Goal: Submit feedback/report problem: Submit feedback/report problem

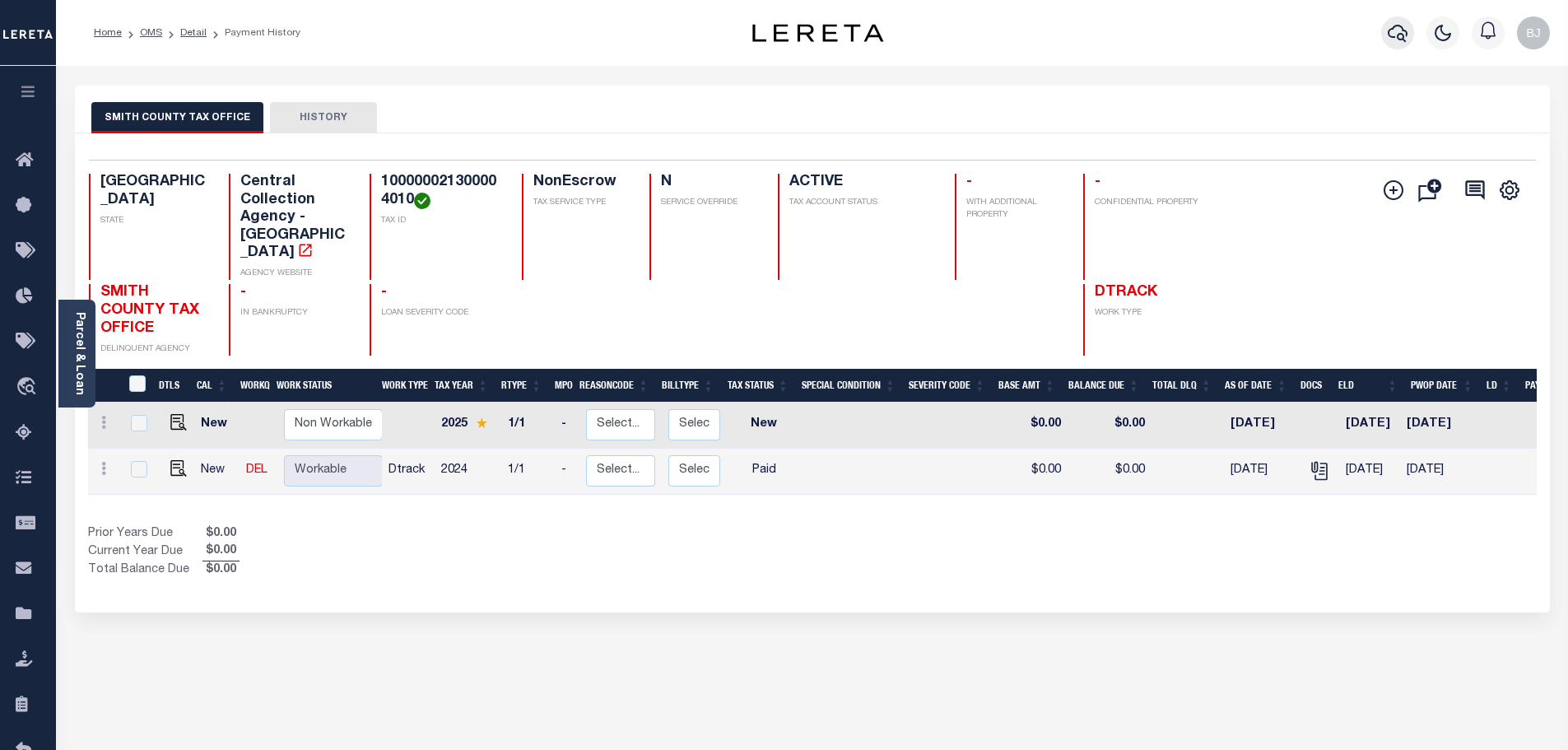
click at [1400, 41] on icon "button" at bounding box center [1397, 33] width 20 height 17
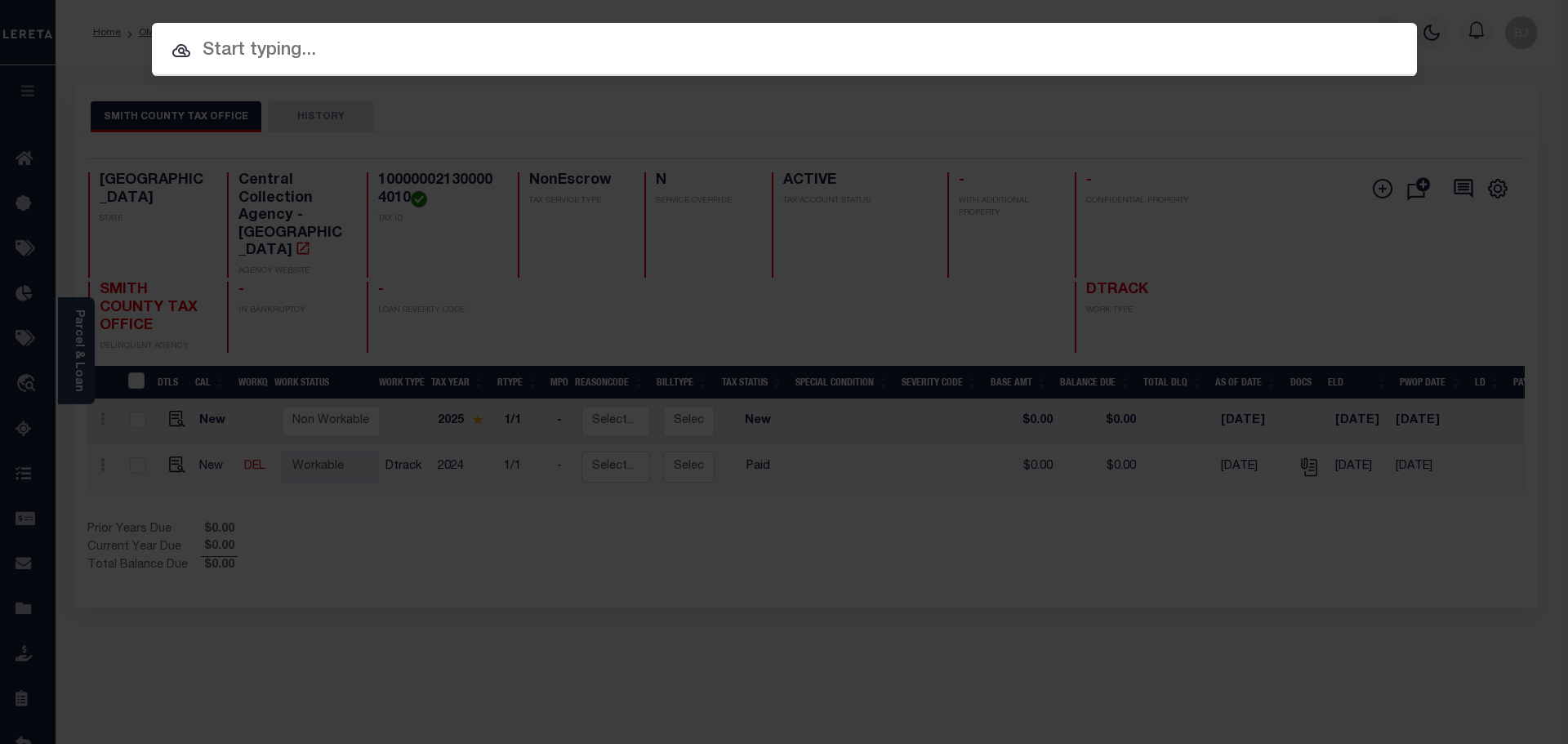
paste input "124013121"
type input "124013121"
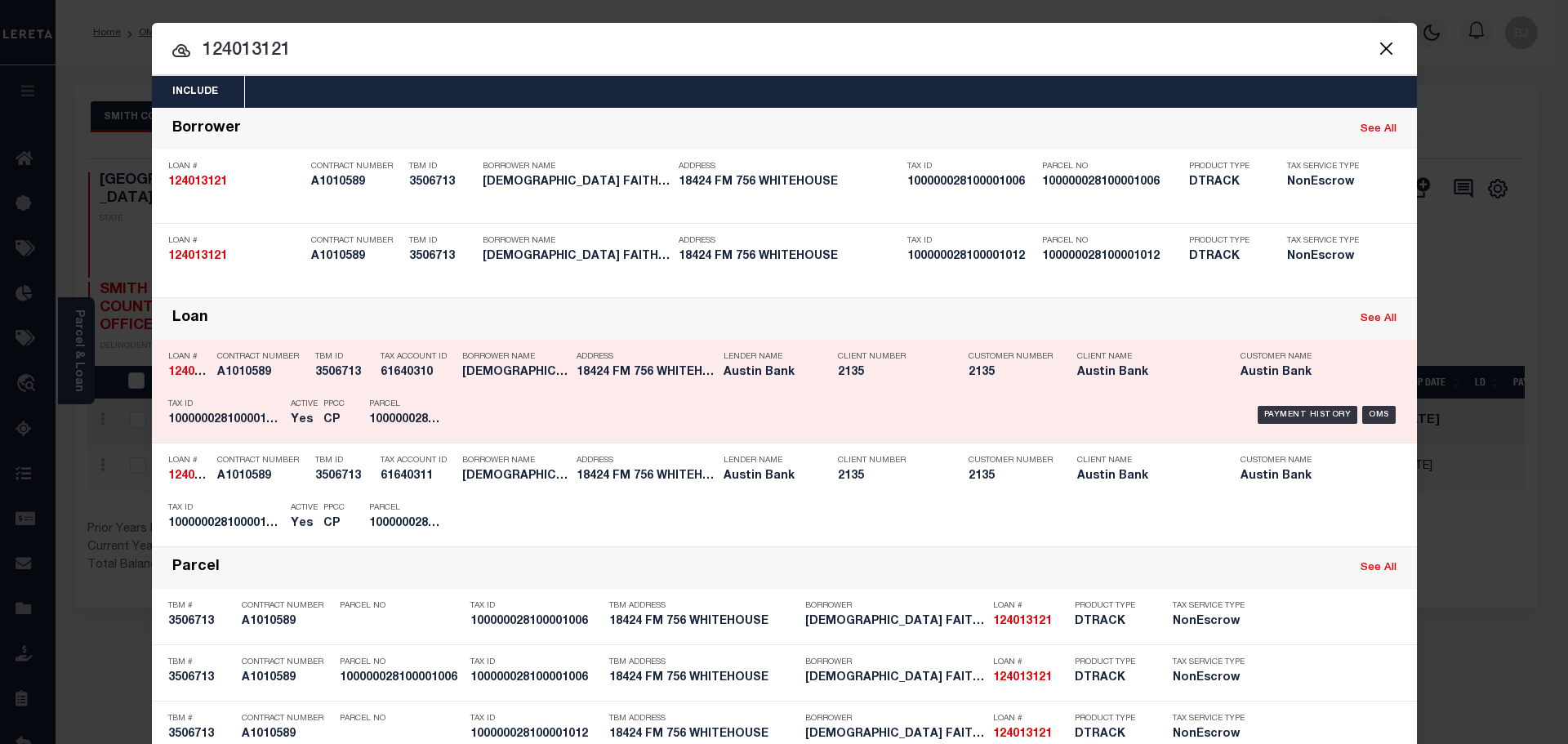
click at [522, 379] on h5 "CHRISTIAN FELLOWSHIP" at bounding box center [515, 372] width 106 height 14
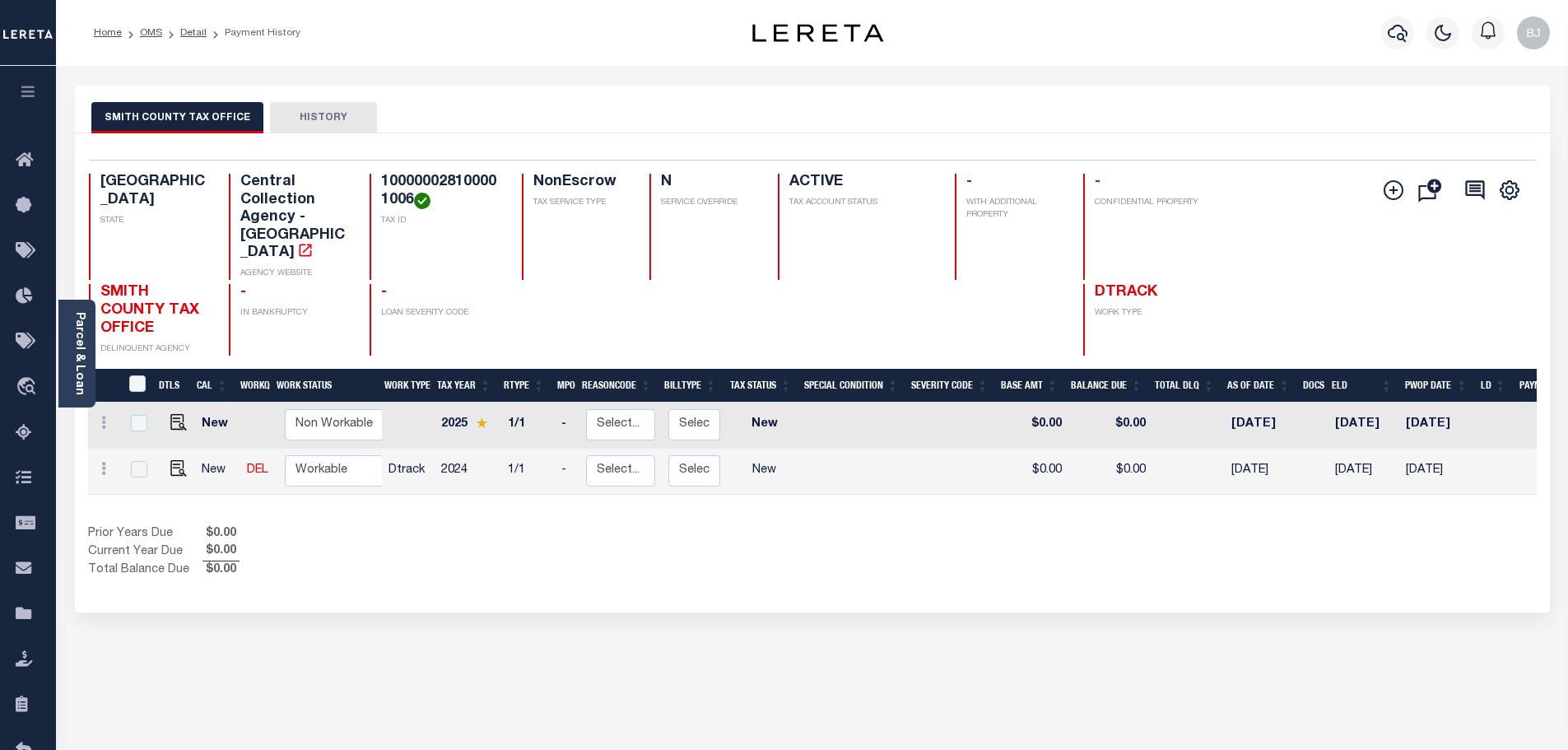
click at [430, 179] on h4 "100000028100001006" at bounding box center [442, 191] width 121 height 36
copy h4 "100000028100001006"
click at [180, 460] on img "" at bounding box center [179, 468] width 16 height 16
checkbox input "true"
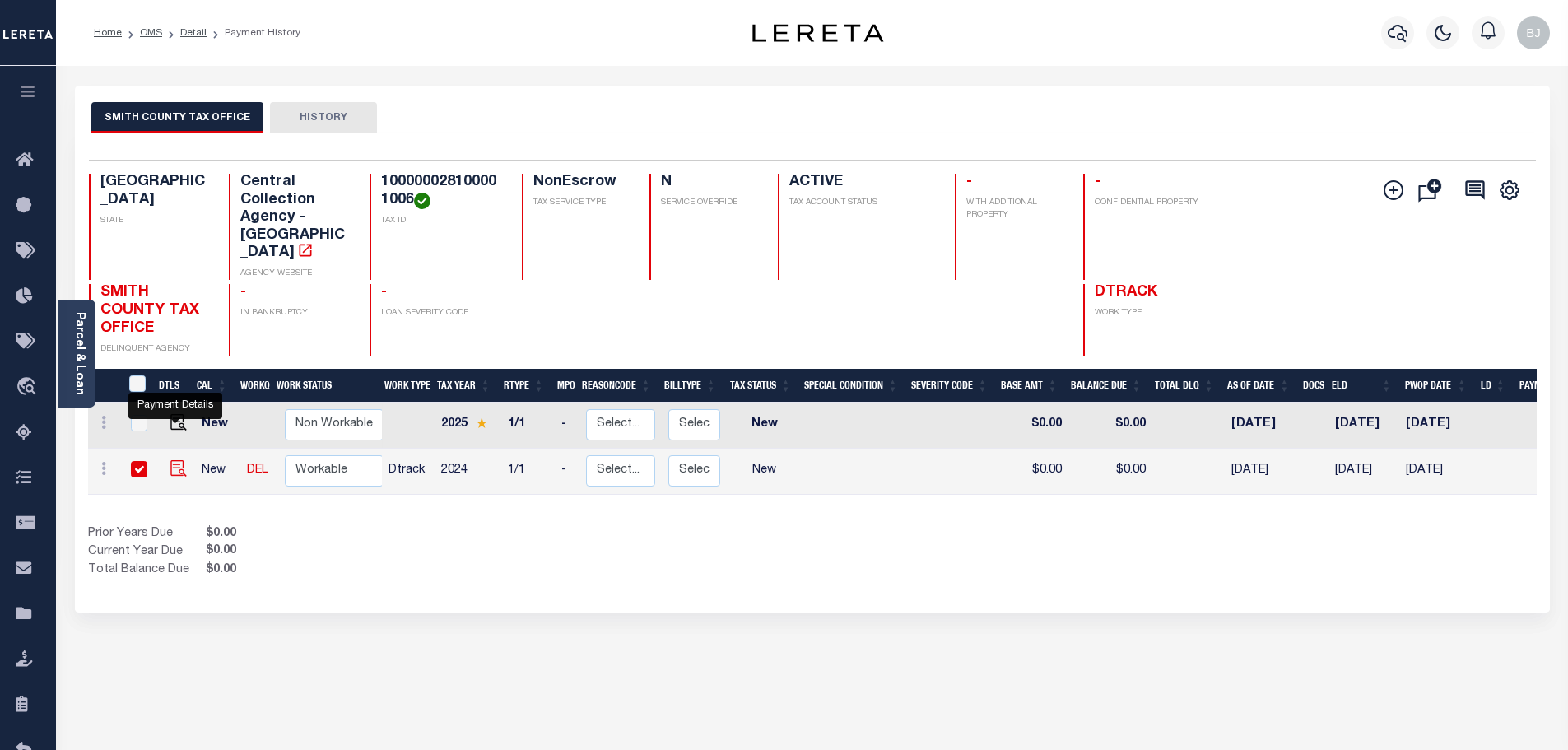
checkbox input "true"
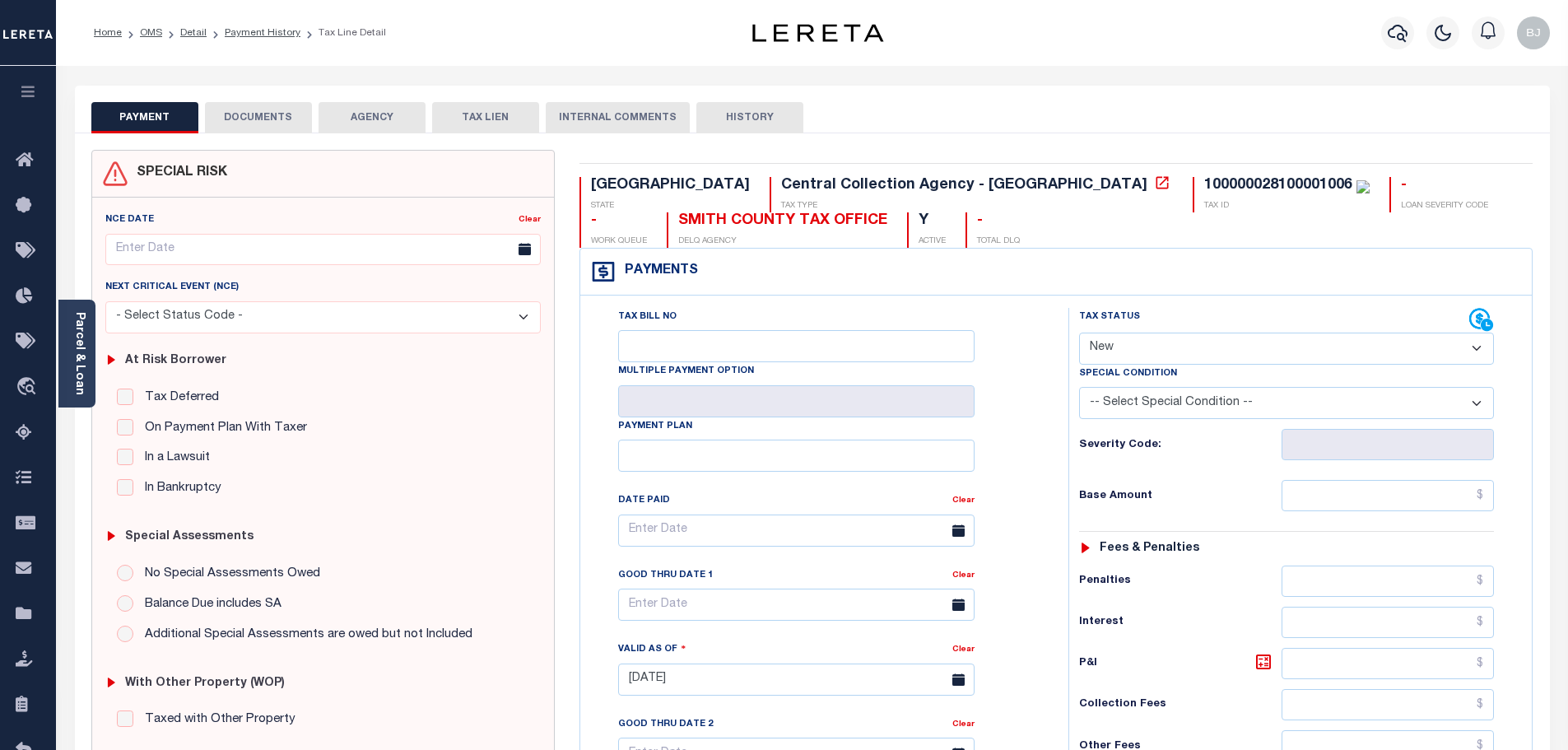
click at [1281, 343] on select "- Select Status Code - Open Due/Unpaid Paid Incomplete No Tax Due Internal Refu…" at bounding box center [1286, 349] width 415 height 32
select select "NTX"
click at [1079, 334] on select "- Select Status Code - Open Due/Unpaid Paid Incomplete No Tax Due Internal Refu…" at bounding box center [1286, 349] width 415 height 32
type input "[DATE]"
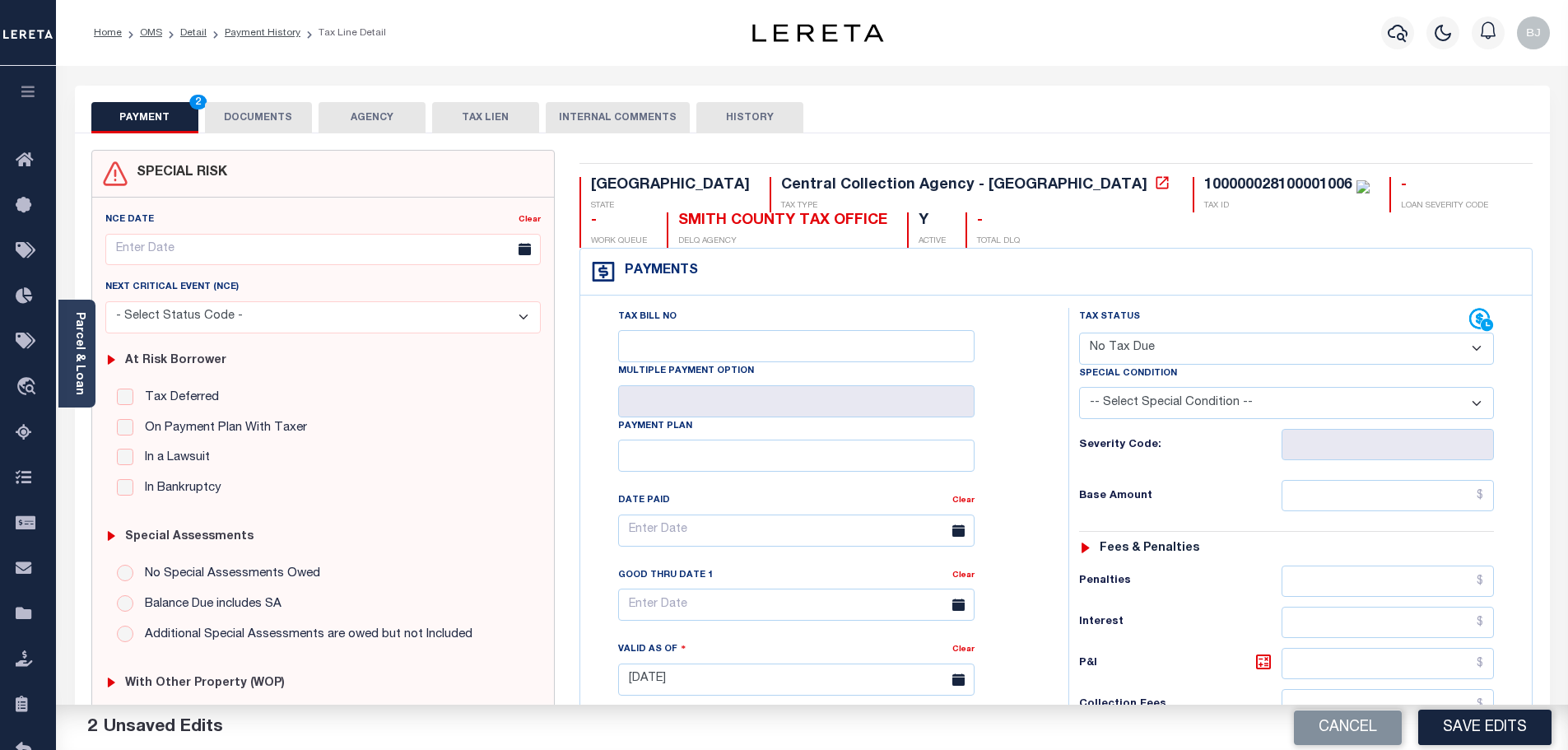
select select "5"
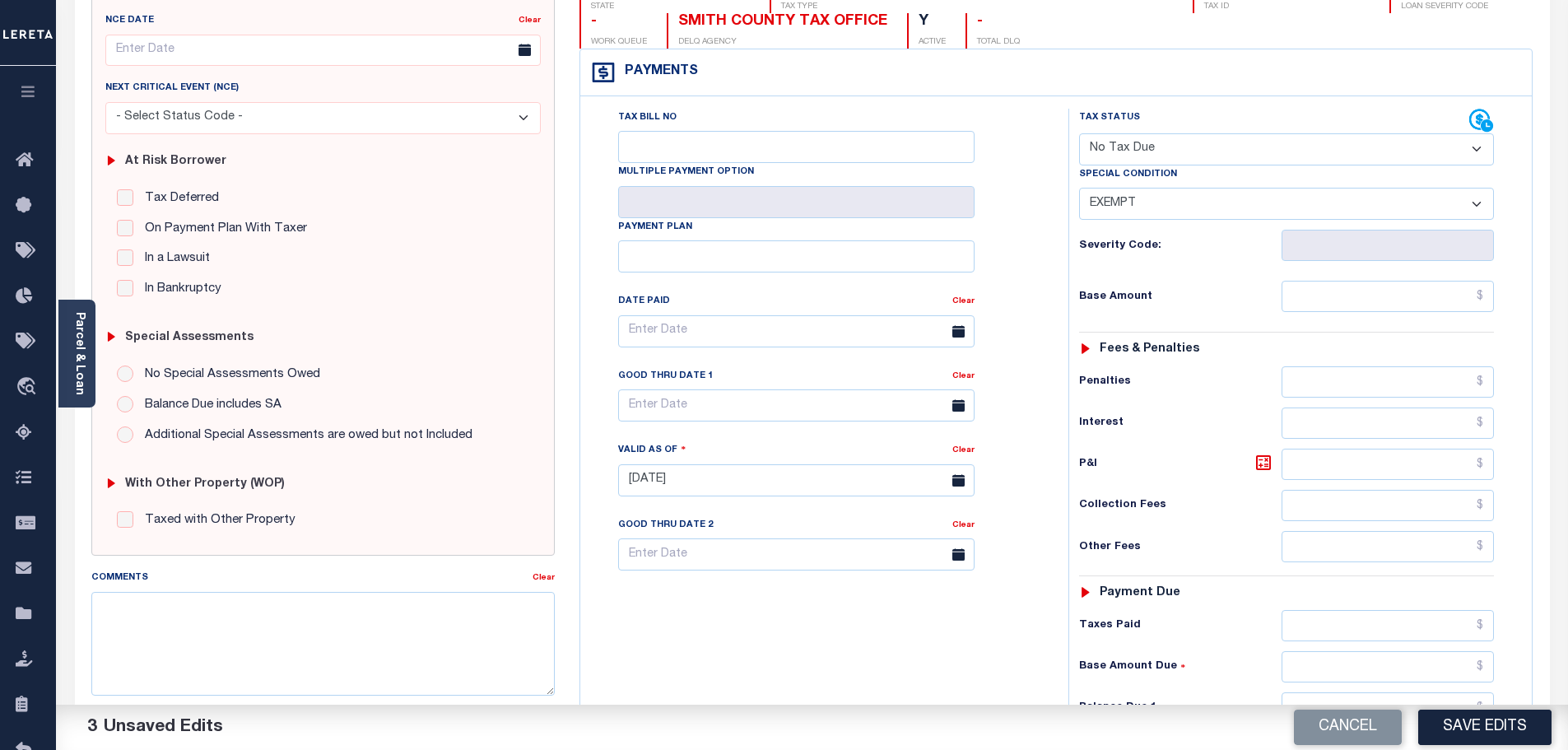
scroll to position [247, 0]
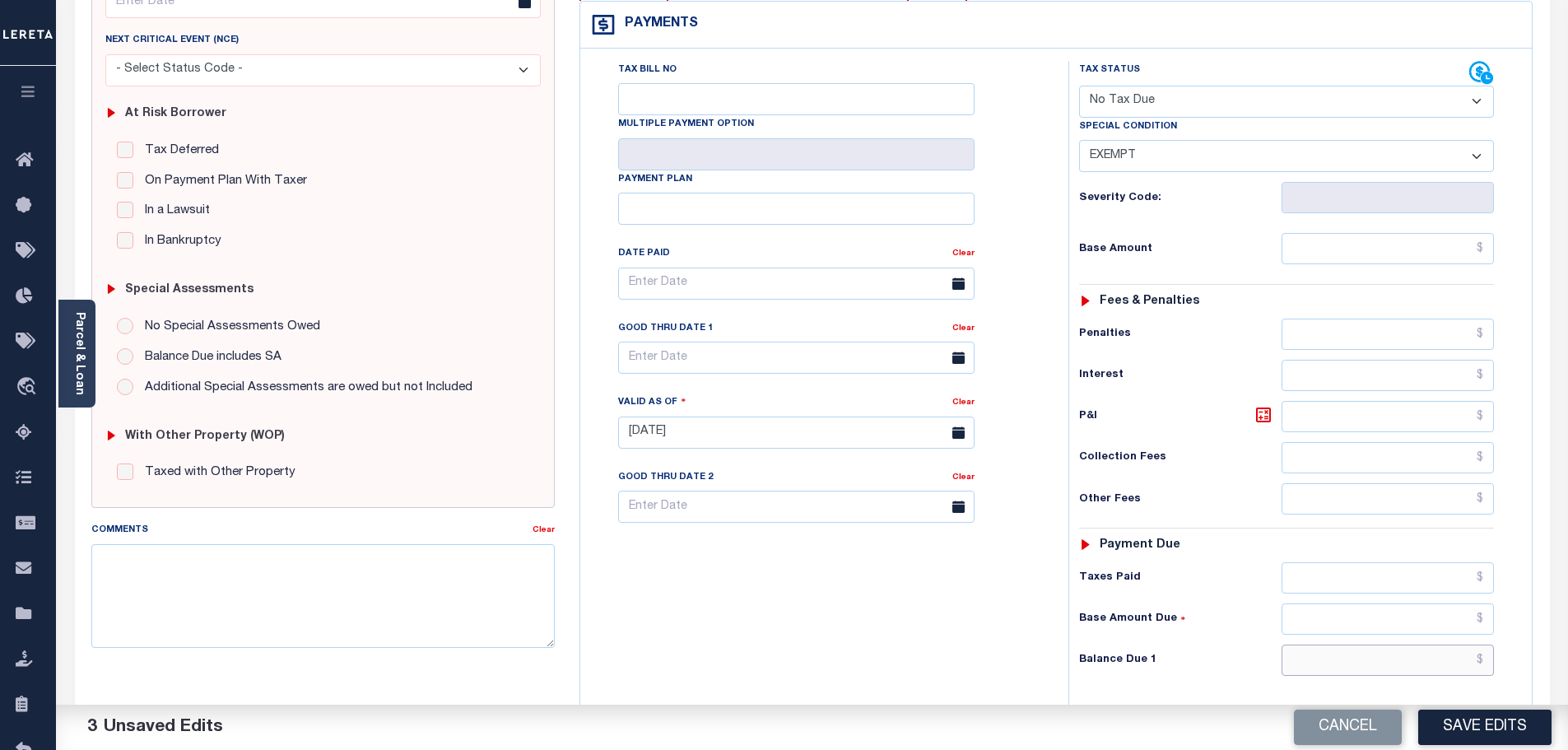
click at [1316, 666] on input "text" at bounding box center [1389, 661] width 213 height 31
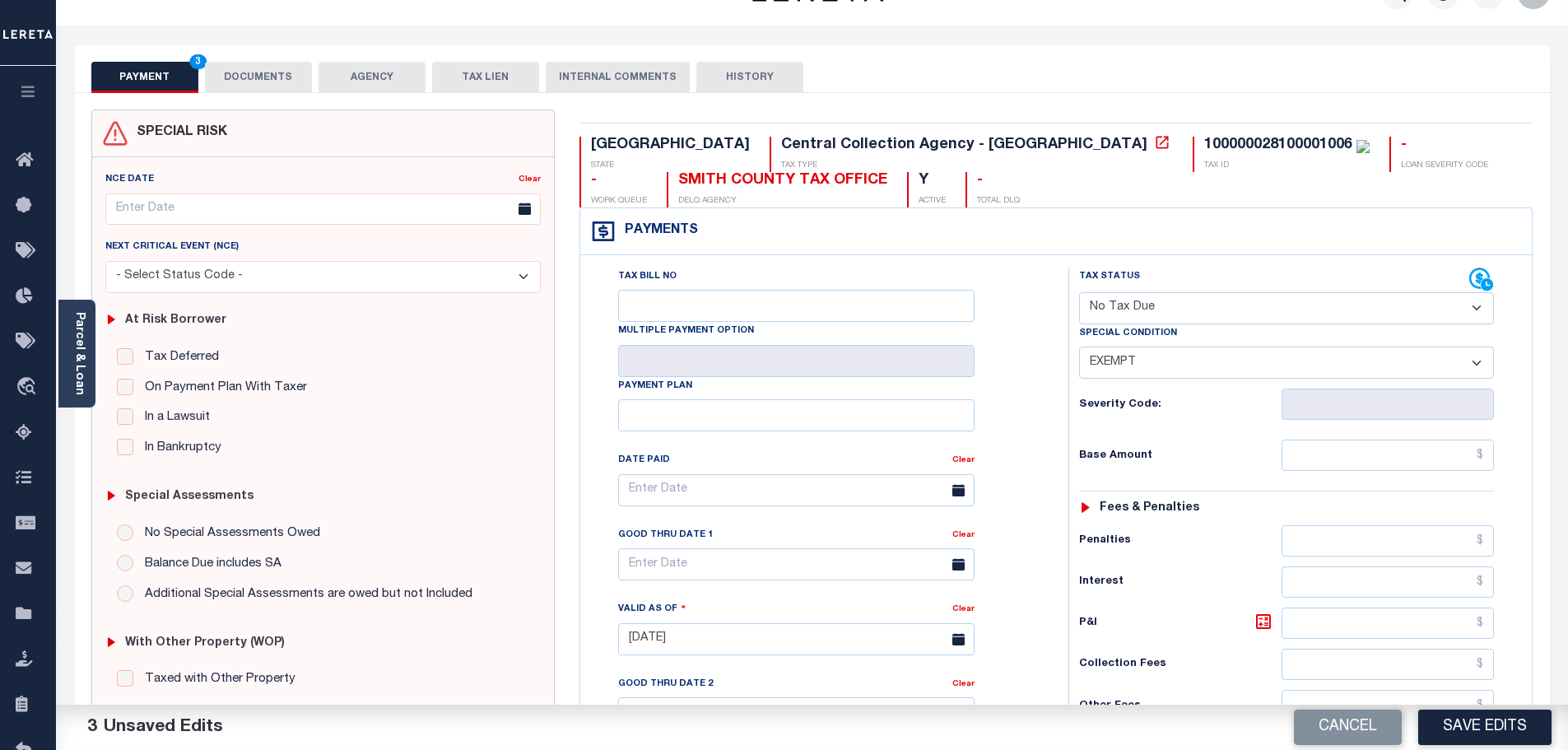
scroll to position [0, 0]
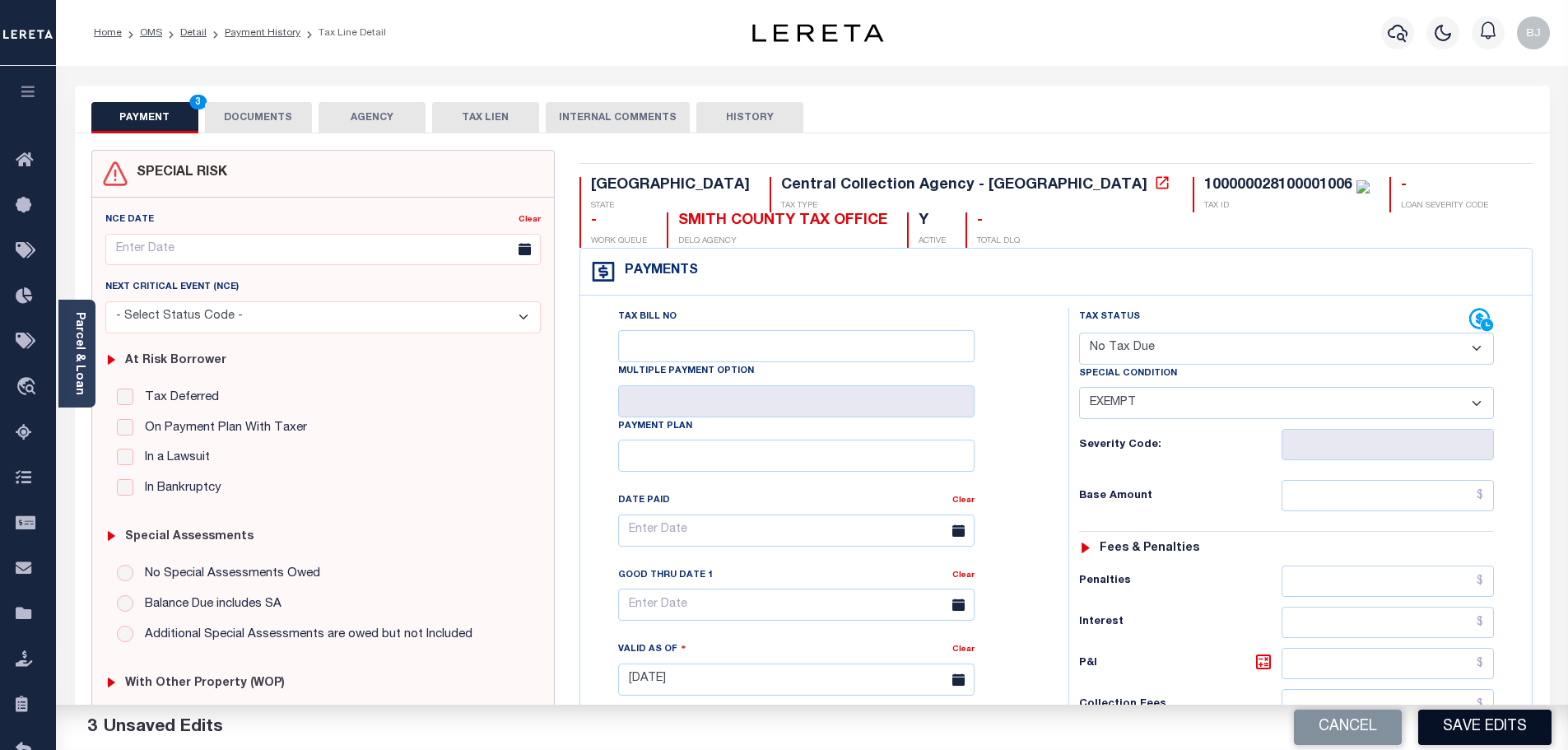
type input "$0.00"
click at [272, 127] on button "DOCUMENTS" at bounding box center [257, 118] width 107 height 31
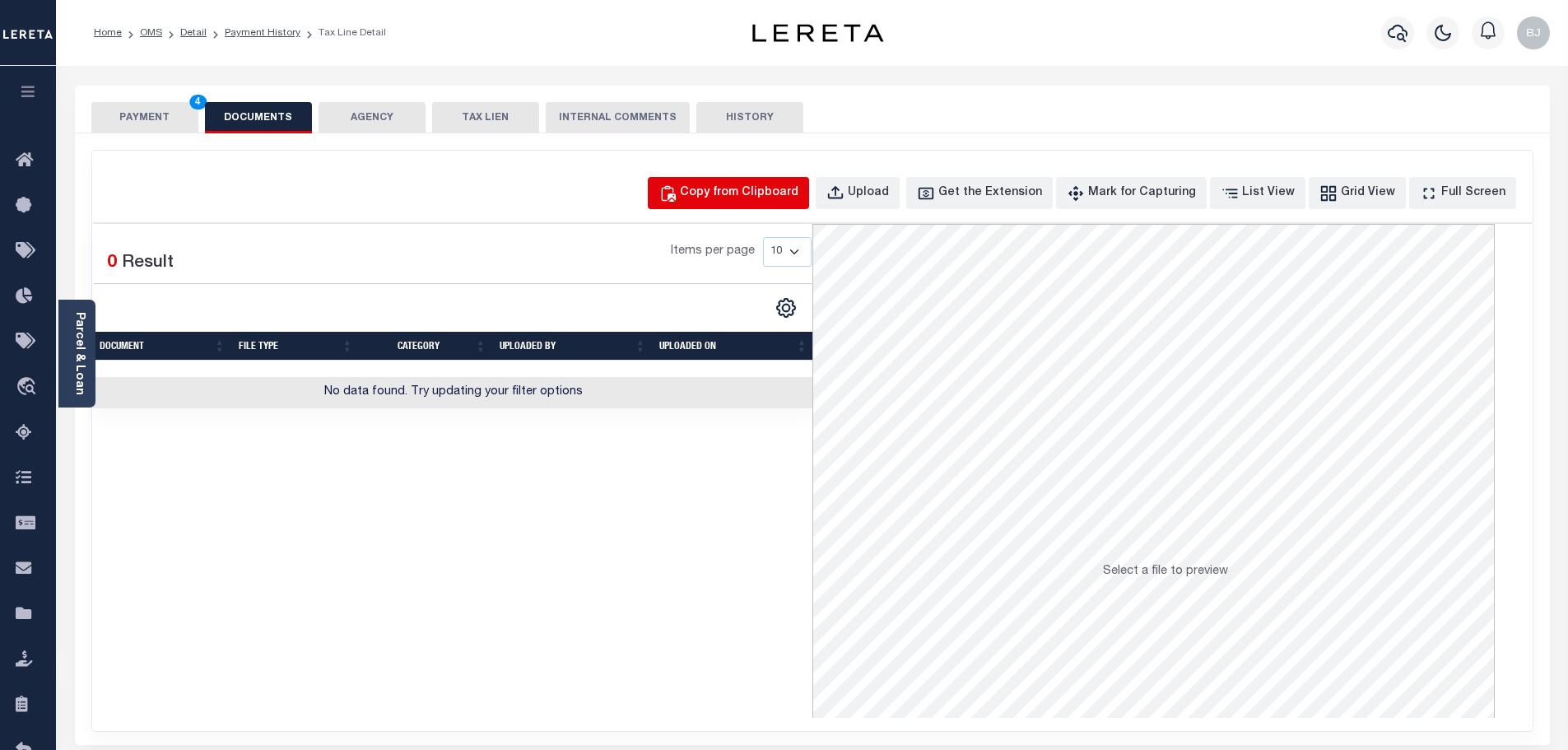
click at [798, 195] on div "Copy from Clipboard" at bounding box center [738, 193] width 119 height 18
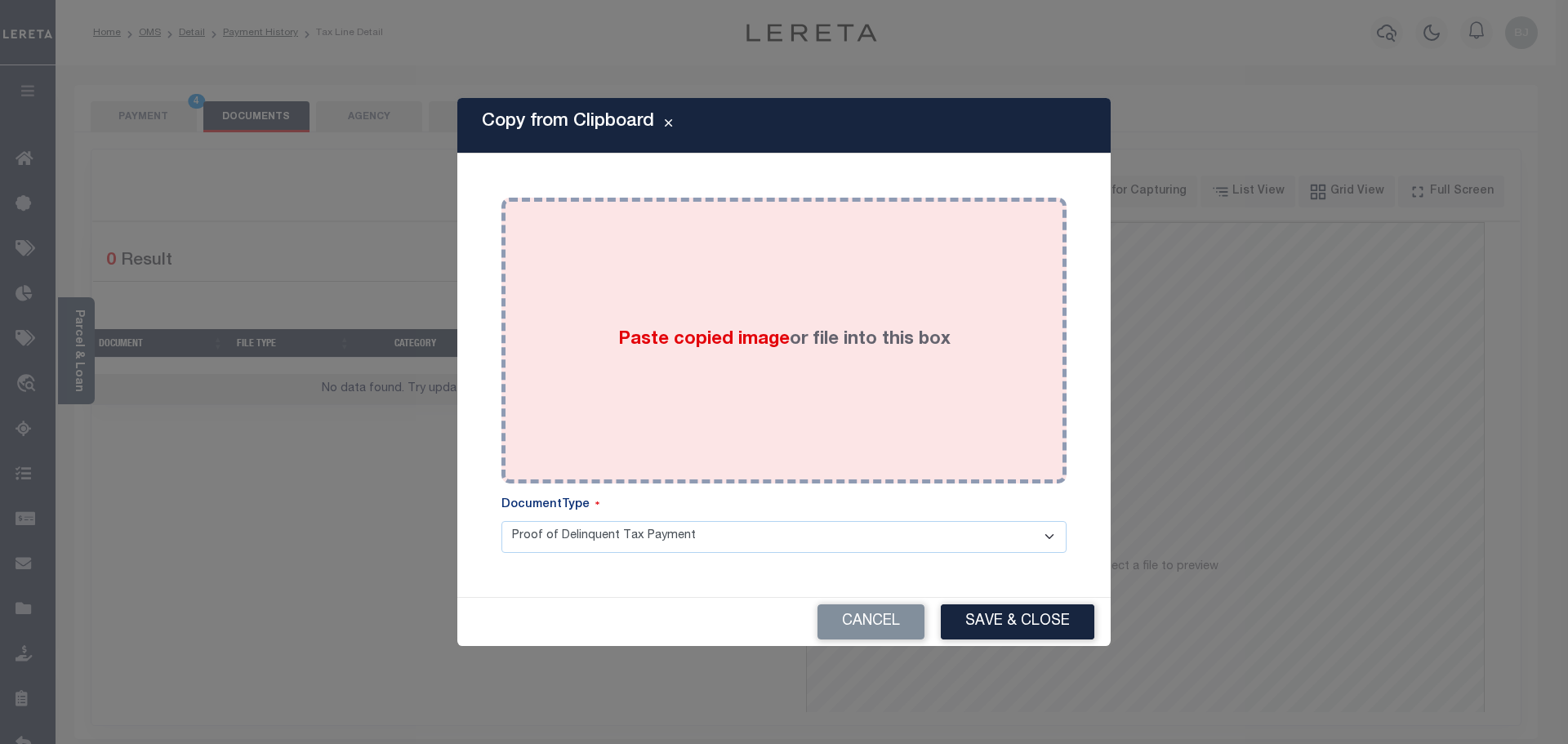
drag, startPoint x: 836, startPoint y: 303, endPoint x: 845, endPoint y: 312, distance: 12.7
click at [837, 304] on div "Paste copied image or file into this box" at bounding box center [784, 341] width 541 height 261
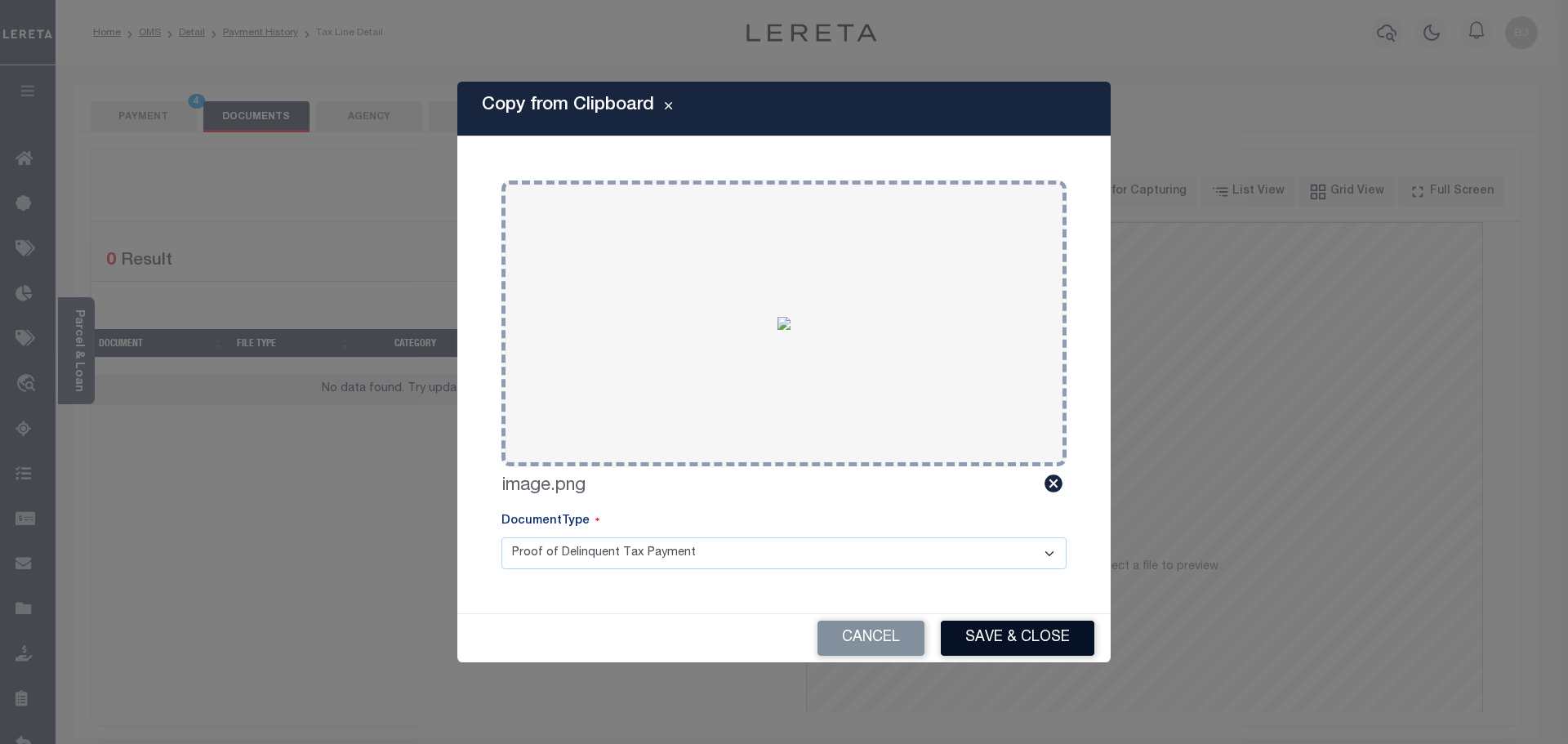
click at [1067, 630] on button "Save & Close" at bounding box center [1018, 638] width 154 height 35
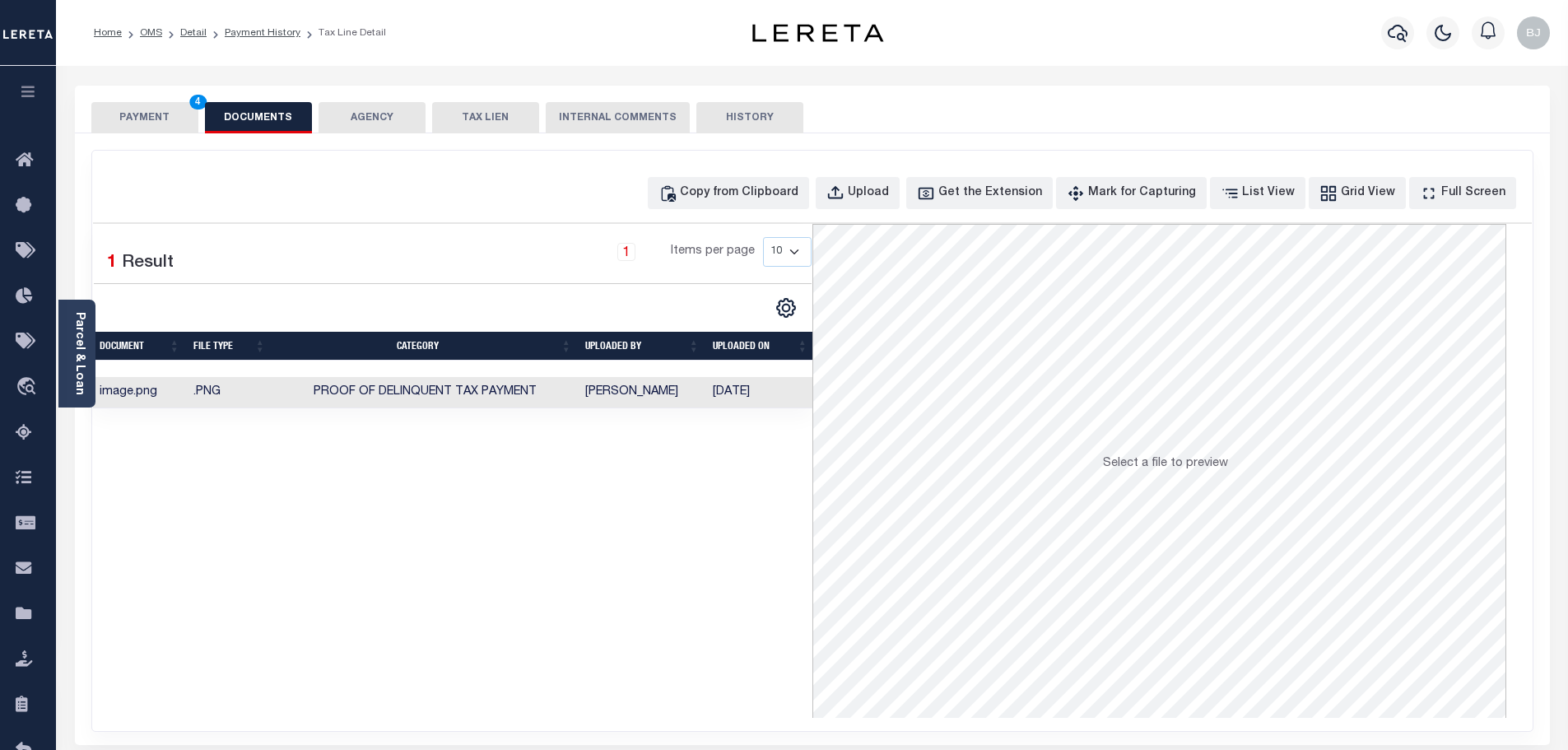
click at [167, 108] on button "PAYMENT 4" at bounding box center [144, 118] width 107 height 31
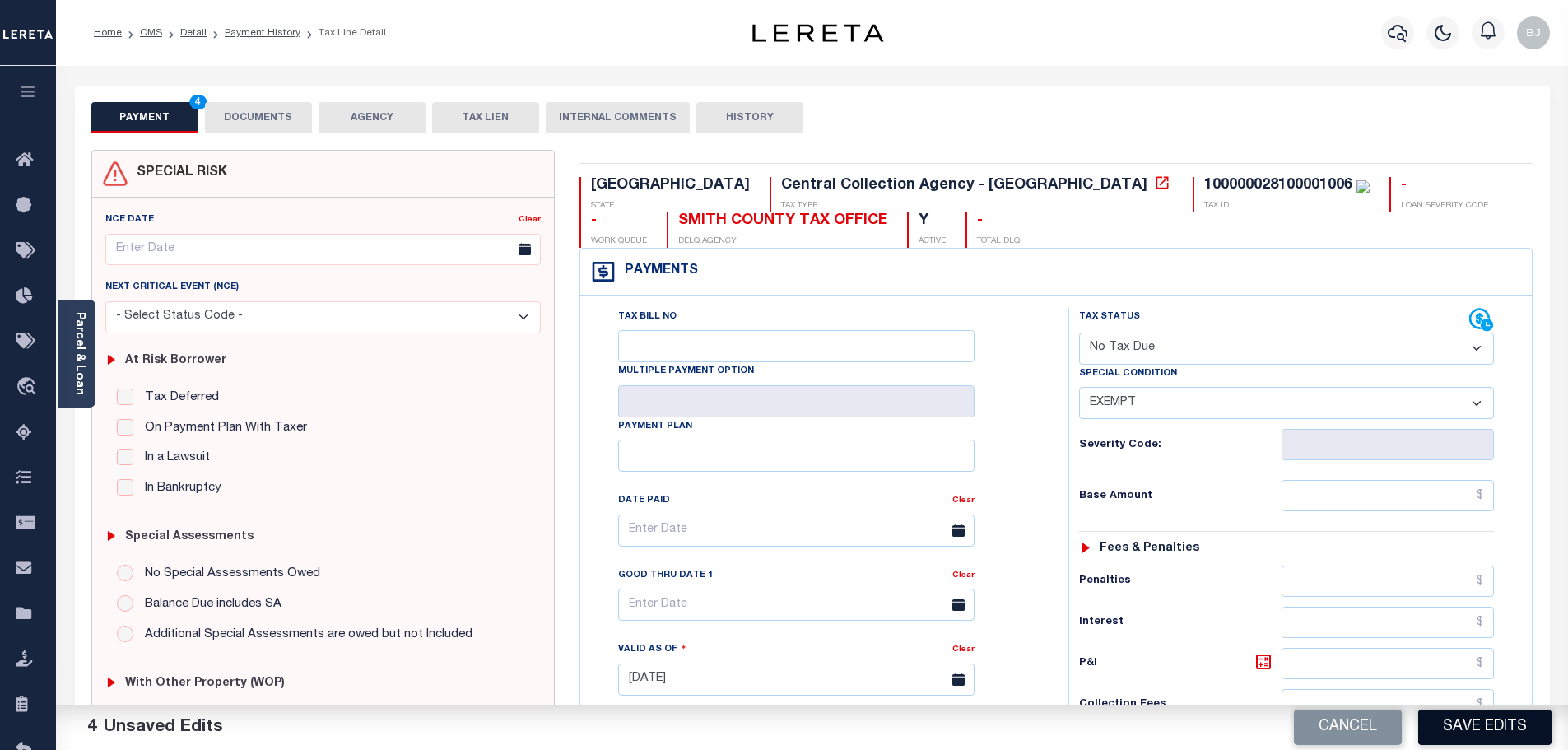
click at [1527, 710] on button "Save Edits" at bounding box center [1485, 727] width 133 height 36
checkbox input "false"
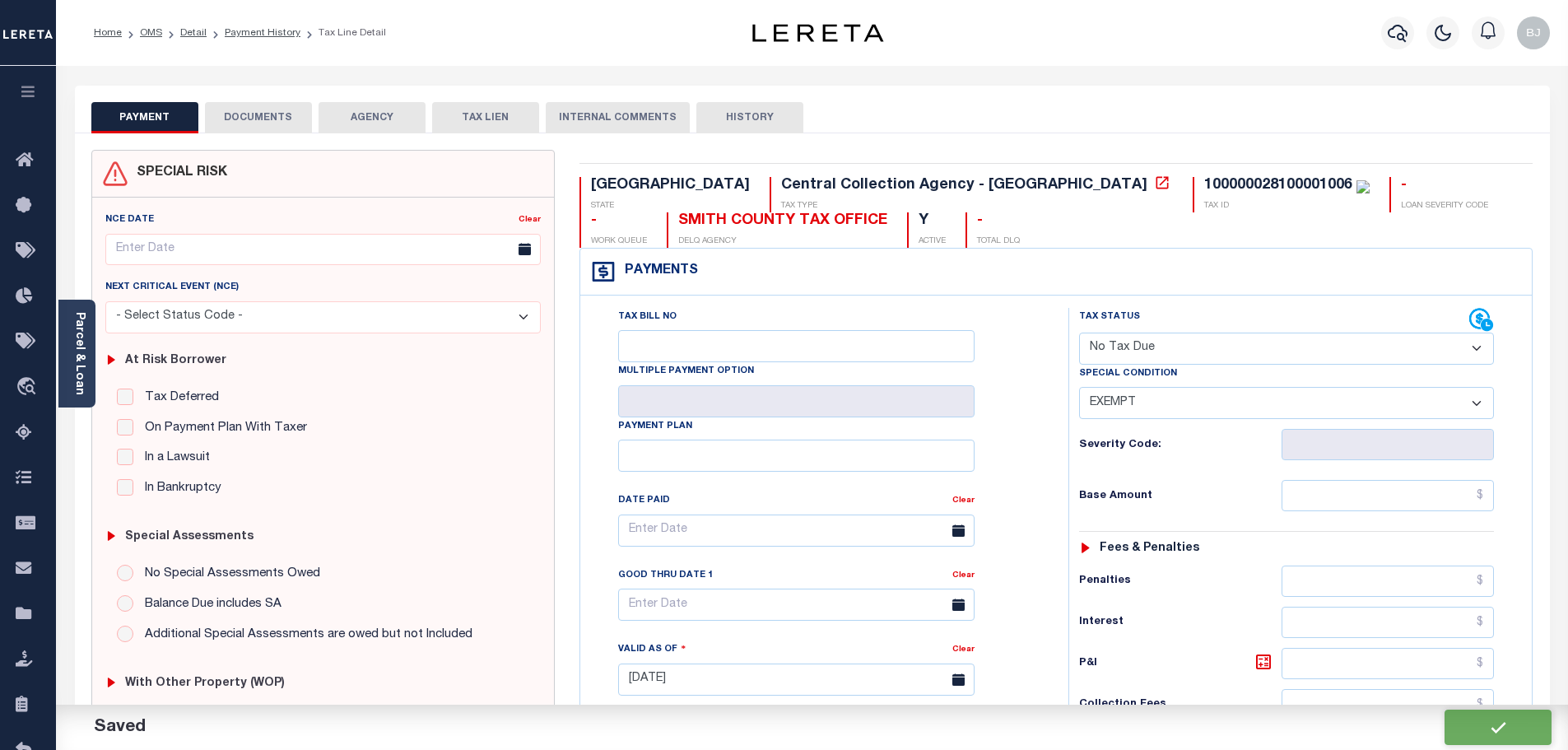
type input "$0"
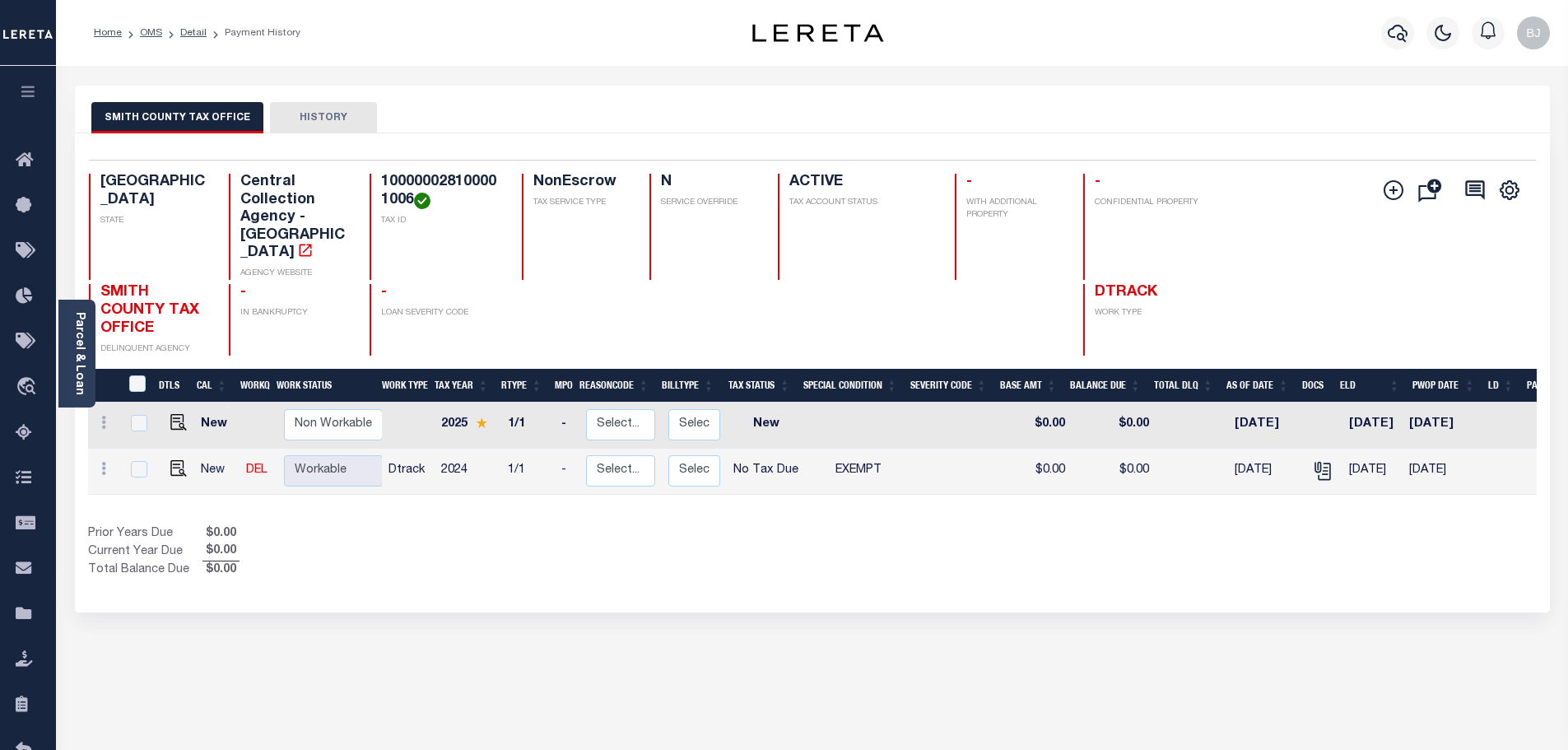
click at [1378, 29] on div at bounding box center [1397, 33] width 45 height 57
click at [1415, 37] on div at bounding box center [1397, 33] width 45 height 57
click at [1402, 30] on icon "button" at bounding box center [1397, 33] width 20 height 17
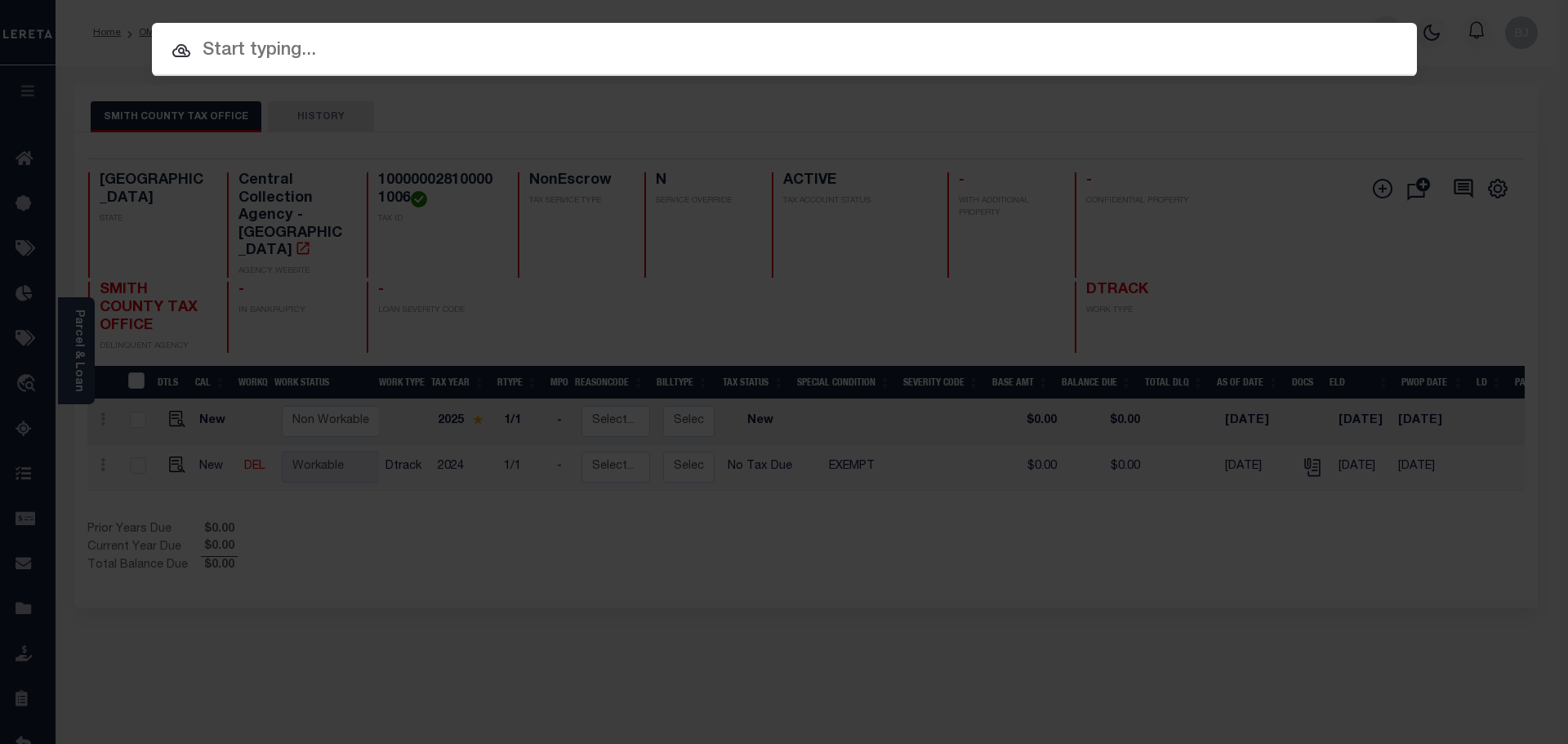
paste input "124013121"
type input "124013121"
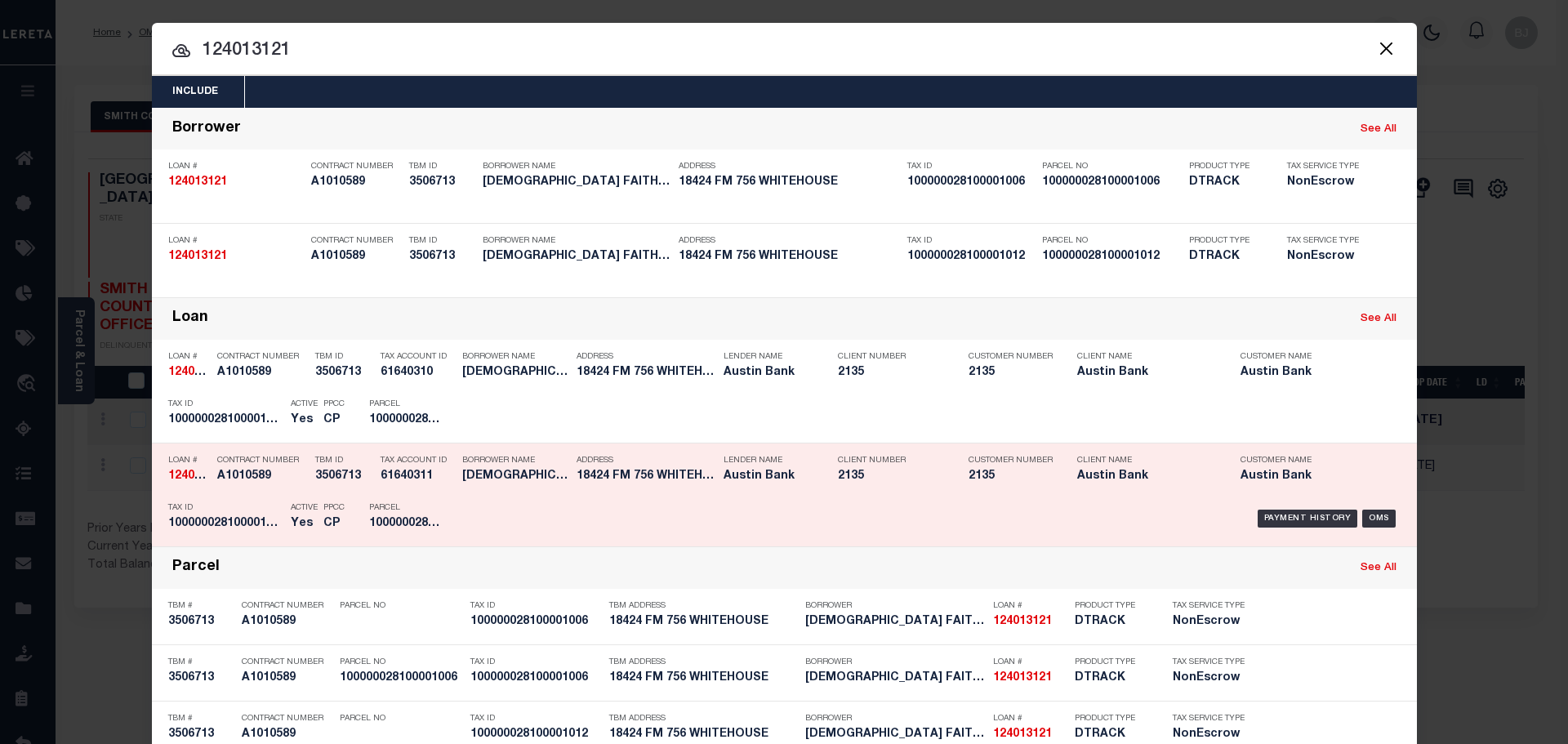
click at [238, 528] on h5 "100000028100001012" at bounding box center [225, 524] width 114 height 14
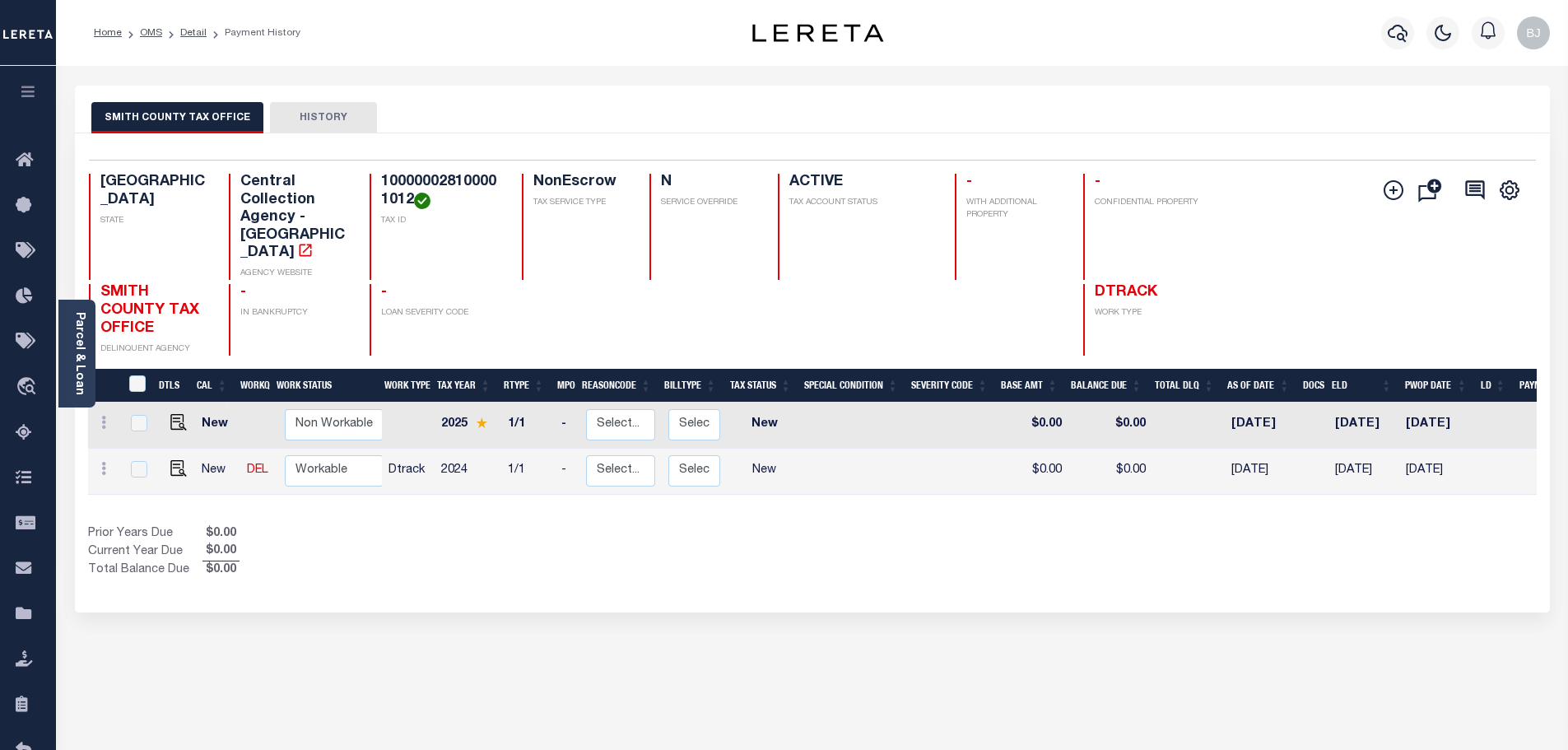
click at [417, 179] on h4 "100000028100001012" at bounding box center [442, 191] width 121 height 36
copy h4 "100000028100001012"
click at [172, 449] on td at bounding box center [175, 472] width 40 height 46
checkbox input "true"
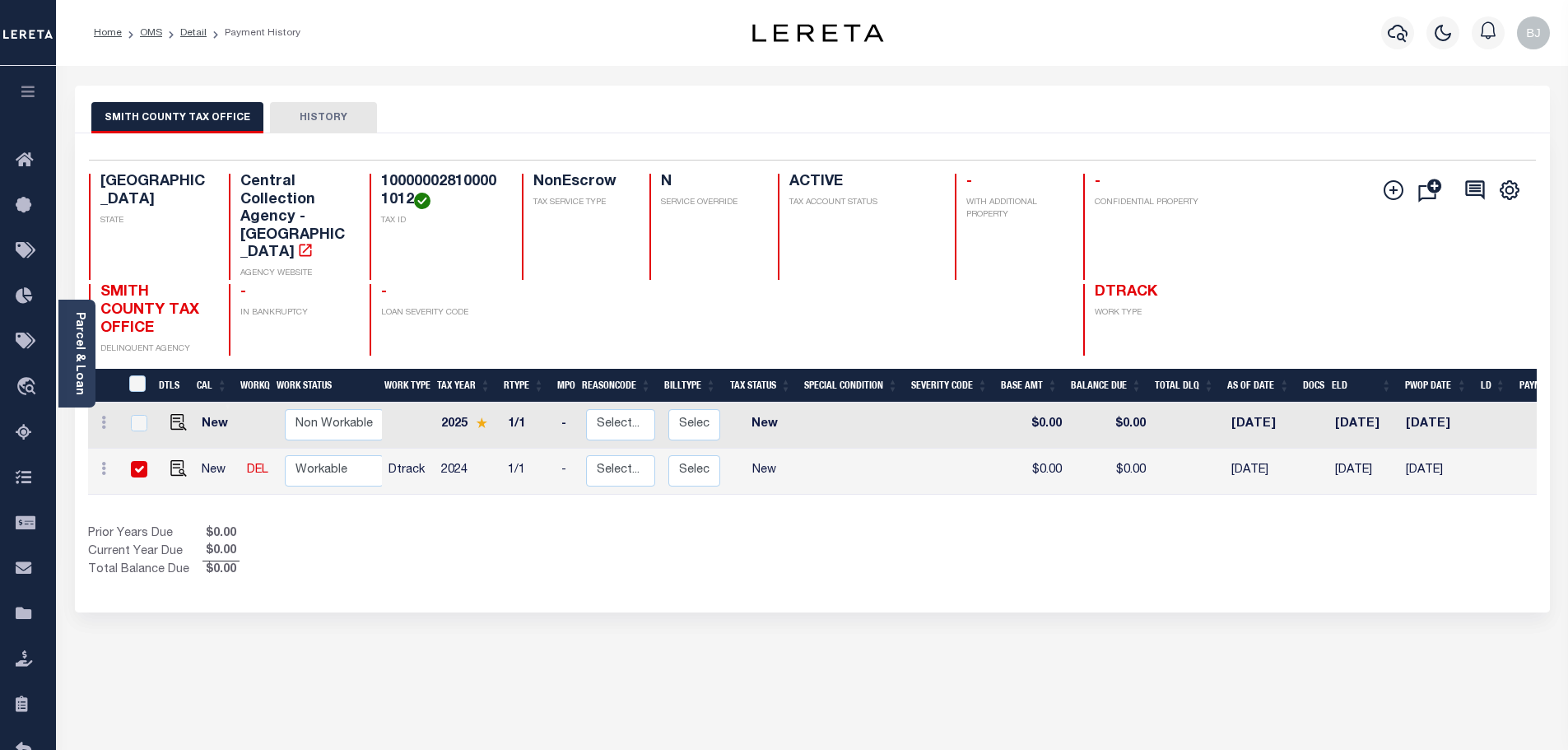
checkbox input "true"
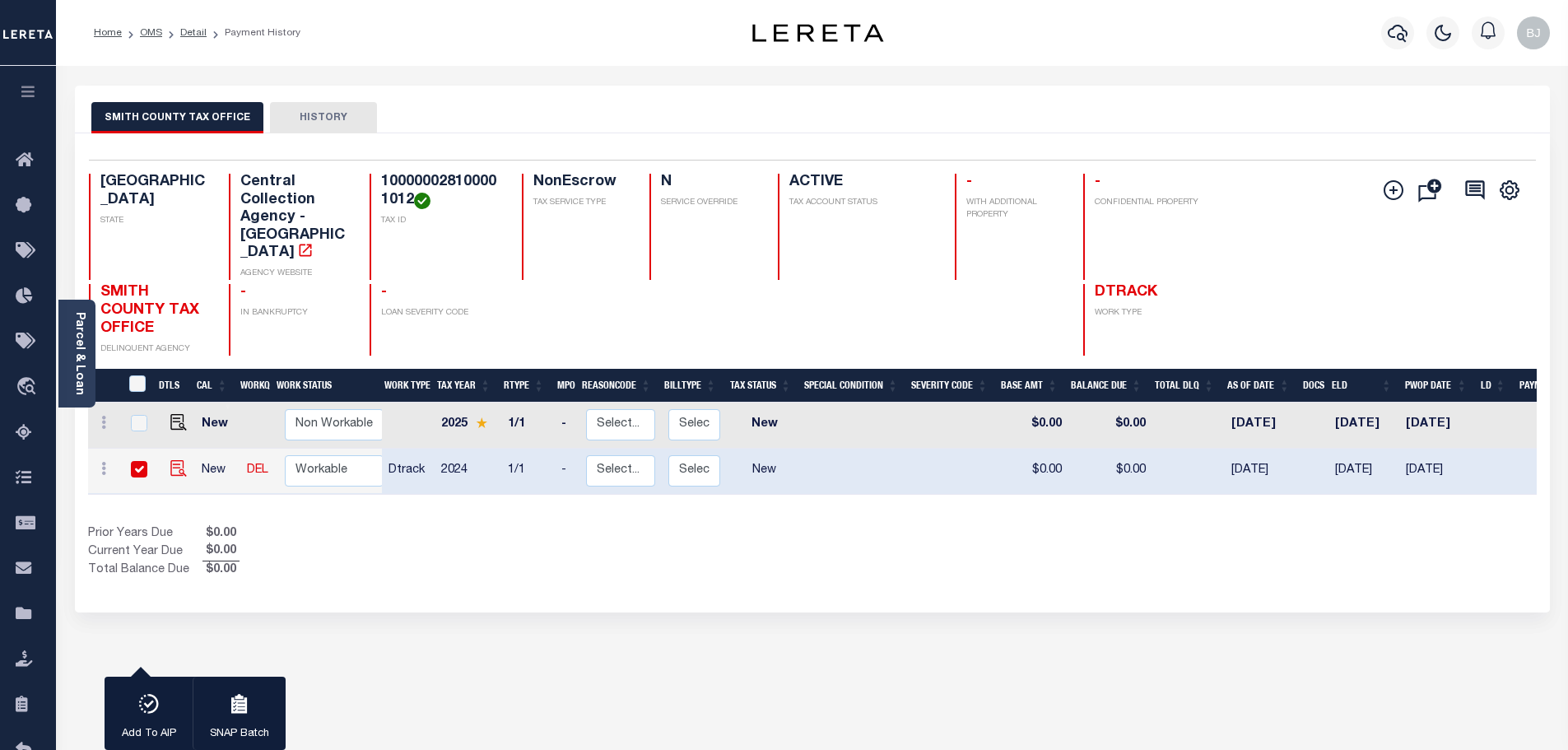
click at [172, 460] on img "" at bounding box center [179, 468] width 16 height 16
checkbox input "false"
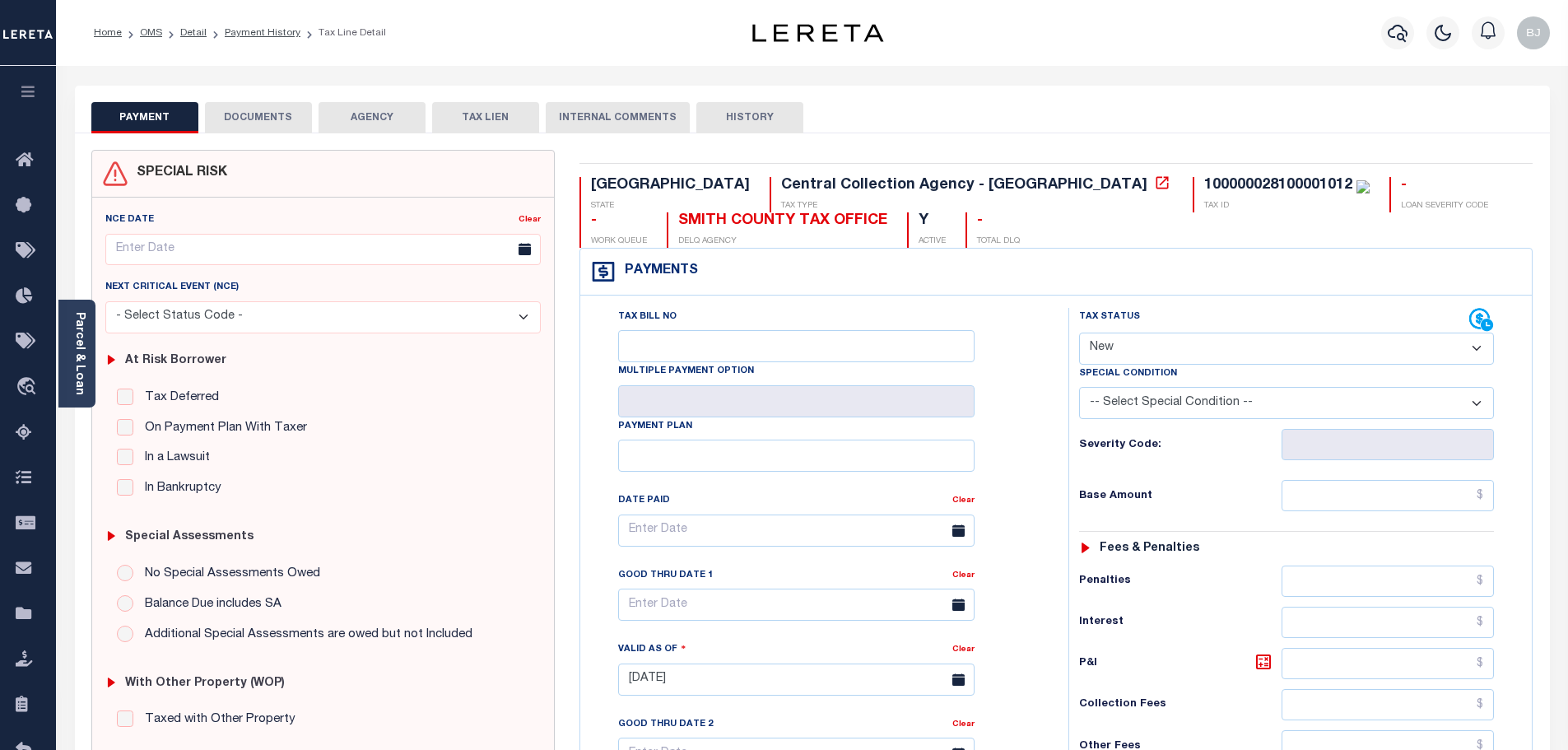
click at [1176, 361] on select "- Select Status Code - Open Due/Unpaid Paid Incomplete No Tax Due Internal Refu…" at bounding box center [1286, 349] width 415 height 32
select select "NTX"
click at [1079, 334] on select "- Select Status Code - Open Due/Unpaid Paid Incomplete No Tax Due Internal Refu…" at bounding box center [1286, 349] width 415 height 32
type input "[DATE]"
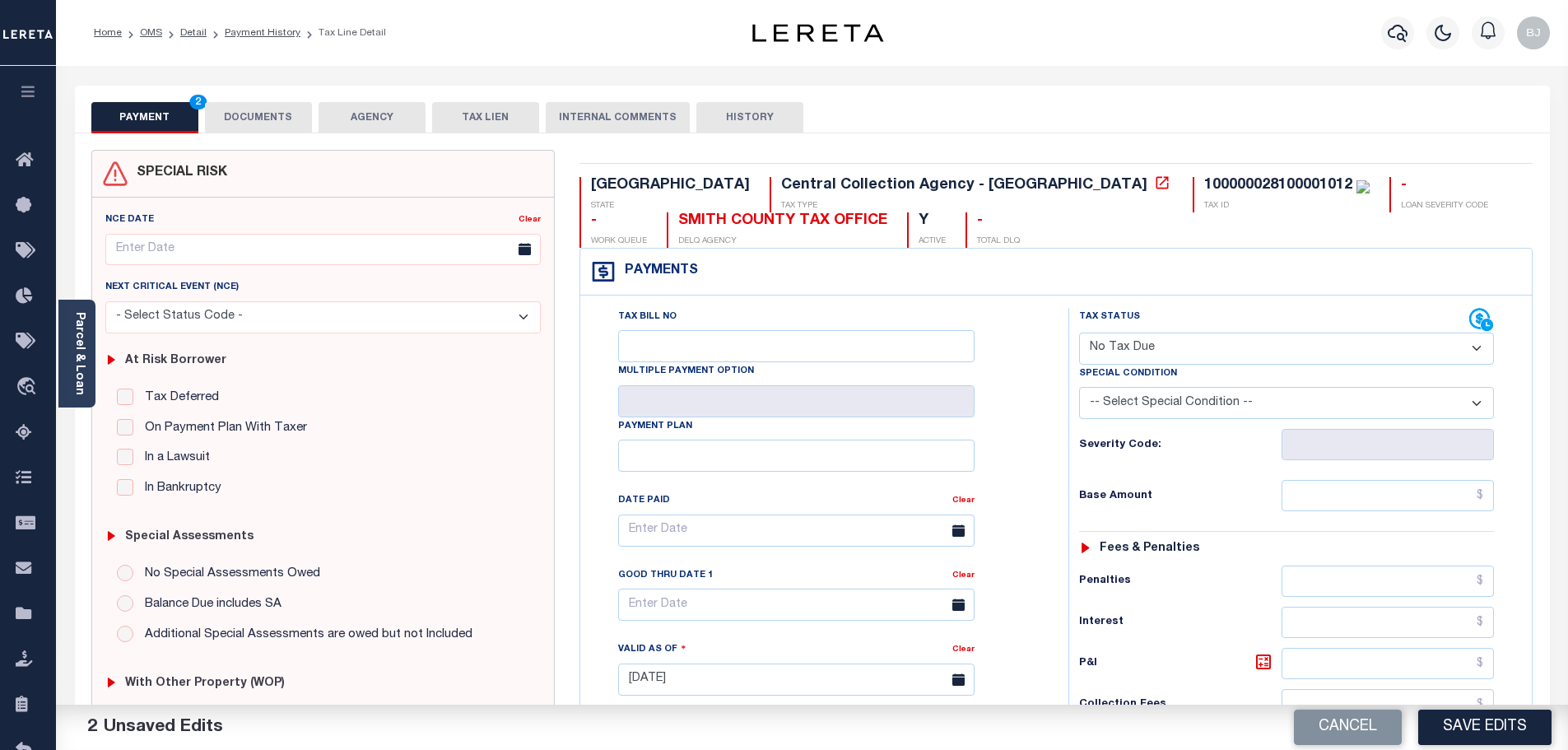
select select "5"
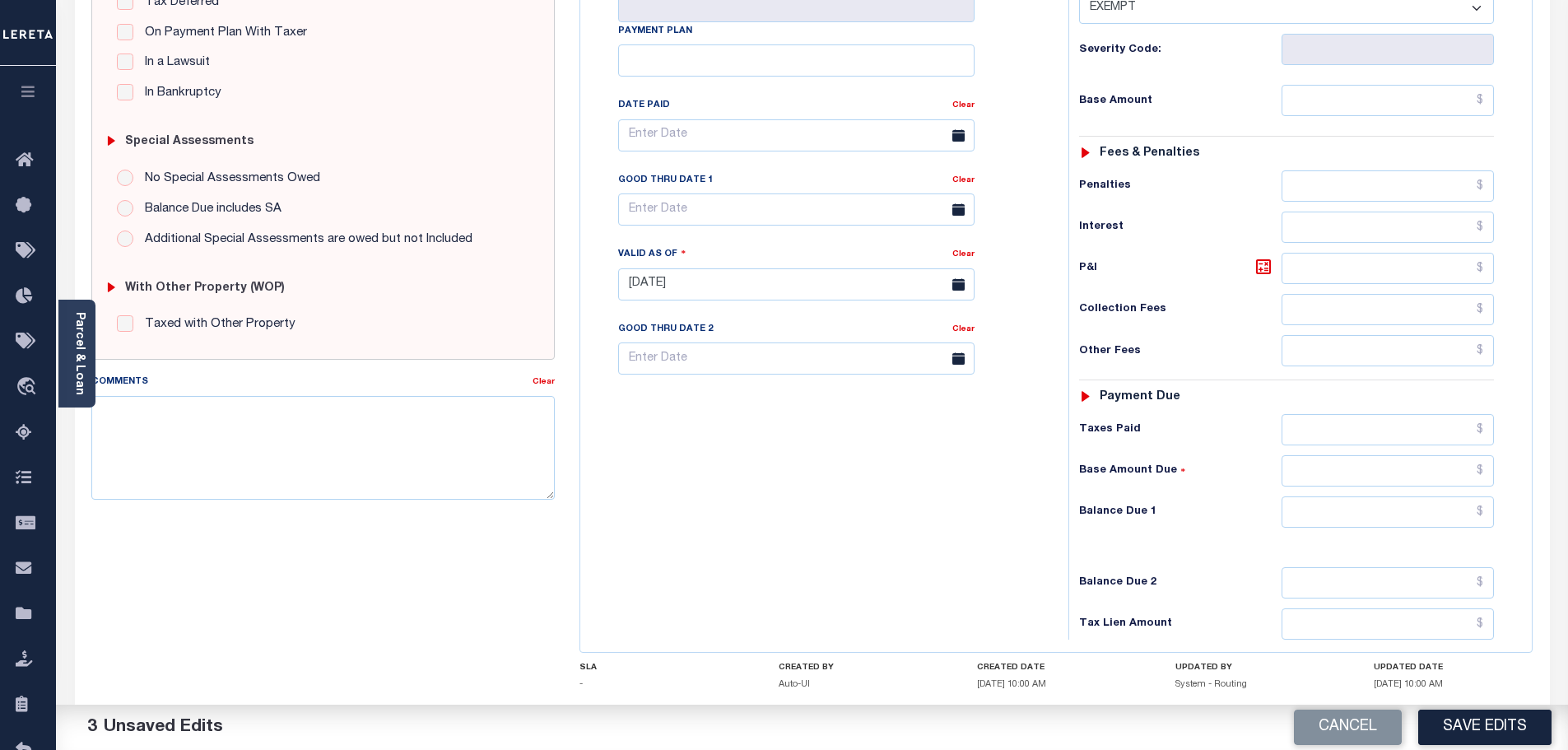
scroll to position [412, 0]
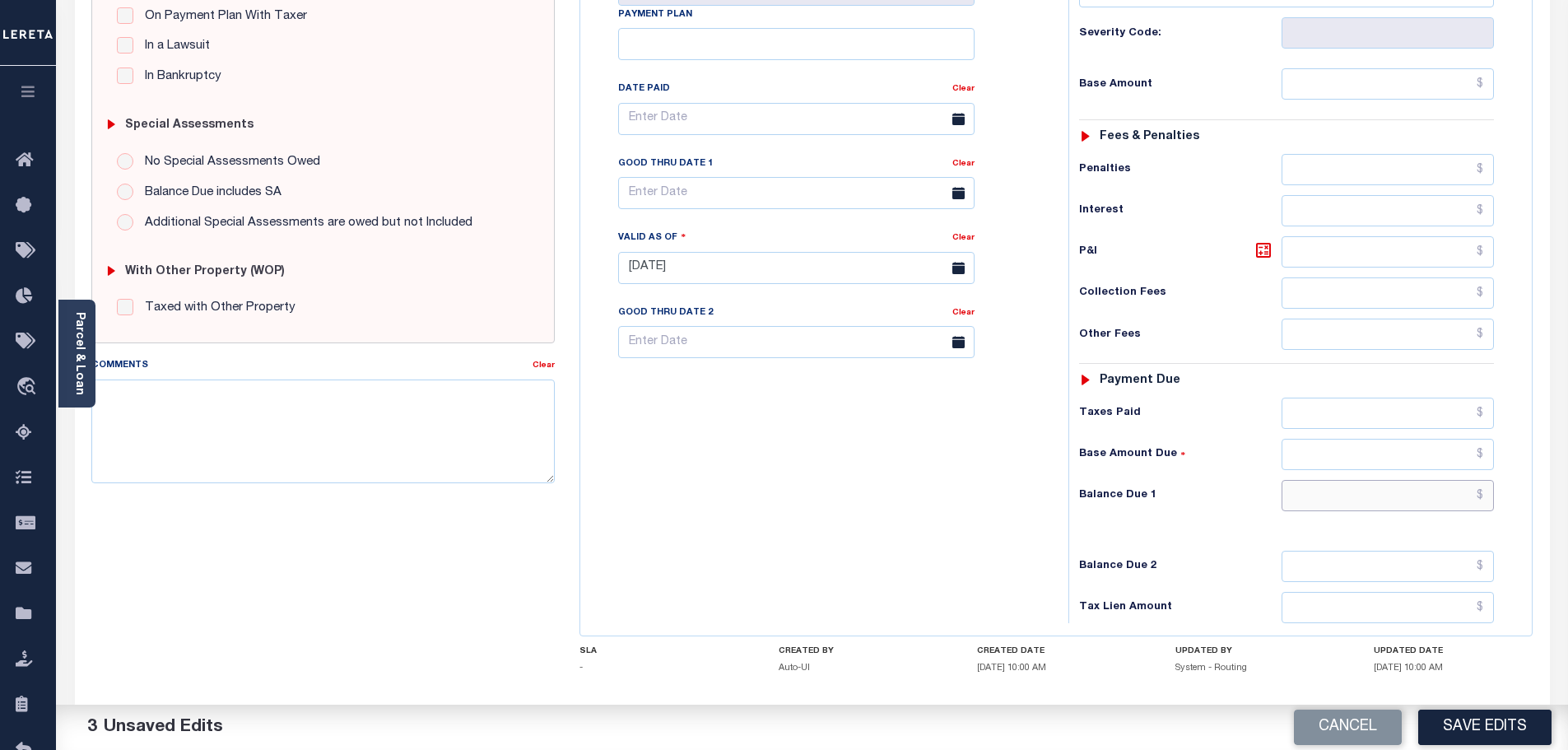
click at [1353, 498] on input "text" at bounding box center [1389, 496] width 213 height 31
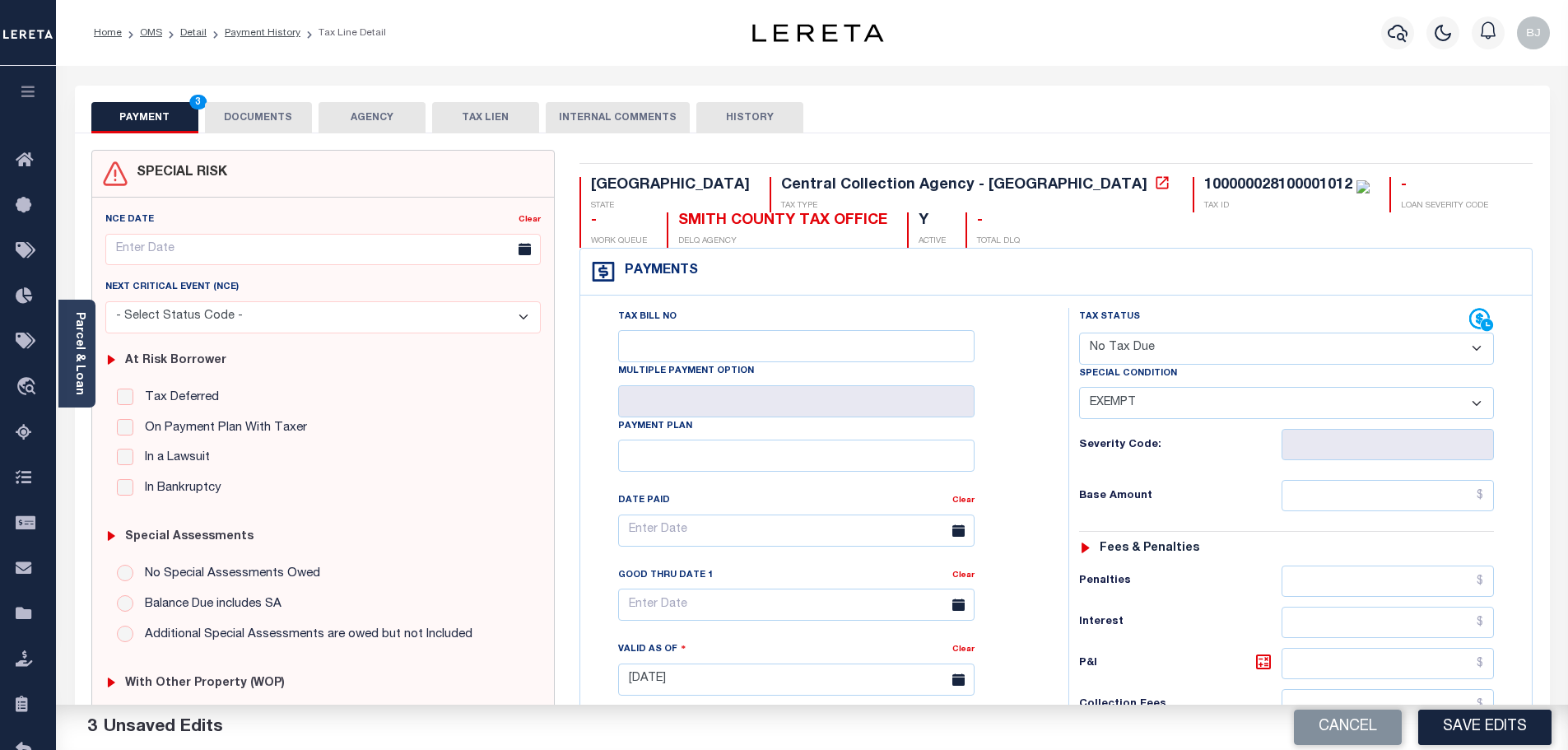
type input "$0.00"
click at [282, 112] on button "DOCUMENTS" at bounding box center [257, 118] width 107 height 31
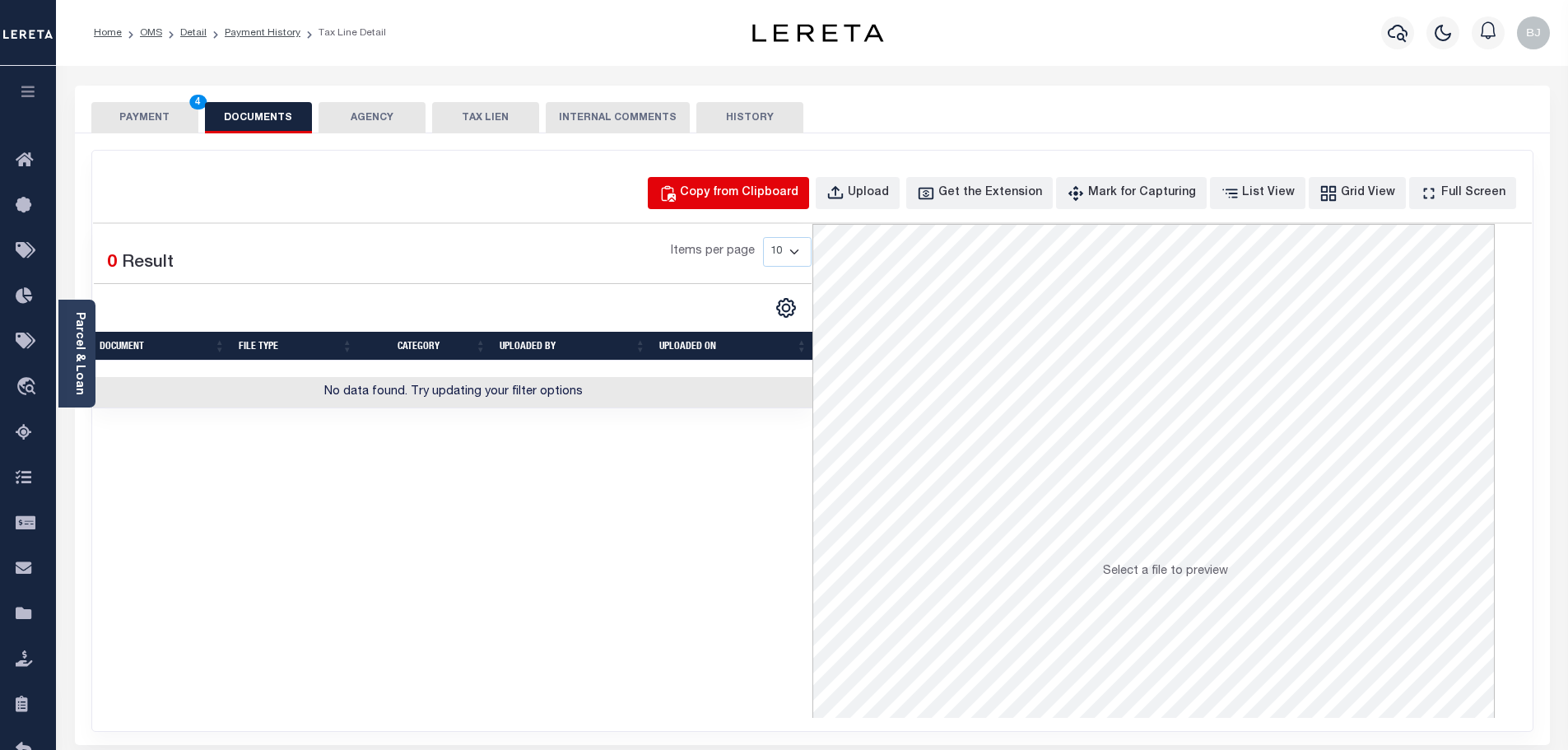
click at [727, 188] on div "Copy from Clipboard" at bounding box center [738, 193] width 119 height 18
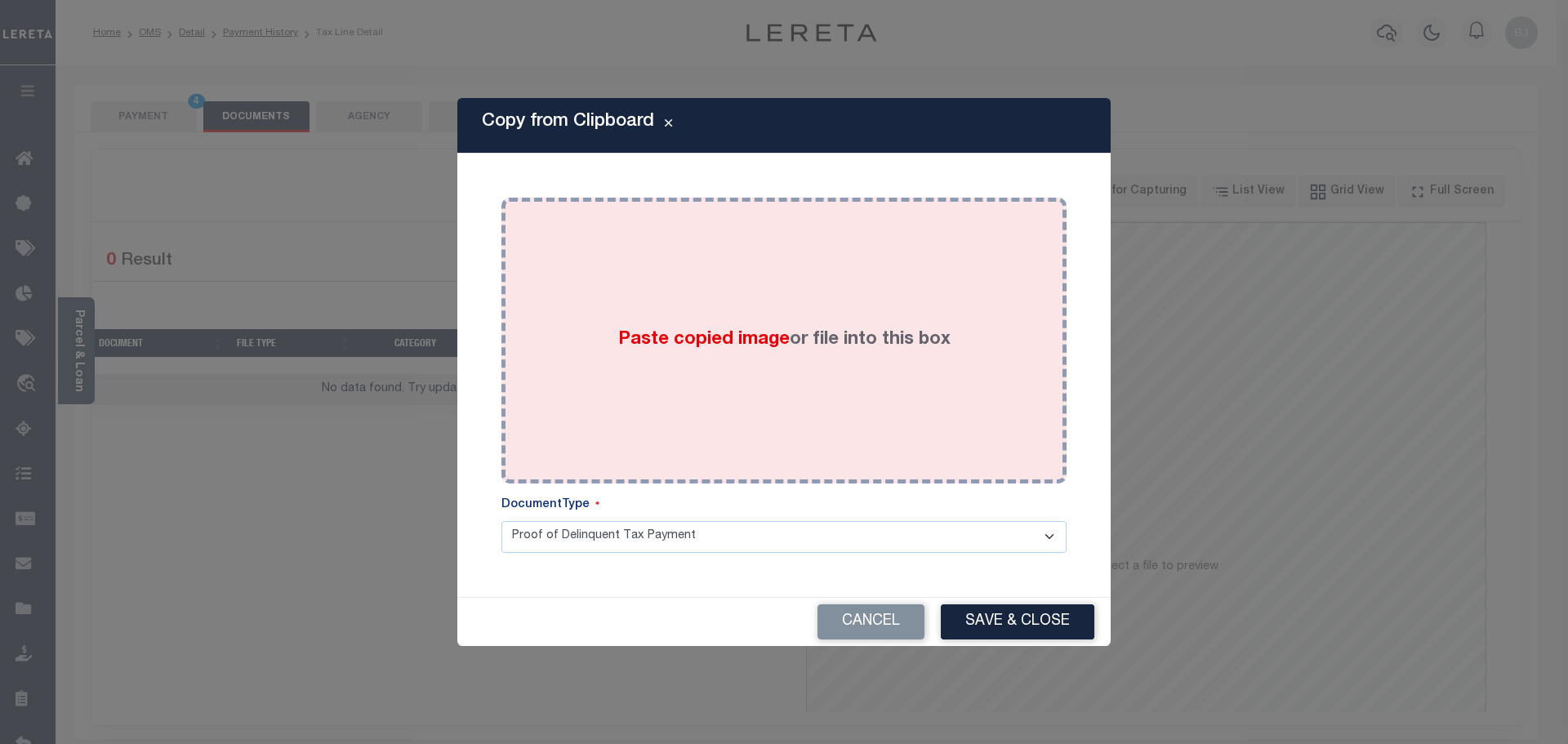
click at [759, 263] on div "Paste copied image or file into this box" at bounding box center [784, 341] width 541 height 261
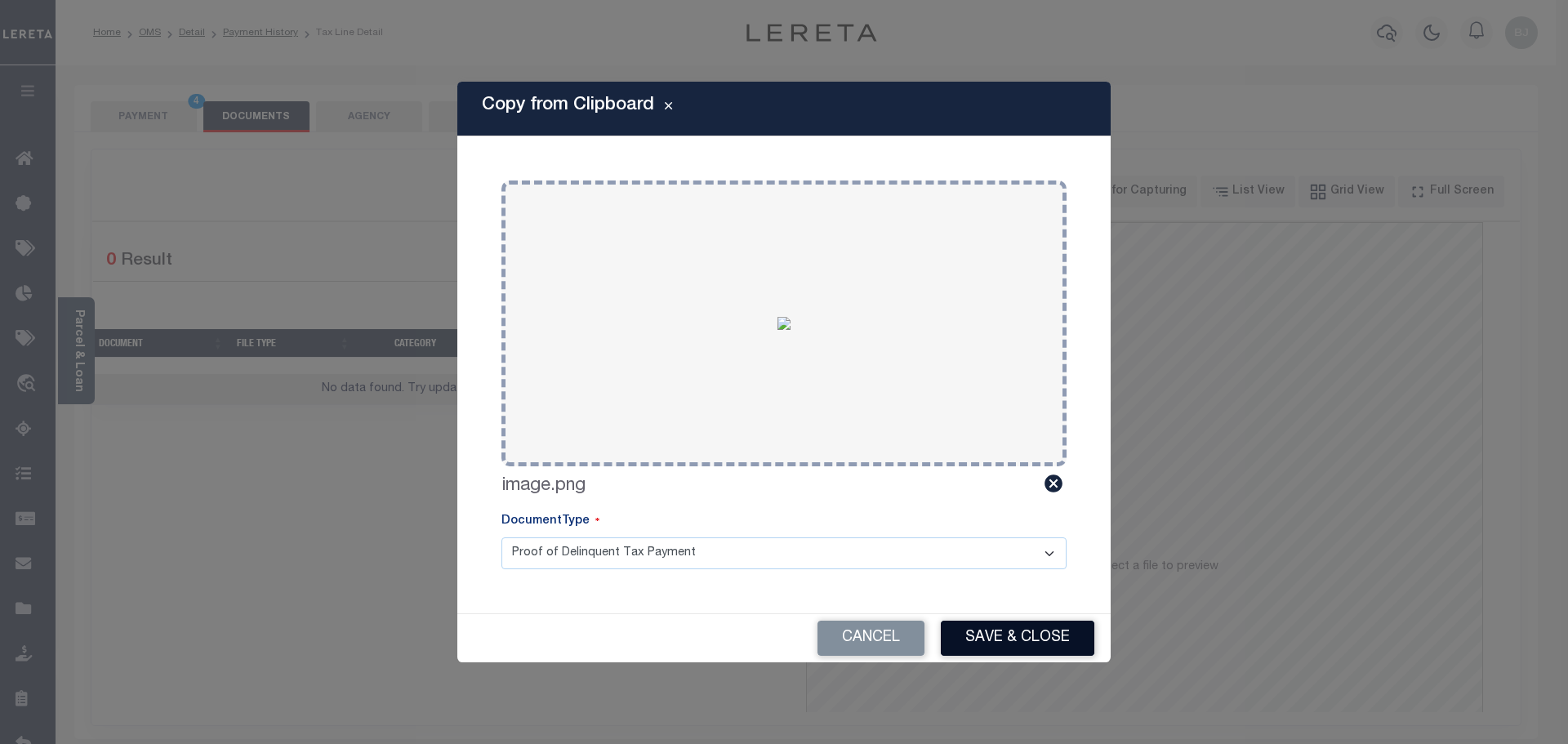
click at [1004, 635] on button "Save & Close" at bounding box center [1018, 638] width 154 height 35
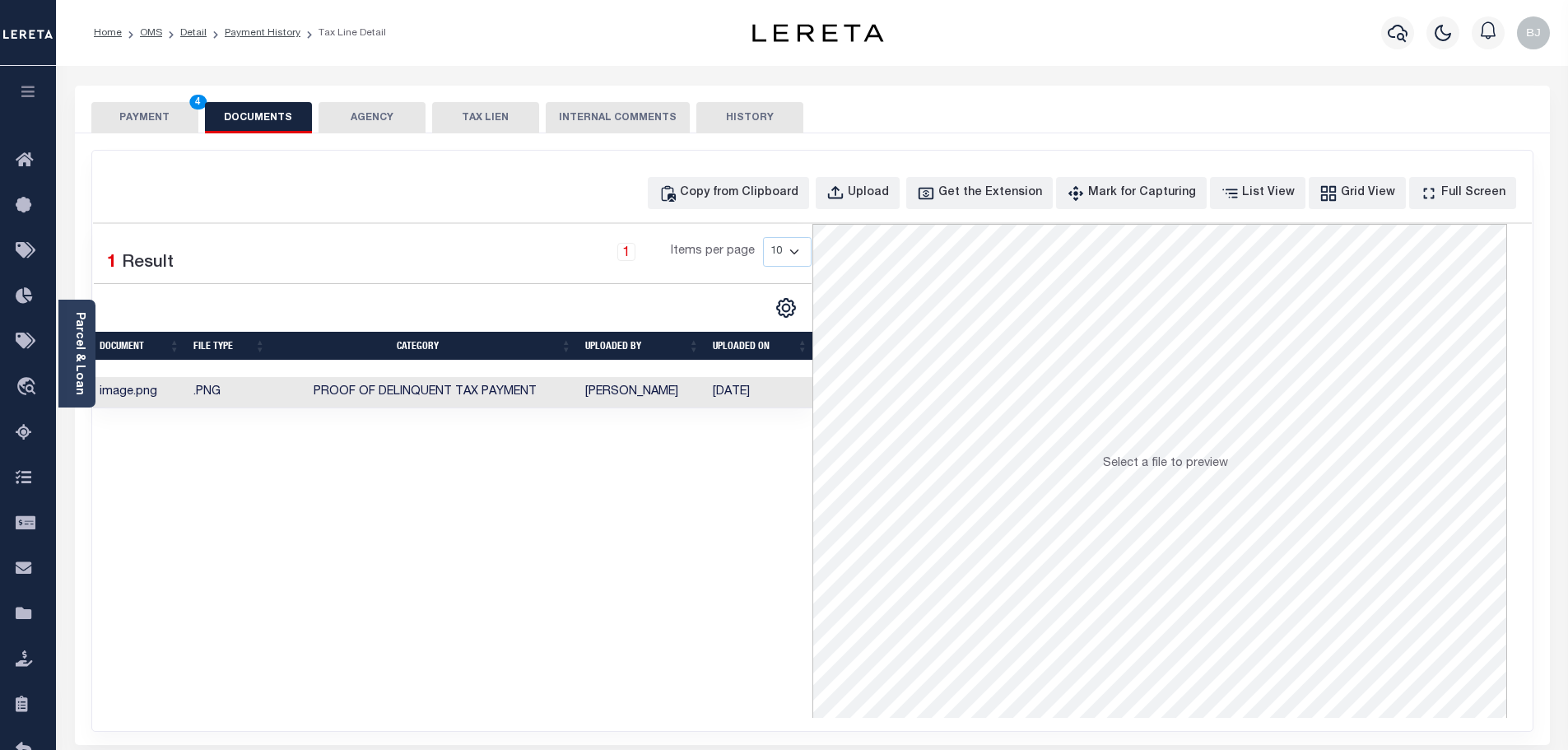
click at [132, 115] on button "PAYMENT 4" at bounding box center [144, 118] width 107 height 31
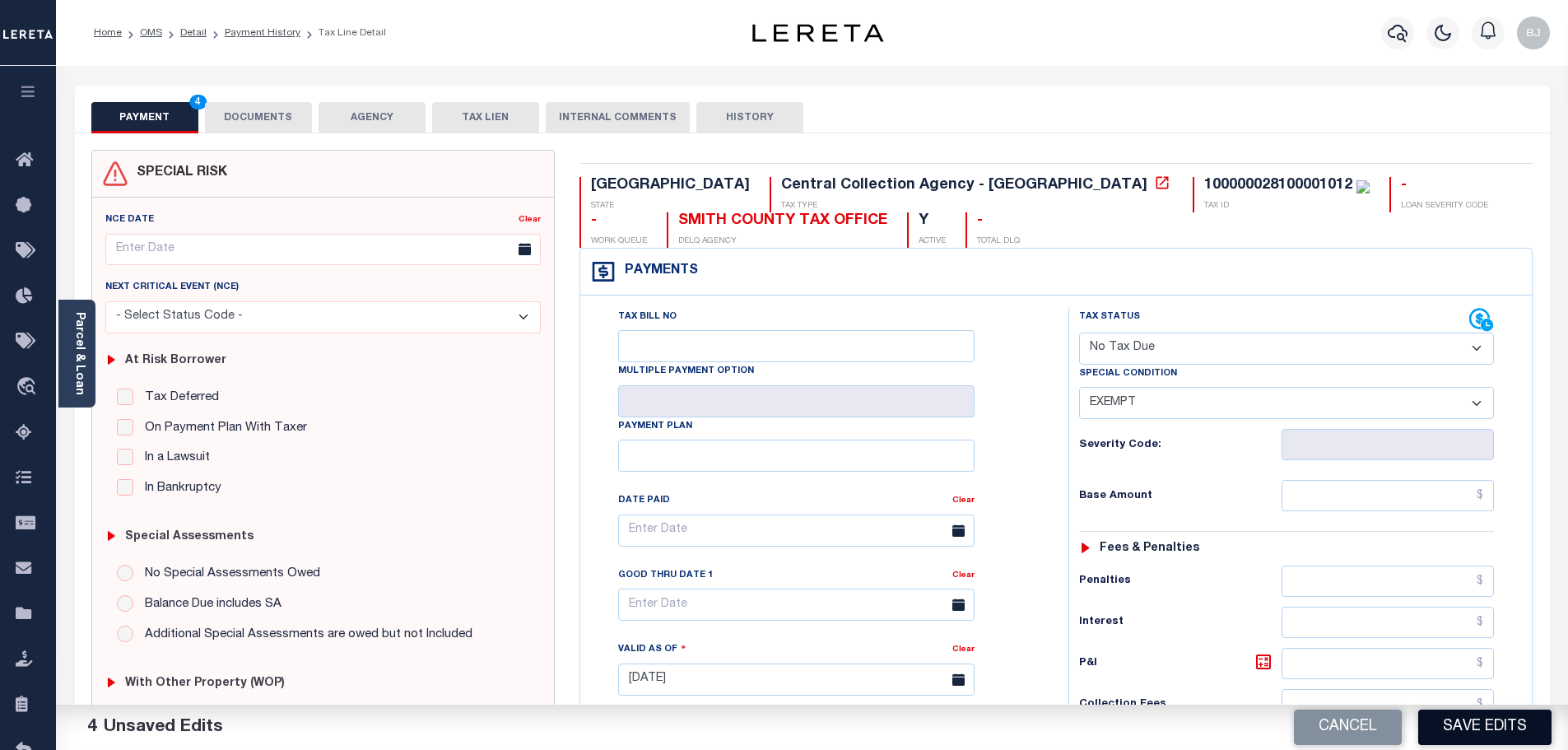
click at [1510, 738] on button "Save Edits" at bounding box center [1485, 727] width 133 height 36
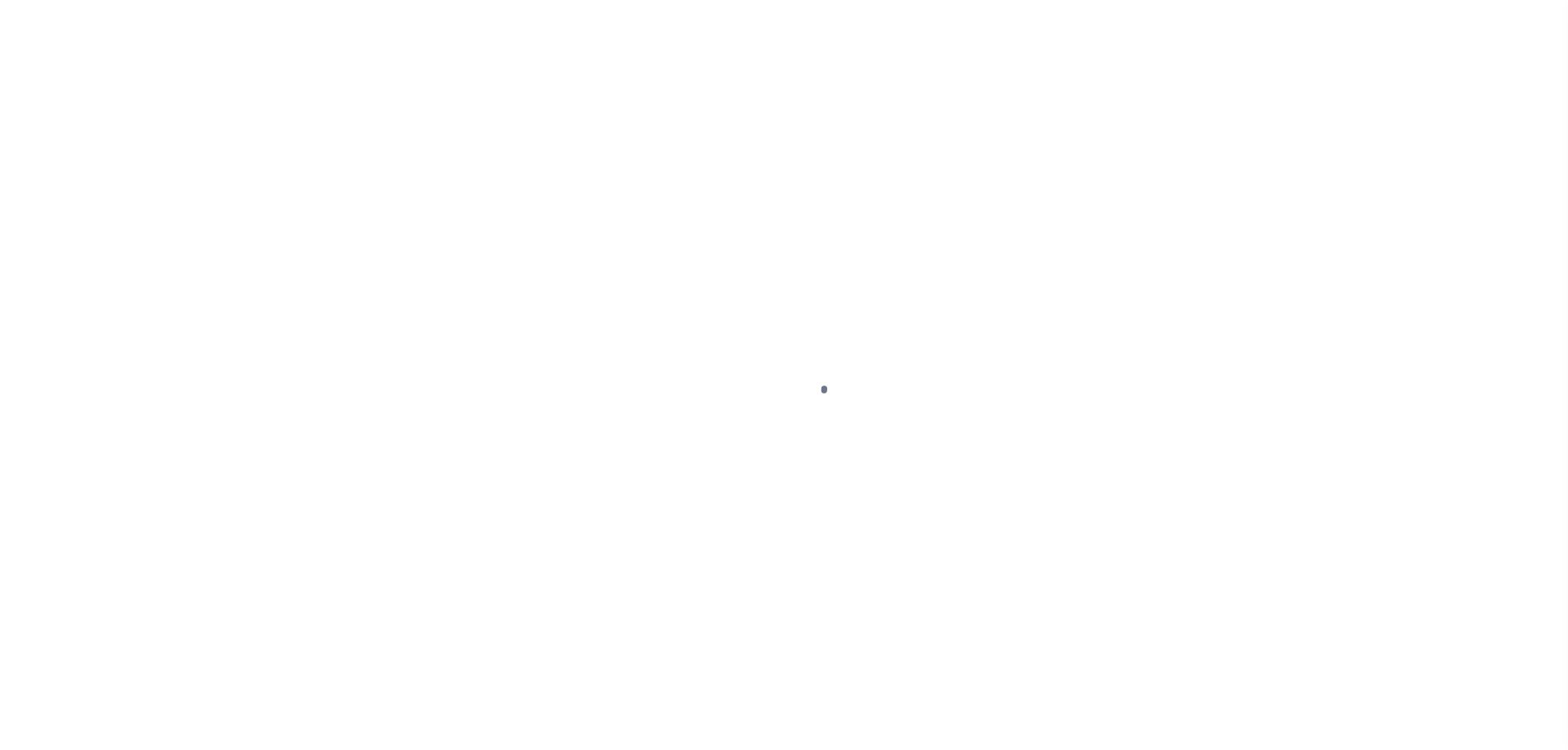
select select "NTX"
select select "5"
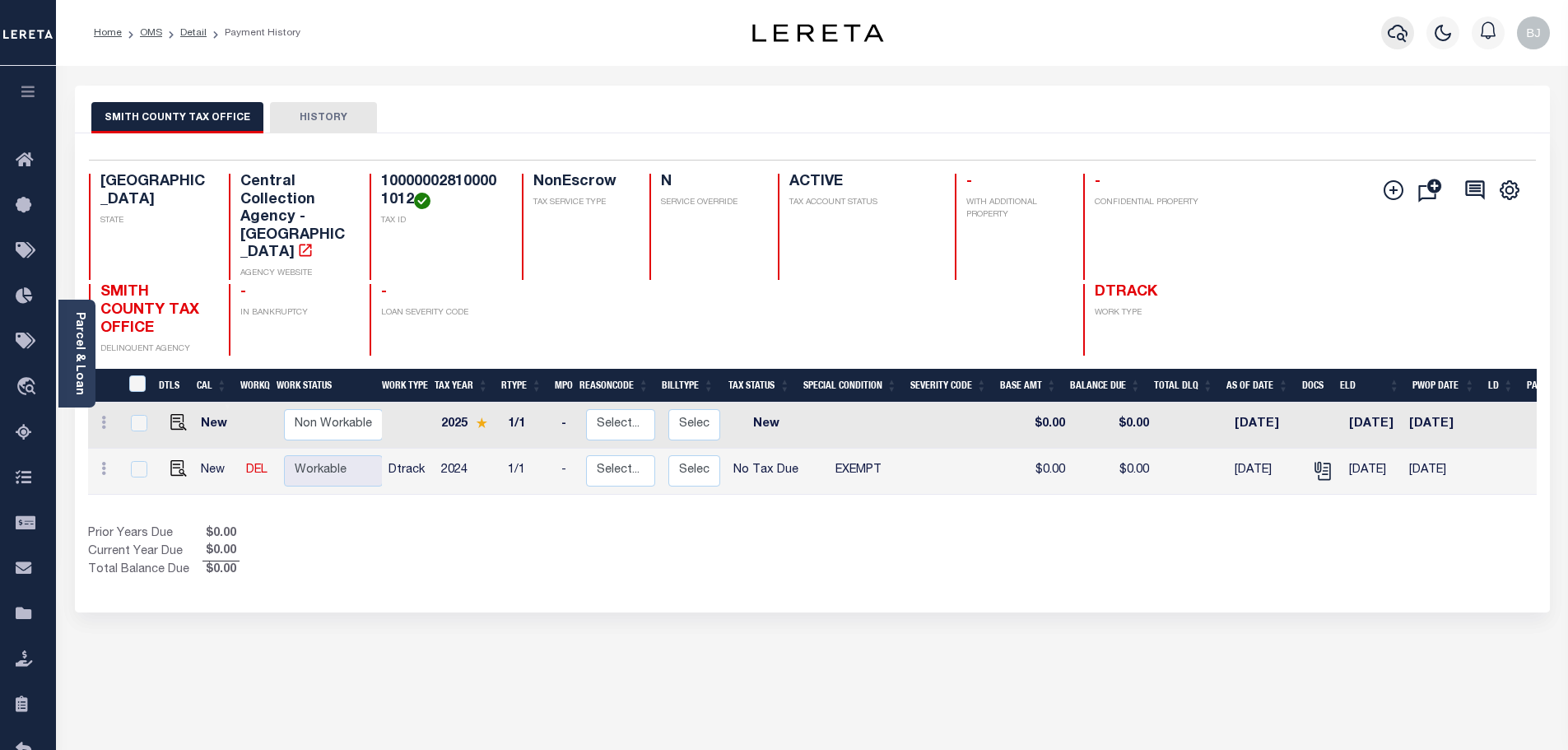
click at [1399, 28] on icon "button" at bounding box center [1397, 33] width 20 height 20
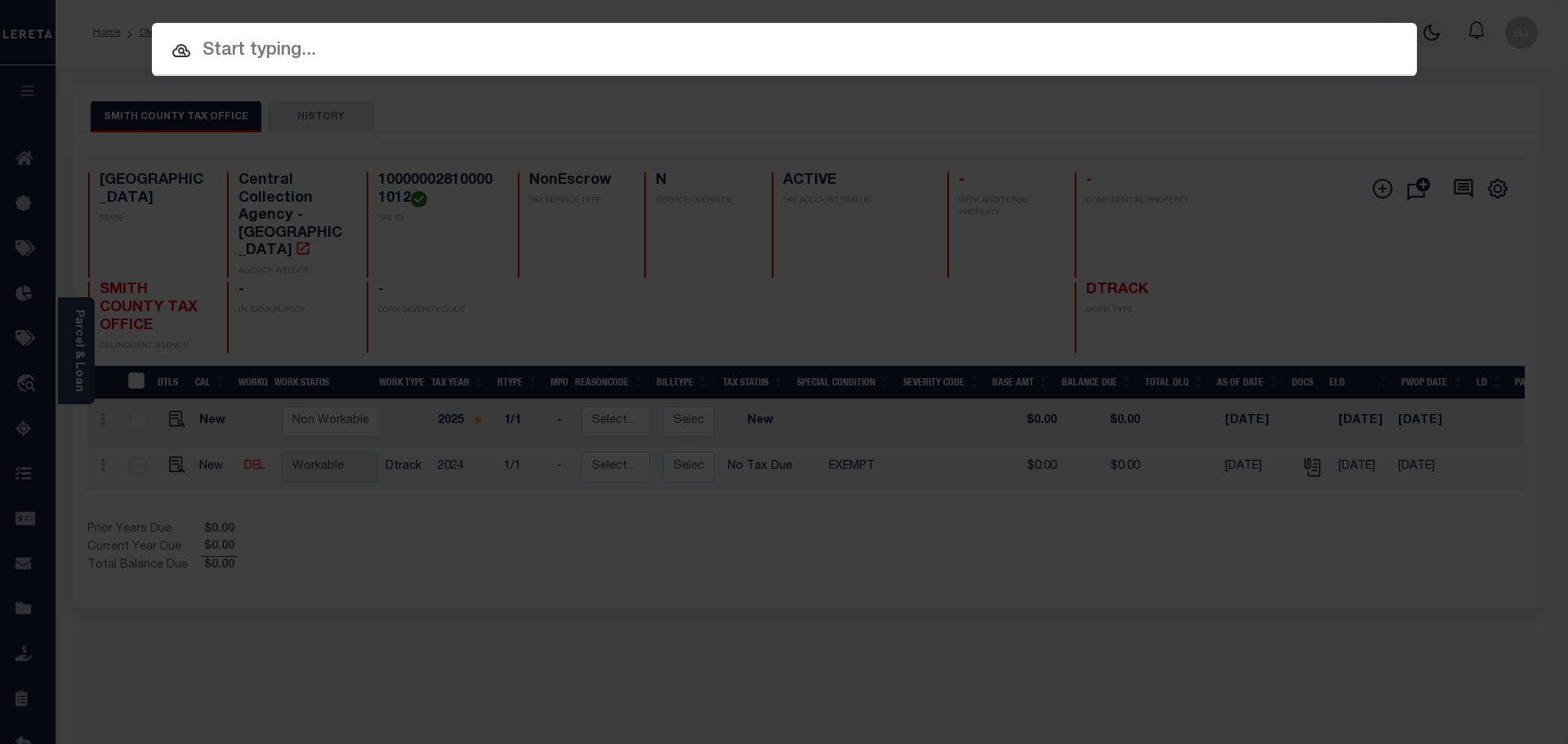
paste input "30006506"
type input "30006506"
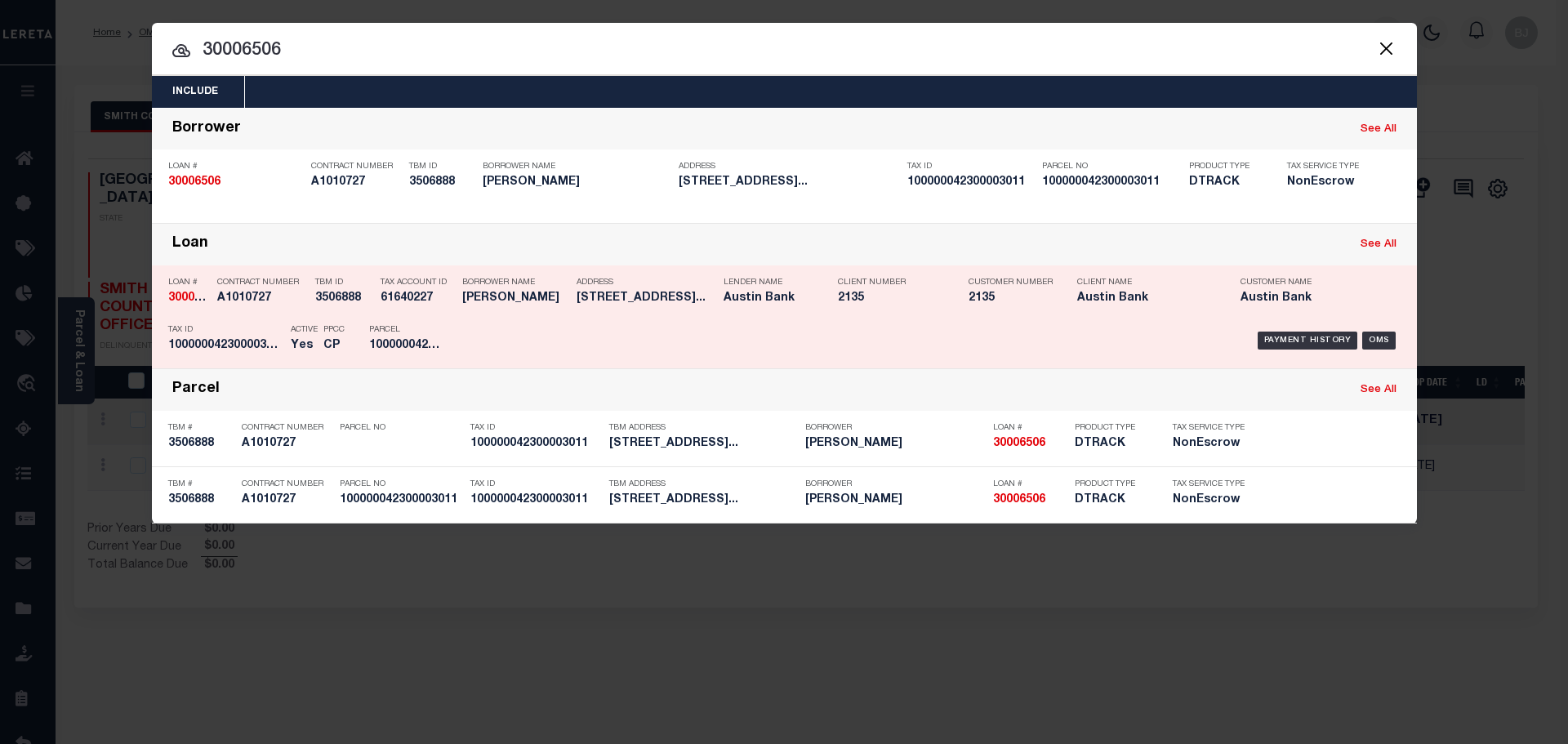
click at [944, 340] on div "Payment History OMS" at bounding box center [933, 340] width 933 height 47
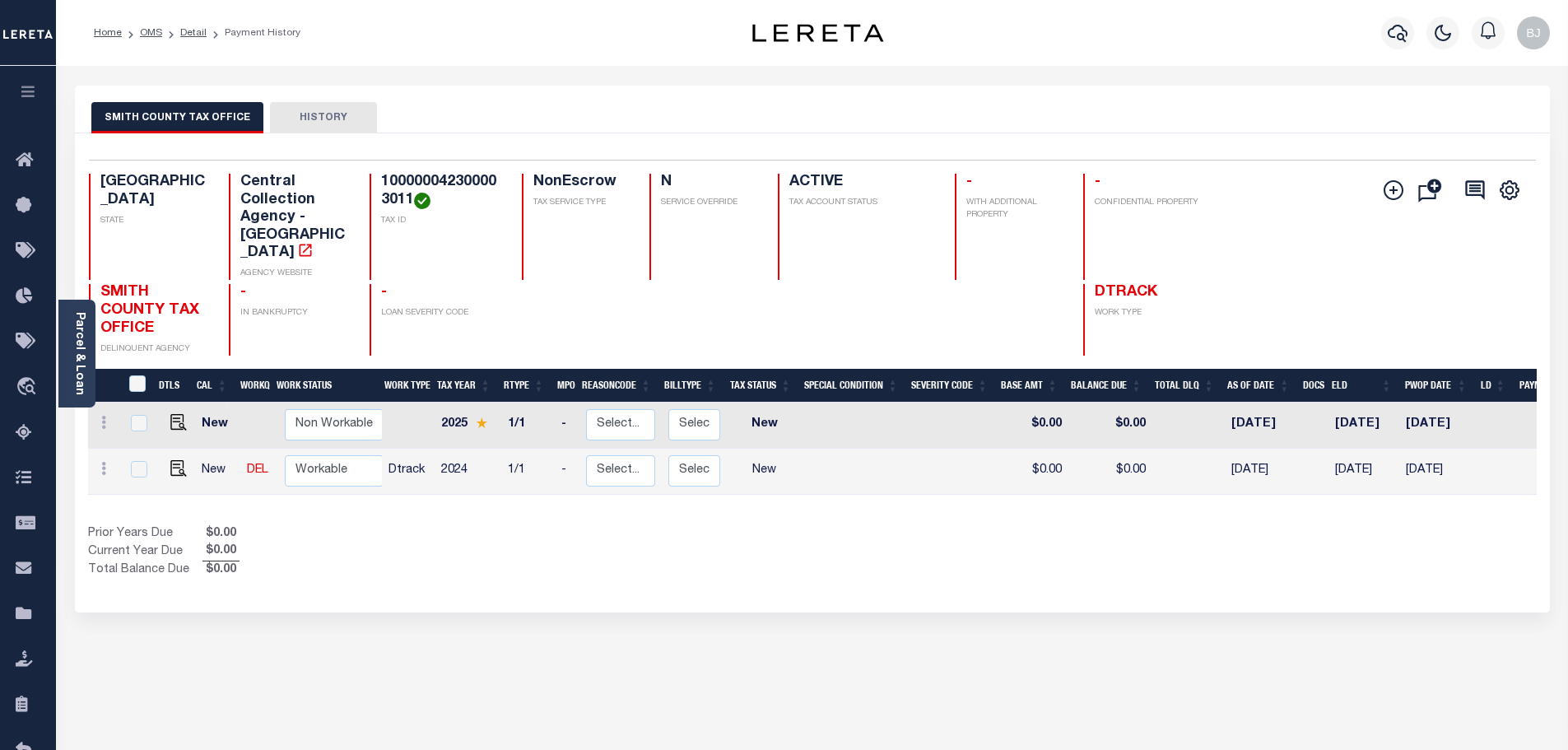
click at [417, 186] on h4 "100000042300003011" at bounding box center [442, 191] width 121 height 36
click at [435, 186] on h4 "100000042300003011" at bounding box center [442, 191] width 121 height 36
copy h4 "100000042300003011"
click at [175, 460] on img "" at bounding box center [179, 468] width 16 height 16
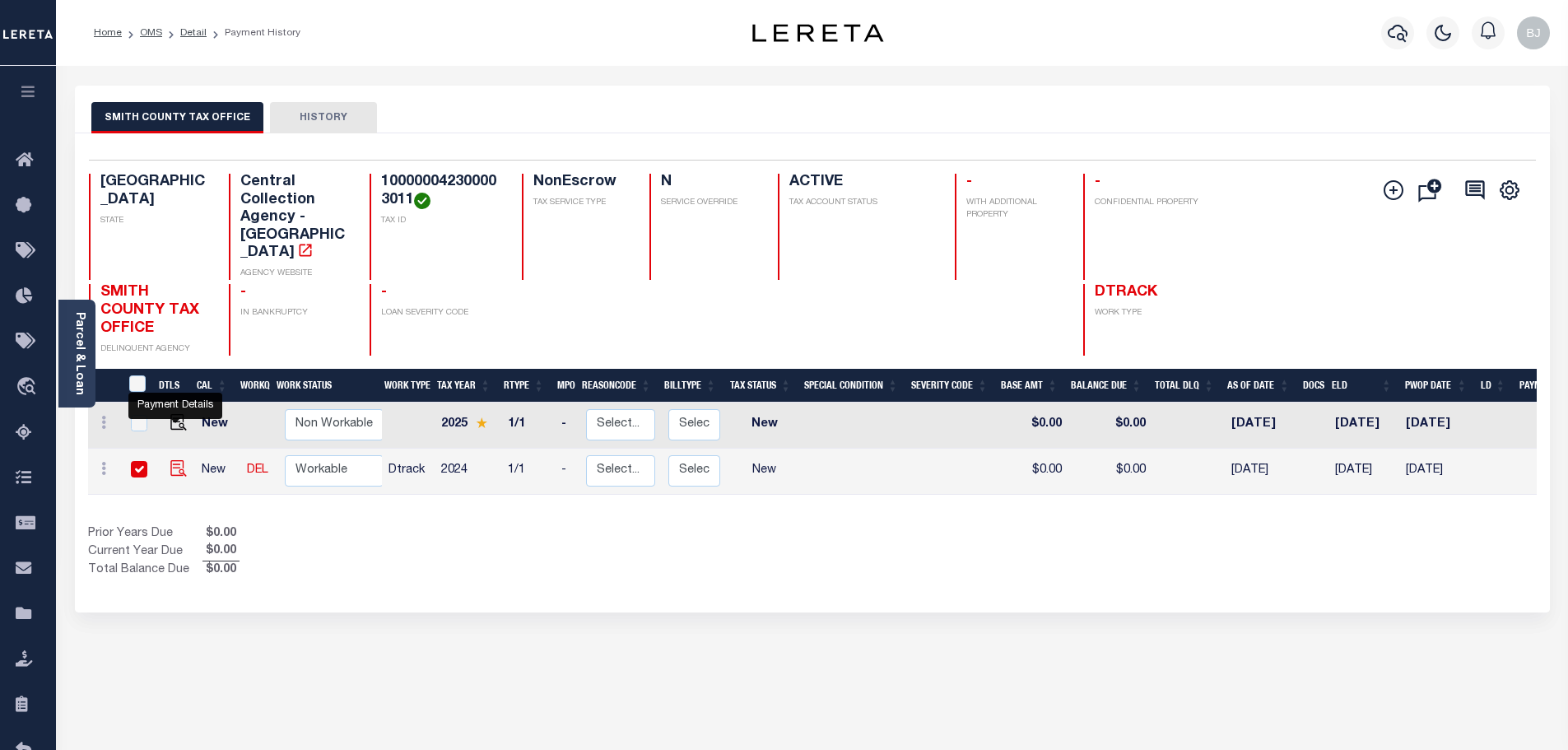
checkbox input "true"
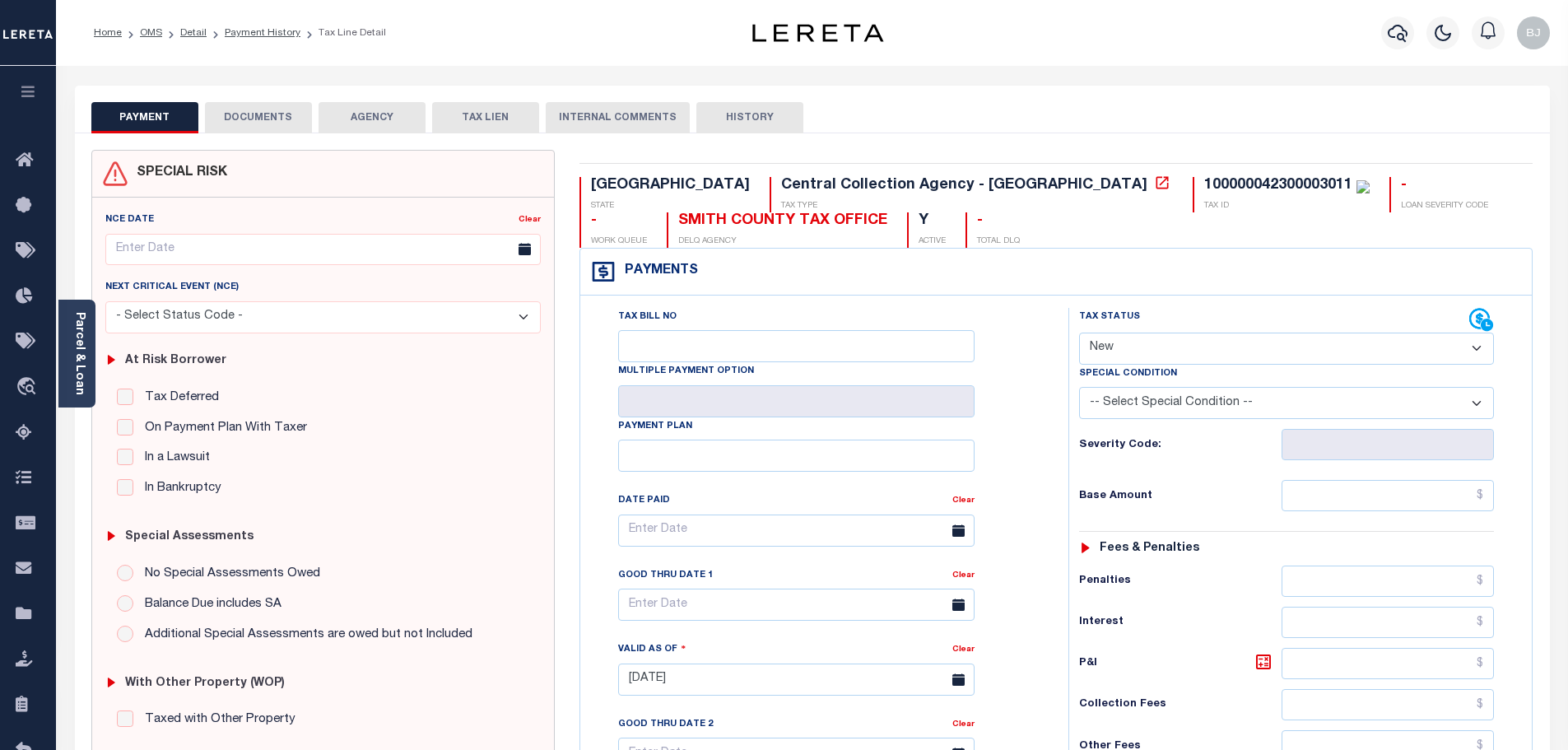
click at [1192, 360] on select "- Select Status Code - Open Due/Unpaid Paid Incomplete No Tax Due Internal Refu…" at bounding box center [1286, 349] width 415 height 32
select select "PYD"
click at [1079, 334] on select "- Select Status Code - Open Due/Unpaid Paid Incomplete No Tax Due Internal Refu…" at bounding box center [1286, 349] width 415 height 32
type input "[DATE]"
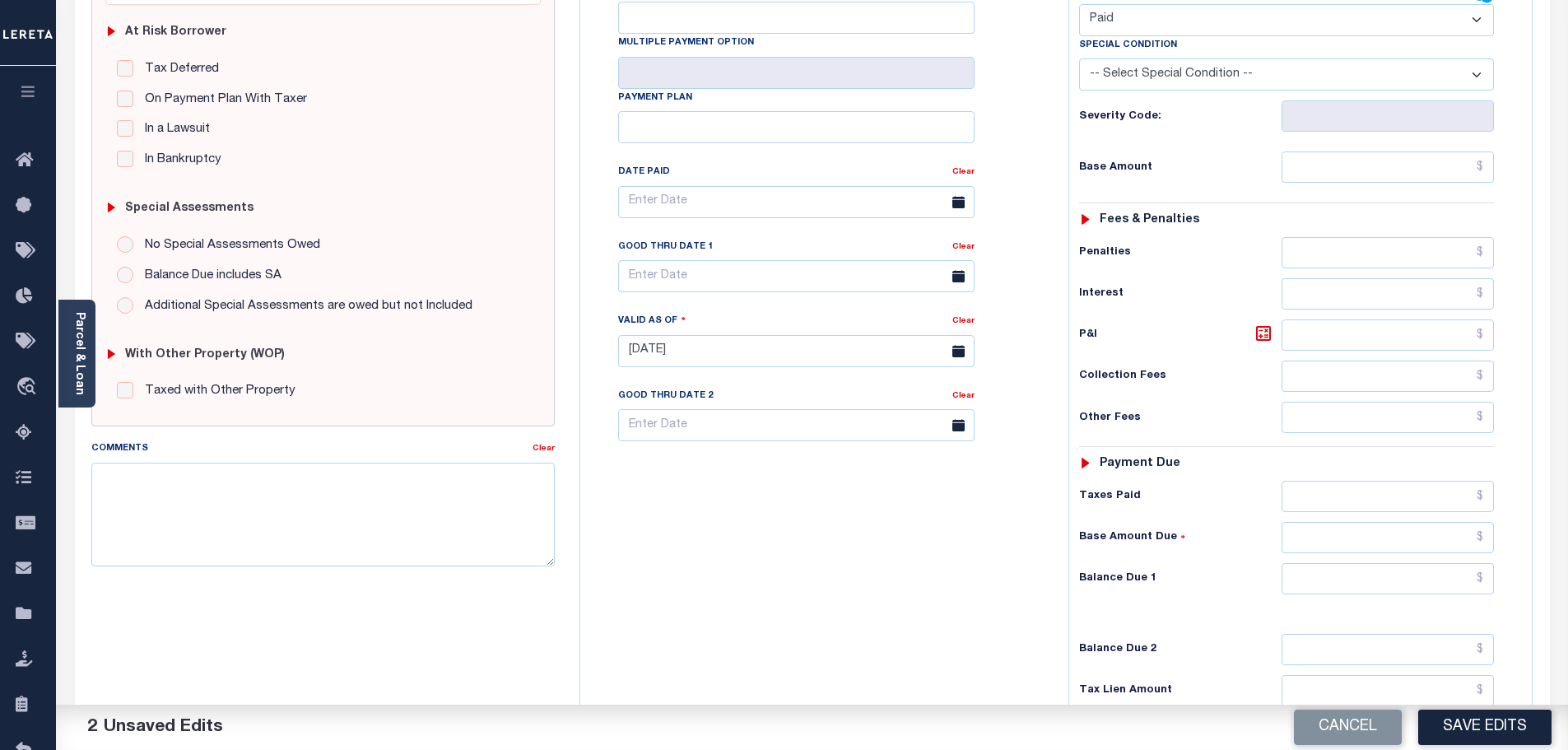
scroll to position [329, 0]
click at [1399, 587] on input "text" at bounding box center [1389, 578] width 213 height 31
type input "$0"
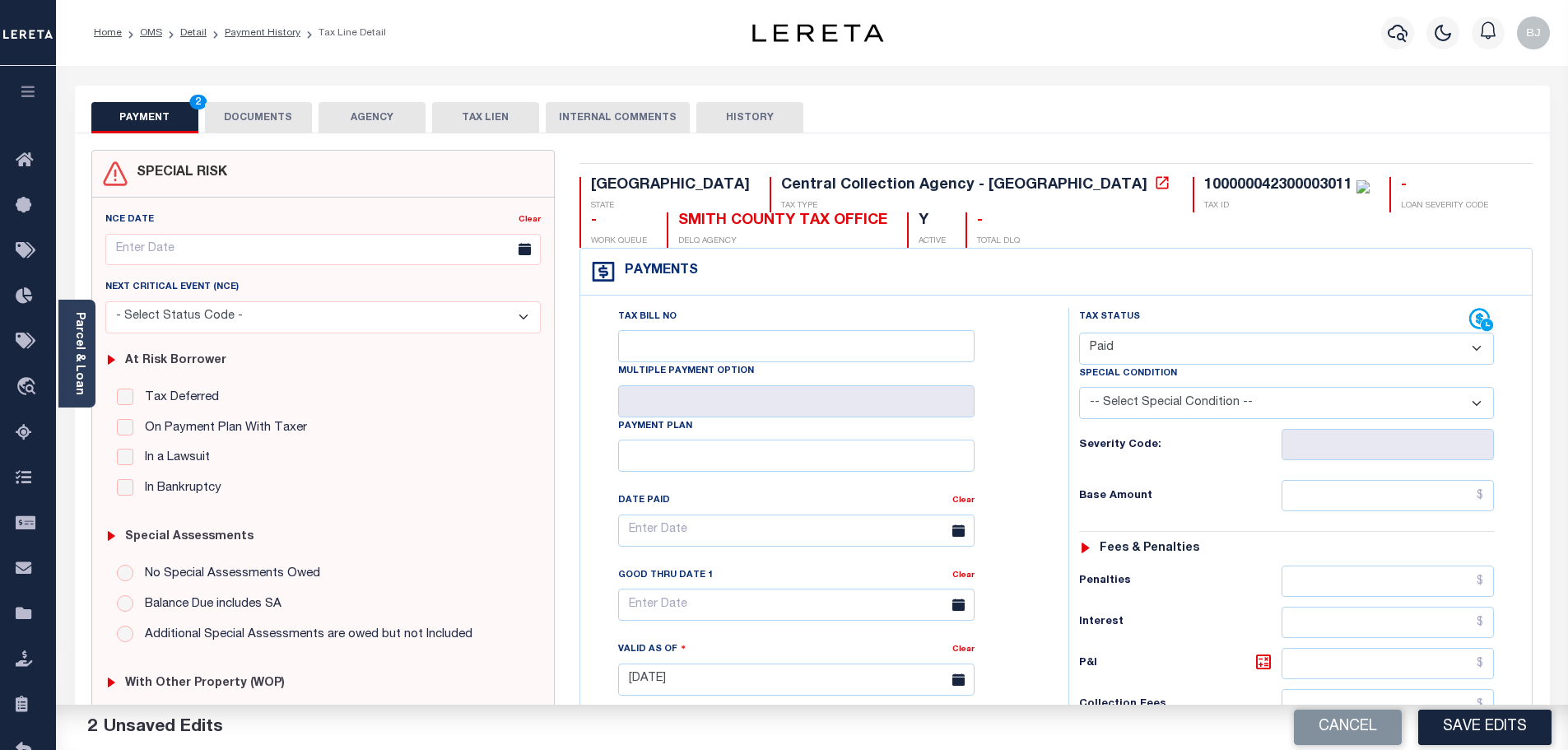
click at [275, 130] on button "DOCUMENTS" at bounding box center [257, 118] width 107 height 31
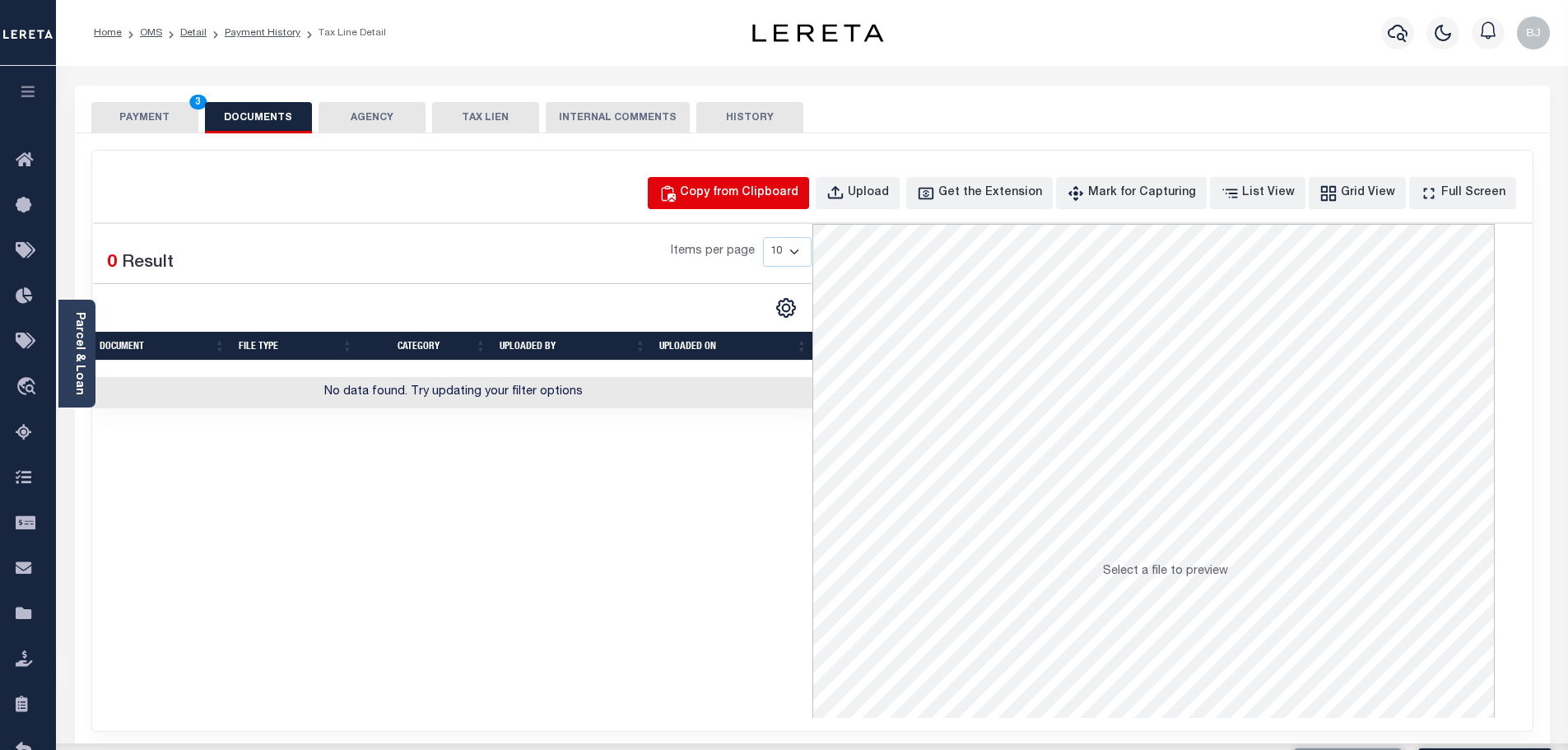
click at [798, 185] on div "Copy from Clipboard" at bounding box center [738, 193] width 119 height 18
select select "POP"
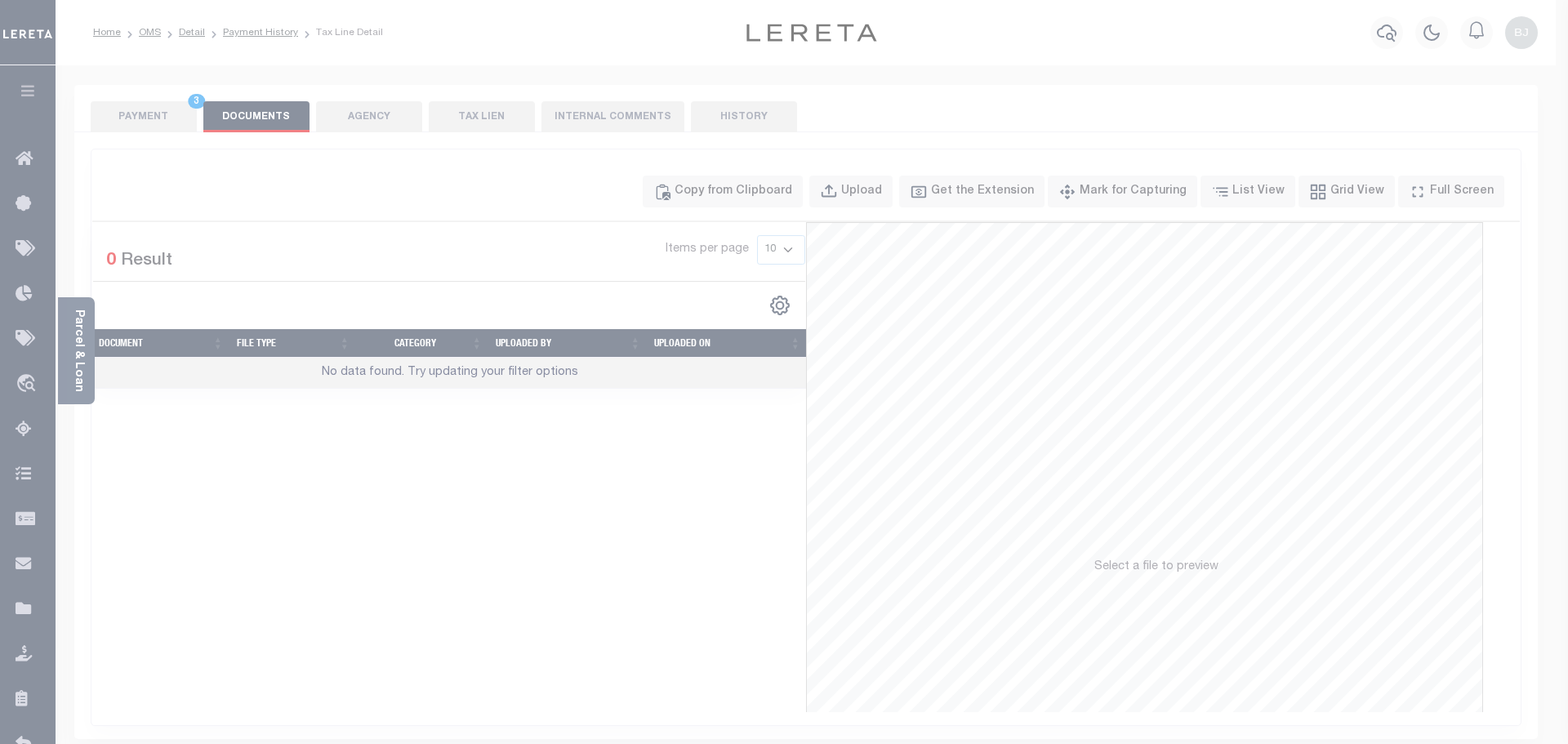
click at [0, 0] on div "Paste copied image or file into this box" at bounding box center [0, 0] width 0 height 0
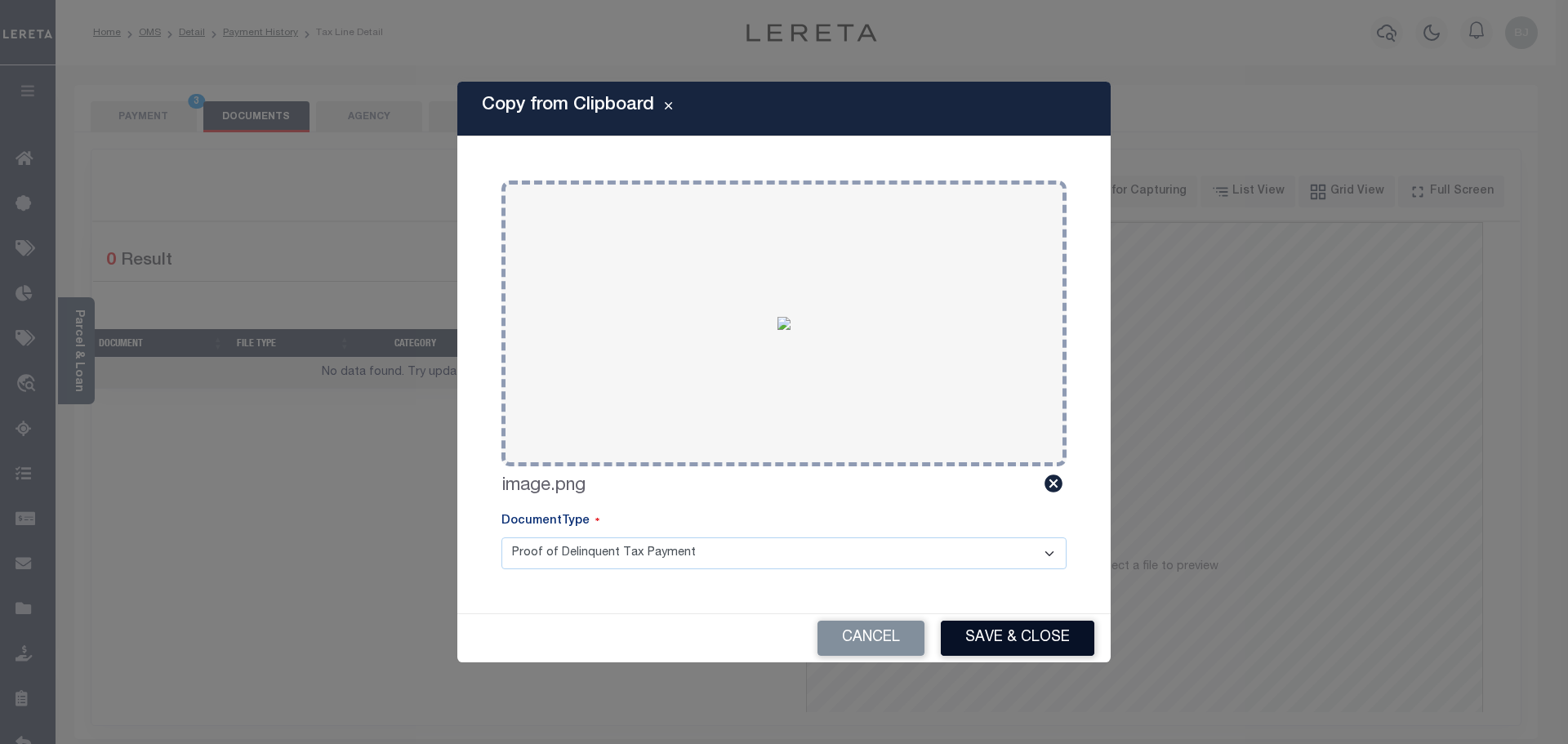
click at [1003, 621] on button "Save & Close" at bounding box center [1018, 638] width 154 height 35
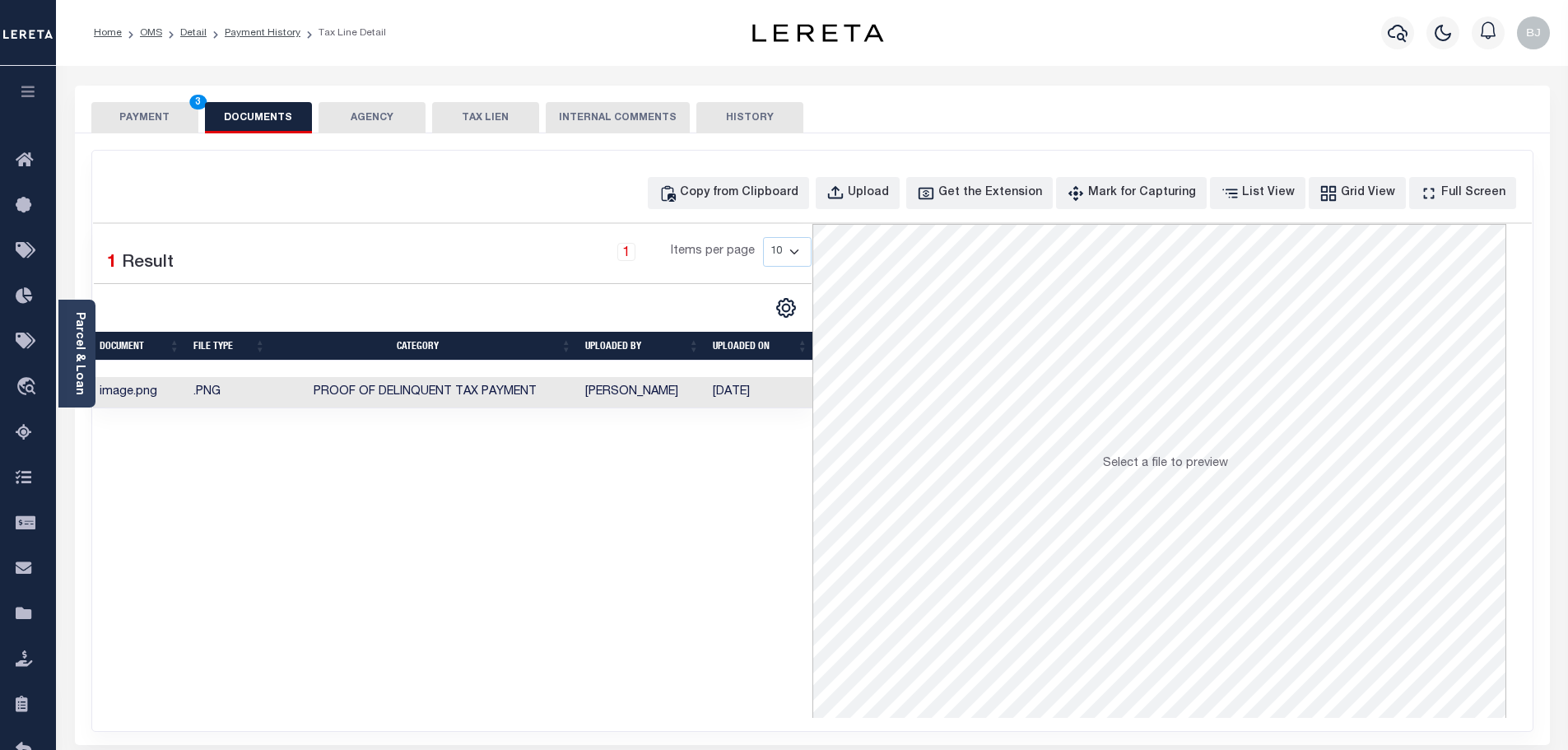
click at [140, 132] on button "PAYMENT 3" at bounding box center [144, 118] width 107 height 31
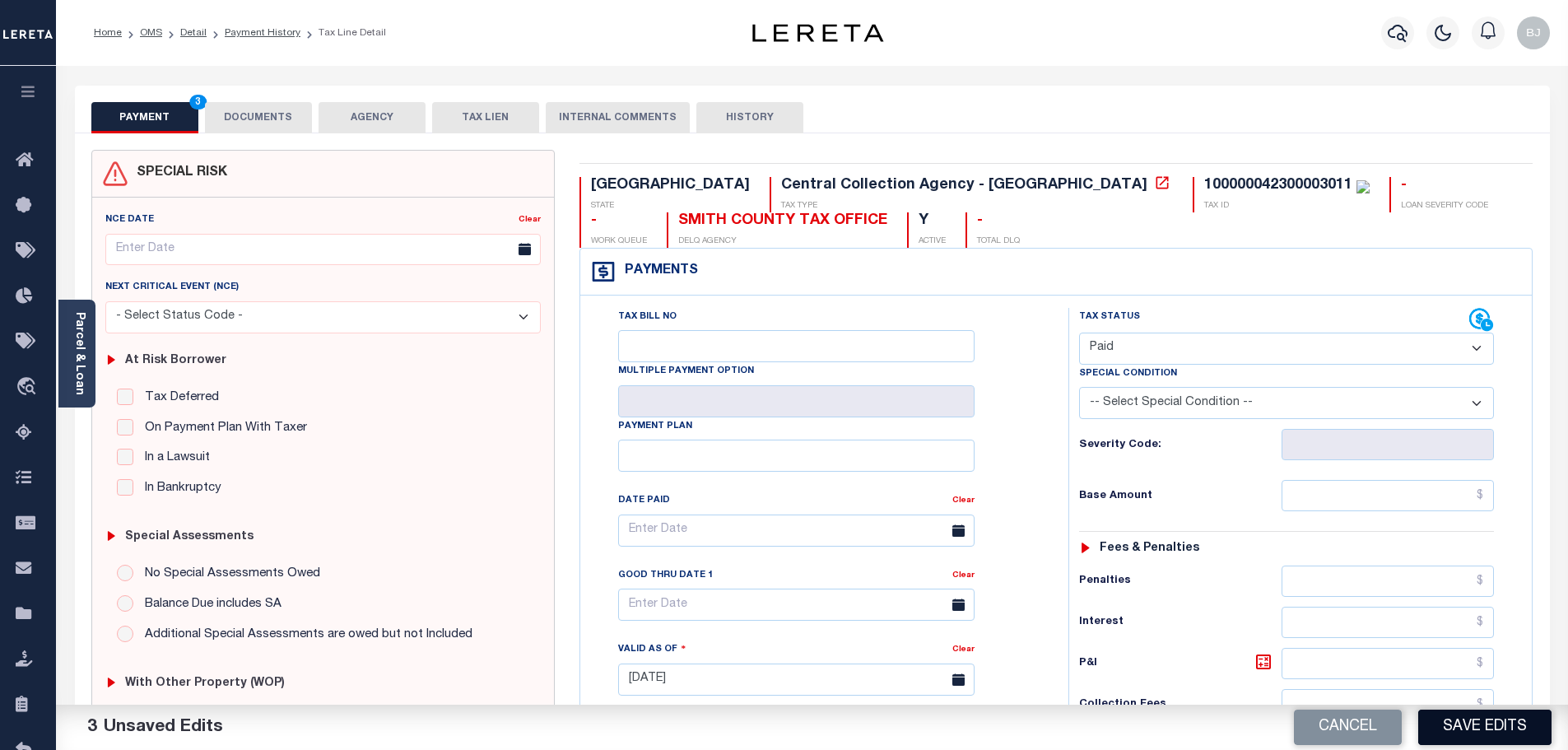
click at [1494, 725] on button "Save Edits" at bounding box center [1485, 727] width 133 height 36
checkbox input "false"
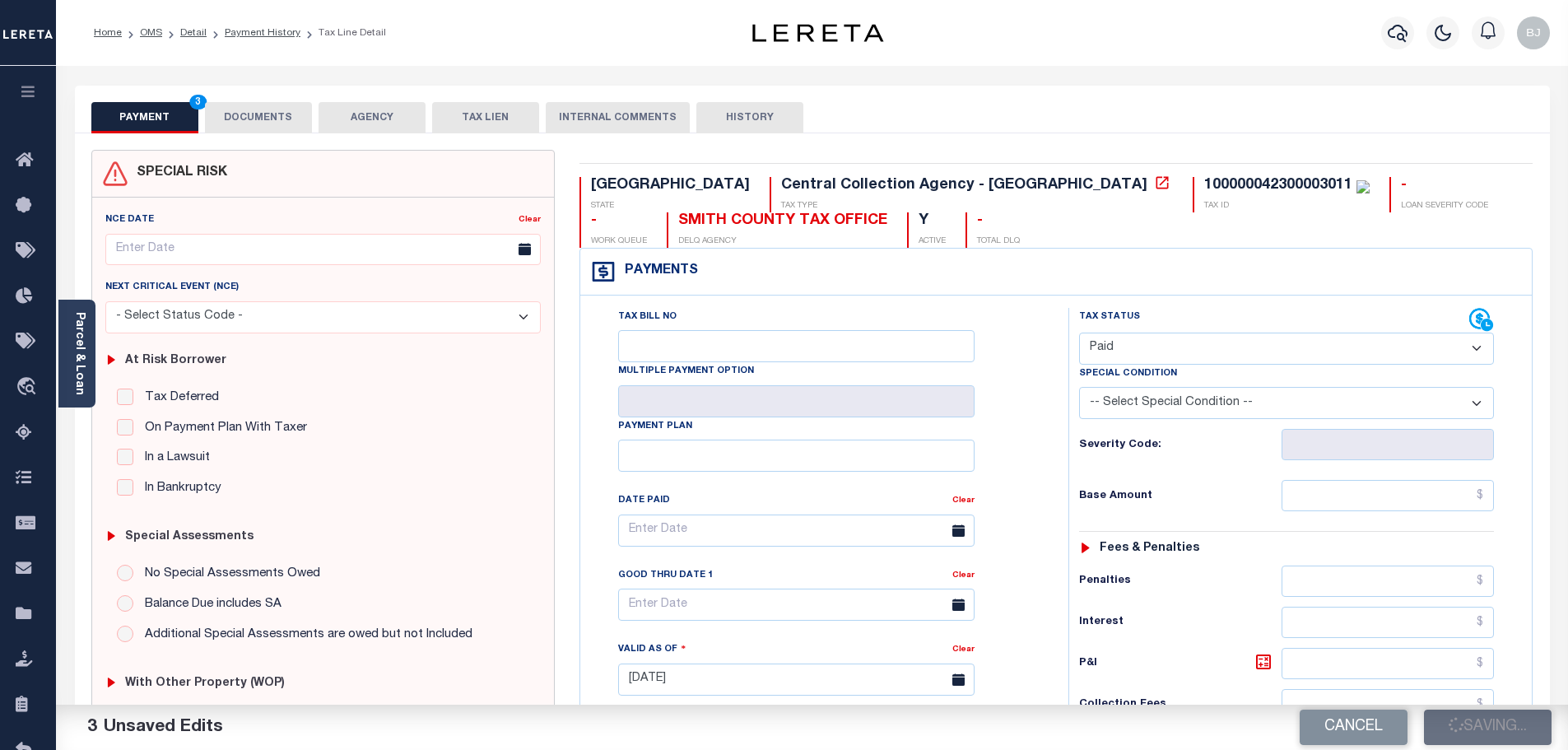
type input "$0"
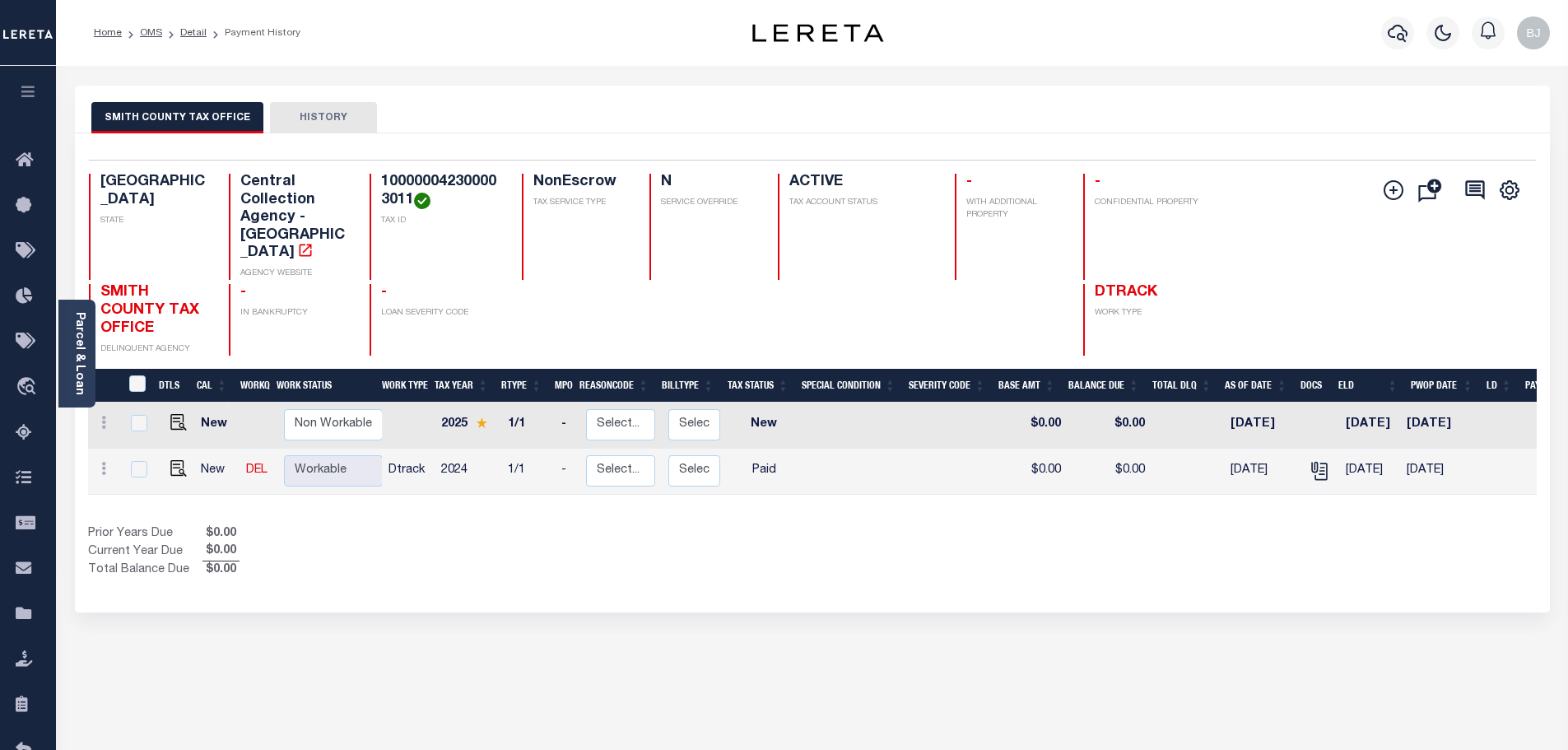
click at [1410, 17] on div at bounding box center [1397, 33] width 45 height 57
click at [1411, 31] on button "button" at bounding box center [1398, 33] width 33 height 33
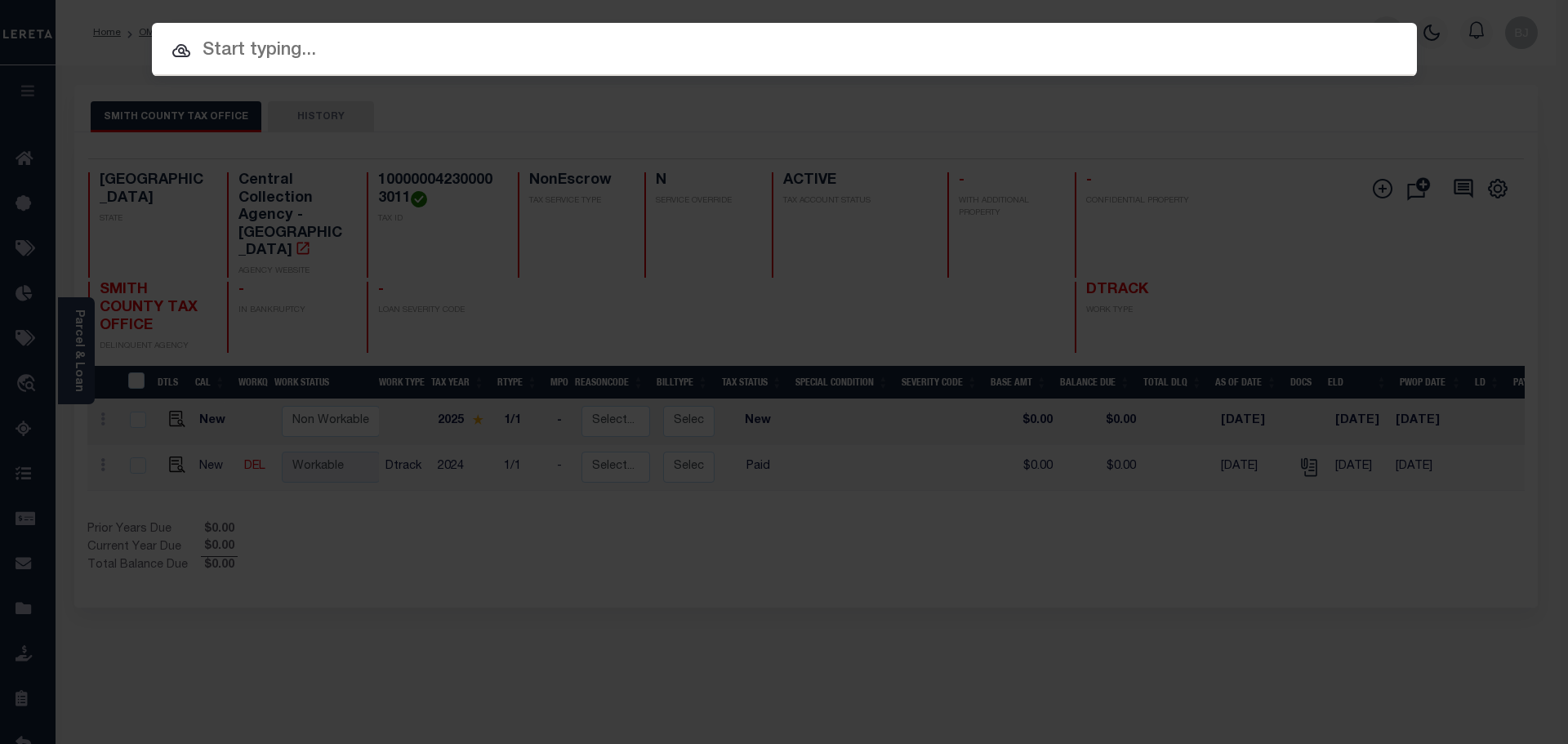
paste input "3022004369"
type input "3022004369"
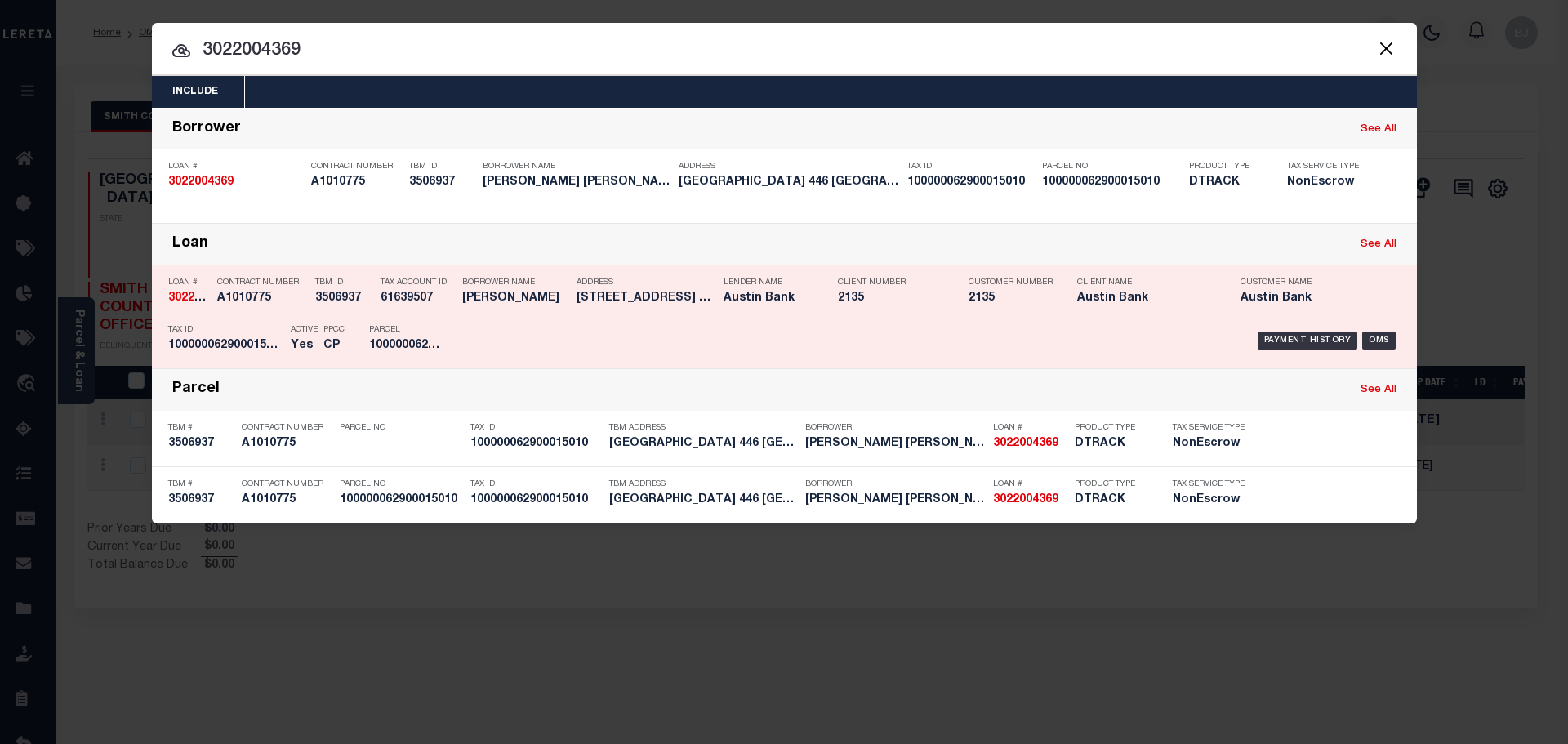
click at [883, 305] on h5 "2135" at bounding box center [890, 298] width 106 height 14
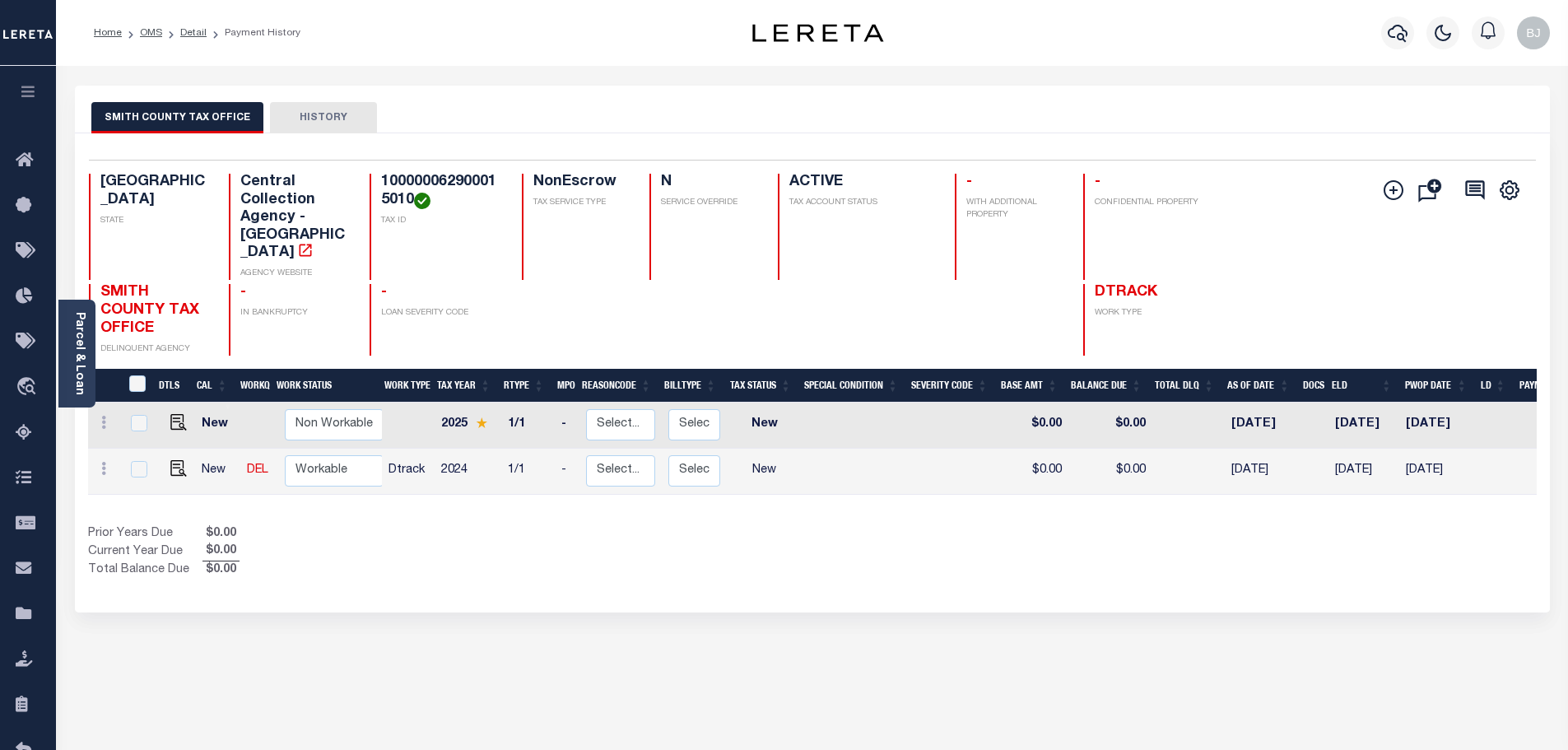
click at [364, 160] on div "Selected 2 Results 1 Items per page 25 50 100" at bounding box center [813, 160] width 1448 height 1
click at [456, 177] on h4 "100000062900015010" at bounding box center [442, 191] width 121 height 36
copy h4 "100000062900015010"
drag, startPoint x: 173, startPoint y: 433, endPoint x: 444, endPoint y: 428, distance: 271.0
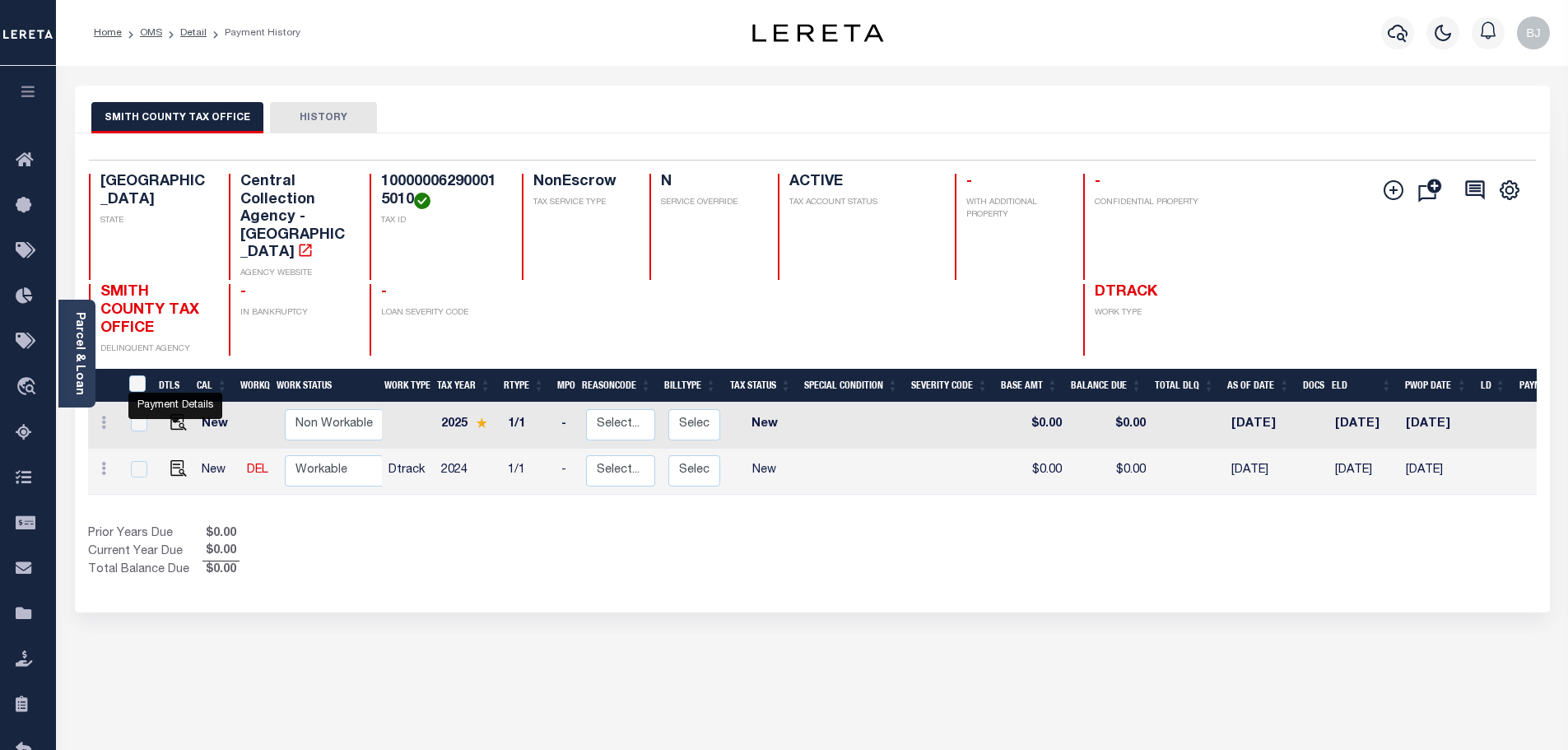
click at [173, 460] on img "" at bounding box center [179, 468] width 16 height 16
checkbox input "true"
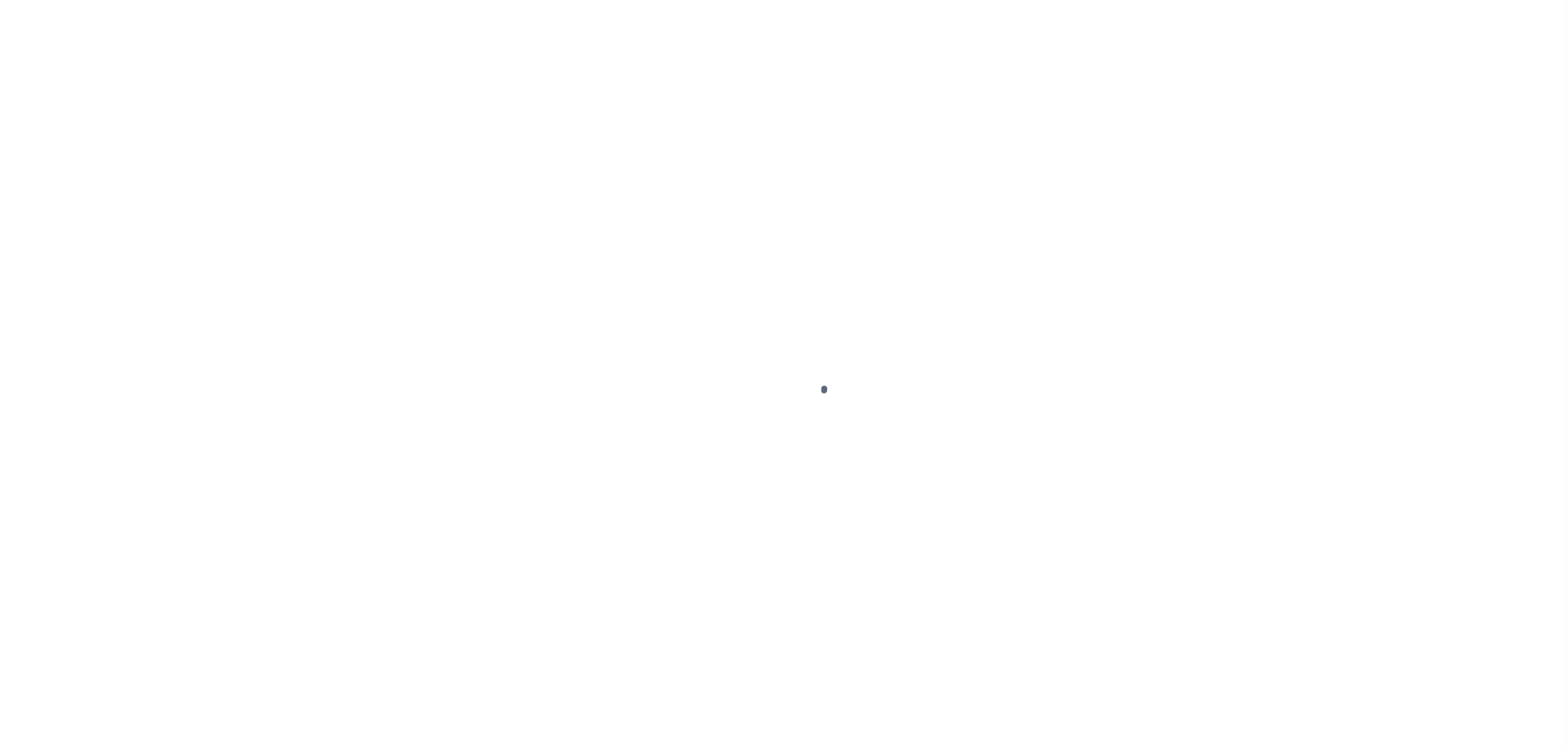
select select "NW2"
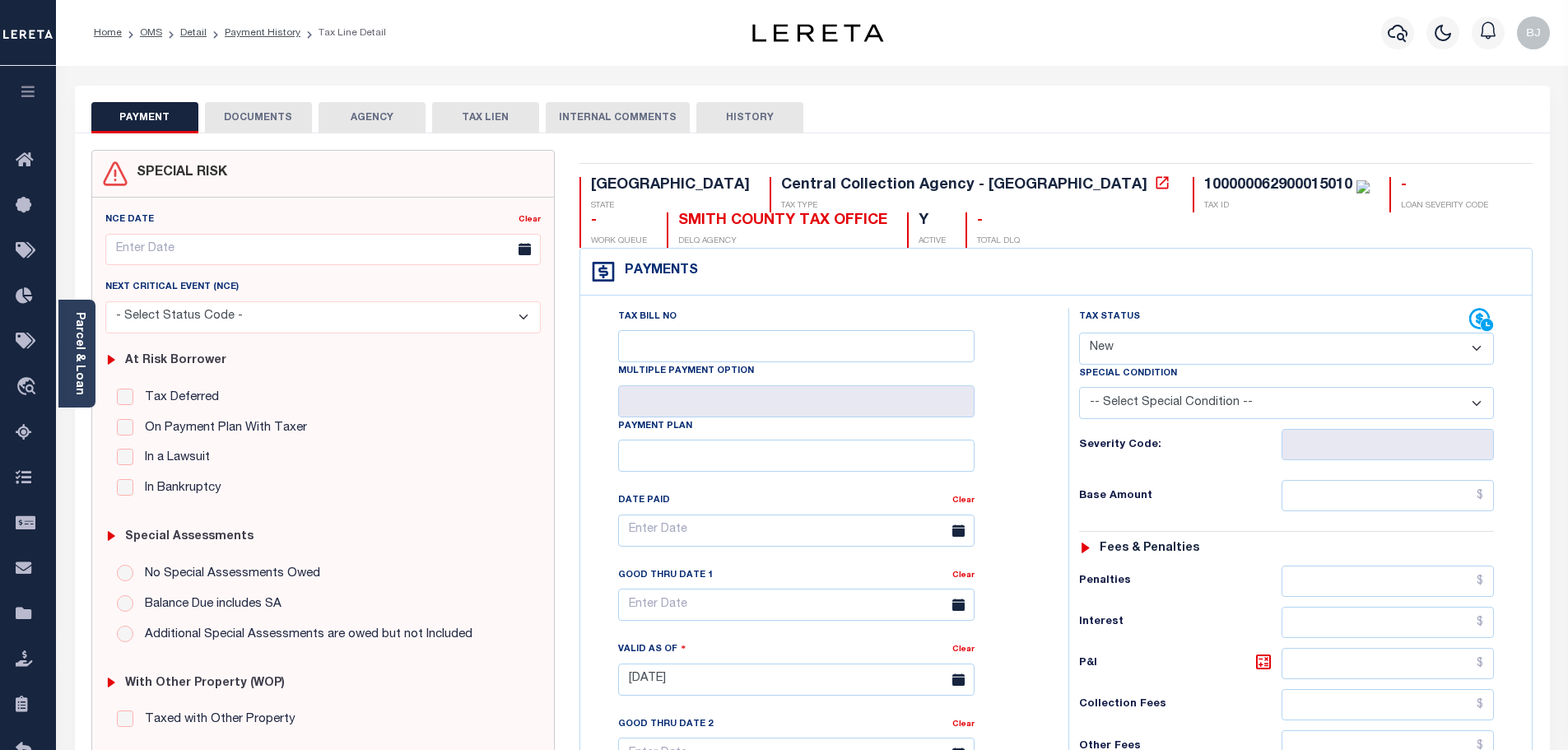
drag, startPoint x: 316, startPoint y: 114, endPoint x: 301, endPoint y: 118, distance: 15.5
click at [316, 114] on div "PAYMENT DOCUMENTS AGENCY DELINQUENT PAYEE TAX LIEN HISTORY" at bounding box center [812, 117] width 1442 height 30
click at [291, 121] on button "DOCUMENTS" at bounding box center [257, 118] width 107 height 31
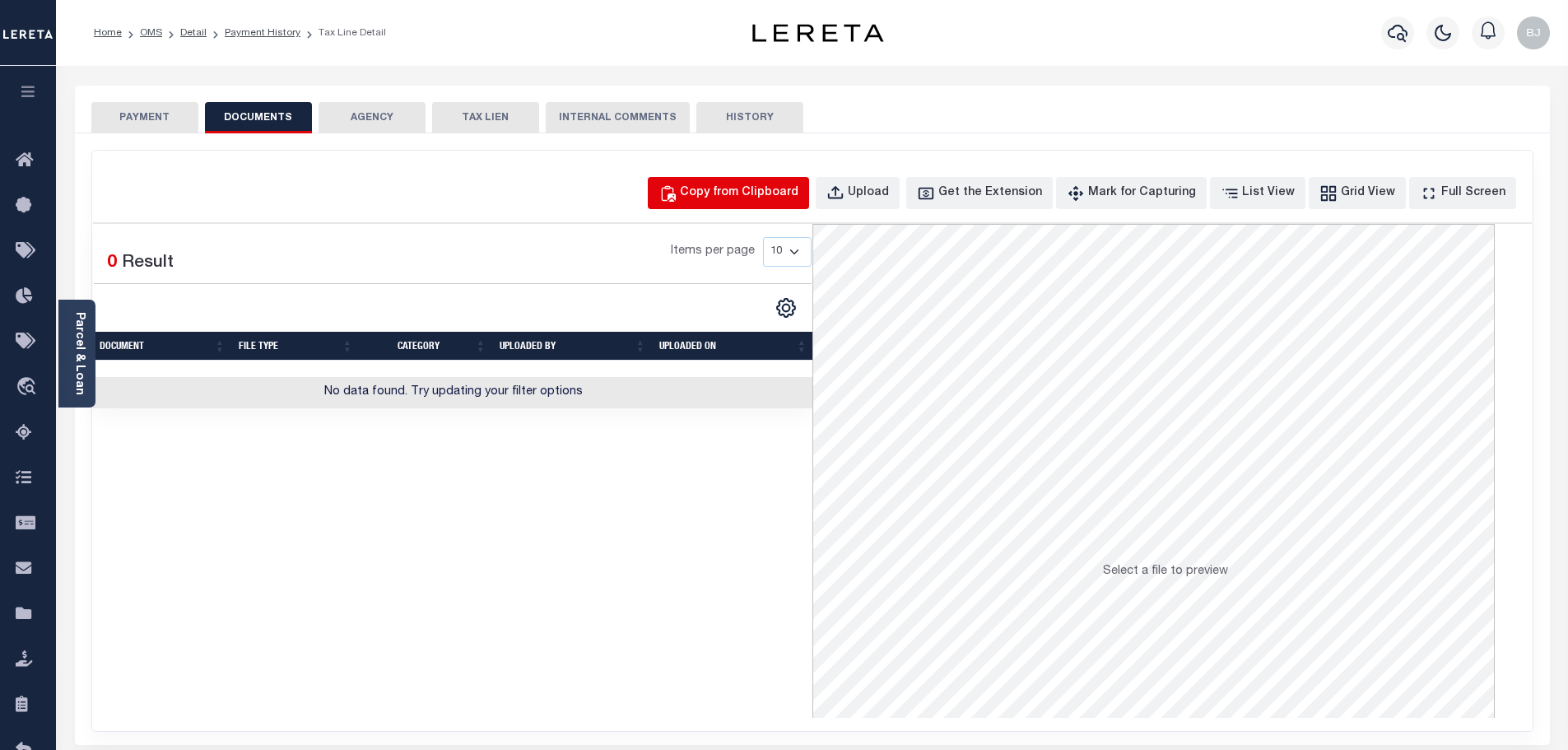
click at [731, 205] on button "Copy from Clipboard" at bounding box center [728, 192] width 161 height 32
select select "POP"
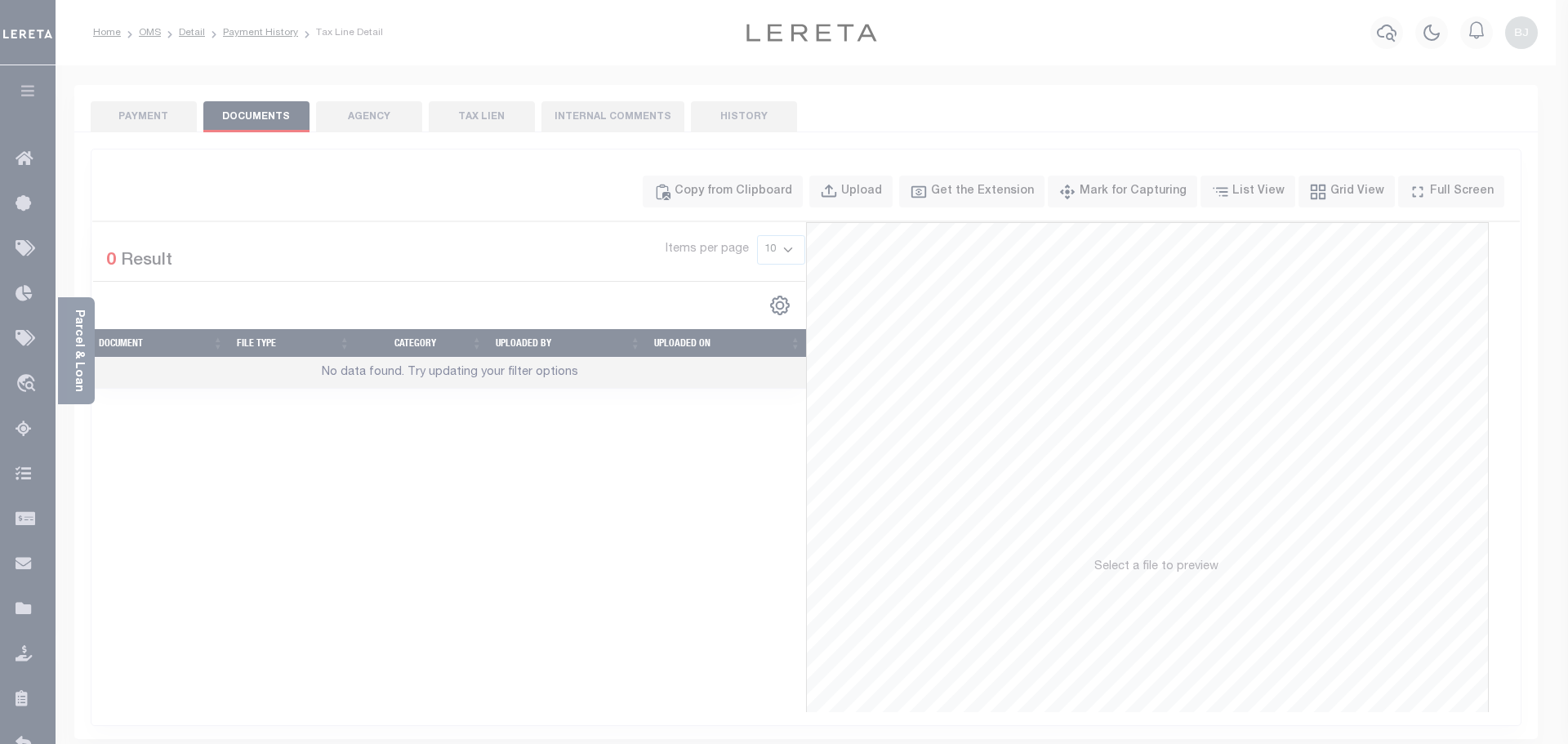
click at [0, 0] on div "Paste copied image or file into this box" at bounding box center [0, 0] width 0 height 0
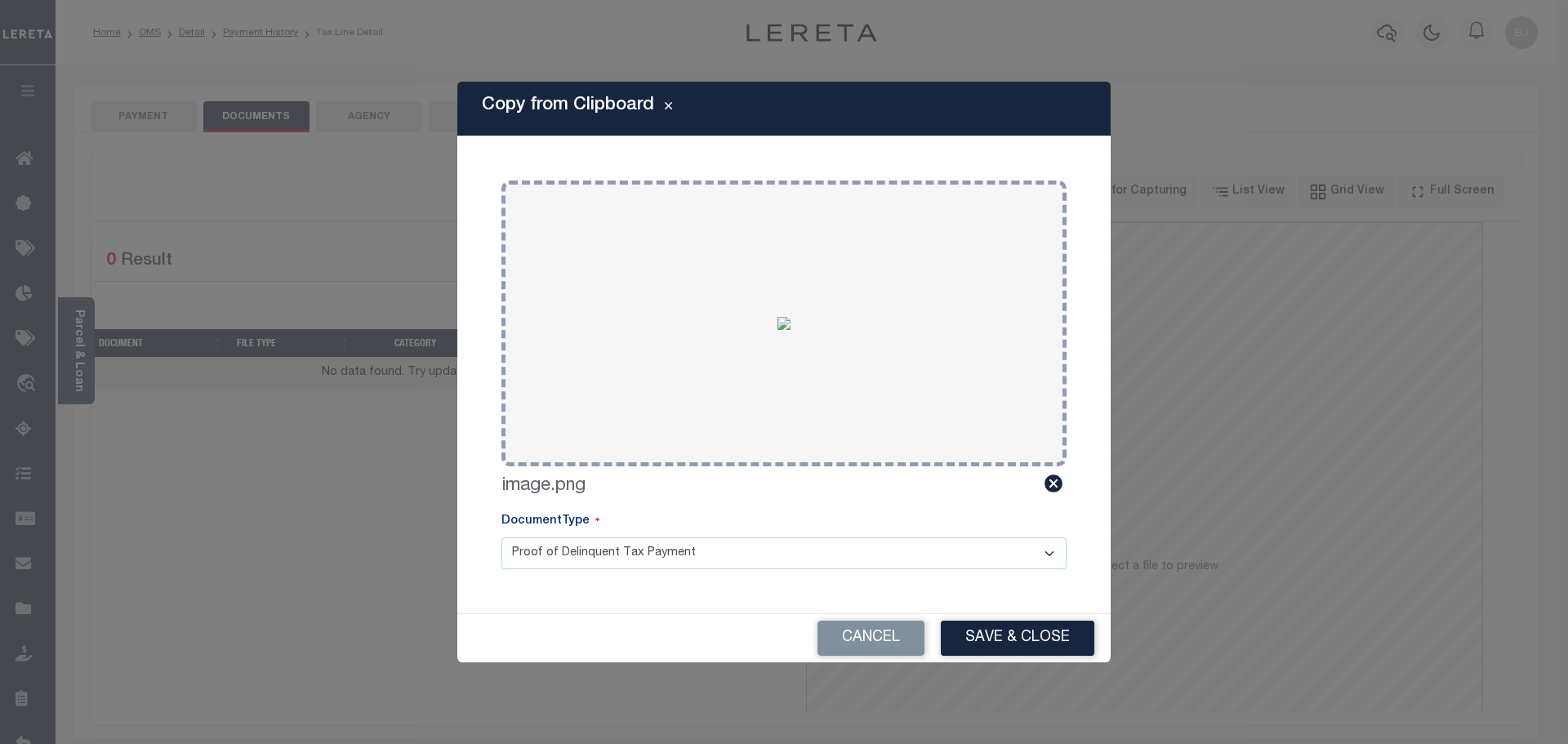
click at [1041, 659] on div "Cancel Save & Close" at bounding box center [784, 638] width 654 height 48
click at [1038, 636] on button "Save & Close" at bounding box center [1018, 638] width 154 height 35
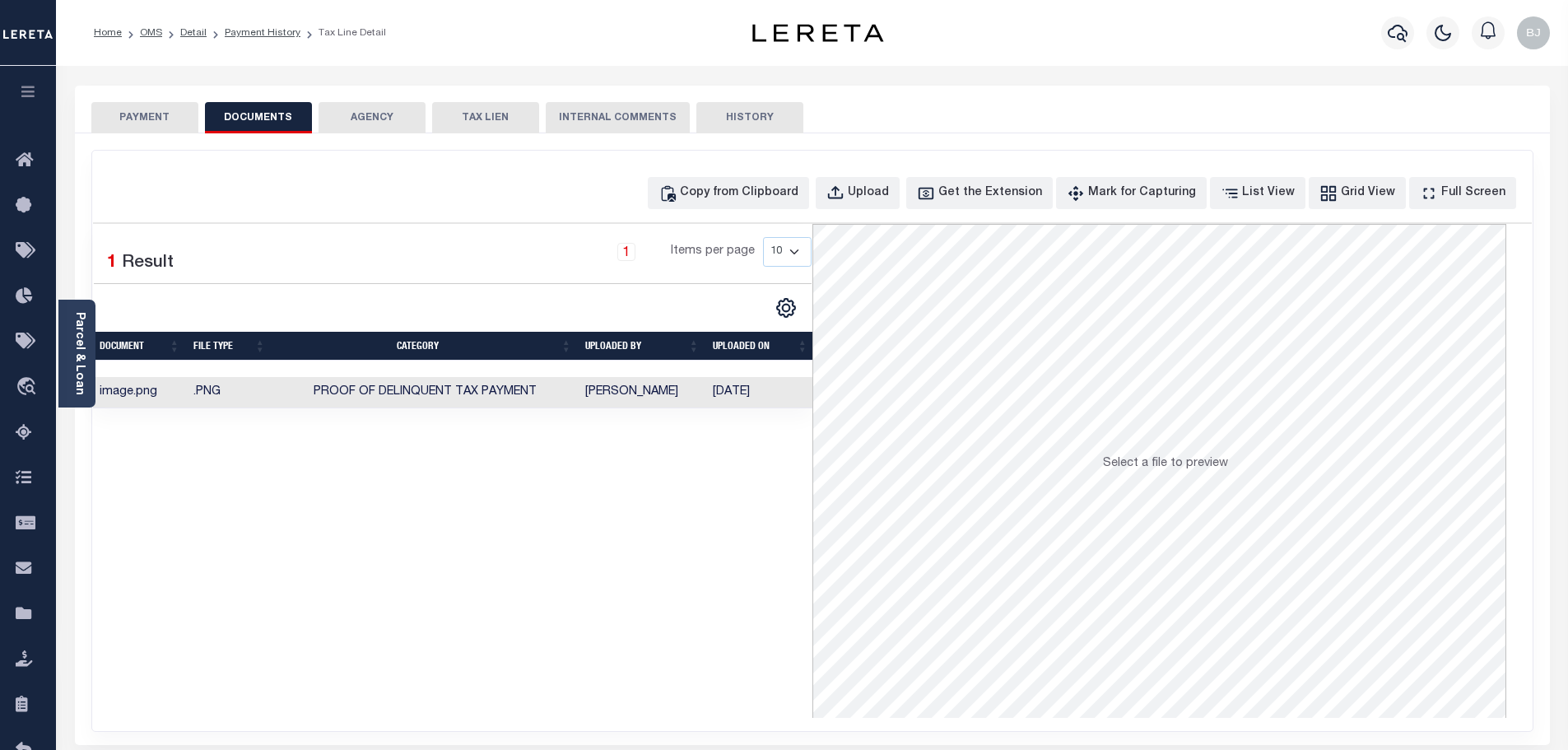
click at [136, 118] on button "PAYMENT" at bounding box center [144, 118] width 107 height 31
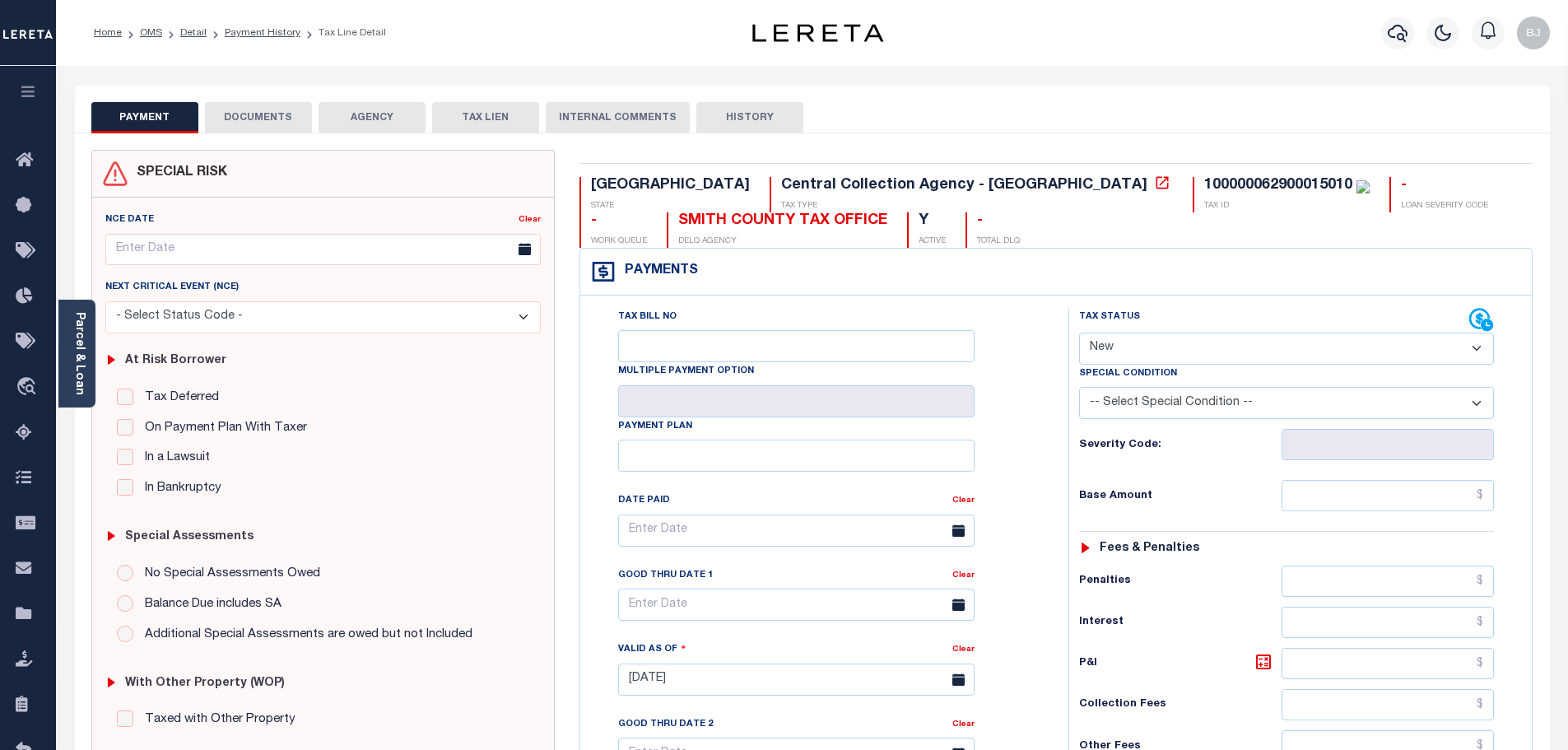
click at [1243, 348] on select "- Select Status Code - Open Due/Unpaid Paid Incomplete No Tax Due Internal Refu…" at bounding box center [1286, 349] width 415 height 32
select select "PYD"
click at [1079, 334] on select "- Select Status Code - Open Due/Unpaid Paid Incomplete No Tax Due Internal Refu…" at bounding box center [1286, 349] width 415 height 32
type input "09/05/2025"
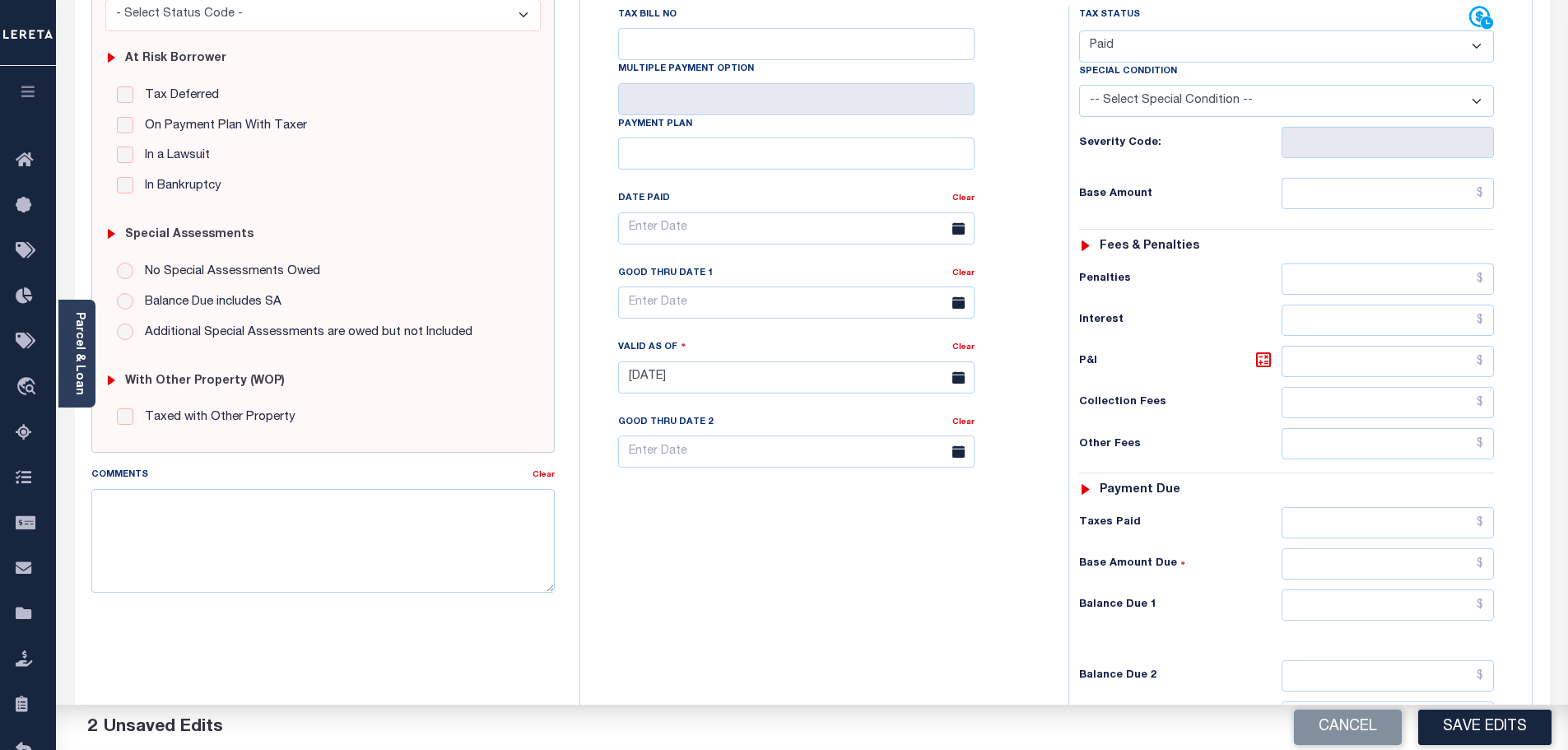
scroll to position [329, 0]
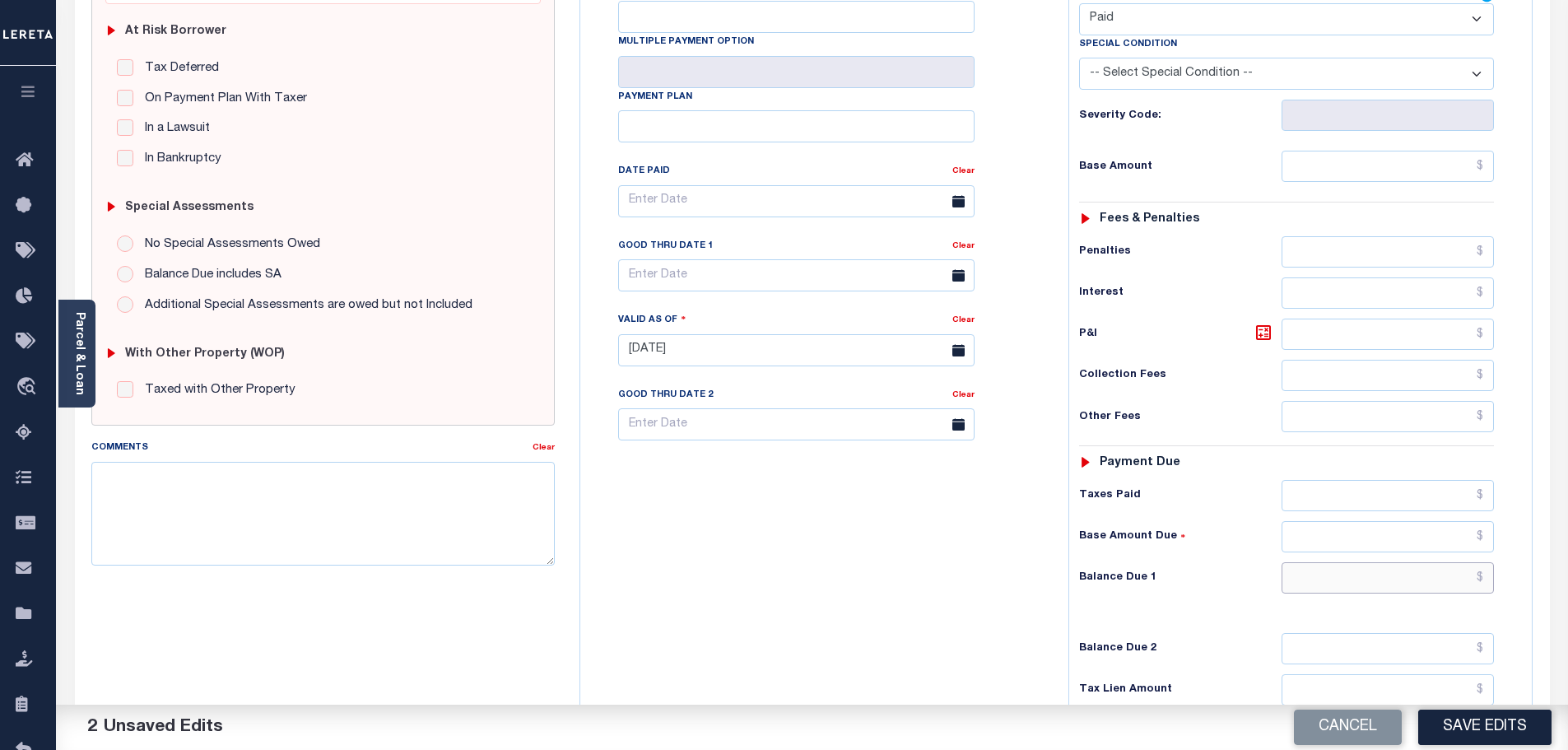
click at [1379, 594] on input "text" at bounding box center [1389, 578] width 213 height 31
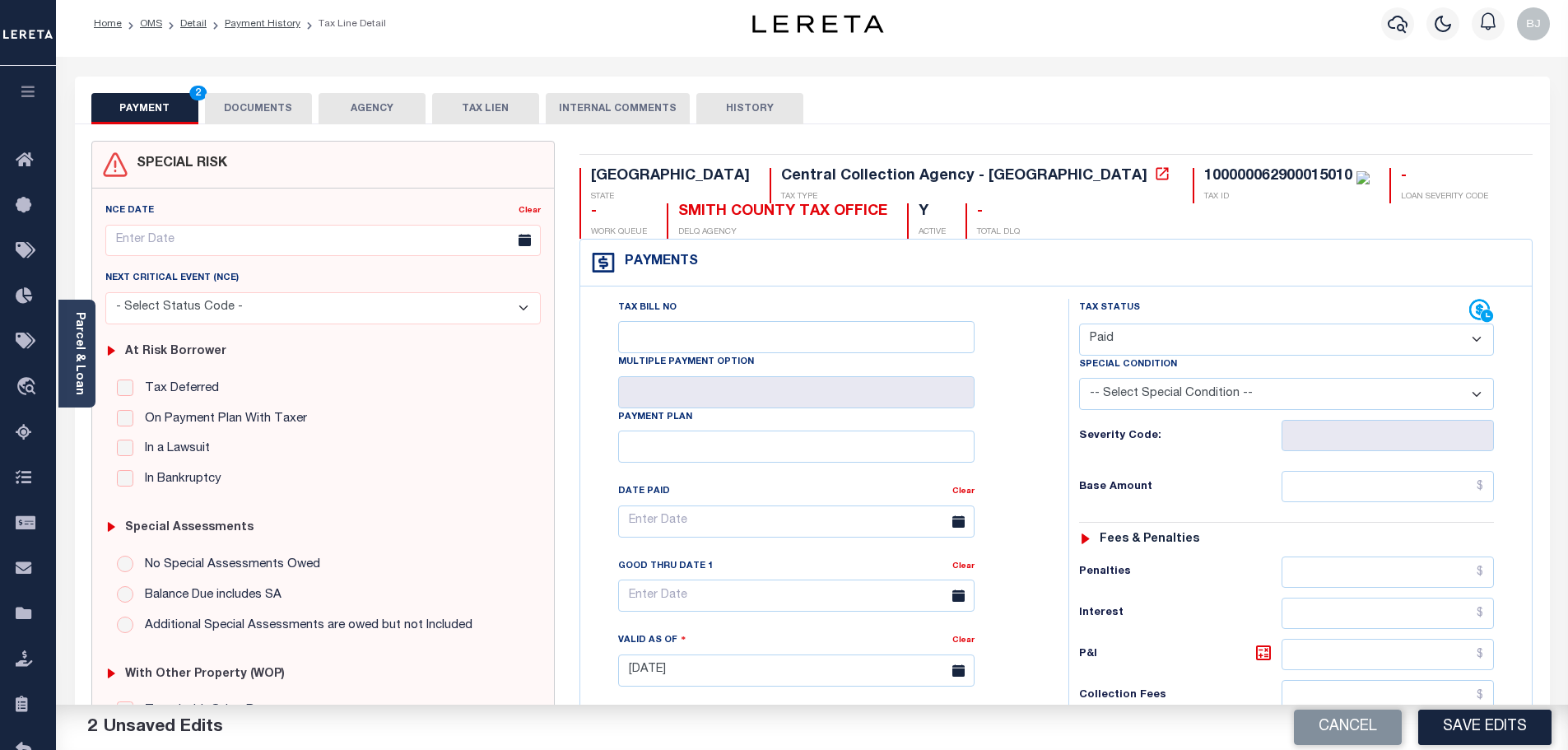
scroll to position [0, 0]
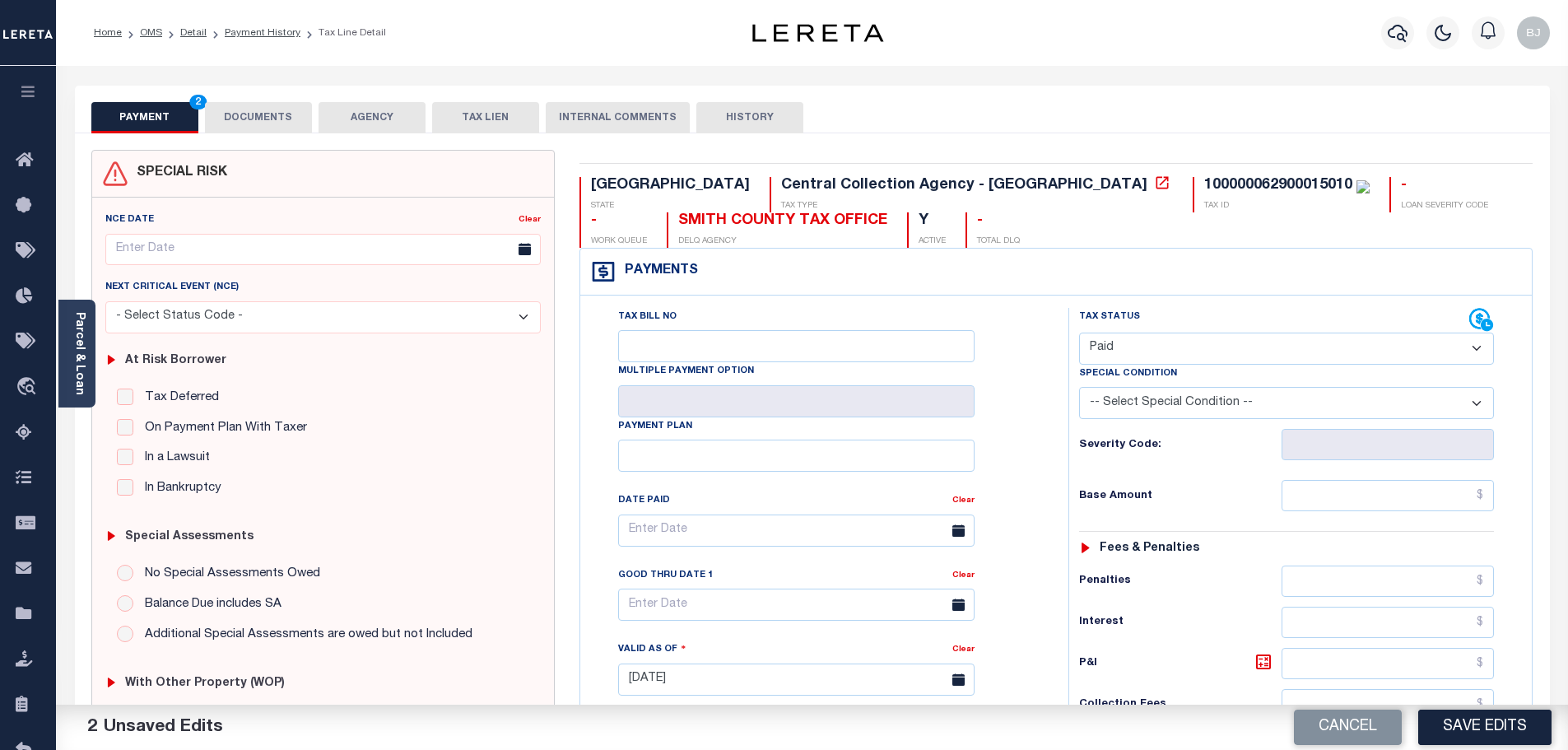
type input "$0.00"
click at [250, 125] on button "DOCUMENTS" at bounding box center [257, 118] width 107 height 31
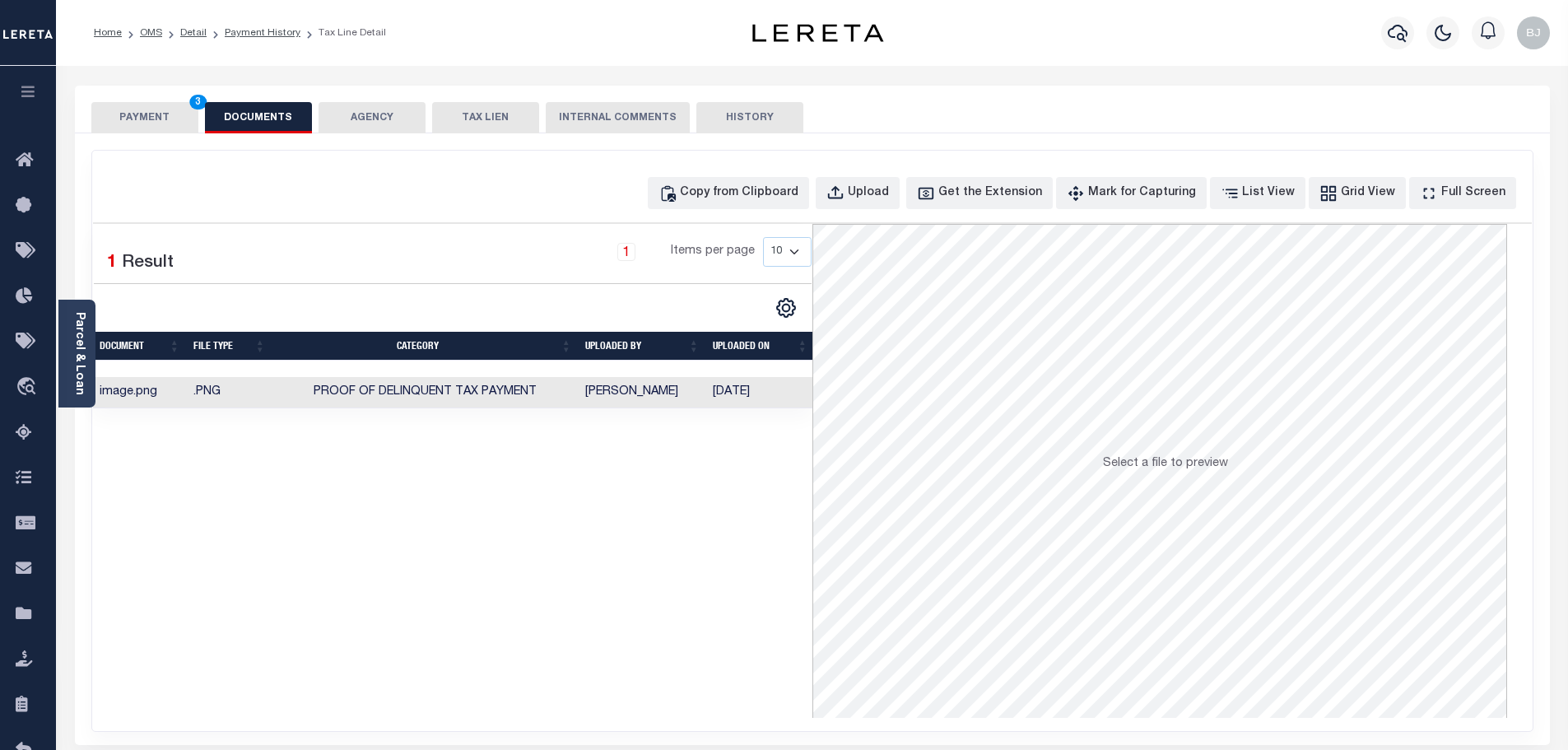
click at [179, 102] on button "PAYMENT 3" at bounding box center [144, 118] width 107 height 31
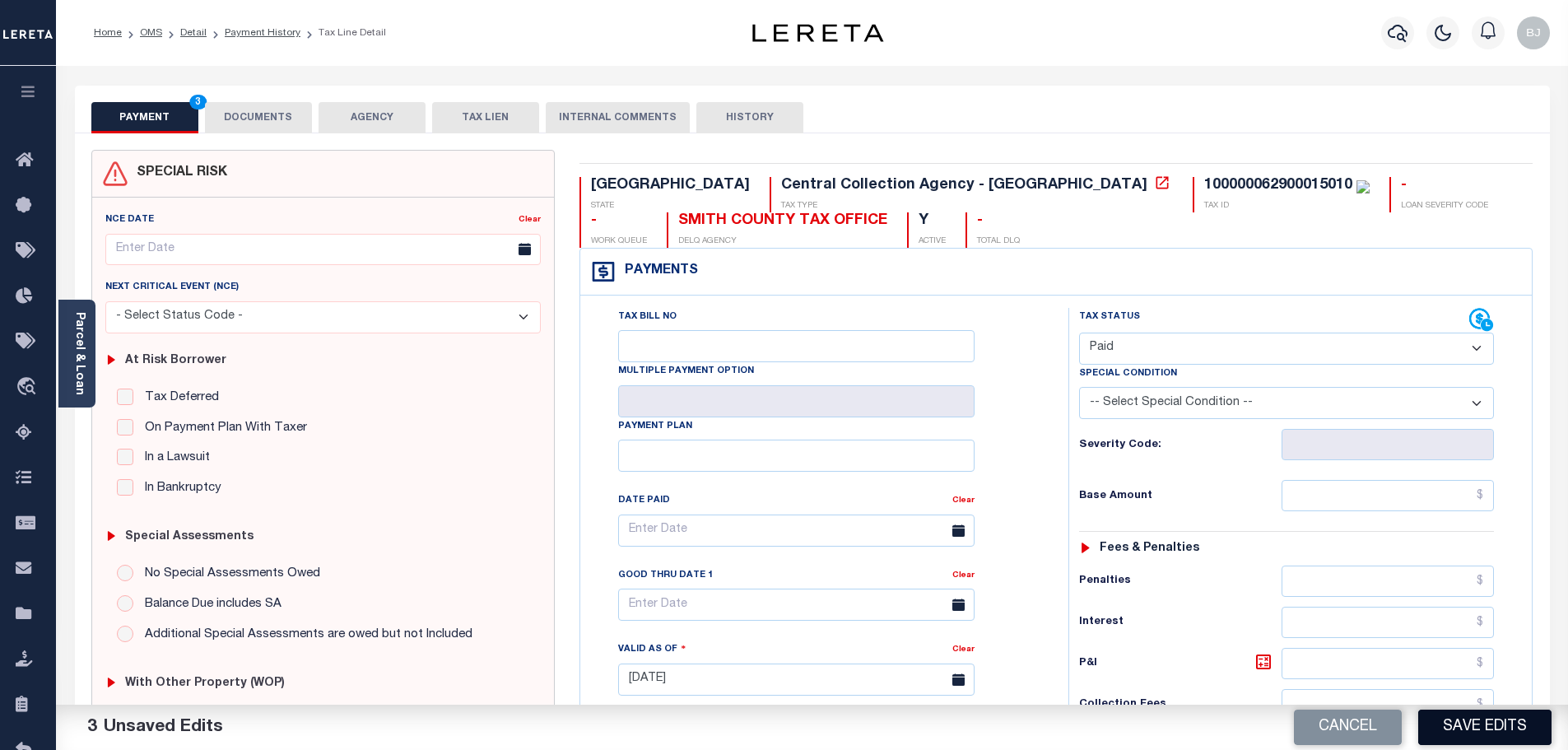
click at [1511, 738] on button "Save Edits" at bounding box center [1485, 727] width 133 height 36
checkbox input "false"
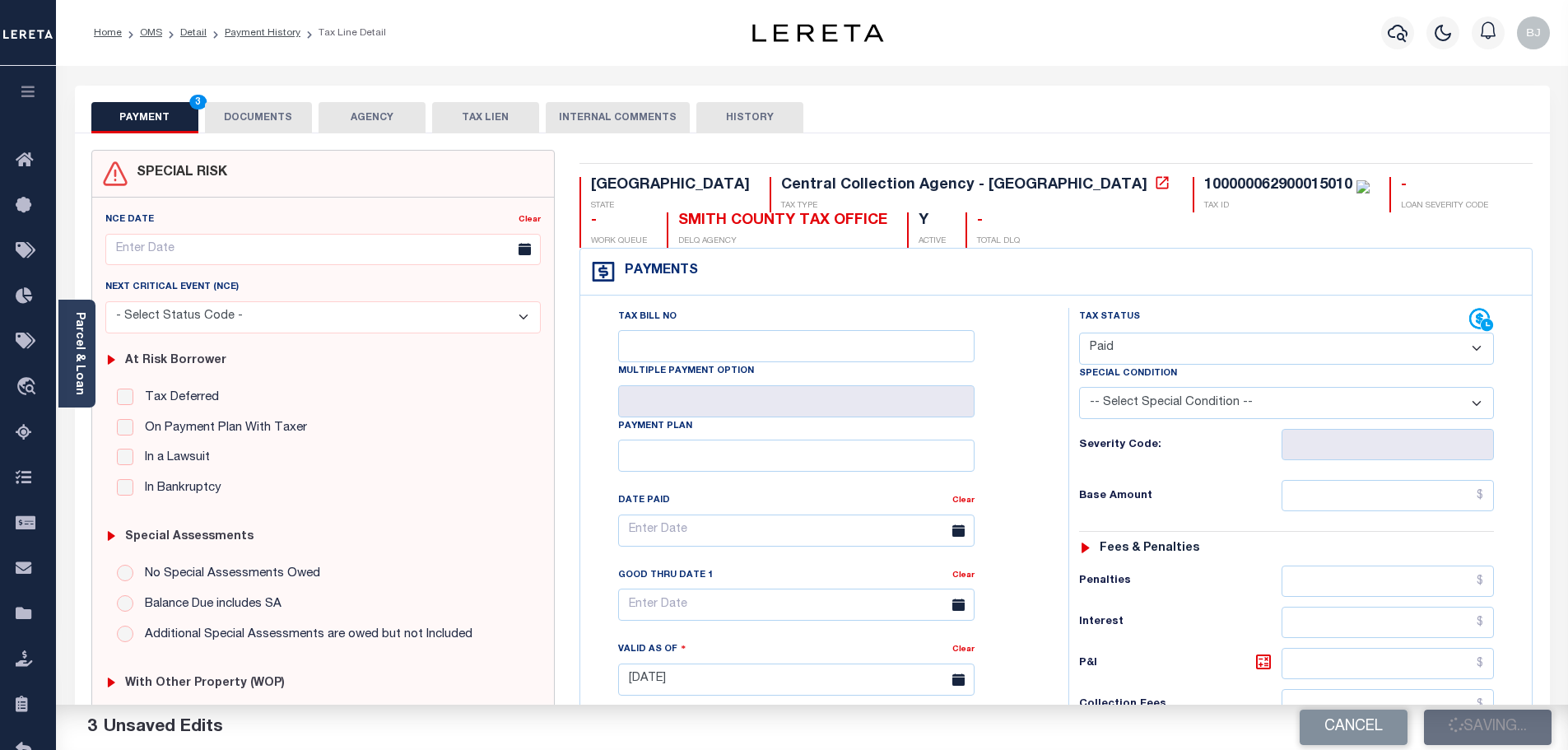
type input "$0"
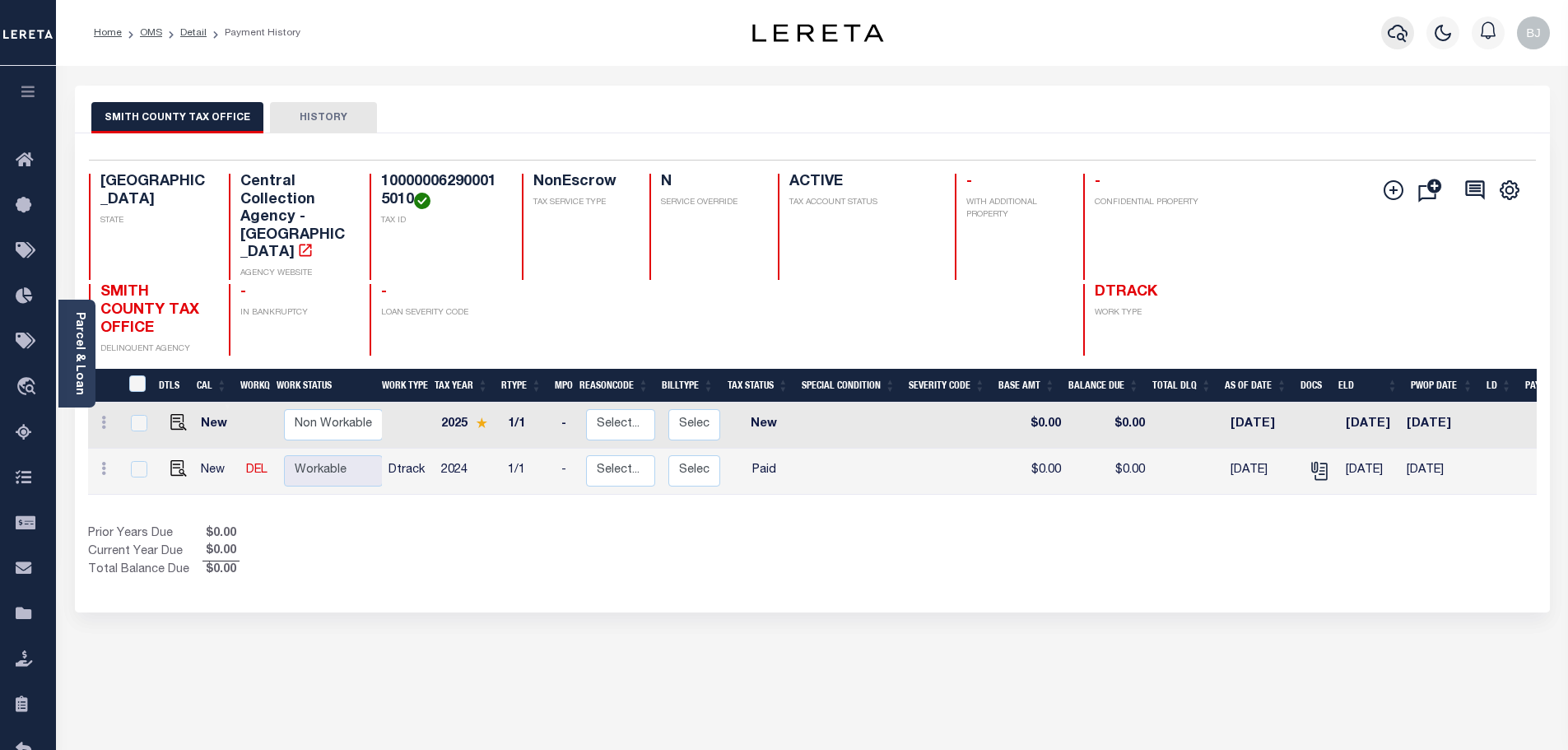
click at [1383, 33] on button "button" at bounding box center [1398, 33] width 33 height 33
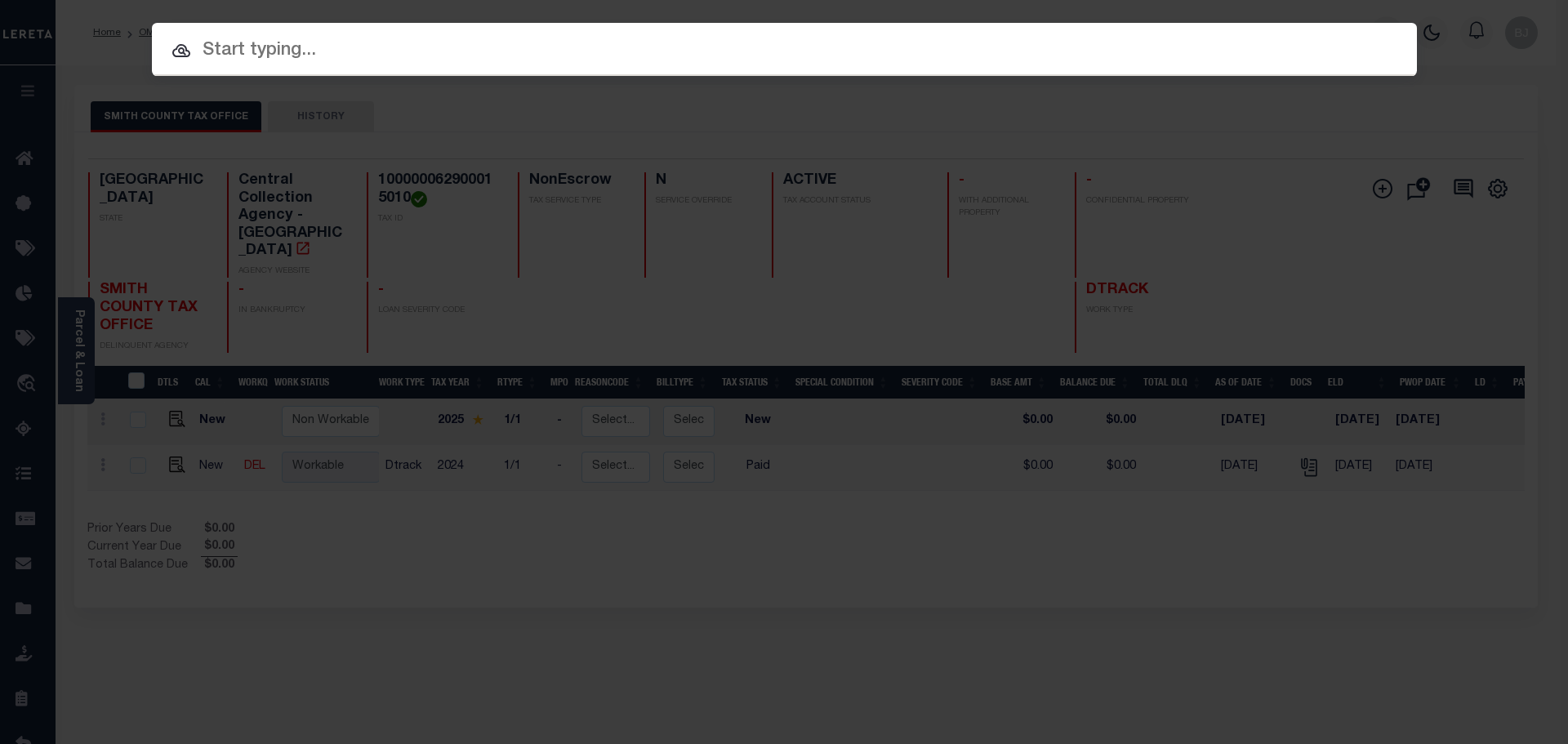
paste input "224003209"
type input "224003209"
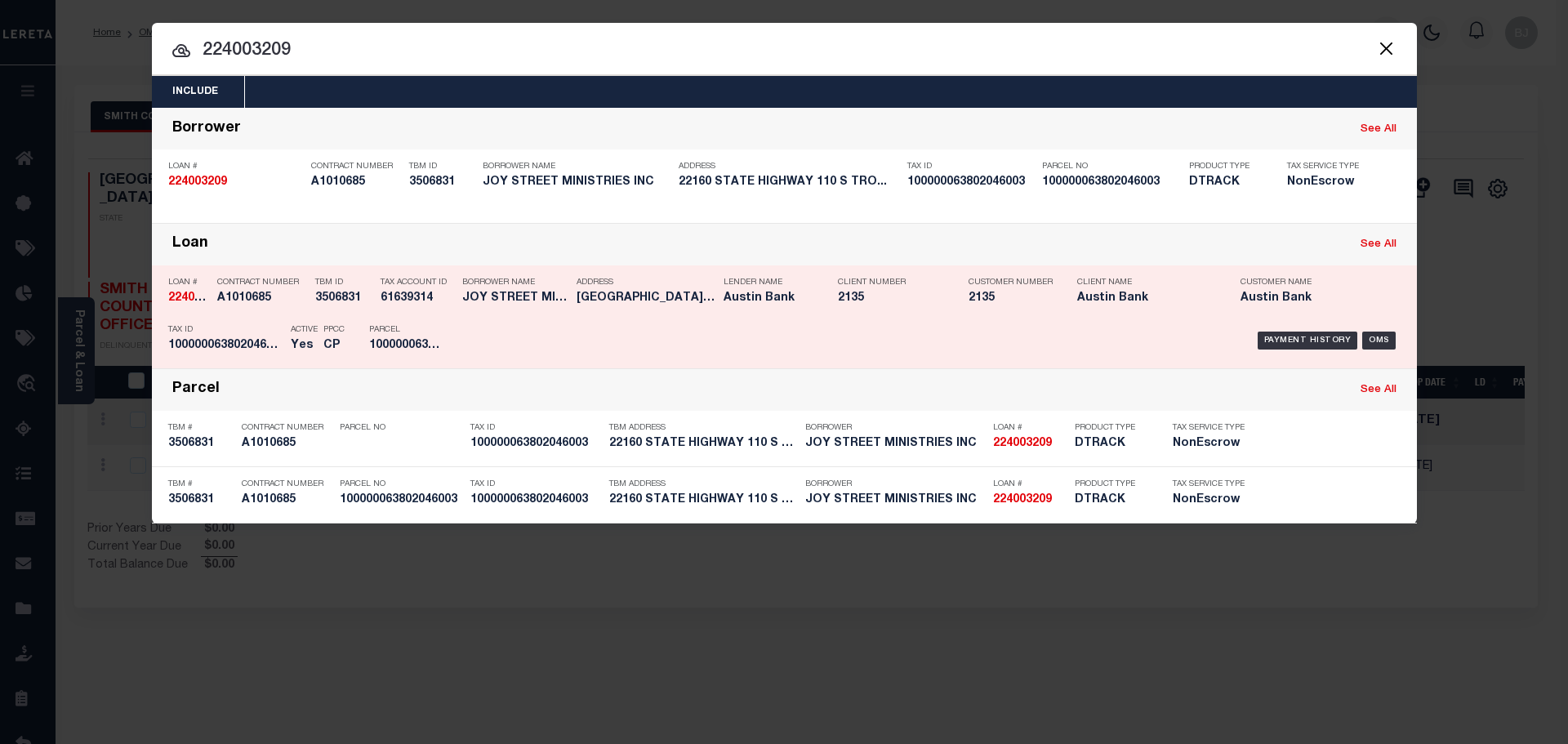
click at [876, 296] on h5 "2135" at bounding box center [890, 298] width 106 height 14
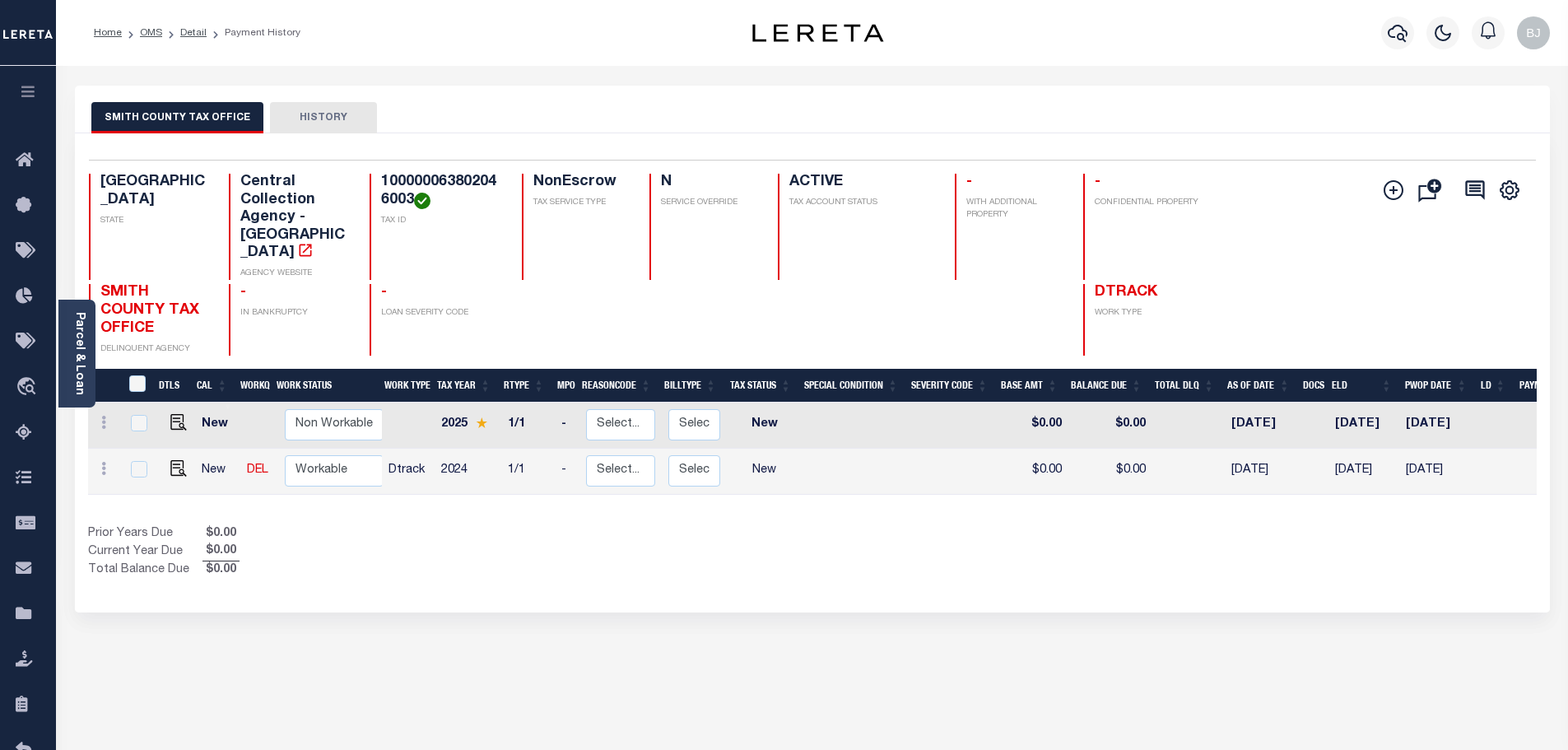
click at [473, 189] on h4 "100000063802046003" at bounding box center [442, 191] width 121 height 36
copy h4 "100000063802046003"
click at [164, 465] on link at bounding box center [174, 470] width 24 height 11
checkbox input "true"
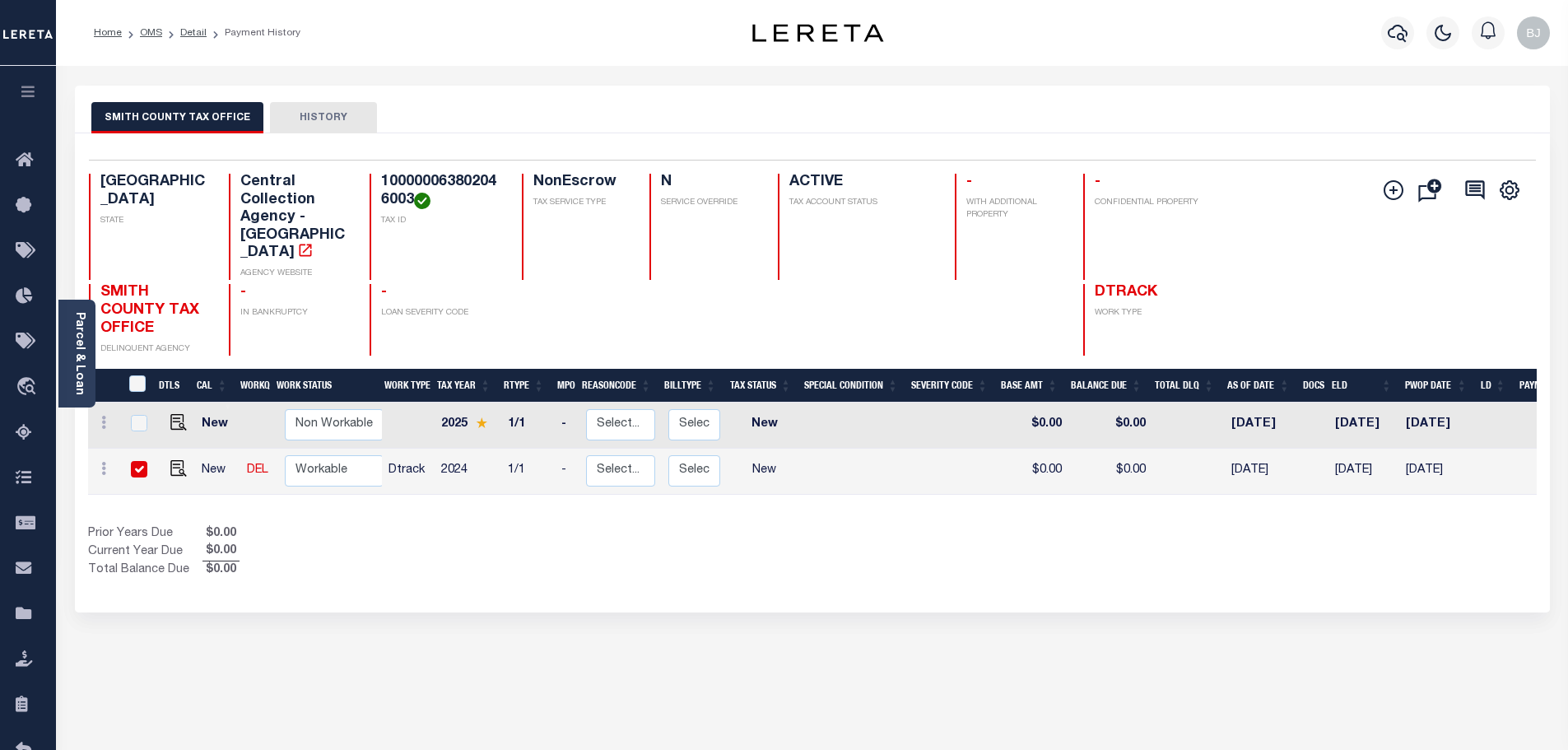
checkbox input "true"
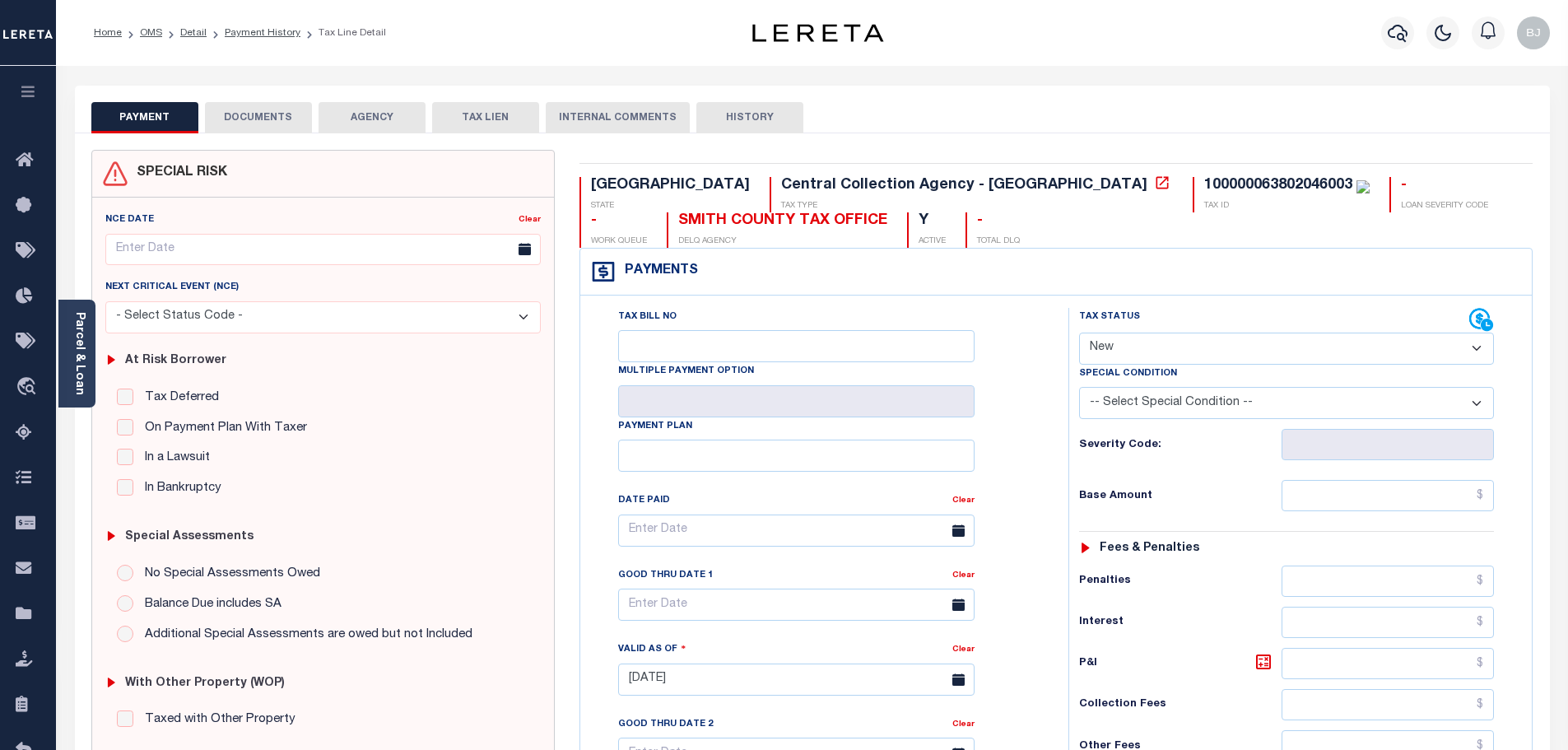
click at [263, 129] on button "DOCUMENTS" at bounding box center [257, 118] width 107 height 31
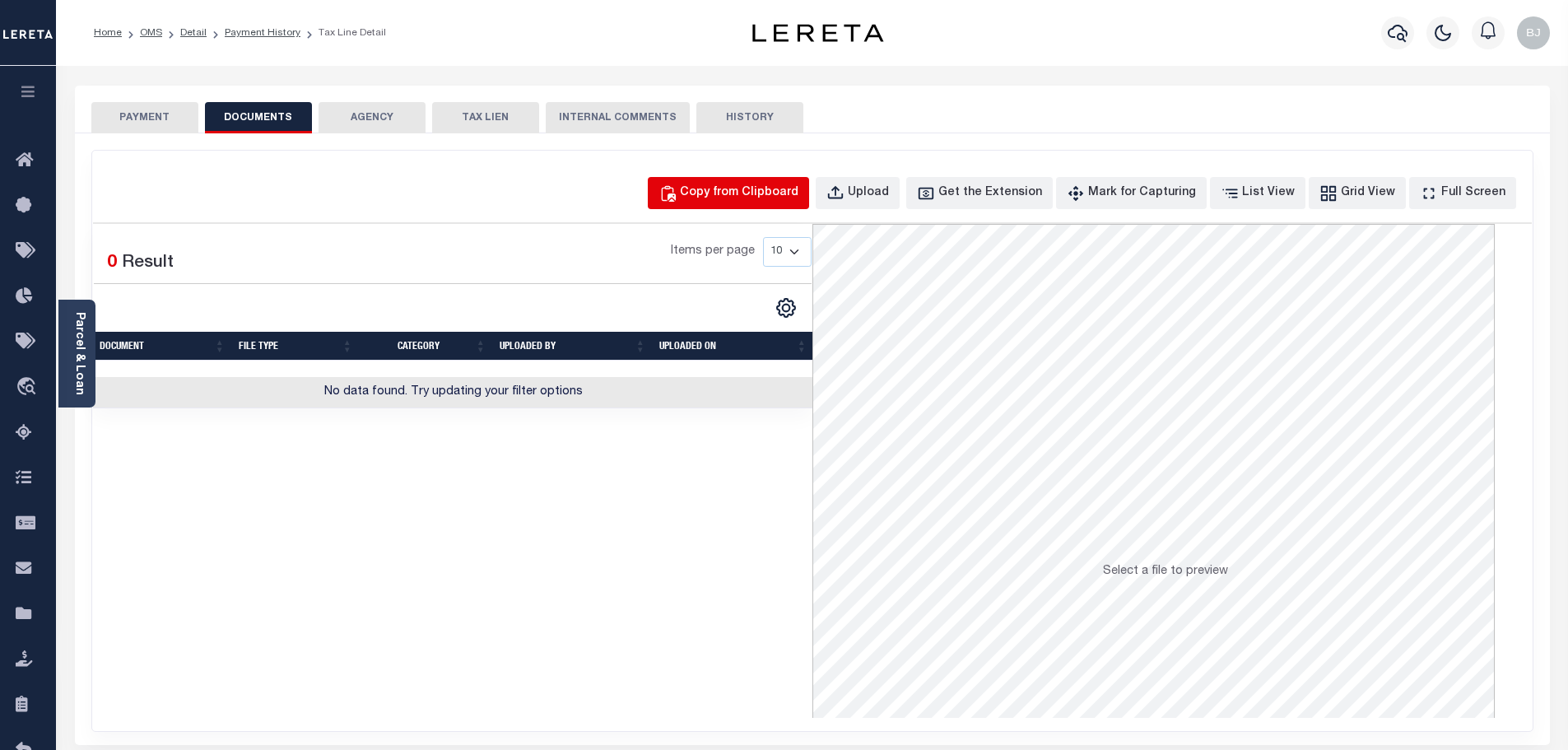
click at [719, 206] on button "Copy from Clipboard" at bounding box center [728, 192] width 161 height 32
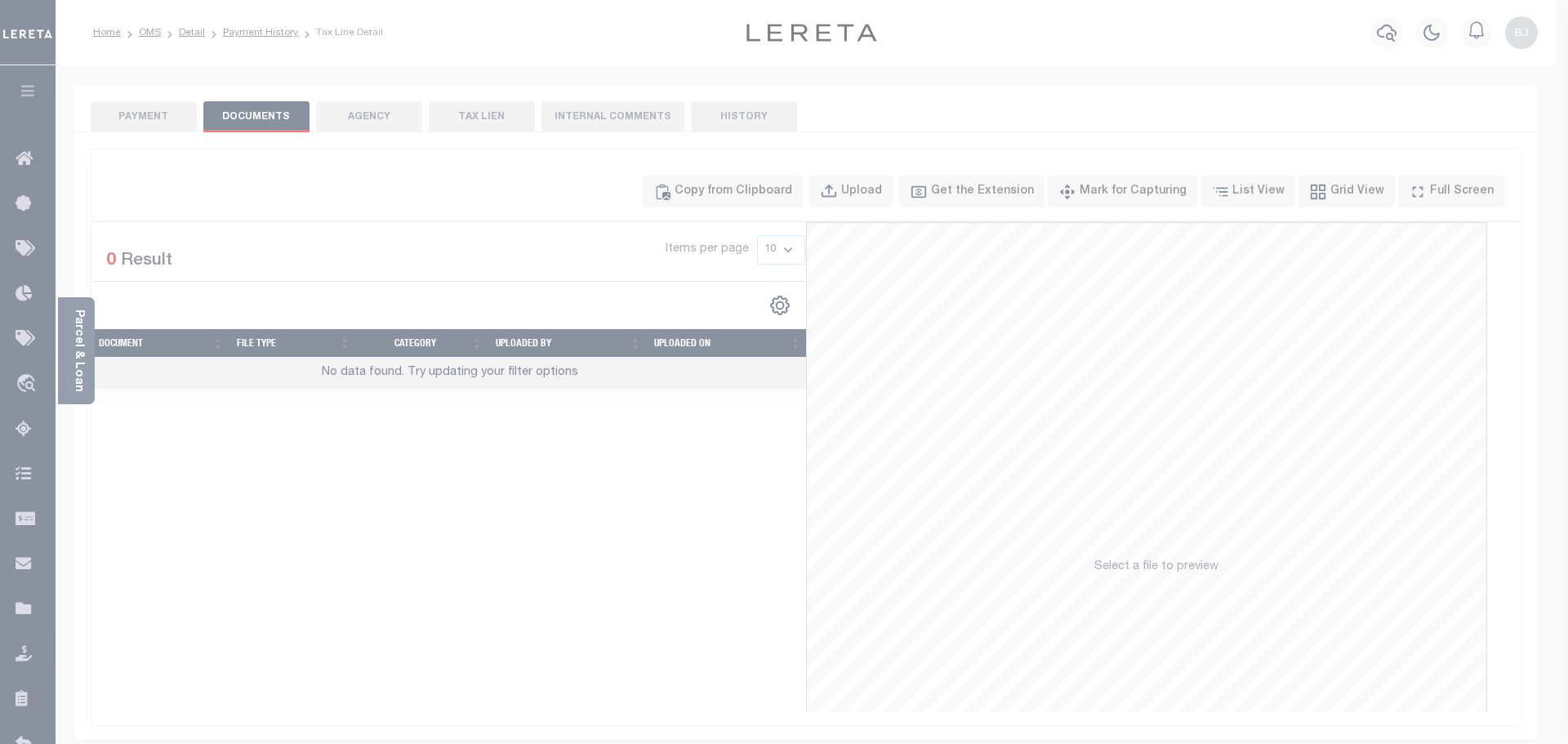
click at [0, 0] on div "Paste copied image or file into this box" at bounding box center [0, 0] width 0 height 0
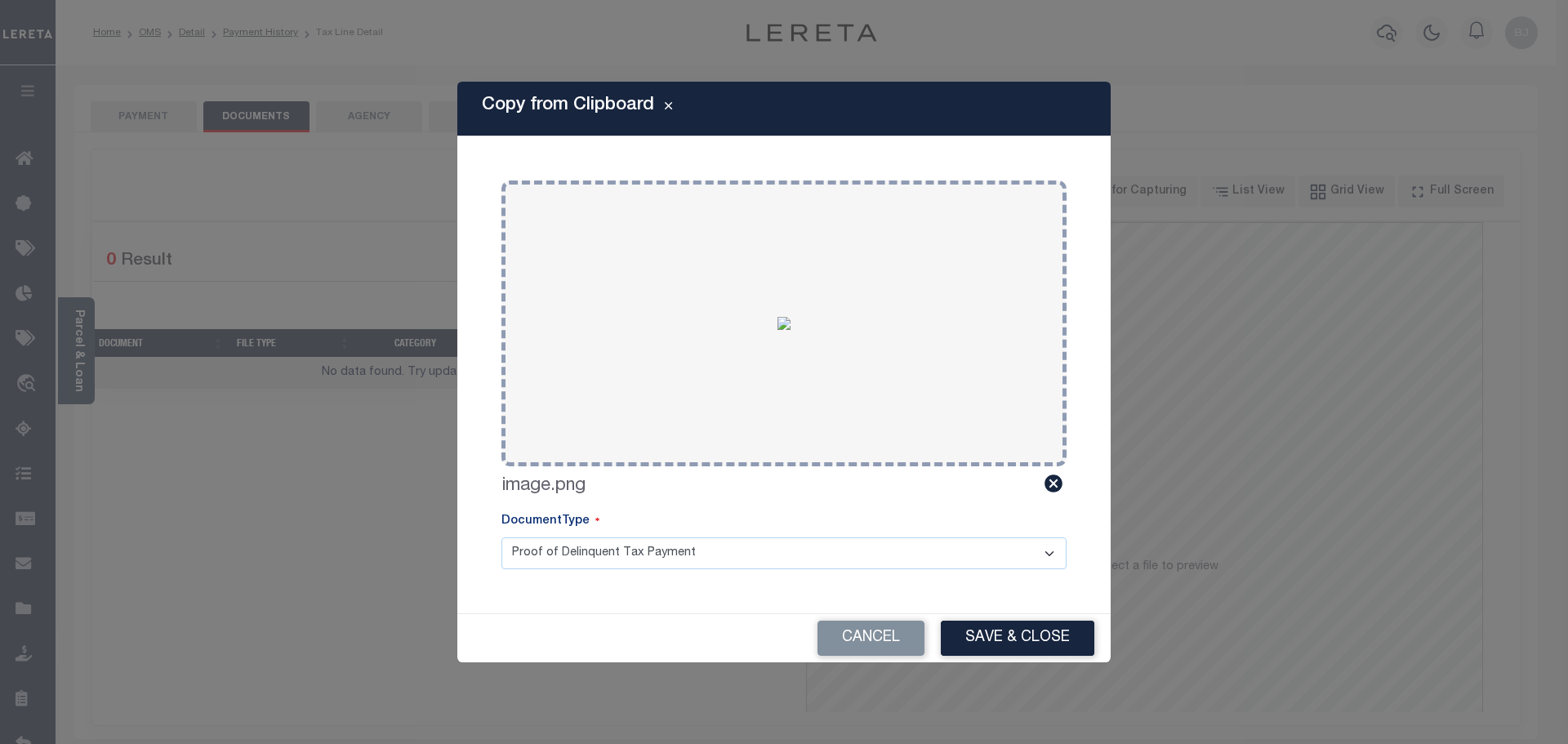
click at [949, 643] on button "Save & Close" at bounding box center [1018, 638] width 154 height 35
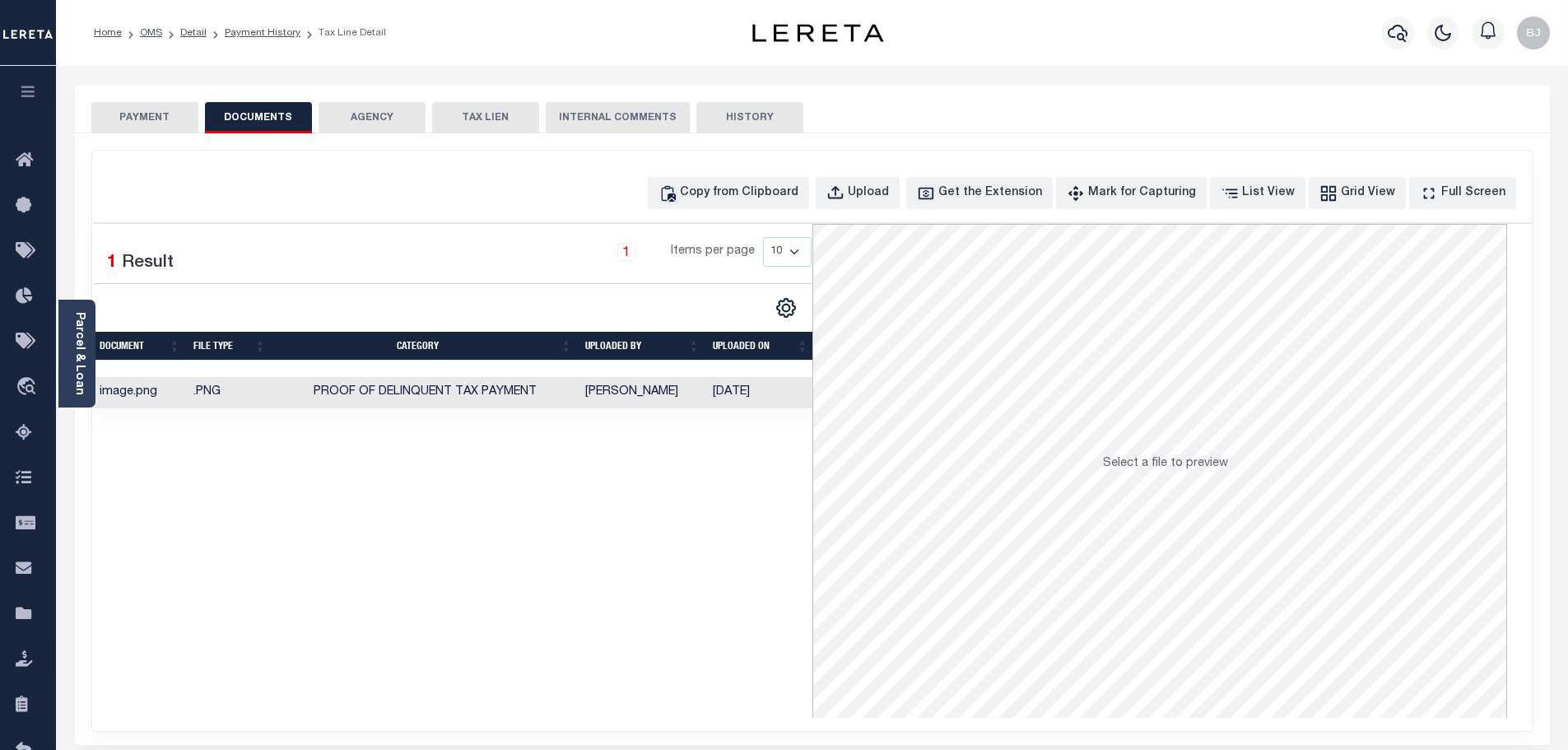
click at [176, 126] on button "PAYMENT" at bounding box center [144, 118] width 107 height 31
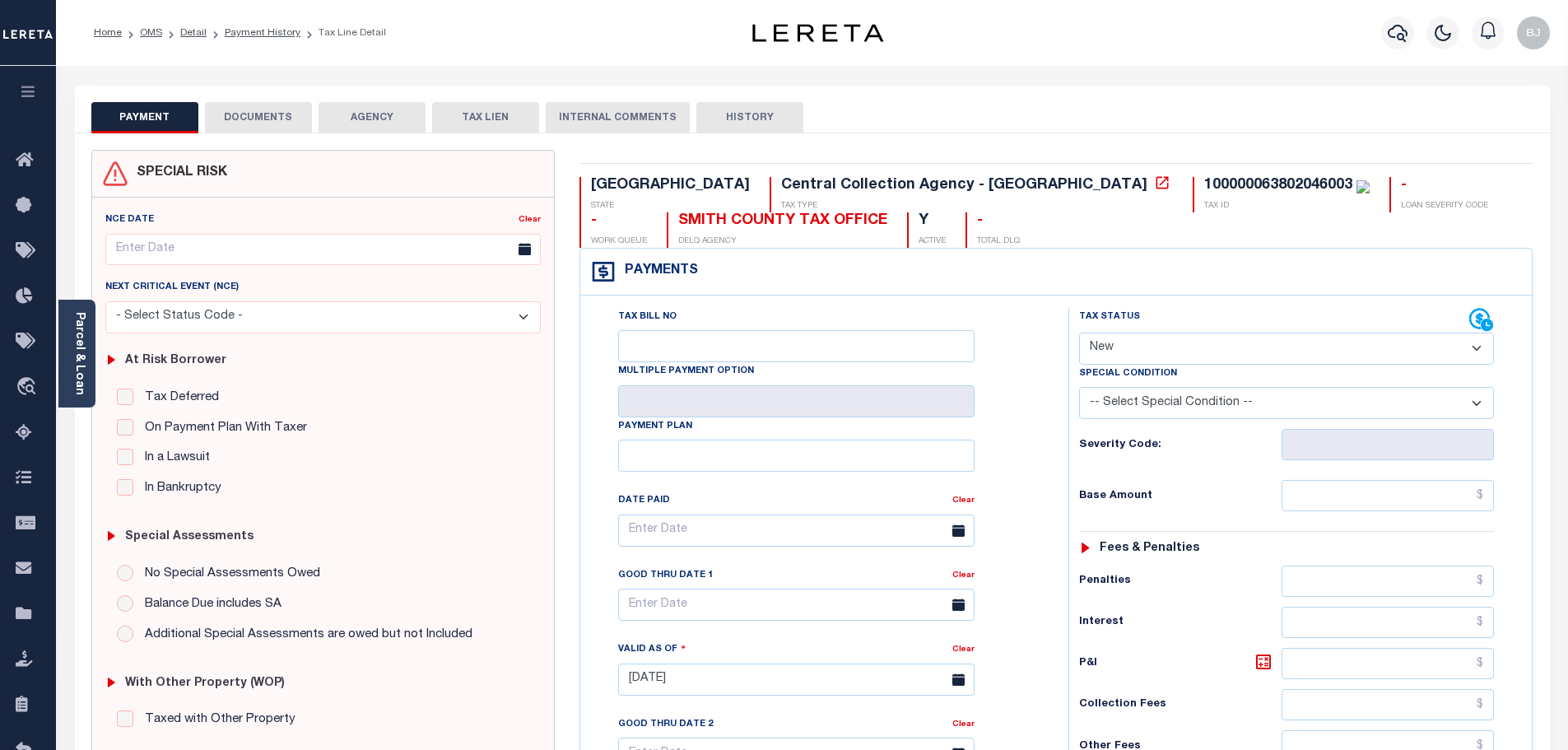
click at [1261, 340] on select "- Select Status Code - Open Due/Unpaid Paid Incomplete No Tax Due Internal Refu…" at bounding box center [1286, 349] width 415 height 32
select select "PYD"
click at [1079, 334] on select "- Select Status Code - Open Due/Unpaid Paid Incomplete No Tax Due Internal Refu…" at bounding box center [1286, 349] width 415 height 32
type input "[DATE]"
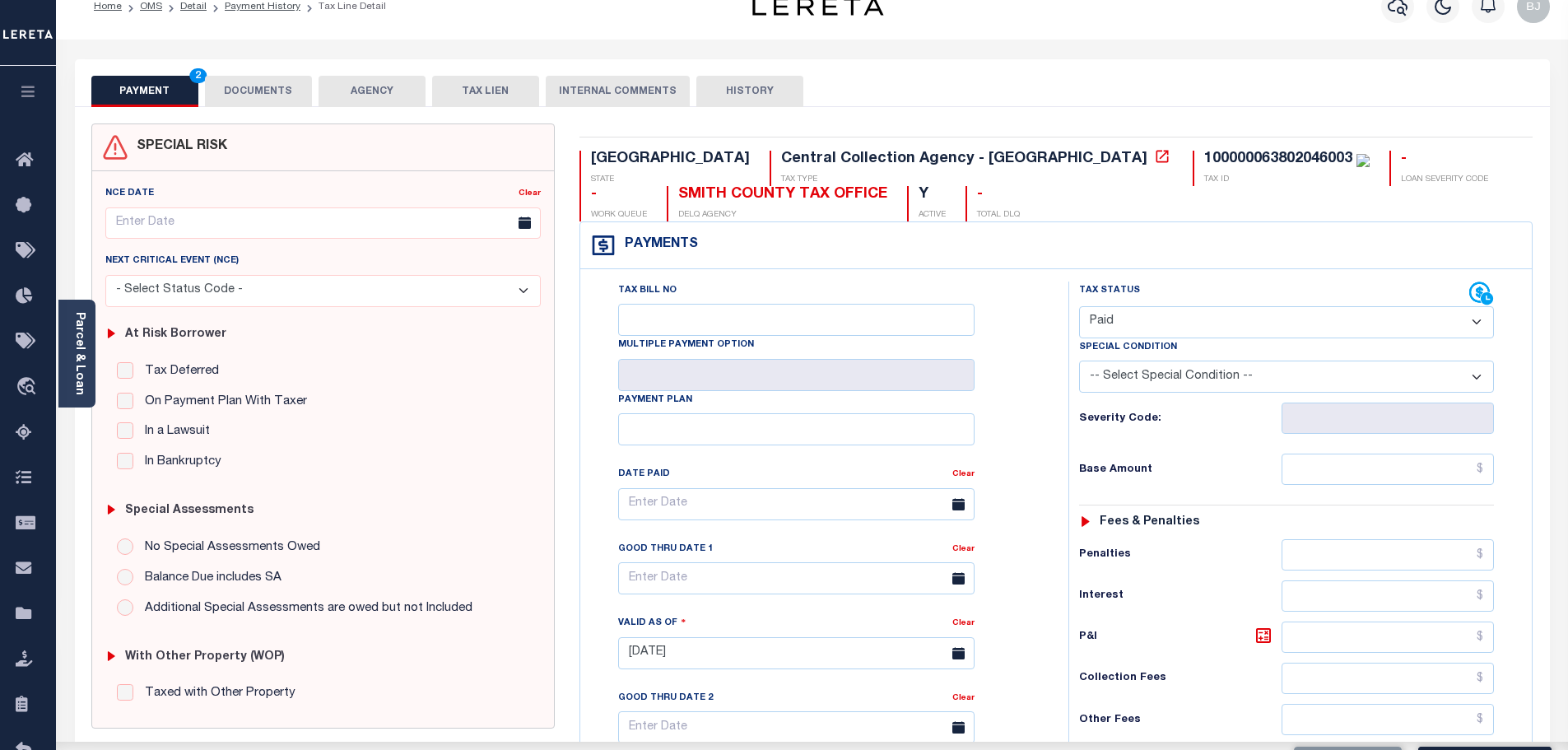
scroll to position [329, 0]
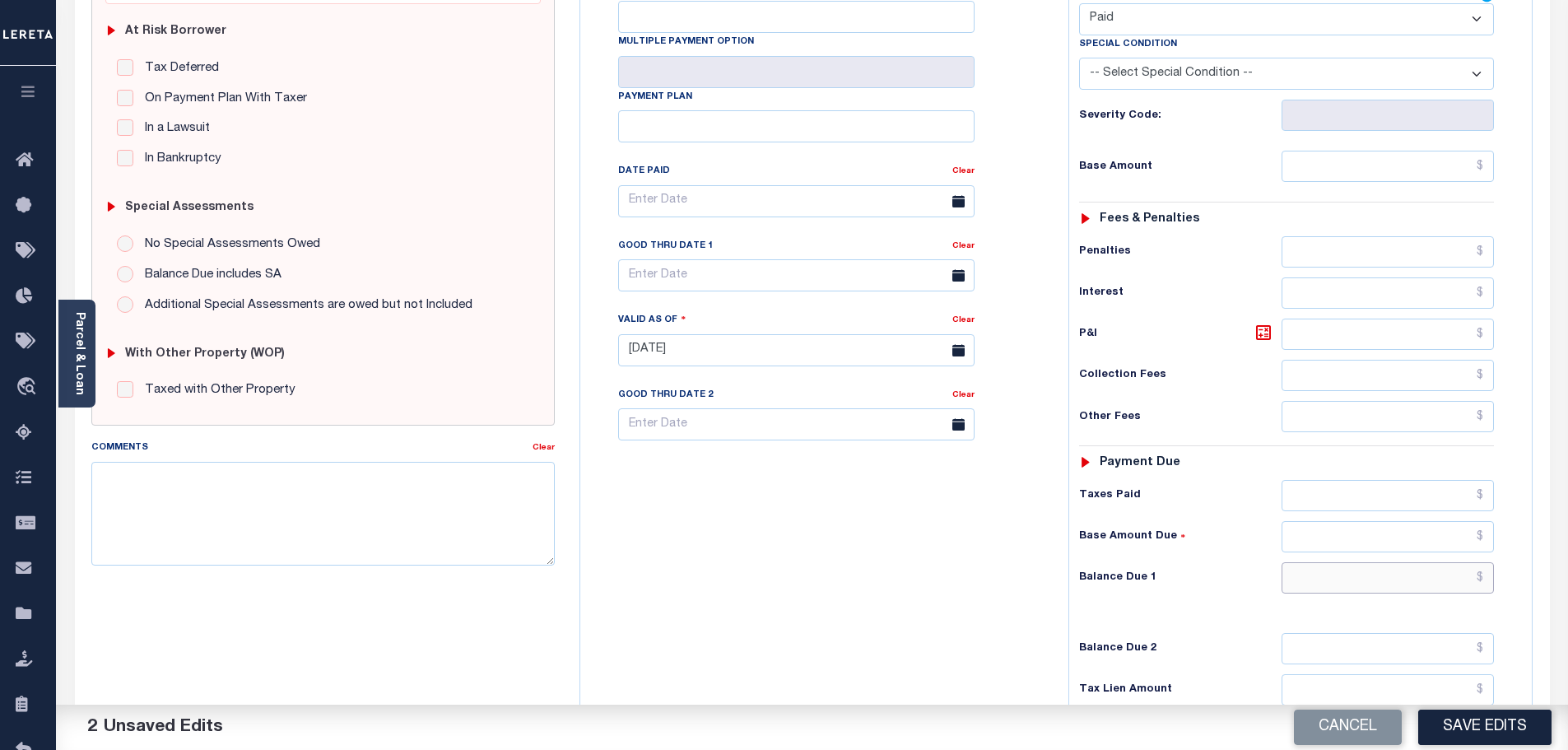
click at [1424, 584] on input "text" at bounding box center [1389, 578] width 213 height 31
type input "$0.00"
click at [1474, 713] on button "Save Edits" at bounding box center [1485, 727] width 133 height 36
checkbox input "false"
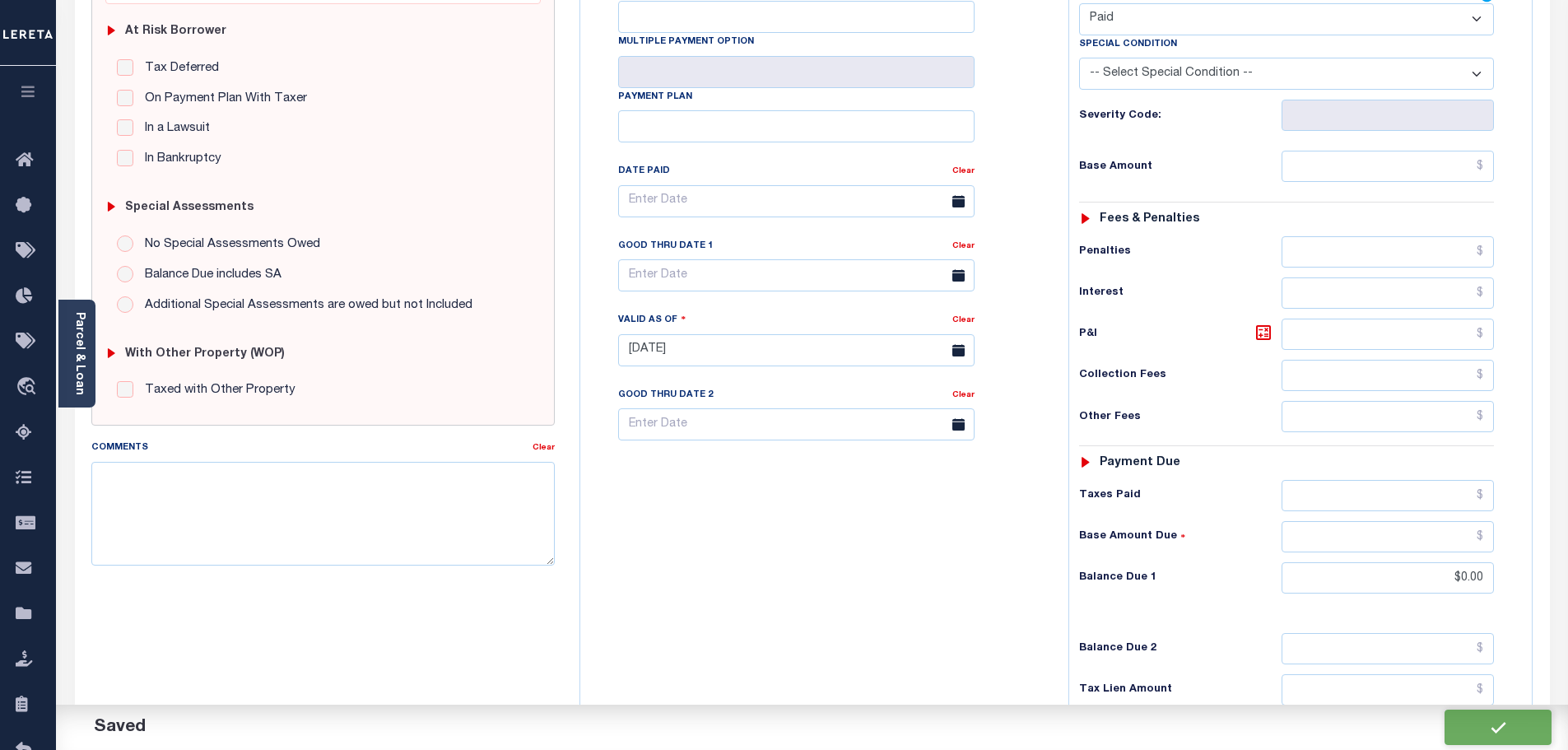
checkbox input "false"
type input "$0"
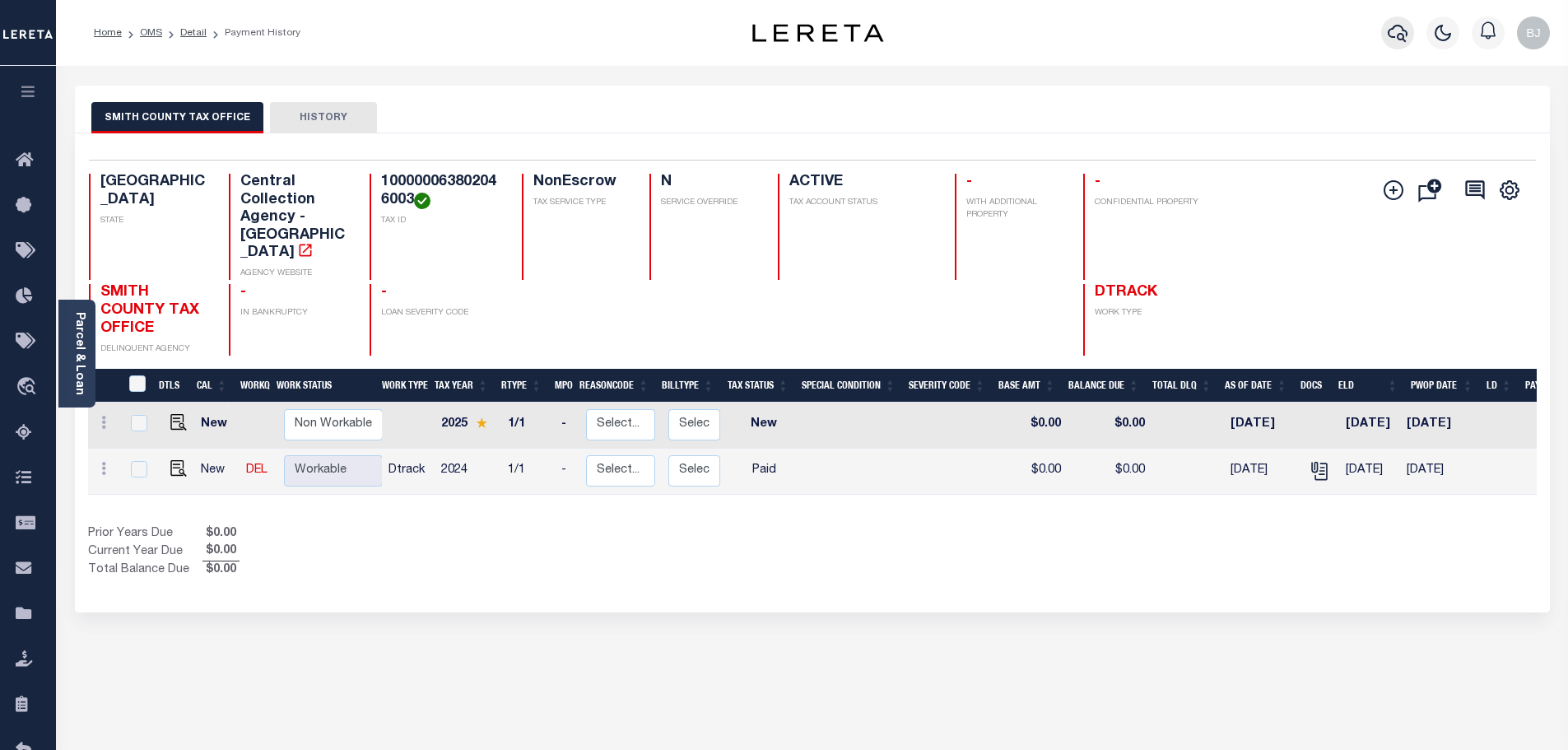
click at [1399, 36] on icon "button" at bounding box center [1397, 33] width 20 height 20
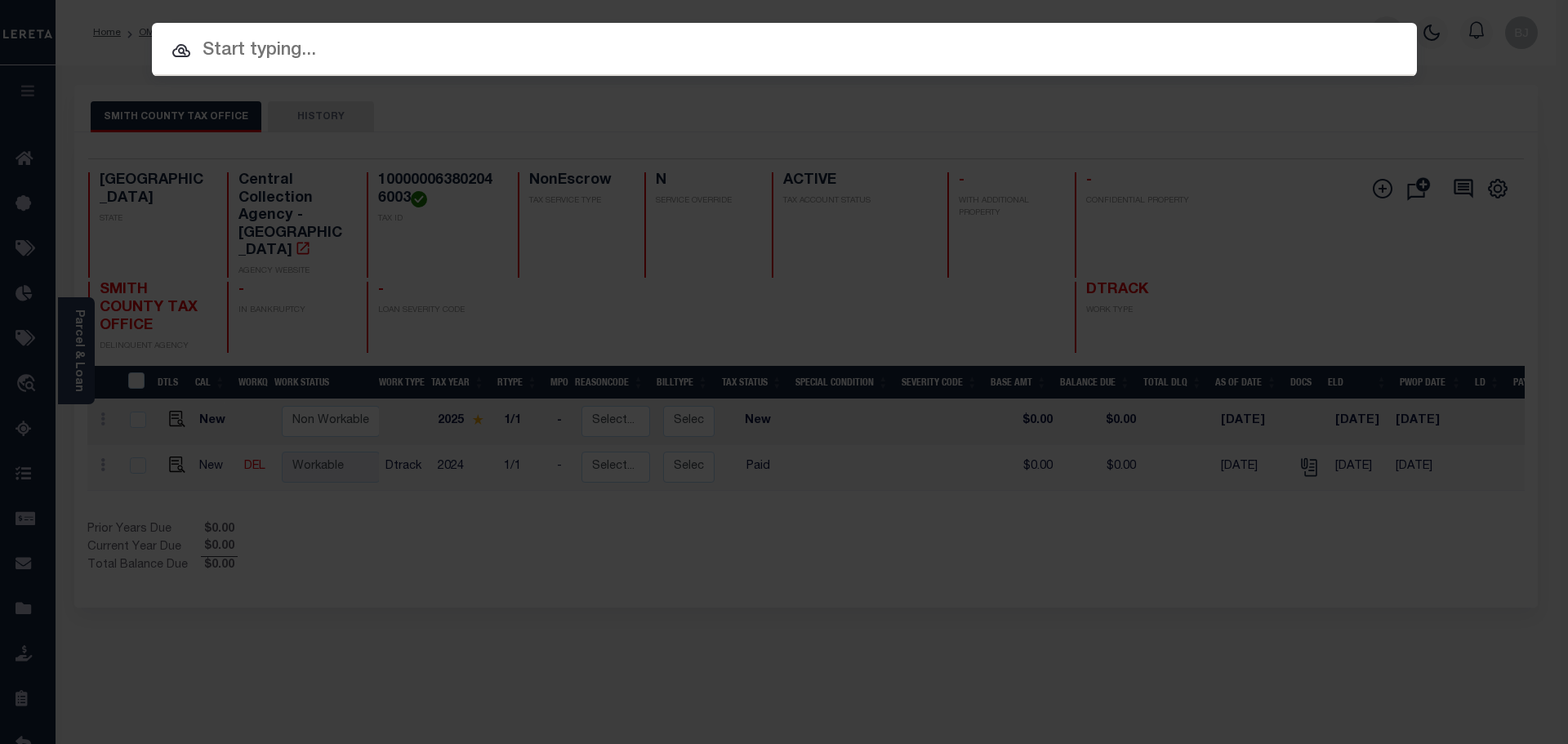
paste input "125004177"
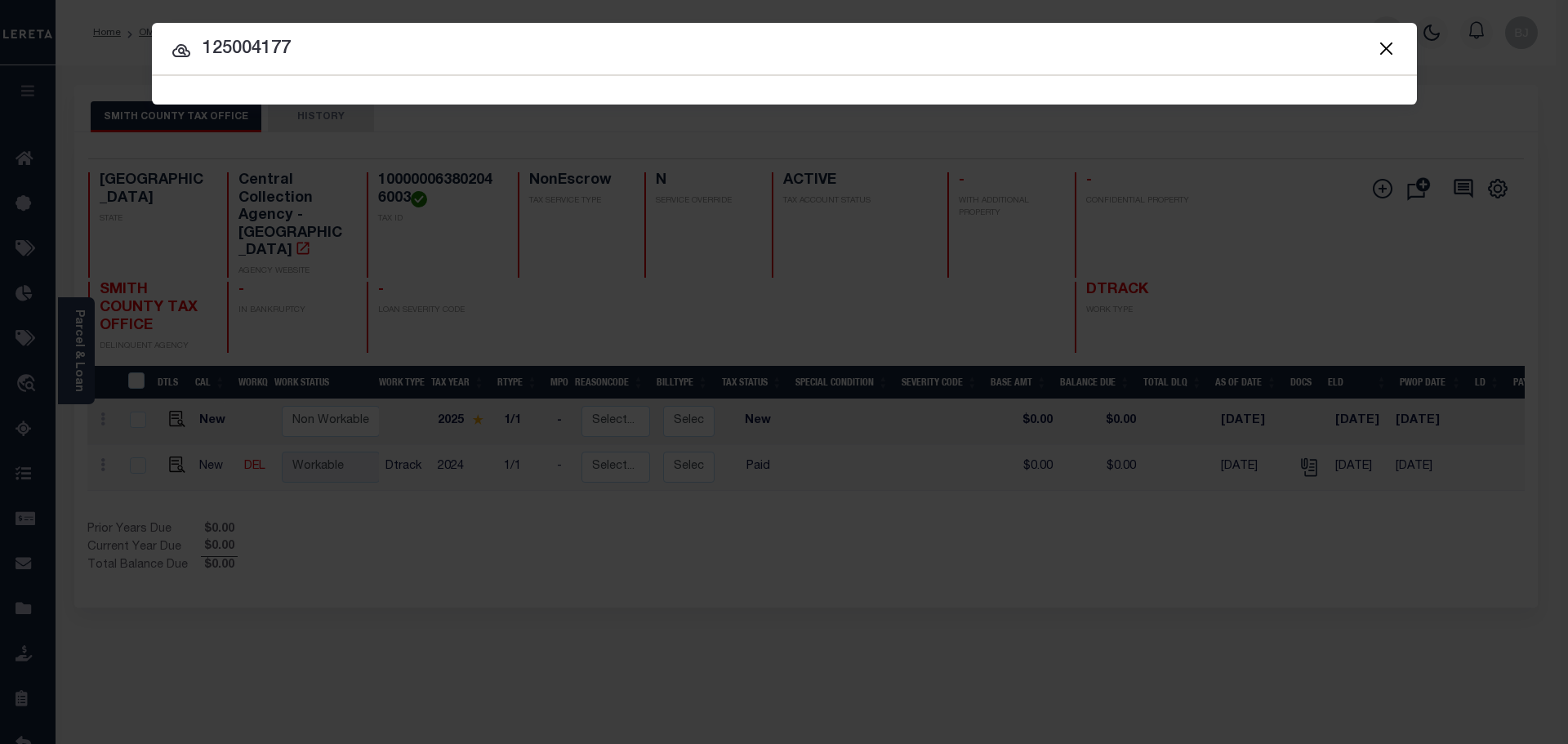
type input "125004177"
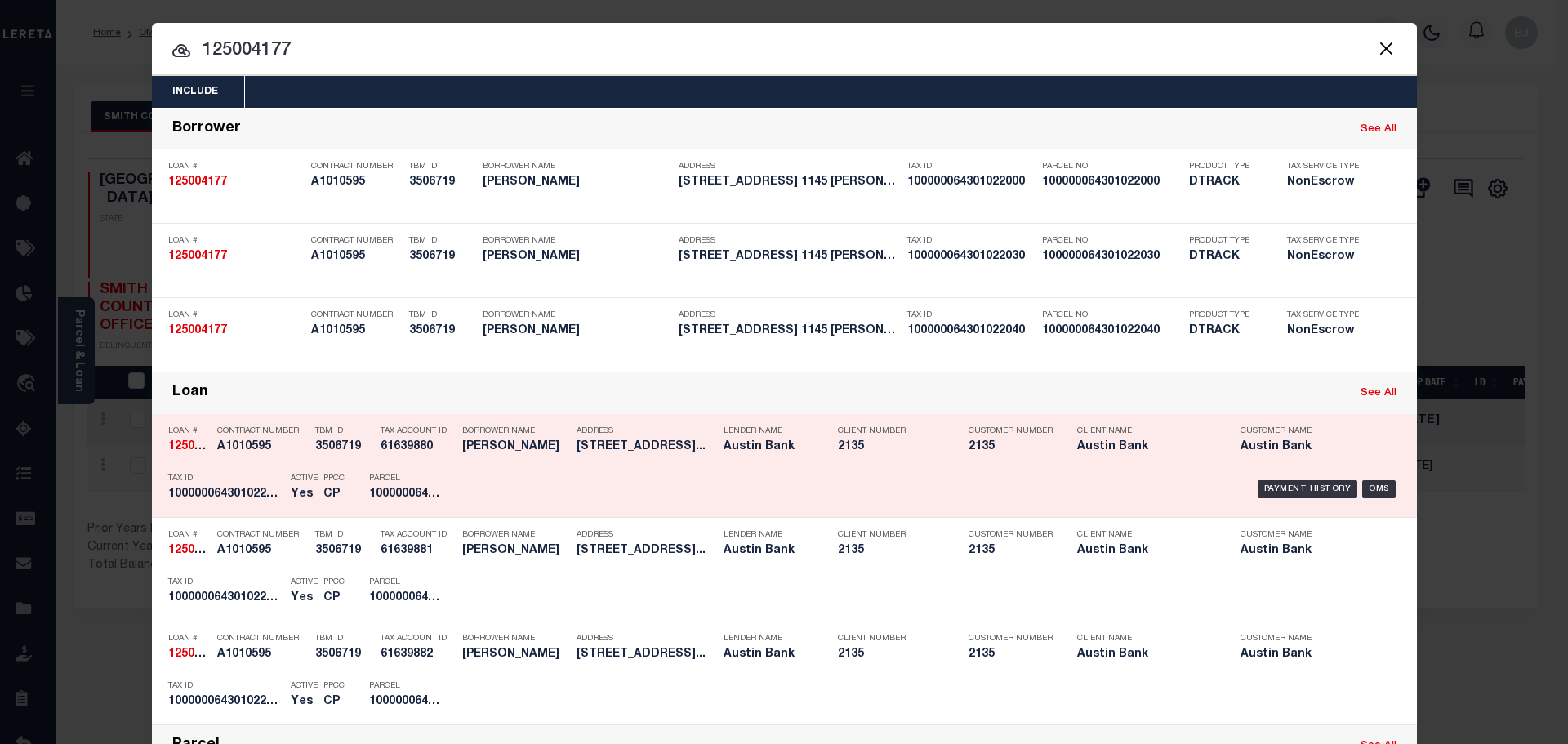
click at [219, 496] on h5 "100000064301022000" at bounding box center [225, 495] width 114 height 14
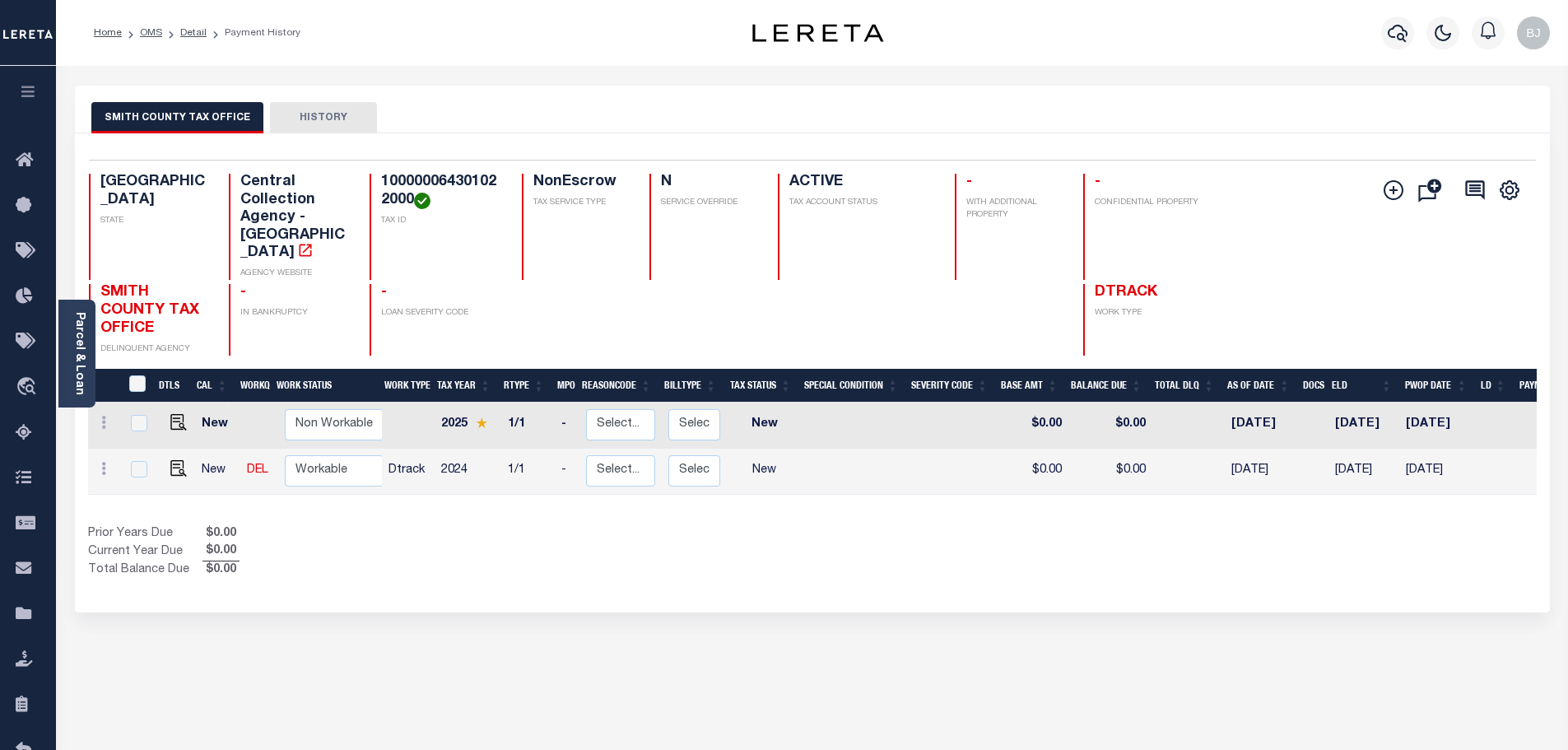
click at [491, 182] on h4 "100000064301022000" at bounding box center [442, 191] width 121 height 36
copy h4 "100000064301022000"
click at [172, 460] on img "" at bounding box center [179, 468] width 16 height 16
checkbox input "true"
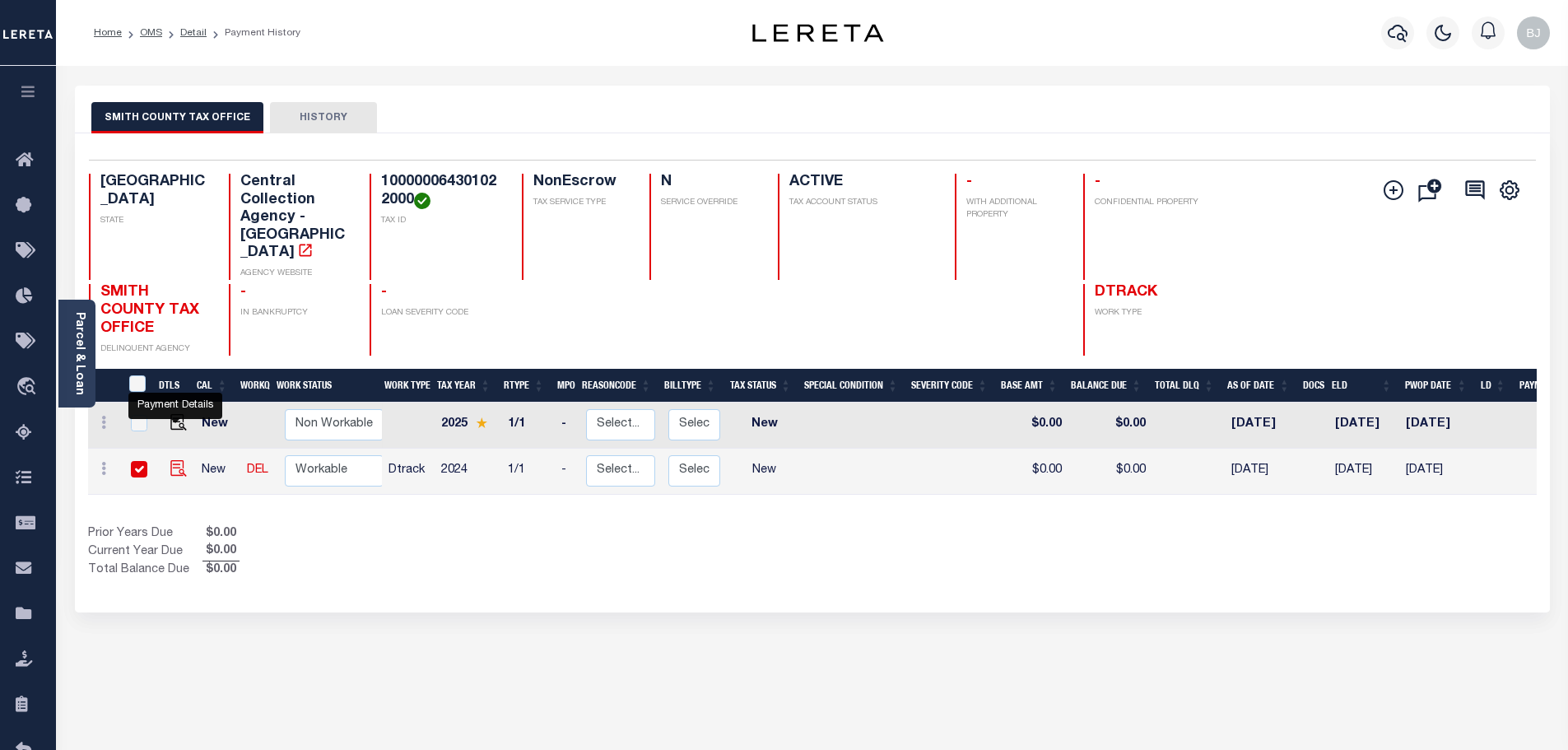
checkbox input "true"
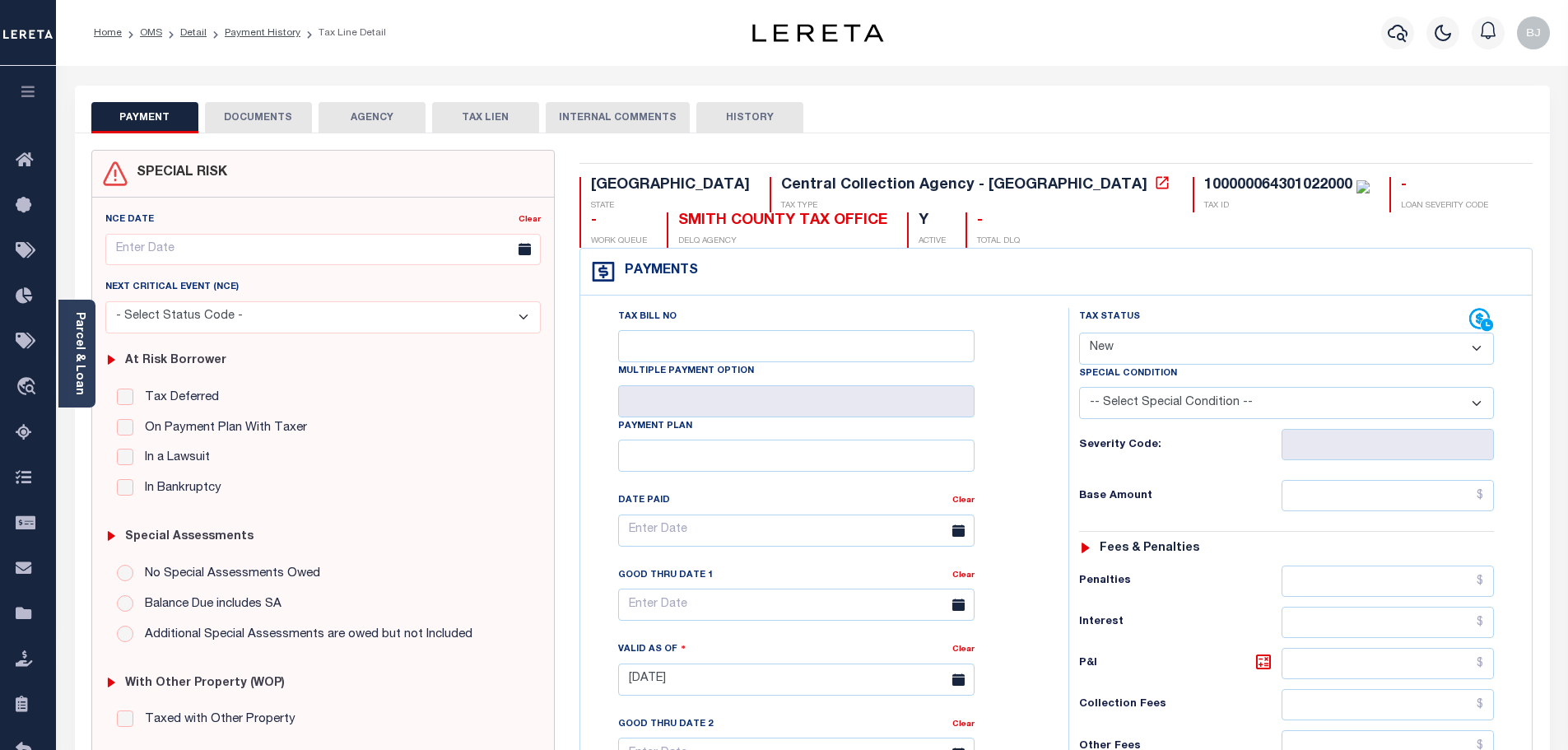
click at [1281, 358] on select "- Select Status Code - Open Due/Unpaid Paid Incomplete No Tax Due Internal Refu…" at bounding box center [1286, 349] width 415 height 32
select select "PYD"
click at [1079, 334] on select "- Select Status Code - Open Due/Unpaid Paid Incomplete No Tax Due Internal Refu…" at bounding box center [1286, 349] width 415 height 32
type input "[DATE]"
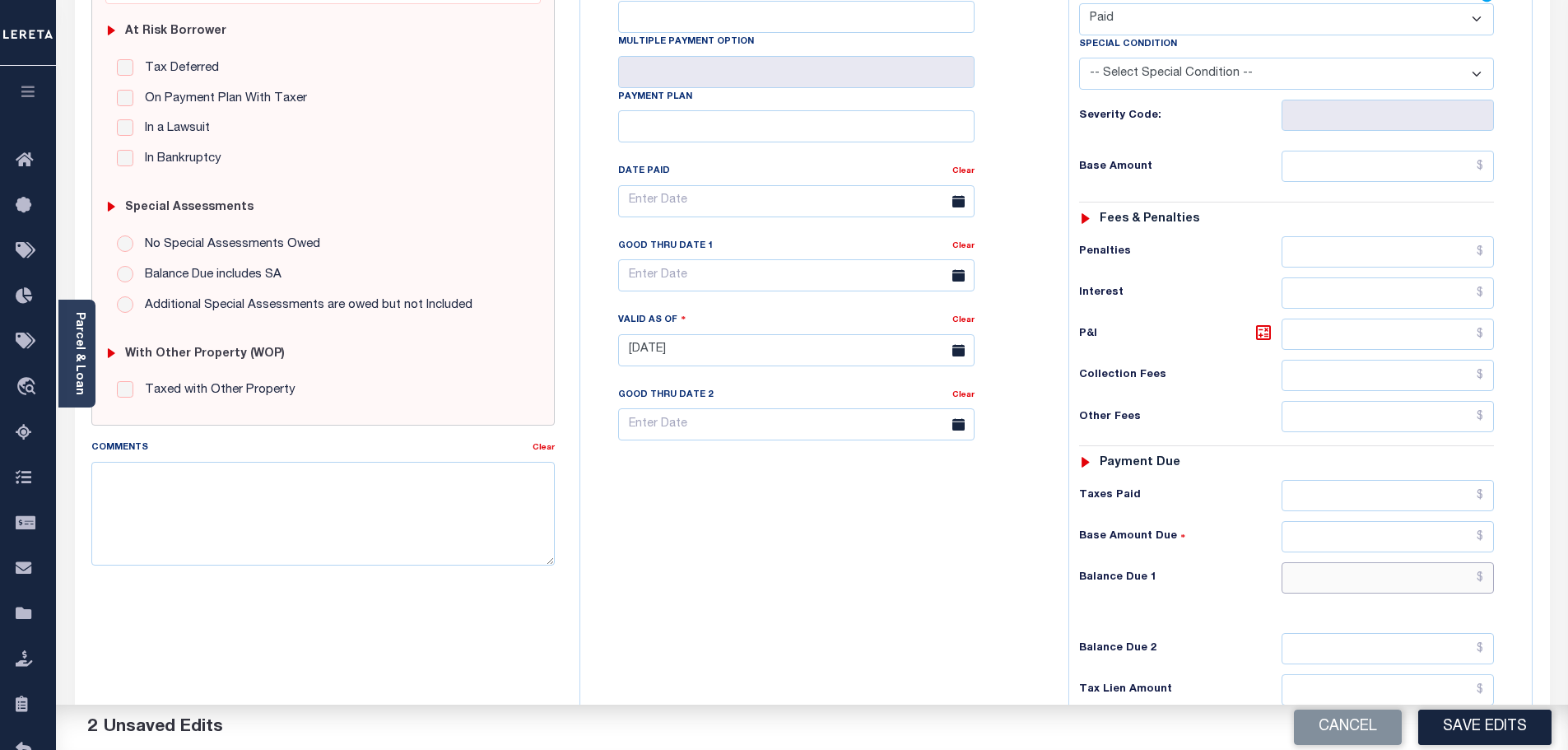
click at [1422, 589] on input "text" at bounding box center [1389, 578] width 213 height 31
type input "$0"
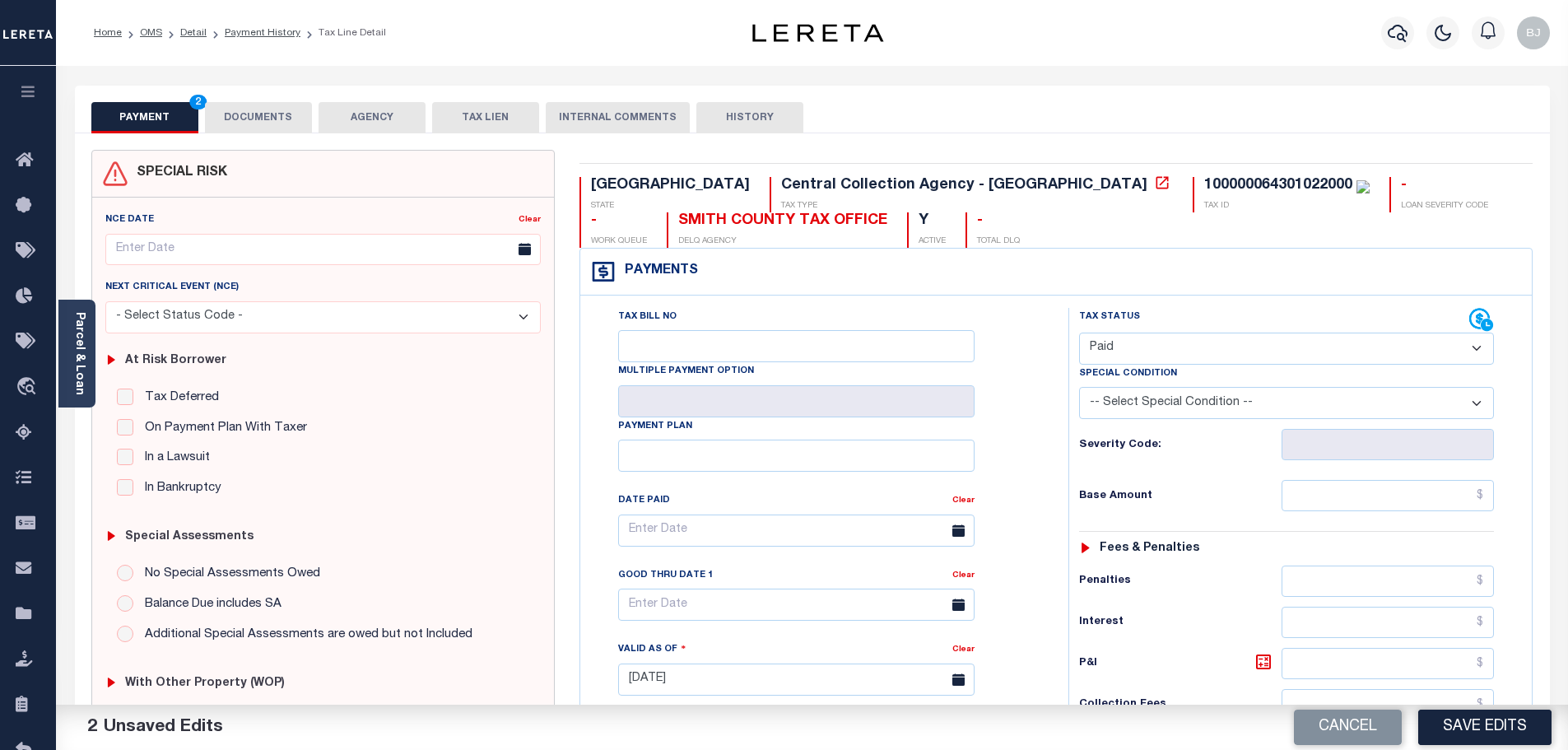
click at [276, 130] on button "DOCUMENTS" at bounding box center [257, 118] width 107 height 31
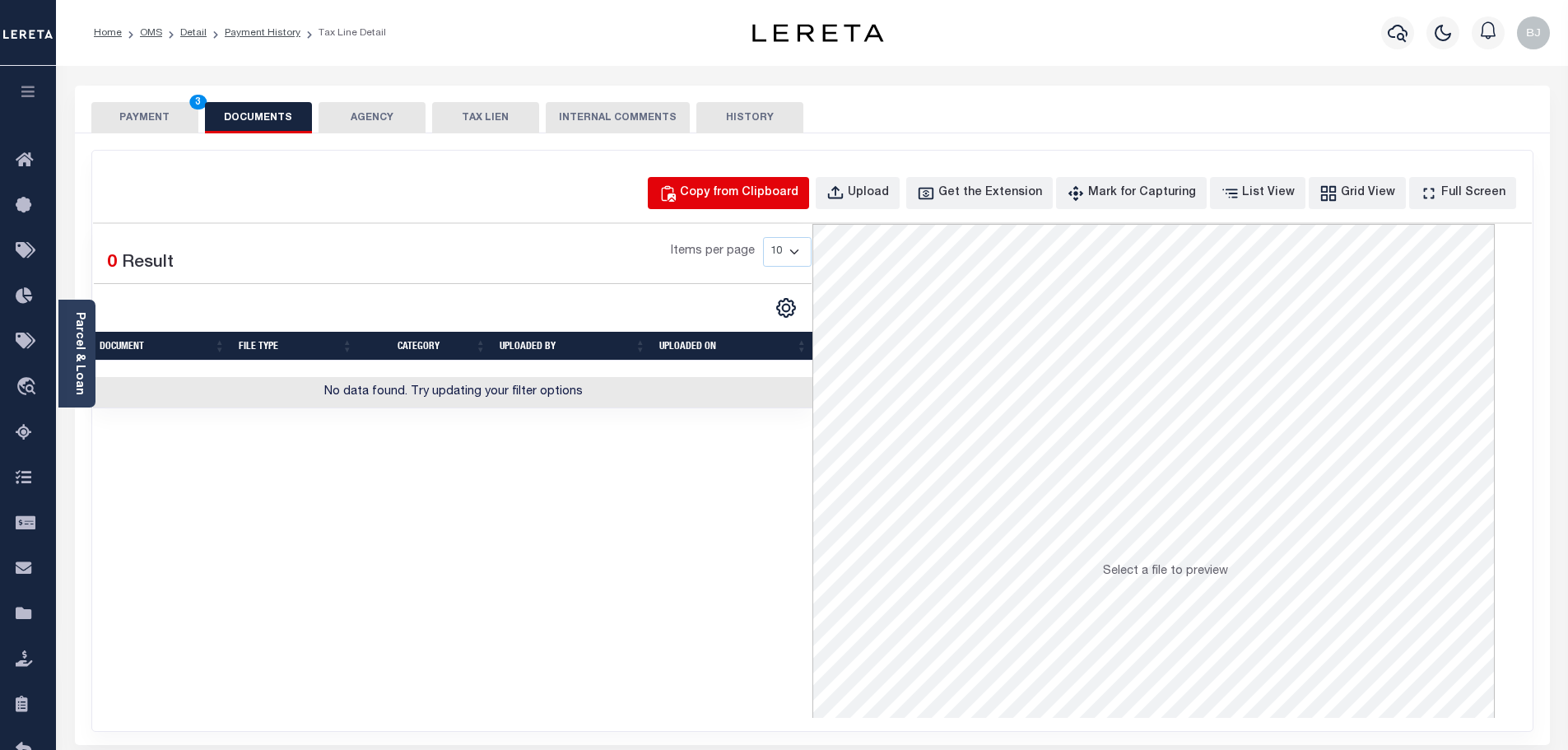
click at [784, 192] on div "Copy from Clipboard" at bounding box center [738, 193] width 119 height 18
select select "POP"
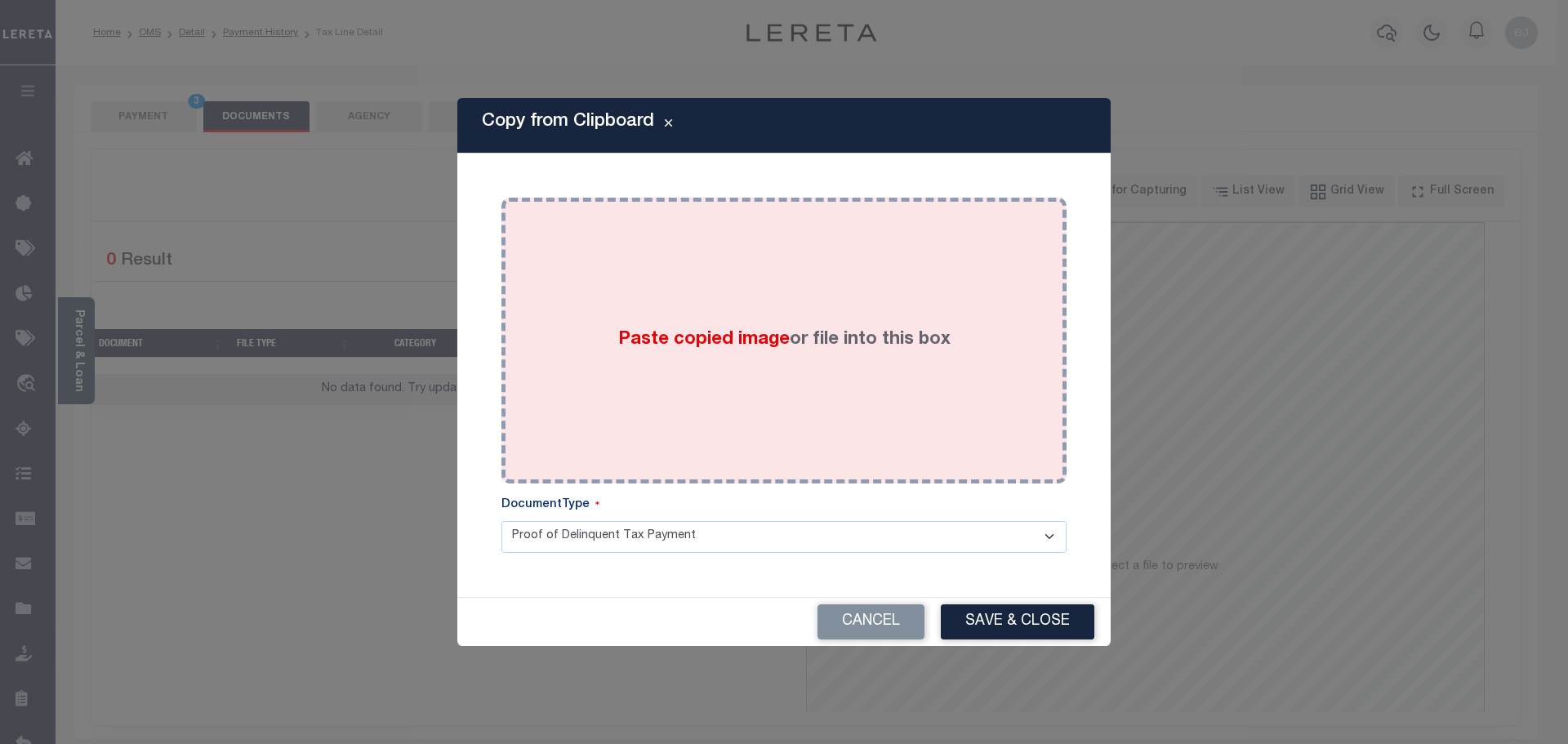
drag, startPoint x: 831, startPoint y: 347, endPoint x: 884, endPoint y: 397, distance: 72.9
click at [833, 347] on div "Paste copied image or file into this box" at bounding box center [784, 341] width 541 height 261
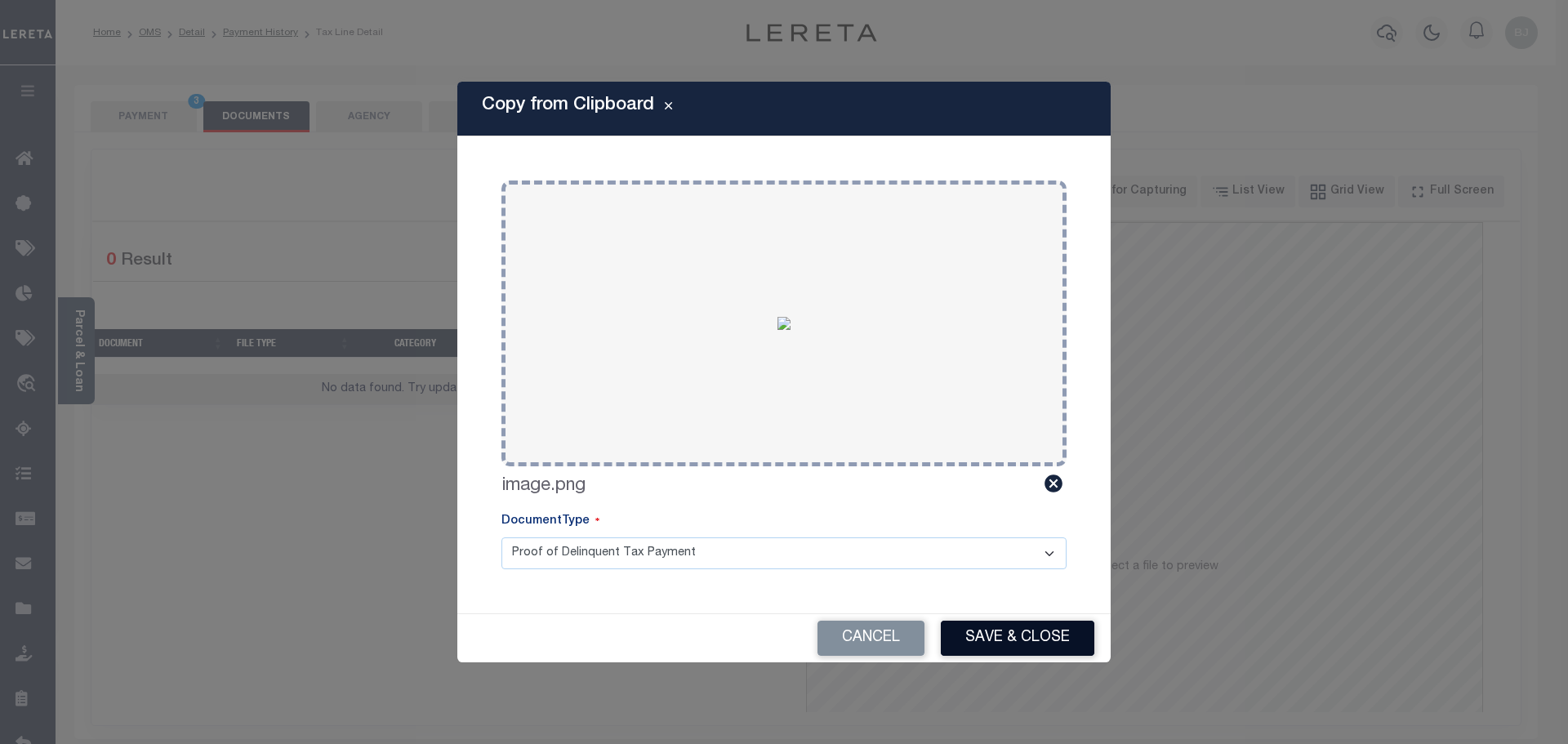
click at [1031, 636] on button "Save & Close" at bounding box center [1018, 638] width 154 height 35
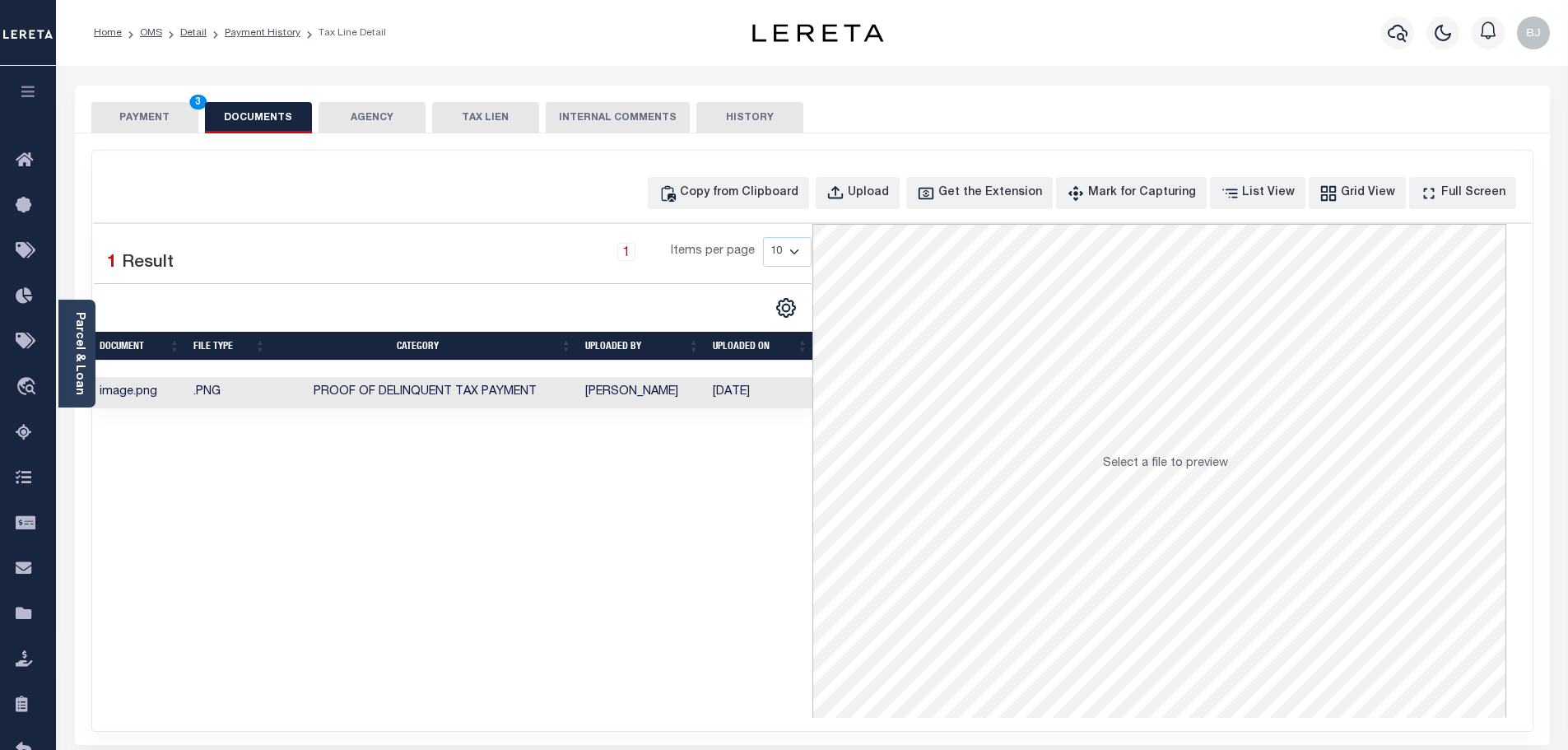
click at [157, 97] on div "PAYMENT 3 DOCUMENTS AGENCY DELINQUENT PAYEE TAX LIEN" at bounding box center [812, 109] width 1475 height 48
click at [162, 116] on button "PAYMENT 3" at bounding box center [144, 118] width 107 height 31
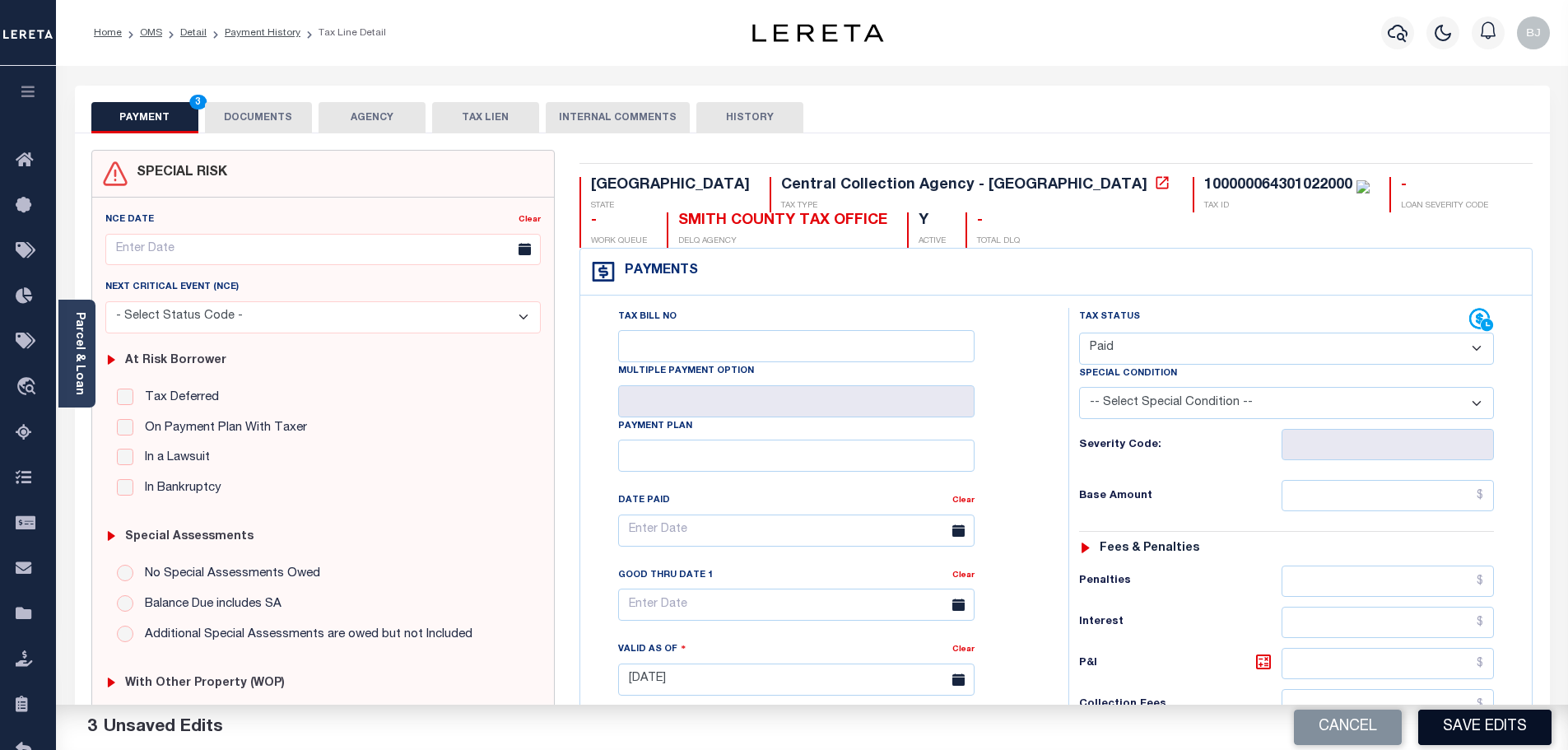
click at [1480, 732] on button "Save Edits" at bounding box center [1485, 727] width 133 height 36
checkbox input "false"
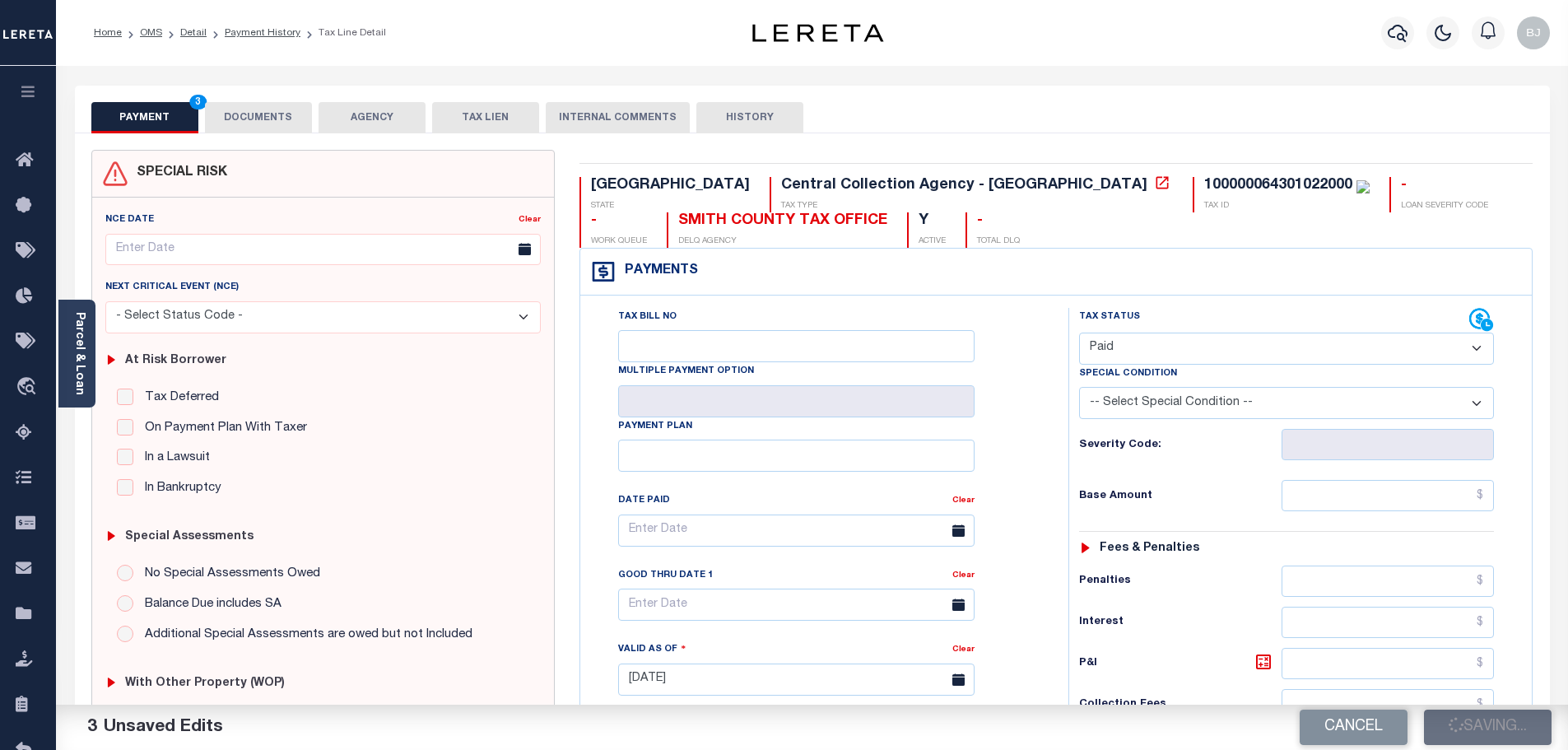
type input "$0"
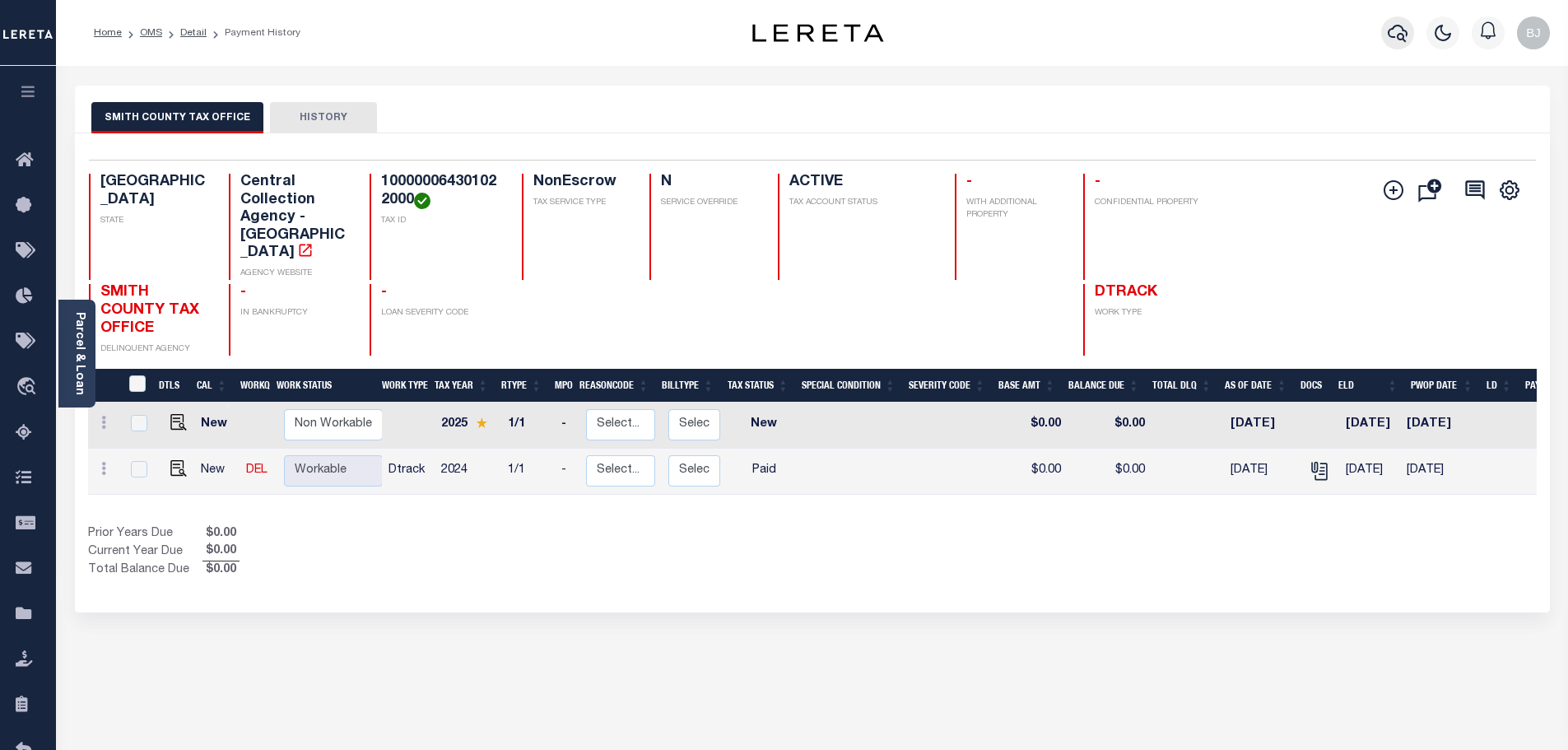
click at [1390, 30] on icon "button" at bounding box center [1397, 33] width 20 height 20
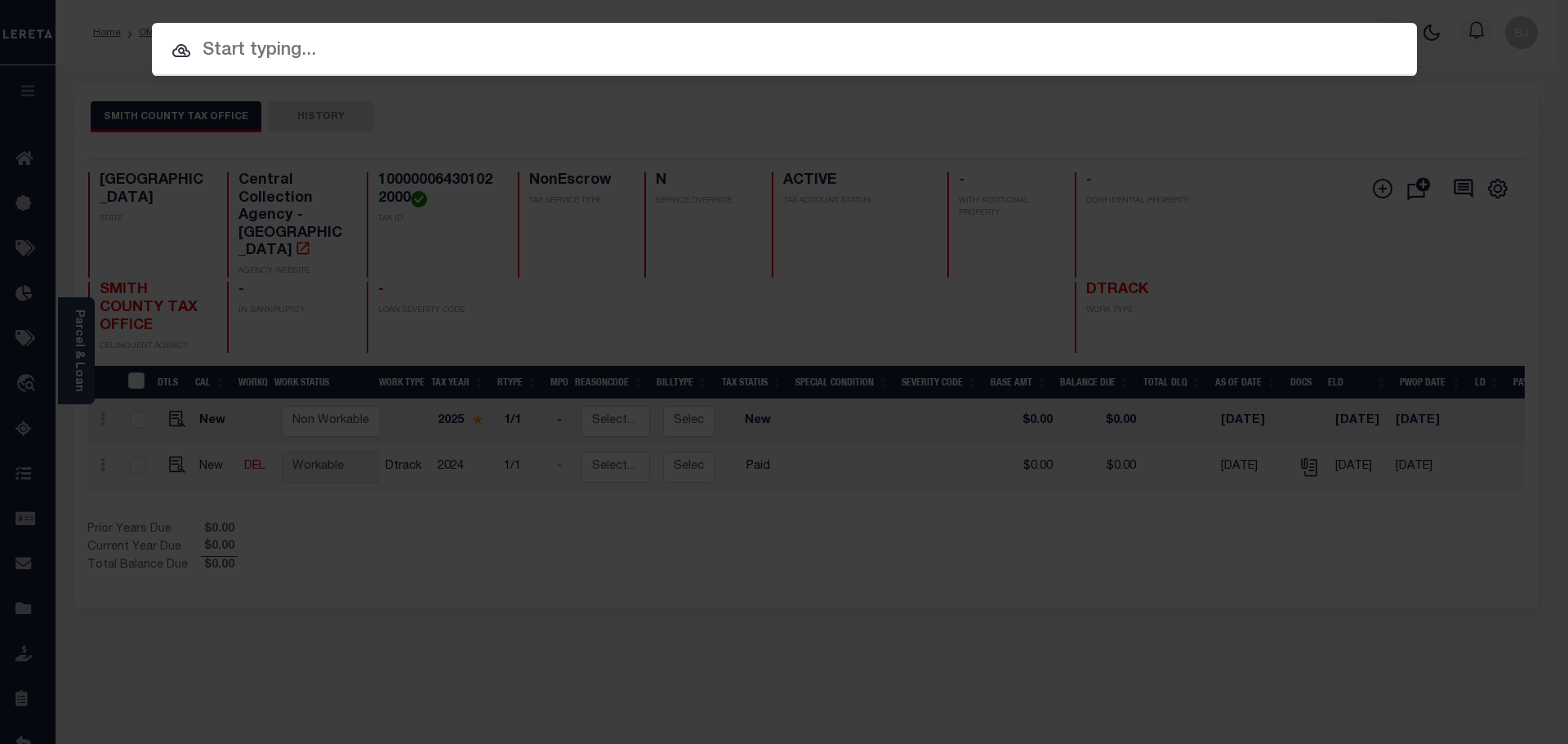
paste input "125004177"
type input "125004177"
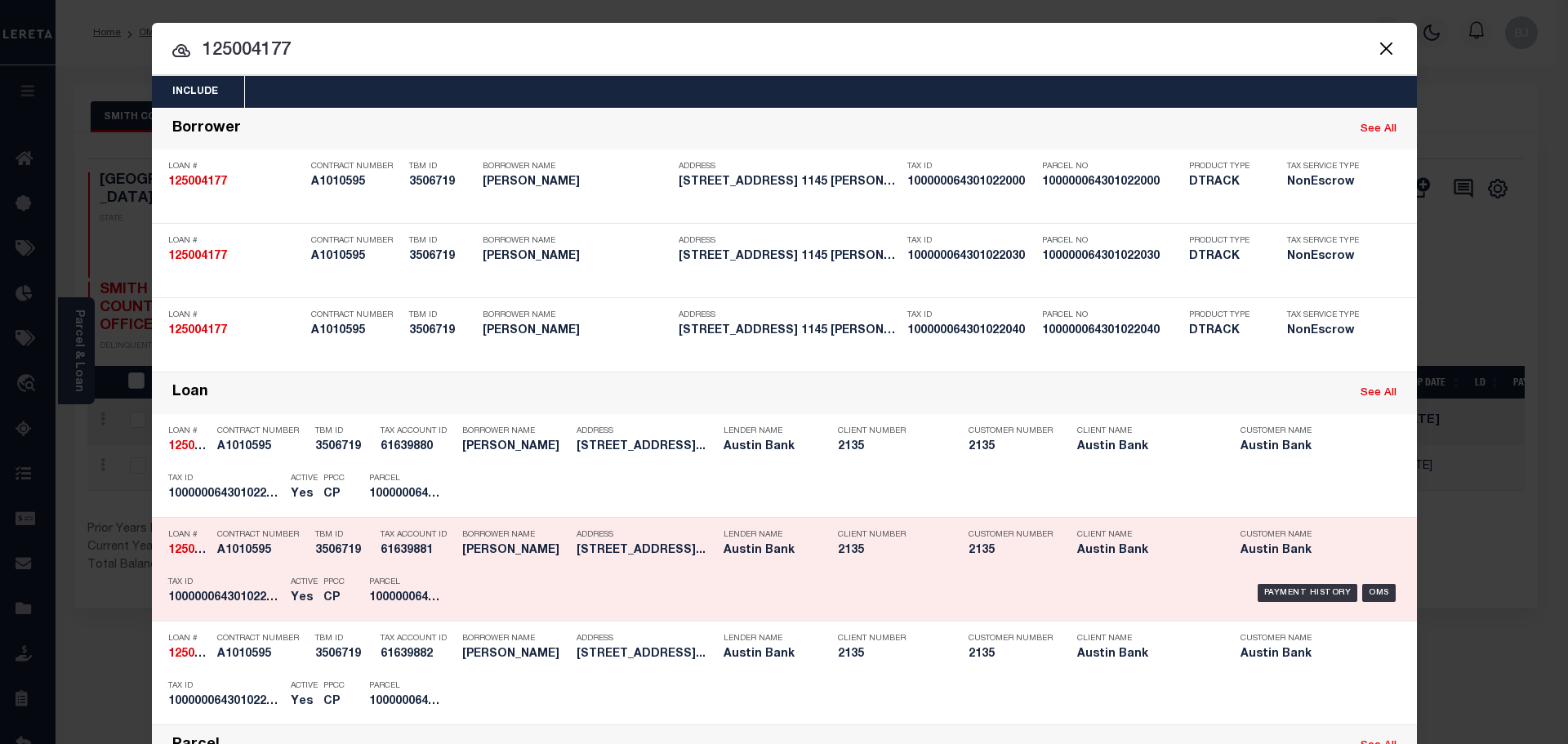
click at [266, 605] on h5 "100000064301022030" at bounding box center [225, 599] width 114 height 14
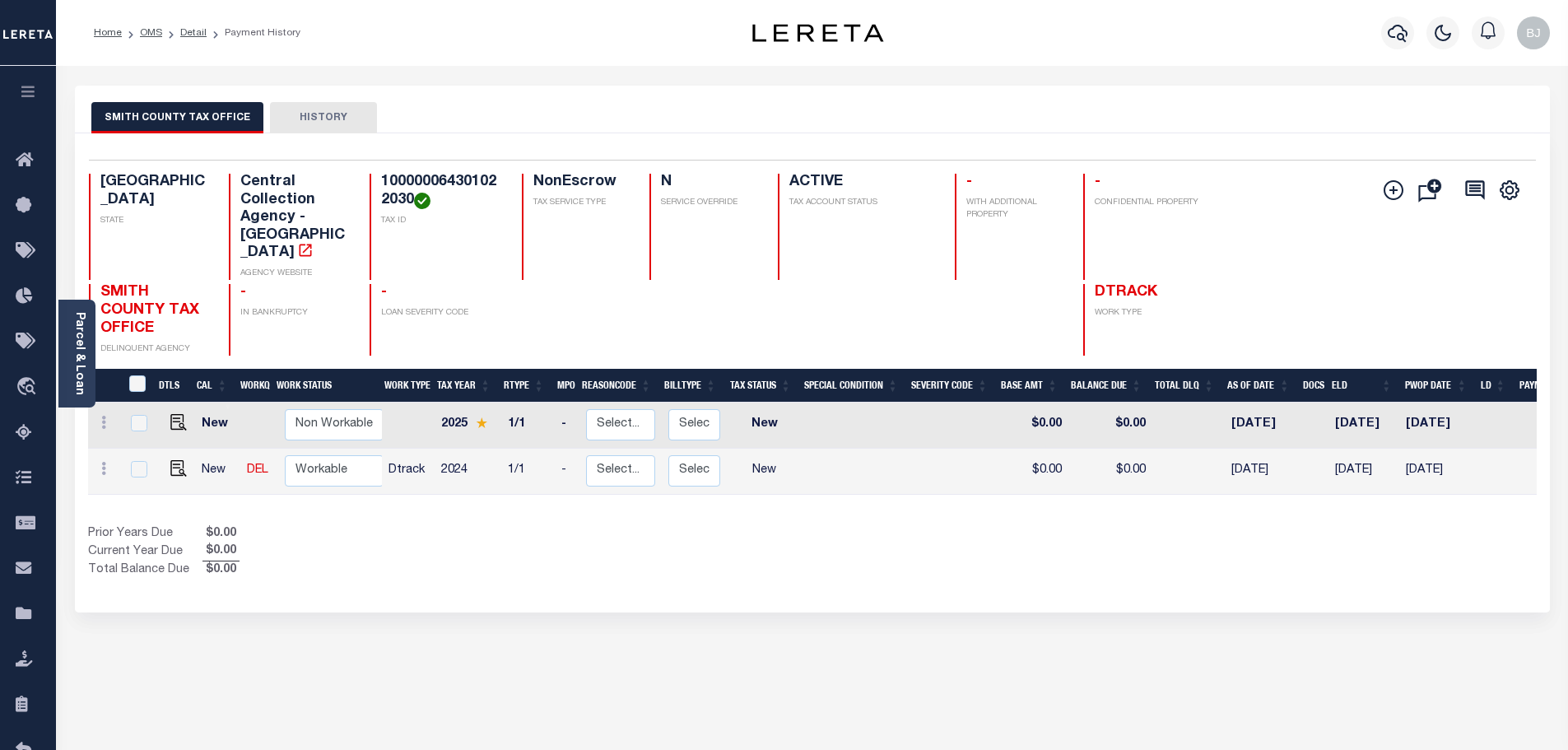
click at [432, 188] on h4 "100000064301022030" at bounding box center [442, 191] width 121 height 36
copy h4 "100000064301022030"
drag, startPoint x: 179, startPoint y: 437, endPoint x: 285, endPoint y: 423, distance: 106.9
click at [179, 460] on img "" at bounding box center [179, 468] width 16 height 16
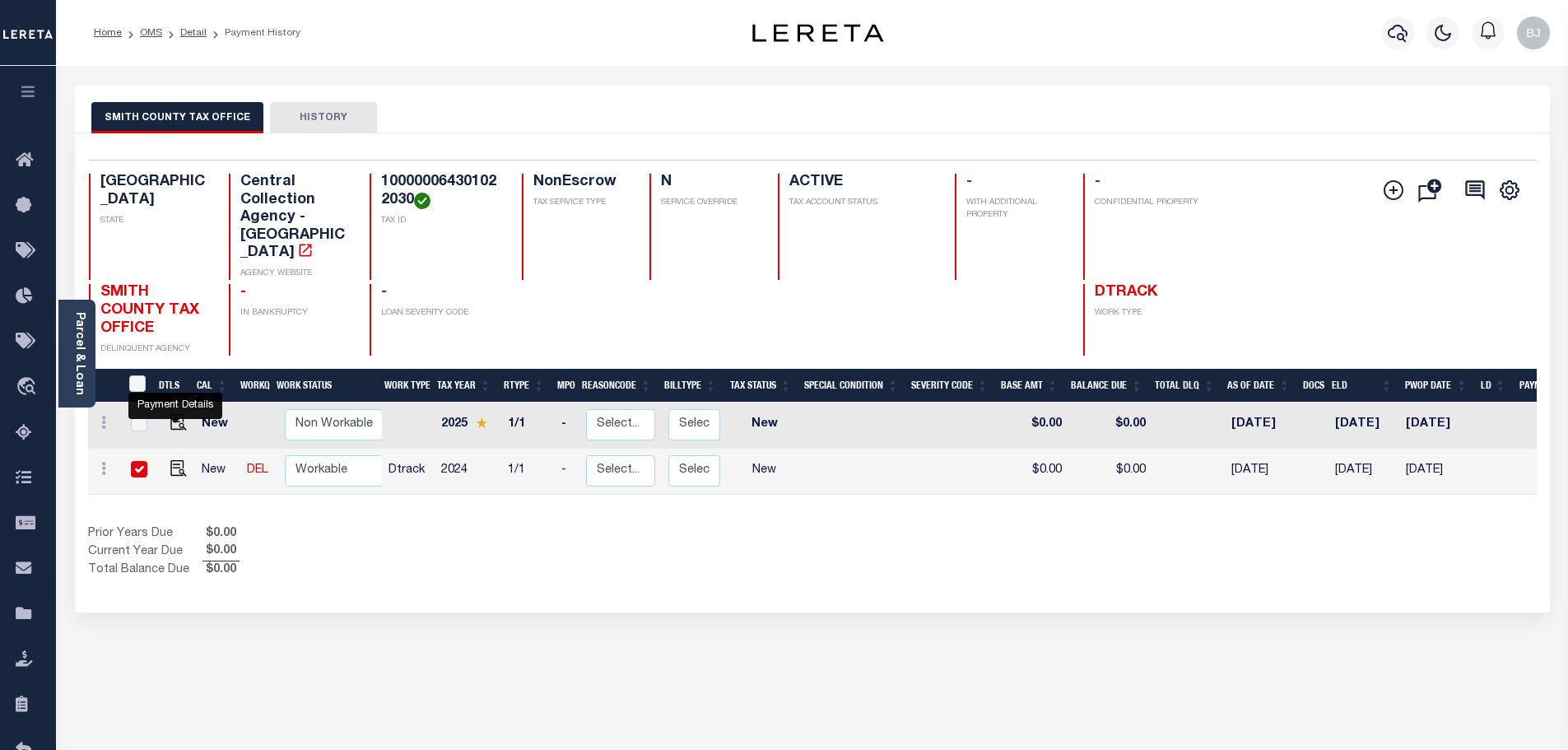
checkbox input "true"
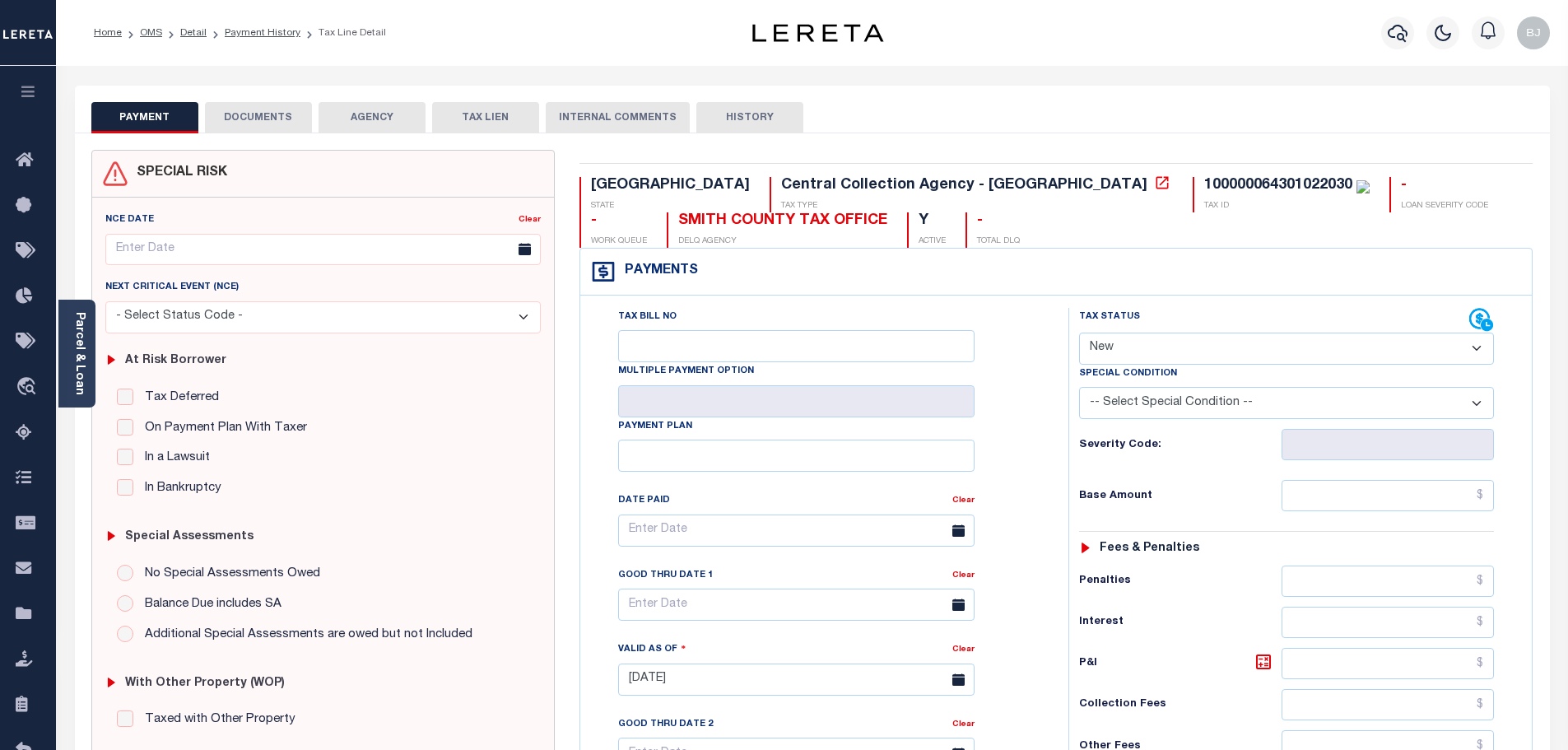
click at [1414, 361] on select "- Select Status Code - Open Due/Unpaid Paid Incomplete No Tax Due Internal Refu…" at bounding box center [1286, 349] width 415 height 32
select select "PYD"
click at [1079, 334] on select "- Select Status Code - Open Due/Unpaid Paid Incomplete No Tax Due Internal Refu…" at bounding box center [1286, 349] width 415 height 32
type input "09/05/2025"
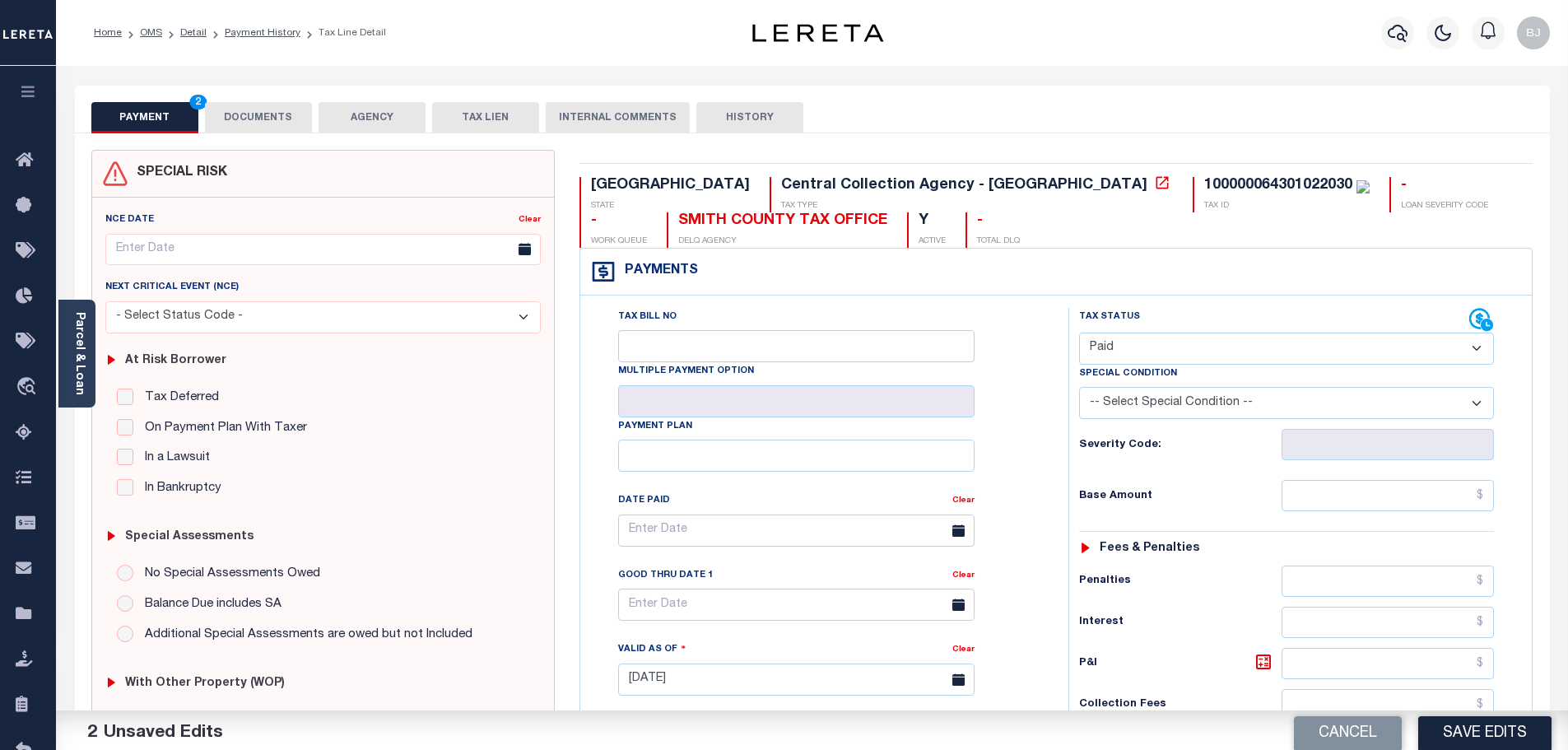
scroll to position [412, 0]
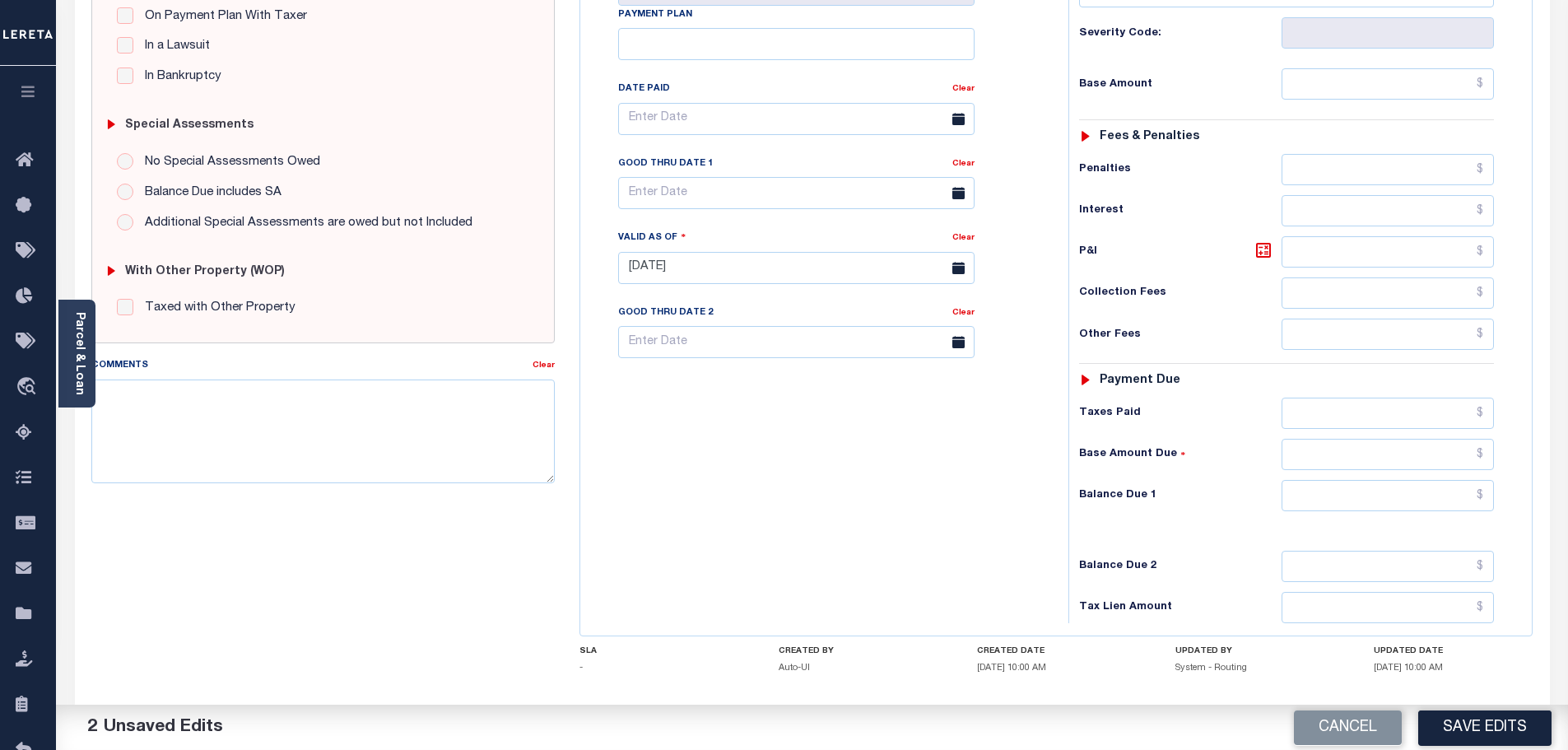
click at [1410, 517] on div "Tax Status Status - Select Status Code -" at bounding box center [1292, 259] width 447 height 727
click at [1409, 508] on input "text" at bounding box center [1389, 496] width 213 height 31
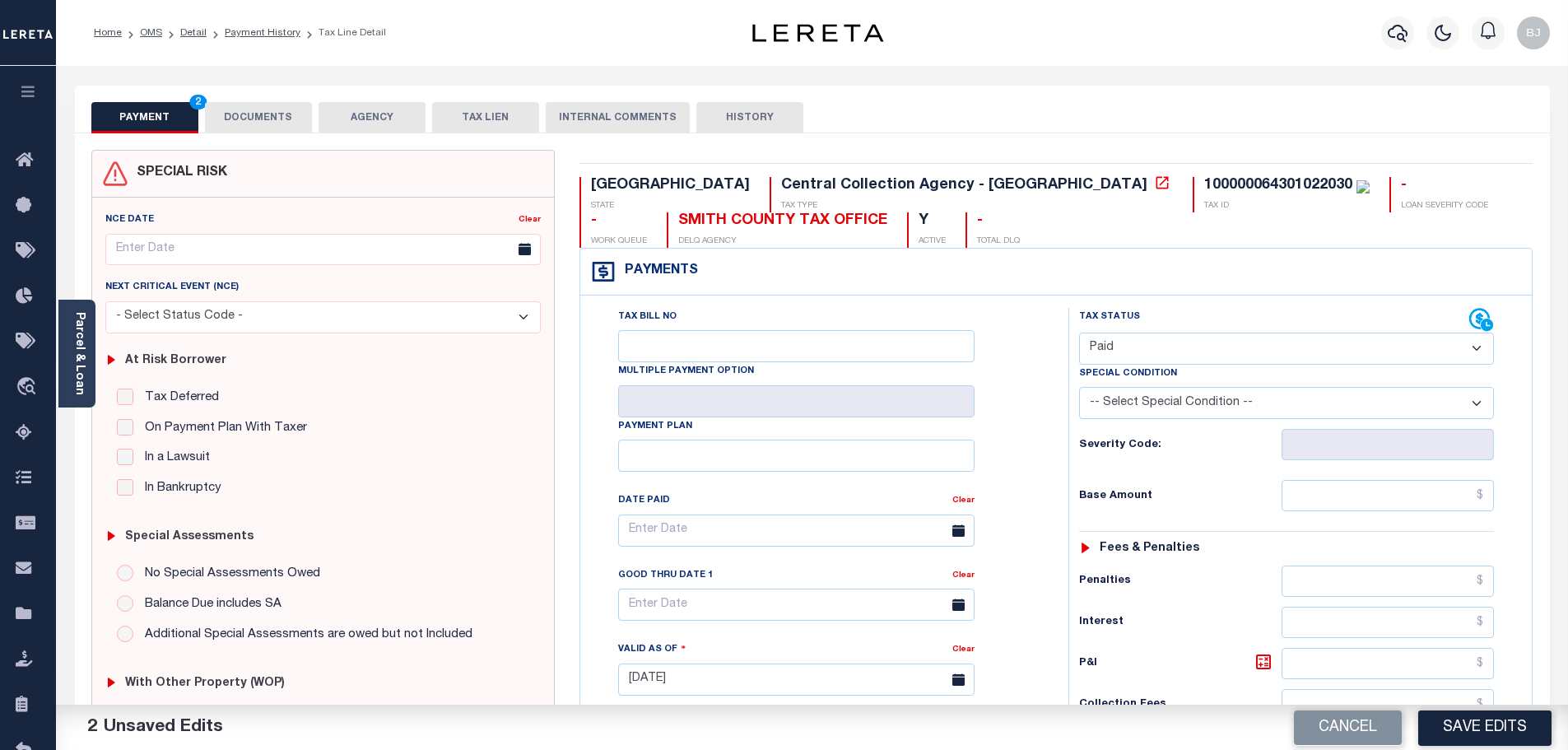
type input "$0.00"
click at [260, 116] on button "DOCUMENTS" at bounding box center [257, 118] width 107 height 31
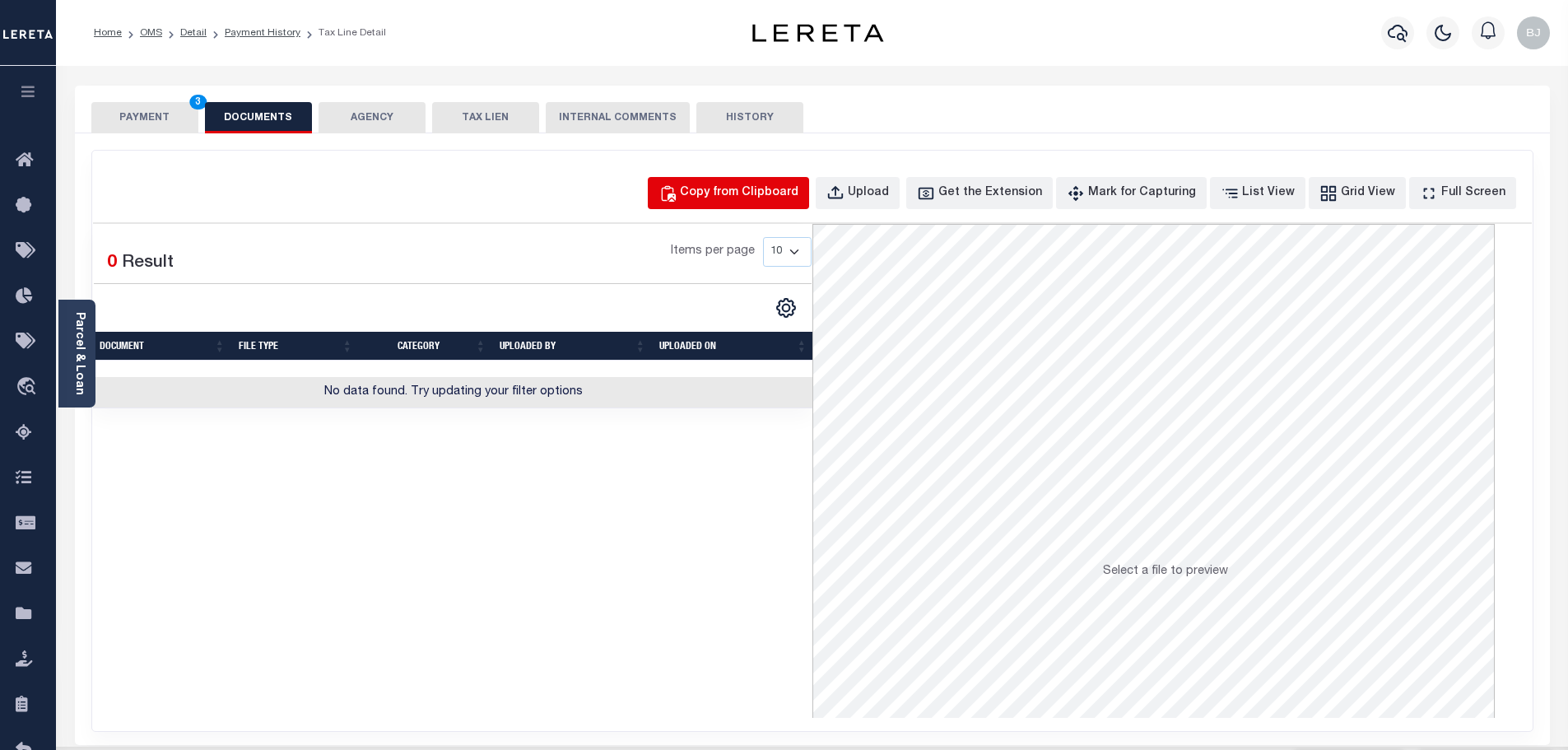
click at [777, 188] on div "Copy from Clipboard" at bounding box center [738, 193] width 119 height 18
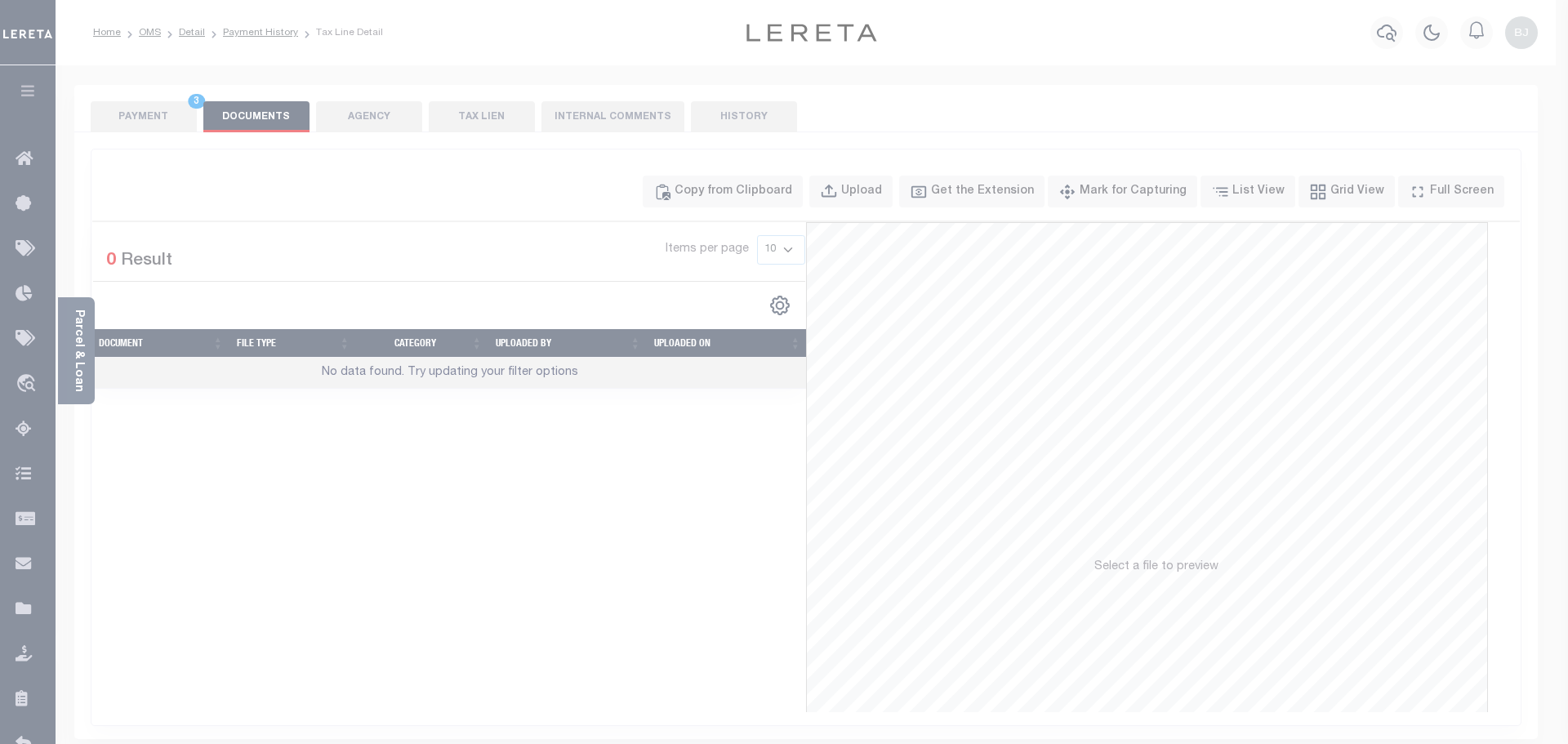
drag, startPoint x: 884, startPoint y: 390, endPoint x: 905, endPoint y: 419, distance: 35.8
click at [0, 0] on div "Paste copied image or file into this box" at bounding box center [0, 0] width 0 height 0
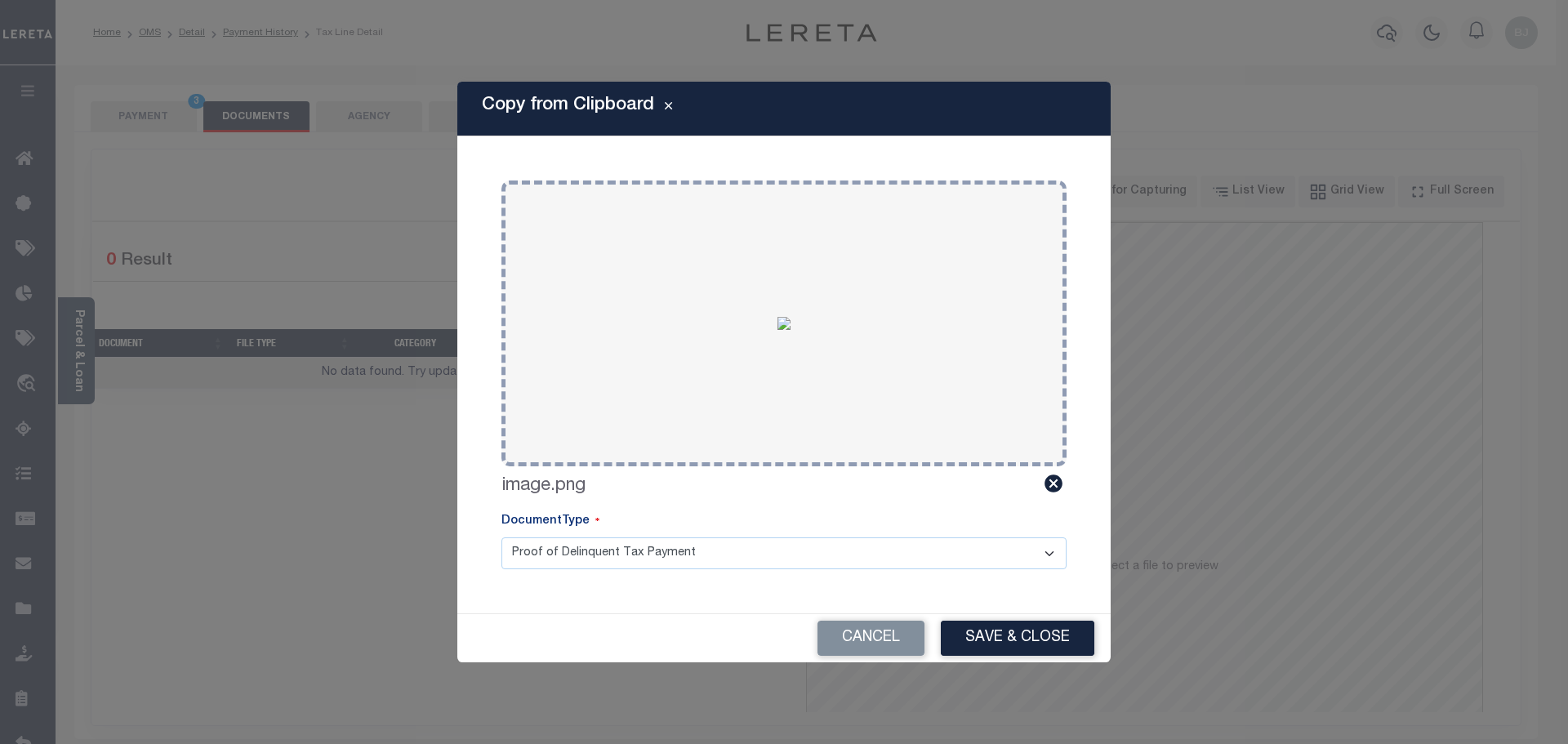
click at [1051, 658] on div "Cancel Save & Close" at bounding box center [784, 638] width 654 height 48
drag, startPoint x: 1050, startPoint y: 647, endPoint x: 913, endPoint y: 621, distance: 139.4
click at [1049, 646] on button "Save & Close" at bounding box center [1018, 638] width 154 height 35
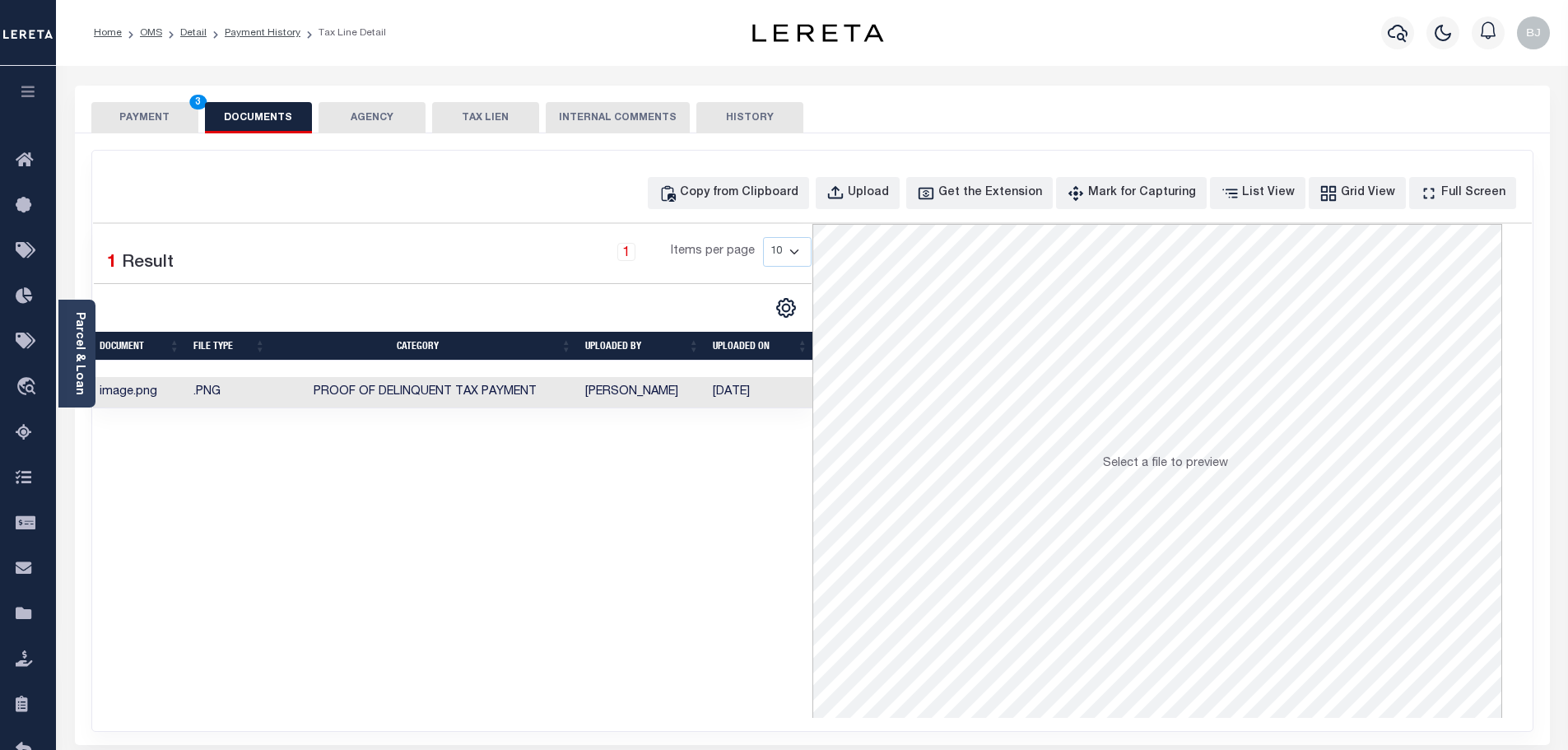
click at [158, 120] on button "PAYMENT 3" at bounding box center [144, 118] width 107 height 31
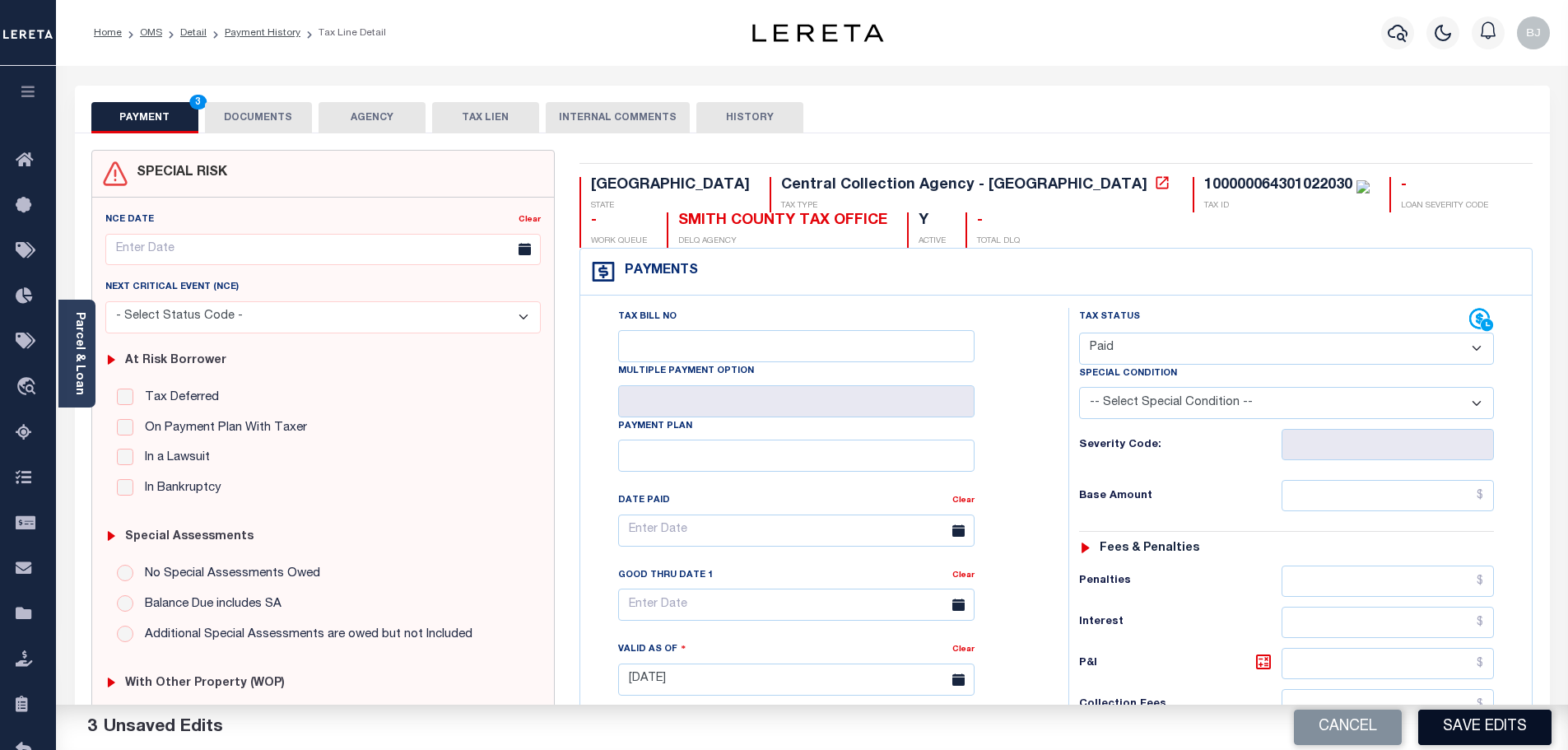
click at [1501, 719] on button "Save Edits" at bounding box center [1485, 727] width 133 height 36
checkbox input "false"
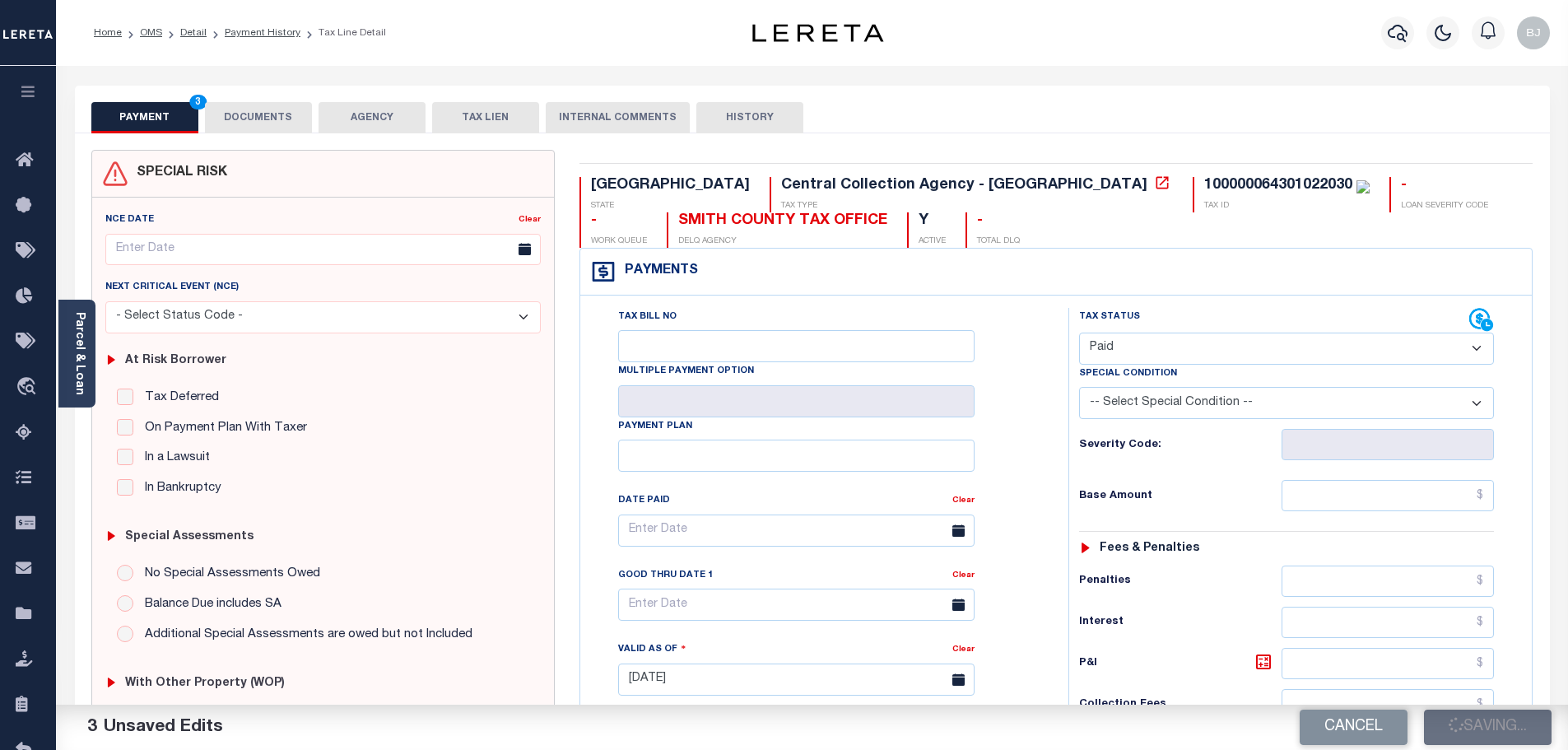
type input "$0"
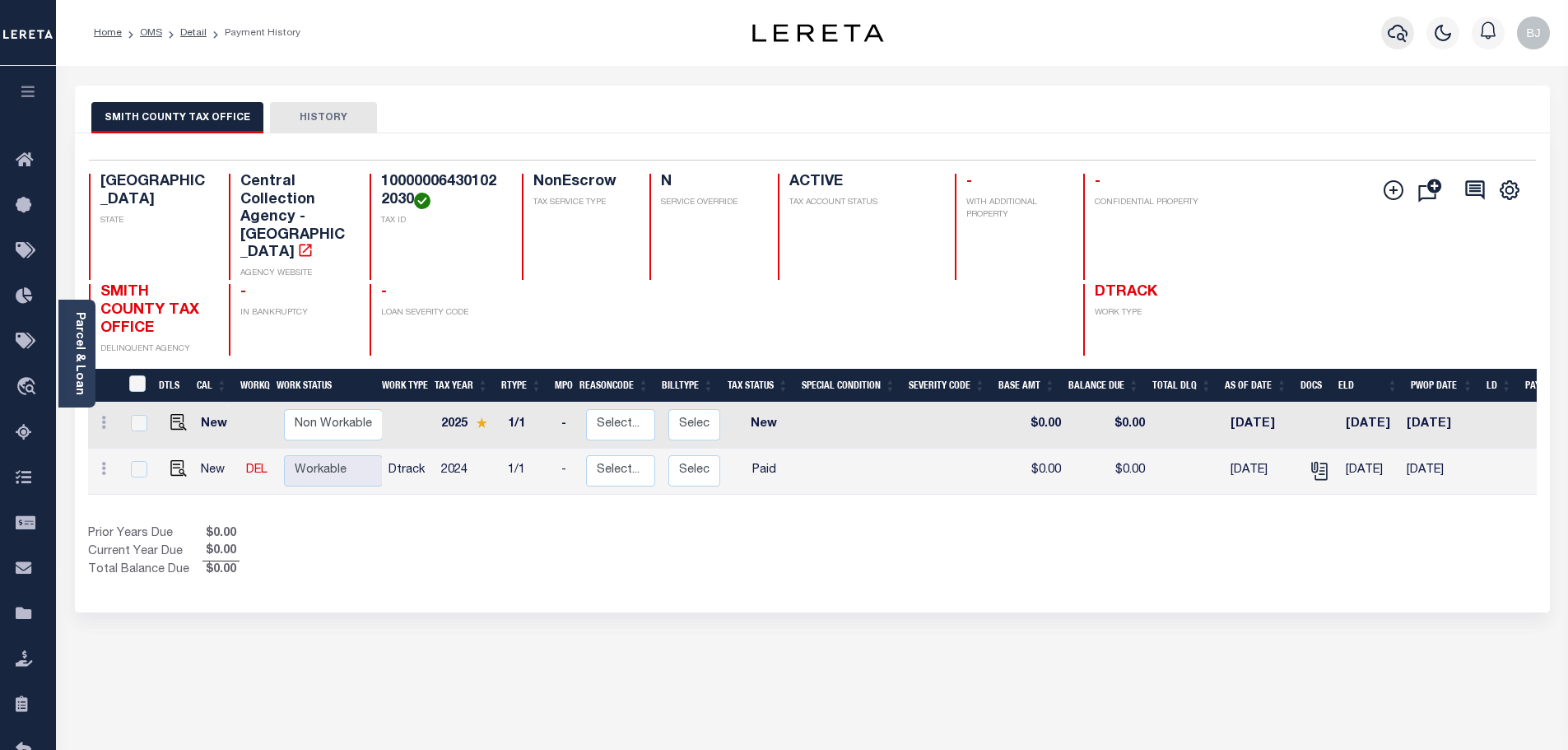
click at [1398, 32] on icon "button" at bounding box center [1397, 33] width 20 height 20
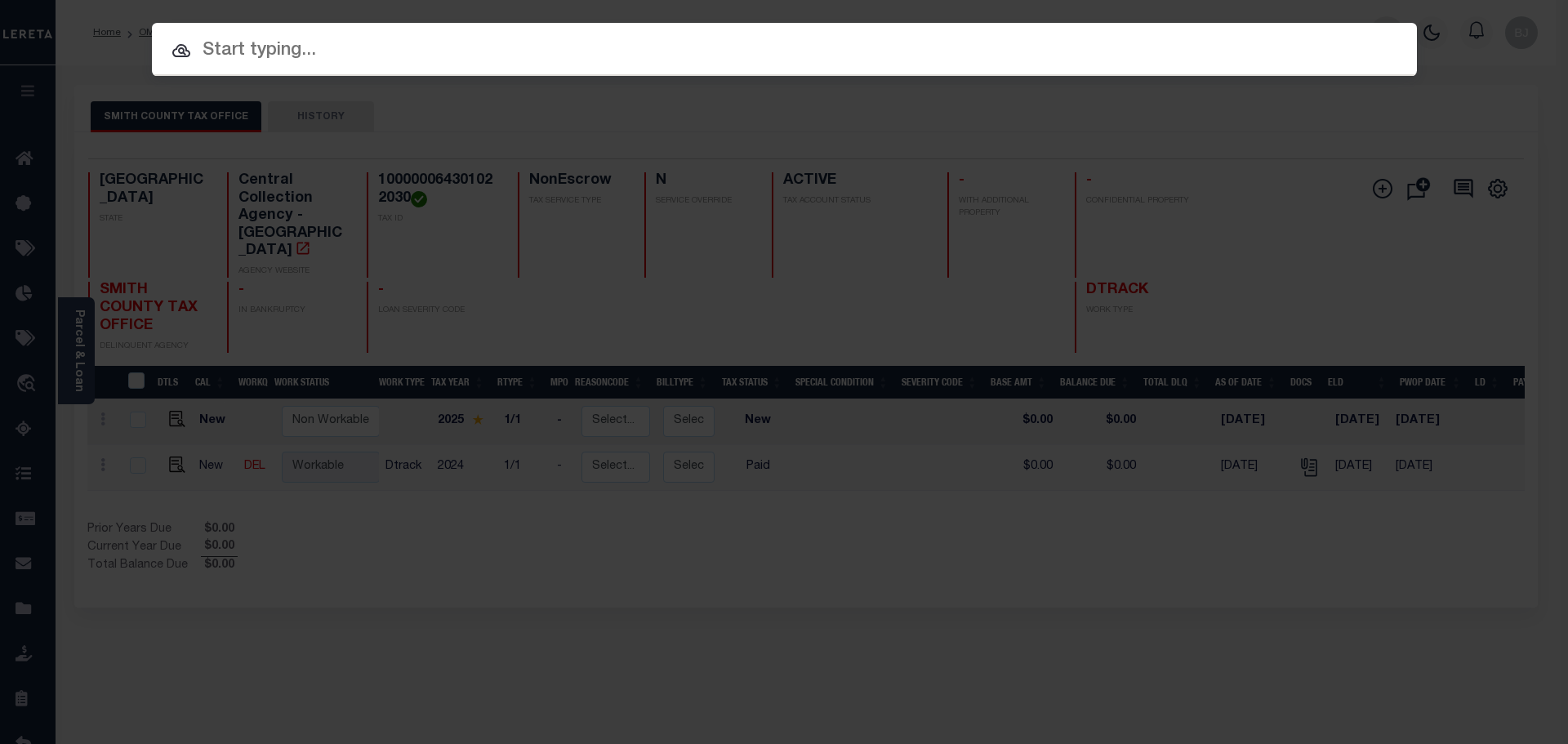
paste input "125004177"
type input "125004177"
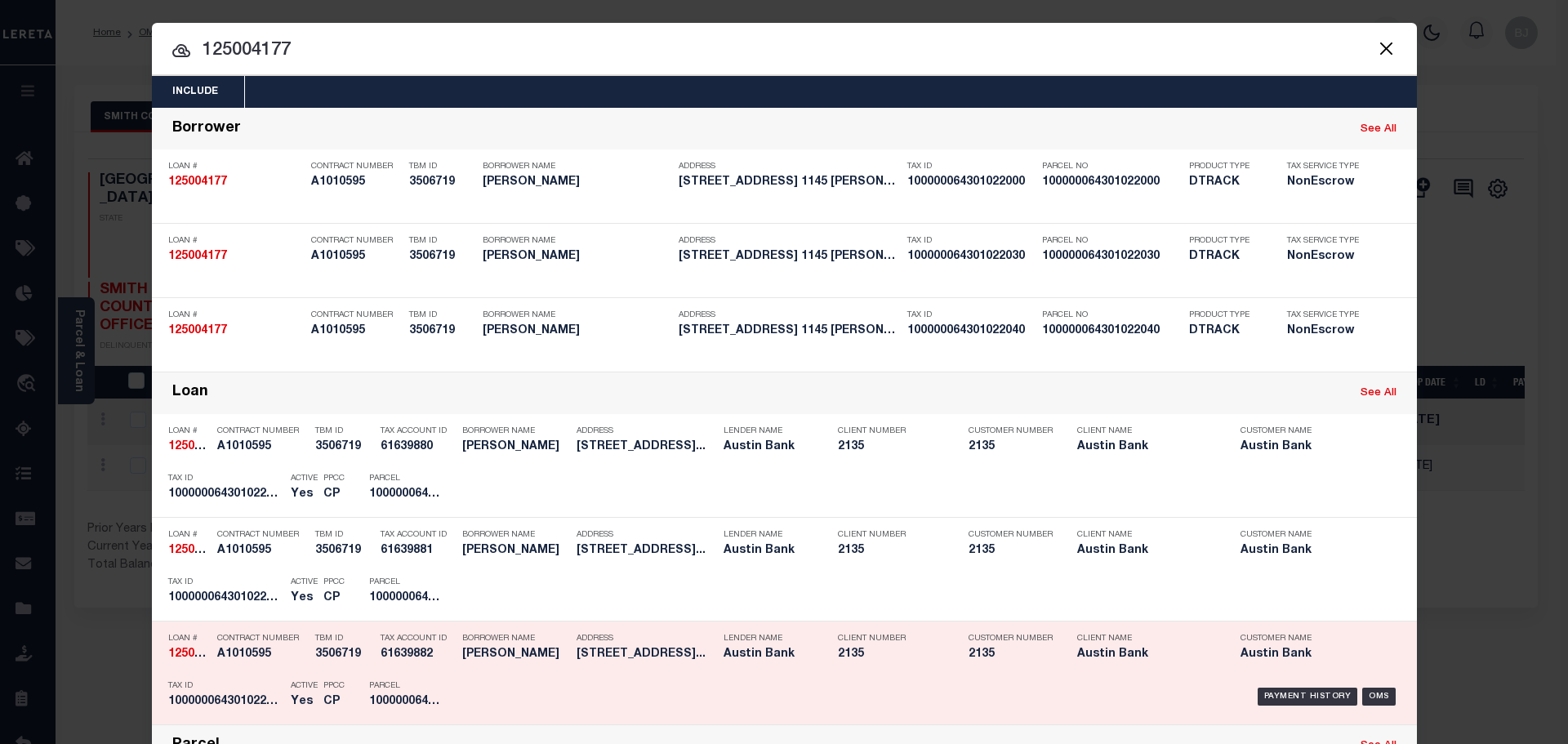
scroll to position [163, 0]
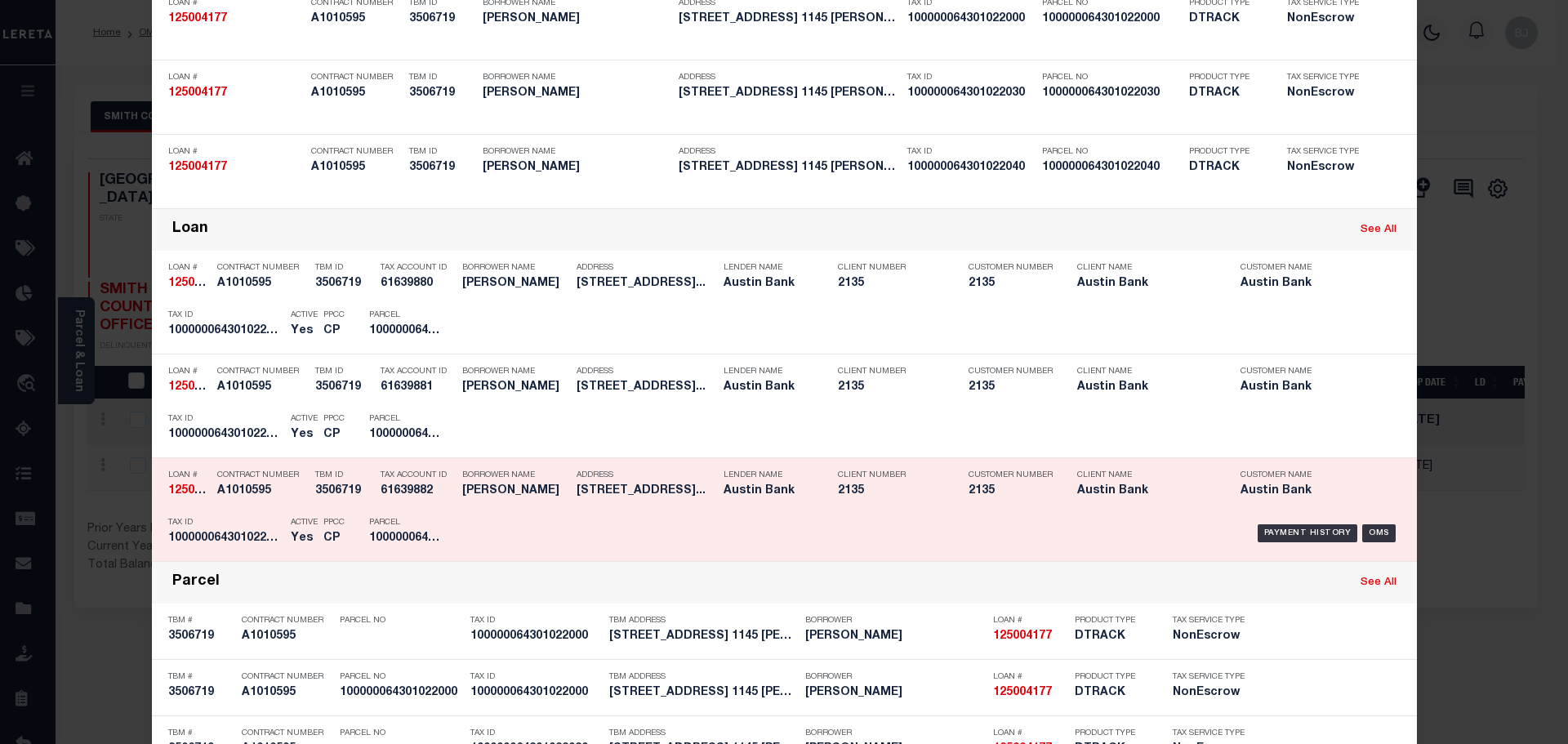
click at [248, 538] on h5 "100000064301022040" at bounding box center [225, 538] width 114 height 14
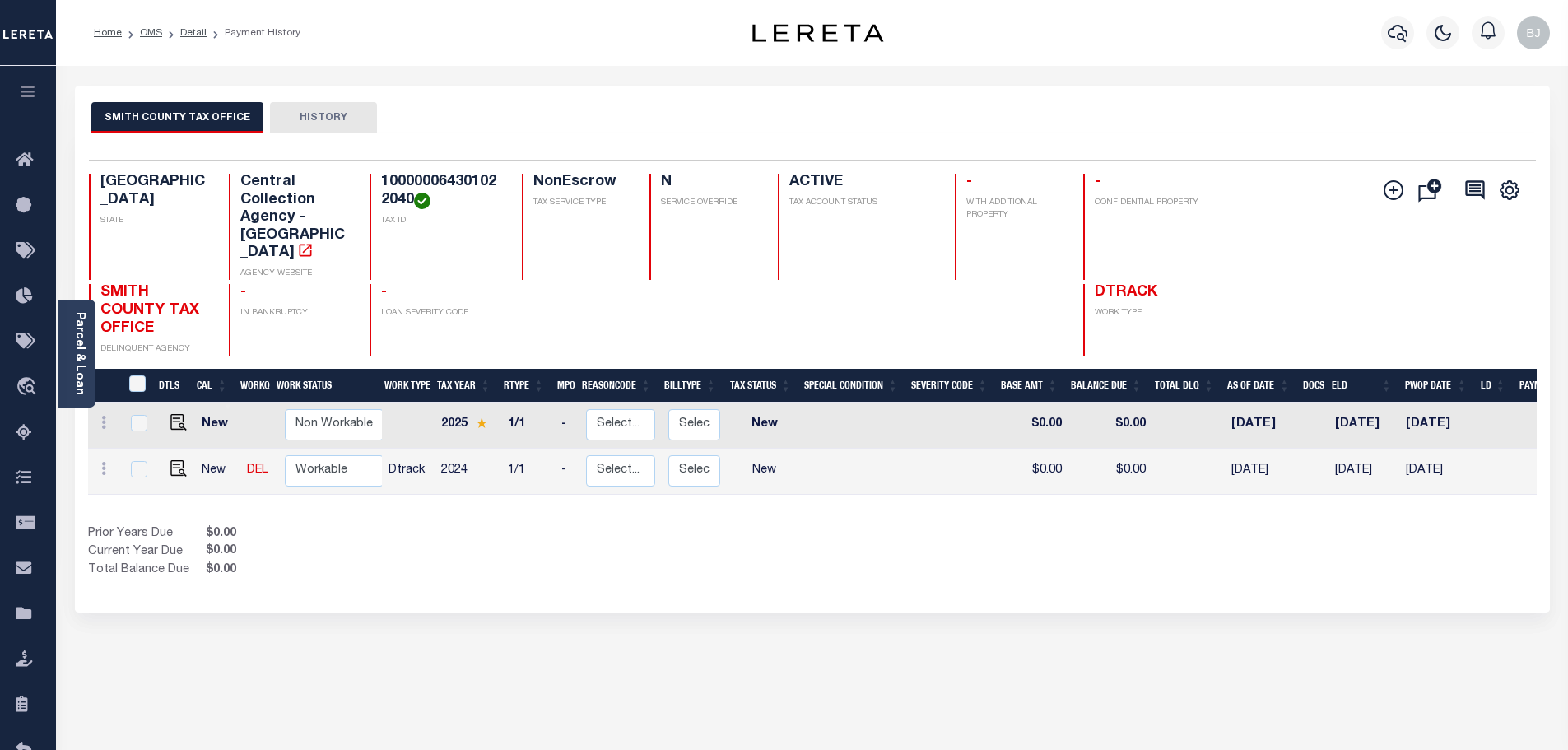
click at [446, 171] on div "Selected 2 Results 1 Items per page 25 50 100 TX STATE Central Collection Agenc…" at bounding box center [812, 258] width 1474 height 196
copy h4 "100000064301022040"
click at [183, 460] on img "" at bounding box center [179, 468] width 16 height 16
checkbox input "true"
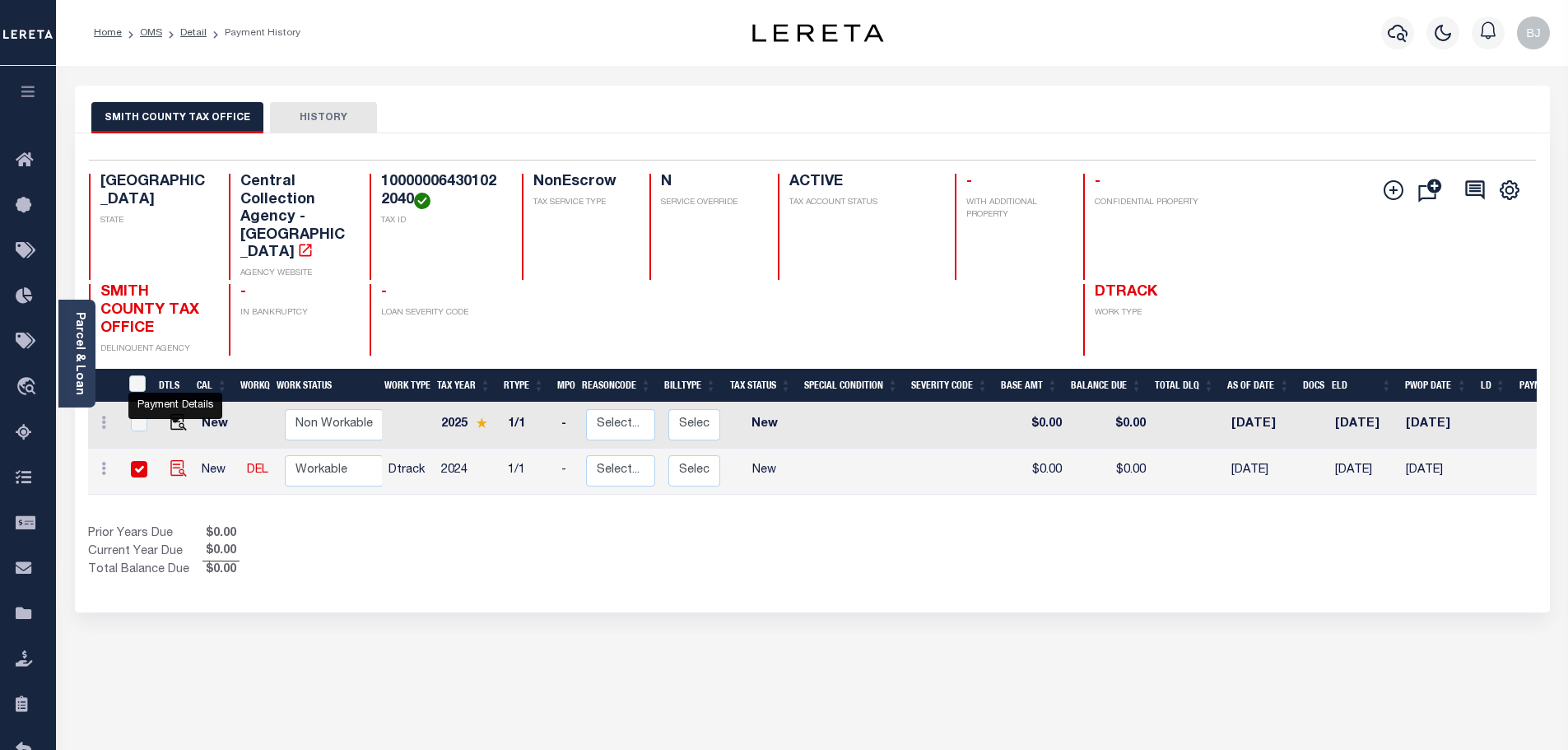
checkbox input "true"
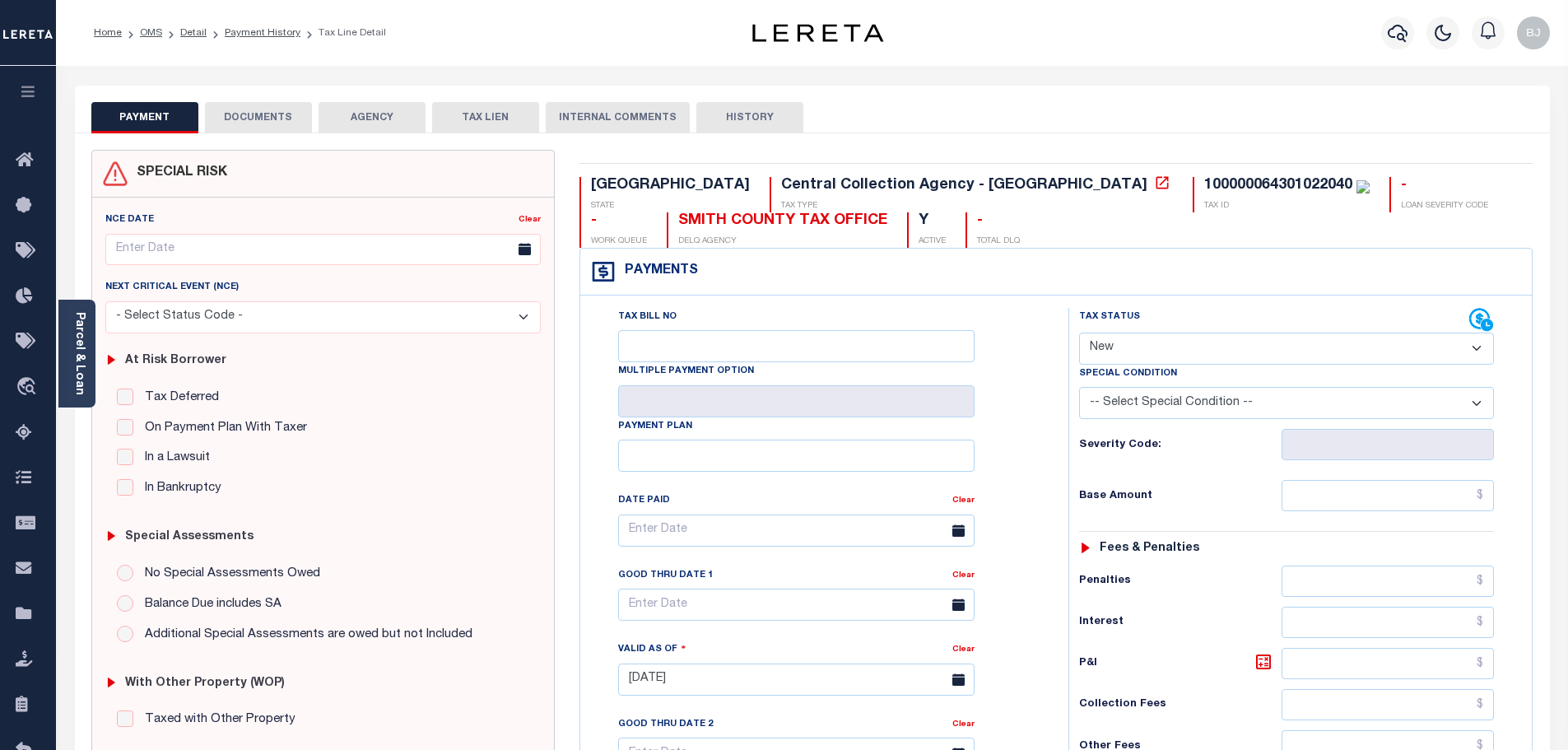
click at [1321, 353] on select "- Select Status Code - Open Due/Unpaid Paid Incomplete No Tax Due Internal Refu…" at bounding box center [1286, 349] width 415 height 32
select select "PYD"
click at [1079, 334] on select "- Select Status Code - Open Due/Unpaid Paid Incomplete No Tax Due Internal Refu…" at bounding box center [1286, 349] width 415 height 32
type input "09/05/2025"
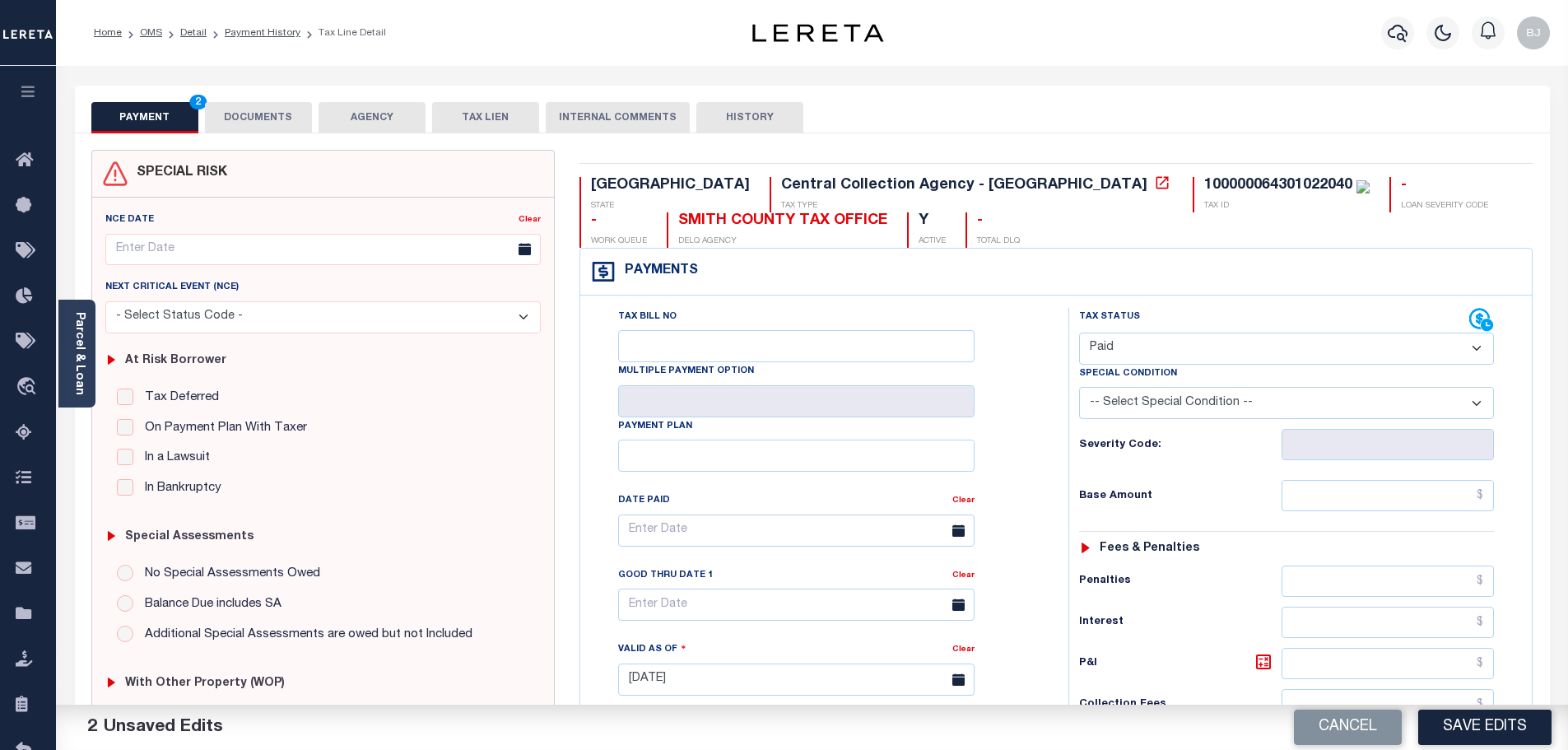
scroll to position [494, 0]
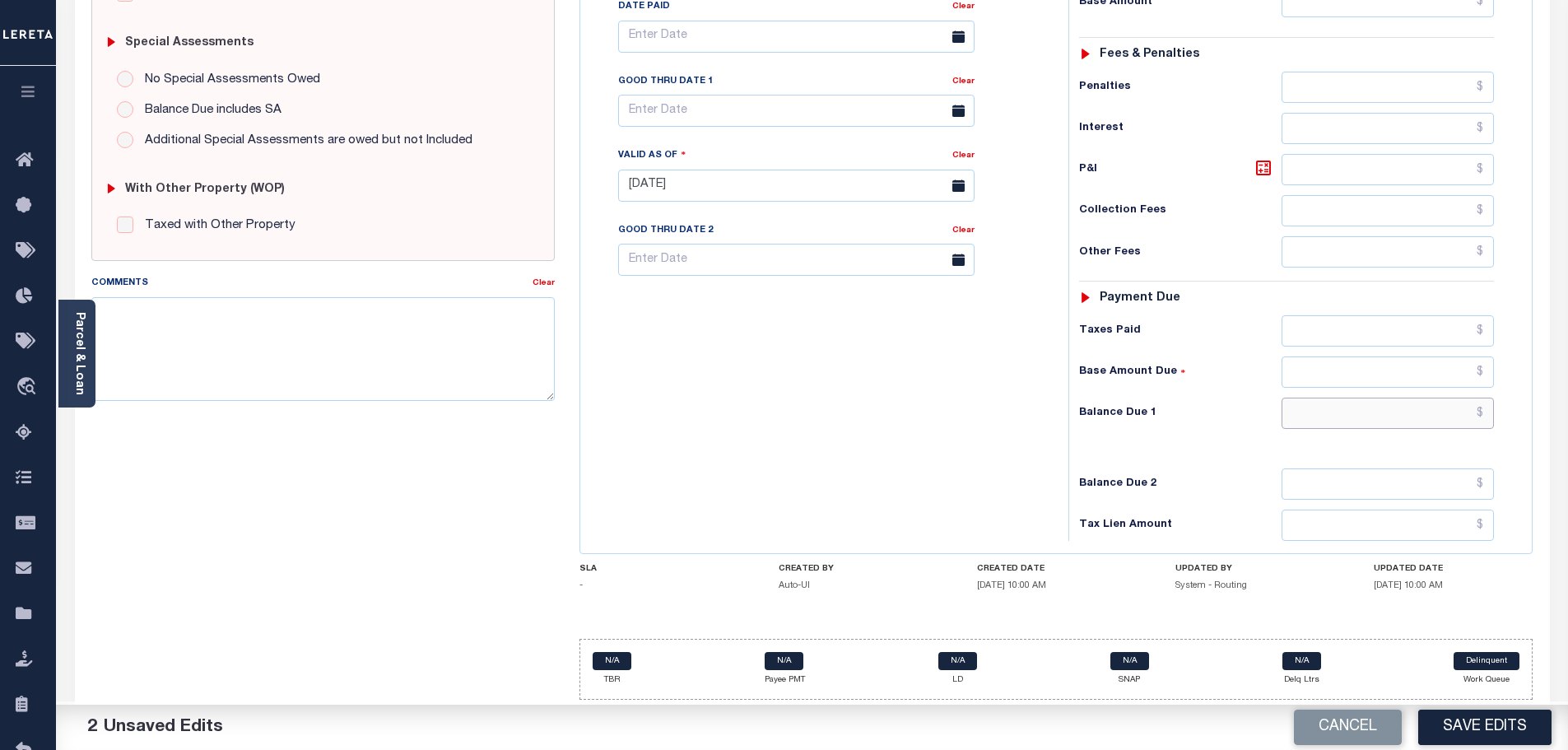
click at [1382, 426] on input "text" at bounding box center [1389, 414] width 213 height 31
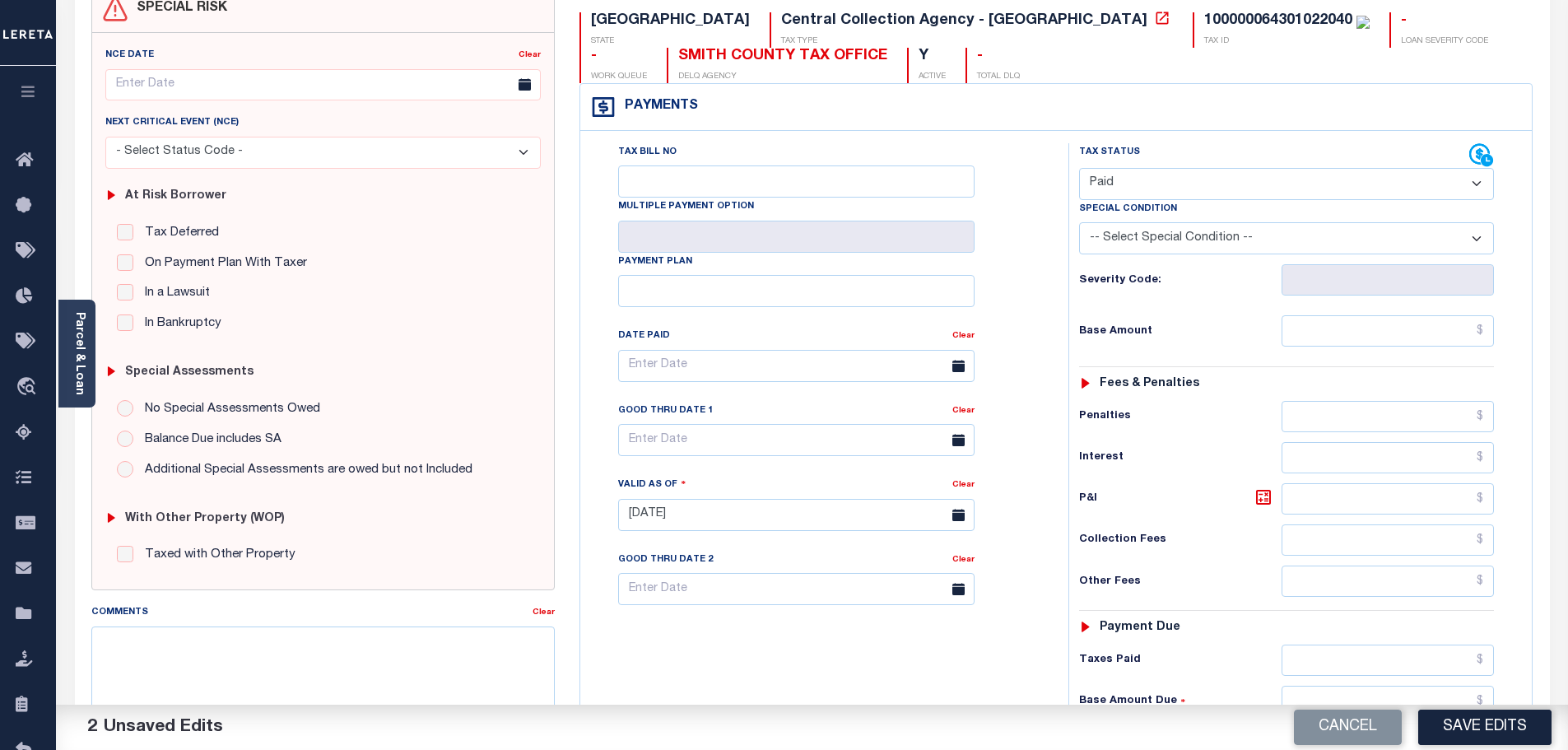
type input "$0.00"
drag, startPoint x: 280, startPoint y: 69, endPoint x: 357, endPoint y: 139, distance: 104.1
click at [317, 79] on input "text" at bounding box center [323, 85] width 436 height 32
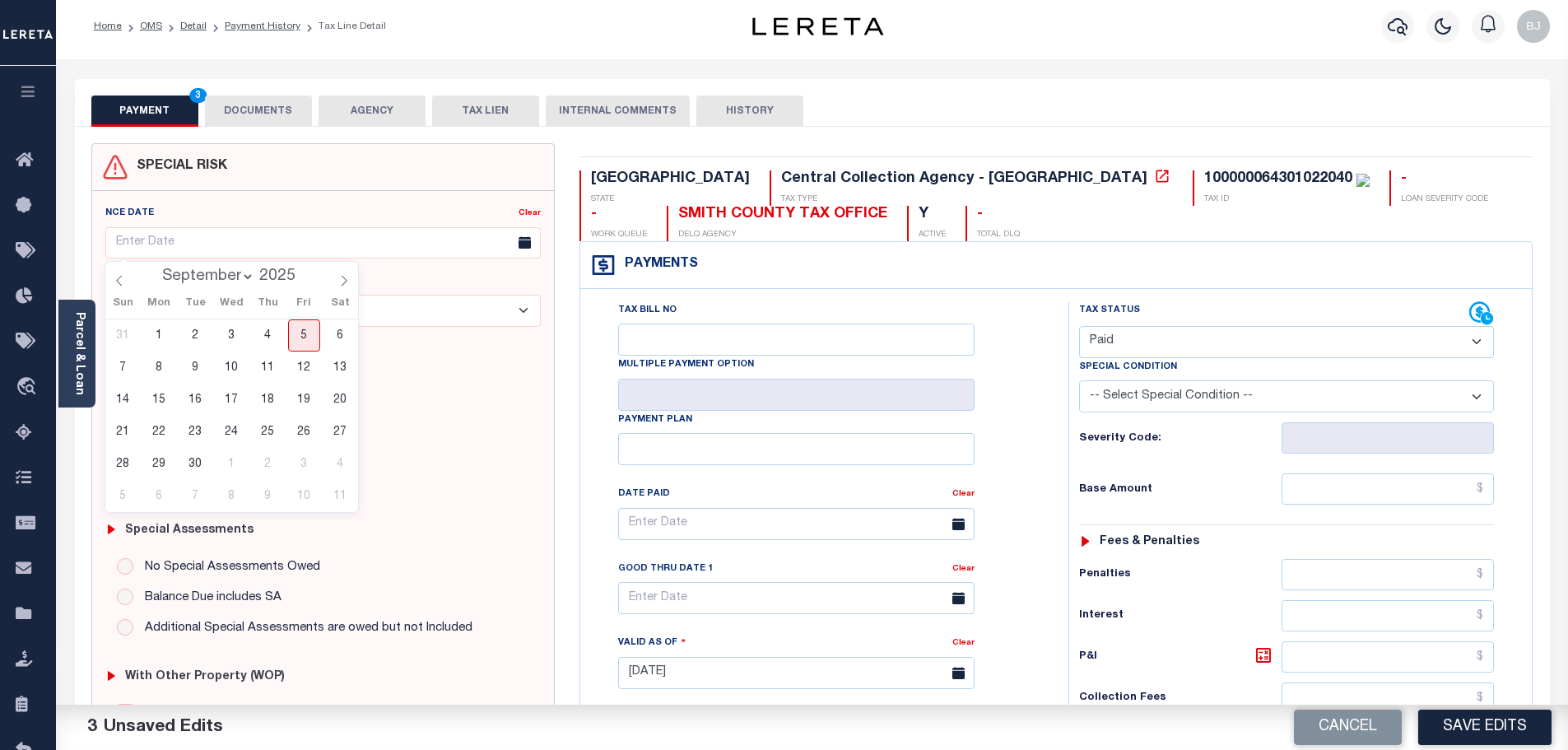
scroll to position [0, 0]
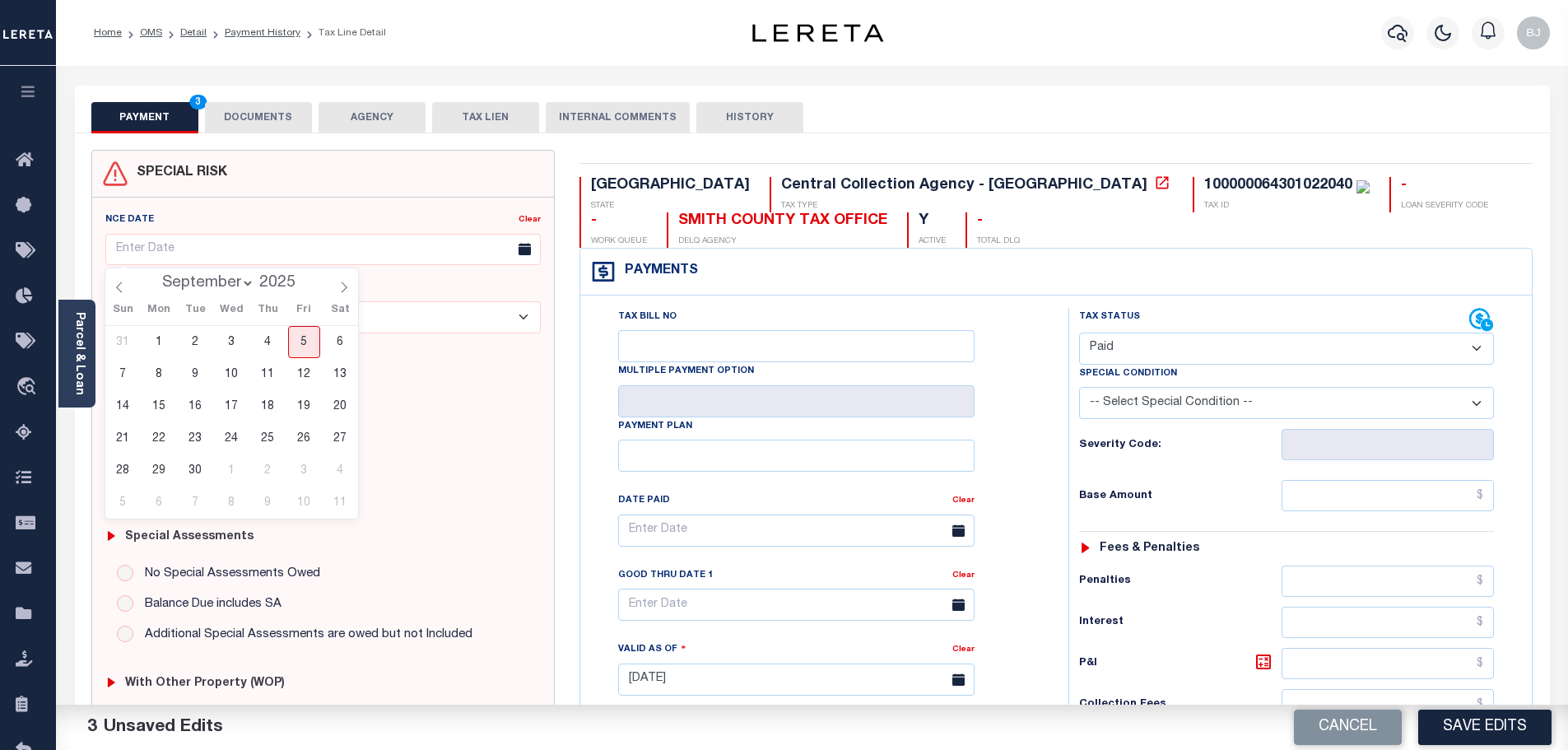
click at [290, 128] on button "DOCUMENTS" at bounding box center [257, 118] width 107 height 31
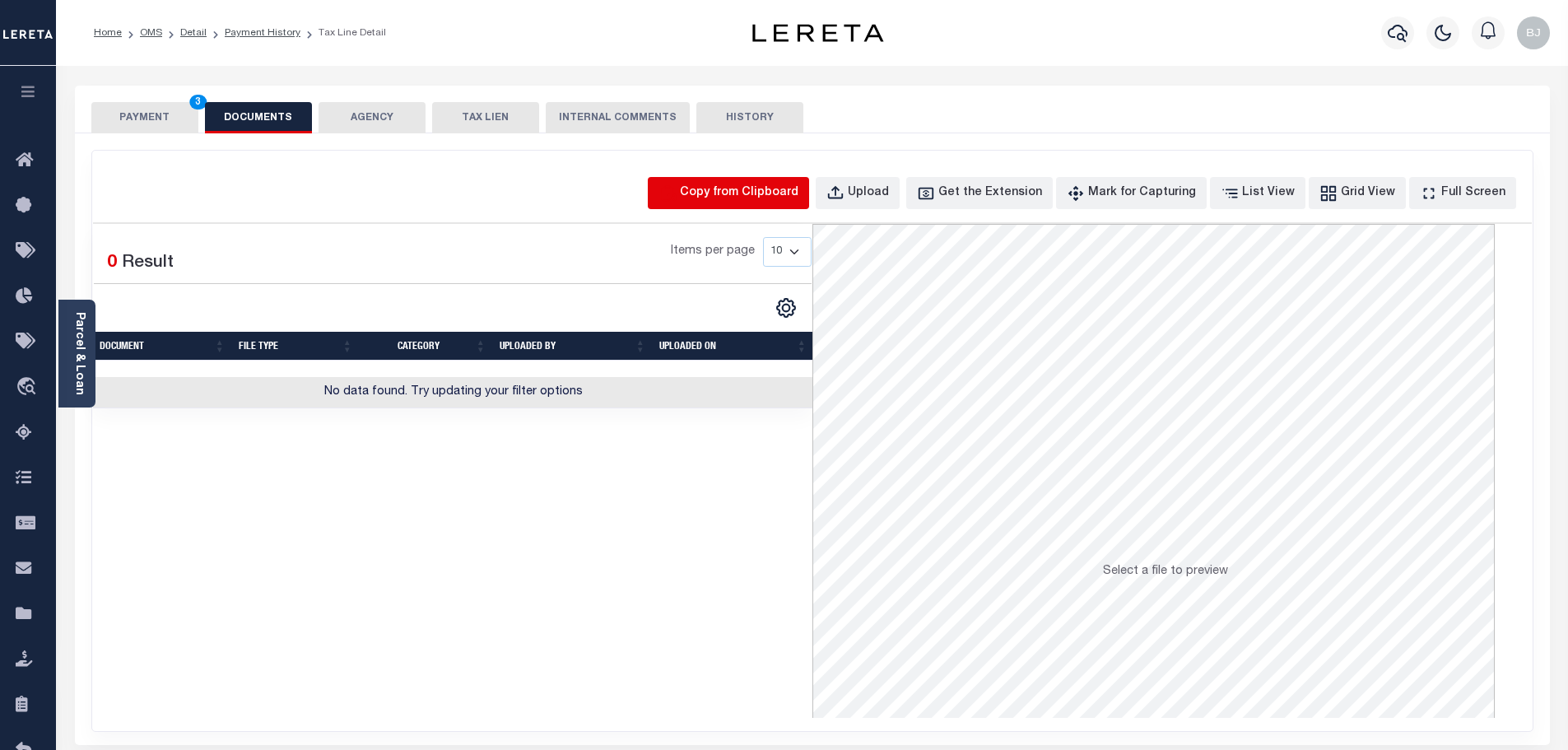
click at [675, 198] on icon "button" at bounding box center [668, 193] width 14 height 16
select select "POP"
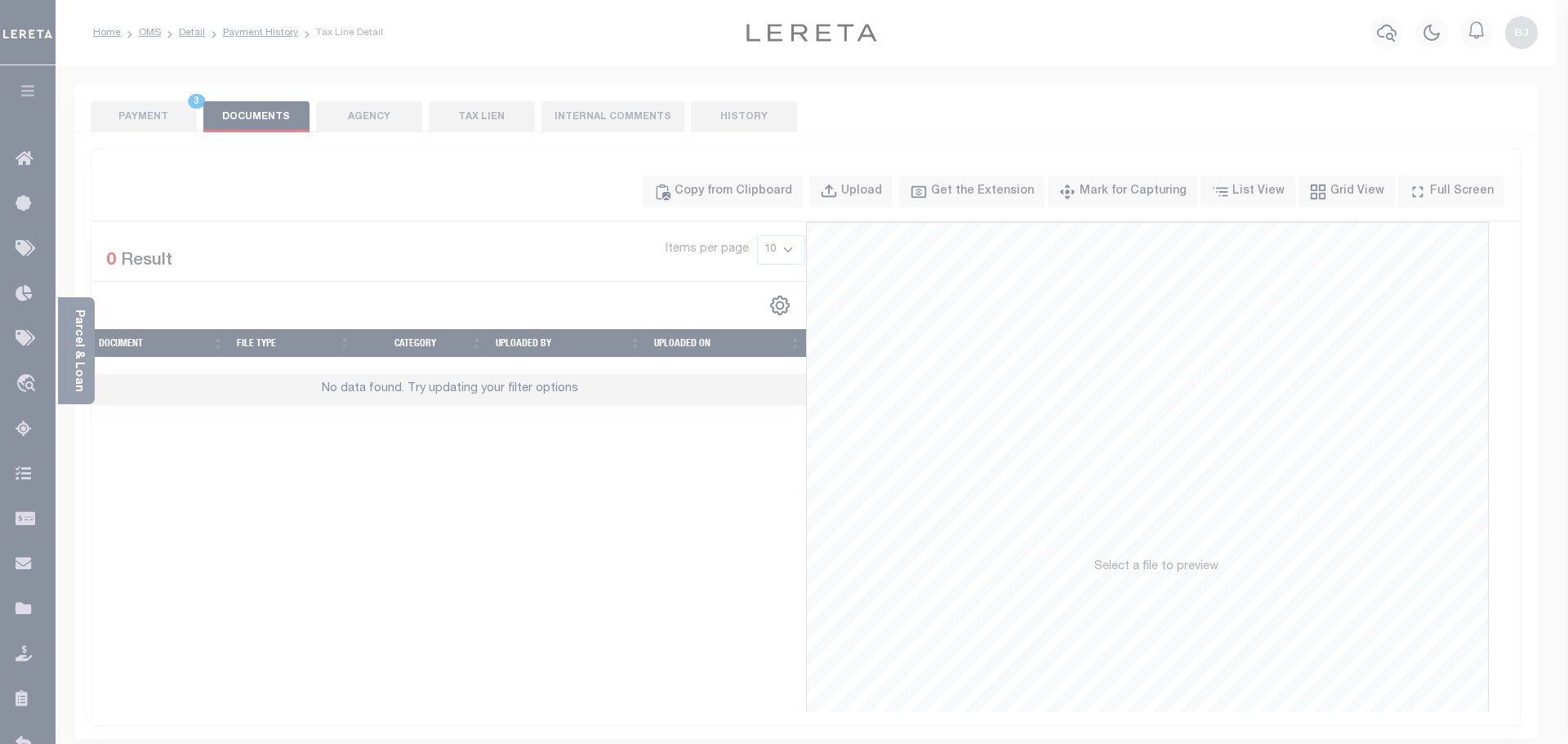
drag, startPoint x: 775, startPoint y: 309, endPoint x: 778, endPoint y: 326, distance: 17.3
click at [0, 0] on span "Paste copied image" at bounding box center [0, 0] width 0 height 0
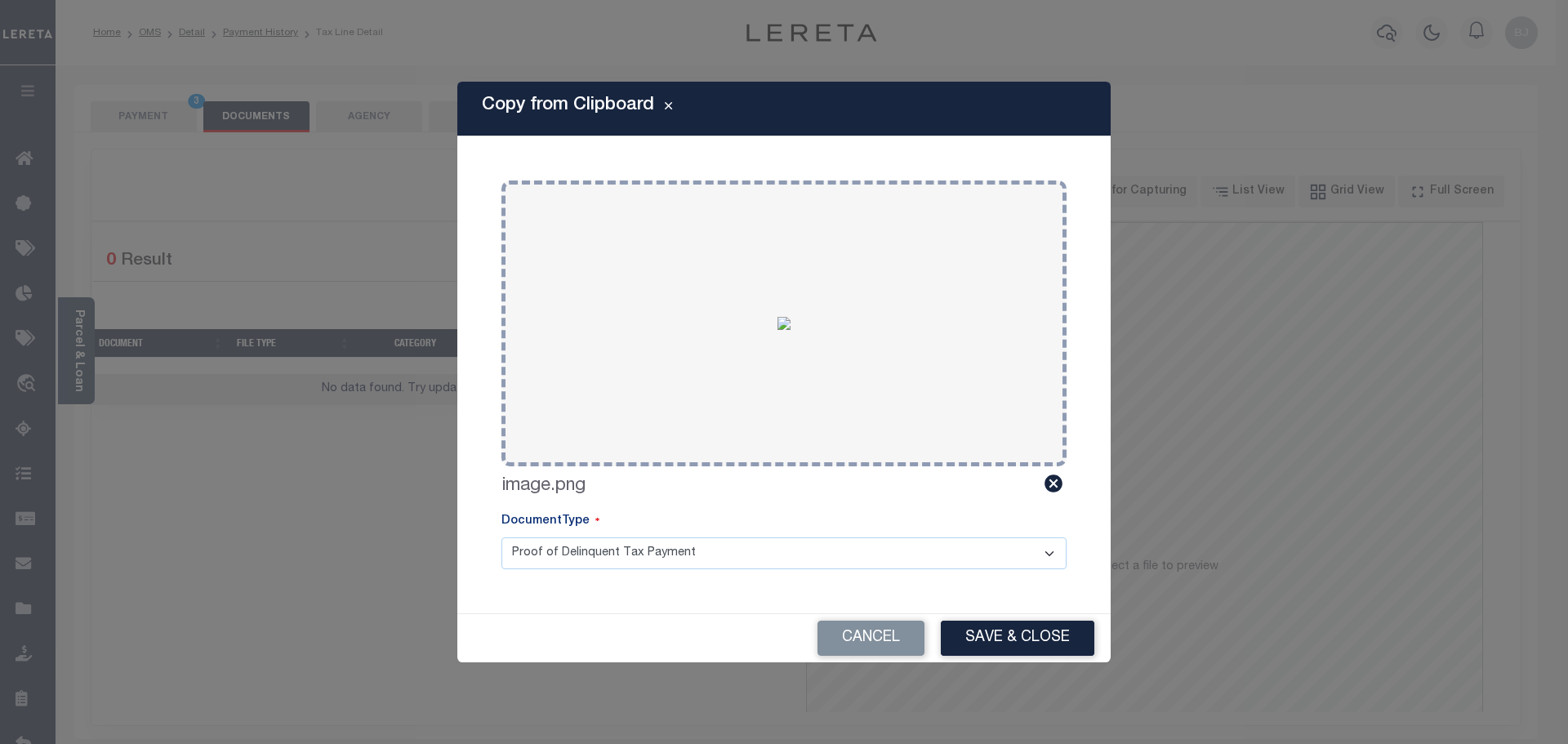
click at [988, 619] on div "Cancel Save & Close" at bounding box center [784, 638] width 654 height 48
click at [991, 655] on button "Save & Close" at bounding box center [1018, 638] width 154 height 35
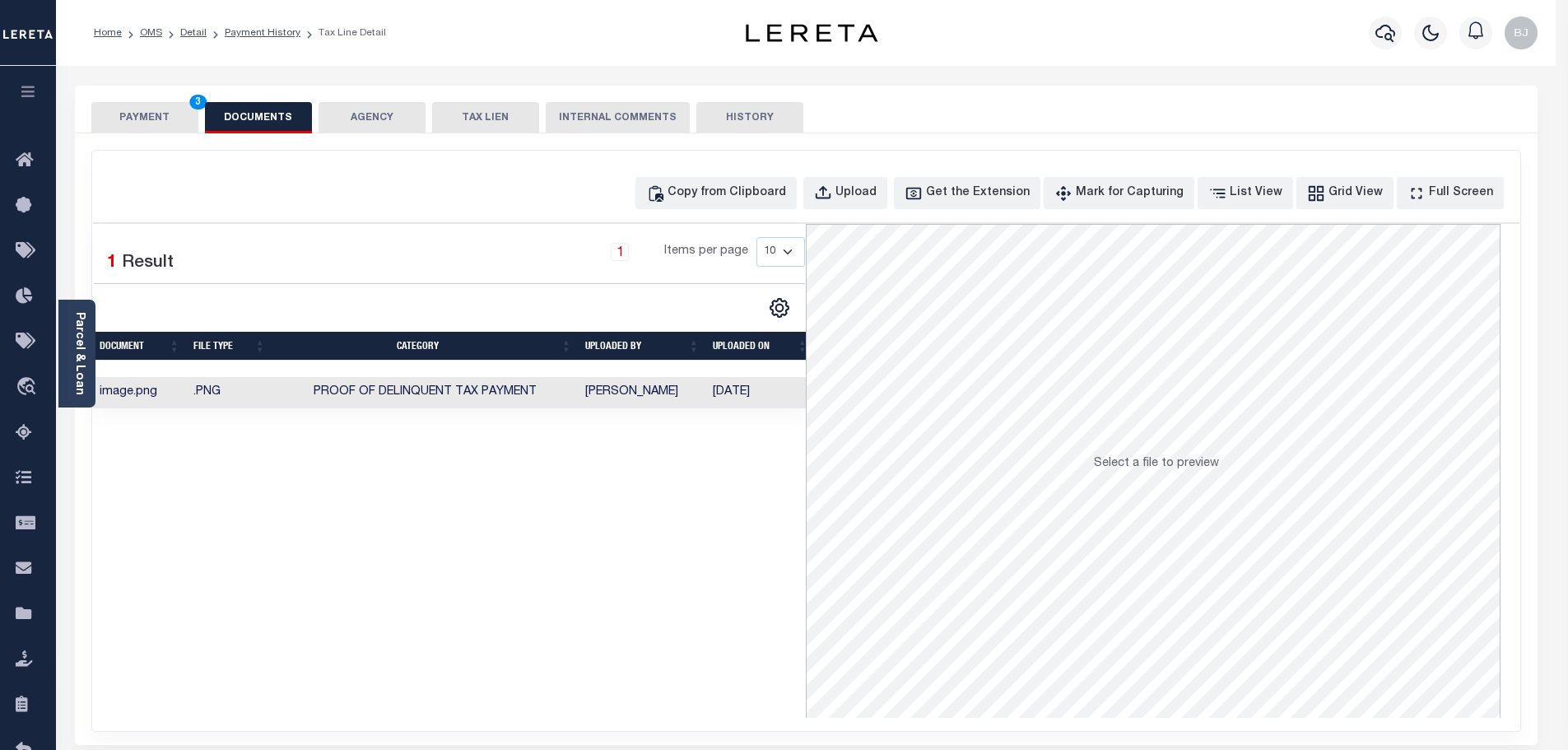
click at [170, 104] on button "PAYMENT 3" at bounding box center [144, 118] width 107 height 31
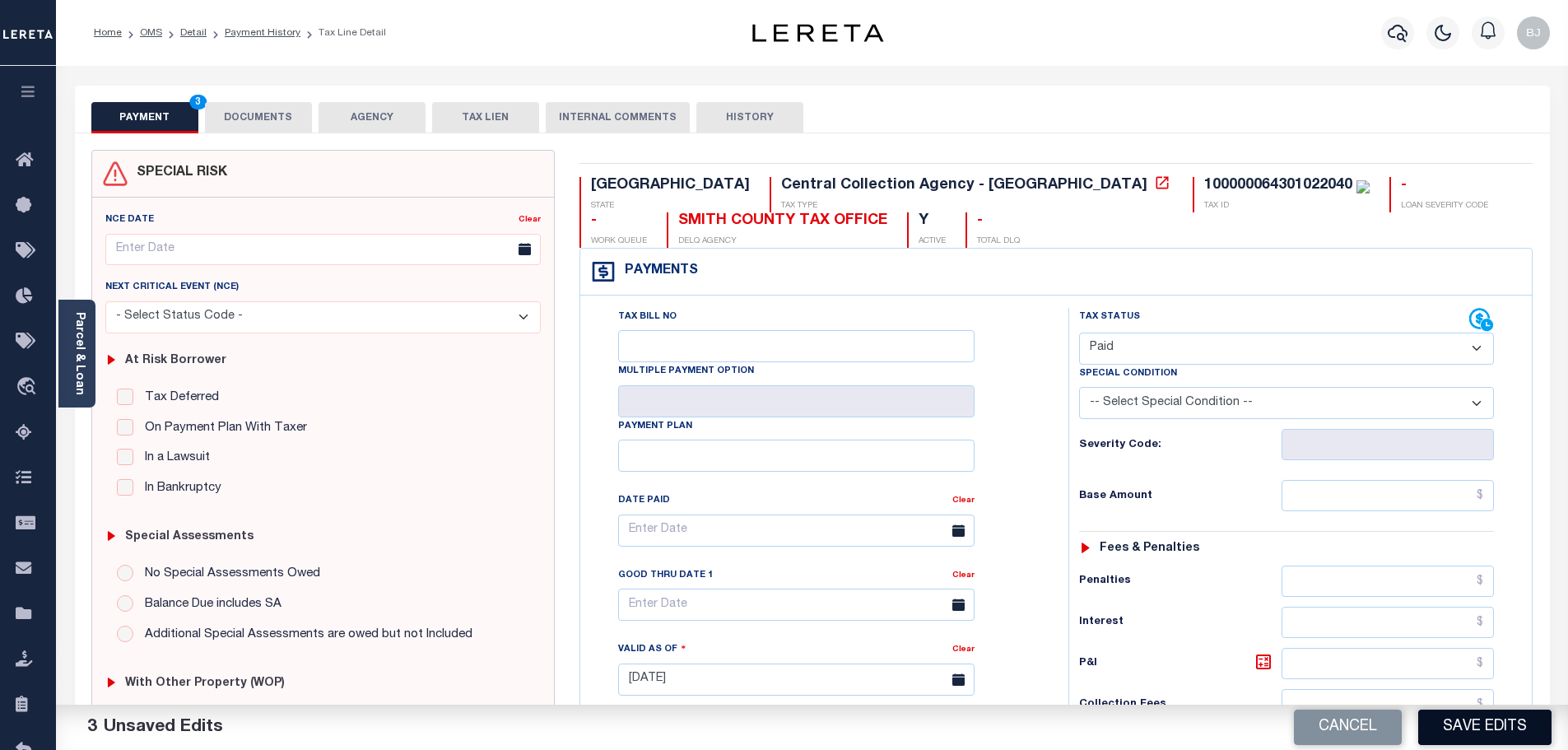
click at [1450, 725] on button "Save Edits" at bounding box center [1485, 727] width 133 height 36
checkbox input "false"
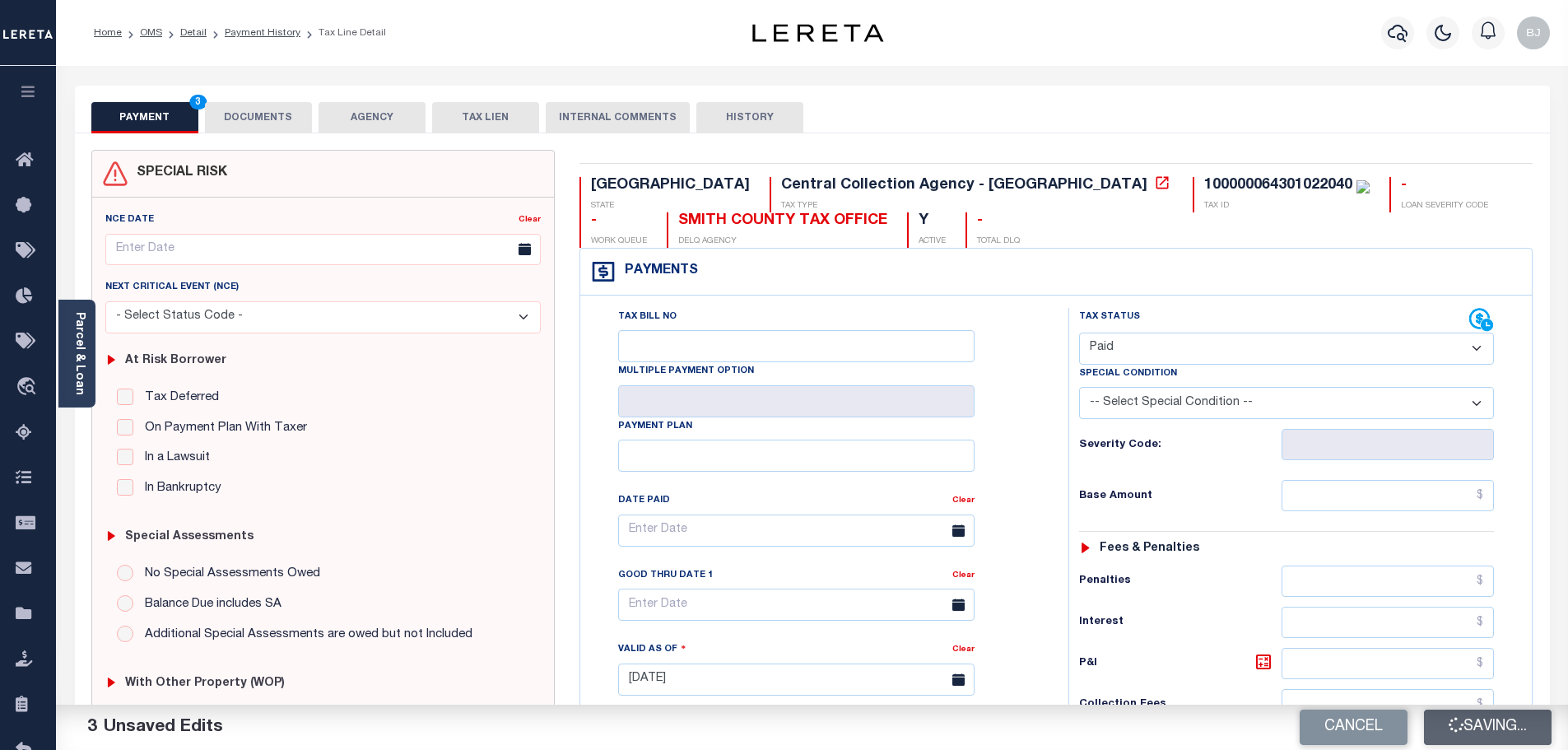
type input "$0"
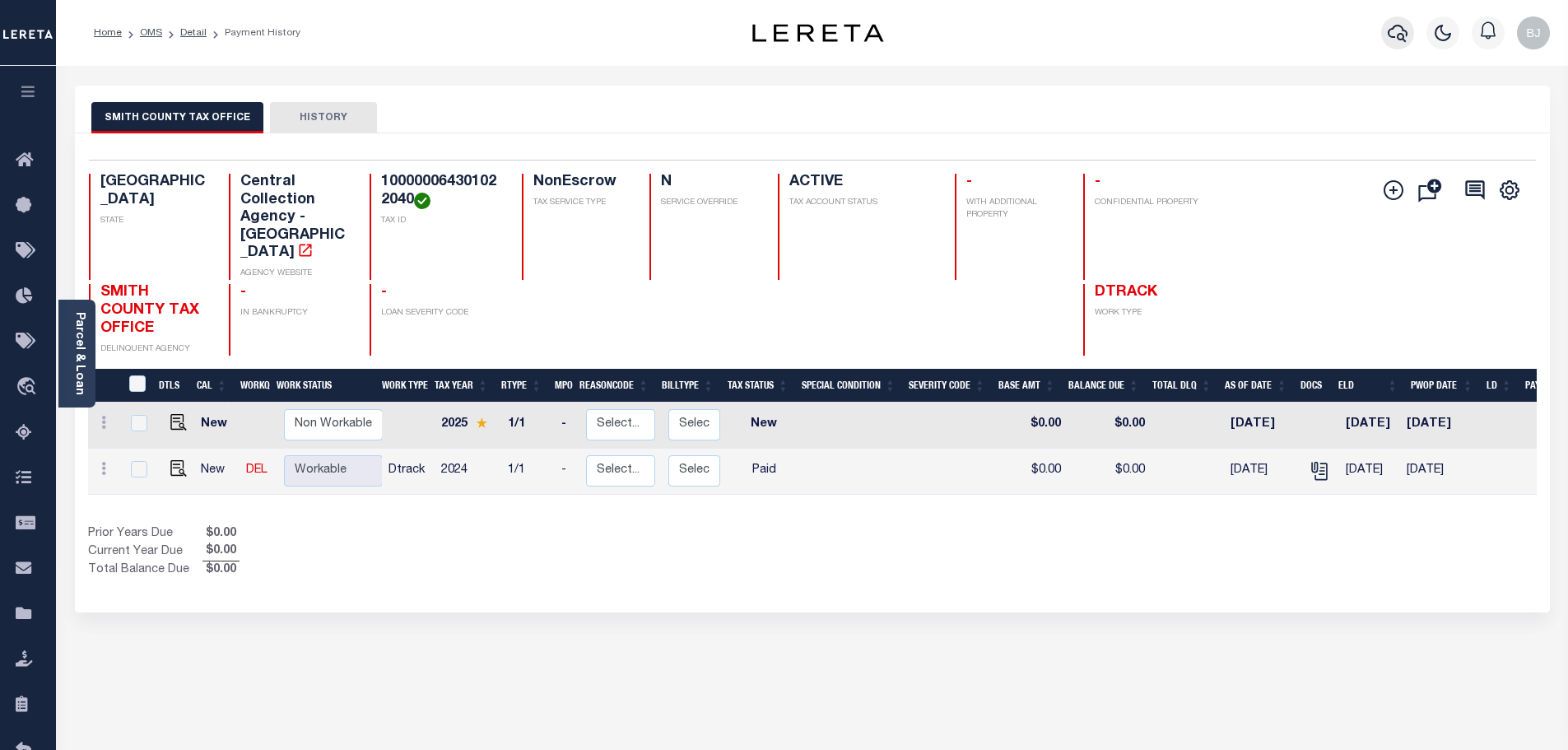
click at [1396, 38] on icon "button" at bounding box center [1397, 33] width 20 height 20
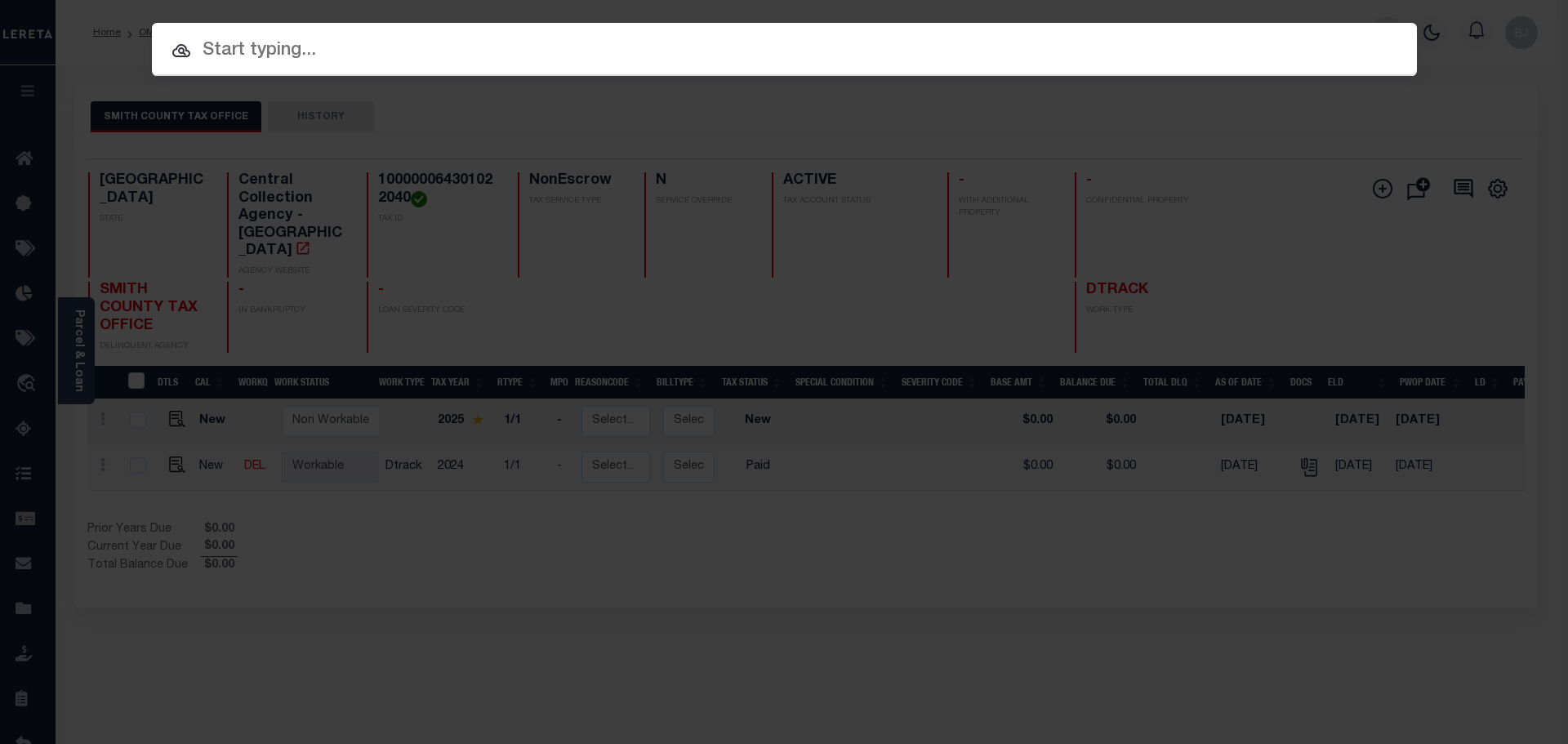
paste input "1424001721"
type input "1424001721"
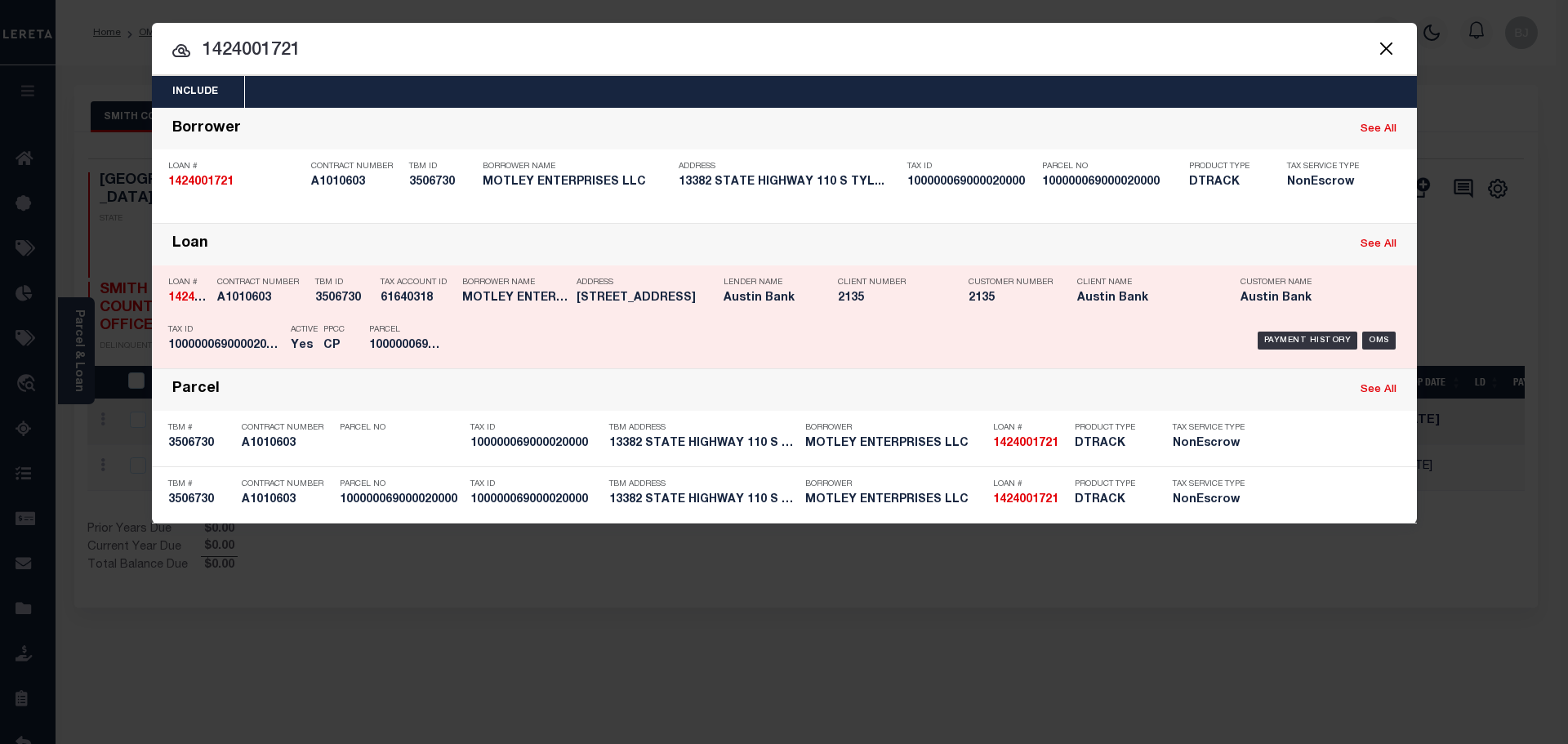
click at [695, 312] on div "Address 13382 HIGHWAY 110 S TYLER TX 75707" at bounding box center [645, 292] width 138 height 47
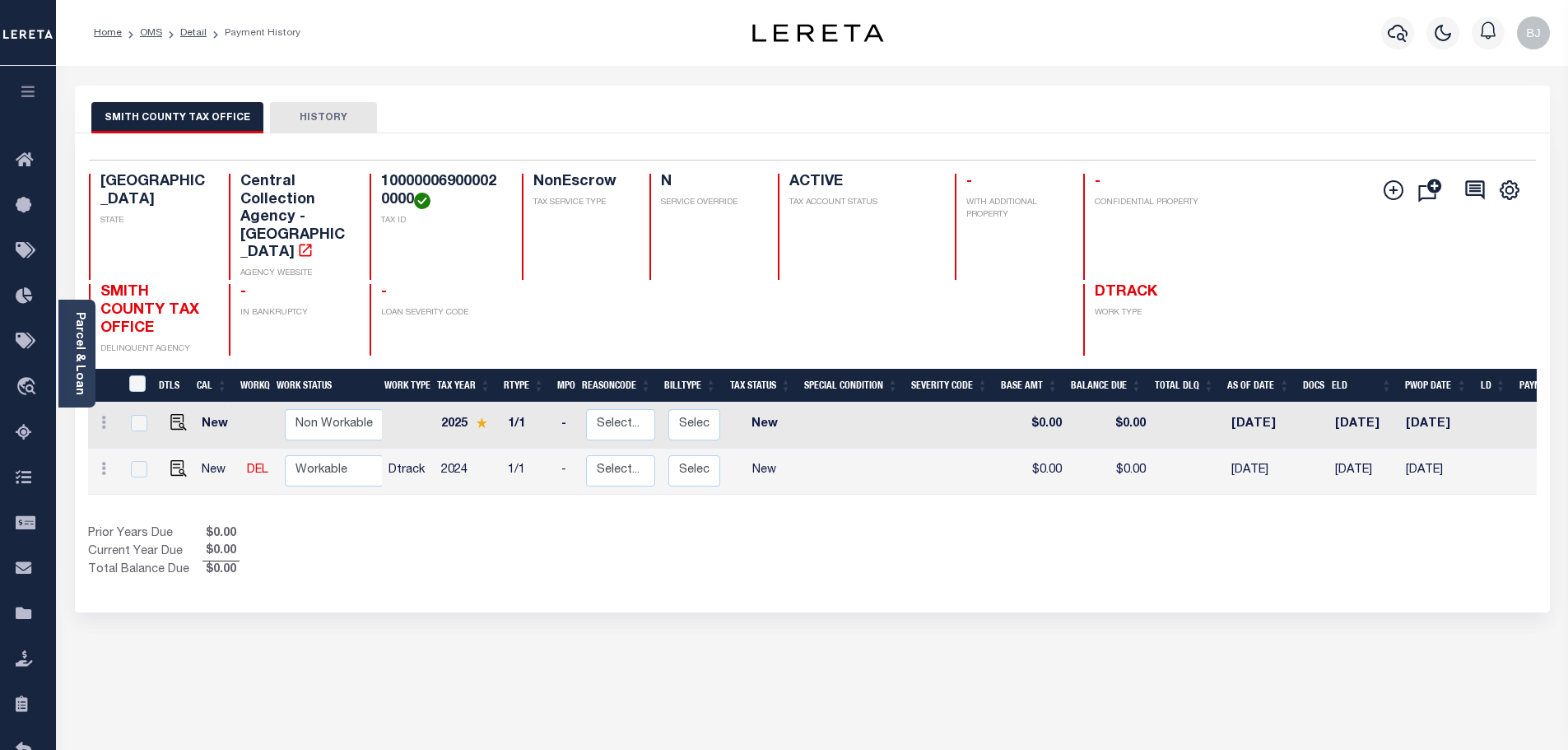
click at [438, 186] on h4 "100000069000020000" at bounding box center [442, 191] width 121 height 36
copy h4 "100000069000020000"
click at [172, 460] on img "" at bounding box center [179, 468] width 16 height 16
checkbox input "true"
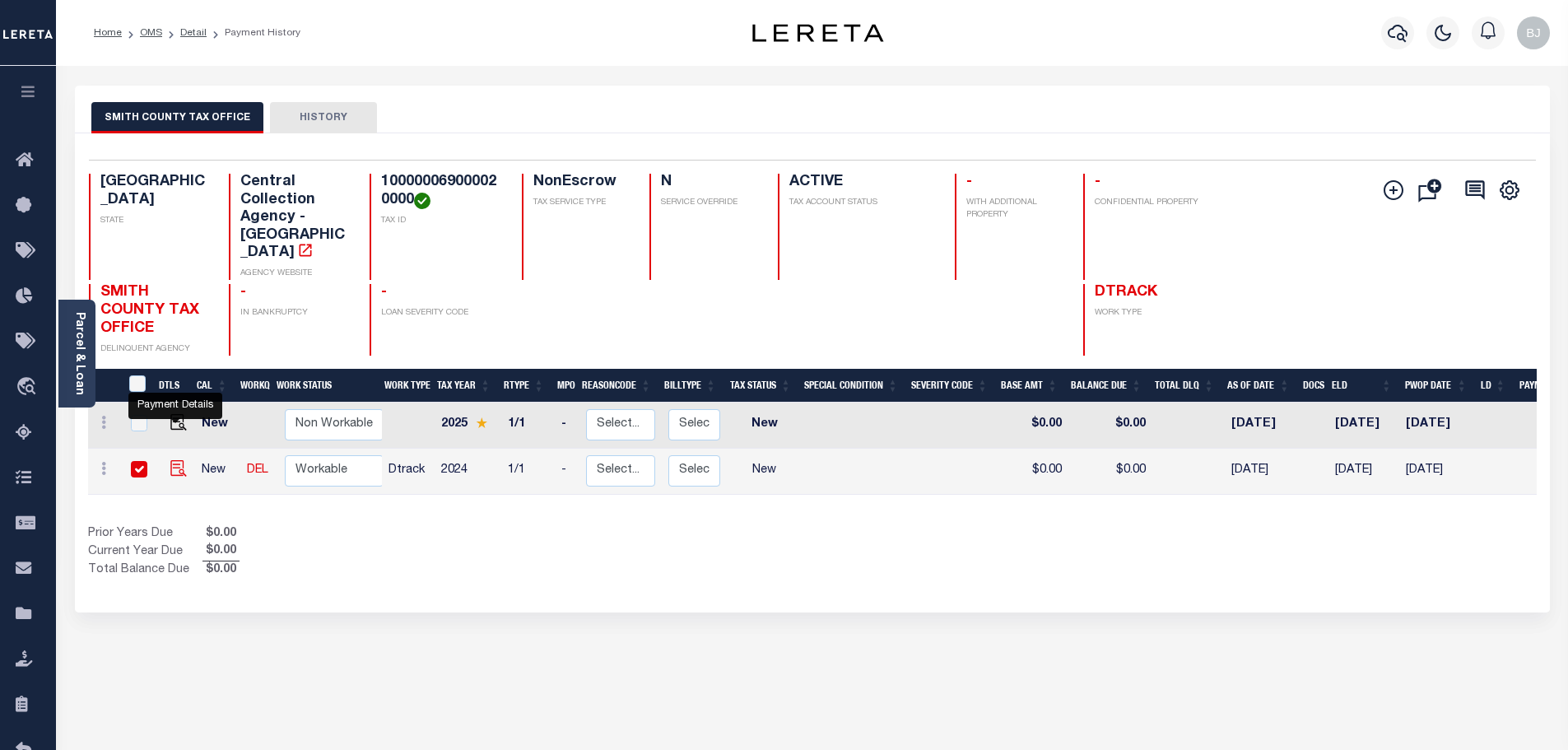
checkbox input "true"
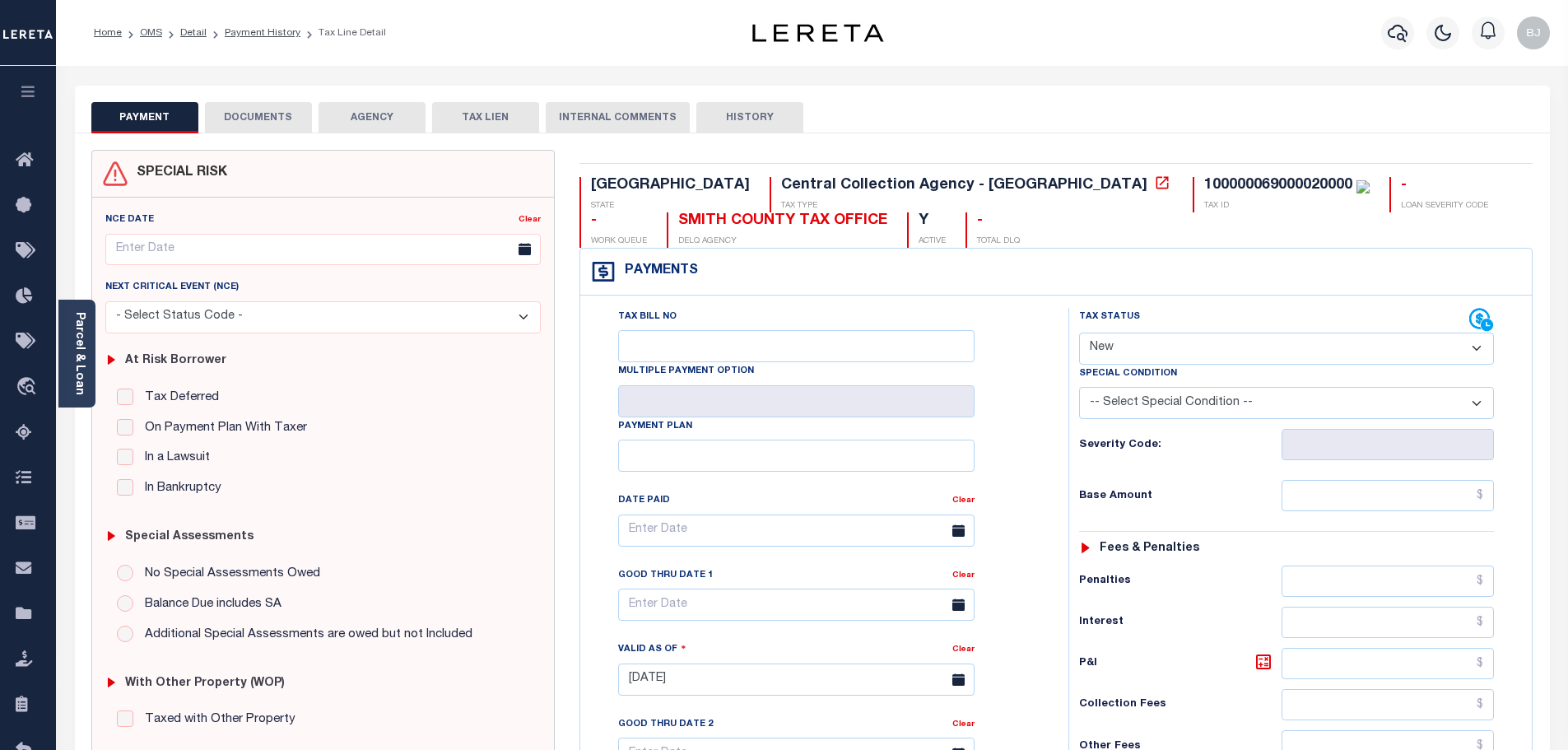
click at [1339, 358] on select "- Select Status Code - Open Due/Unpaid Paid Incomplete No Tax Due Internal Refu…" at bounding box center [1286, 349] width 415 height 32
select select "PYD"
click at [1079, 334] on select "- Select Status Code - Open Due/Unpaid Paid Incomplete No Tax Due Internal Refu…" at bounding box center [1286, 349] width 415 height 32
type input "[DATE]"
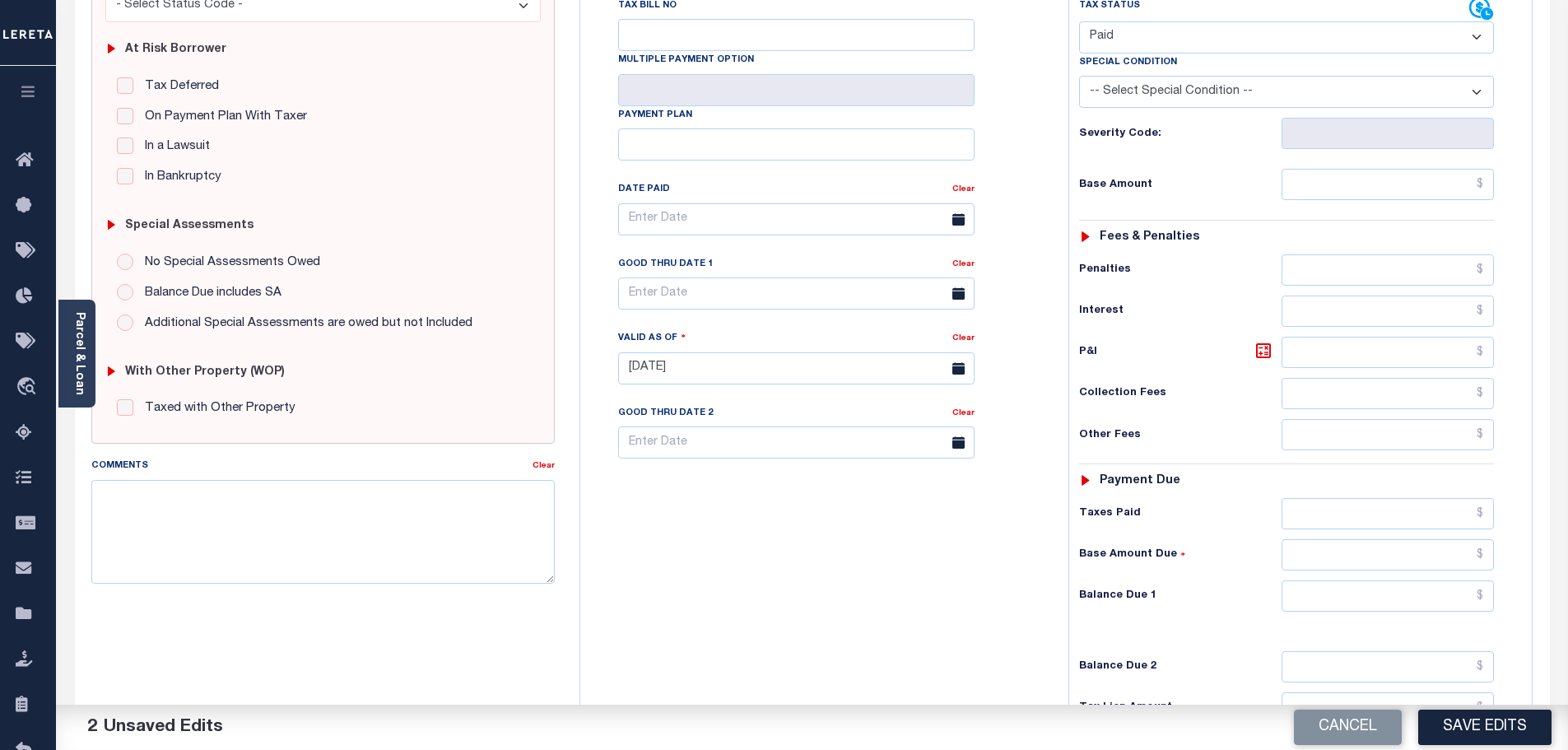
scroll to position [329, 0]
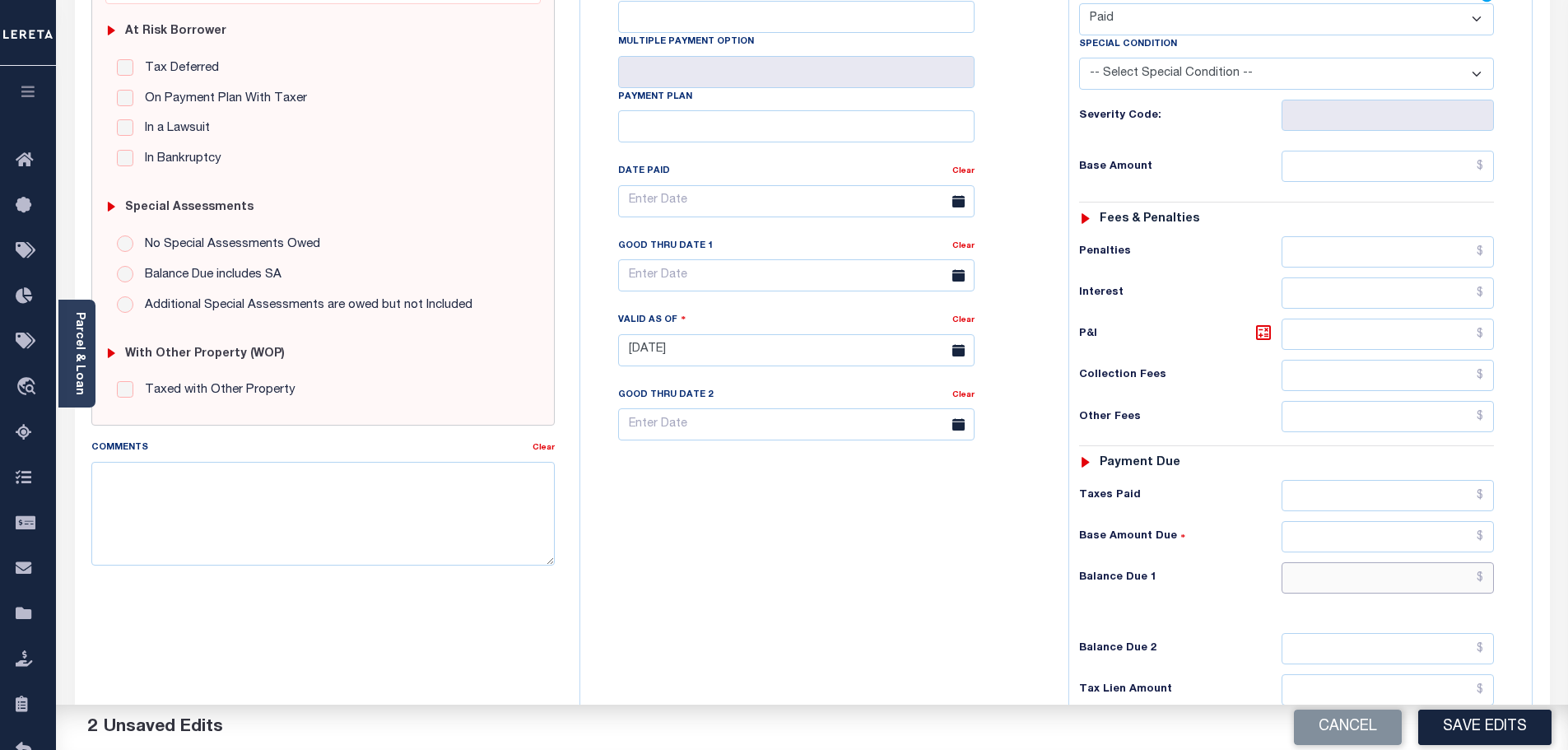
click at [1381, 591] on input "text" at bounding box center [1389, 578] width 213 height 31
type input "$0"
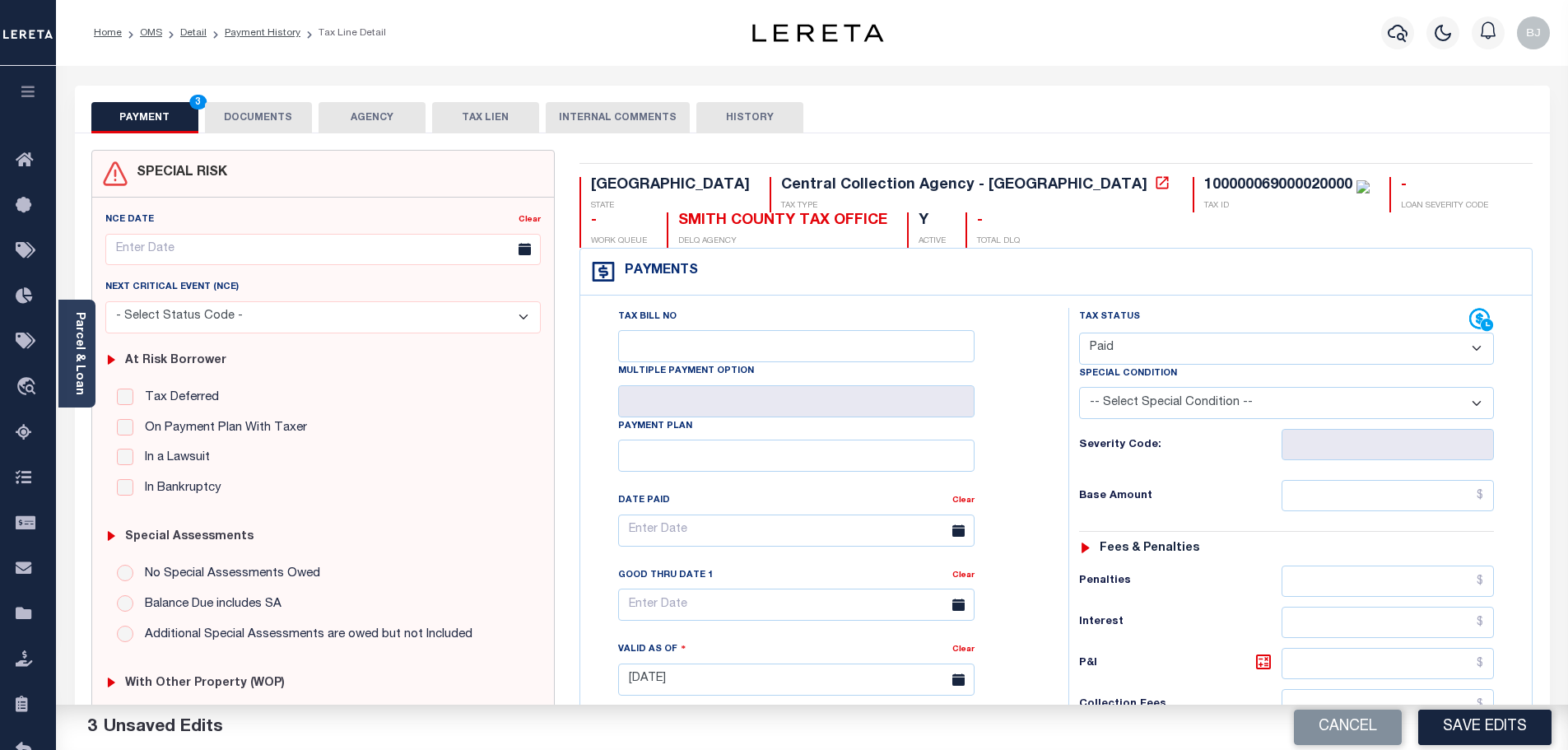
click at [270, 113] on button "DOCUMENTS" at bounding box center [257, 118] width 107 height 31
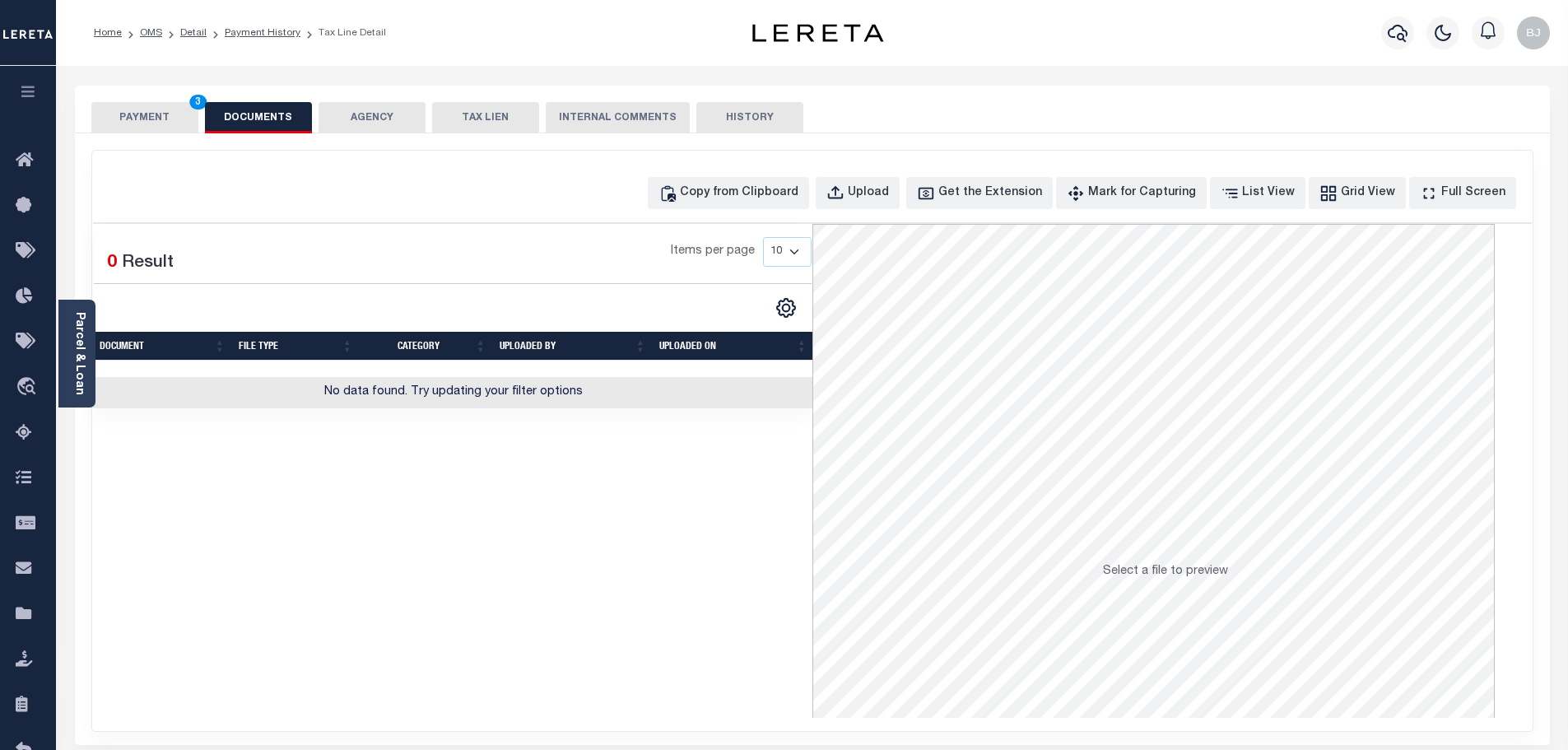
click at [756, 173] on div "Copy from Clipboard Upload Get the Extension Mark for Capturing Got it List Vie…" at bounding box center [812, 441] width 1441 height 581
click at [784, 202] on div "Copy from Clipboard" at bounding box center [738, 193] width 119 height 18
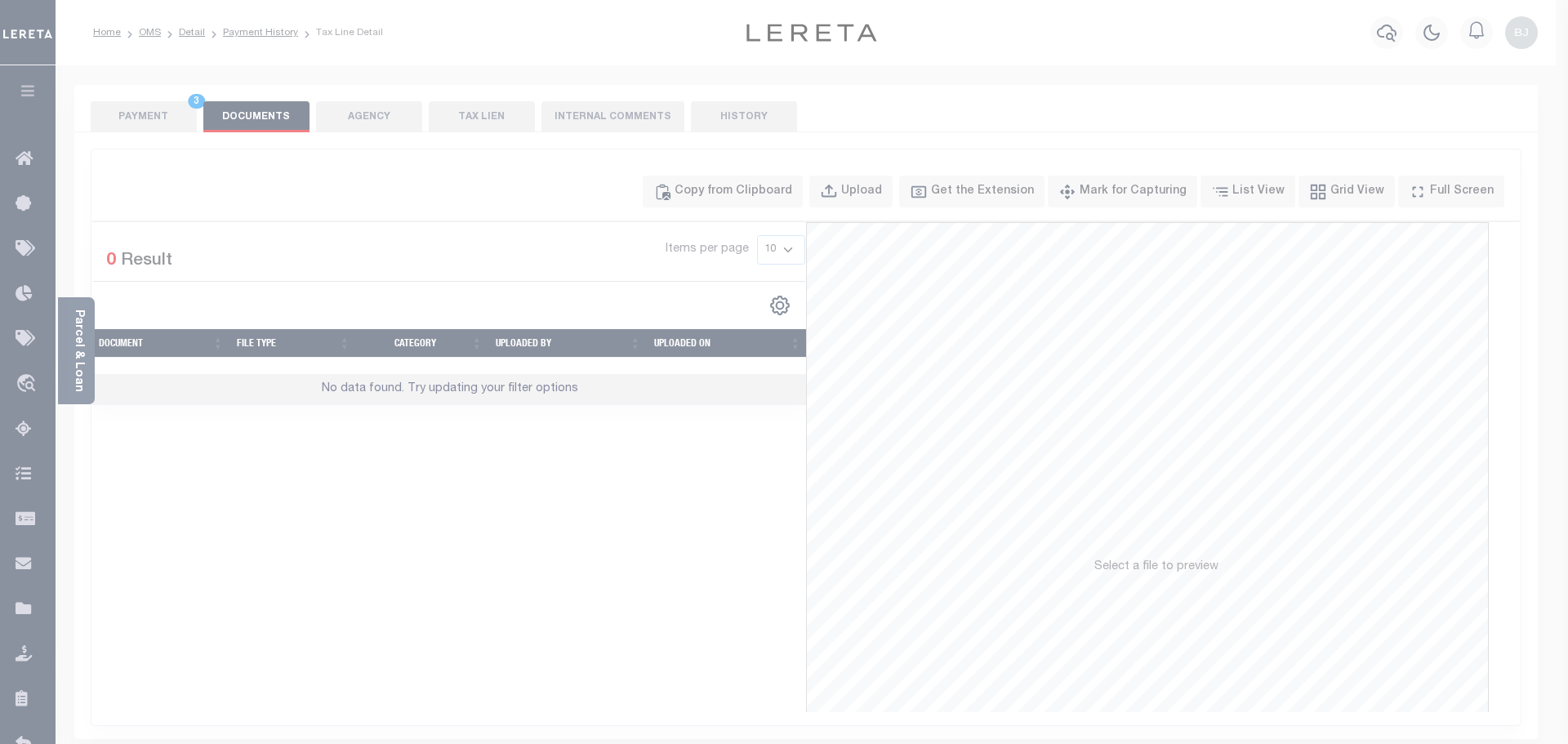
click at [833, 281] on body "Home OMS Detail Payment History Tax Line Detail" at bounding box center [784, 569] width 1568 height 1139
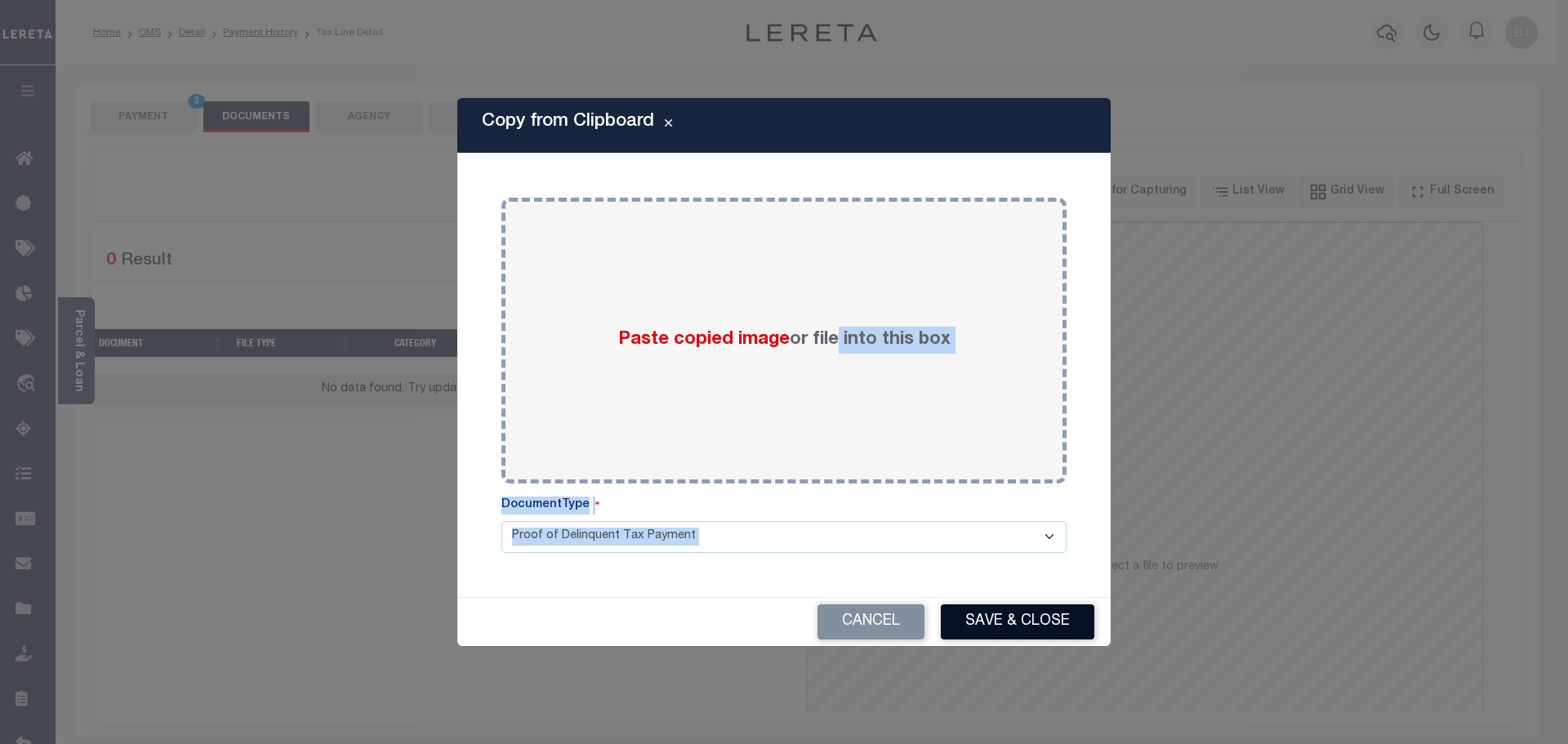
click at [1004, 637] on button "Save & Close" at bounding box center [1018, 622] width 154 height 35
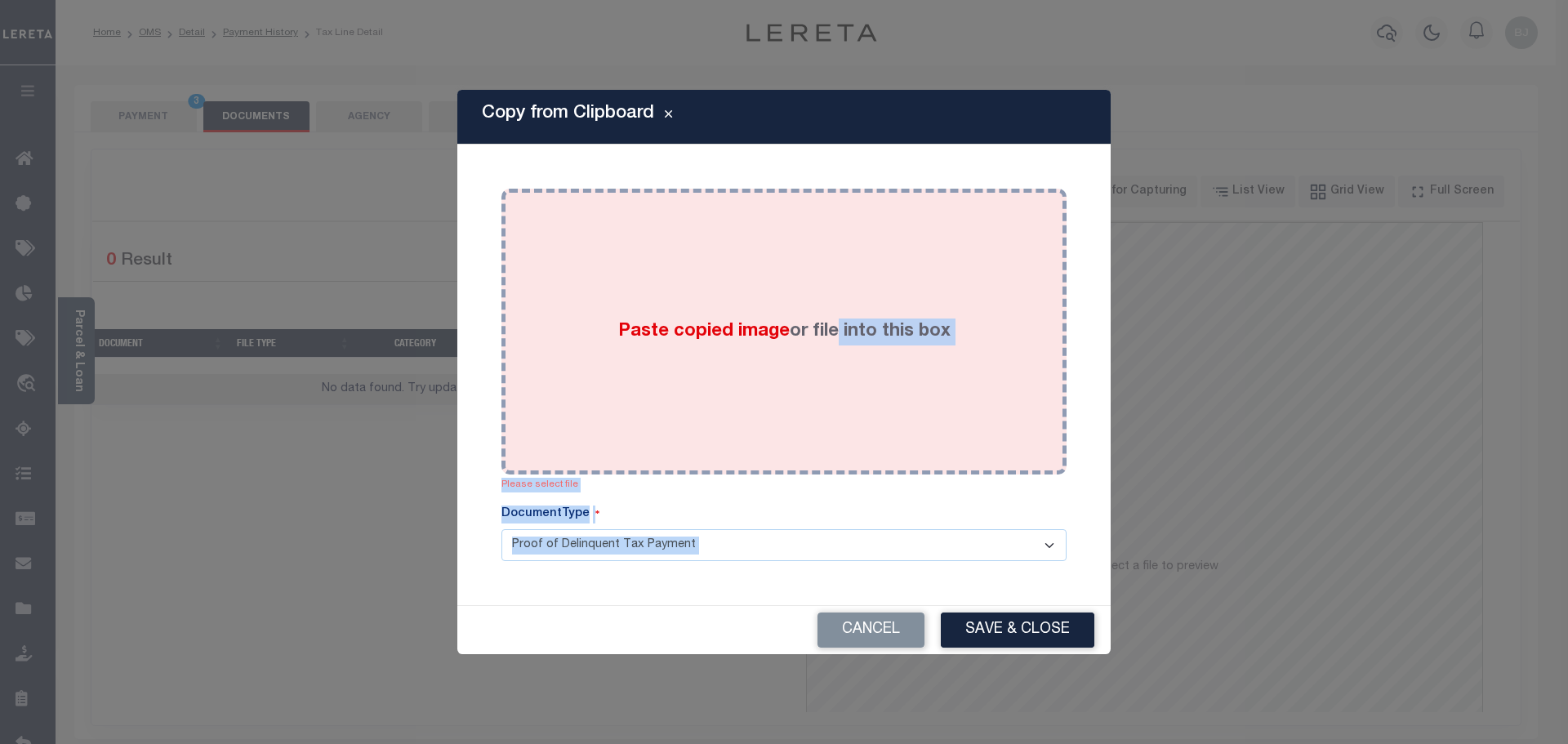
click at [809, 360] on div "Paste copied image or file into this box" at bounding box center [784, 332] width 541 height 261
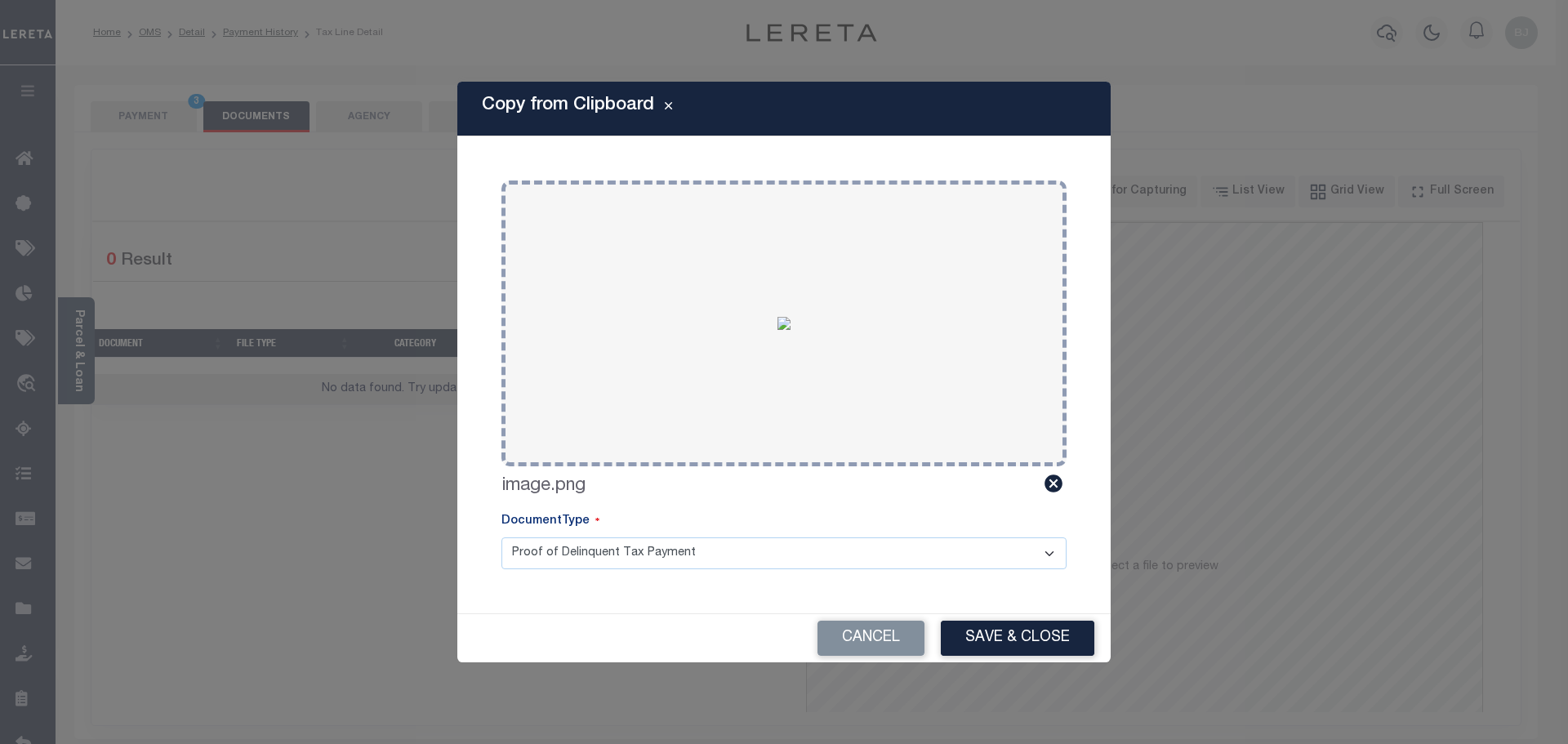
click at [1018, 666] on div "Copy from Clipboard Paste copied image or file into this box Select file or dra…" at bounding box center [784, 372] width 1568 height 744
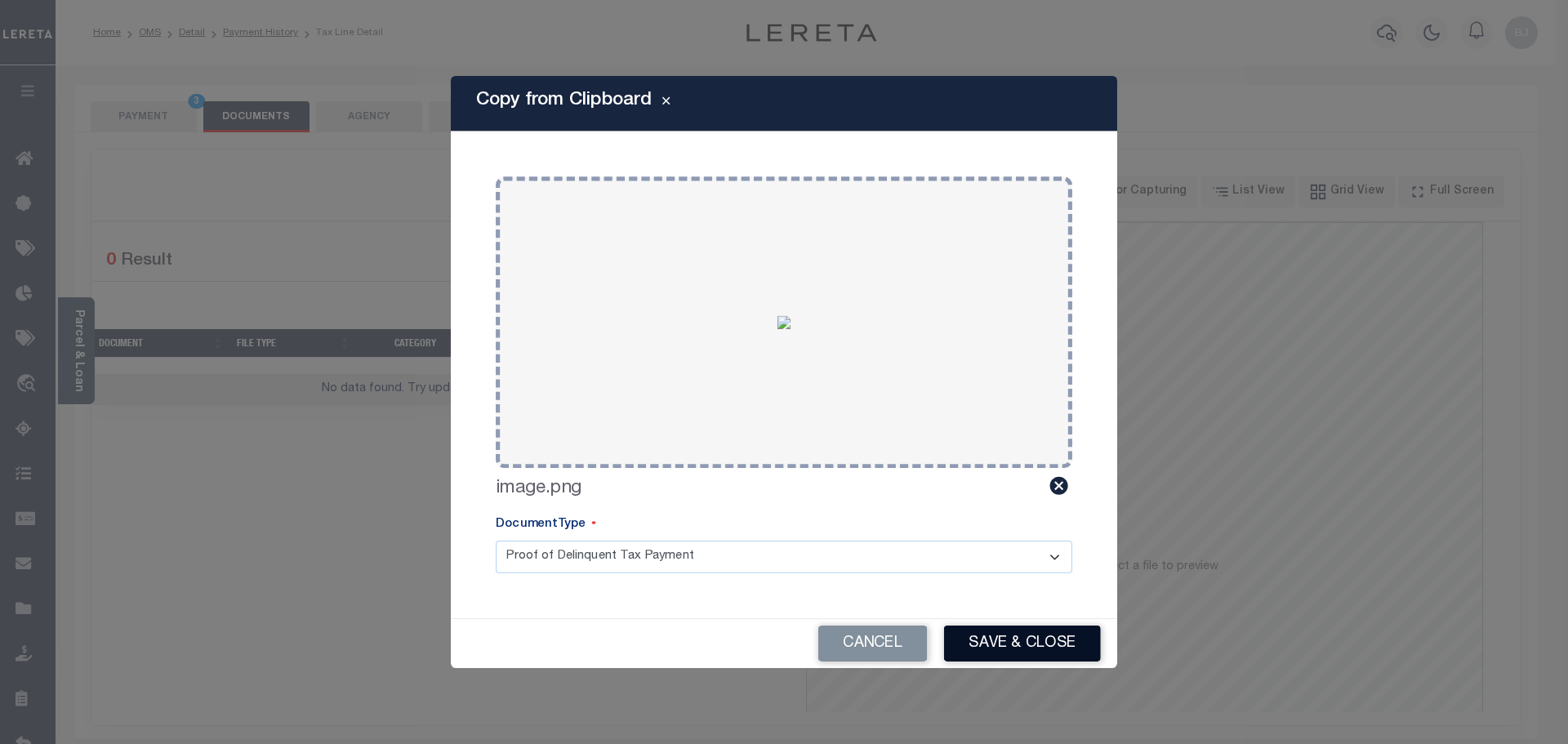
click at [1019, 637] on button "Save & Close" at bounding box center [1023, 643] width 157 height 36
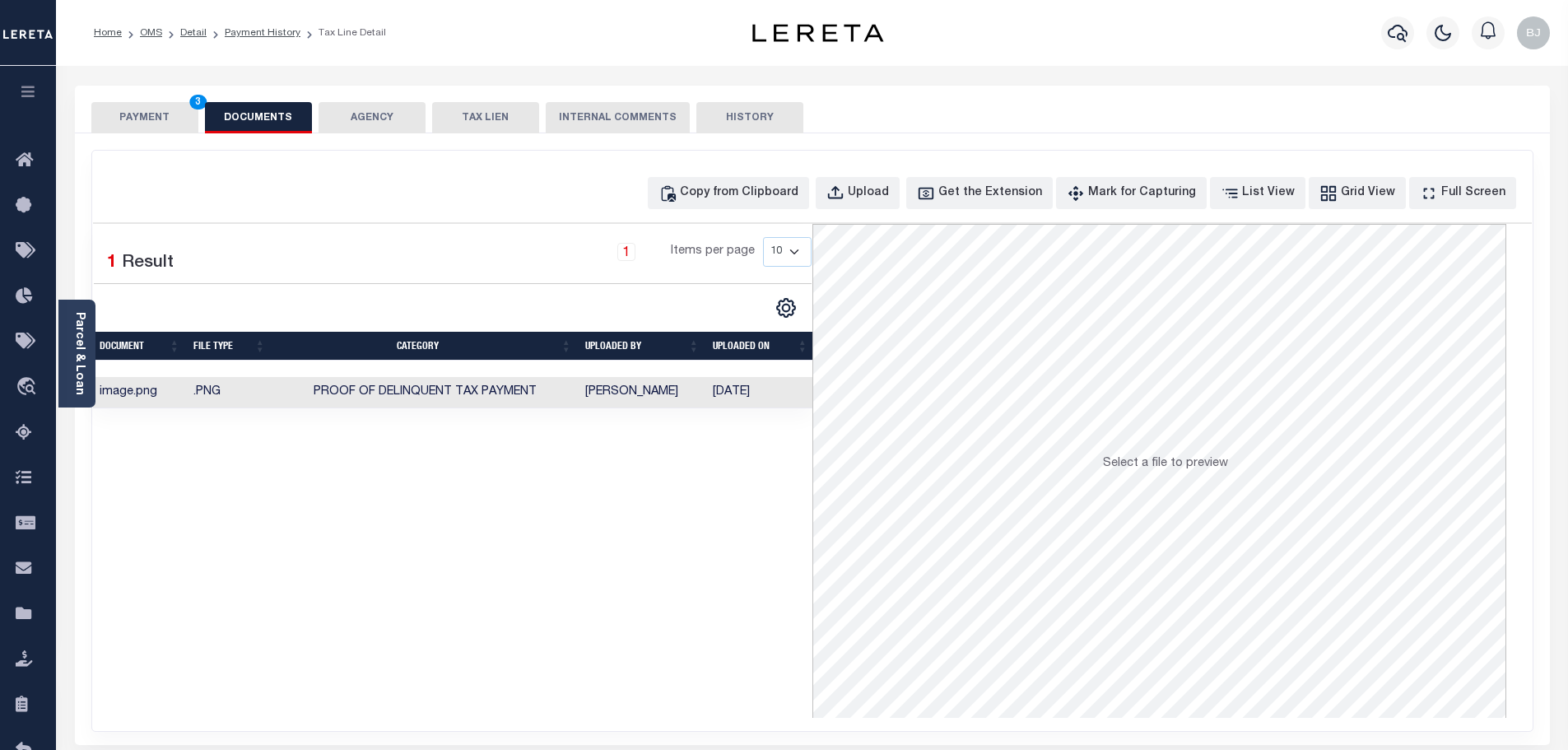
click at [173, 119] on button "PAYMENT 3" at bounding box center [144, 118] width 107 height 31
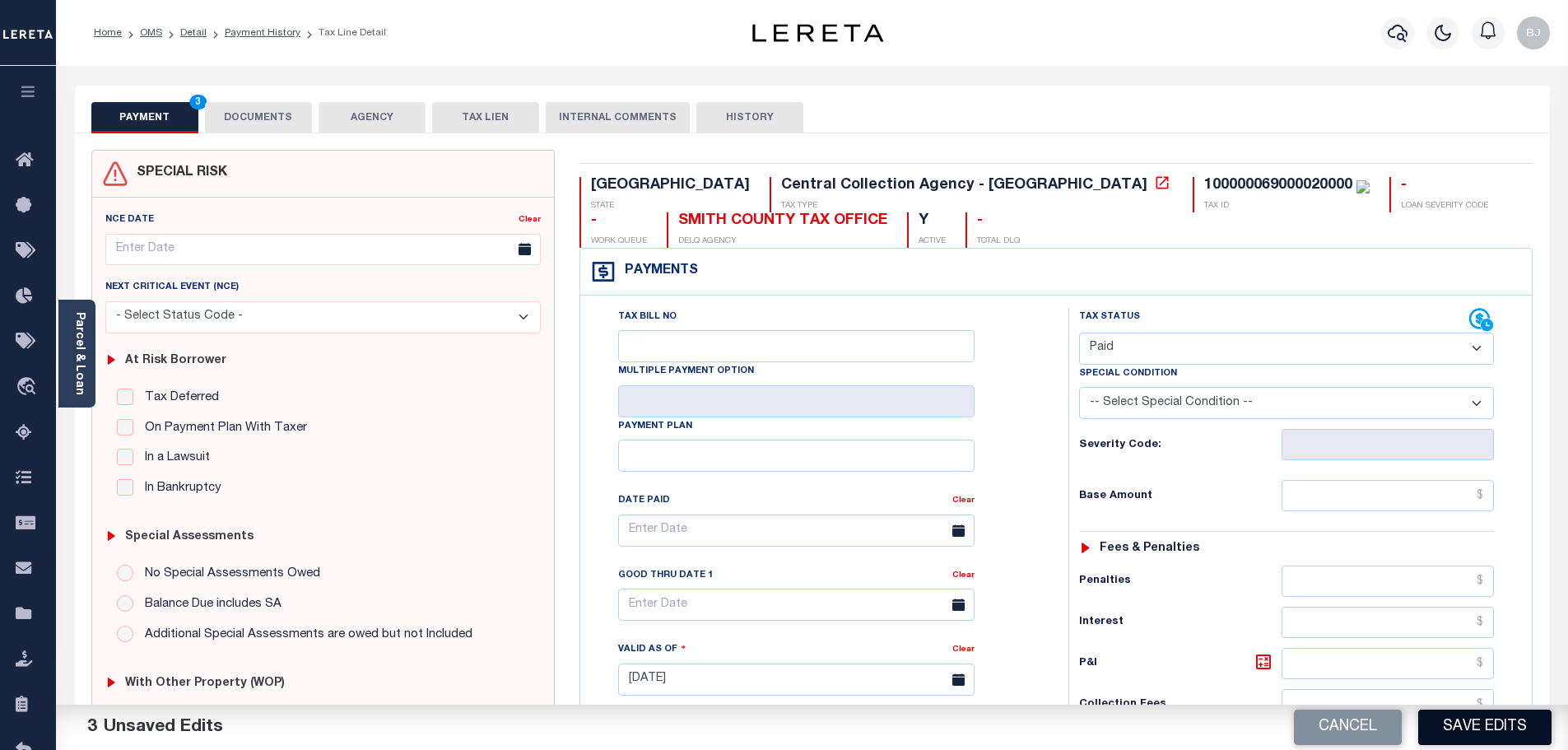
click at [1493, 730] on button "Save Edits" at bounding box center [1485, 727] width 133 height 36
checkbox input "false"
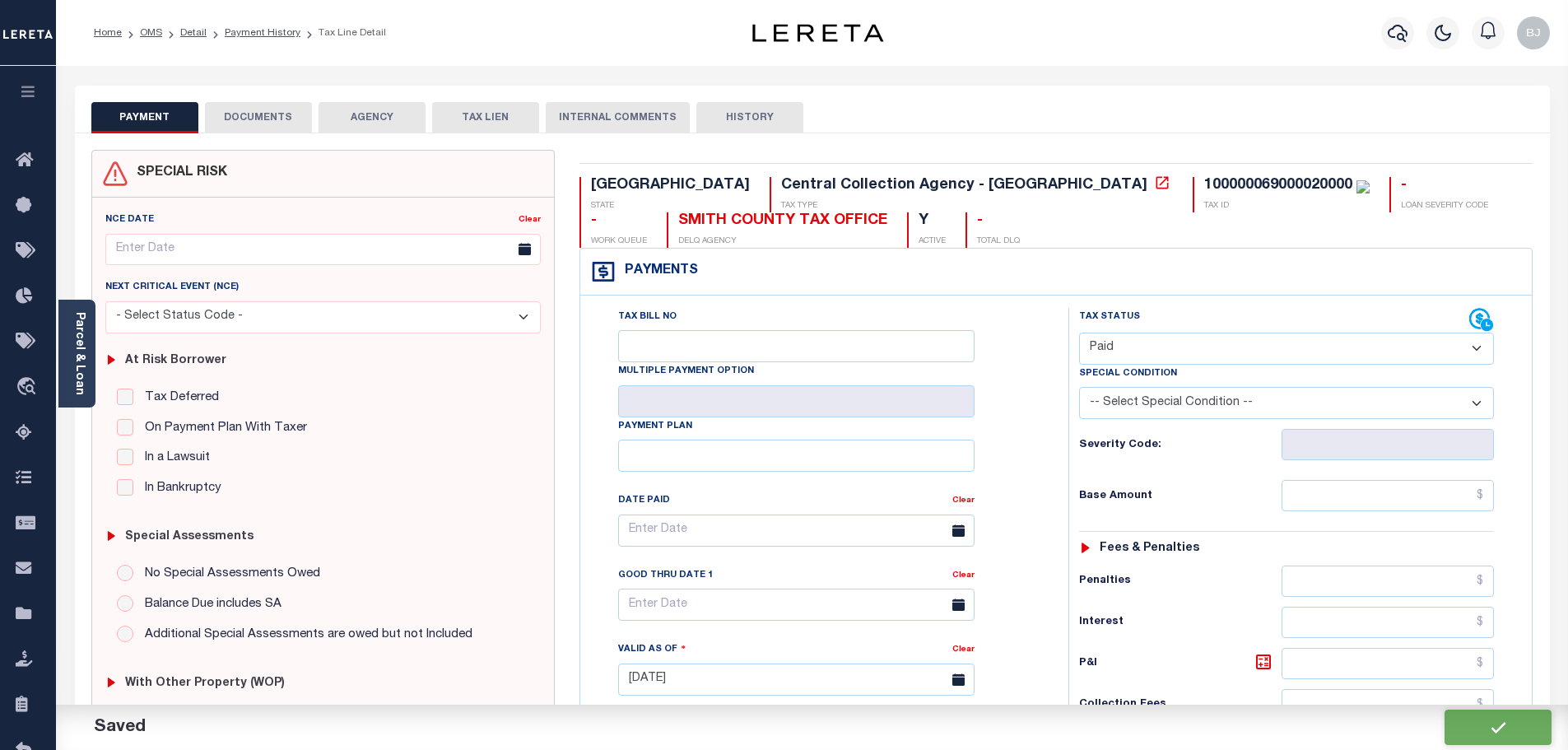
type input "$0"
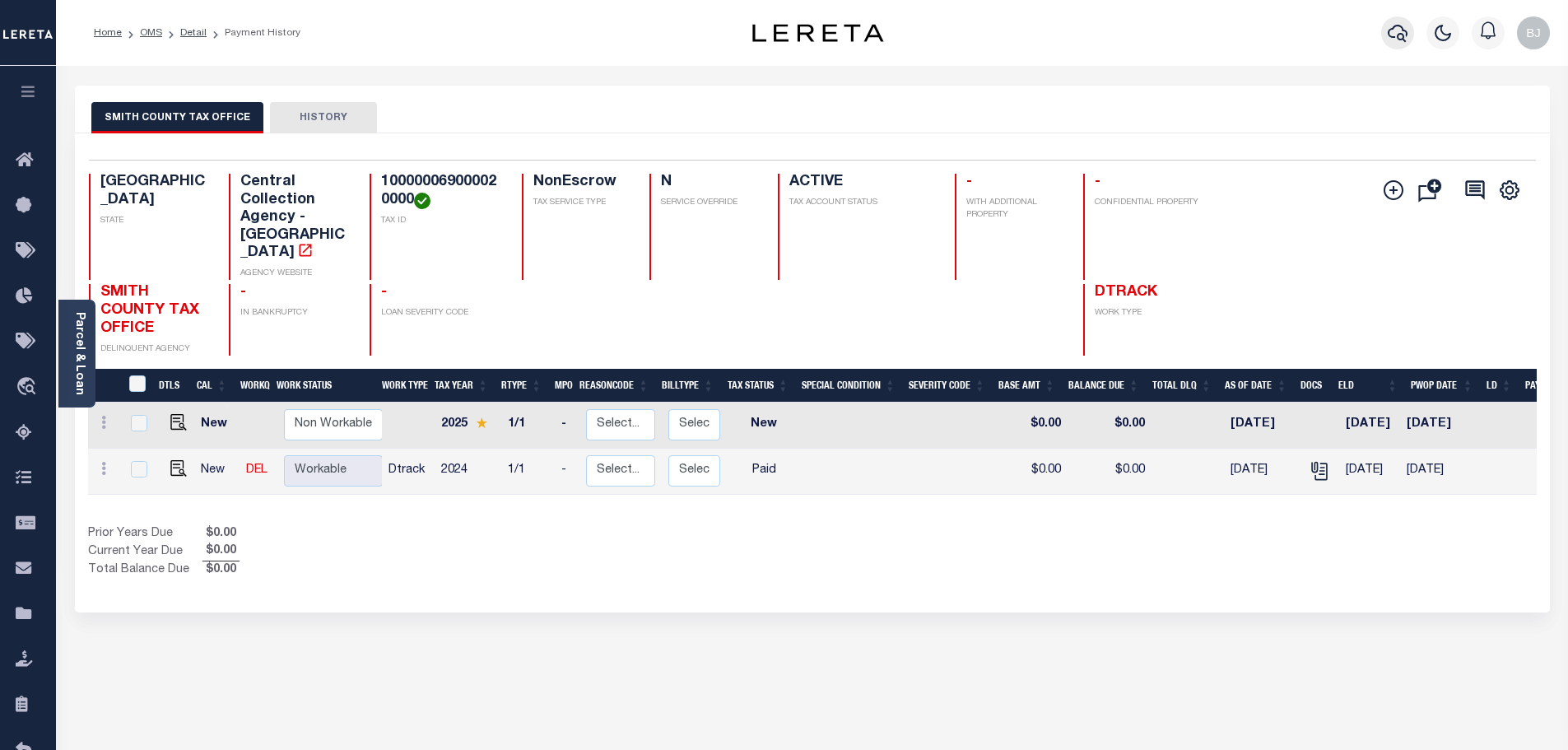
click at [1383, 34] on button "button" at bounding box center [1398, 33] width 33 height 33
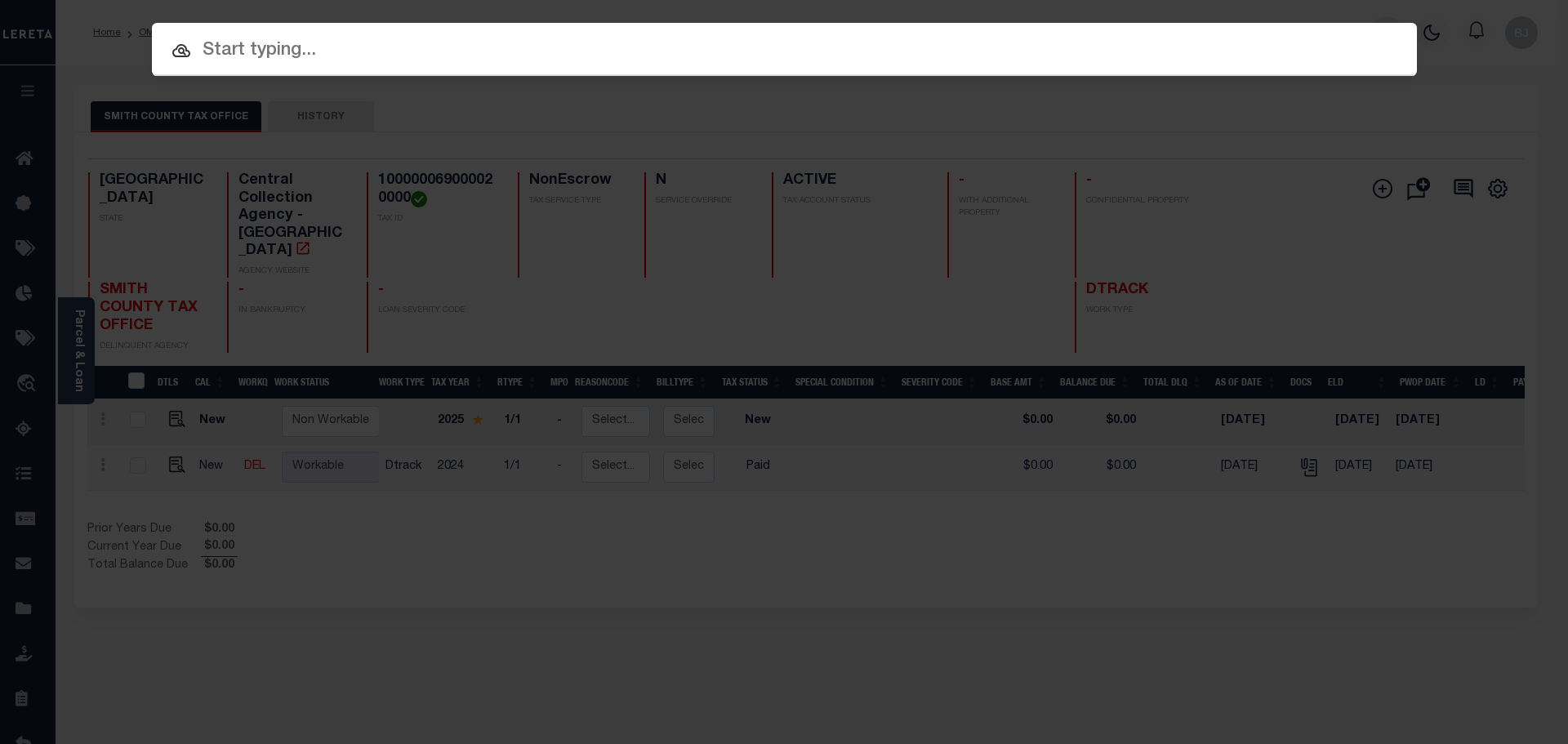
paste input "224006713"
type input "224006713"
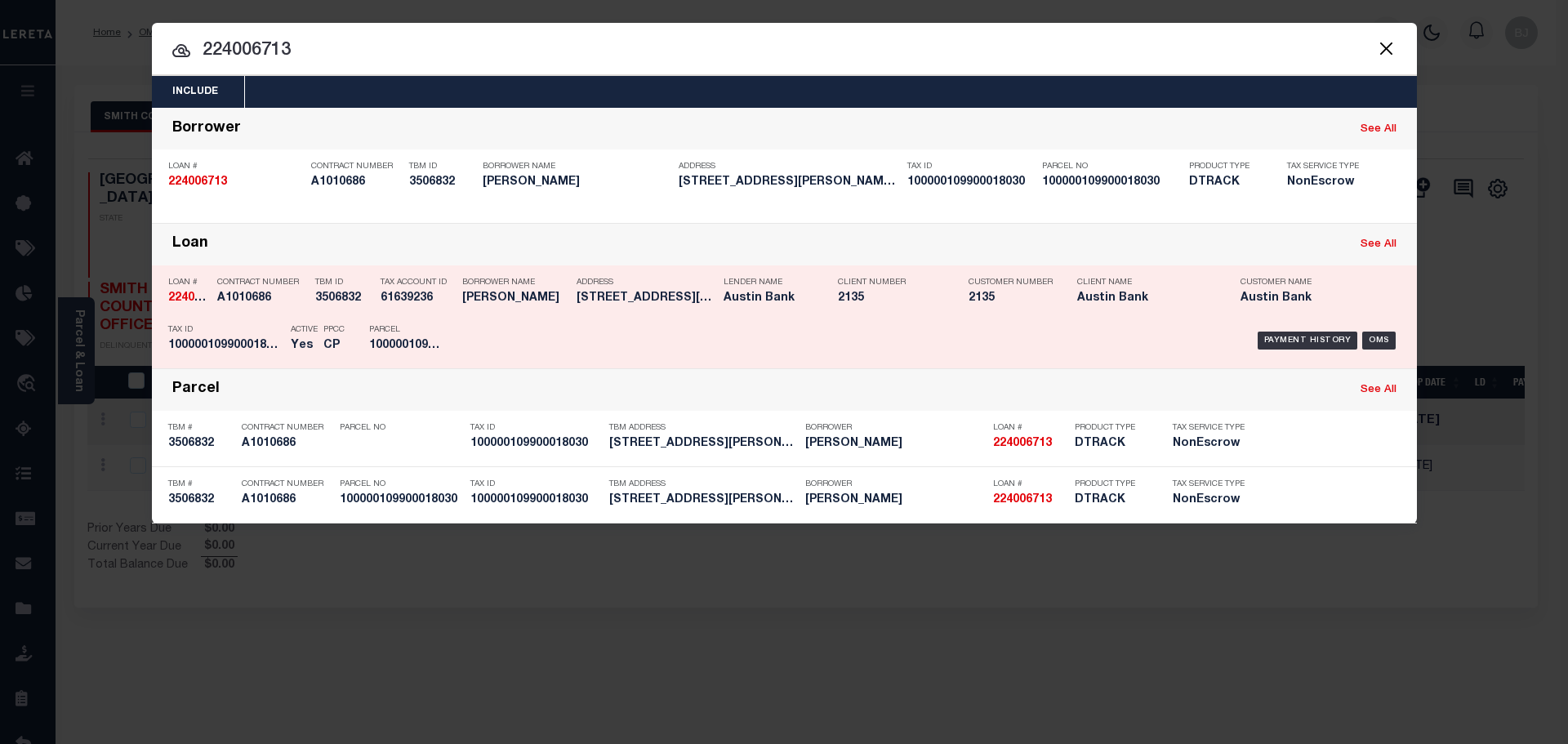
click at [785, 337] on div "Payment History OMS" at bounding box center [933, 340] width 933 height 47
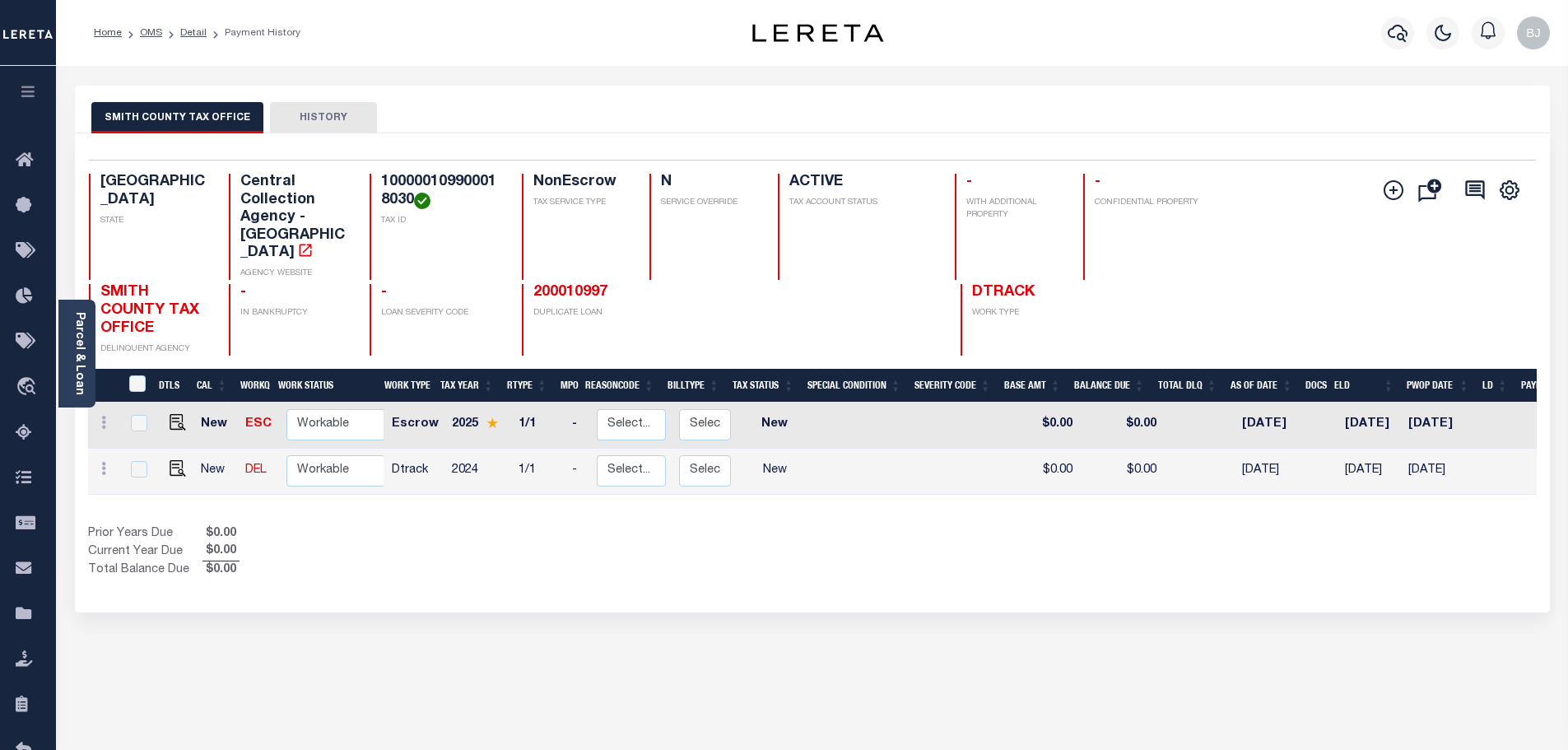
click at [420, 185] on h4 "100000109900018030" at bounding box center [442, 191] width 121 height 36
copy h4 "100000109900018030"
click at [172, 460] on img "" at bounding box center [178, 468] width 16 height 16
checkbox input "true"
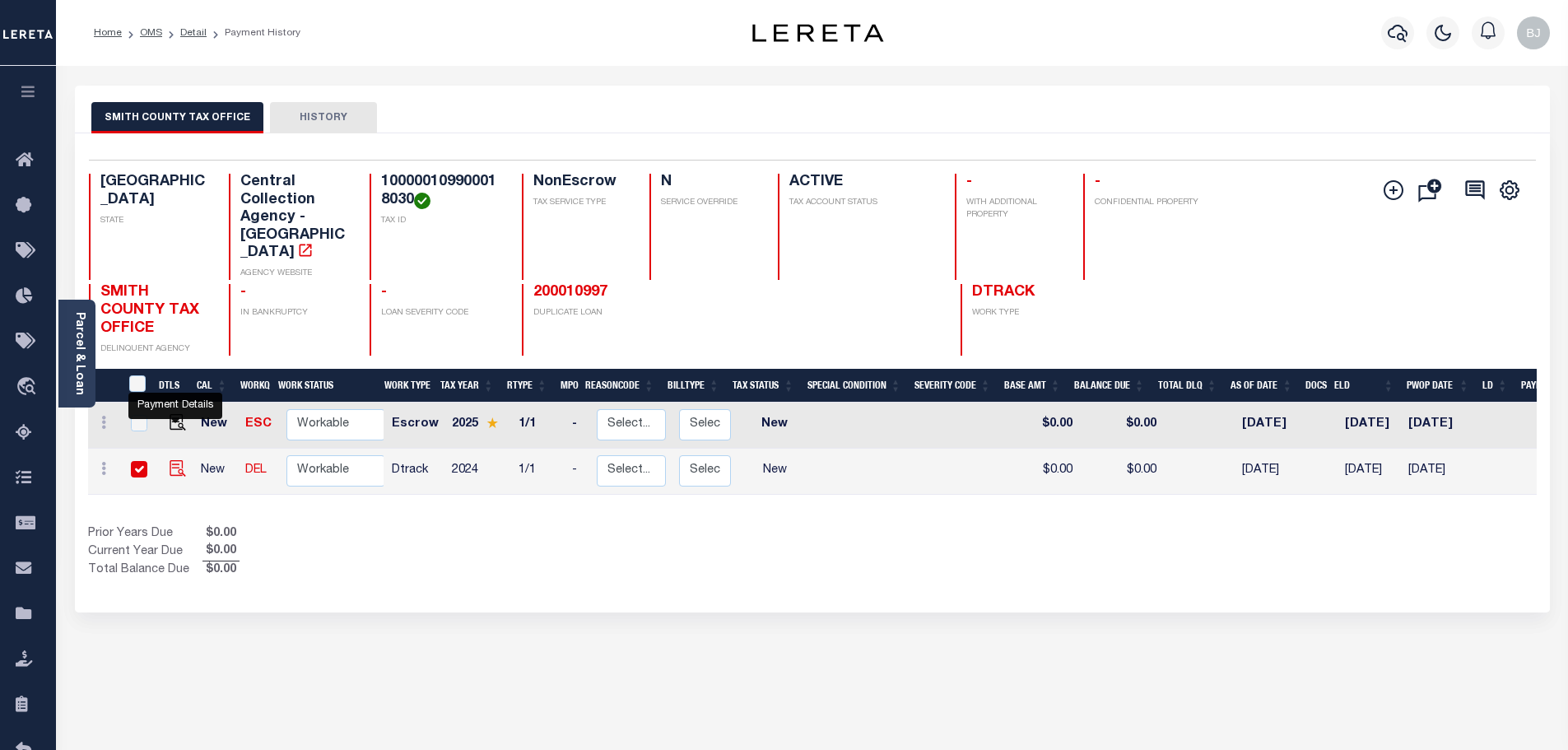
checkbox input "true"
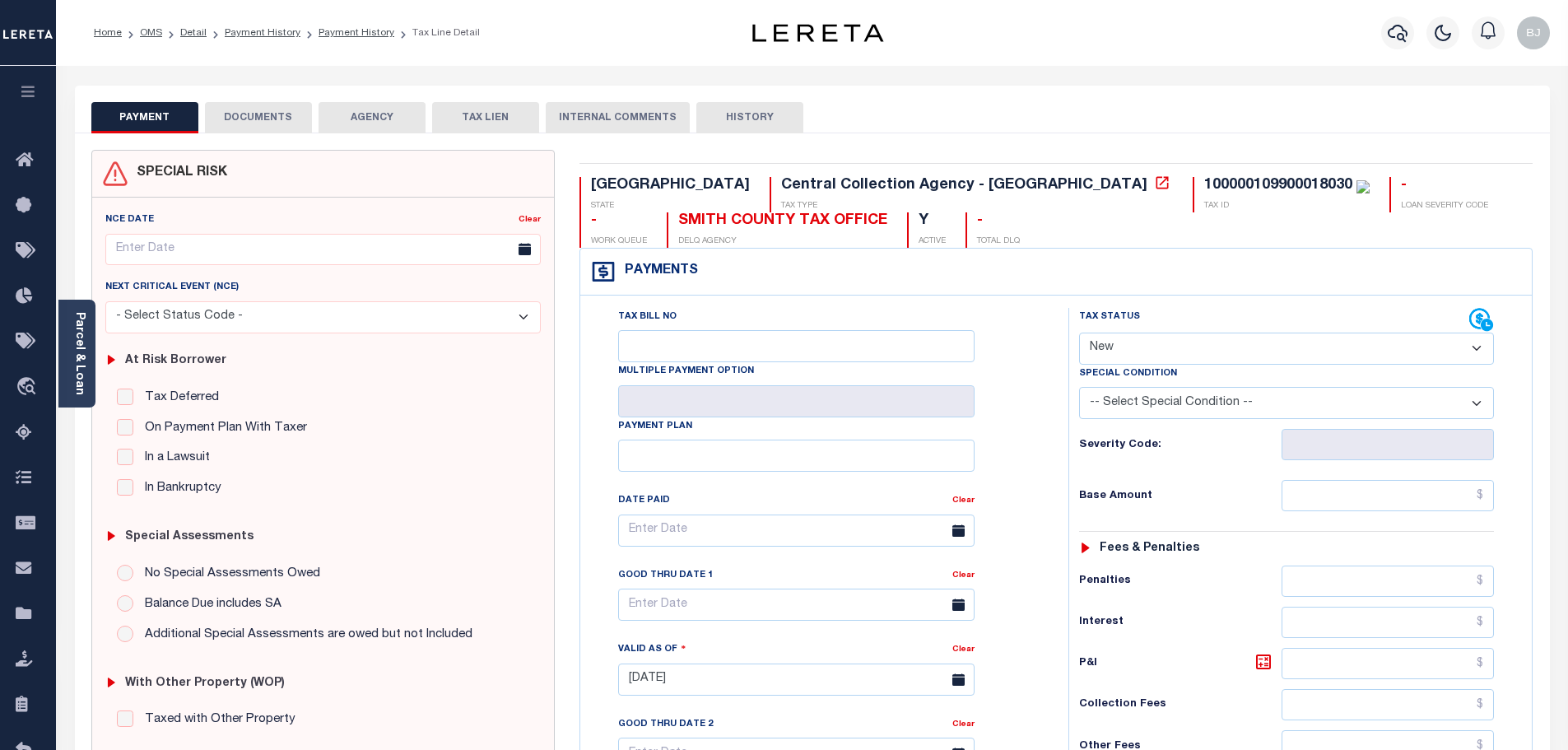
click at [1334, 349] on select "- Select Status Code - Open Due/Unpaid Paid Incomplete No Tax Due Internal Refu…" at bounding box center [1286, 349] width 415 height 32
select select "PYD"
click at [1079, 334] on select "- Select Status Code - Open Due/Unpaid Paid Incomplete No Tax Due Internal Refu…" at bounding box center [1286, 349] width 415 height 32
type input "[DATE]"
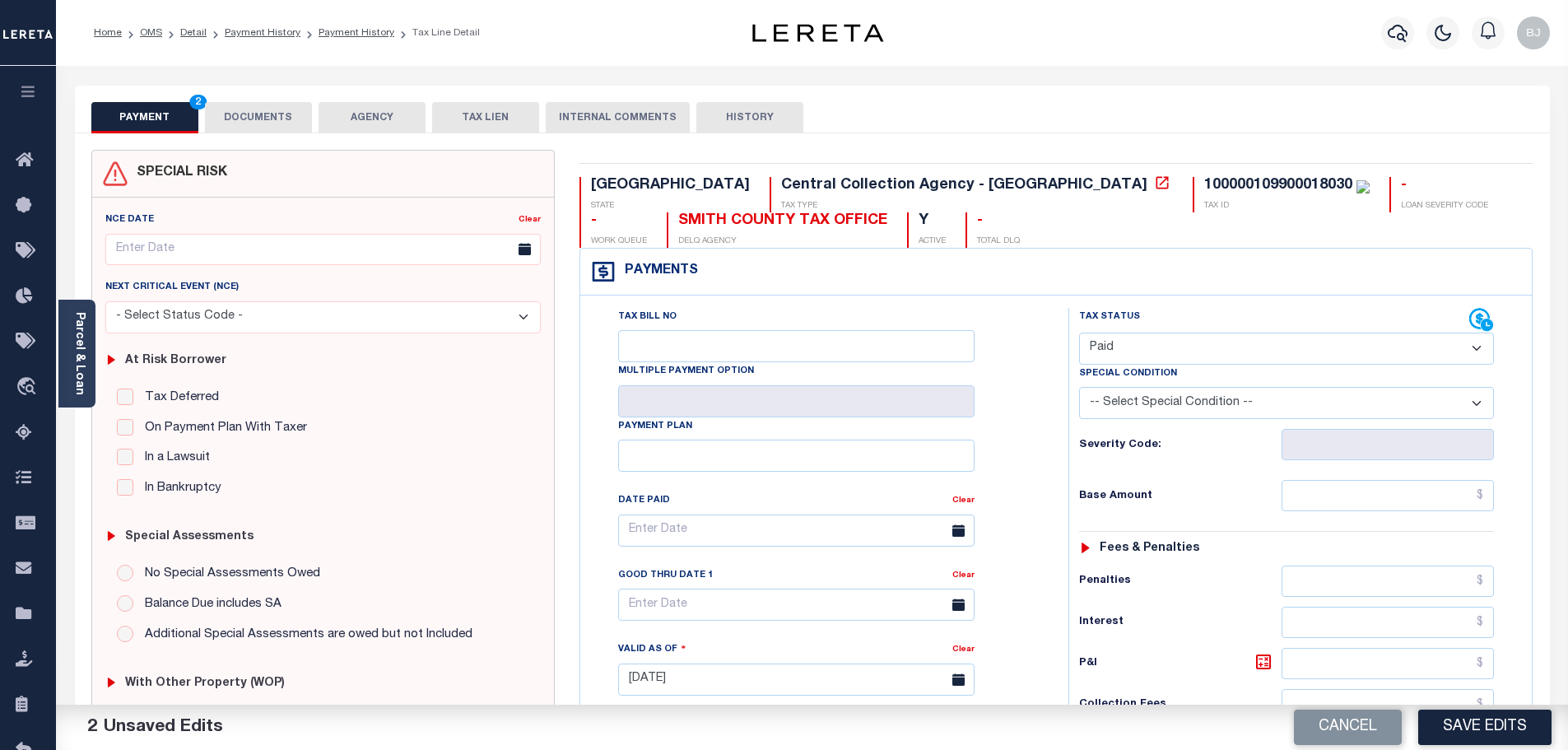
scroll to position [412, 0]
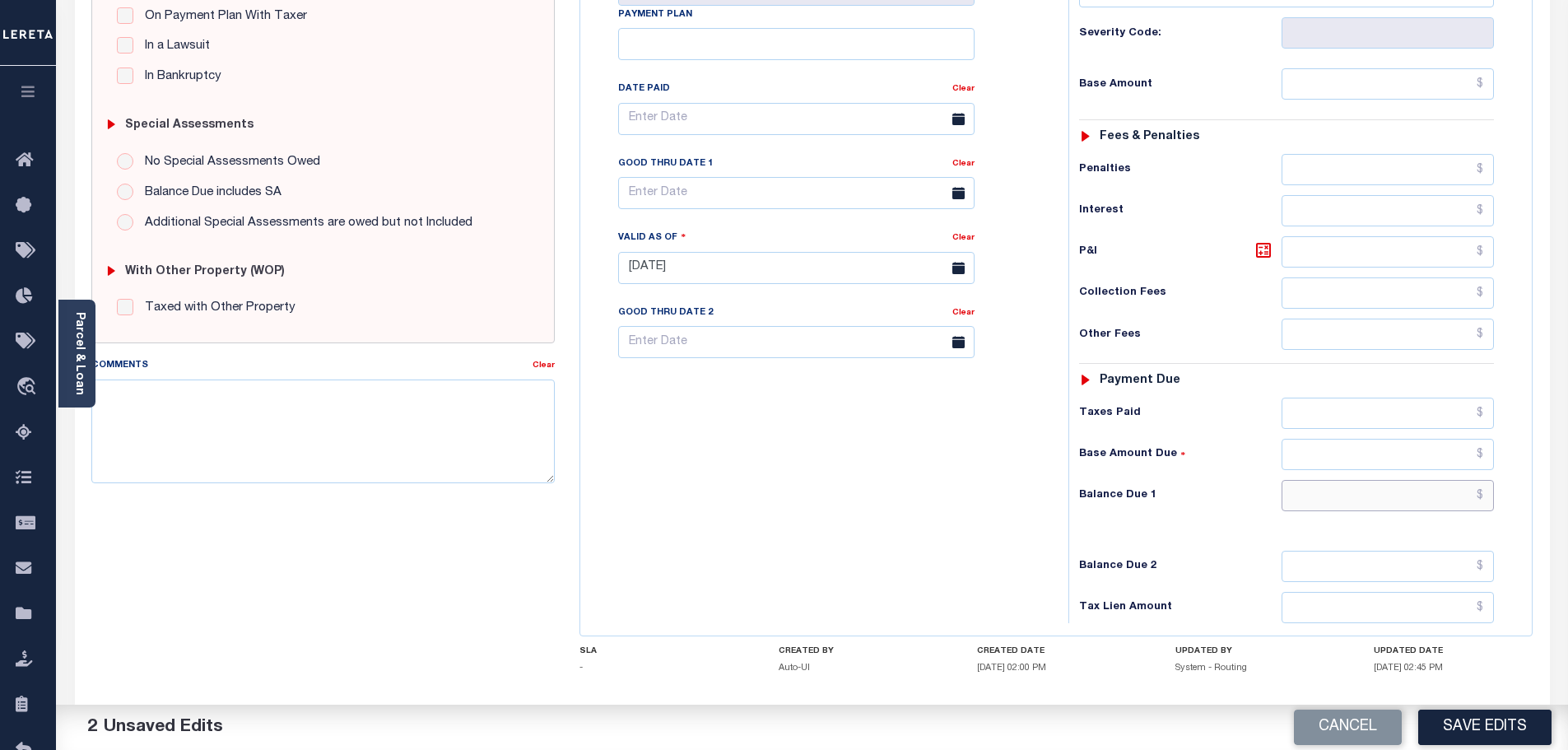
click at [1396, 494] on input "text" at bounding box center [1389, 496] width 213 height 31
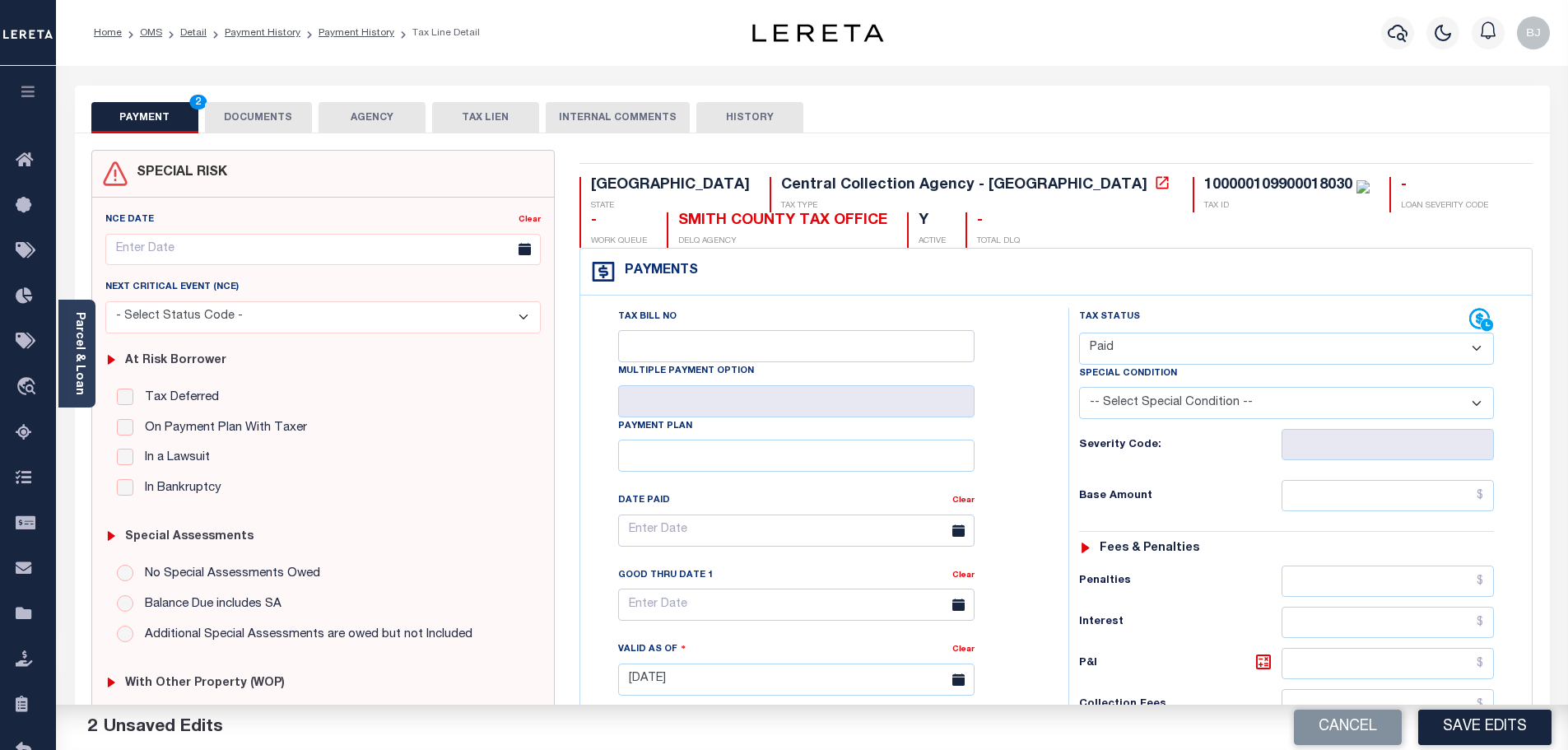
type input "$0.00"
click at [239, 111] on button "DOCUMENTS" at bounding box center [257, 118] width 107 height 31
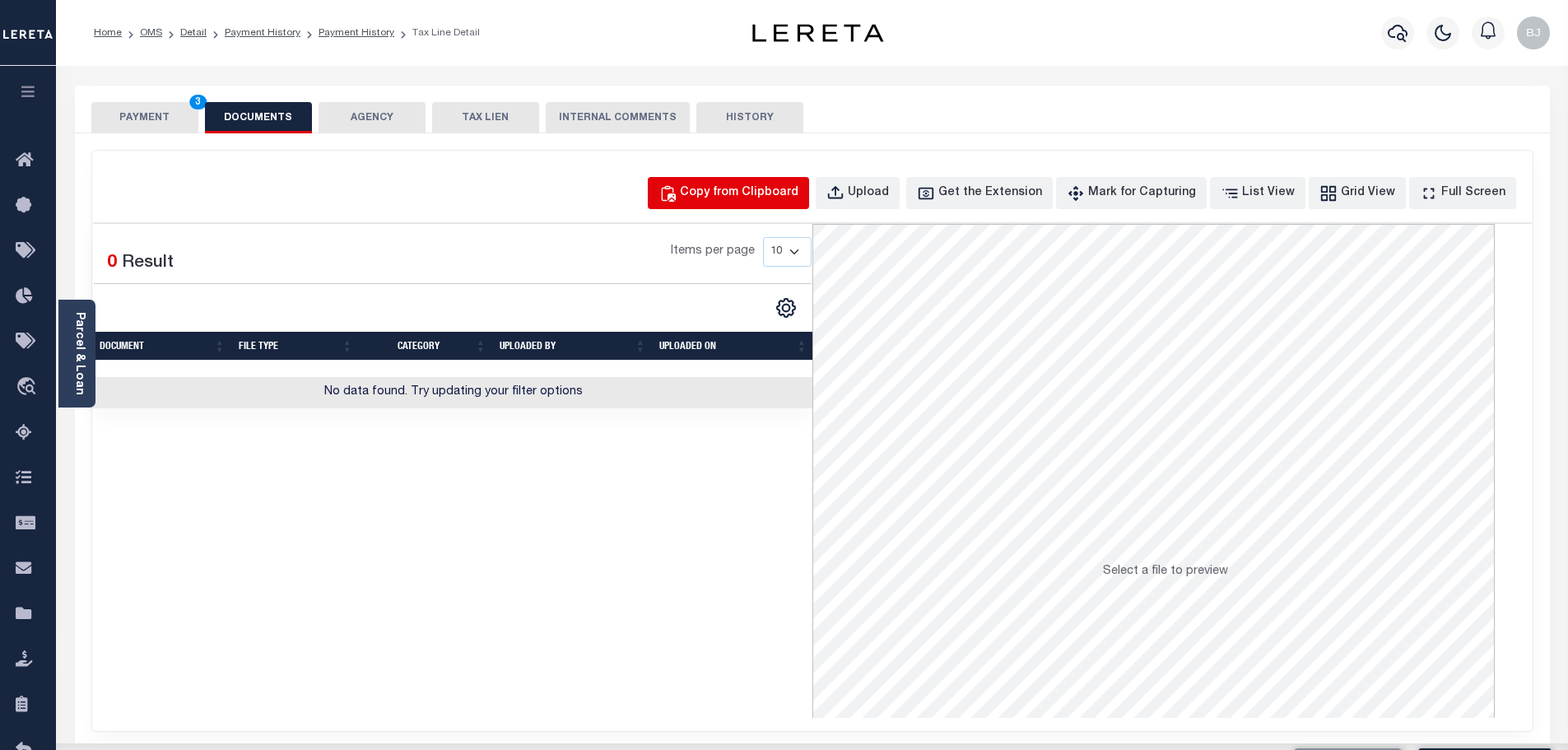
click at [710, 178] on button "Copy from Clipboard" at bounding box center [728, 192] width 161 height 32
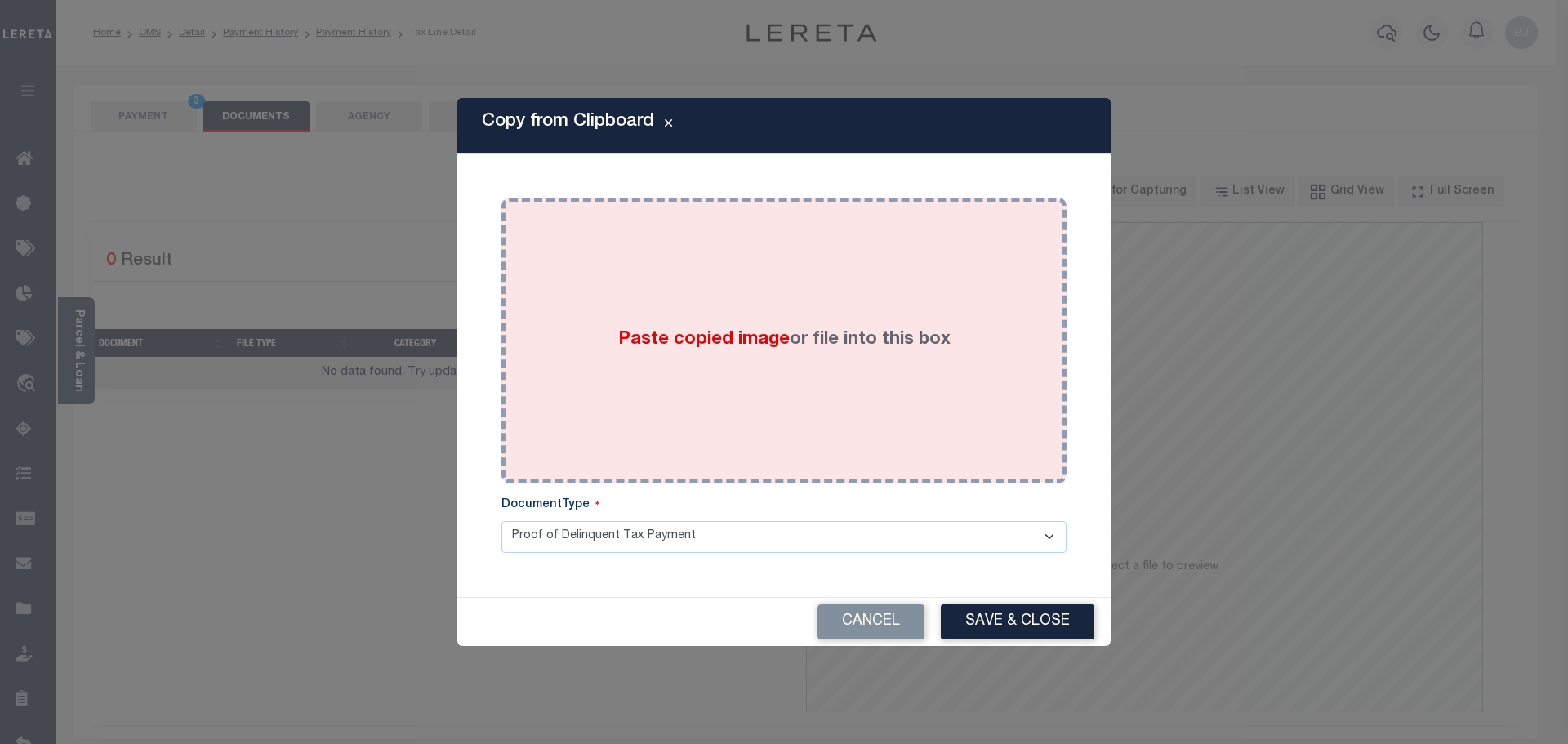
drag, startPoint x: 815, startPoint y: 361, endPoint x: 829, endPoint y: 385, distance: 27.8
click at [818, 367] on div "Paste copied image or file into this box" at bounding box center [784, 341] width 541 height 261
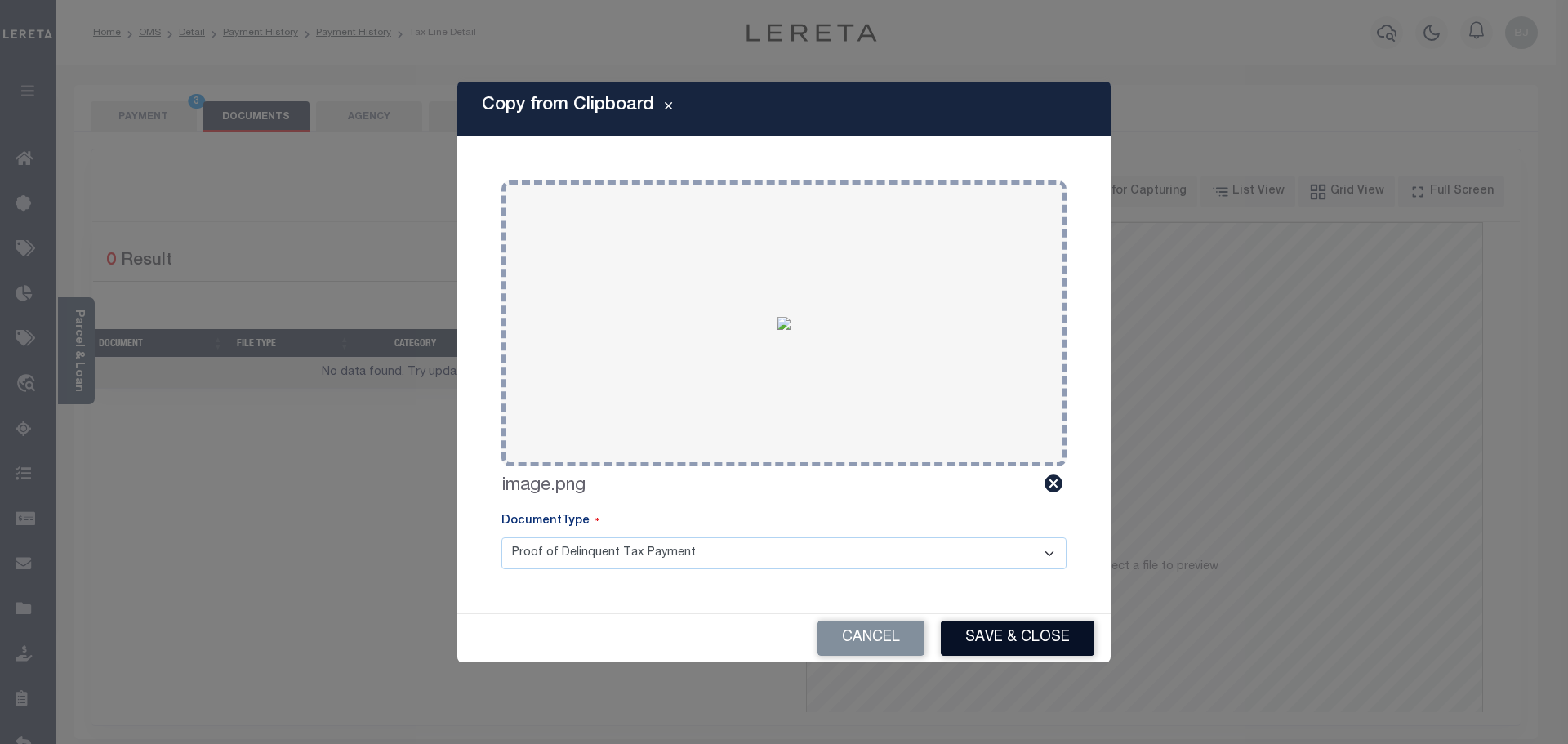
click at [1056, 633] on button "Save & Close" at bounding box center [1018, 638] width 154 height 35
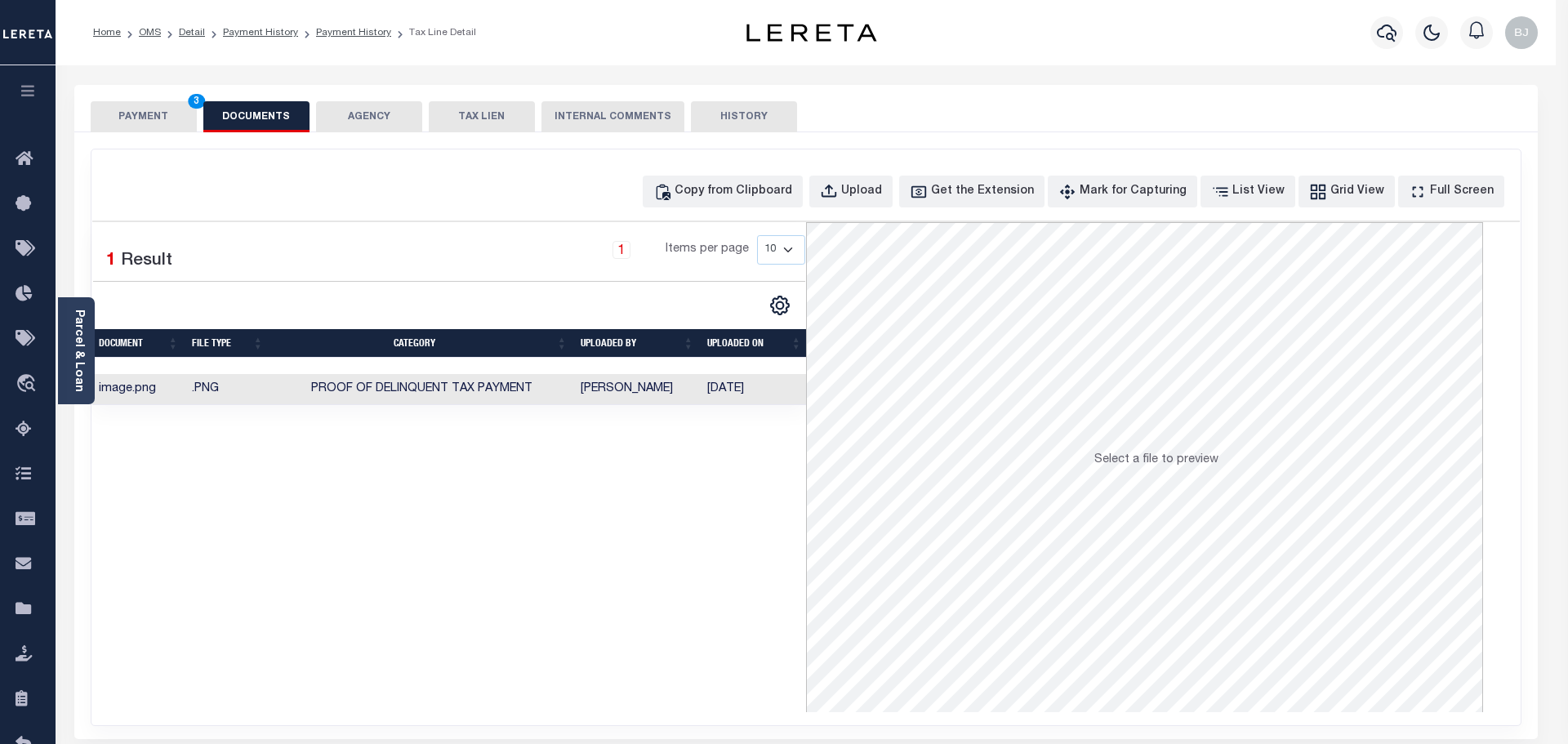
click at [192, 132] on div at bounding box center [784, 372] width 1568 height 744
click at [192, 132] on div "SPECIAL RISK NCE Date Clear" at bounding box center [806, 436] width 1464 height 607
click at [193, 135] on div "SPECIAL RISK NCE Date Clear" at bounding box center [806, 436] width 1464 height 607
click at [91, 105] on button "PAYMENT 3" at bounding box center [143, 117] width 106 height 31
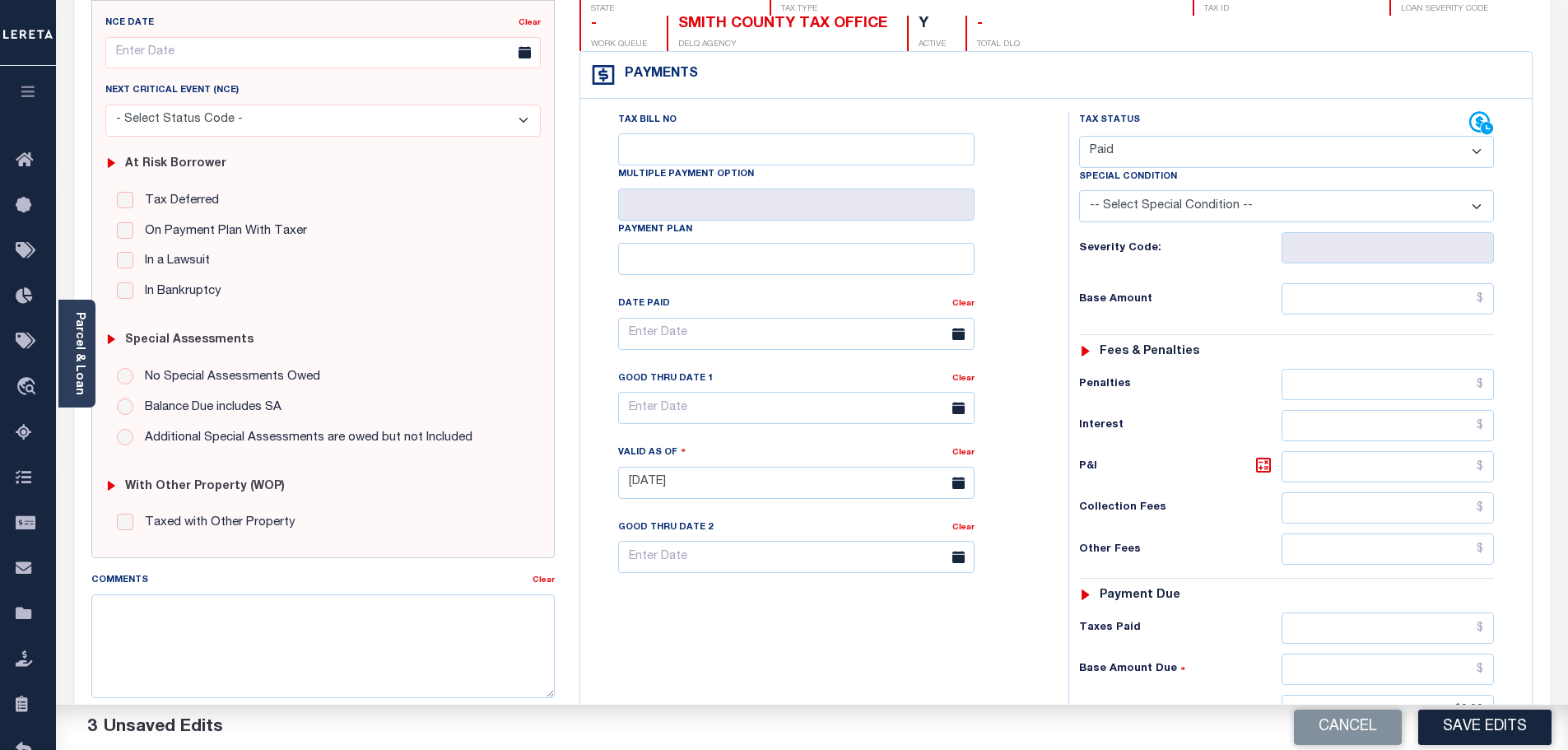
scroll to position [329, 0]
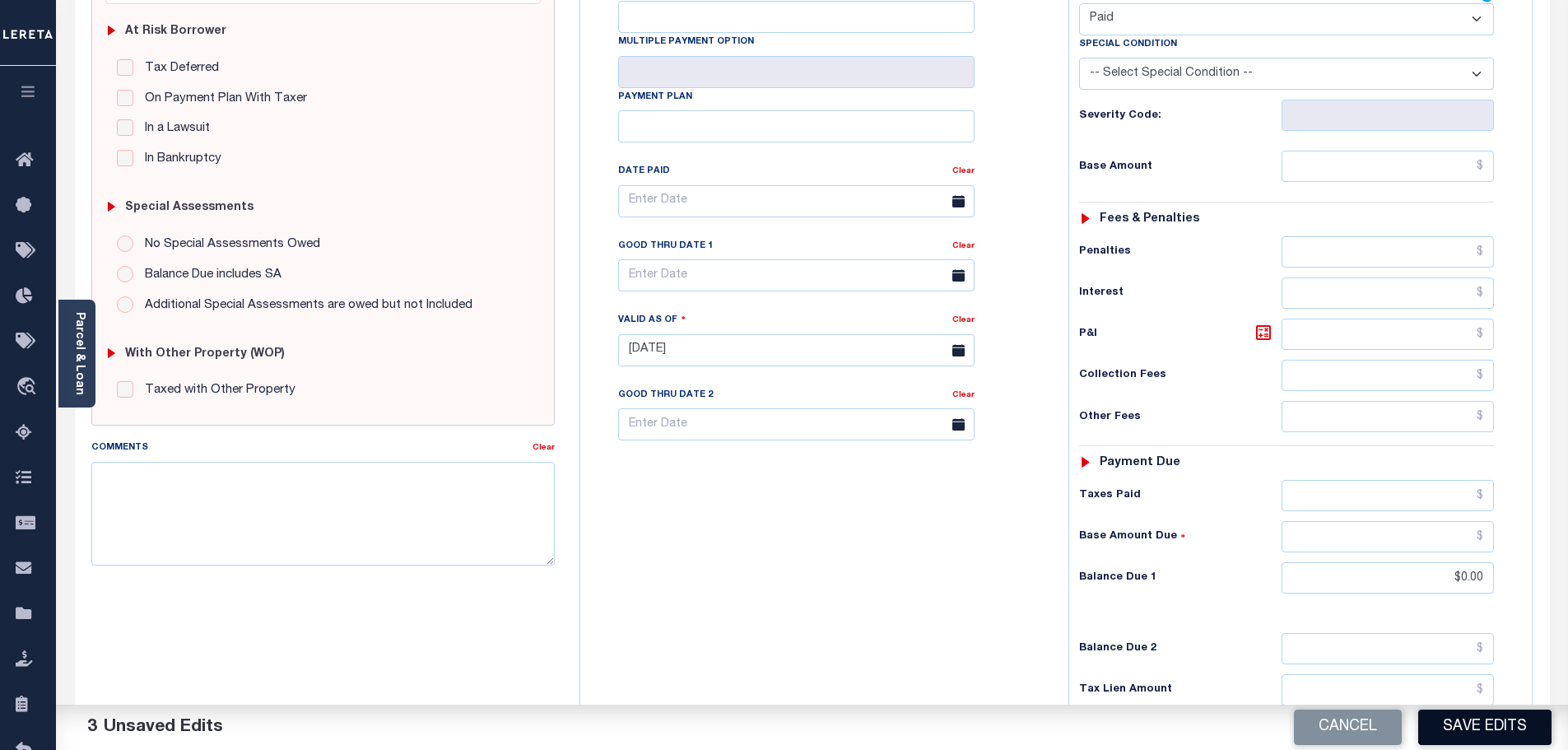
click at [1461, 722] on button "Save Edits" at bounding box center [1485, 727] width 133 height 36
checkbox input "false"
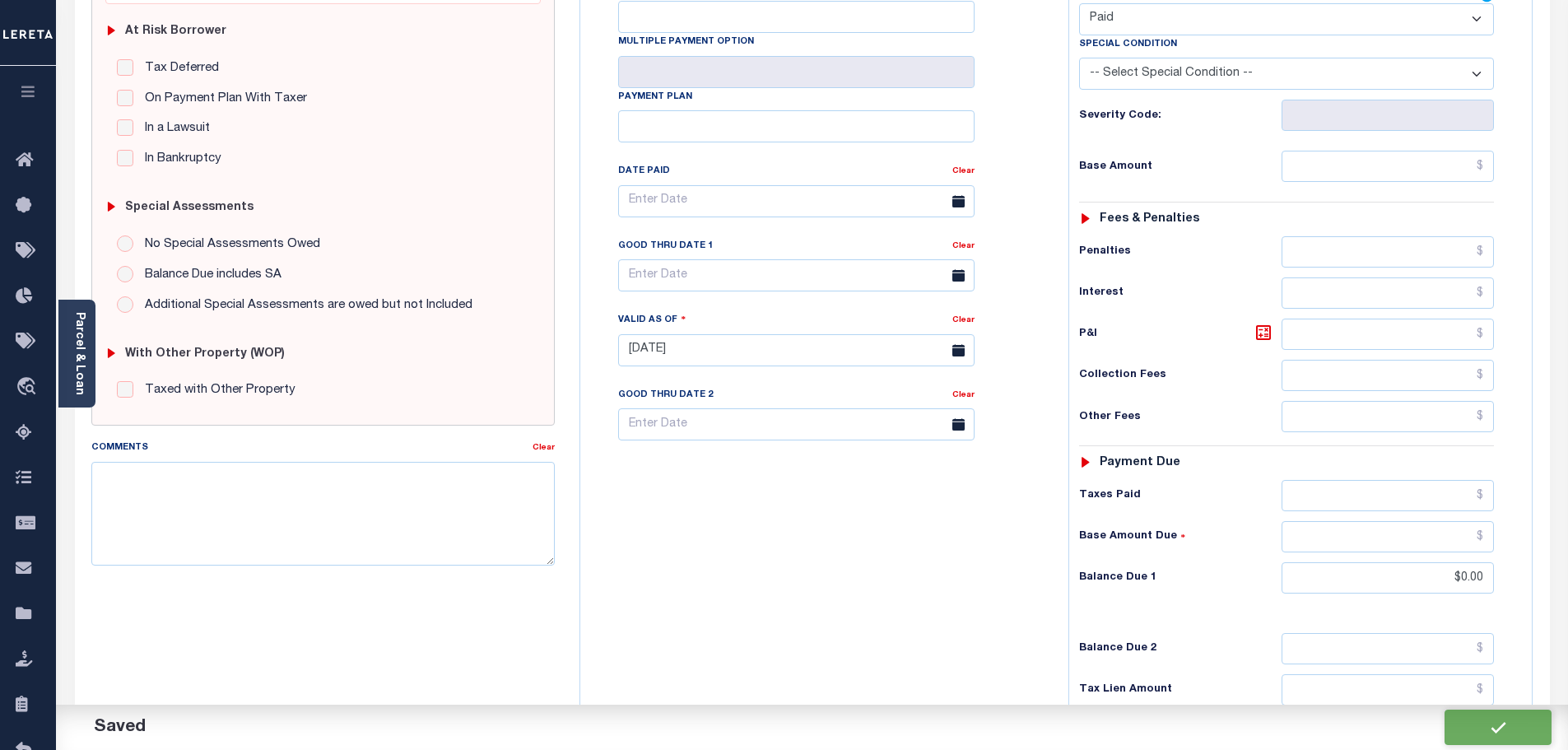
type input "$0"
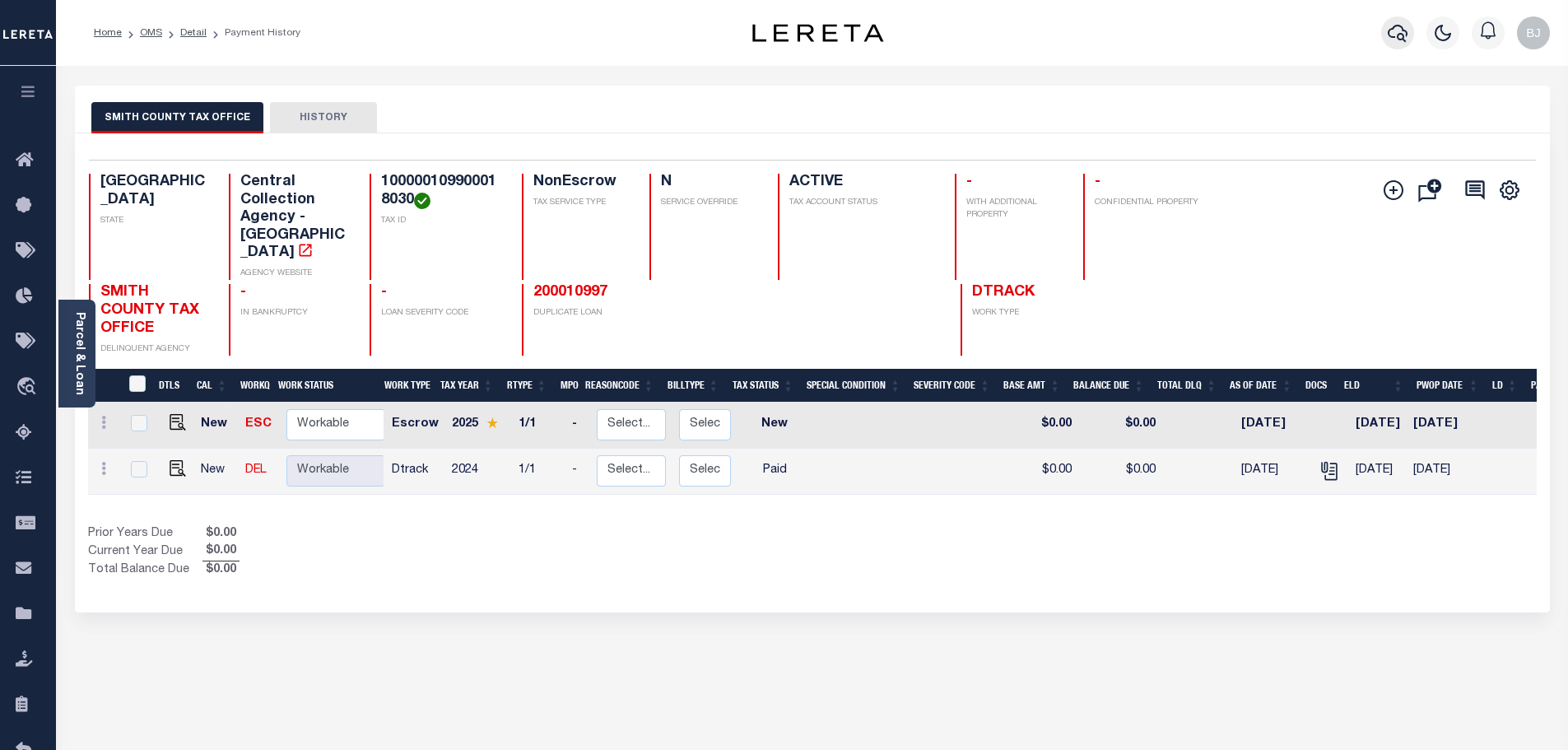
click at [1398, 34] on icon "button" at bounding box center [1397, 33] width 20 height 20
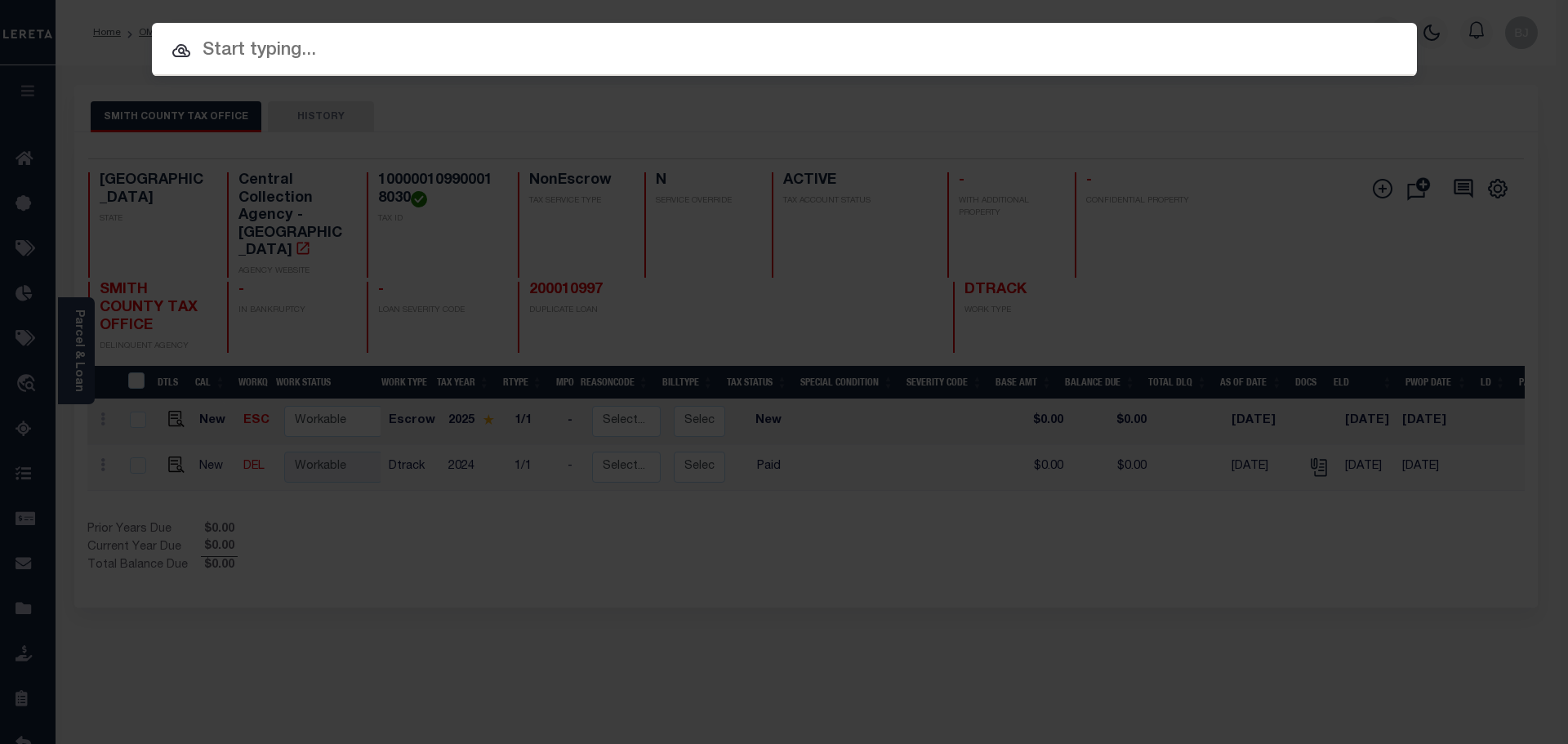
click at [384, 53] on input "text" at bounding box center [784, 51] width 1265 height 28
paste input "1225004673"
type input "1225004673"
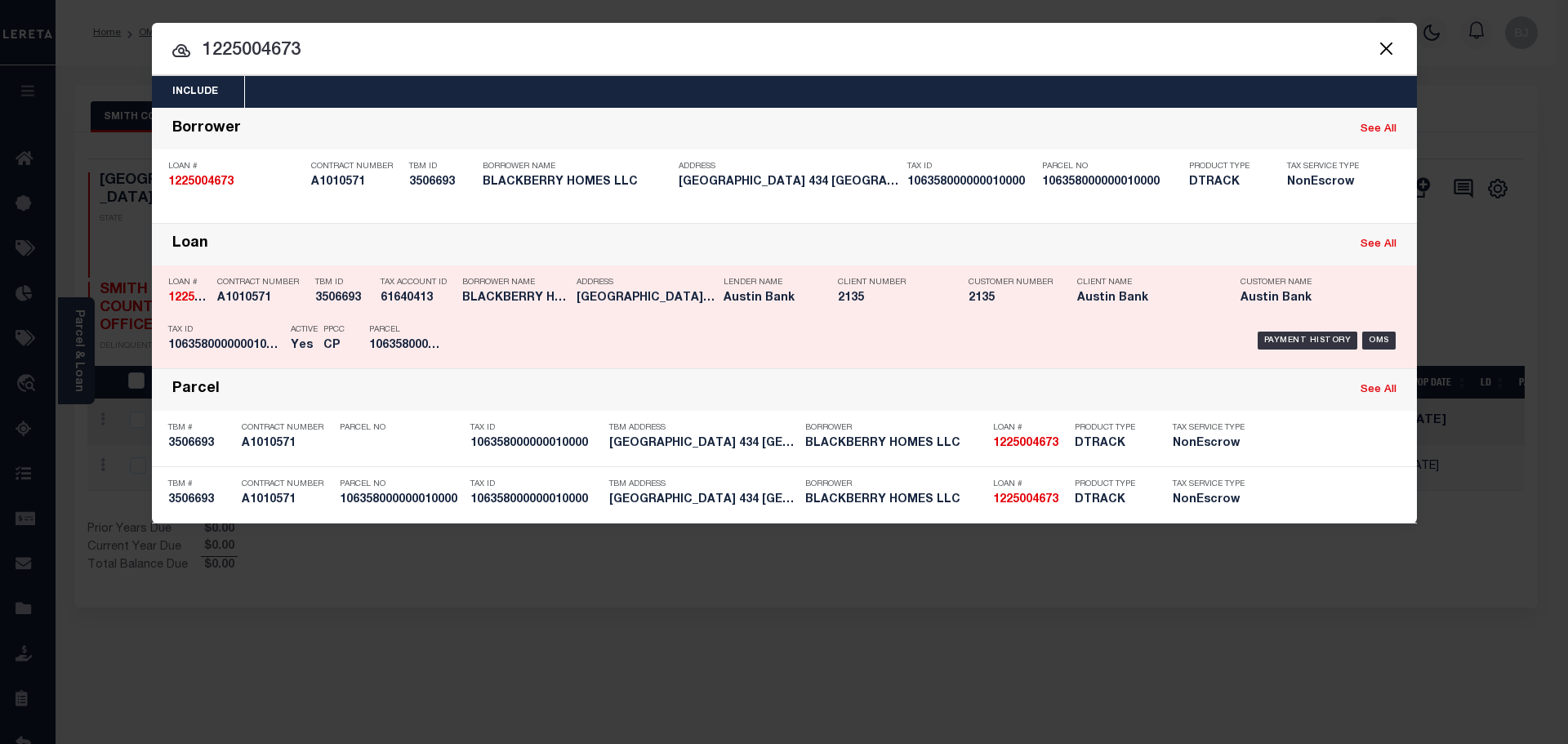
click at [467, 339] on div "Payment History OMS" at bounding box center [933, 340] width 933 height 47
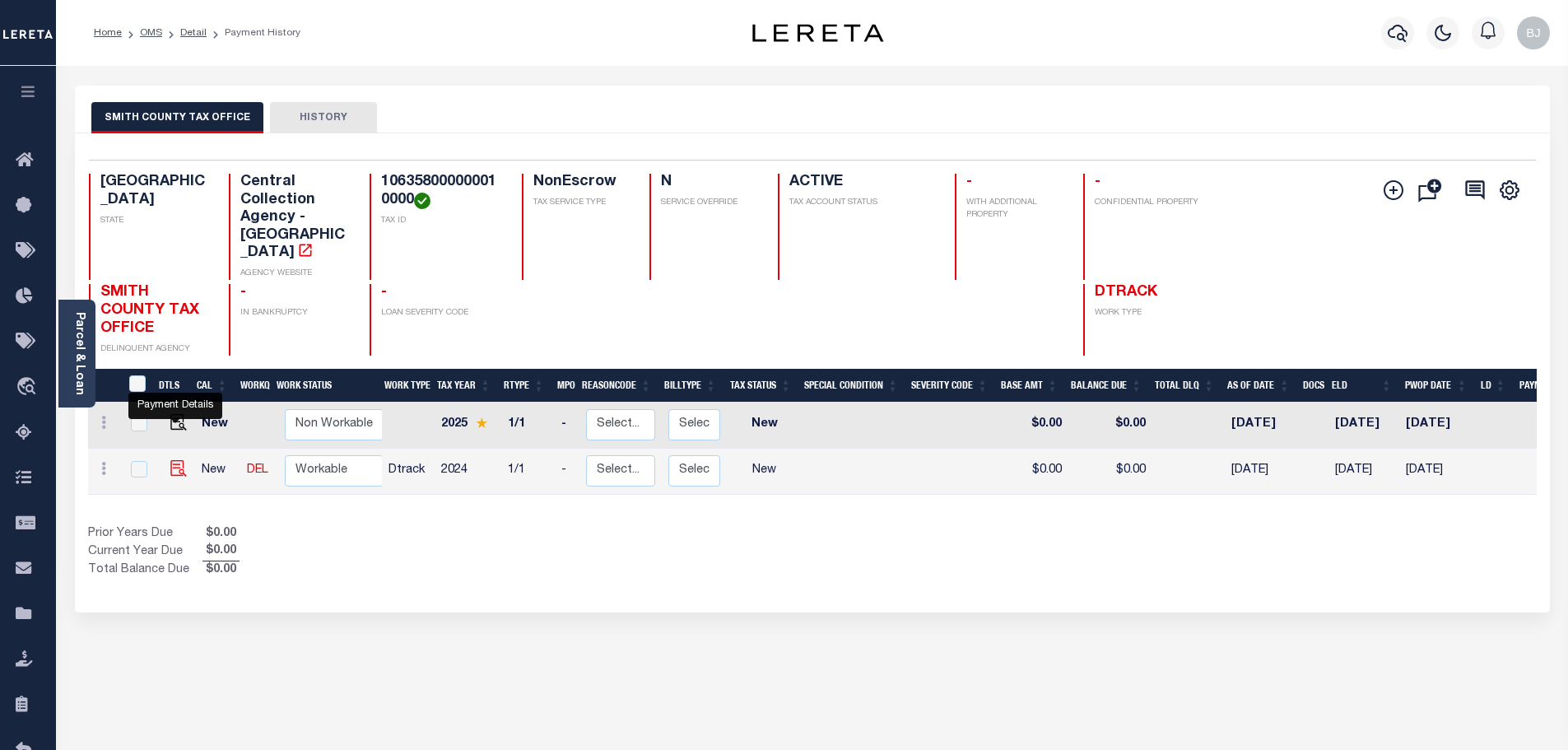
click at [172, 460] on img "" at bounding box center [179, 468] width 16 height 16
checkbox input "true"
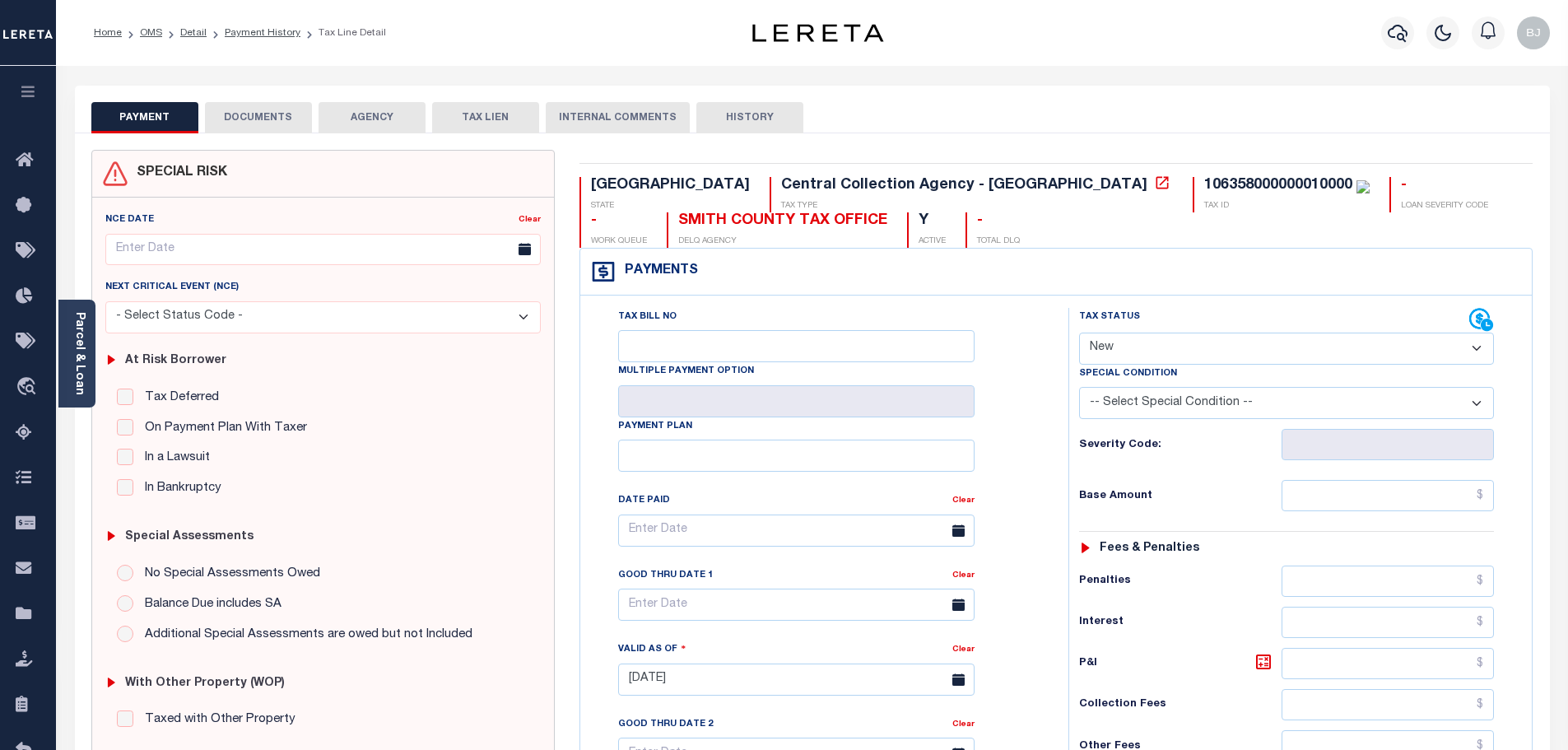
click at [1204, 190] on div "106358000000010000" at bounding box center [1278, 185] width 148 height 15
copy div "106358000000010000"
click at [88, 349] on div "Parcel & Loan" at bounding box center [76, 354] width 37 height 108
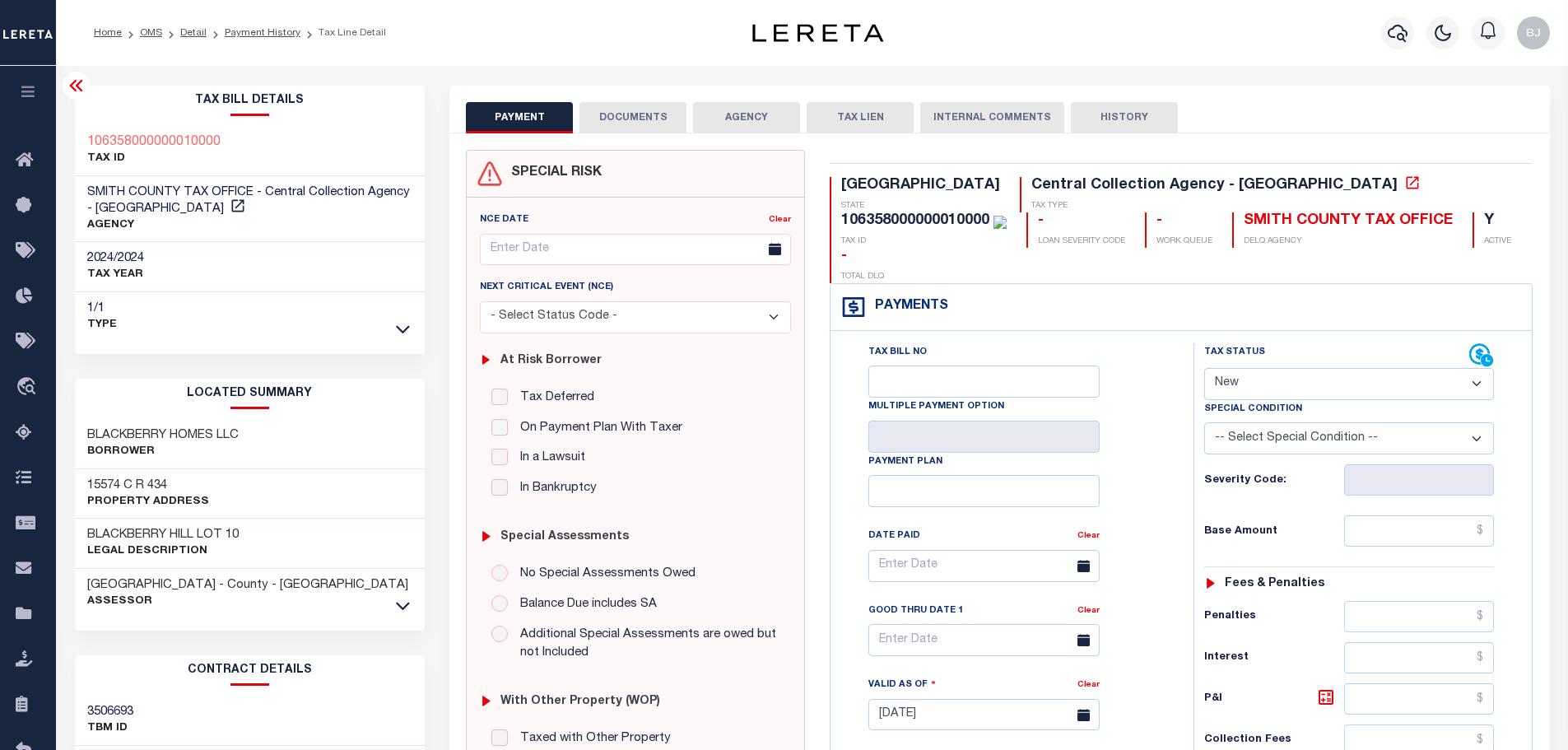
click at [95, 492] on h3 "15574 C R 434" at bounding box center [148, 486] width 122 height 16
copy div "15574 C R 434"
click at [1237, 171] on div "TX STATE Central Collection Agency - TX TAX TYPE 106358000000010000 TAX ID - LO…" at bounding box center [1181, 696] width 728 height 1092
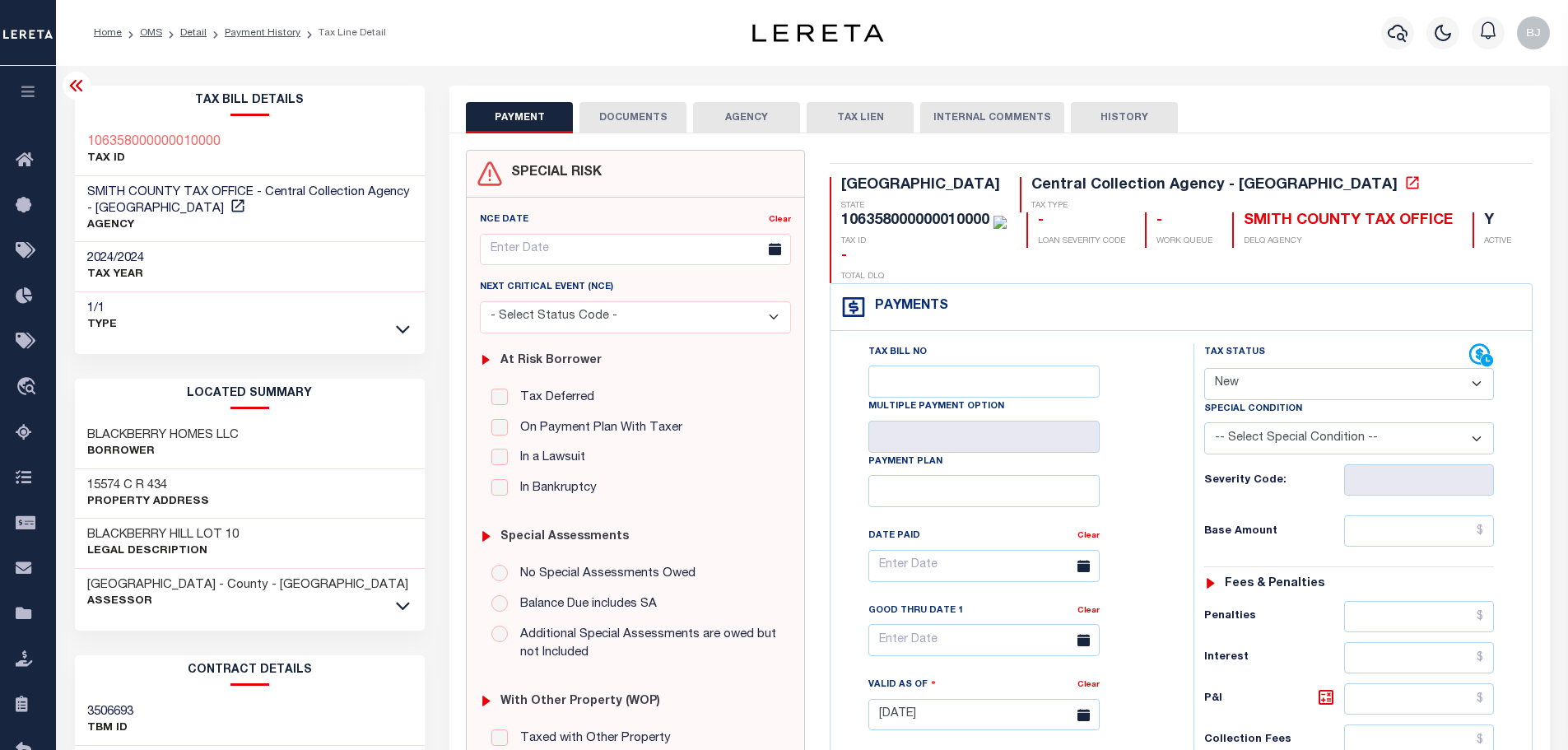
click at [990, 213] on div "106358000000010000" at bounding box center [915, 220] width 148 height 15
copy div "106358000000010000"
click at [1290, 368] on select "- Select Status Code - Open Due/Unpaid Paid Incomplete No Tax Due Internal Refu…" at bounding box center [1349, 384] width 290 height 32
select select "NTX"
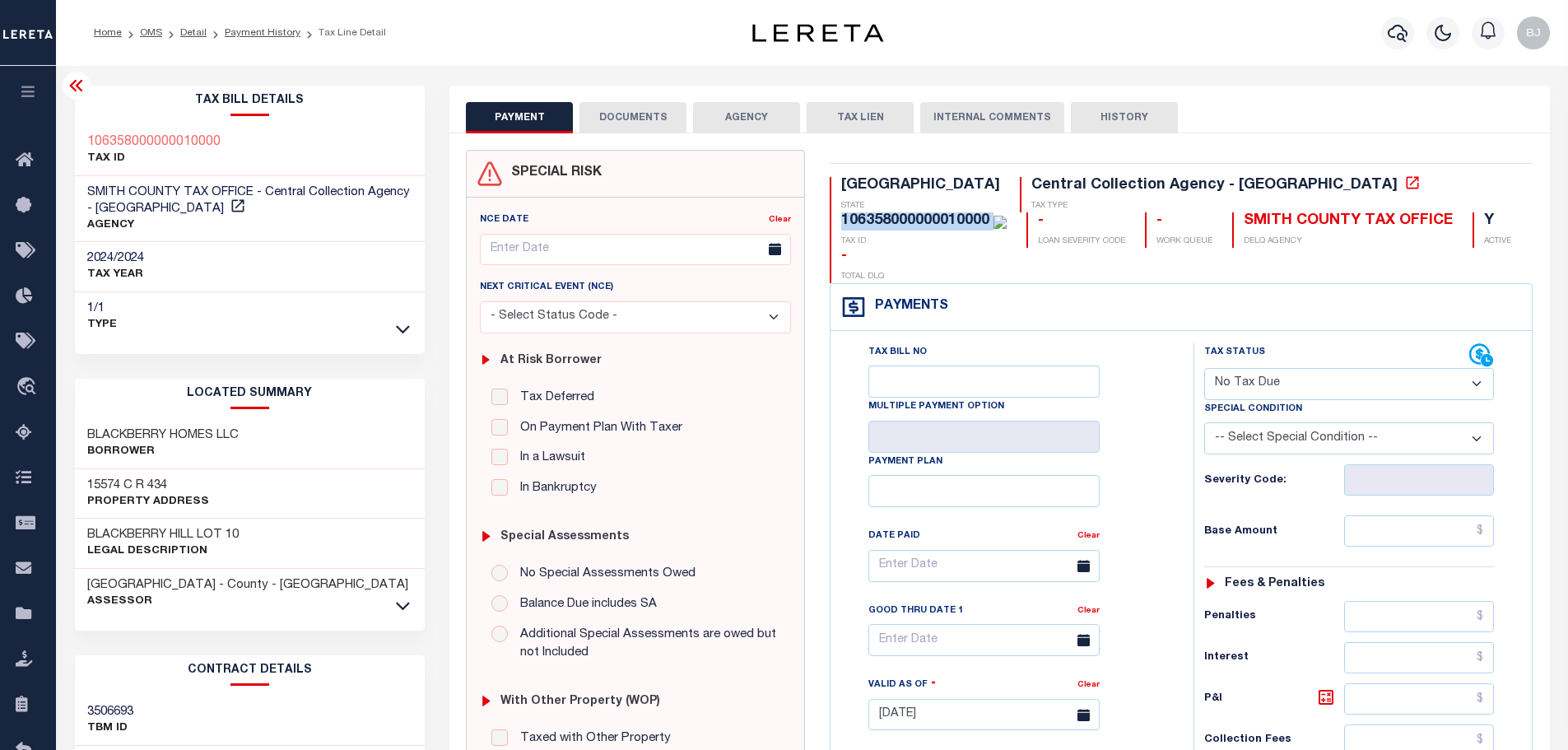
click at [1204, 368] on select "- Select Status Code - Open Due/Unpaid Paid Incomplete No Tax Due Internal Refu…" at bounding box center [1349, 384] width 290 height 32
type input "[DATE]"
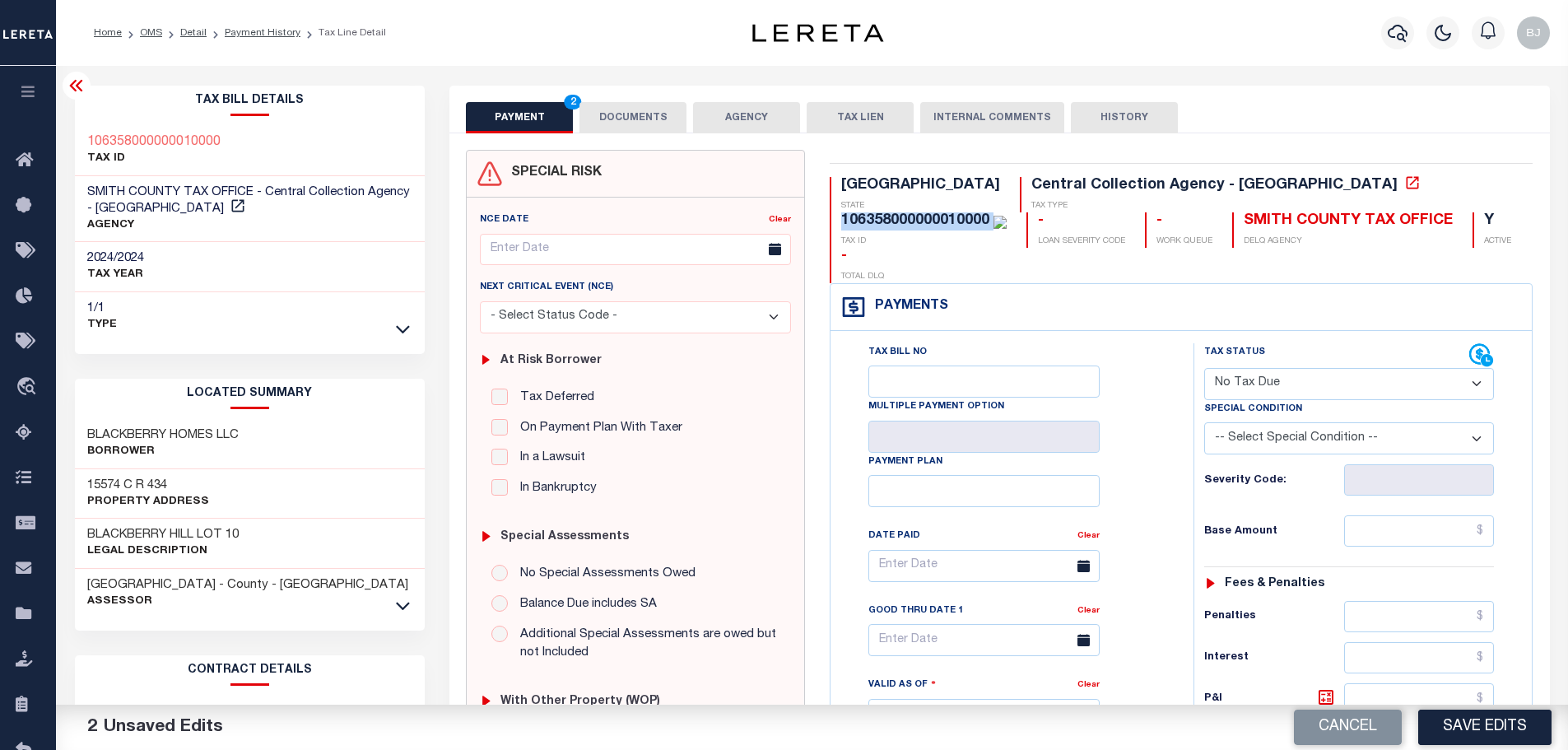
select select "7"
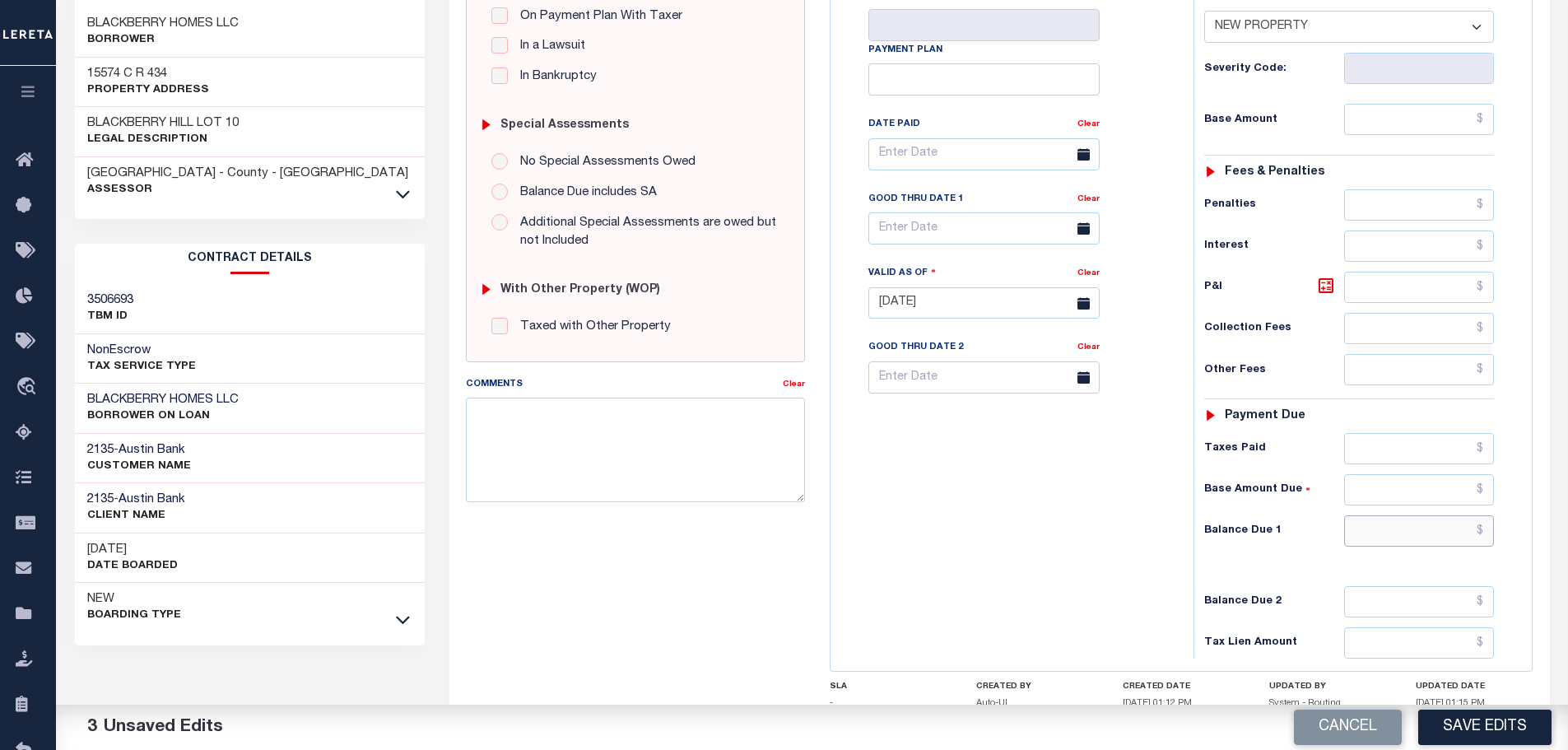
click at [1417, 516] on input "text" at bounding box center [1420, 532] width 151 height 31
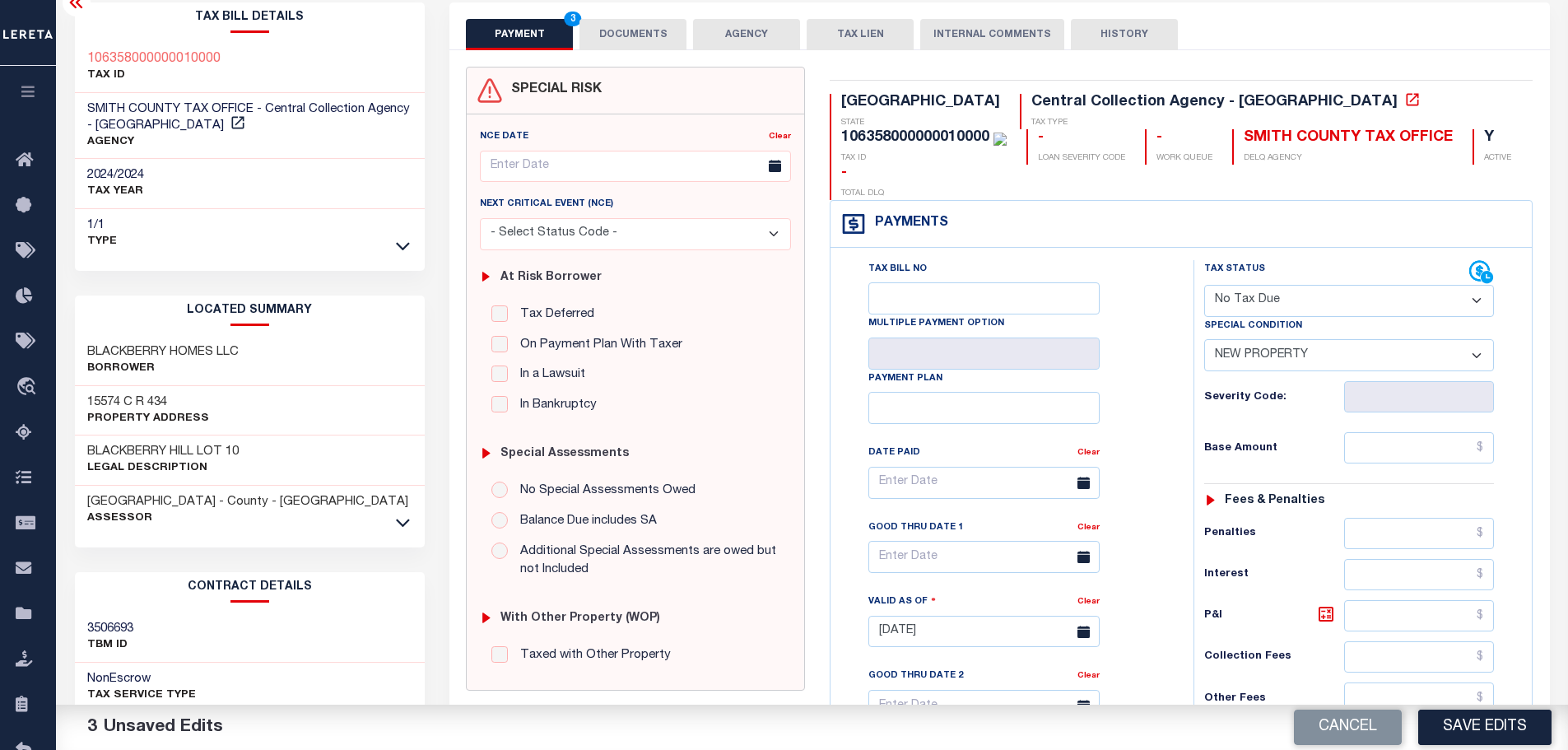
scroll to position [82, 0]
type input "$0.00"
click at [595, 25] on button "DOCUMENTS" at bounding box center [633, 36] width 107 height 31
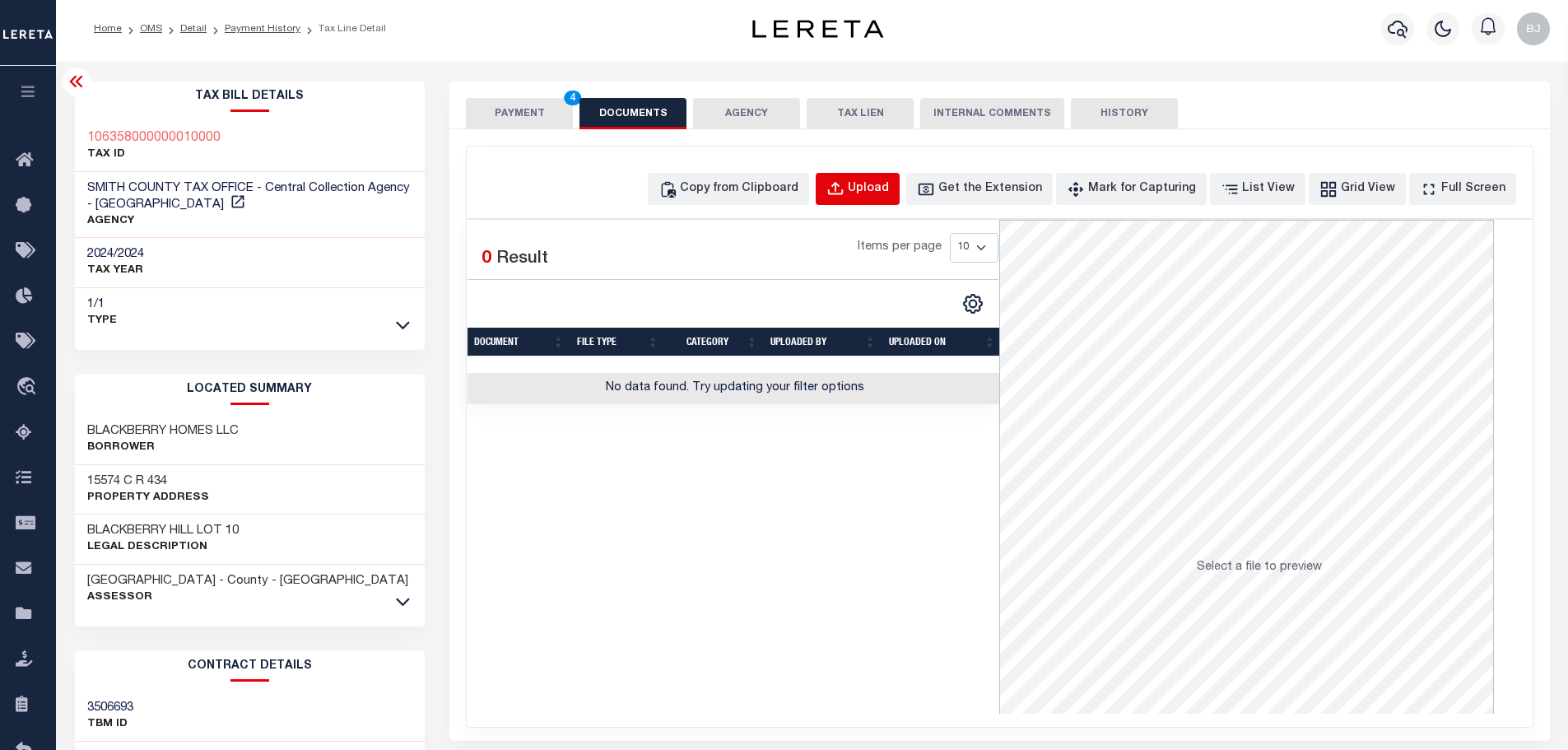
scroll to position [0, 0]
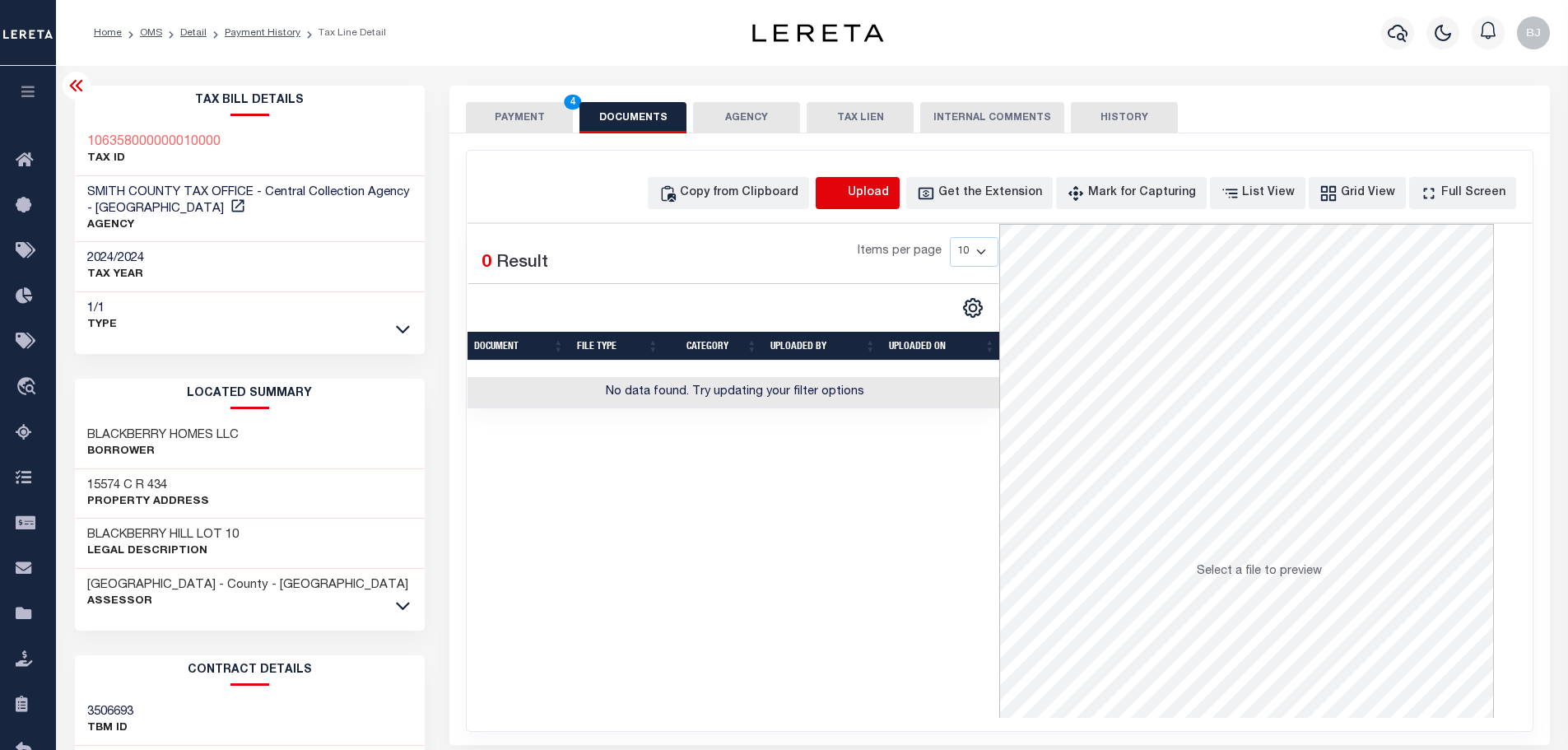
click at [844, 197] on icon "button" at bounding box center [835, 193] width 18 height 18
select select "POP"
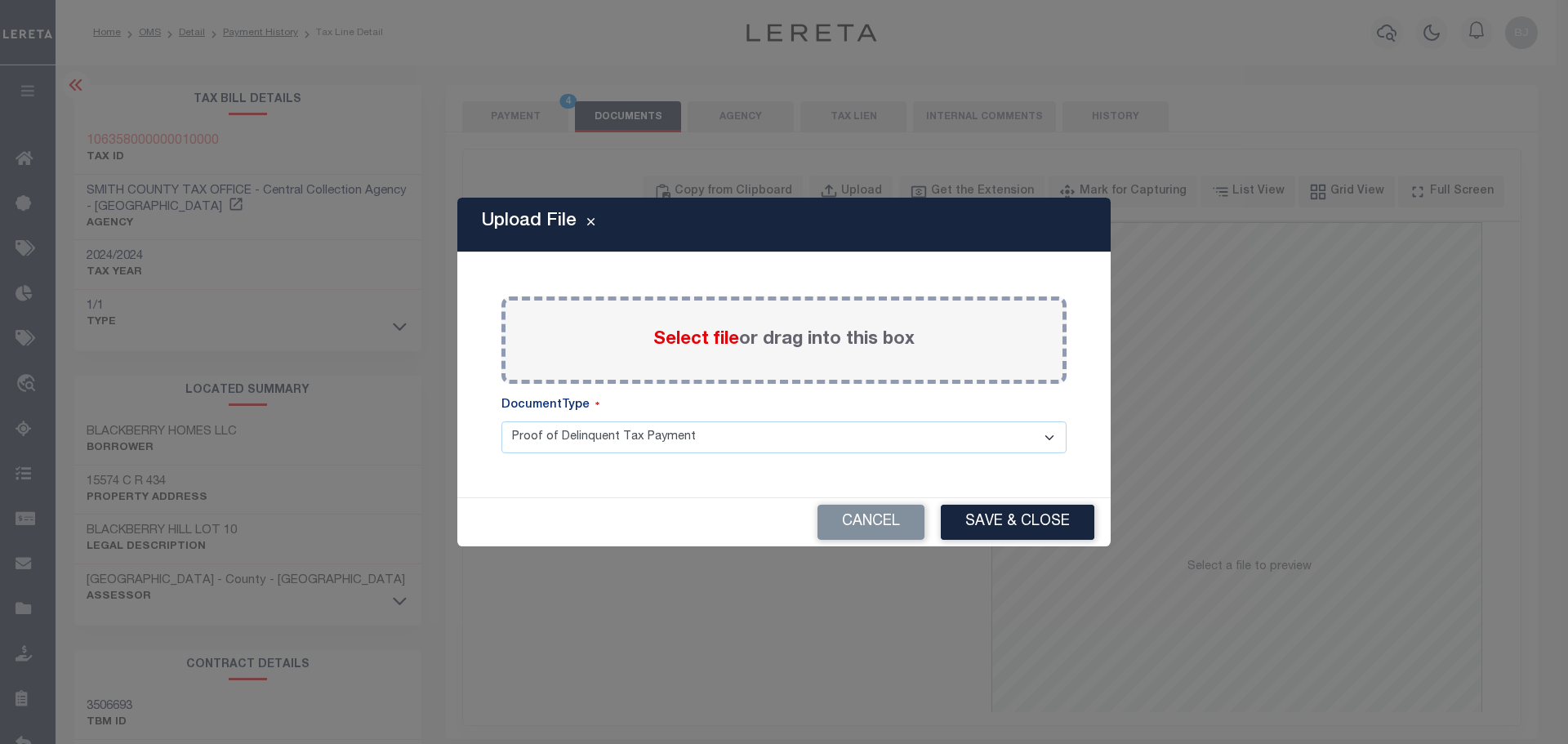
click at [706, 338] on span "Select file" at bounding box center [697, 340] width 86 height 18
click at [0, 0] on input "Select file or drag into this box" at bounding box center [0, 0] width 0 height 0
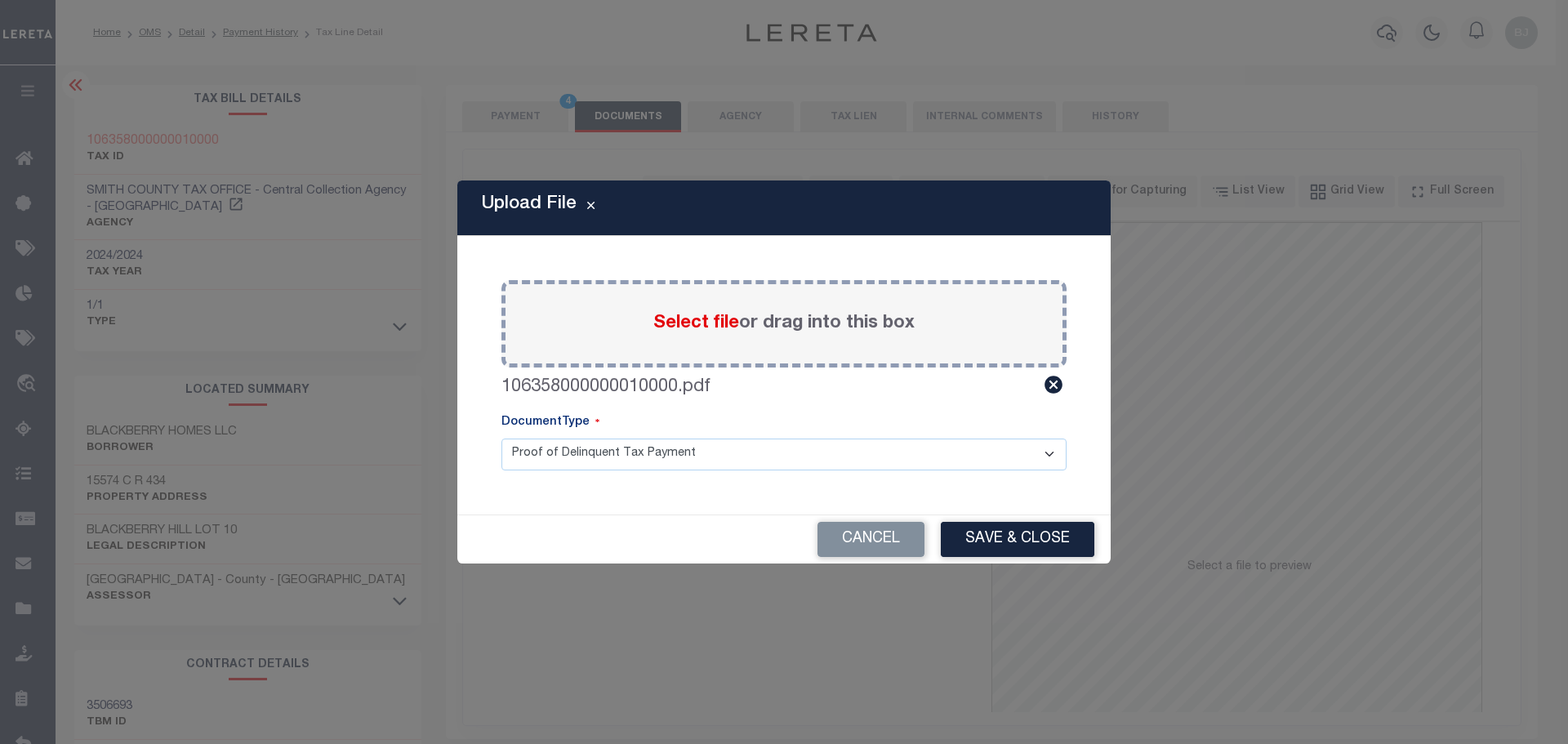
click at [1027, 520] on div "Cancel Save & Close" at bounding box center [784, 539] width 654 height 48
click at [1070, 560] on div "Cancel Save & Close" at bounding box center [784, 539] width 654 height 48
click at [1074, 539] on button "Save & Close" at bounding box center [1018, 539] width 154 height 35
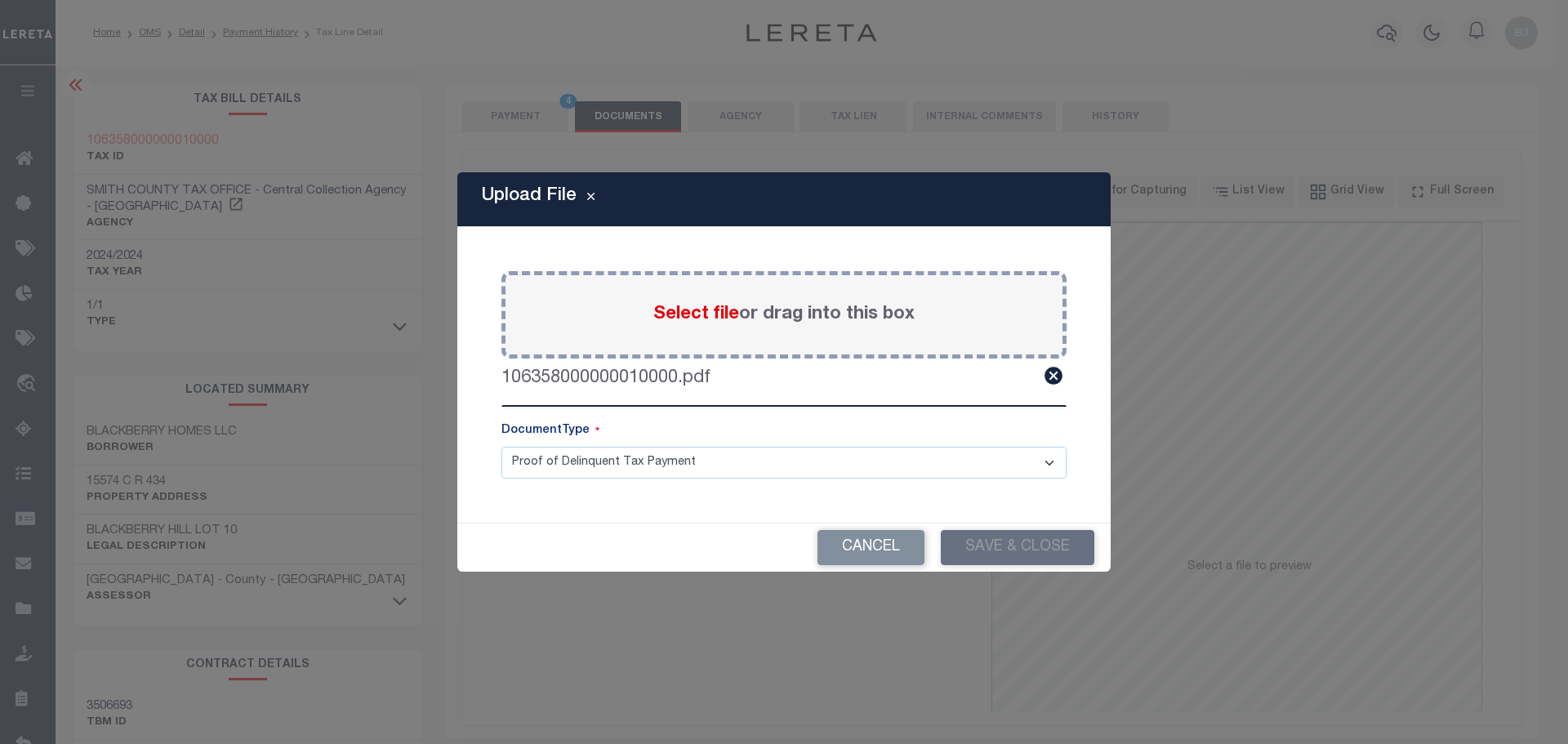
click at [511, 111] on div "Upload File Paste copied image or file into this box Select file or drag into t…" at bounding box center [784, 372] width 1568 height 744
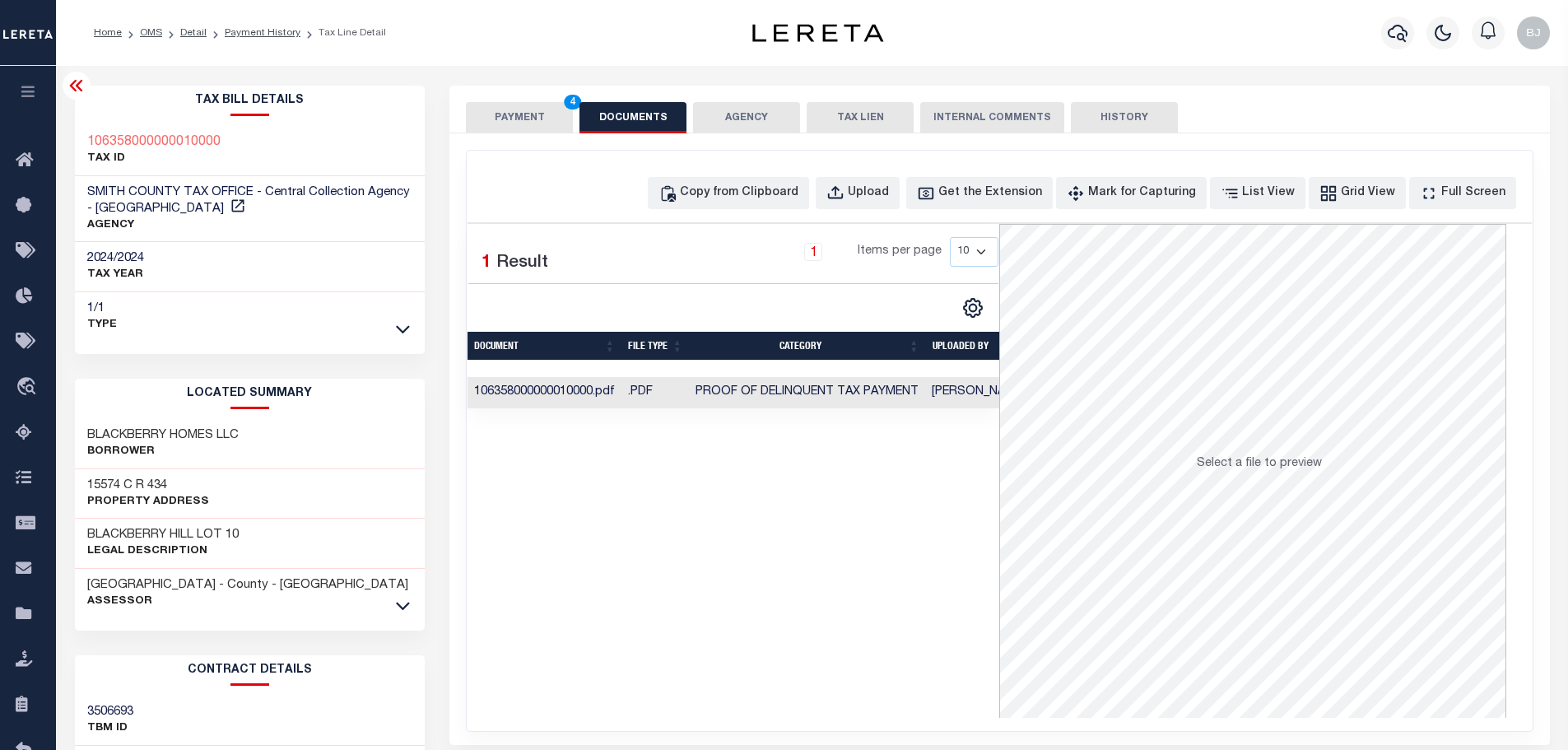
click at [527, 124] on button "PAYMENT 4" at bounding box center [519, 118] width 107 height 31
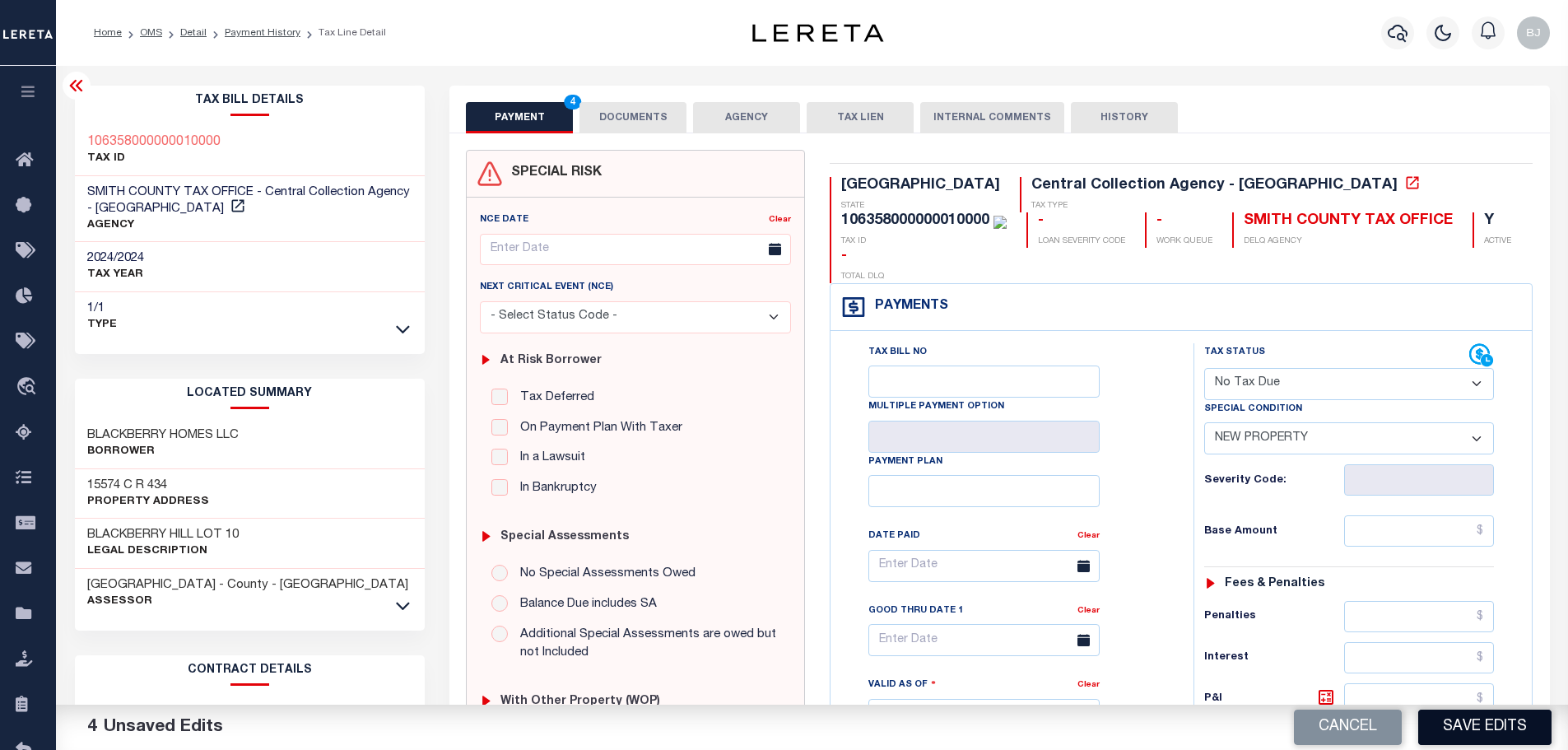
click at [1502, 717] on button "Save Edits" at bounding box center [1485, 727] width 133 height 36
checkbox input "false"
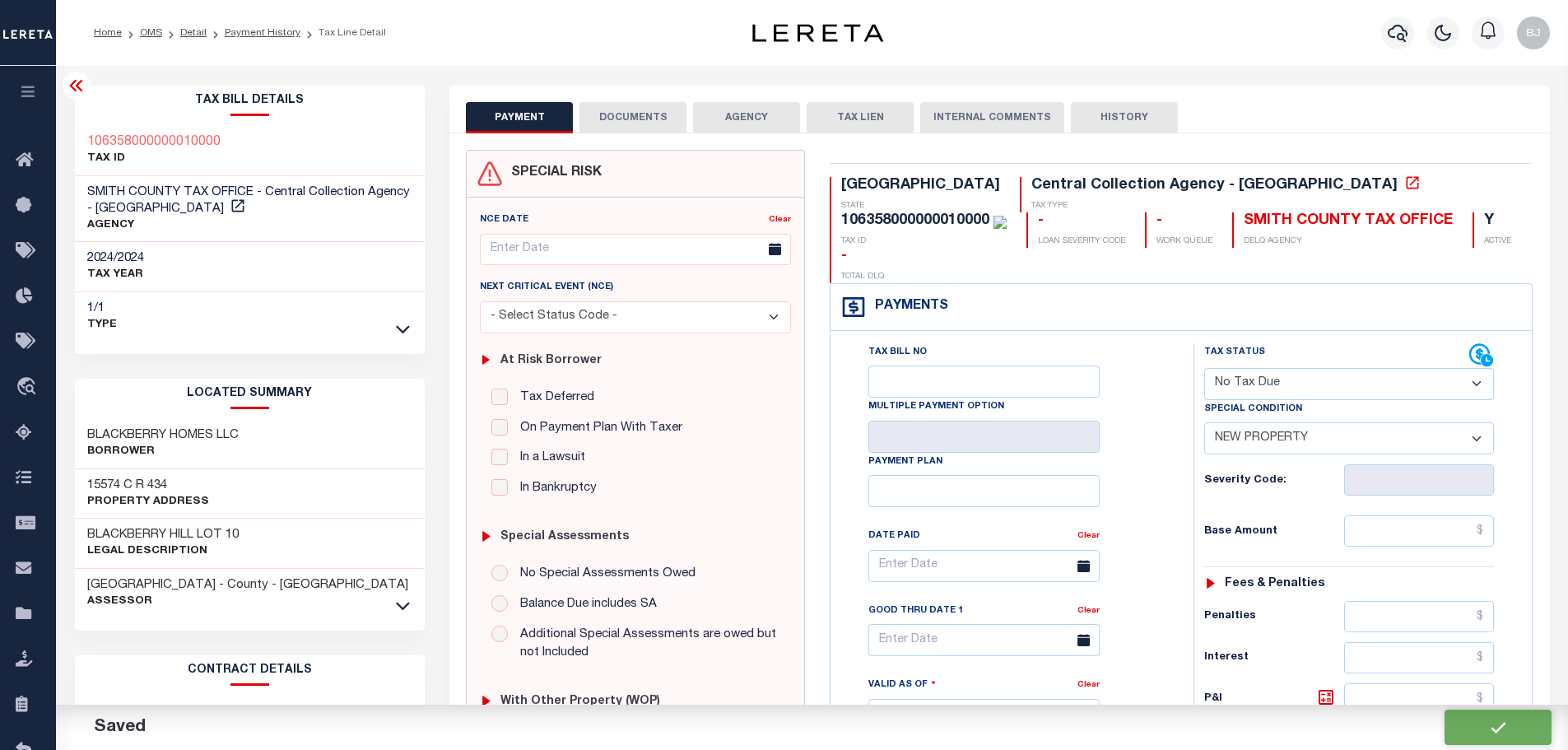
type input "$0"
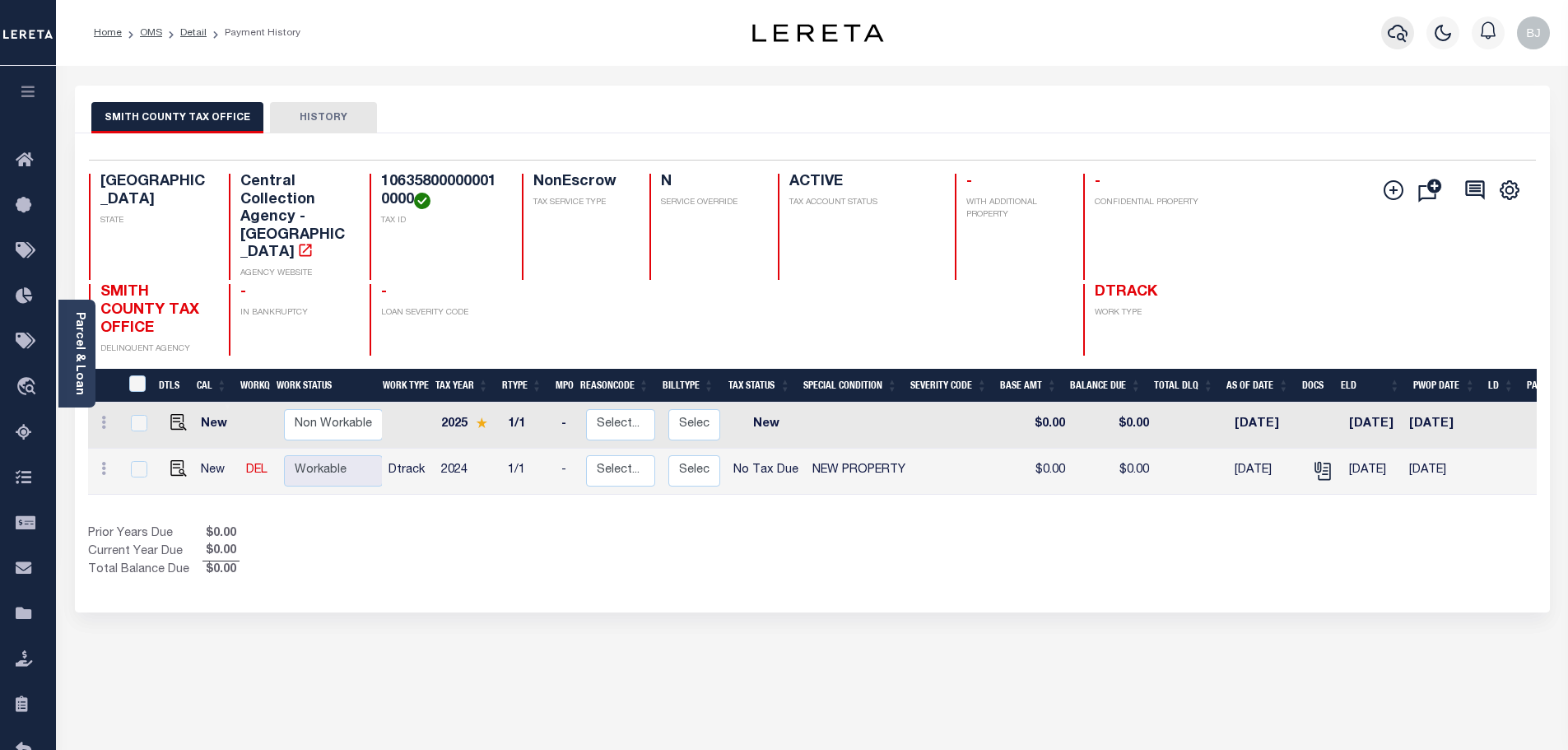
click at [1404, 42] on icon "button" at bounding box center [1397, 33] width 20 height 20
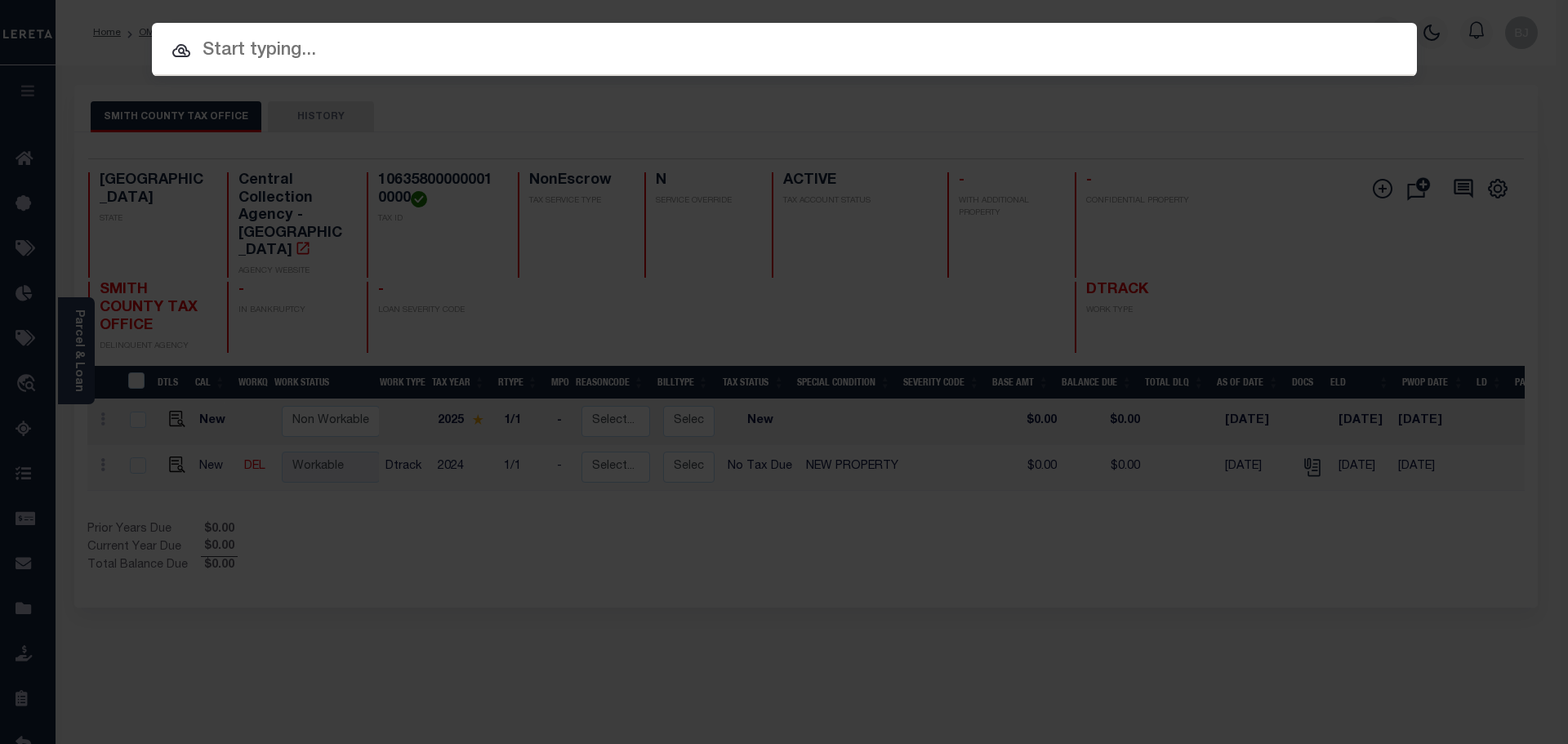
paste input "1225004521"
type input "1225004521"
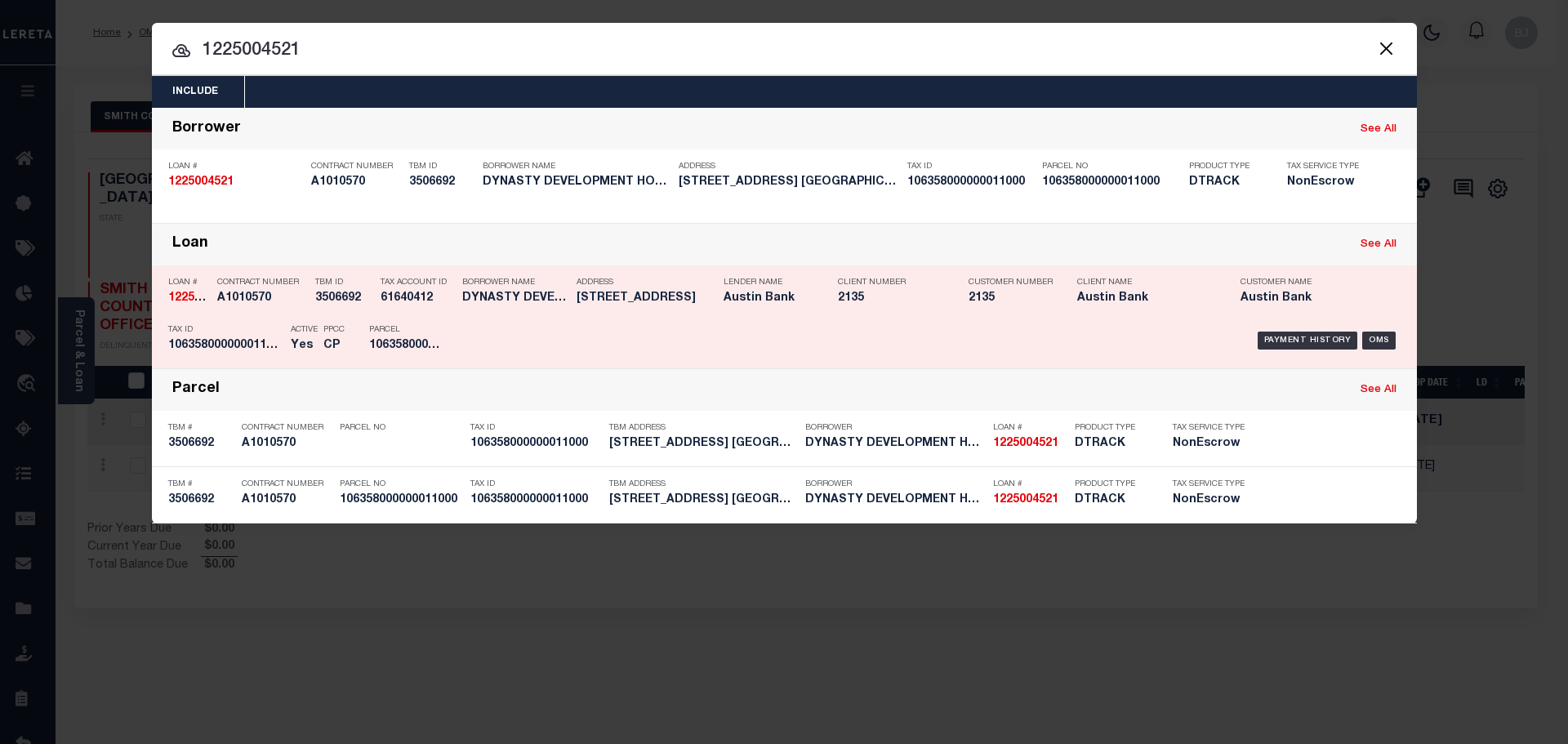
click at [674, 312] on div "Address 15584 CR 434 LINDALE TX 75771" at bounding box center [645, 292] width 138 height 47
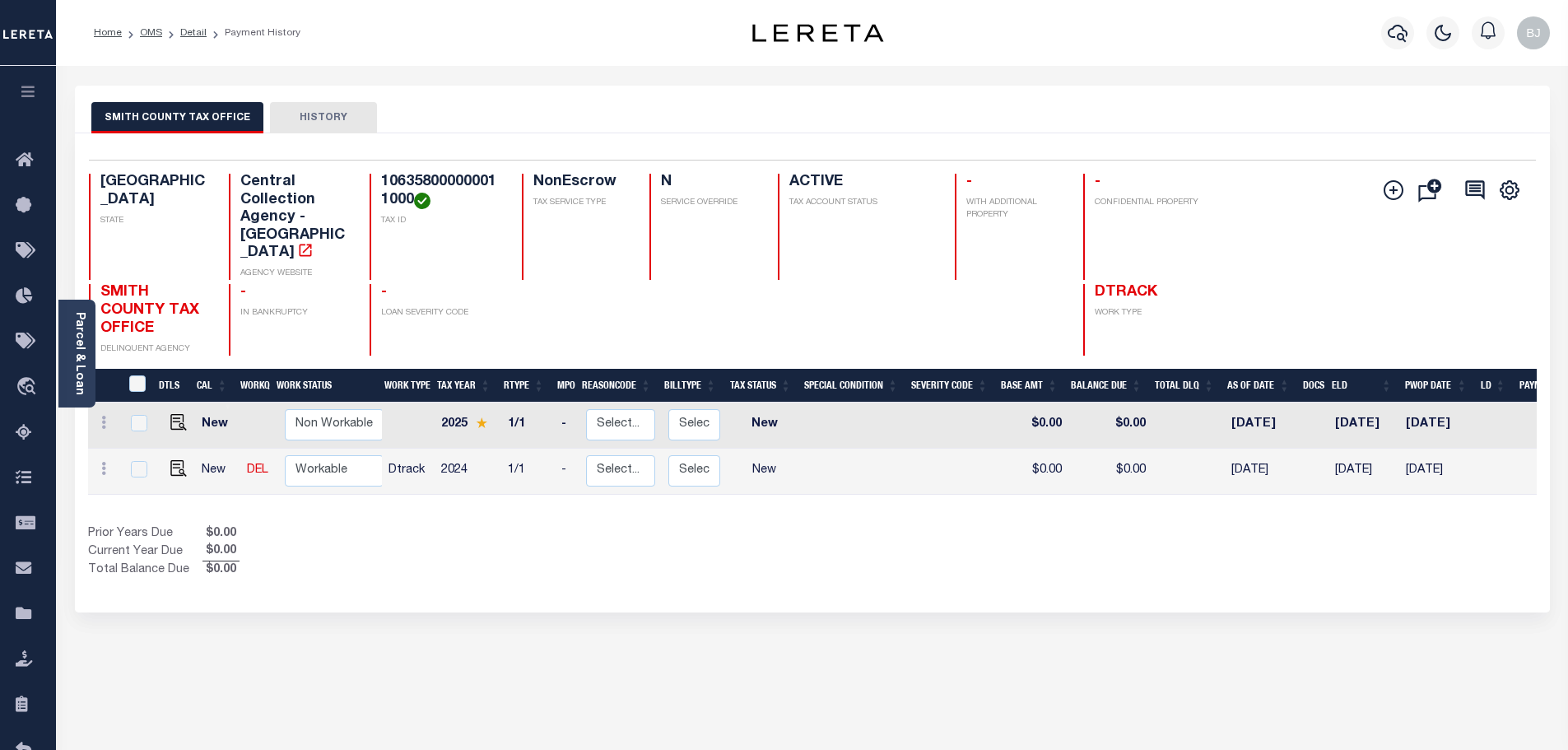
click at [446, 186] on h4 "106358000000011000" at bounding box center [442, 191] width 121 height 36
copy h4 "106358000000011000"
click at [171, 460] on img "" at bounding box center [179, 468] width 16 height 16
checkbox input "true"
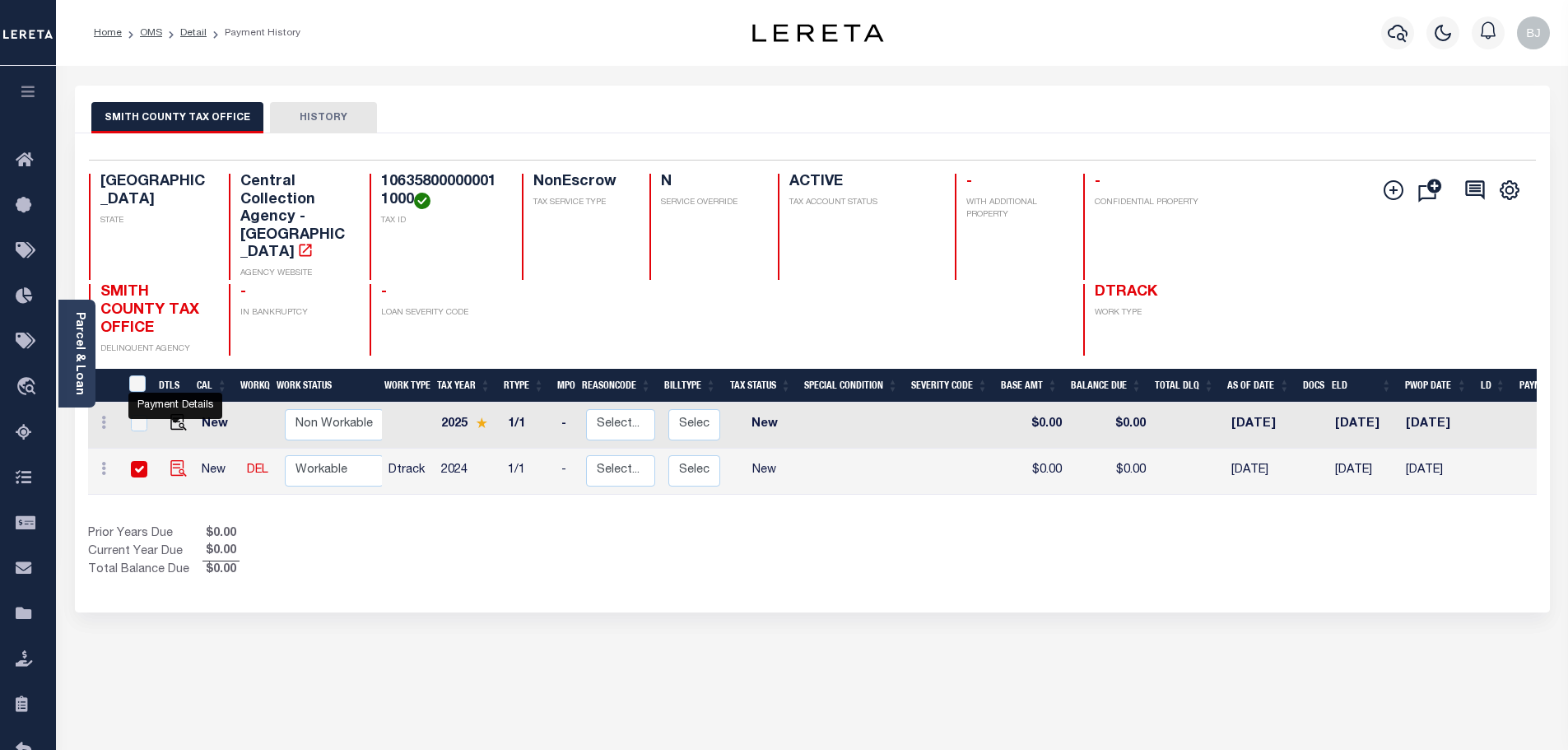
checkbox input "true"
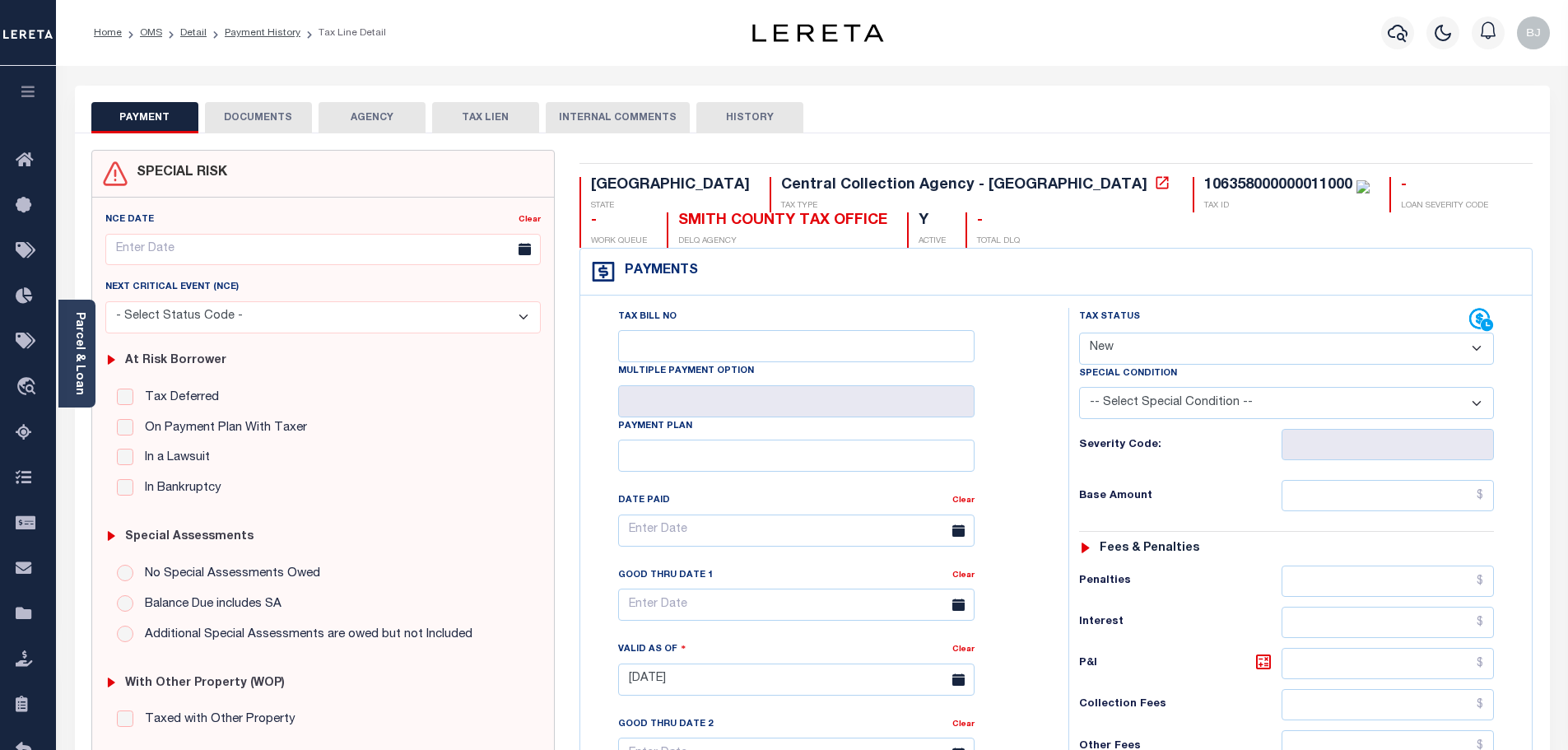
click at [1129, 346] on select "- Select Status Code - Open Due/Unpaid Paid Incomplete No Tax Due Internal Refu…" at bounding box center [1286, 349] width 415 height 32
select select "NTX"
click at [1079, 334] on select "- Select Status Code - Open Due/Unpaid Paid Incomplete No Tax Due Internal Refu…" at bounding box center [1286, 349] width 415 height 32
type input "09/05/2025"
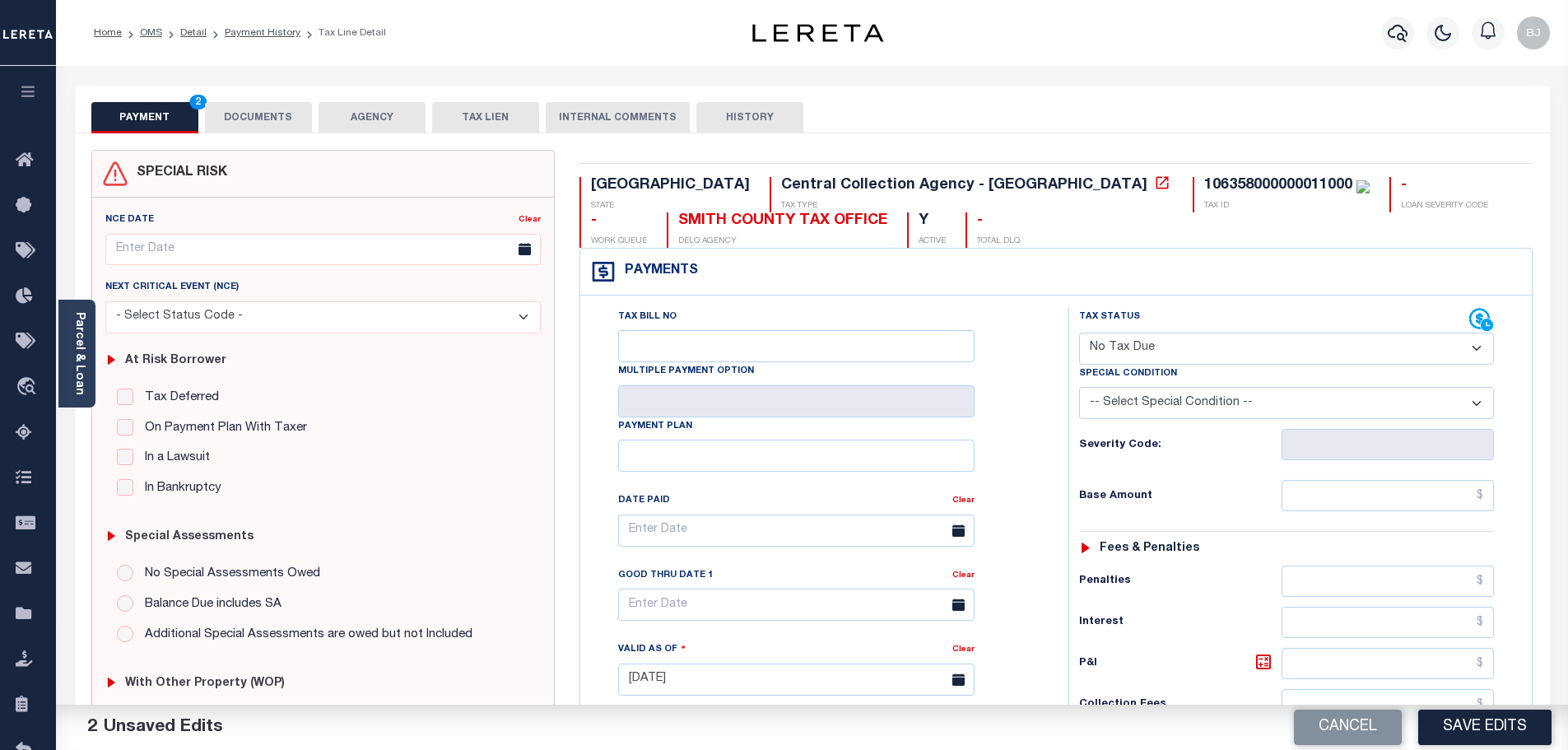
select select "7"
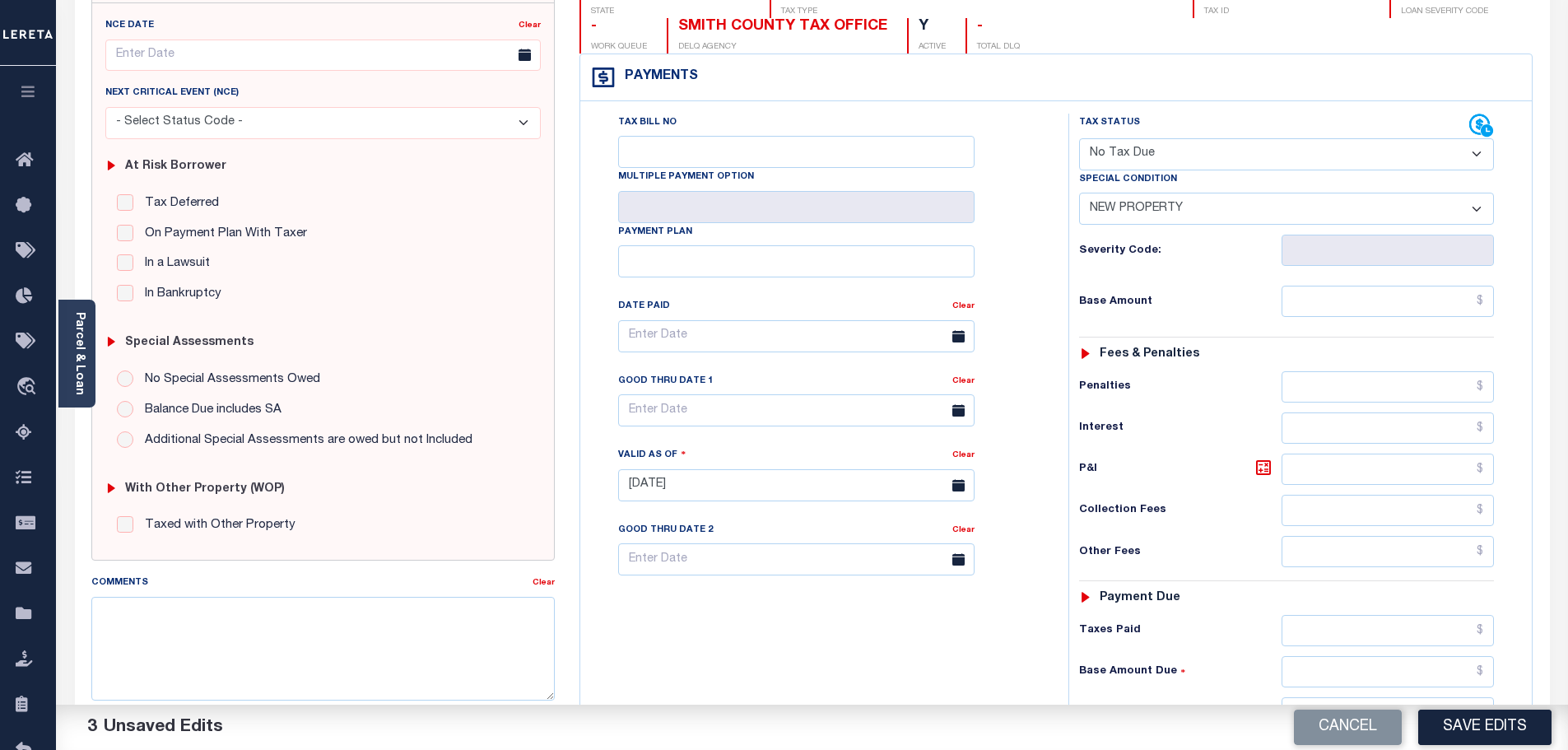
scroll to position [329, 0]
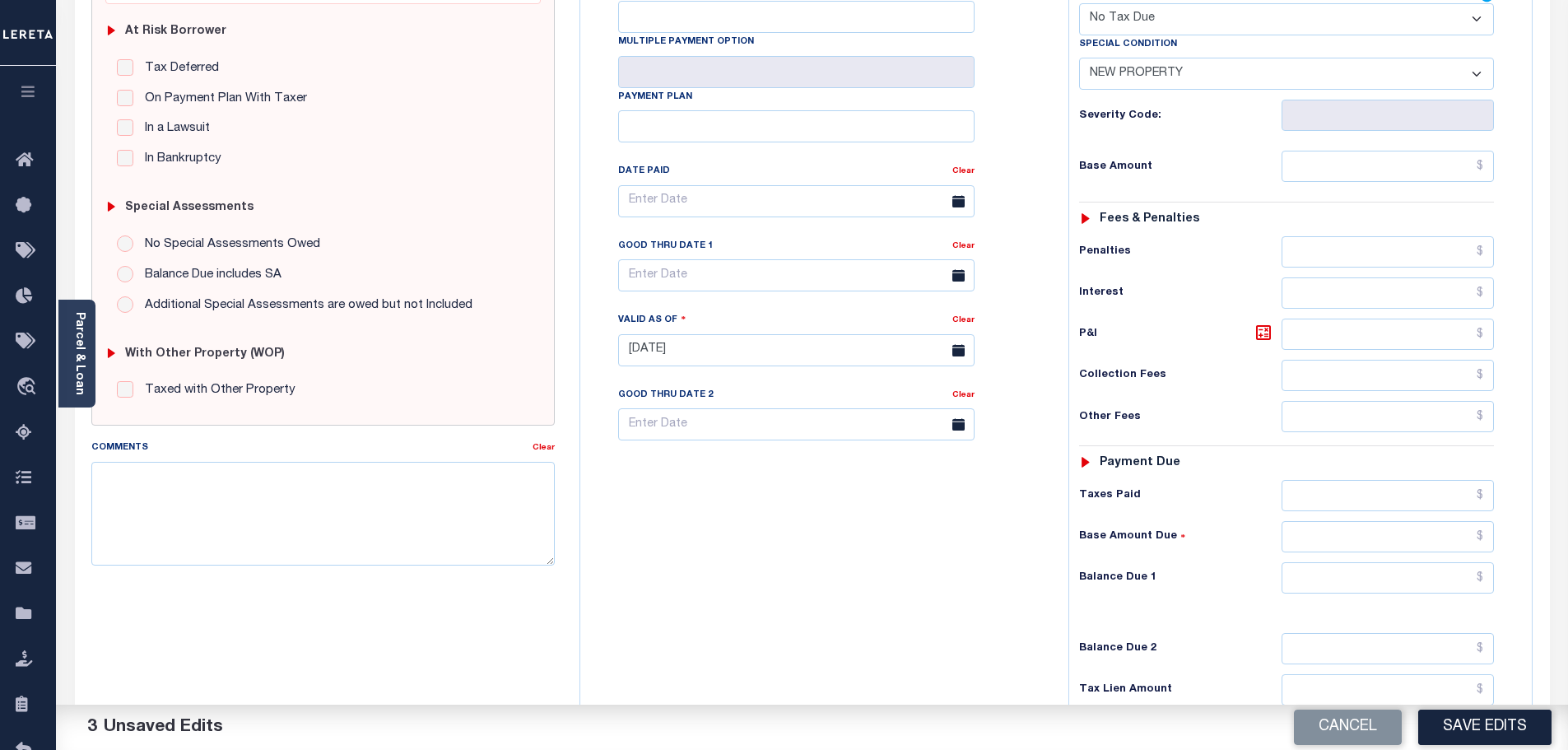
click at [1379, 597] on div "Tax Status Status - Select Status Code -" at bounding box center [1292, 342] width 447 height 727
click at [1399, 580] on input "text" at bounding box center [1389, 578] width 213 height 31
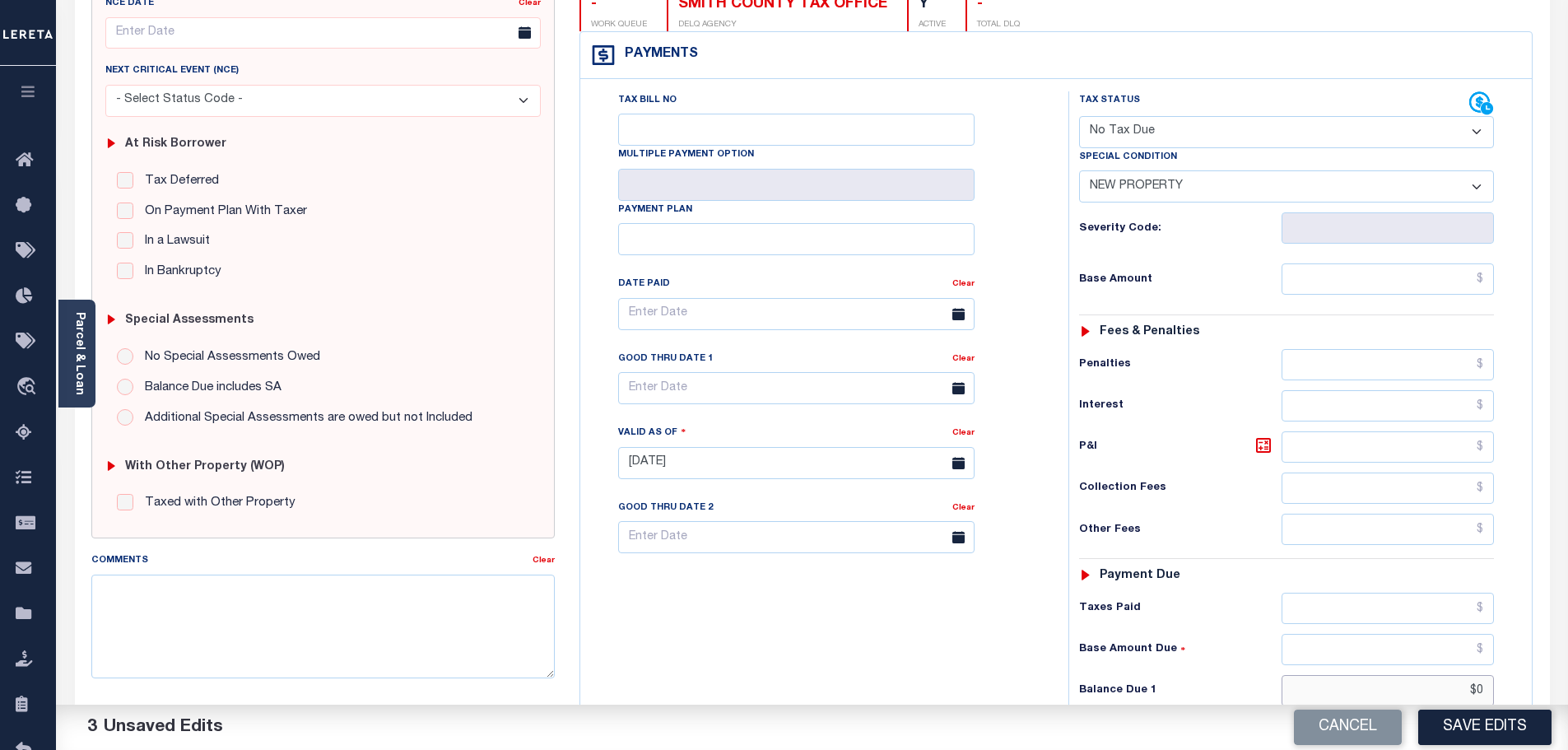
scroll to position [0, 0]
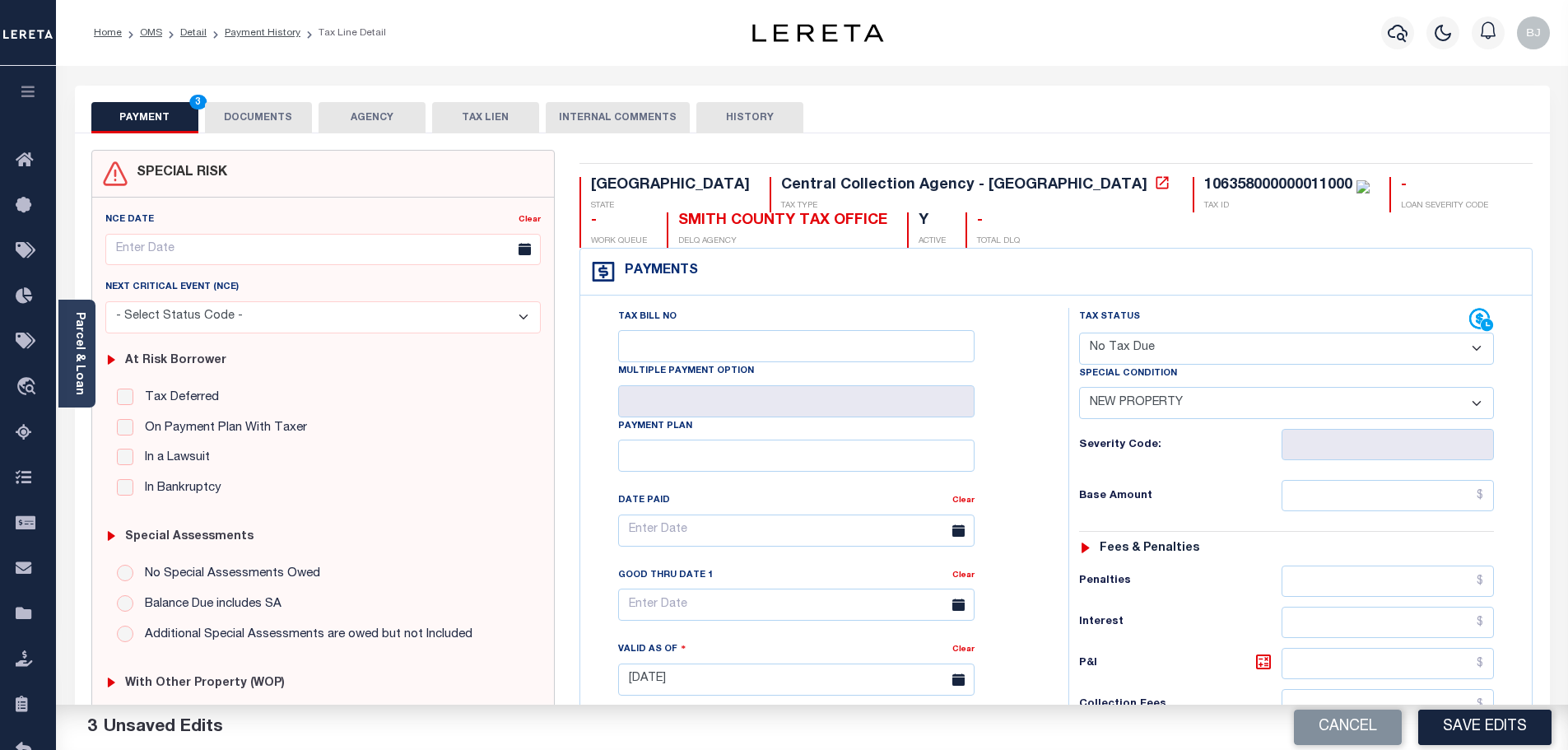
type input "$0.00"
click at [286, 101] on div "PAYMENT 3 DOCUMENTS AGENCY DELINQUENT PAYEE TAX LIEN" at bounding box center [812, 109] width 1475 height 48
click at [287, 107] on button "DOCUMENTS" at bounding box center [257, 118] width 107 height 31
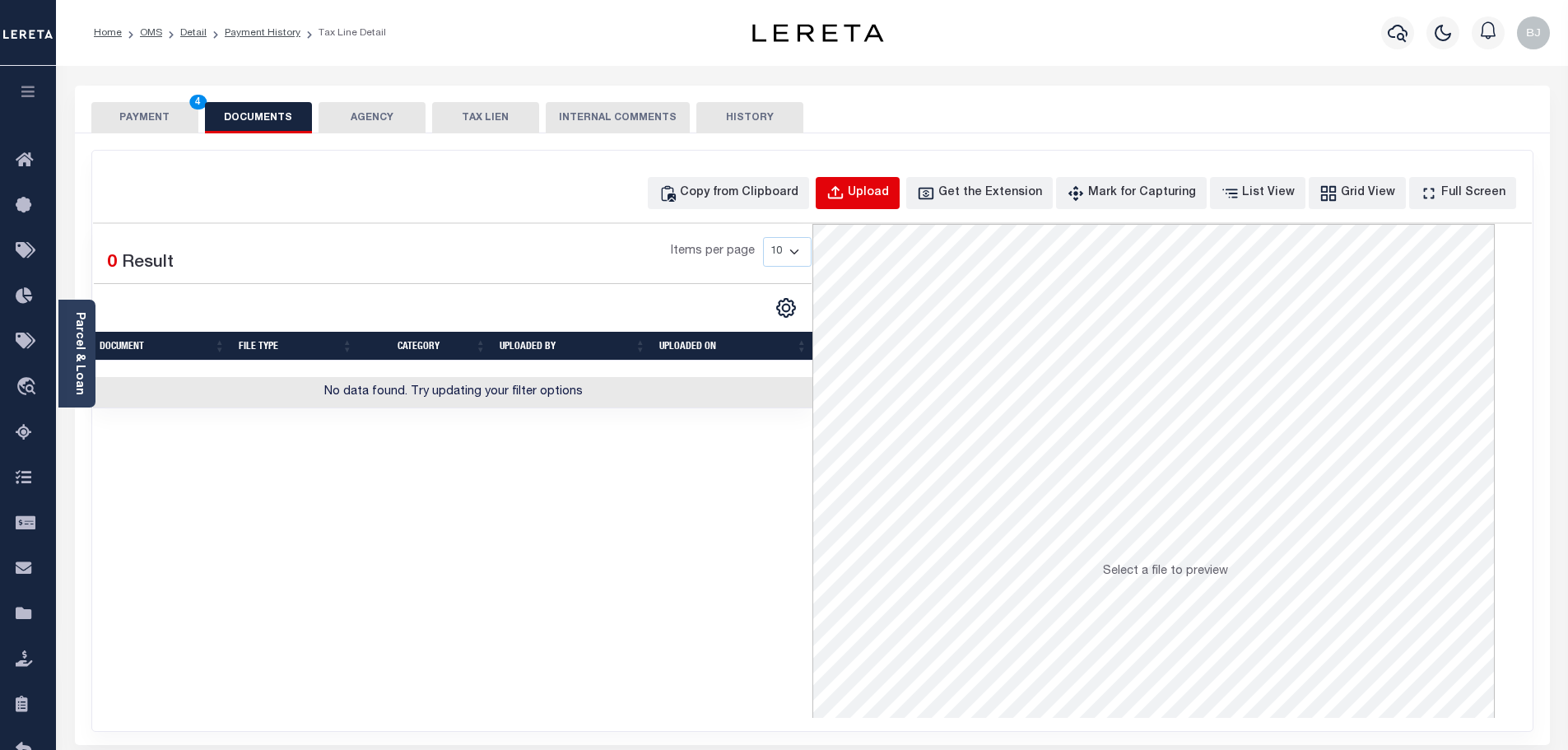
click at [889, 197] on div "Upload" at bounding box center [868, 193] width 41 height 18
select select "POP"
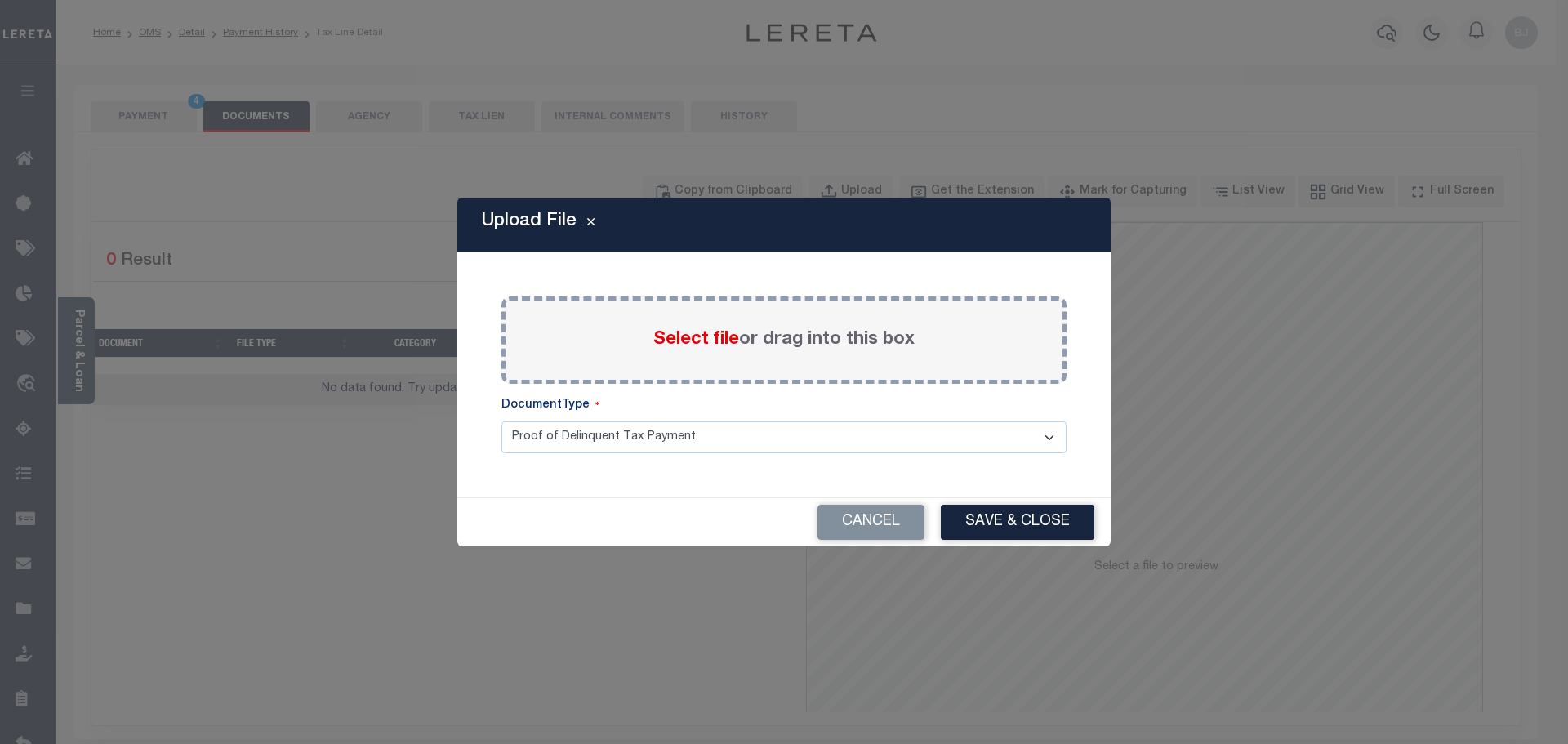
click at [708, 343] on span "Select file" at bounding box center [697, 340] width 86 height 18
click at [0, 0] on input "Select file or drag into this box" at bounding box center [0, 0] width 0 height 0
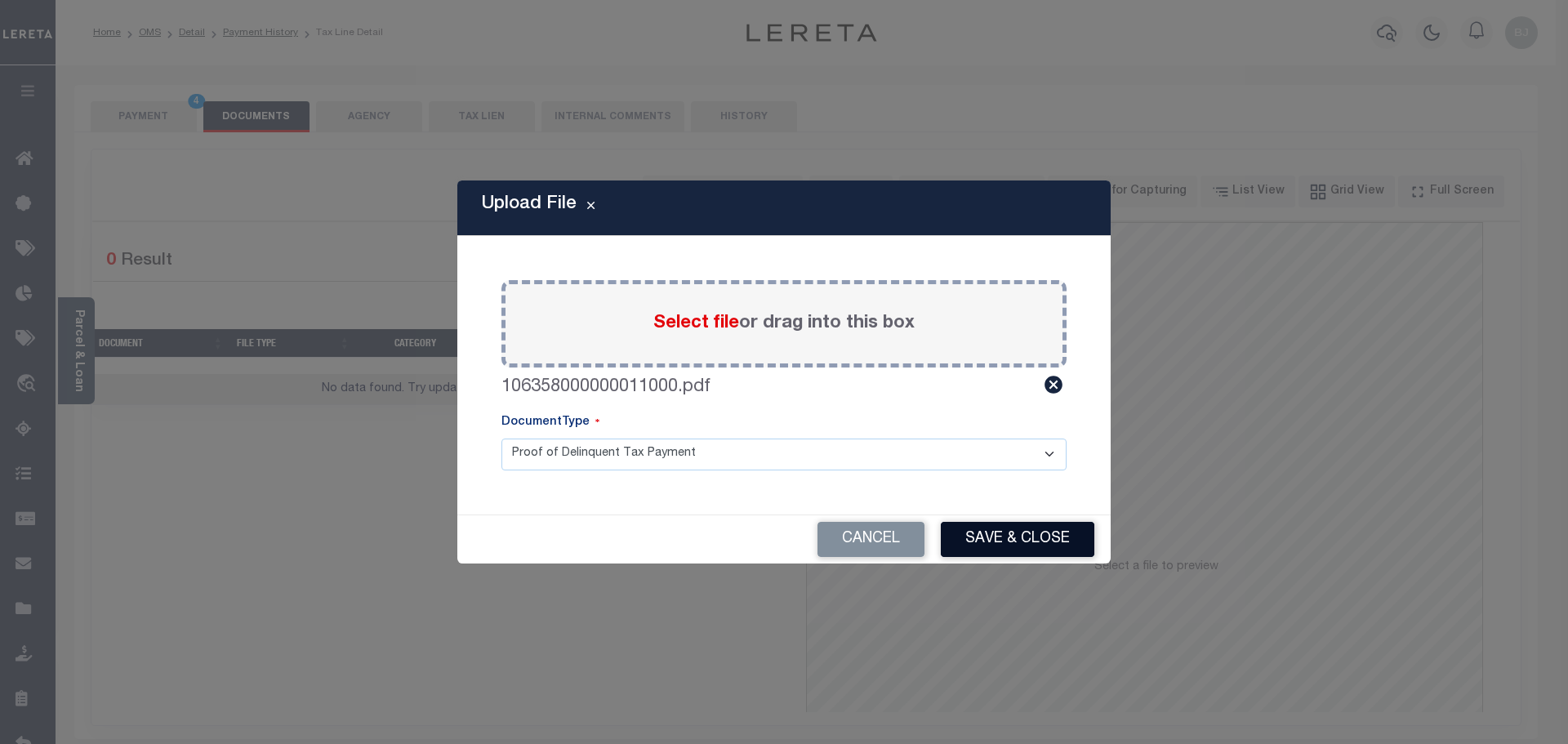
click at [1049, 549] on button "Save & Close" at bounding box center [1018, 539] width 154 height 35
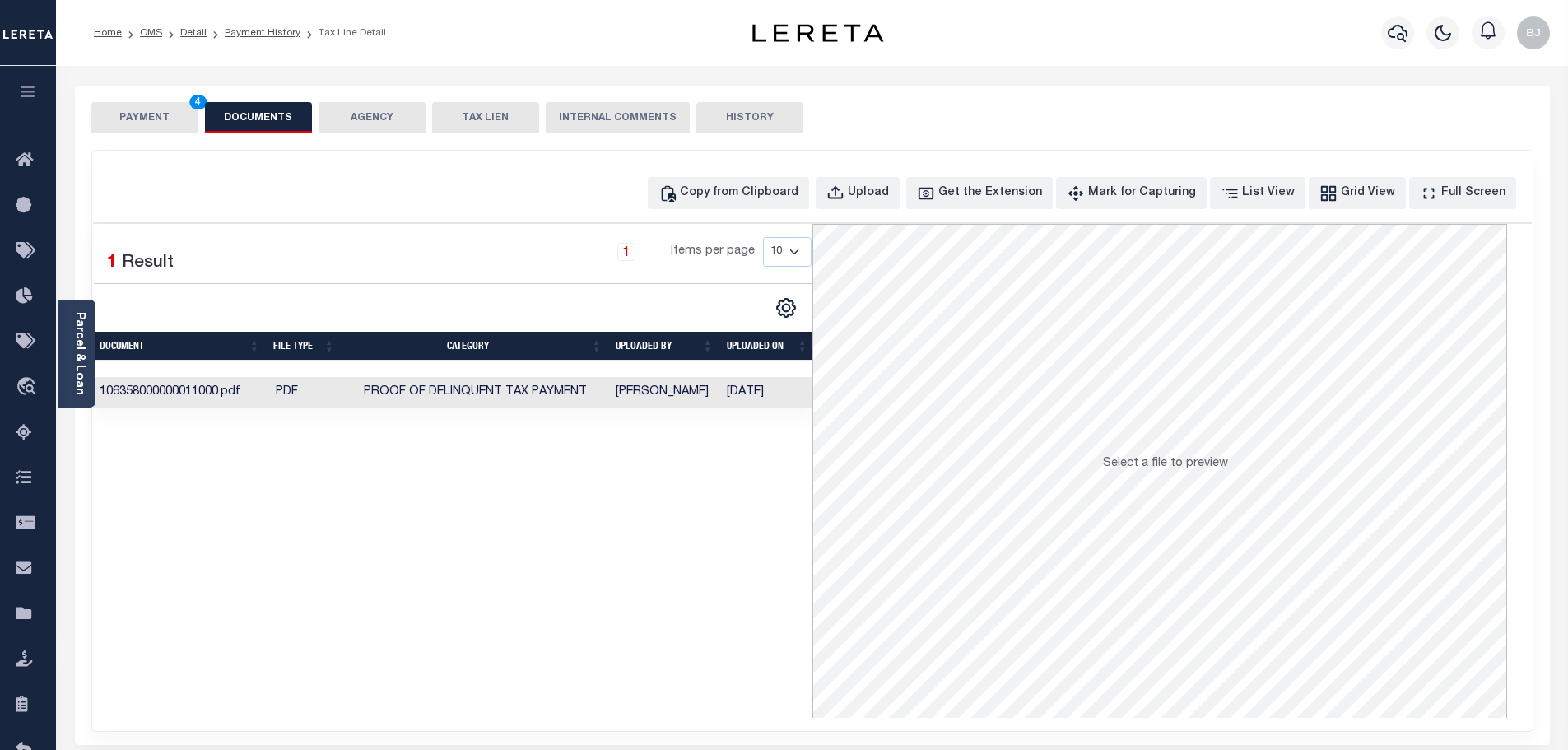
click at [171, 129] on button "PAYMENT 4" at bounding box center [144, 118] width 107 height 31
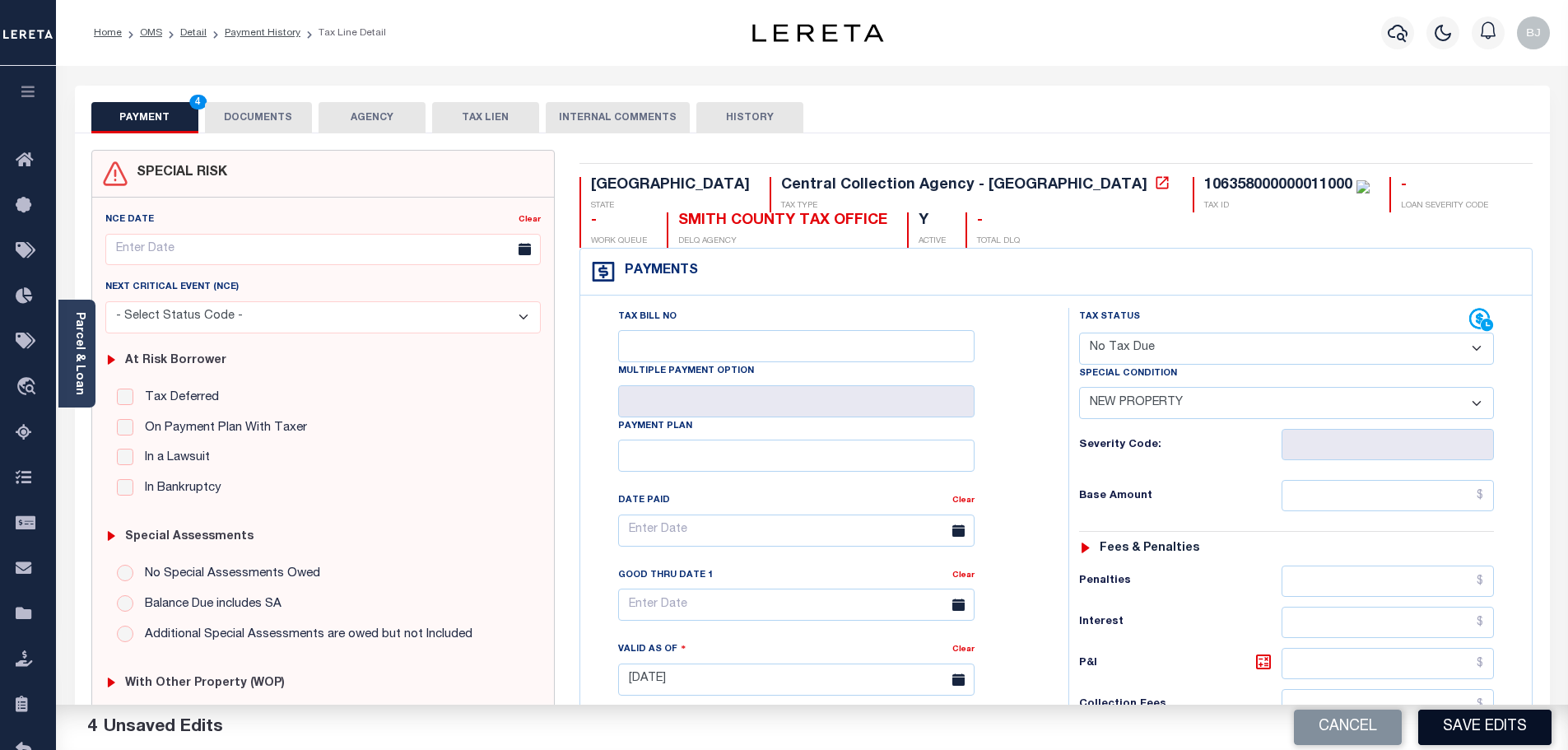
click at [1505, 734] on button "Save Edits" at bounding box center [1485, 727] width 133 height 36
checkbox input "false"
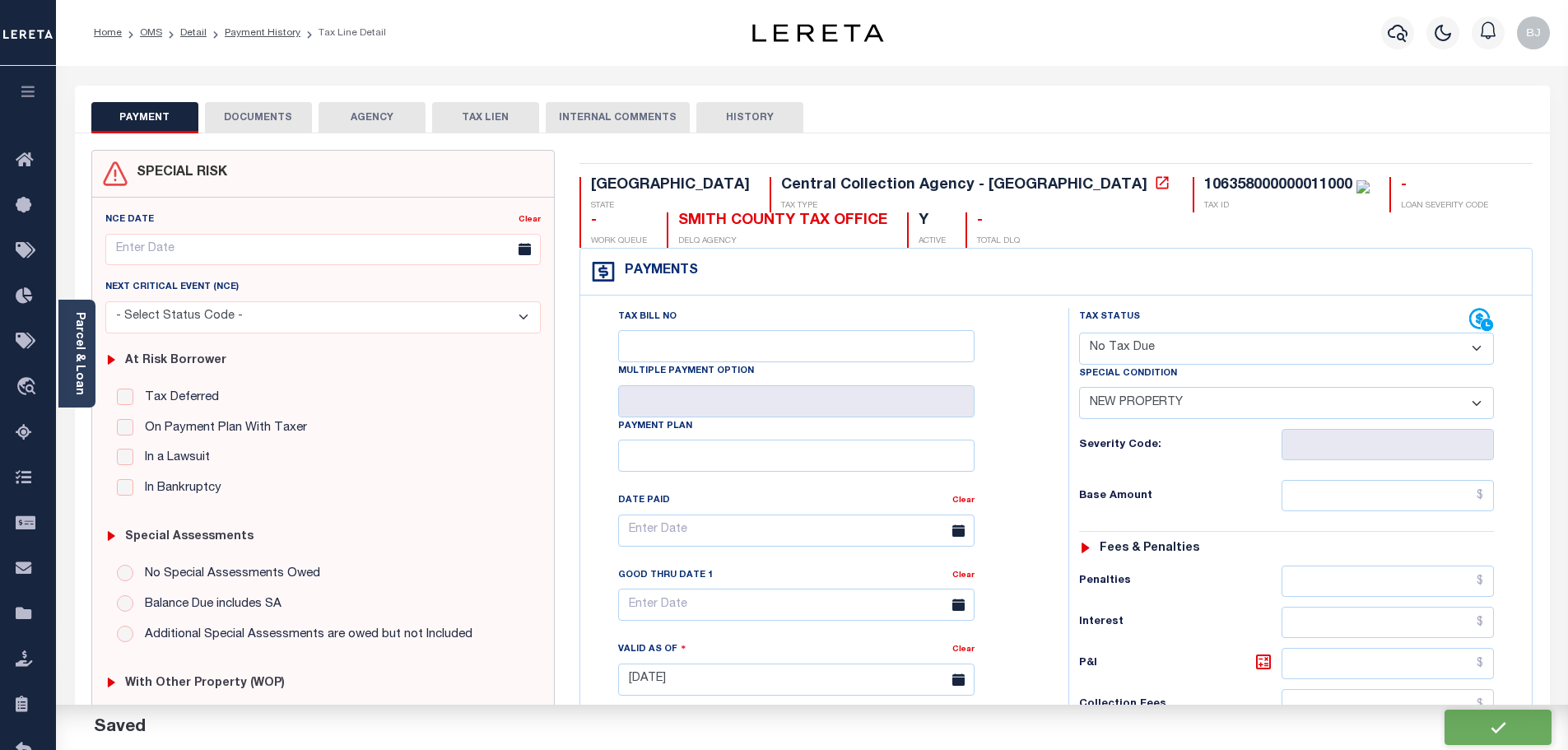
type input "$0"
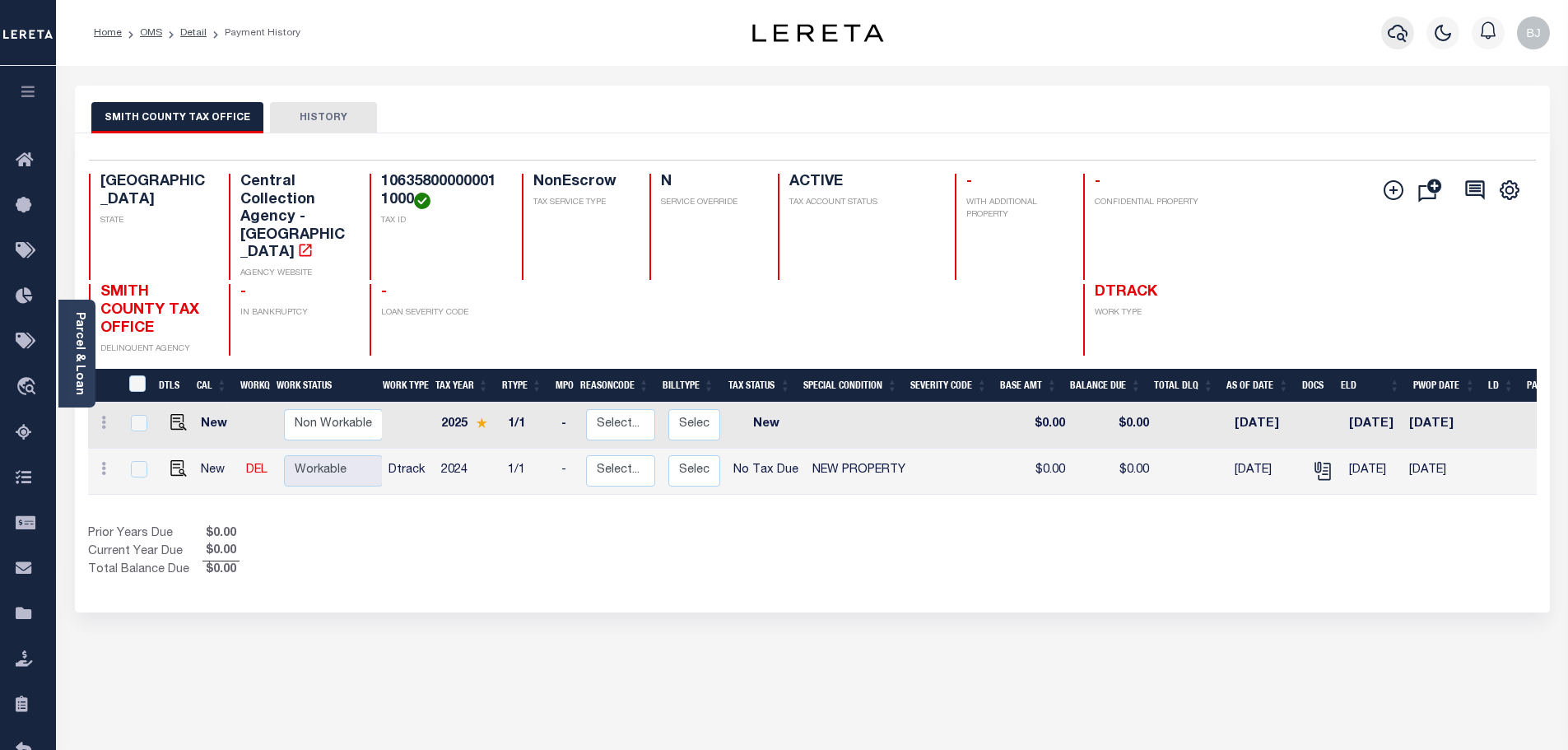
click at [1400, 37] on icon "button" at bounding box center [1397, 33] width 20 height 20
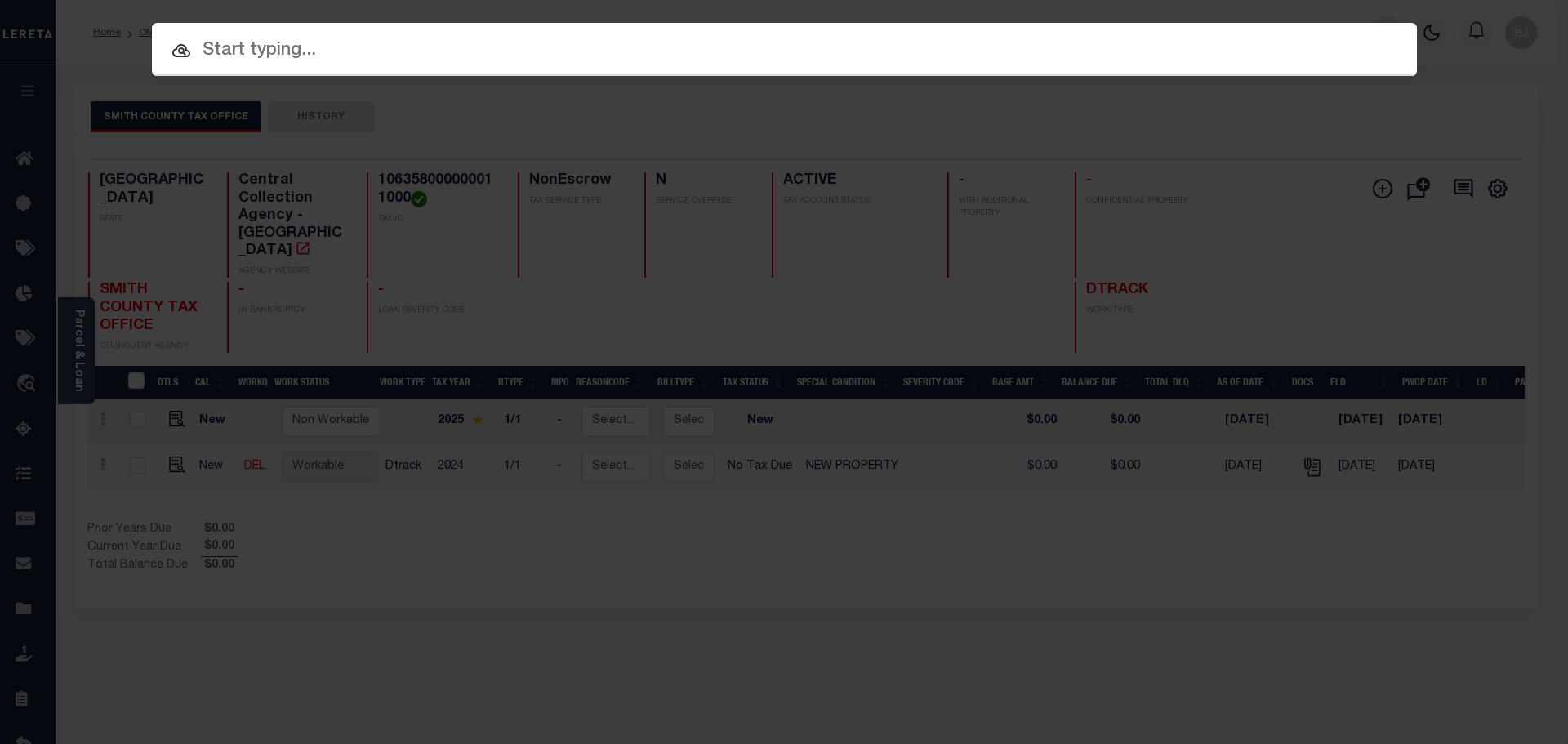
paste input "1225005881"
type input "1225005881"
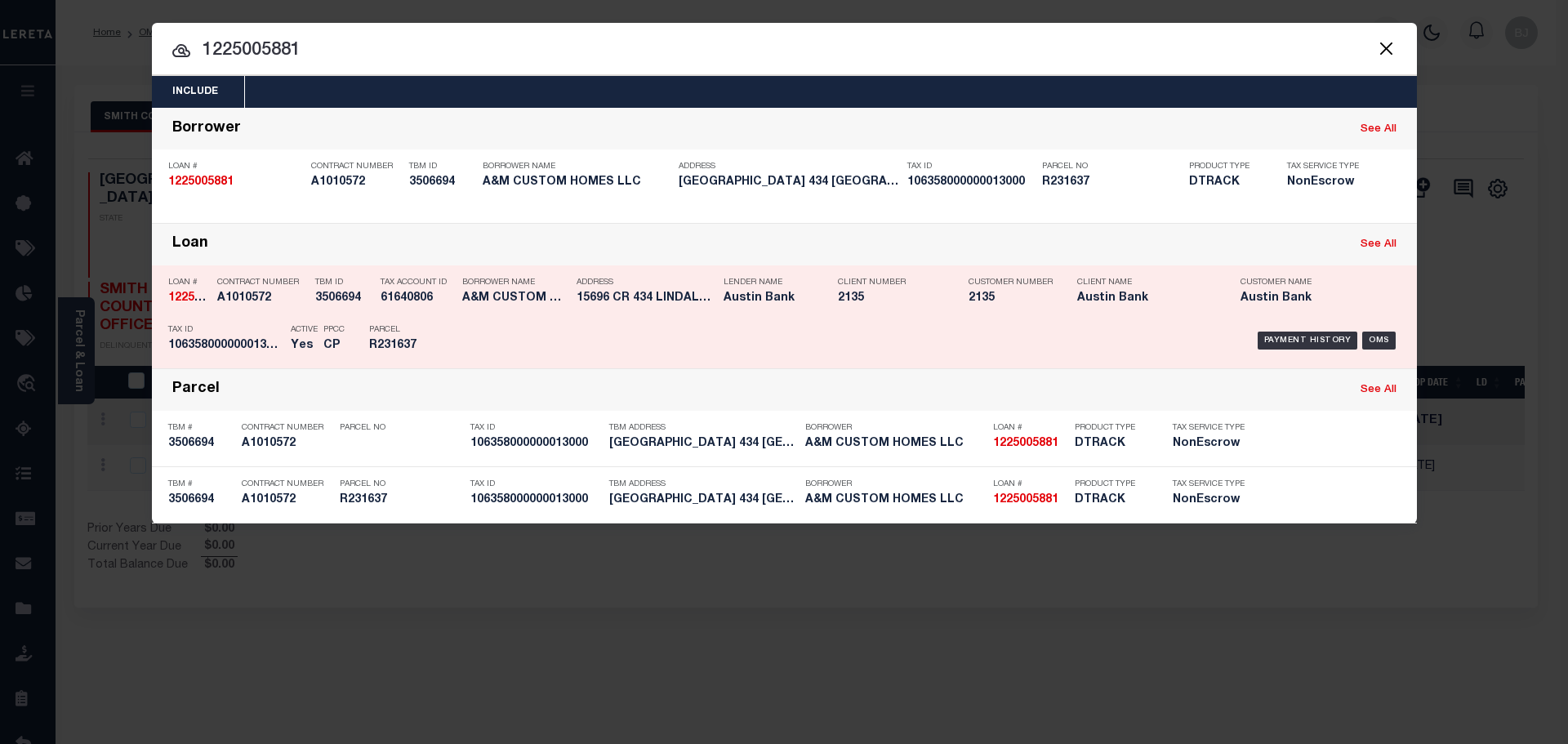
click at [925, 291] on div "Client Number 2135" at bounding box center [890, 292] width 106 height 47
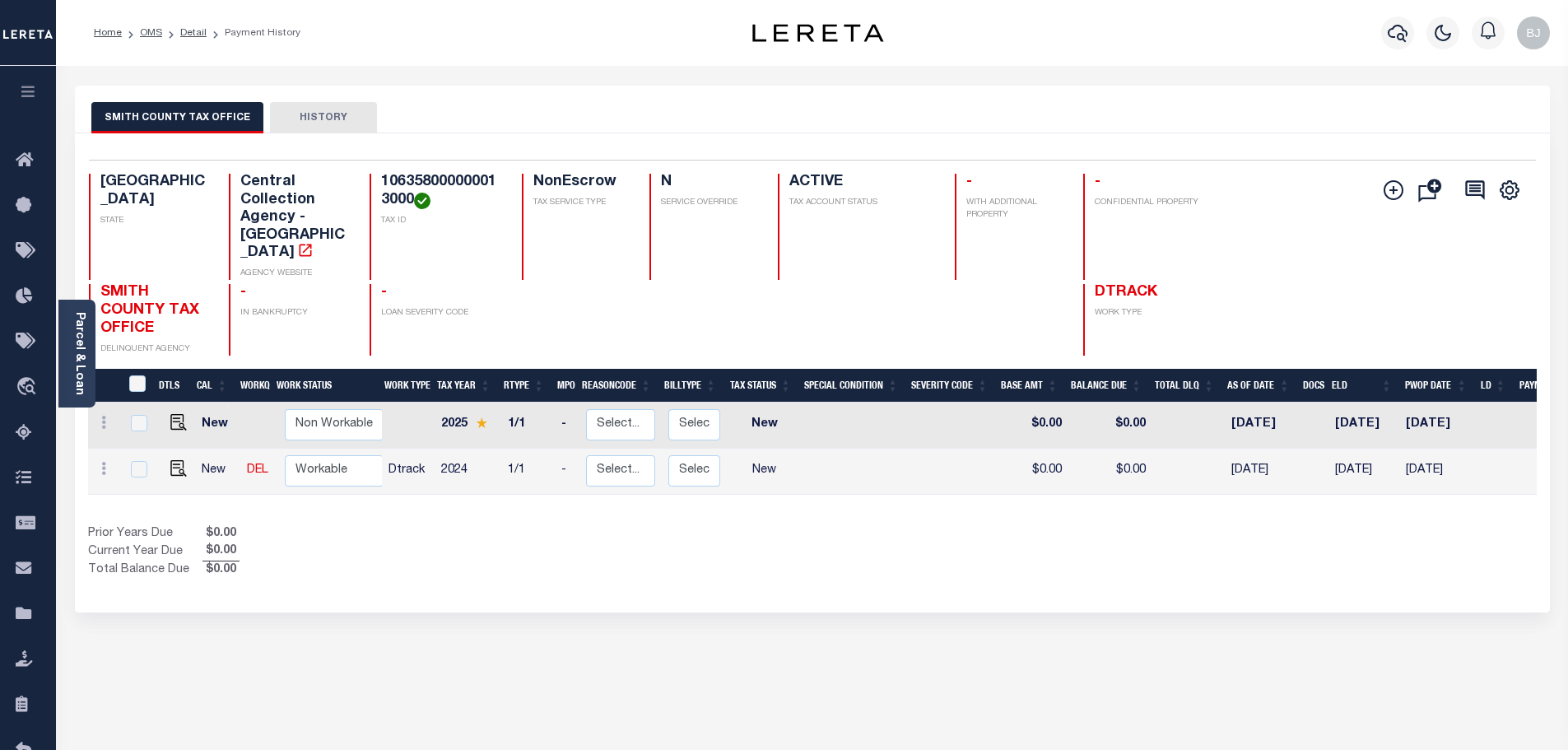
click at [425, 182] on h4 "106358000000013000" at bounding box center [442, 191] width 121 height 36
copy h4 "106358000000013000"
drag, startPoint x: 176, startPoint y: 440, endPoint x: 240, endPoint y: 440, distance: 64.0
click at [176, 460] on img "" at bounding box center [179, 468] width 16 height 16
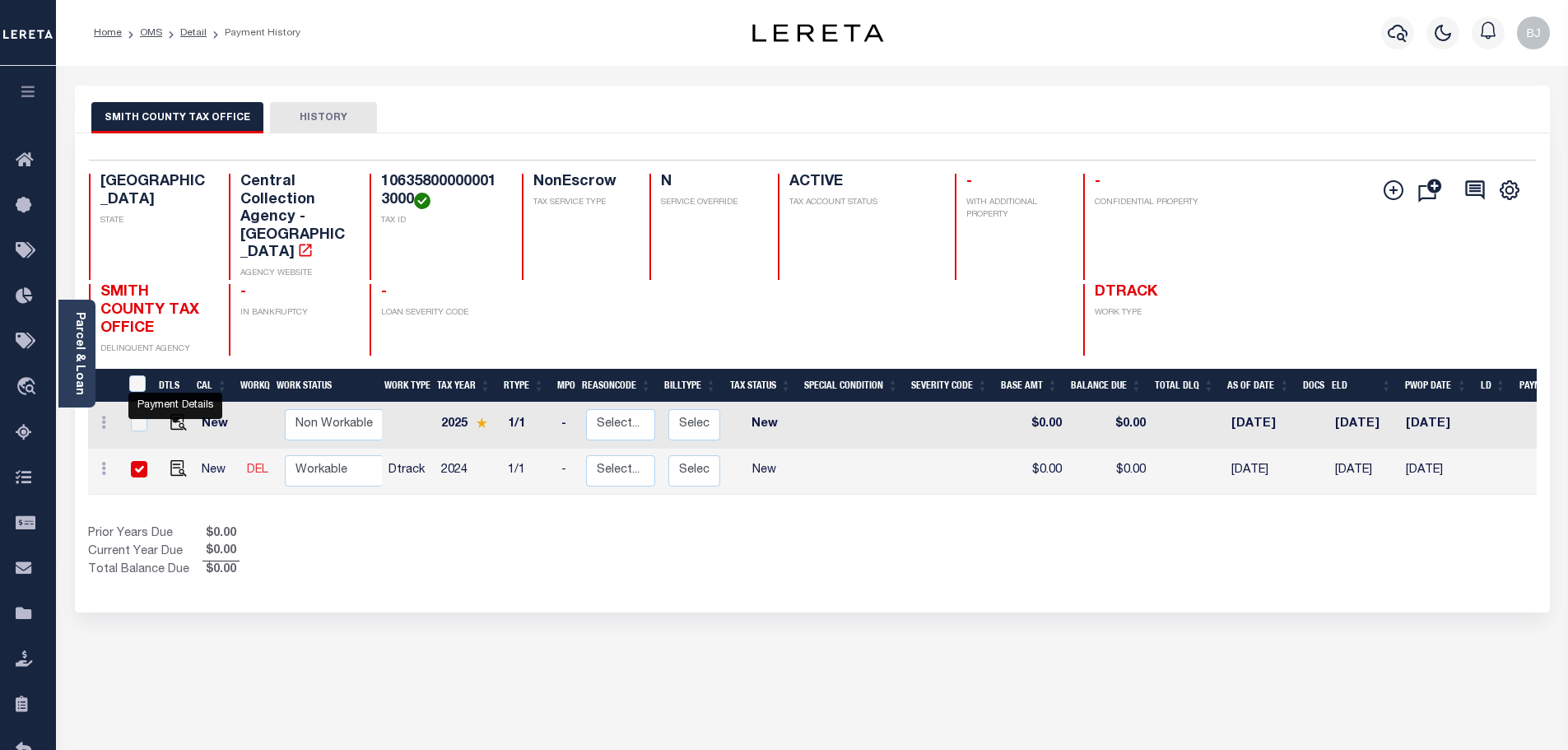
checkbox input "true"
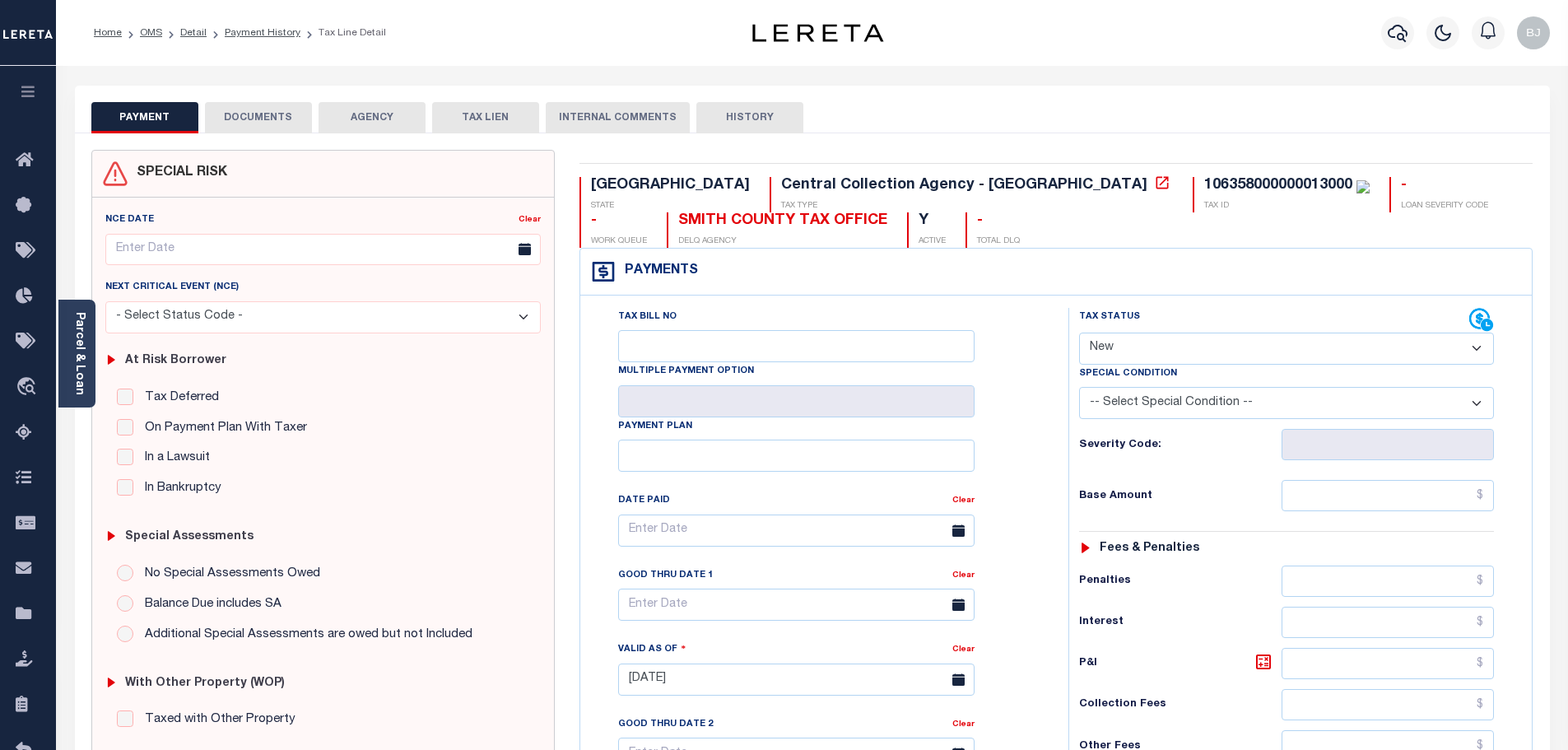
click at [1299, 336] on select "- Select Status Code - Open Due/Unpaid Paid Incomplete No Tax Due Internal Refu…" at bounding box center [1286, 349] width 415 height 32
select select "NTX"
click at [1079, 334] on select "- Select Status Code - Open Due/Unpaid Paid Incomplete No Tax Due Internal Refu…" at bounding box center [1286, 349] width 415 height 32
type input "[DATE]"
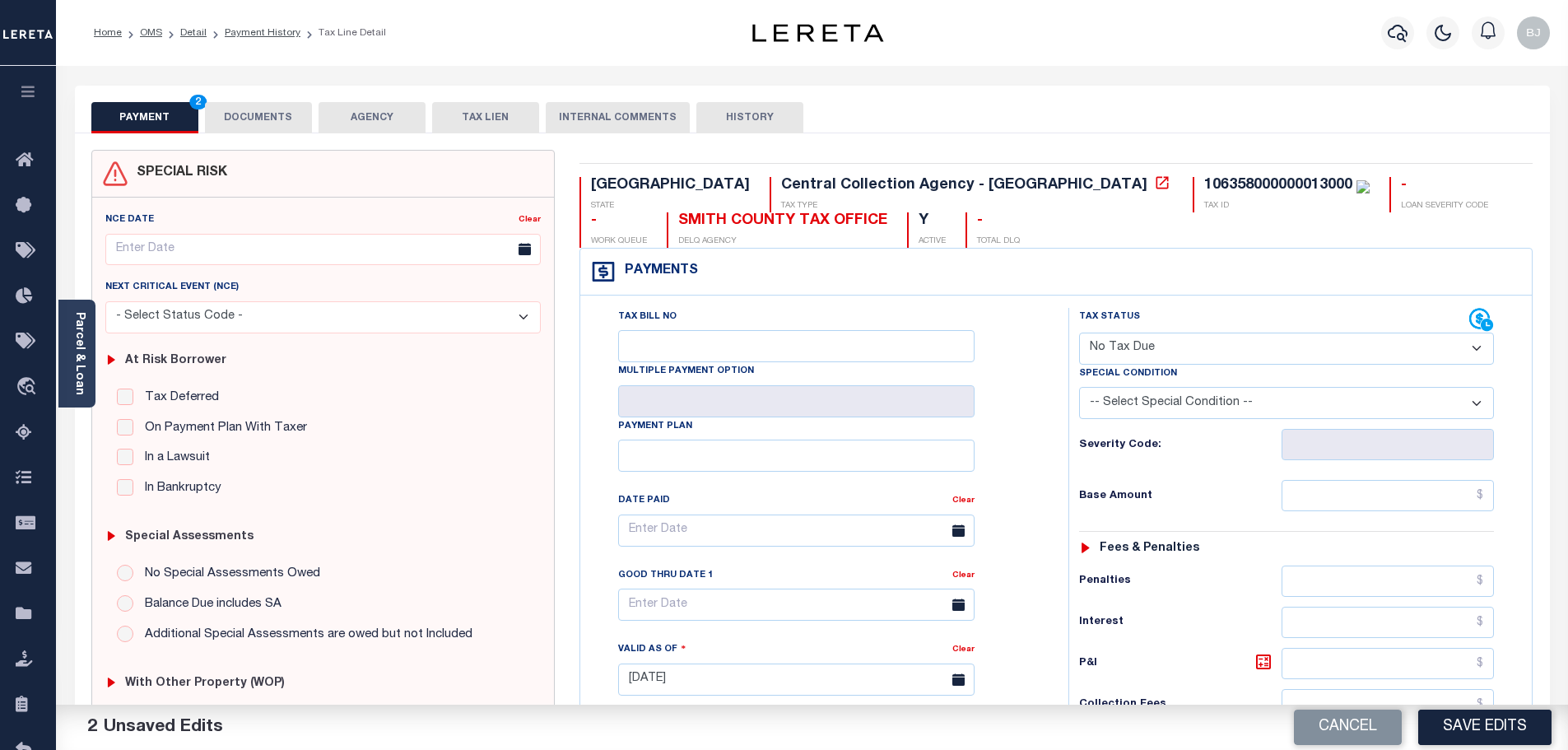
select select "7"
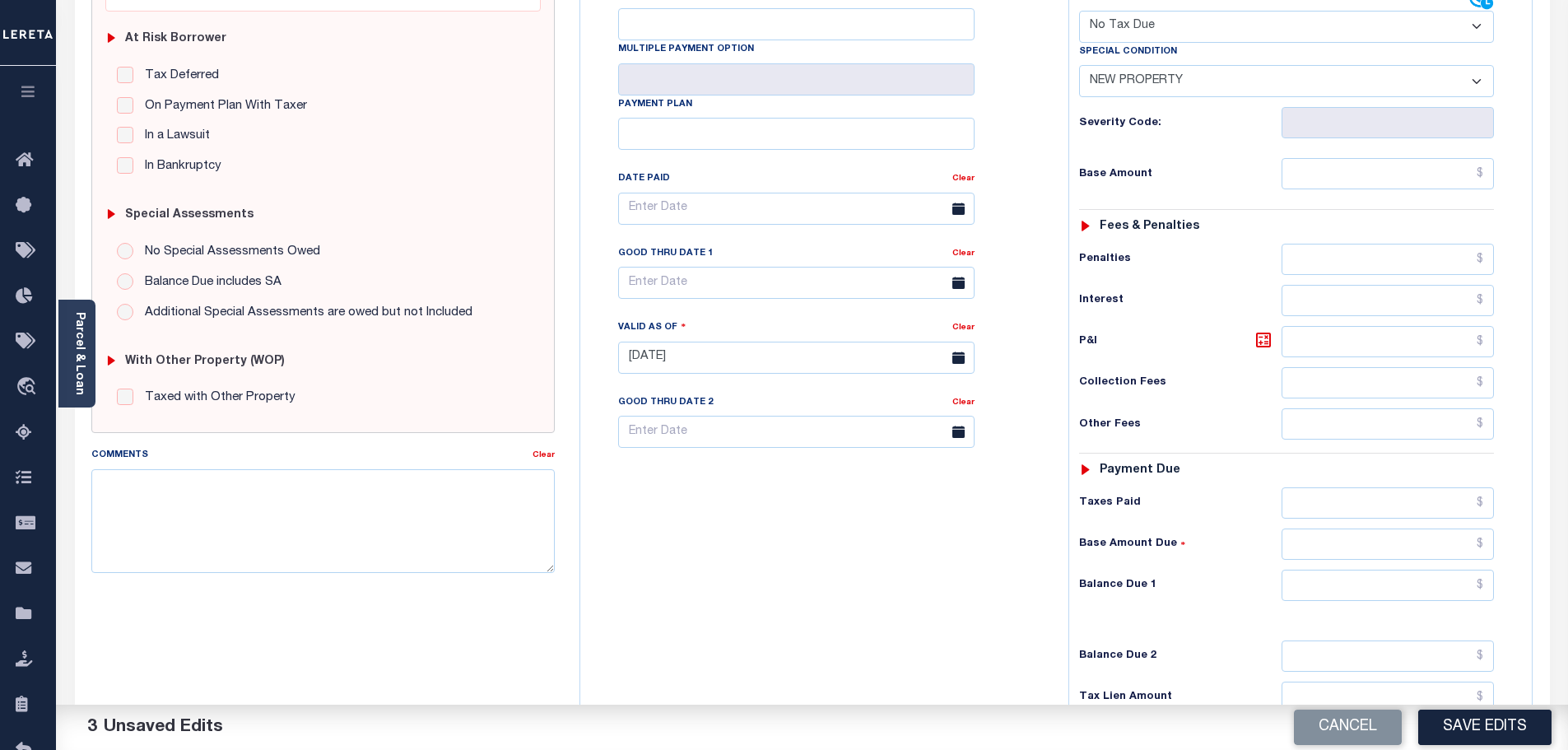
scroll to position [329, 0]
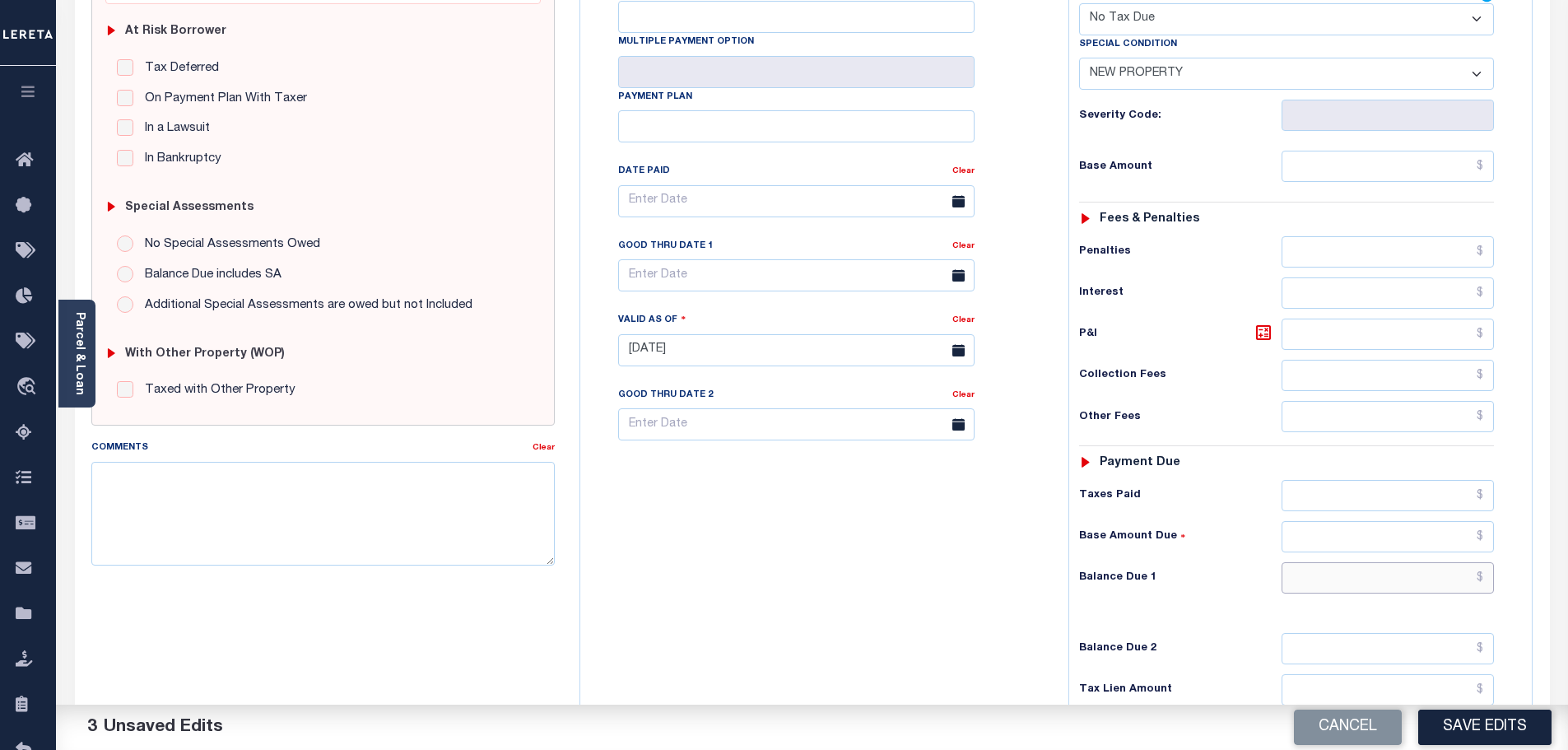
click at [1435, 581] on input "text" at bounding box center [1389, 578] width 213 height 31
type input "$0"
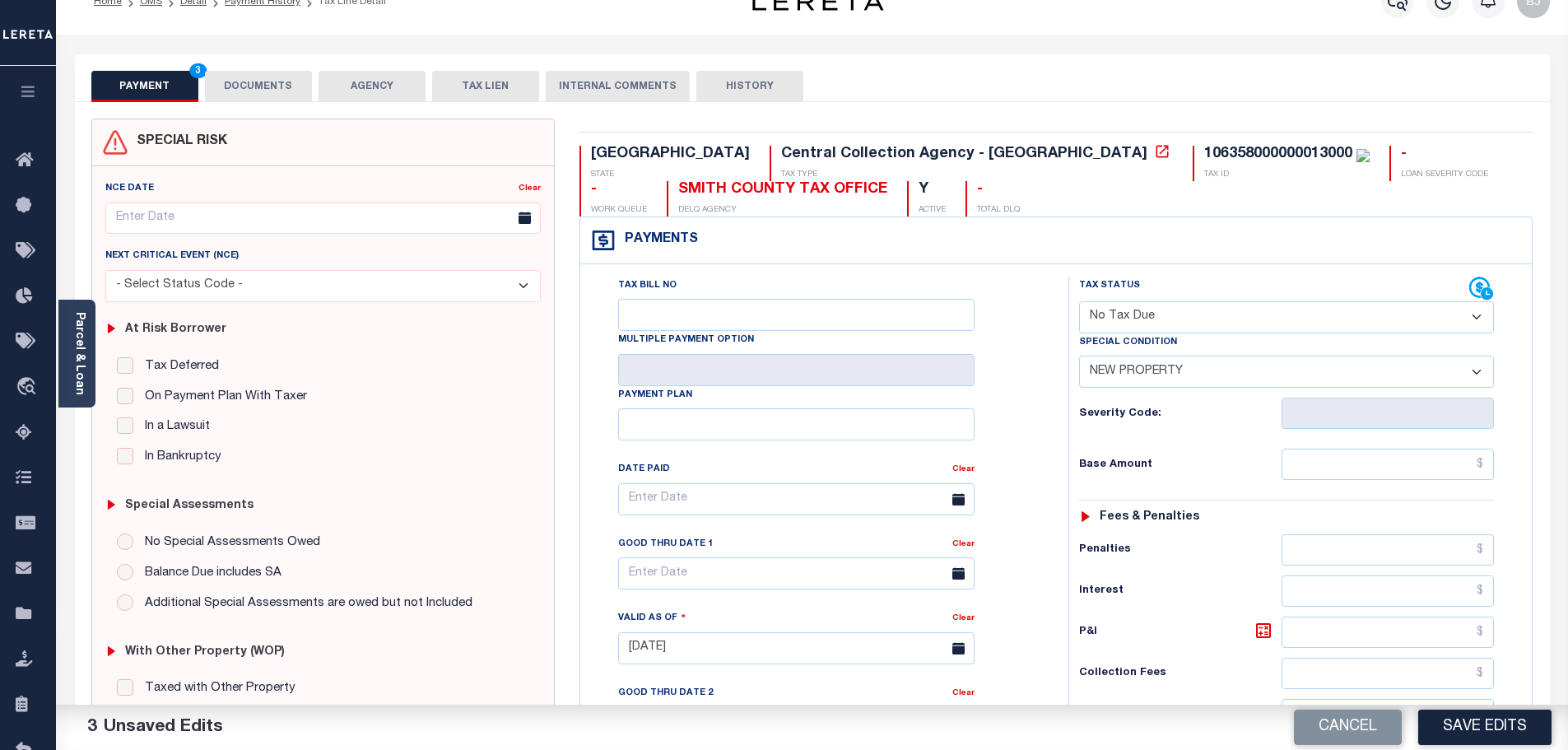
scroll to position [0, 0]
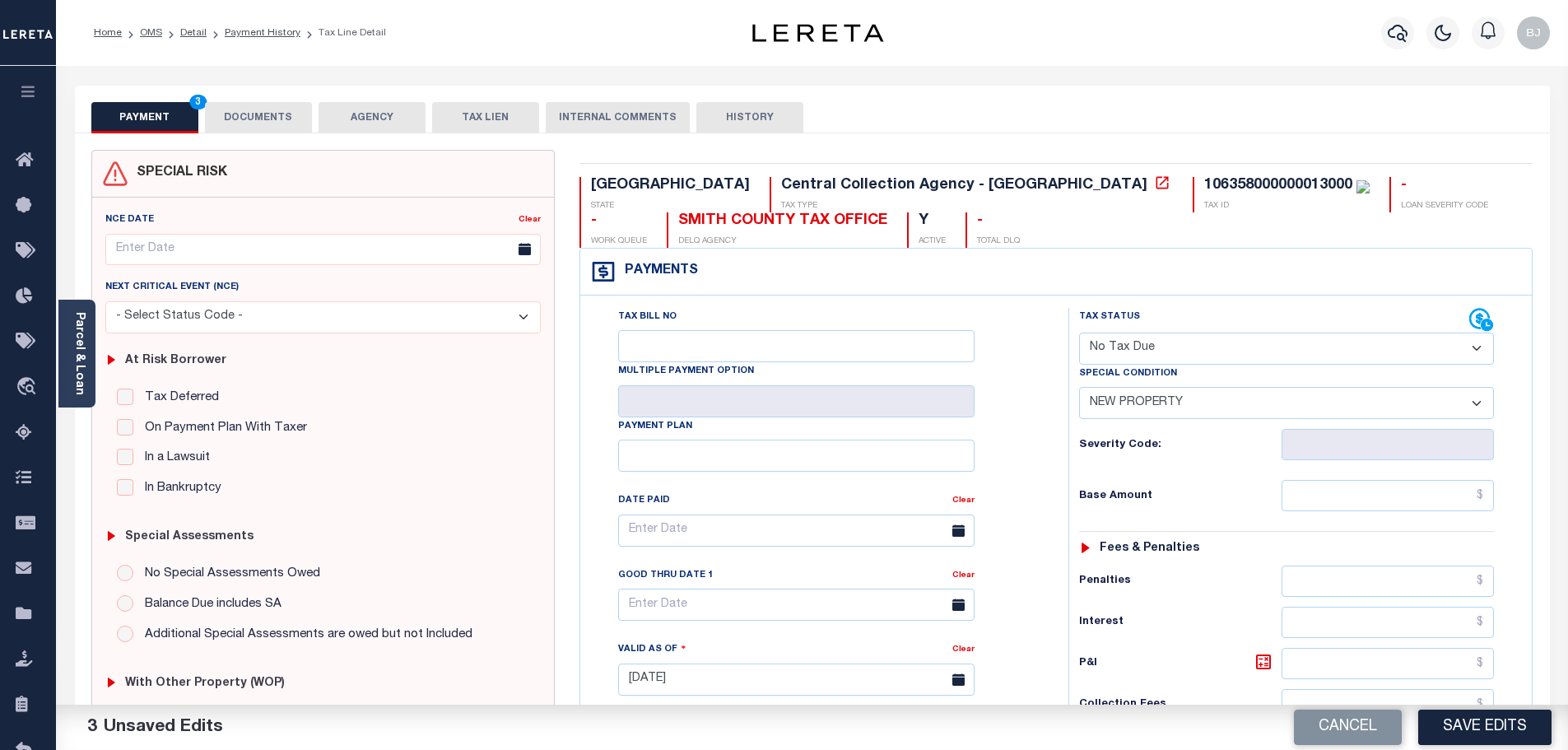
click at [231, 115] on button "DOCUMENTS" at bounding box center [257, 118] width 107 height 31
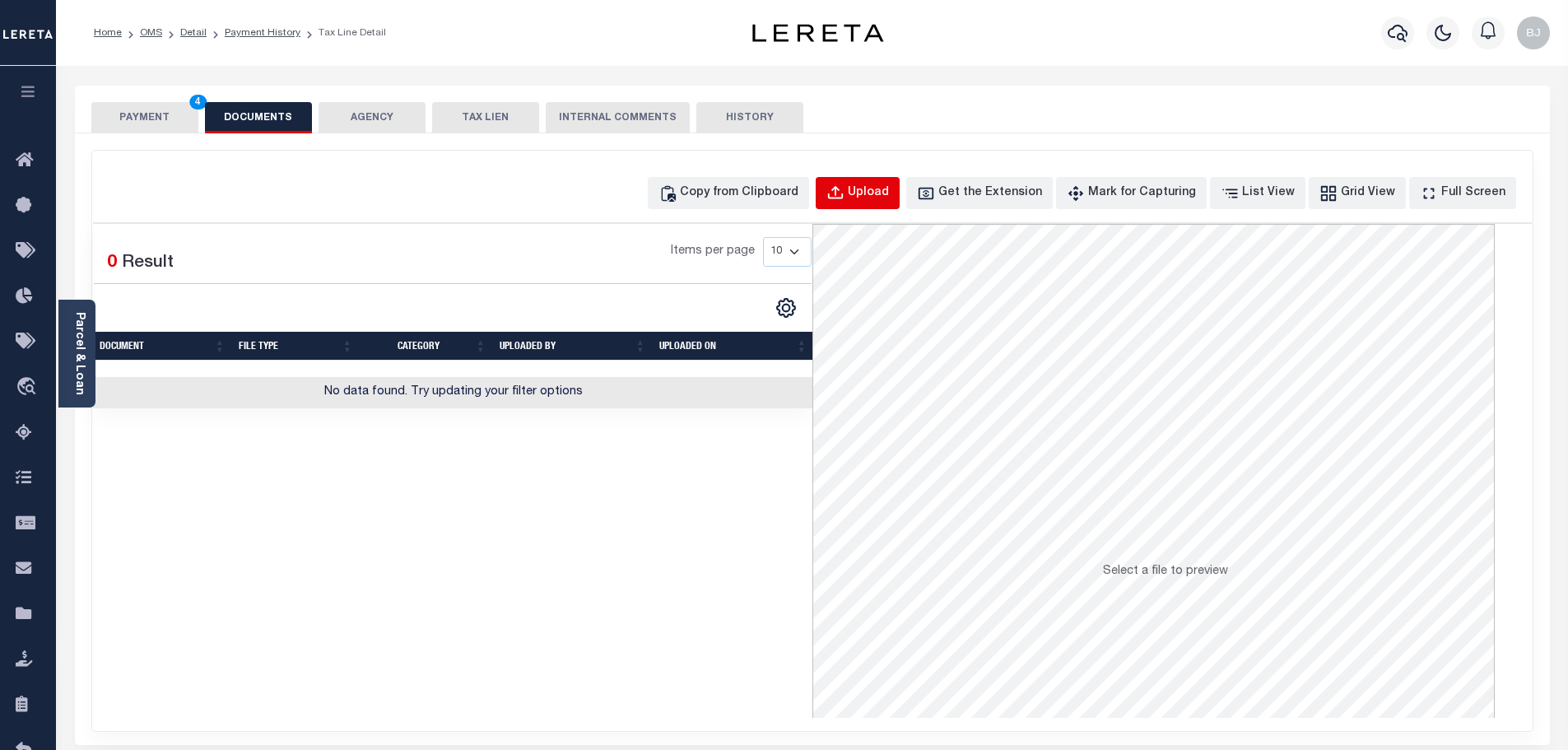
click at [856, 204] on button "Upload" at bounding box center [857, 192] width 84 height 32
select select "POP"
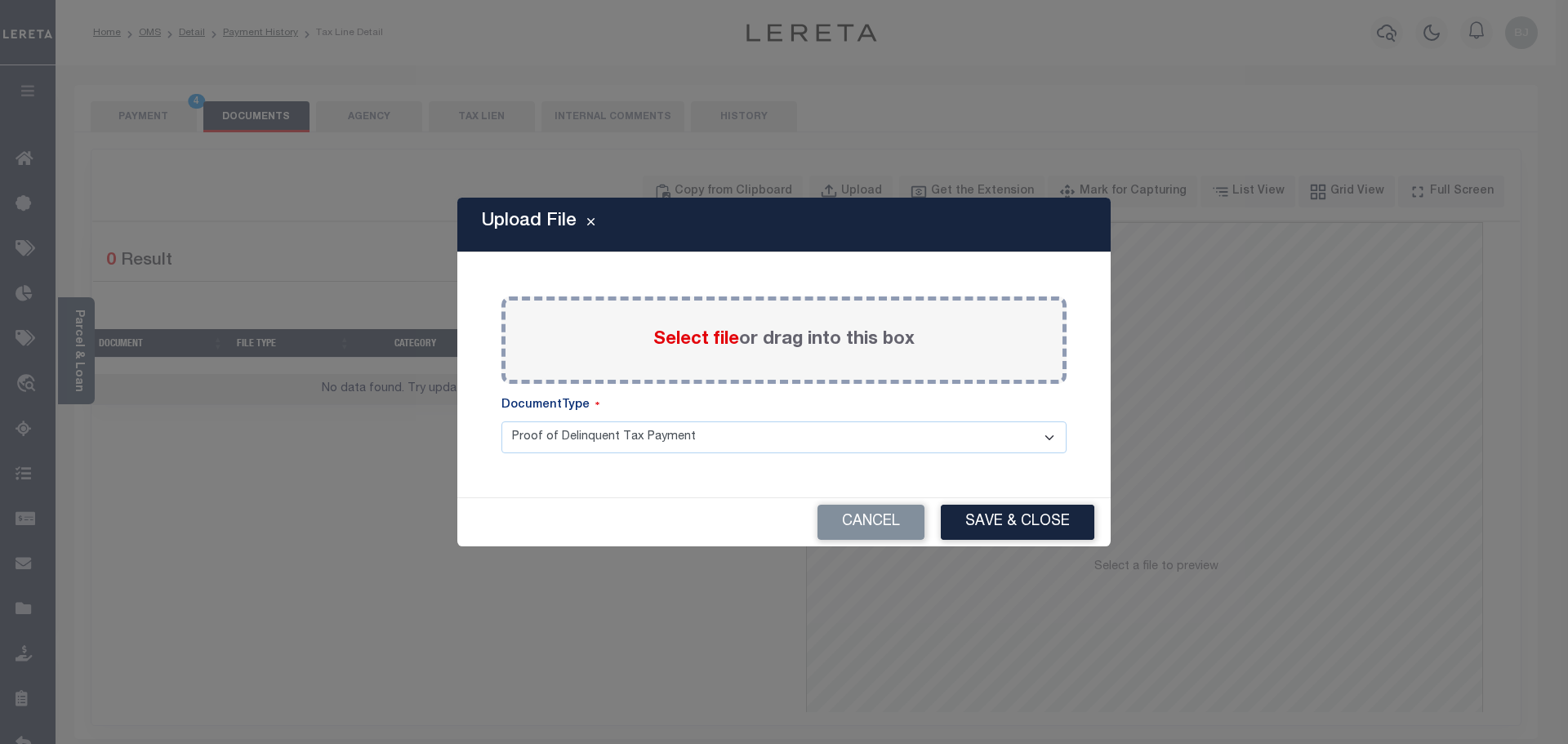
click at [690, 352] on label "Select file or drag into this box" at bounding box center [784, 340] width 261 height 27
click at [0, 0] on input "Select file or drag into this box" at bounding box center [0, 0] width 0 height 0
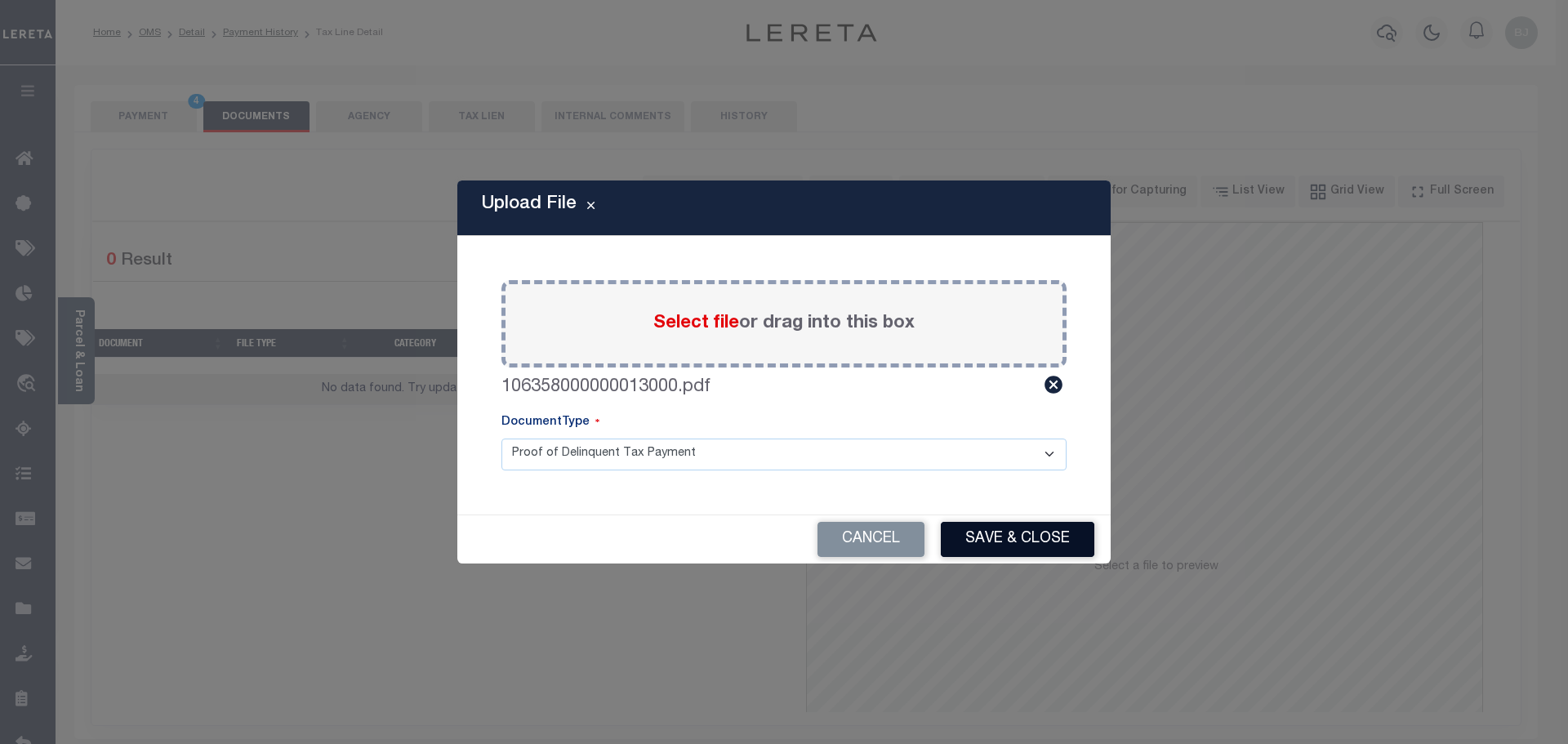
click at [975, 529] on button "Save & Close" at bounding box center [1018, 539] width 154 height 35
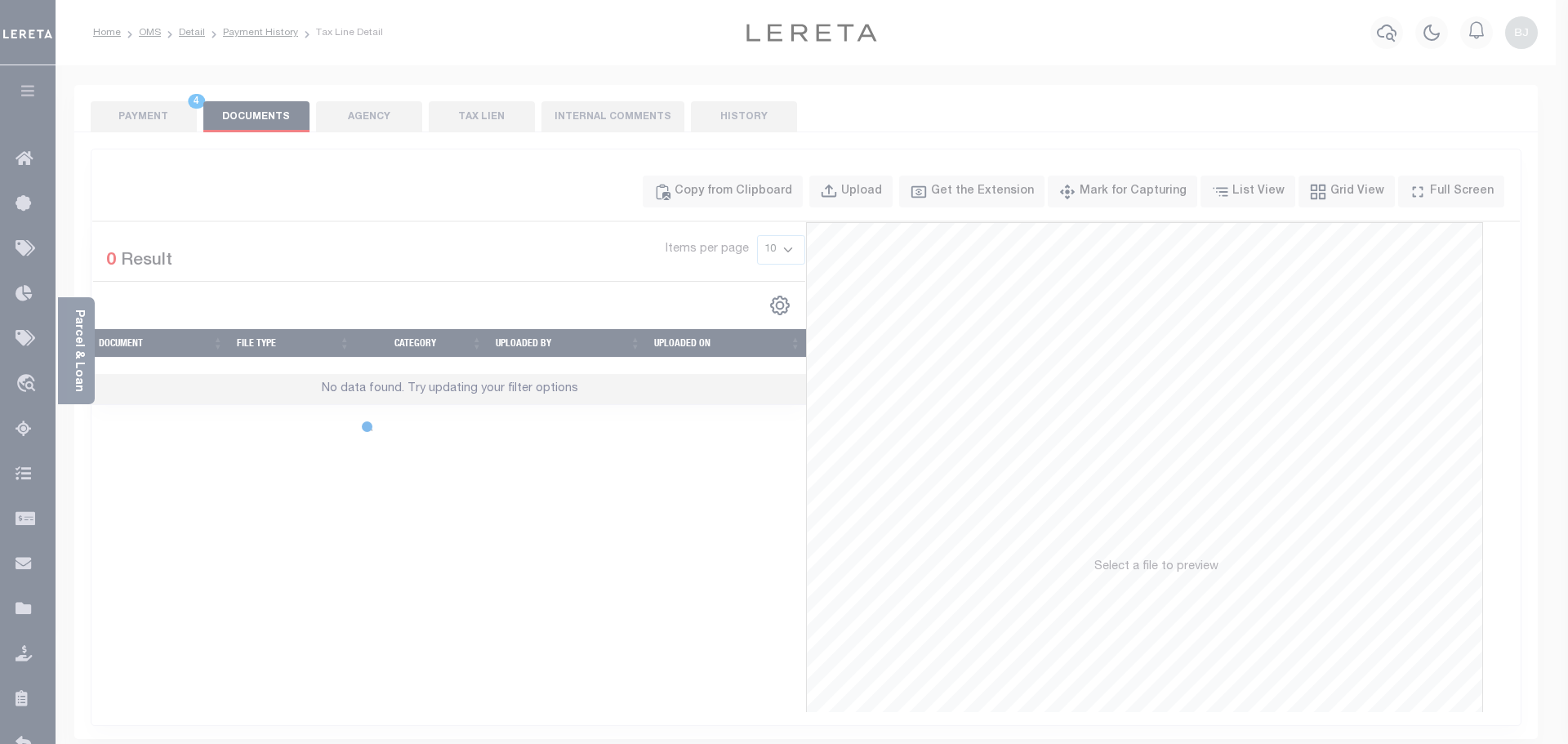
click at [144, 124] on body "Home OMS Detail Payment History Tax Line Detail" at bounding box center [784, 561] width 1568 height 1122
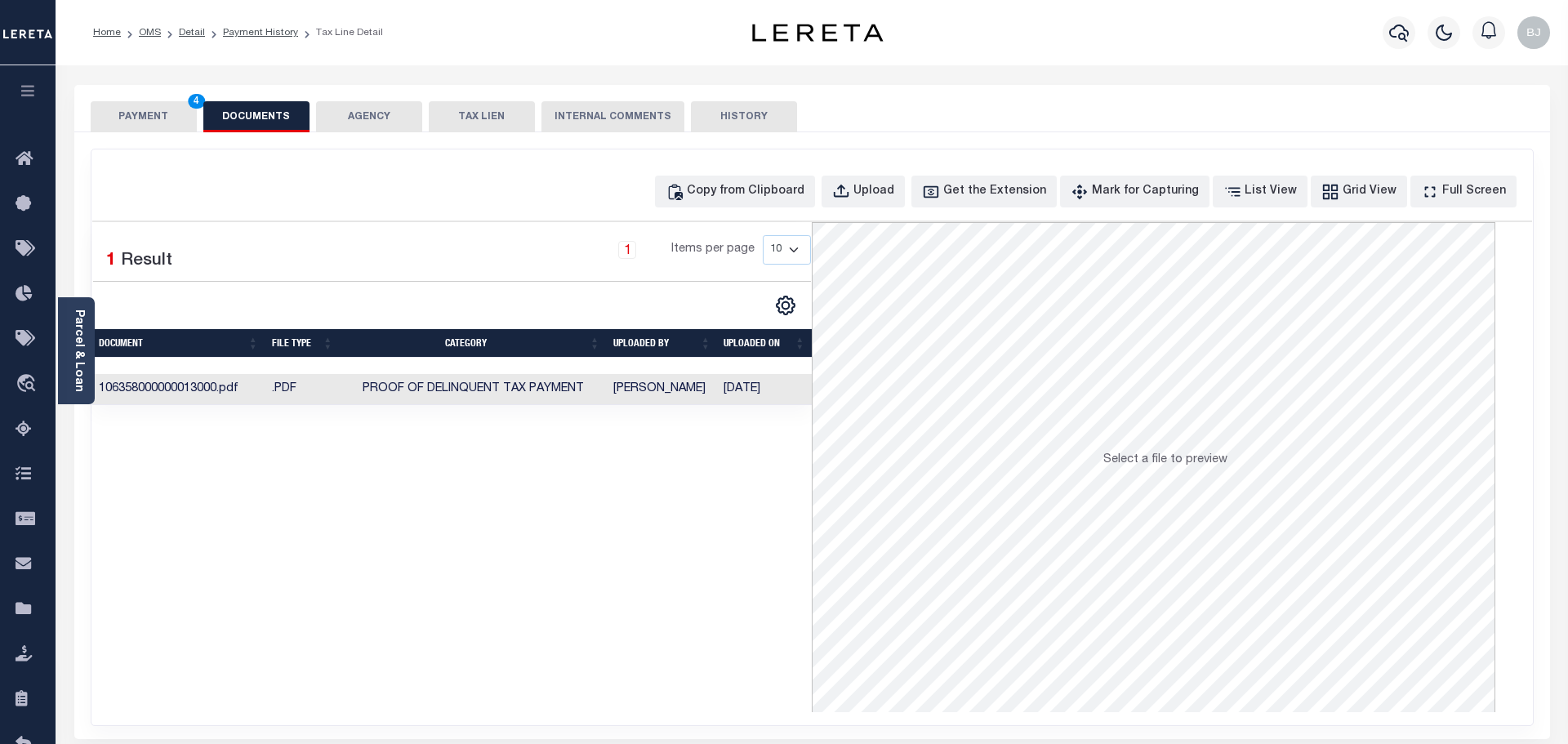
click at [144, 124] on button "PAYMENT 4" at bounding box center [143, 117] width 106 height 31
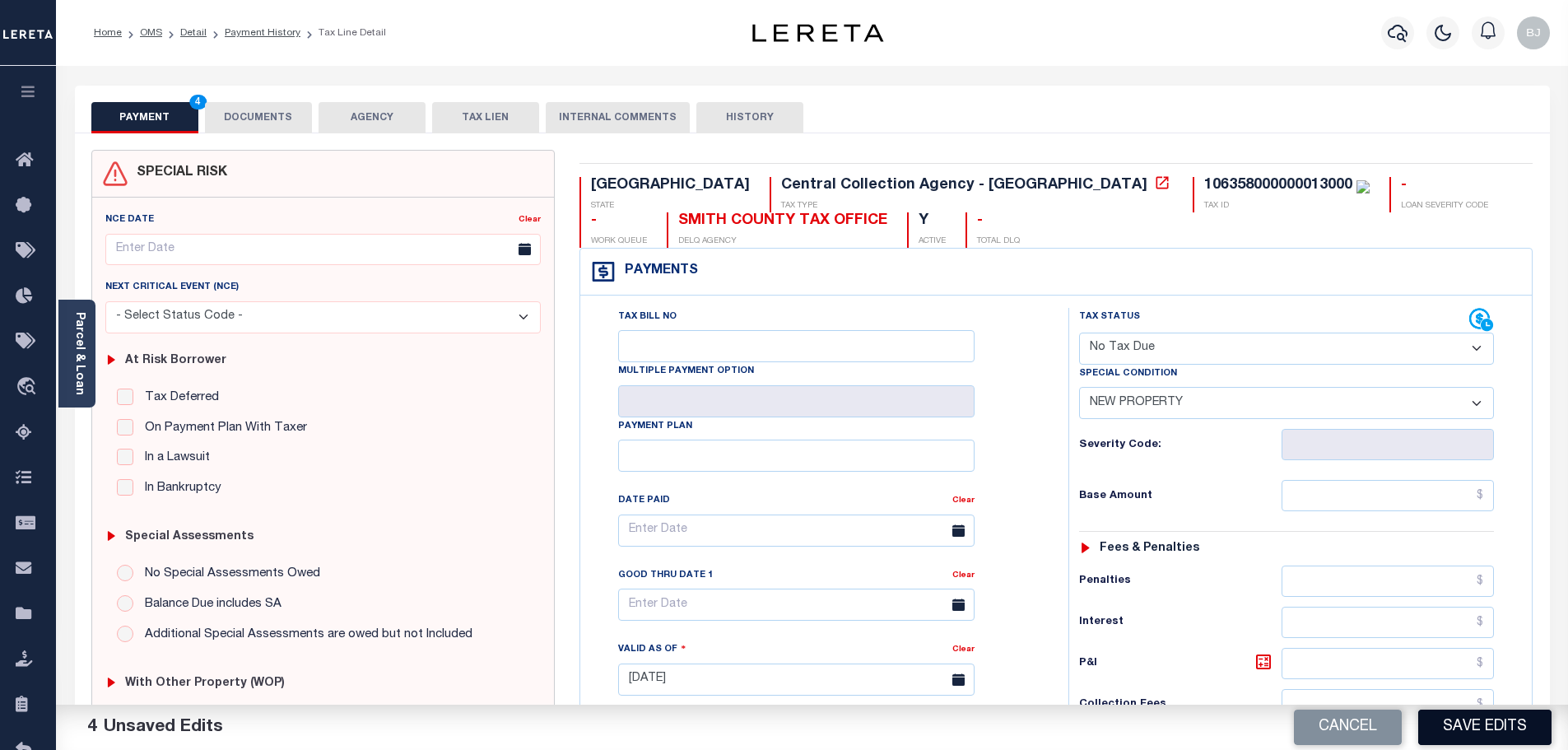
click at [1485, 738] on button "Save Edits" at bounding box center [1485, 727] width 133 height 36
checkbox input "false"
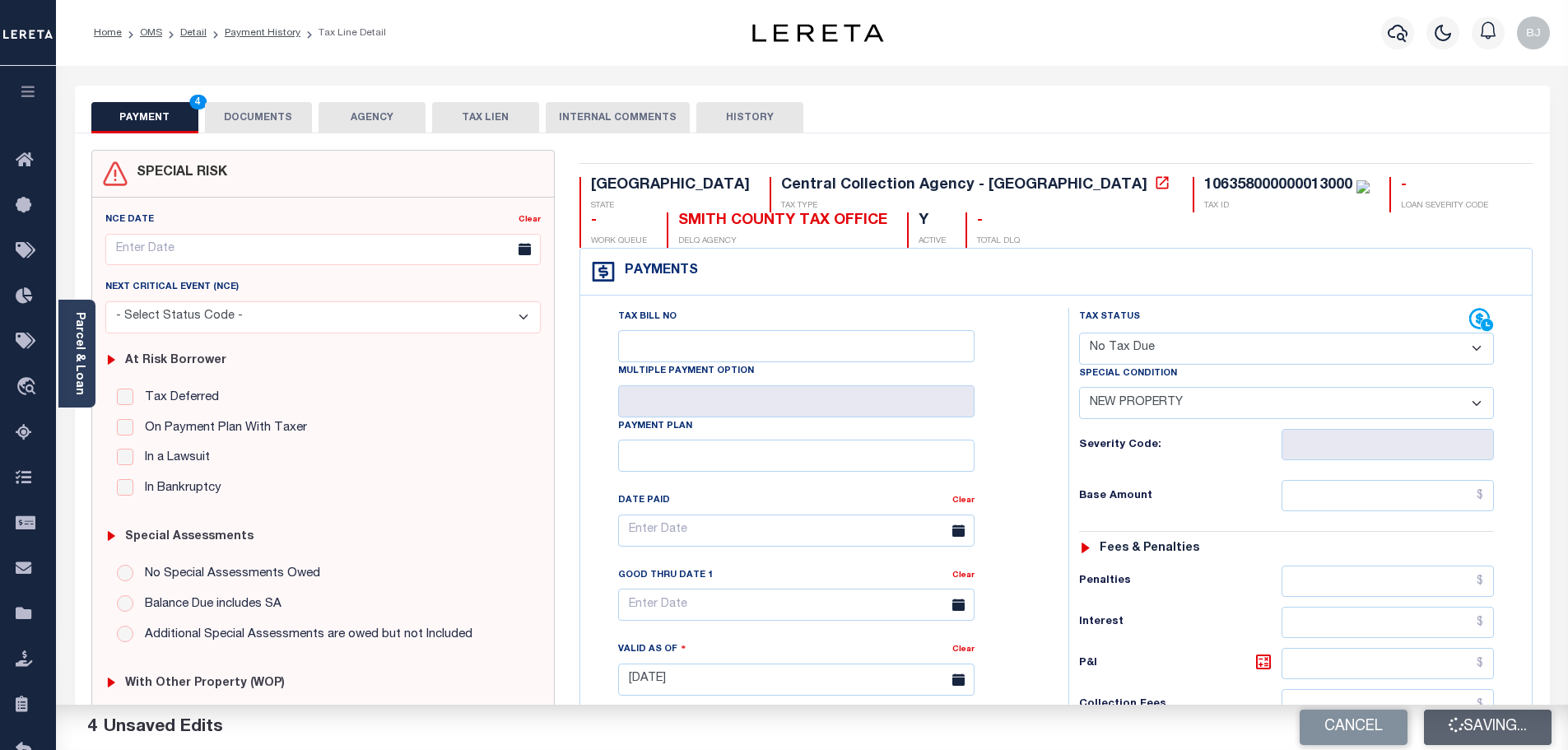
type input "$0"
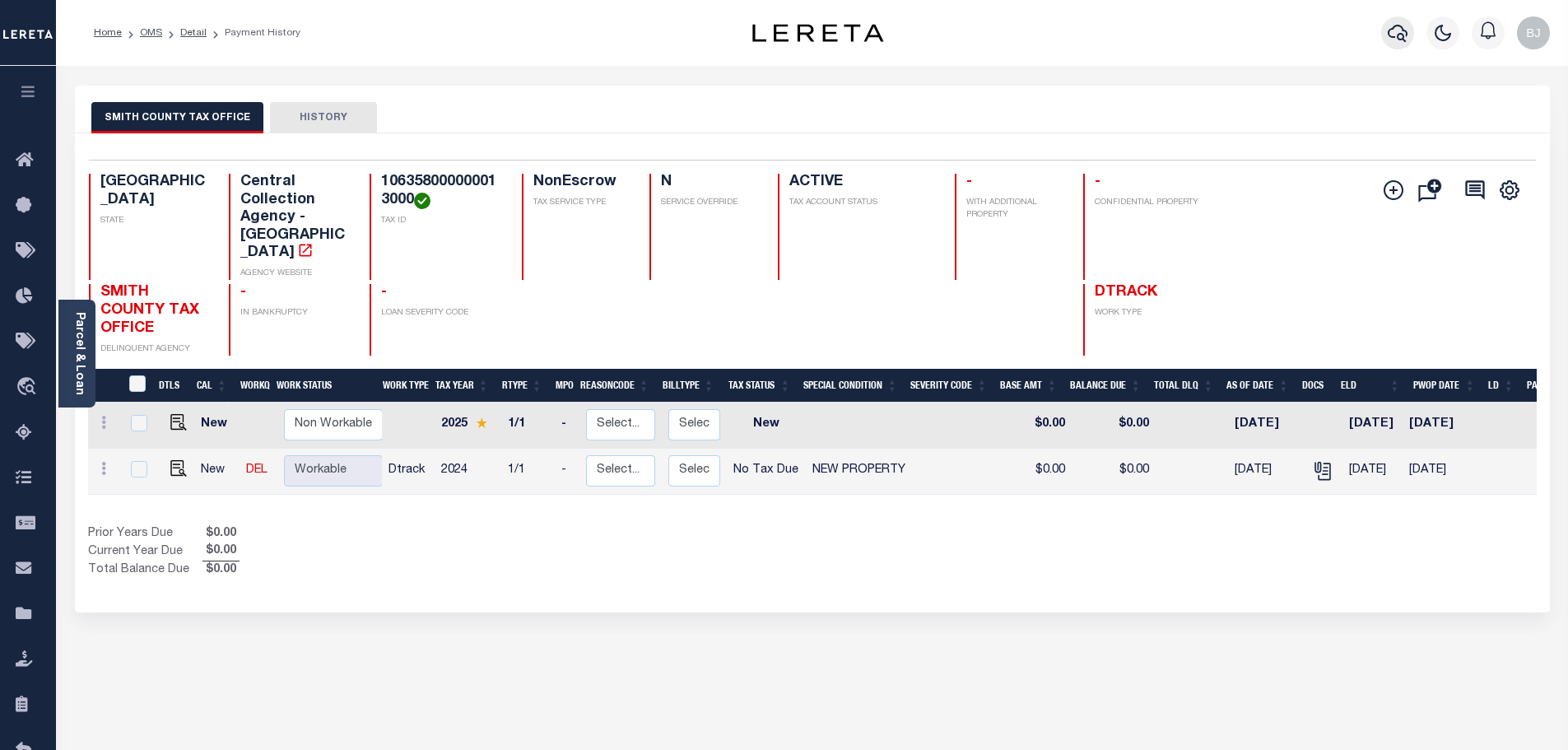
click at [1405, 35] on icon "button" at bounding box center [1397, 33] width 20 height 20
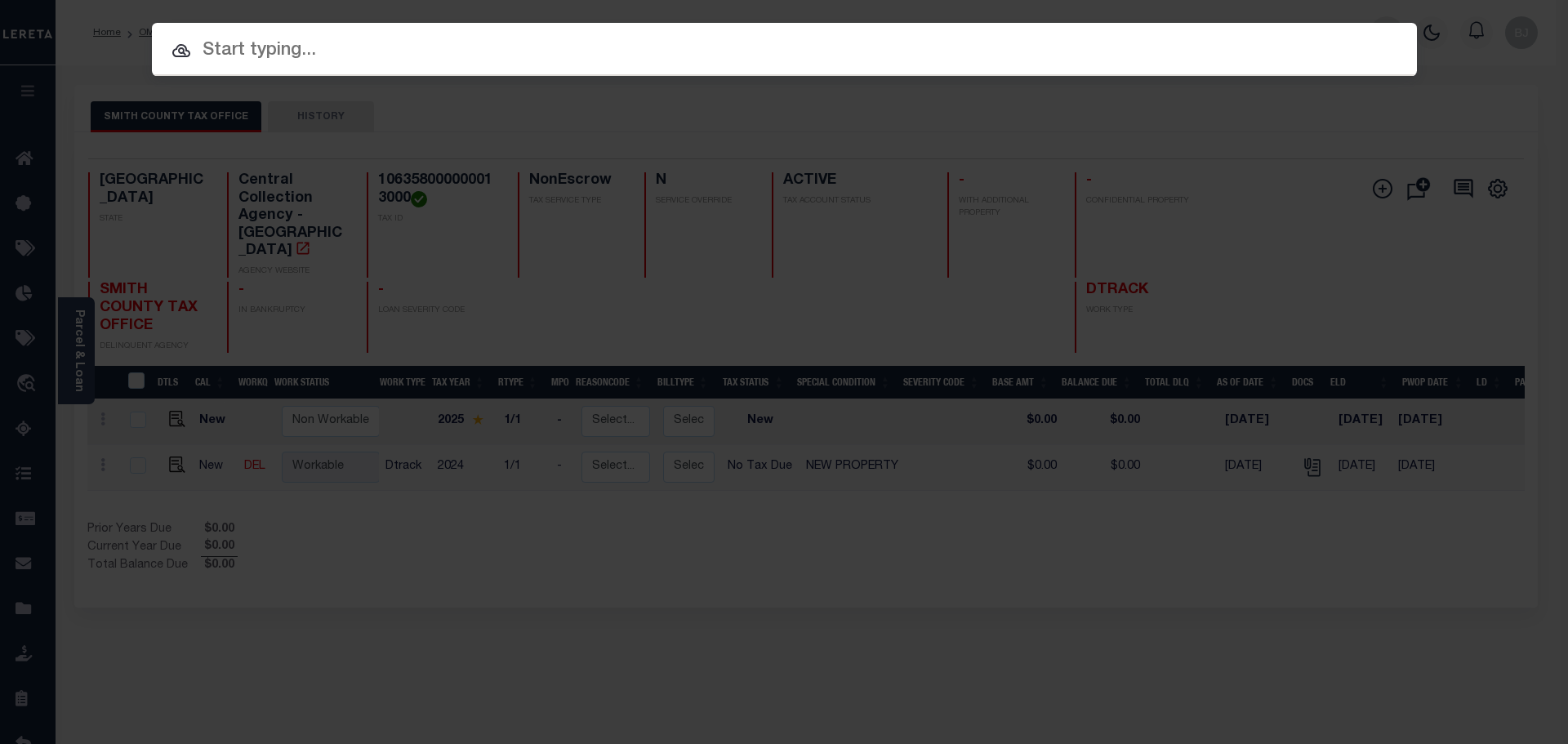
paste input "1225003777"
type input "1225003777"
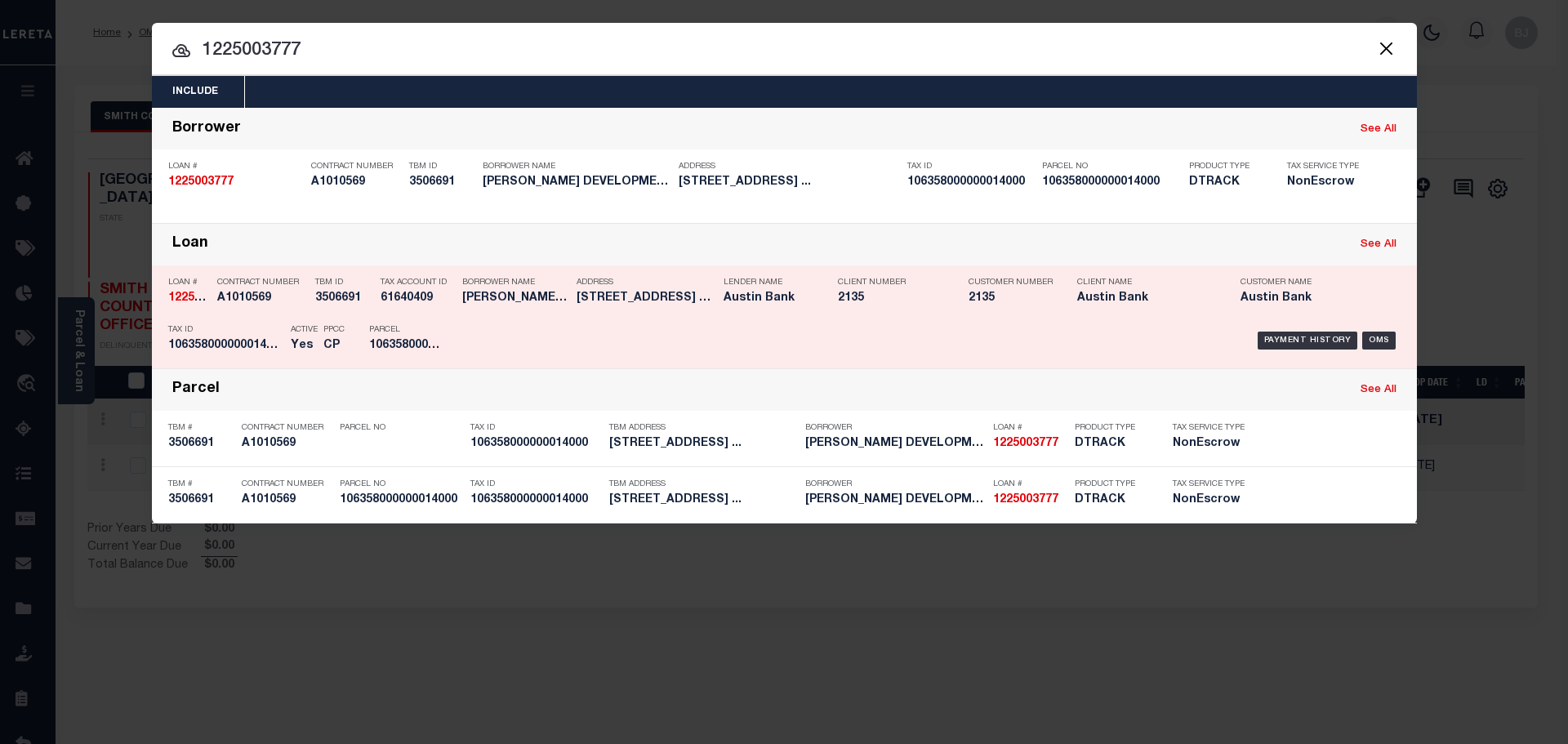
click at [754, 292] on div "Lender Name Austin Bank" at bounding box center [768, 292] width 89 height 47
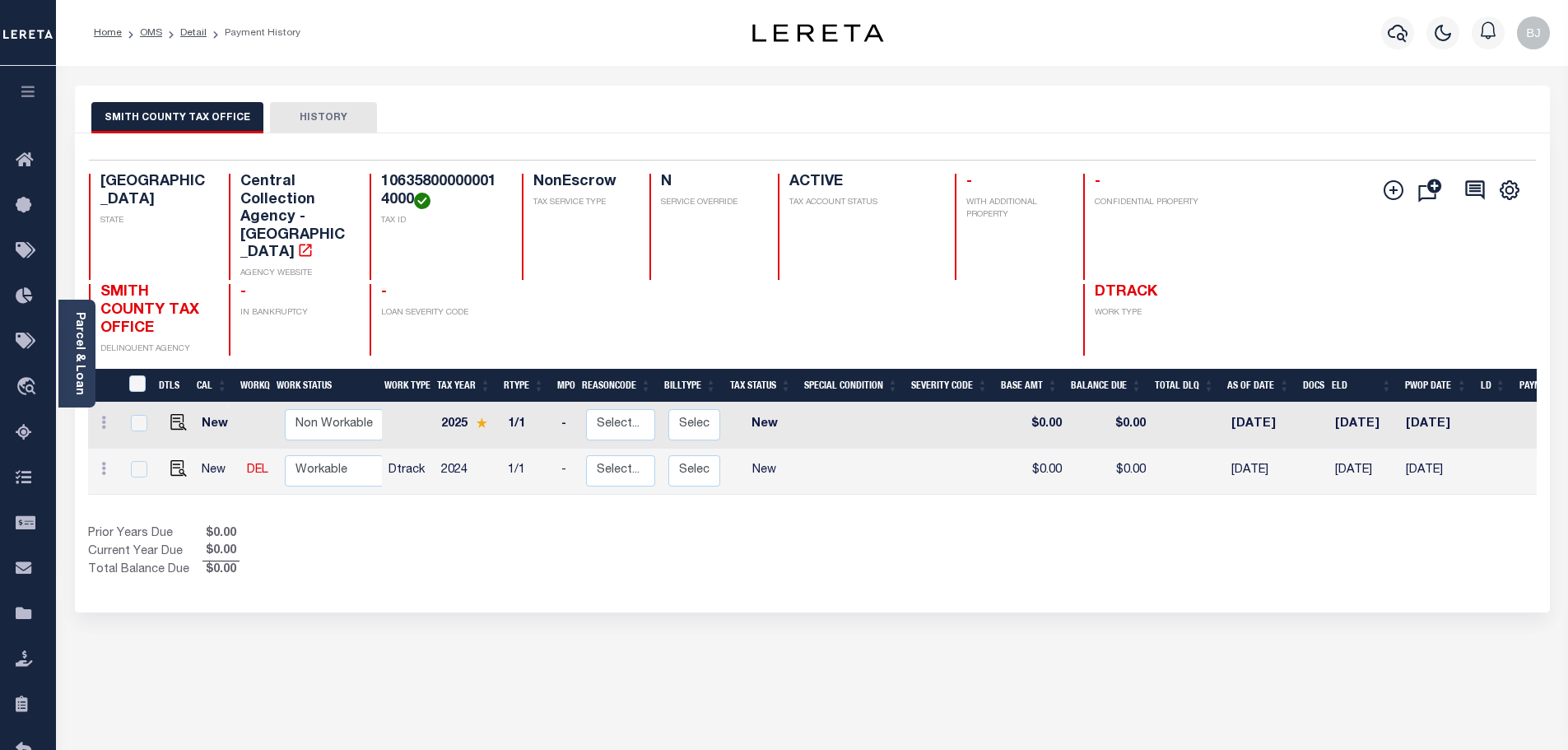
click at [439, 173] on h4 "106358000000014000" at bounding box center [442, 191] width 121 height 36
copy h4 "106358000000014000"
click at [162, 449] on td at bounding box center [175, 472] width 40 height 46
checkbox input "true"
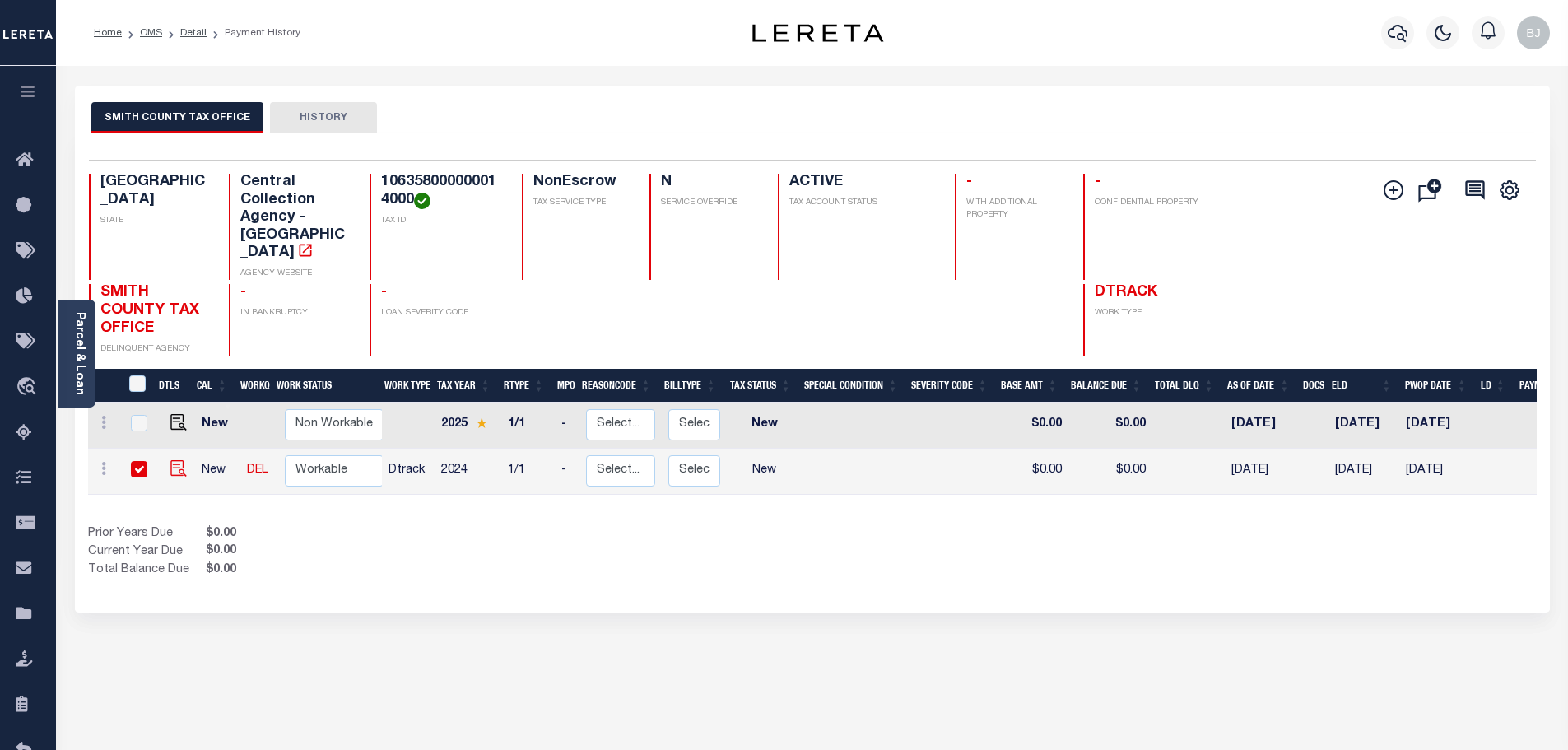
checkbox input "true"
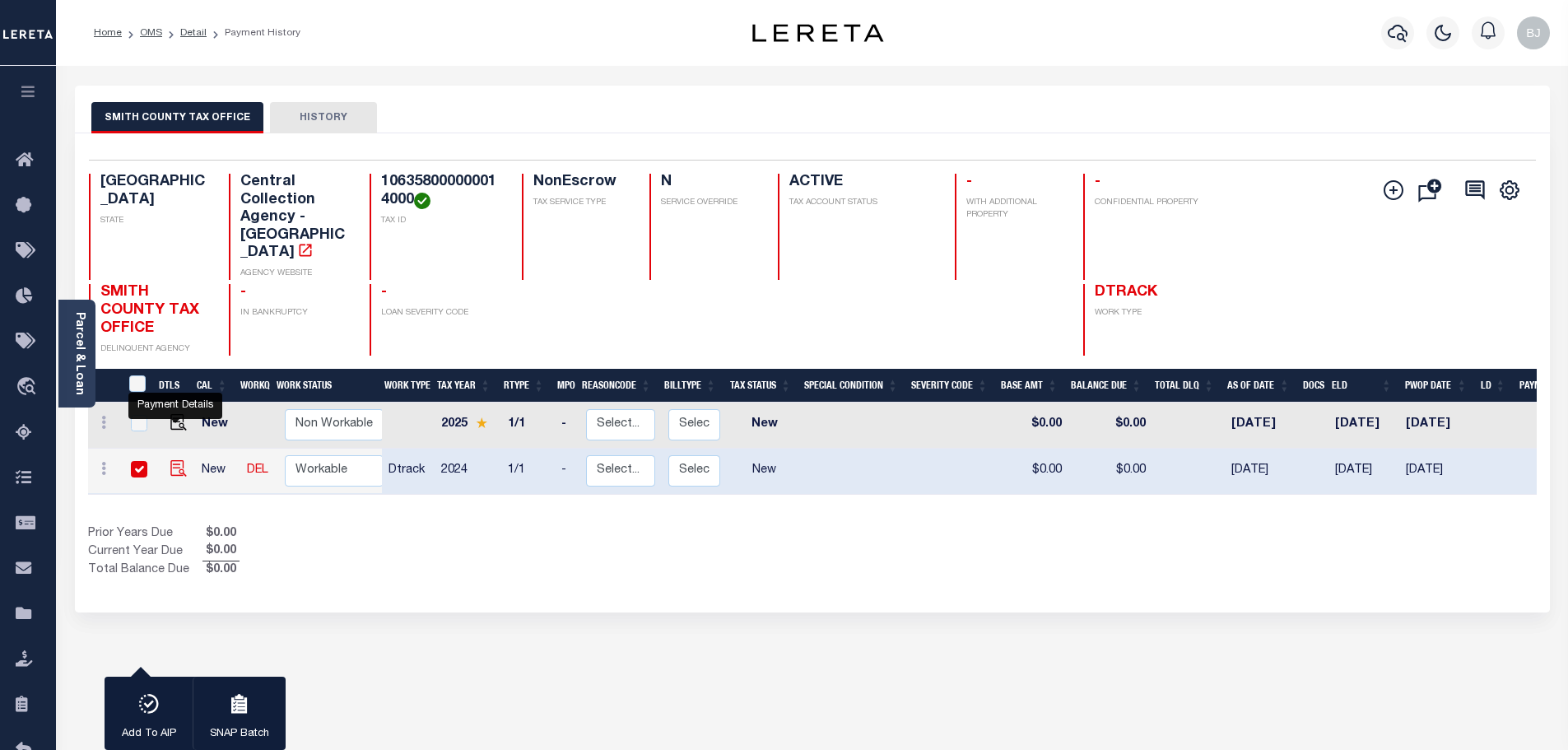
click at [174, 460] on img "" at bounding box center [179, 468] width 16 height 16
checkbox input "false"
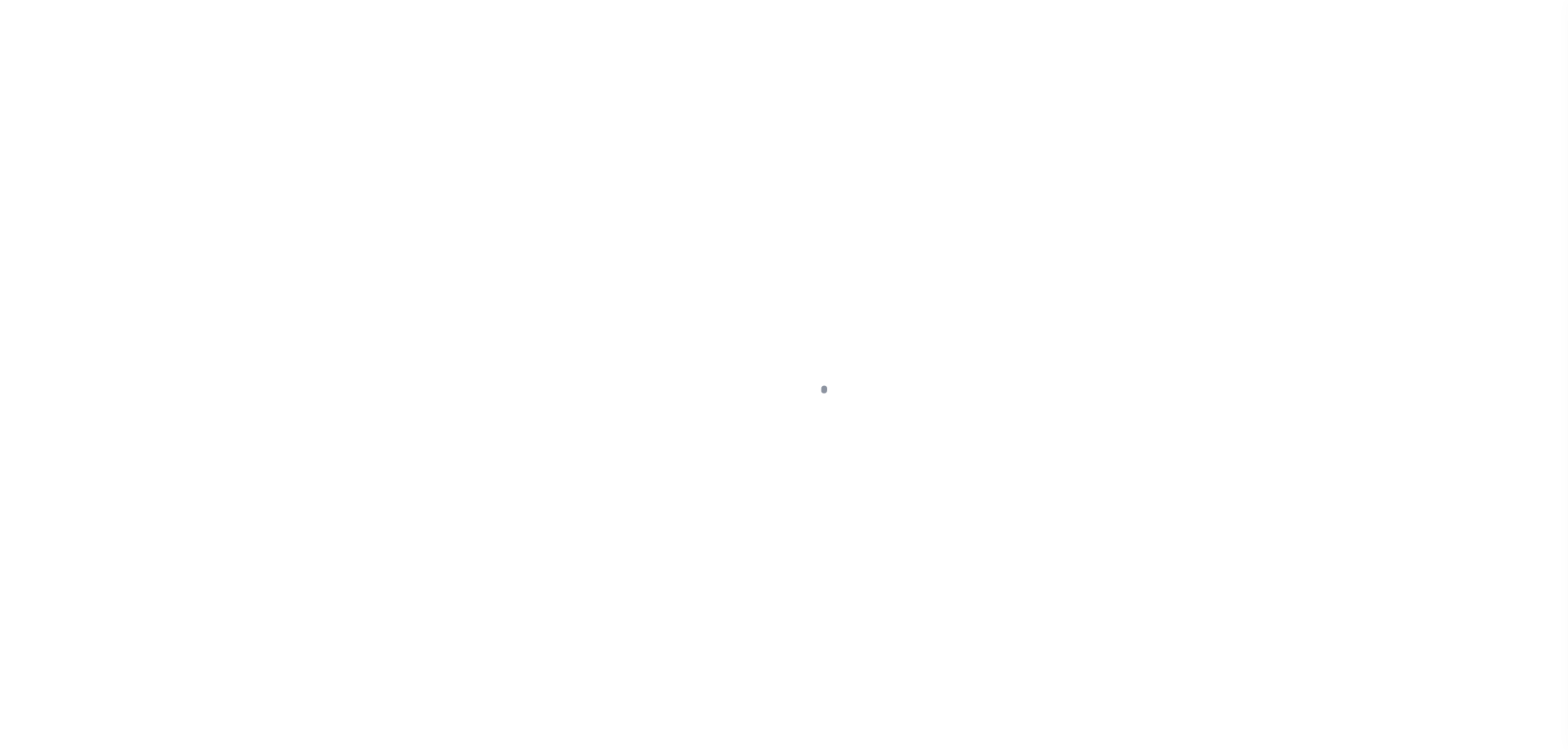
select select "NW2"
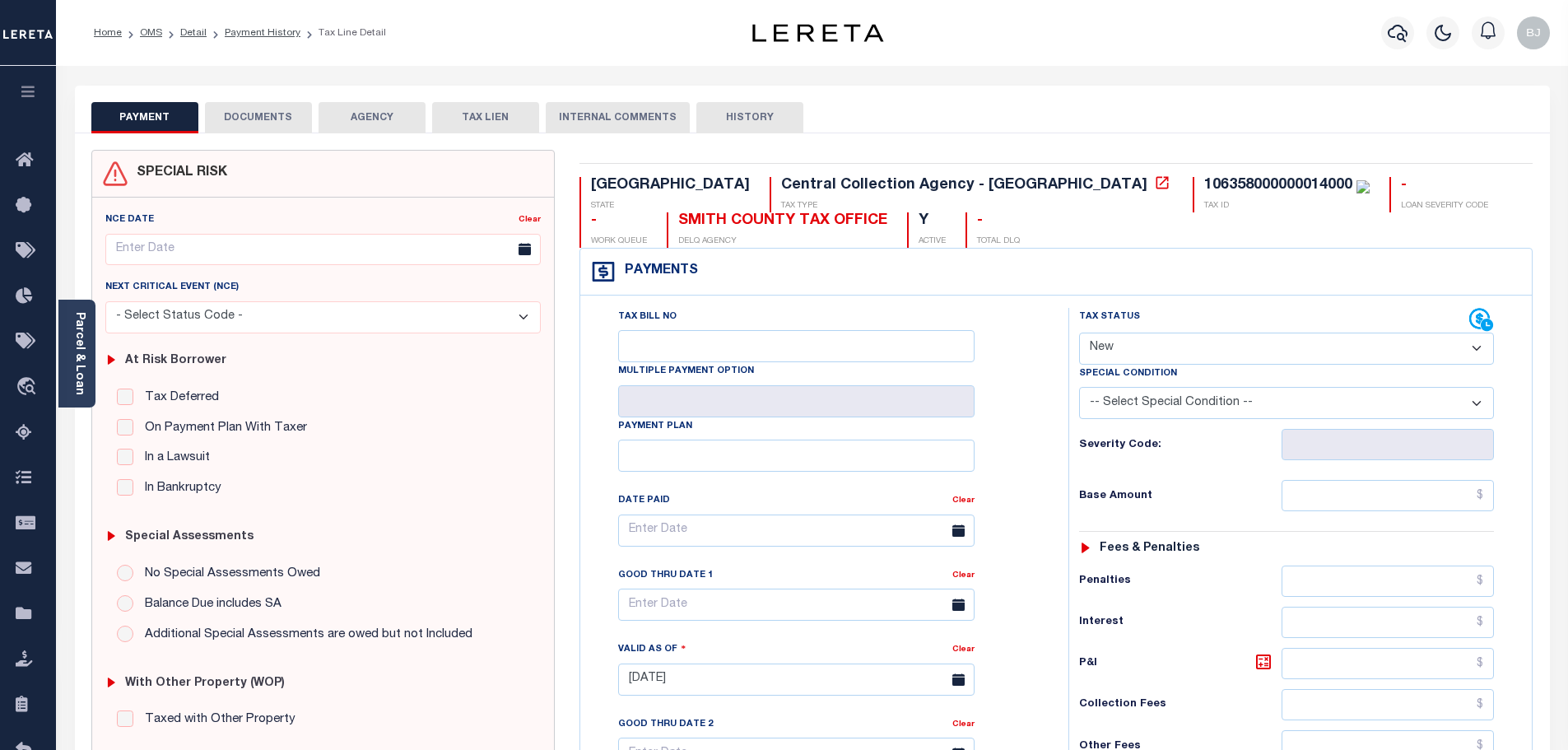
click at [260, 130] on button "DOCUMENTS" at bounding box center [257, 118] width 107 height 31
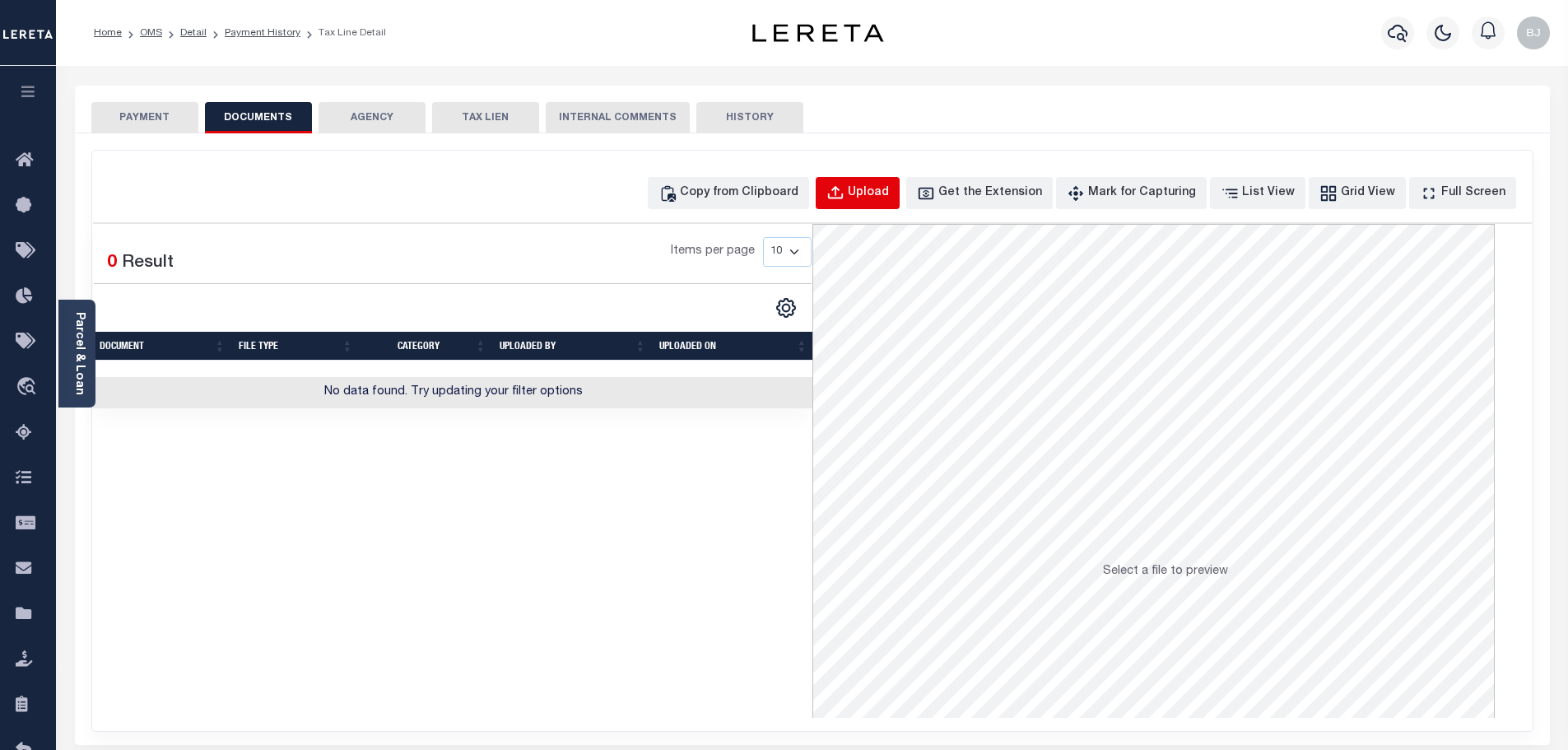
click at [889, 199] on div "Upload" at bounding box center [868, 193] width 41 height 18
select select "POP"
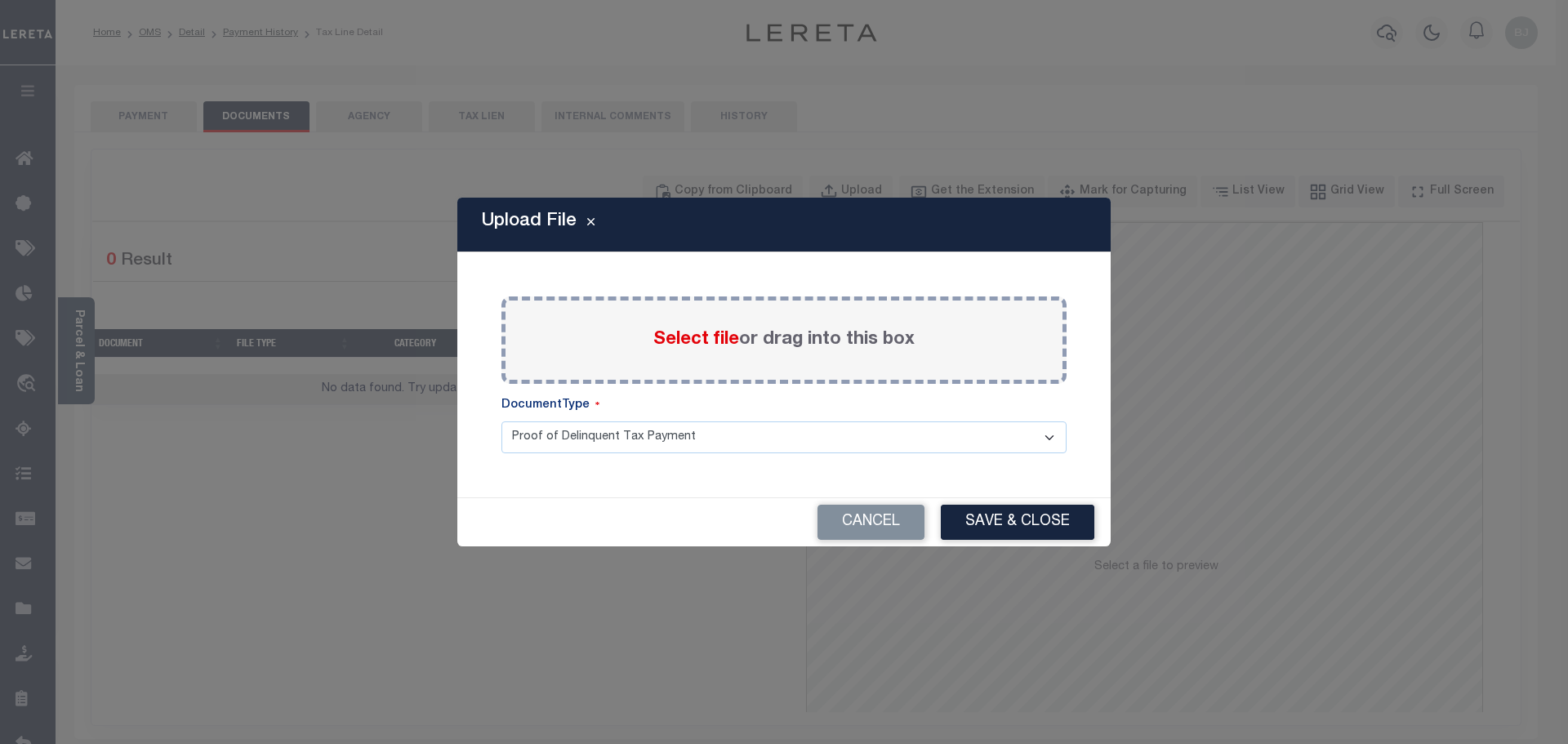
click at [690, 336] on span "Select file" at bounding box center [697, 340] width 86 height 18
click at [0, 0] on input "Select file or drag into this box" at bounding box center [0, 0] width 0 height 0
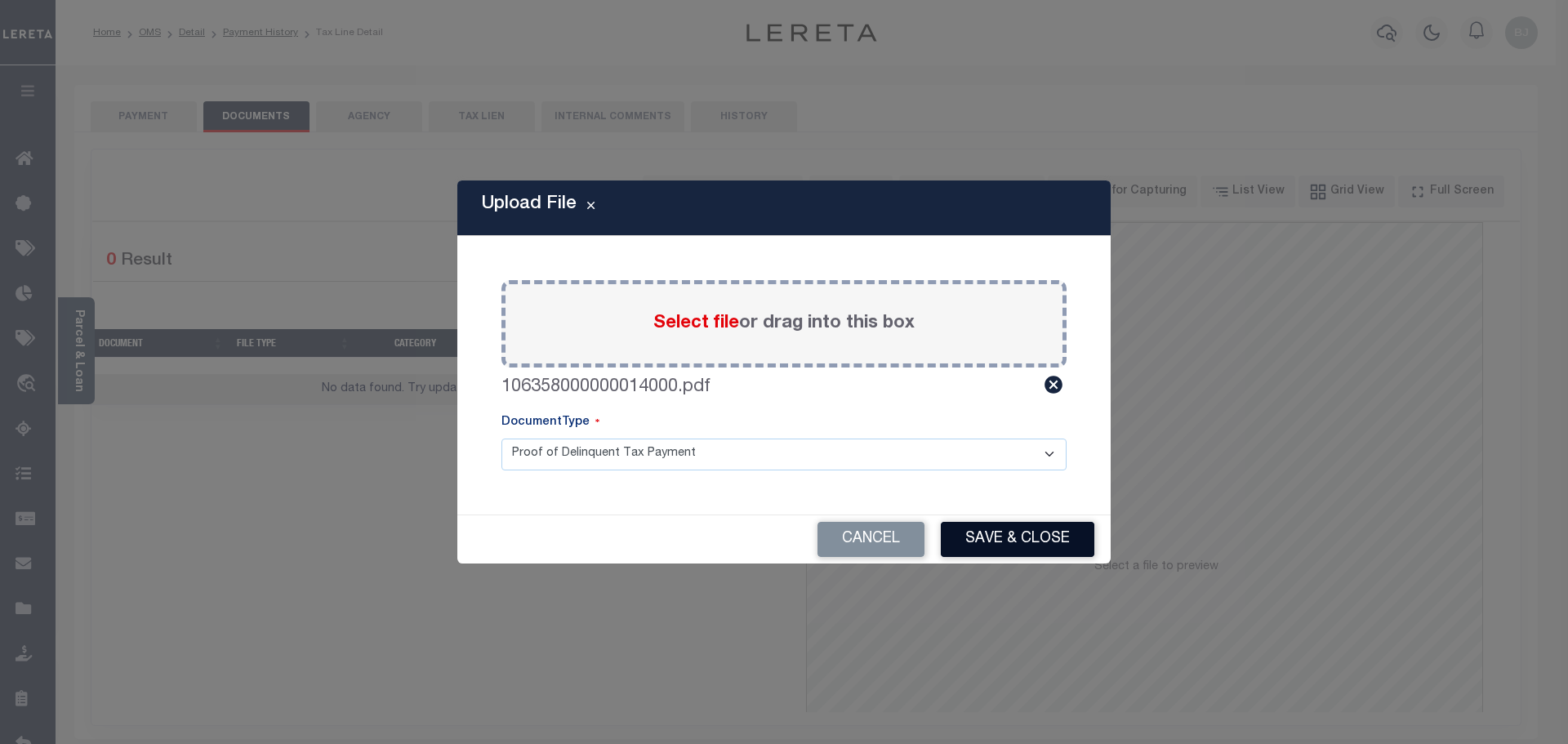
click at [1018, 529] on button "Save & Close" at bounding box center [1018, 539] width 154 height 35
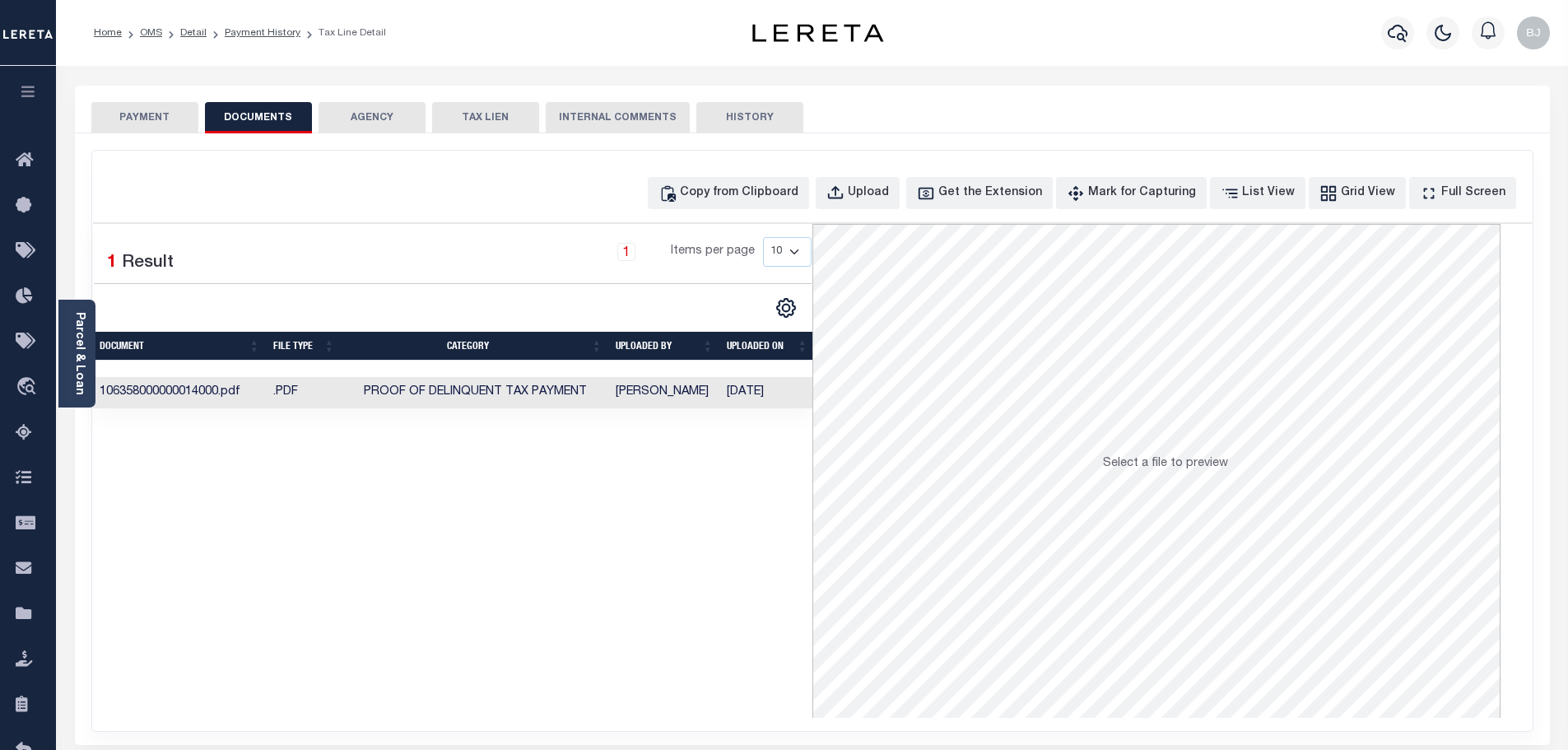
click at [112, 117] on button "PAYMENT" at bounding box center [144, 118] width 107 height 31
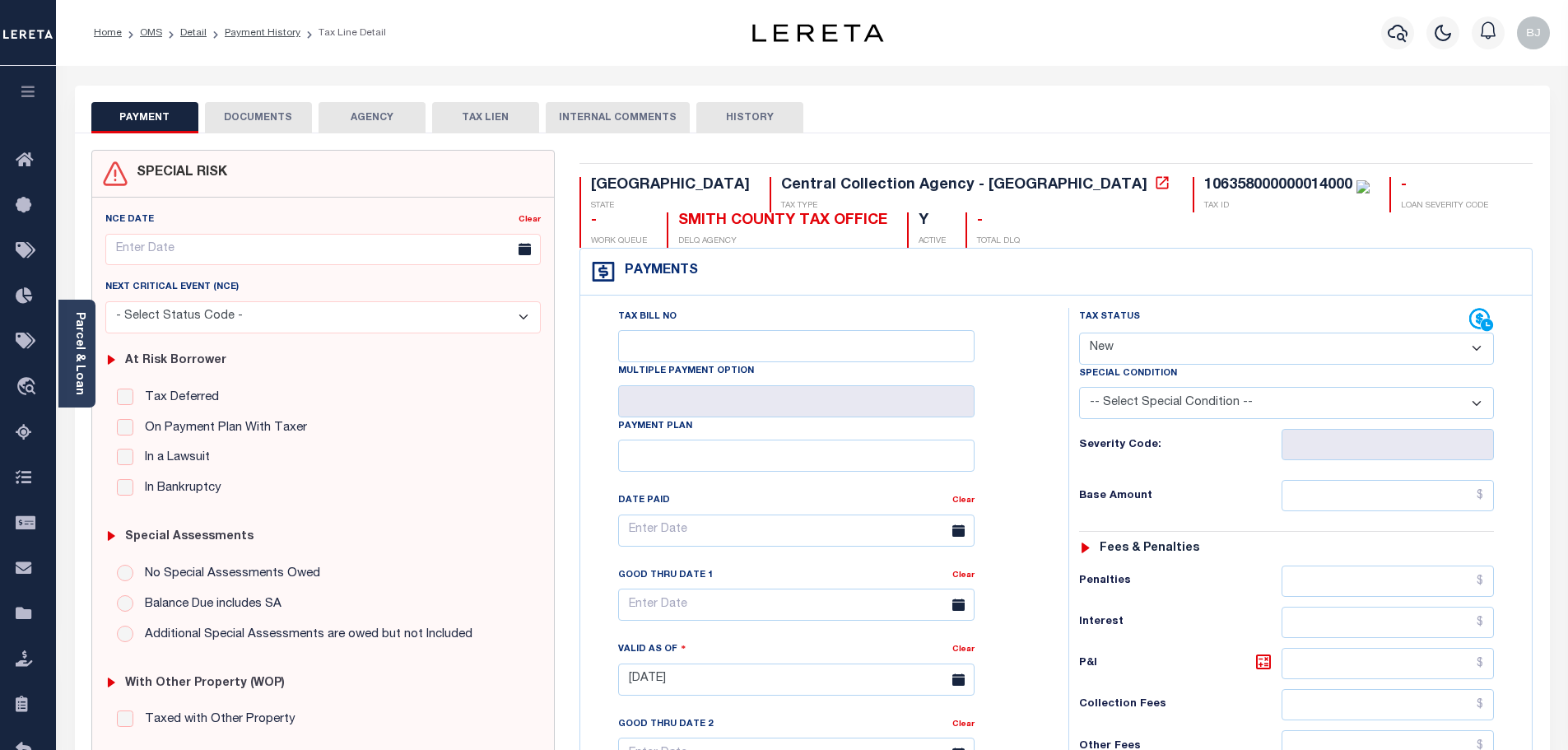
click at [1282, 336] on select "- Select Status Code - Open Due/Unpaid Paid Incomplete No Tax Due Internal Refu…" at bounding box center [1286, 349] width 415 height 32
select select "NTX"
click at [1079, 334] on select "- Select Status Code - Open Due/Unpaid Paid Incomplete No Tax Due Internal Refu…" at bounding box center [1286, 349] width 415 height 32
type input "09/05/2025"
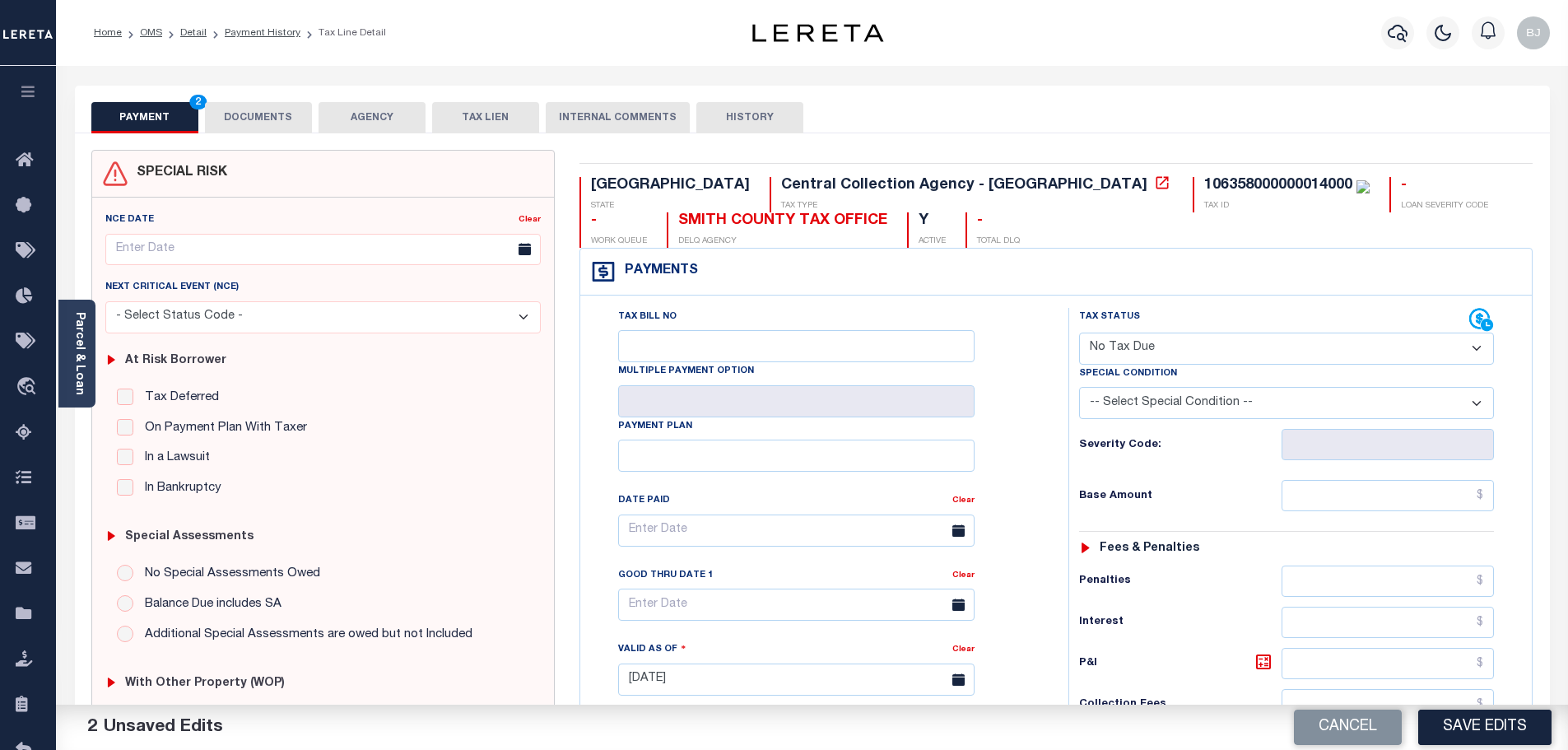
select select "7"
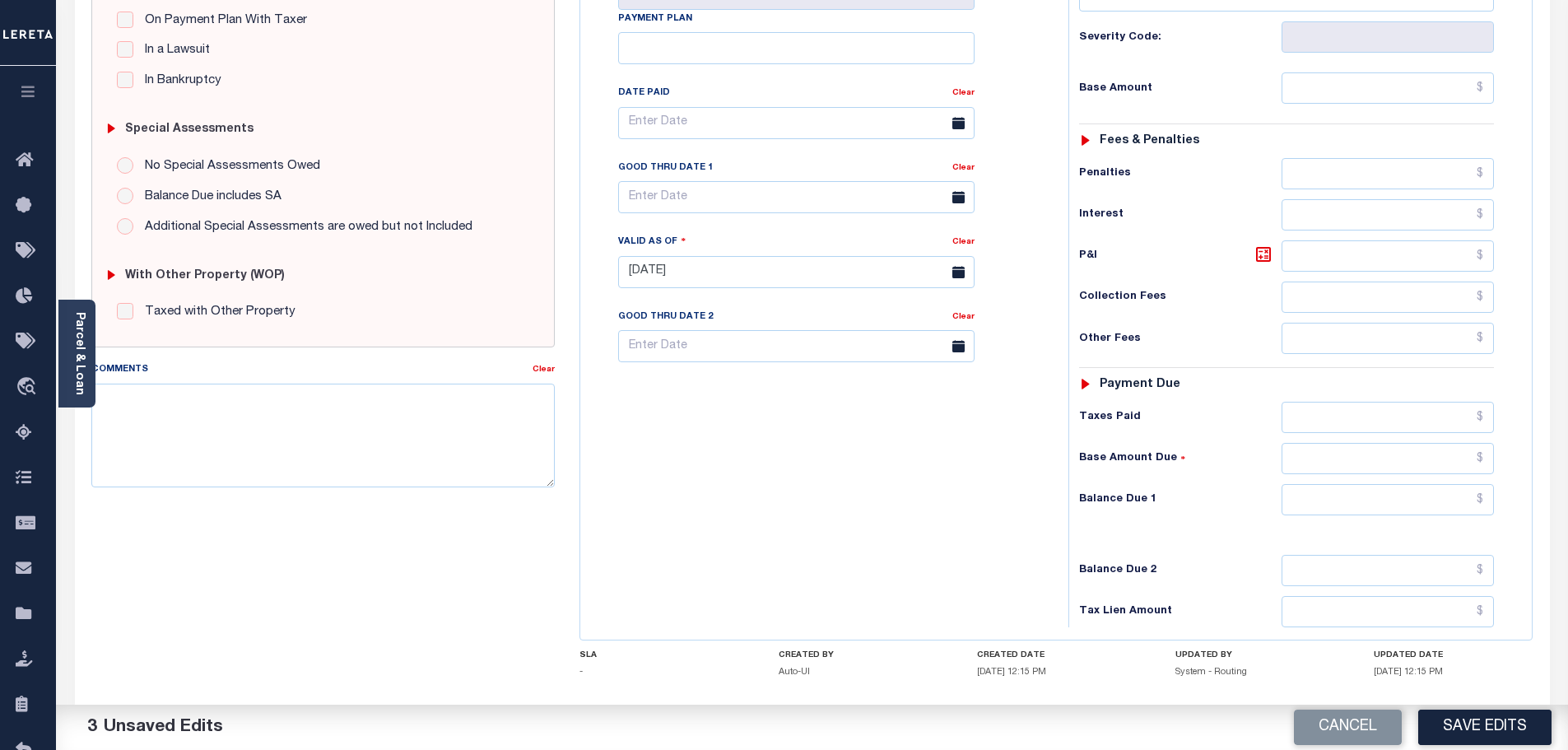
scroll to position [412, 0]
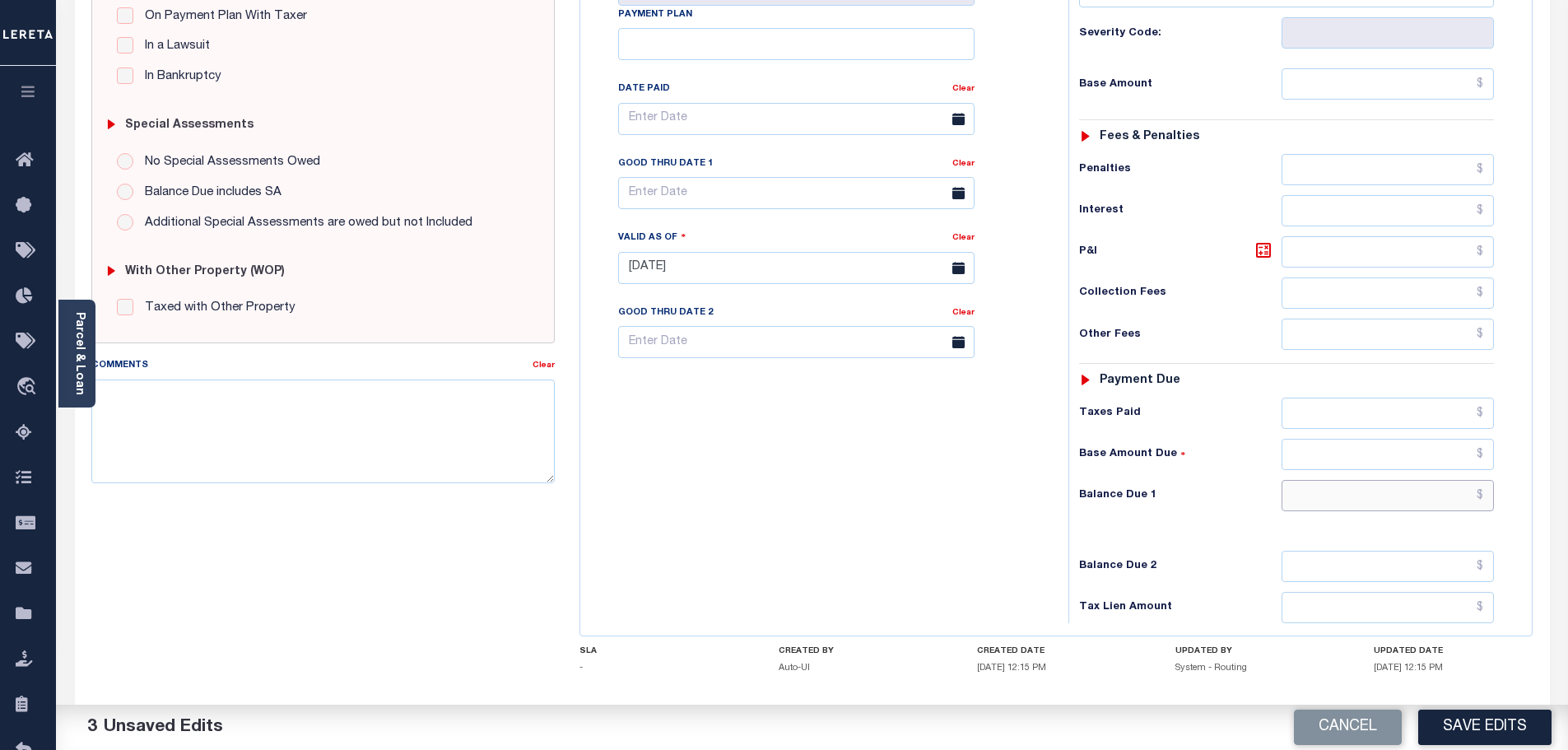
click at [1370, 488] on input "text" at bounding box center [1389, 496] width 213 height 31
type input "$0.00"
click at [1506, 717] on button "Save Edits" at bounding box center [1485, 727] width 133 height 36
checkbox input "false"
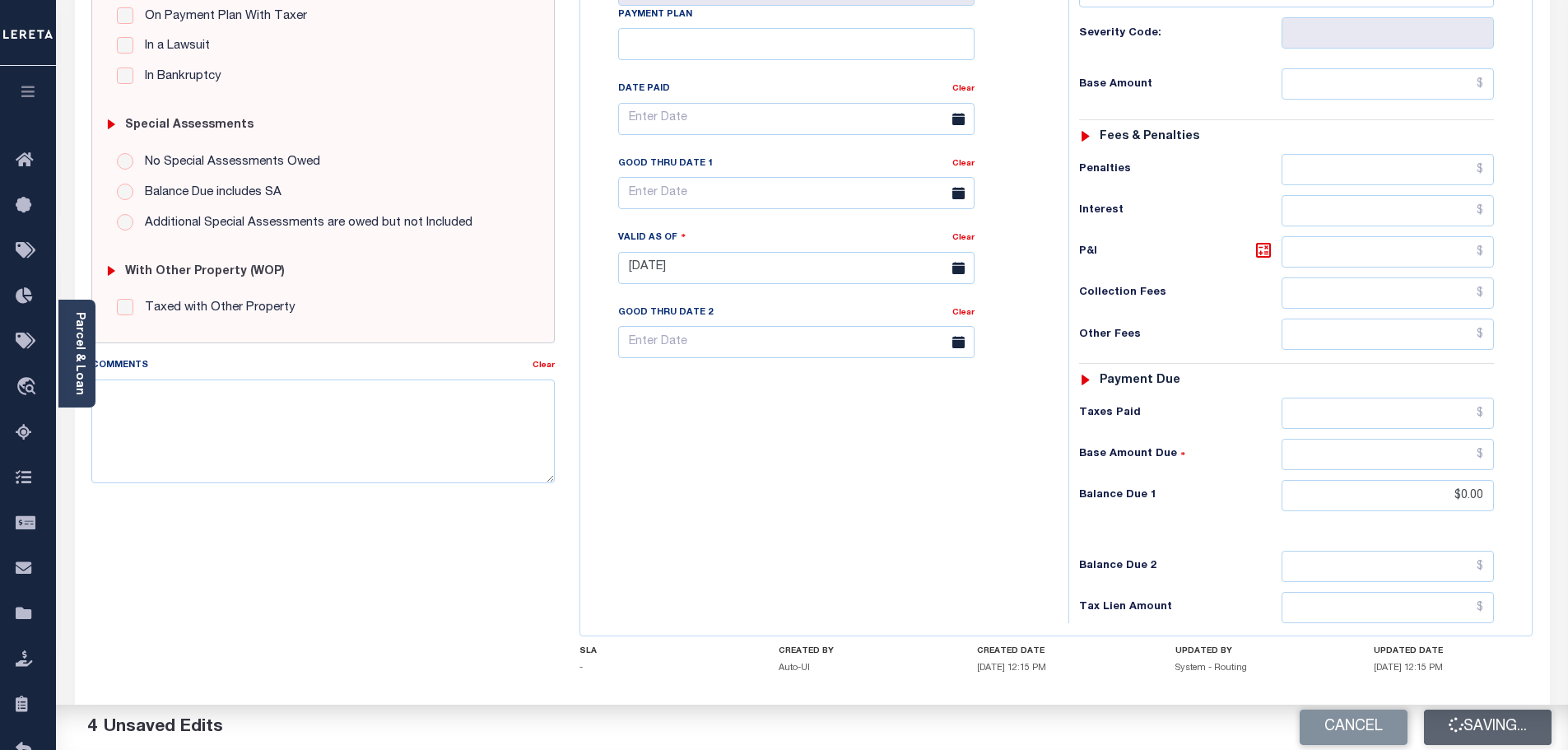
checkbox input "false"
type input "$0"
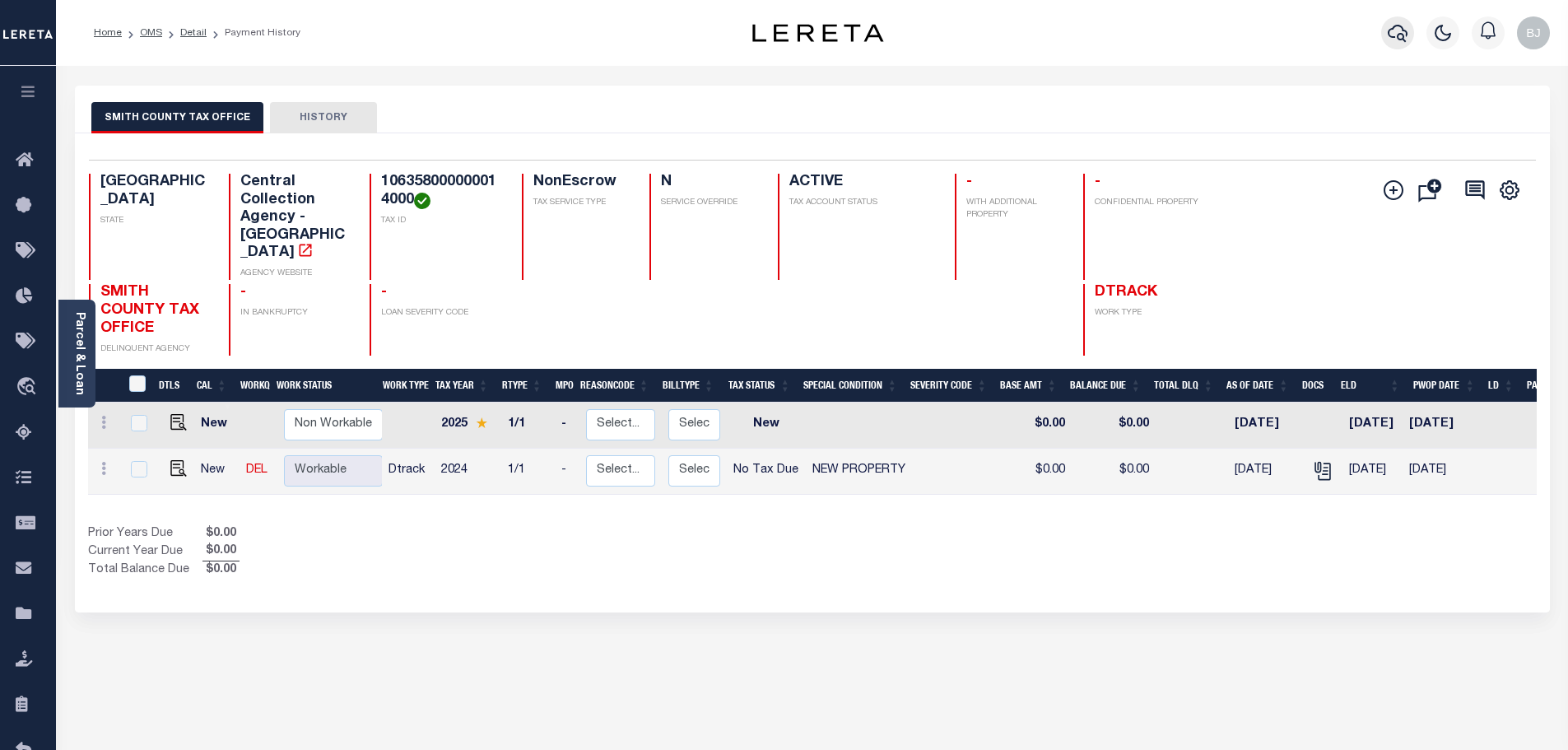
click at [1409, 36] on button "button" at bounding box center [1398, 33] width 33 height 33
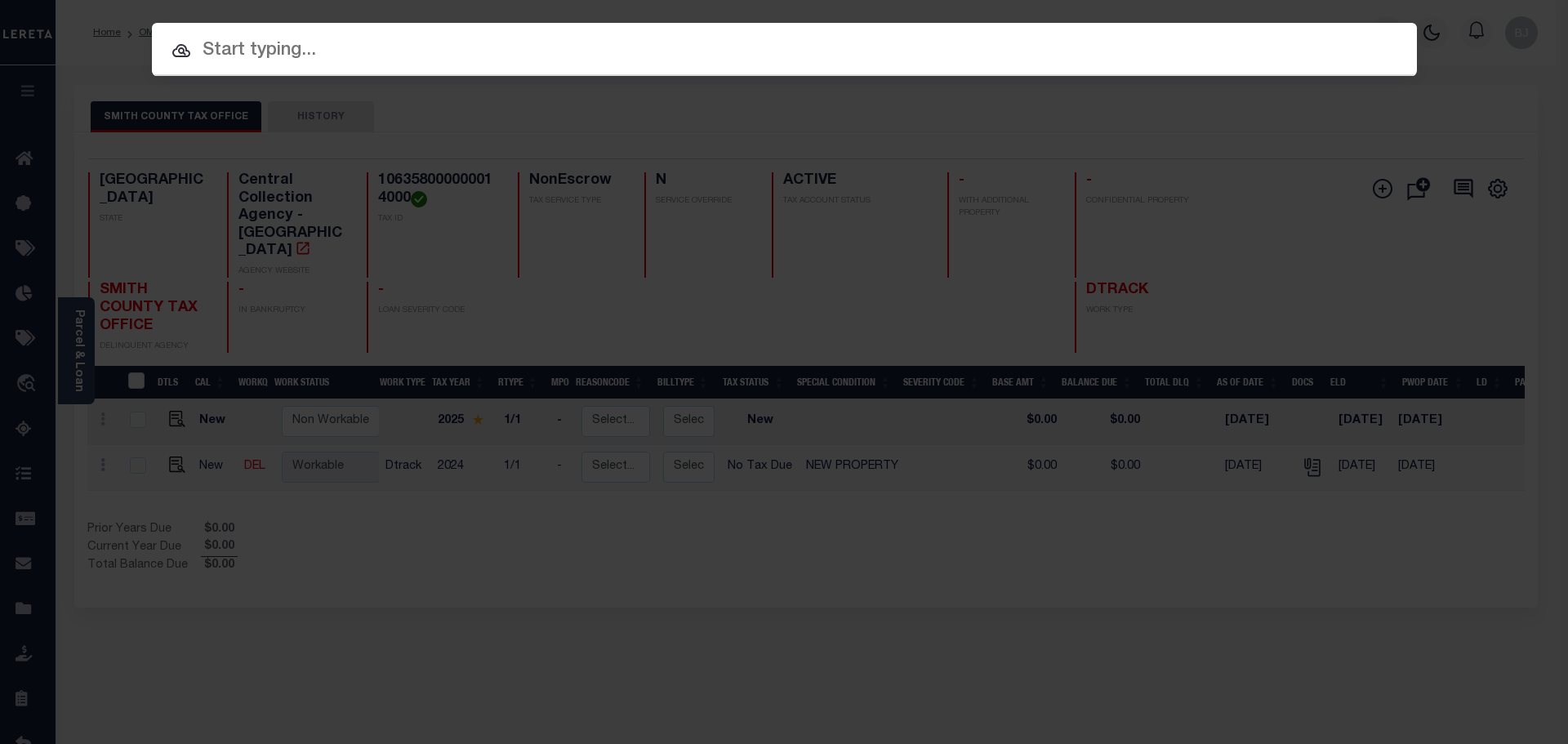
paste input "1925009193"
type input "1925009193"
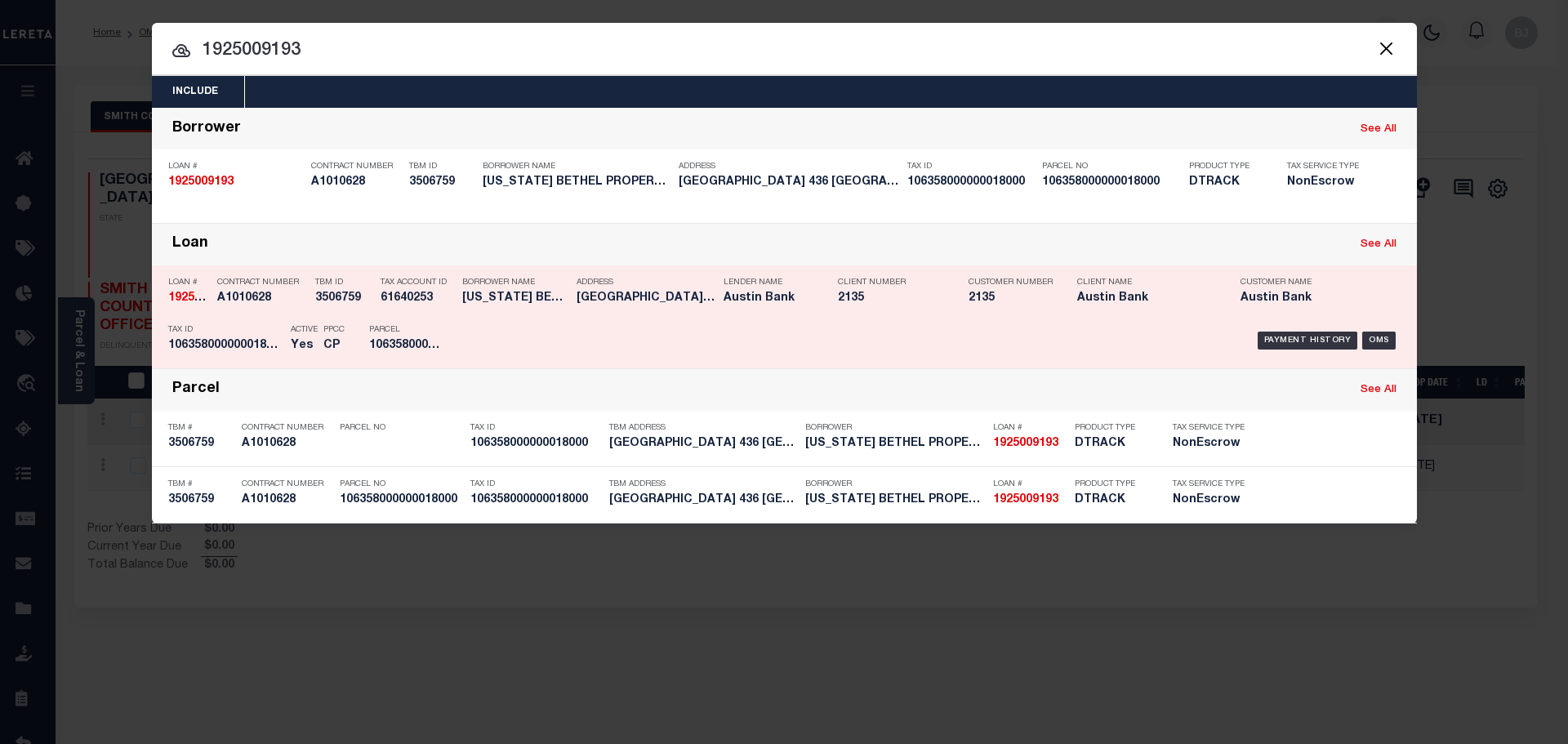
click at [706, 331] on div "Payment History OMS" at bounding box center [933, 340] width 933 height 47
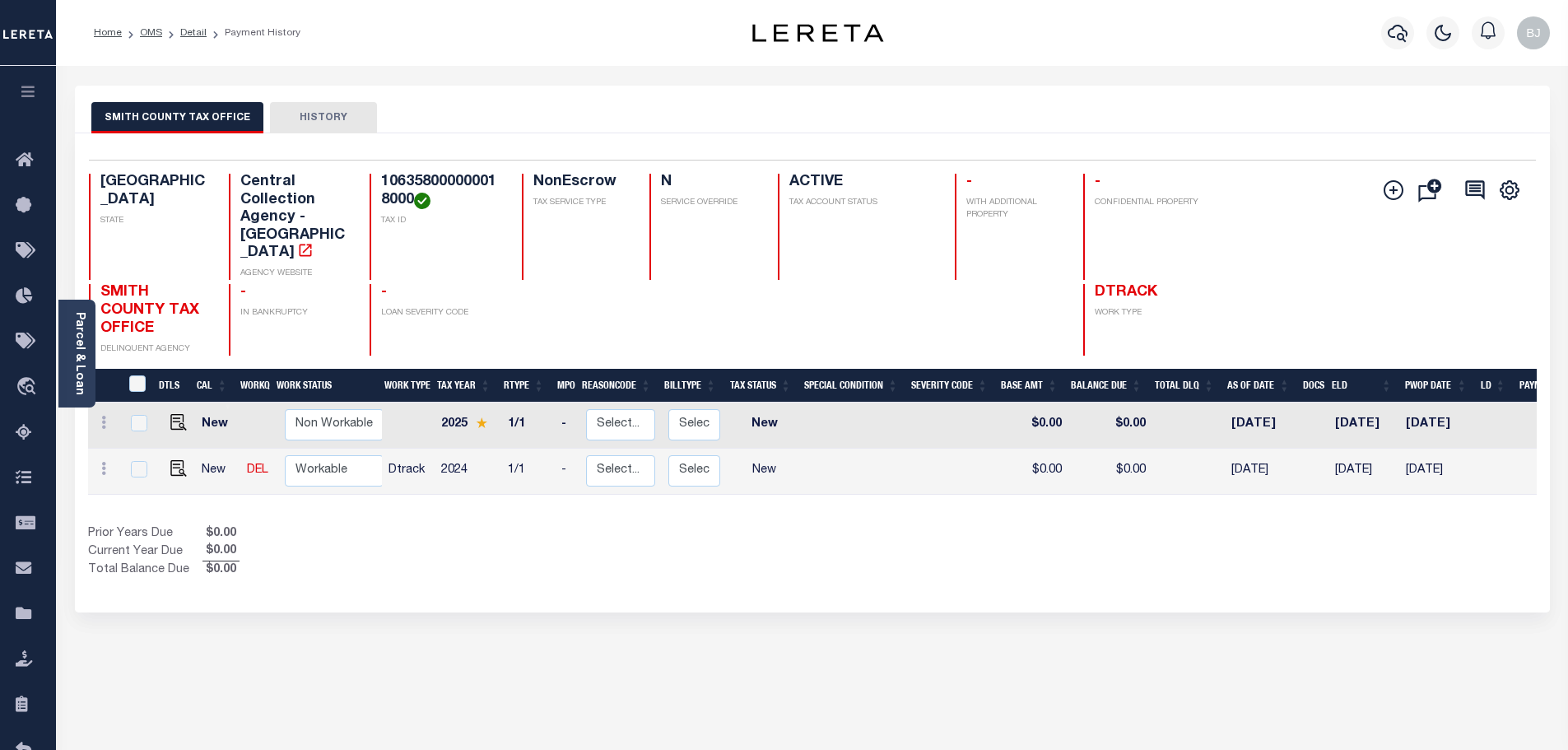
click at [415, 181] on h4 "106358000000018000" at bounding box center [442, 191] width 121 height 36
copy h4 "106358000000018000"
click at [171, 460] on img "" at bounding box center [179, 468] width 16 height 16
checkbox input "true"
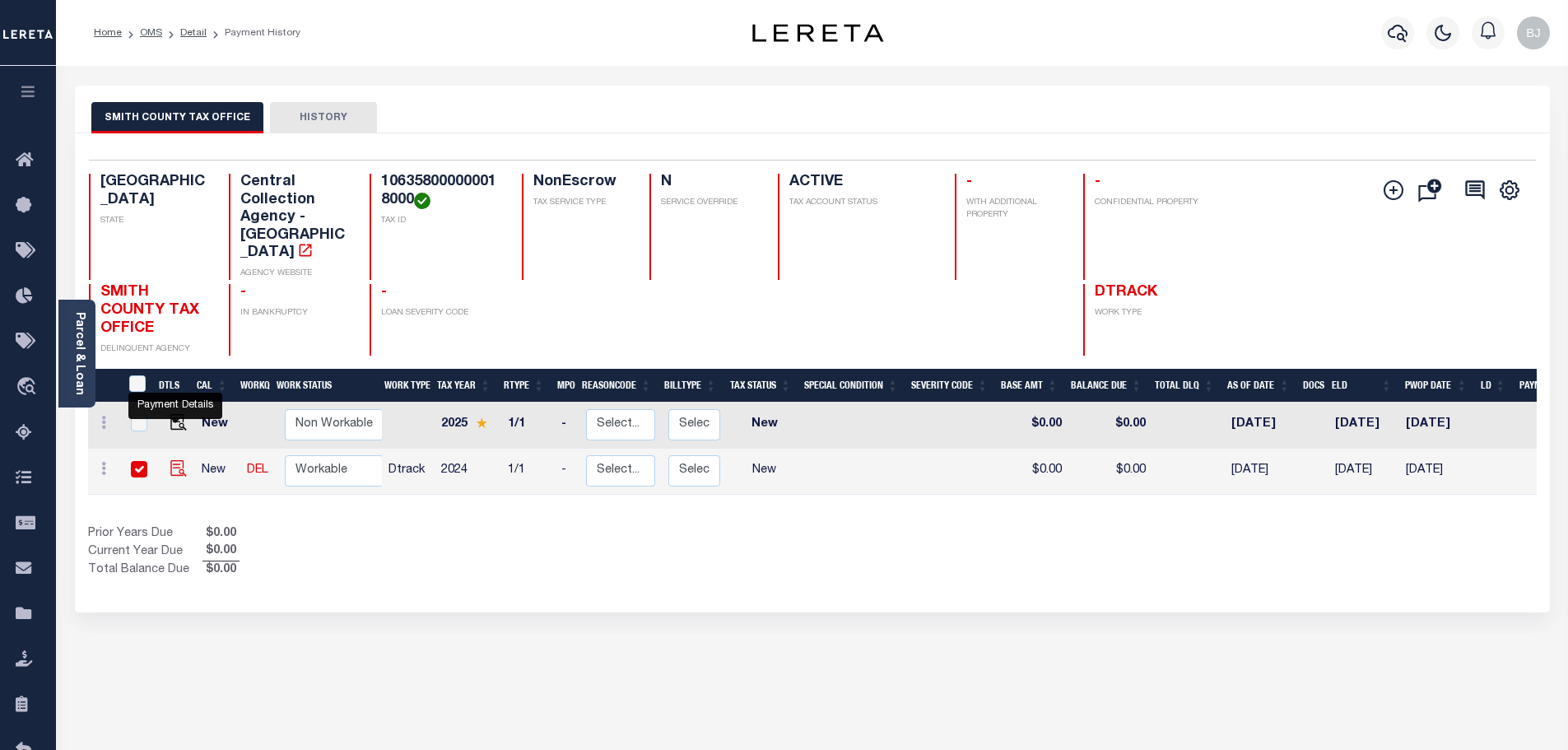
checkbox input "true"
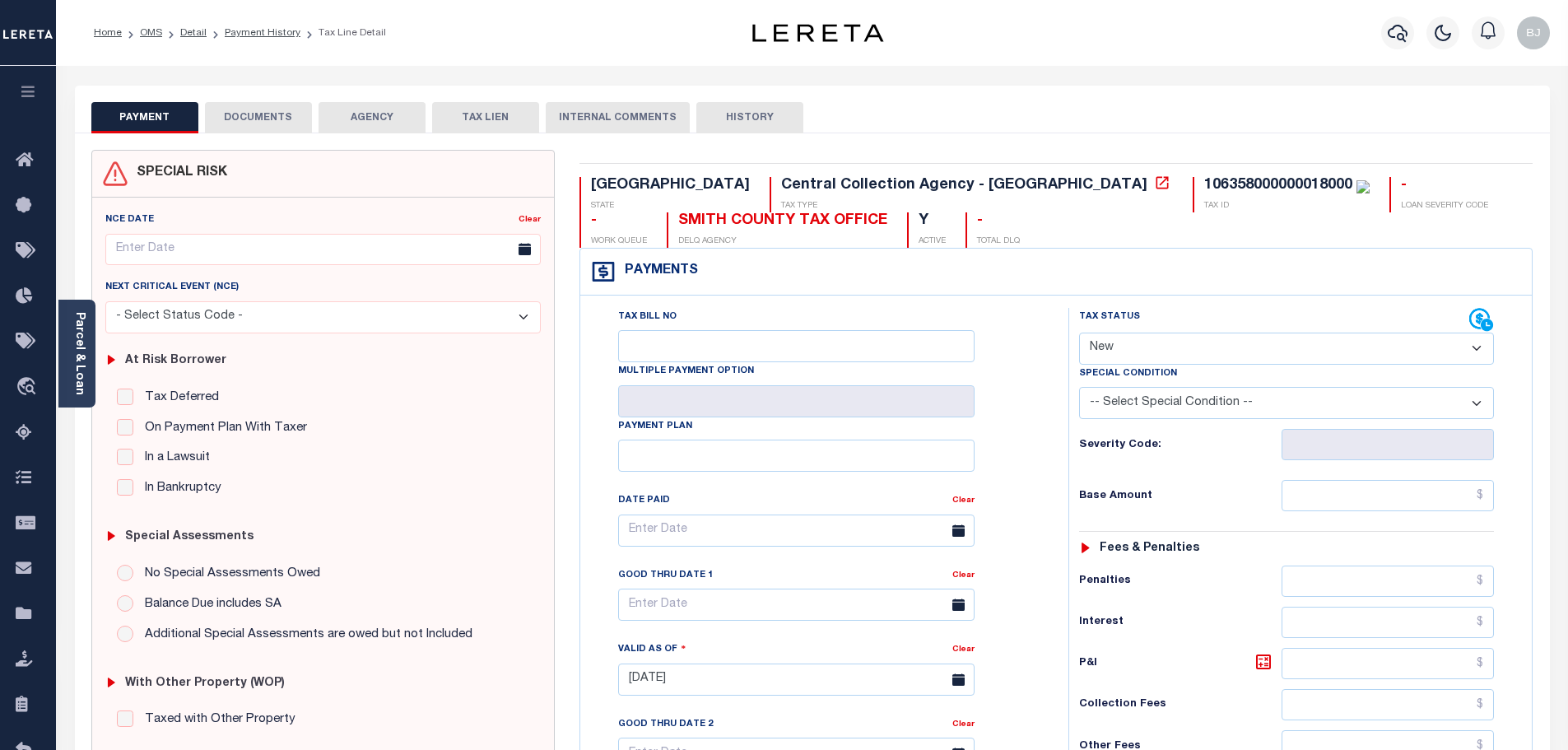
click at [1115, 345] on select "- Select Status Code - Open Due/Unpaid Paid Incomplete No Tax Due Internal Refu…" at bounding box center [1286, 349] width 415 height 32
select select "NTX"
click at [1079, 334] on select "- Select Status Code - Open Due/Unpaid Paid Incomplete No Tax Due Internal Refu…" at bounding box center [1286, 349] width 415 height 32
type input "09/05/2025"
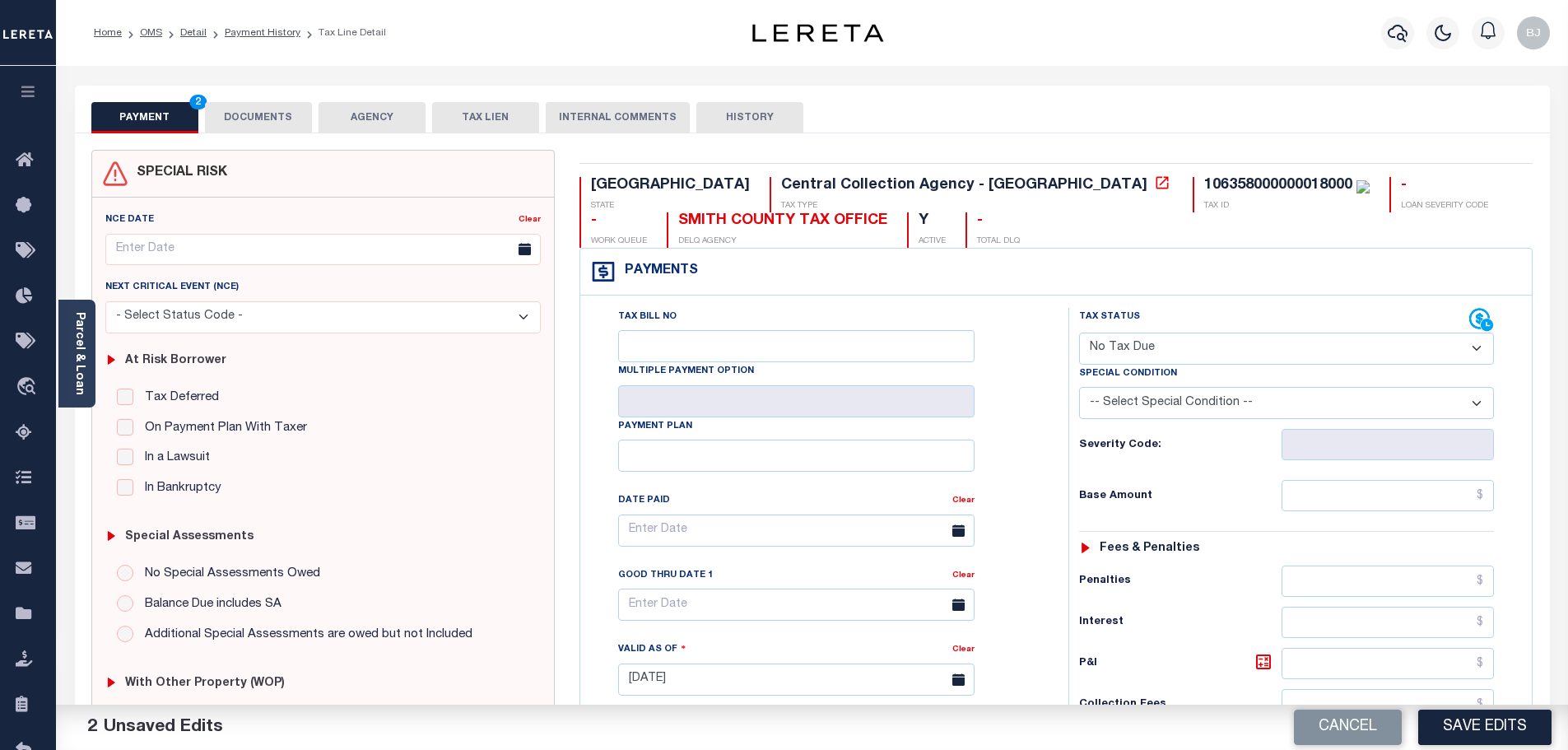
select select "7"
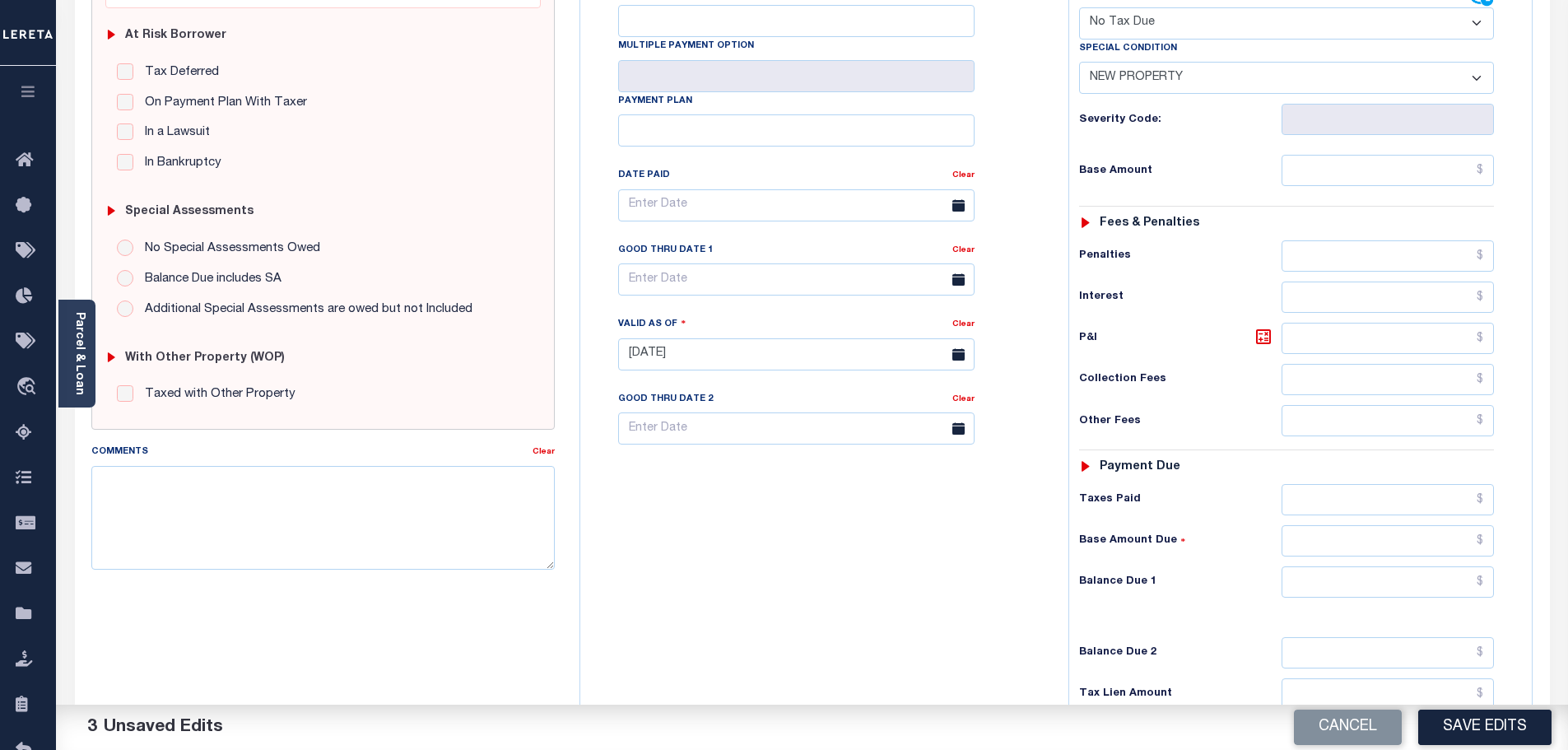
scroll to position [329, 0]
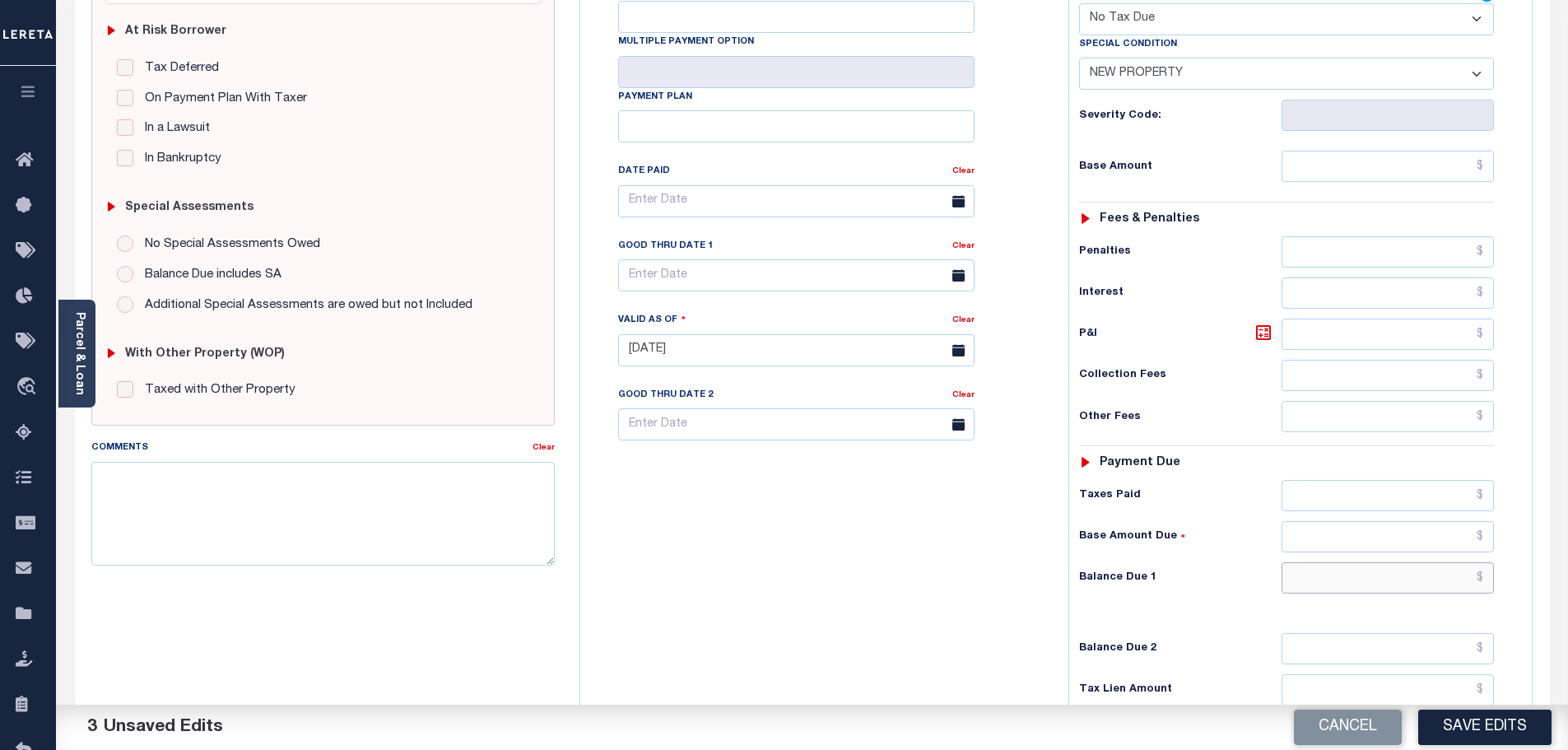
click at [1416, 578] on input "text" at bounding box center [1389, 578] width 213 height 31
type input "$0.00"
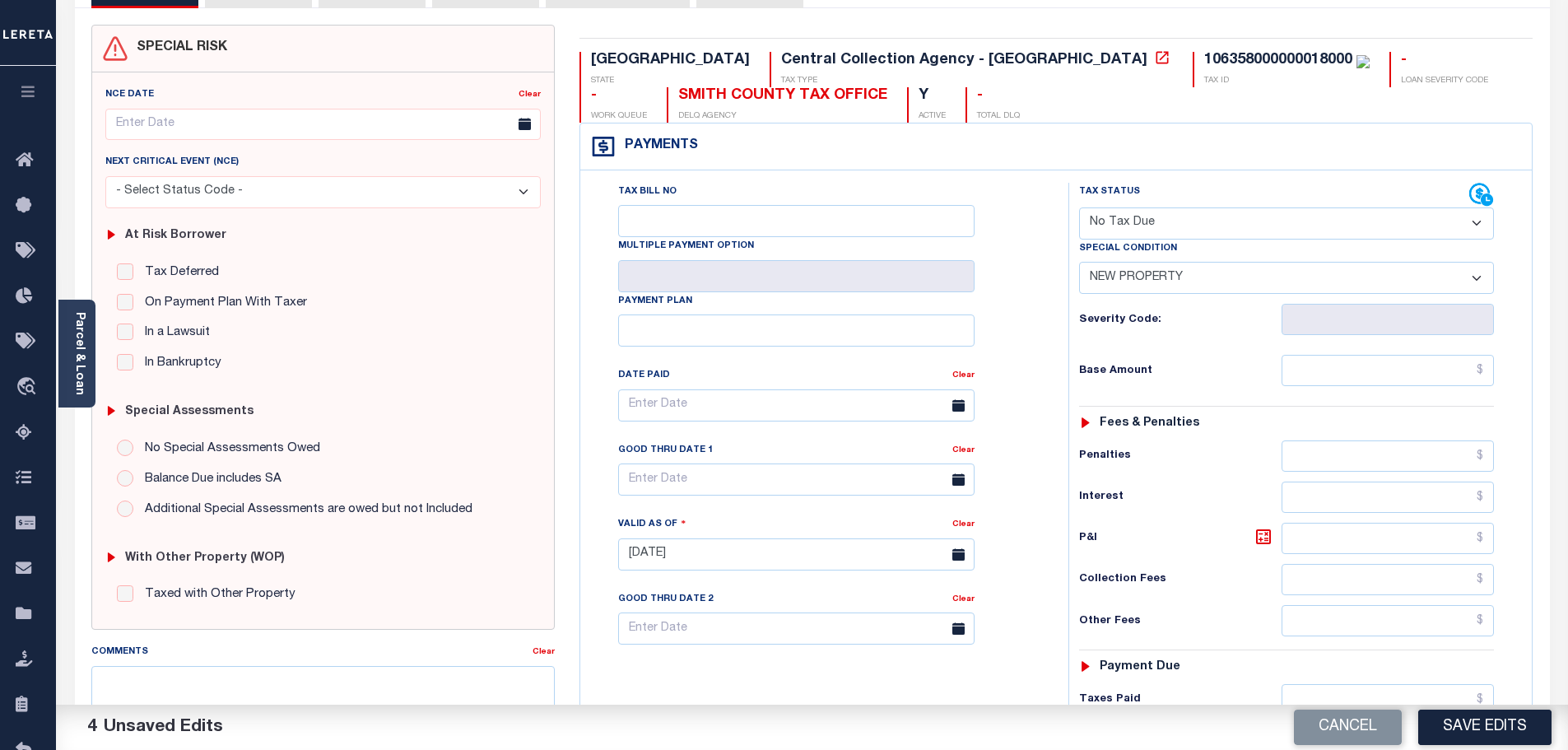
scroll to position [0, 0]
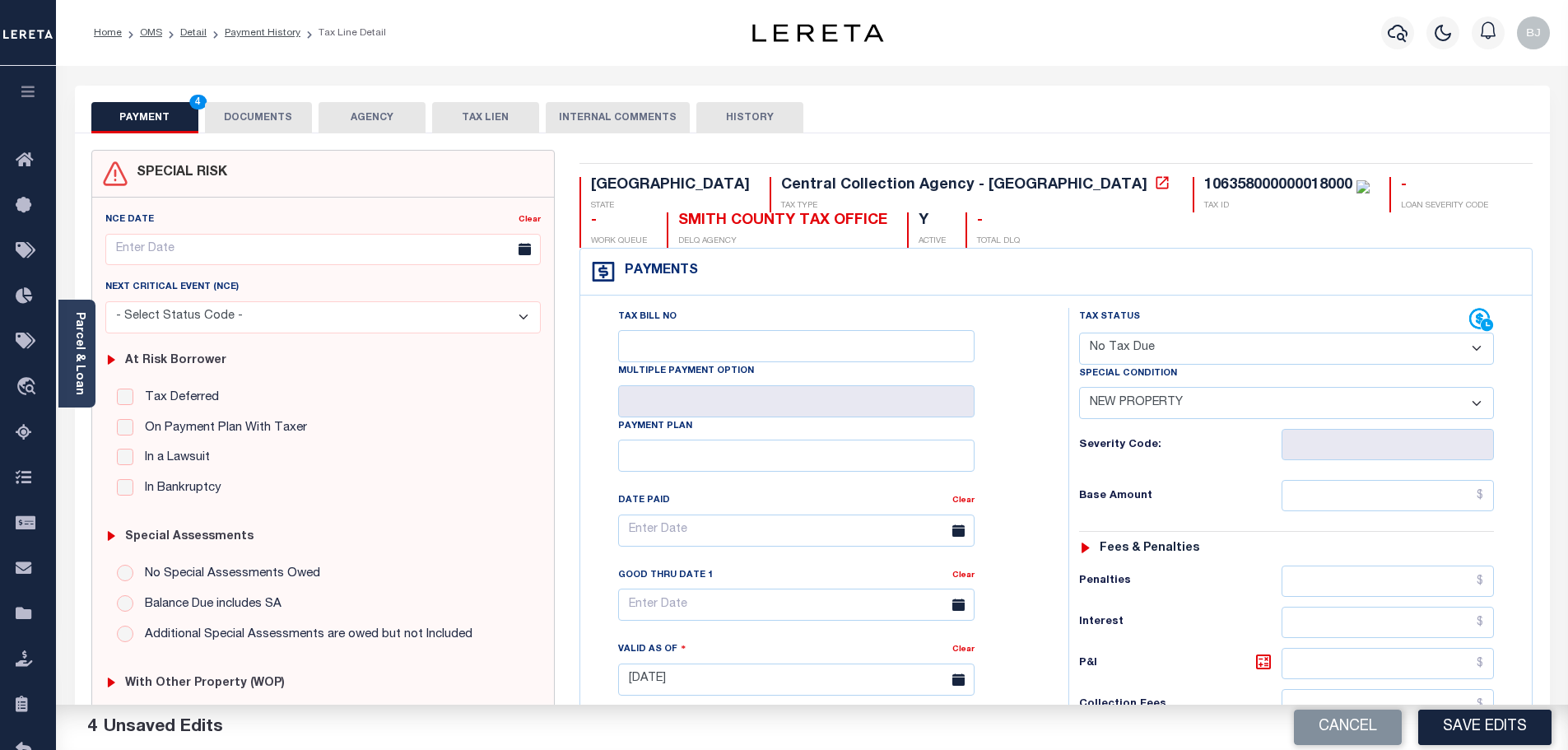
click at [232, 104] on button "DOCUMENTS" at bounding box center [257, 118] width 107 height 31
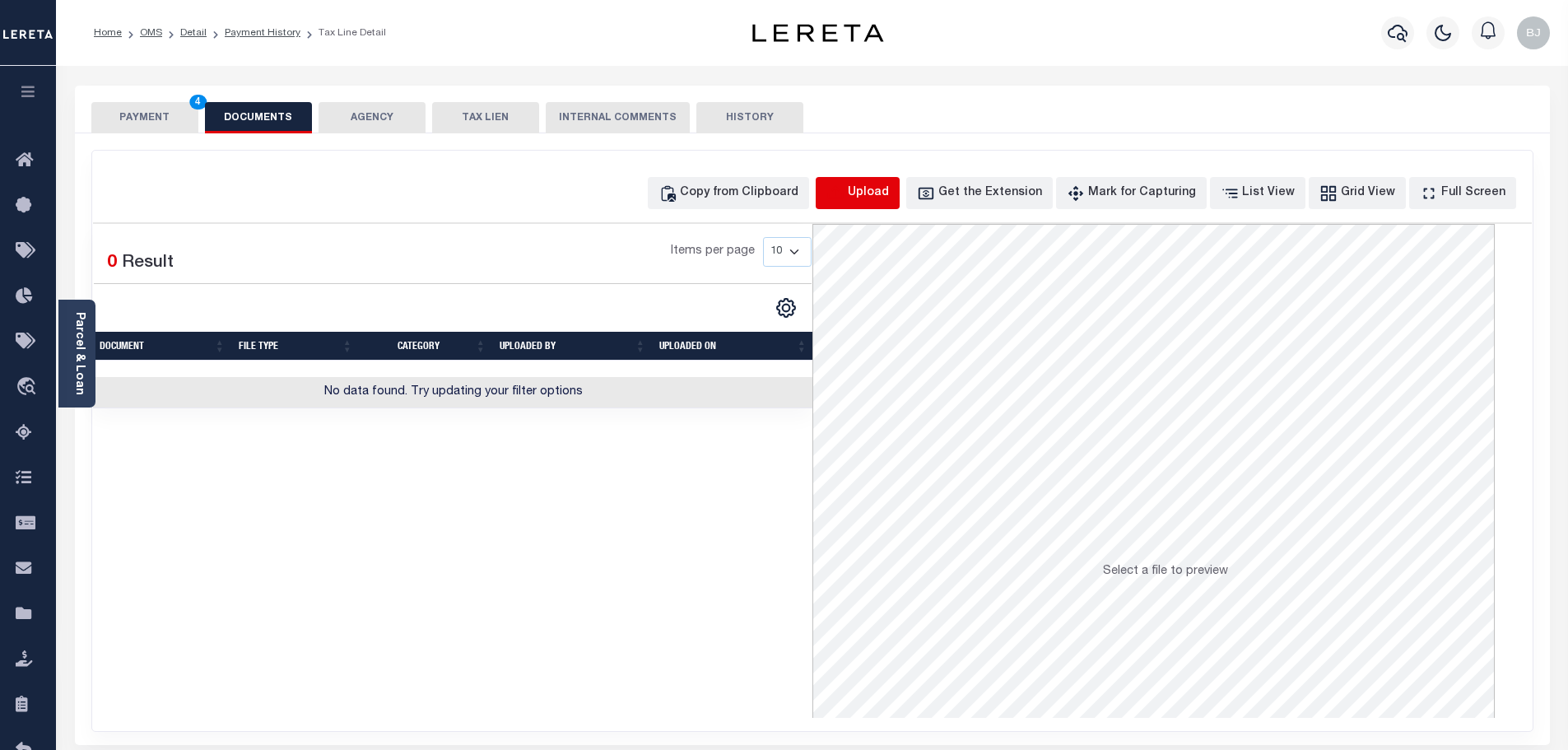
click at [844, 189] on icon "button" at bounding box center [835, 193] width 18 height 18
select select "POP"
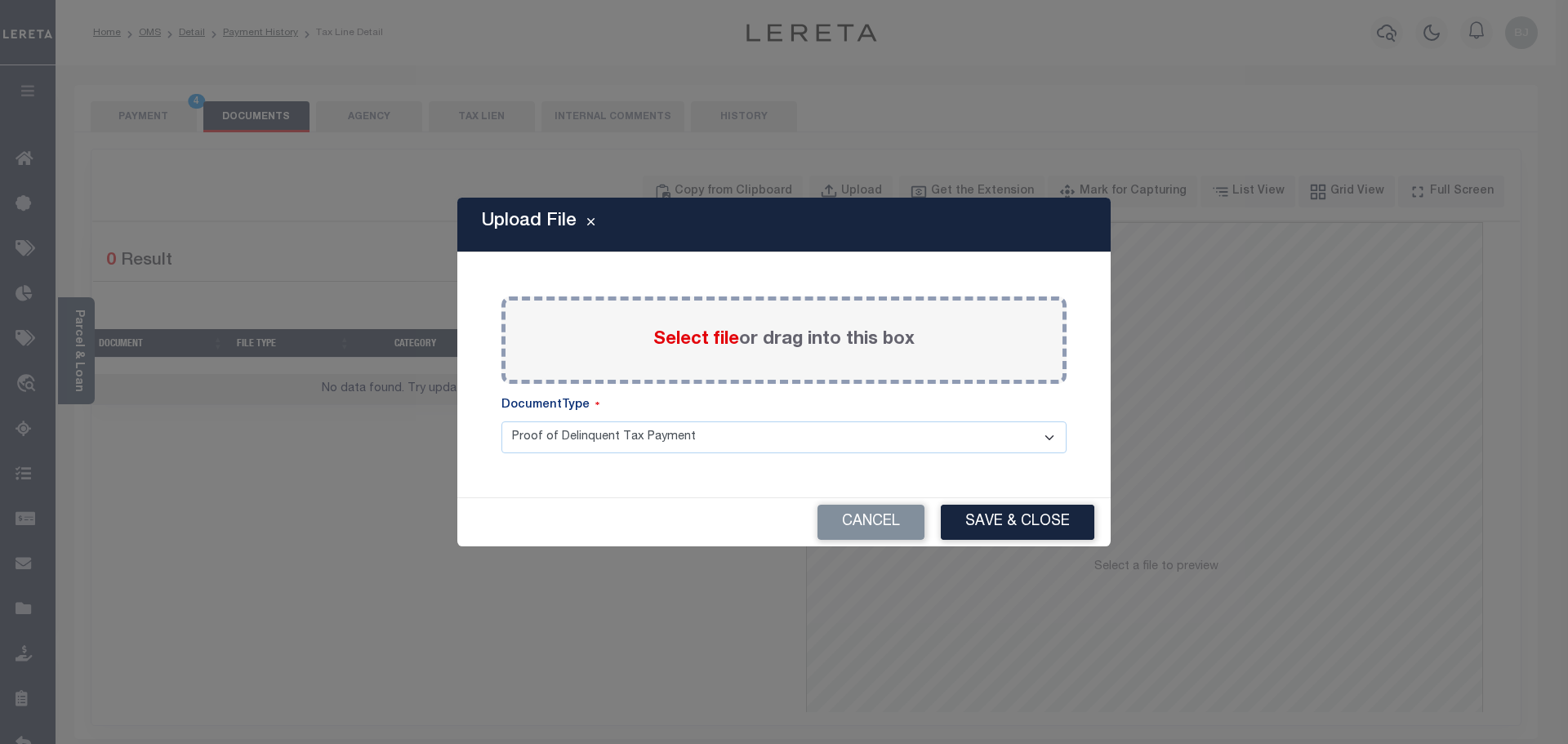
click at [701, 346] on span "Select file" at bounding box center [697, 340] width 86 height 18
click at [0, 0] on input "Select file or drag into this box" at bounding box center [0, 0] width 0 height 0
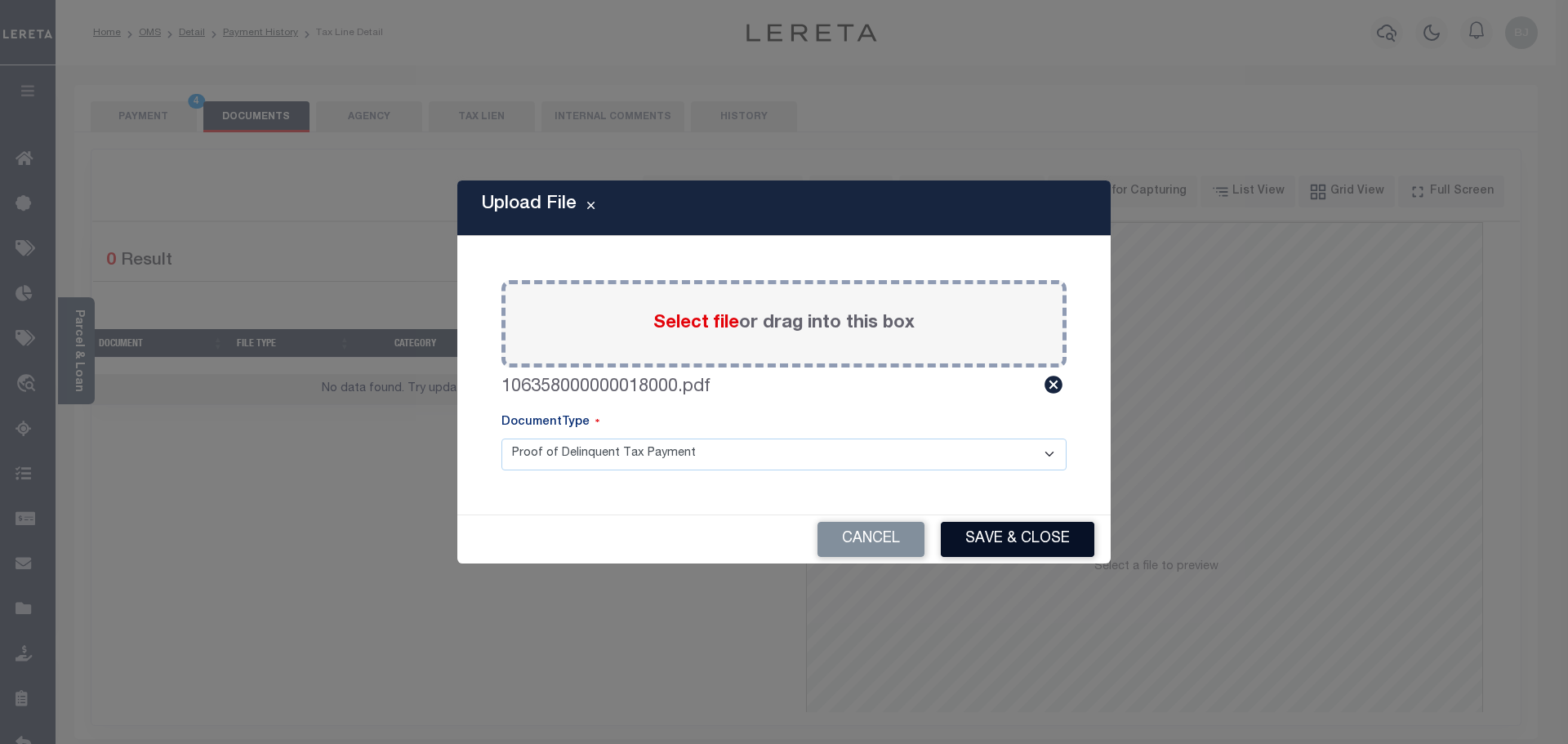
click at [1036, 546] on button "Save & Close" at bounding box center [1018, 539] width 154 height 35
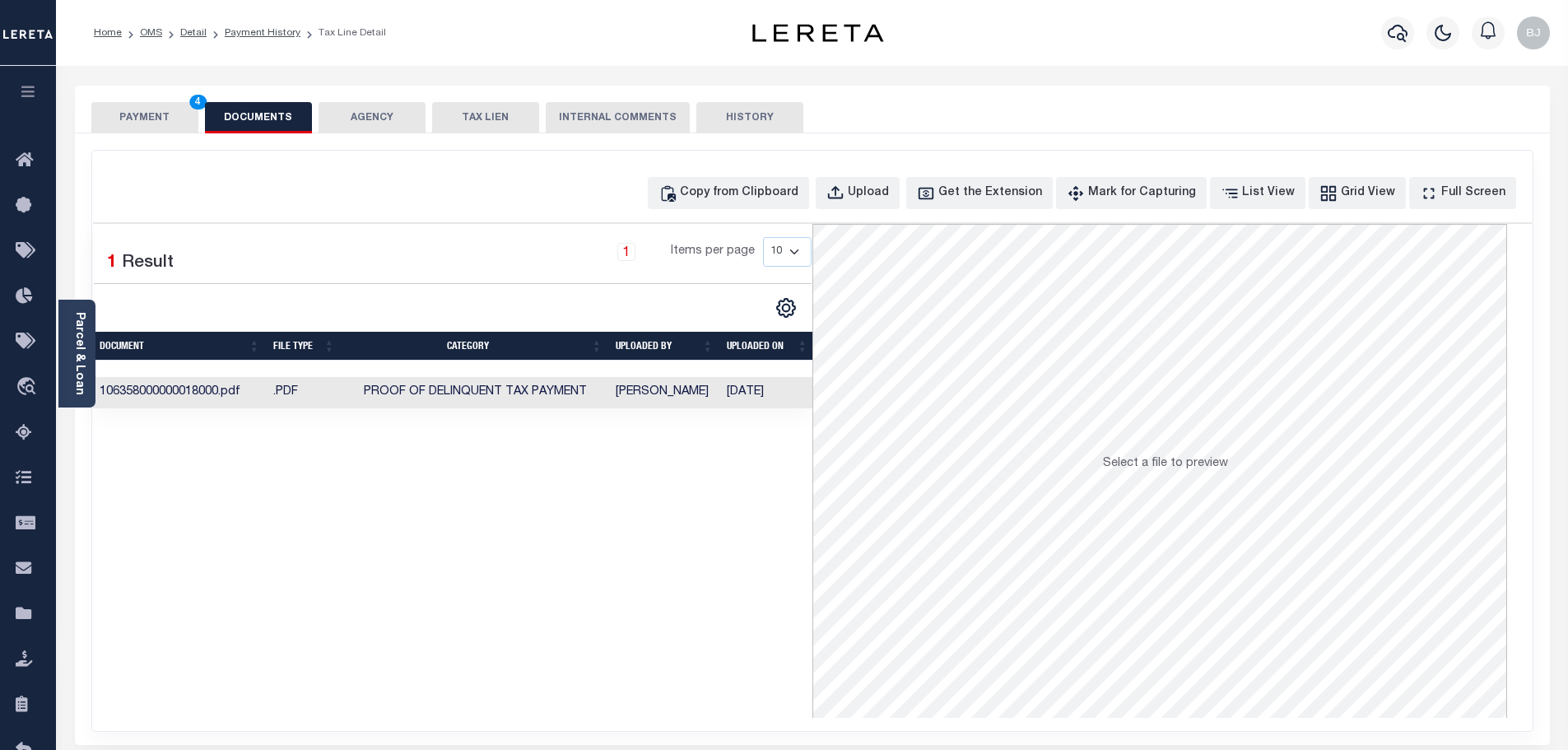
click at [137, 108] on button "PAYMENT 4" at bounding box center [144, 118] width 107 height 31
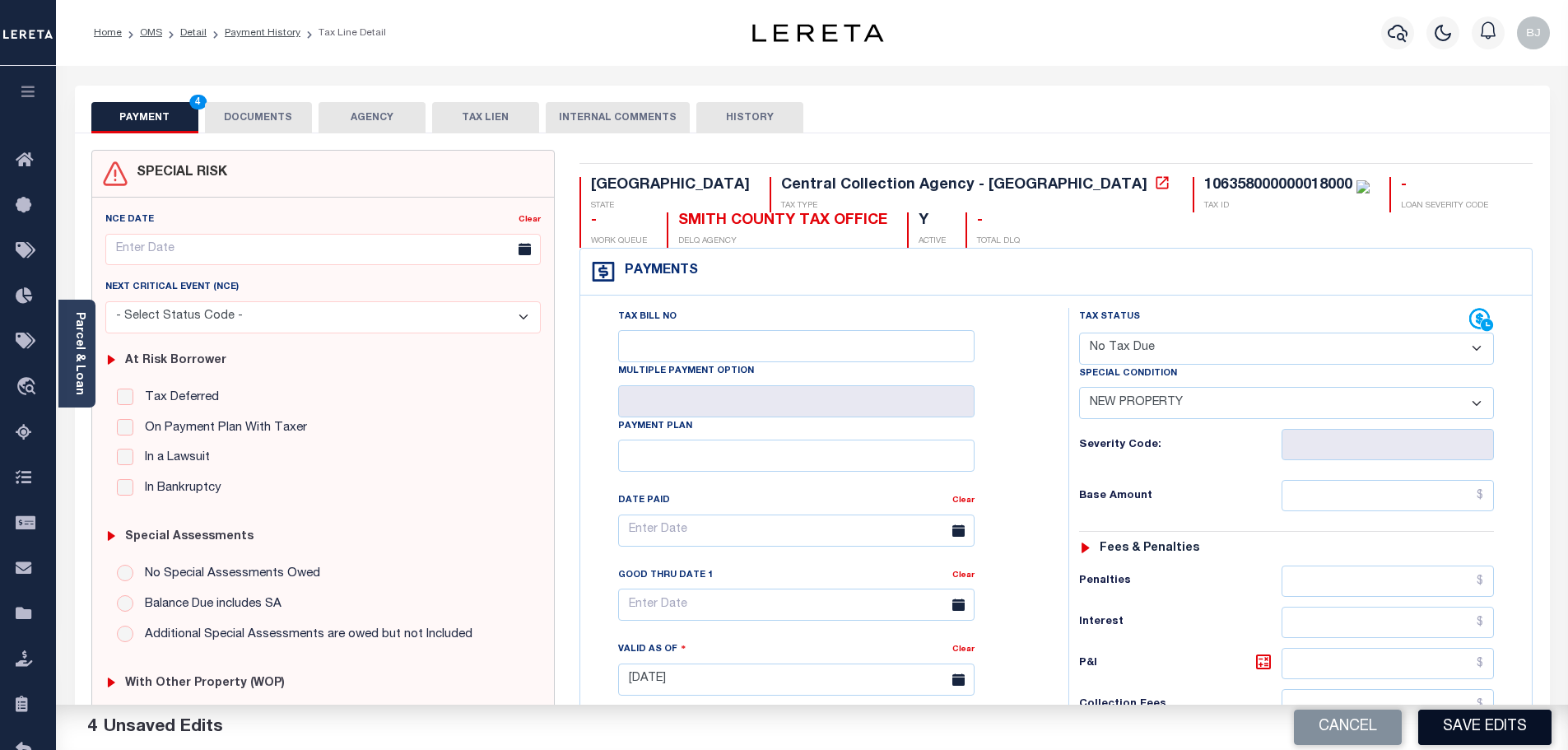
click at [1454, 721] on button "Save Edits" at bounding box center [1485, 727] width 133 height 36
checkbox input "false"
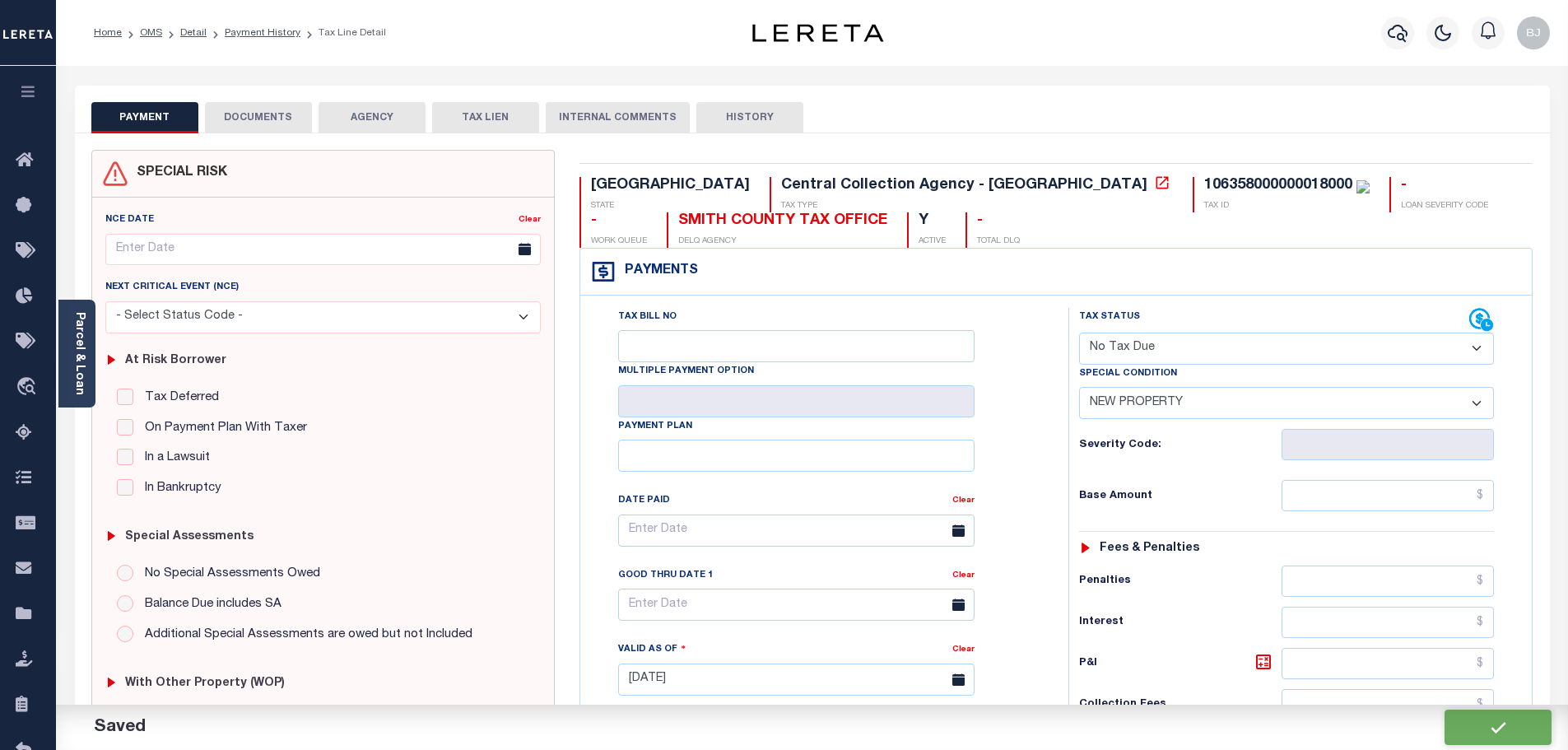
type input "$0"
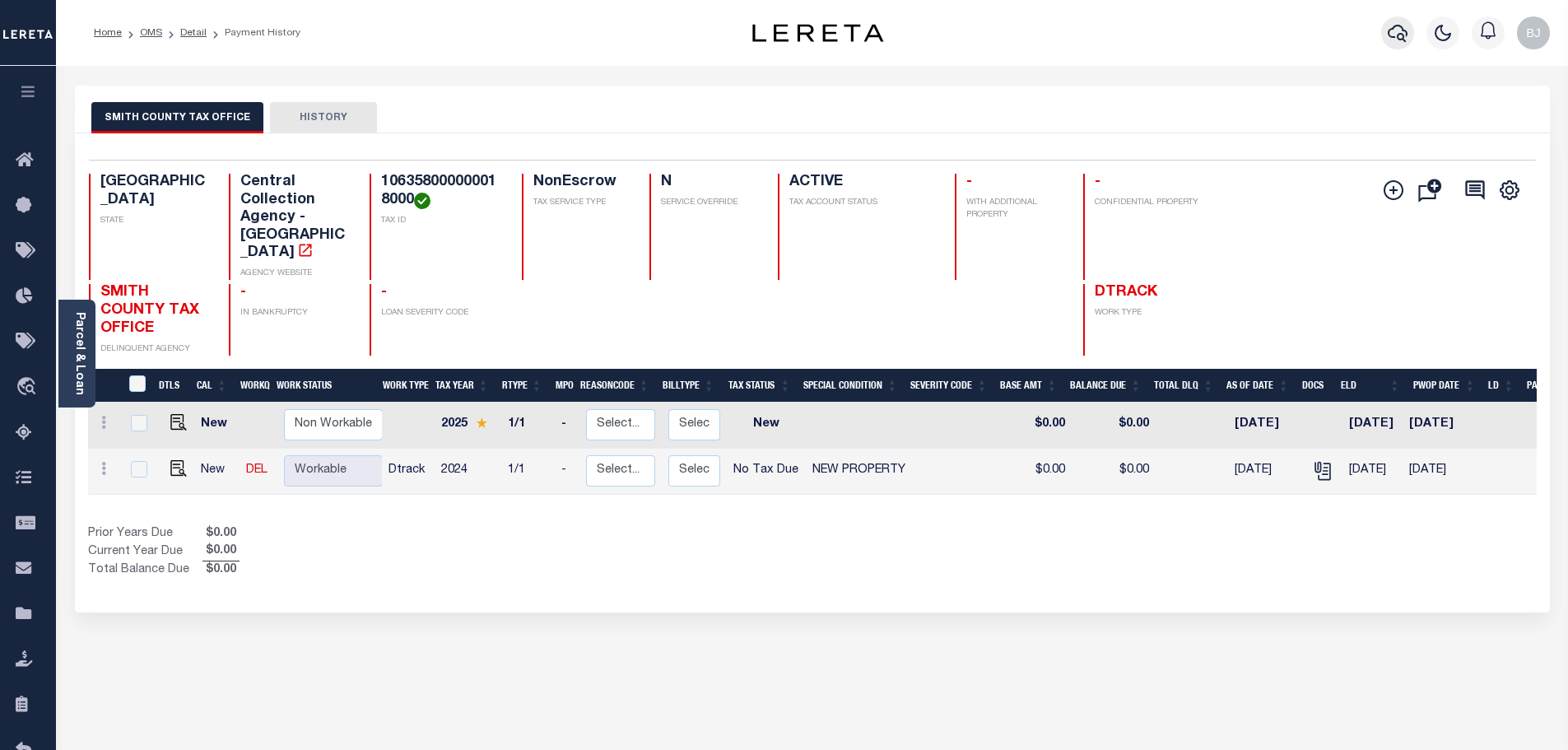
click at [1385, 32] on button "button" at bounding box center [1398, 33] width 33 height 33
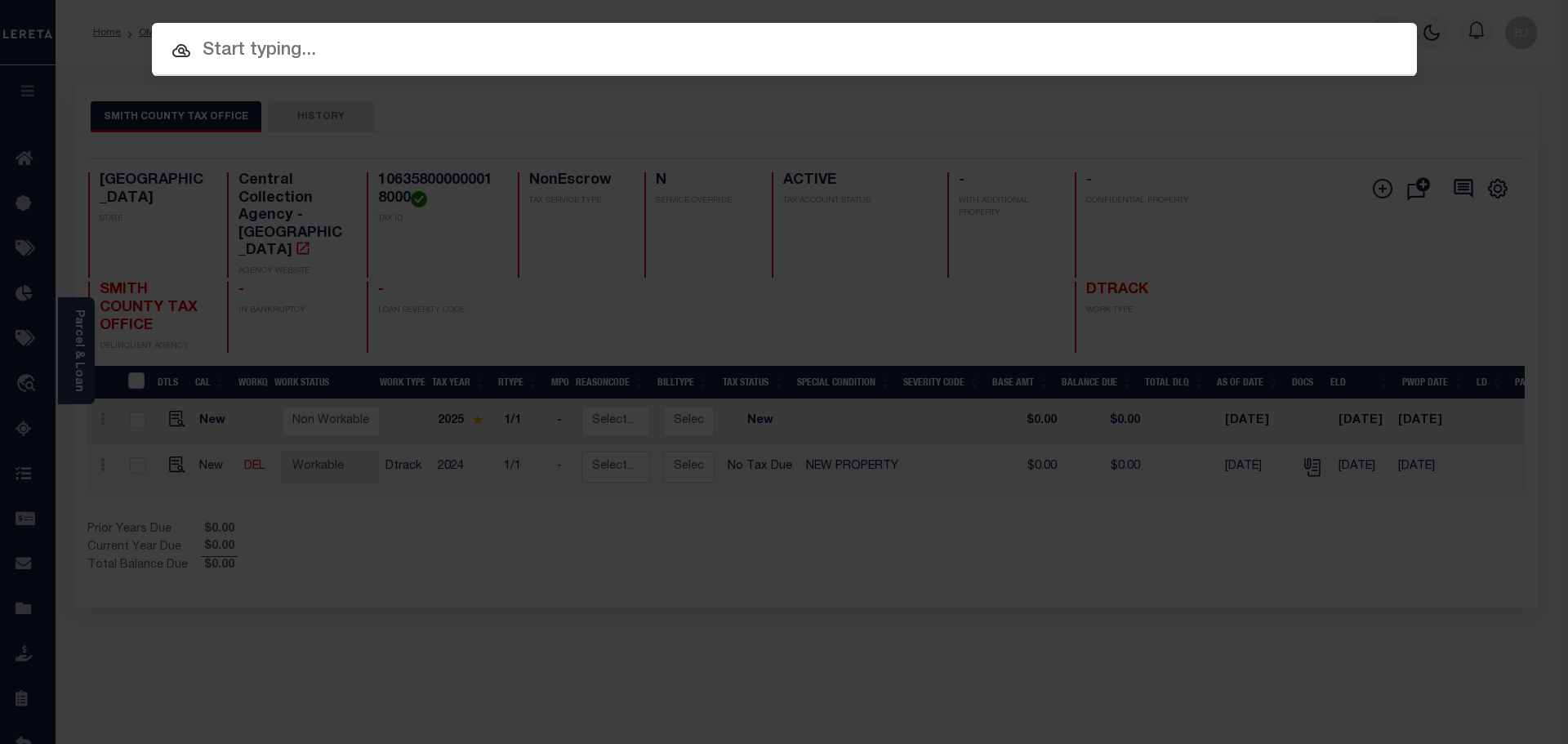
paste input "225003929"
type input "225003929"
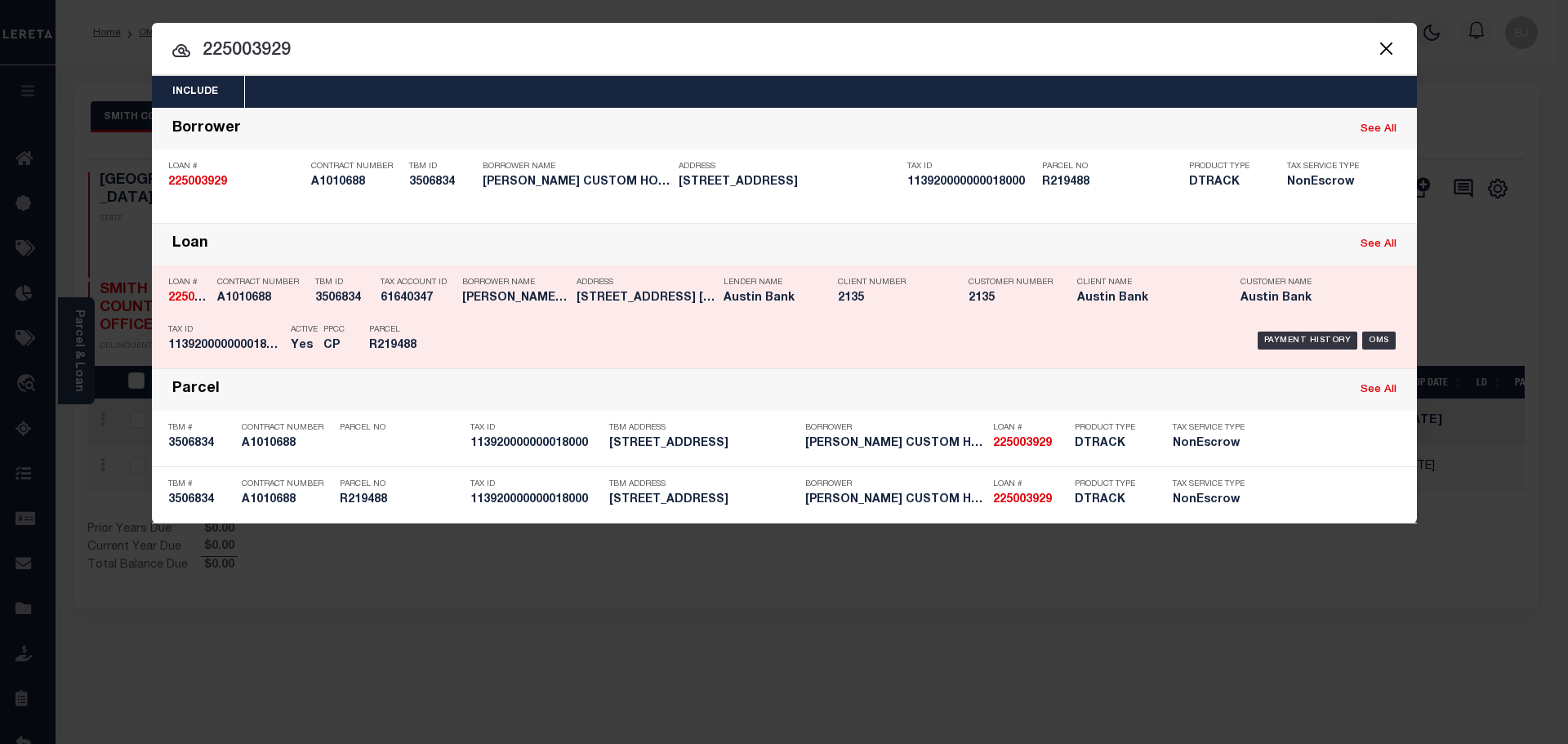
click at [763, 345] on div "Payment History OMS" at bounding box center [933, 340] width 933 height 47
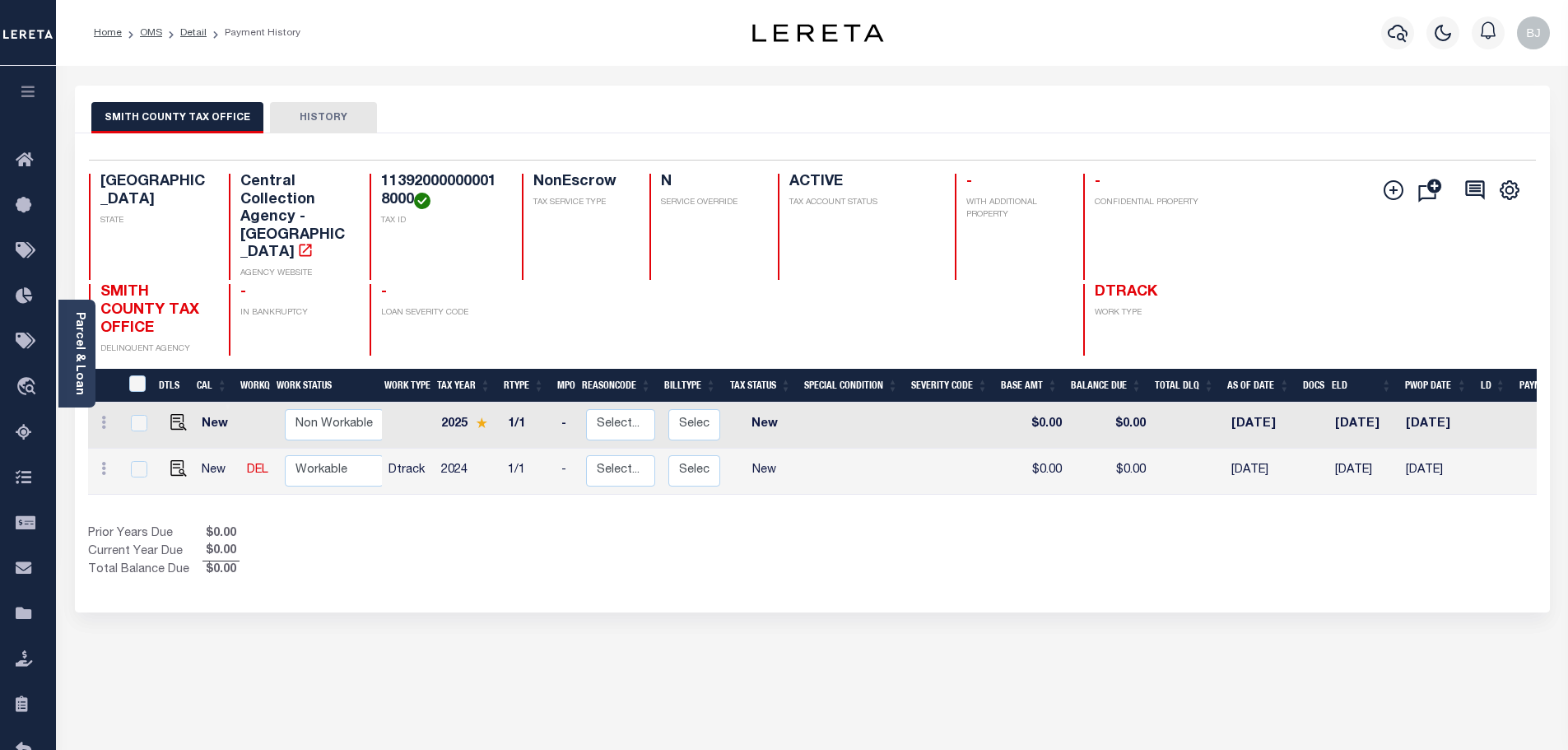
click at [446, 186] on h4 "113920000000018000" at bounding box center [442, 191] width 121 height 36
copy h4 "113920000000018000"
click at [171, 460] on img "" at bounding box center [179, 468] width 16 height 16
checkbox input "true"
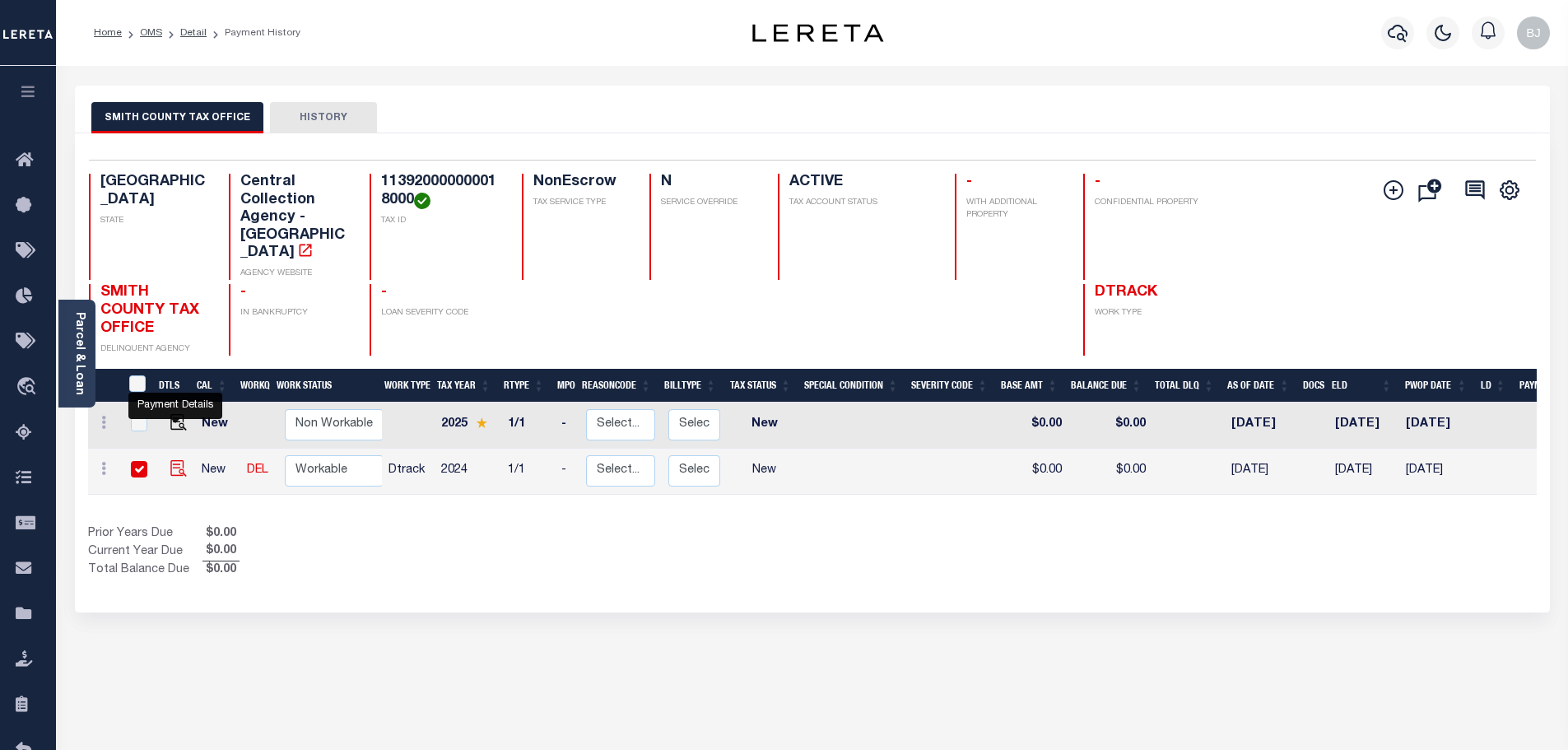
checkbox input "true"
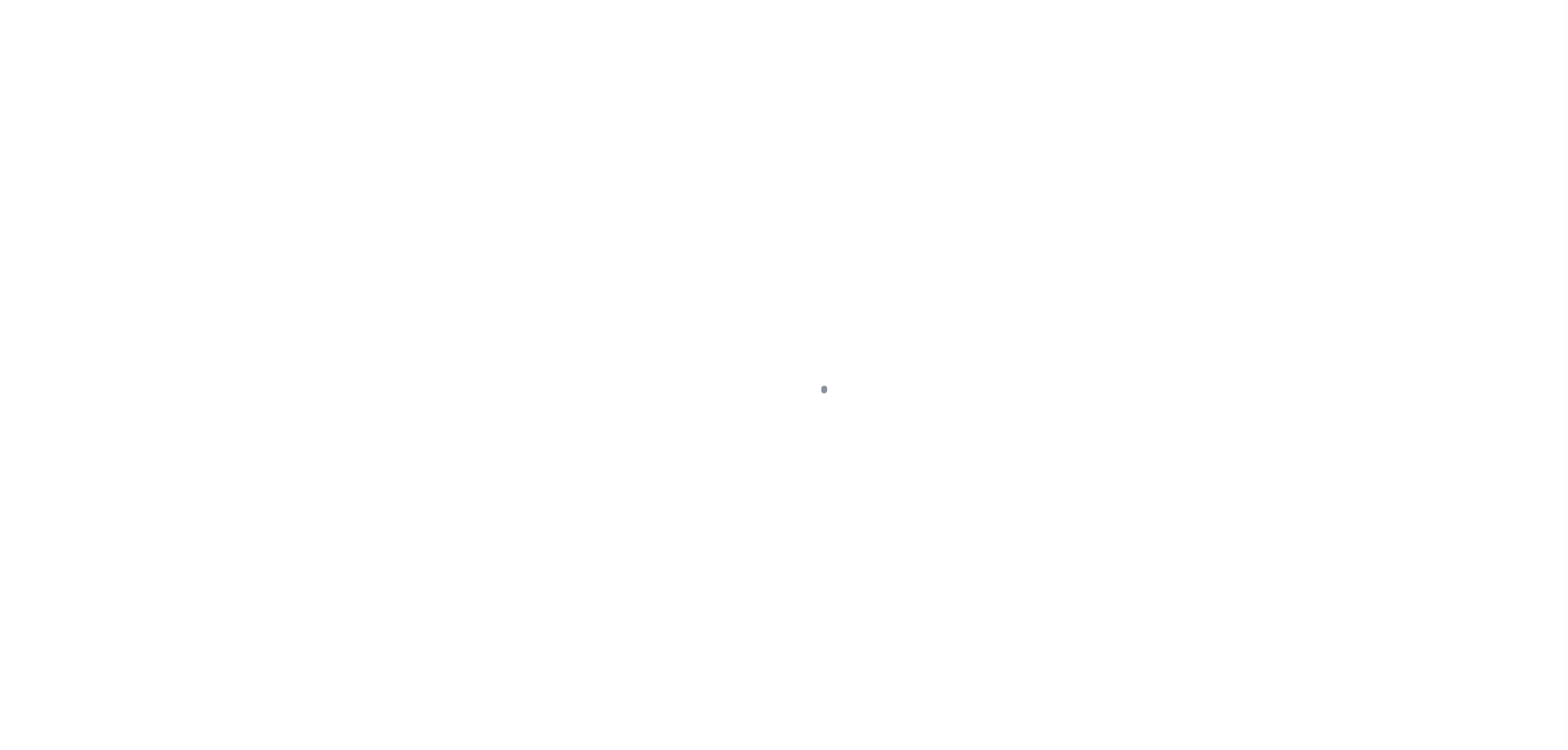
select select "NW2"
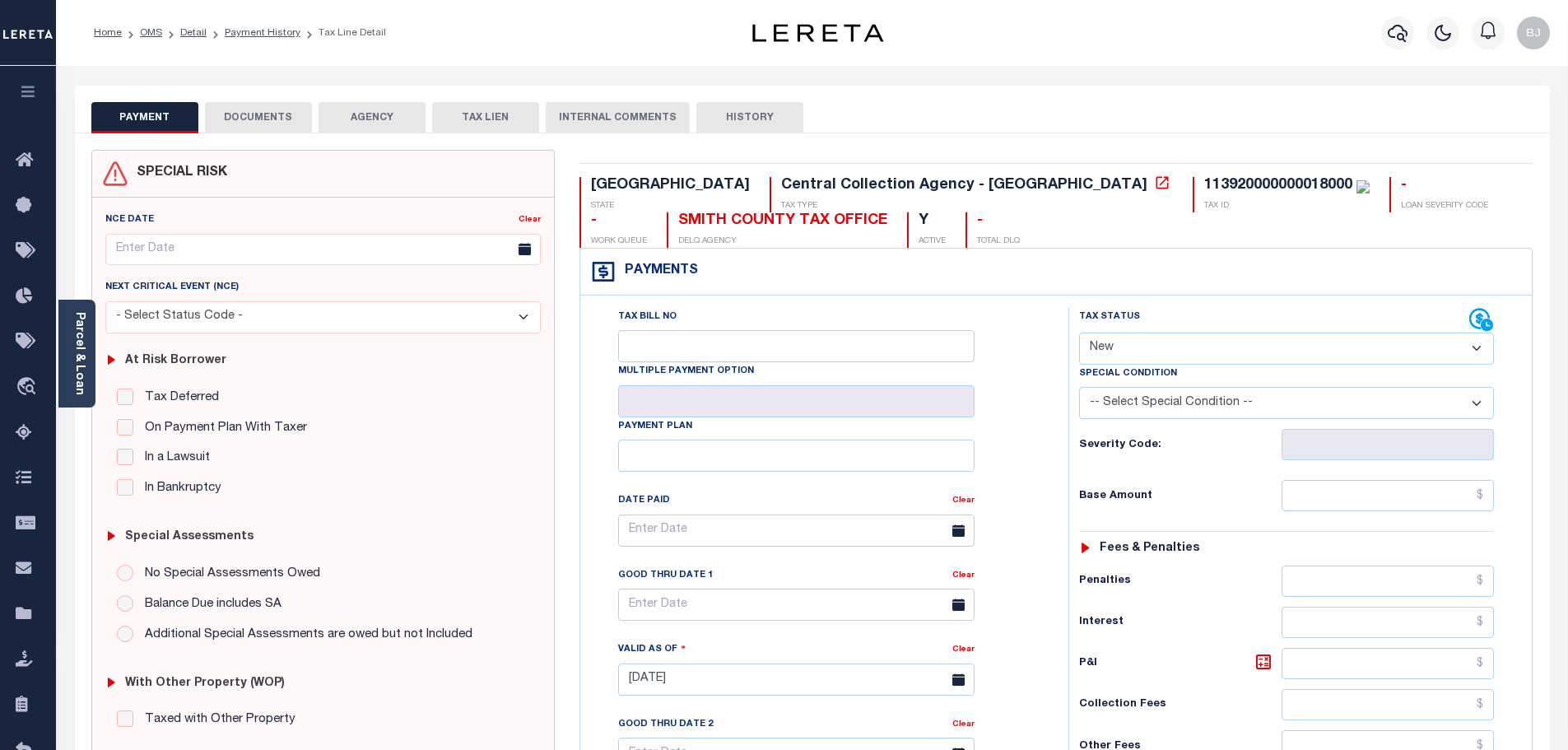
click at [271, 112] on button "DOCUMENTS" at bounding box center [257, 118] width 107 height 31
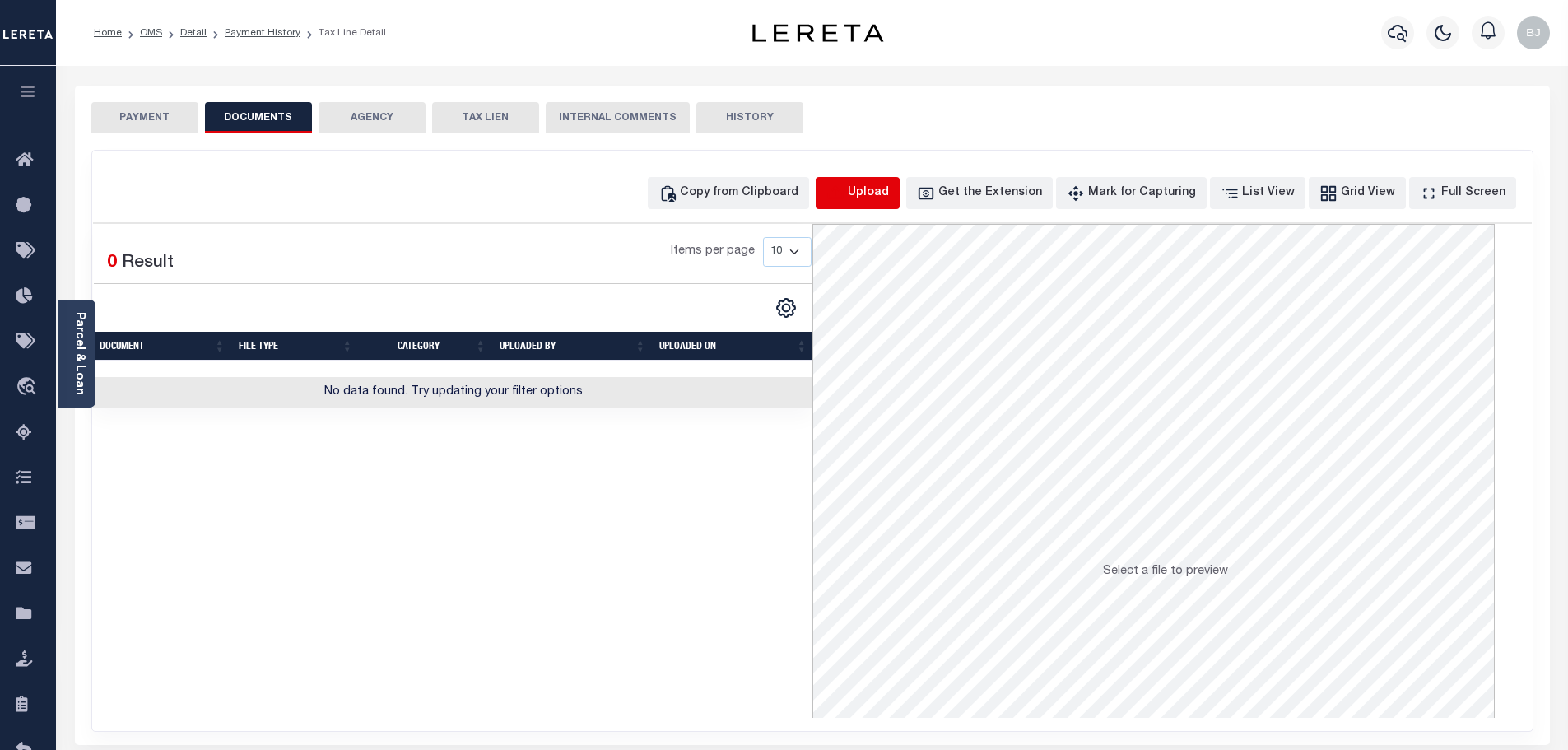
click at [844, 192] on icon "button" at bounding box center [835, 193] width 18 height 18
select select "POP"
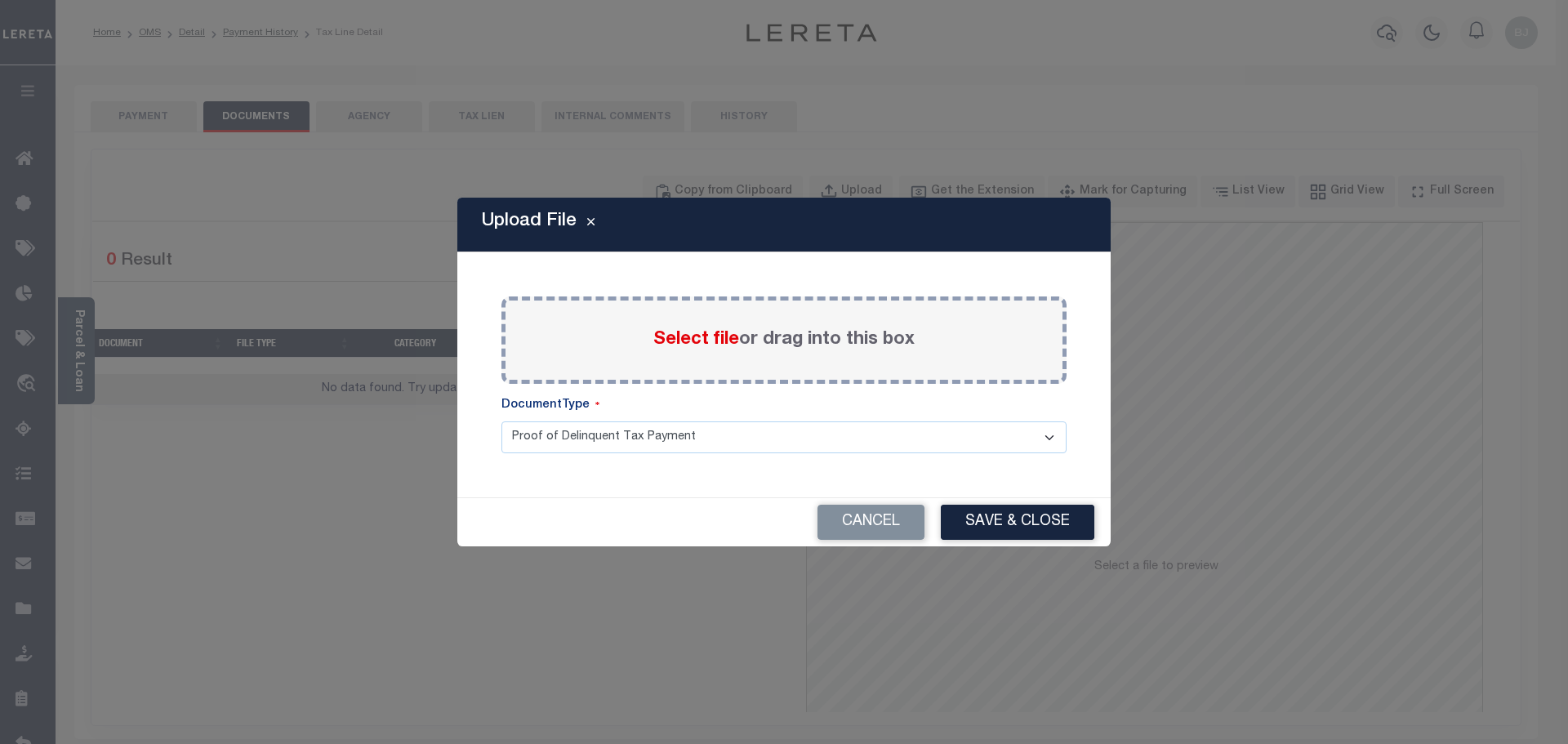
click at [704, 354] on label "Select file or drag into this box" at bounding box center [784, 340] width 261 height 27
click at [0, 0] on input "Select file or drag into this box" at bounding box center [0, 0] width 0 height 0
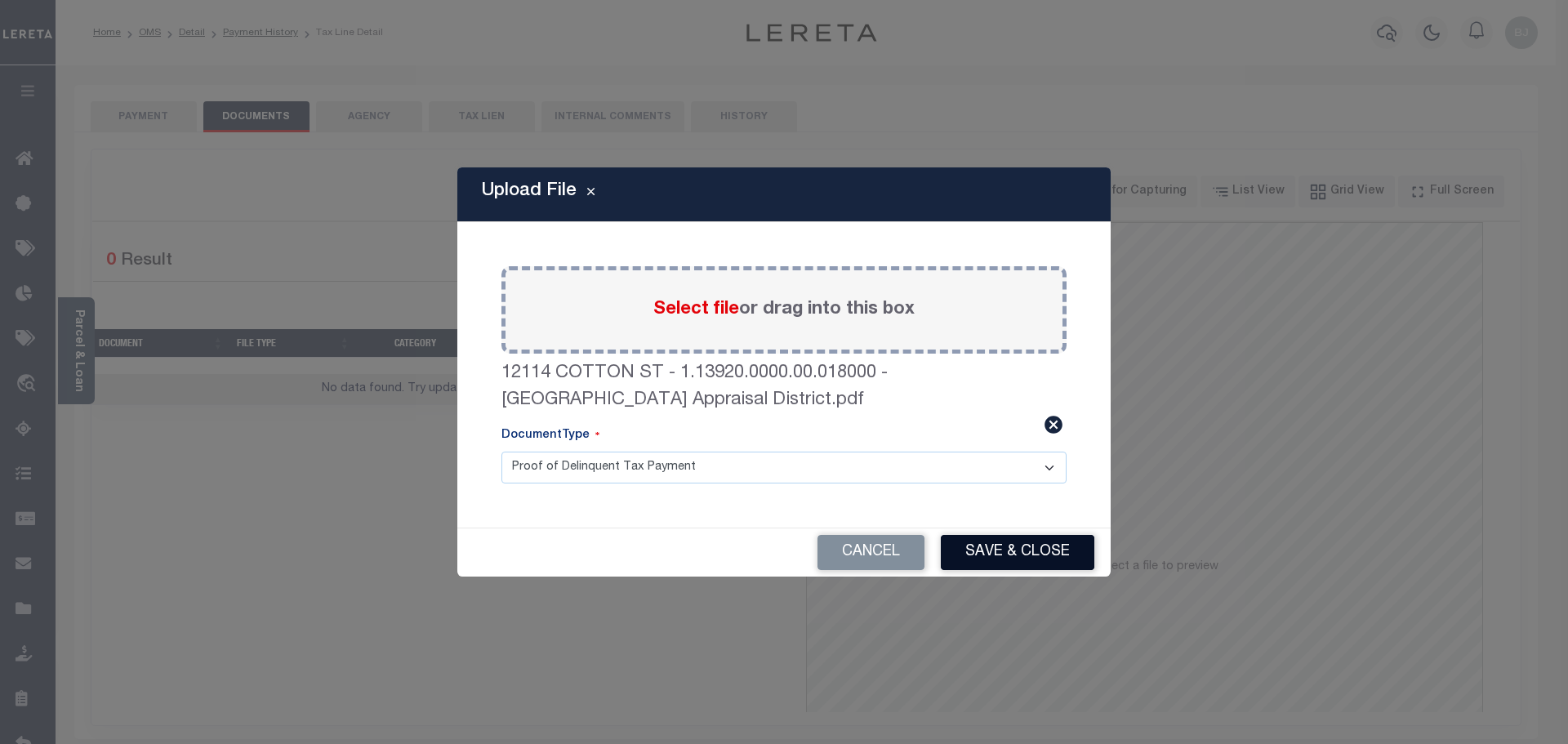
click at [1067, 544] on button "Save & Close" at bounding box center [1018, 552] width 154 height 35
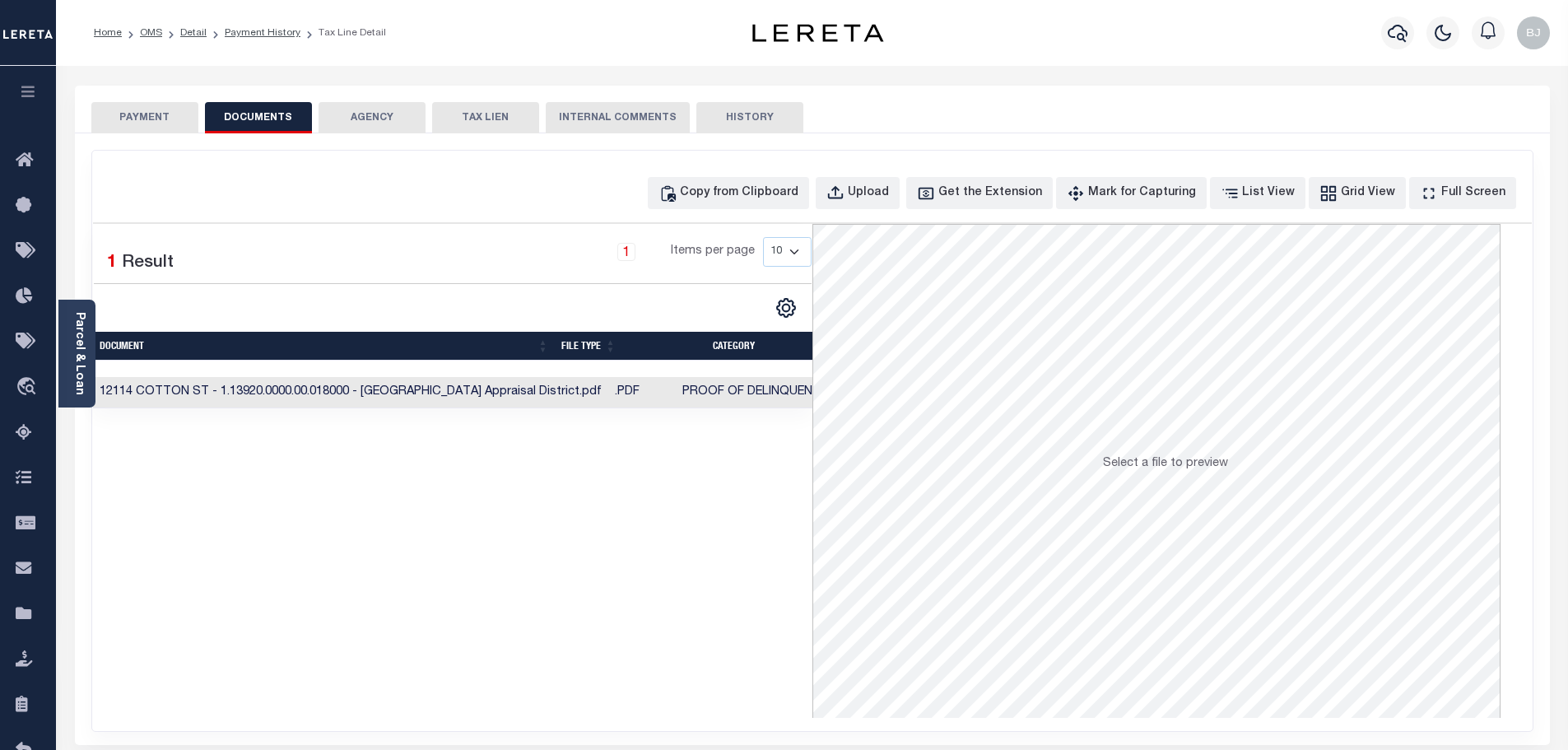
click at [153, 121] on button "PAYMENT" at bounding box center [144, 118] width 107 height 31
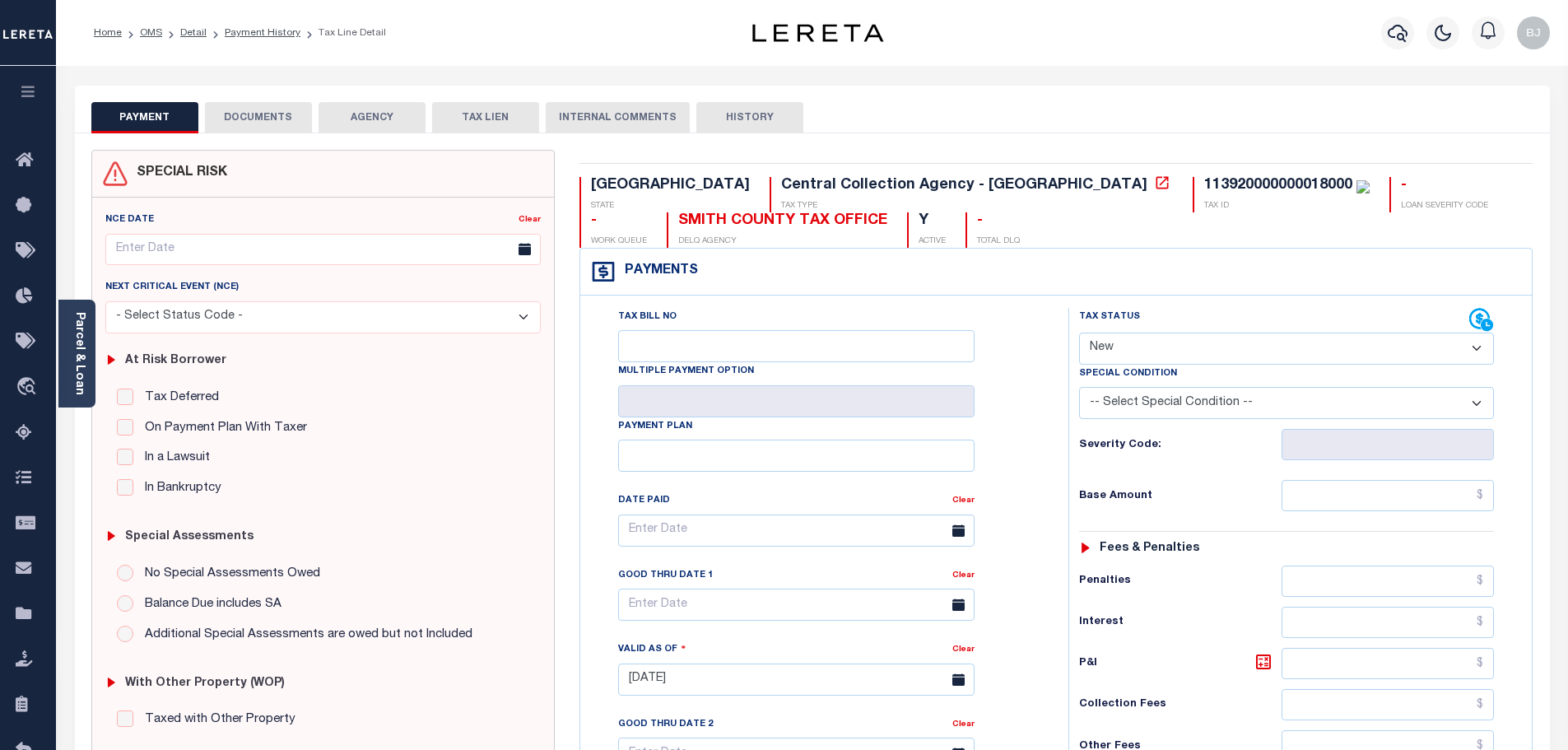
click at [1188, 352] on select "- Select Status Code - Open Due/Unpaid Paid Incomplete No Tax Due Internal Refu…" at bounding box center [1286, 349] width 415 height 32
select select "NTX"
click at [1079, 334] on select "- Select Status Code - Open Due/Unpaid Paid Incomplete No Tax Due Internal Refu…" at bounding box center [1286, 349] width 415 height 32
type input "[DATE]"
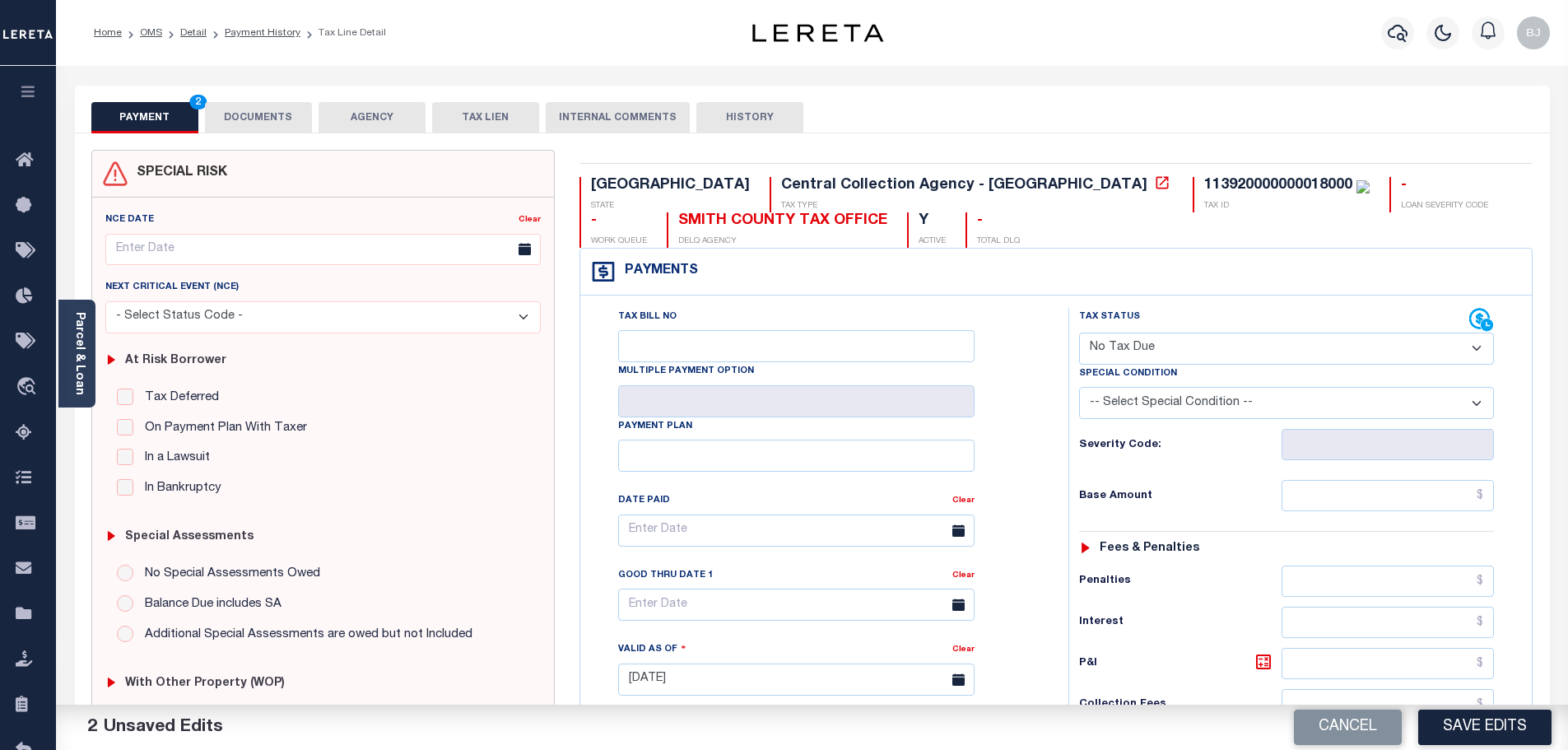
drag, startPoint x: 1201, startPoint y: 393, endPoint x: 1200, endPoint y: 415, distance: 22.0
click at [1201, 393] on select "-- Select Special Condition -- 3RD PARTY TAX LIEN AGENCY TAX LIEN (A.K.A Inside…" at bounding box center [1286, 402] width 415 height 32
select select "7"
click at [1079, 388] on select "-- Select Special Condition -- 3RD PARTY TAX LIEN AGENCY TAX LIEN (A.K.A Inside…" at bounding box center [1286, 402] width 415 height 32
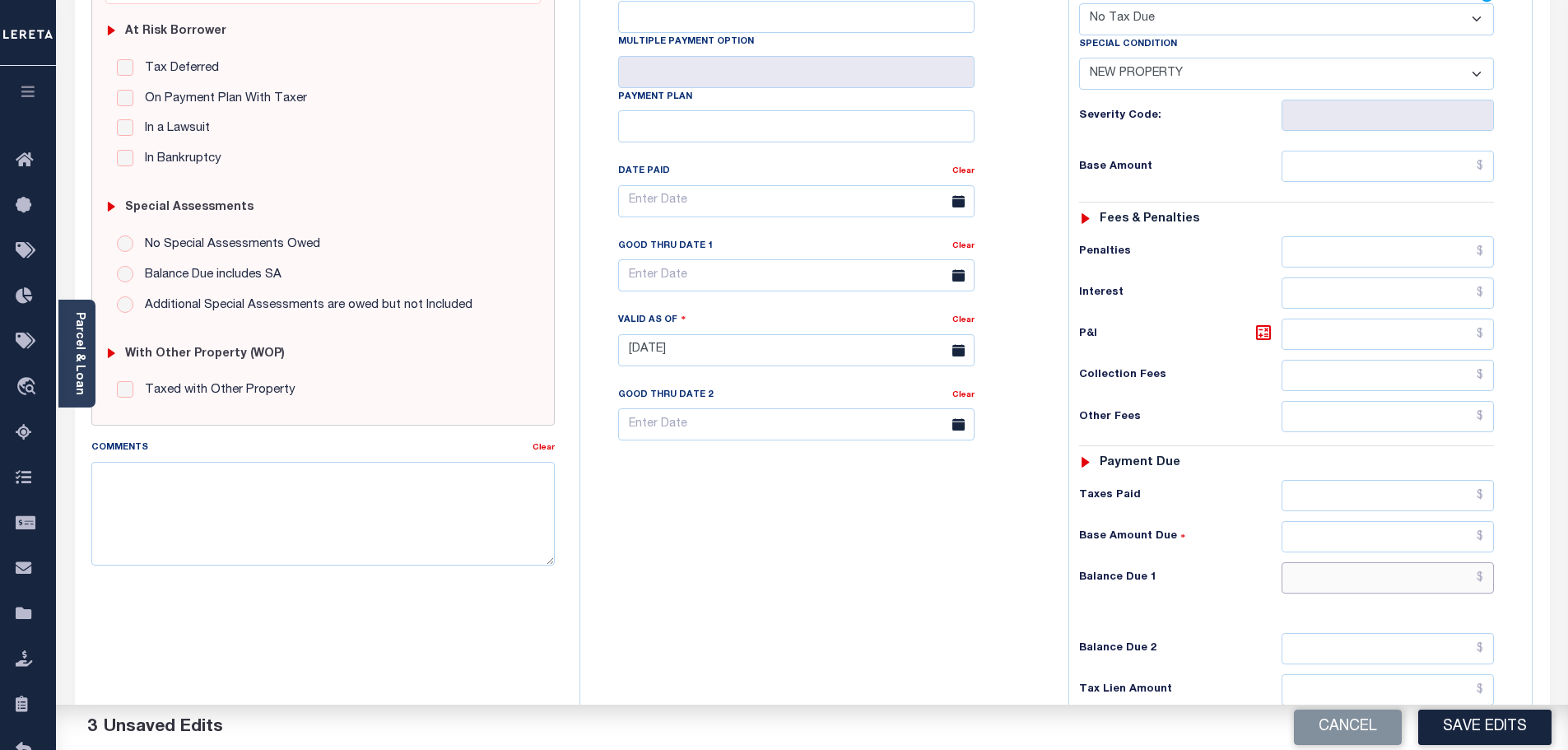
click at [1392, 594] on input "text" at bounding box center [1389, 578] width 213 height 31
type input "$0.00"
click at [1486, 747] on div "Cancel Save Edits" at bounding box center [1190, 727] width 757 height 46
click at [1483, 734] on button "Save Edits" at bounding box center [1485, 727] width 133 height 36
checkbox input "false"
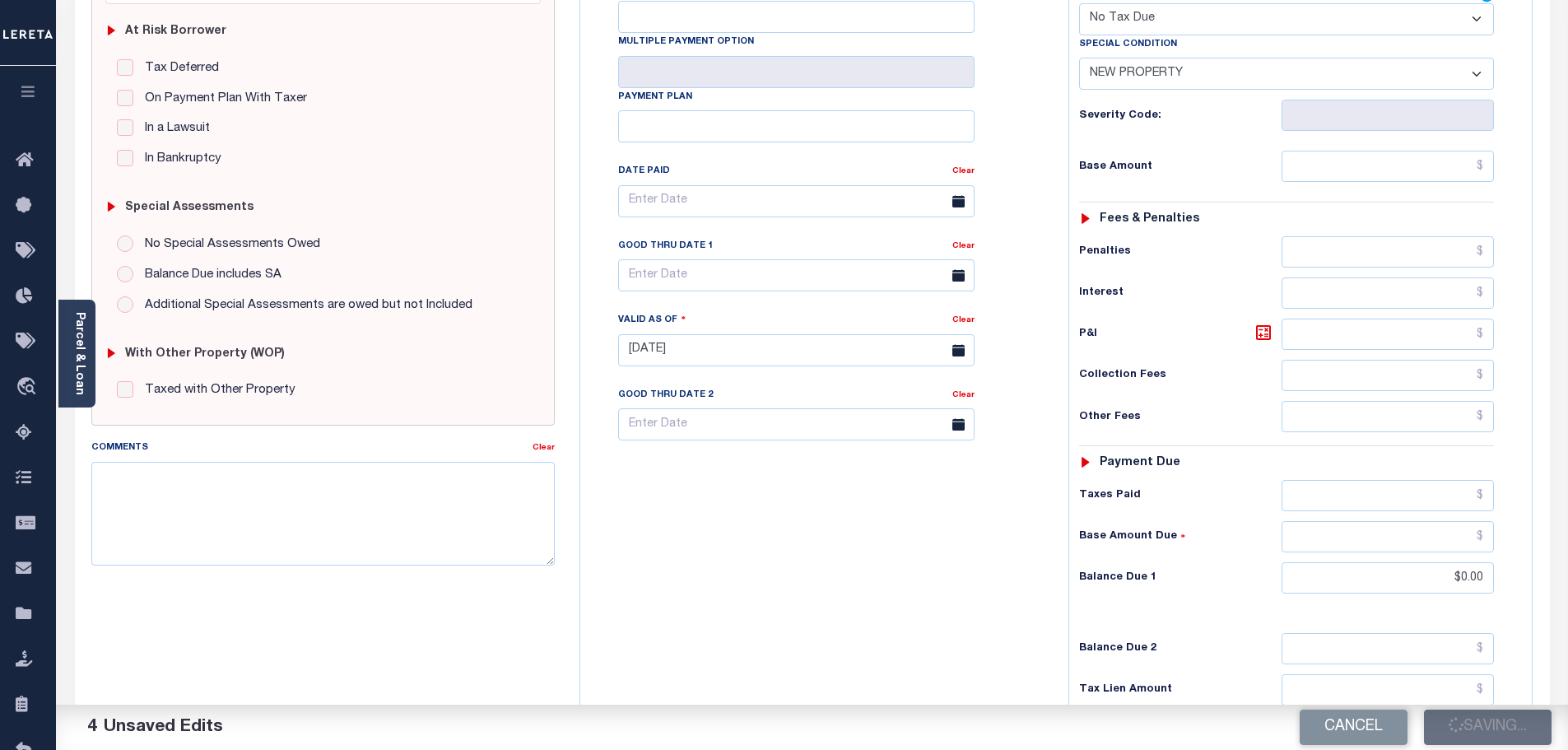
checkbox input "false"
type input "$0"
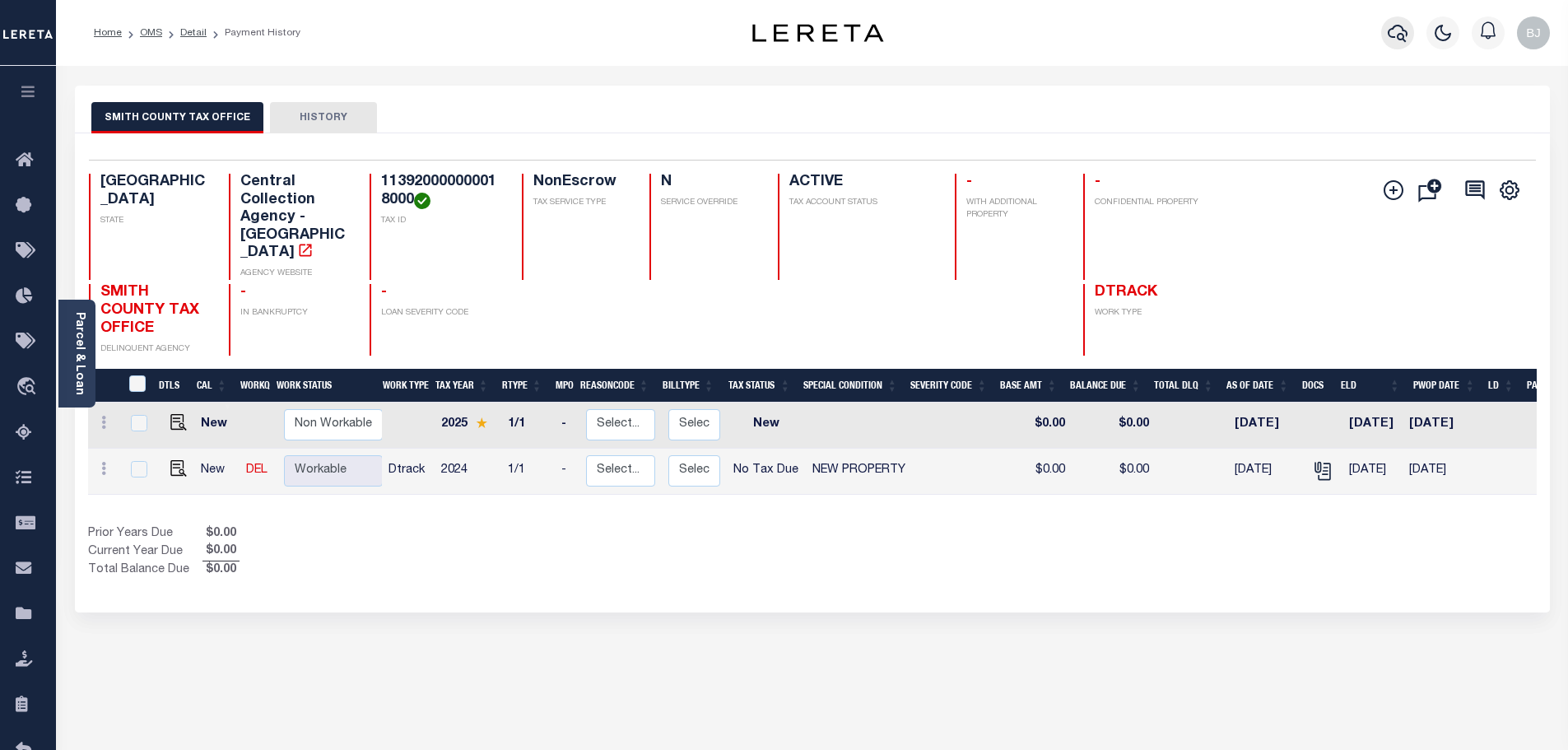
click at [1408, 33] on button "button" at bounding box center [1398, 33] width 33 height 33
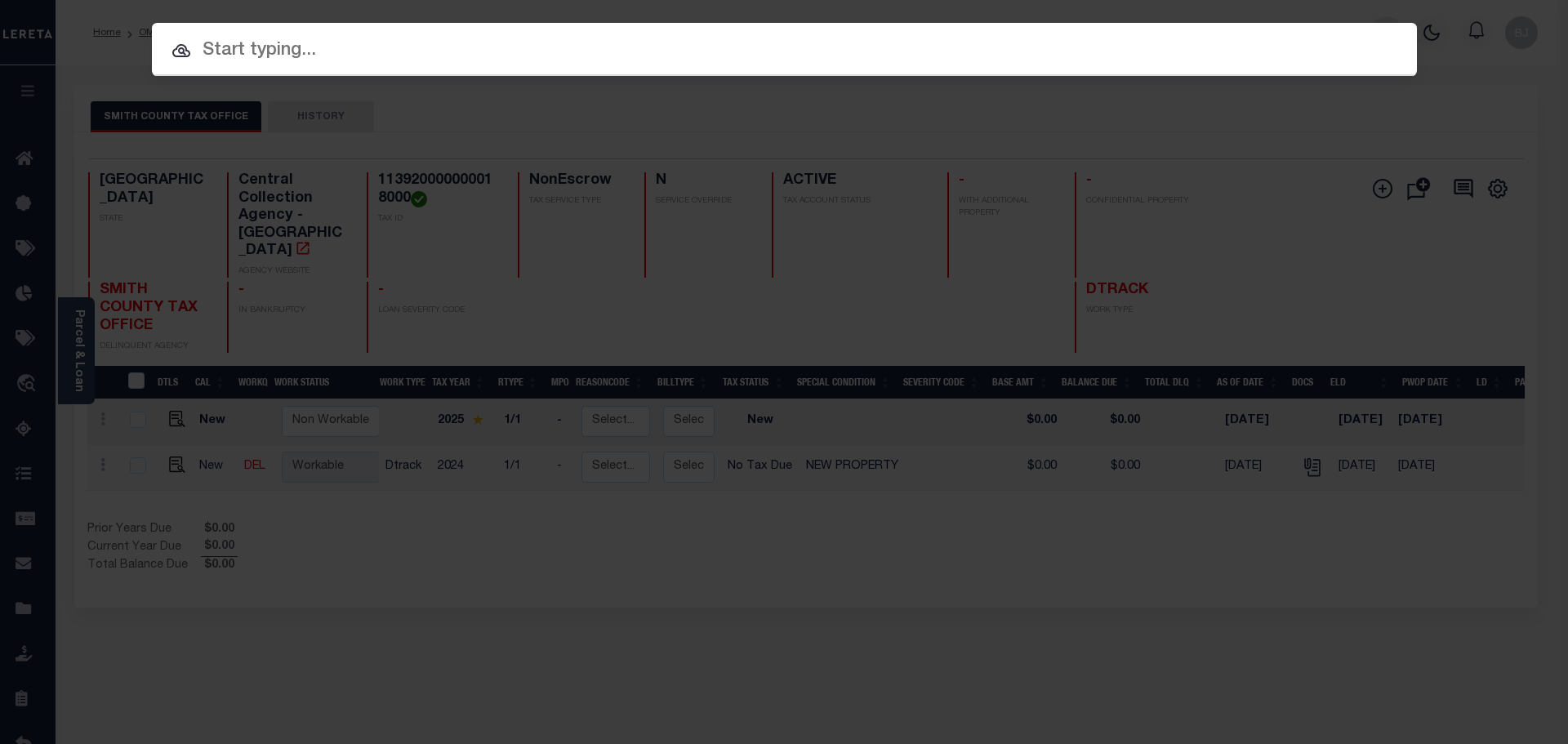
paste input "1225003129"
type input "1225003129"
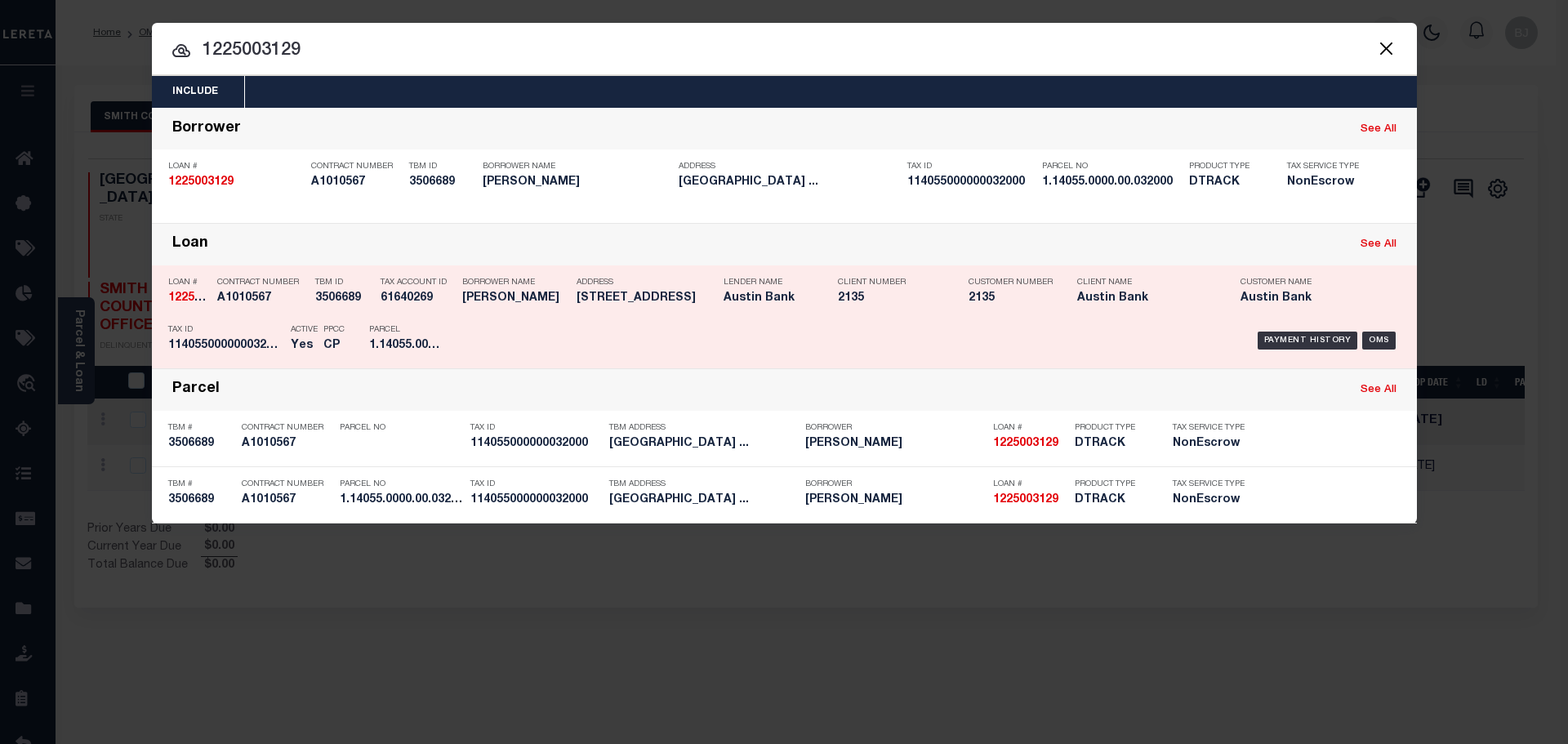
click at [973, 280] on p "Customer Number" at bounding box center [1011, 282] width 84 height 9
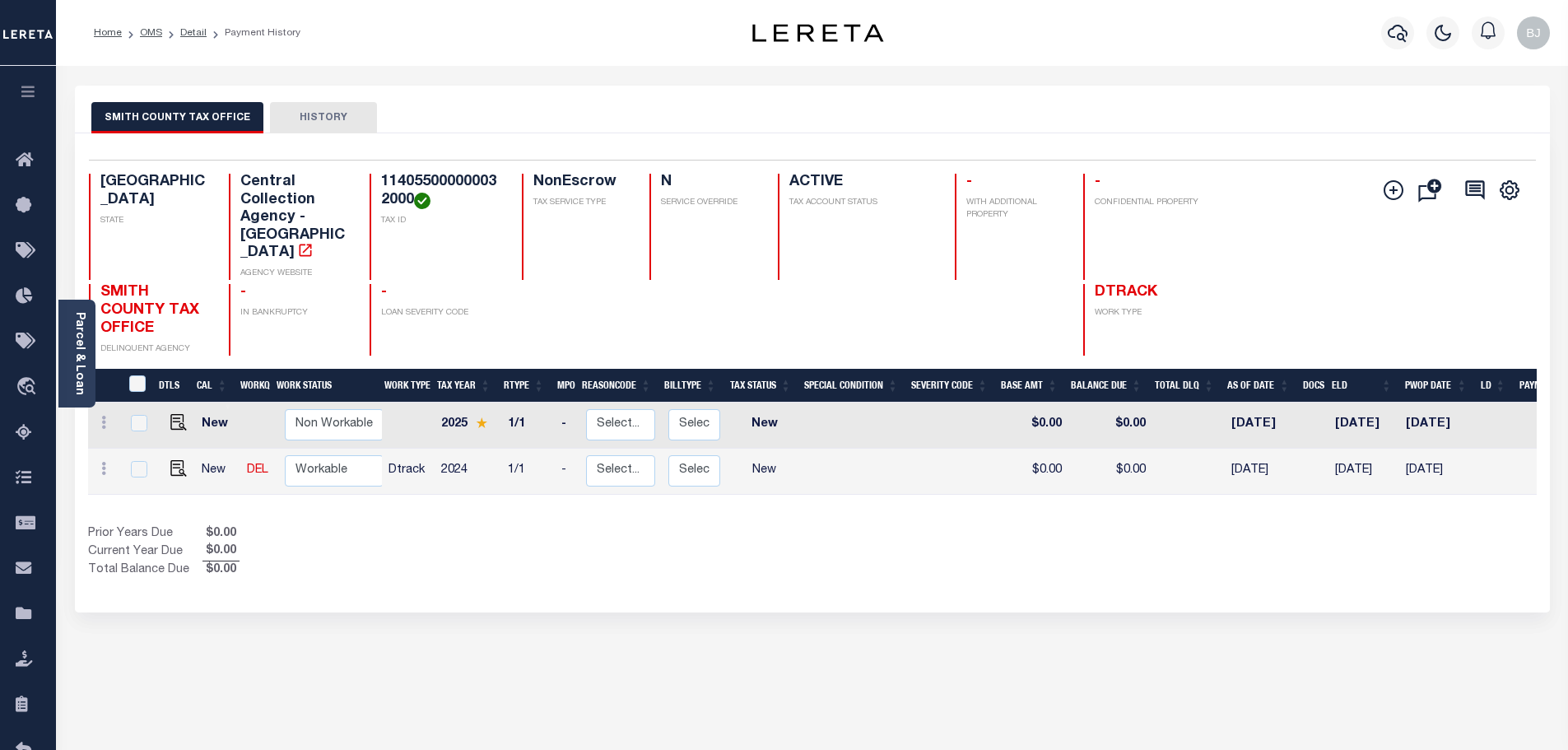
click at [439, 185] on h4 "114055000000032000" at bounding box center [442, 191] width 121 height 36
copy h4 "114055000000032000"
click at [174, 460] on img "" at bounding box center [179, 468] width 16 height 16
checkbox input "true"
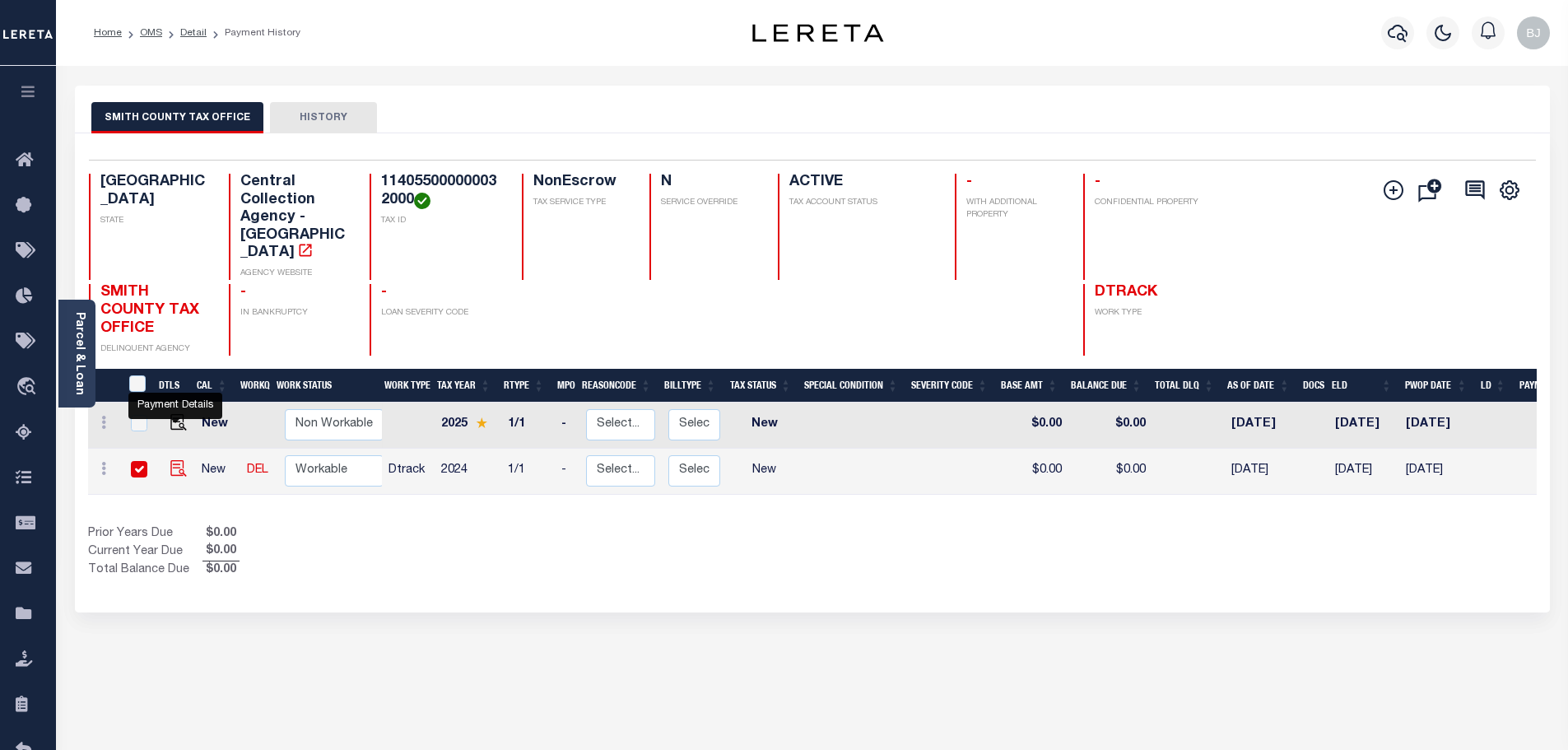
checkbox input "true"
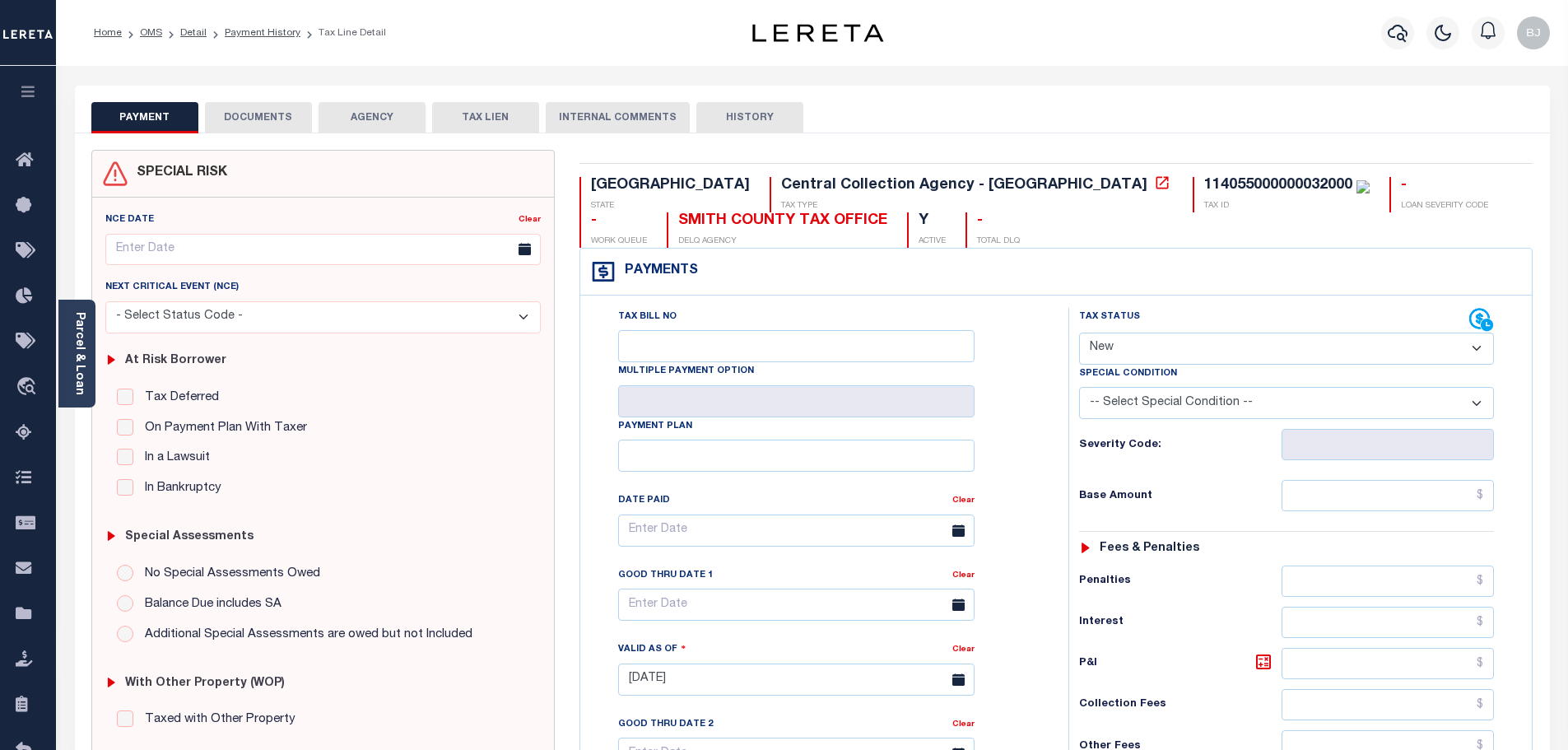
click at [1137, 323] on div "Tax Status Status" at bounding box center [1274, 320] width 390 height 24
click at [1135, 352] on select "- Select Status Code - Open Due/Unpaid Paid Incomplete No Tax Due Internal Refu…" at bounding box center [1286, 349] width 415 height 32
select select "NTX"
click at [1079, 334] on select "- Select Status Code - Open Due/Unpaid Paid Incomplete No Tax Due Internal Refu…" at bounding box center [1286, 349] width 415 height 32
type input "09/05/2025"
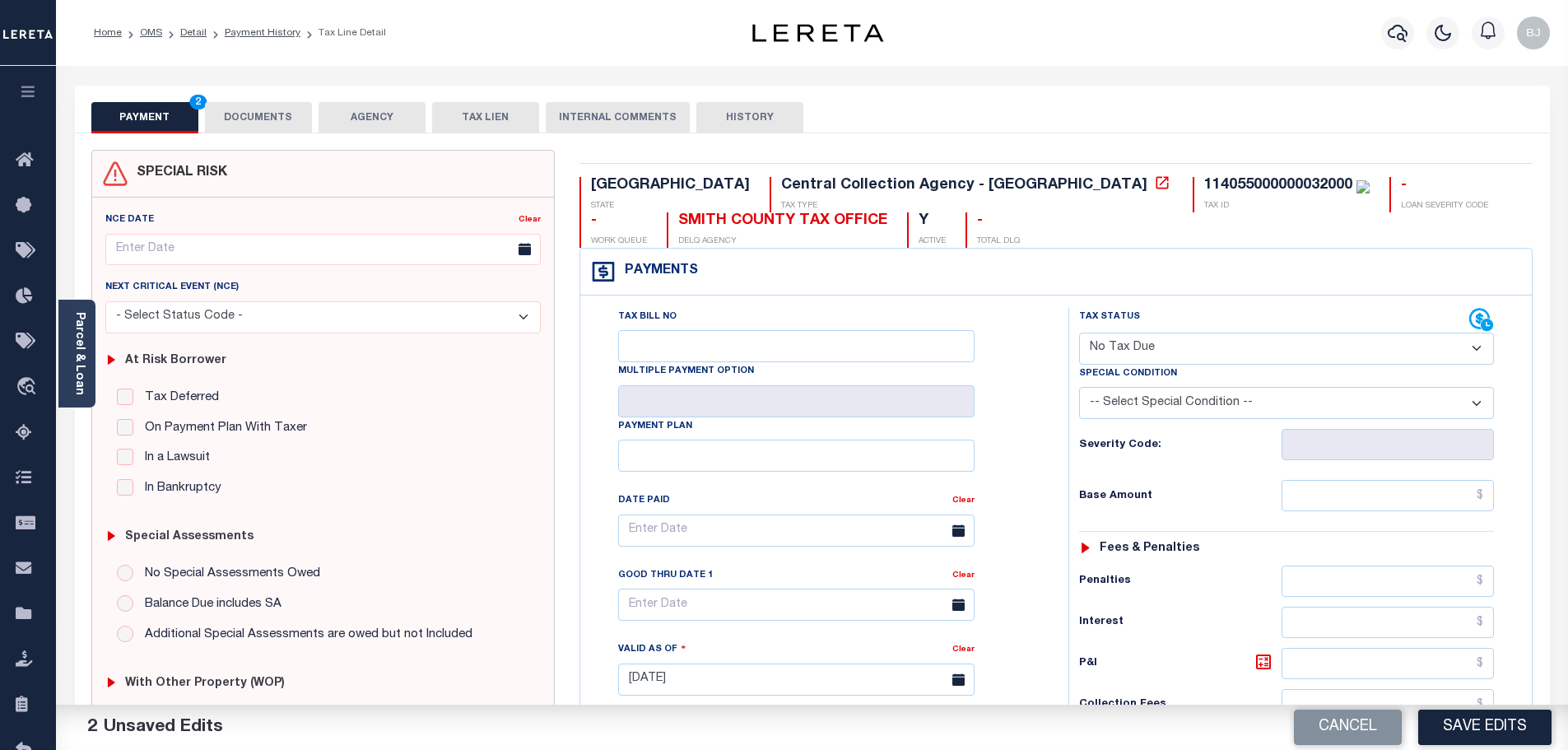
select select "7"
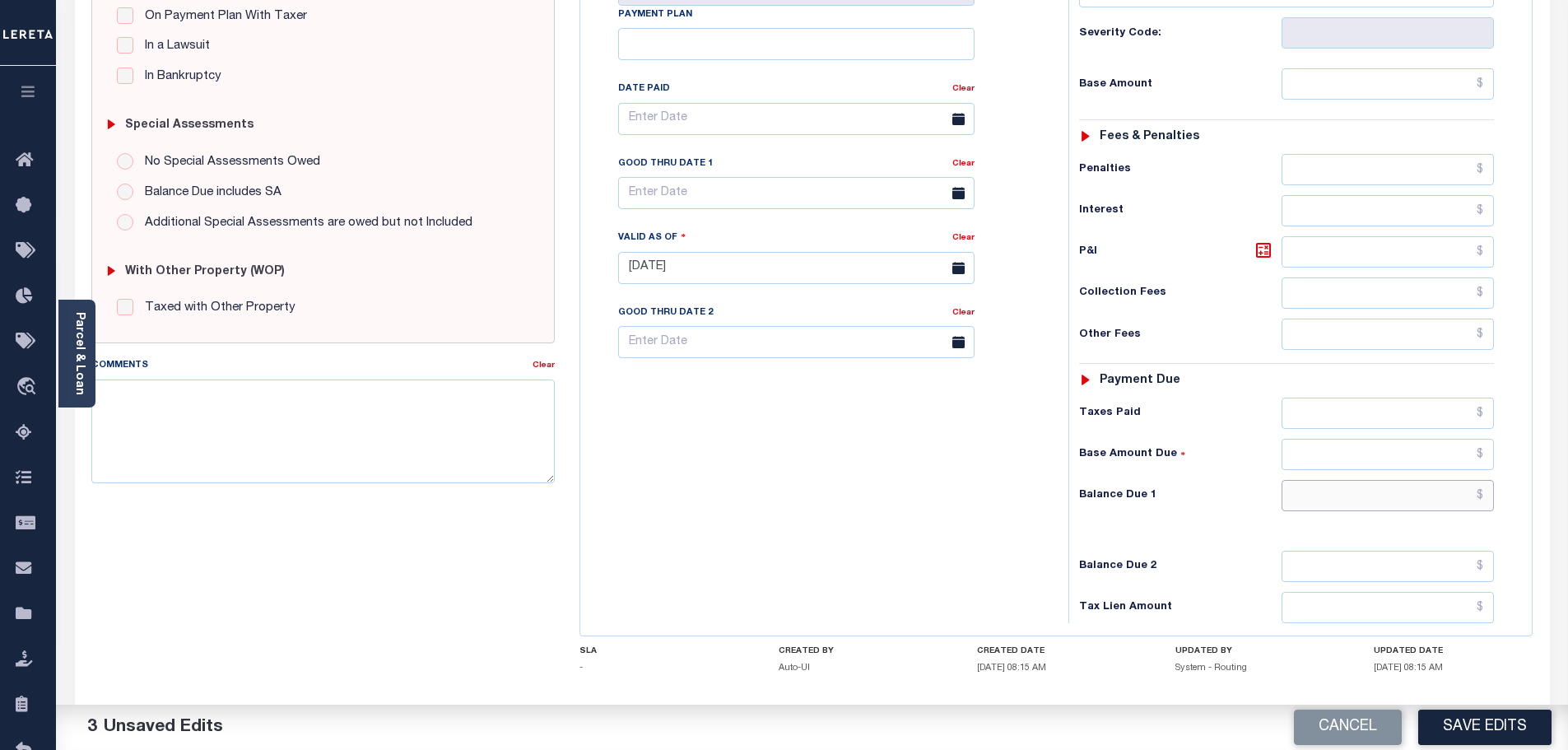
click at [1413, 489] on input "text" at bounding box center [1389, 496] width 213 height 31
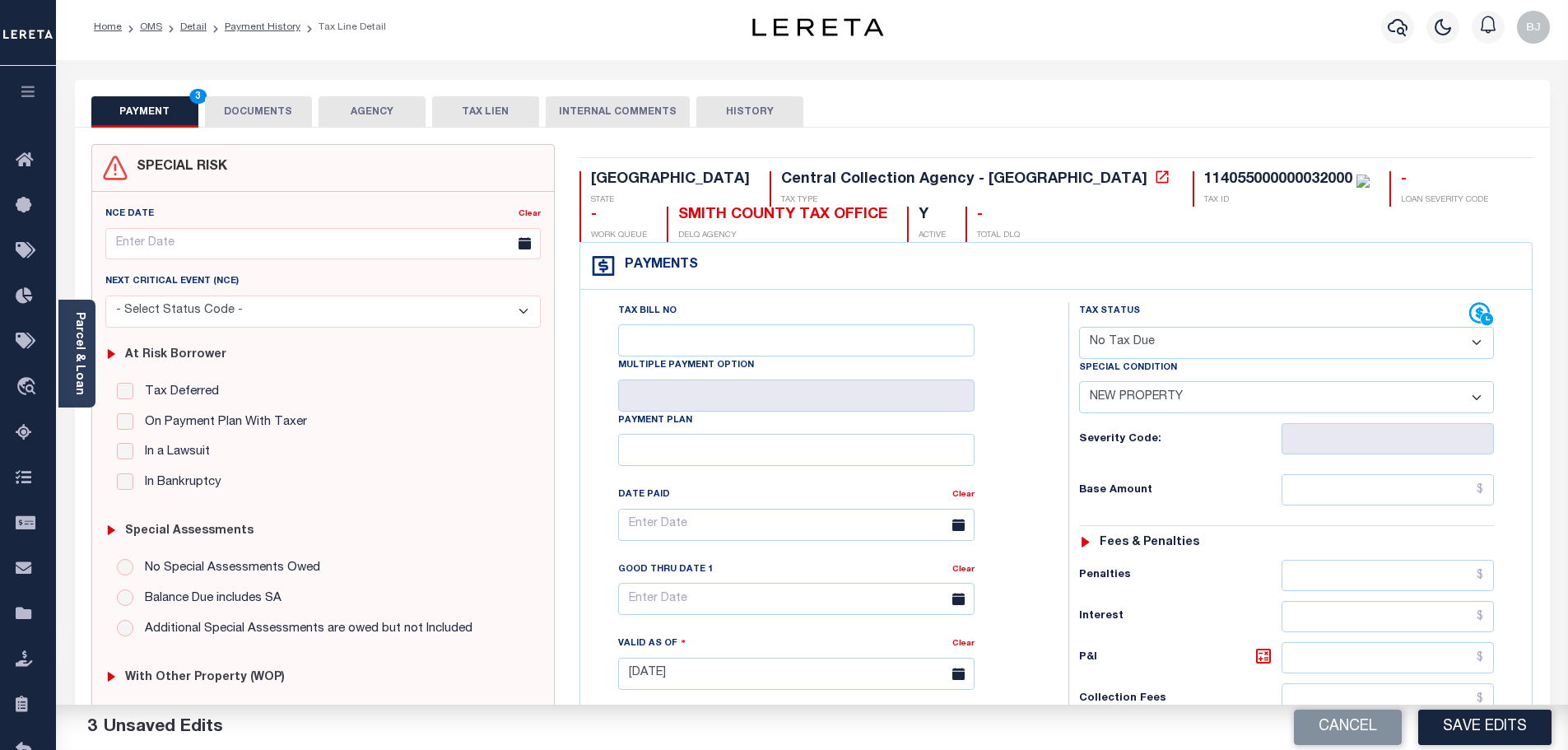
scroll to position [0, 0]
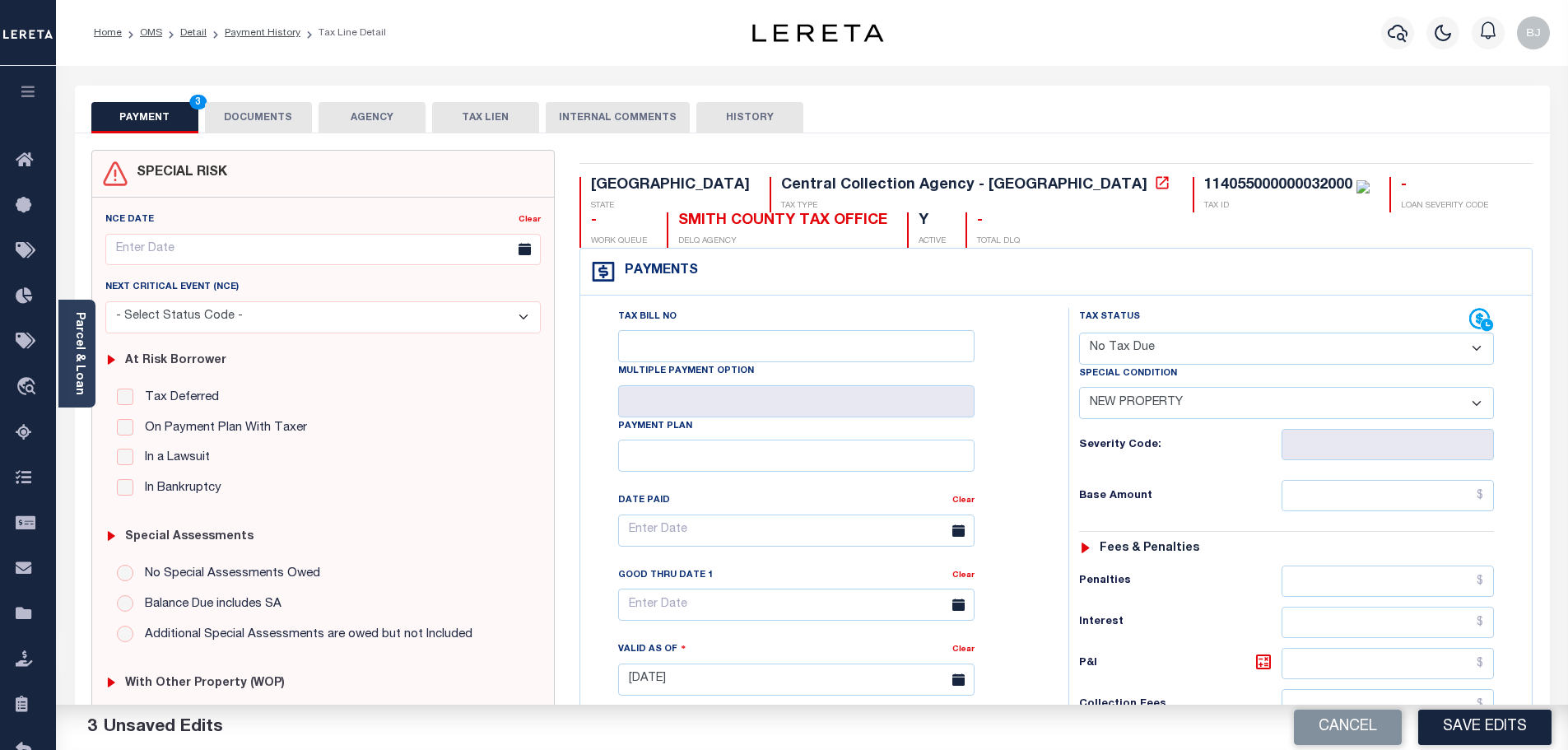
type input "$0.00"
click at [270, 101] on div "PAYMENT 4 DOCUMENTS AGENCY DELINQUENT PAYEE TAX LIEN" at bounding box center [812, 109] width 1475 height 48
click at [244, 115] on button "DOCUMENTS" at bounding box center [257, 118] width 107 height 31
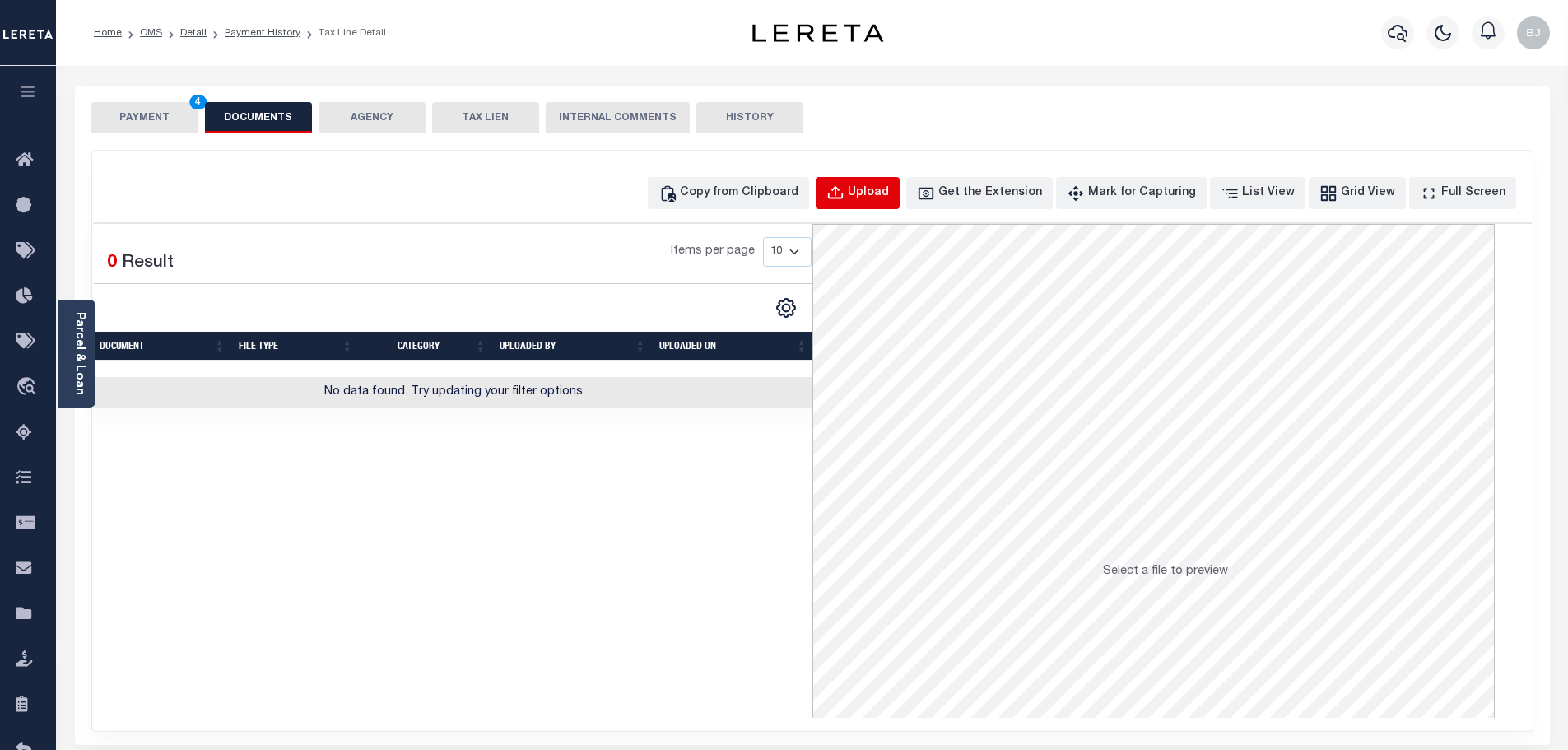
click at [850, 191] on button "Upload" at bounding box center [857, 192] width 84 height 32
select select "POP"
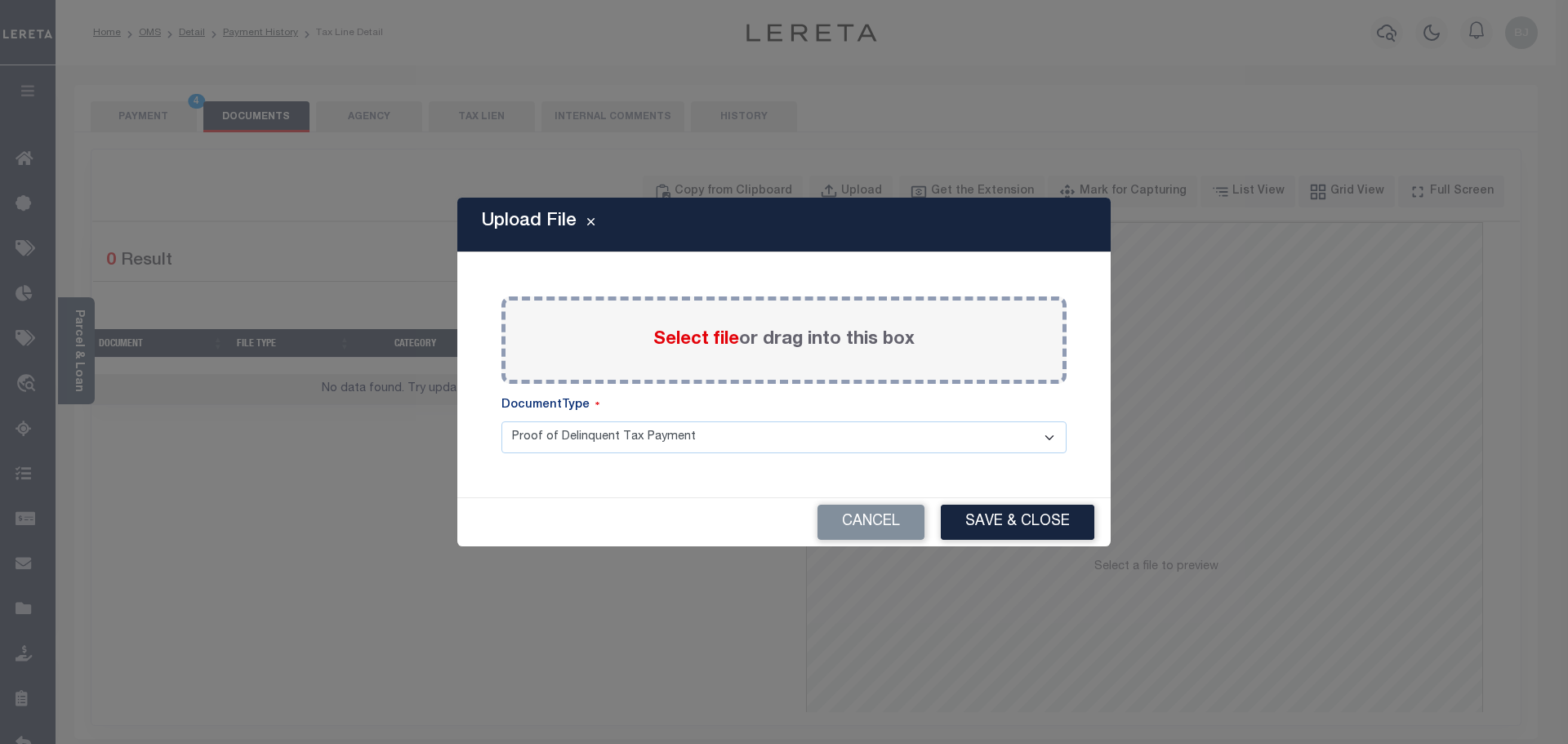
click at [711, 336] on span "Select file" at bounding box center [697, 340] width 86 height 18
click at [0, 0] on input "Select file or drag into this box" at bounding box center [0, 0] width 0 height 0
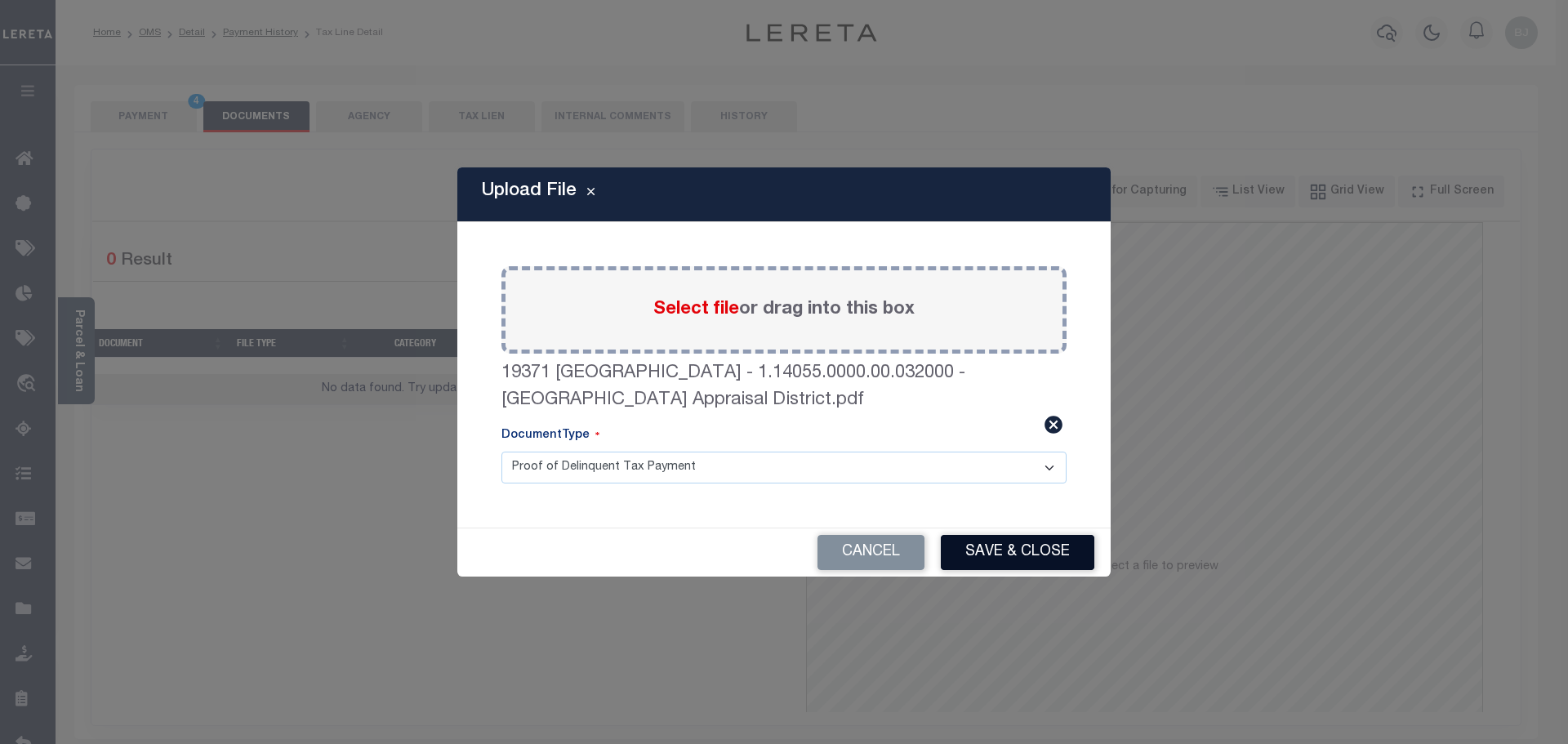
click at [1048, 556] on button "Save & Close" at bounding box center [1018, 552] width 154 height 35
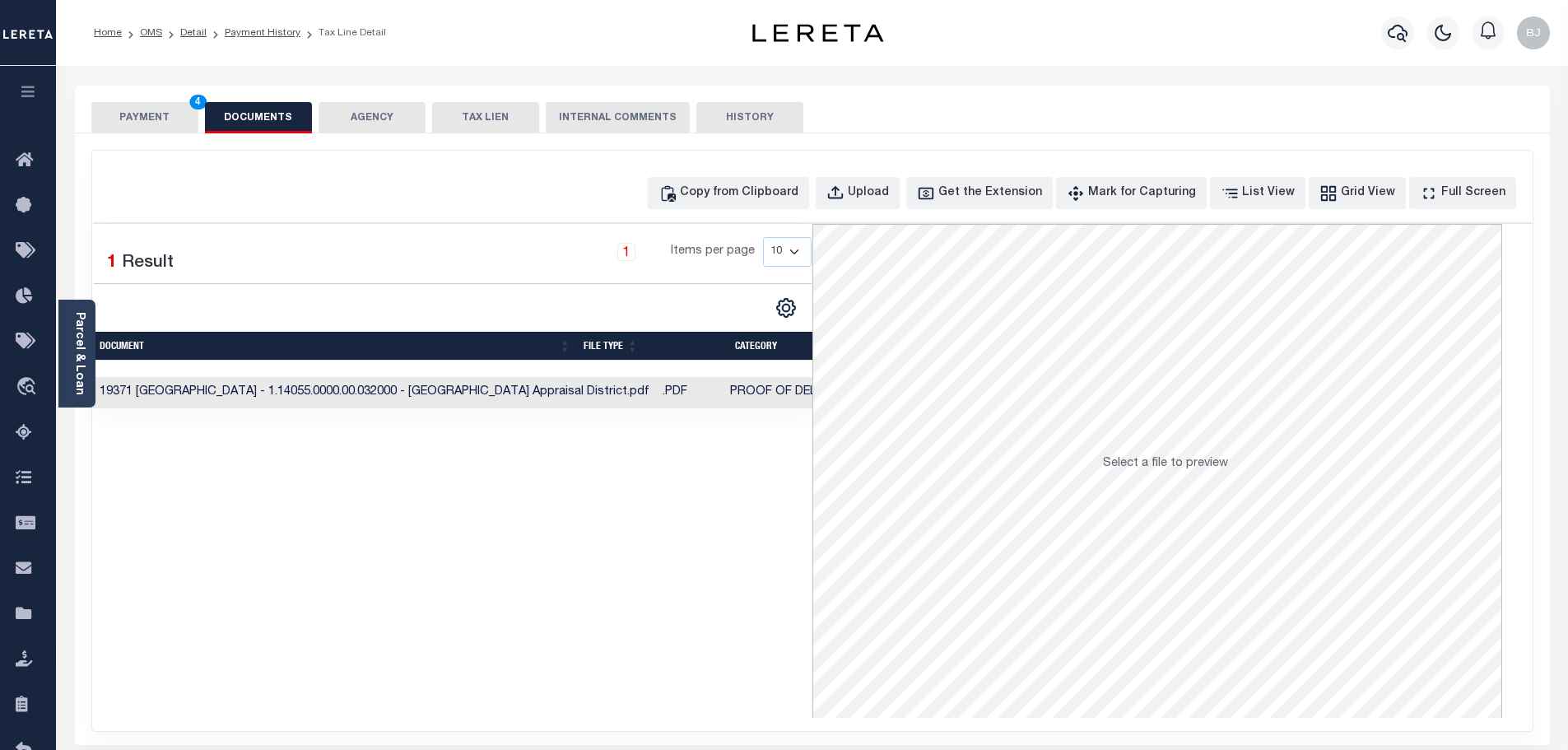
click at [112, 124] on button "PAYMENT 4" at bounding box center [144, 118] width 107 height 31
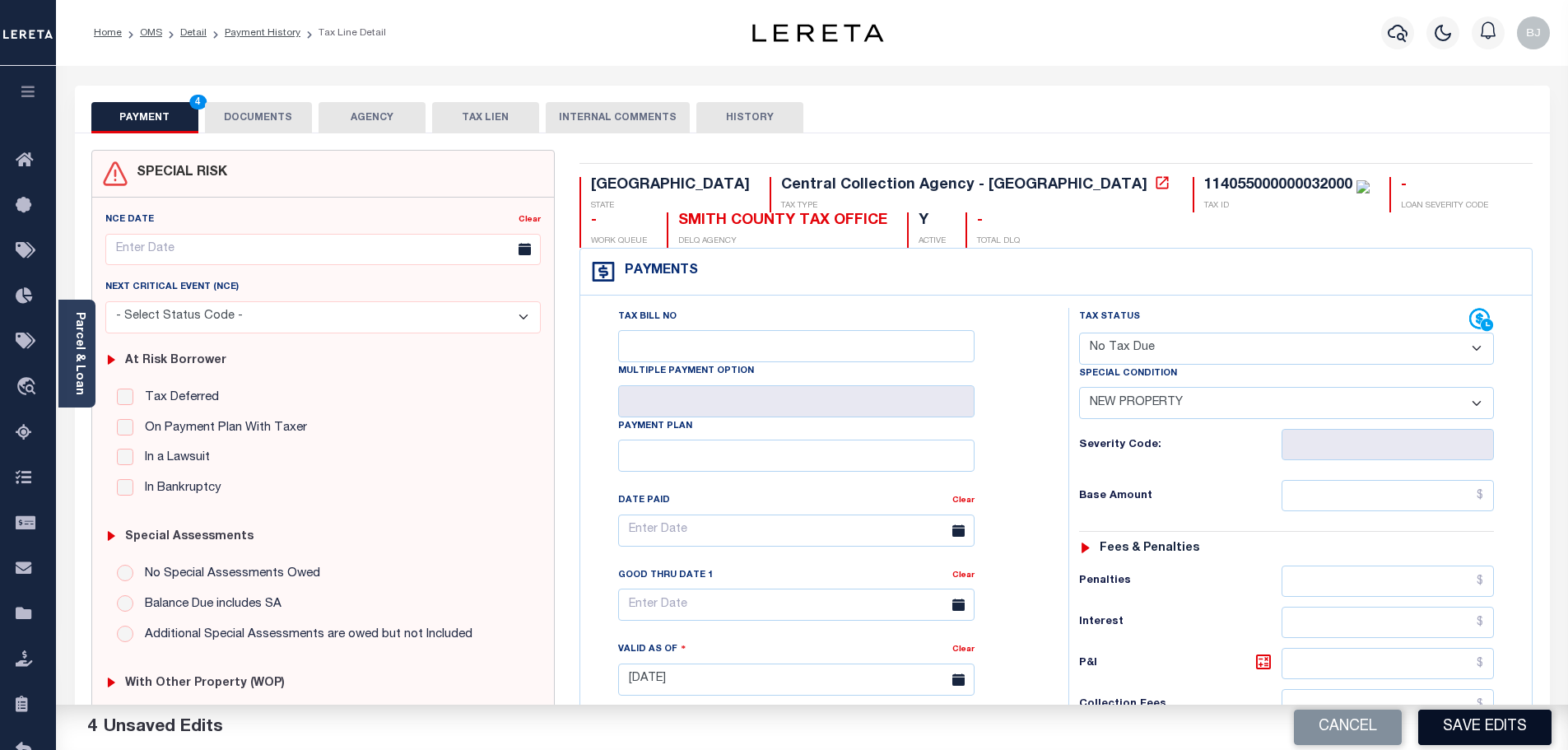
click at [1509, 717] on button "Save Edits" at bounding box center [1485, 727] width 133 height 36
checkbox input "false"
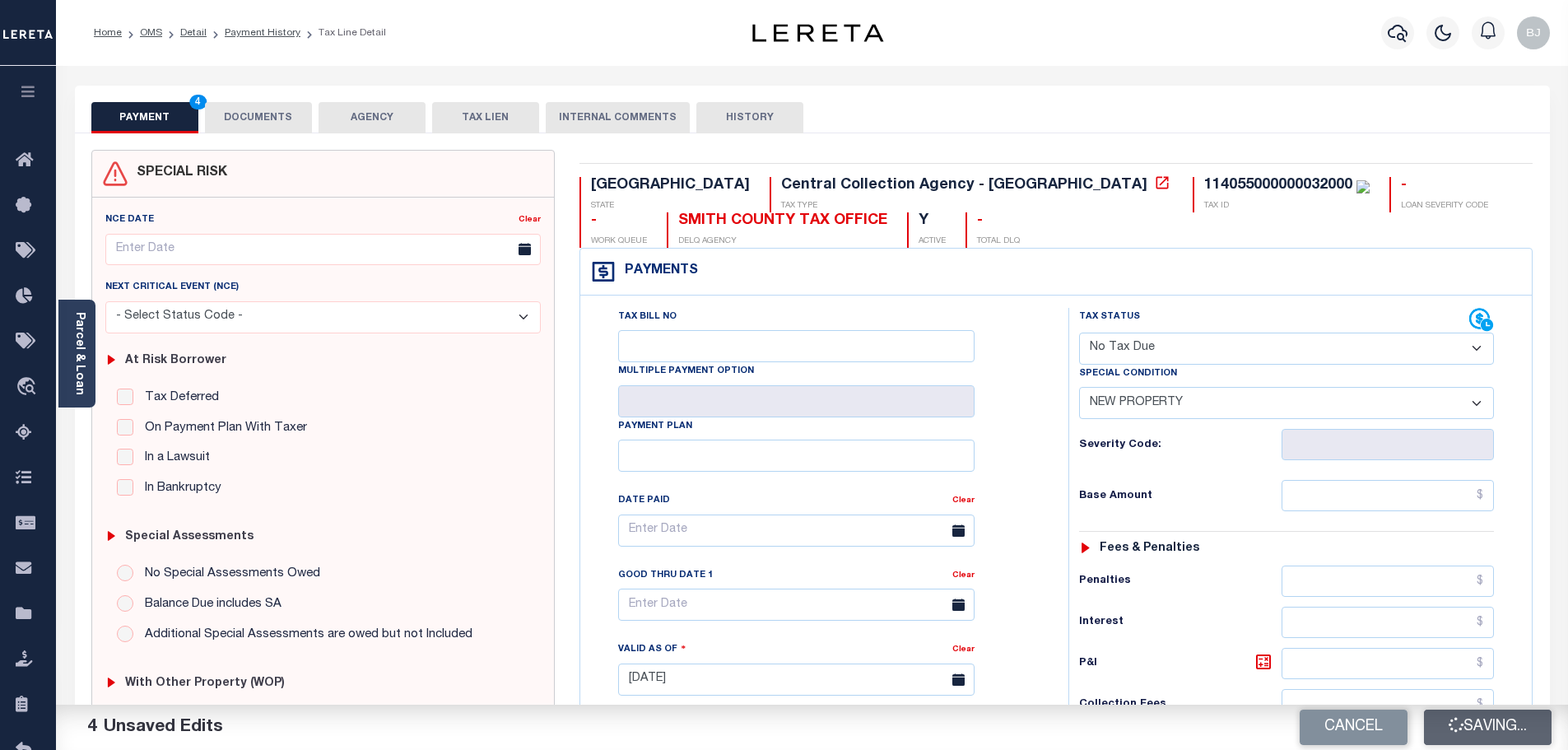
type input "$0"
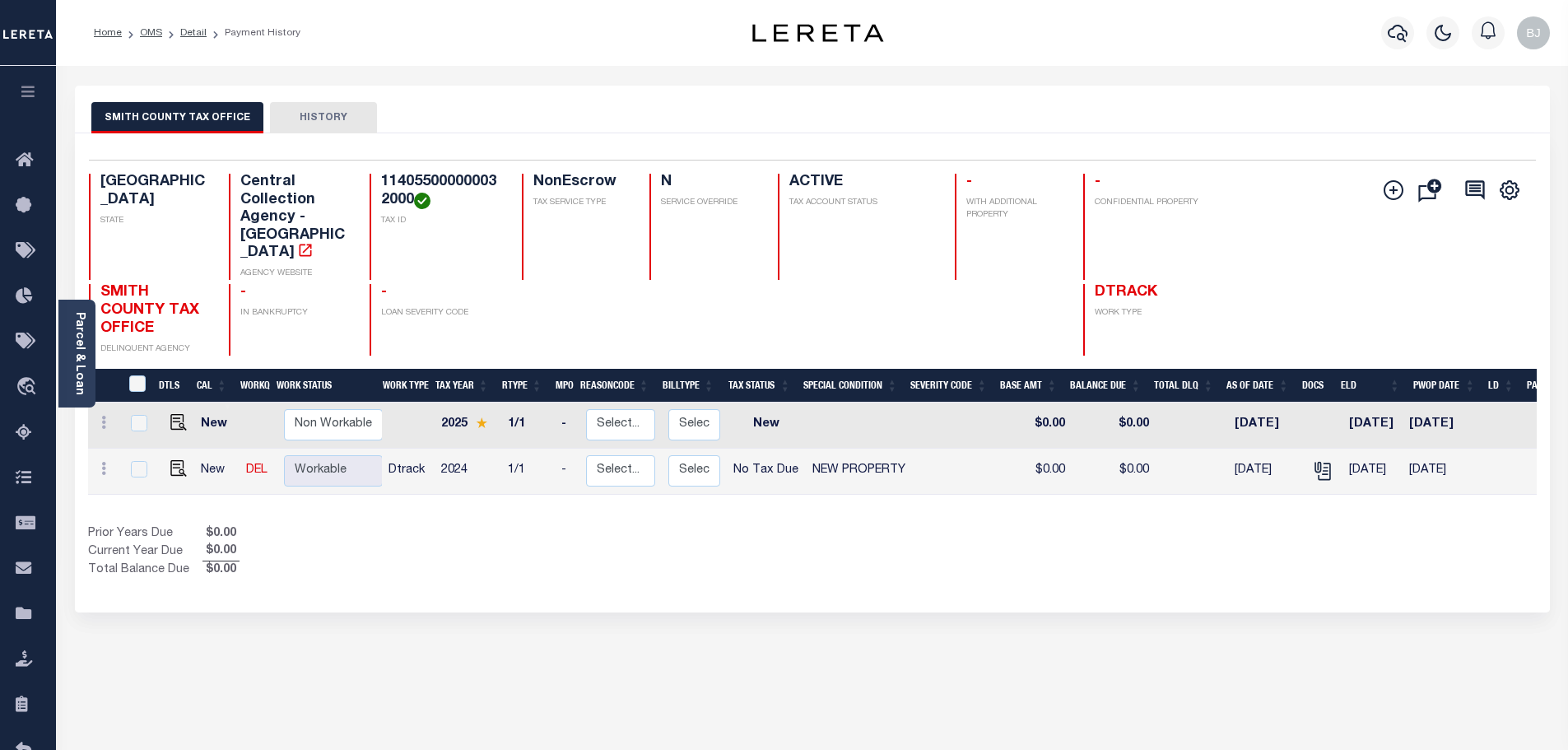
click at [1381, 43] on div at bounding box center [1397, 33] width 45 height 57
click at [1414, 42] on div at bounding box center [1397, 33] width 45 height 57
click at [1389, 31] on icon "button" at bounding box center [1397, 33] width 20 height 17
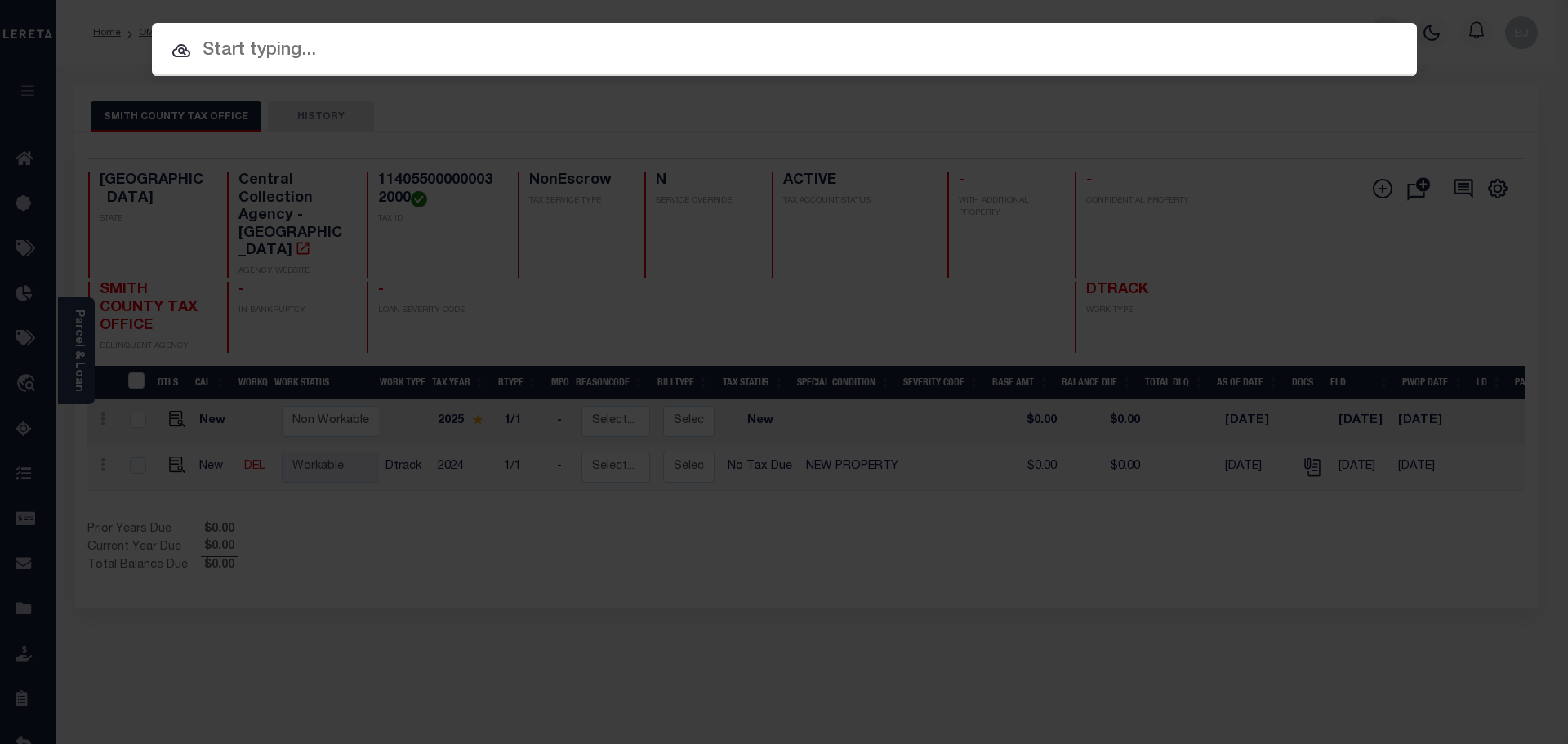
paste input "1825005689"
type input "1825005689"
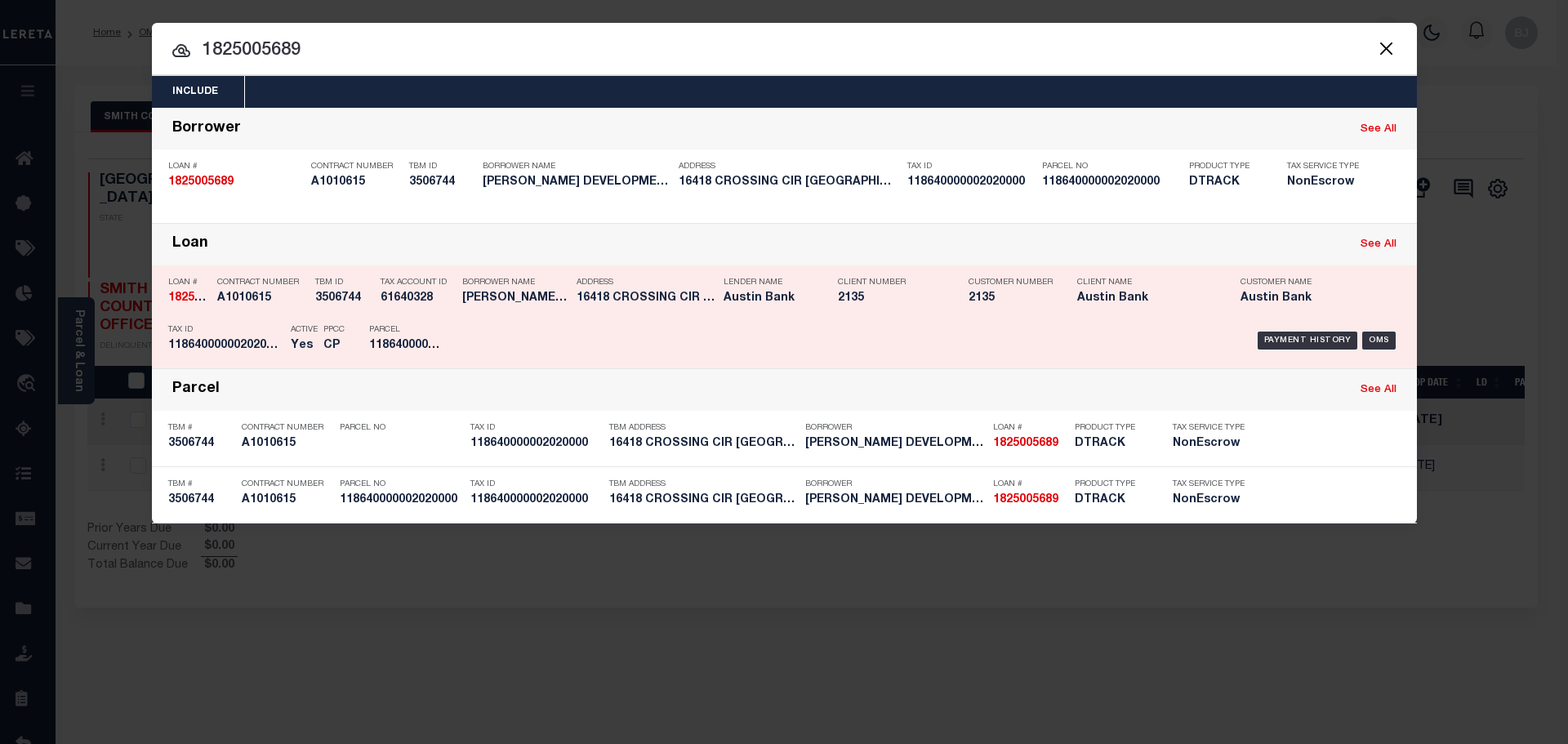
click at [838, 302] on h5 "2135" at bounding box center [890, 298] width 106 height 14
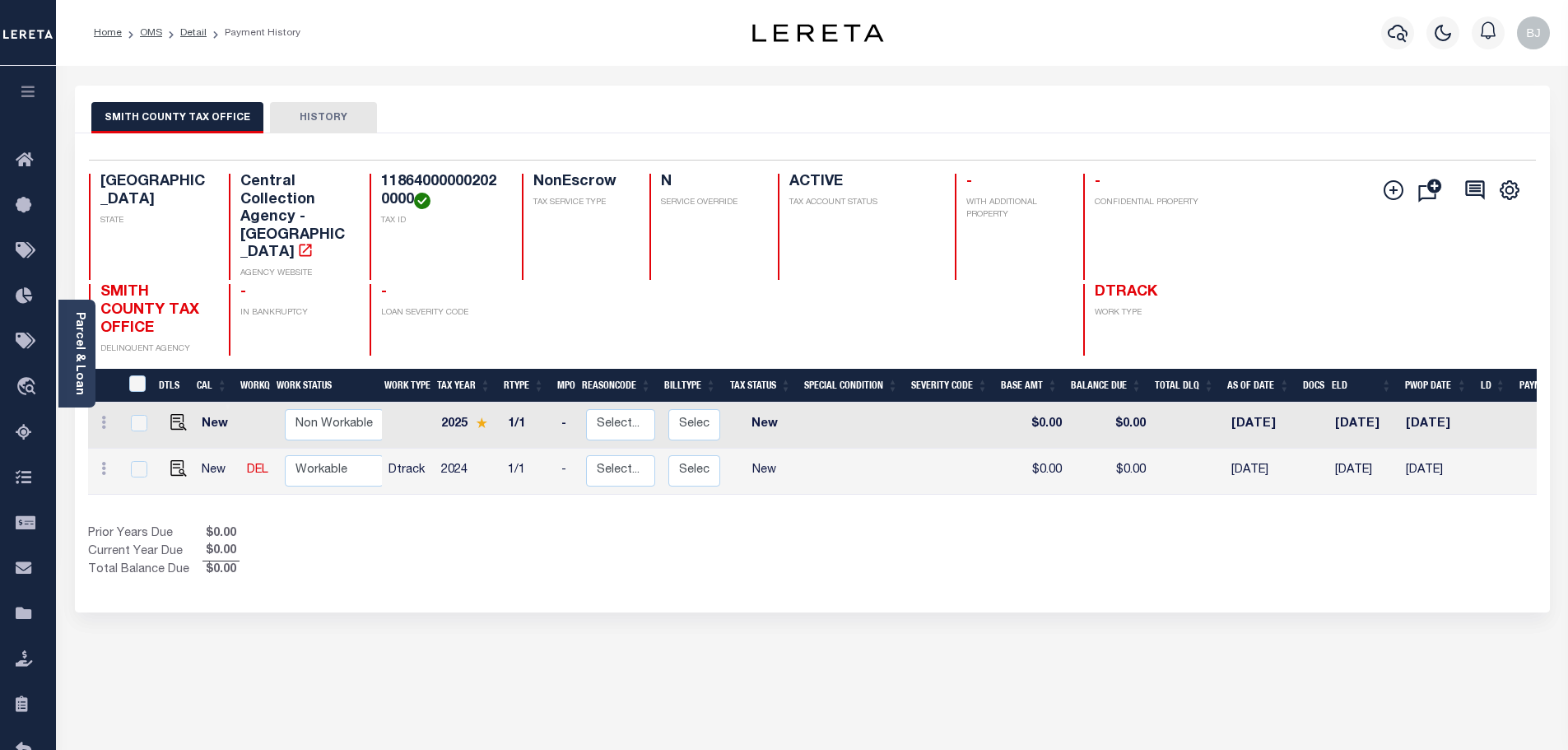
click at [465, 181] on h4 "118640000002020000" at bounding box center [442, 191] width 121 height 36
copy h4 "118640000002020000"
click at [171, 460] on img "" at bounding box center [179, 468] width 16 height 16
checkbox input "true"
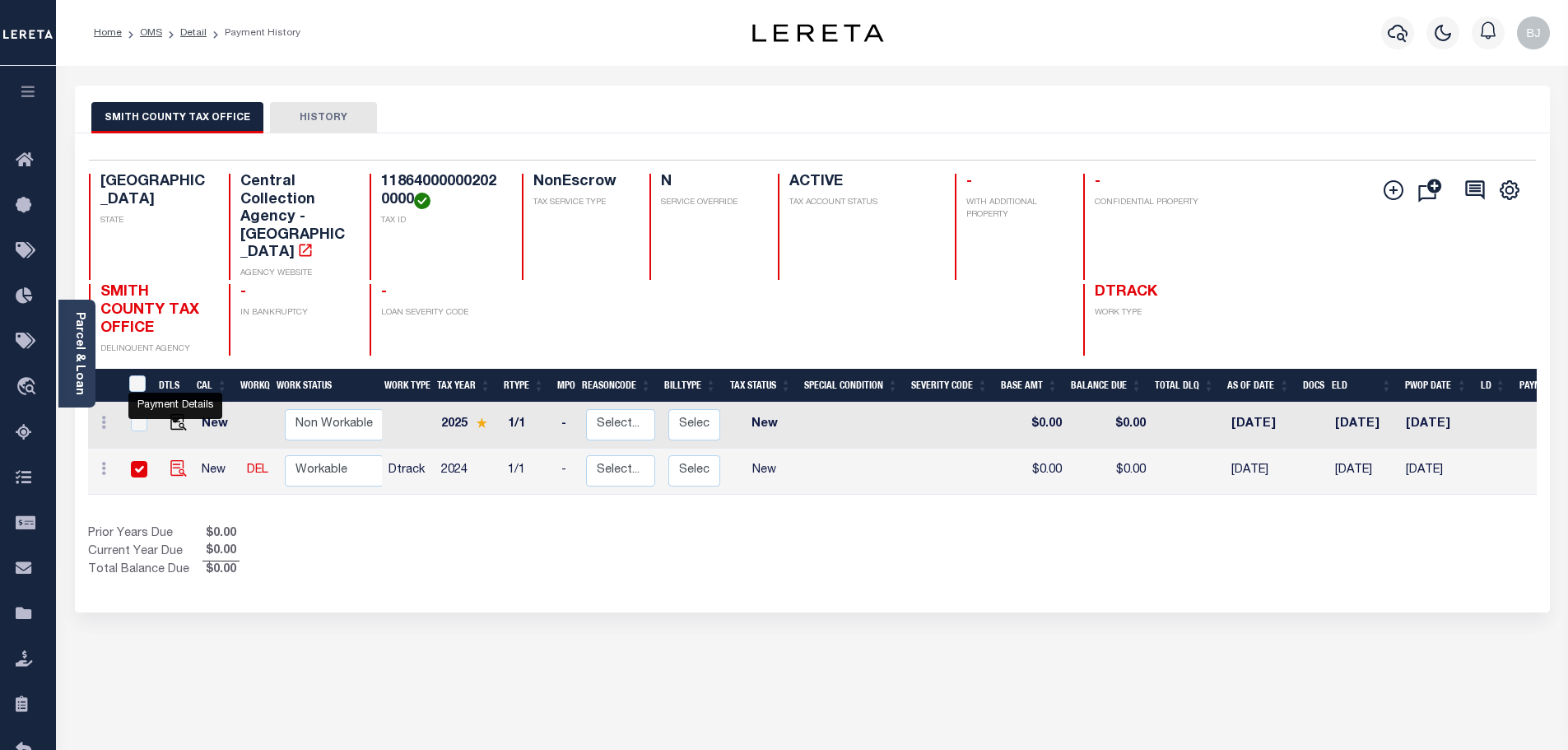
checkbox input "true"
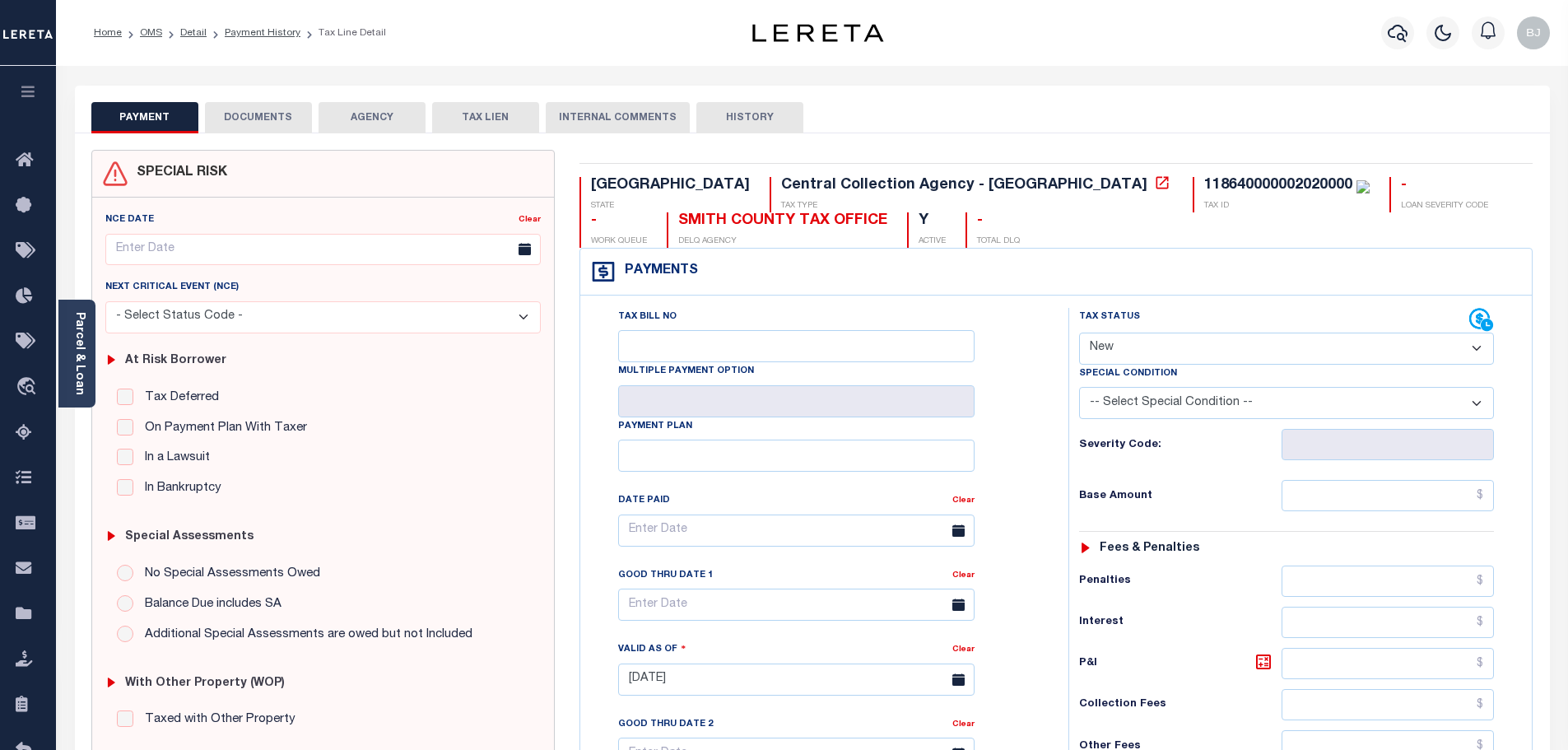
click at [1204, 186] on div "118640000002020000" at bounding box center [1278, 185] width 148 height 15
copy div "118640000002020000"
click at [1244, 345] on select "- Select Status Code - Open Due/Unpaid Paid Incomplete No Tax Due Internal Refu…" at bounding box center [1286, 349] width 415 height 32
select select "PYD"
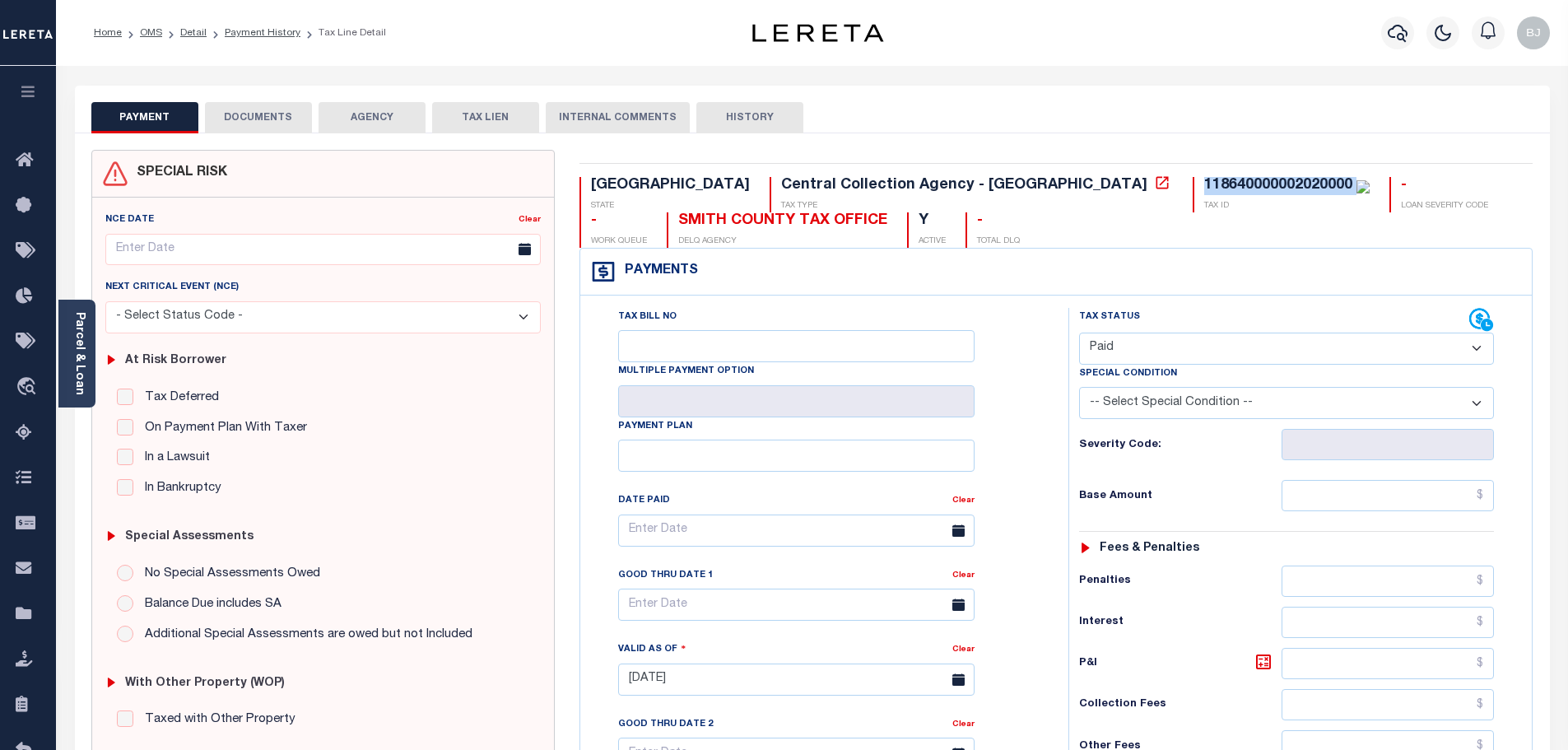
click at [1079, 334] on select "- Select Status Code - Open Due/Unpaid Paid Incomplete No Tax Due Internal Refu…" at bounding box center [1286, 349] width 415 height 32
type input "[DATE]"
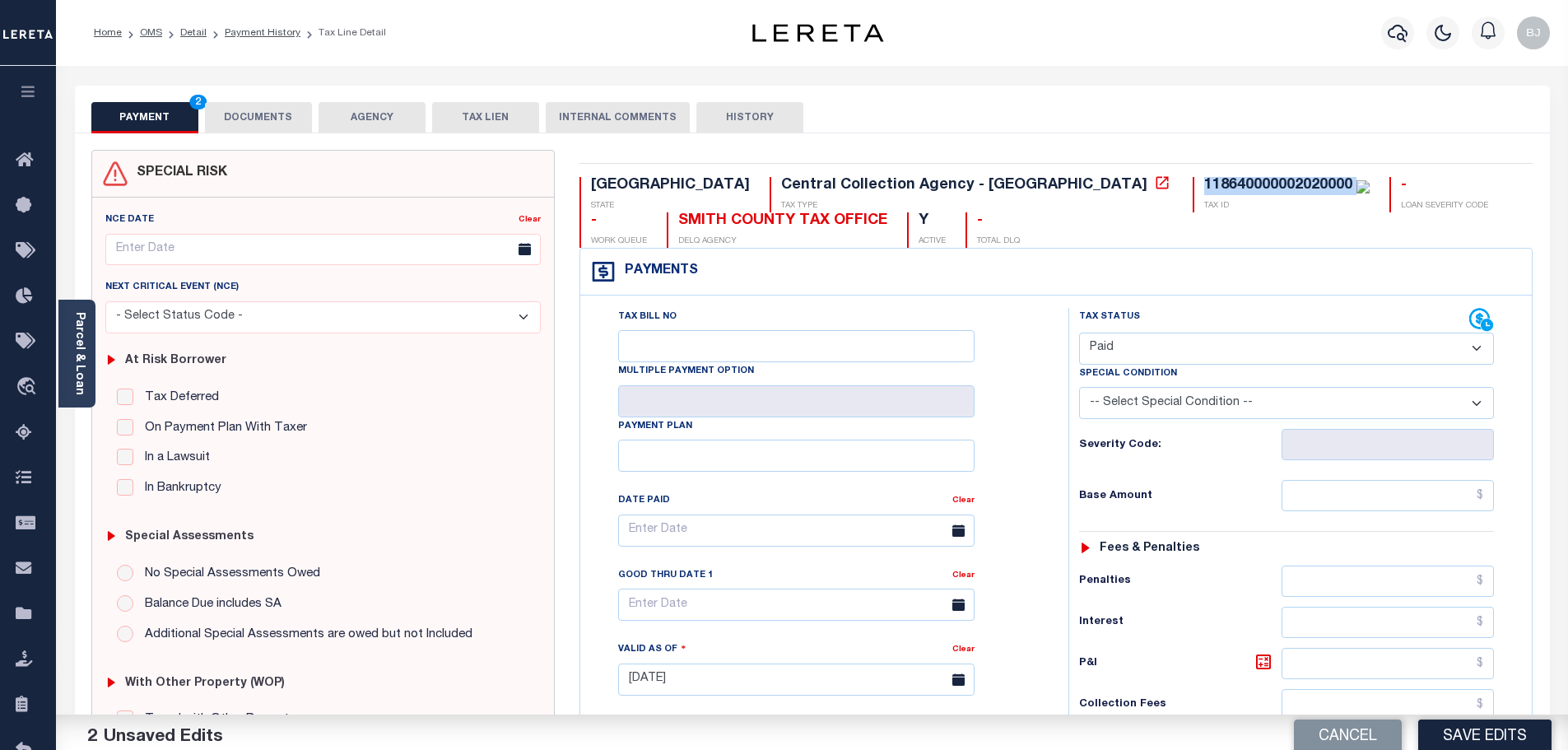
scroll to position [329, 0]
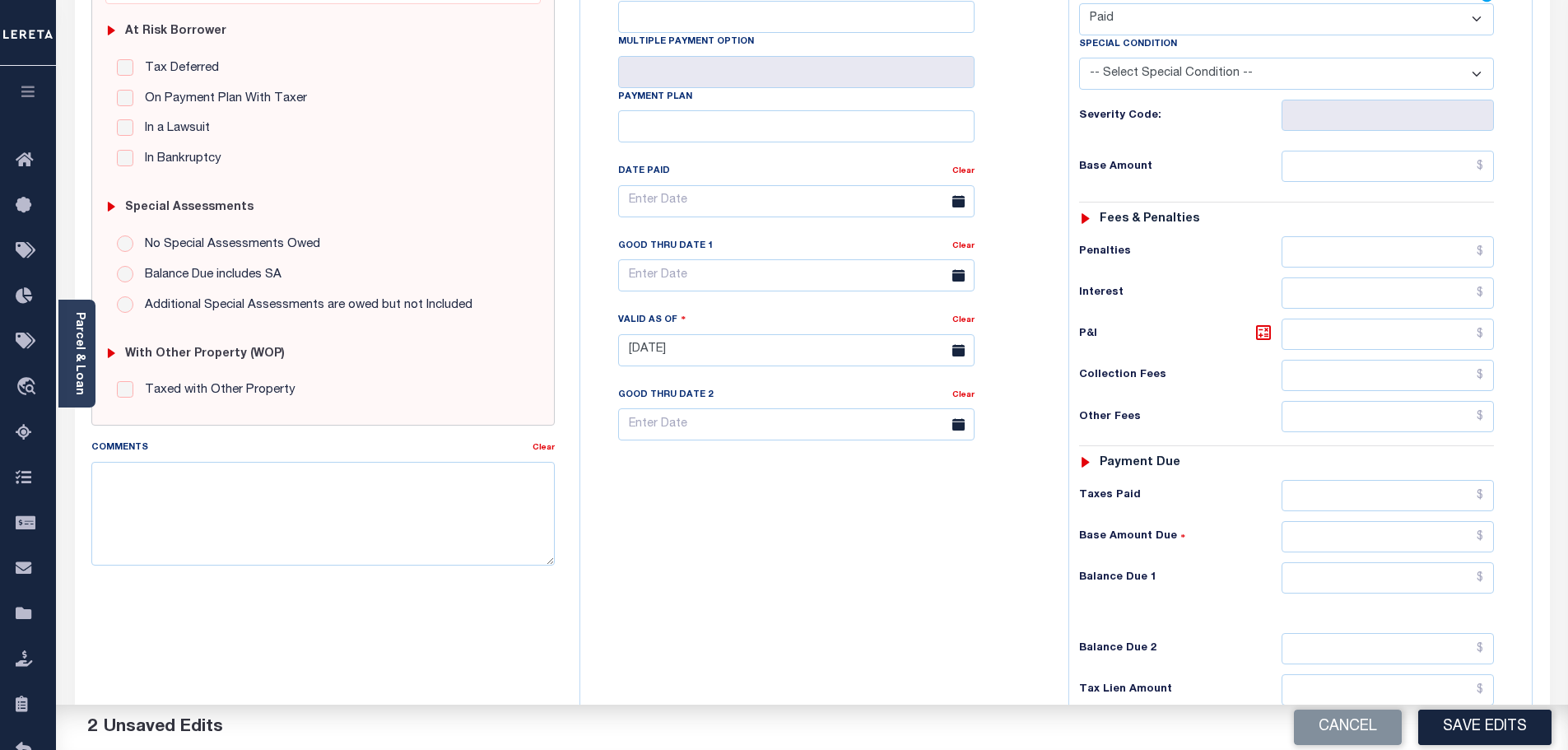
click at [1371, 559] on div "Tax Status Status - Select Status Code -" at bounding box center [1292, 342] width 447 height 727
drag, startPoint x: 1369, startPoint y: 580, endPoint x: 1350, endPoint y: 581, distance: 19.0
click at [1369, 580] on input "text" at bounding box center [1389, 578] width 213 height 31
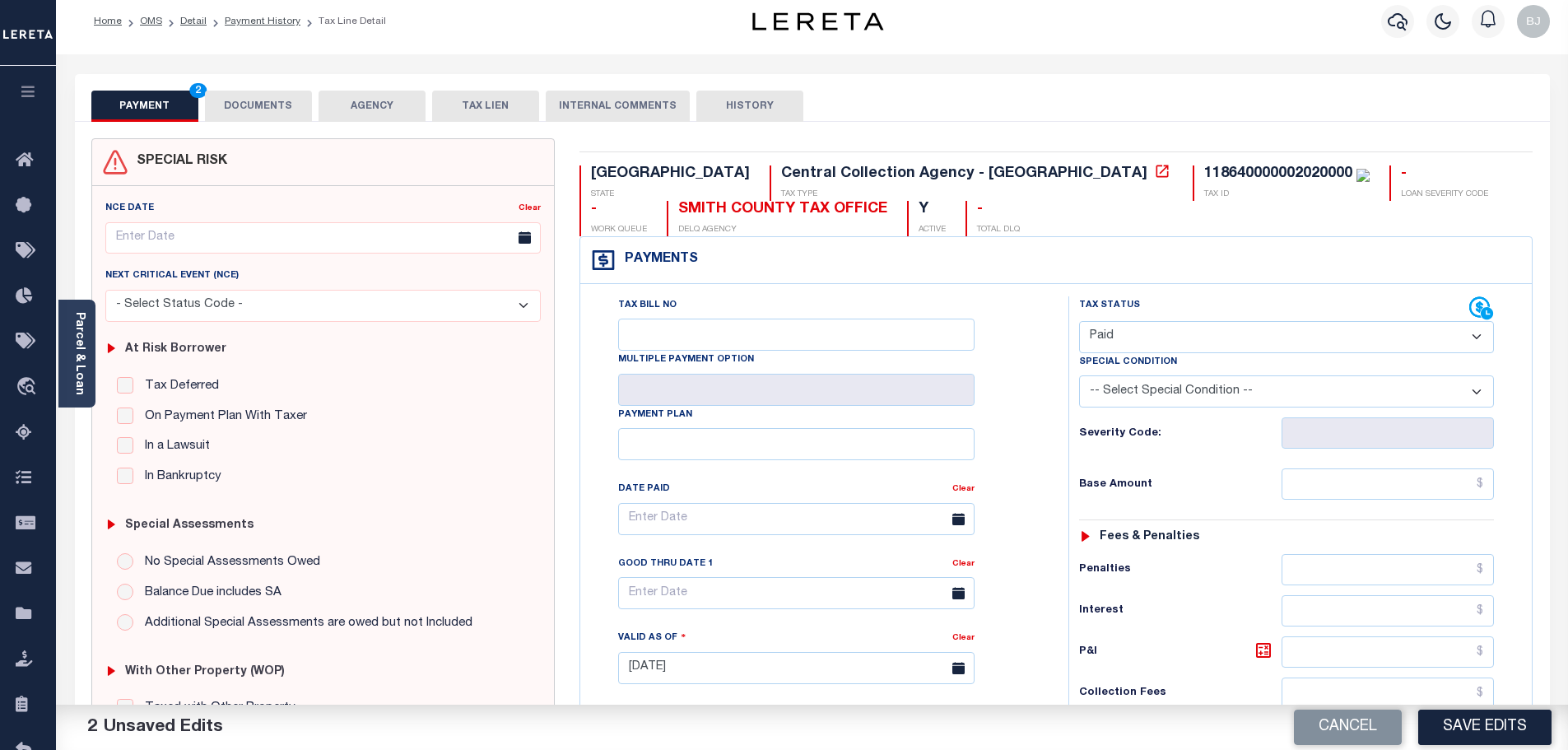
scroll to position [0, 0]
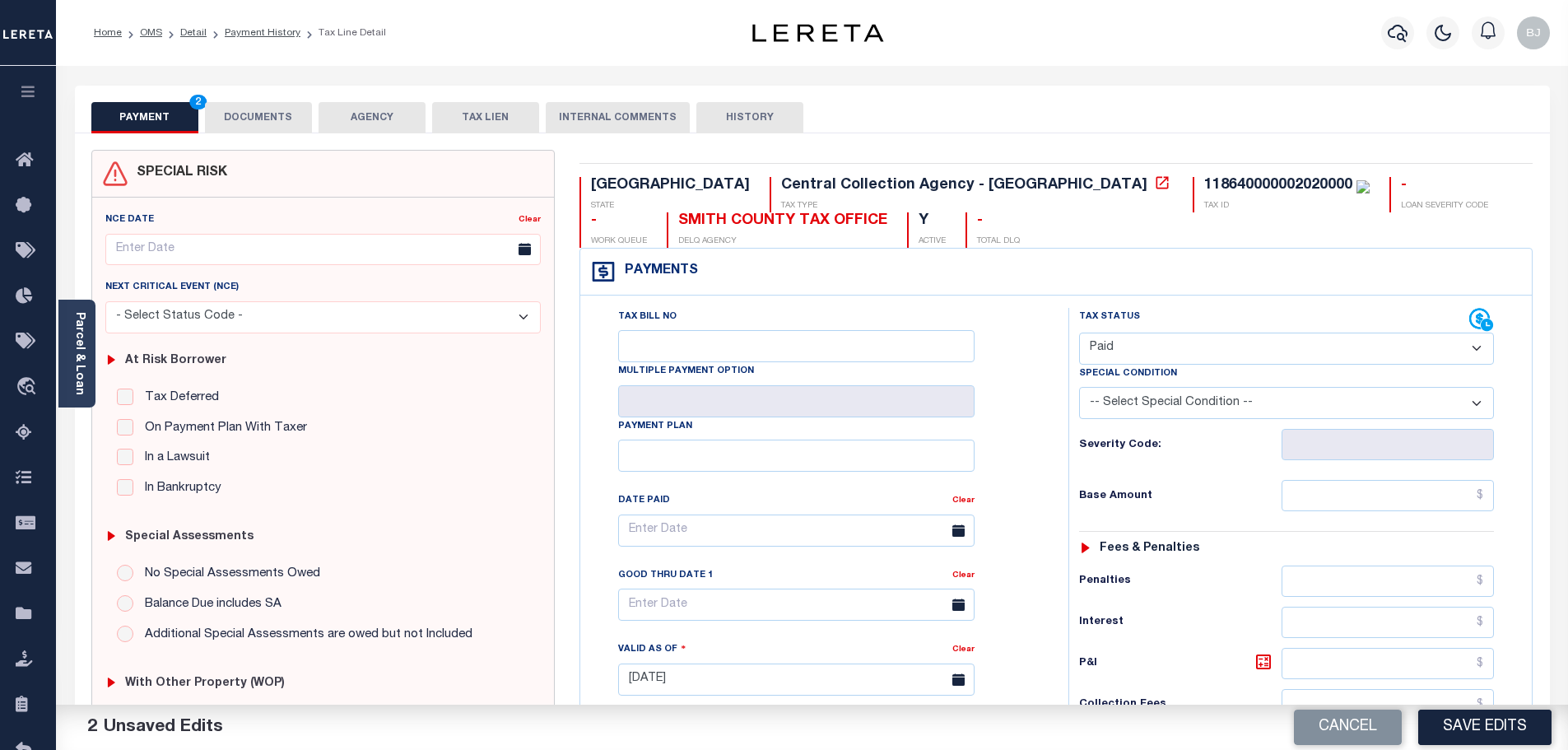
type input "$0.00"
click at [283, 133] on button "DOCUMENTS" at bounding box center [257, 118] width 107 height 31
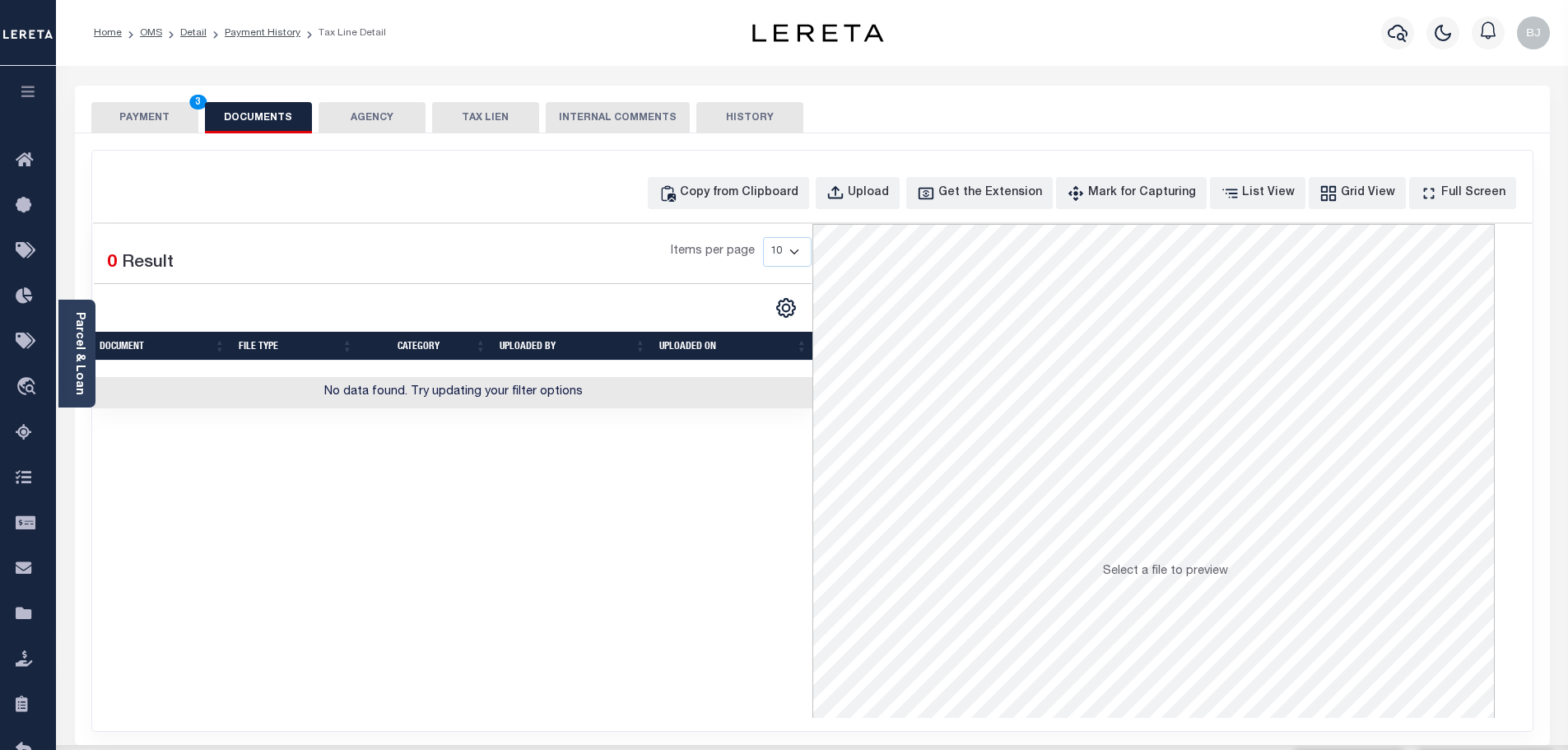
click at [715, 225] on div "Selected 0 Result Items per page 10 25 50 100" at bounding box center [452, 316] width 719 height 185
click at [777, 207] on button "Copy from Clipboard" at bounding box center [728, 192] width 161 height 32
select select "POP"
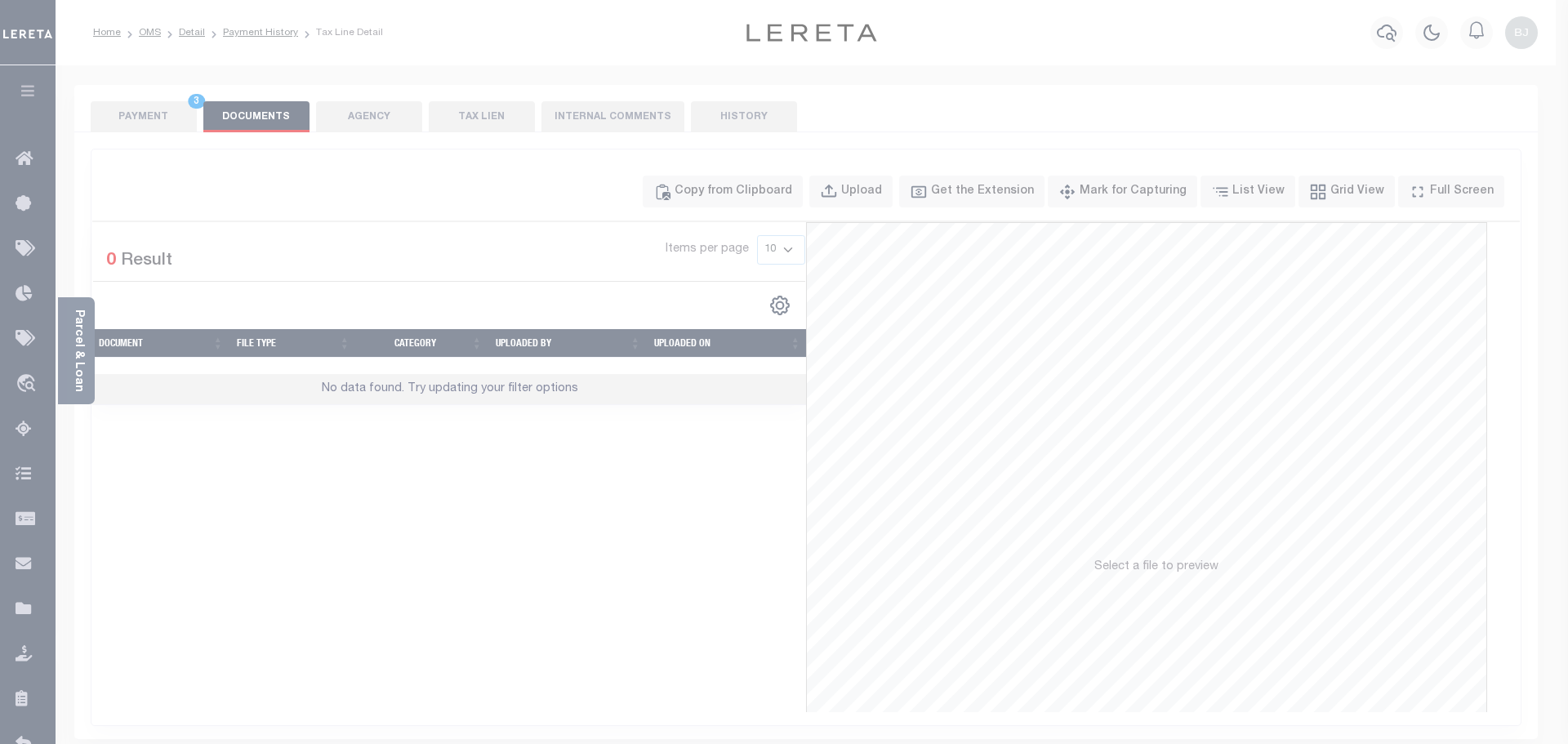
drag, startPoint x: 843, startPoint y: 320, endPoint x: 982, endPoint y: 477, distance: 209.7
click at [0, 0] on div "Paste copied image or file into this box" at bounding box center [0, 0] width 0 height 0
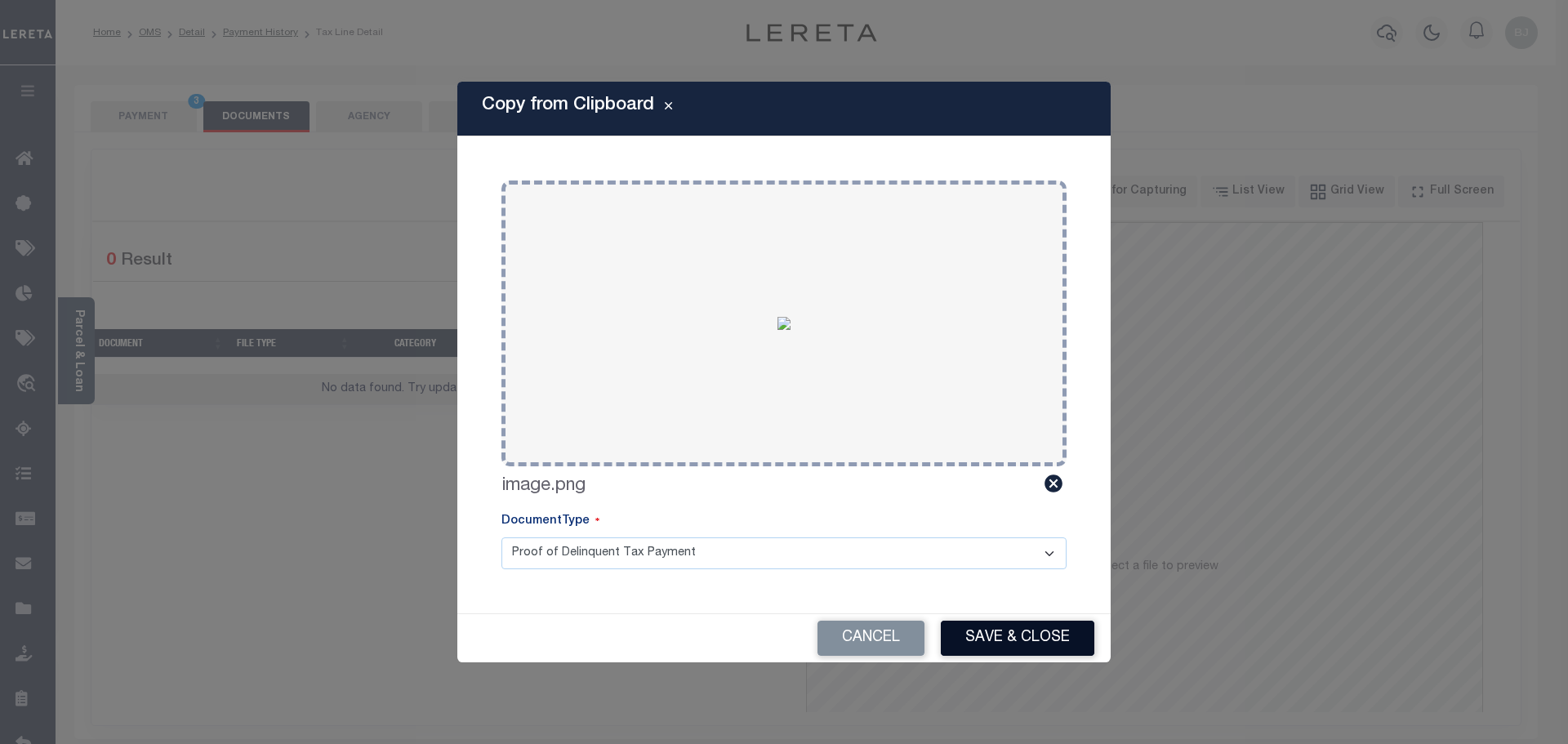
click at [1066, 637] on button "Save & Close" at bounding box center [1018, 638] width 154 height 35
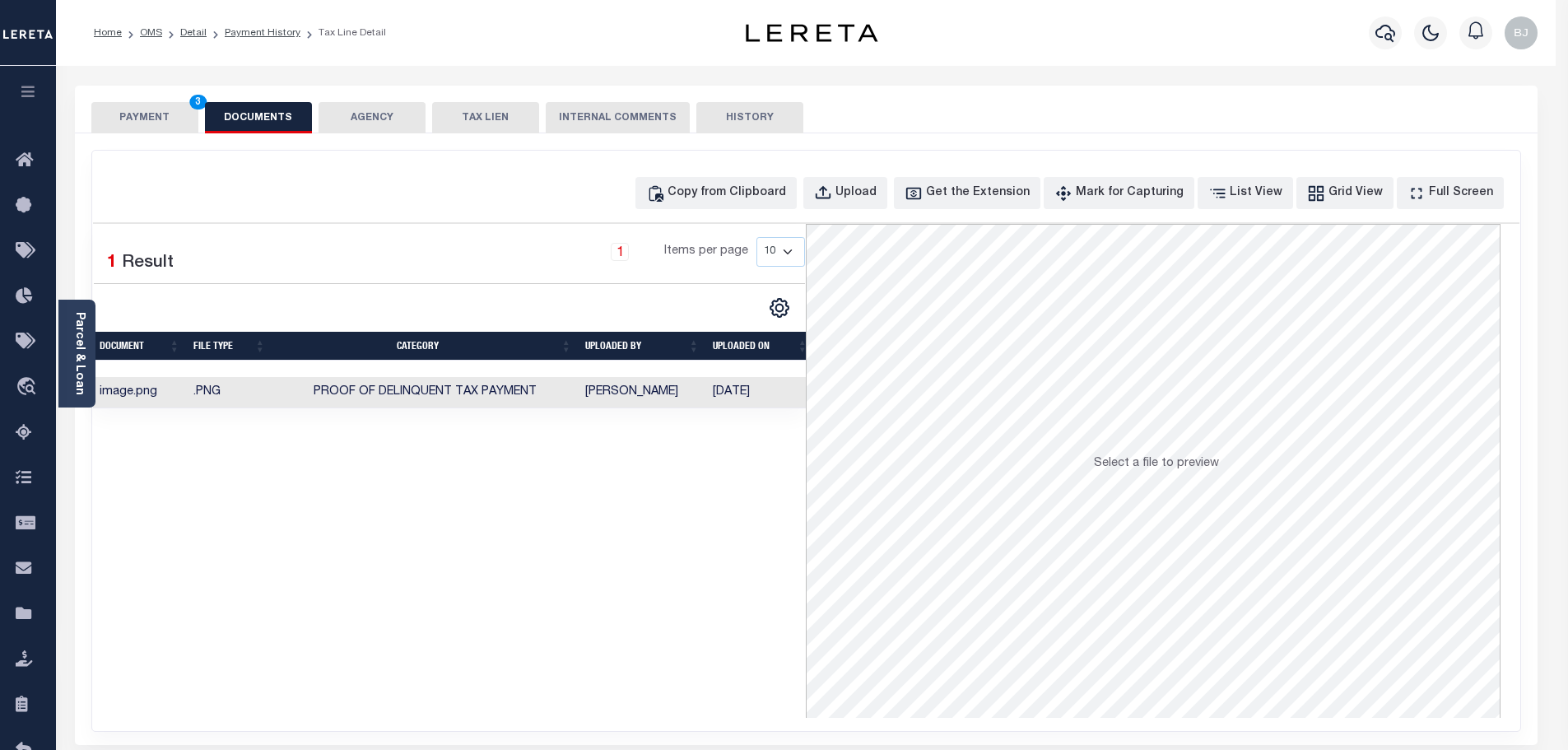
click at [137, 134] on div "SPECIAL RISK NCE Date Clear" at bounding box center [806, 440] width 1463 height 612
drag, startPoint x: 133, startPoint y: 128, endPoint x: 385, endPoint y: 160, distance: 254.0
click at [133, 128] on button "PAYMENT 3" at bounding box center [144, 118] width 107 height 31
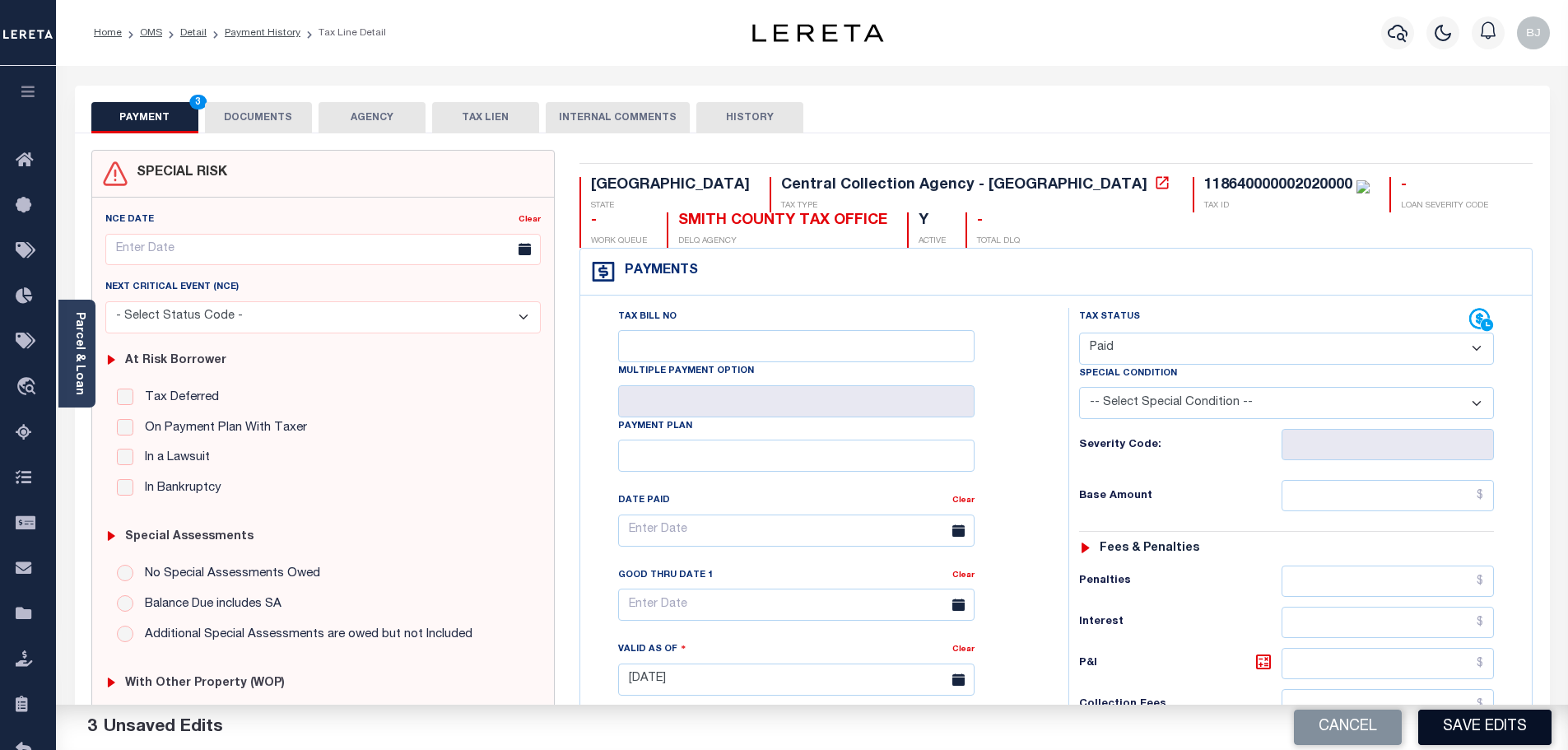
click at [1487, 726] on button "Save Edits" at bounding box center [1485, 727] width 133 height 36
checkbox input "false"
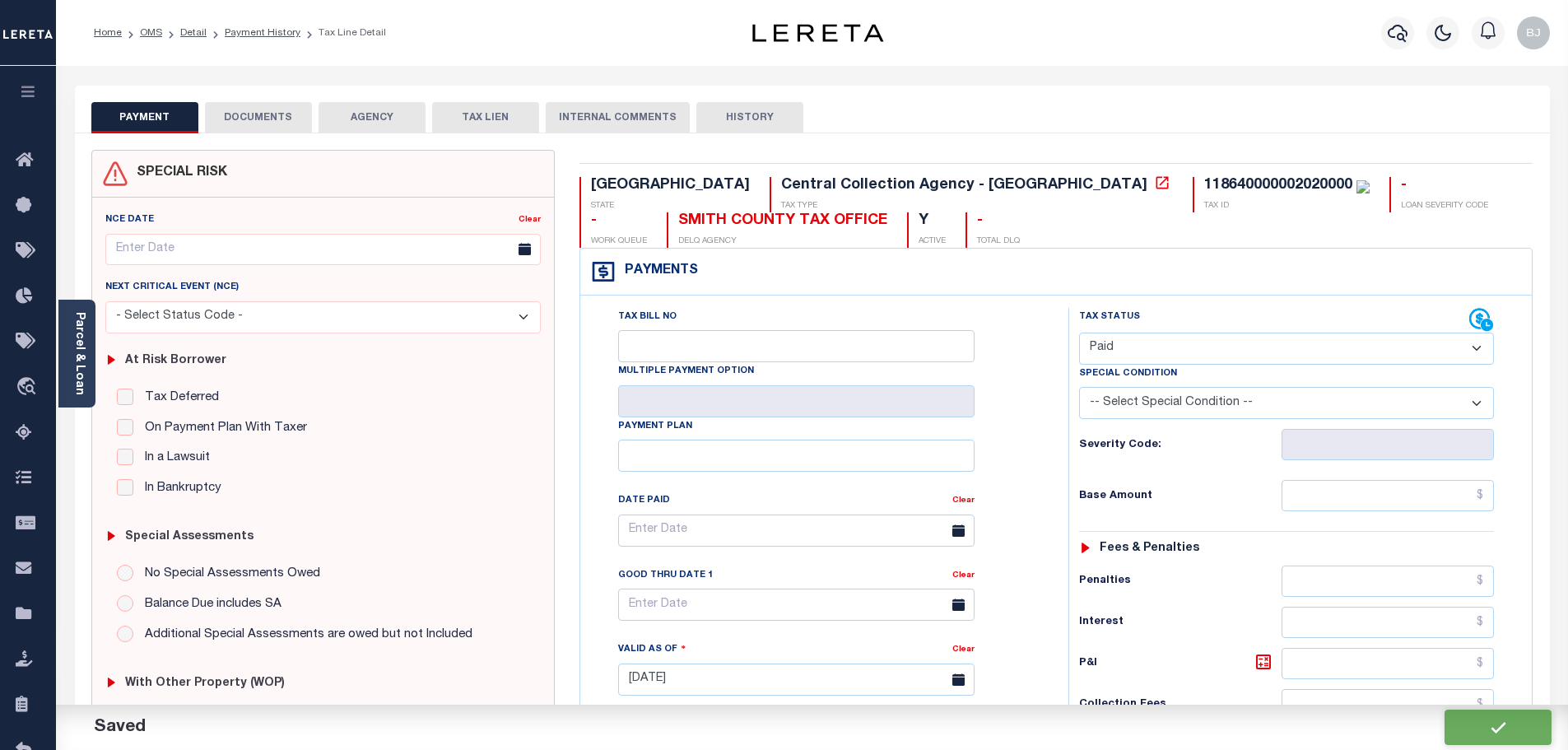
type input "$0"
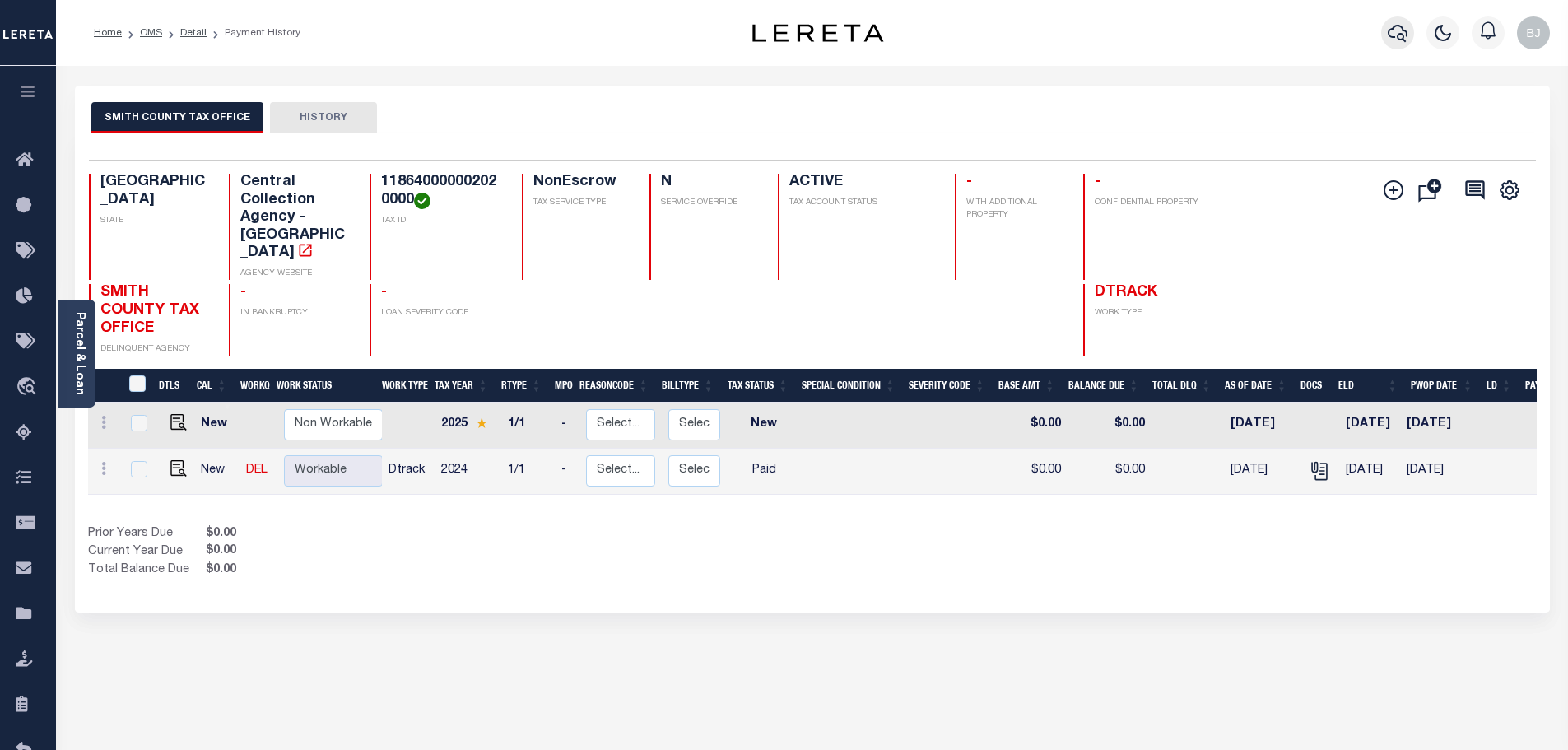
click at [1398, 21] on button "button" at bounding box center [1398, 33] width 33 height 33
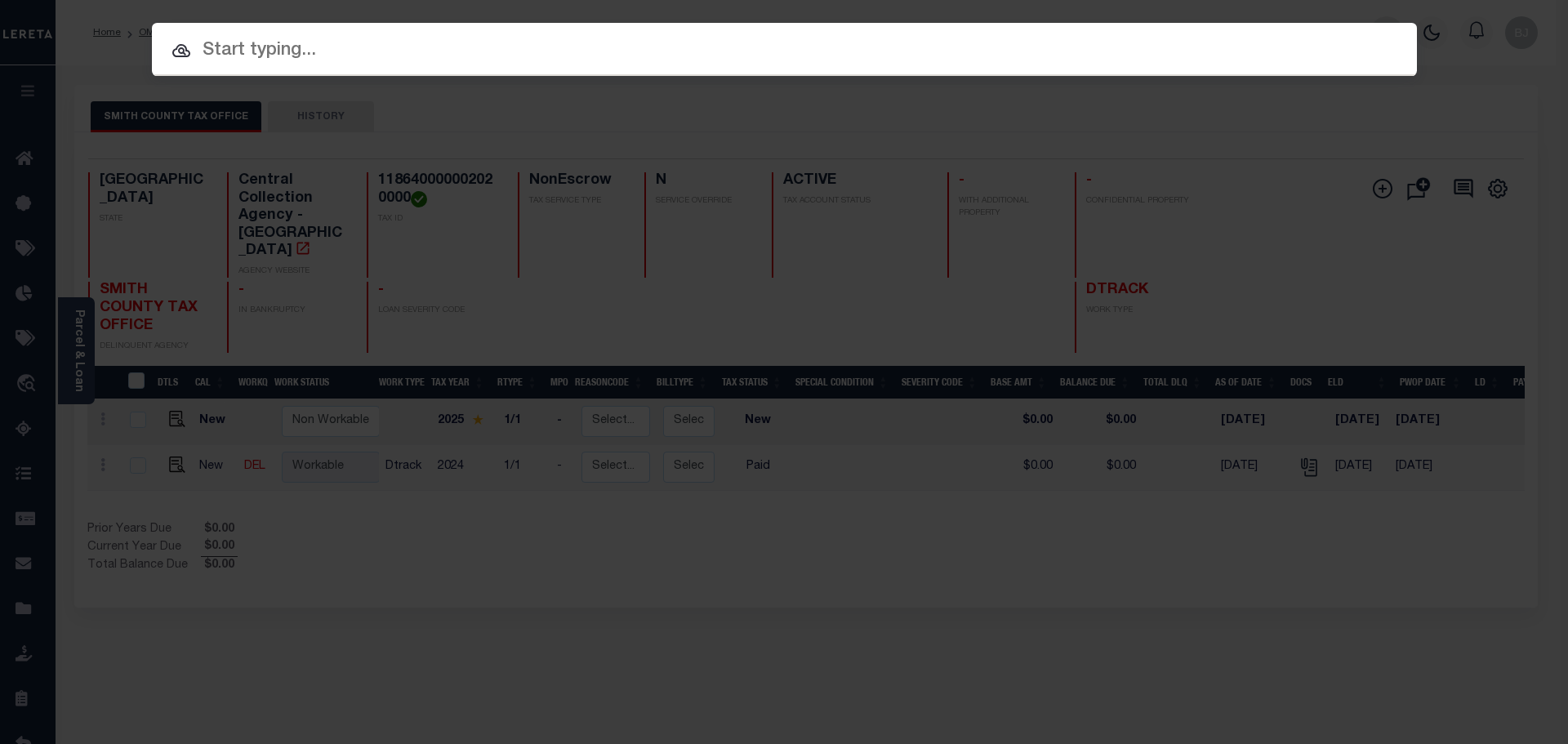
paste input "1825005673"
type input "1825005673"
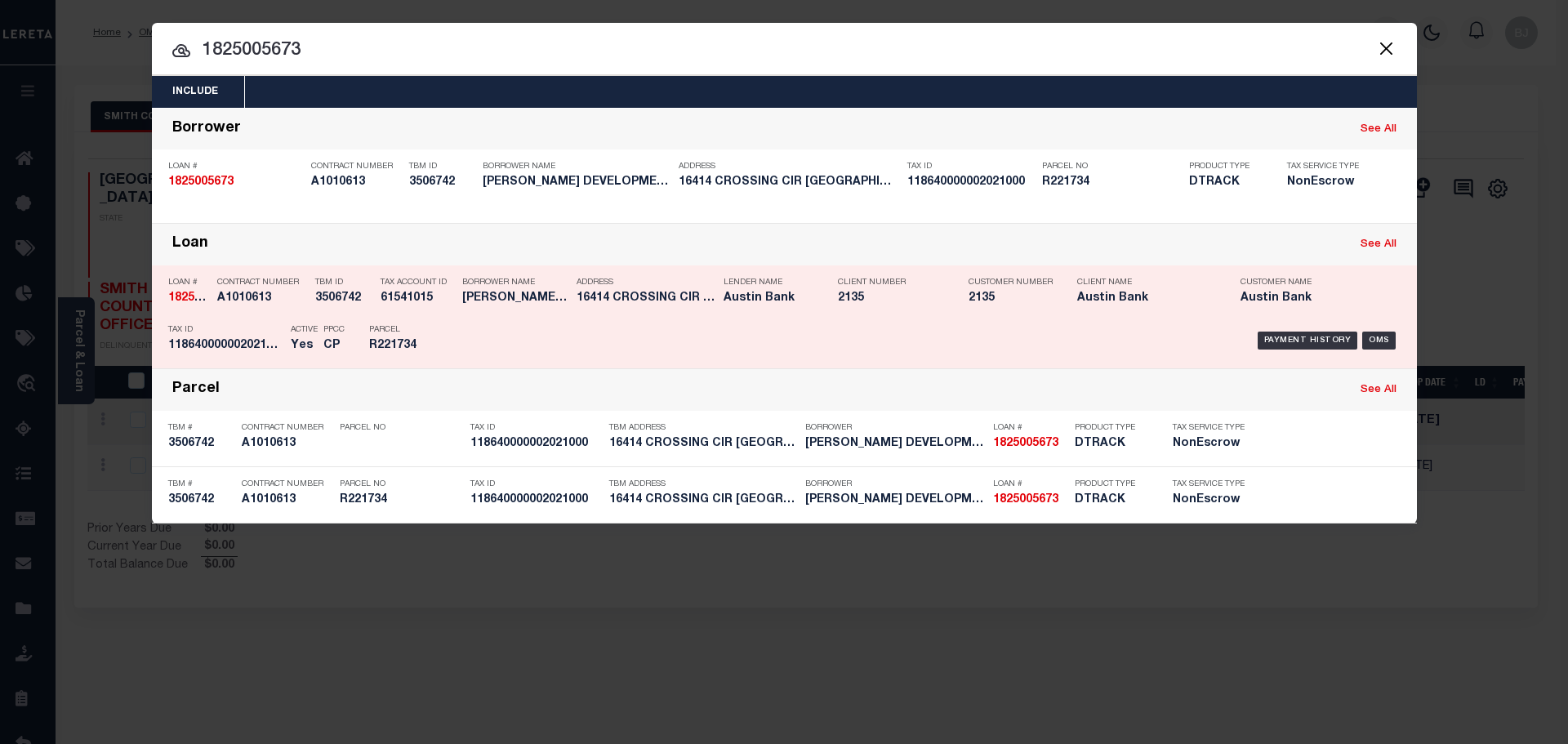
click at [769, 290] on div "Lender Name Austin Bank" at bounding box center [768, 292] width 89 height 47
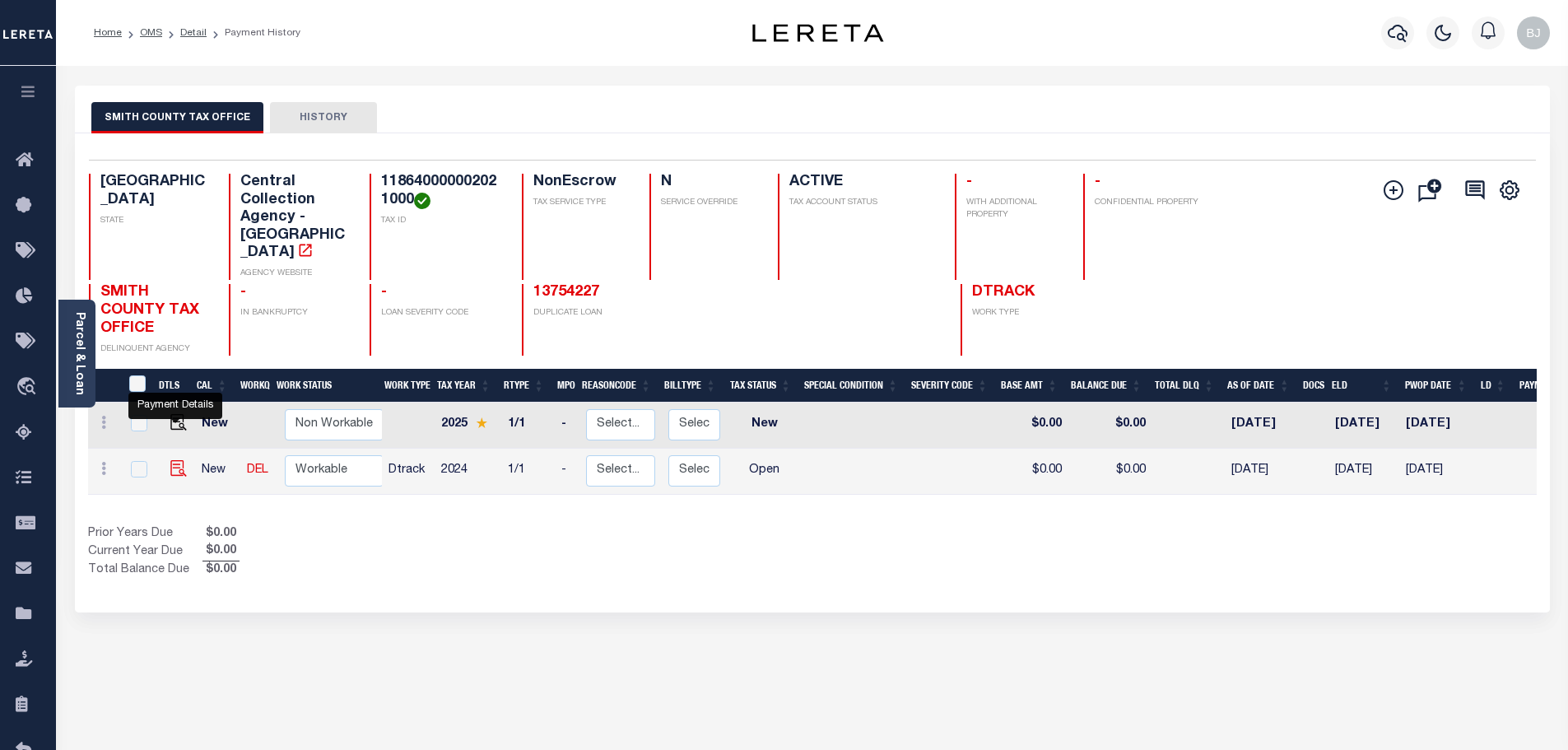
click at [172, 460] on img "" at bounding box center [179, 468] width 16 height 16
checkbox input "true"
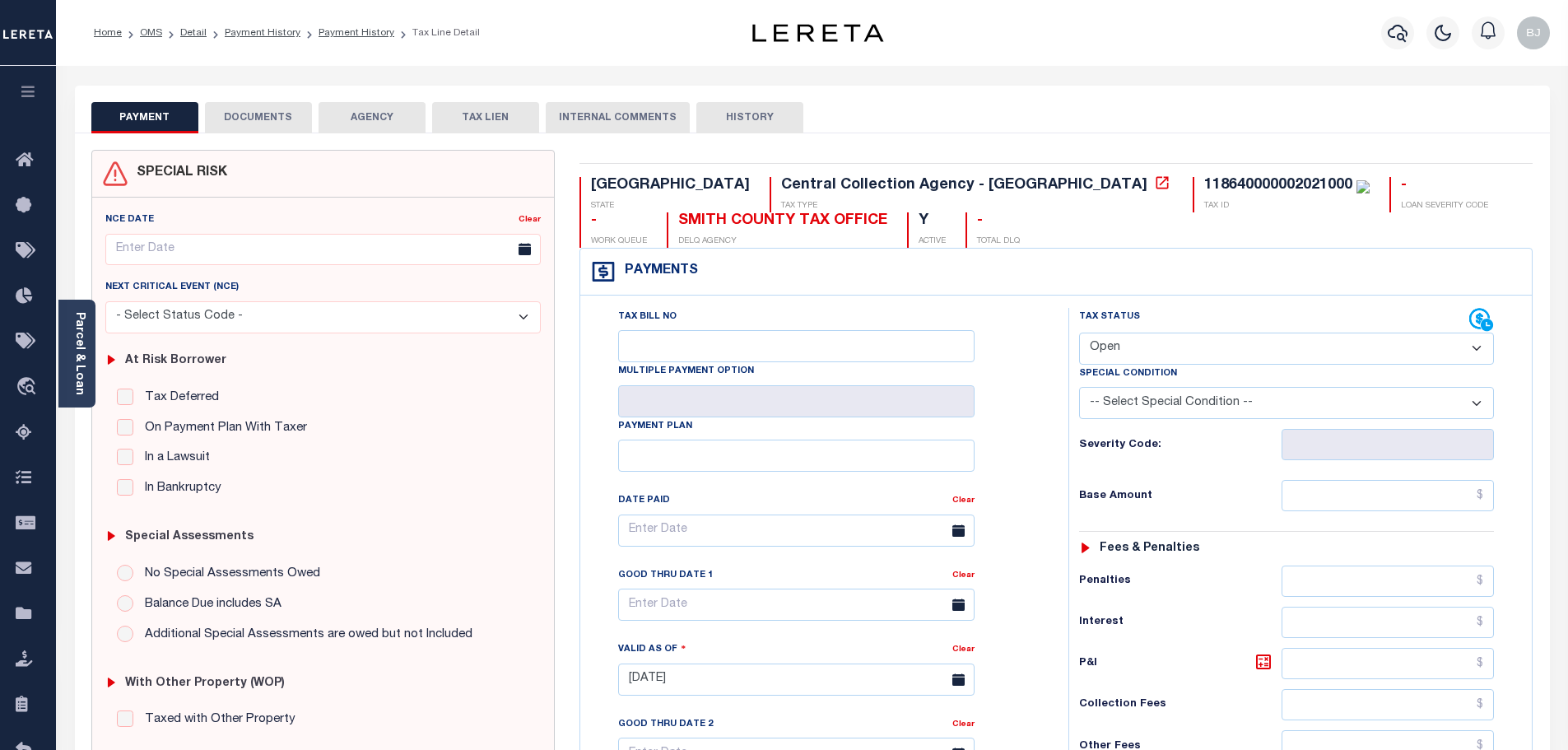
click at [1204, 180] on div "118640000002021000" at bounding box center [1278, 185] width 148 height 15
click at [1204, 182] on div "118640000002021000" at bounding box center [1278, 185] width 148 height 15
copy div "118640000002021000"
click at [1262, 347] on select "- Select Status Code - Open Due/Unpaid Paid Incomplete No Tax Due Internal Refu…" at bounding box center [1286, 349] width 415 height 32
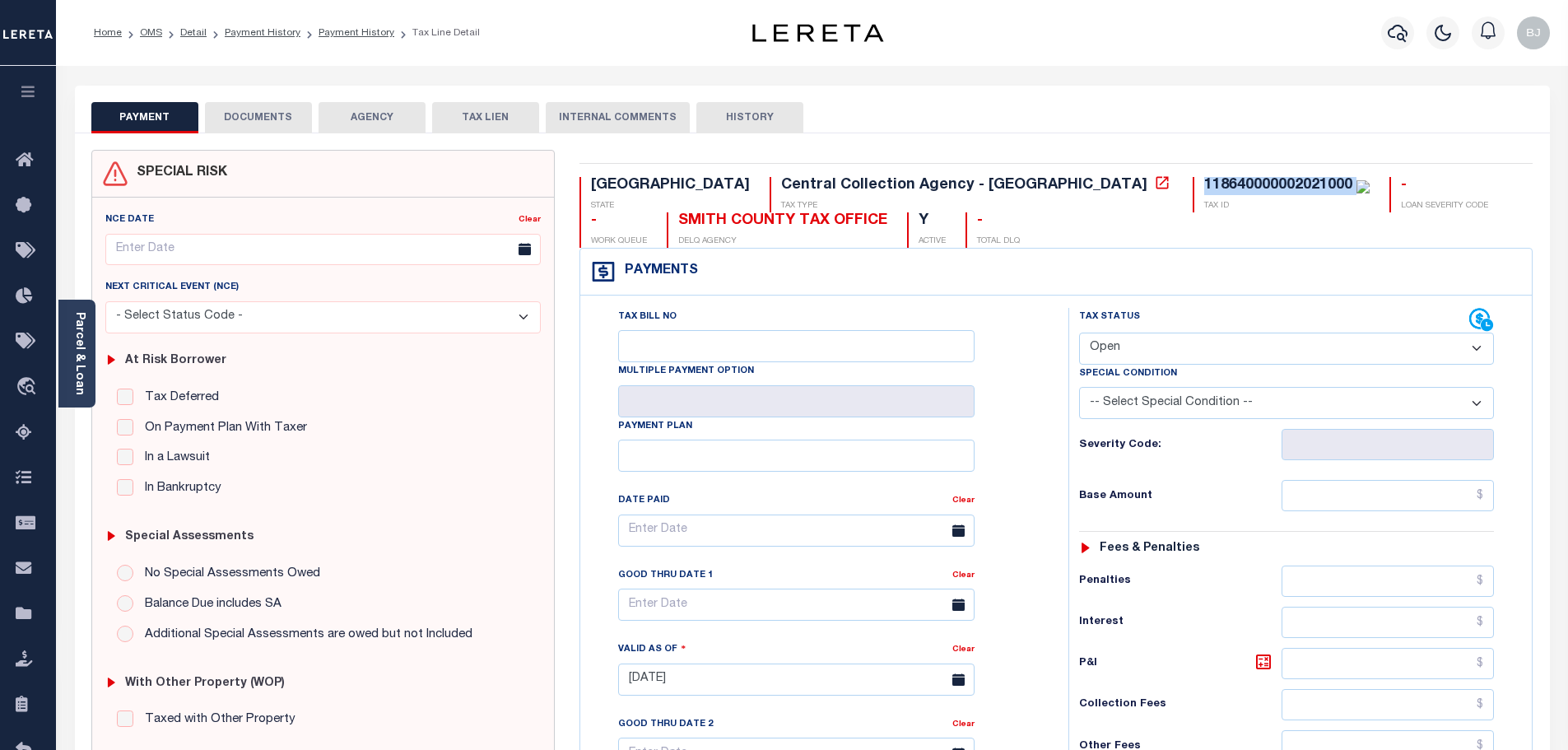
click at [1164, 429] on div "Severity Code:" at bounding box center [1286, 439] width 439 height 41
drag, startPoint x: 1146, startPoint y: 350, endPoint x: 1148, endPoint y: 361, distance: 11.2
click at [1146, 350] on select "- Select Status Code - Open Due/Unpaid Paid Incomplete No Tax Due Internal Refu…" at bounding box center [1286, 349] width 415 height 32
select select "DUE"
click at [1079, 334] on select "- Select Status Code - Open Due/Unpaid Paid Incomplete No Tax Due Internal Refu…" at bounding box center [1286, 349] width 415 height 32
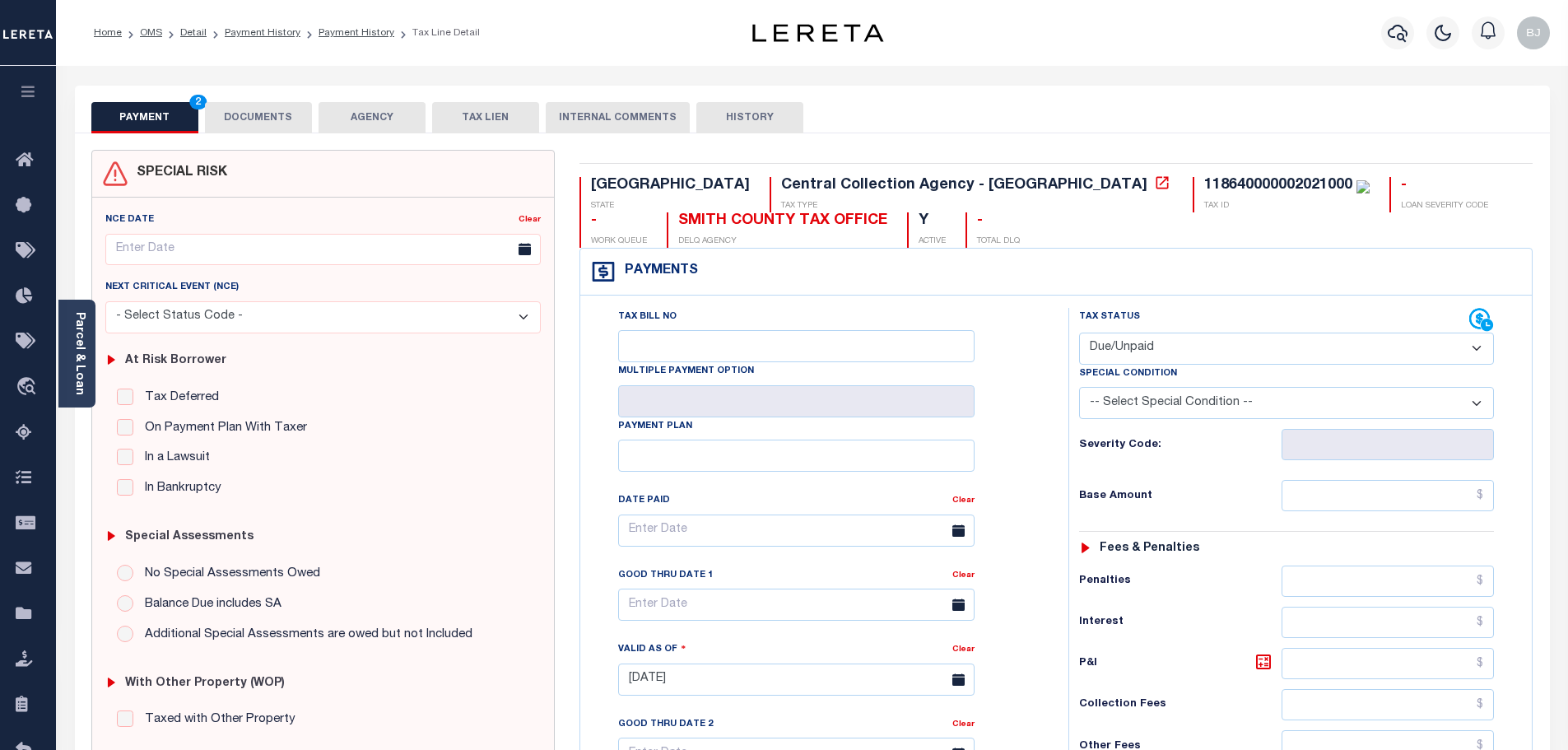
type input "09/05/2025"
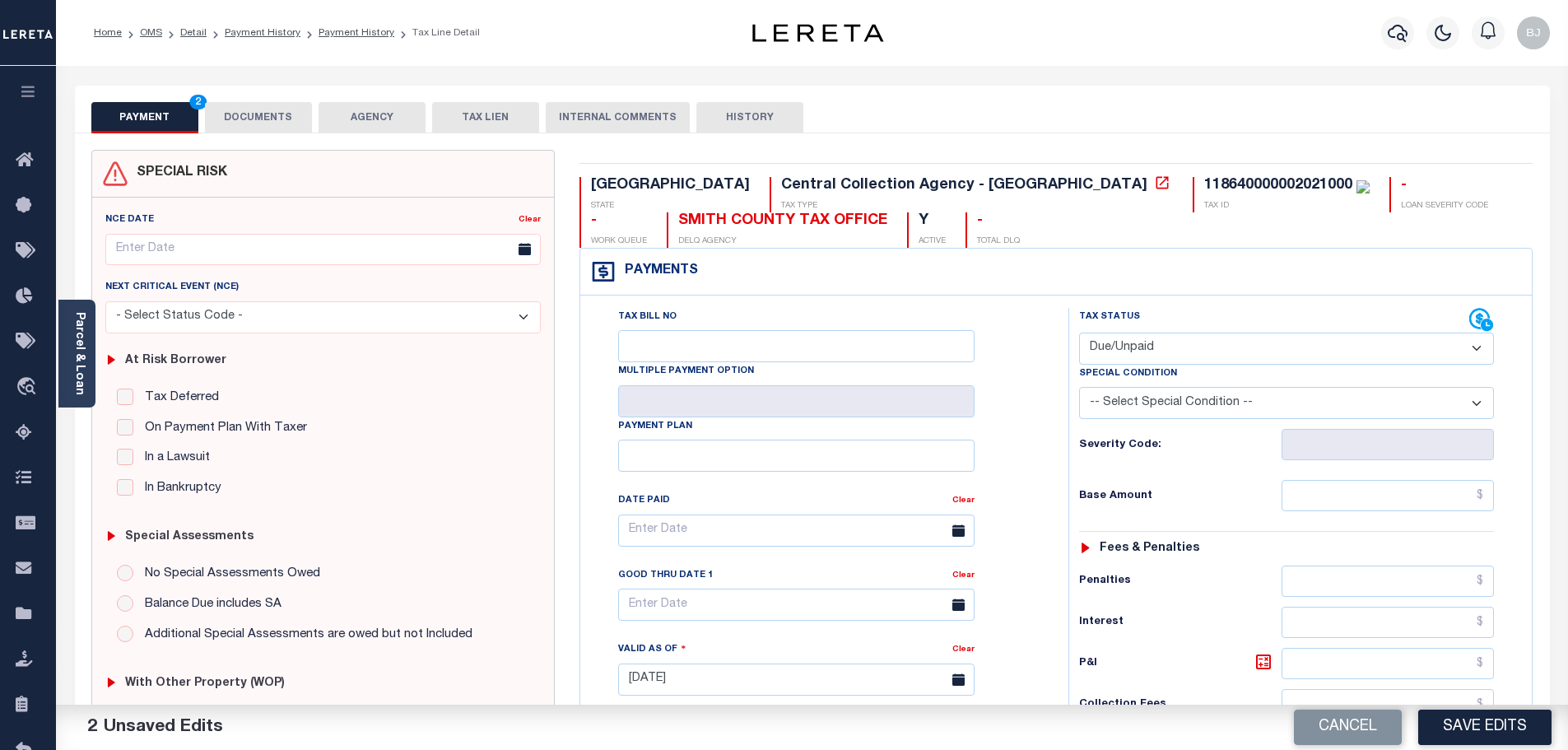
select select "PYD"
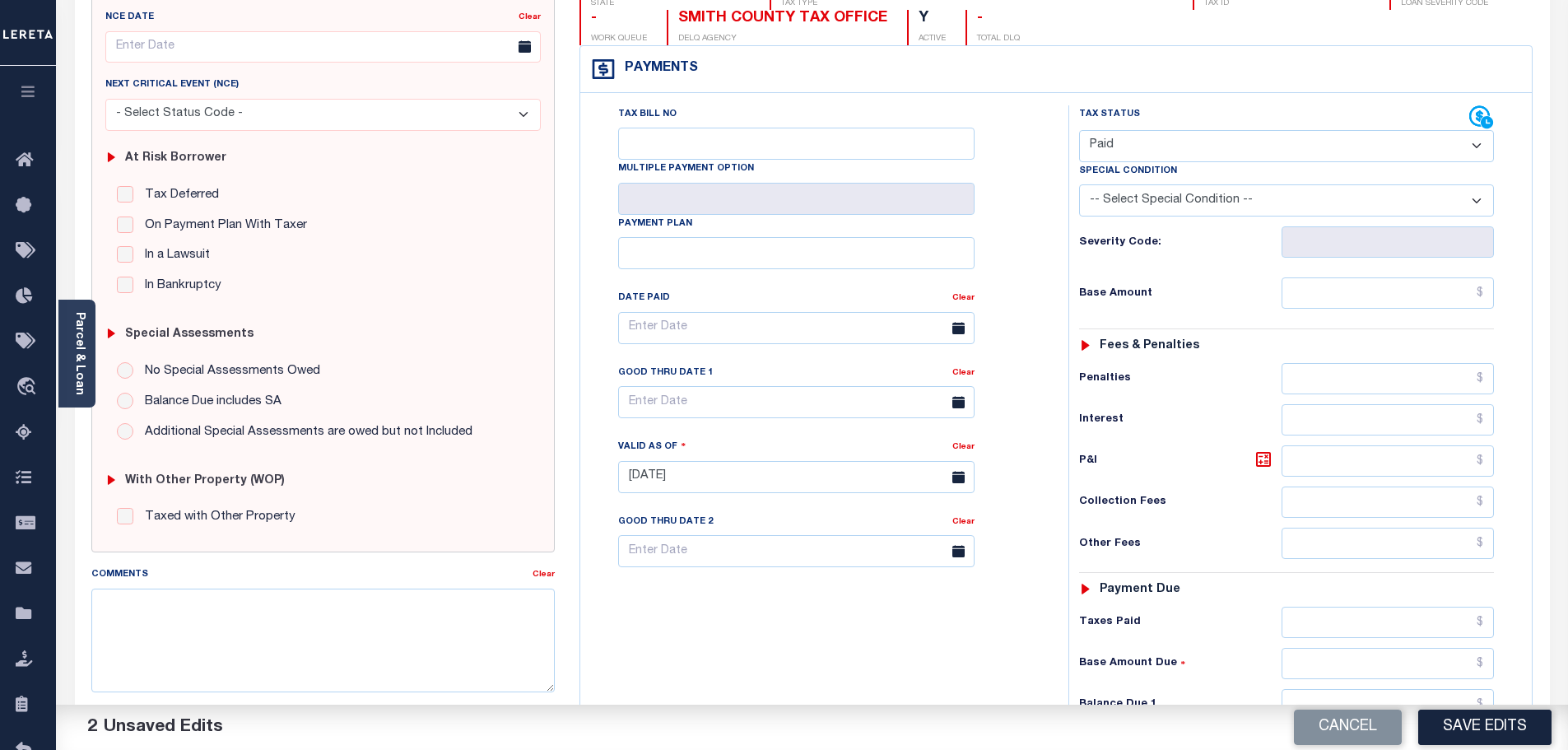
scroll to position [412, 0]
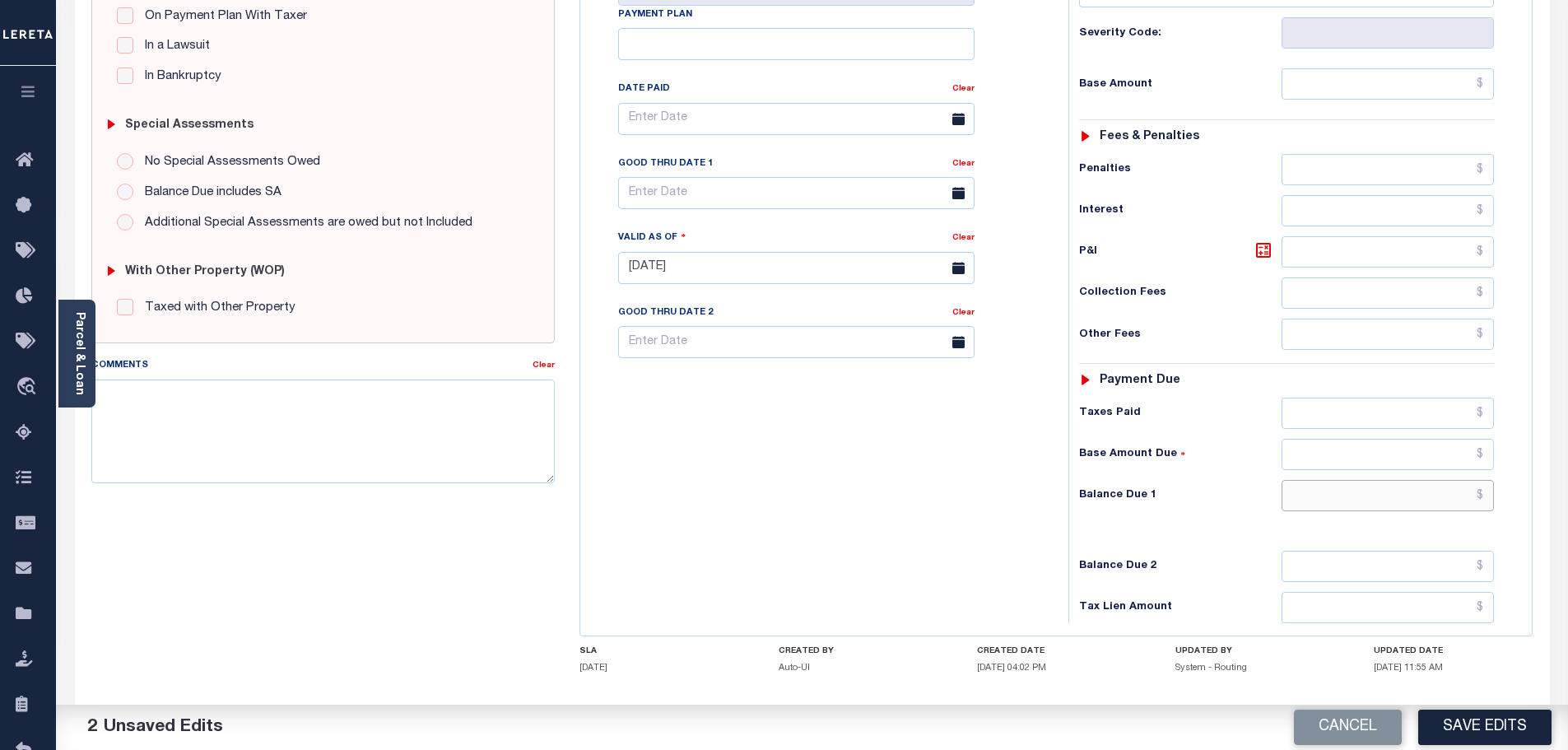
click at [1400, 498] on input "text" at bounding box center [1389, 496] width 213 height 31
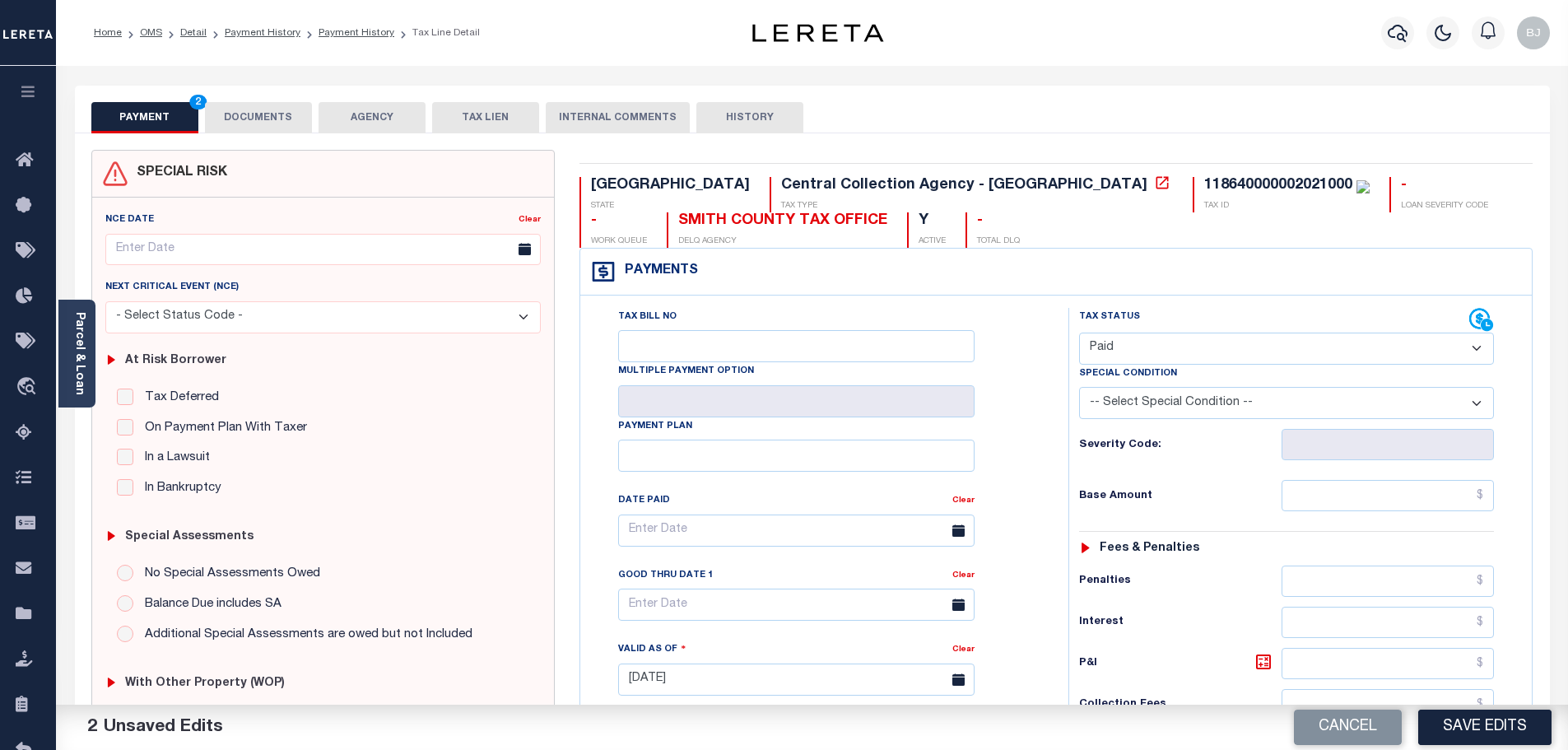
type input "$0.00"
click at [278, 88] on div "PAYMENT 2 DOCUMENTS AGENCY DELINQUENT PAYEE TAX LIEN" at bounding box center [812, 109] width 1475 height 48
click at [276, 114] on button "DOCUMENTS" at bounding box center [257, 118] width 107 height 31
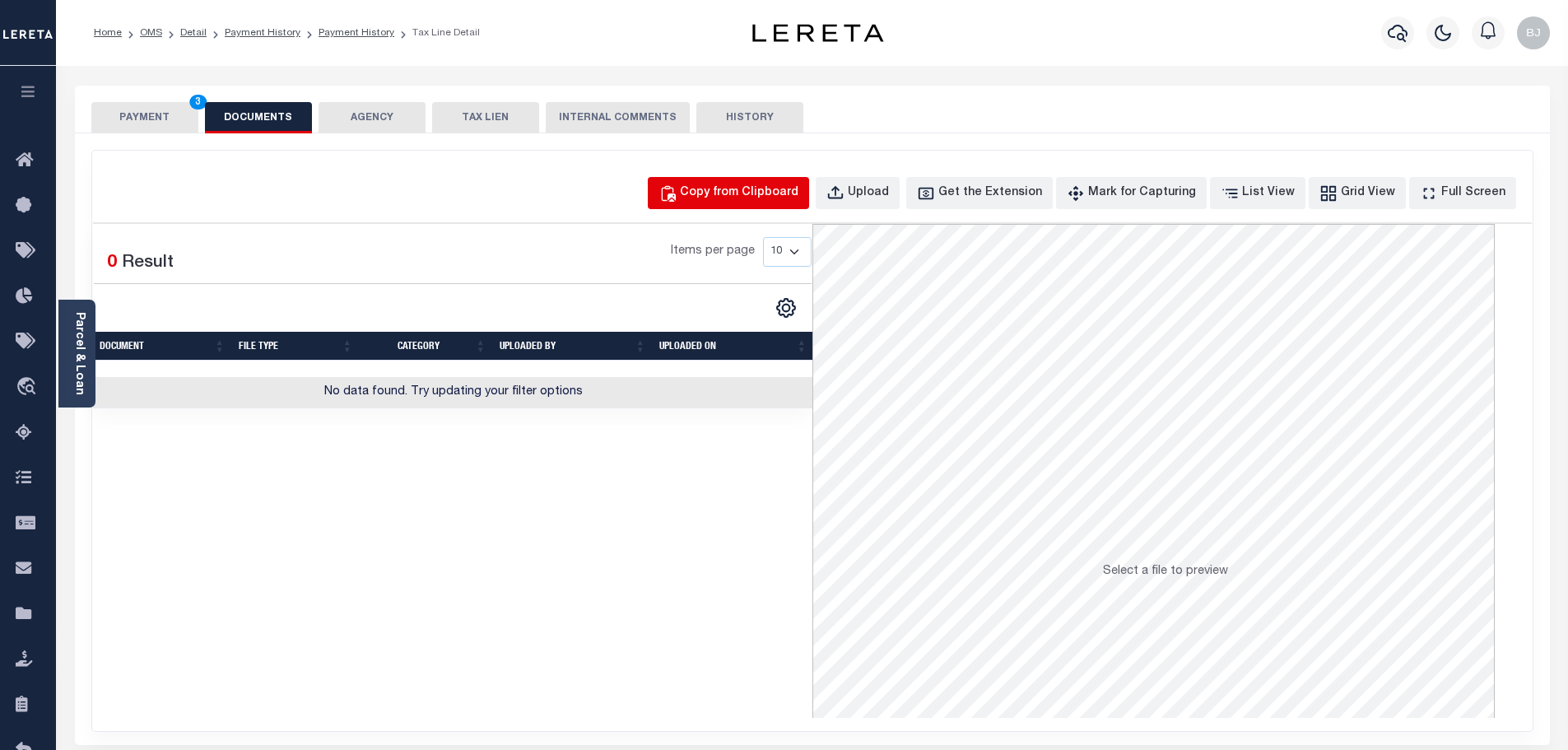
click at [785, 195] on div "Copy from Clipboard" at bounding box center [738, 193] width 119 height 18
select select "POP"
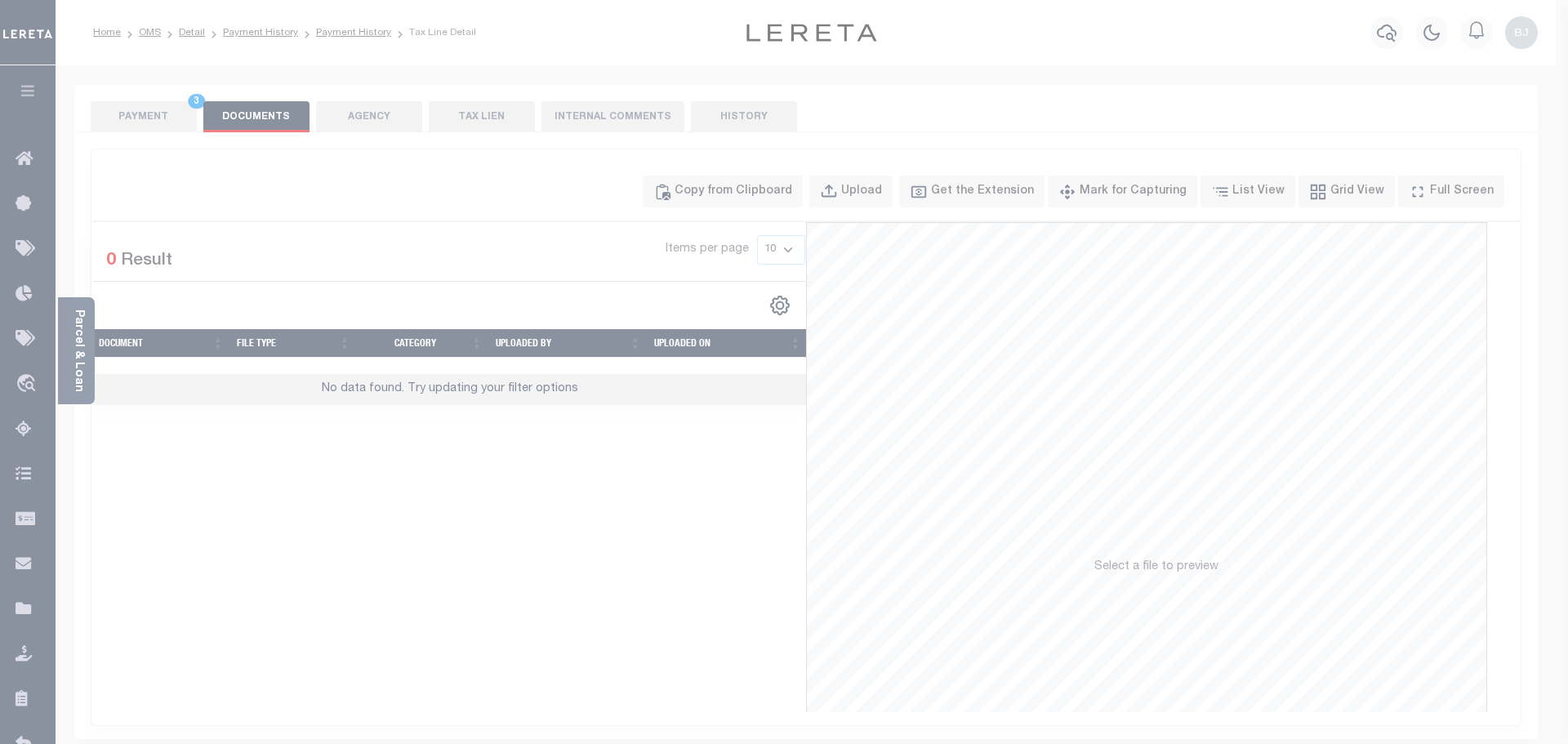
click at [0, 0] on label "Paste copied image or file into this box" at bounding box center [0, 0] width 0 height 0
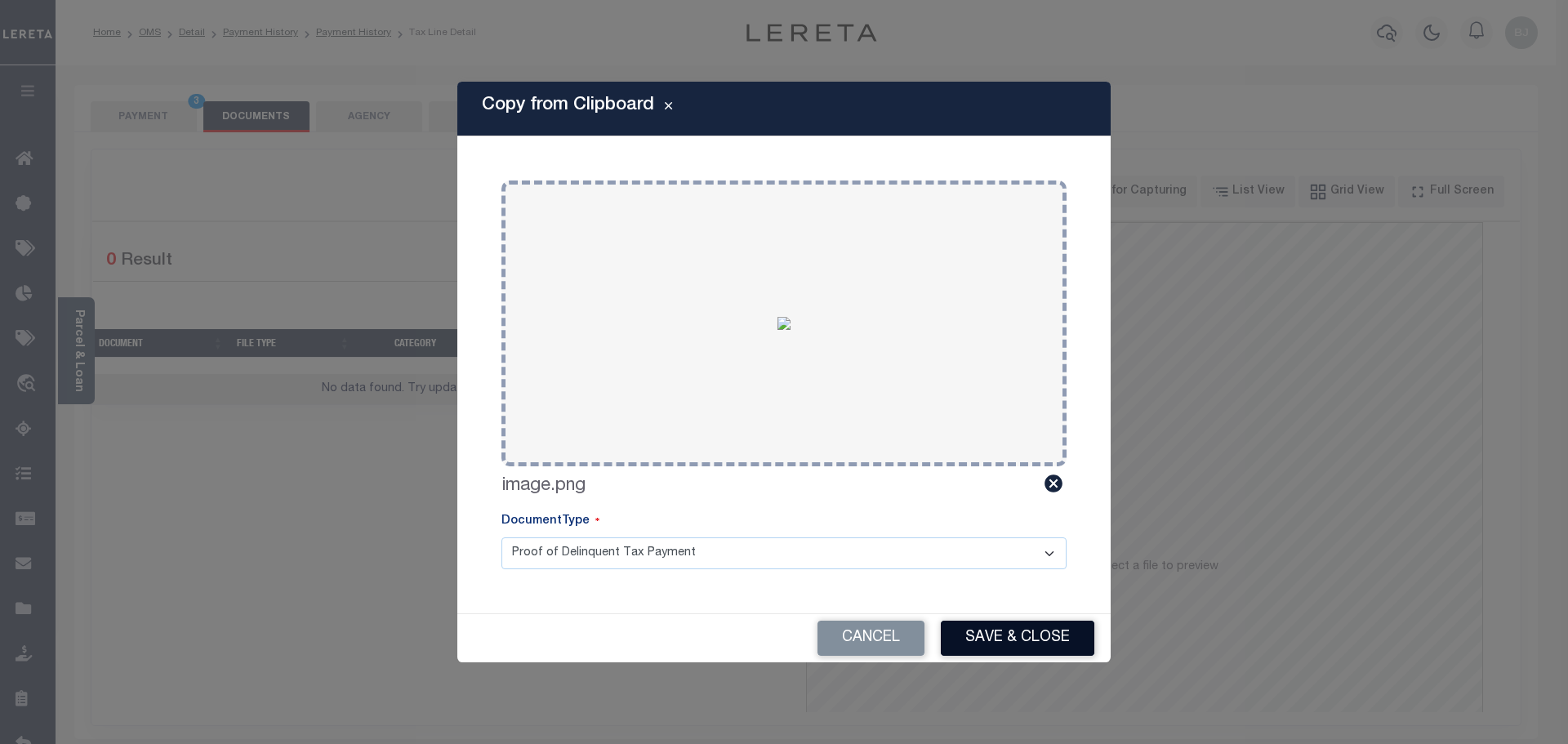
click at [1007, 644] on button "Save & Close" at bounding box center [1018, 638] width 154 height 35
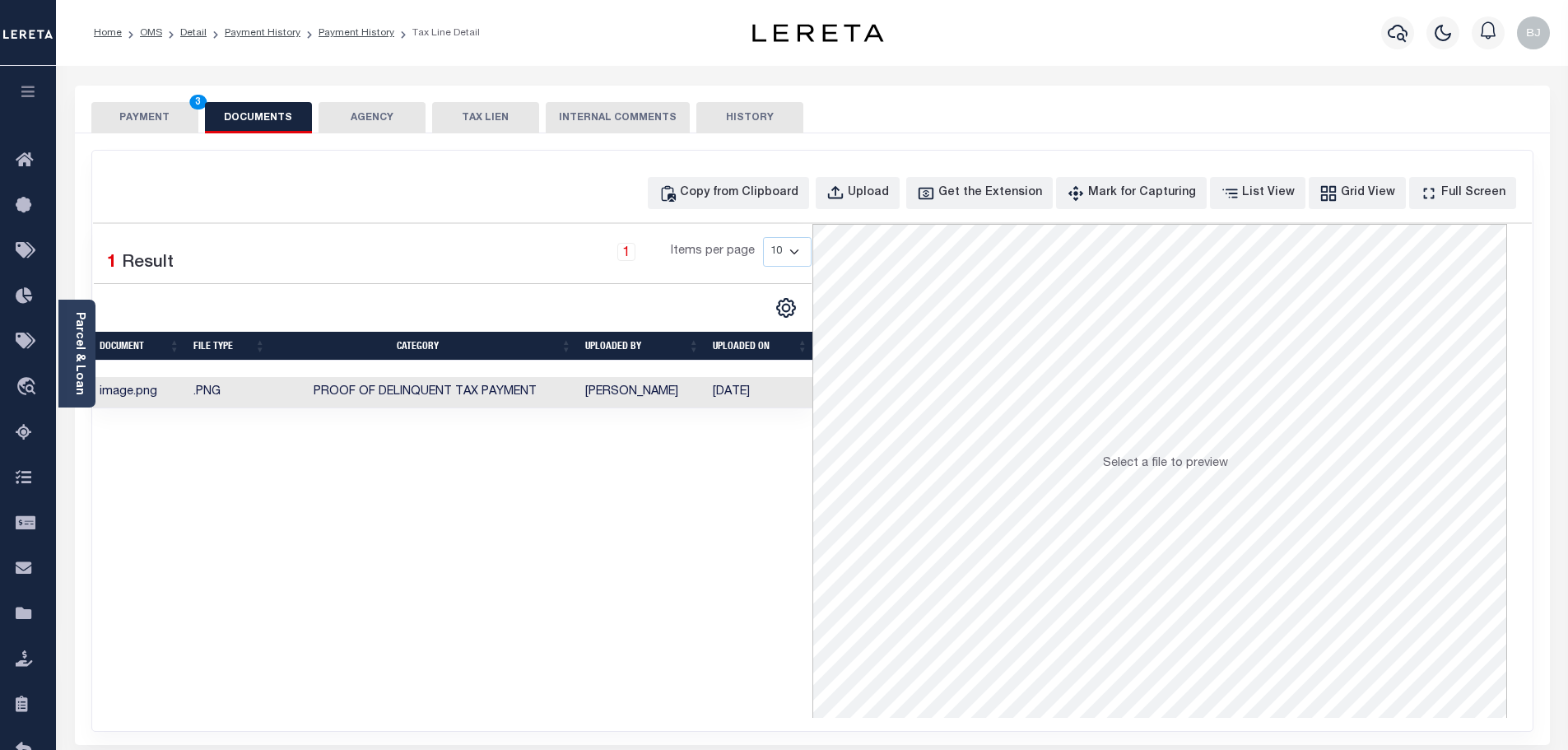
click at [148, 164] on div "Copy from Clipboard Upload Get the Extension Mark for Capturing Got it List Vie…" at bounding box center [812, 441] width 1441 height 581
click at [147, 128] on button "PAYMENT 3" at bounding box center [144, 118] width 107 height 31
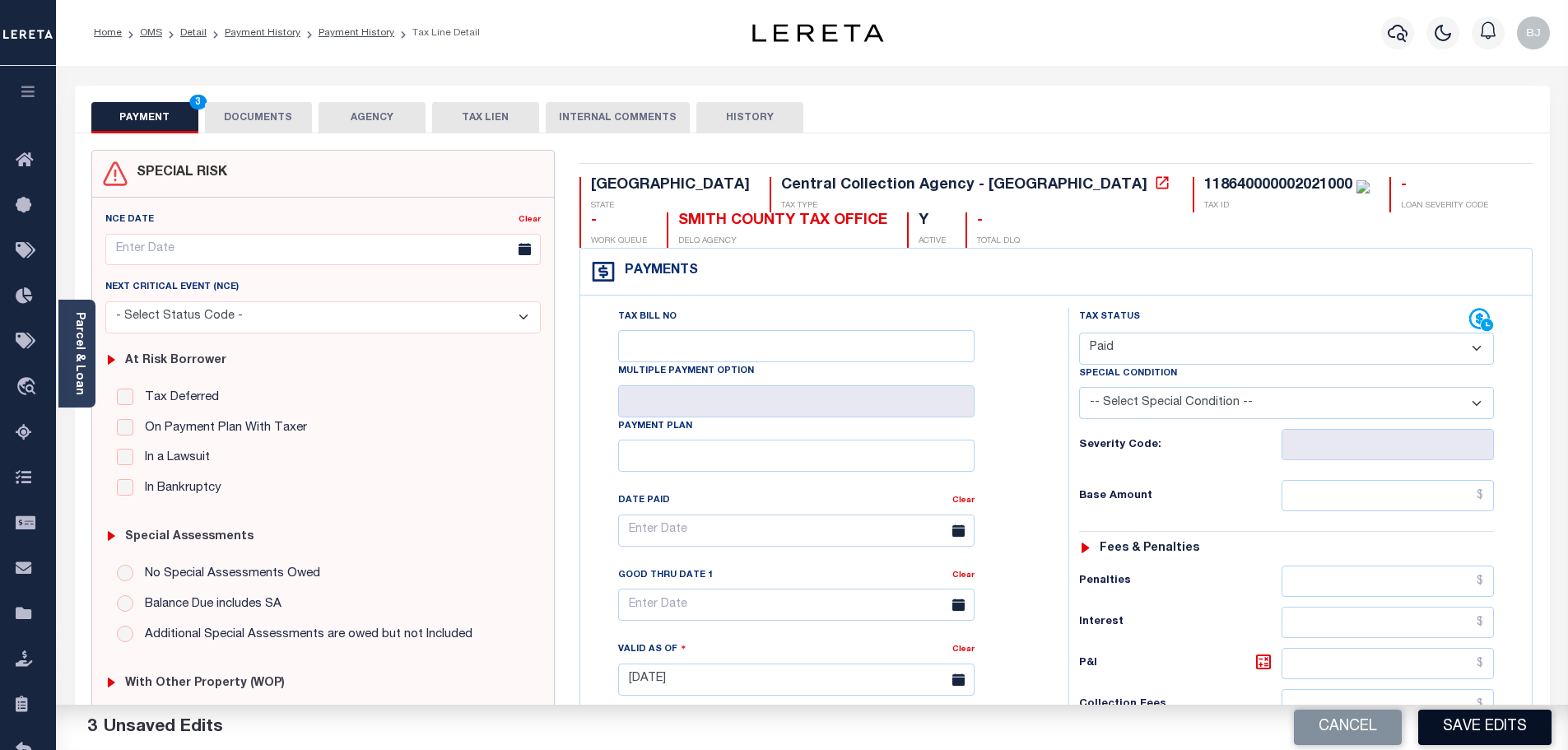
click at [1470, 741] on button "Save Edits" at bounding box center [1485, 727] width 133 height 36
checkbox input "false"
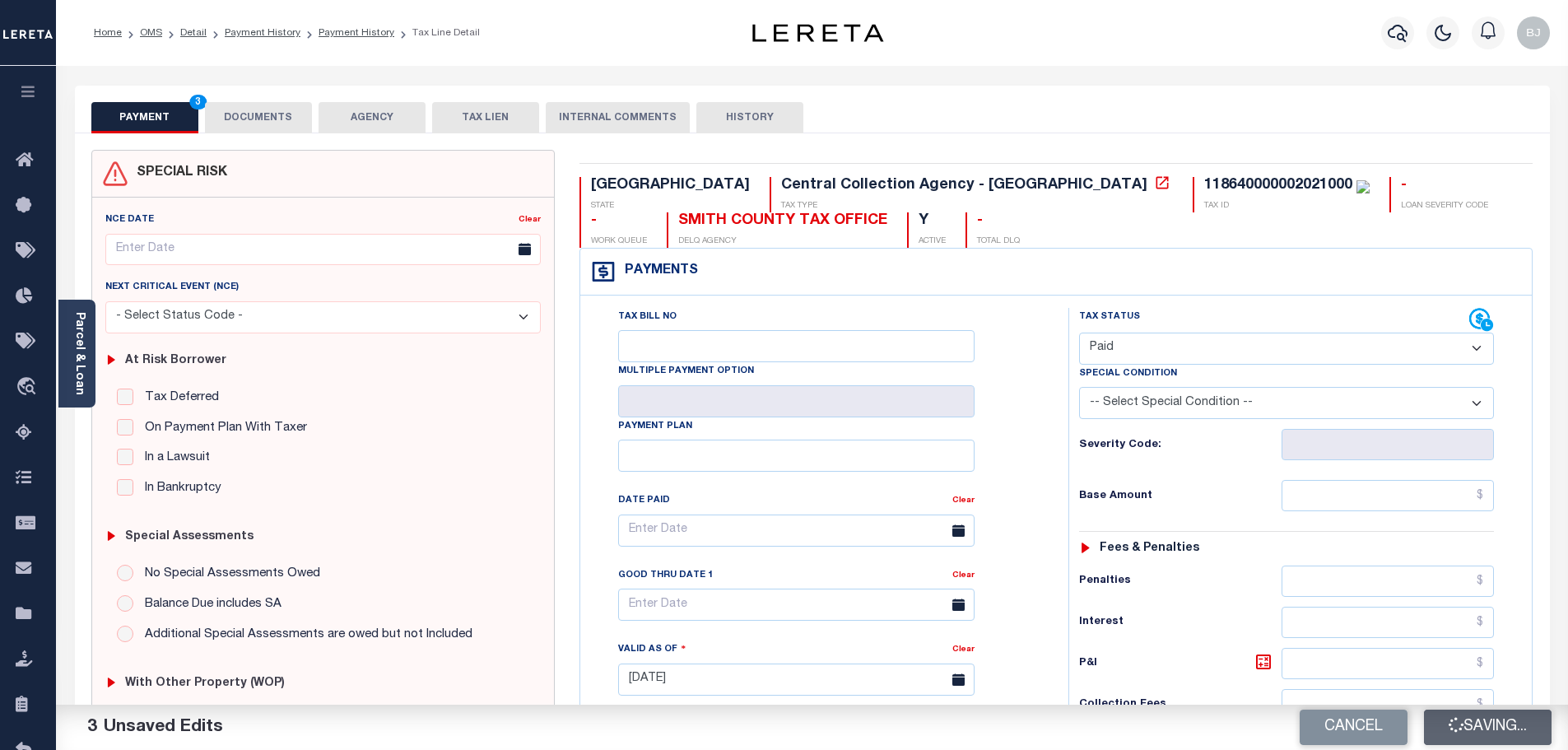
type input "$0"
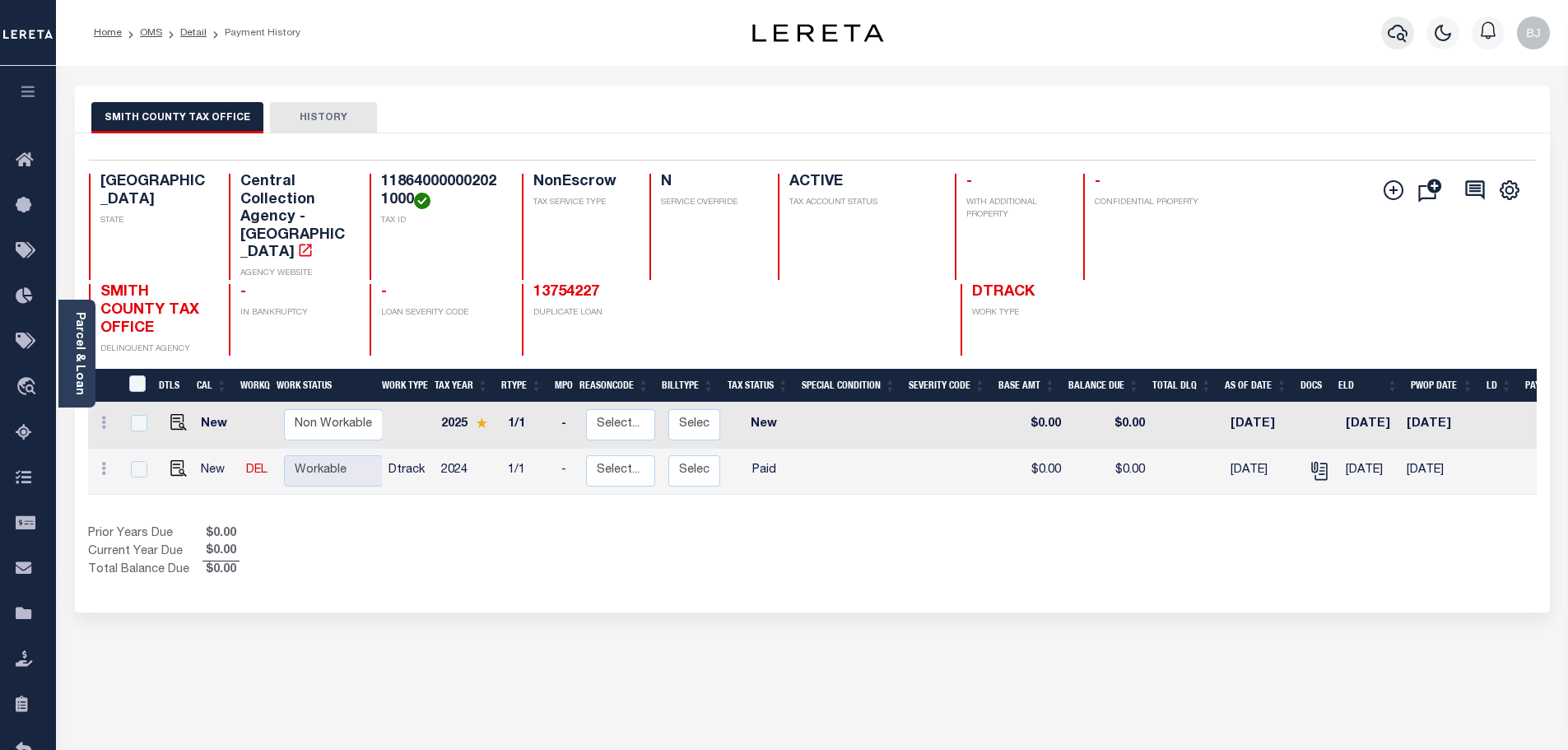
click at [1395, 36] on icon "button" at bounding box center [1397, 33] width 20 height 20
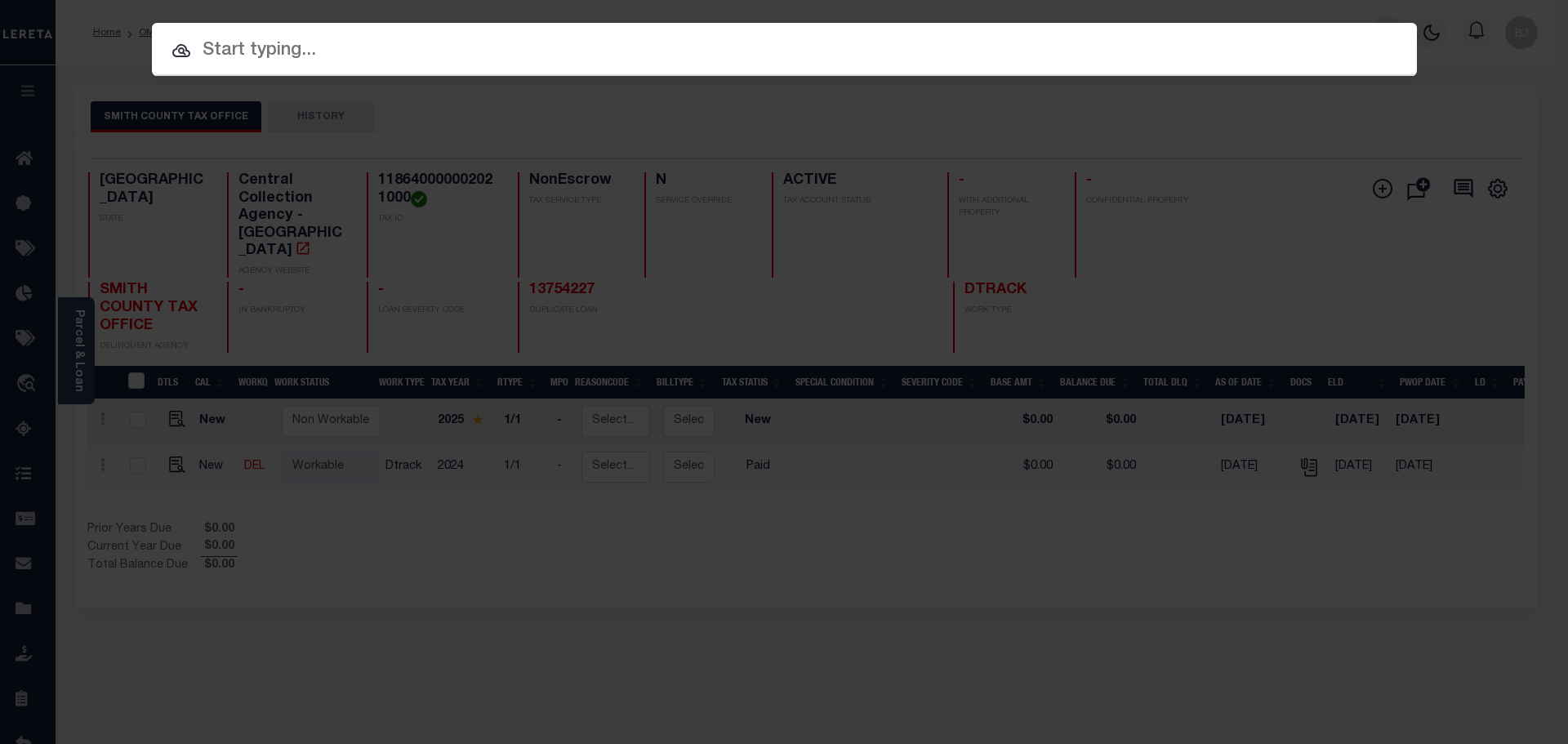
paste input "1825002473"
type input "1825002473"
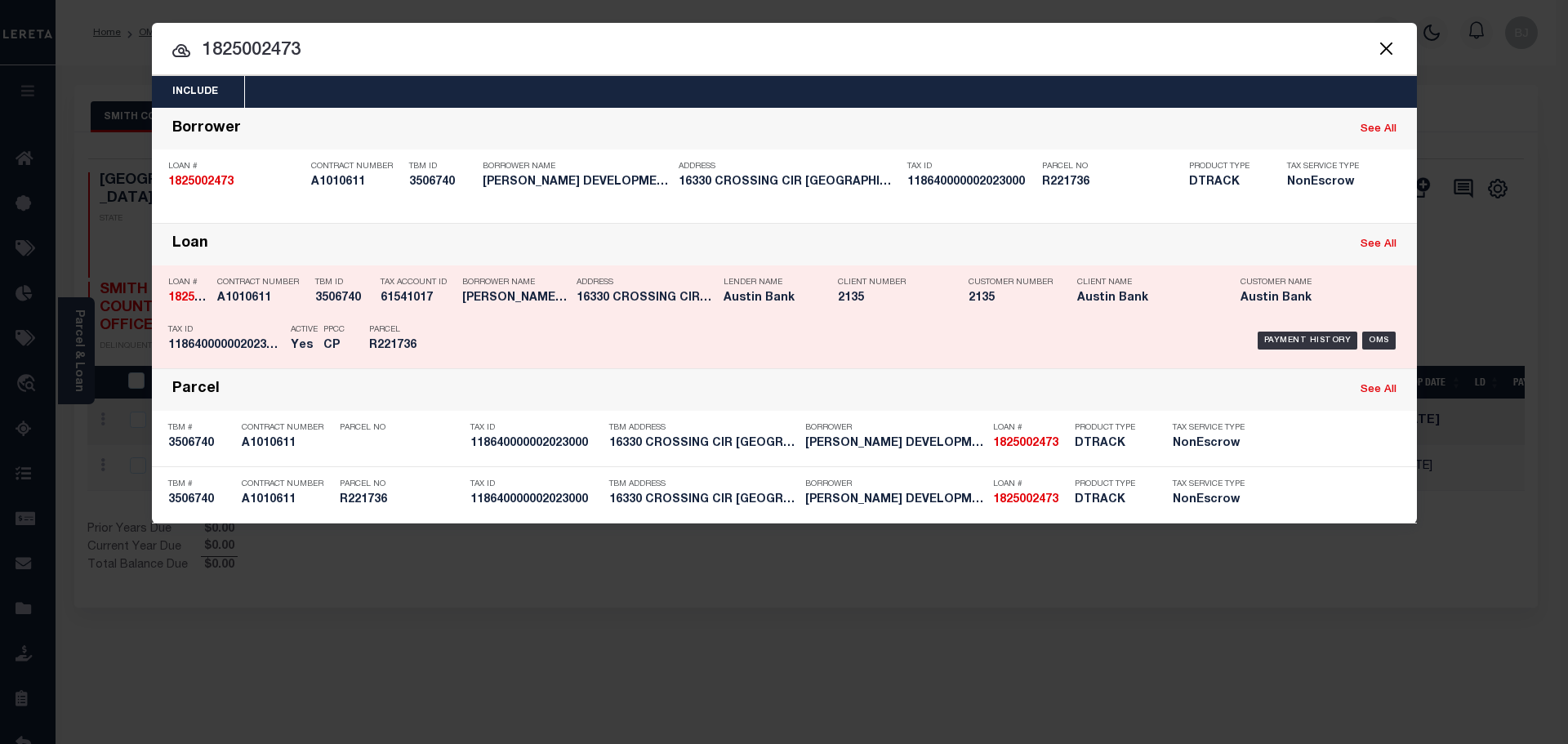
click at [482, 325] on div "Payment History OMS" at bounding box center [933, 340] width 933 height 47
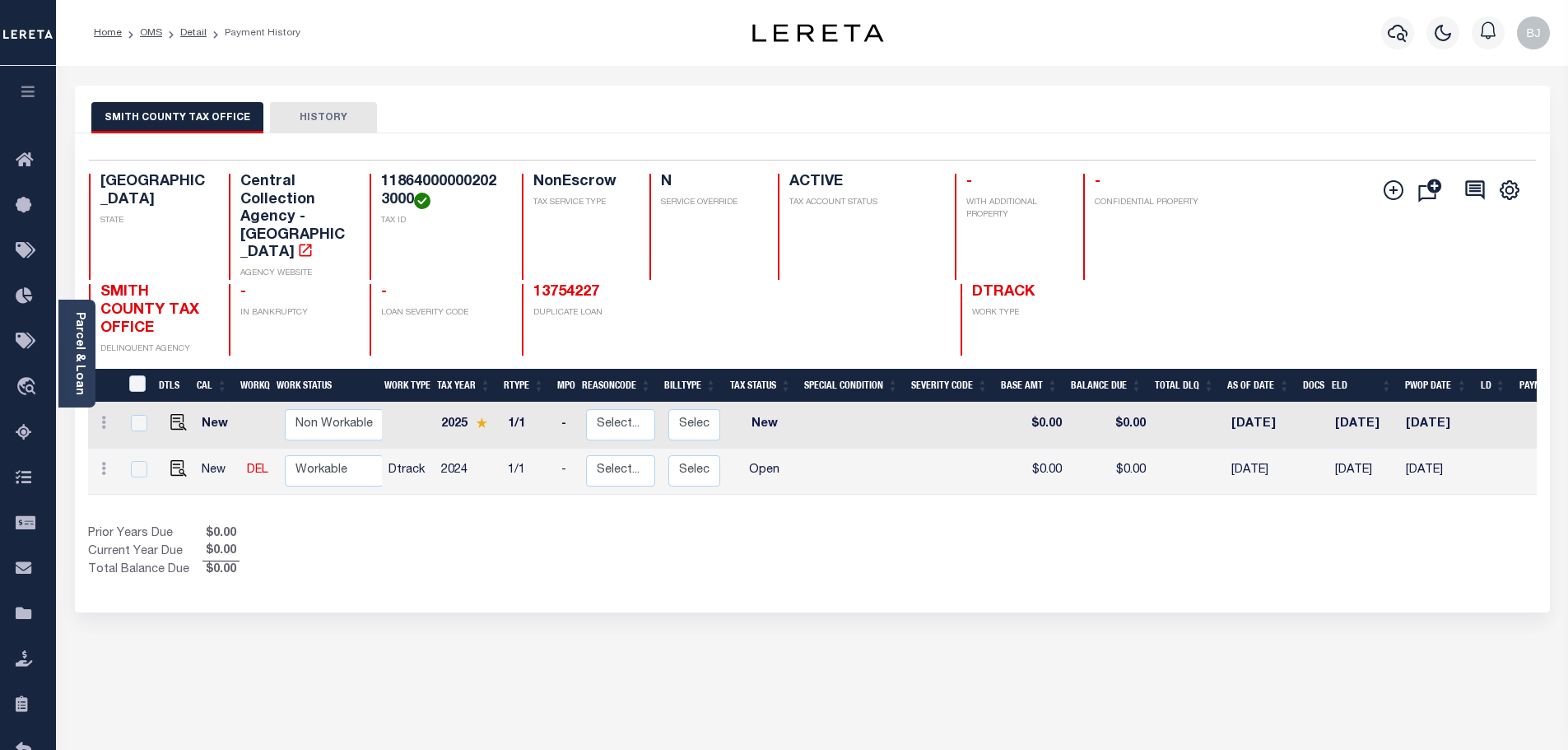
click at [407, 186] on h4 "118640000002023000" at bounding box center [442, 191] width 121 height 36
copy h4 "118640000002023000"
click at [173, 460] on img "" at bounding box center [179, 468] width 16 height 16
checkbox input "true"
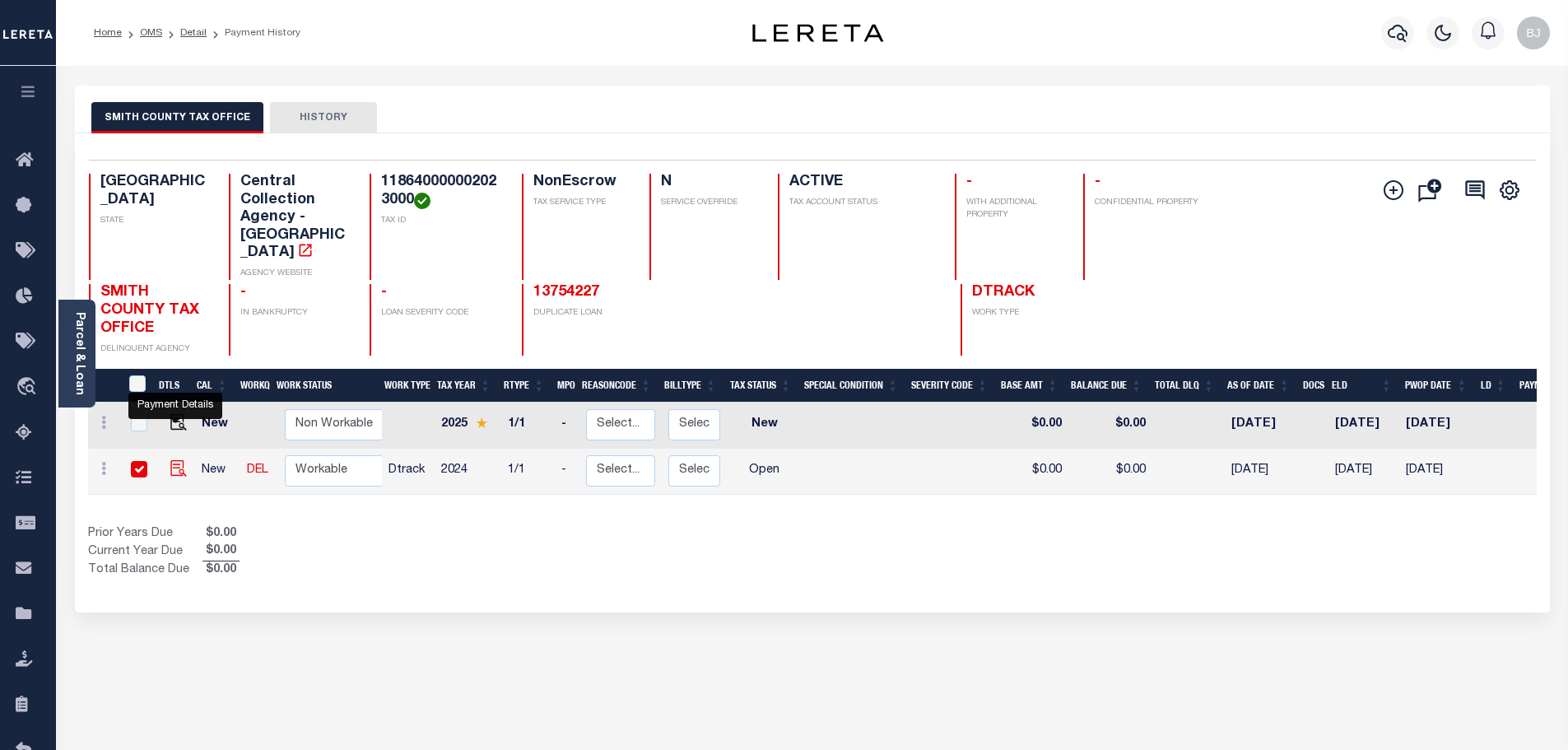
checkbox input "true"
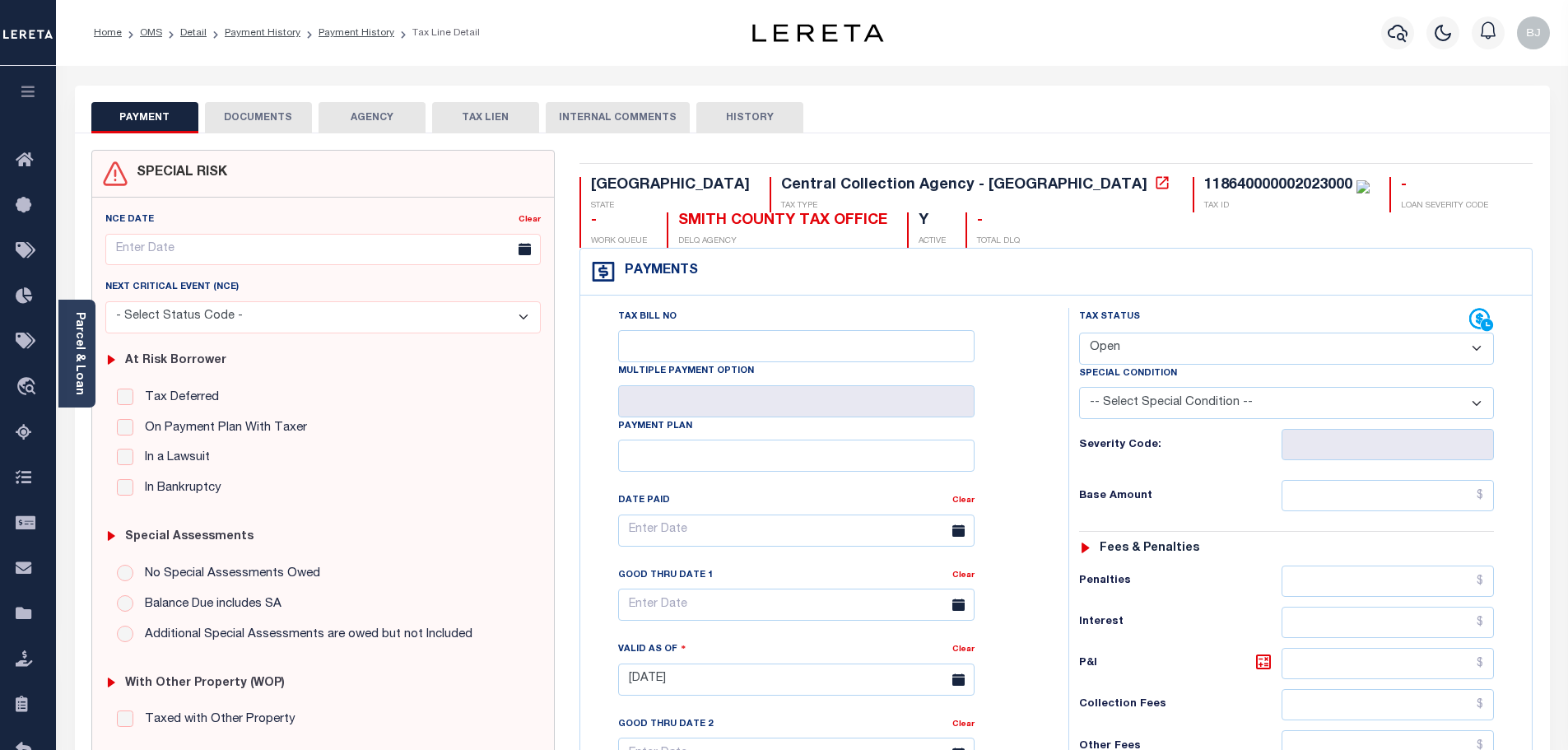
click at [300, 119] on button "DOCUMENTS" at bounding box center [257, 118] width 107 height 31
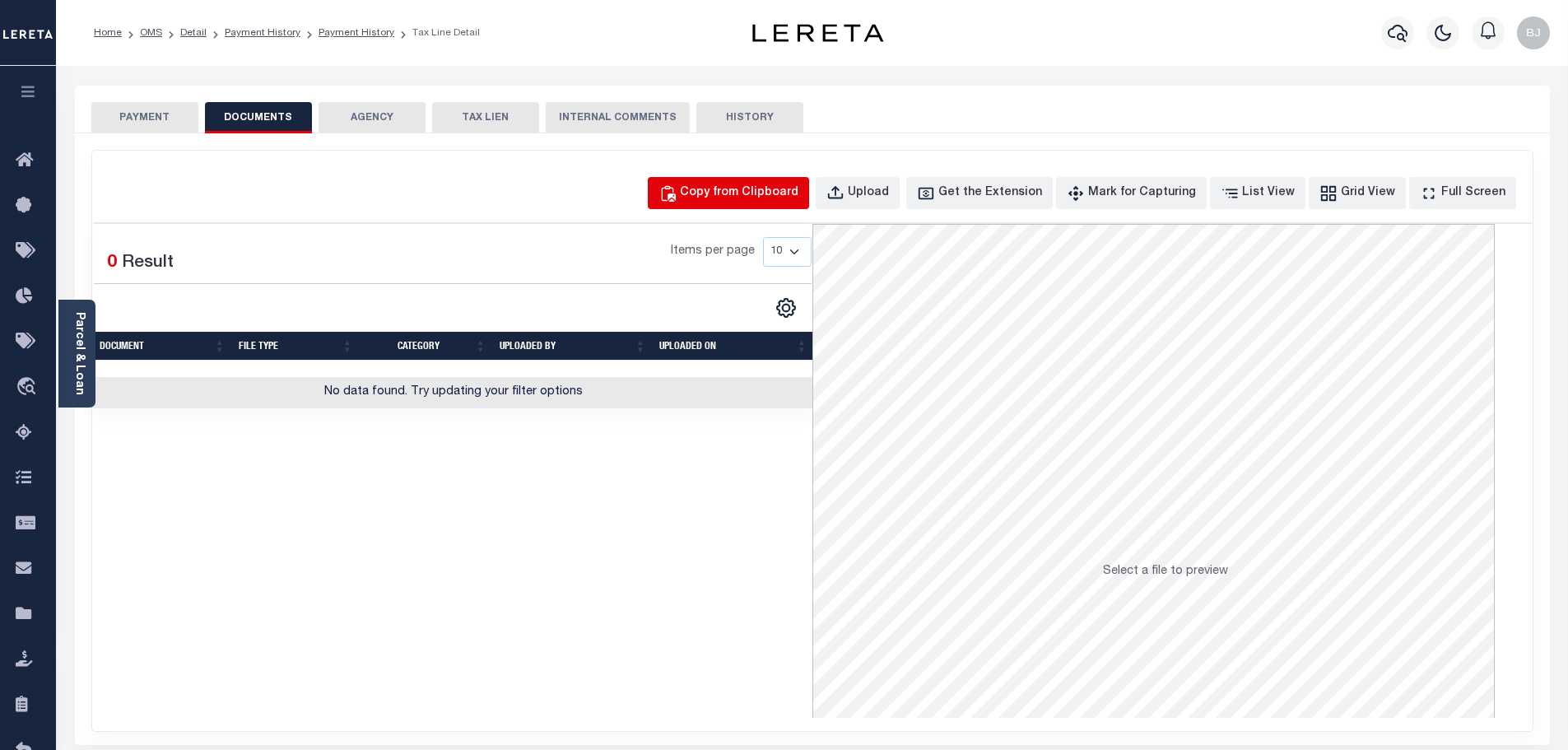
click at [694, 199] on button "Copy from Clipboard" at bounding box center [728, 192] width 161 height 32
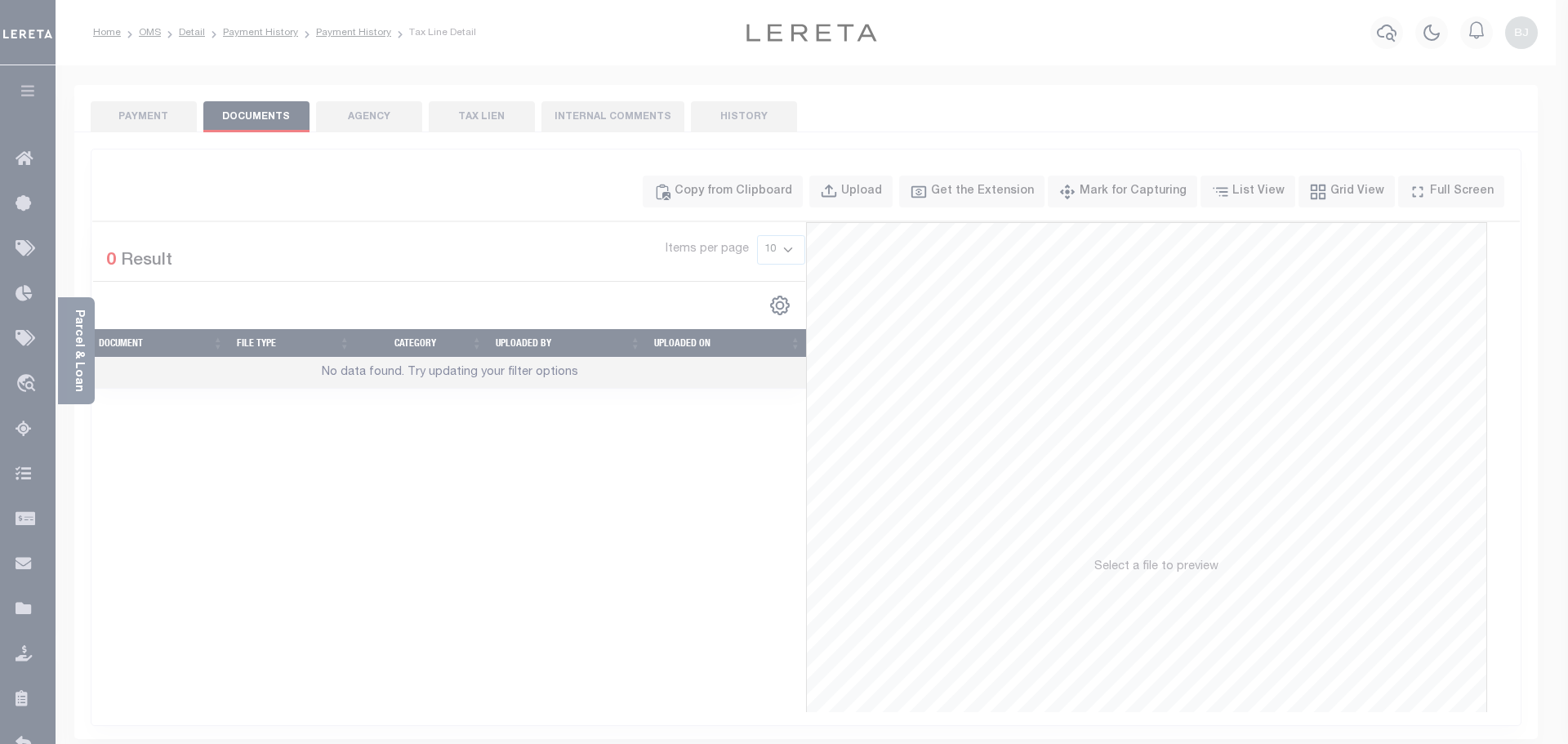
click at [0, 0] on div "Paste copied image or file into this box" at bounding box center [0, 0] width 0 height 0
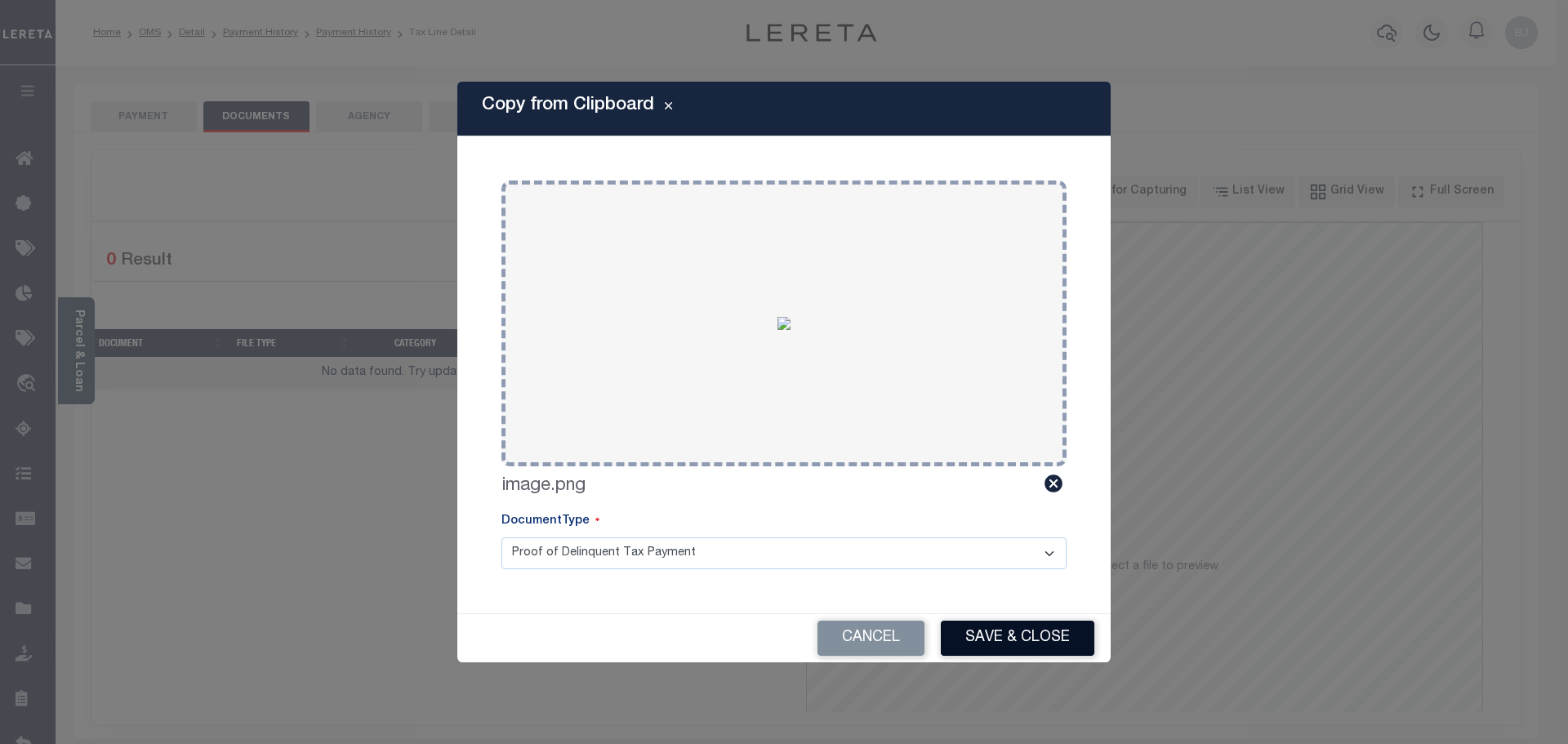
click at [1035, 636] on button "Save & Close" at bounding box center [1018, 638] width 154 height 35
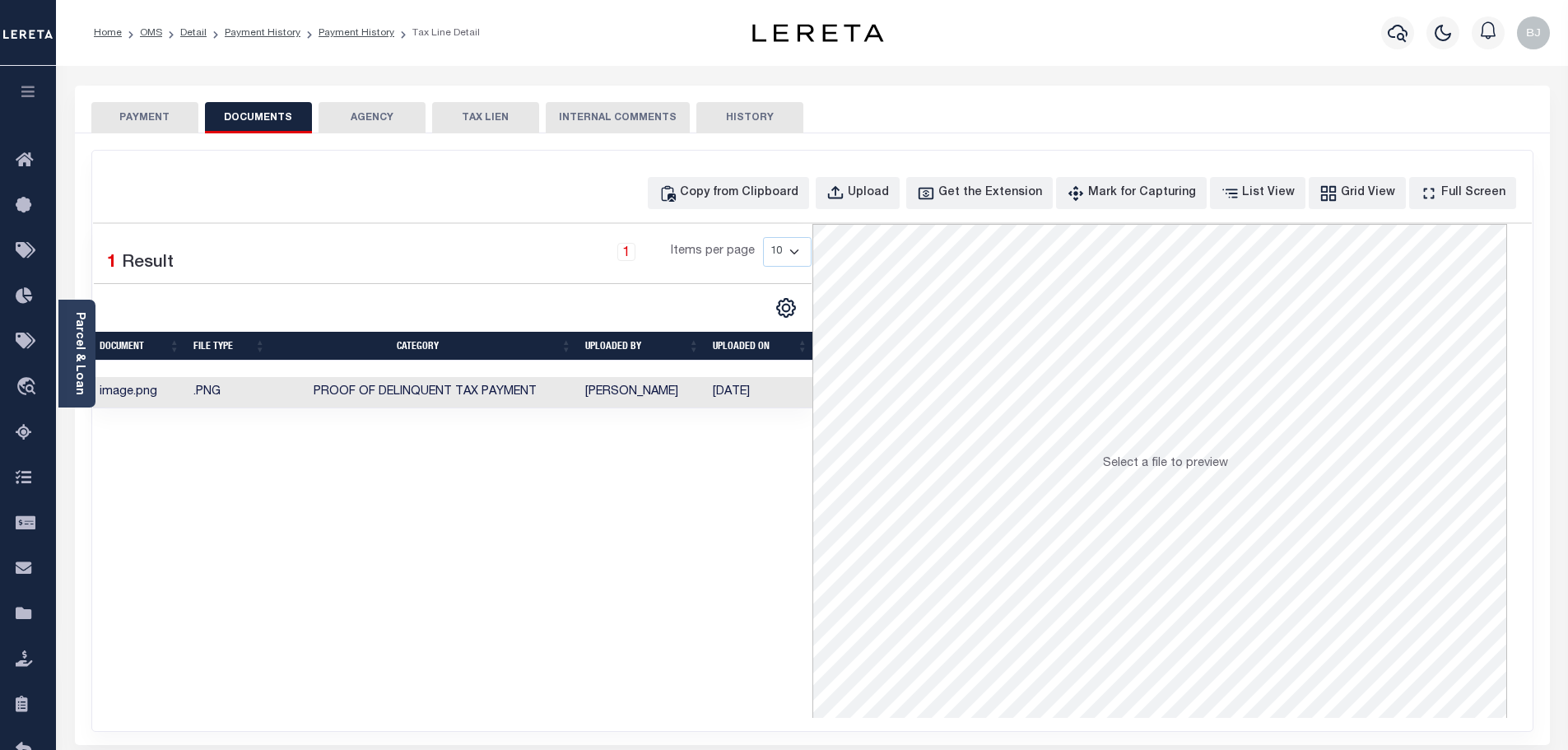
click at [165, 121] on button "PAYMENT" at bounding box center [144, 118] width 107 height 31
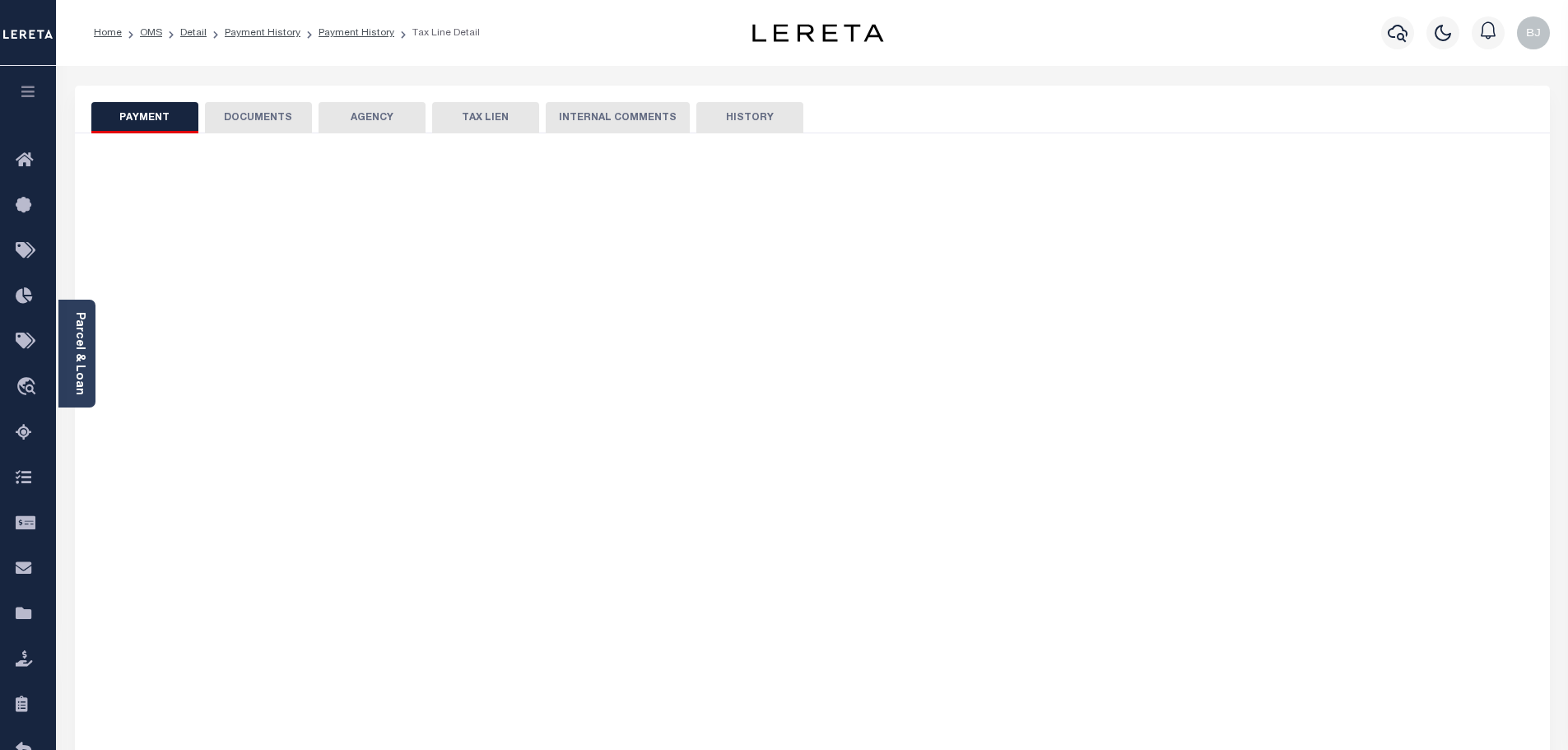
click at [165, 121] on button "PAYMENT" at bounding box center [144, 118] width 107 height 31
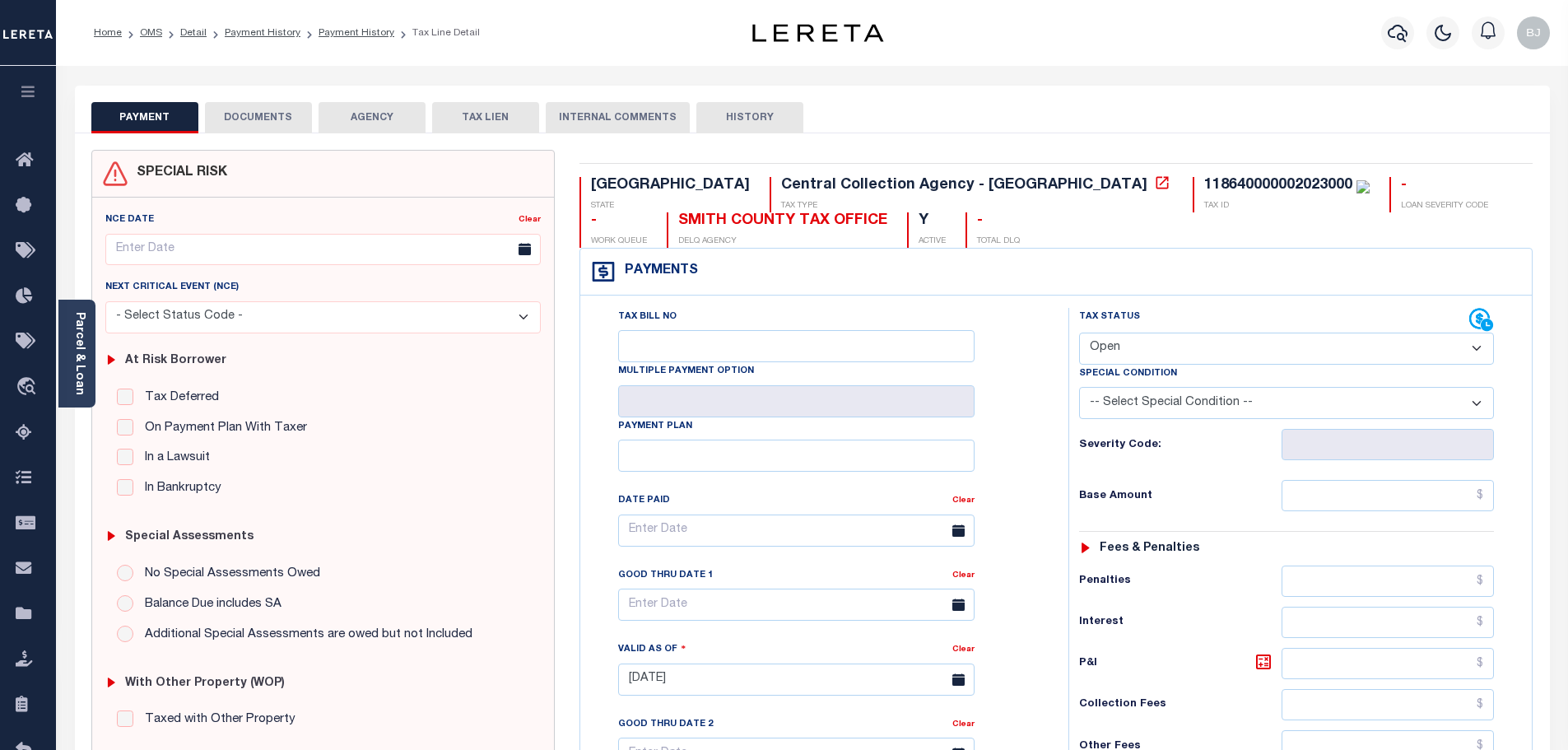
click at [1202, 359] on select "- Select Status Code - Open Due/Unpaid Paid Incomplete No Tax Due Internal Refu…" at bounding box center [1286, 349] width 415 height 32
select select "PYD"
click at [1079, 334] on select "- Select Status Code - Open Due/Unpaid Paid Incomplete No Tax Due Internal Refu…" at bounding box center [1286, 349] width 415 height 32
type input "09/05/2025"
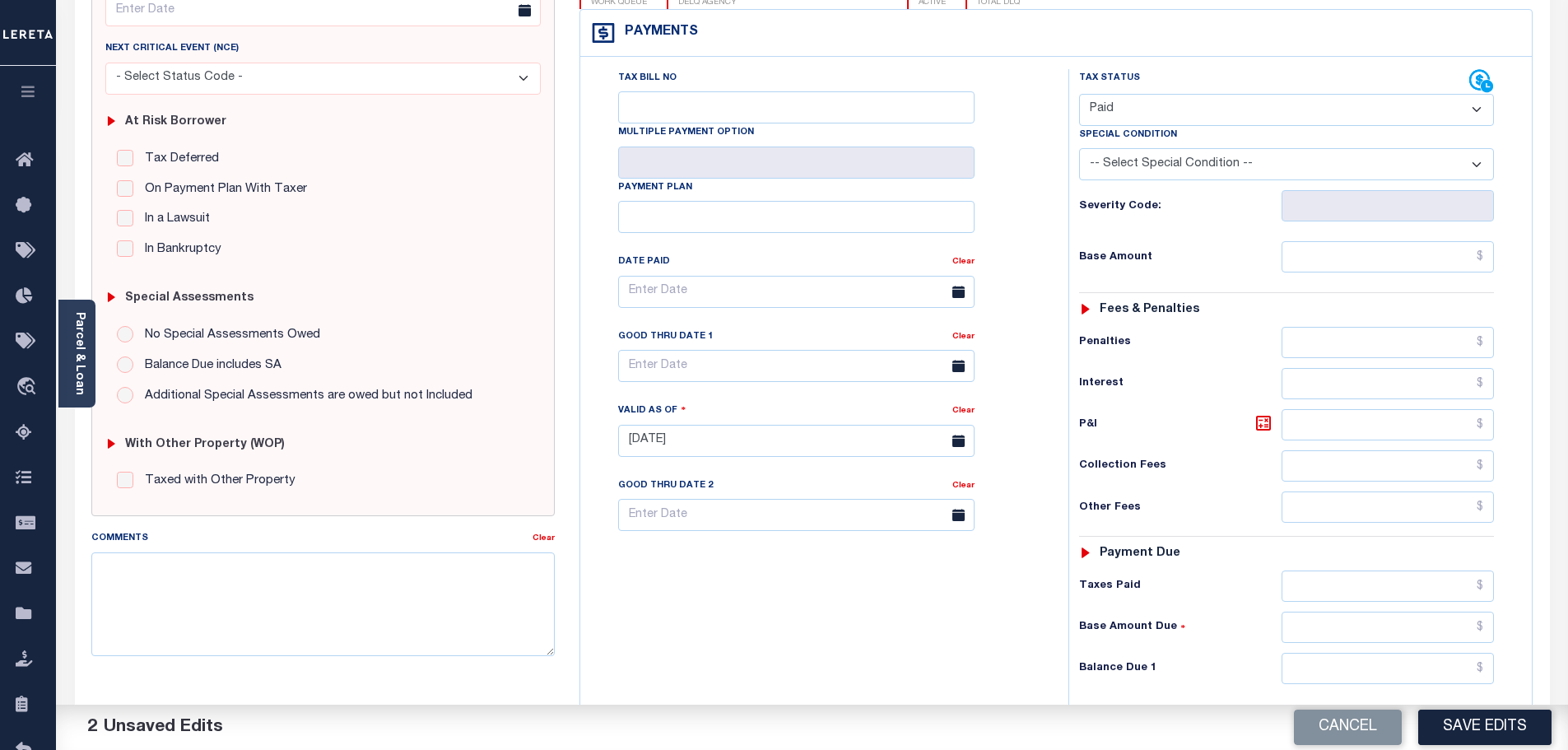
scroll to position [329, 0]
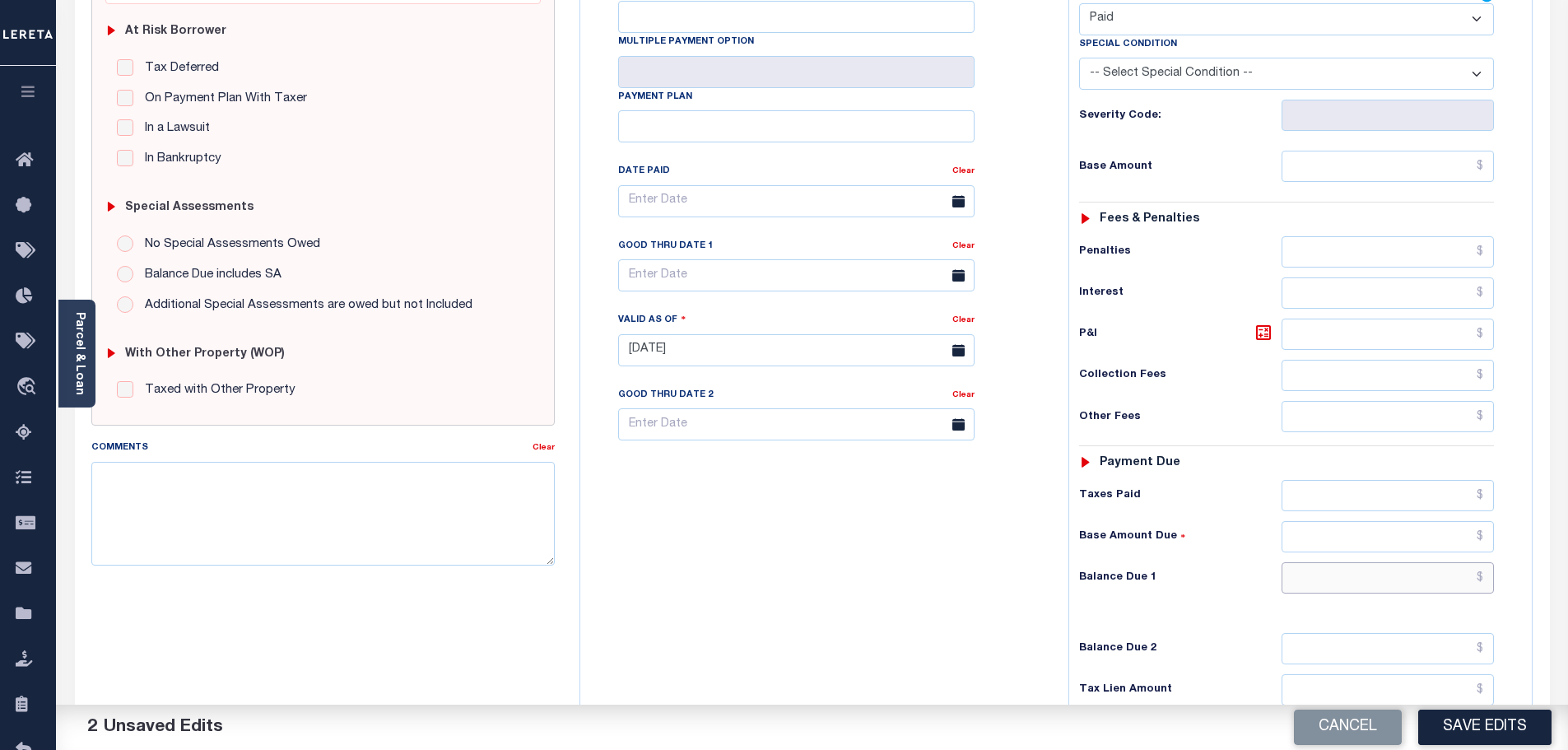
click at [1401, 592] on input "text" at bounding box center [1389, 578] width 213 height 31
type input "$0.00"
click at [1448, 721] on button "Save Edits" at bounding box center [1485, 727] width 133 height 36
checkbox input "false"
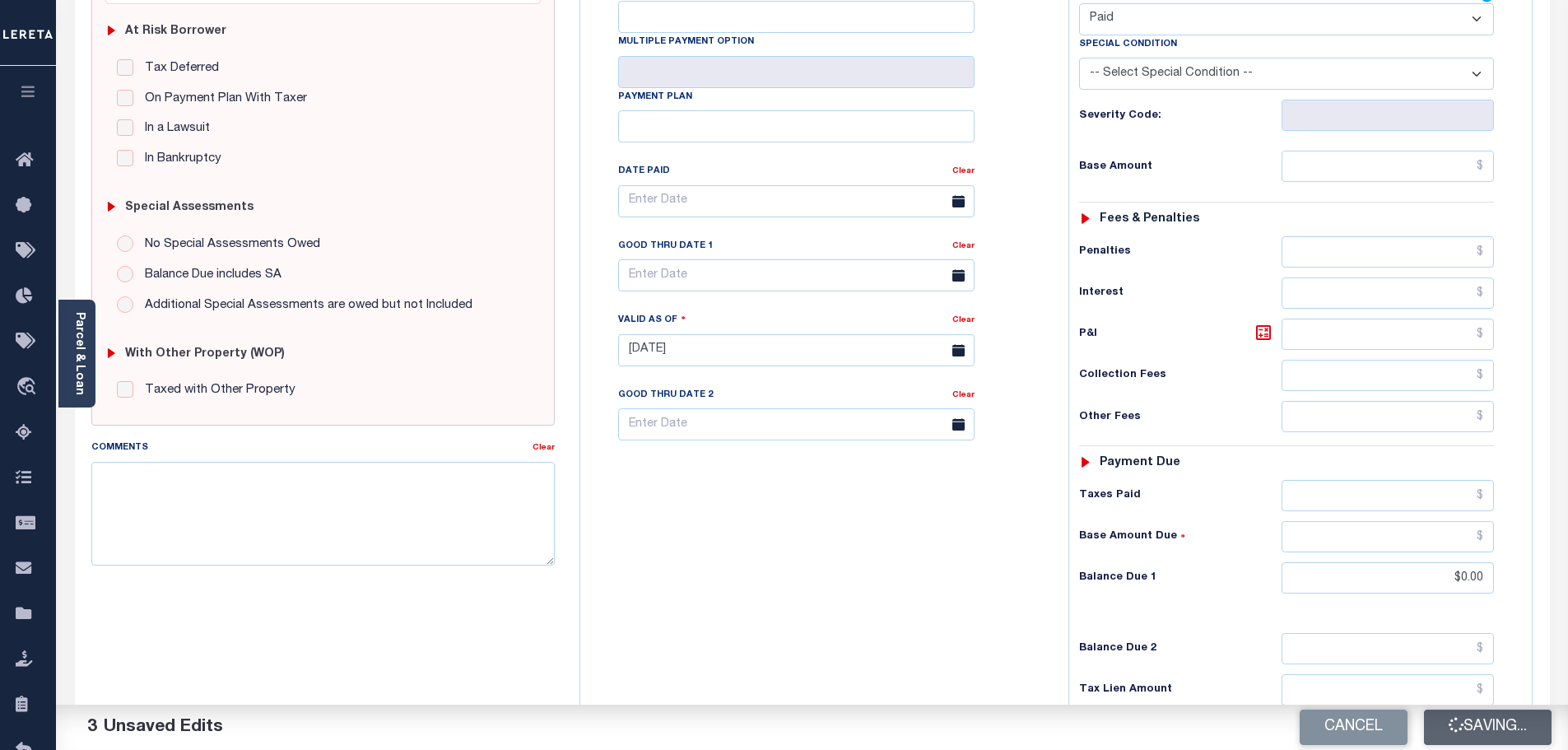
checkbox input "false"
type input "$0"
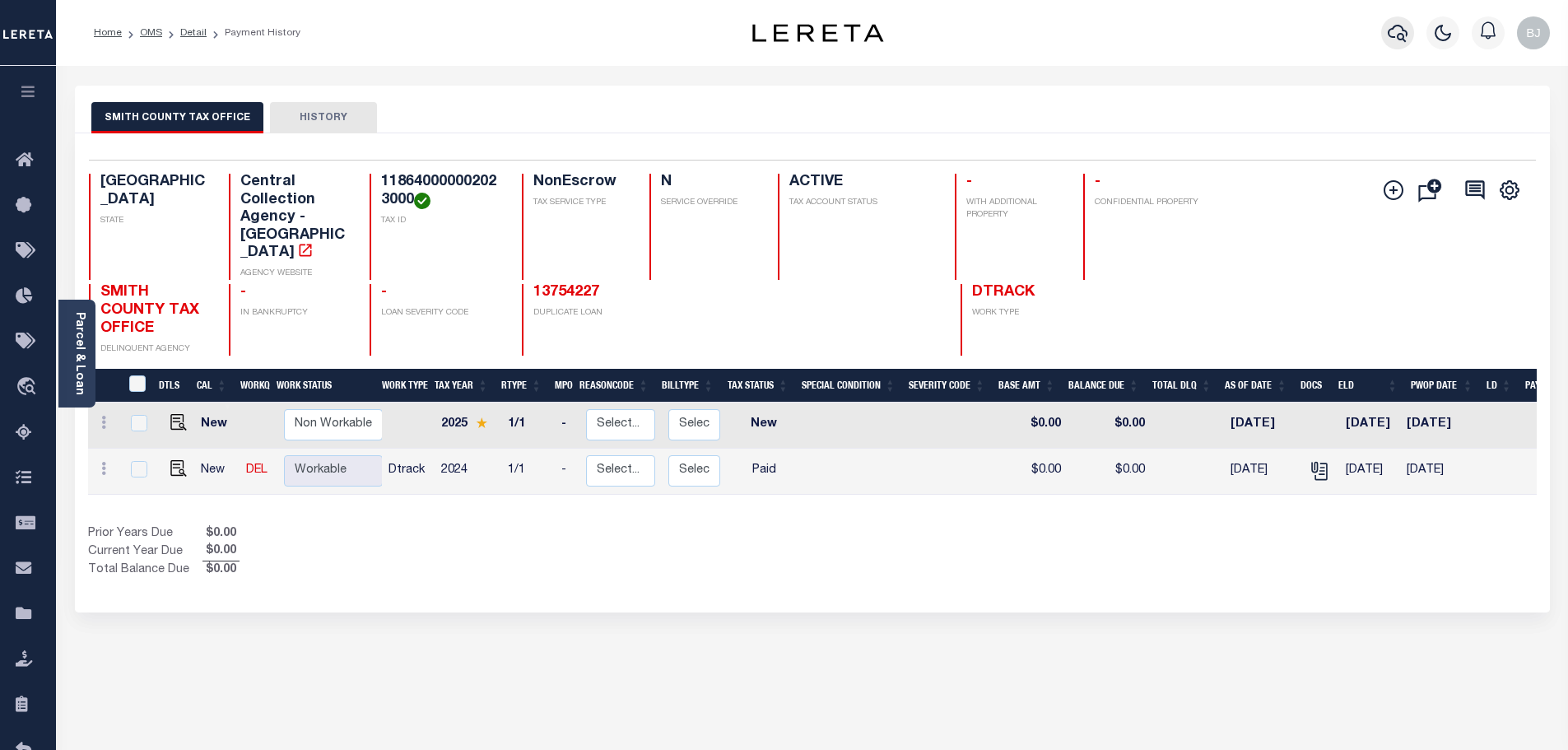
click at [1383, 30] on button "button" at bounding box center [1398, 33] width 33 height 33
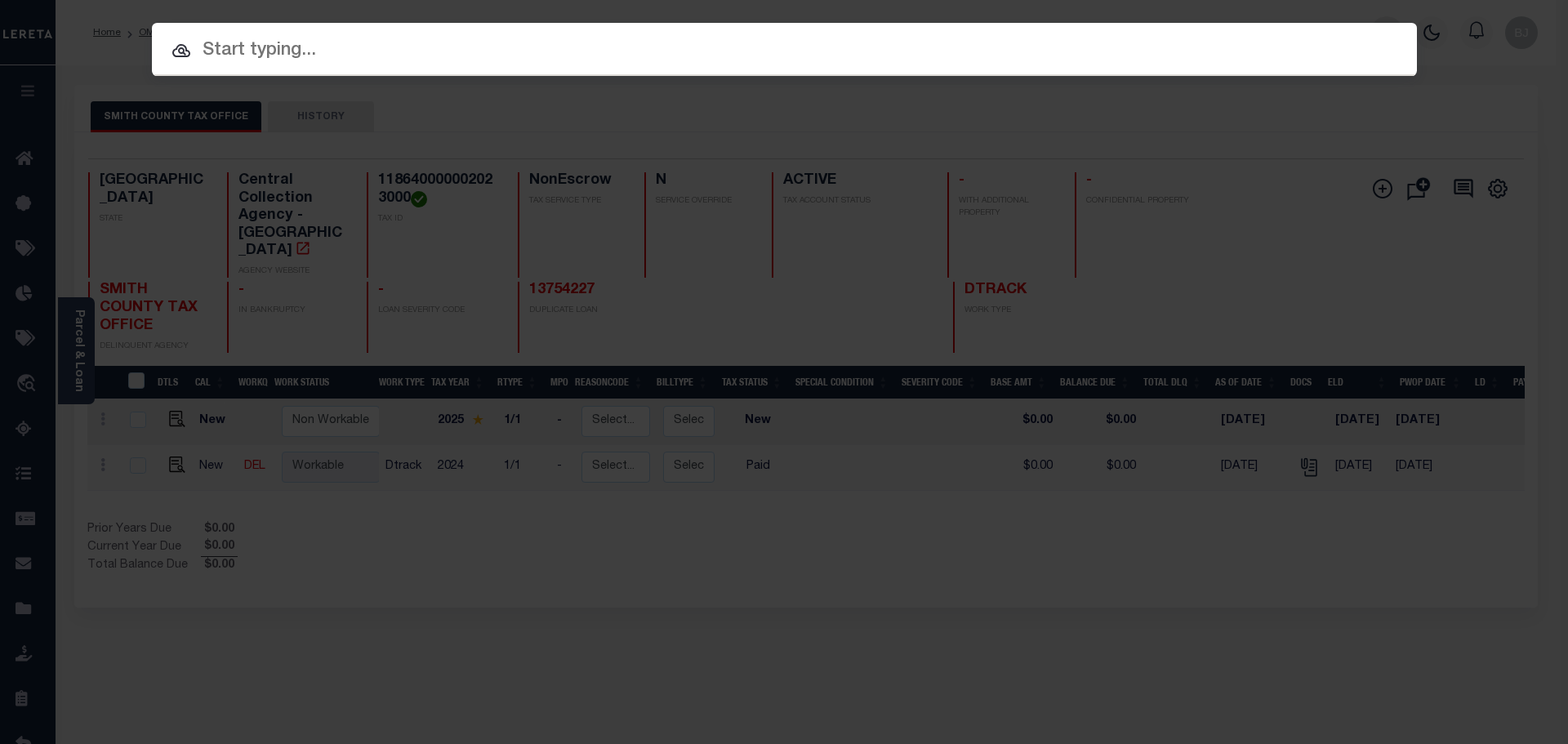
paste input "1825005681"
type input "1825005681"
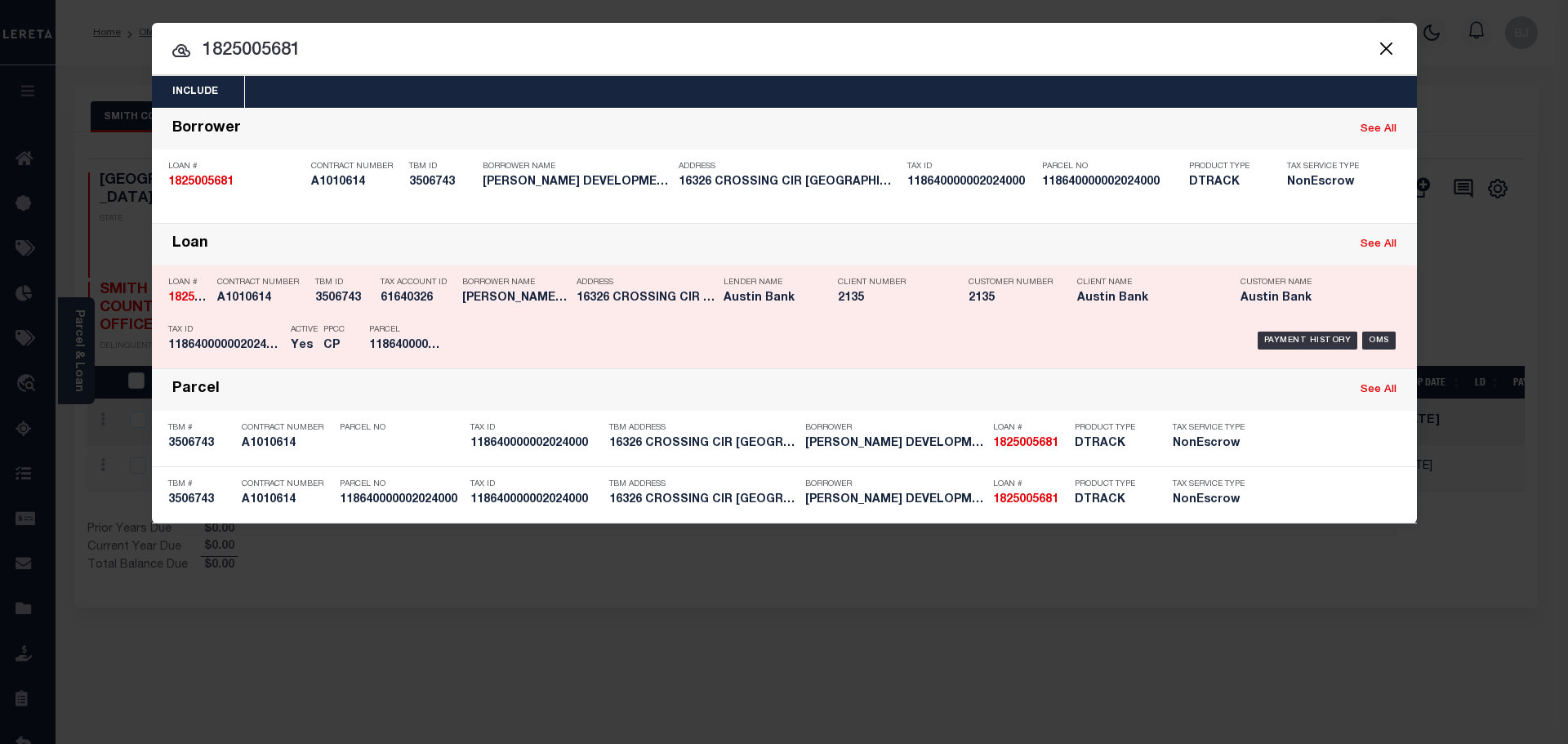
click at [635, 341] on div "Payment History OMS" at bounding box center [933, 340] width 933 height 47
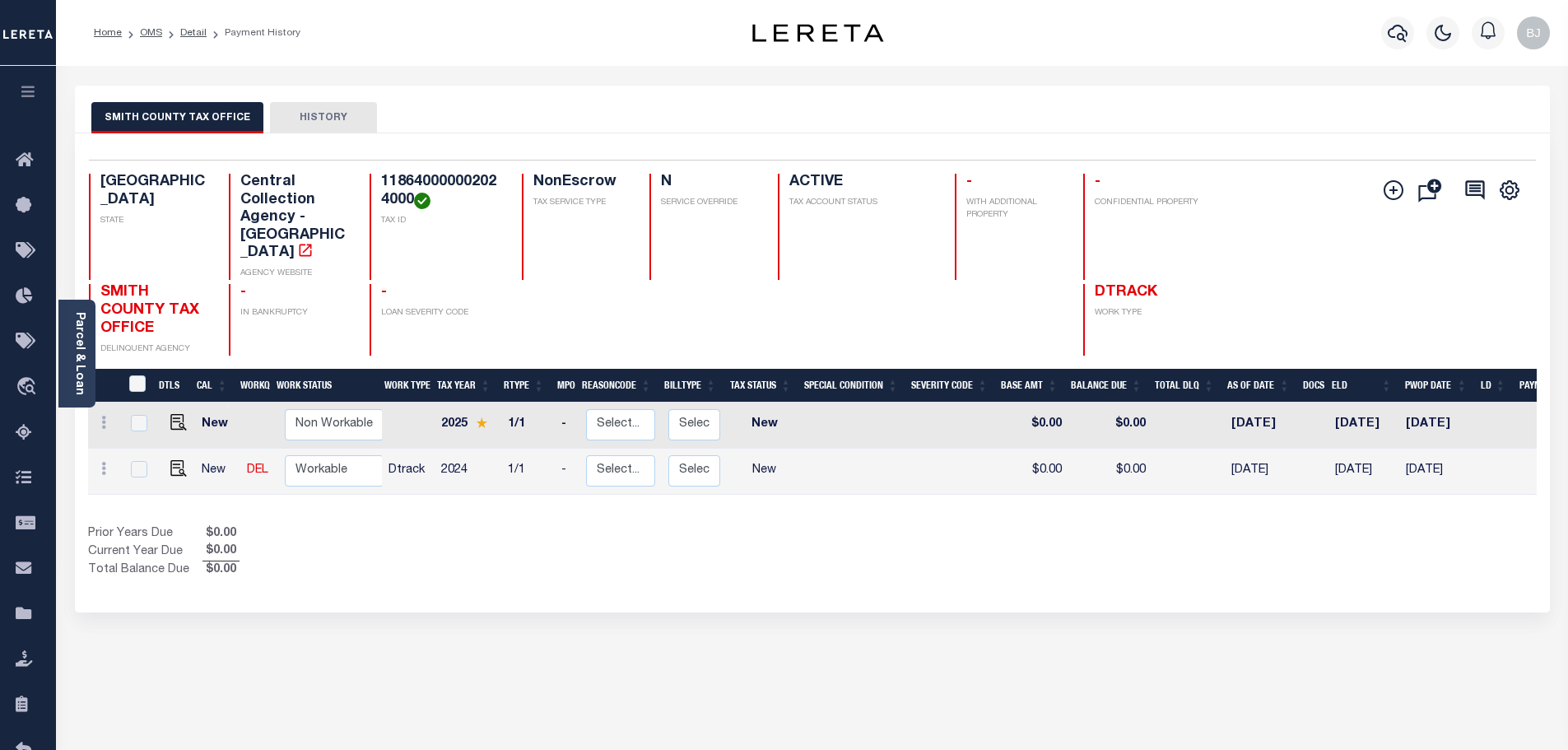
click at [439, 187] on h4 "118640000002024000" at bounding box center [442, 191] width 121 height 36
copy h4 "118640000002024000"
click at [172, 460] on img "" at bounding box center [179, 468] width 16 height 16
checkbox input "true"
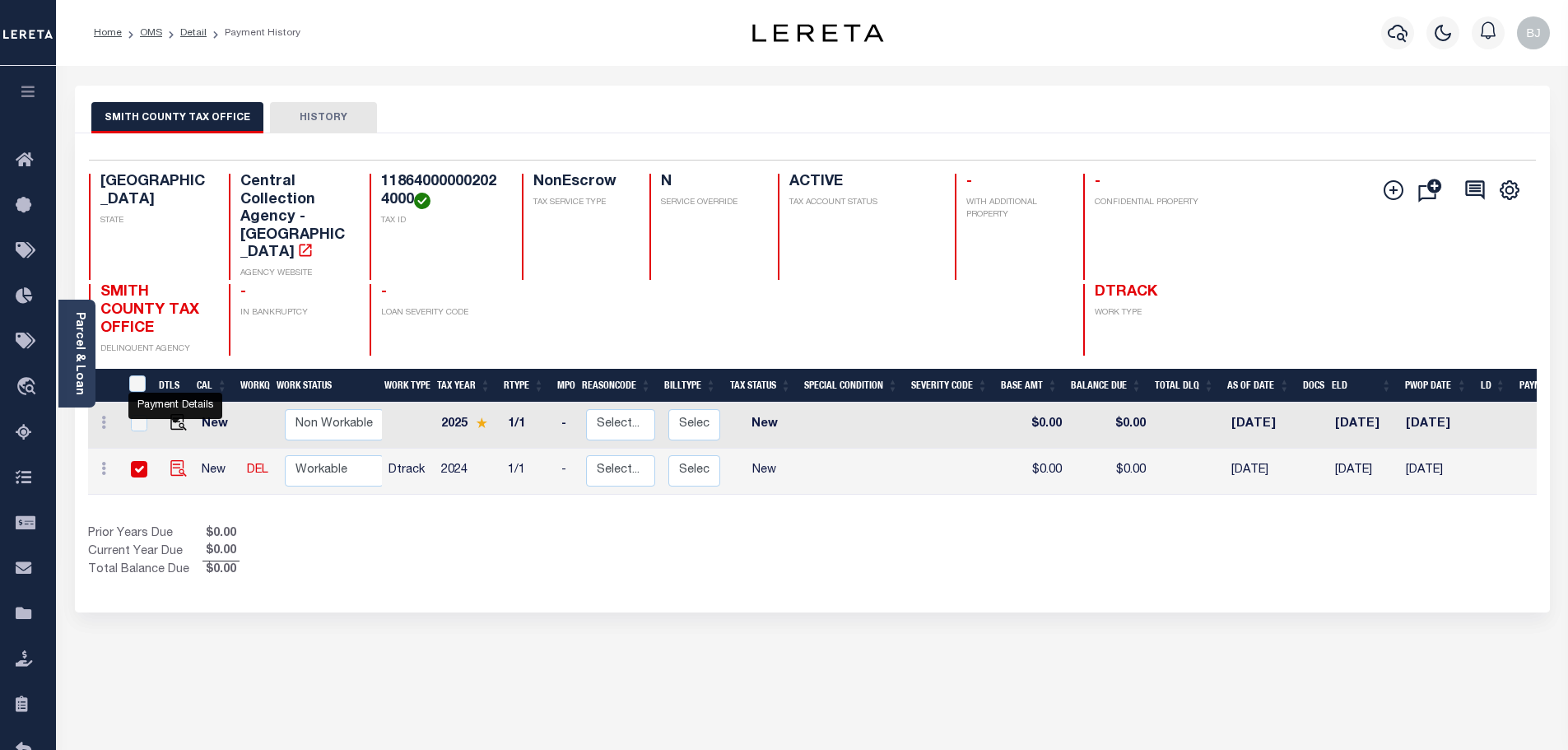
checkbox input "true"
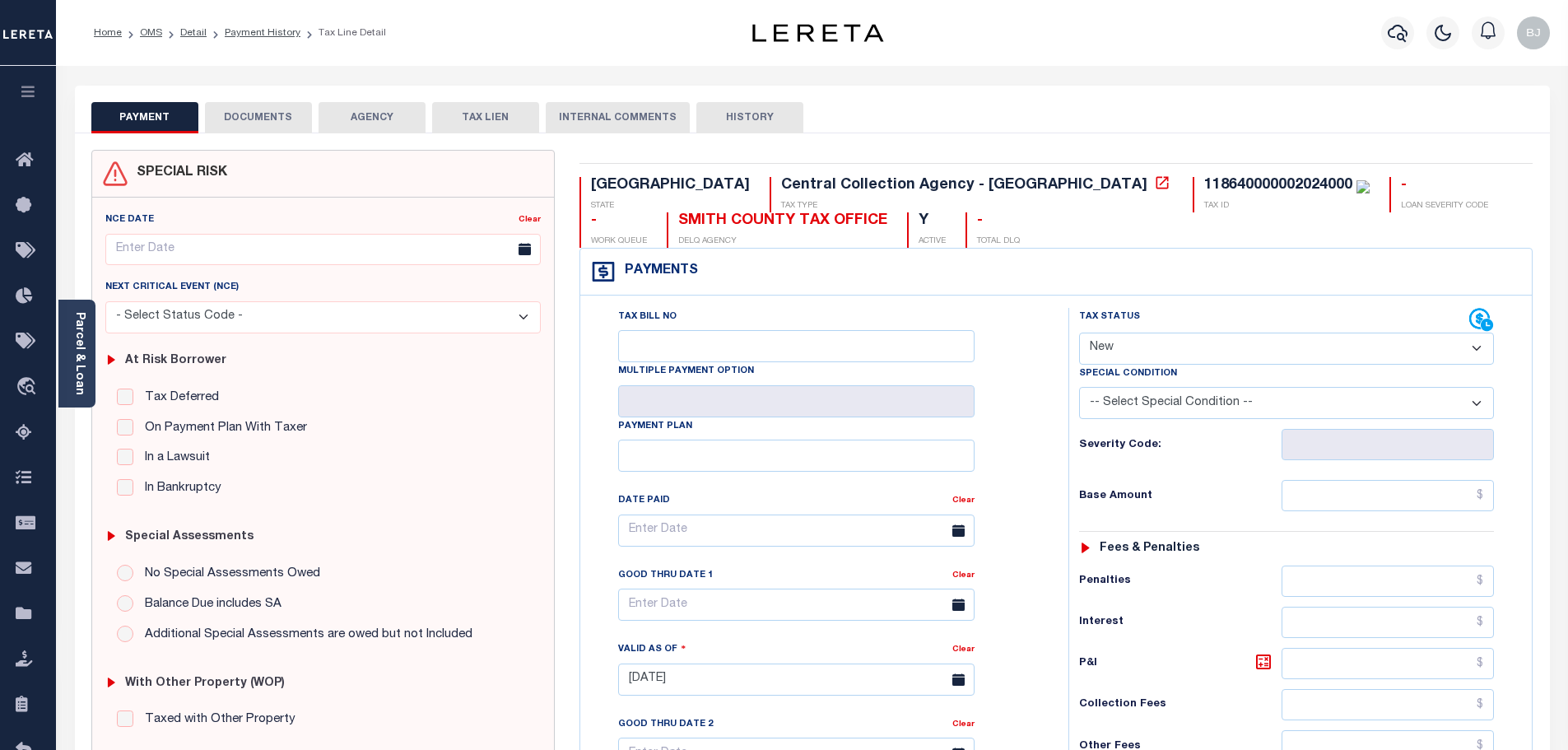
click at [1220, 365] on select "- Select Status Code - Open Due/Unpaid Paid Incomplete No Tax Due Internal Refu…" at bounding box center [1286, 349] width 415 height 32
click at [1092, 355] on select "- Select Status Code - Open Due/Unpaid Paid Incomplete No Tax Due Internal Refu…" at bounding box center [1286, 349] width 415 height 32
select select "PYD"
click at [1079, 334] on select "- Select Status Code - Open Due/Unpaid Paid Incomplete No Tax Due Internal Refu…" at bounding box center [1286, 349] width 415 height 32
type input "[DATE]"
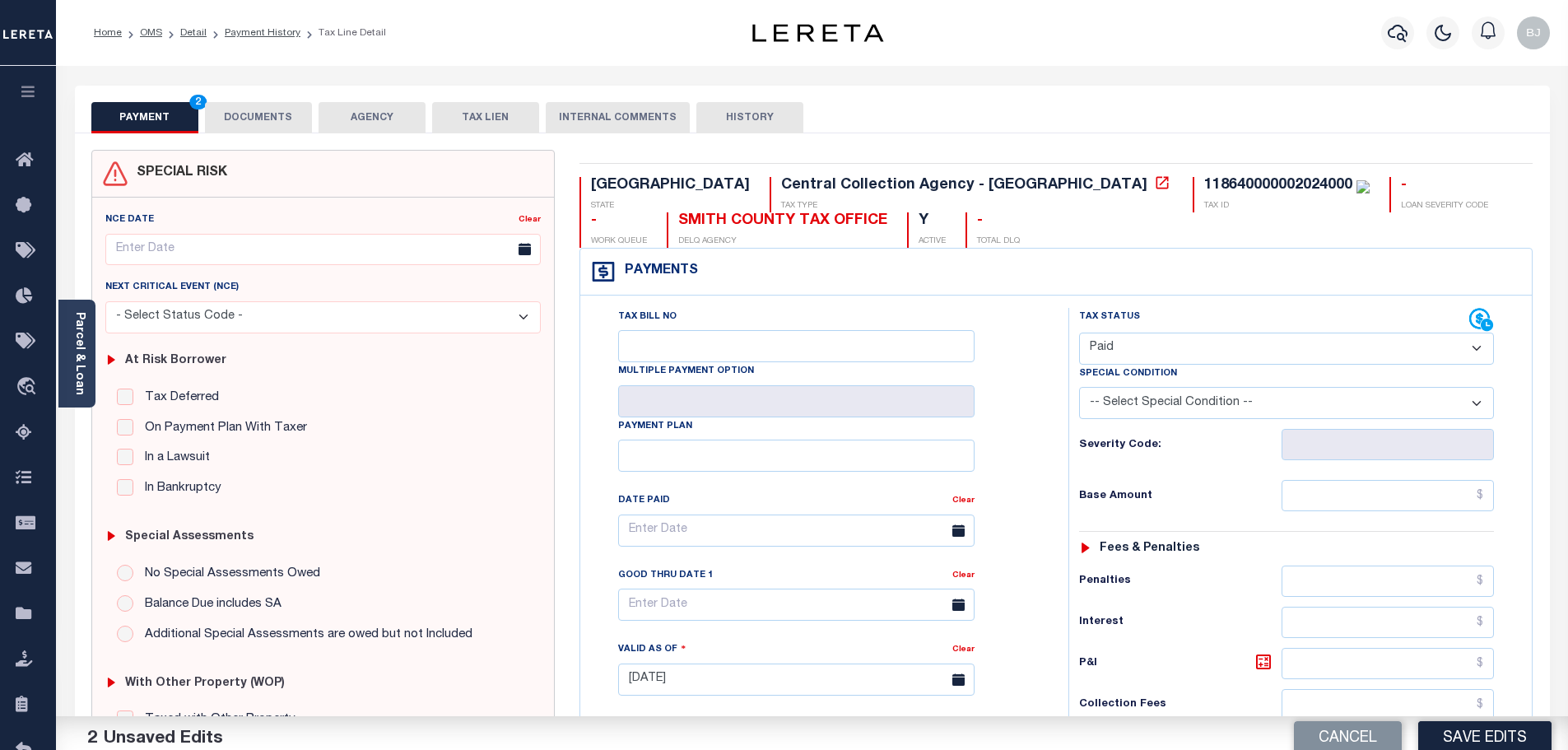
scroll to position [329, 0]
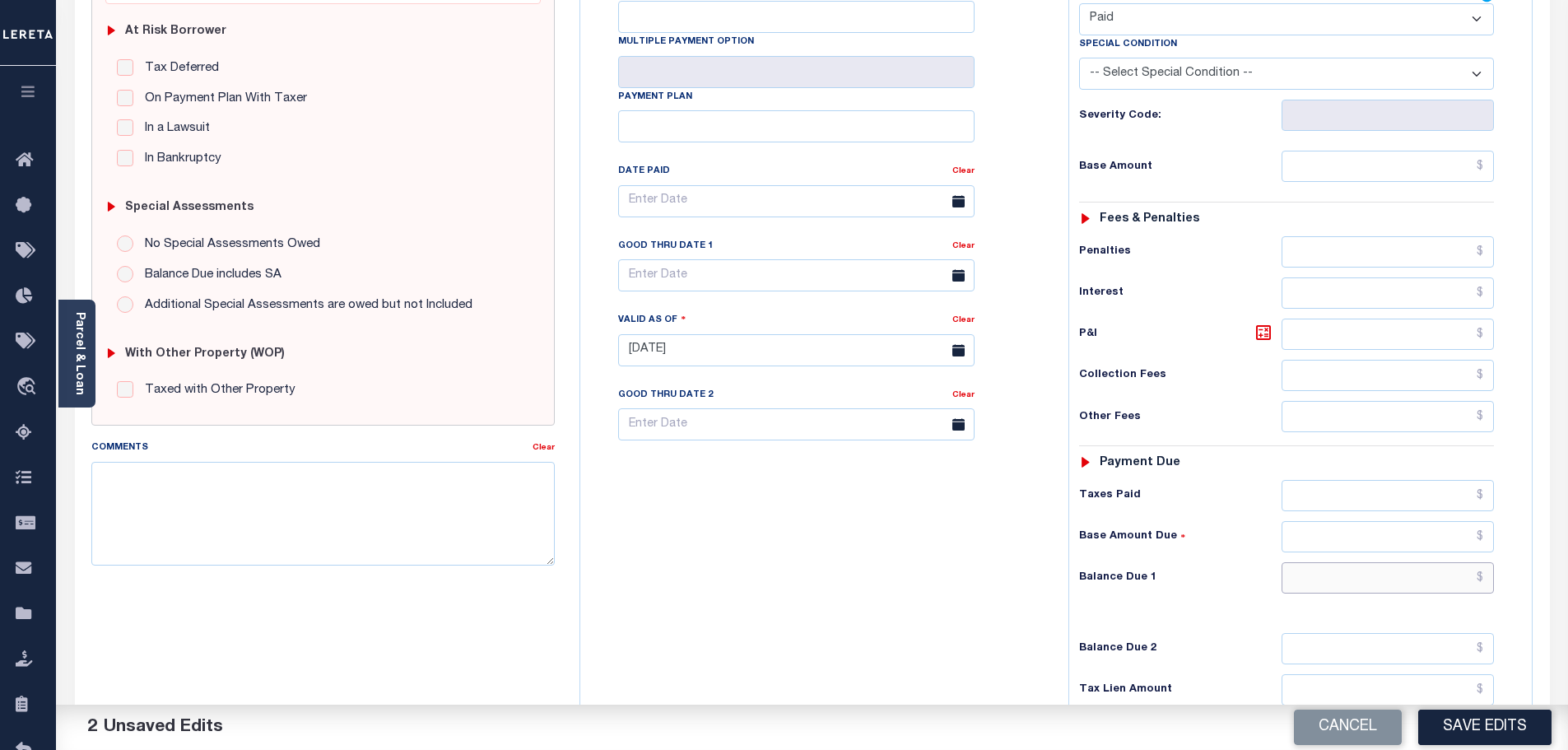
click at [1380, 594] on input "text" at bounding box center [1389, 578] width 213 height 31
type input "$0"
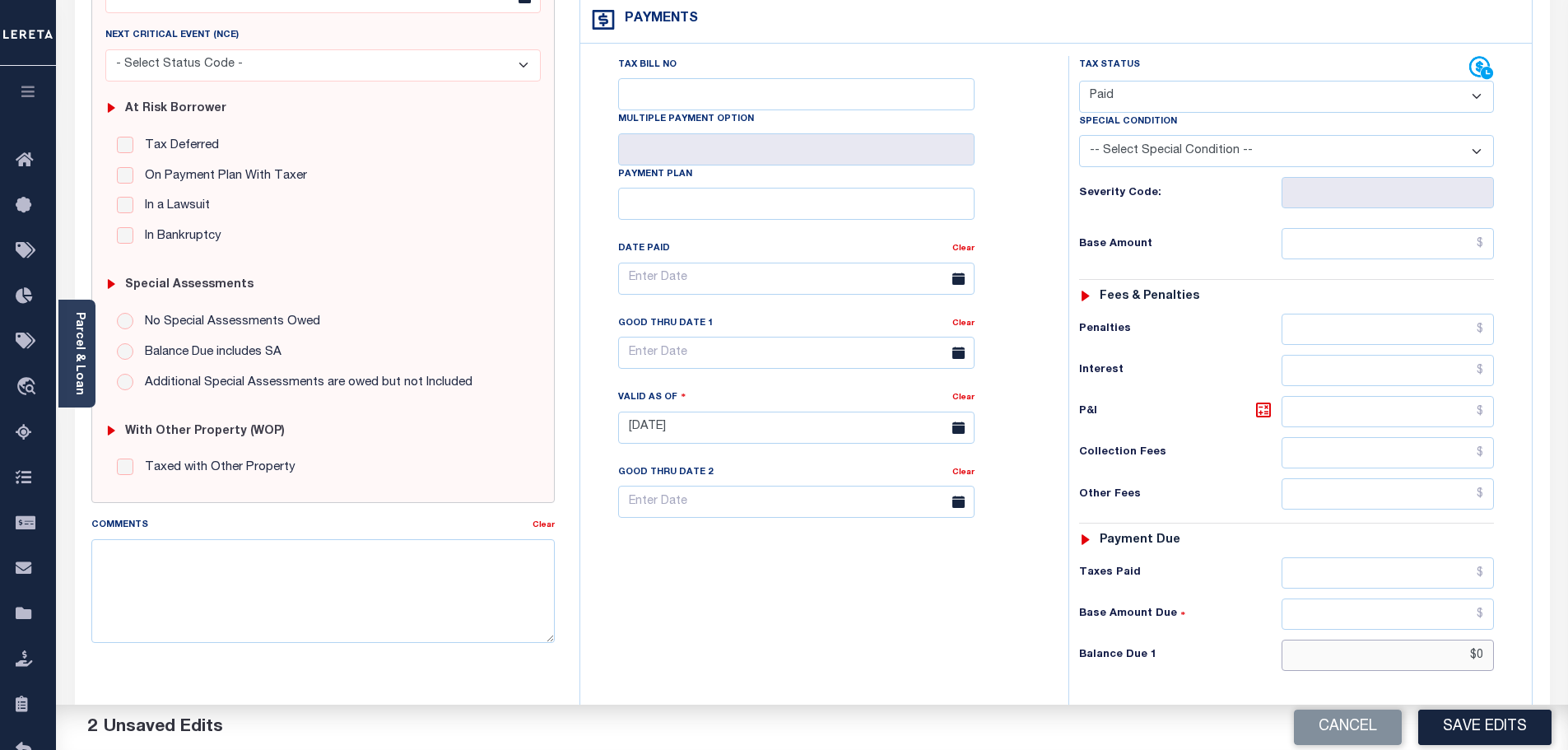
scroll to position [0, 0]
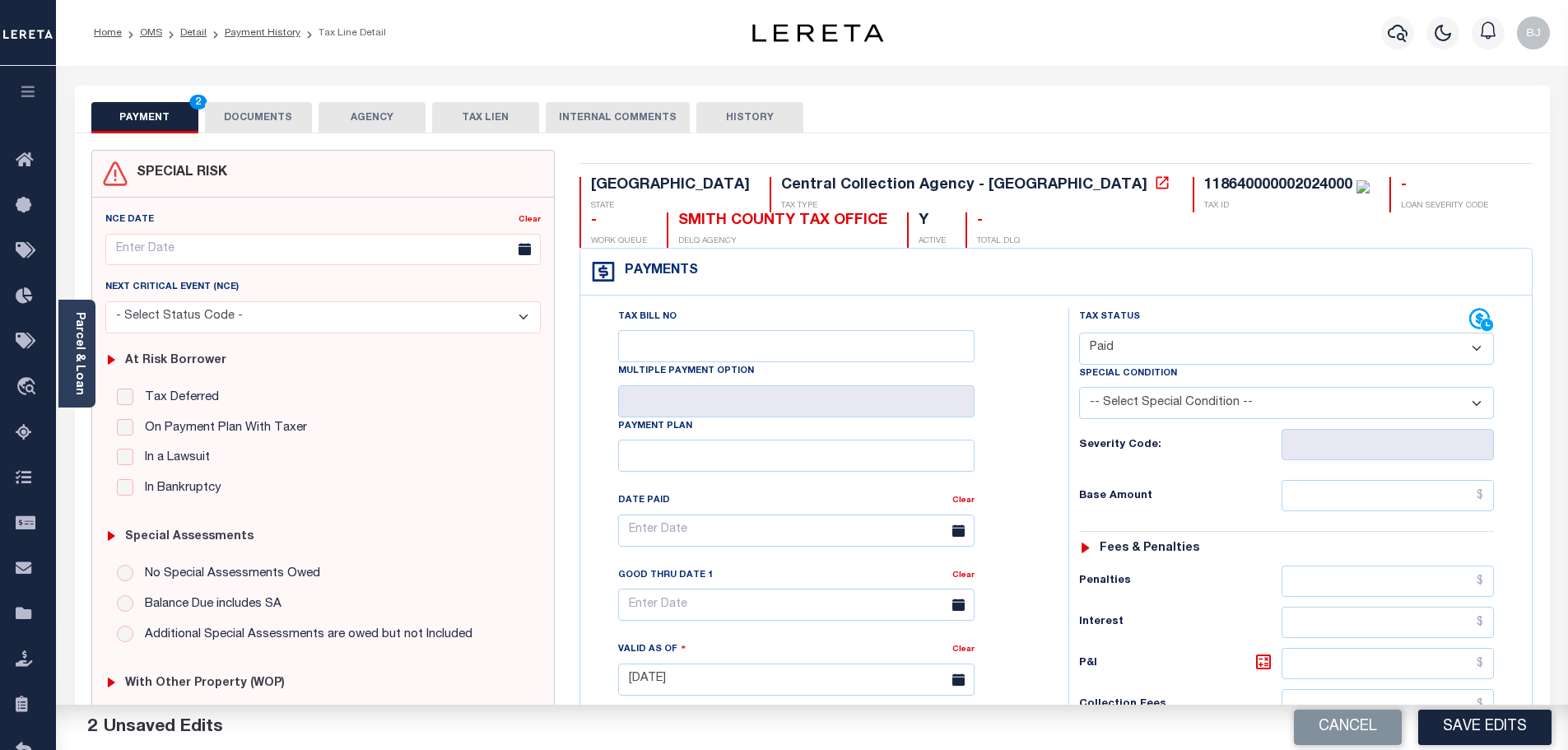
click at [213, 117] on button "DOCUMENTS" at bounding box center [257, 118] width 107 height 31
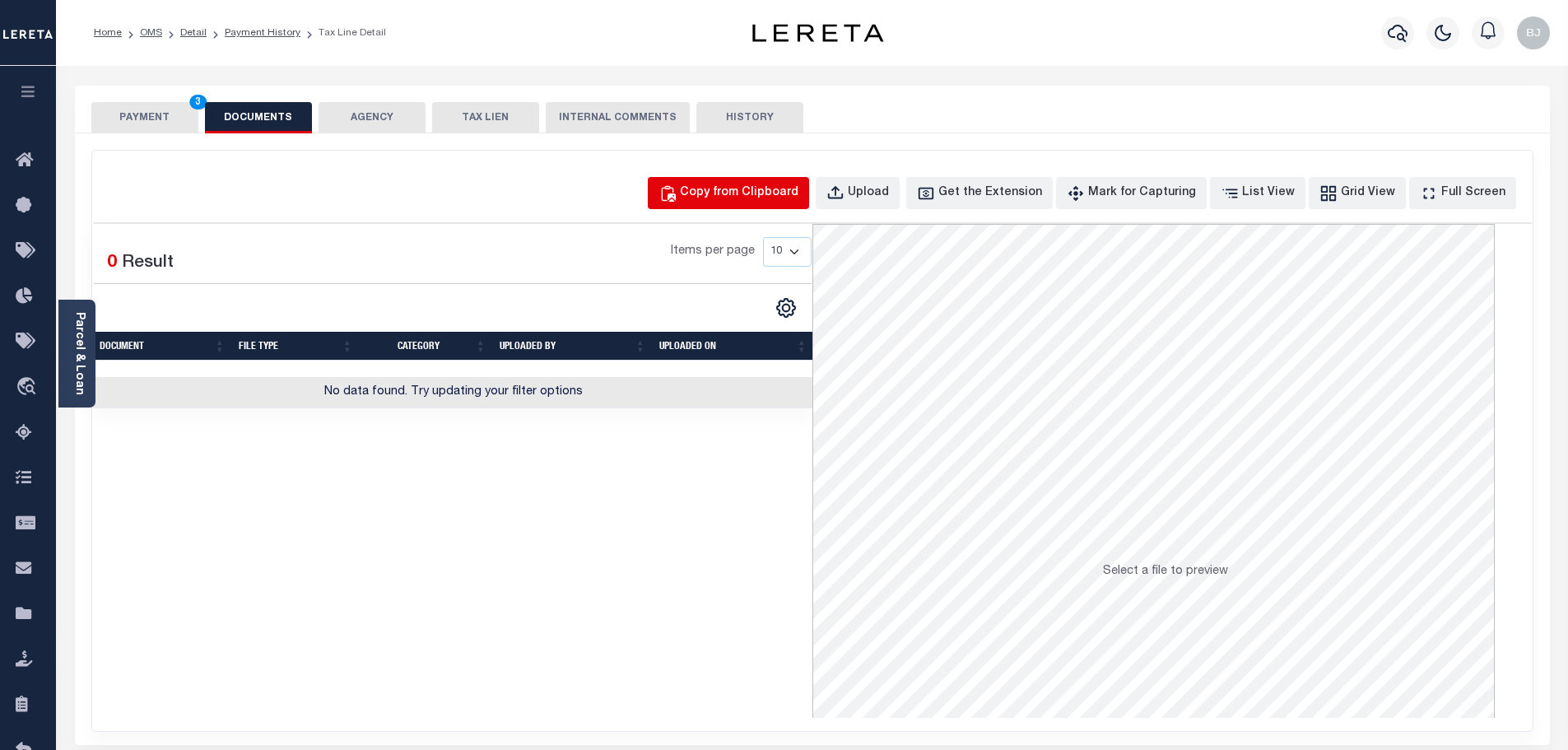
click at [810, 203] on button "Copy from Clipboard" at bounding box center [728, 192] width 161 height 32
select select "POP"
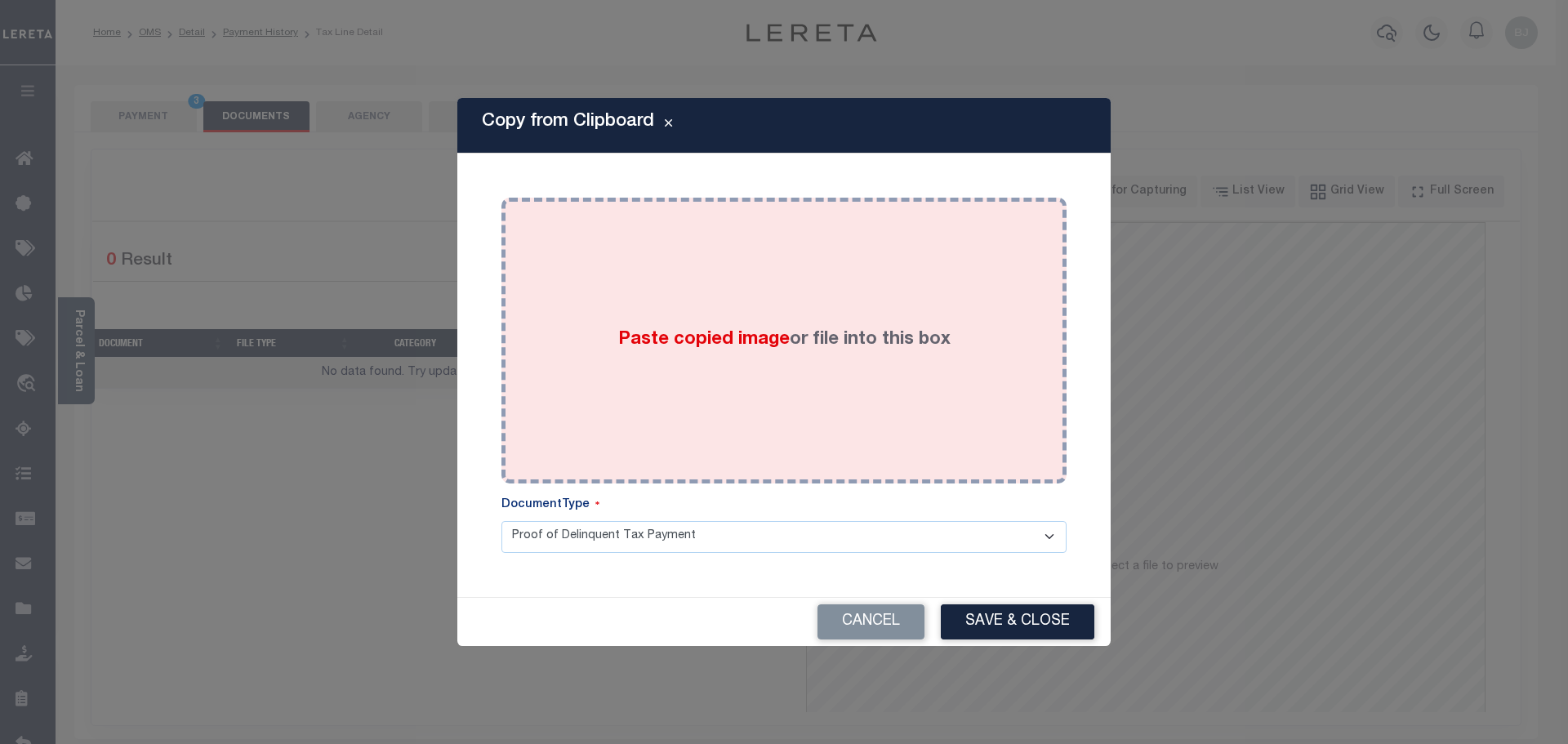
click at [827, 252] on div "Paste copied image or file into this box" at bounding box center [784, 341] width 541 height 261
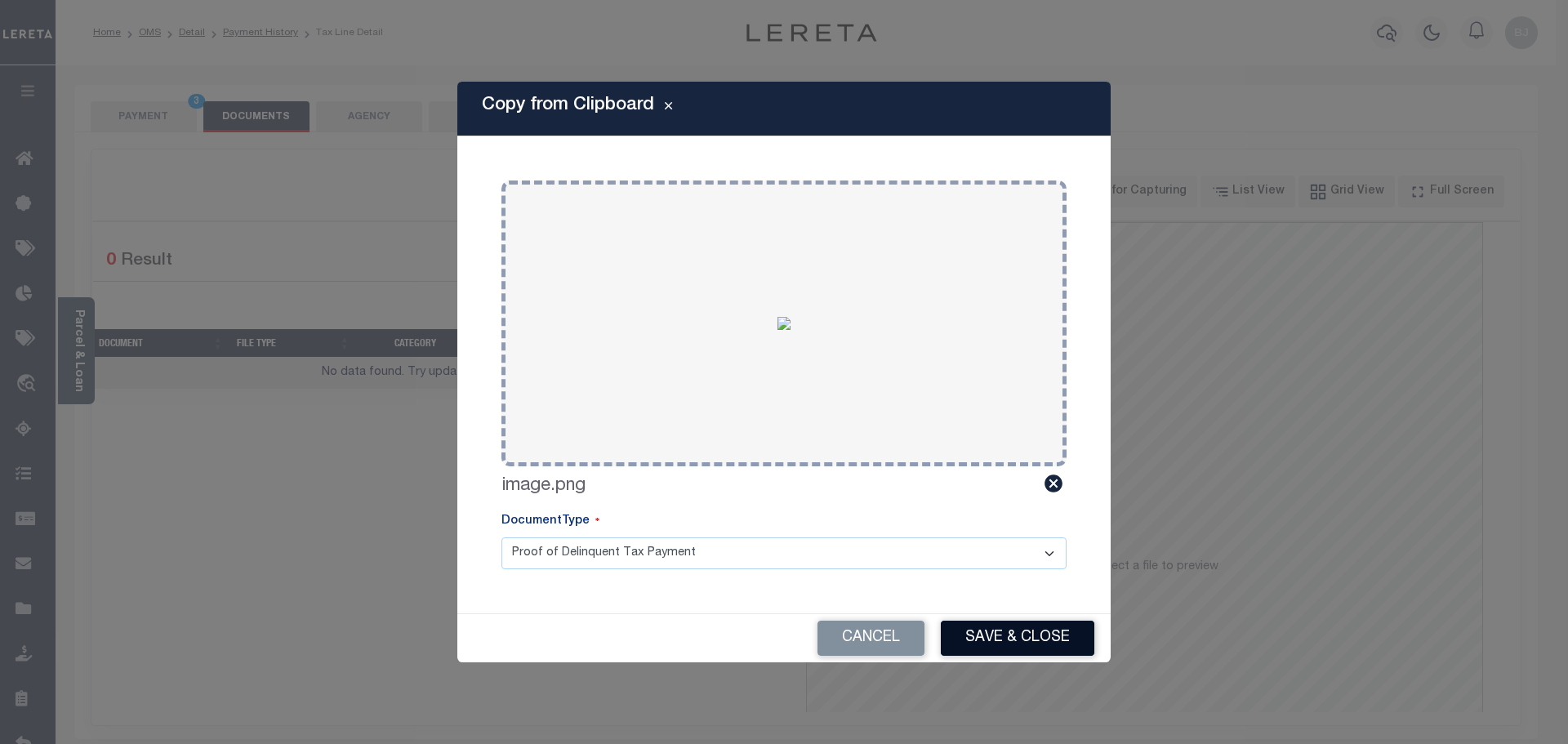
click at [991, 630] on button "Save & Close" at bounding box center [1018, 638] width 154 height 35
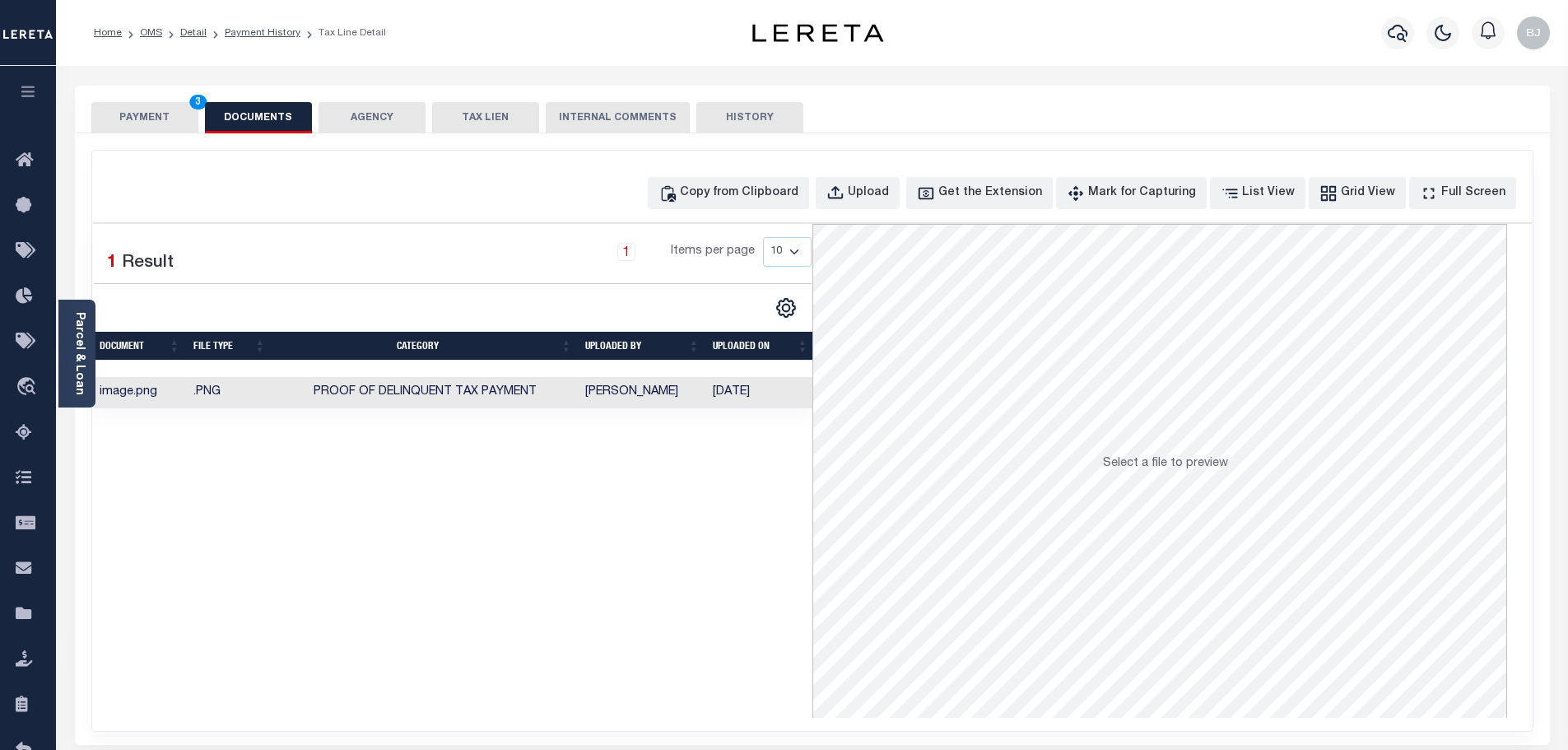
click at [134, 107] on button "PAYMENT 3" at bounding box center [144, 118] width 107 height 31
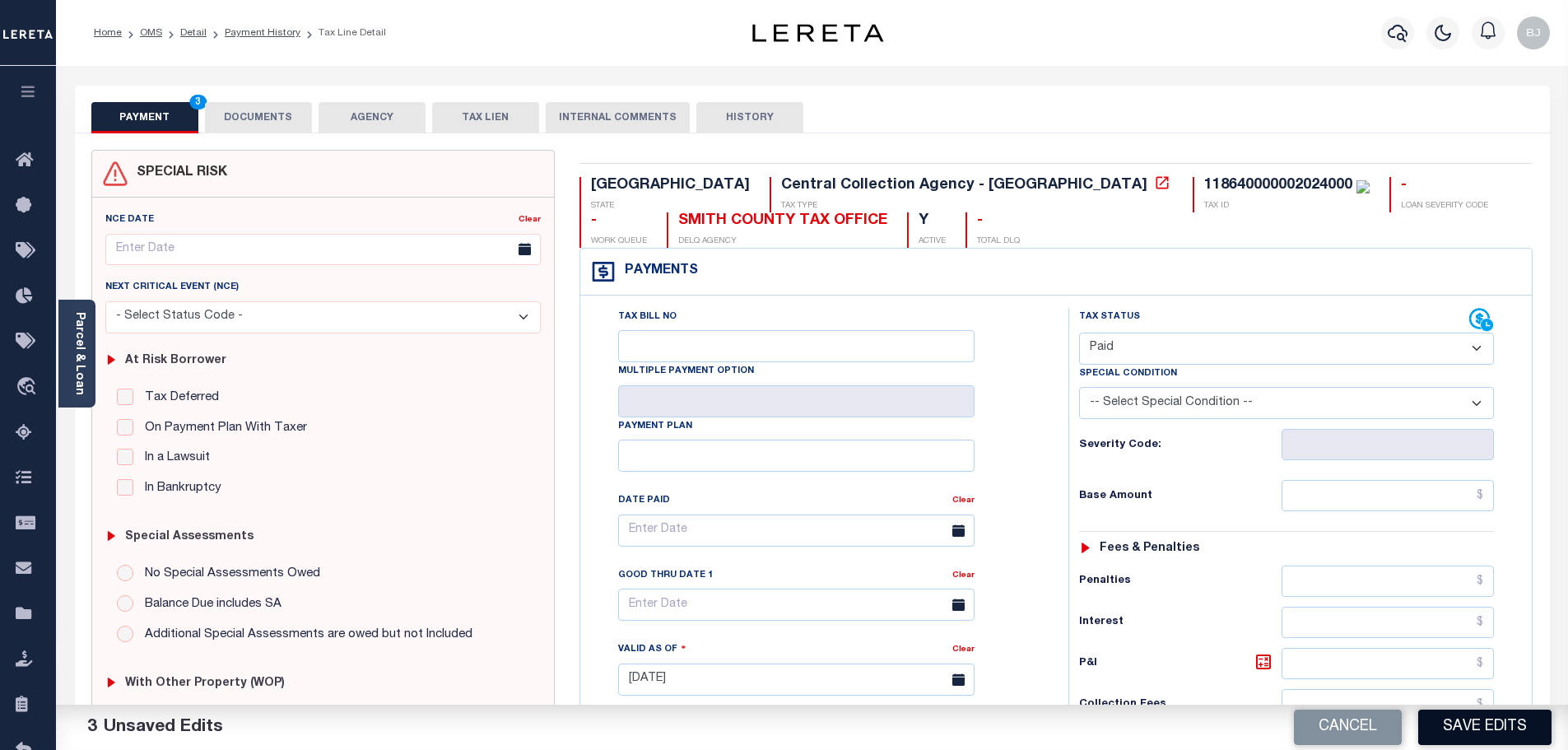
click at [1441, 726] on button "Save Edits" at bounding box center [1485, 727] width 133 height 36
checkbox input "false"
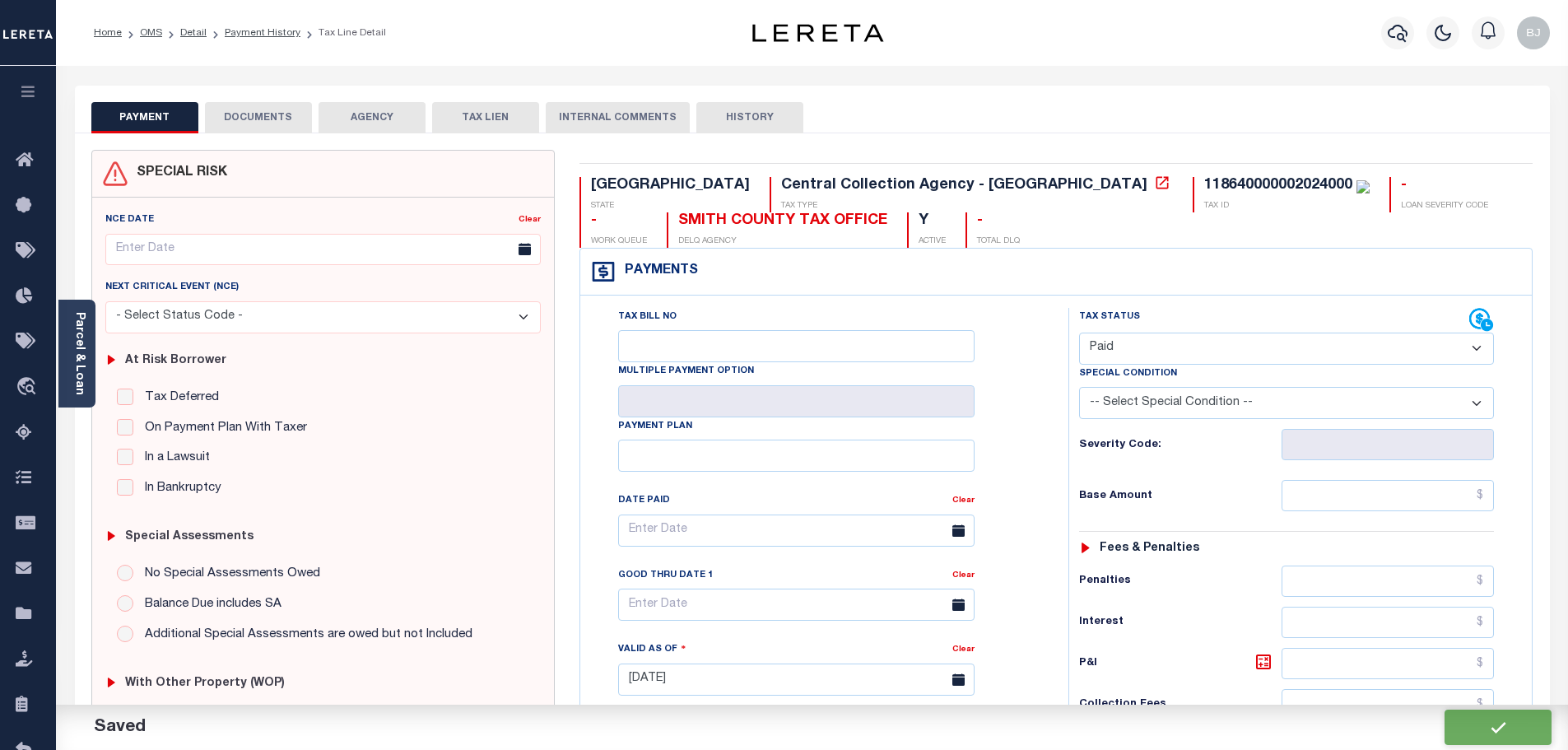
type input "$0"
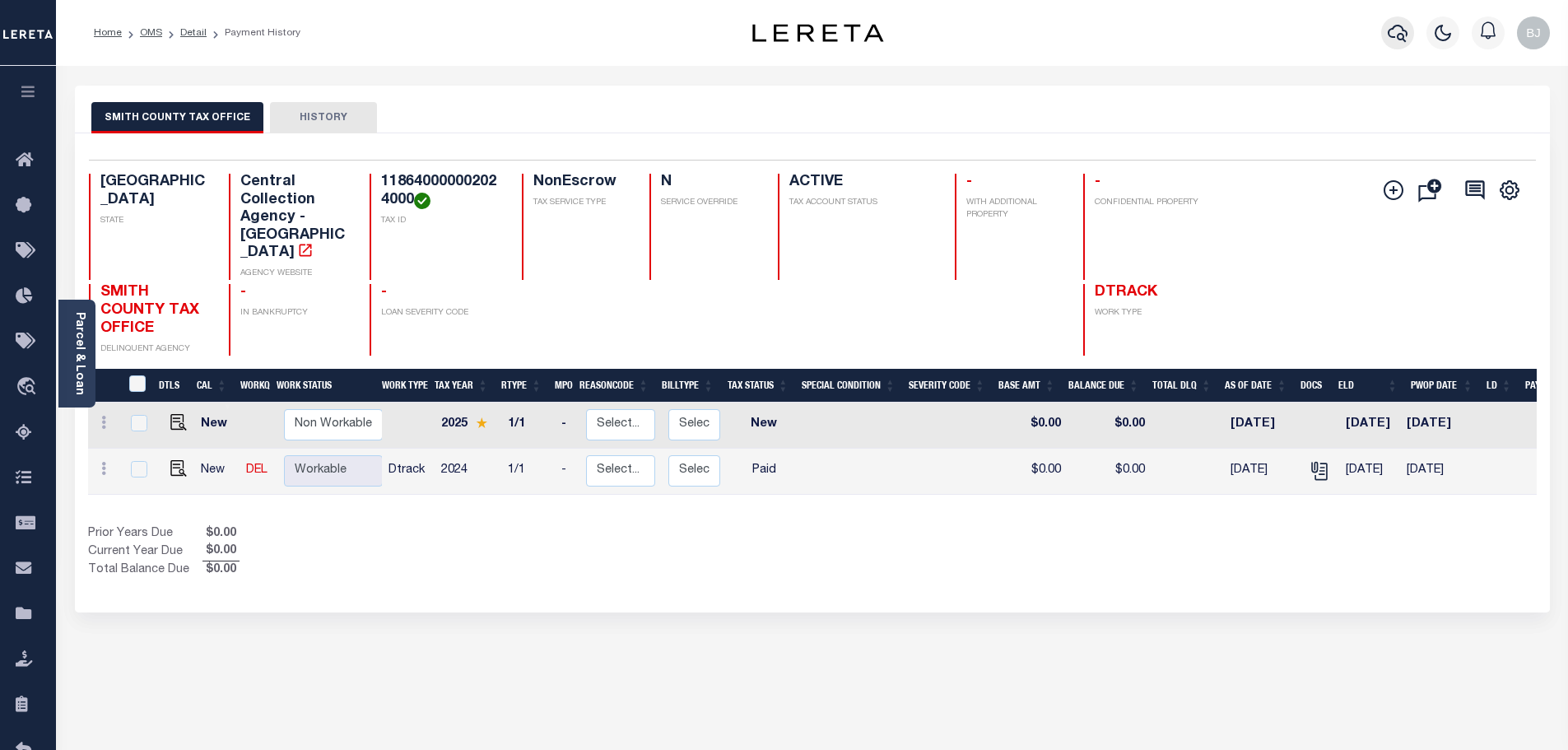
click at [1390, 40] on icon "button" at bounding box center [1397, 33] width 20 height 20
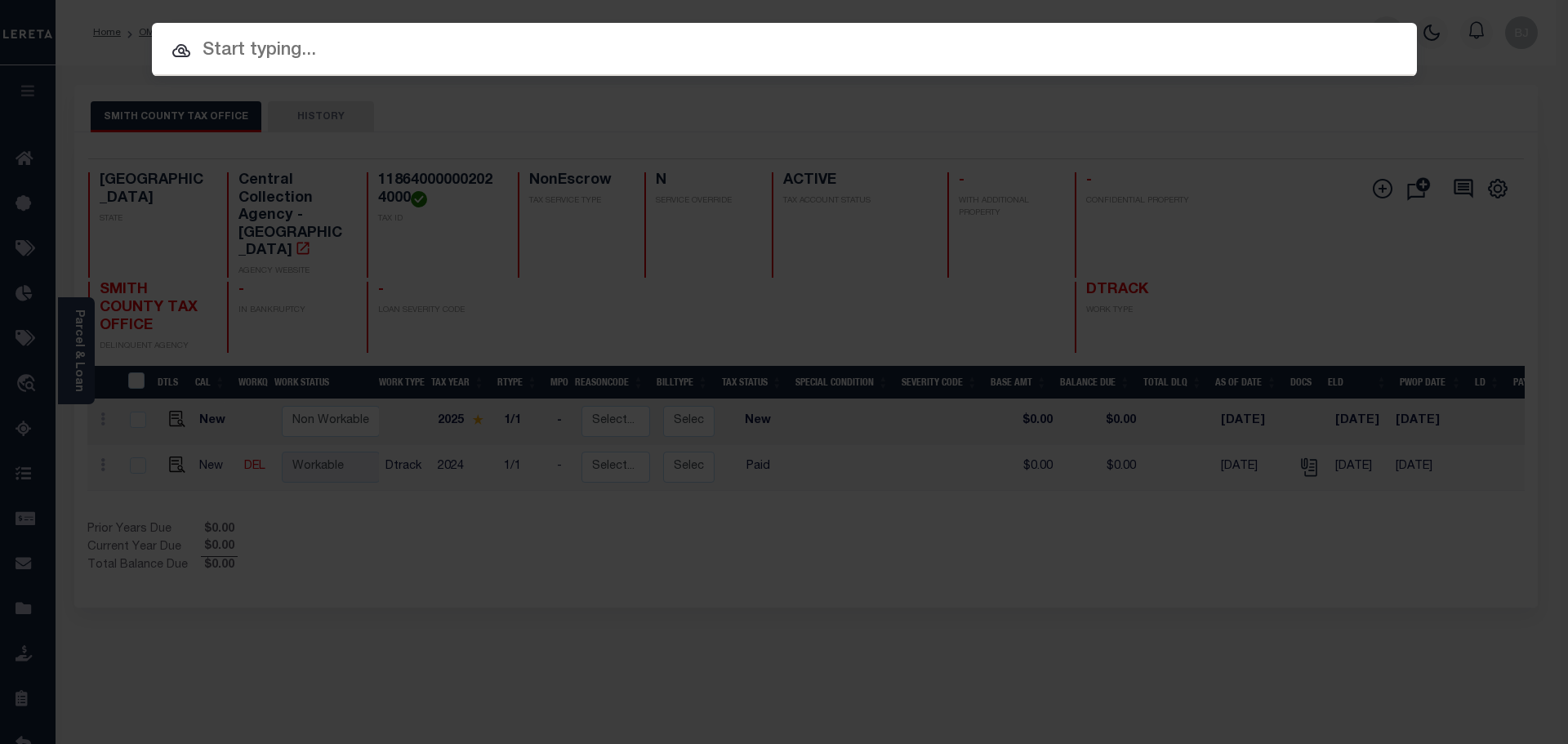
paste input "1825005577"
type input "1825005577"
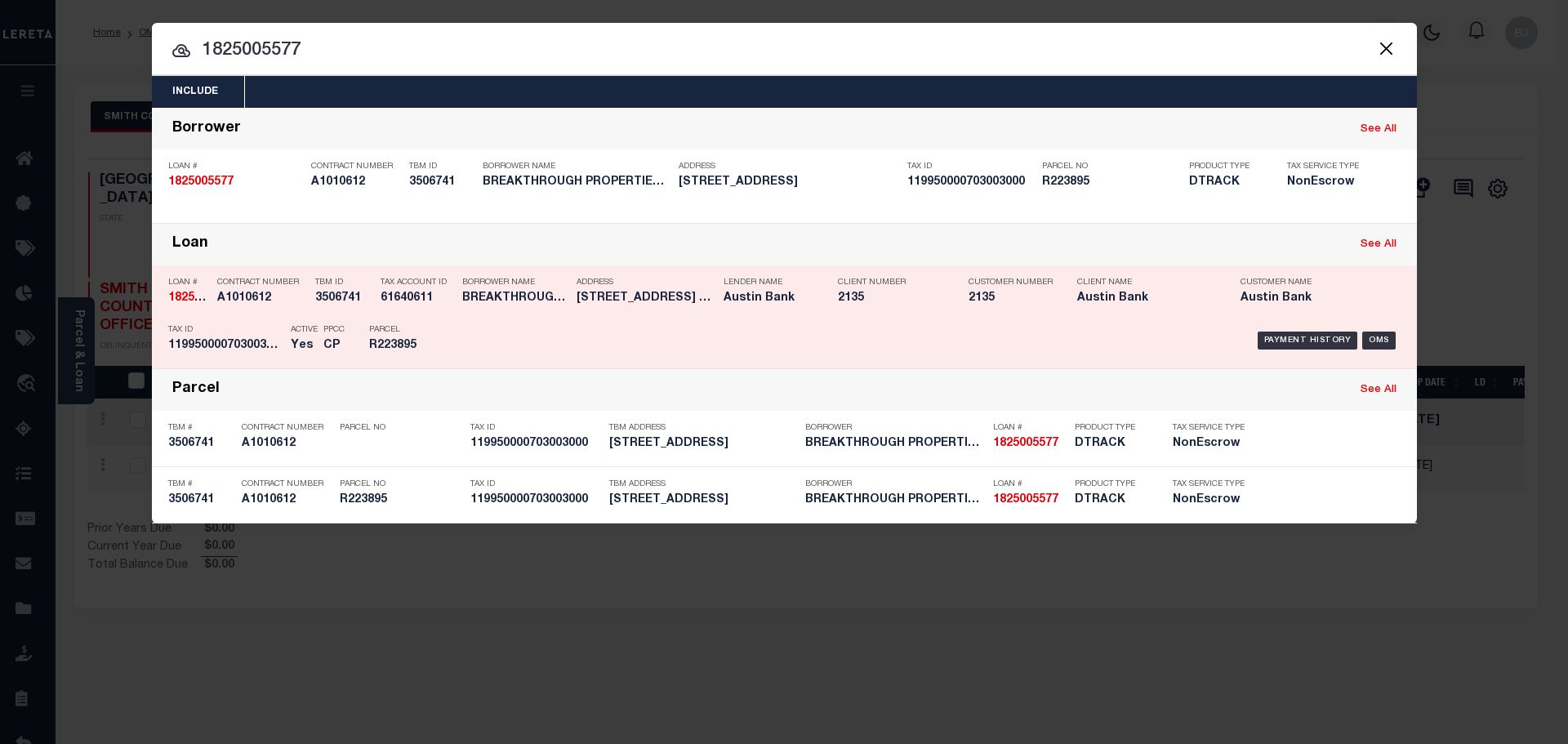
click at [551, 329] on div "Payment History OMS" at bounding box center [933, 340] width 933 height 47
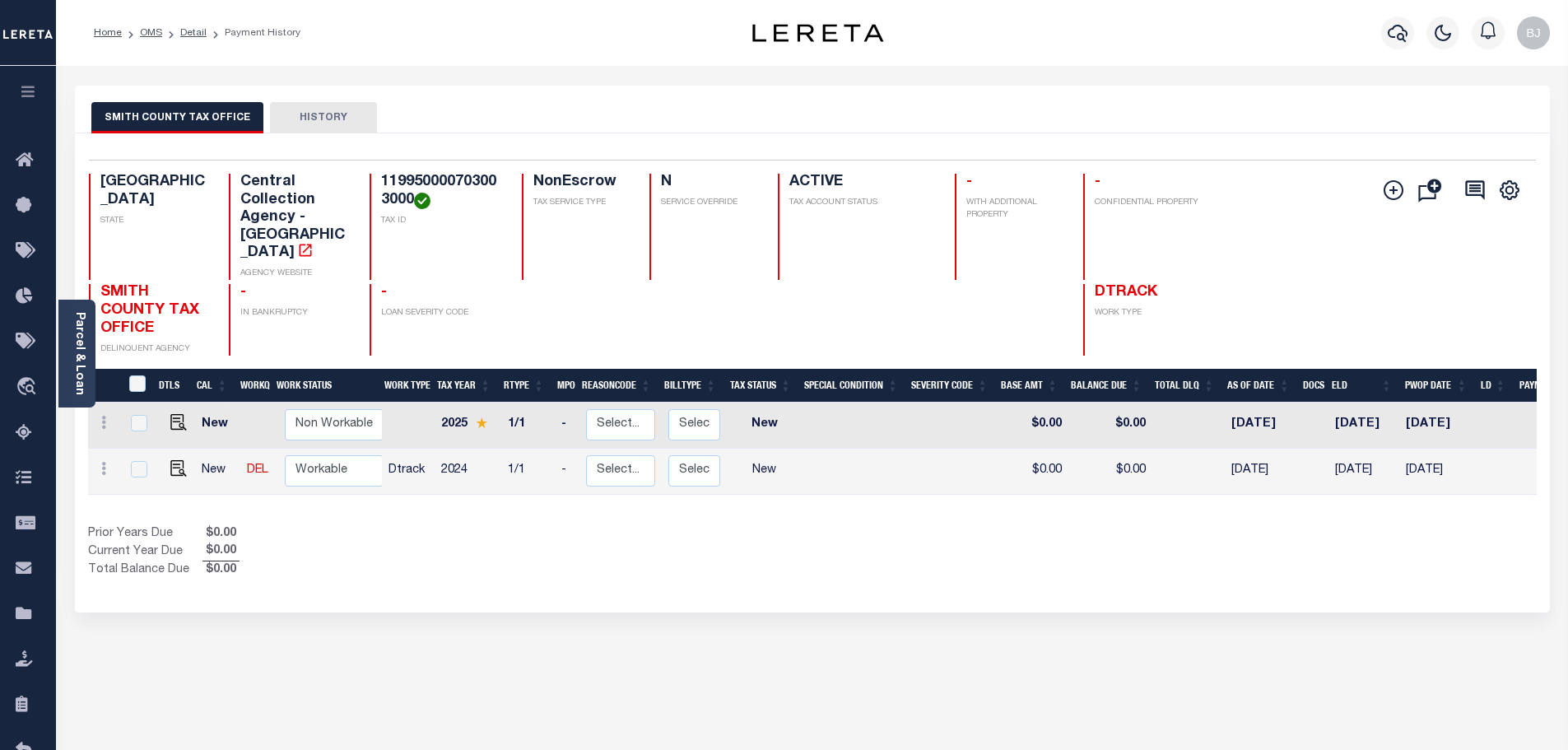
click at [463, 177] on h4 "119950000703003000" at bounding box center [442, 191] width 121 height 36
copy h4 "119950000703003000"
click at [177, 460] on img "" at bounding box center [179, 468] width 16 height 16
checkbox input "true"
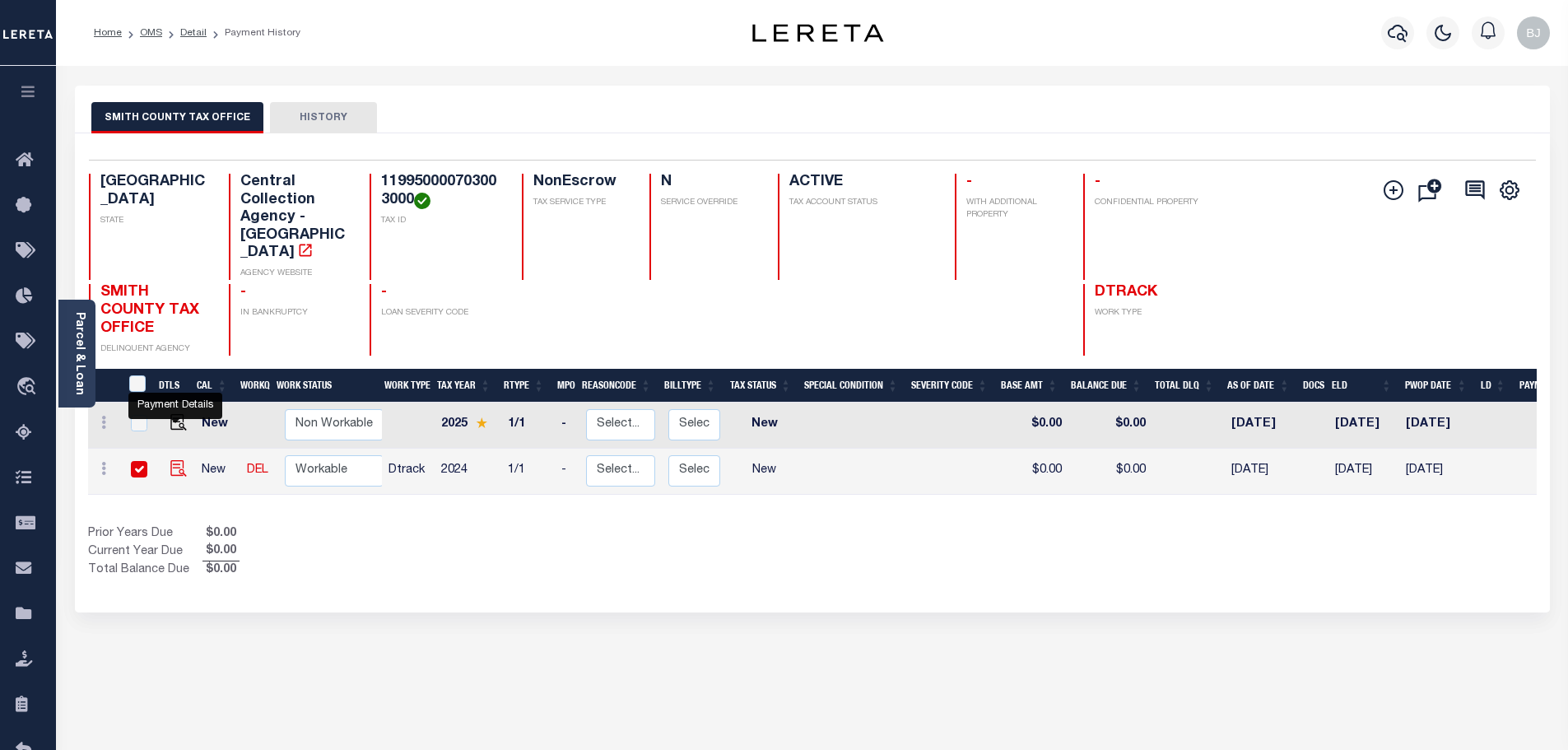
checkbox input "true"
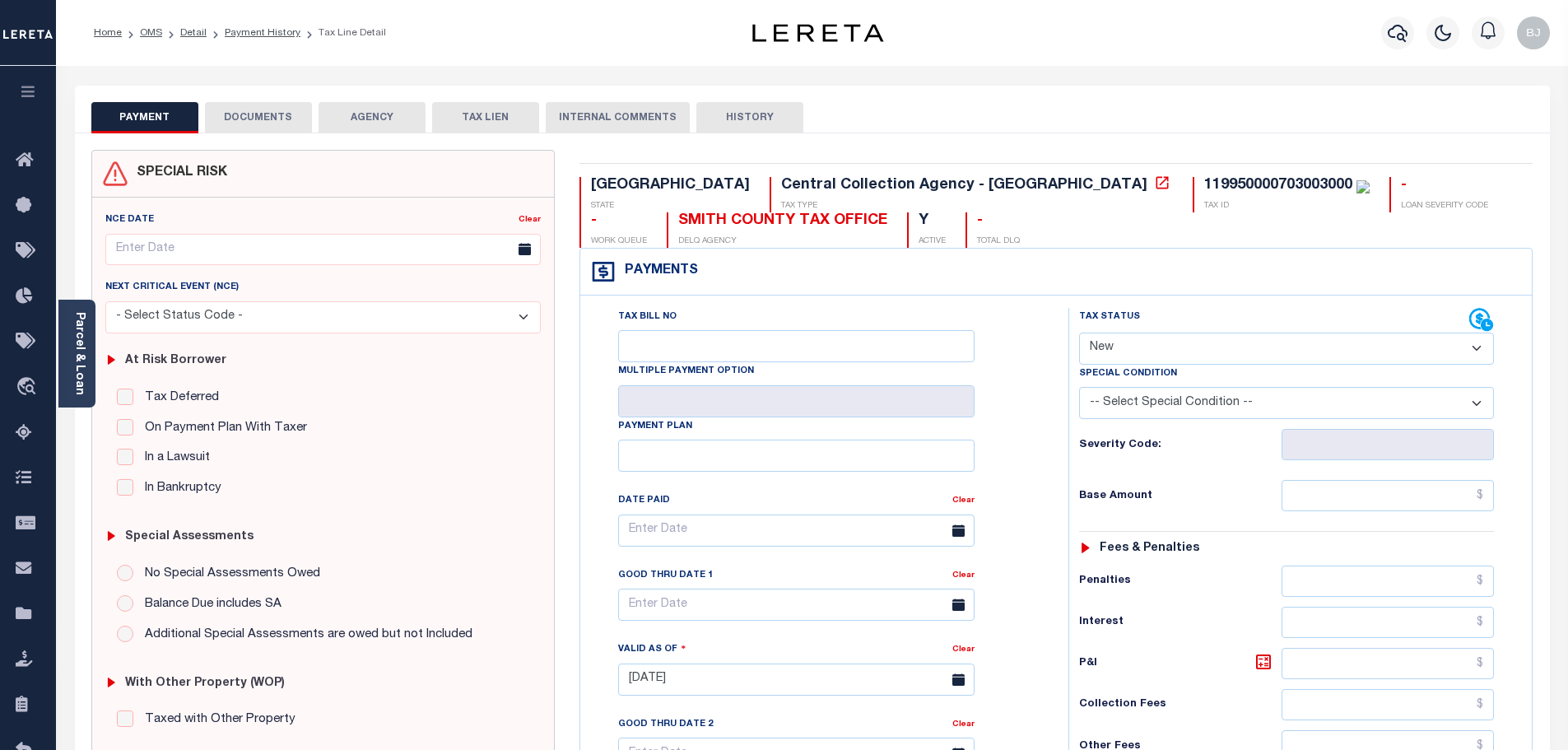
click at [268, 114] on button "DOCUMENTS" at bounding box center [257, 118] width 107 height 31
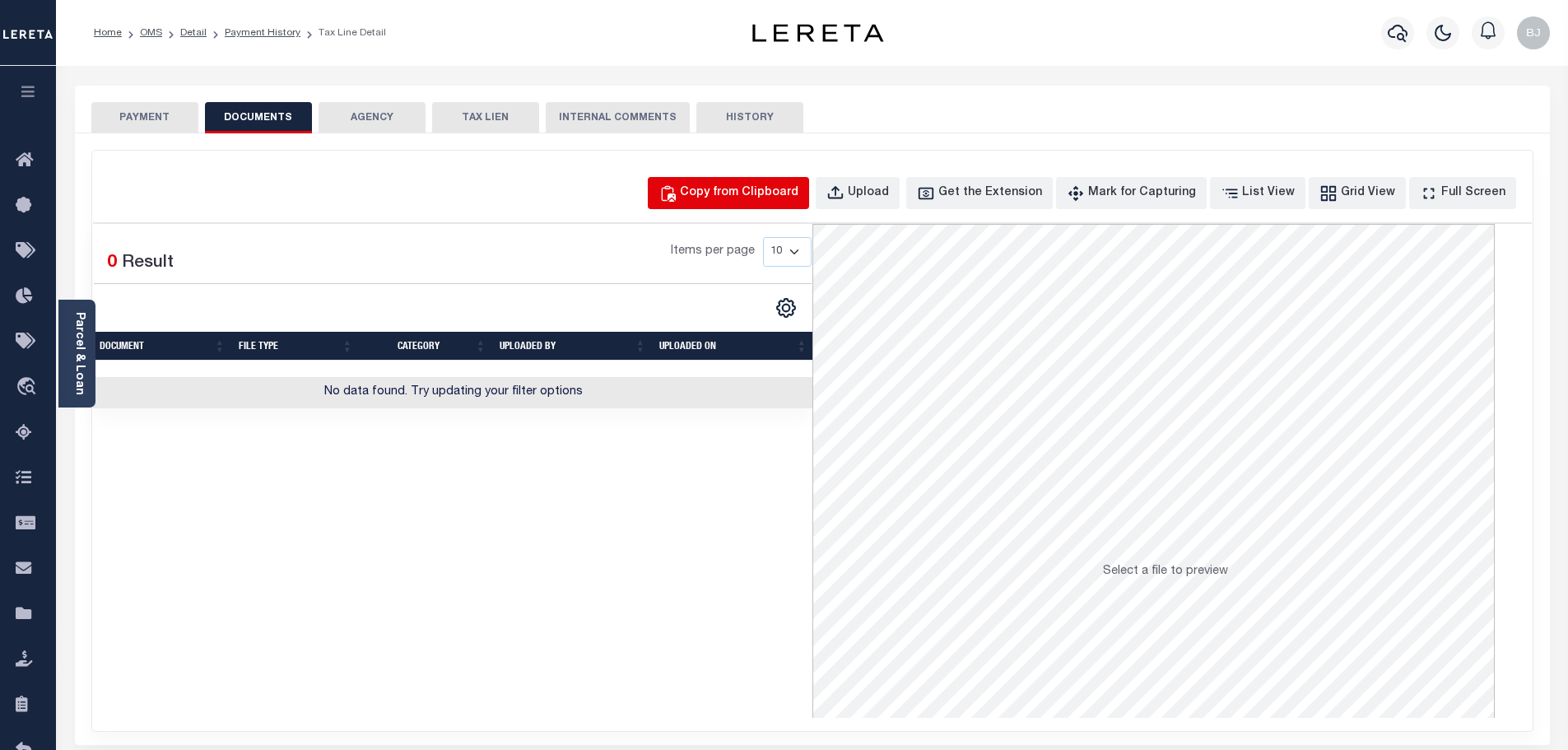
click at [810, 205] on button "Copy from Clipboard" at bounding box center [728, 192] width 161 height 32
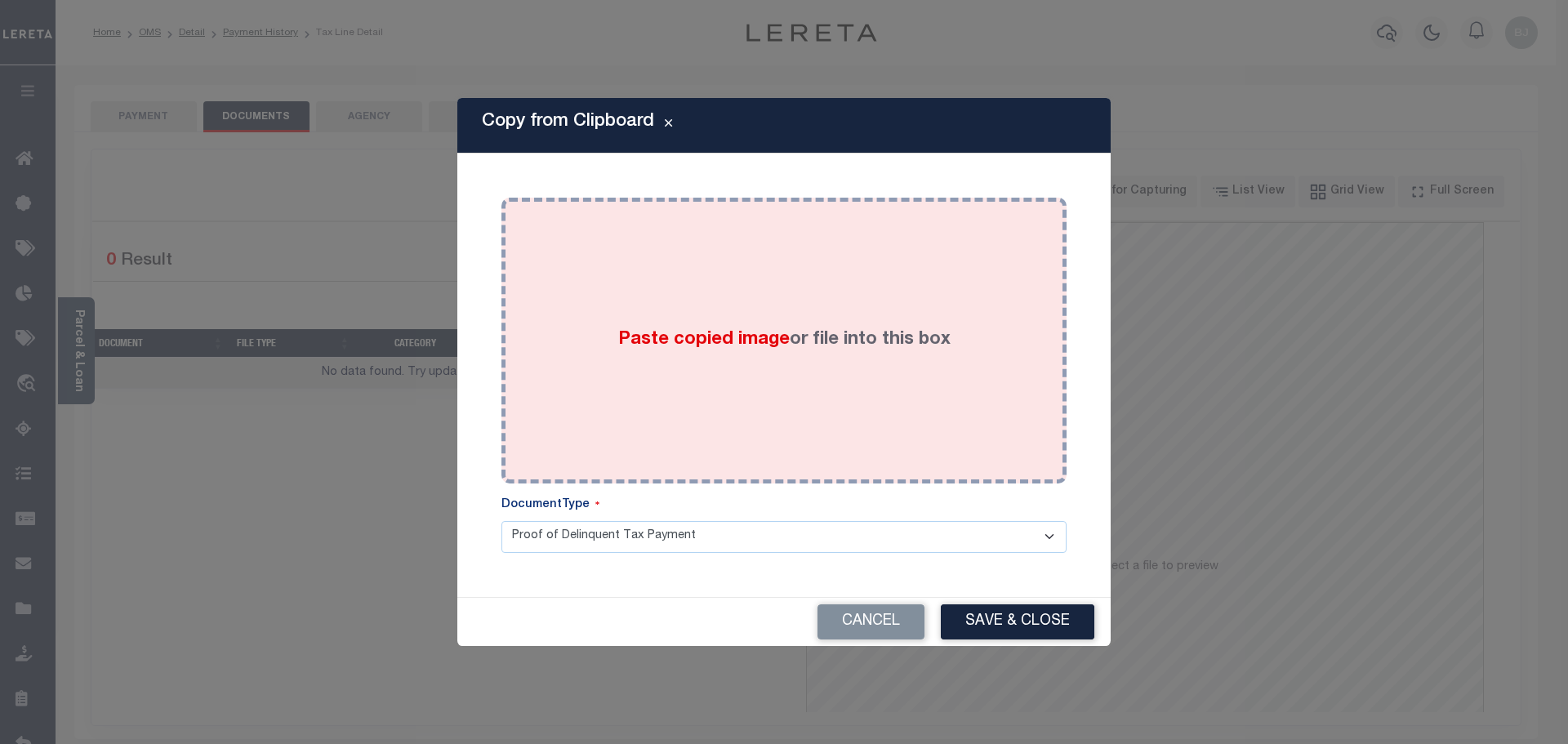
click at [854, 337] on label "Paste copied image or file into this box" at bounding box center [784, 340] width 333 height 27
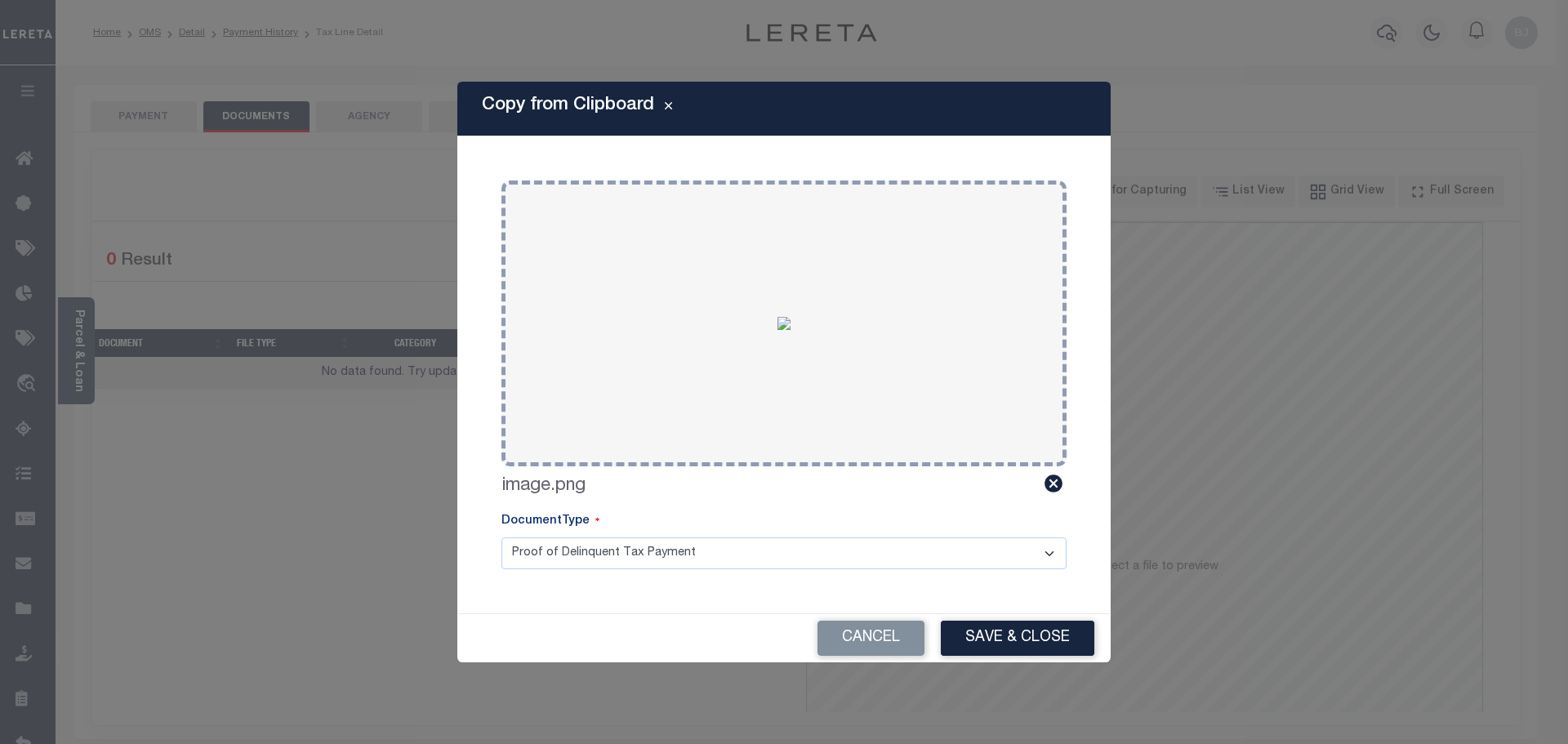
click at [1015, 609] on div "Copy from Clipboard Paste copied image or file into this box Select file or dra…" at bounding box center [784, 372] width 654 height 581
click at [1022, 624] on button "Save & Close" at bounding box center [1018, 638] width 154 height 35
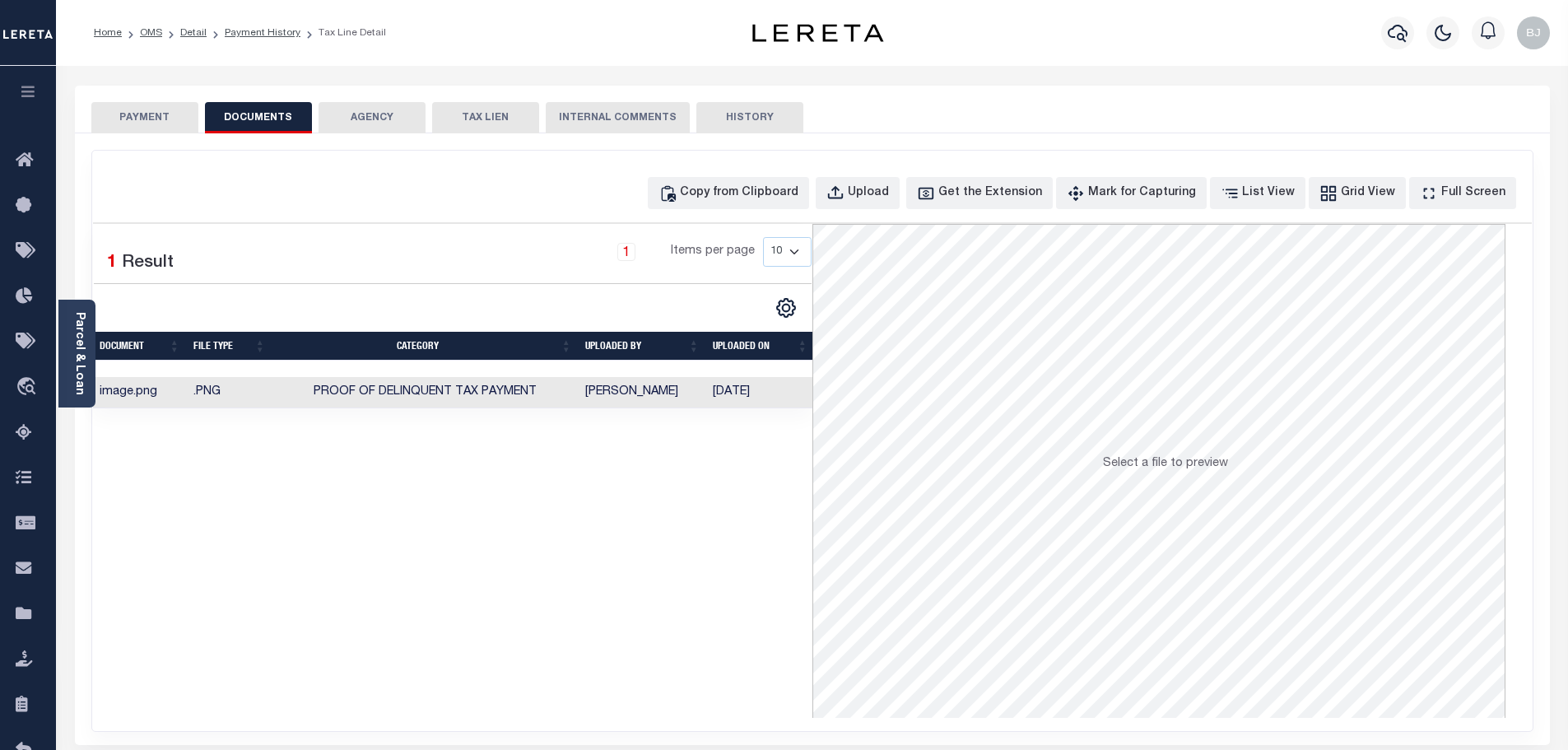
click at [162, 123] on button "PAYMENT" at bounding box center [144, 118] width 107 height 31
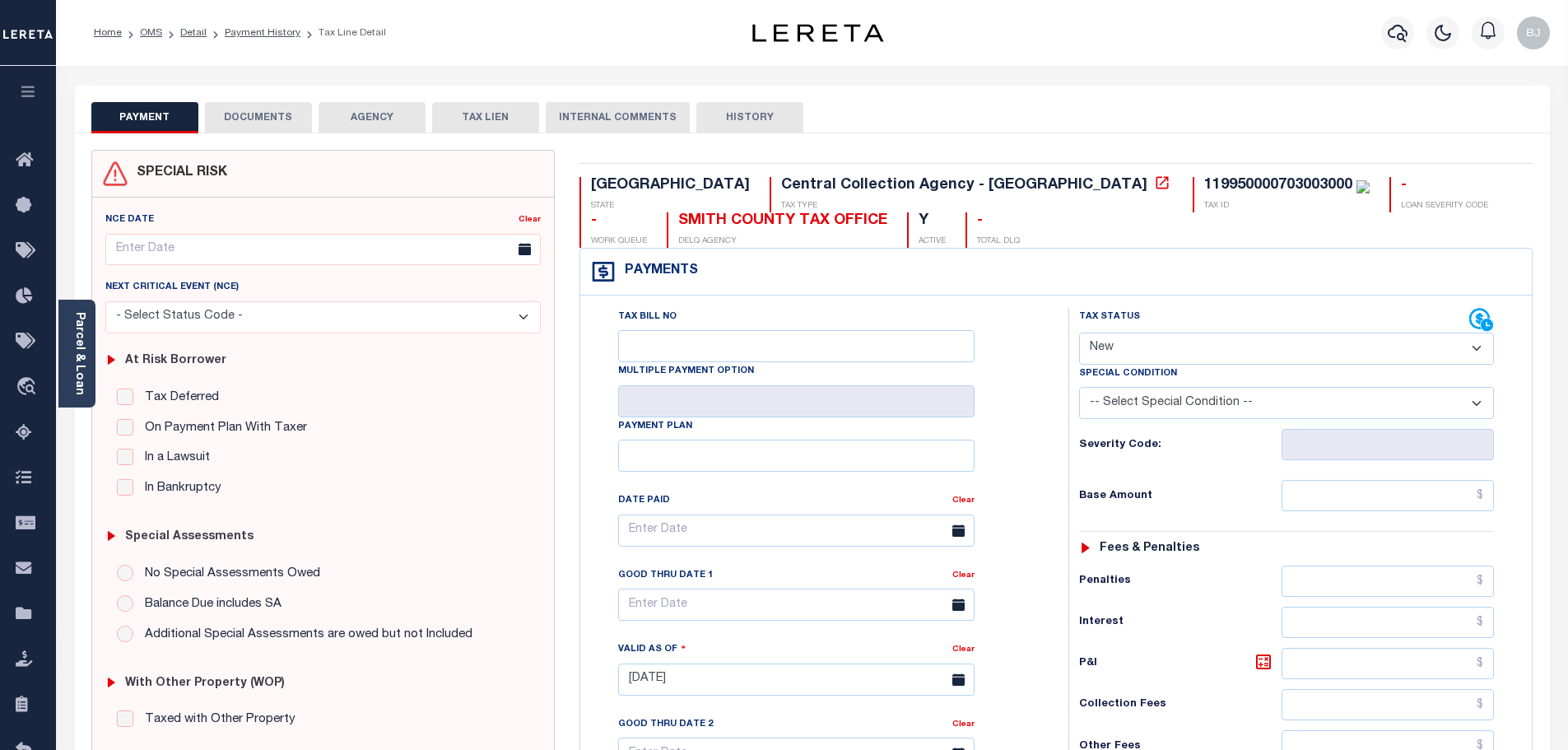
click at [1319, 345] on select "- Select Status Code - Open Due/Unpaid Paid Incomplete No Tax Due Internal Refu…" at bounding box center [1286, 349] width 415 height 32
select select "PYD"
click at [1079, 334] on select "- Select Status Code - Open Due/Unpaid Paid Incomplete No Tax Due Internal Refu…" at bounding box center [1286, 349] width 415 height 32
type input "[DATE]"
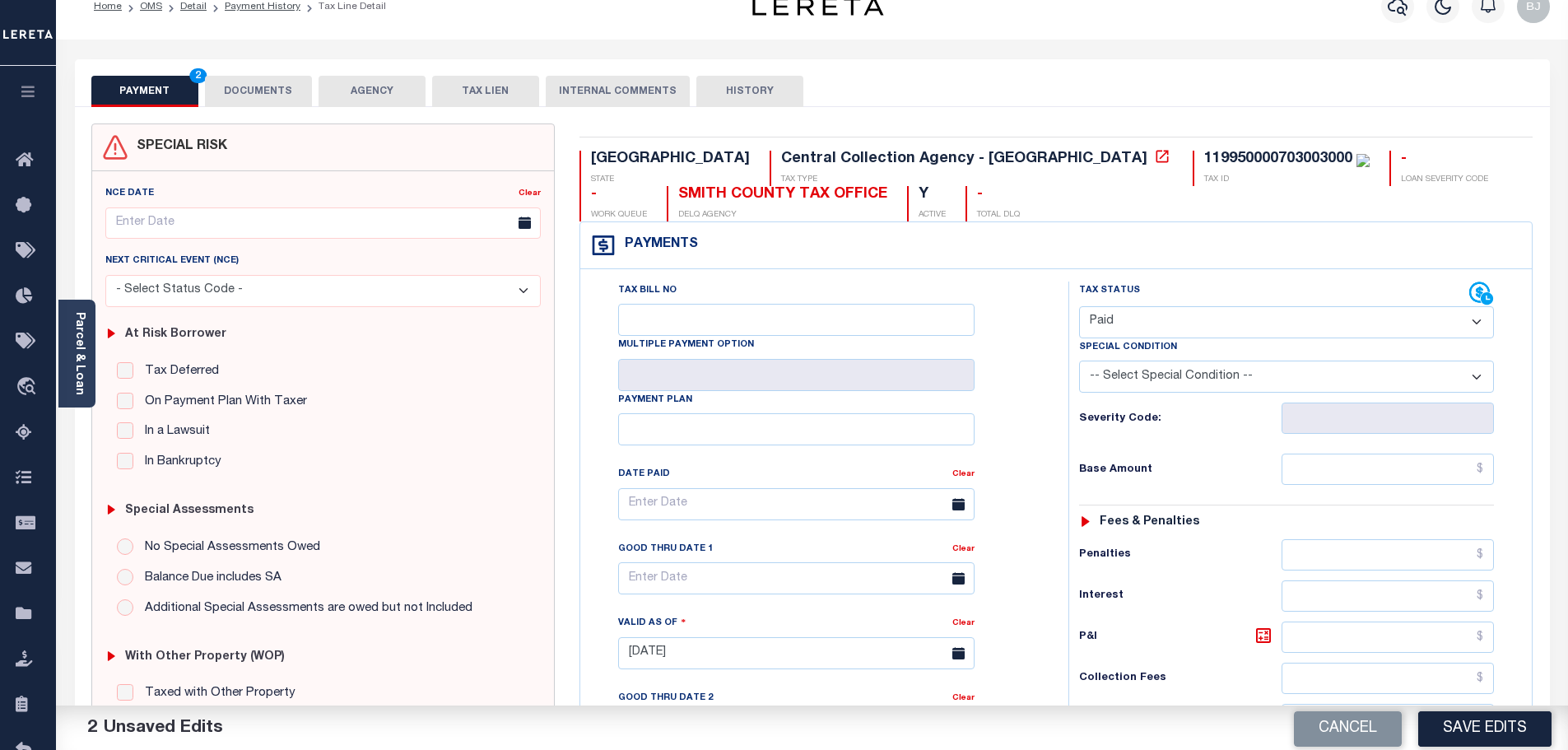
scroll to position [492, 0]
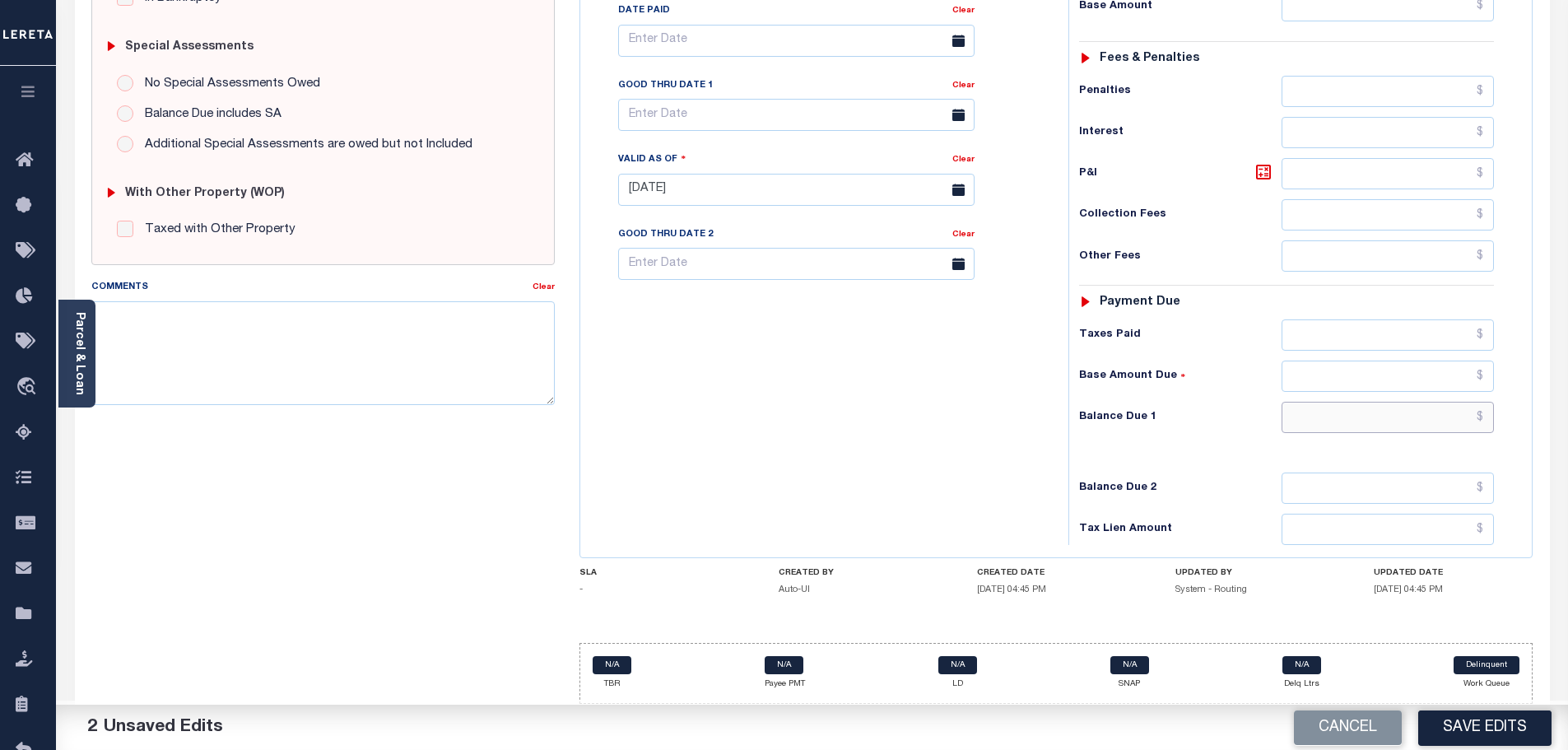
click at [1429, 415] on input "text" at bounding box center [1389, 417] width 213 height 31
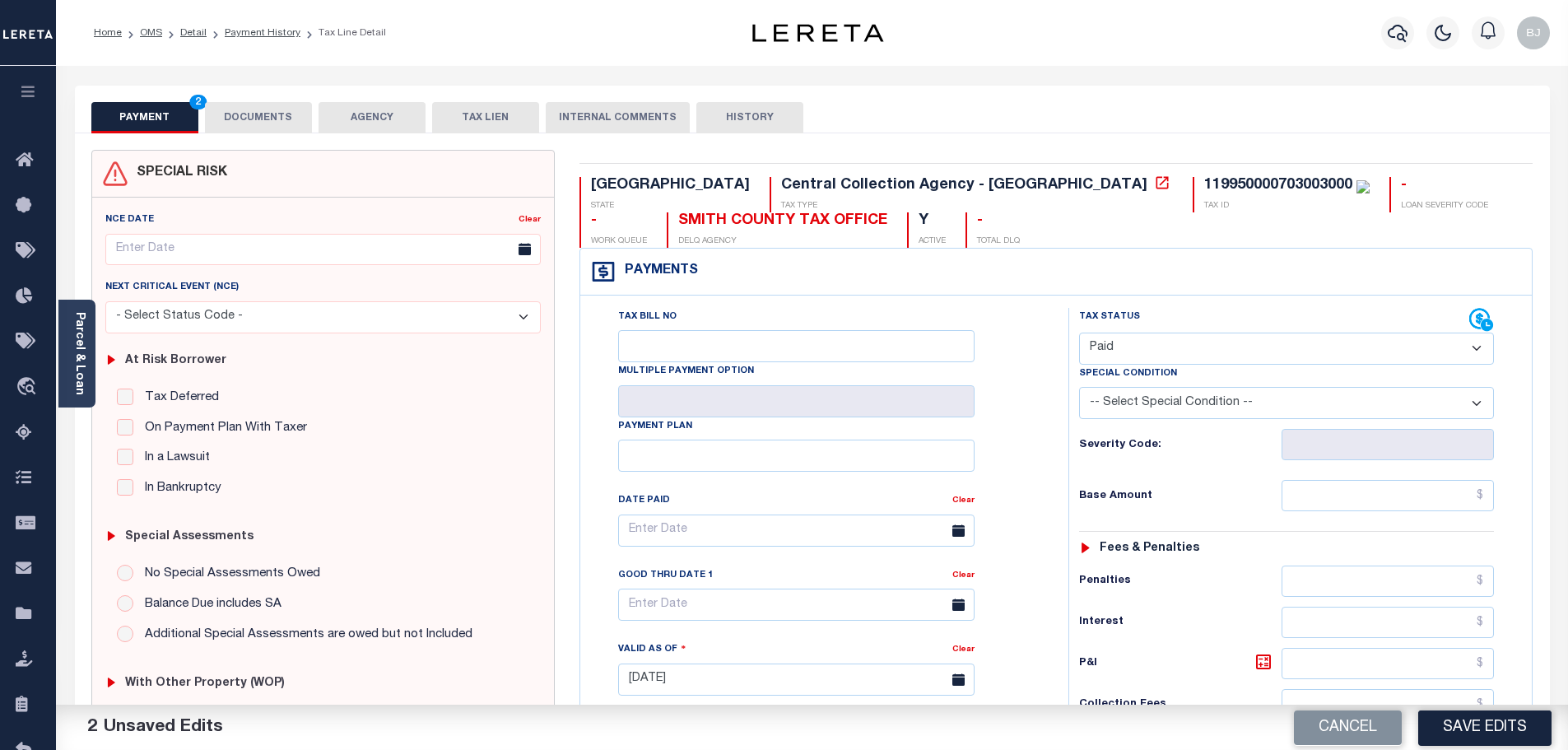
type input "$0.00"
click at [257, 123] on button "DOCUMENTS" at bounding box center [257, 118] width 107 height 31
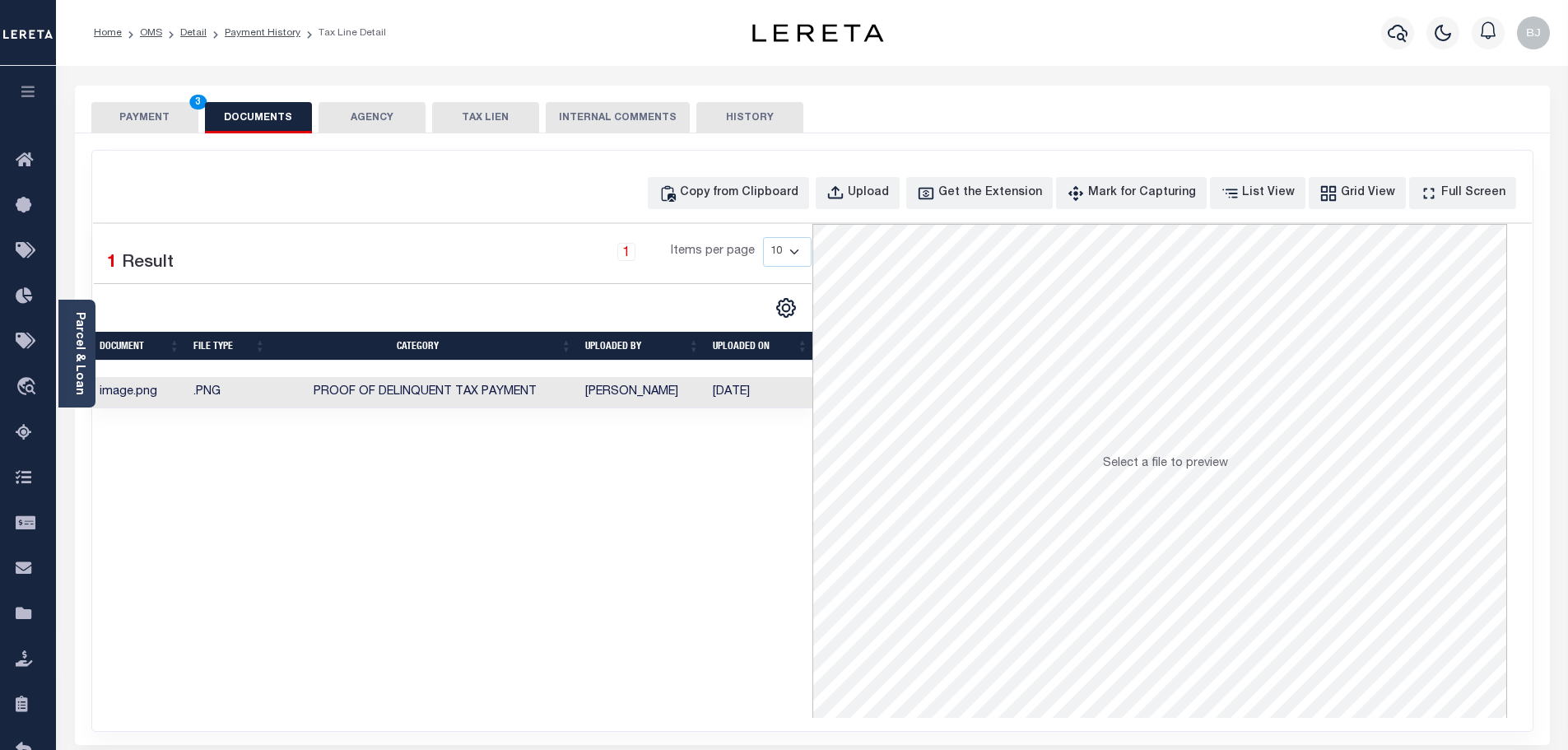
click at [681, 203] on div "Copy from Clipboard Upload Get the Extension Mark for Capturing Got it List Vie…" at bounding box center [812, 192] width 1439 height 32
click at [147, 115] on button "PAYMENT 3" at bounding box center [144, 118] width 107 height 31
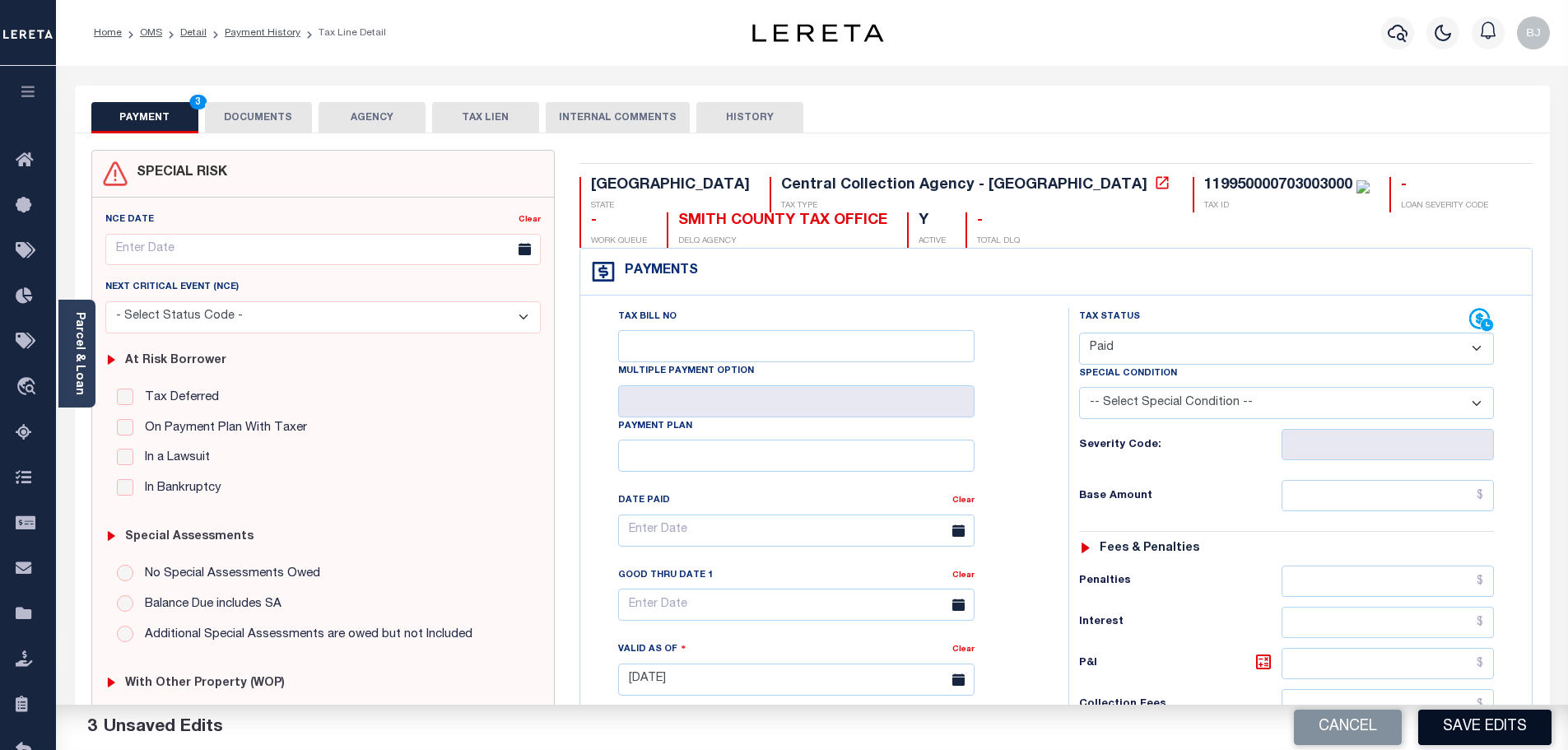
click at [1523, 726] on button "Save Edits" at bounding box center [1485, 727] width 133 height 36
checkbox input "false"
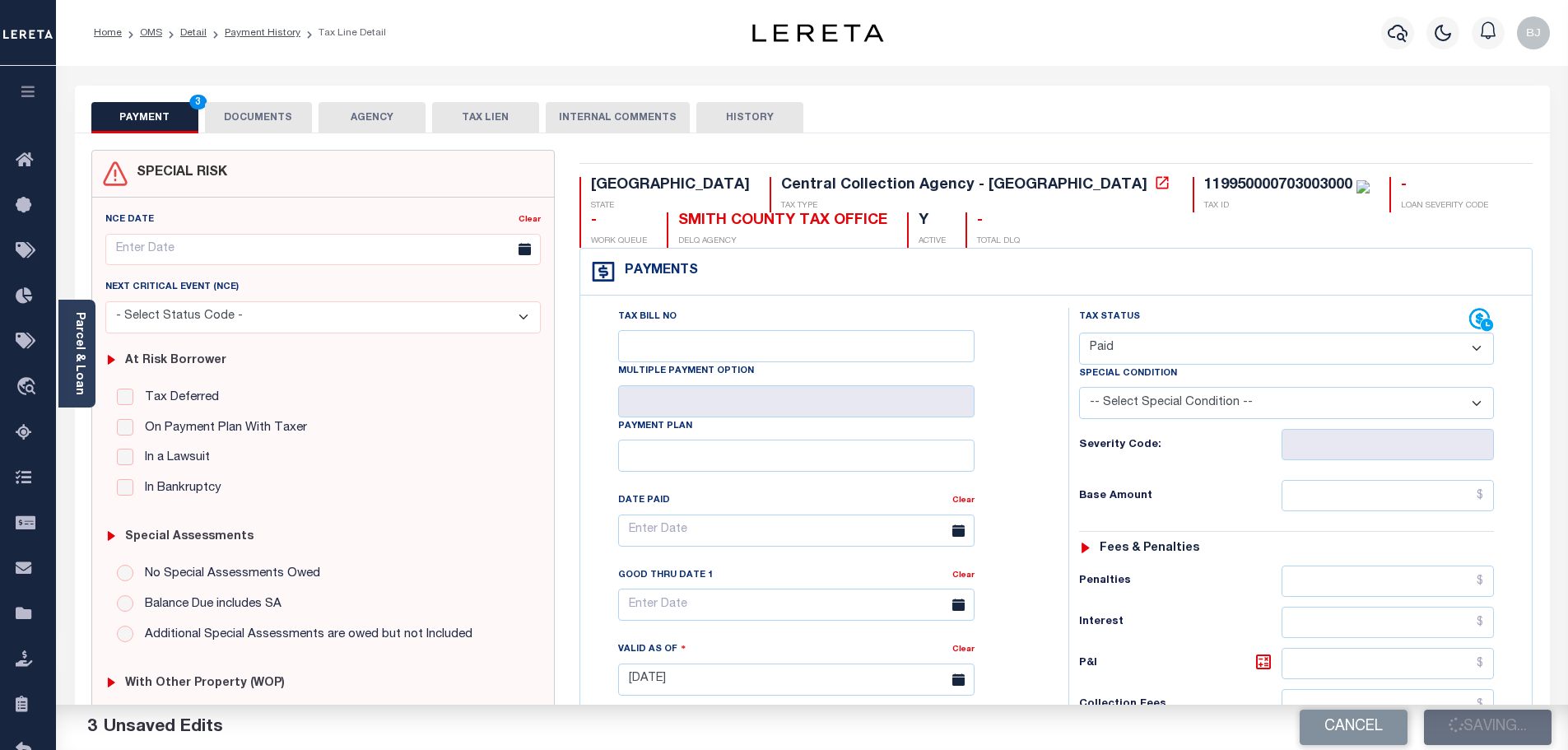
type input "$0"
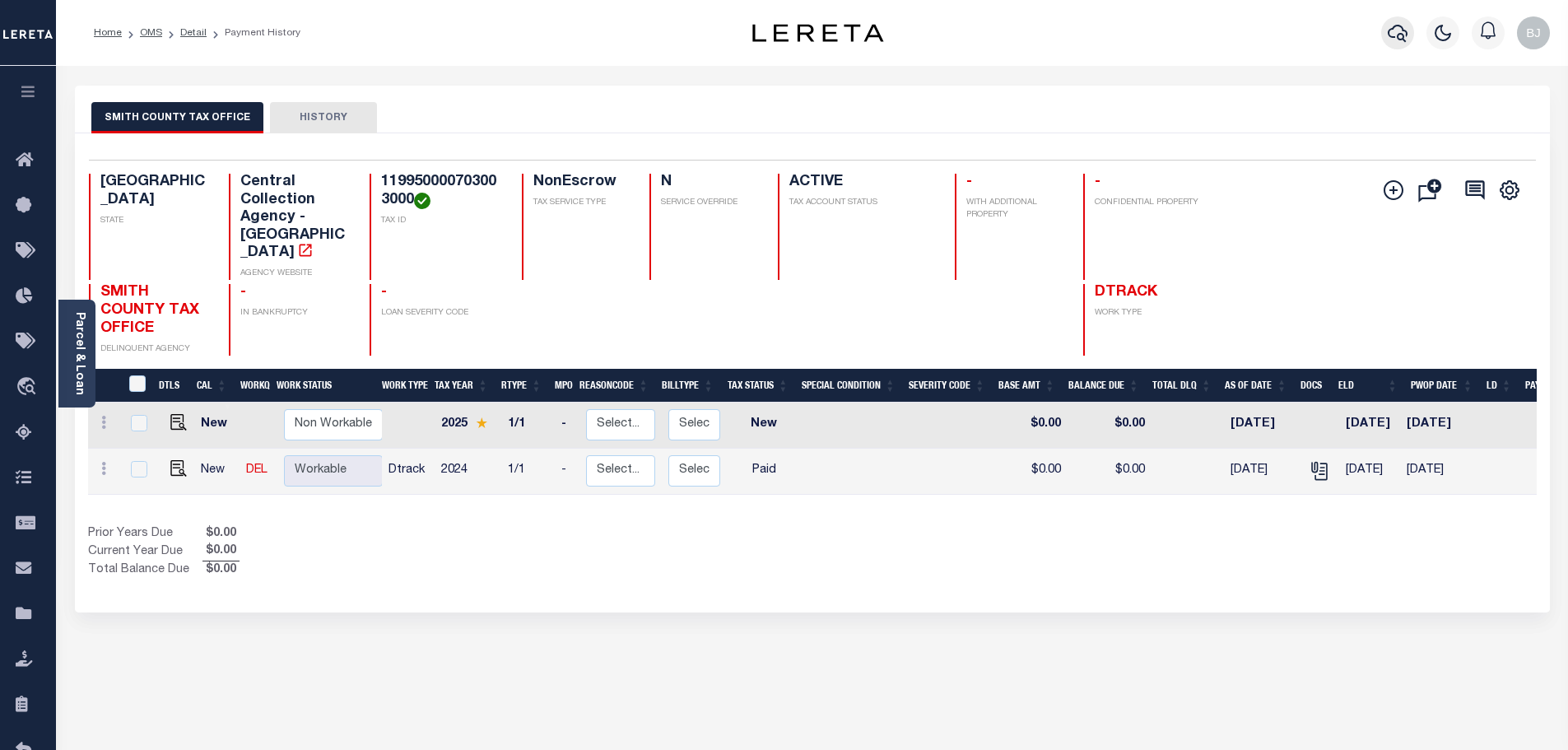
click at [1388, 38] on icon "button" at bounding box center [1397, 33] width 20 height 20
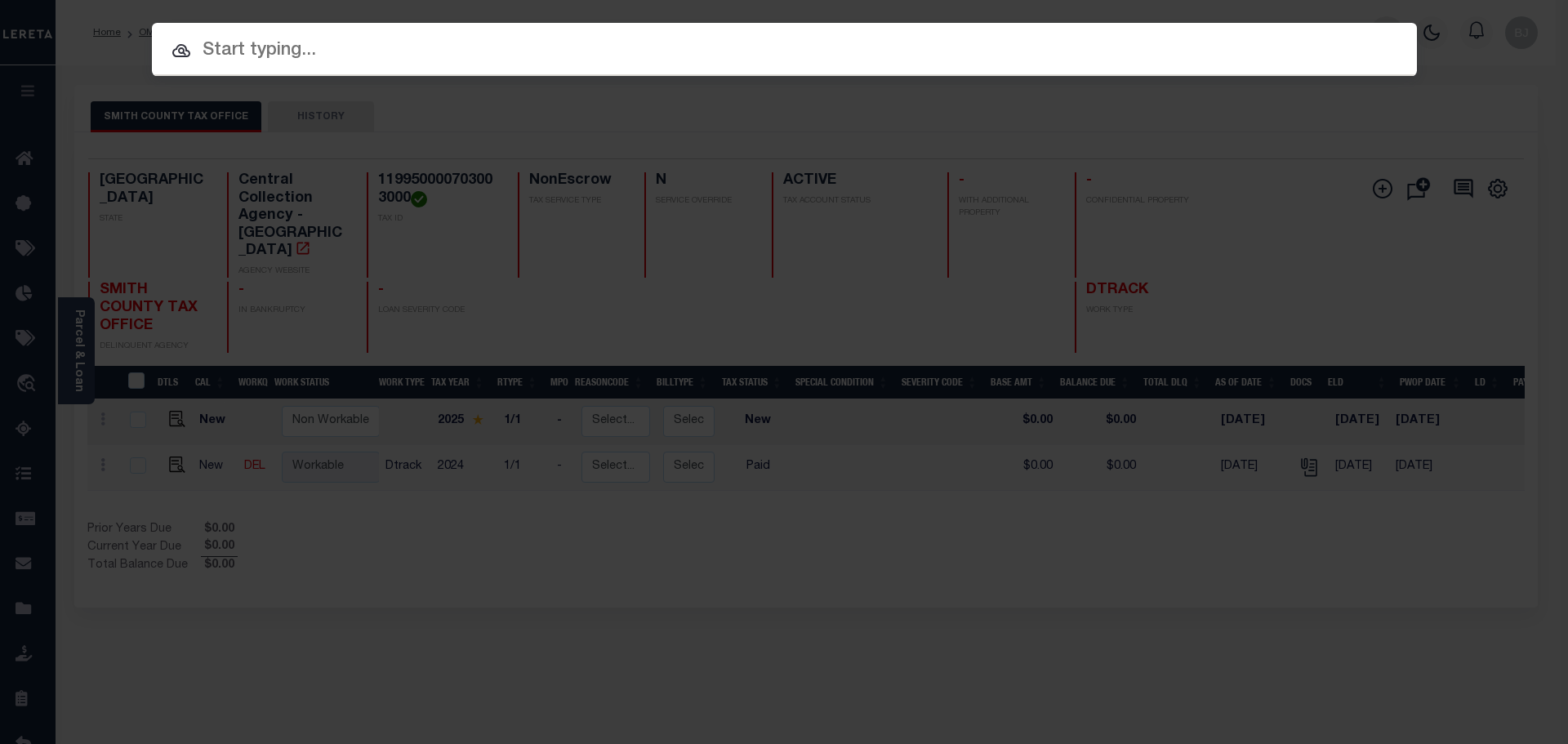
paste input "1925003537"
type input "1925003537"
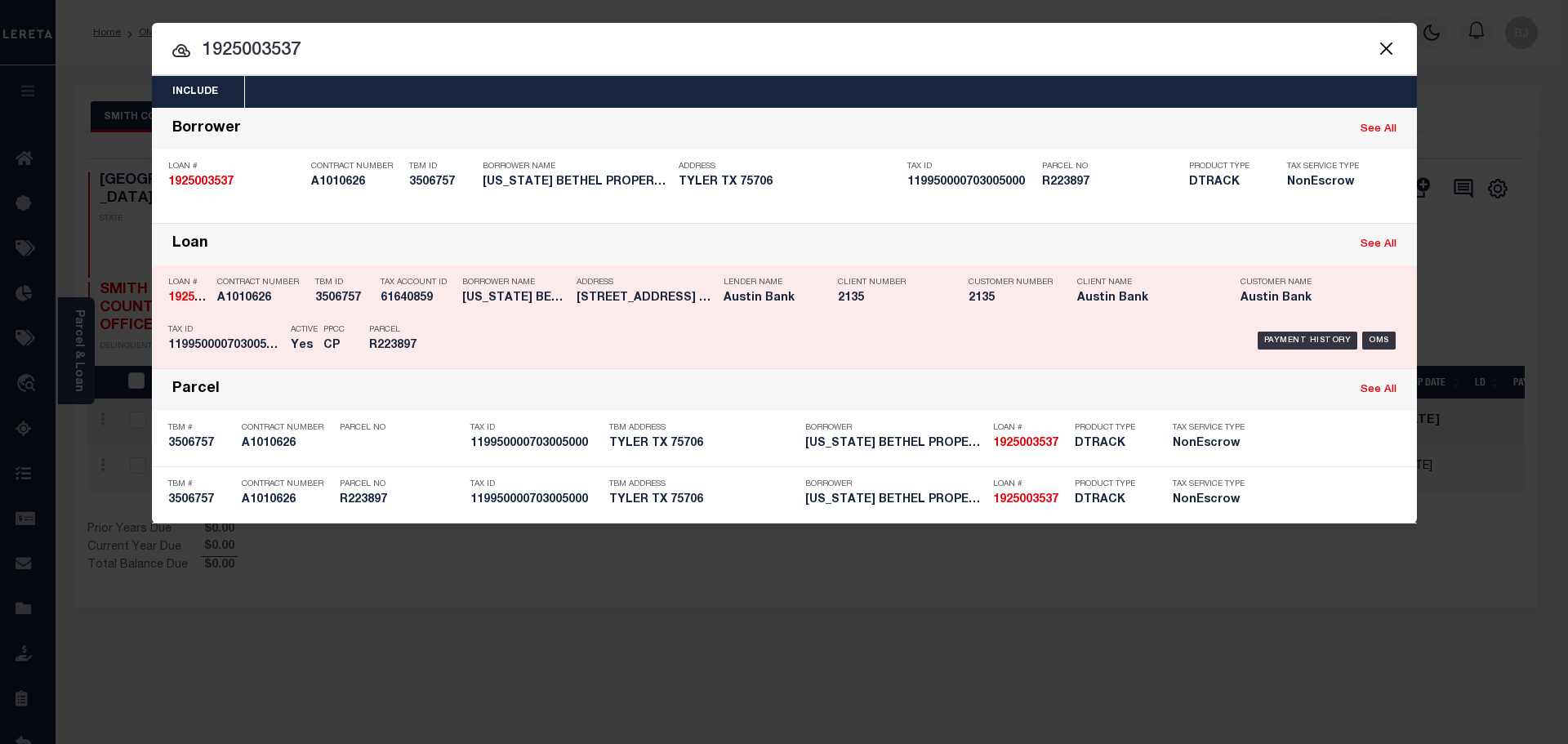
click at [515, 353] on div "Payment History OMS" at bounding box center [933, 340] width 933 height 47
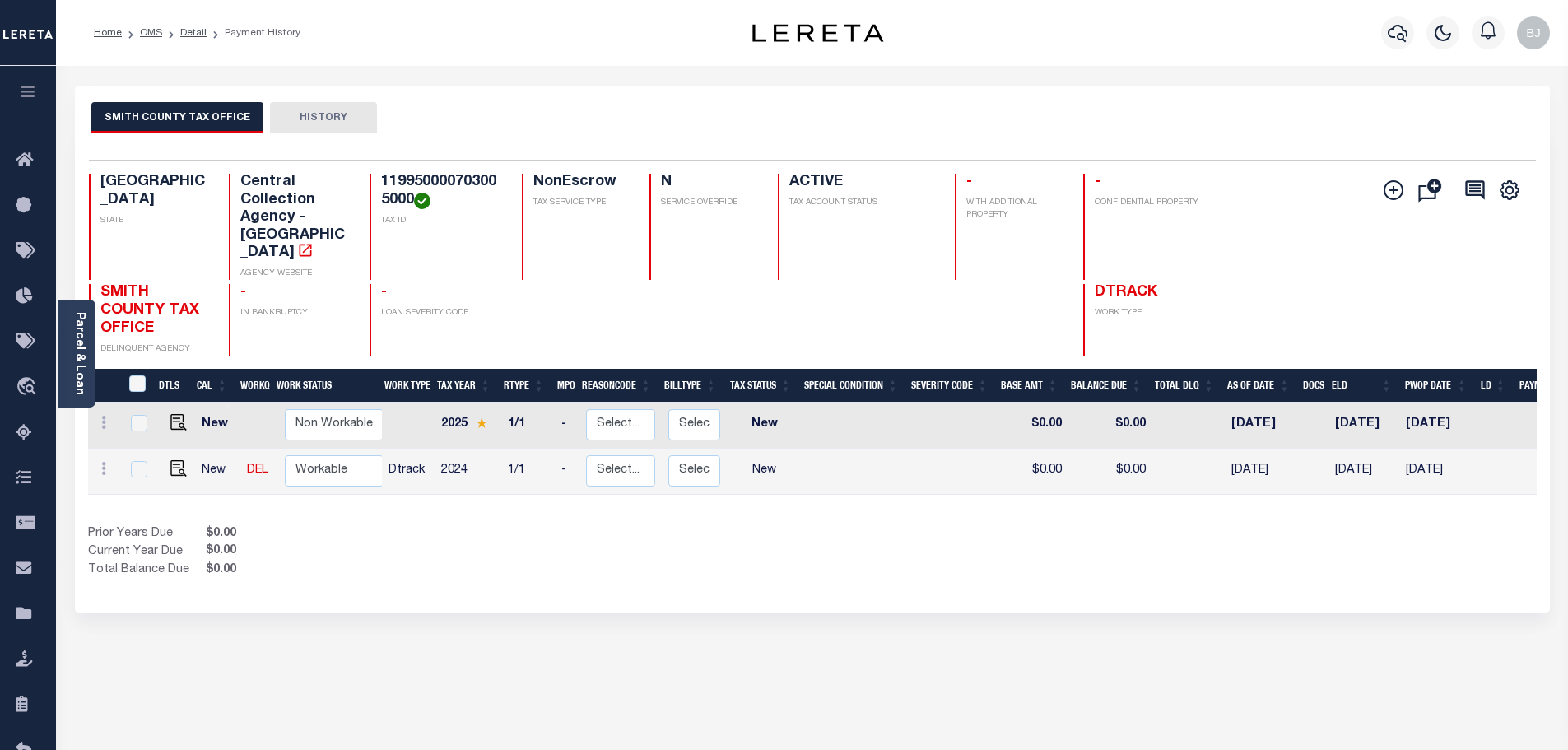
click at [469, 183] on h4 "119950000703005000" at bounding box center [442, 191] width 121 height 36
copy h4 "119950000703005000"
drag, startPoint x: 179, startPoint y: 438, endPoint x: 225, endPoint y: 437, distance: 46.0
click at [179, 460] on img "" at bounding box center [179, 468] width 16 height 16
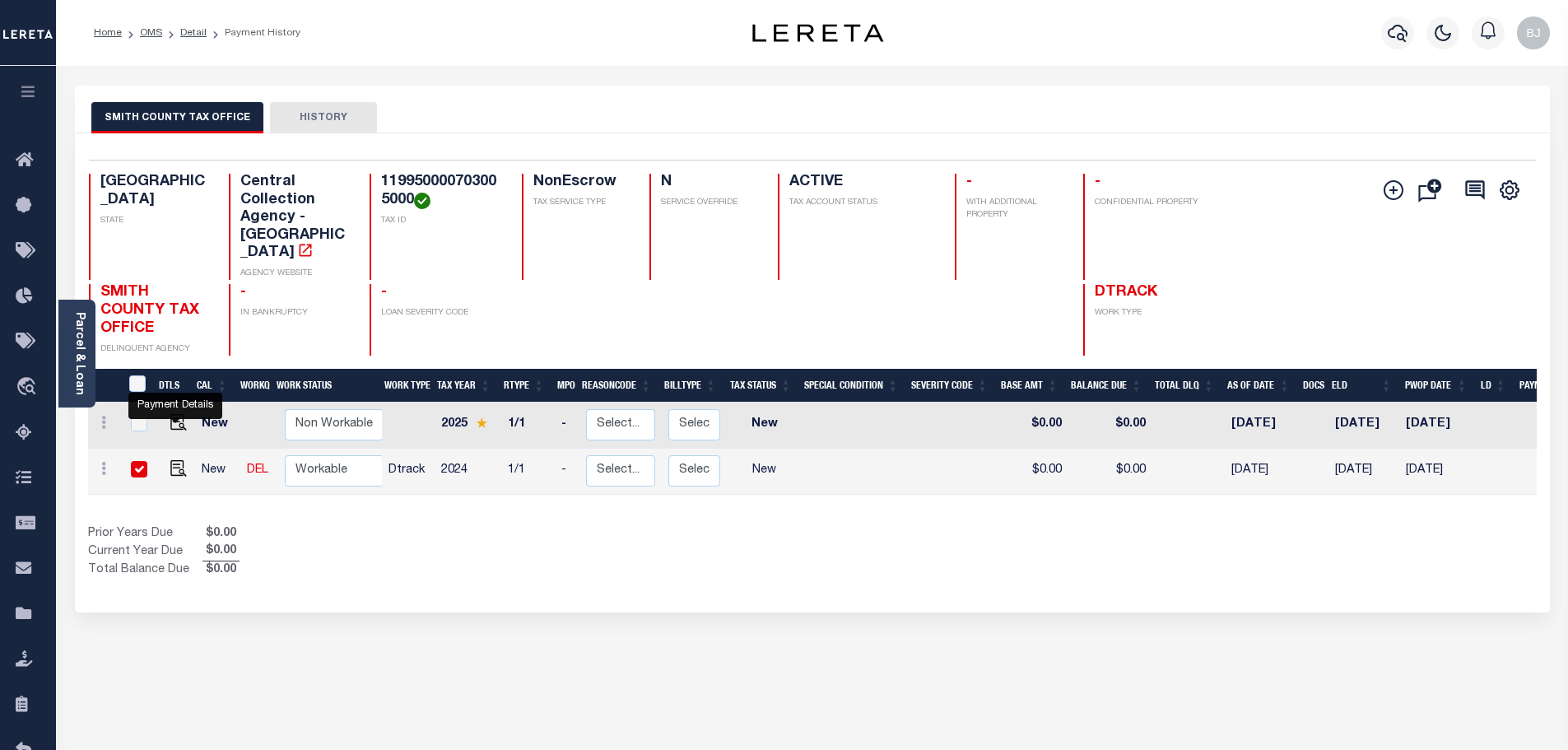
checkbox input "true"
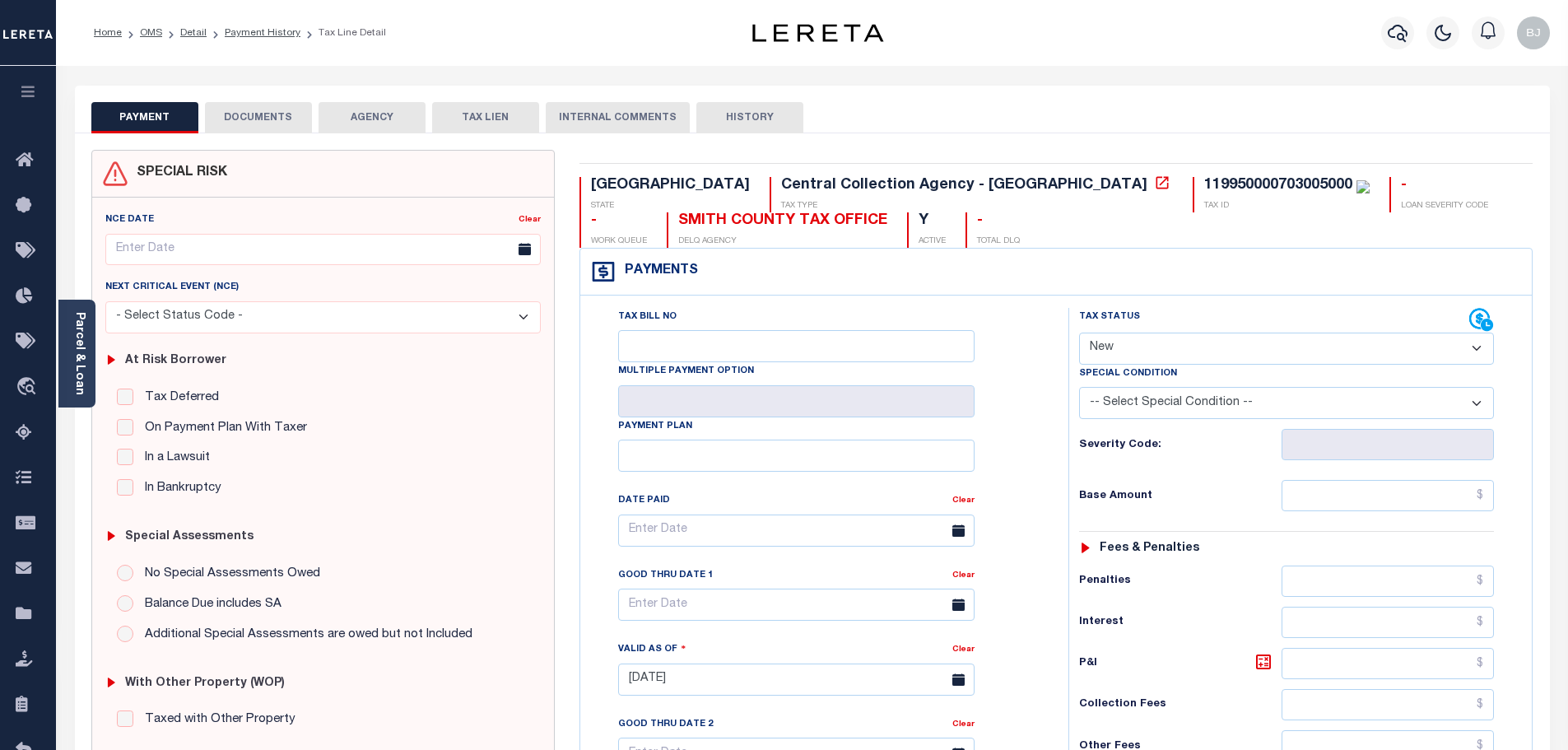
click at [1137, 355] on select "- Select Status Code - Open Due/Unpaid Paid Incomplete No Tax Due Internal Refu…" at bounding box center [1286, 349] width 415 height 32
select select "PYD"
click at [1079, 334] on select "- Select Status Code - Open Due/Unpaid Paid Incomplete No Tax Due Internal Refu…" at bounding box center [1286, 349] width 415 height 32
type input "[DATE]"
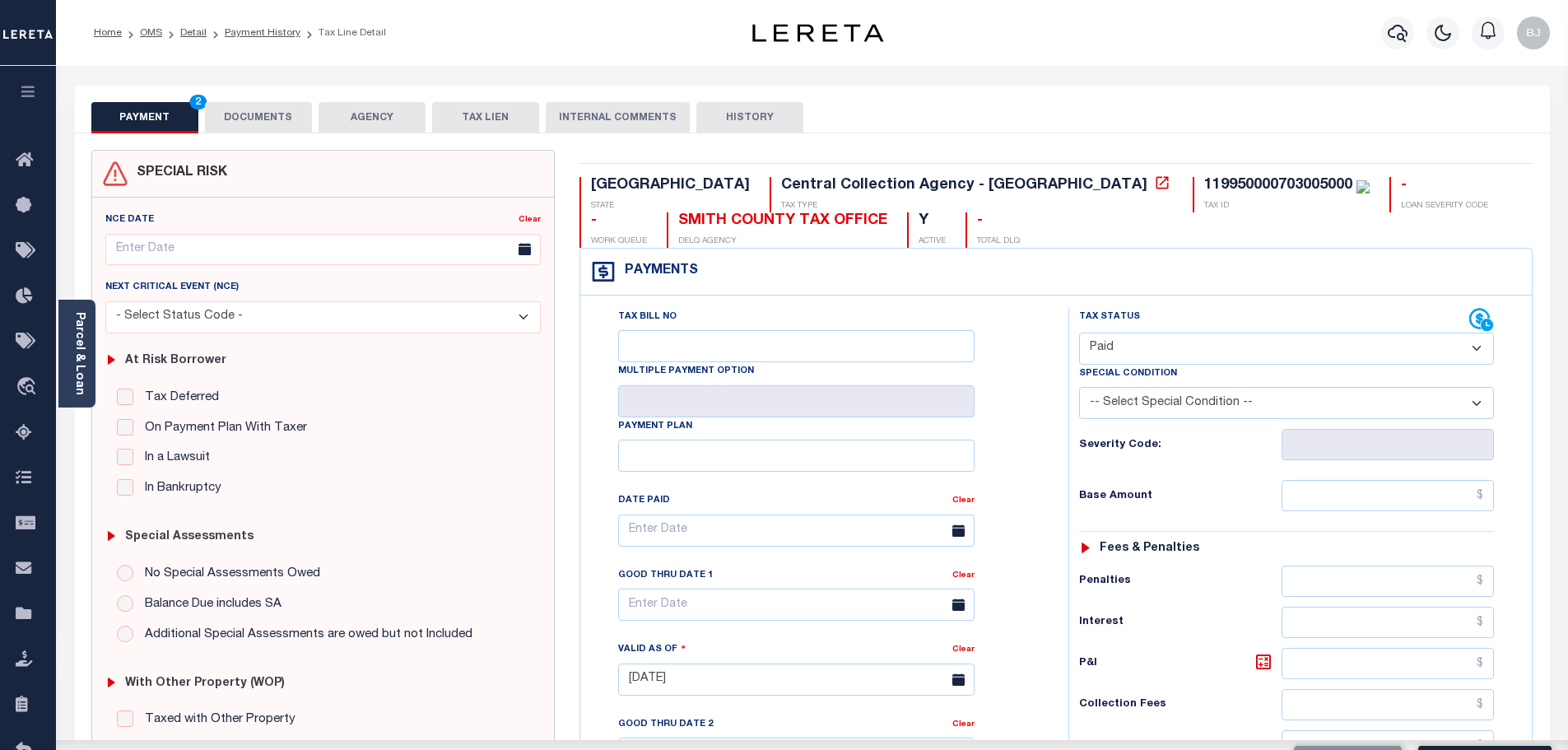
scroll to position [247, 0]
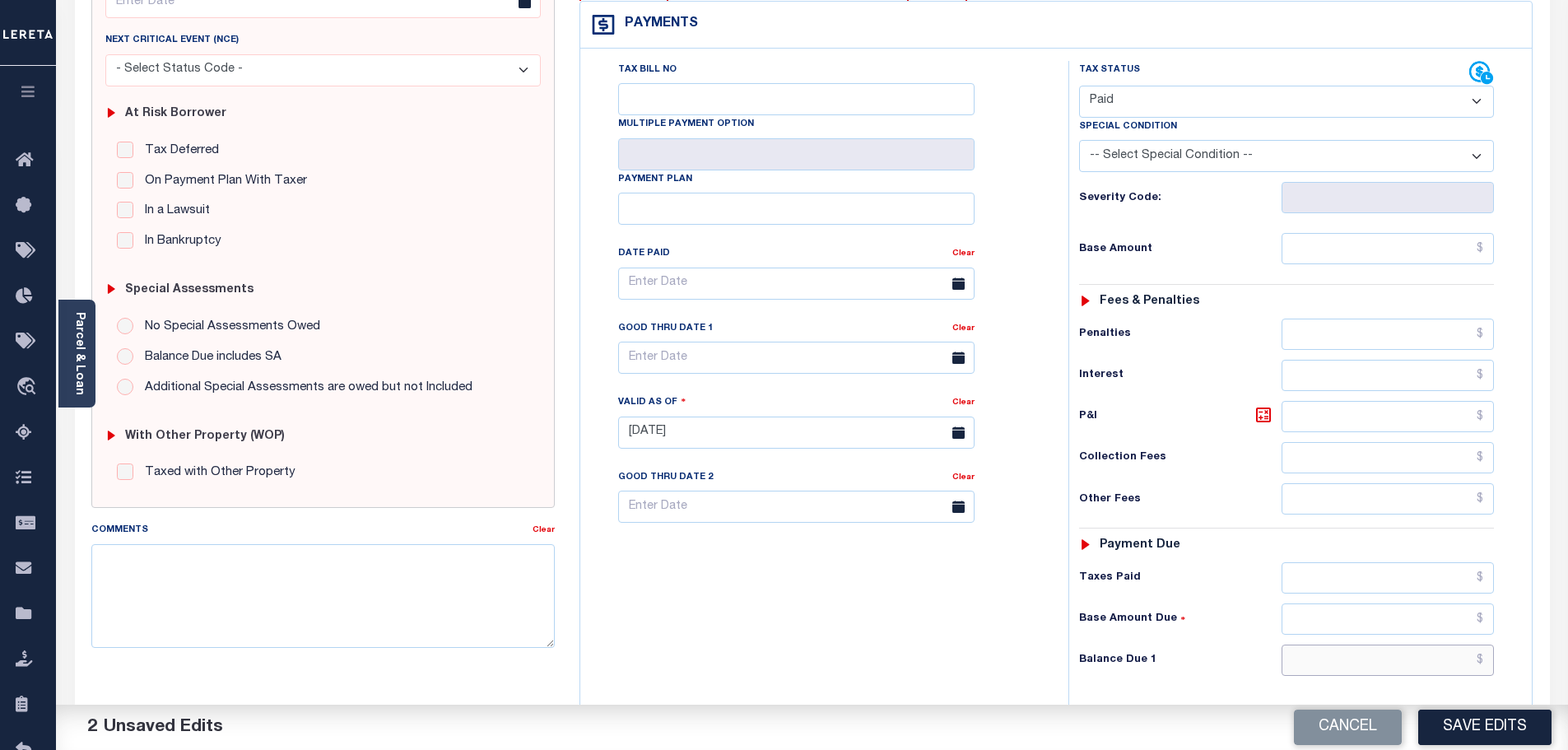
click at [1353, 668] on input "text" at bounding box center [1389, 661] width 213 height 31
type input "$0"
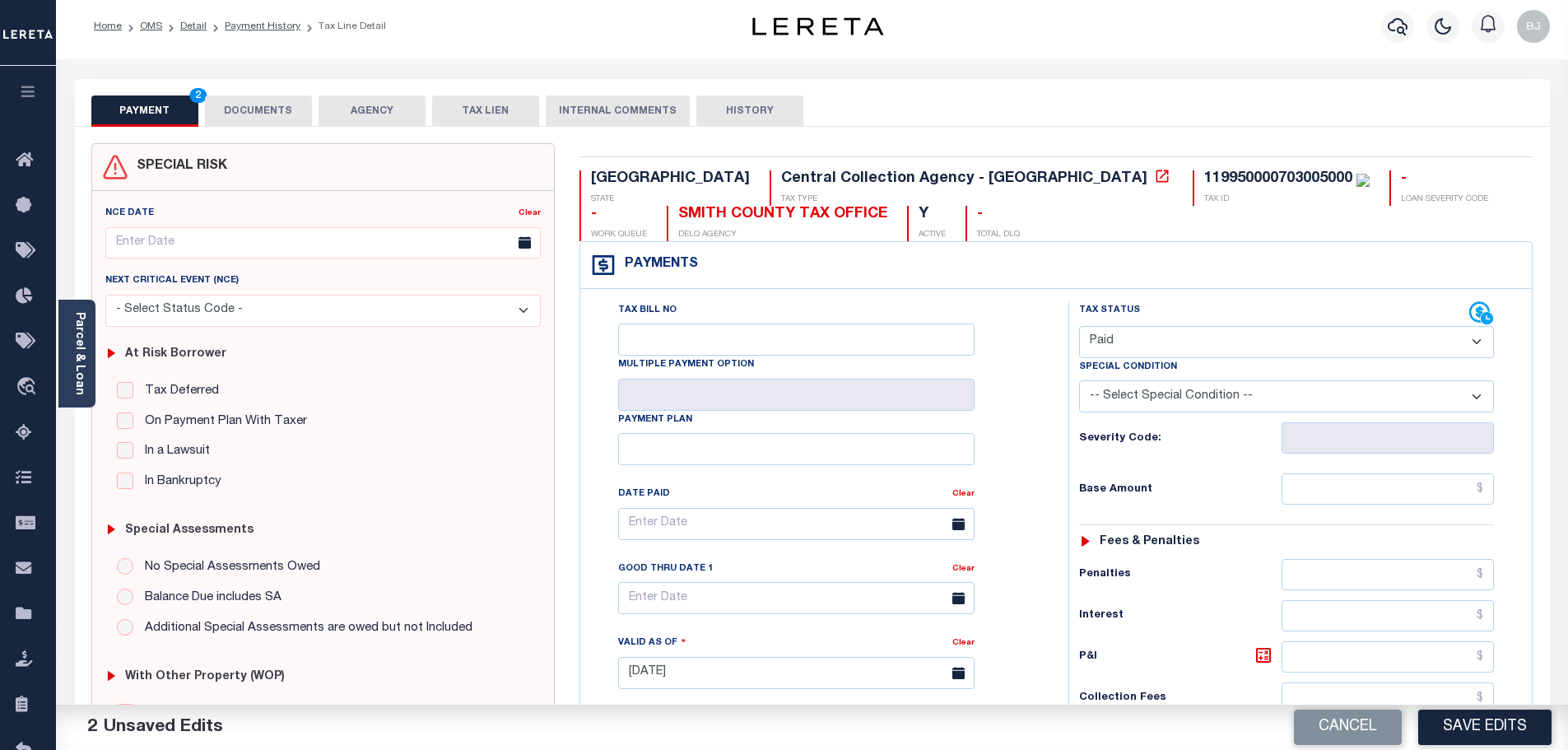
scroll to position [0, 0]
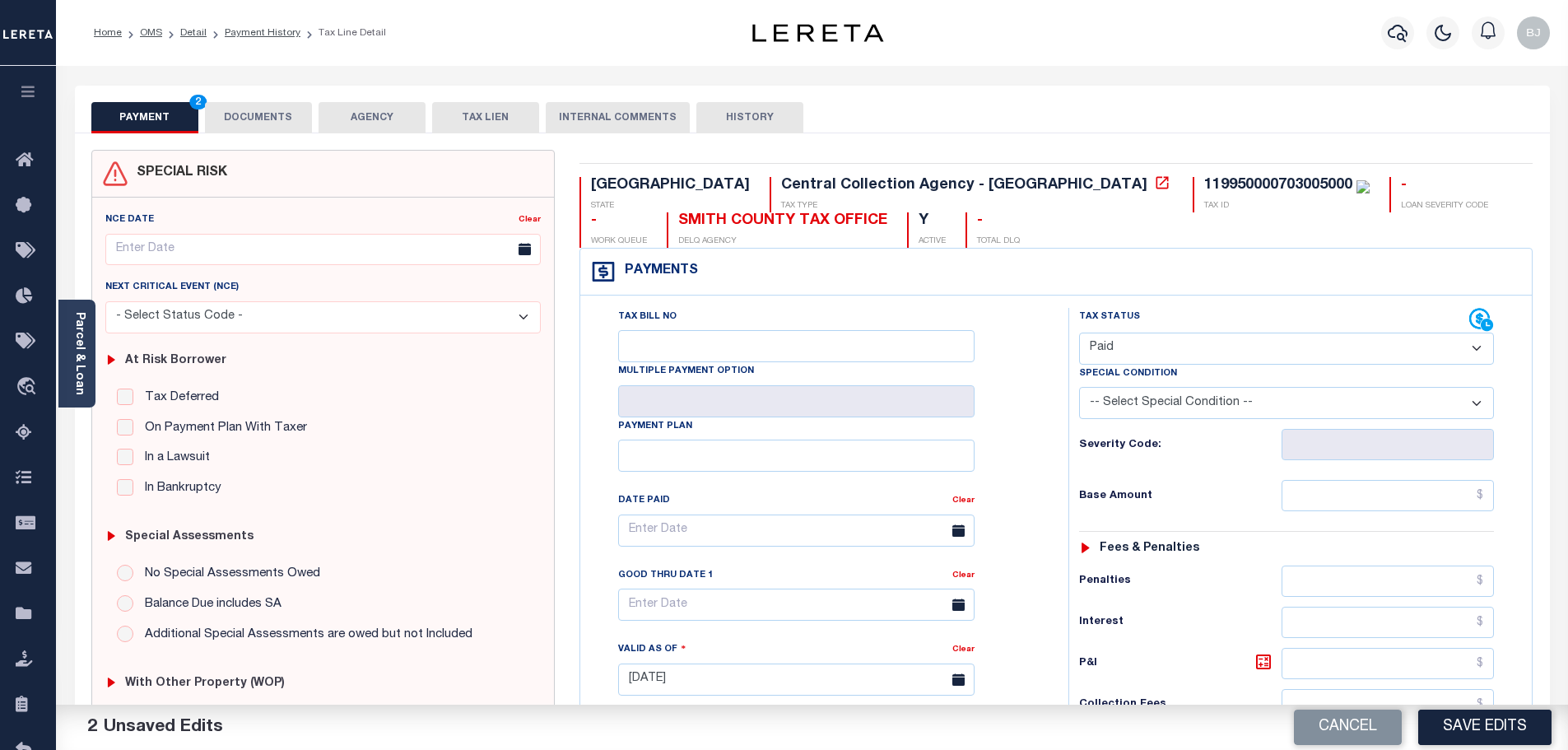
click at [293, 128] on button "DOCUMENTS" at bounding box center [257, 118] width 107 height 31
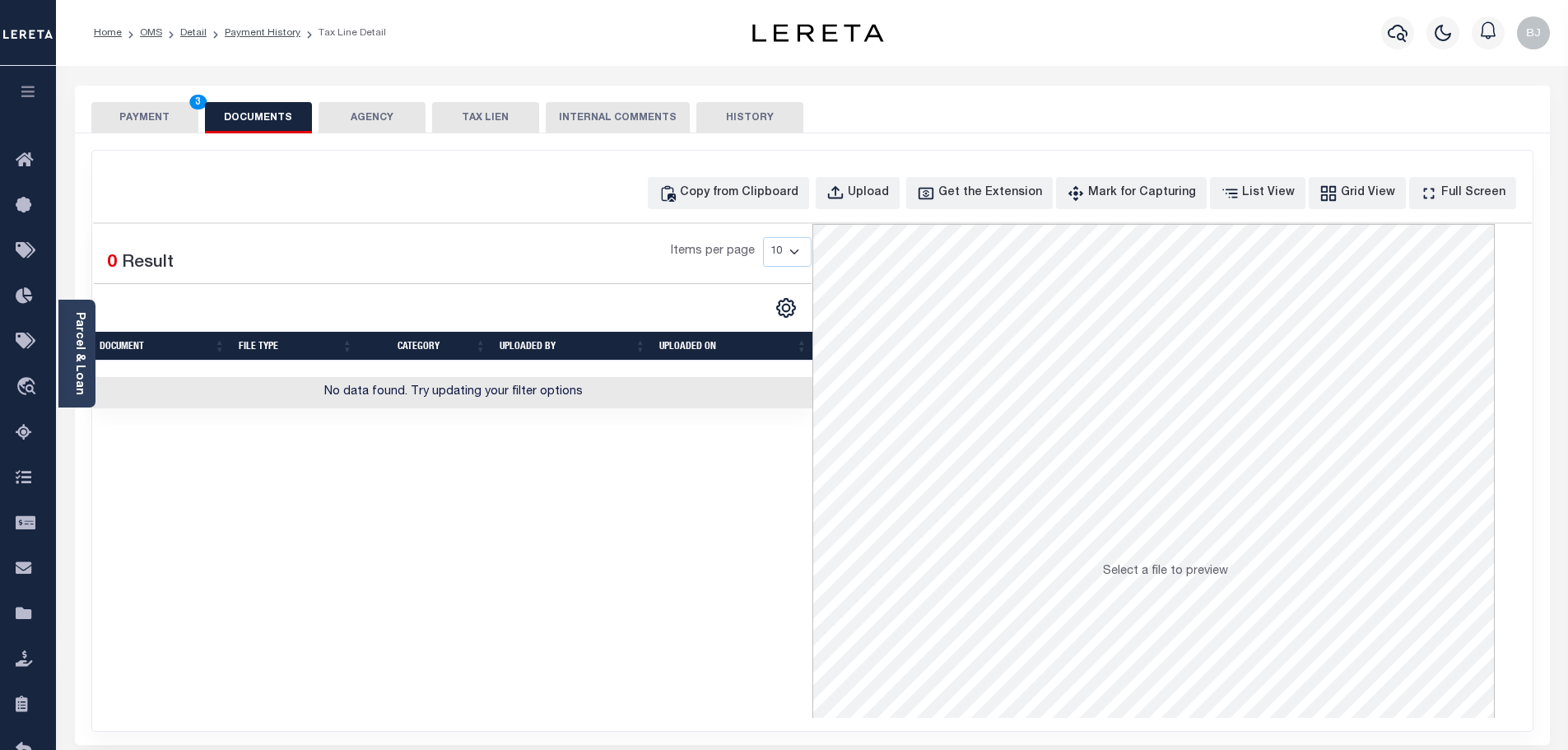
click at [682, 172] on div "Copy from Clipboard Upload Get the Extension Mark for Capturing Got it List Vie…" at bounding box center [812, 441] width 1441 height 581
click at [725, 179] on button "Copy from Clipboard" at bounding box center [728, 192] width 161 height 32
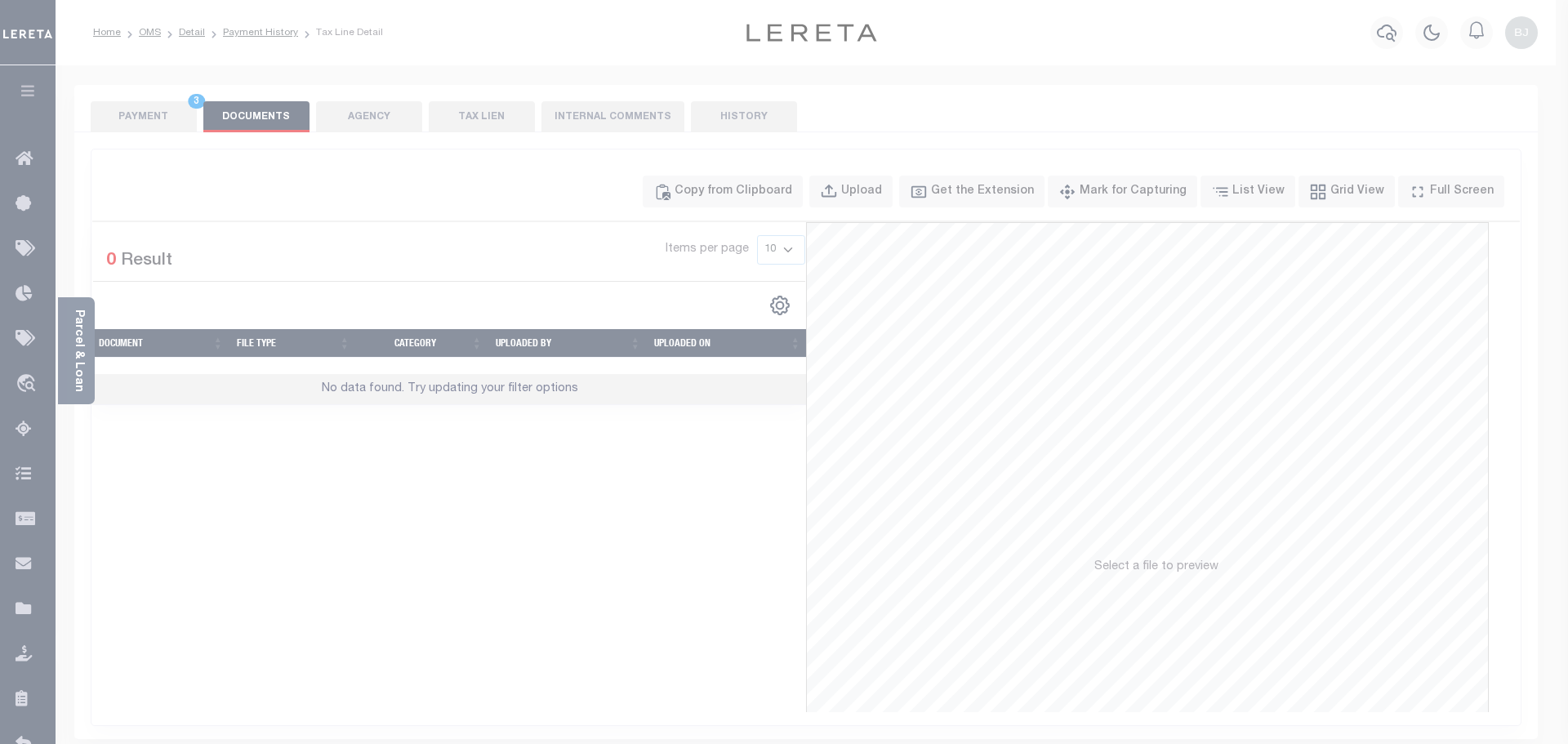
click at [0, 0] on div "Paste copied image or file into this box" at bounding box center [0, 0] width 0 height 0
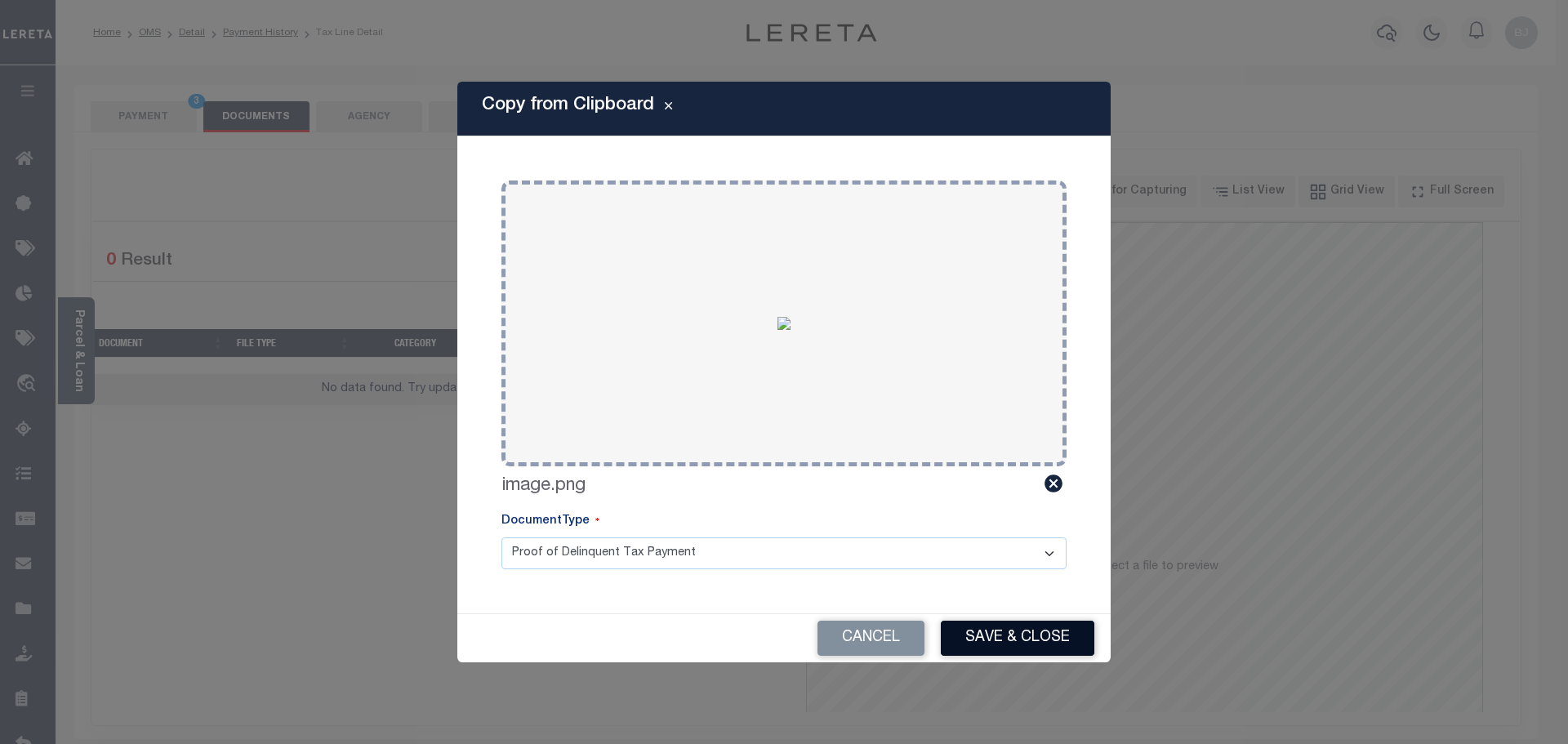
click at [1045, 649] on button "Save & Close" at bounding box center [1018, 638] width 154 height 35
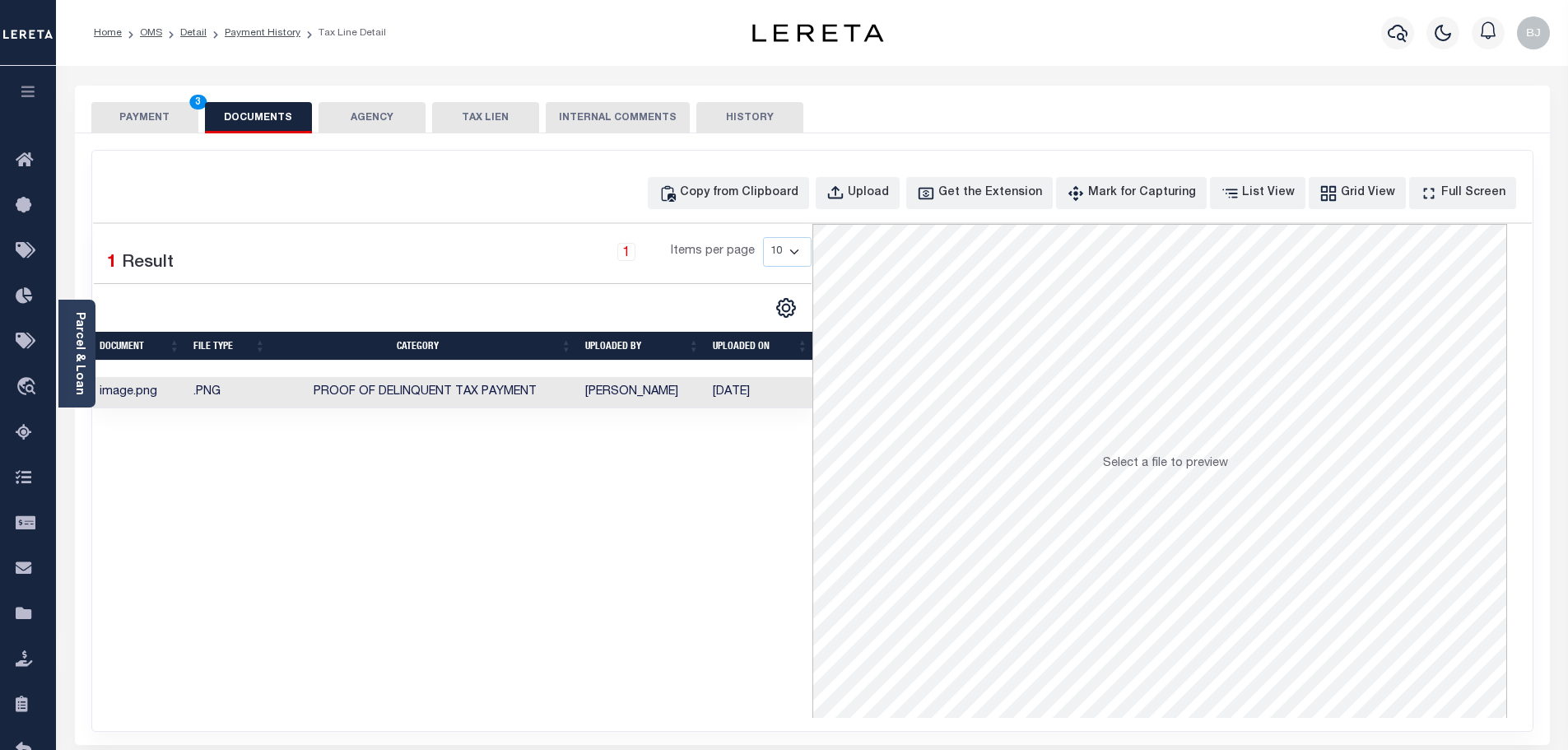
click at [168, 128] on button "PAYMENT 3" at bounding box center [144, 118] width 107 height 31
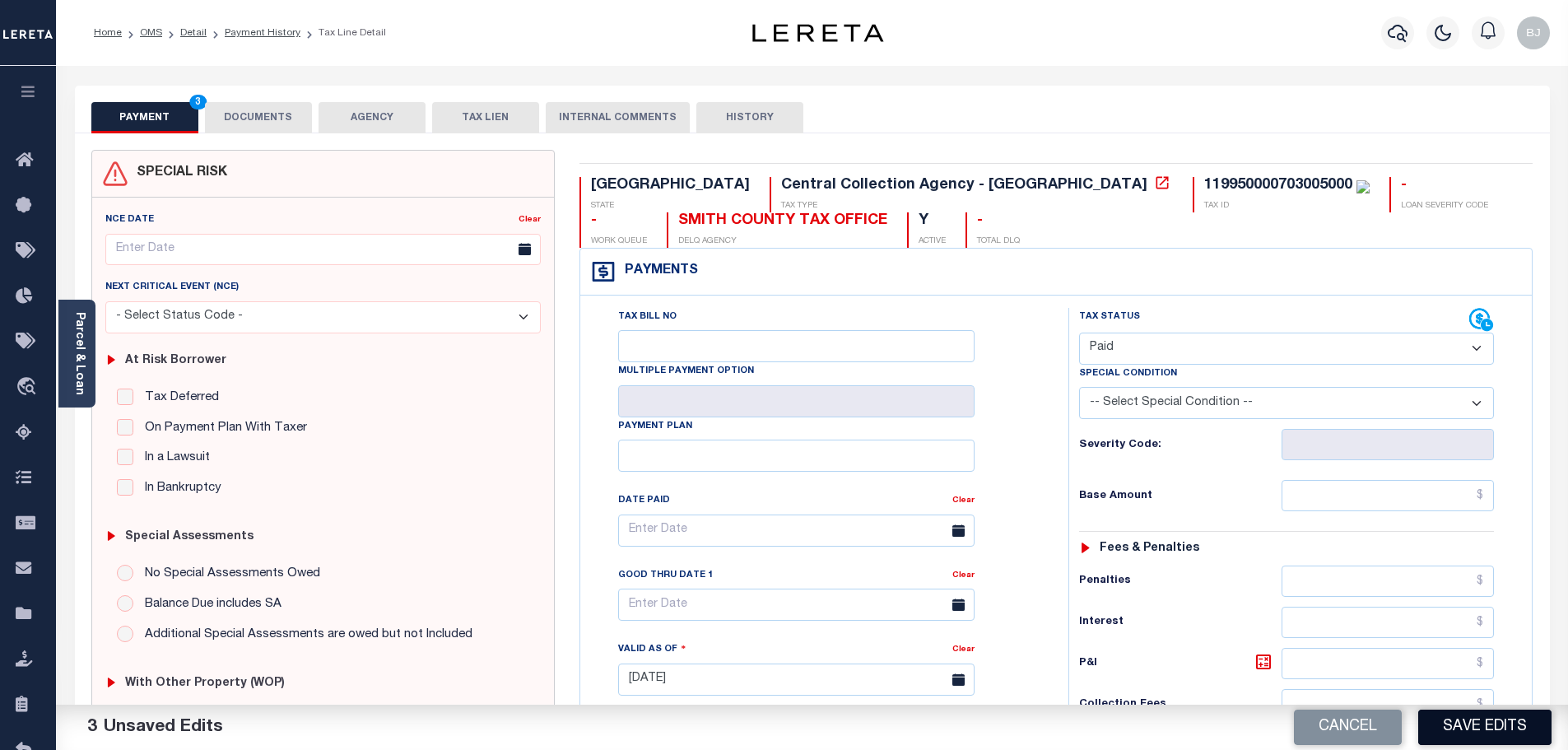
click at [1443, 733] on button "Save Edits" at bounding box center [1485, 727] width 133 height 36
checkbox input "false"
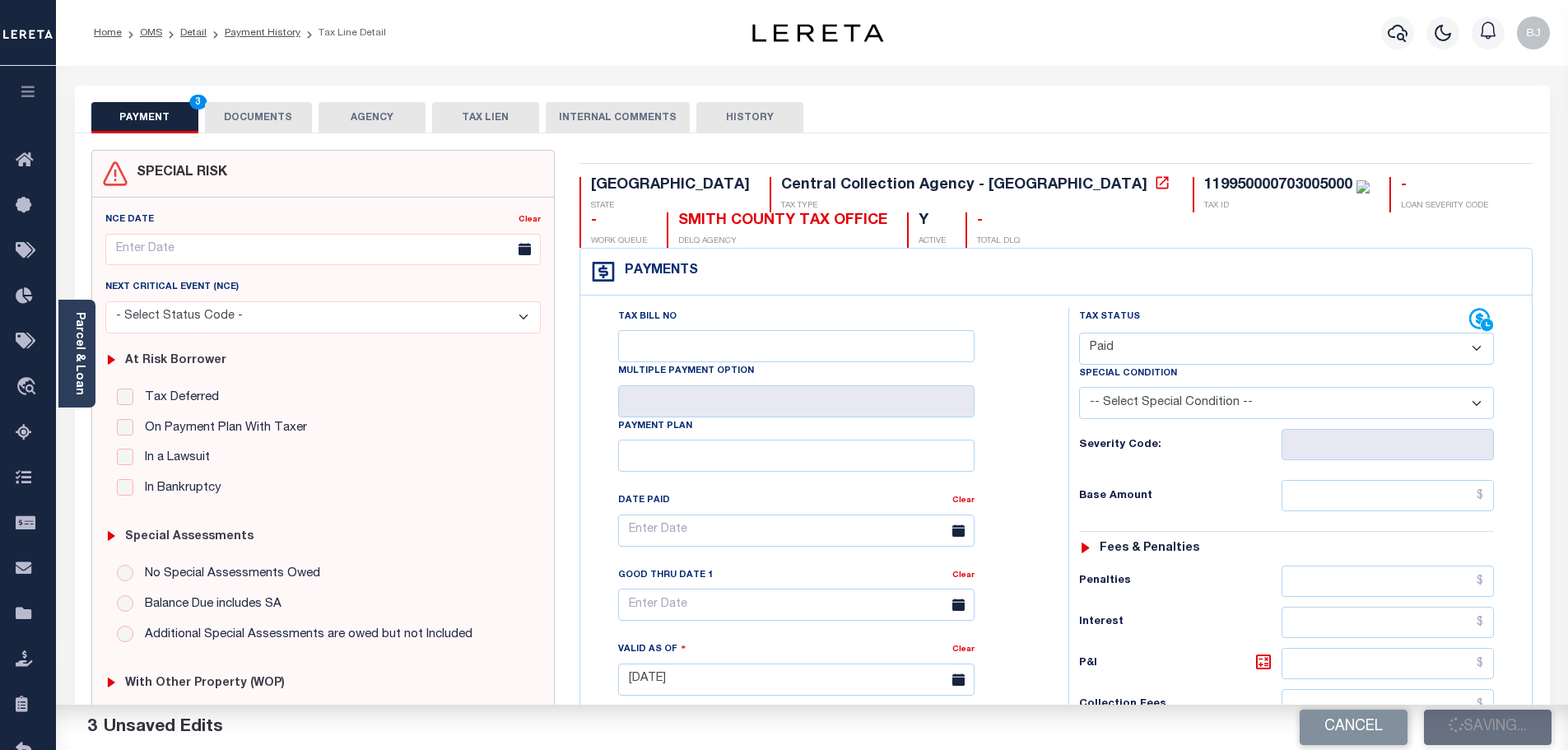
type input "$0"
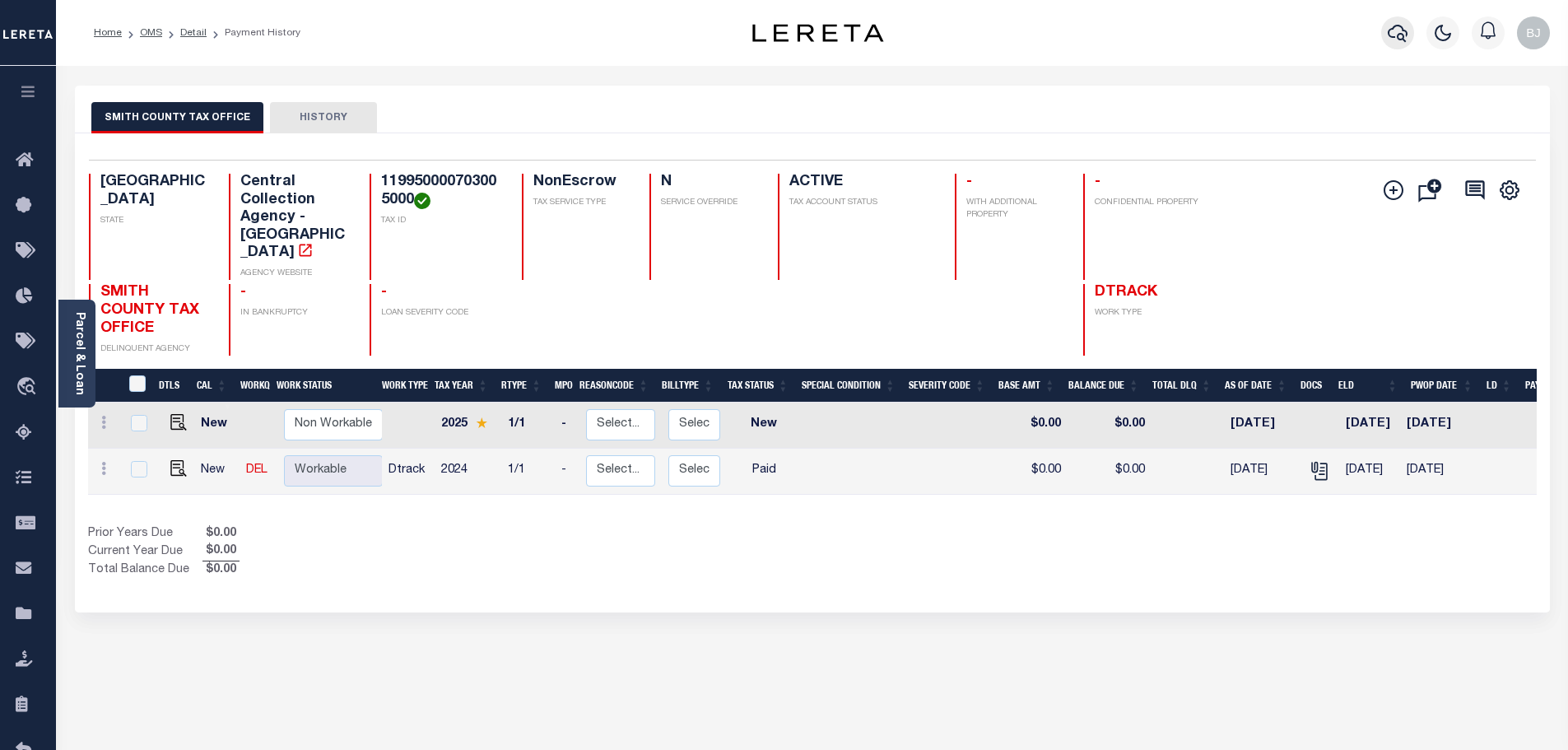
click at [1383, 30] on button "button" at bounding box center [1398, 33] width 33 height 33
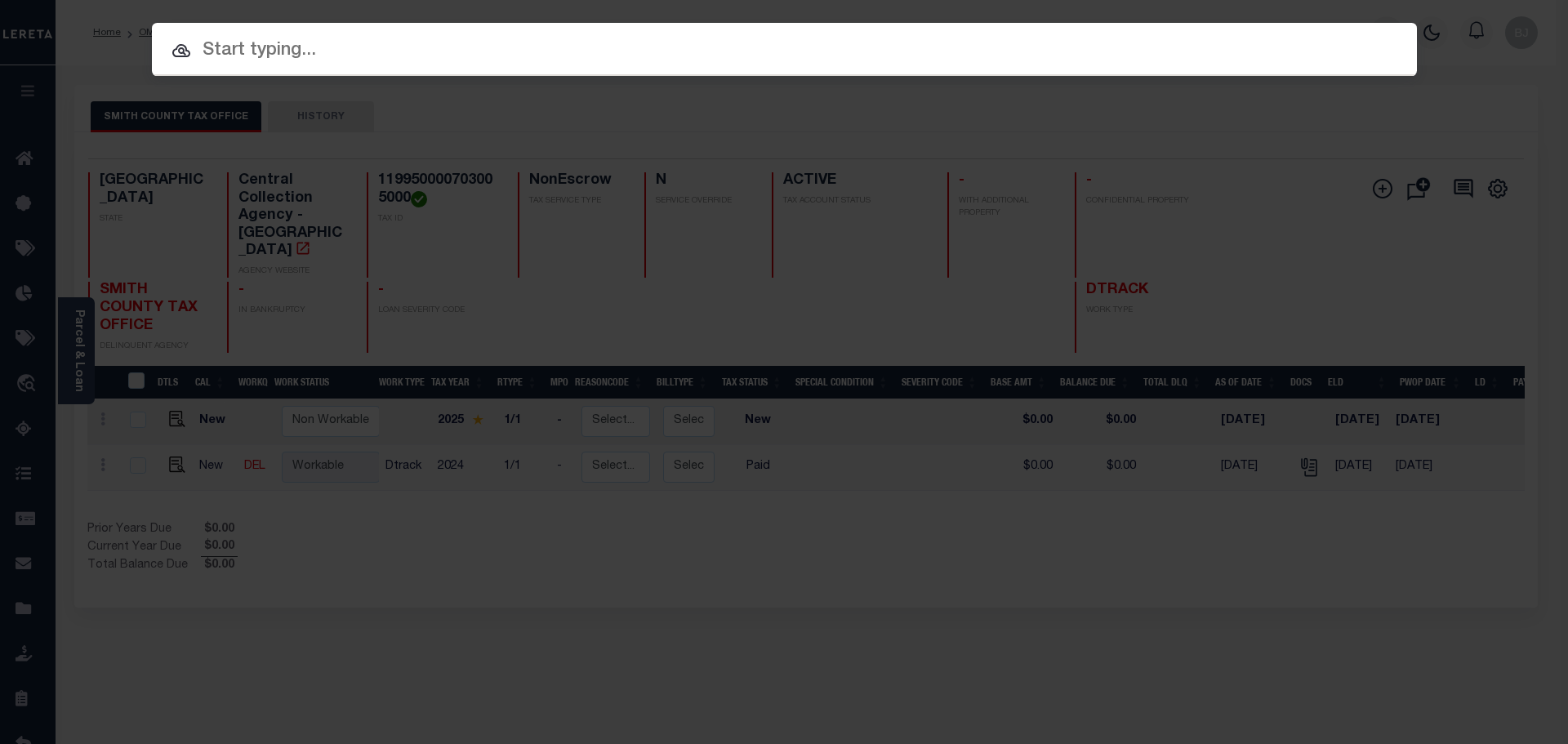
paste input "1925003545"
type input "1925003545"
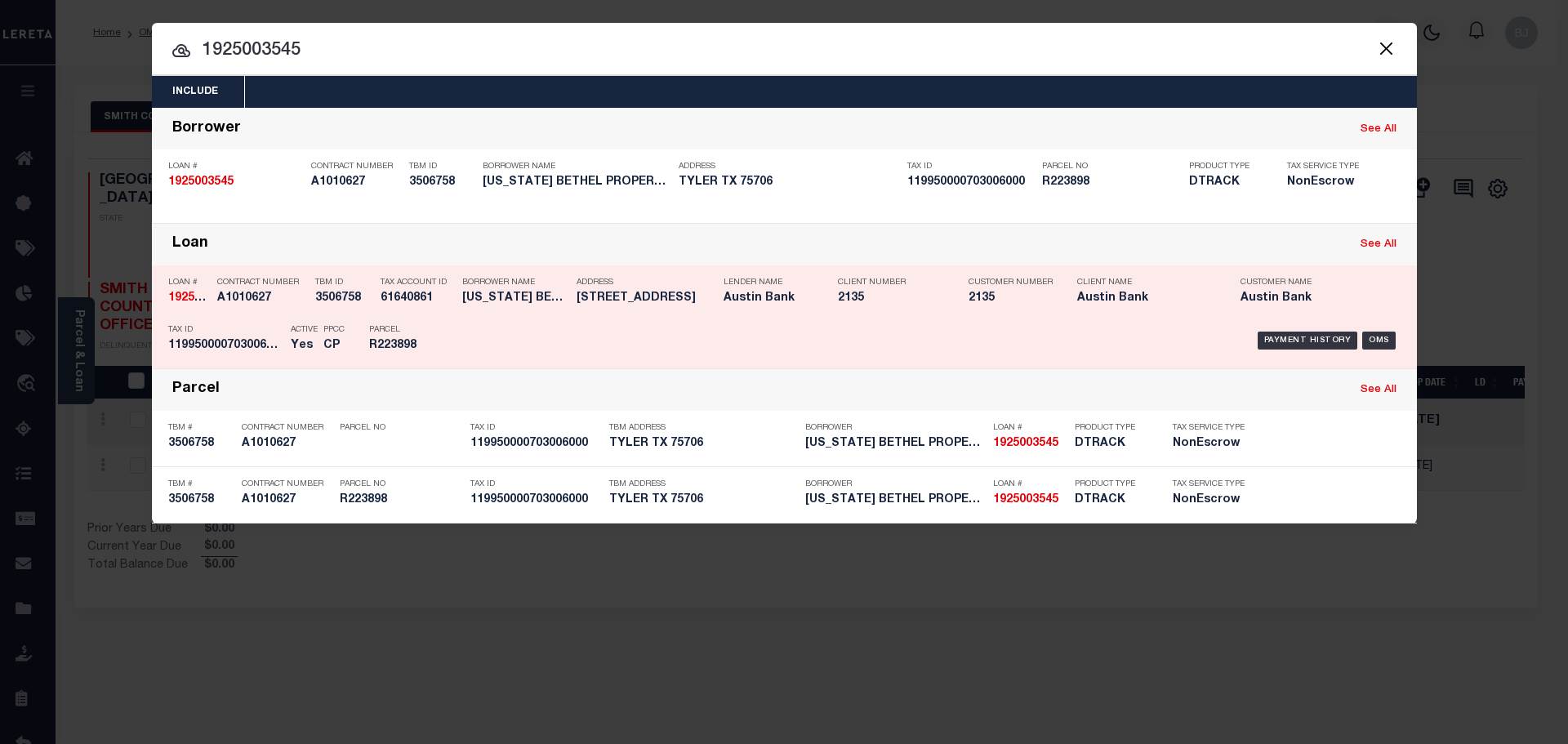
drag, startPoint x: 882, startPoint y: 233, endPoint x: 859, endPoint y: 231, distance: 23.1
click at [860, 230] on div "Loan See All" at bounding box center [784, 244] width 1265 height 41
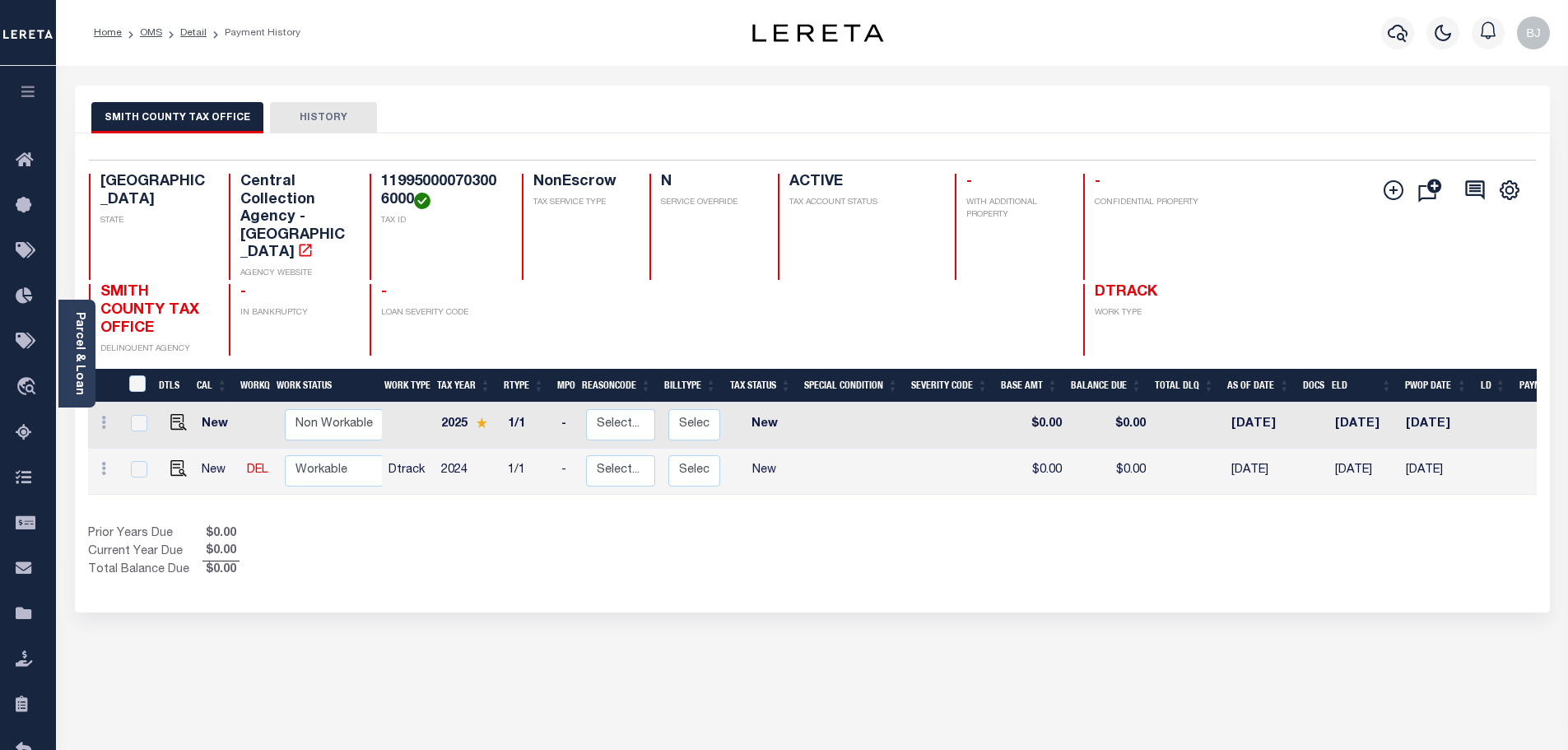
click at [457, 181] on h4 "119950000703006000" at bounding box center [442, 191] width 121 height 36
copy h4 "119950000703006000"
click at [179, 449] on td at bounding box center [175, 472] width 40 height 46
checkbox input "true"
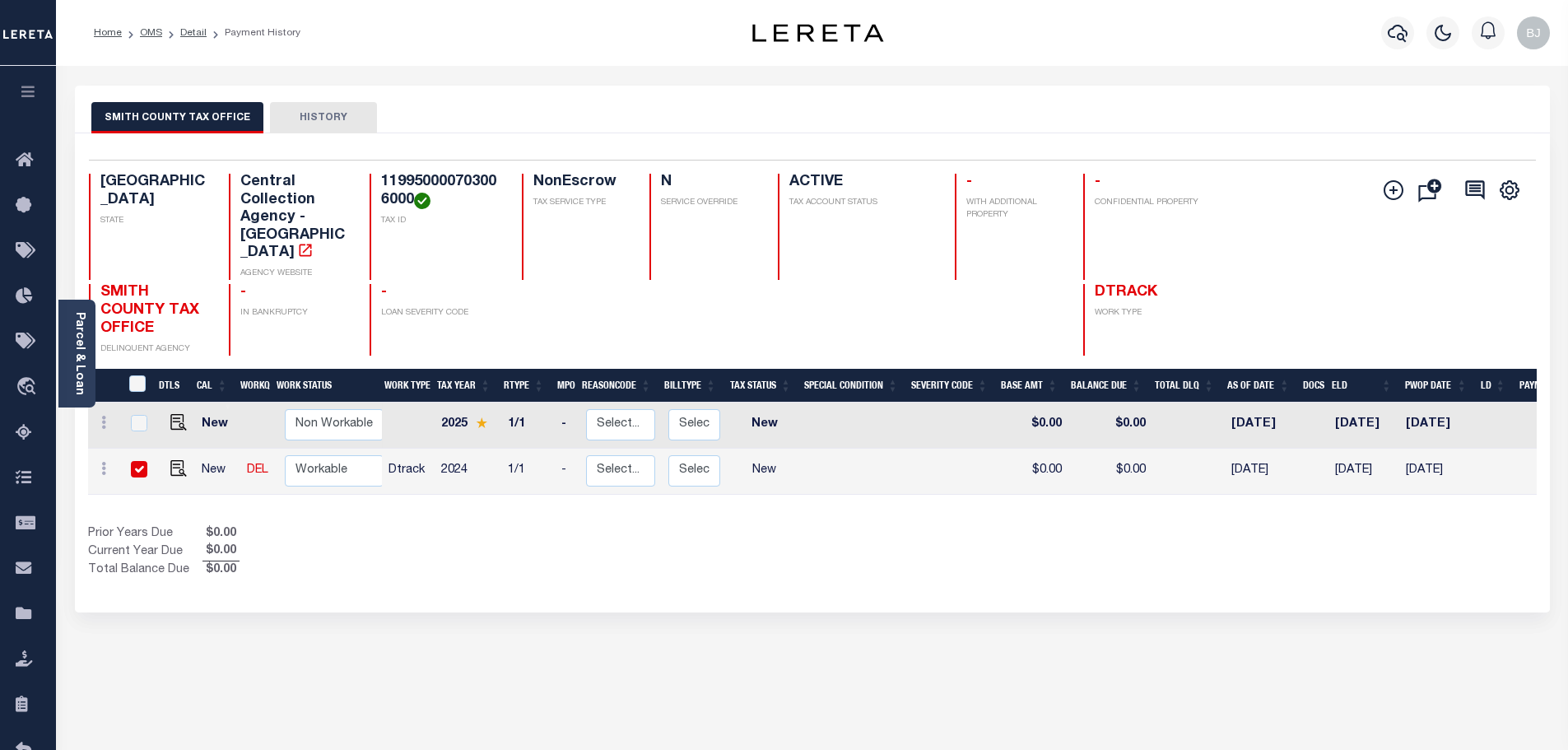
checkbox input "true"
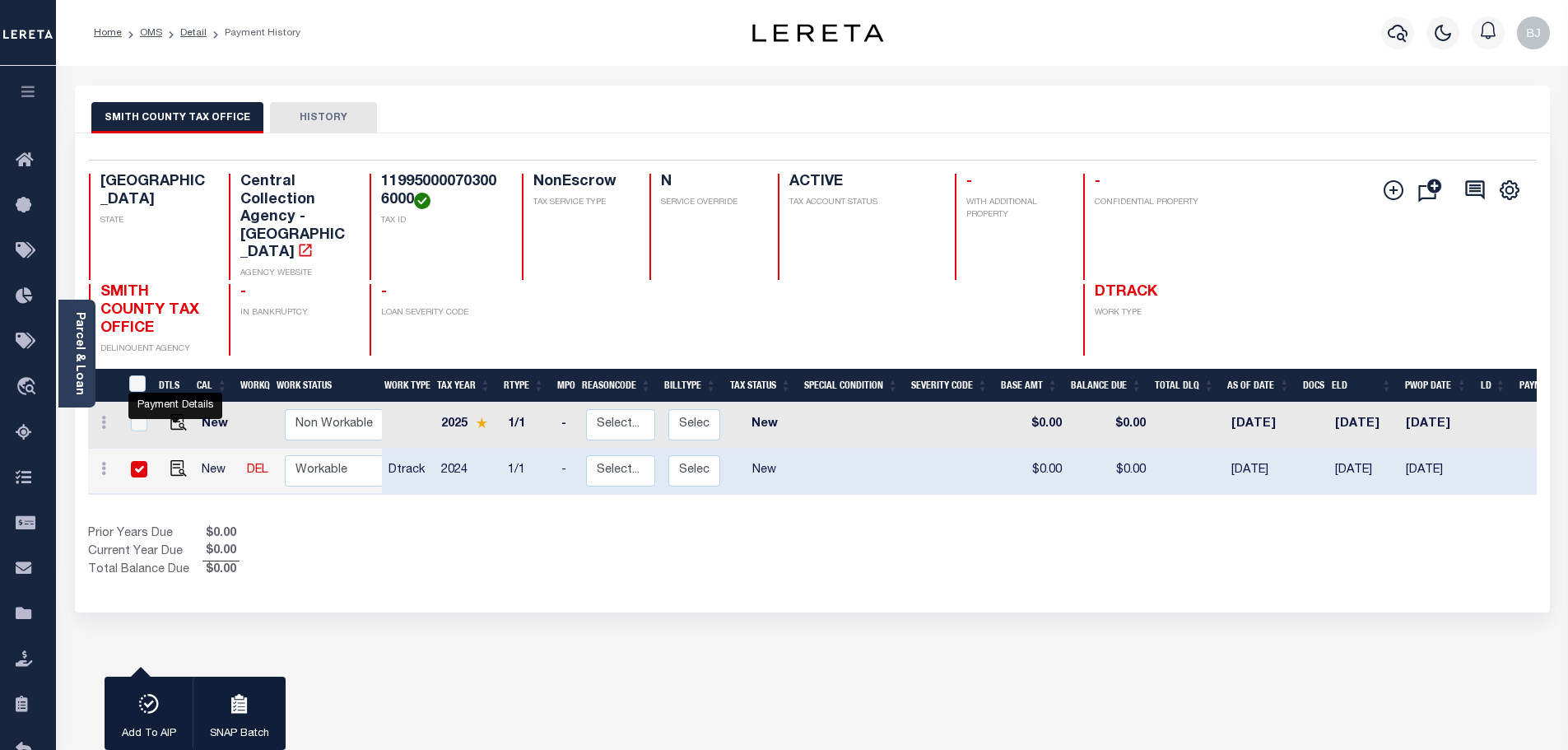
drag, startPoint x: 172, startPoint y: 436, endPoint x: 348, endPoint y: 435, distance: 176.0
click at [172, 460] on img "" at bounding box center [179, 468] width 16 height 16
checkbox input "false"
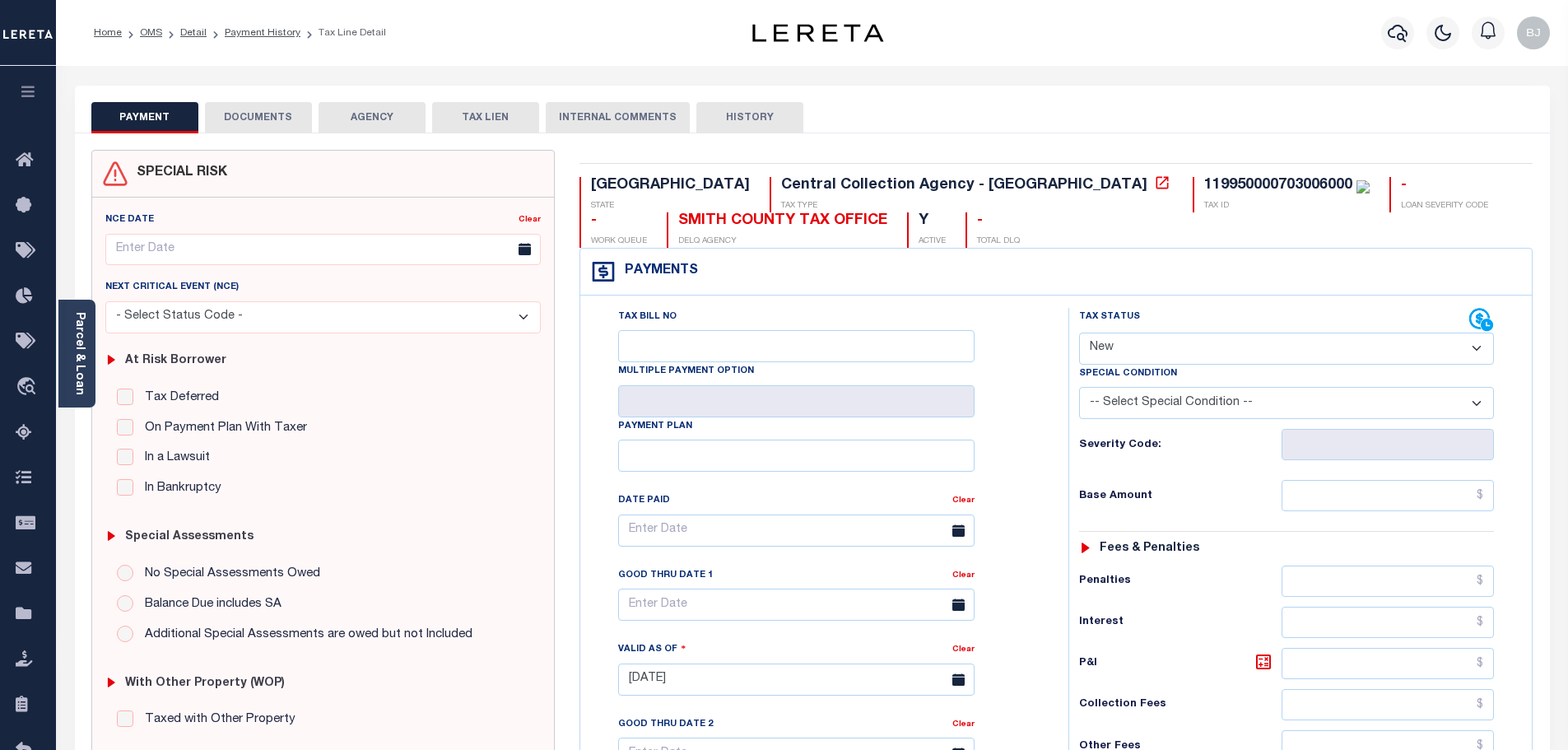
click at [1246, 346] on select "- Select Status Code - Open Due/Unpaid Paid Incomplete No Tax Due Internal Refu…" at bounding box center [1286, 349] width 415 height 32
select select "PYD"
click at [1079, 334] on select "- Select Status Code - Open Due/Unpaid Paid Incomplete No Tax Due Internal Refu…" at bounding box center [1286, 349] width 415 height 32
type input "[DATE]"
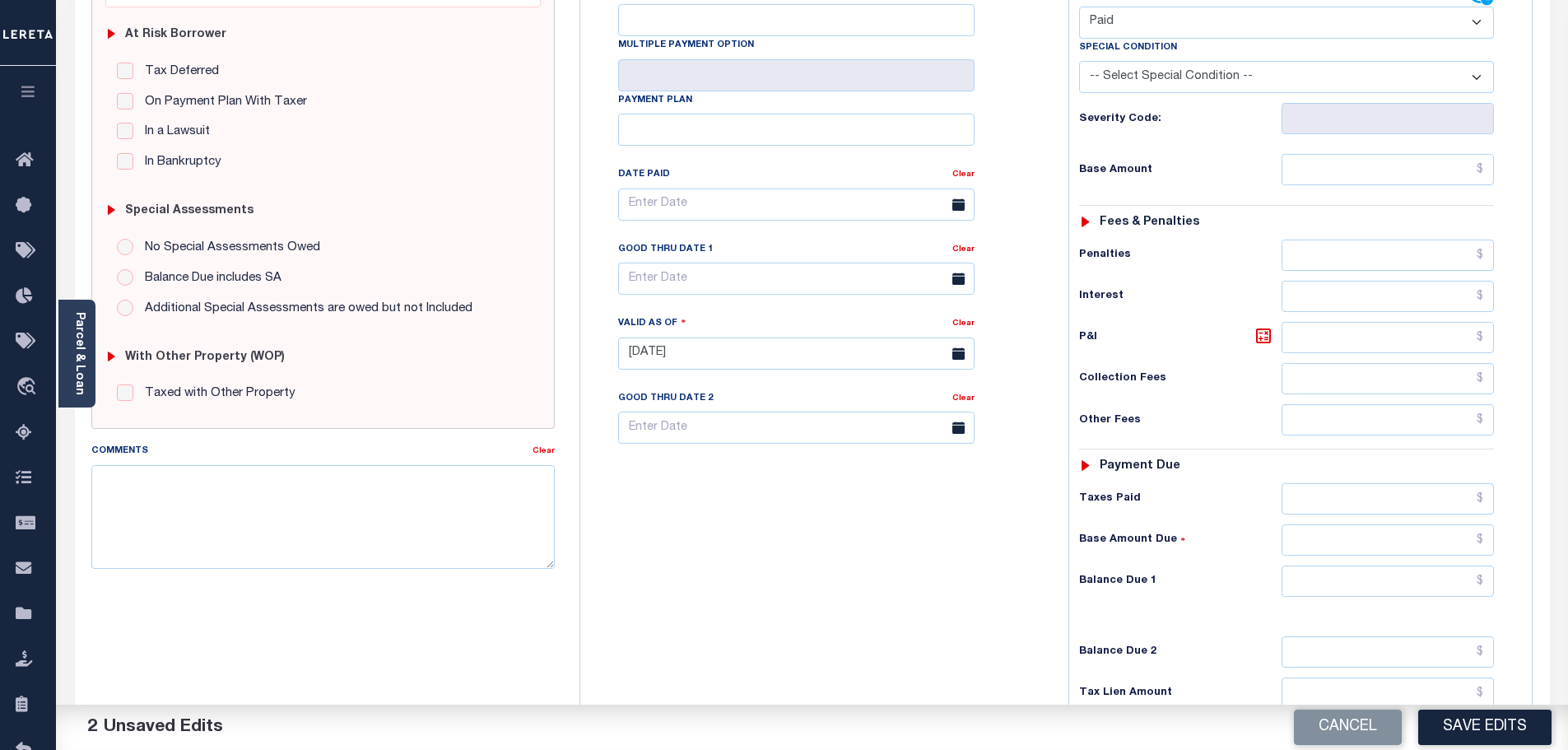
scroll to position [329, 0]
drag, startPoint x: 1363, startPoint y: 578, endPoint x: 1333, endPoint y: 566, distance: 32.3
click at [1363, 578] on input "text" at bounding box center [1389, 578] width 213 height 31
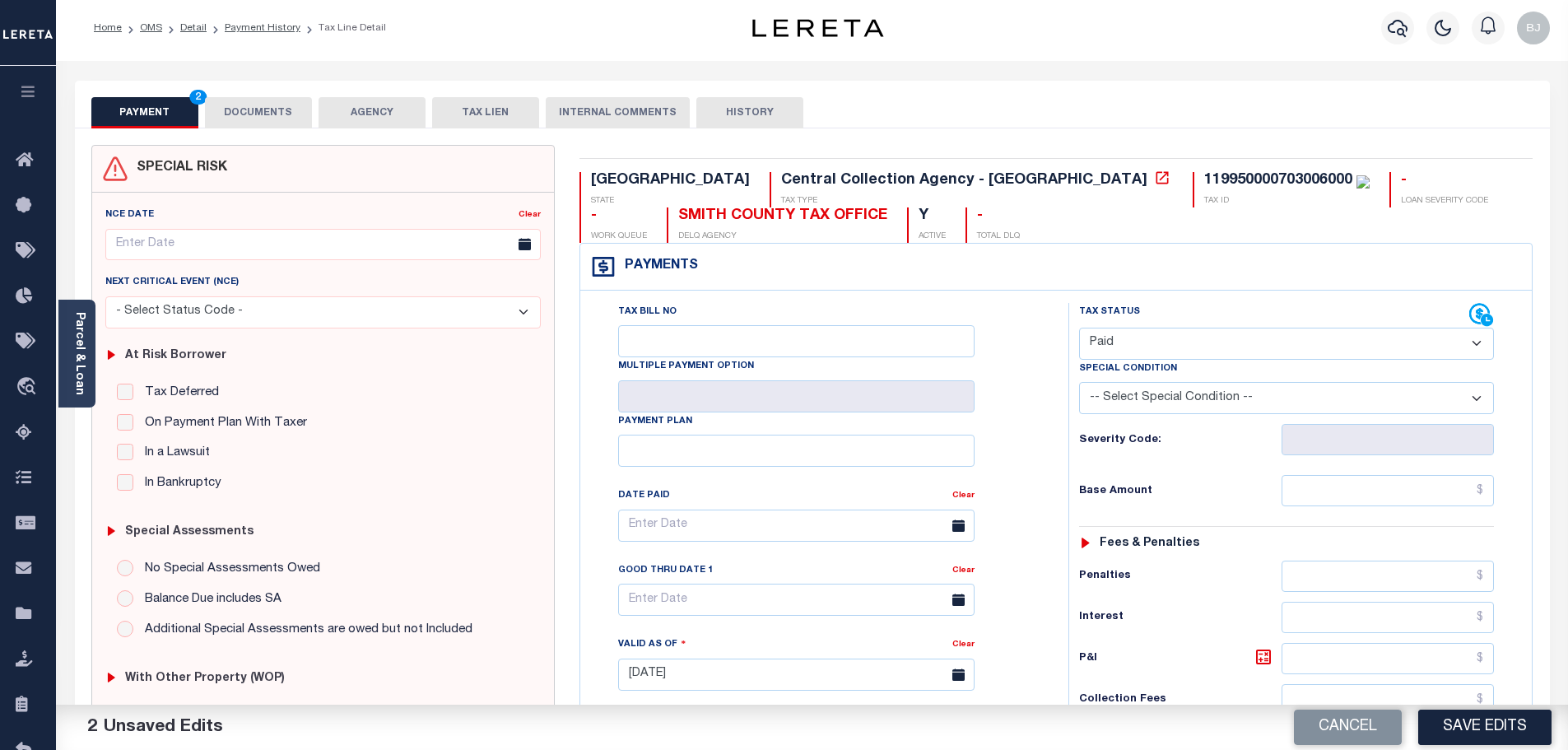
scroll to position [0, 0]
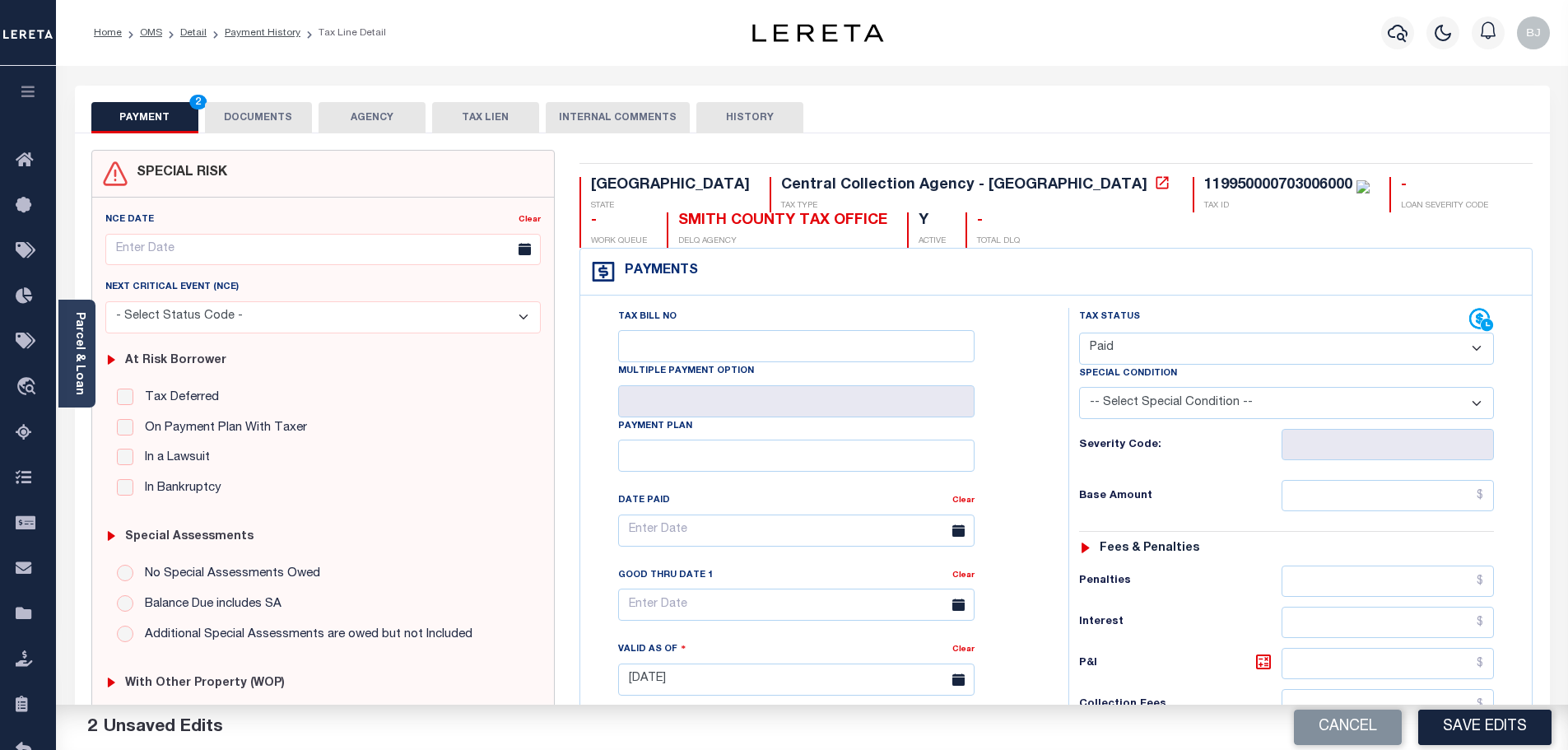
type input "$0.00"
click at [278, 114] on button "DOCUMENTS" at bounding box center [257, 118] width 107 height 31
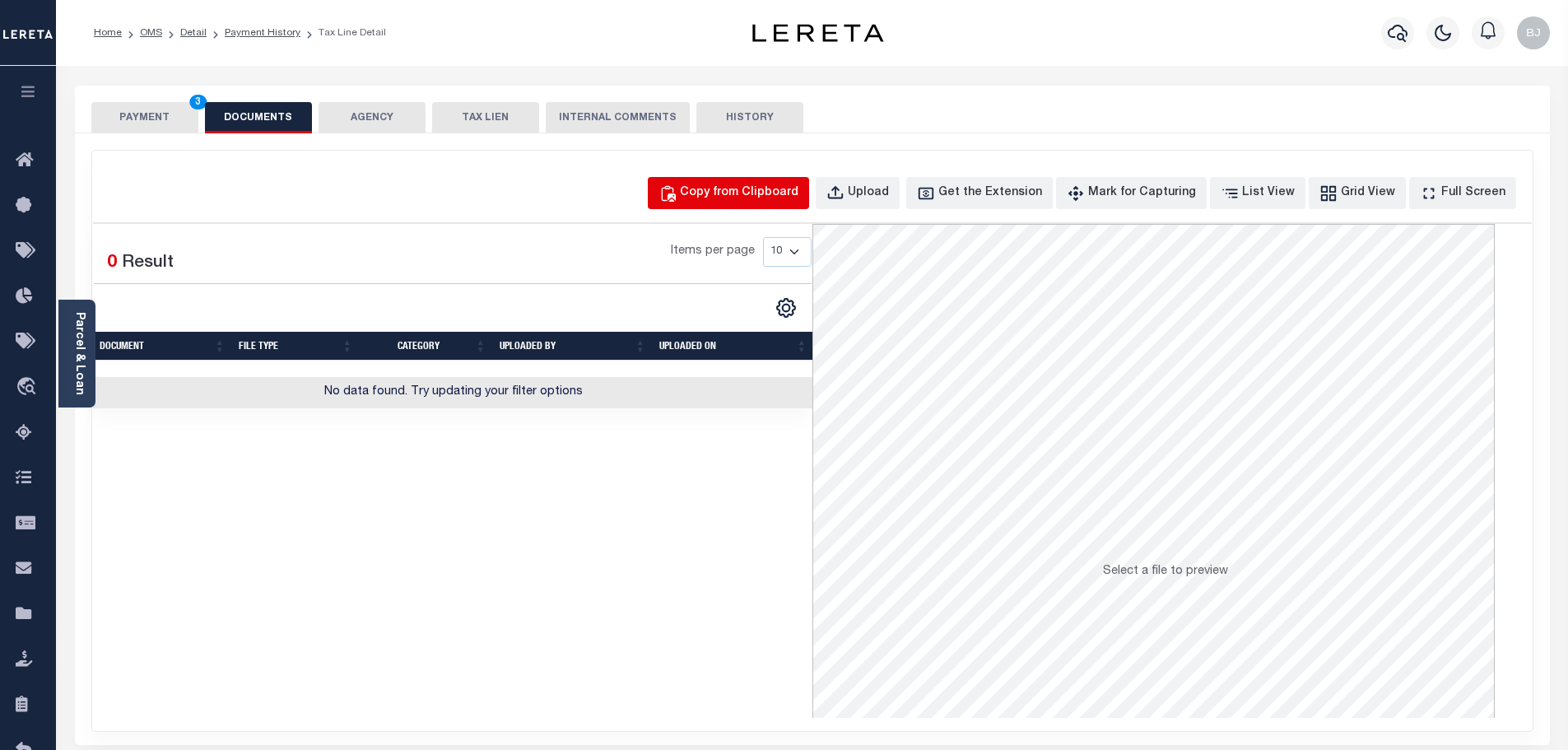
click at [748, 183] on button "Copy from Clipboard" at bounding box center [728, 192] width 161 height 32
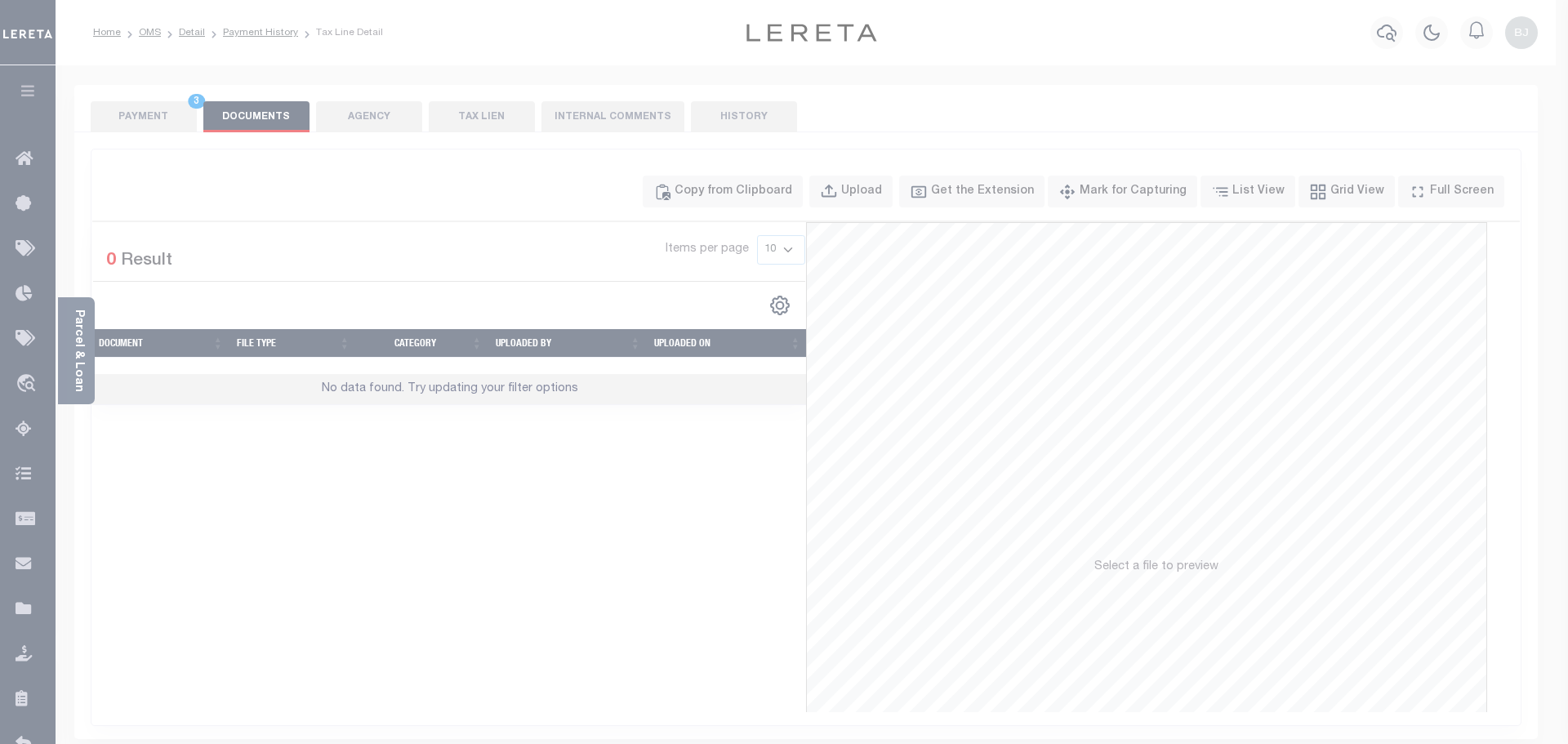
click at [0, 0] on div "Paste copied image or file into this box" at bounding box center [0, 0] width 0 height 0
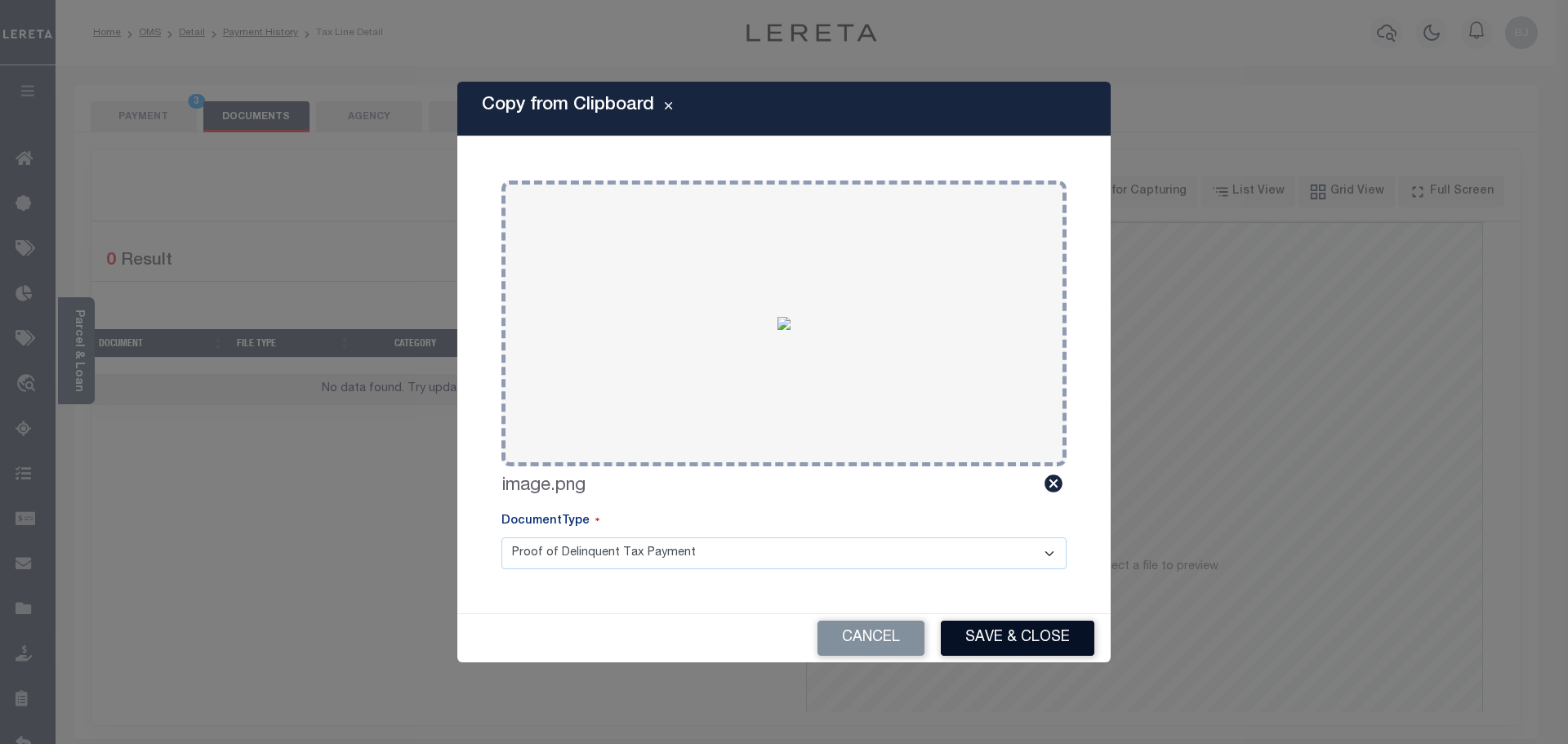
click at [1043, 629] on button "Save & Close" at bounding box center [1018, 638] width 154 height 35
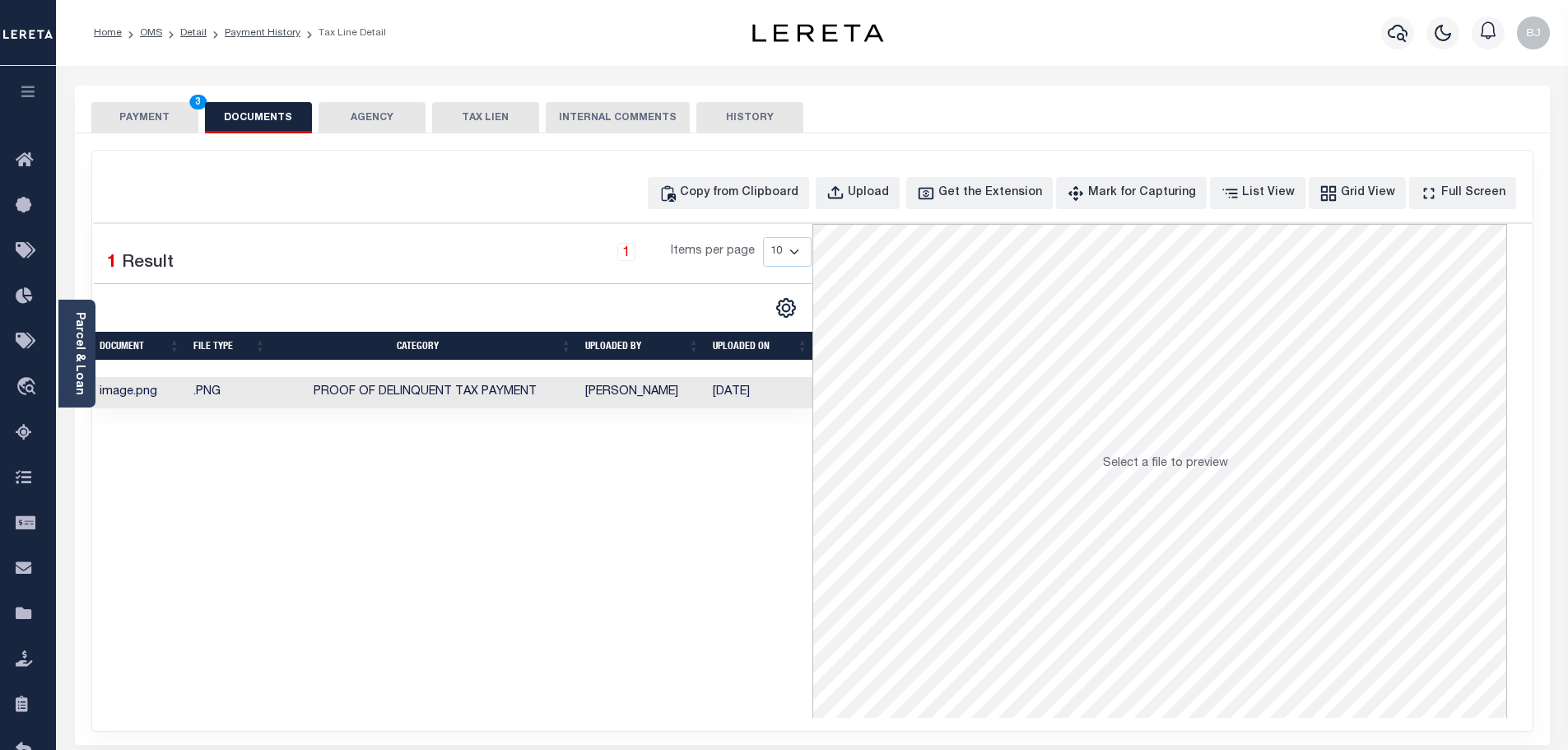
click at [104, 121] on button "PAYMENT 3" at bounding box center [144, 118] width 107 height 31
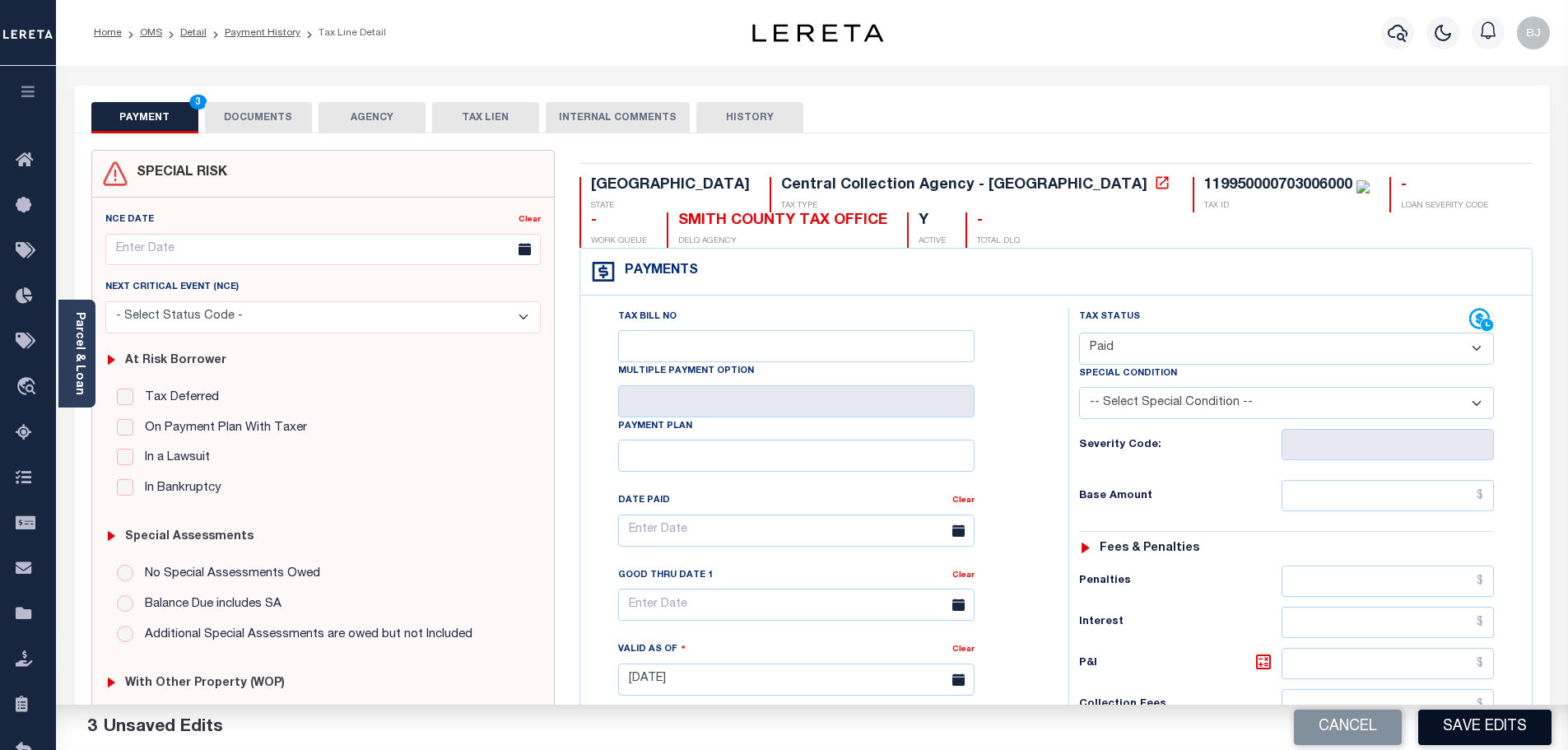
click at [1500, 714] on button "Save Edits" at bounding box center [1485, 727] width 133 height 36
checkbox input "false"
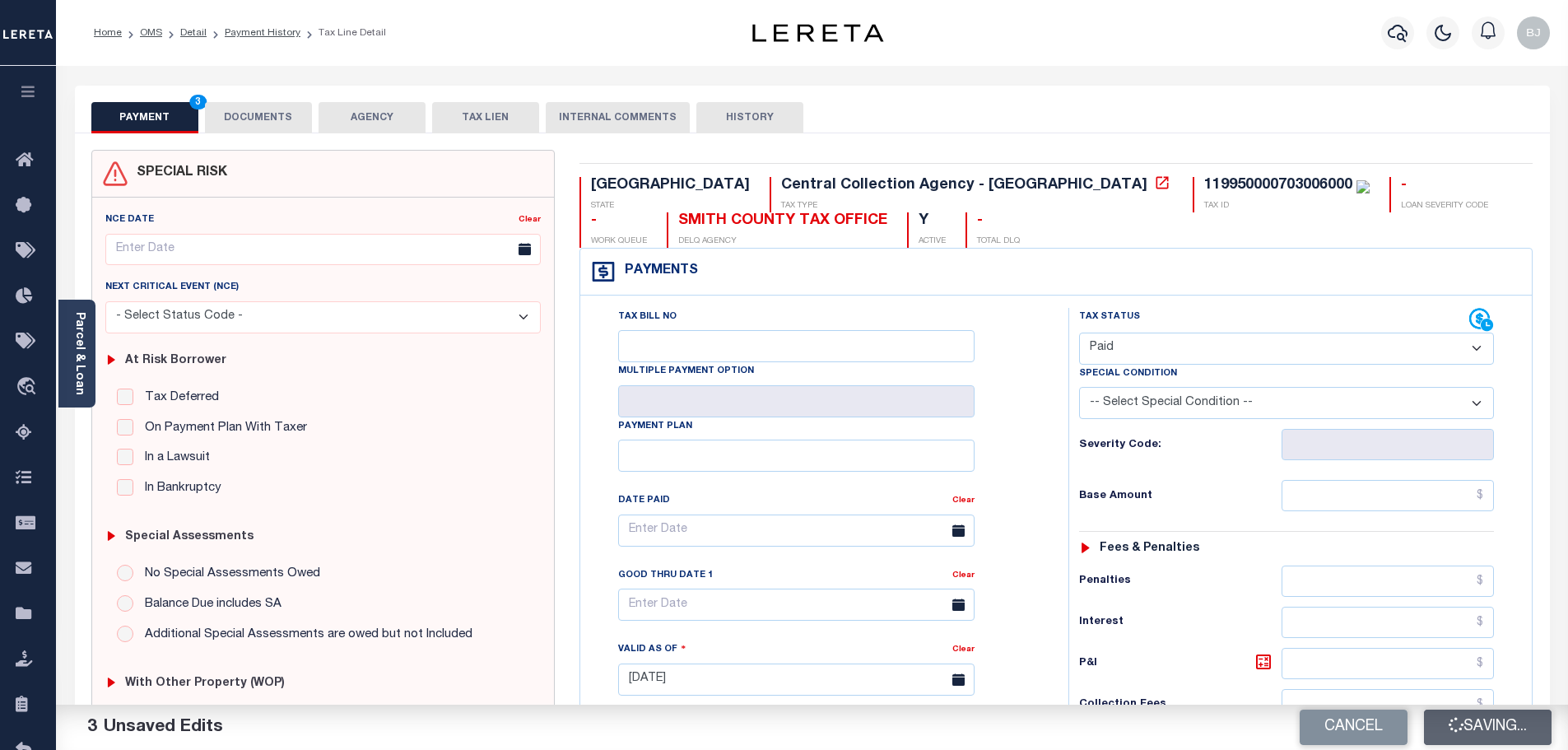
type input "$0"
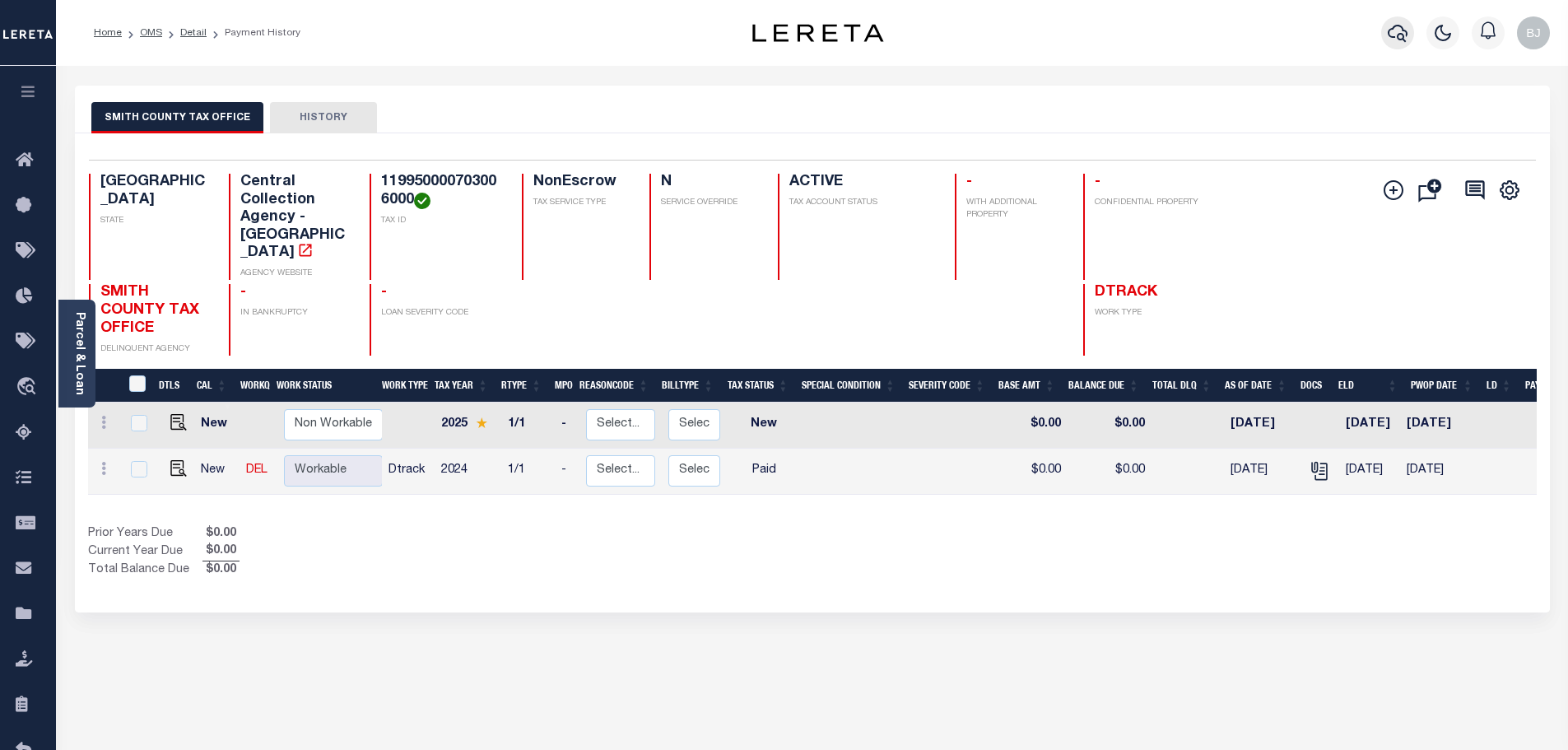
click at [1386, 29] on button "button" at bounding box center [1398, 33] width 33 height 33
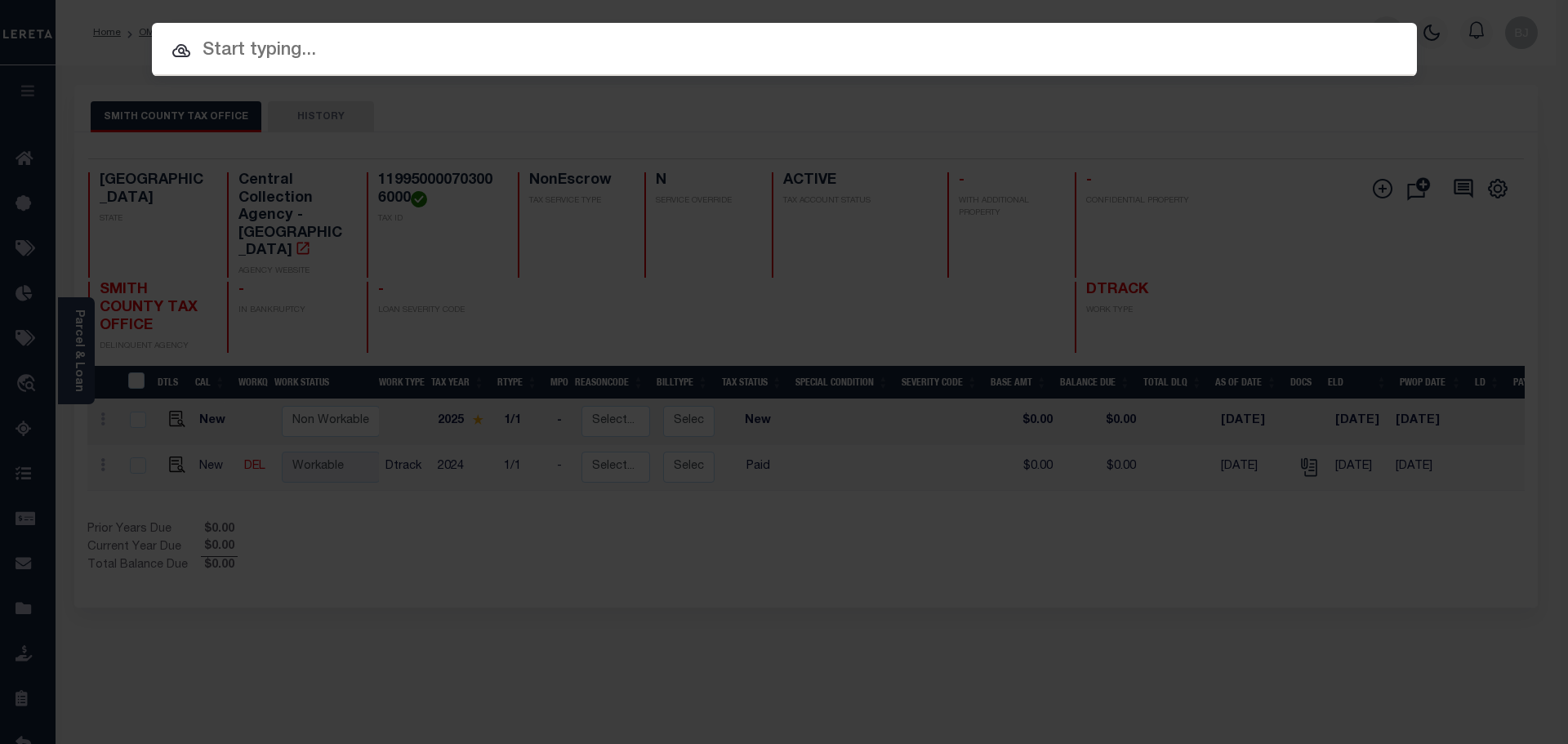
paste input "1225009457"
type input "1225009457"
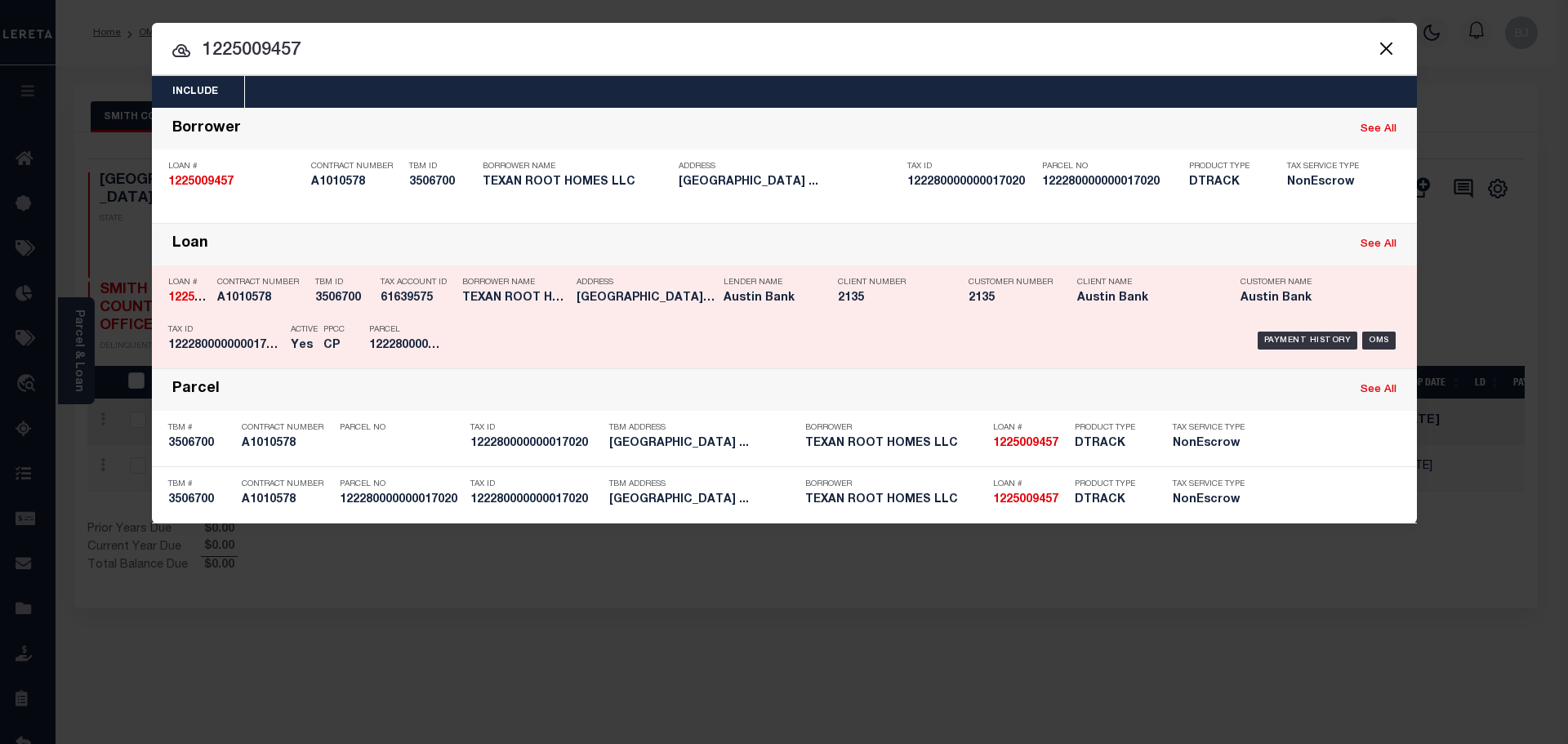
click at [852, 317] on div "Client Number 2135" at bounding box center [890, 292] width 106 height 47
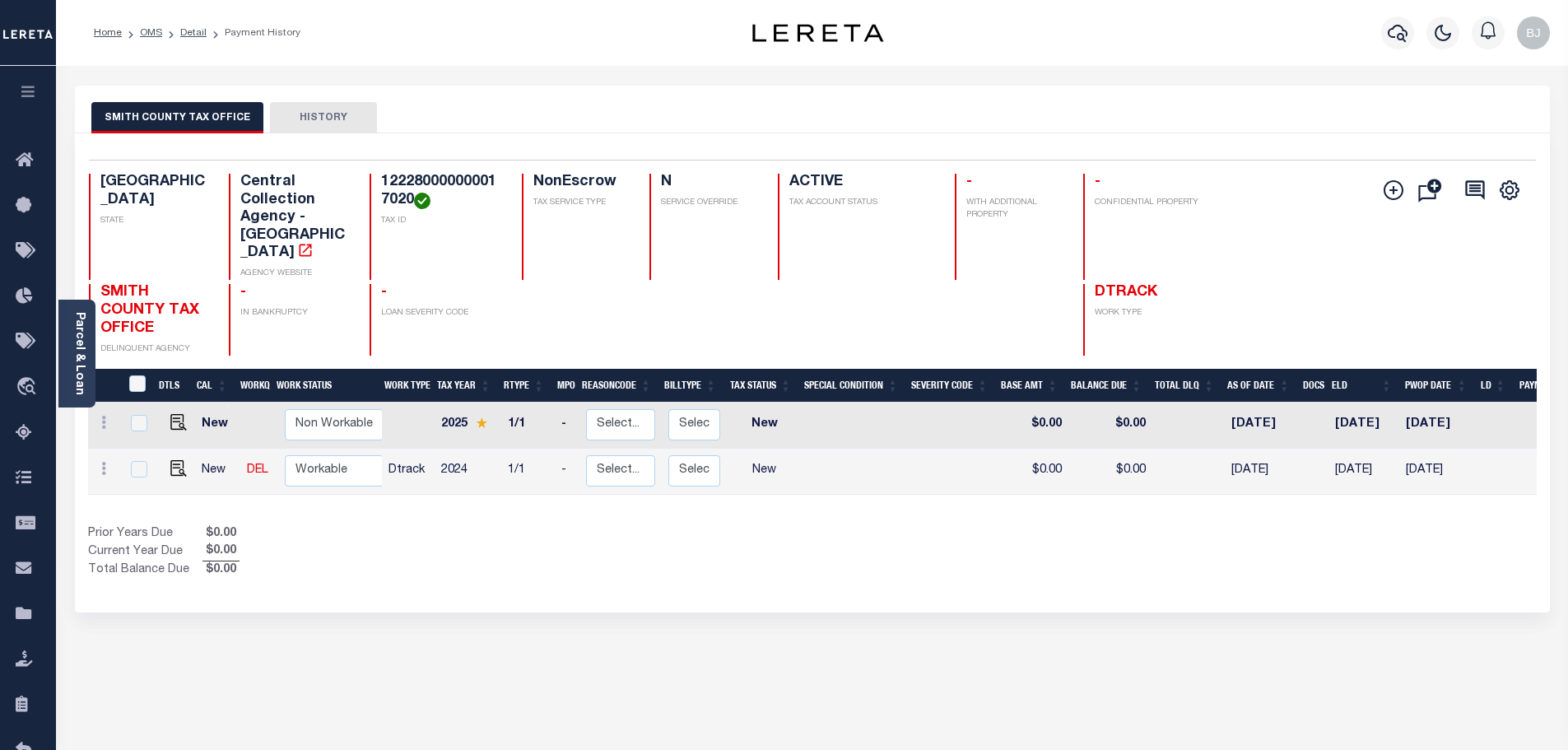
click at [464, 183] on h4 "122280000000017020" at bounding box center [442, 191] width 121 height 36
copy h4 "122280000000017020"
click at [177, 460] on img "" at bounding box center [179, 468] width 16 height 16
checkbox input "true"
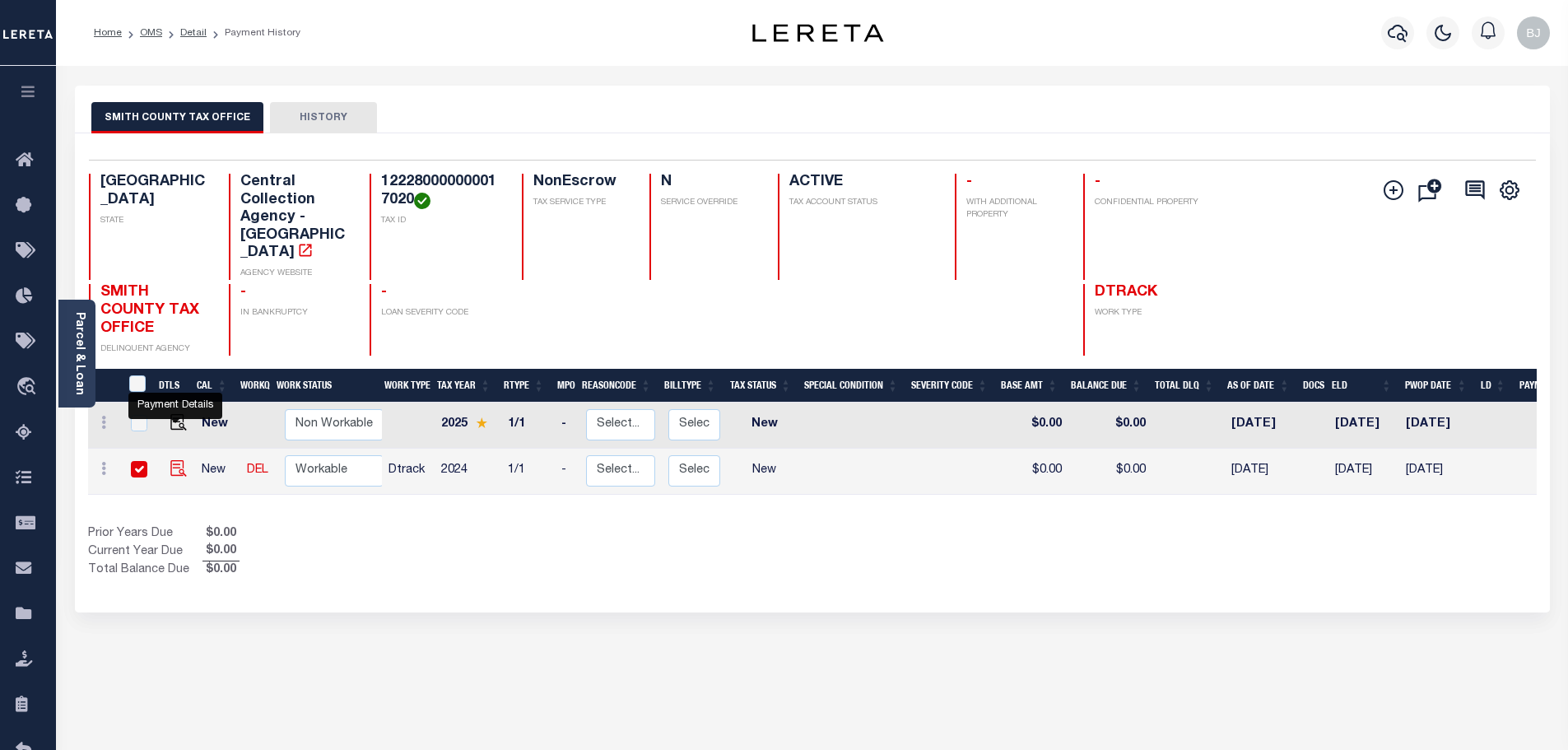
checkbox input "true"
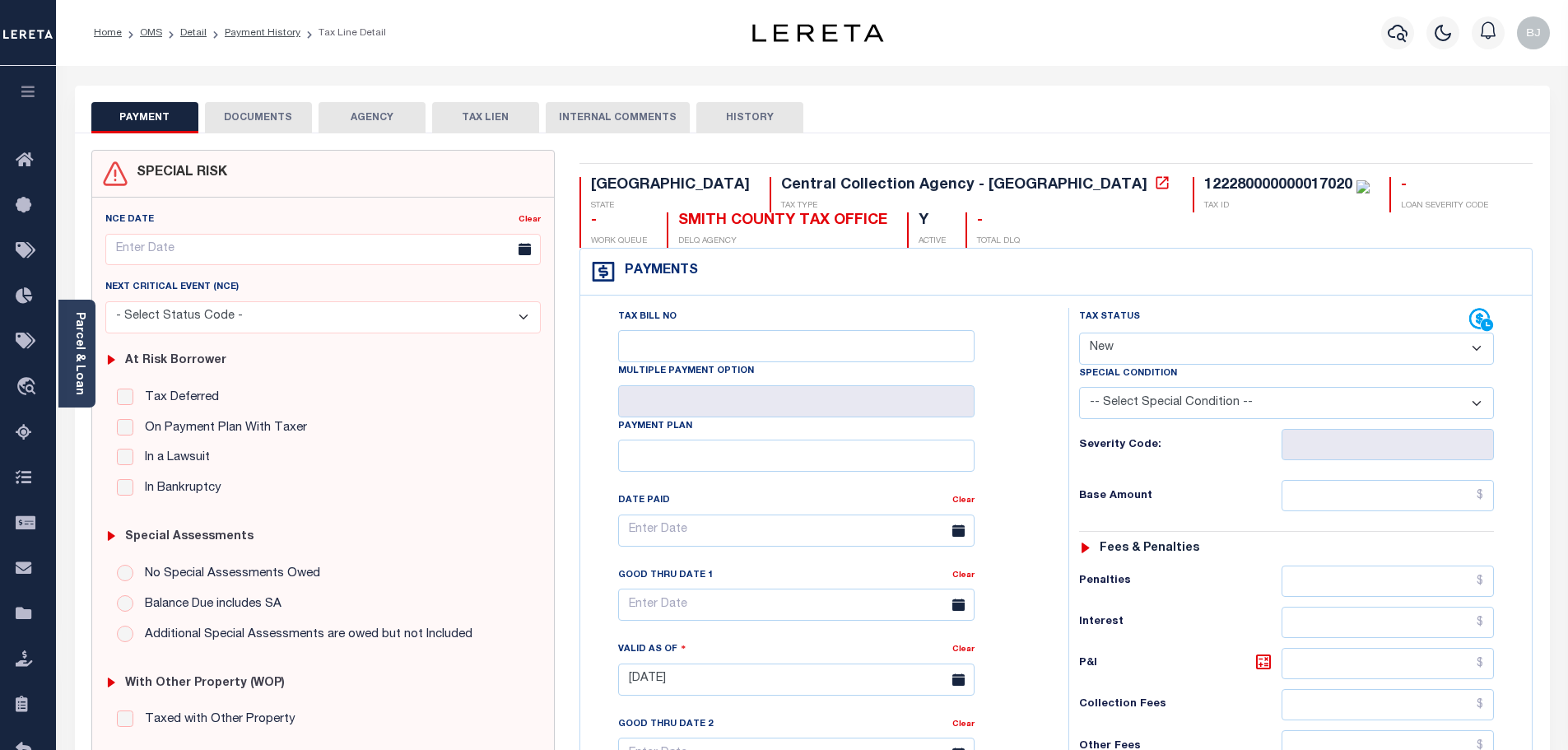
click at [1166, 346] on select "- Select Status Code - Open Due/Unpaid Paid Incomplete No Tax Due Internal Refu…" at bounding box center [1286, 349] width 415 height 32
select select "PYD"
click at [1079, 334] on select "- Select Status Code - Open Due/Unpaid Paid Incomplete No Tax Due Internal Refu…" at bounding box center [1286, 349] width 415 height 32
type input "[DATE]"
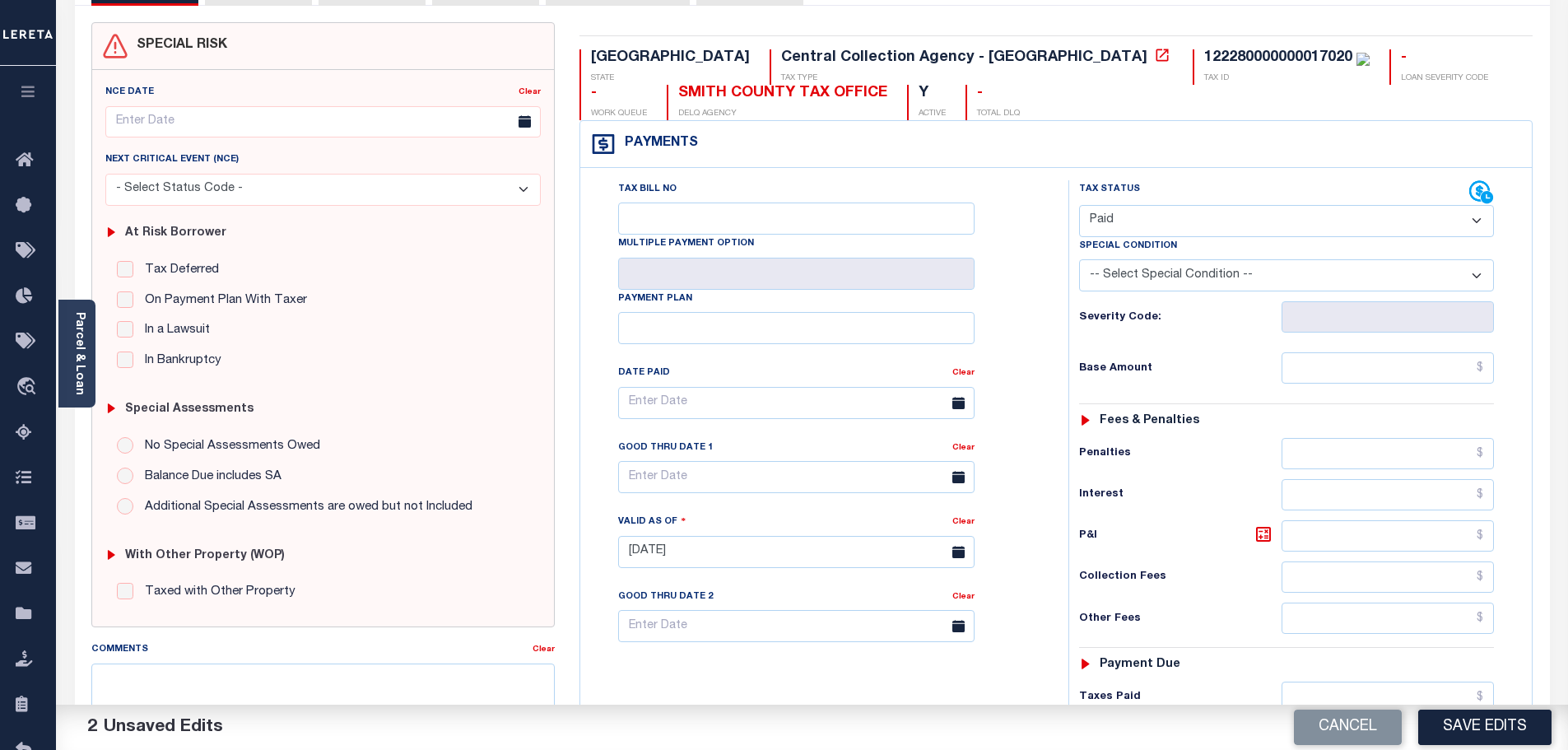
scroll to position [329, 0]
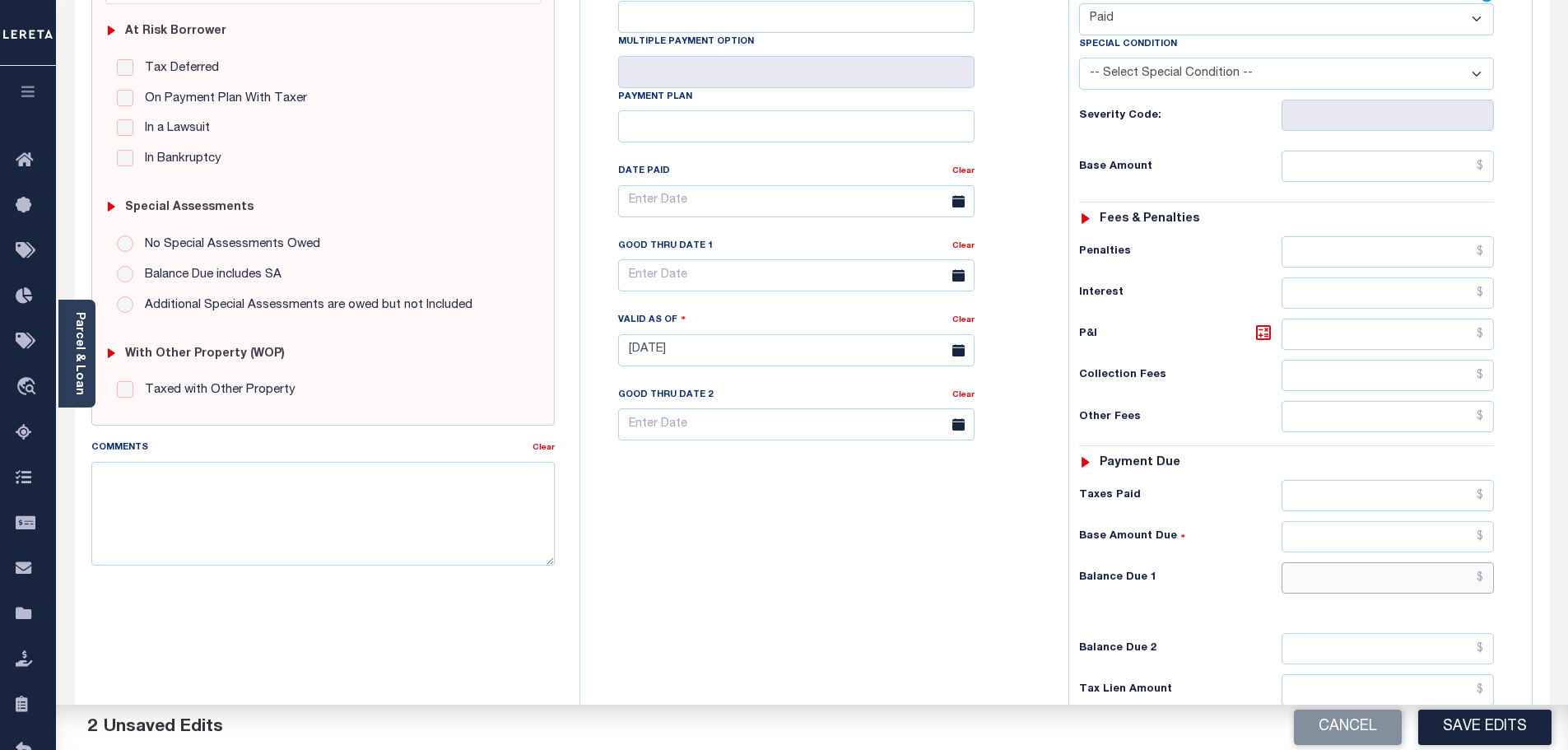
click at [1432, 564] on input "text" at bounding box center [1389, 578] width 213 height 31
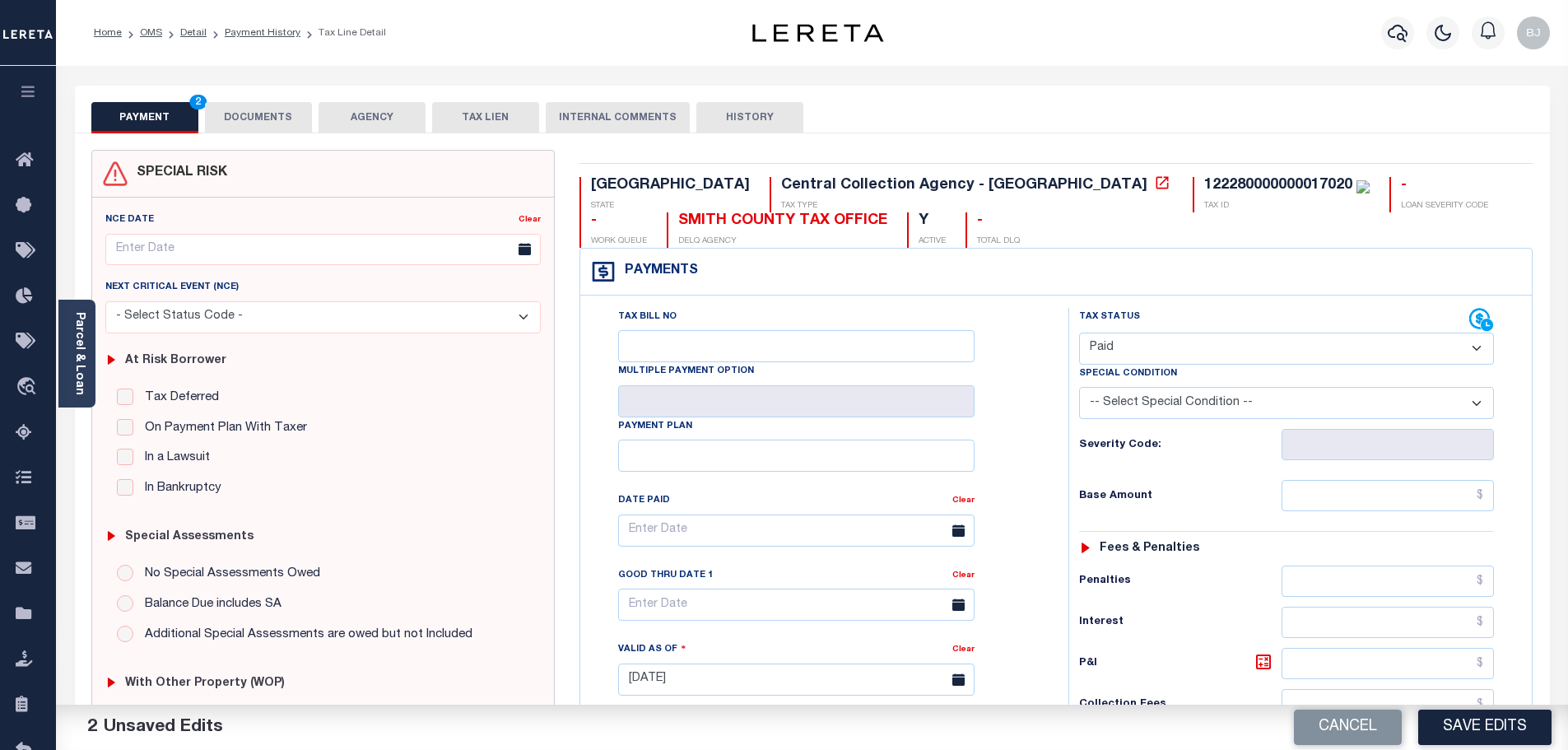
type input "$0.00"
click at [268, 121] on button "DOCUMENTS" at bounding box center [257, 118] width 107 height 31
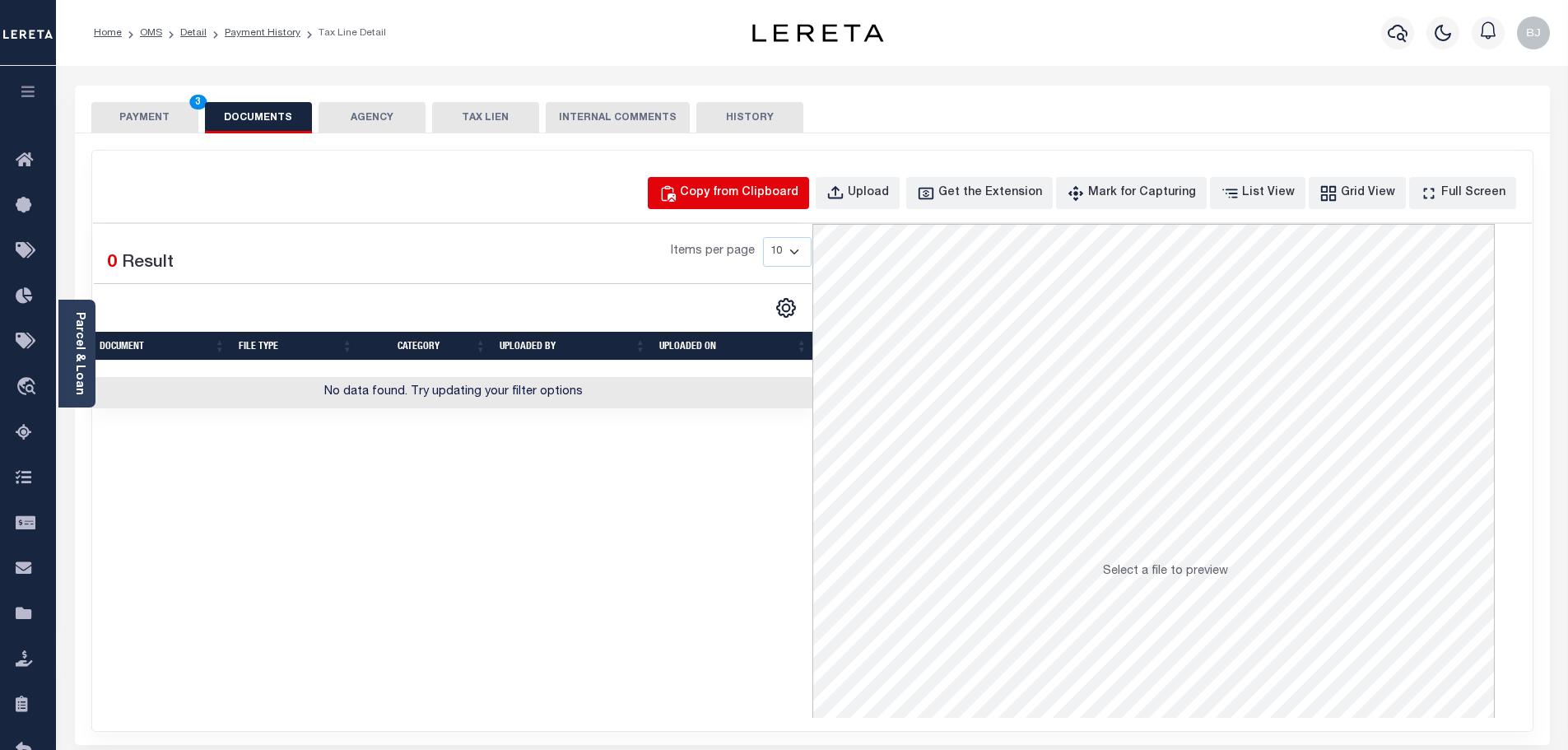
click at [736, 196] on div "Copy from Clipboard" at bounding box center [738, 193] width 119 height 18
select select "POP"
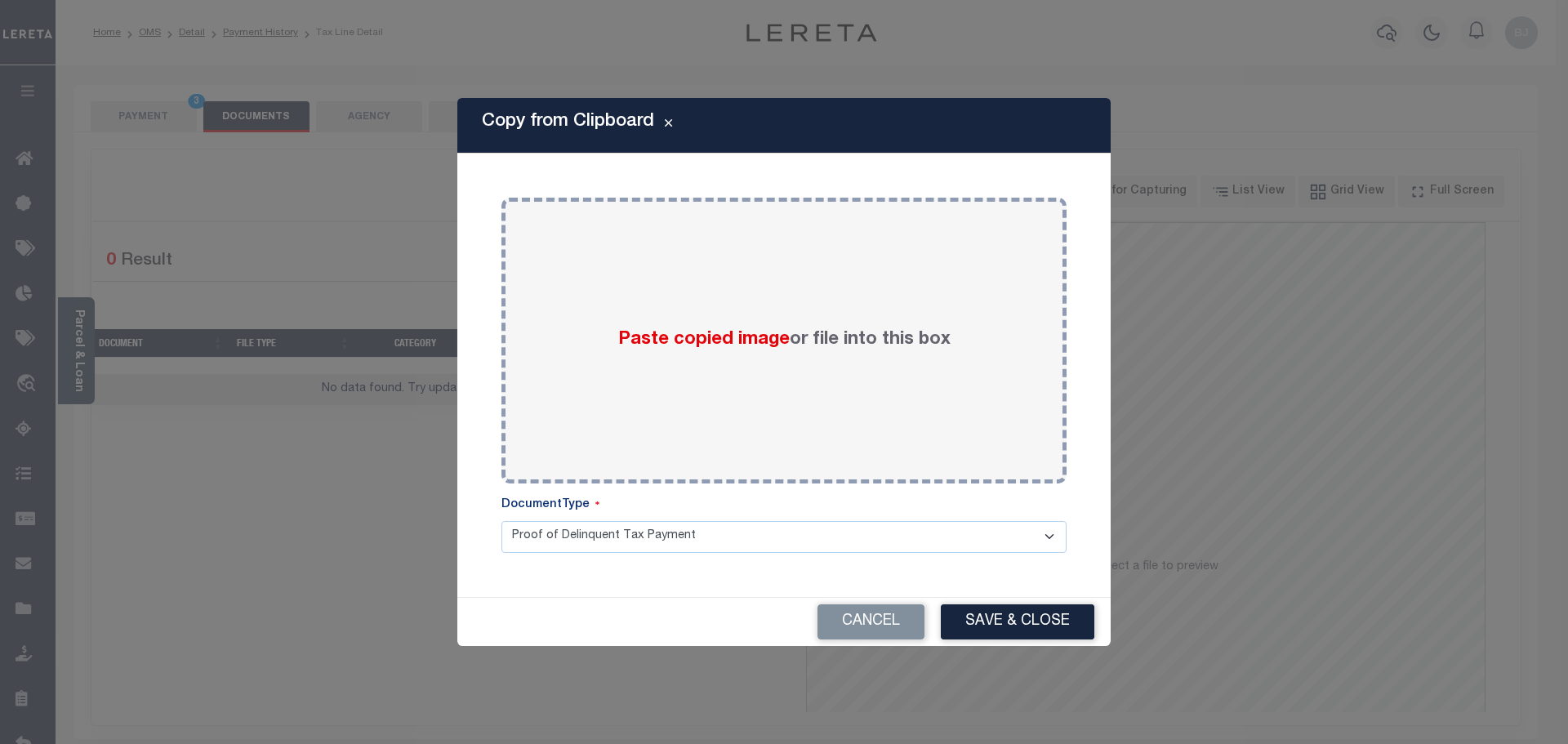
click at [809, 320] on body "Home OMS Detail Payment History Tax Line Detail" at bounding box center [784, 561] width 1568 height 1122
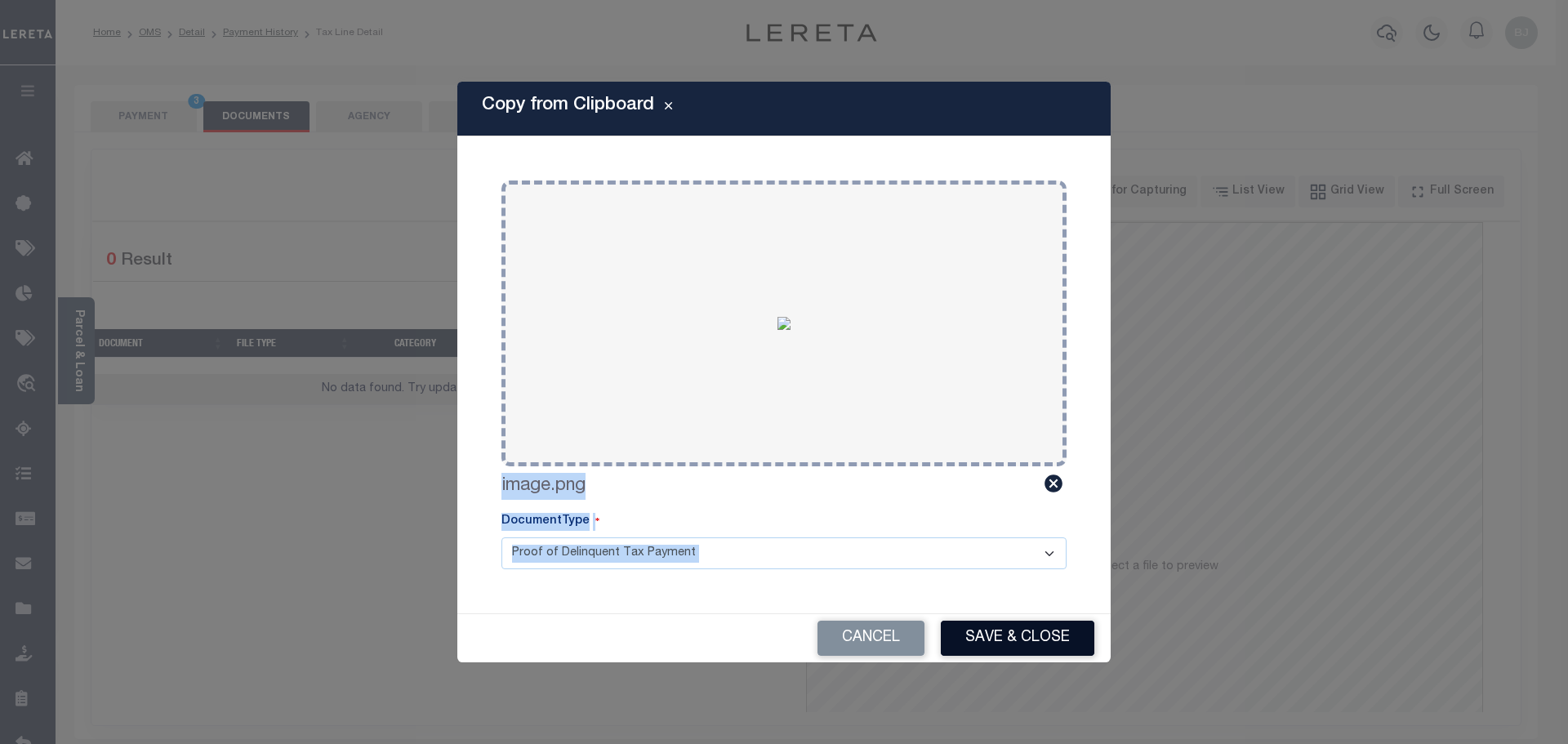
click at [1051, 638] on button "Save & Close" at bounding box center [1018, 638] width 154 height 35
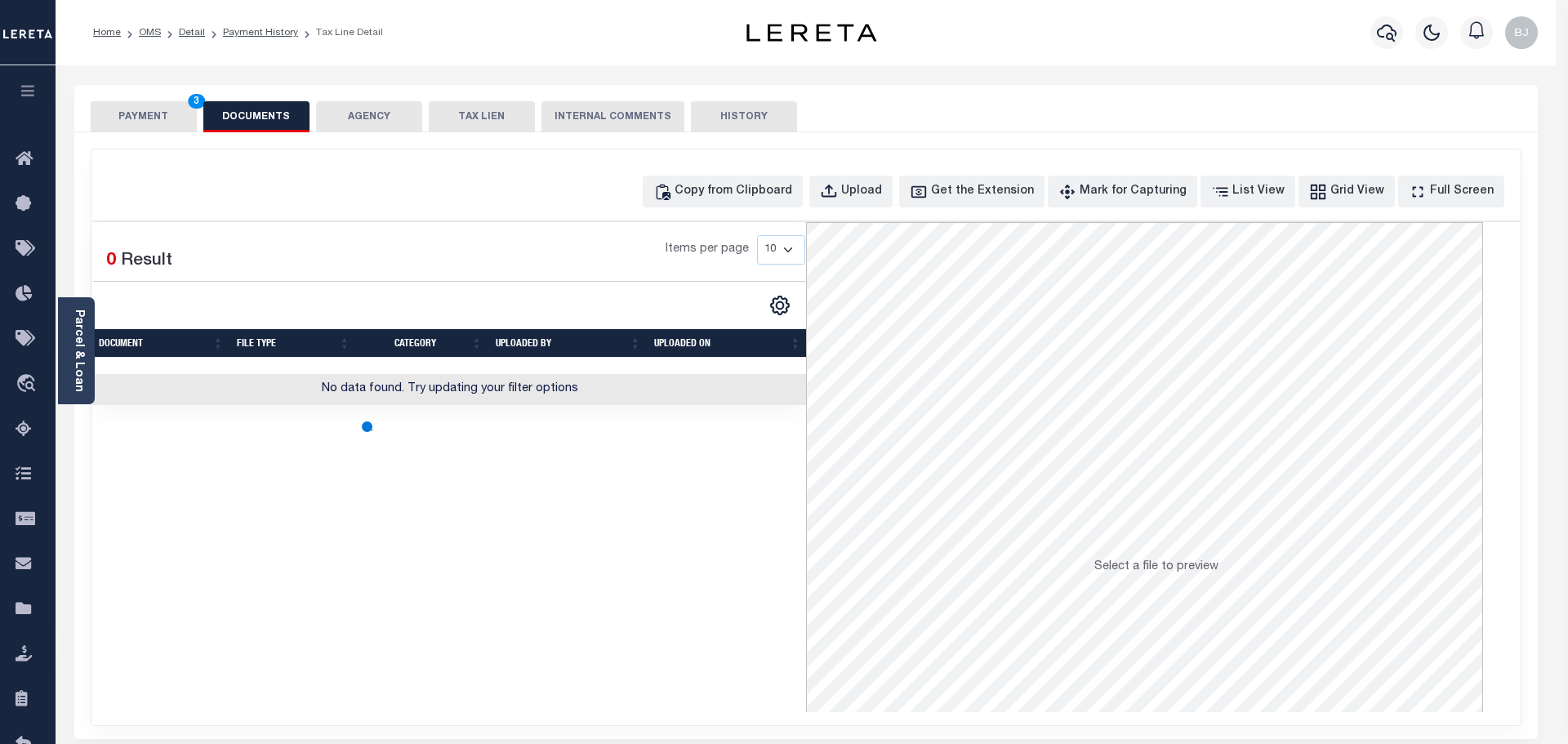
click at [163, 110] on button "PAYMENT 3" at bounding box center [143, 117] width 106 height 31
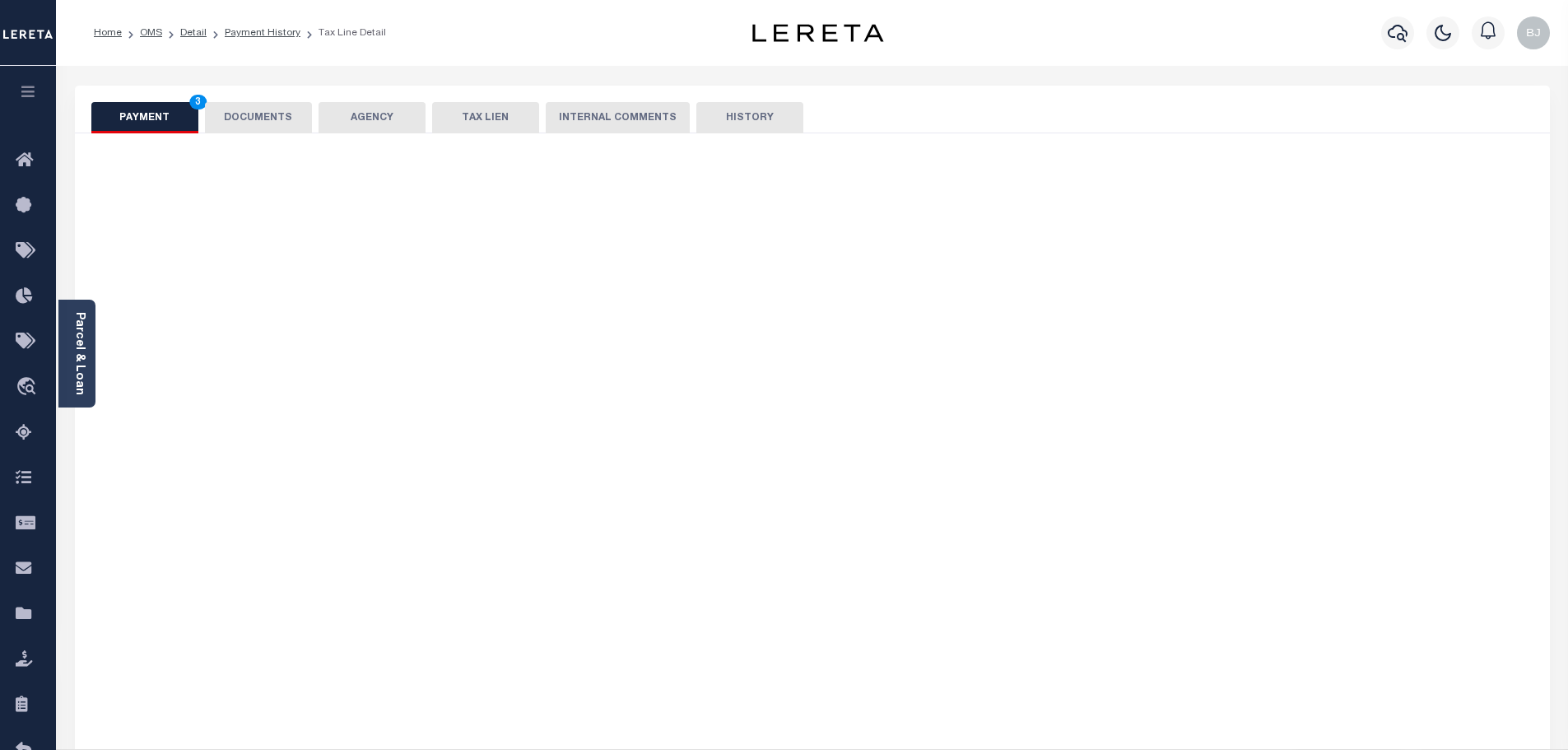
click at [165, 111] on button "PAYMENT 3" at bounding box center [144, 118] width 107 height 31
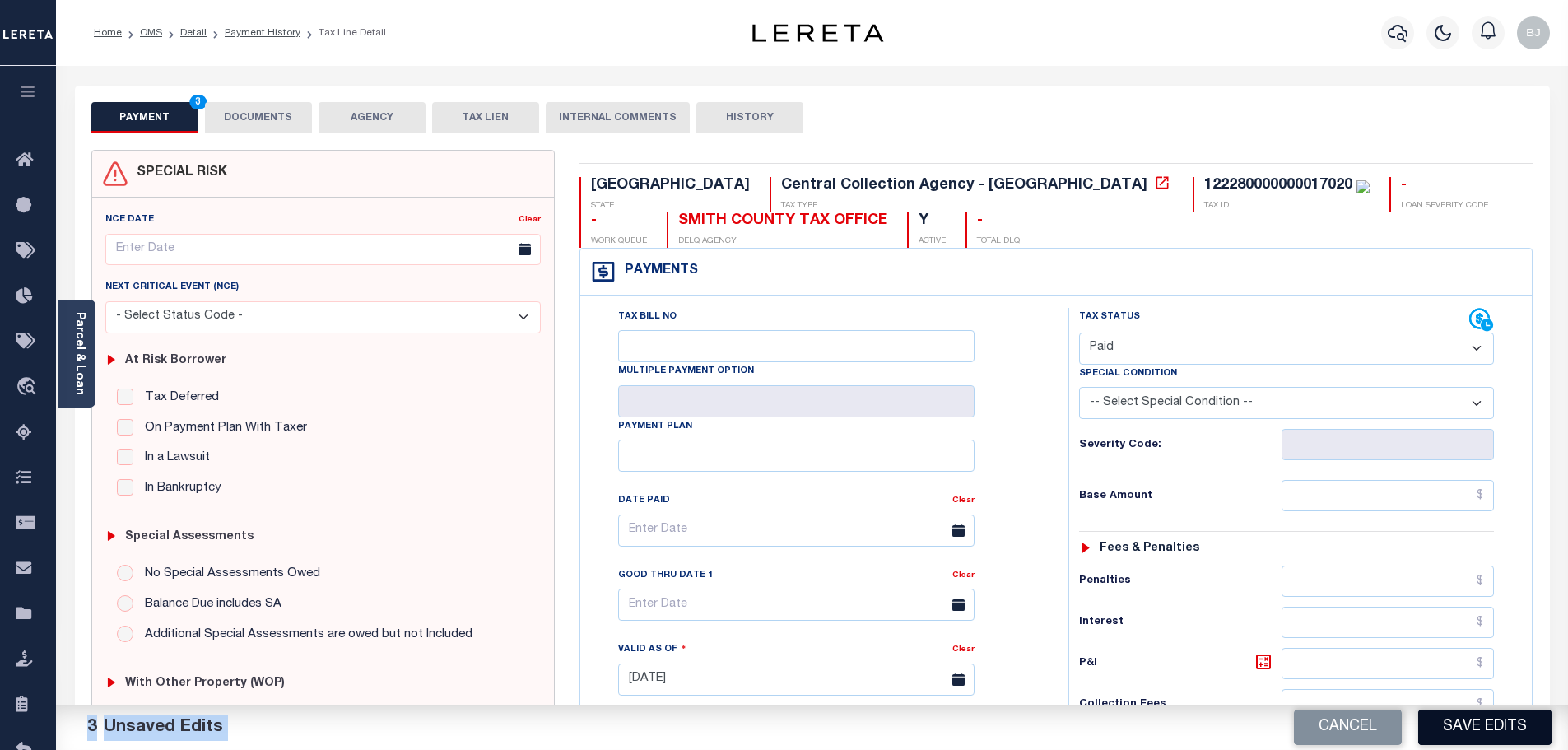
click at [1547, 727] on button "Save Edits" at bounding box center [1485, 727] width 133 height 36
checkbox input "false"
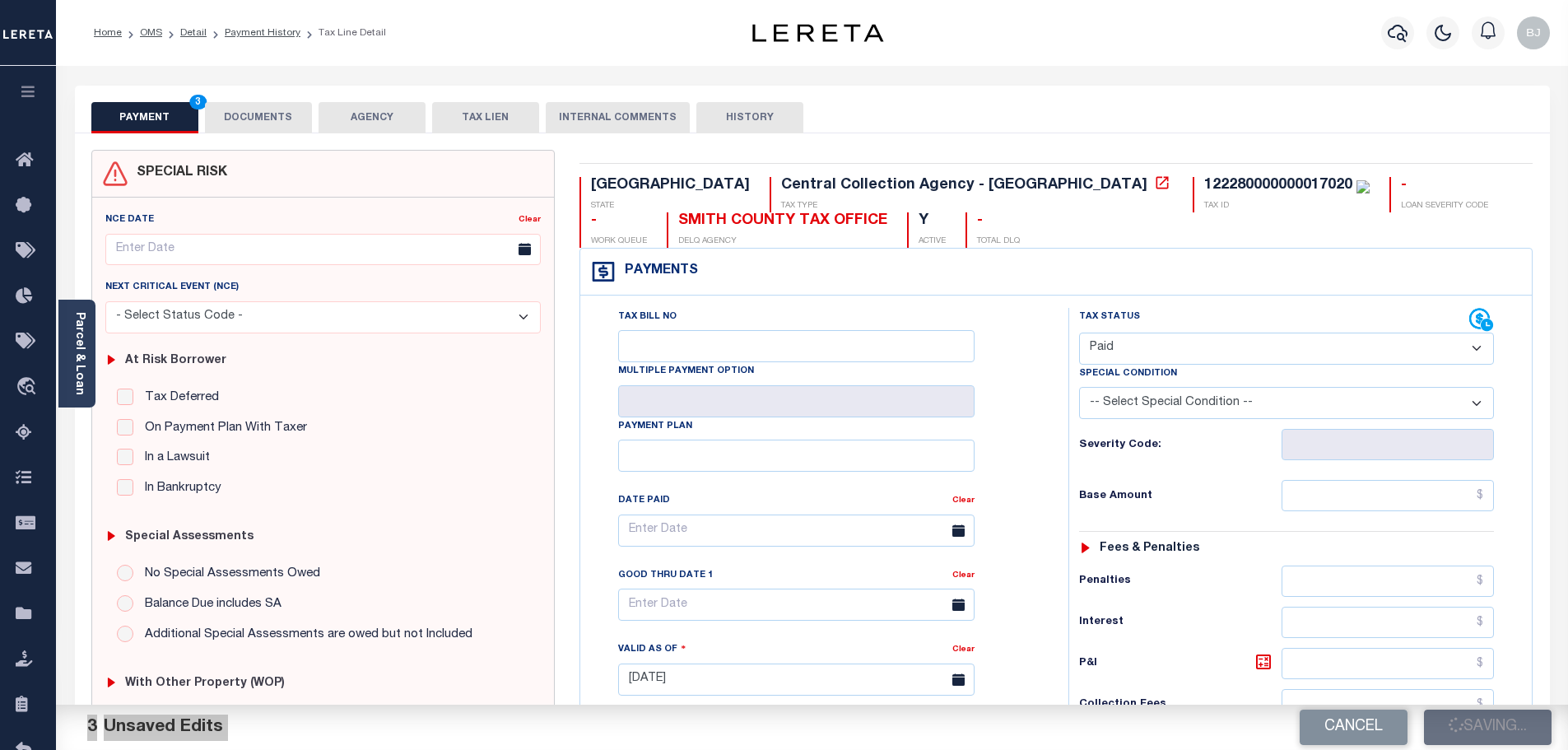
type input "$0"
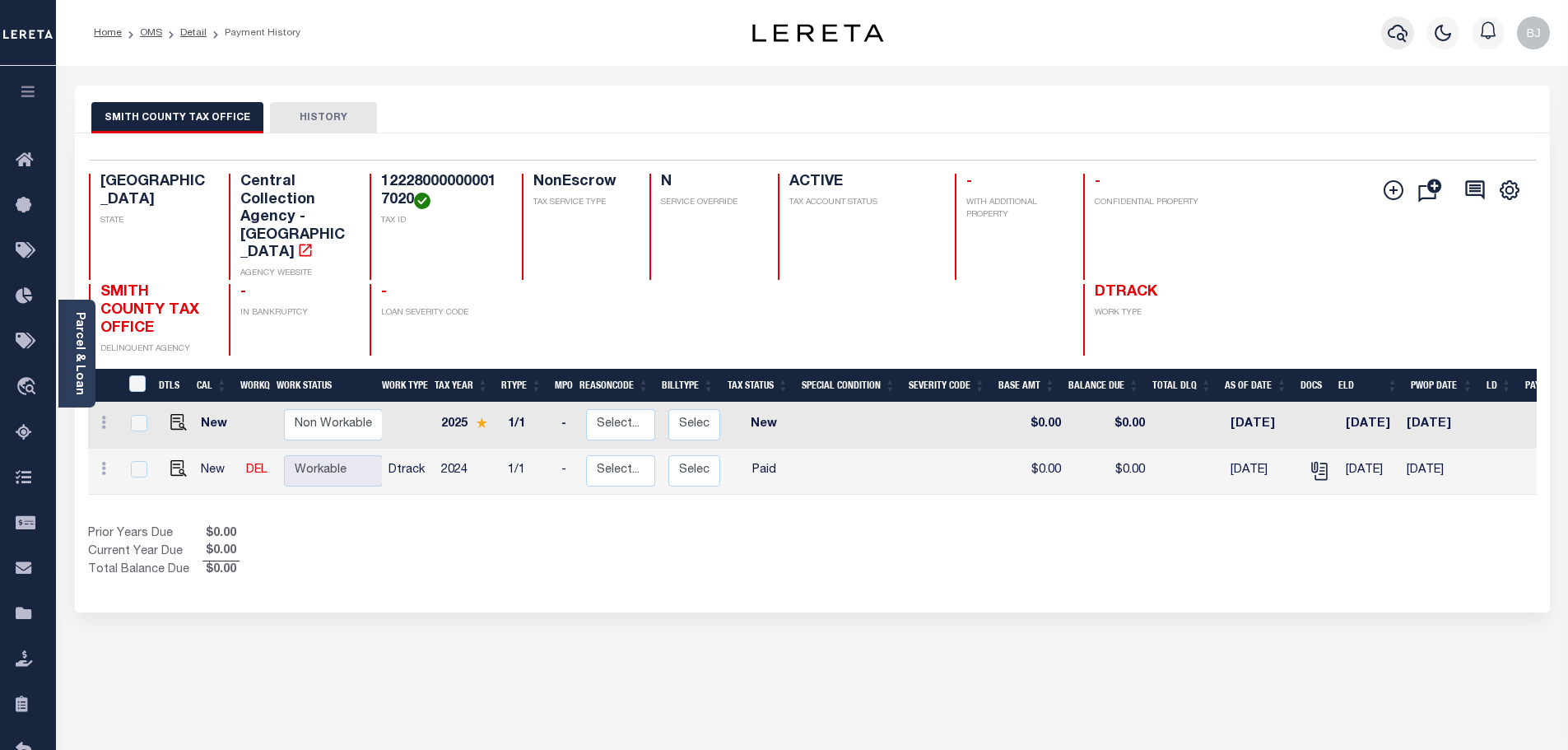
click at [1402, 33] on icon "button" at bounding box center [1397, 33] width 20 height 20
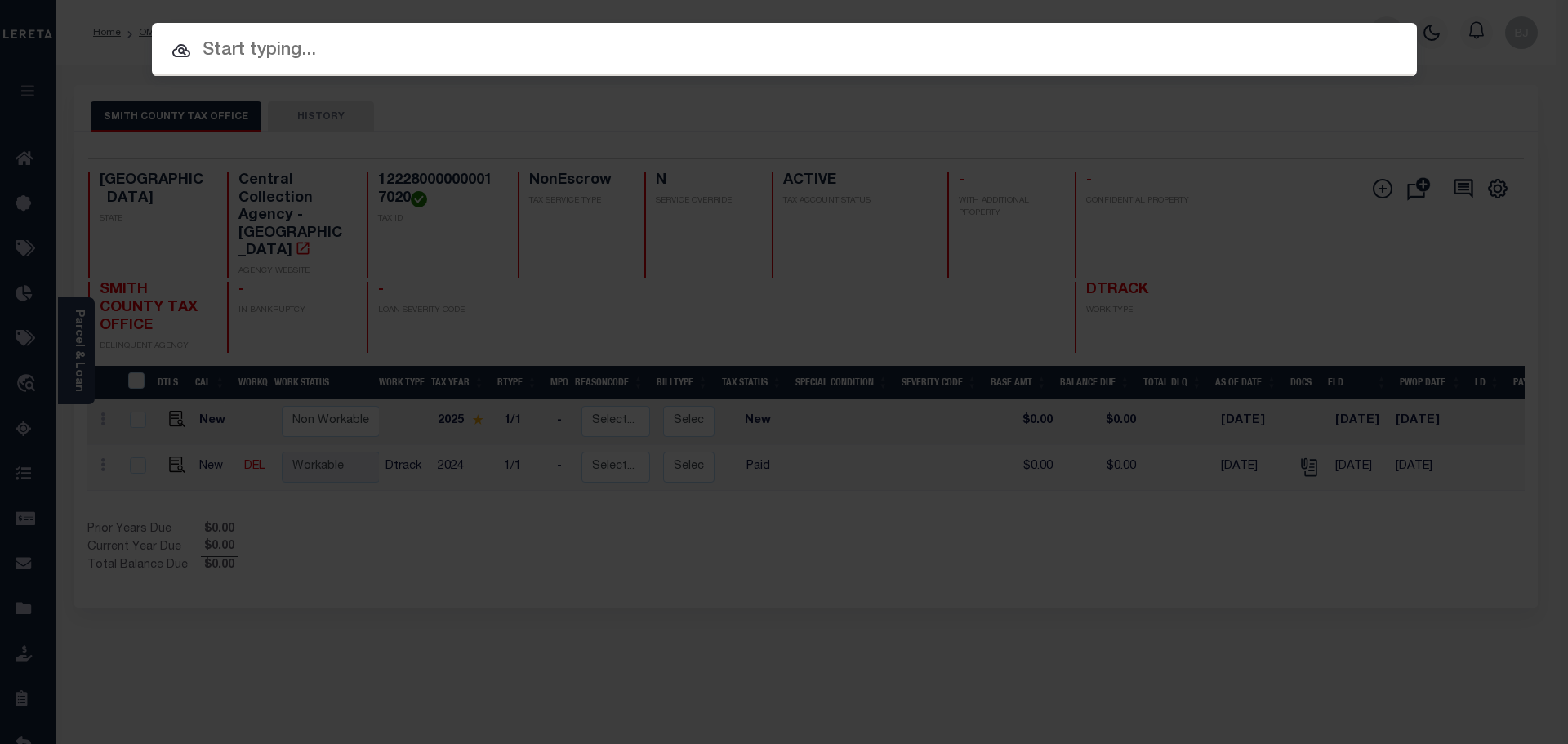
paste input "30011654"
type input "30011654"
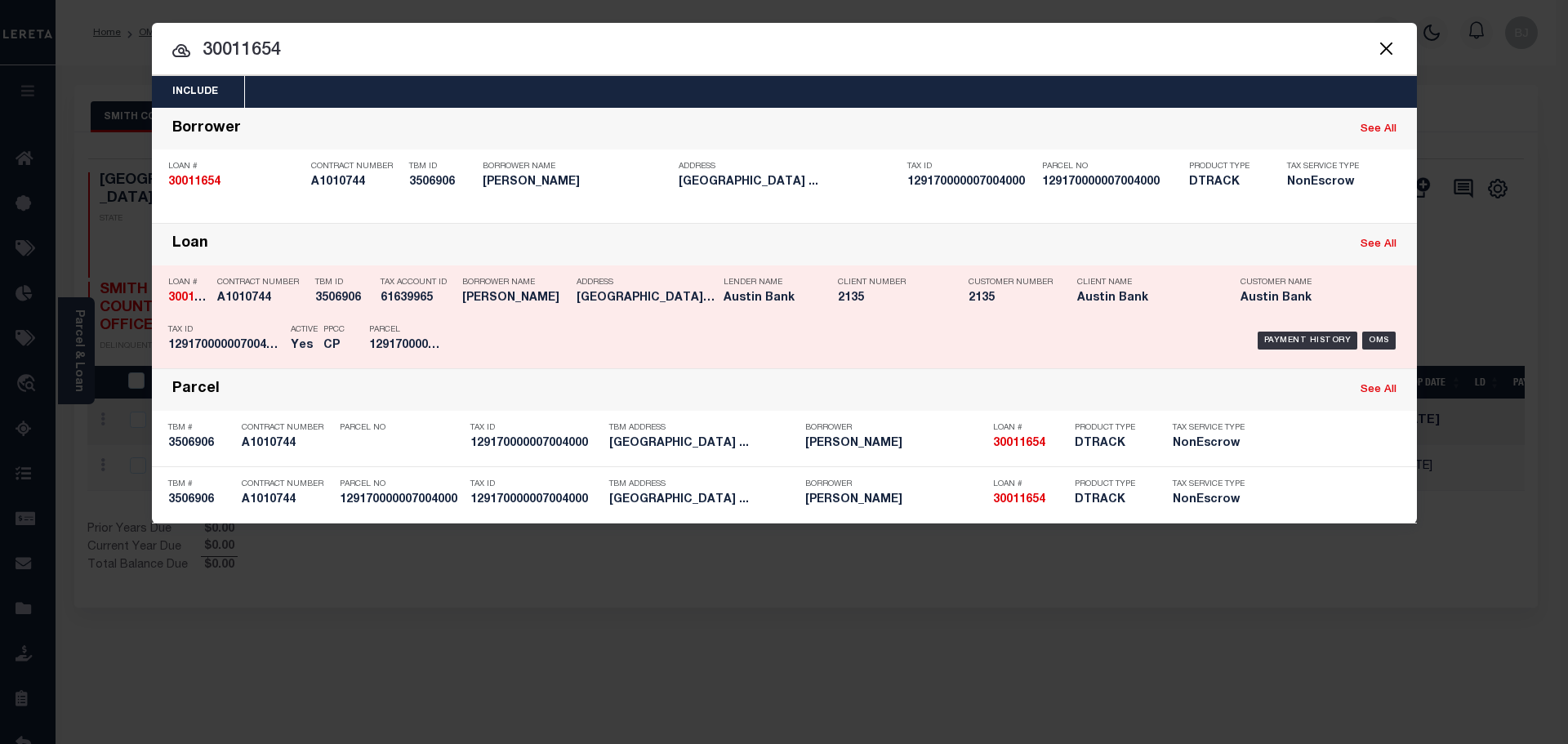
click at [470, 284] on p "Borrower Name" at bounding box center [515, 282] width 106 height 9
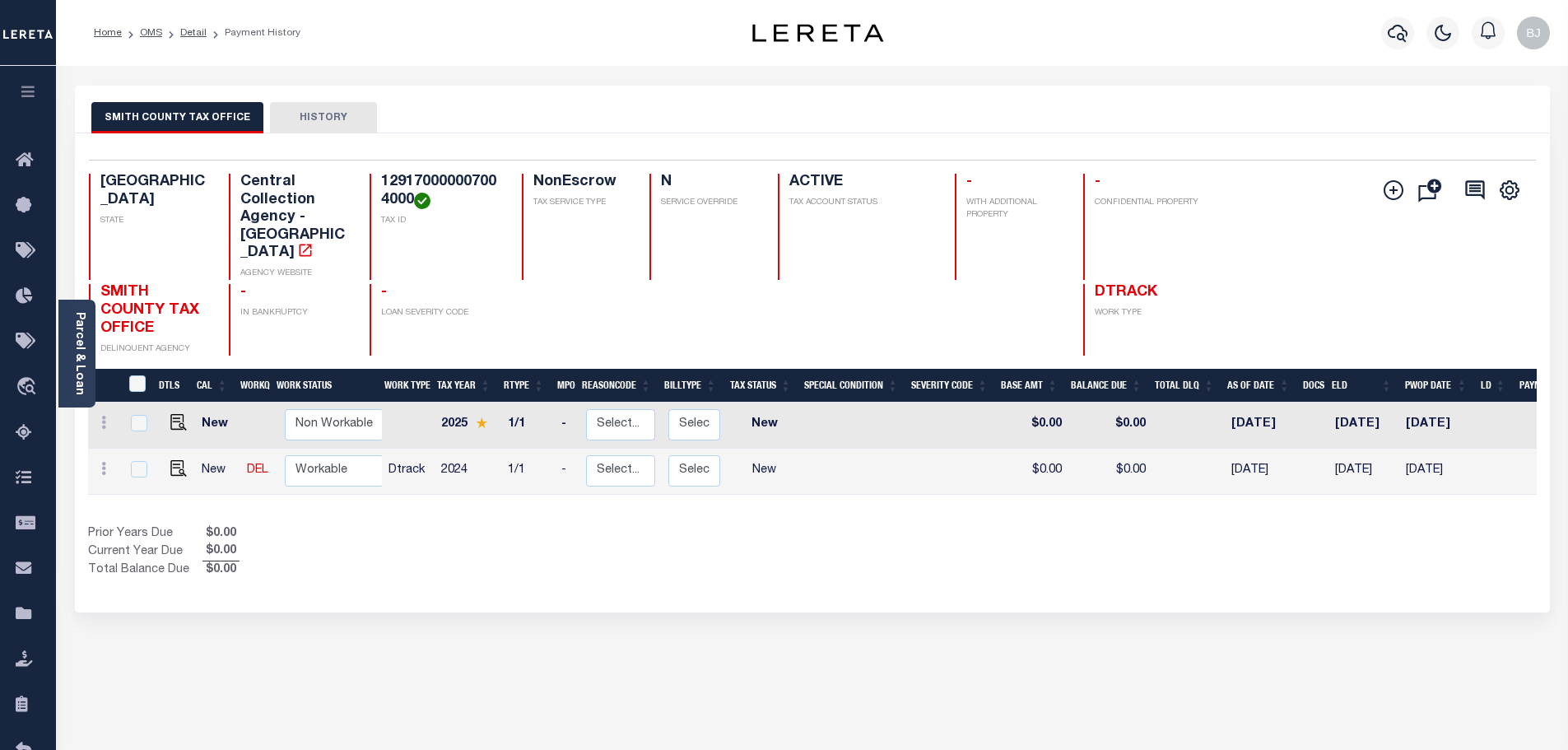
click at [418, 188] on h4 "129170000007004000" at bounding box center [442, 191] width 121 height 36
copy h4 "129170000007004000"
click at [179, 460] on img "" at bounding box center [179, 468] width 16 height 16
checkbox input "true"
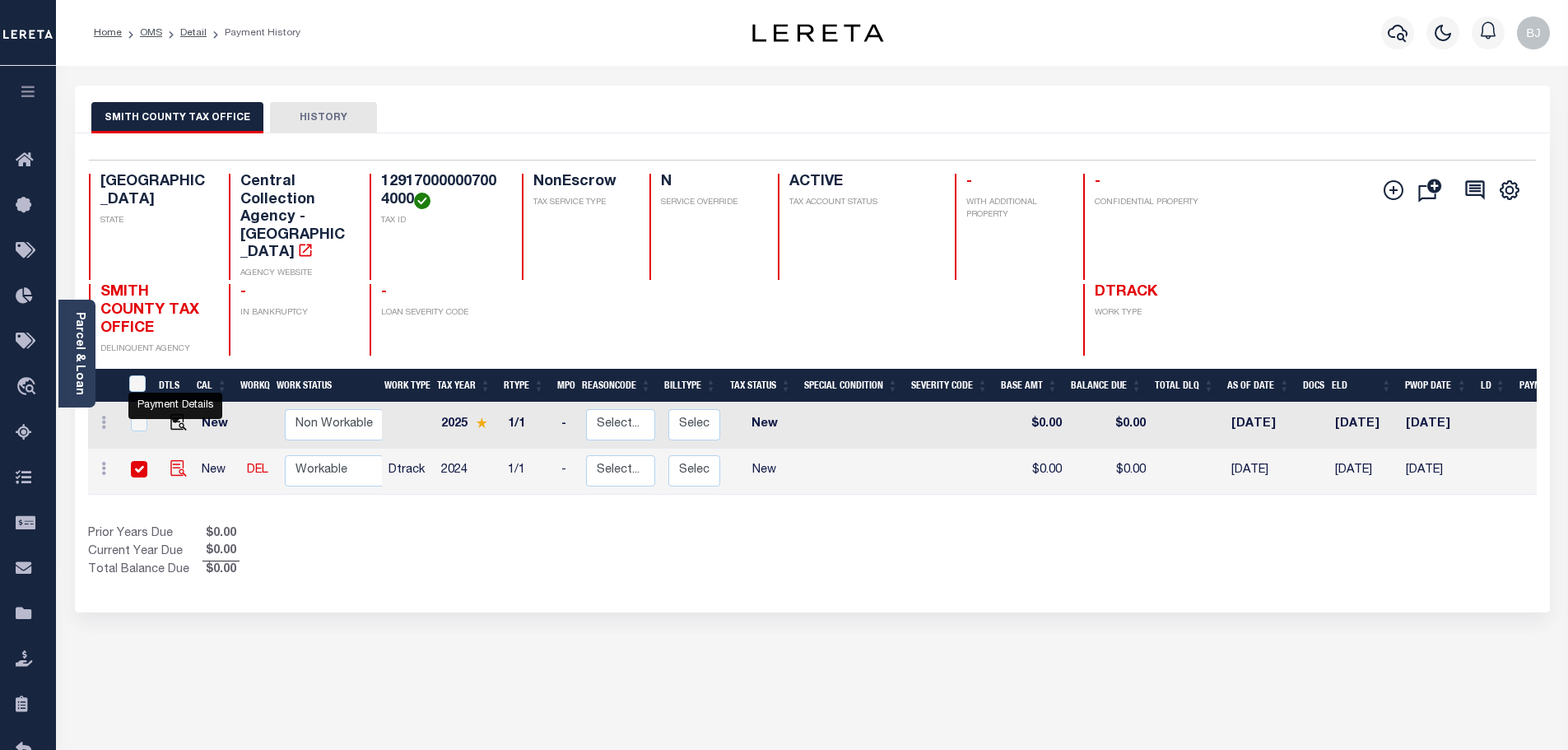
checkbox input "true"
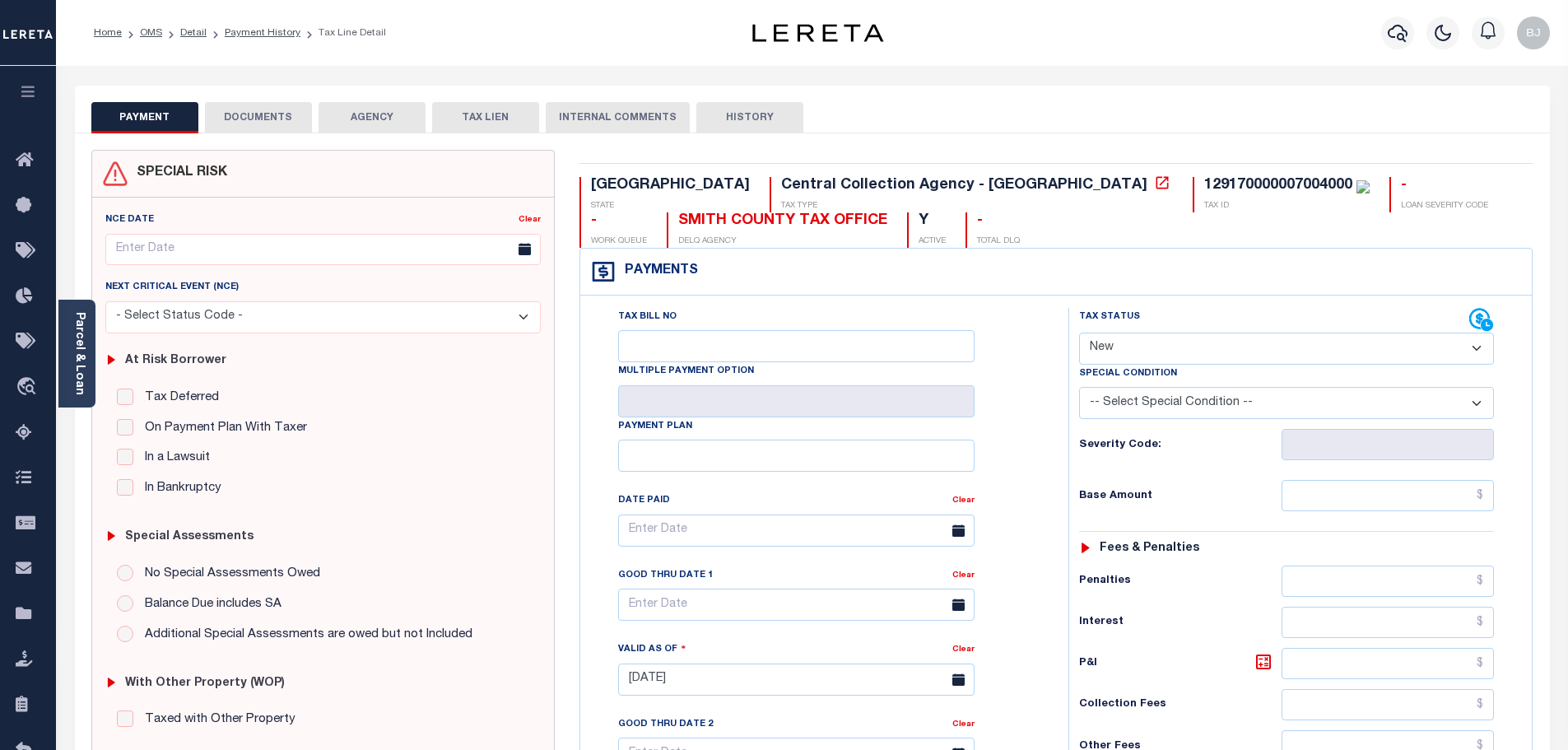
click at [1187, 341] on select "- Select Status Code - Open Due/Unpaid Paid Incomplete No Tax Due Internal Refu…" at bounding box center [1286, 349] width 415 height 32
select select "PYD"
click at [1079, 334] on select "- Select Status Code - Open Due/Unpaid Paid Incomplete No Tax Due Internal Refu…" at bounding box center [1286, 349] width 415 height 32
type input "[DATE]"
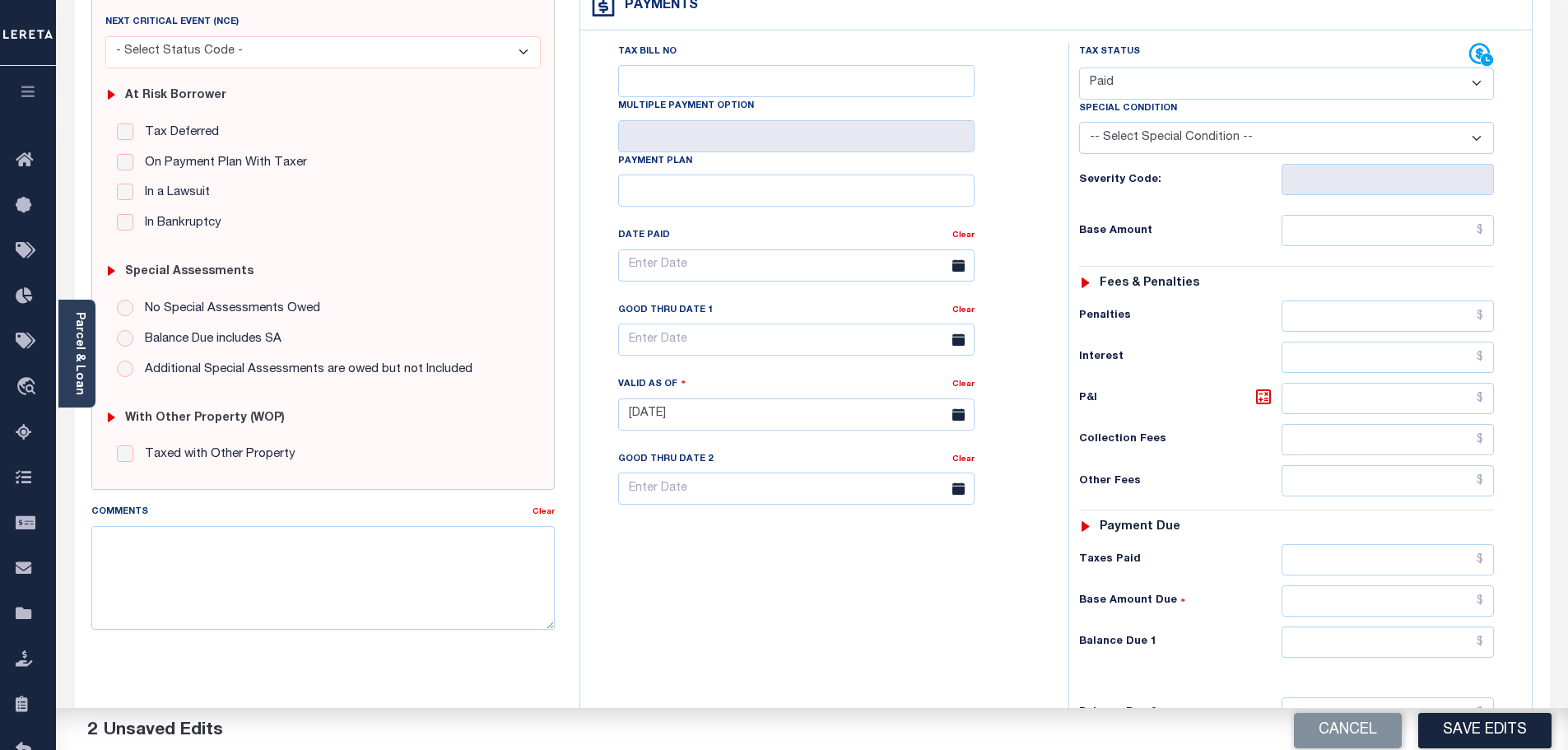
scroll to position [329, 0]
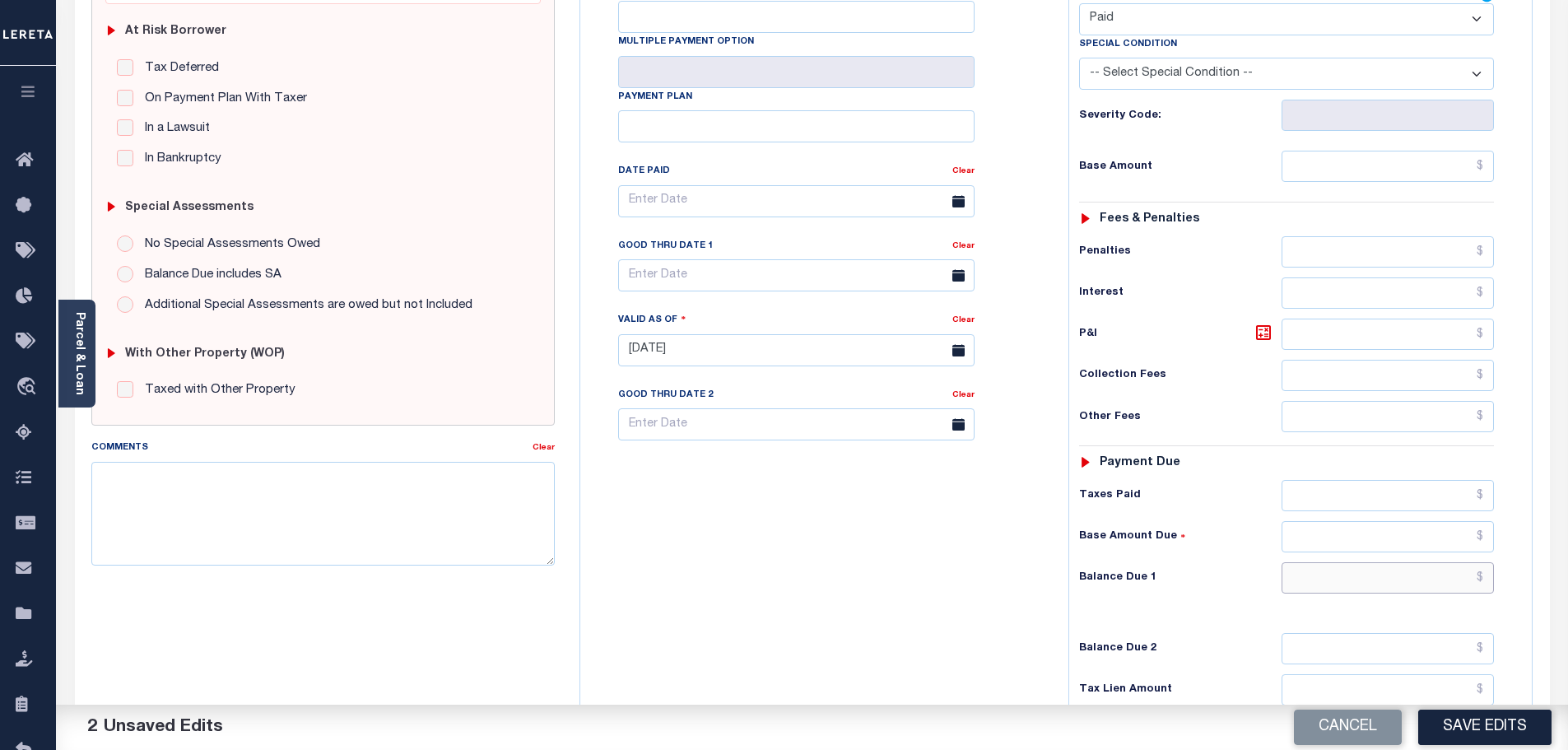
click at [1402, 571] on input "text" at bounding box center [1389, 578] width 213 height 31
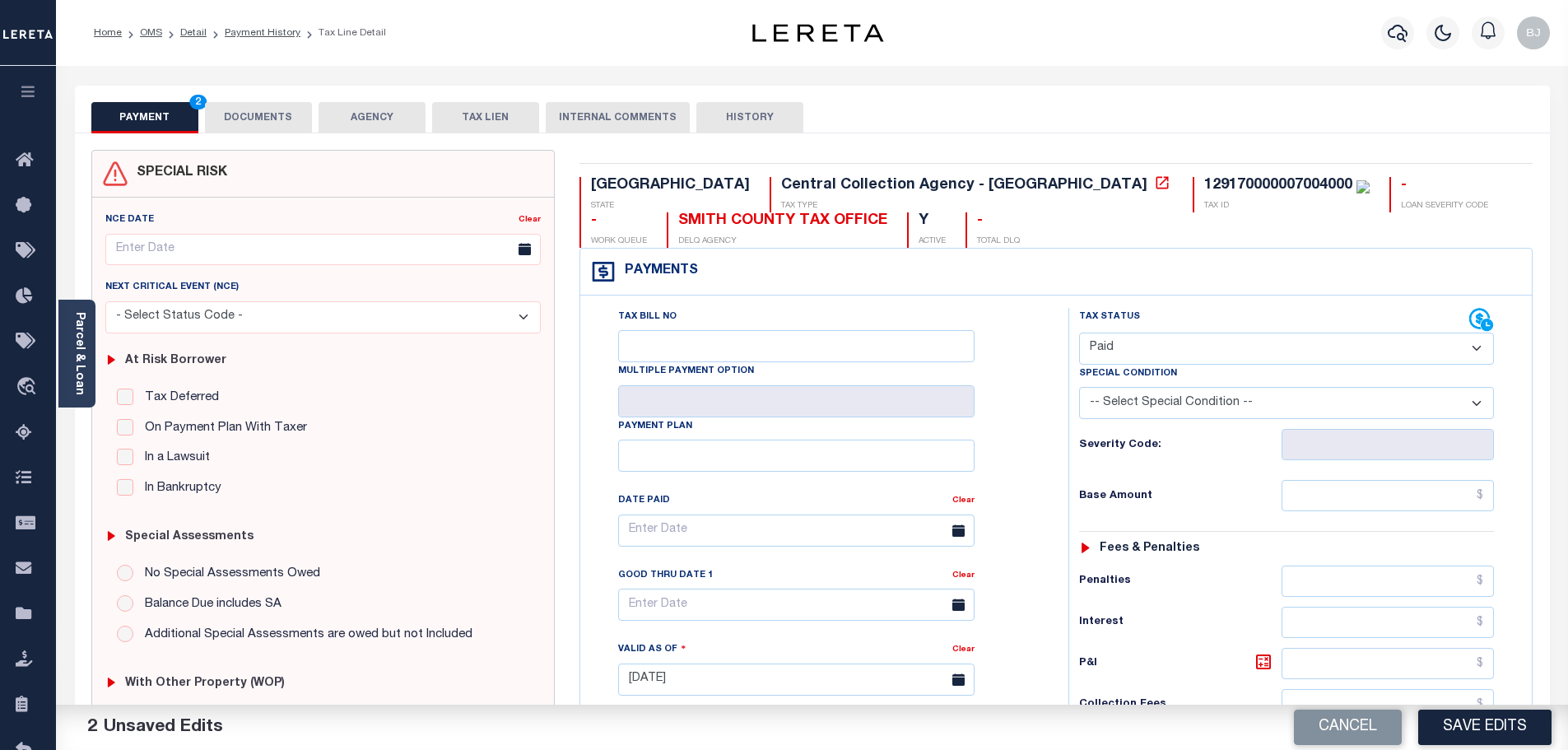
type input "$0.00"
click at [273, 140] on div "SPECIAL RISK NCE Date Clear" at bounding box center [812, 677] width 1475 height 1087
click at [272, 123] on button "DOCUMENTS" at bounding box center [257, 118] width 107 height 31
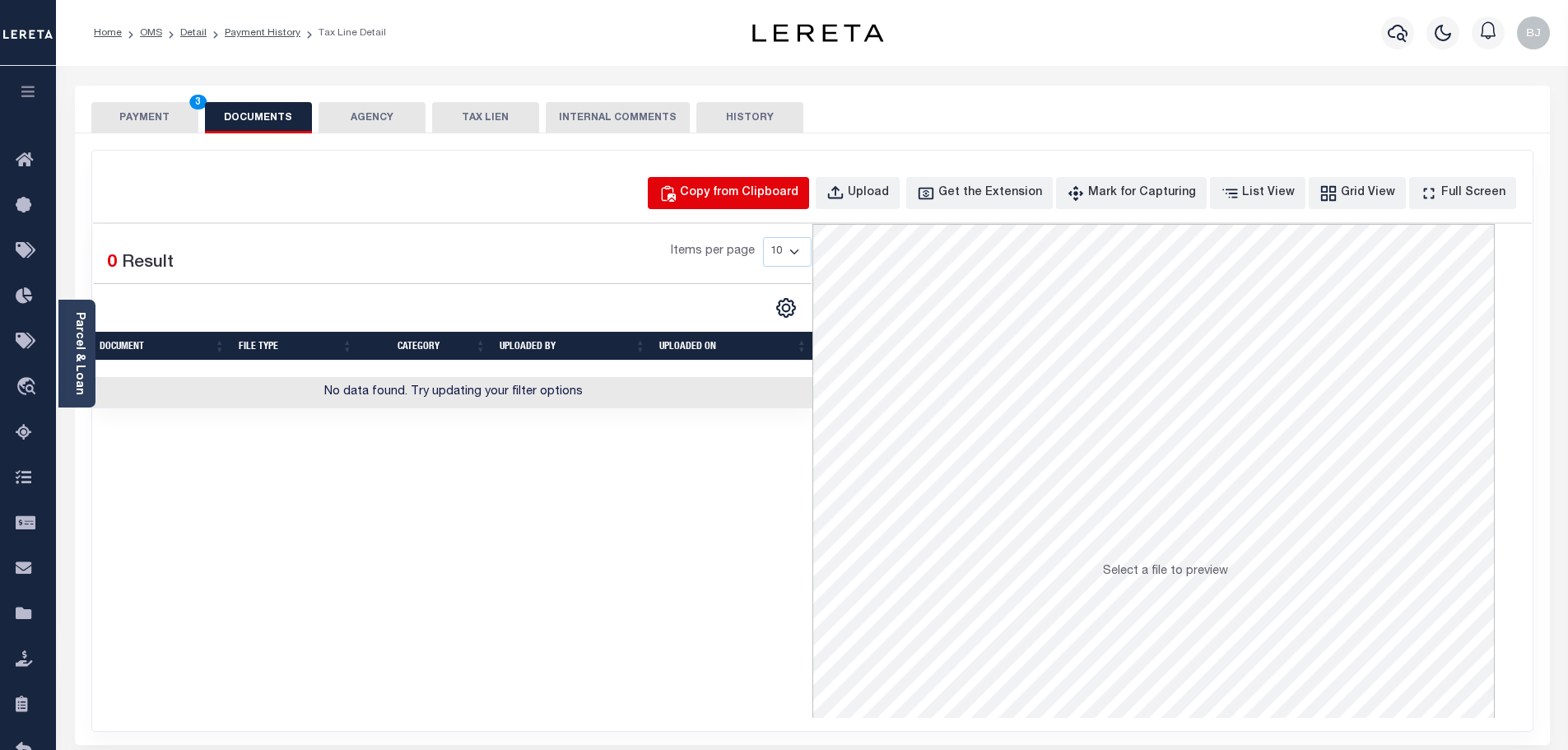
click at [735, 198] on div "Copy from Clipboard" at bounding box center [738, 193] width 119 height 18
select select "POP"
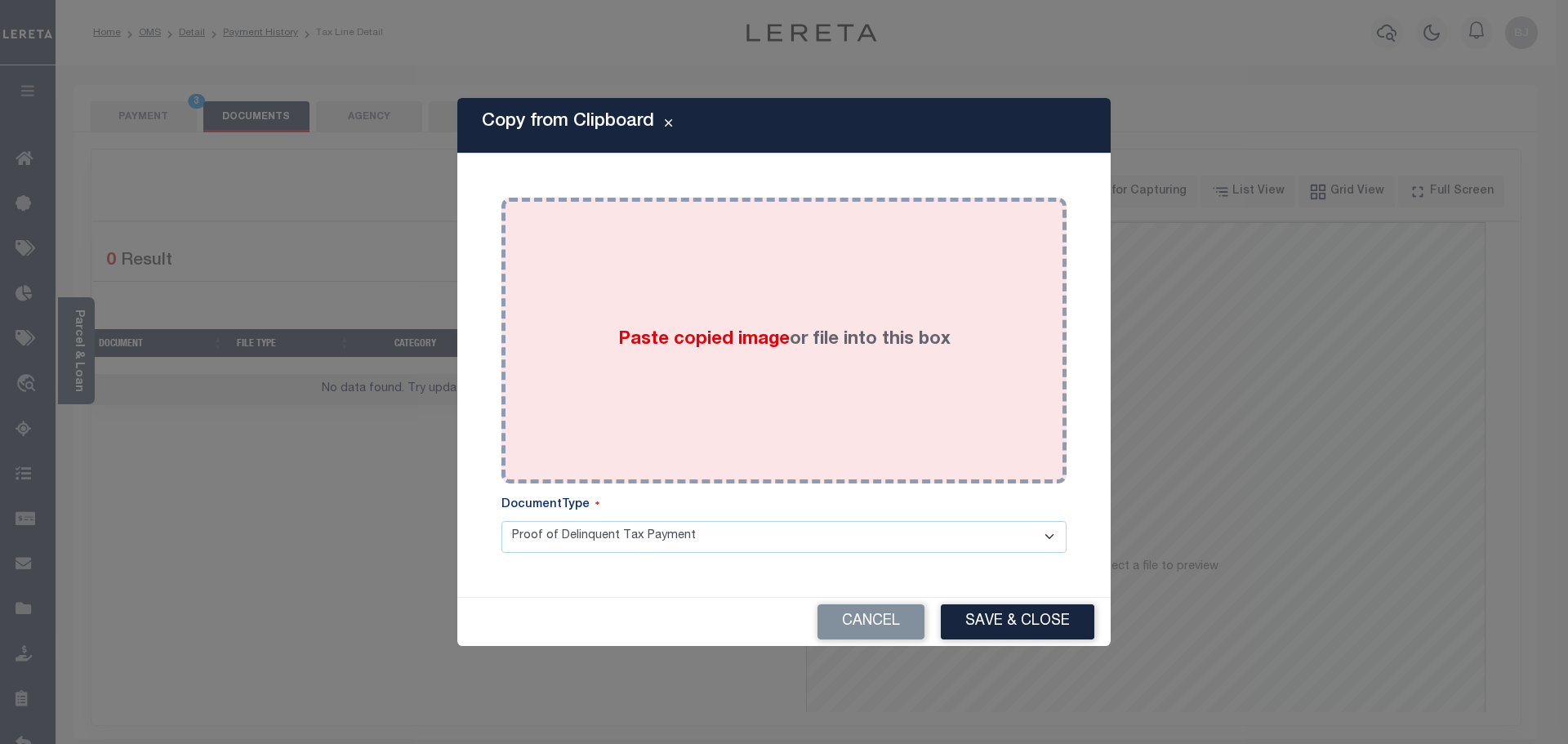
click at [753, 235] on body "Home OMS Detail Payment History Tax Line Detail" at bounding box center [784, 561] width 1568 height 1122
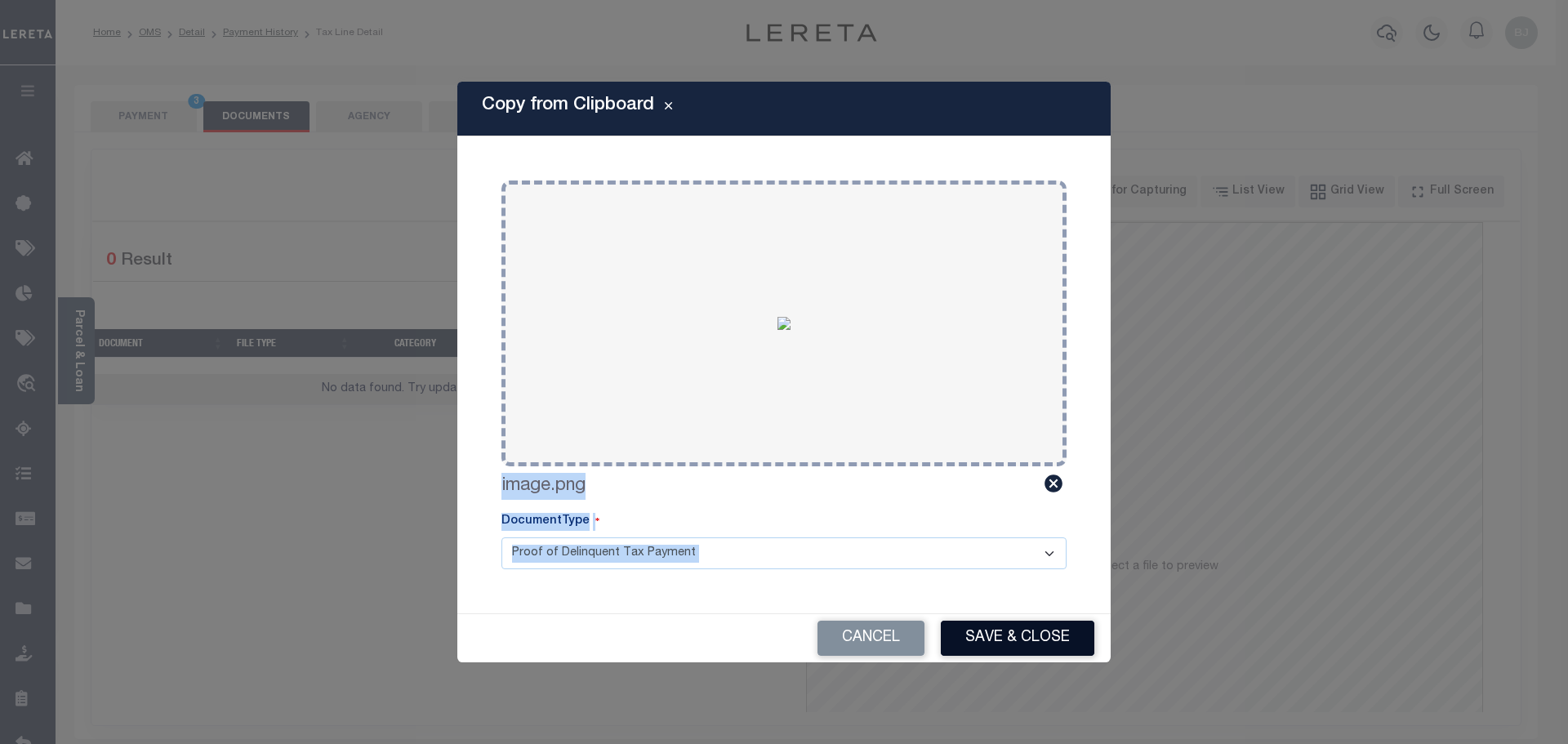
click at [999, 642] on button "Save & Close" at bounding box center [1018, 638] width 154 height 35
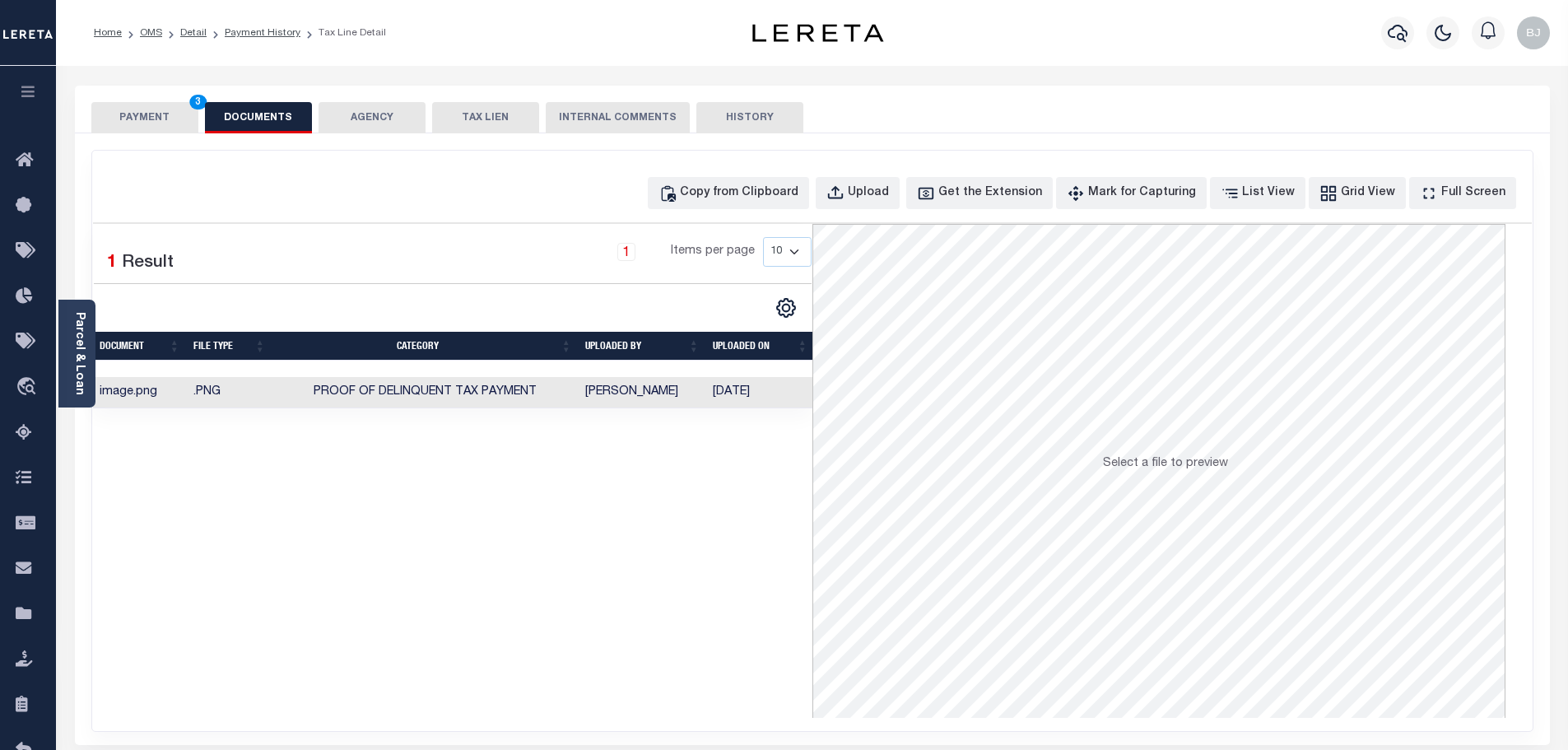
click at [135, 120] on button "PAYMENT 3" at bounding box center [144, 118] width 107 height 31
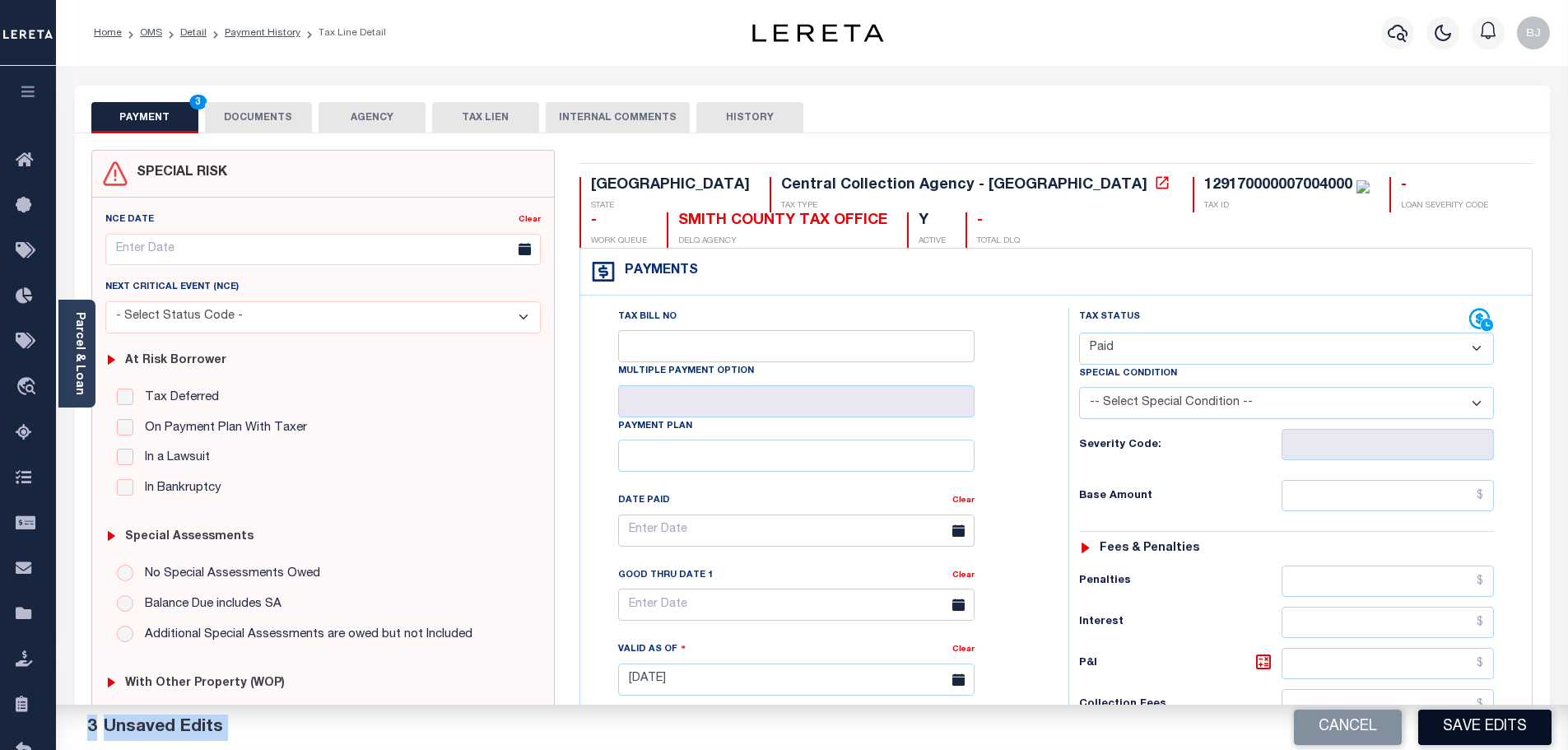
click at [1534, 721] on button "Save Edits" at bounding box center [1485, 727] width 133 height 36
checkbox input "false"
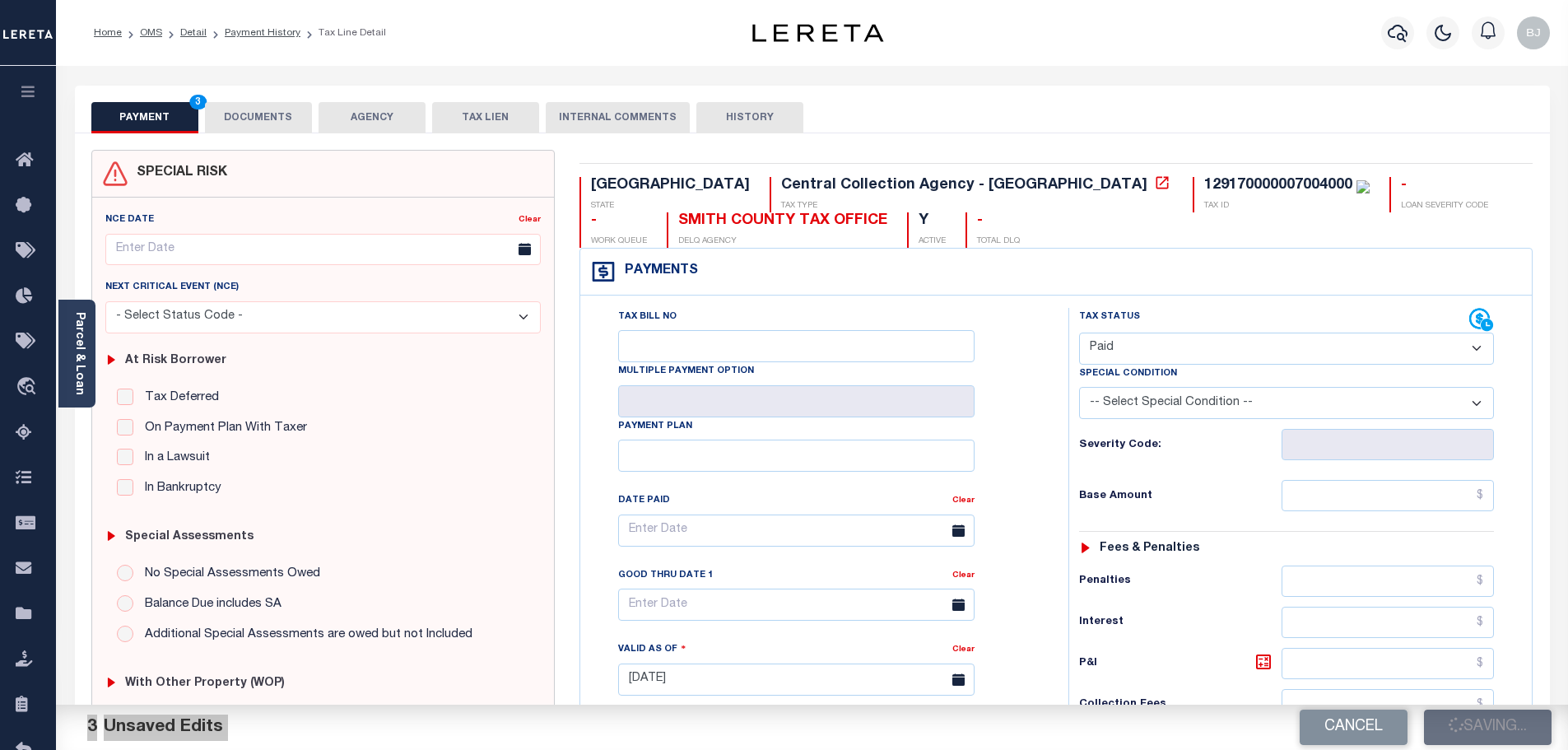
type input "$0"
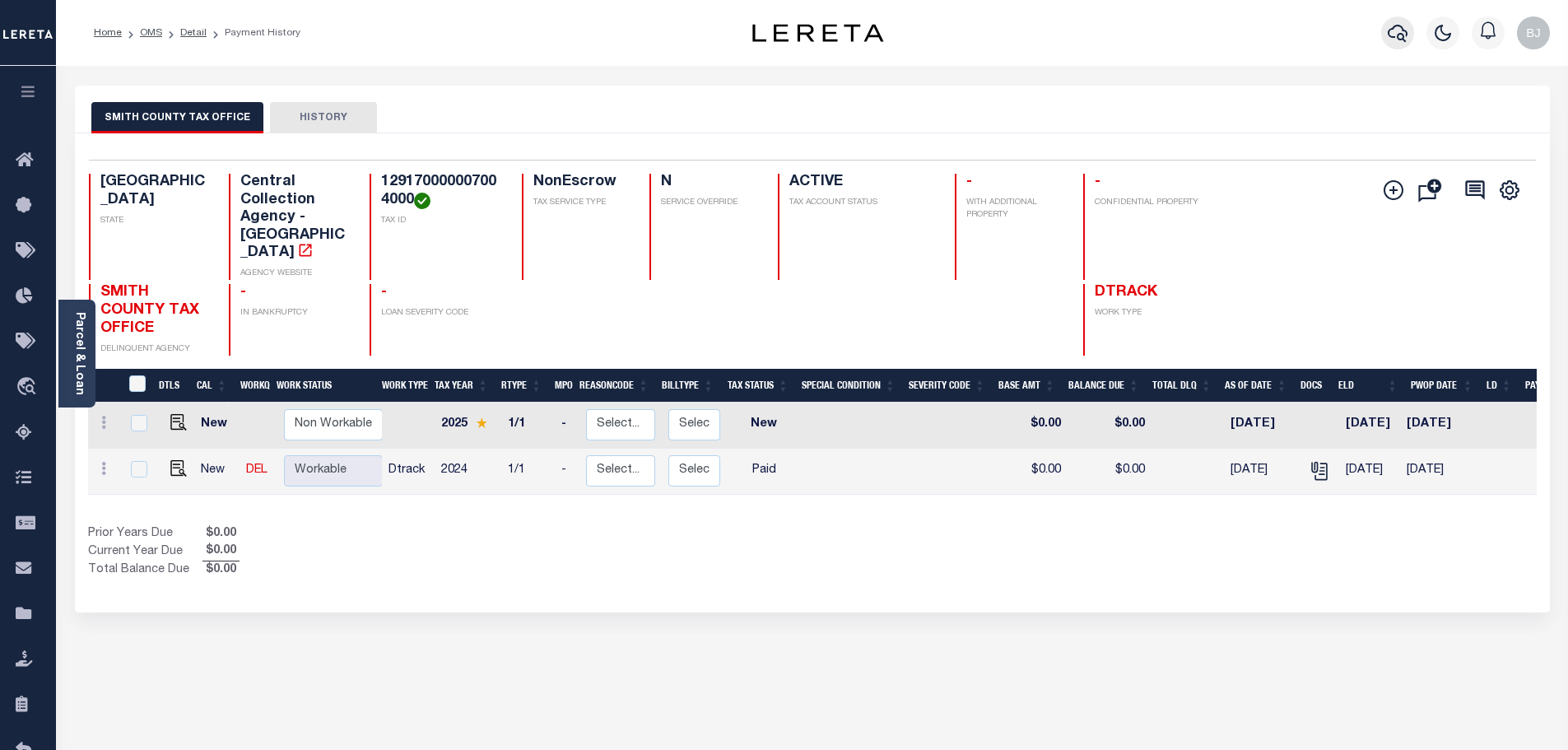
click at [1397, 34] on icon "button" at bounding box center [1397, 33] width 20 height 20
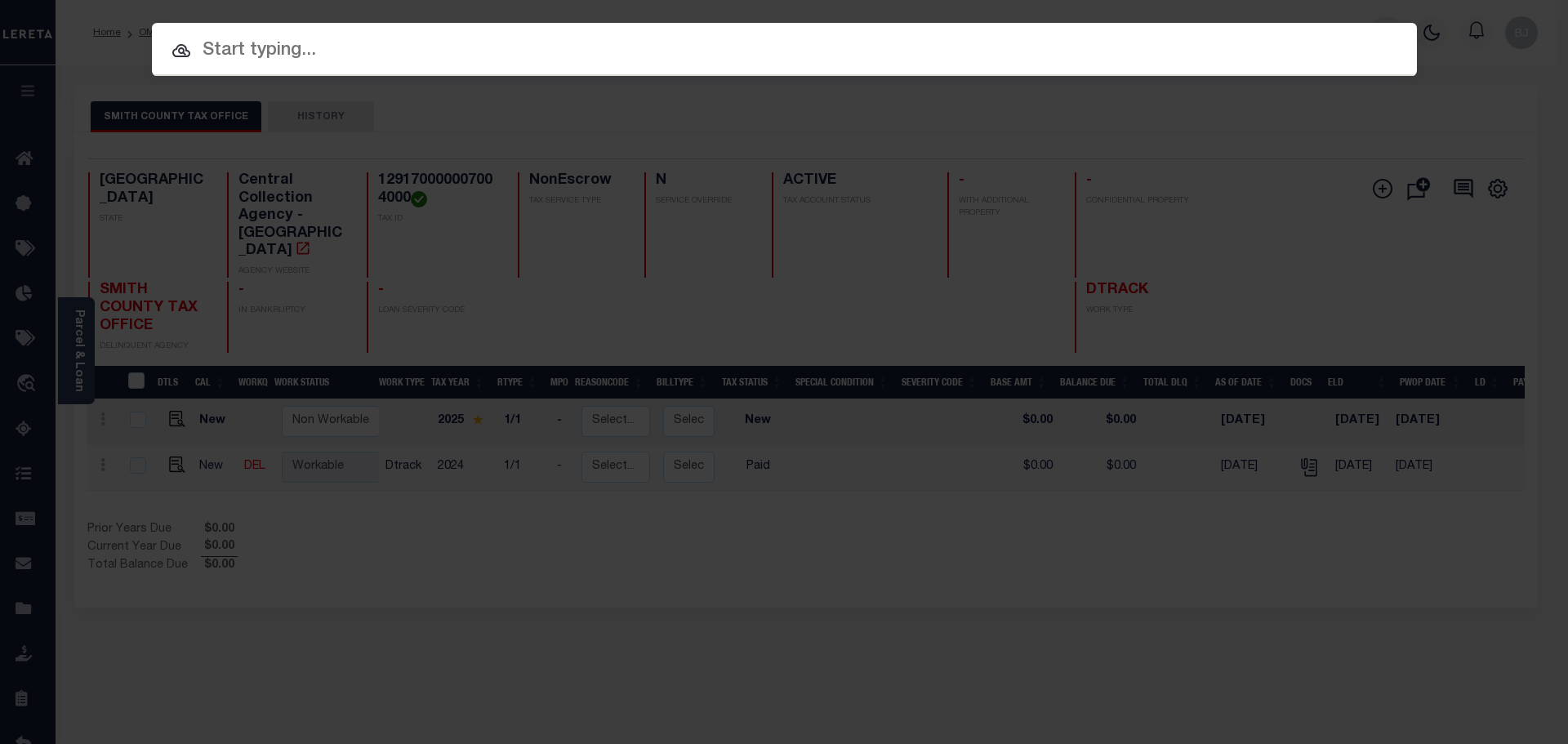
paste input "1724011961"
type input "1724011961"
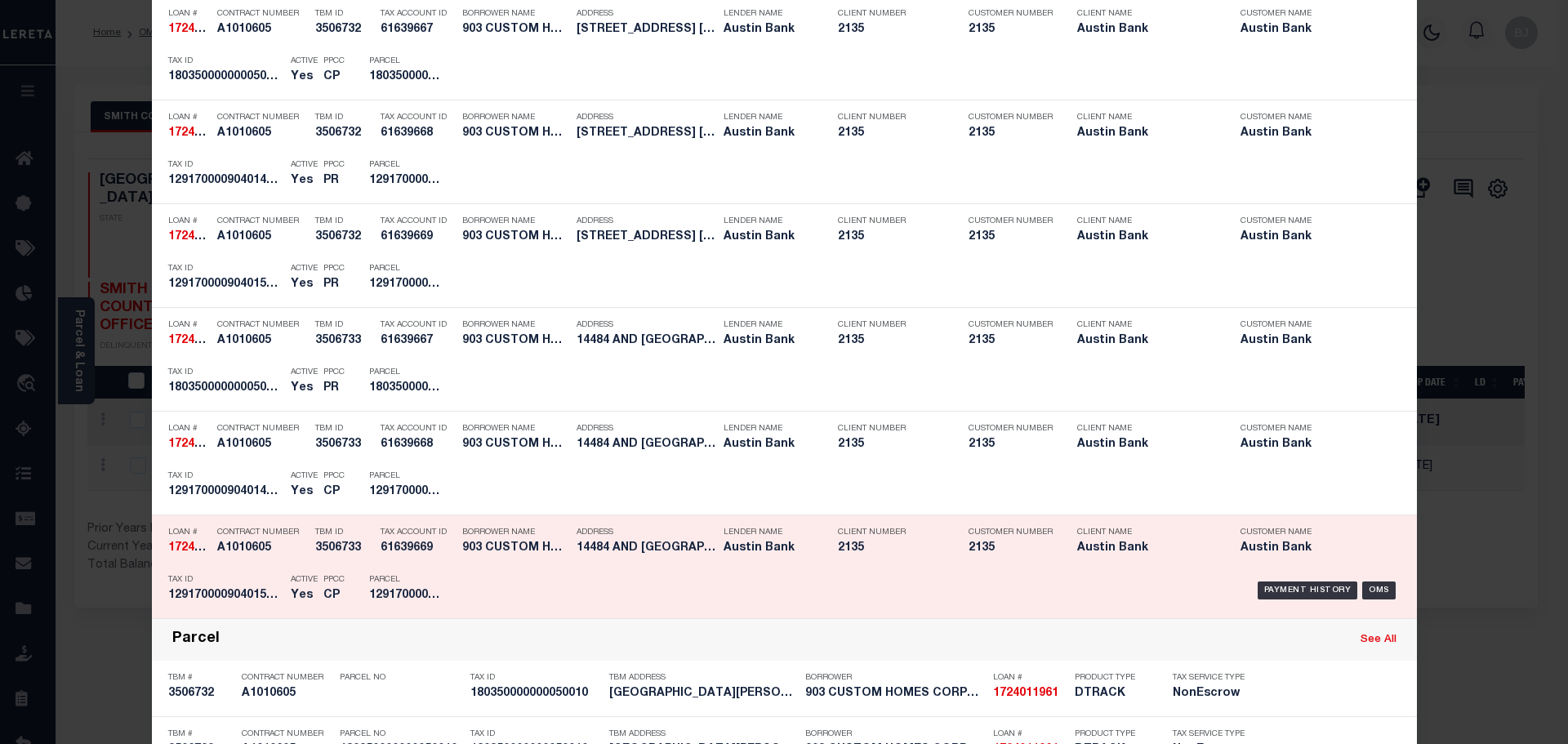
scroll to position [654, 0]
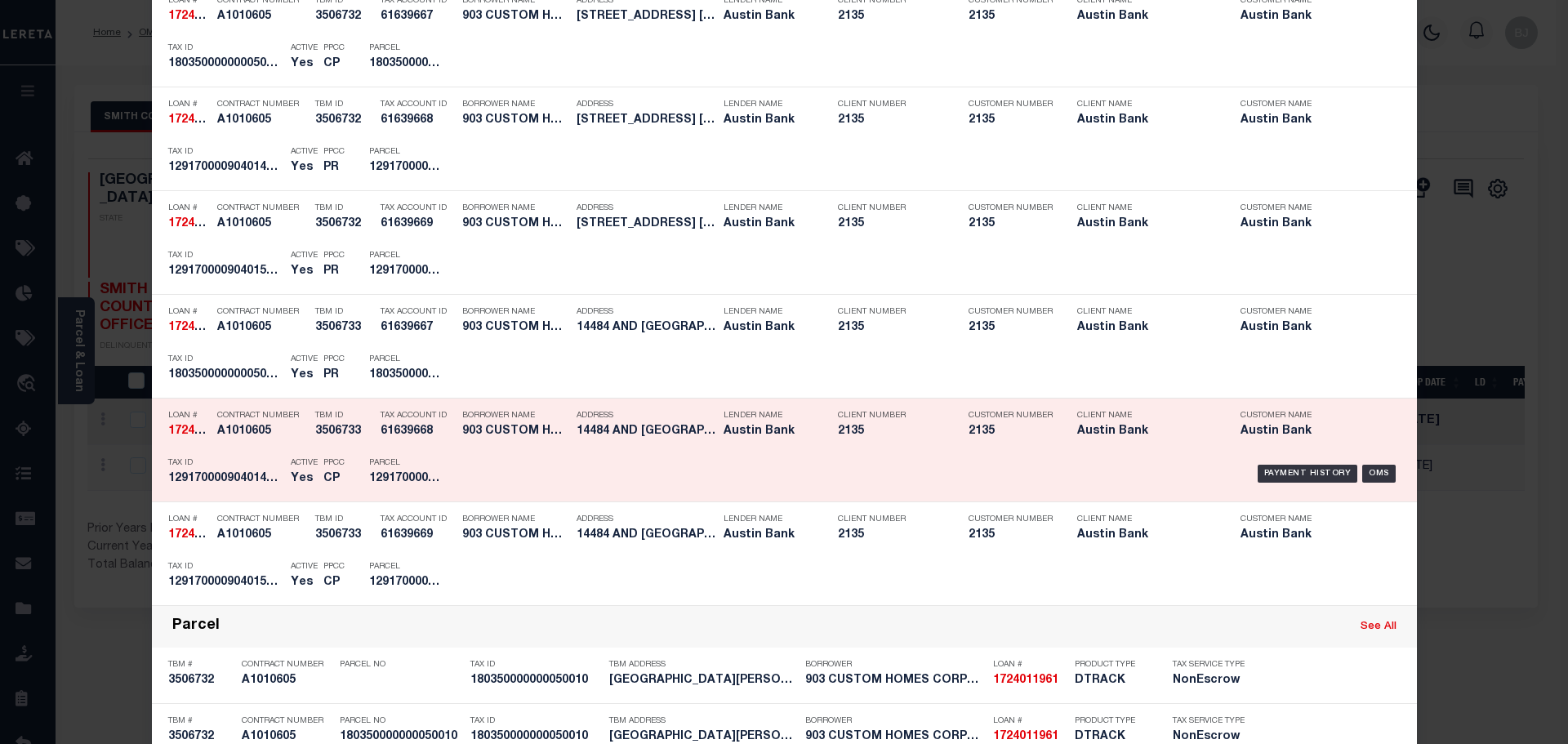
click at [231, 468] on p "Tax ID" at bounding box center [225, 463] width 114 height 9
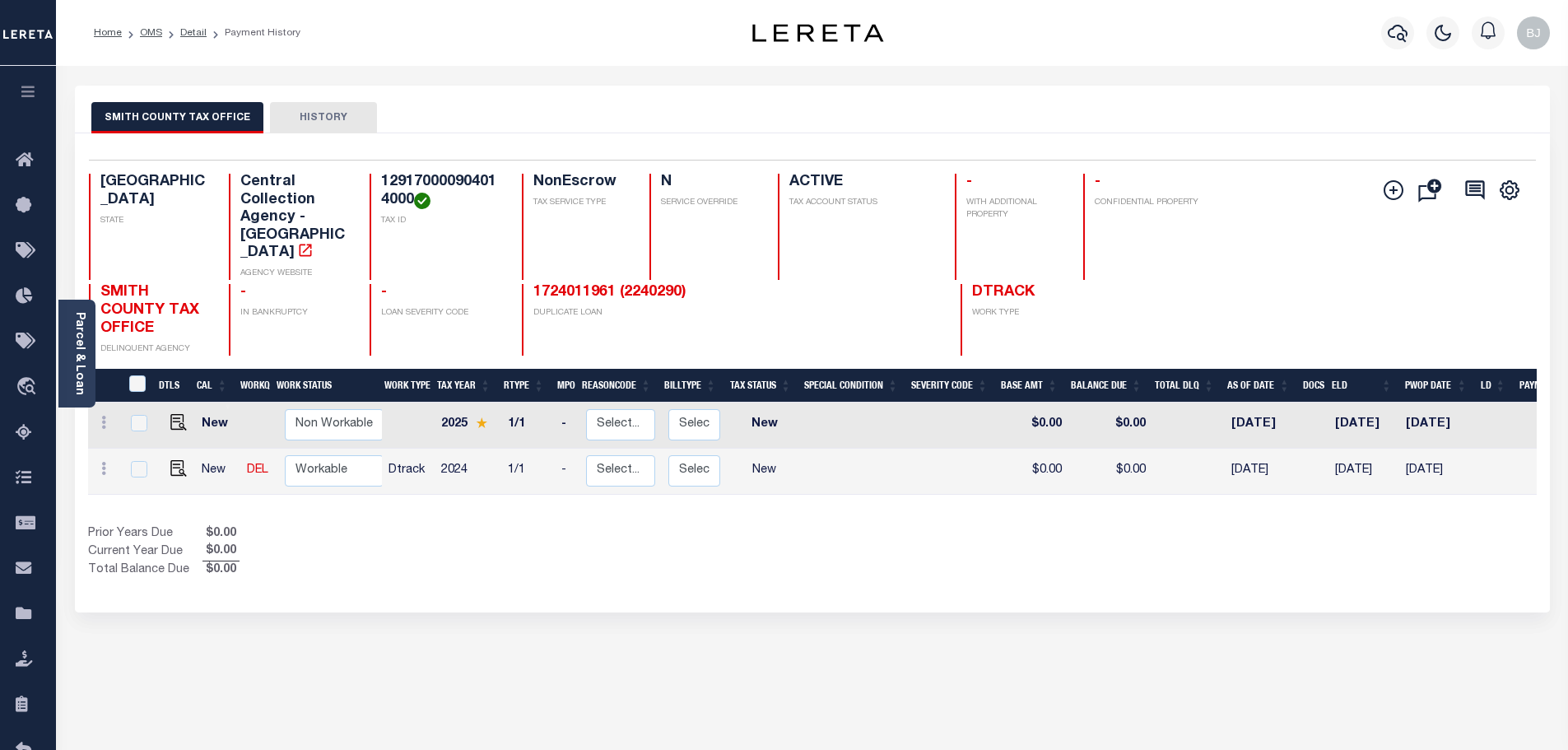
click at [462, 185] on h4 "129170000904014000" at bounding box center [442, 191] width 121 height 36
copy h4 "129170000904014000"
click at [174, 460] on img "" at bounding box center [179, 468] width 16 height 16
checkbox input "true"
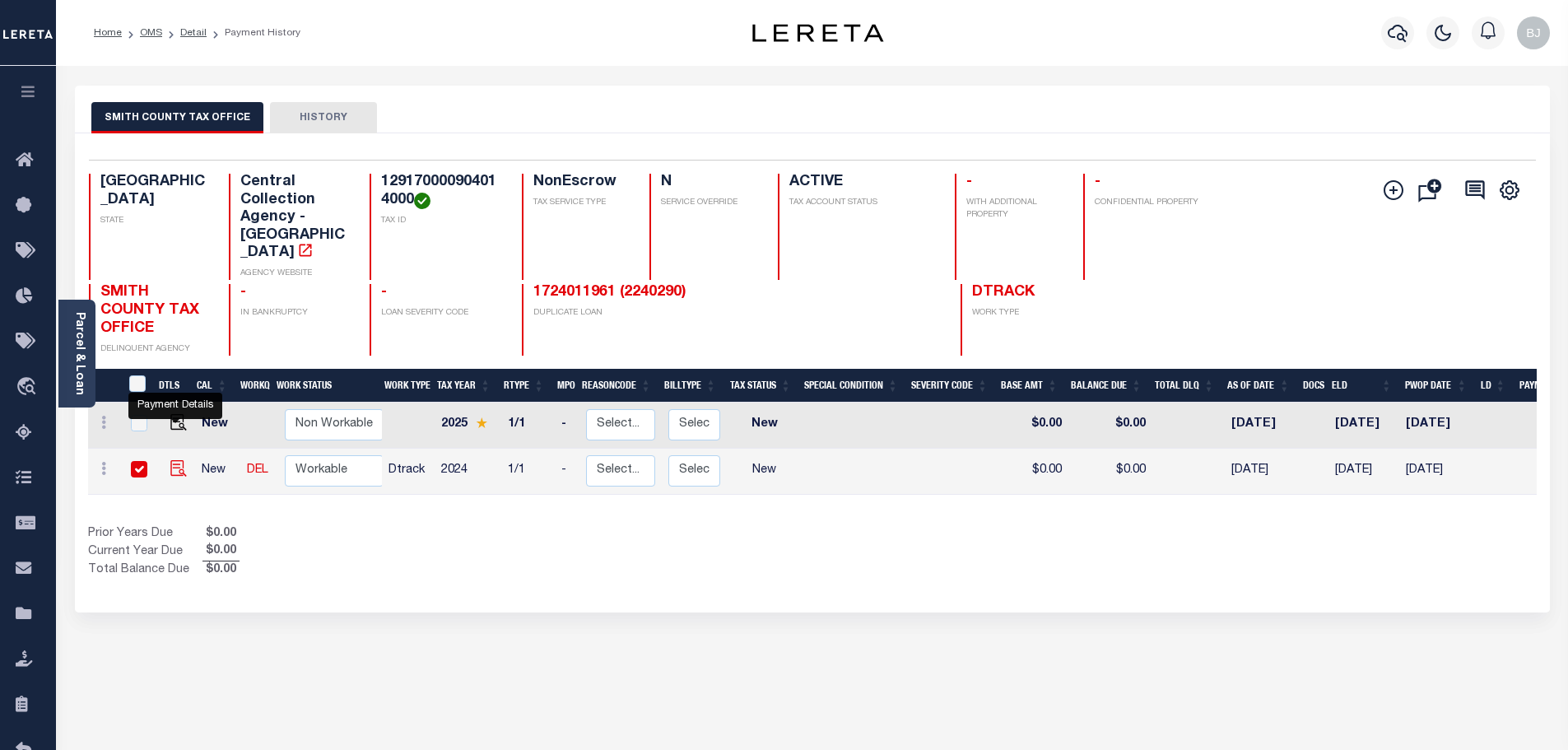
checkbox input "true"
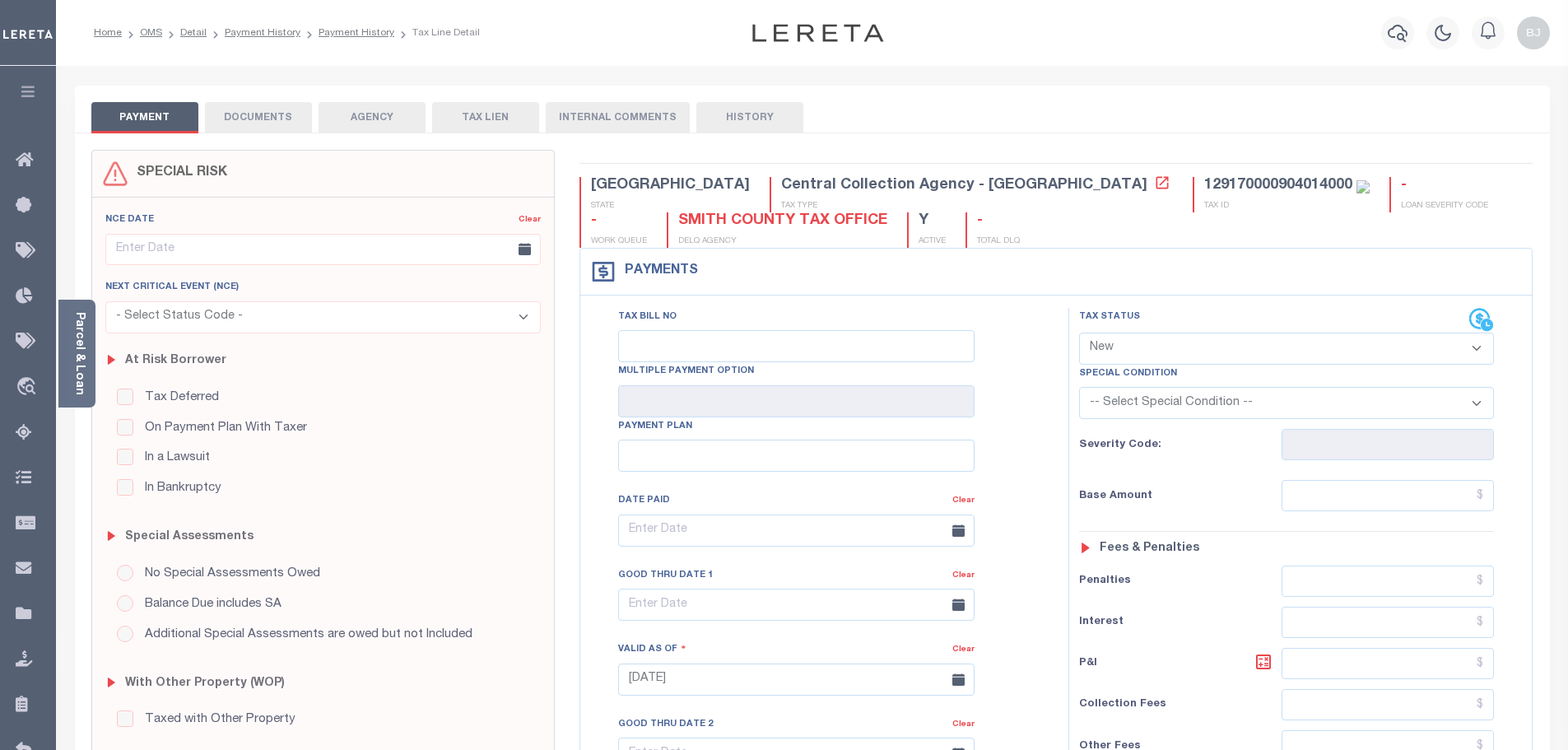
click at [253, 87] on div at bounding box center [784, 375] width 1568 height 750
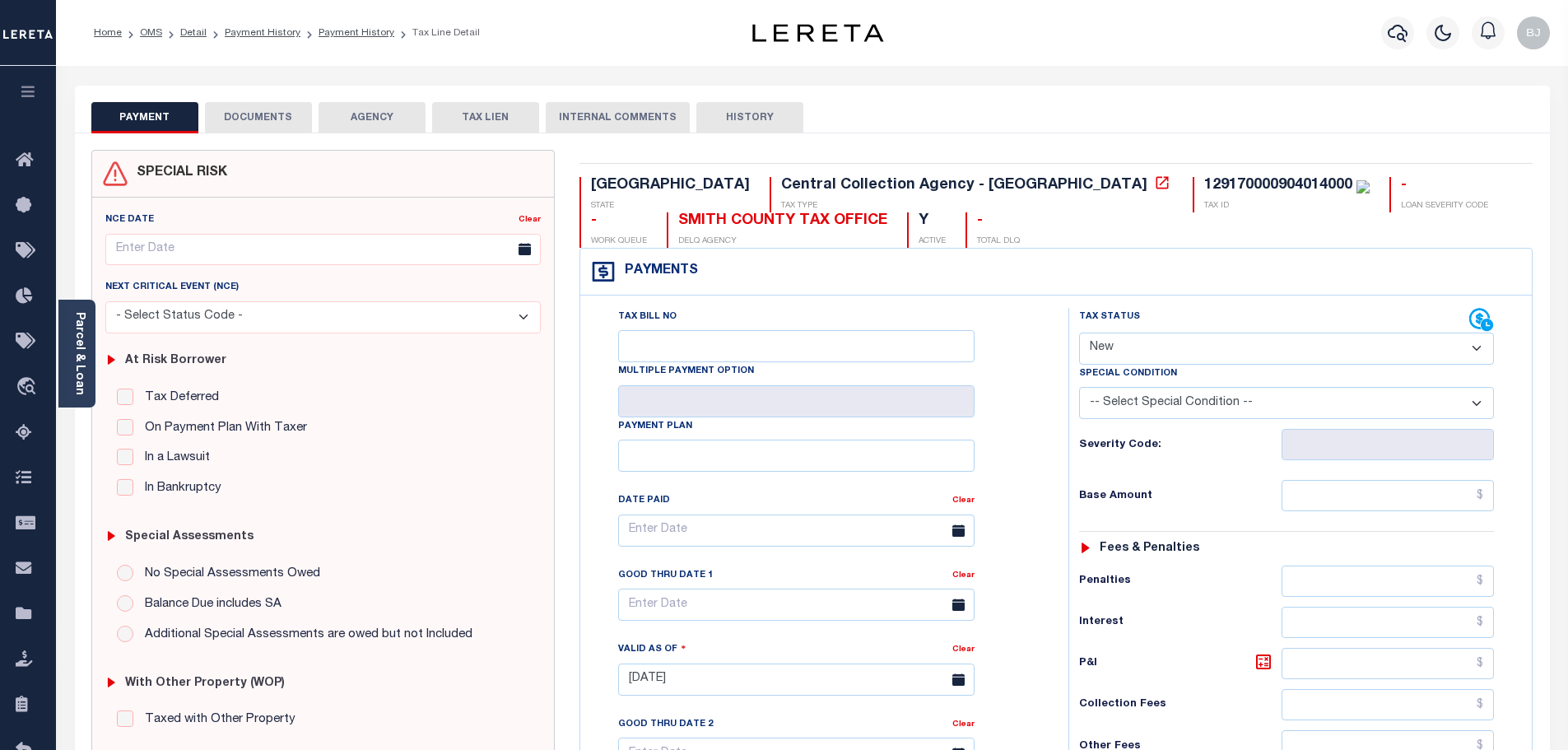
click at [283, 130] on button "DOCUMENTS" at bounding box center [257, 118] width 107 height 31
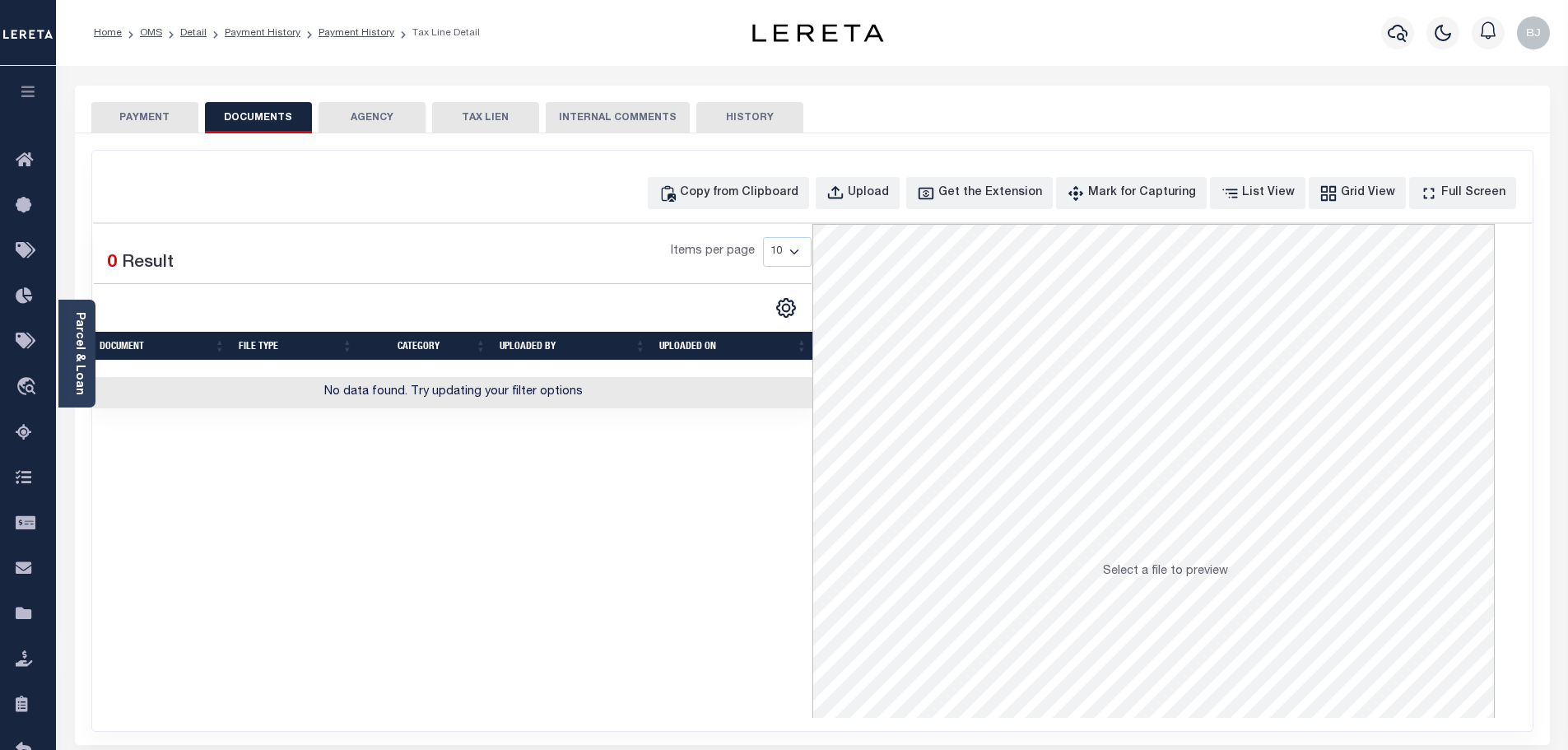
click at [679, 163] on div "Copy from Clipboard Upload Get the Extension Mark for Capturing Got it List Vie…" at bounding box center [812, 441] width 1441 height 581
click at [757, 191] on div "Copy from Clipboard" at bounding box center [738, 193] width 119 height 18
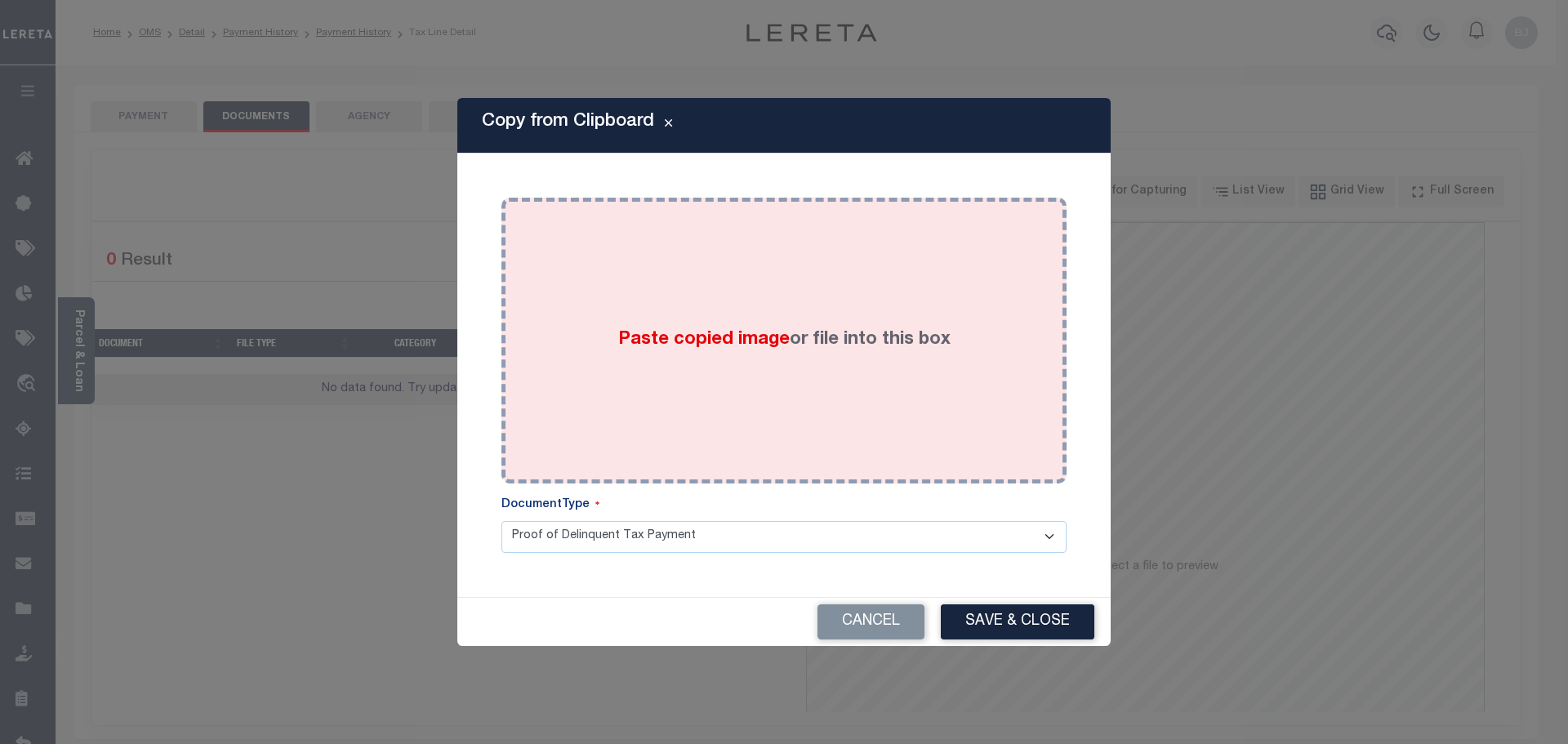
drag, startPoint x: 871, startPoint y: 317, endPoint x: 953, endPoint y: 461, distance: 165.7
click at [876, 327] on label "Paste copied image or file into this box" at bounding box center [784, 340] width 333 height 27
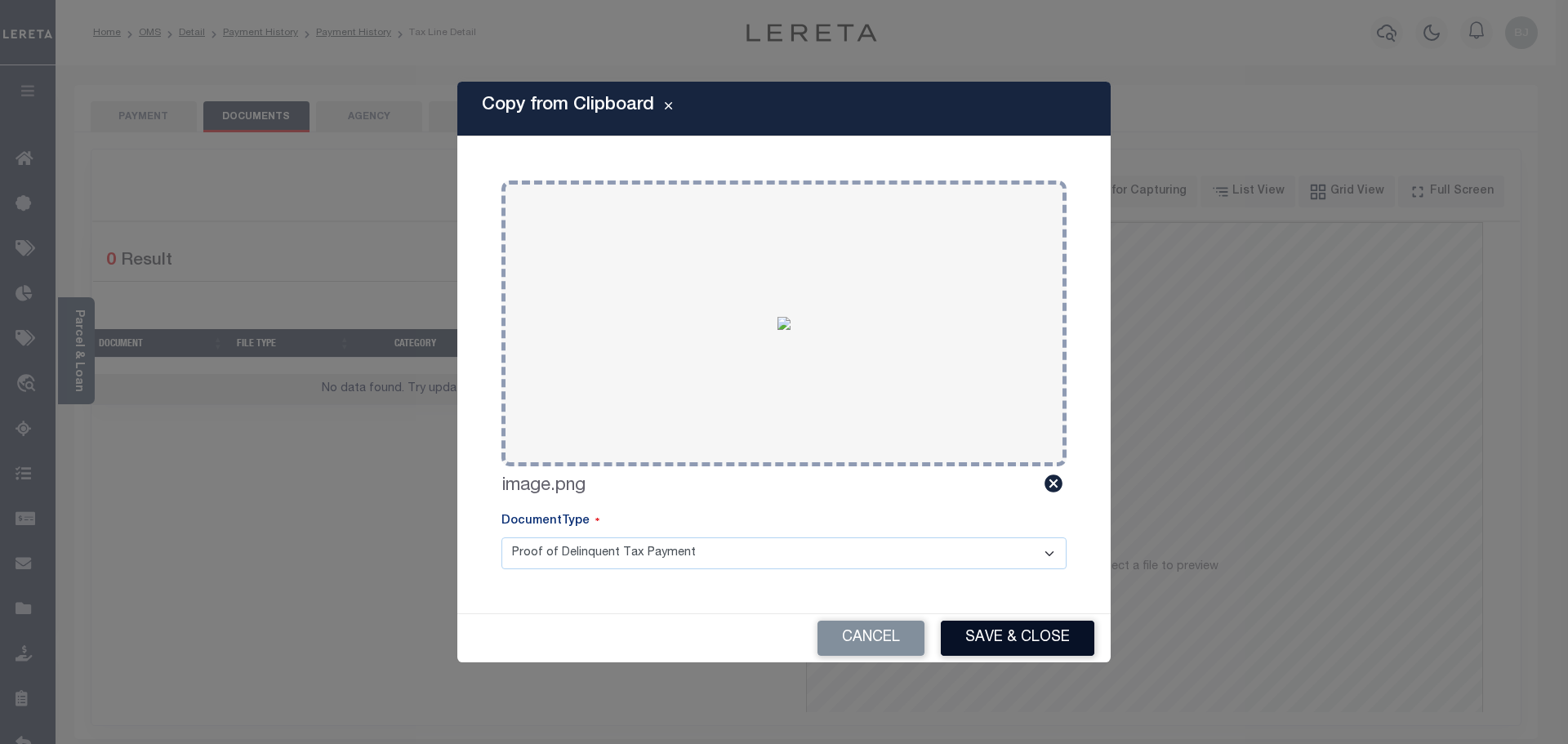
click at [1048, 630] on button "Save & Close" at bounding box center [1018, 638] width 154 height 35
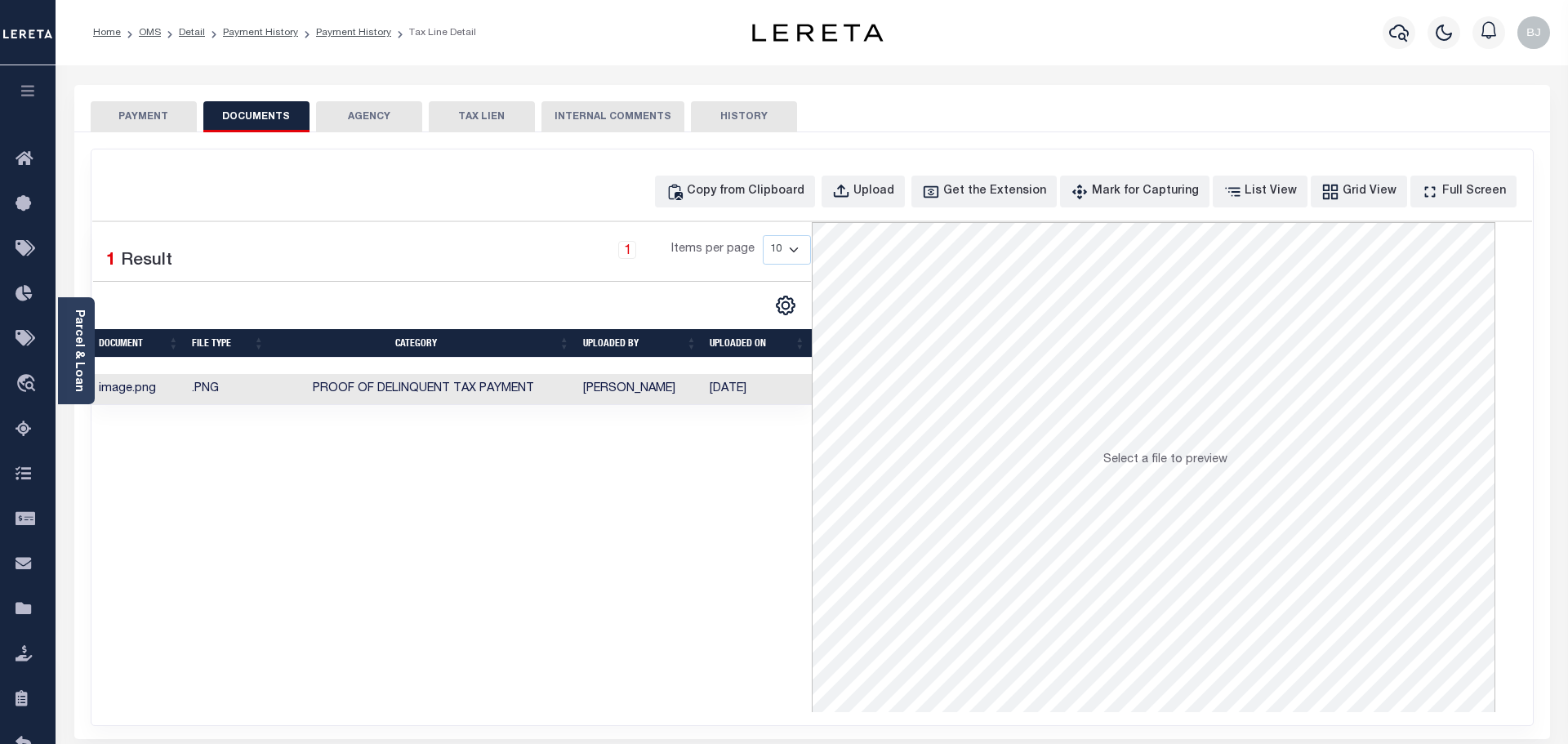
click at [146, 122] on button "PAYMENT" at bounding box center [143, 117] width 106 height 31
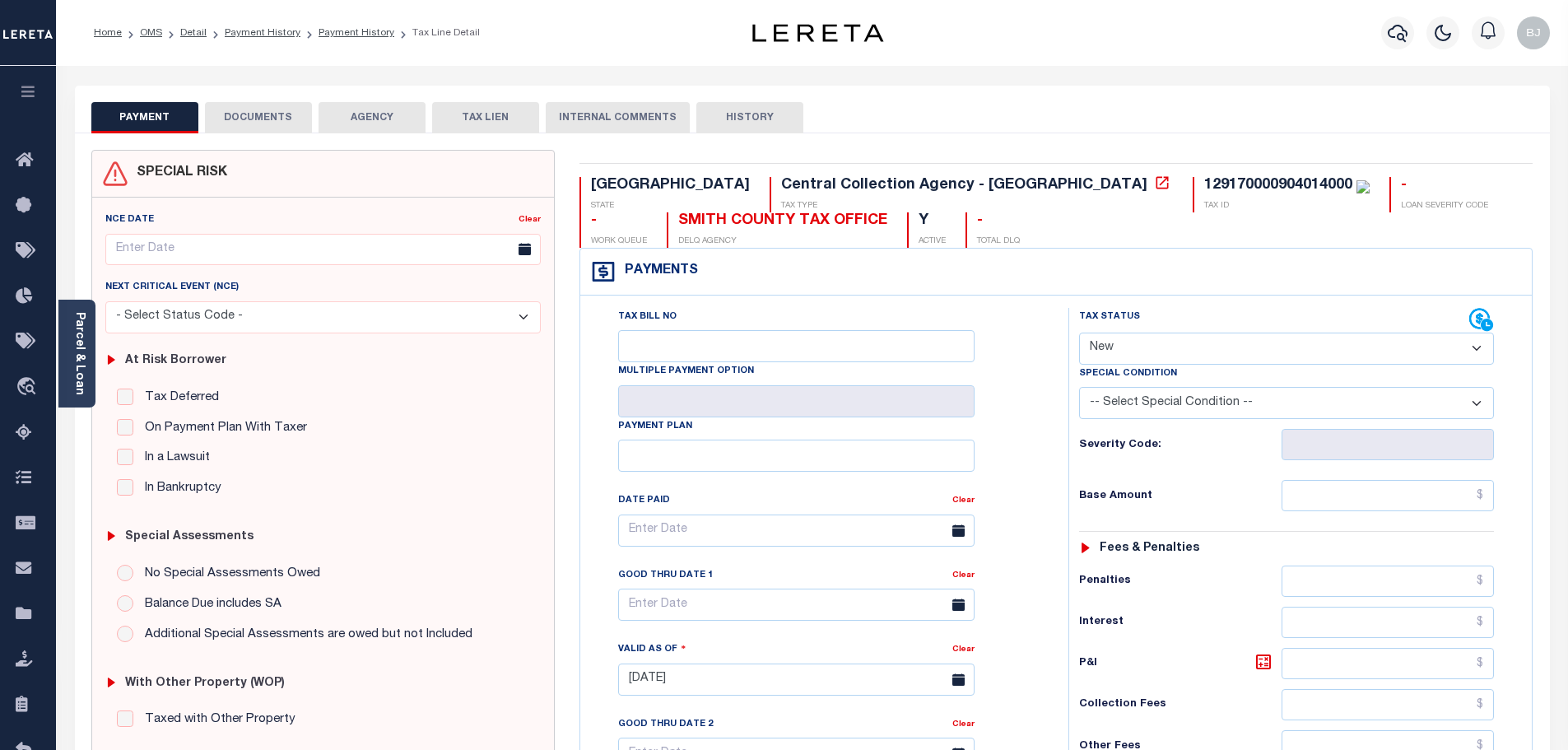
click at [1246, 346] on select "- Select Status Code - Open Due/Unpaid Paid Incomplete No Tax Due Internal Refu…" at bounding box center [1286, 349] width 415 height 32
select select "PYD"
click at [1079, 334] on select "- Select Status Code - Open Due/Unpaid Paid Incomplete No Tax Due Internal Refu…" at bounding box center [1286, 349] width 415 height 32
type input "[DATE]"
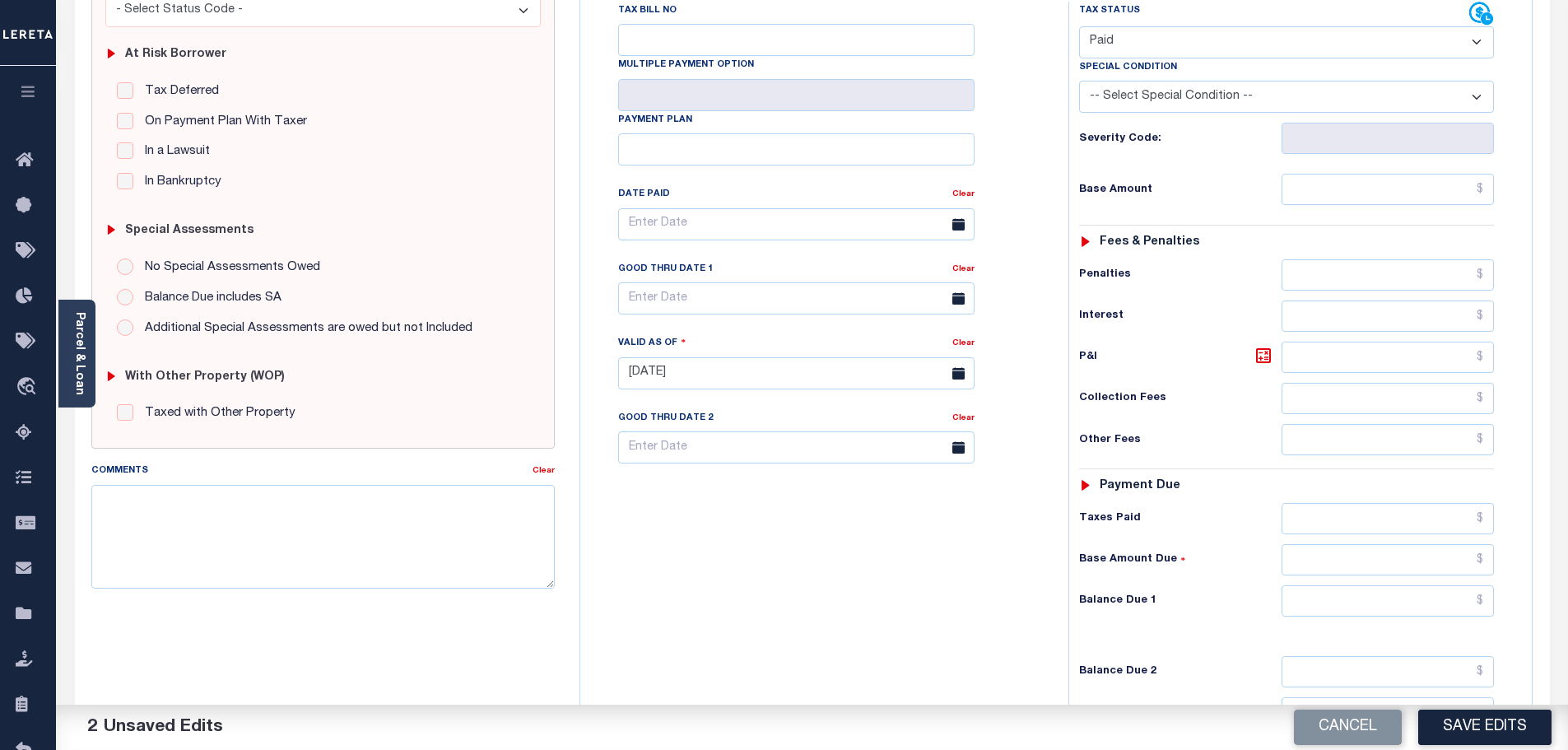
scroll to position [329, 0]
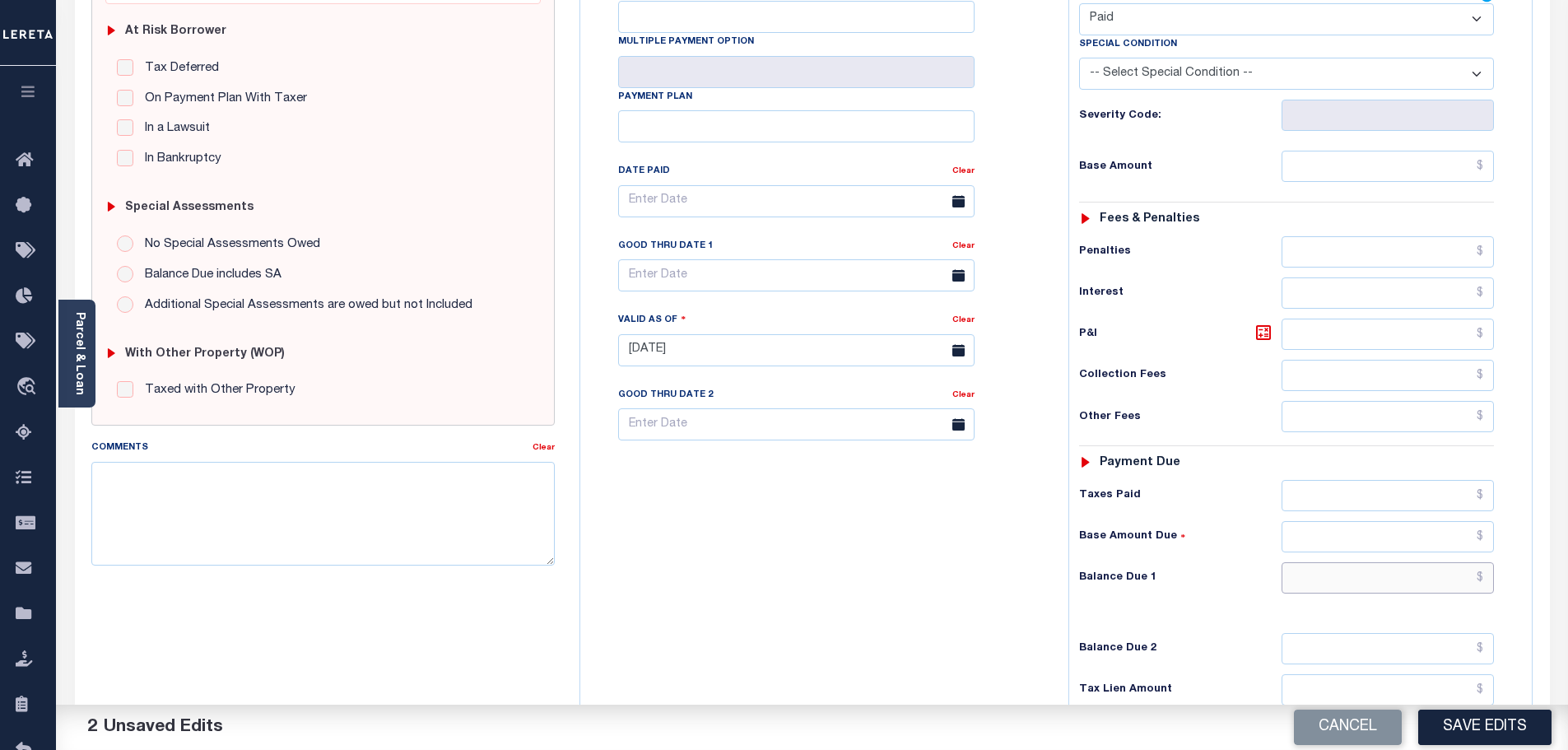
drag, startPoint x: 1441, startPoint y: 571, endPoint x: 1472, endPoint y: 600, distance: 42.4
click at [1441, 571] on input "text" at bounding box center [1389, 578] width 213 height 31
type input "$0.00"
click at [1532, 718] on button "Save Edits" at bounding box center [1485, 727] width 133 height 36
checkbox input "false"
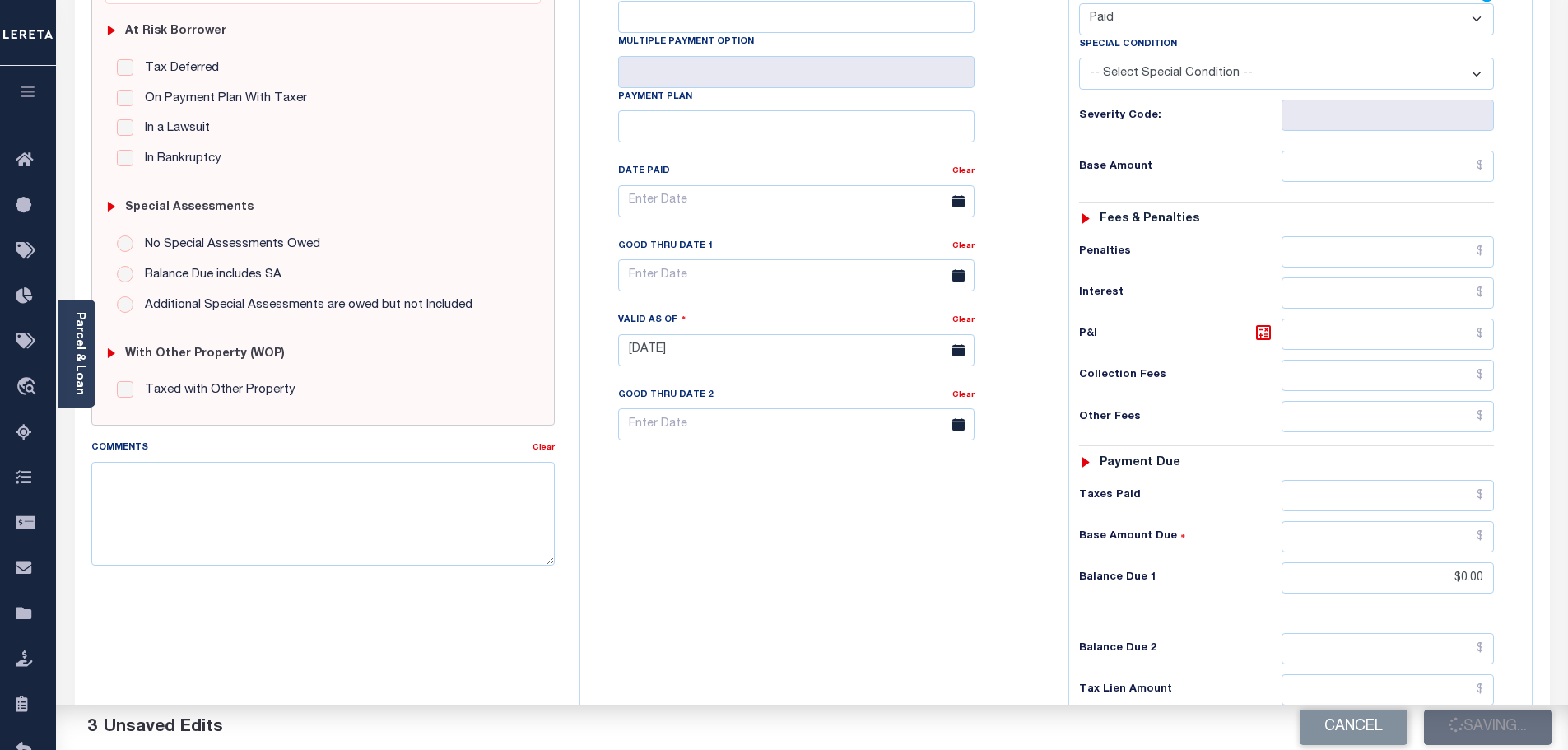
checkbox input "false"
type input "$0"
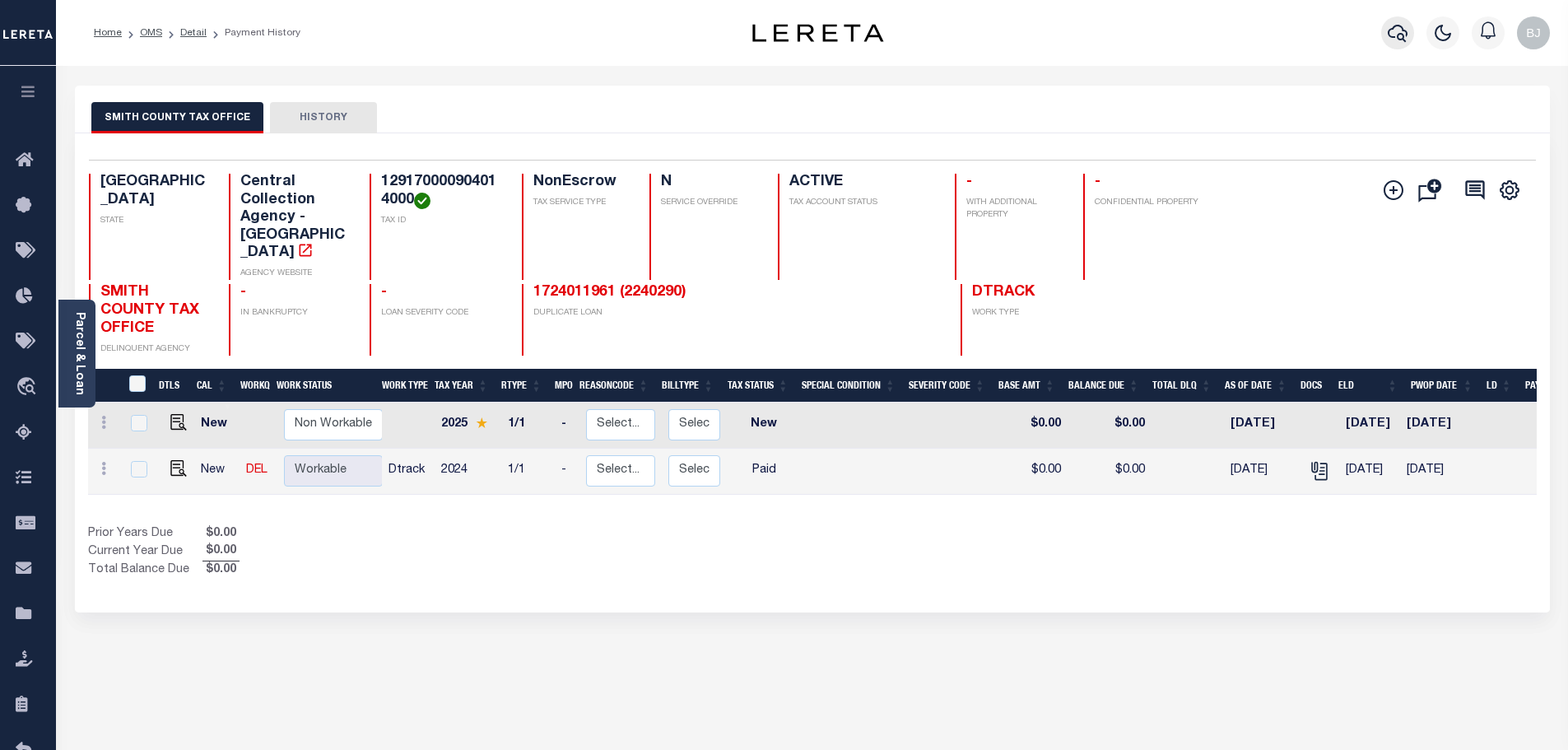
click at [1407, 32] on icon "button" at bounding box center [1397, 33] width 20 height 20
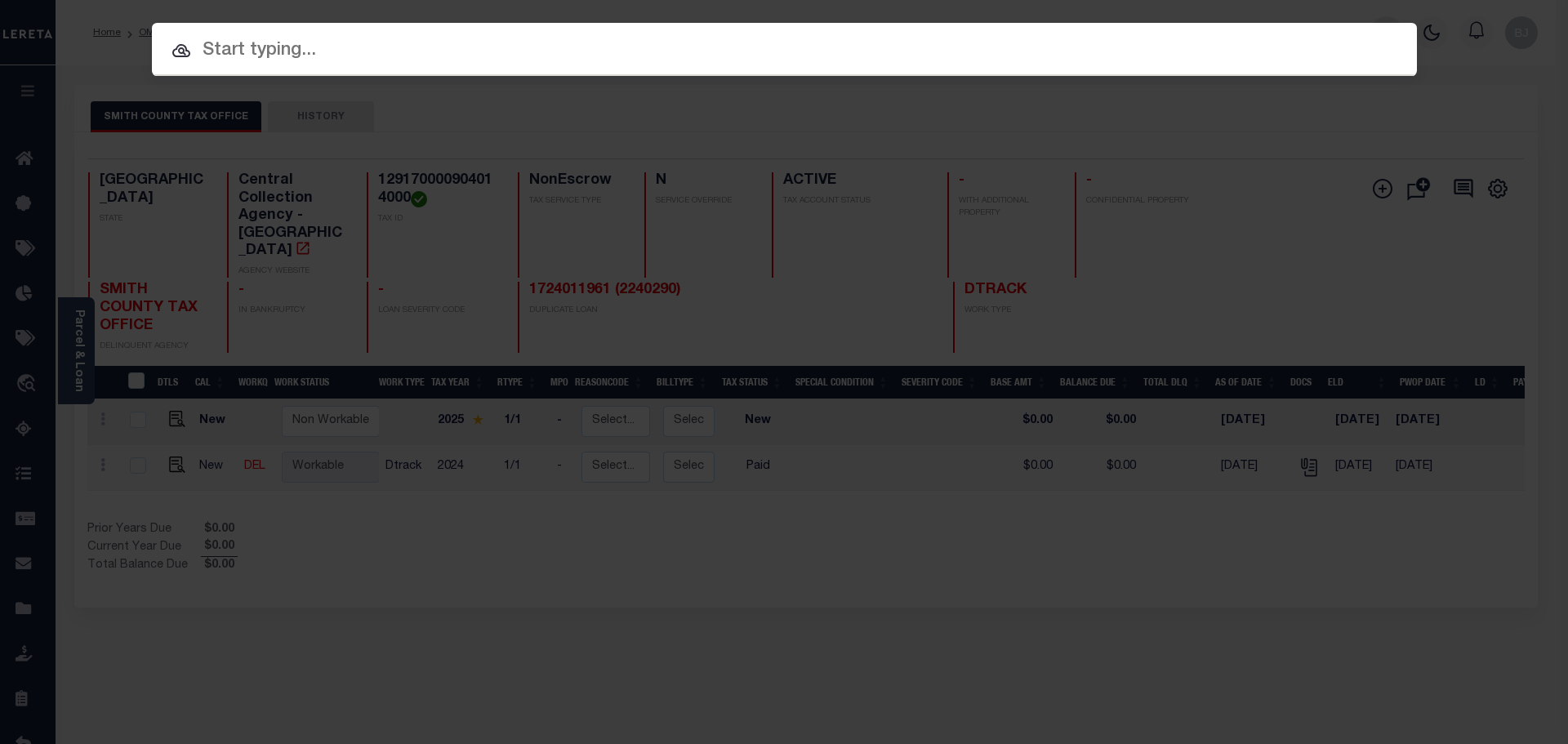
paste input "1724011961"
type input "1724011961"
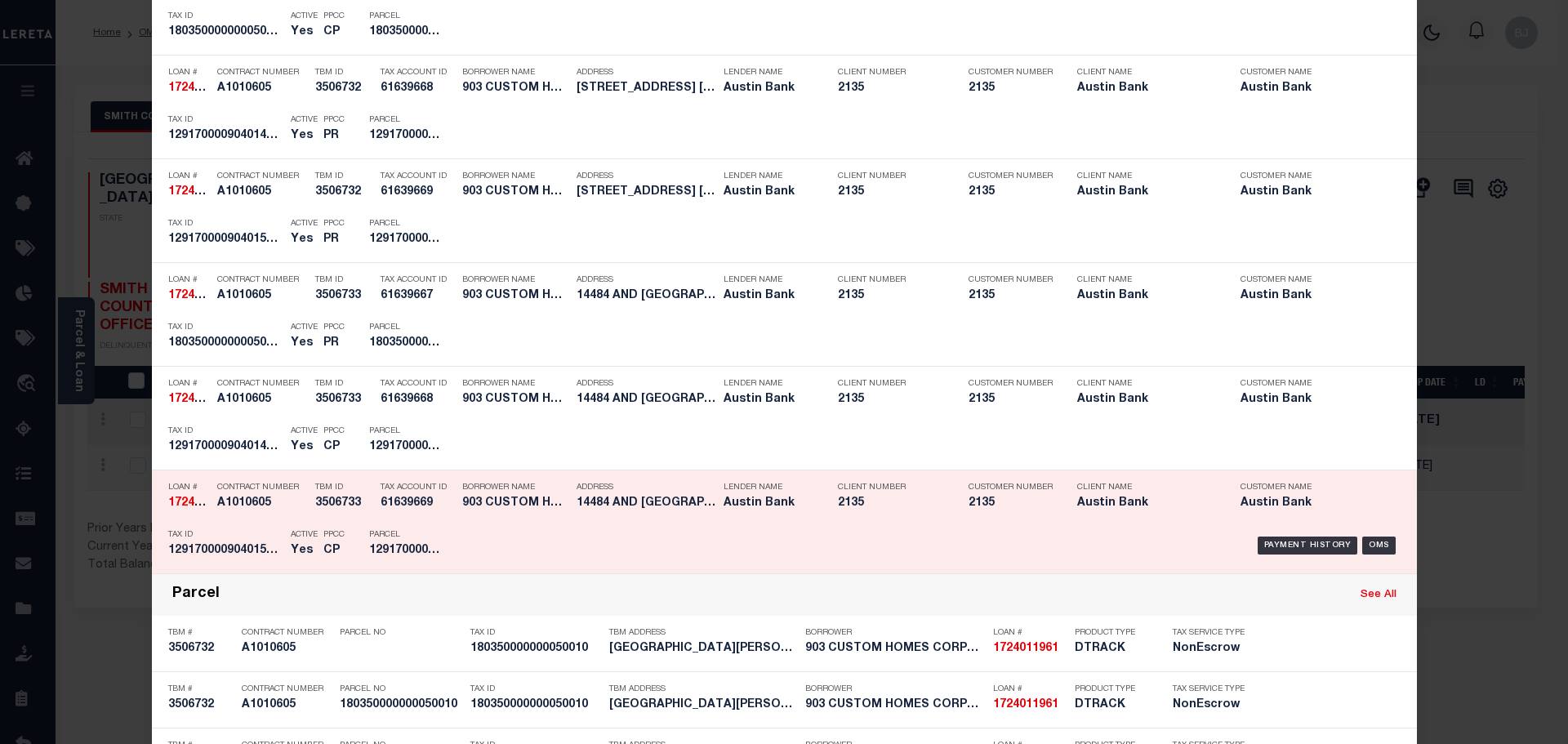
scroll to position [735, 0]
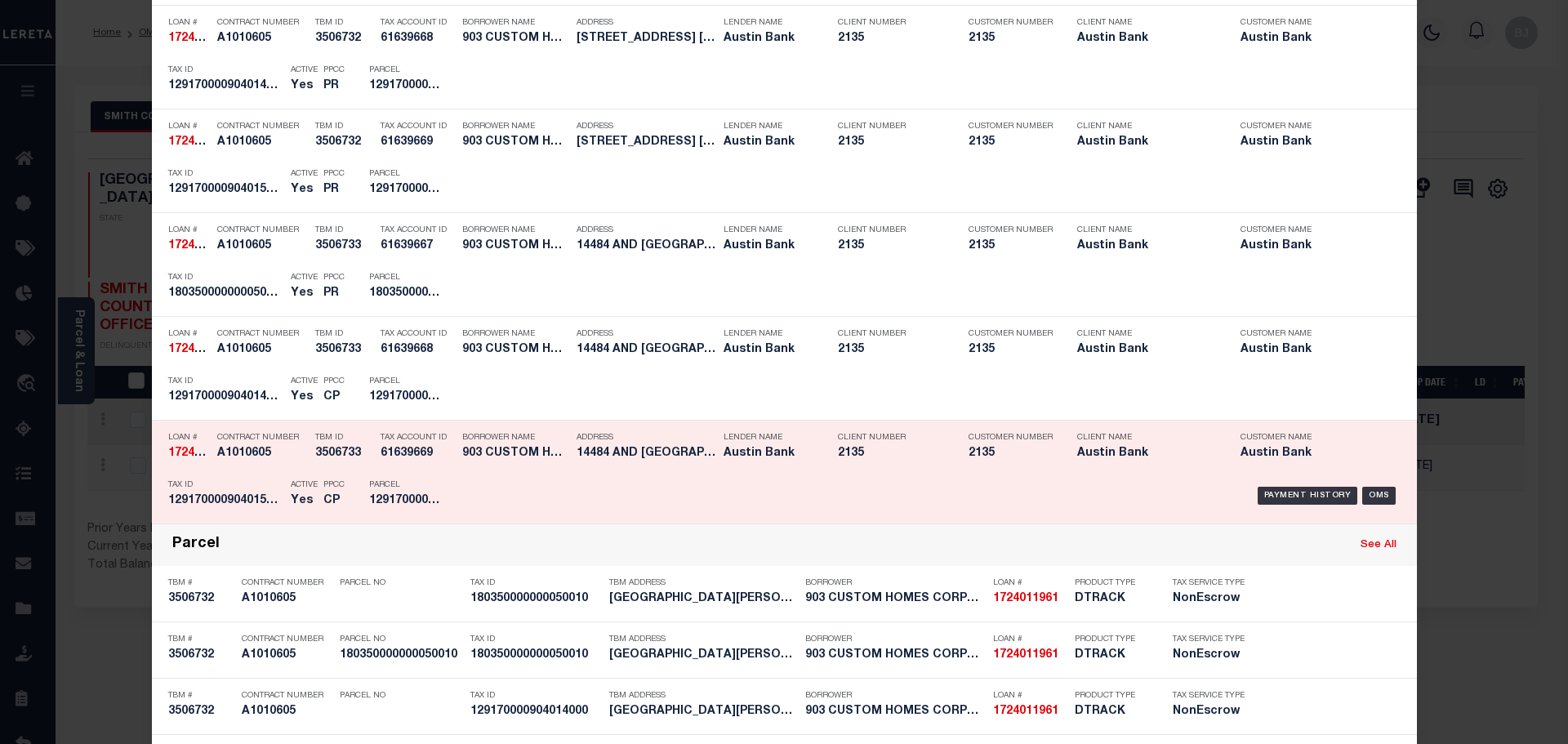
click at [426, 482] on p "Parcel" at bounding box center [405, 484] width 73 height 9
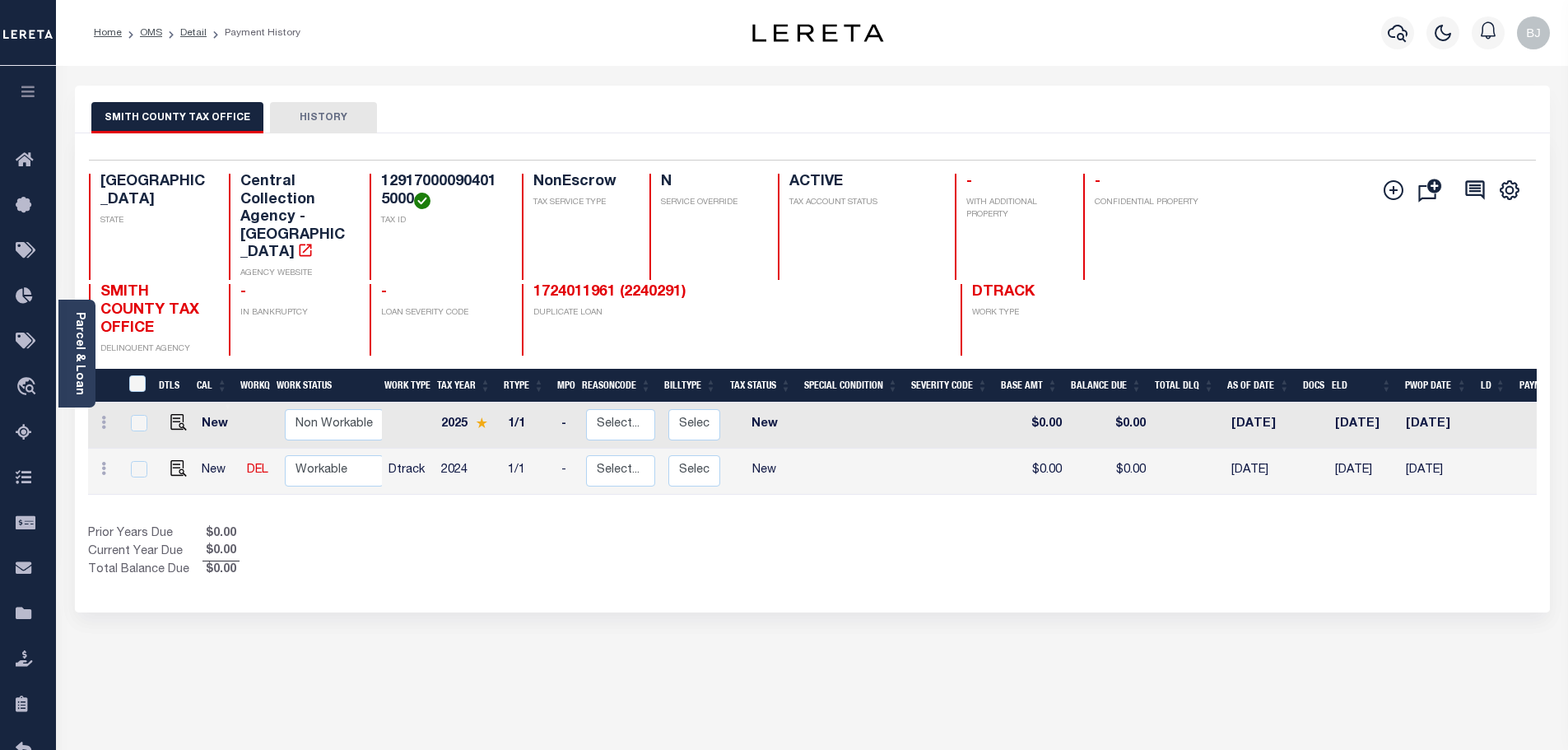
click at [440, 193] on h4 "129170000904015000" at bounding box center [442, 191] width 121 height 36
click at [446, 180] on h4 "129170000904015000" at bounding box center [442, 191] width 121 height 36
copy h4 "129170000904015000"
click at [179, 460] on img "" at bounding box center [179, 468] width 16 height 16
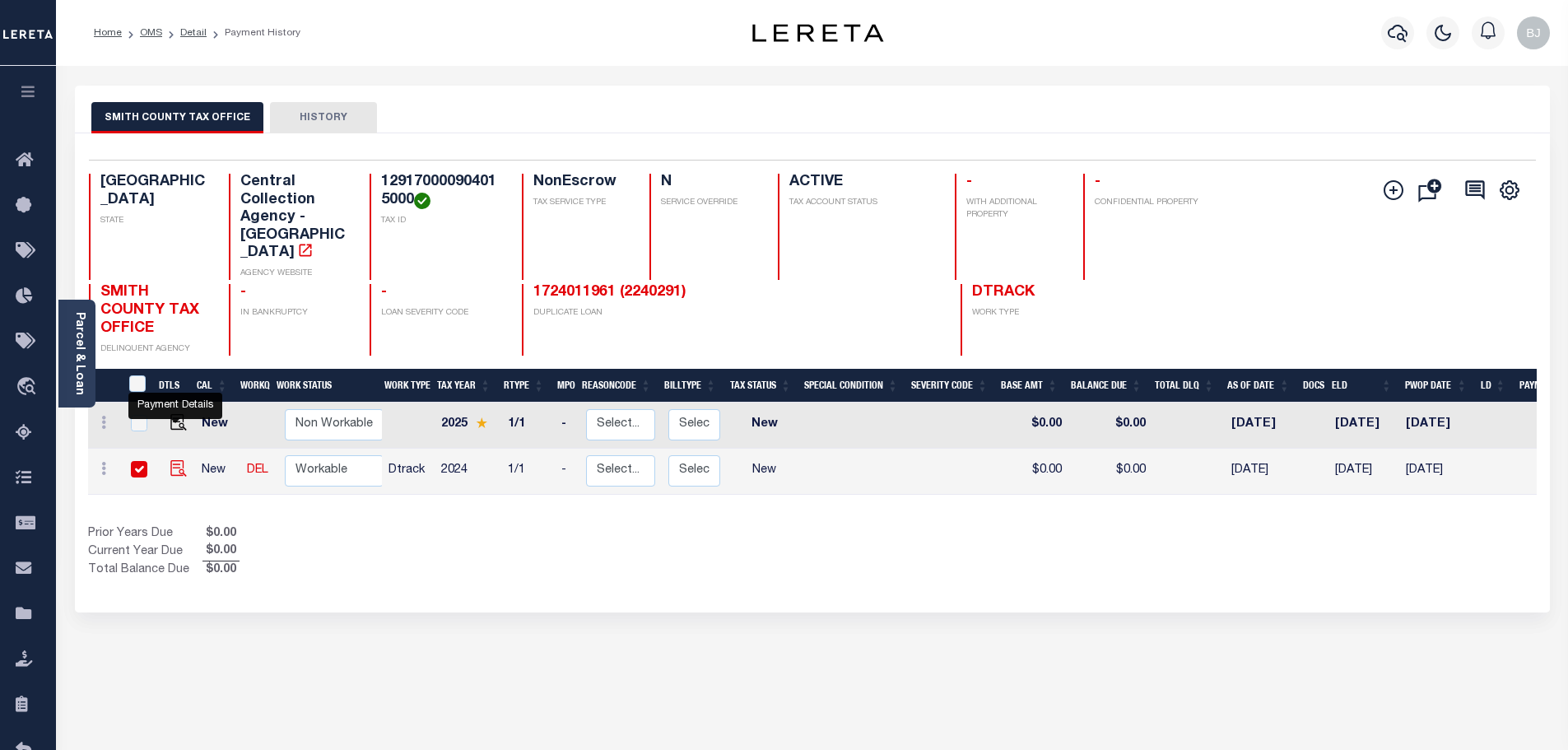
checkbox input "true"
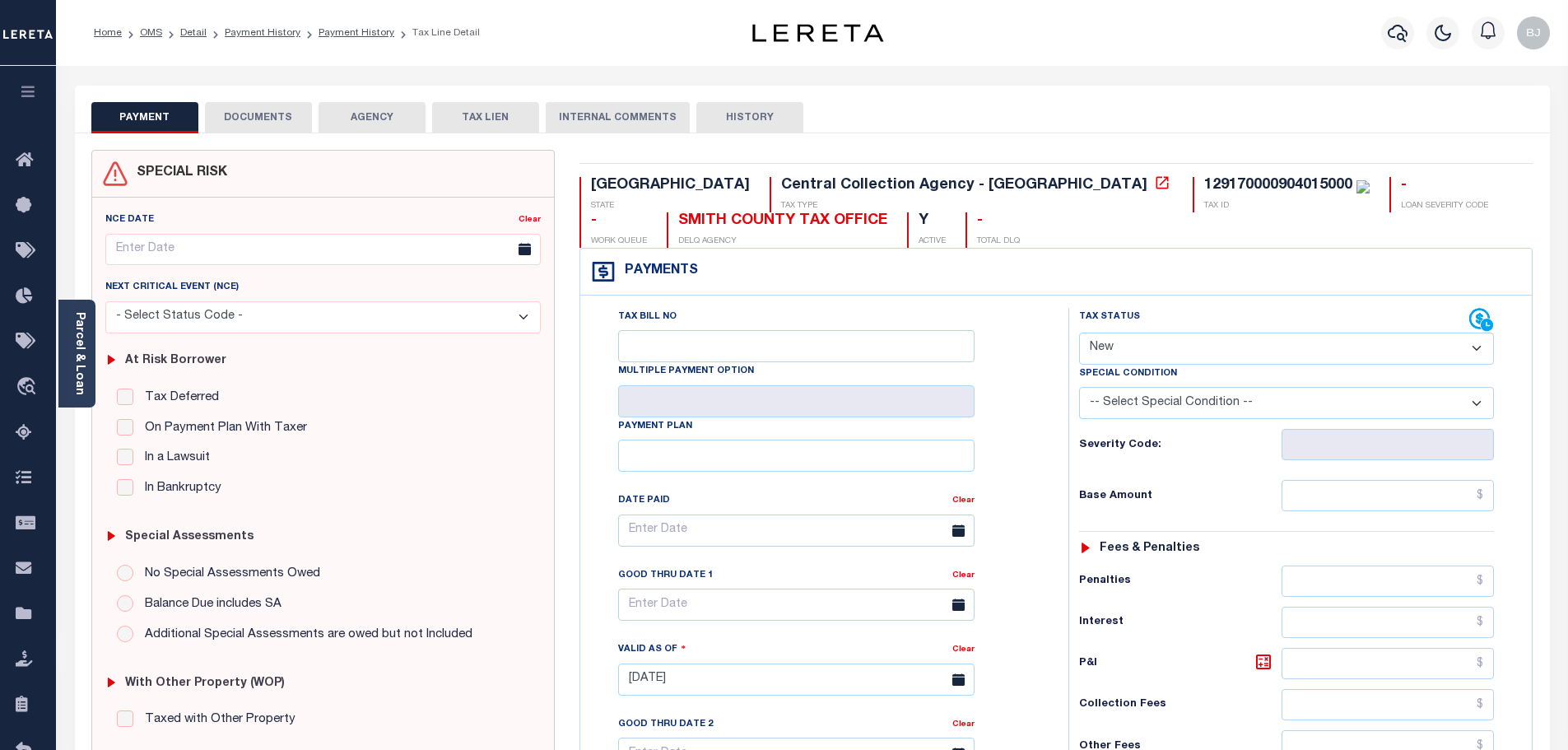
click at [1253, 338] on select "- Select Status Code - Open Due/Unpaid Paid Incomplete No Tax Due Internal Refu…" at bounding box center [1286, 349] width 415 height 32
select select "PYD"
click at [1079, 334] on select "- Select Status Code - Open Due/Unpaid Paid Incomplete No Tax Due Internal Refu…" at bounding box center [1286, 349] width 415 height 32
type input "09/05/2025"
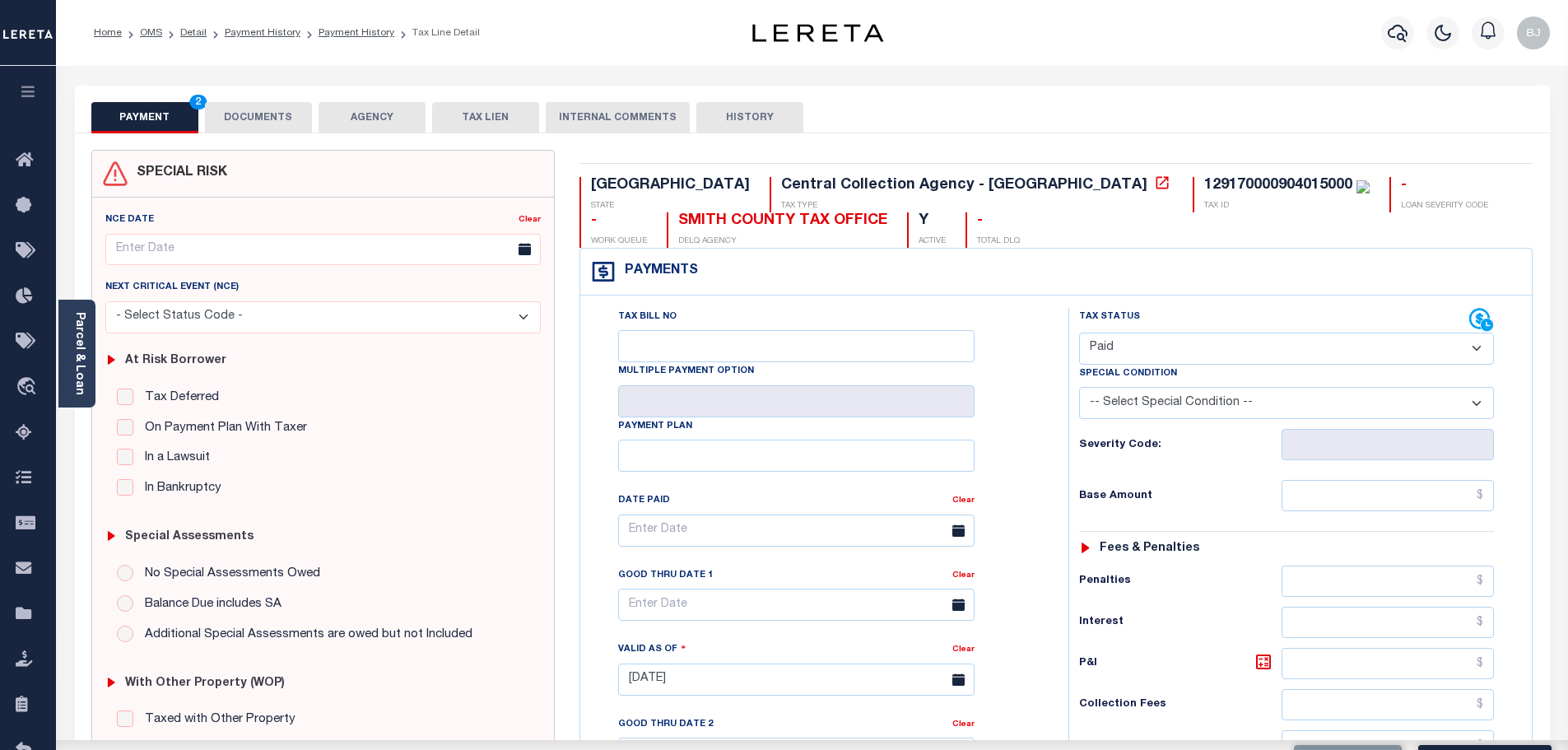
scroll to position [329, 0]
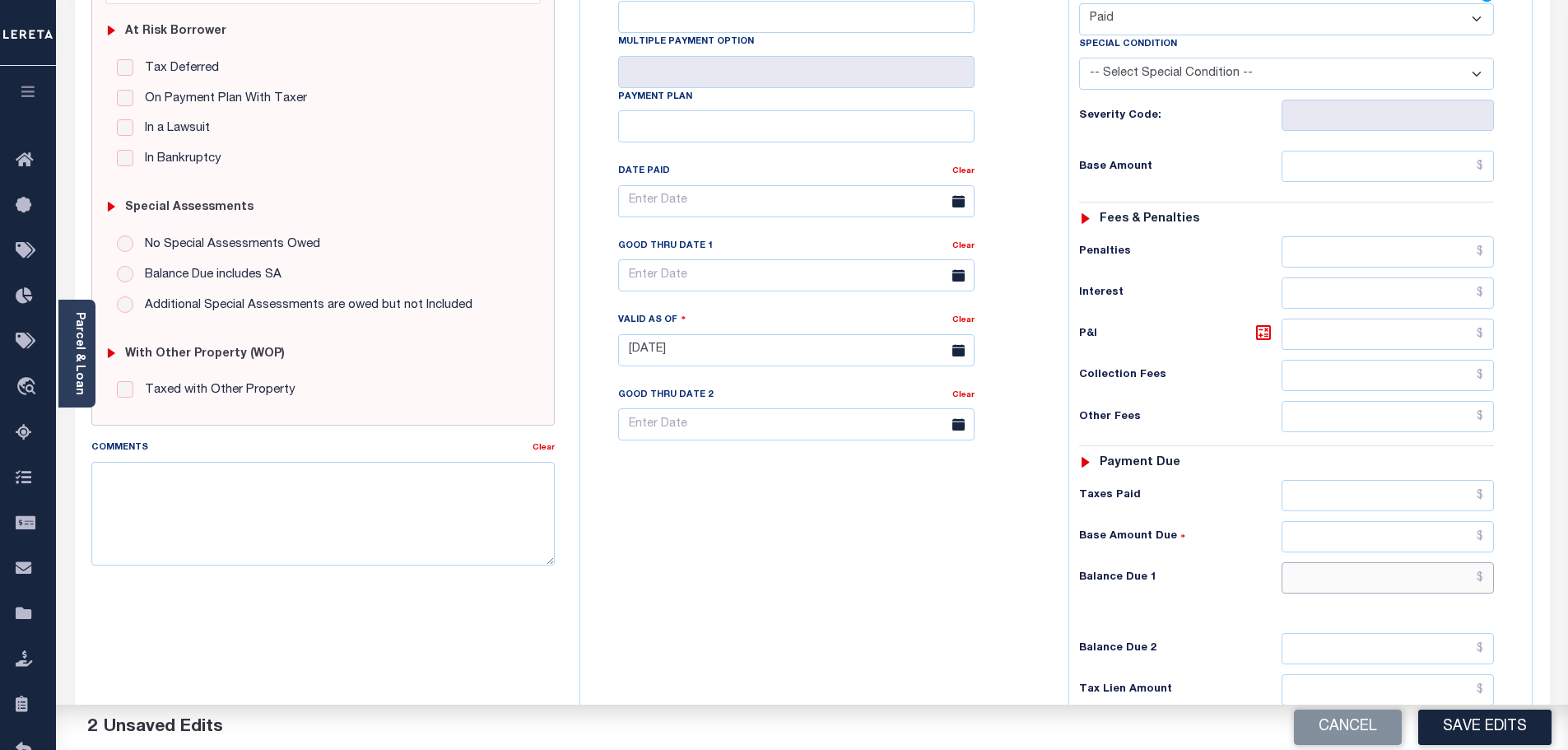
click at [1402, 589] on input "text" at bounding box center [1389, 578] width 213 height 31
type input "$0"
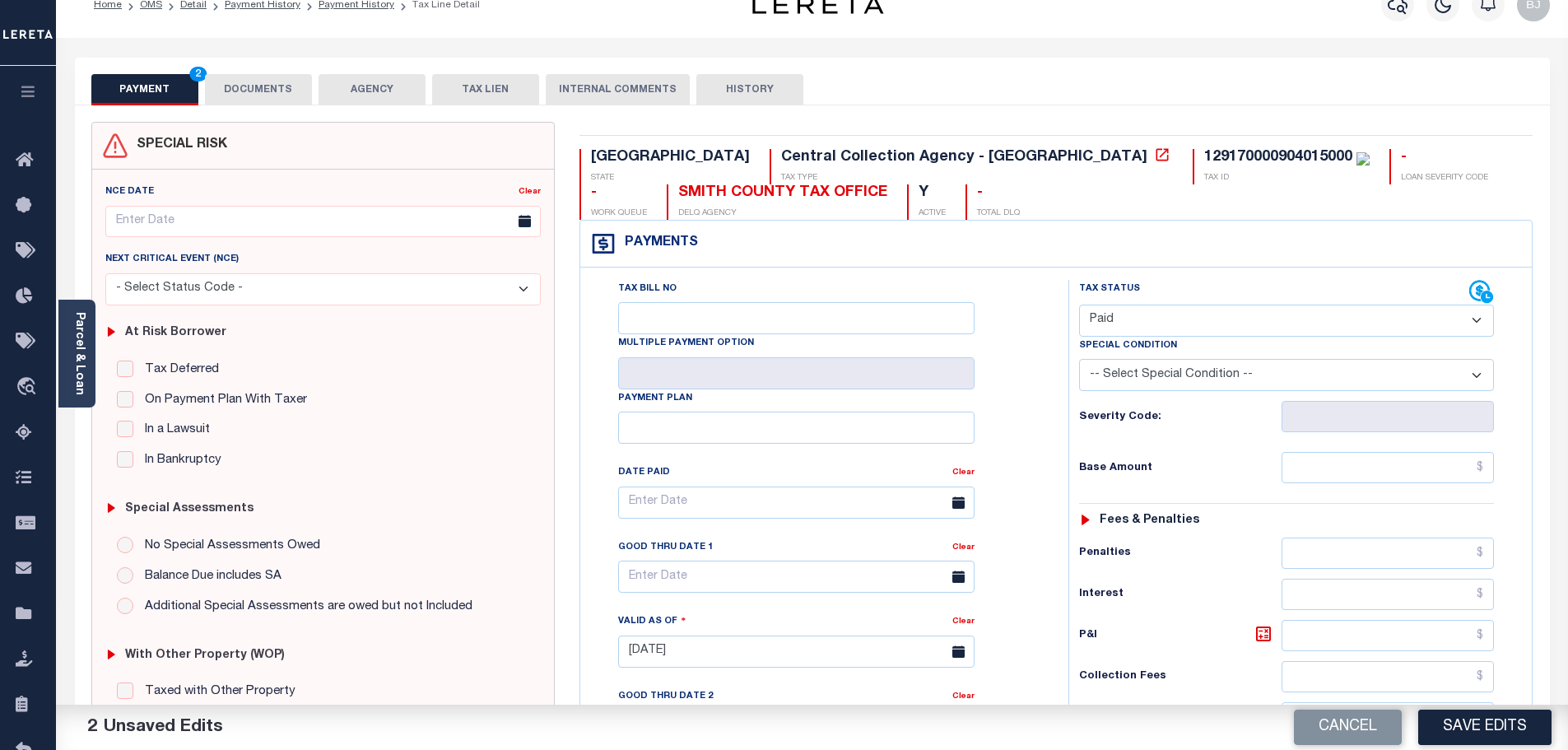
scroll to position [0, 0]
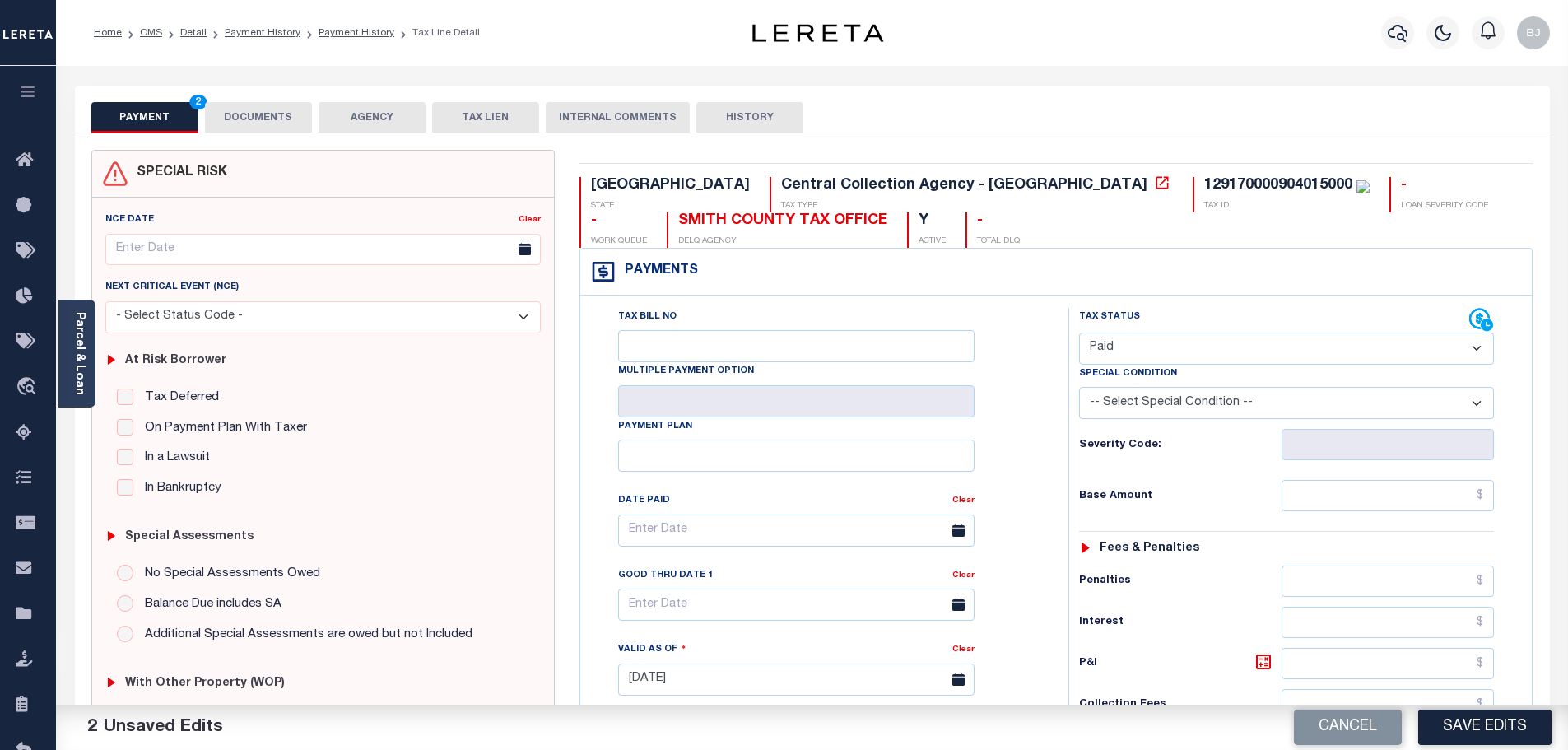
click at [303, 117] on button "DOCUMENTS" at bounding box center [257, 118] width 107 height 31
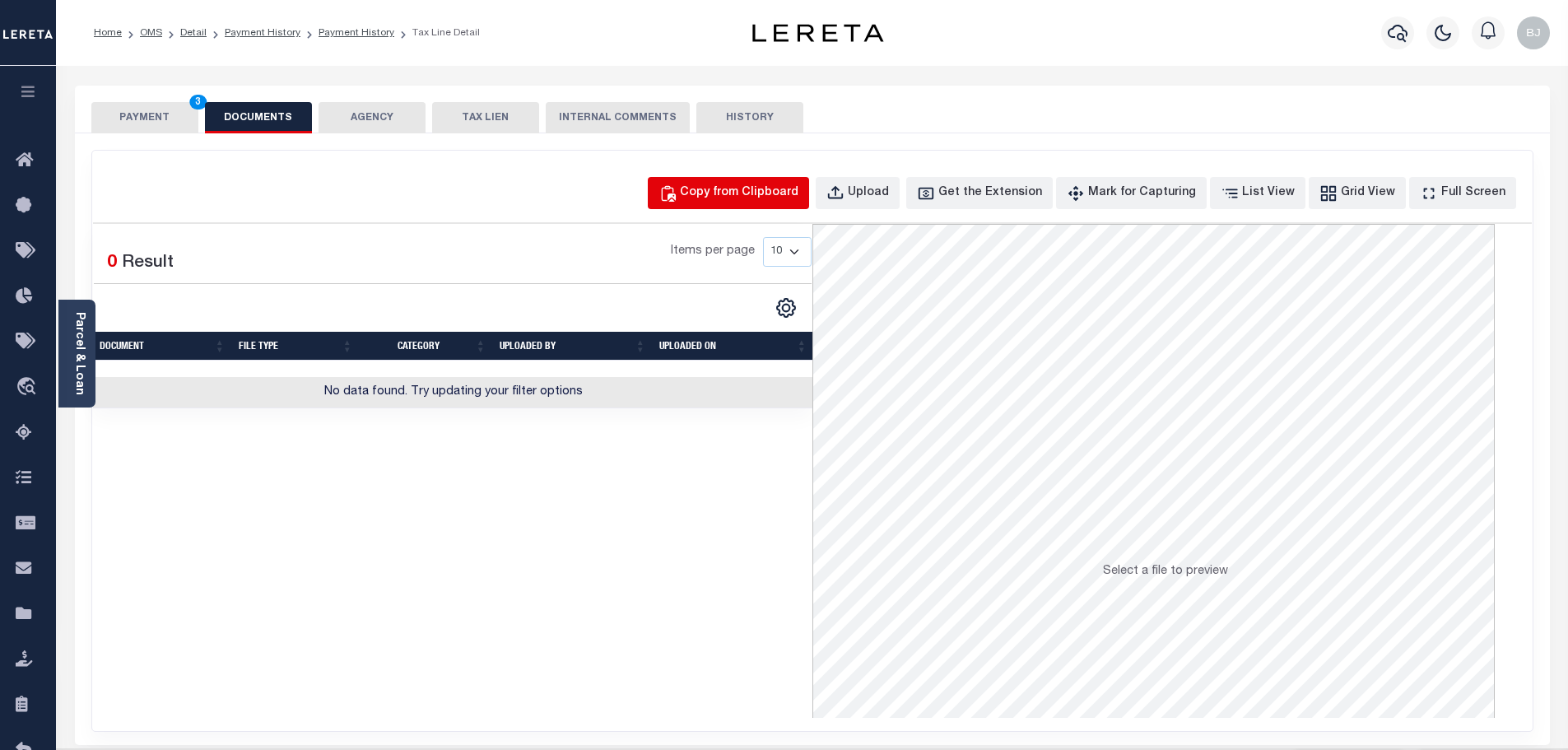
click at [777, 179] on button "Copy from Clipboard" at bounding box center [728, 192] width 161 height 32
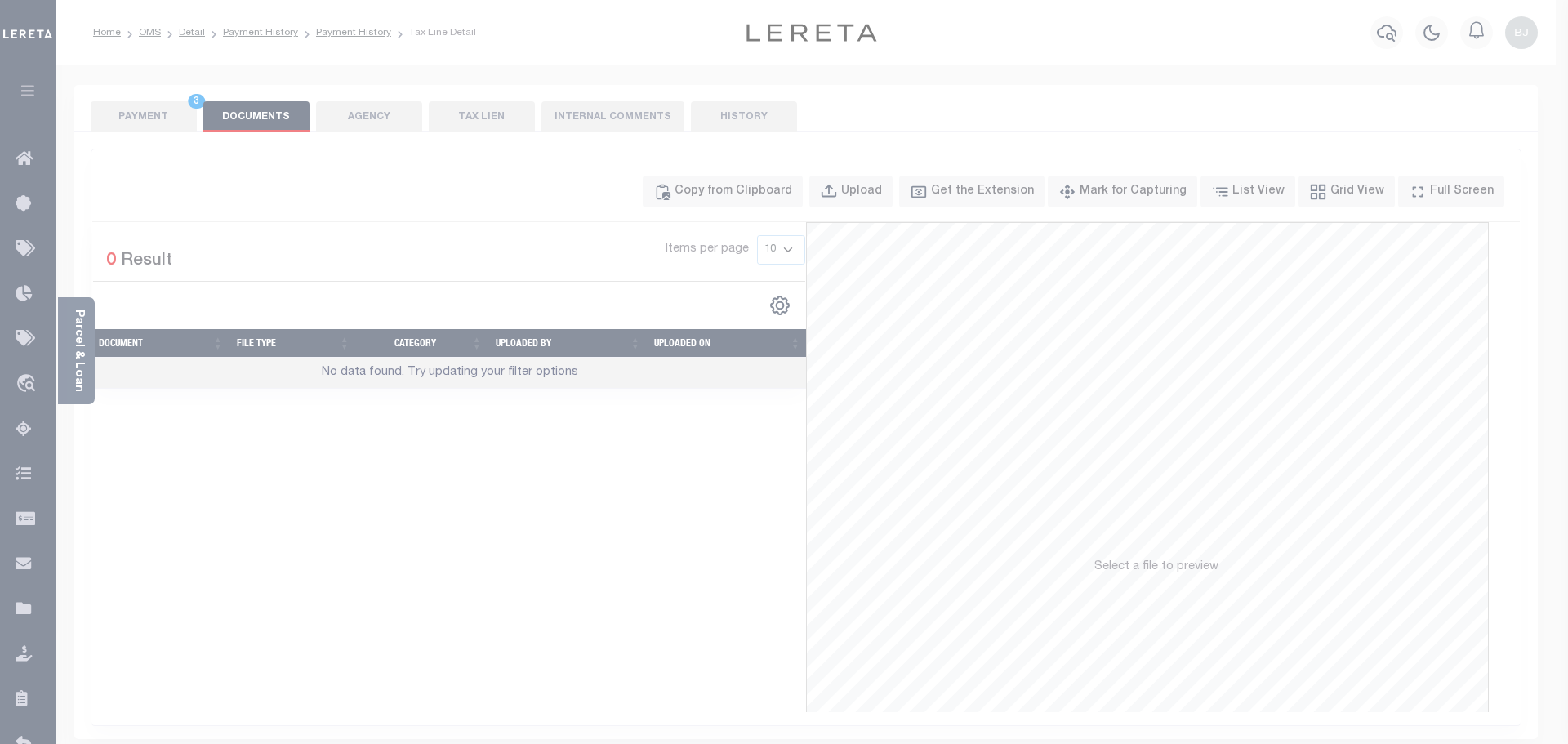
click at [0, 0] on div "Paste copied image or file into this box" at bounding box center [0, 0] width 0 height 0
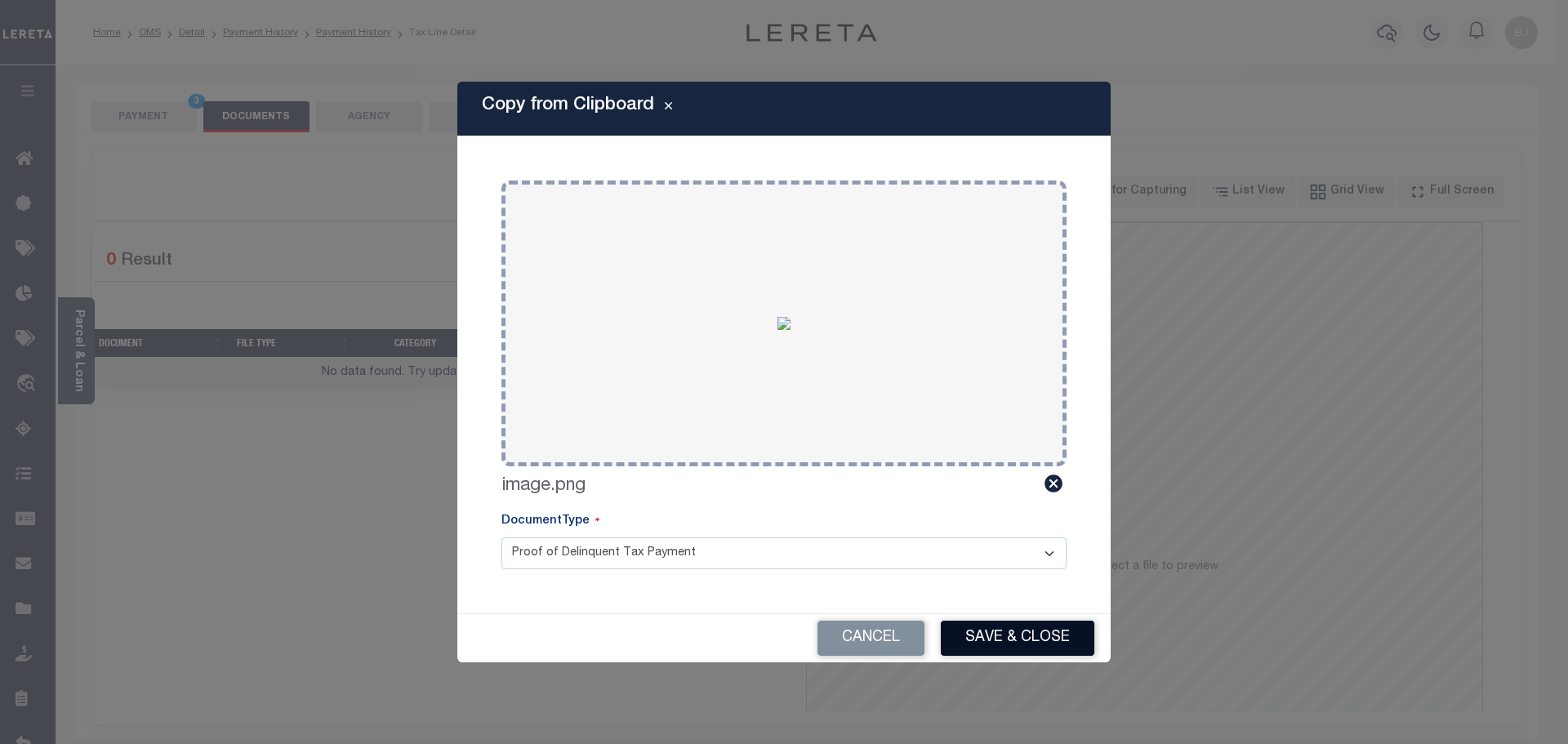
click at [1010, 630] on button "Save & Close" at bounding box center [1018, 638] width 154 height 35
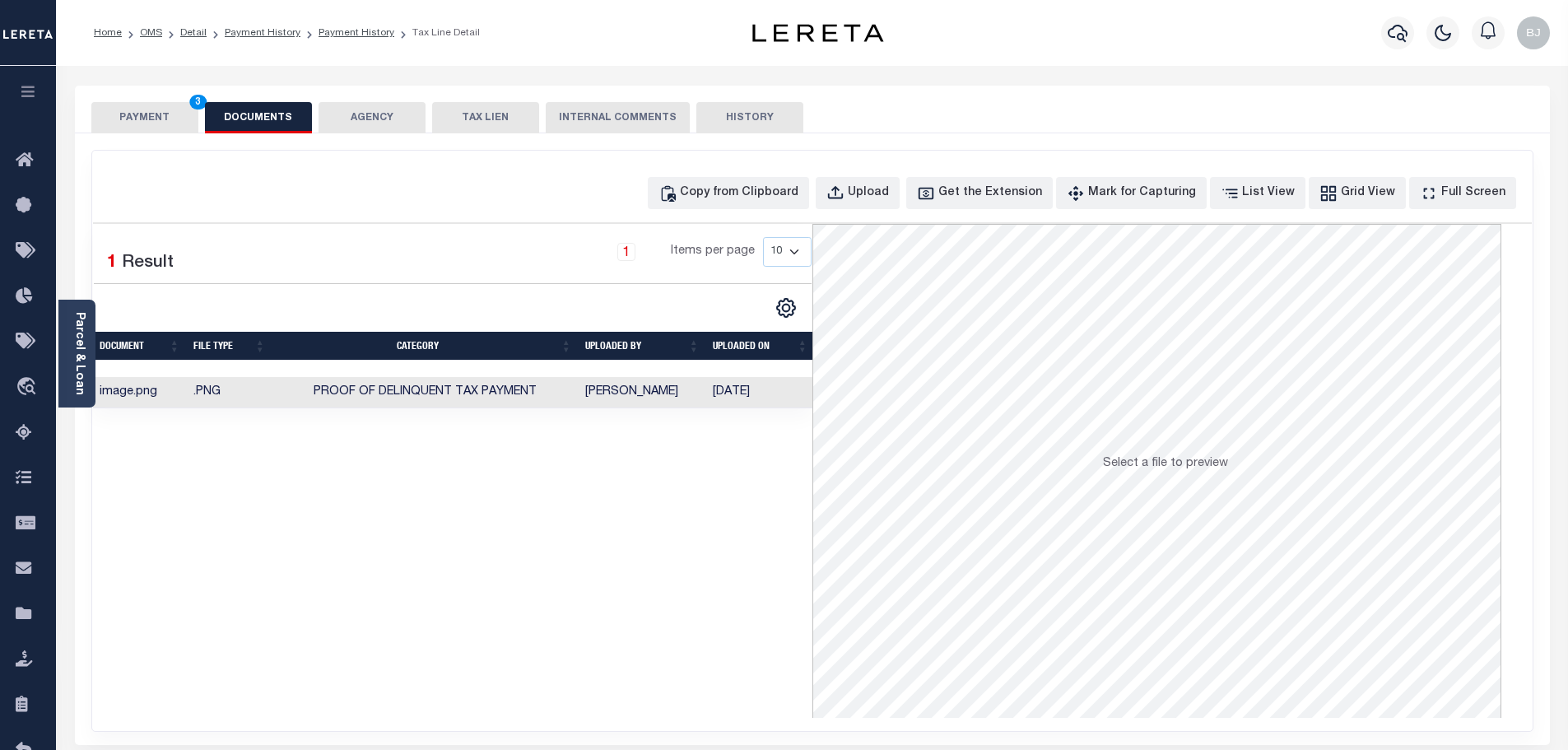
click at [166, 126] on button "PAYMENT 3" at bounding box center [144, 118] width 107 height 31
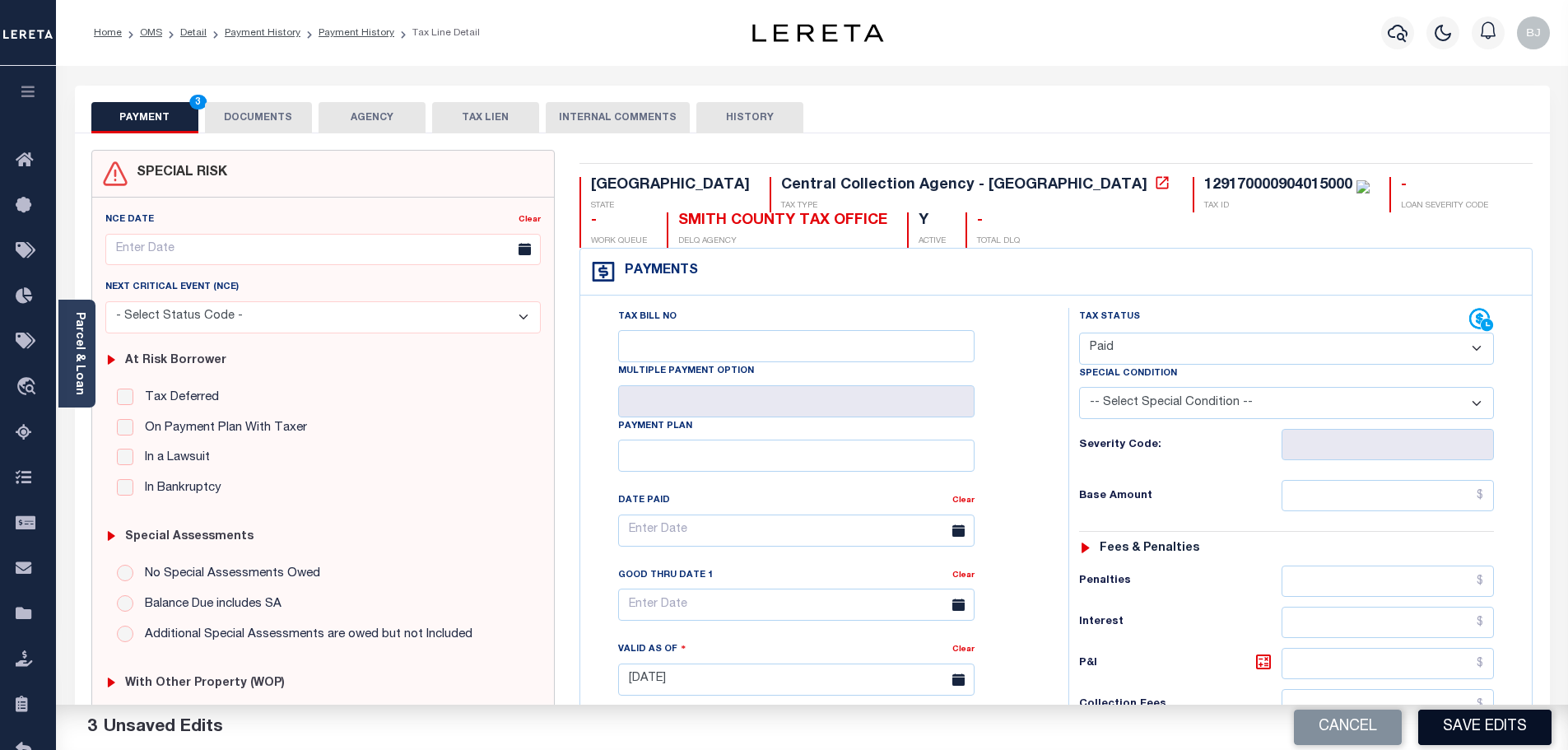
click at [1490, 731] on button "Save Edits" at bounding box center [1485, 727] width 133 height 36
checkbox input "false"
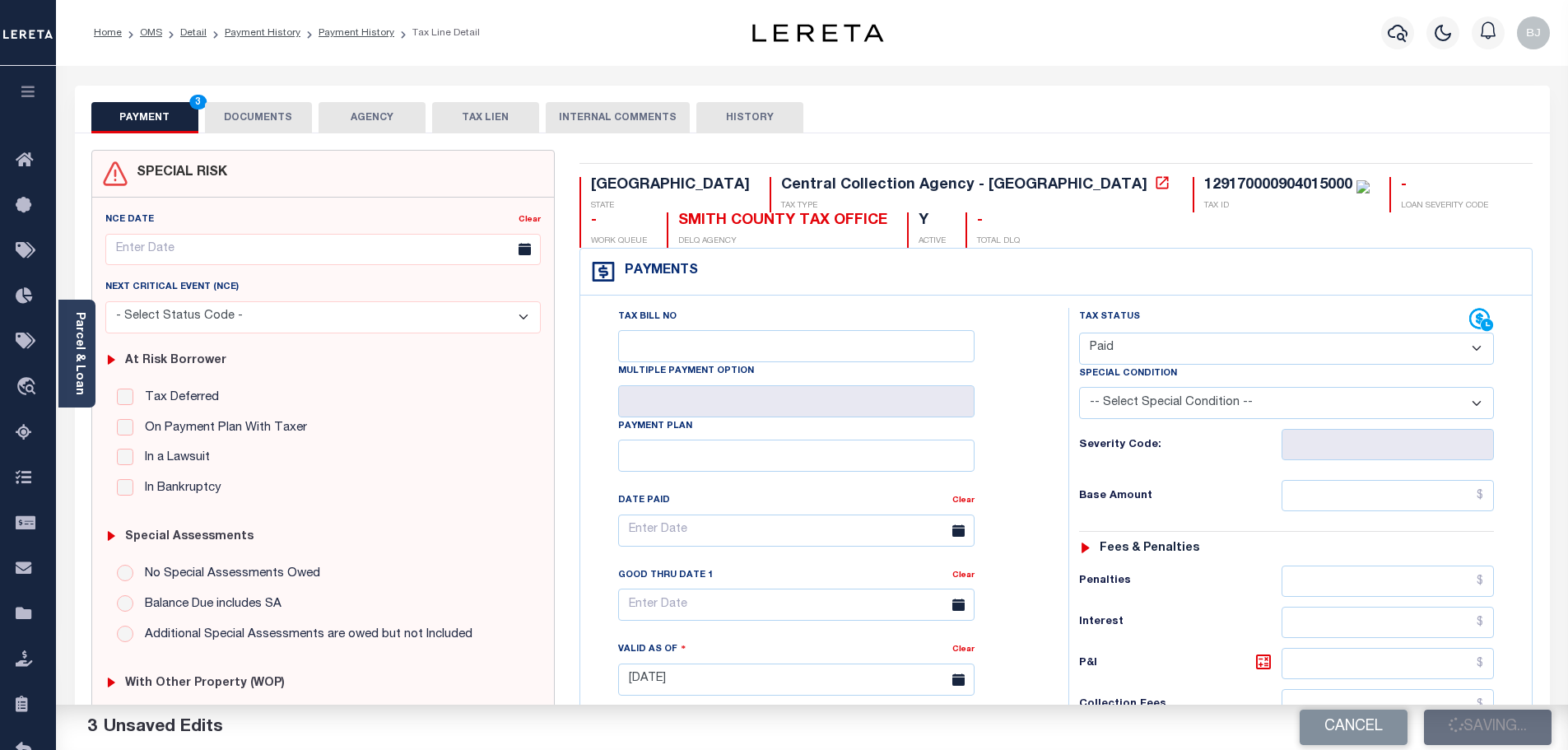
type input "$0"
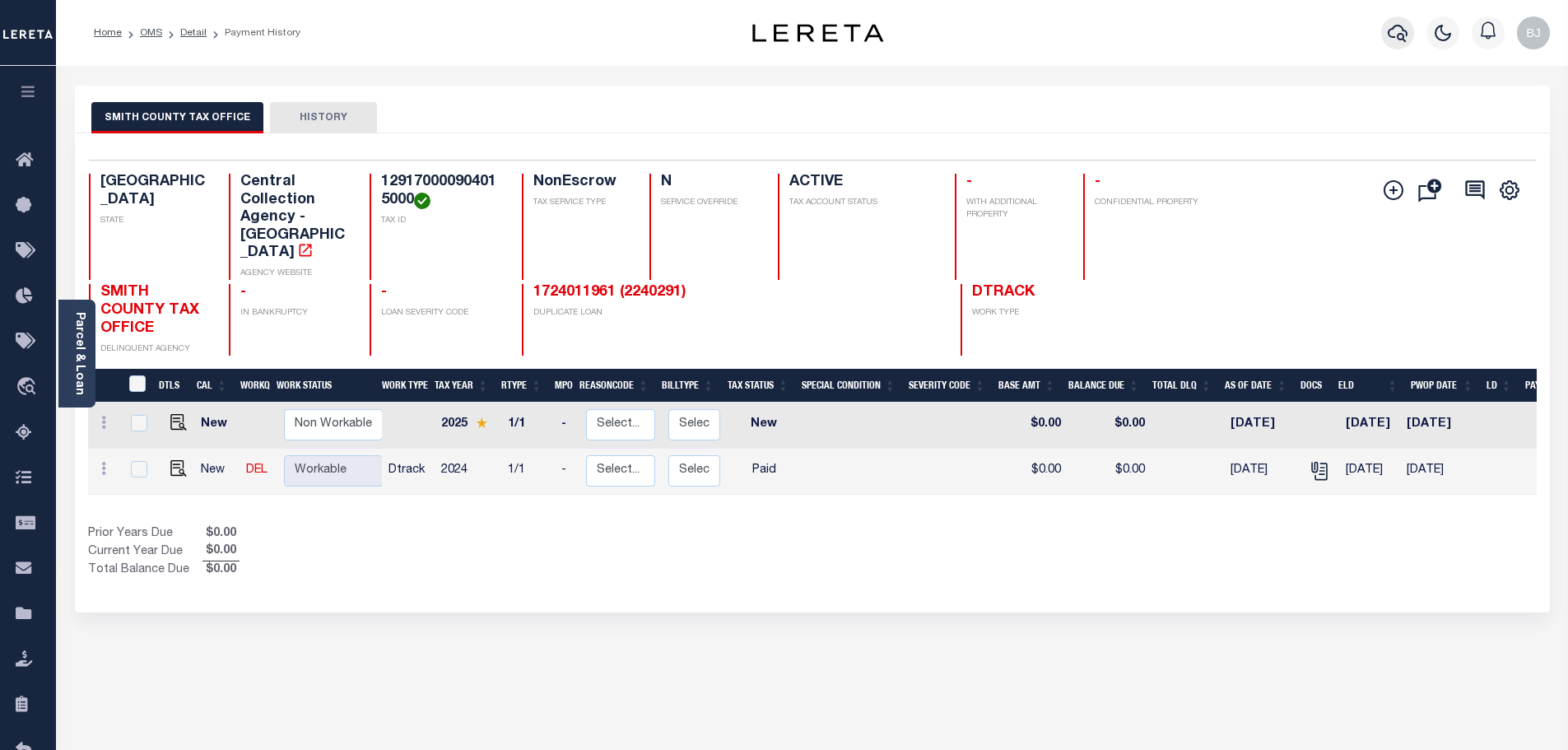
click at [1398, 41] on icon "button" at bounding box center [1397, 33] width 20 height 20
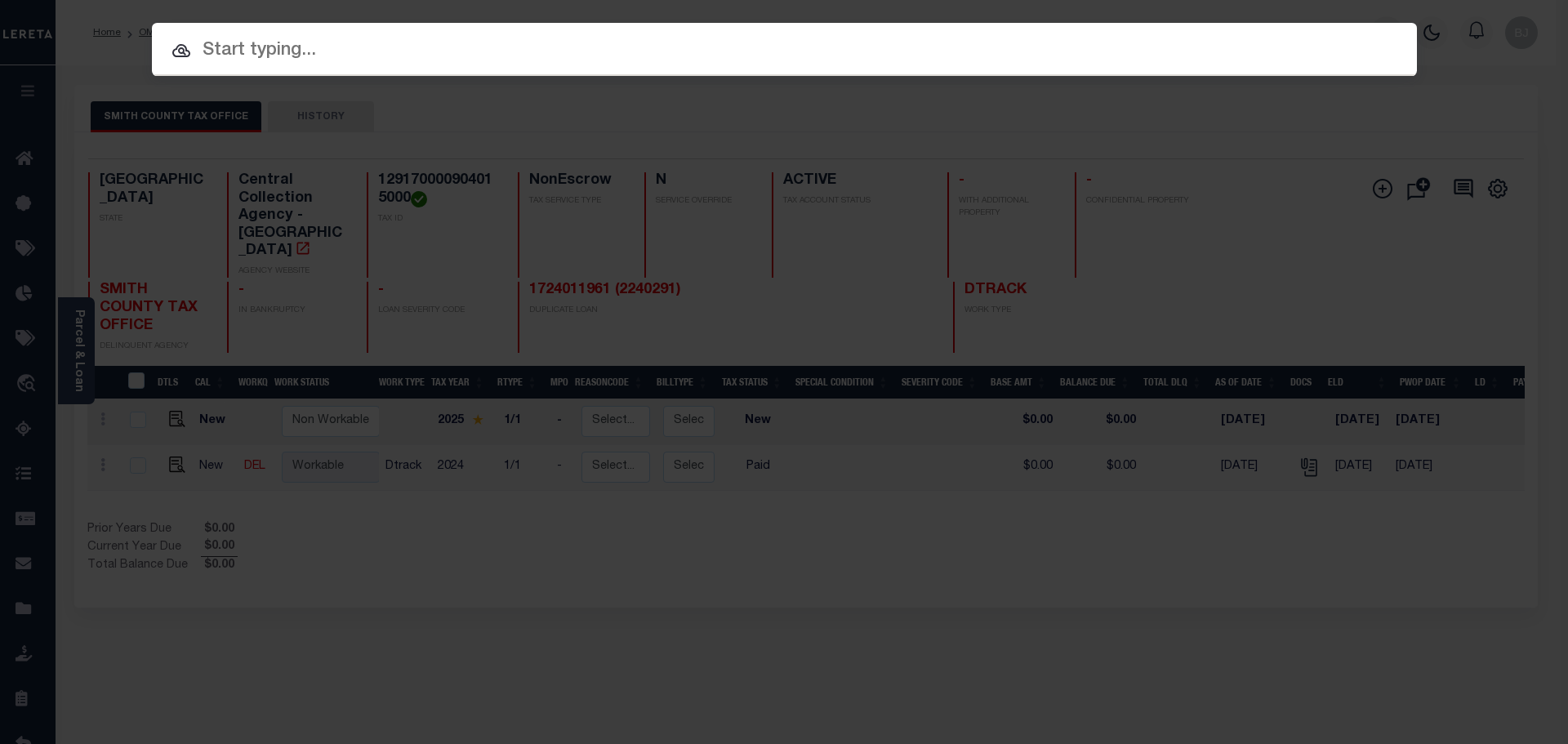
click at [822, 62] on input "text" at bounding box center [784, 51] width 1265 height 28
paste input "1124007729"
type input "1124007729"
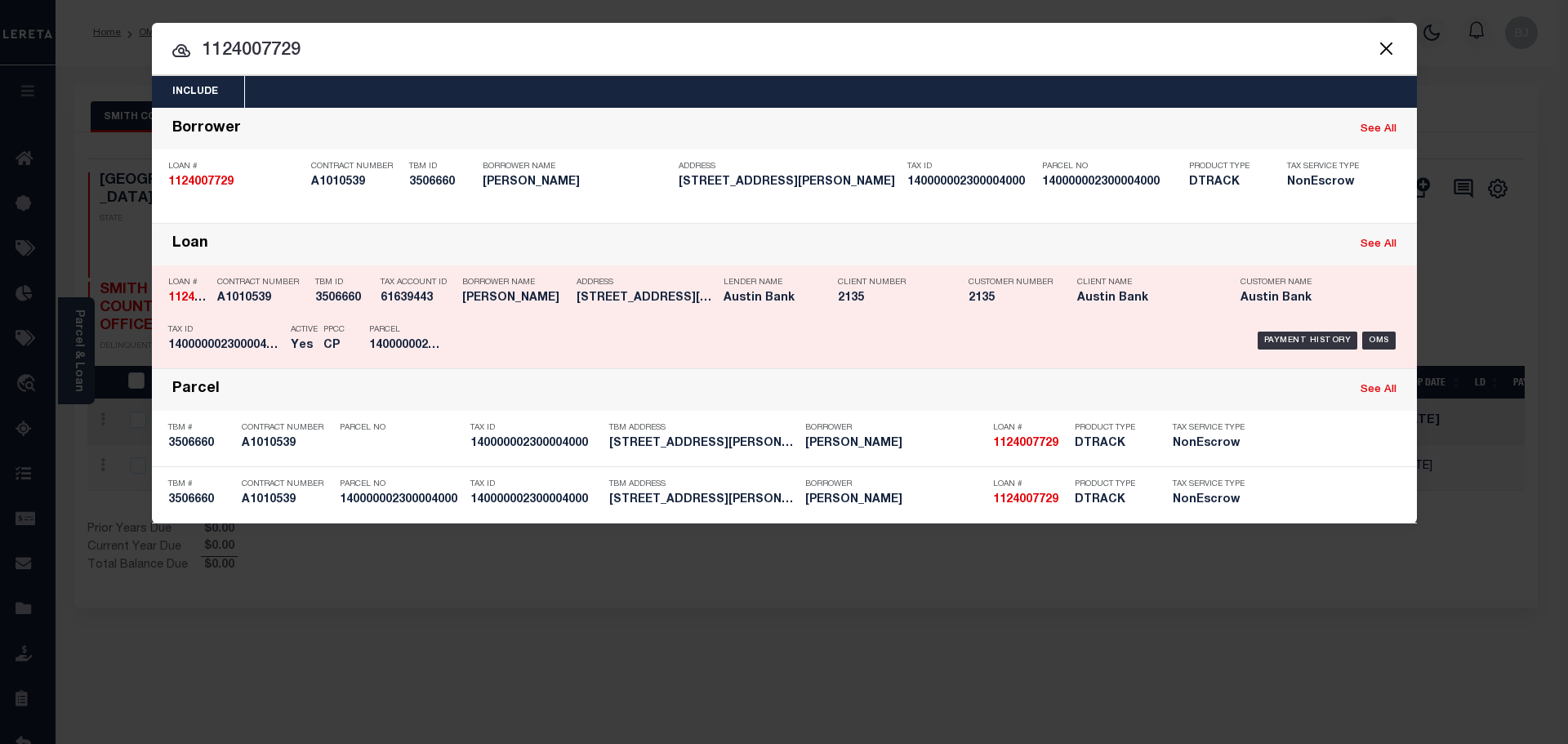
click at [551, 324] on div "Payment History OMS" at bounding box center [933, 340] width 933 height 47
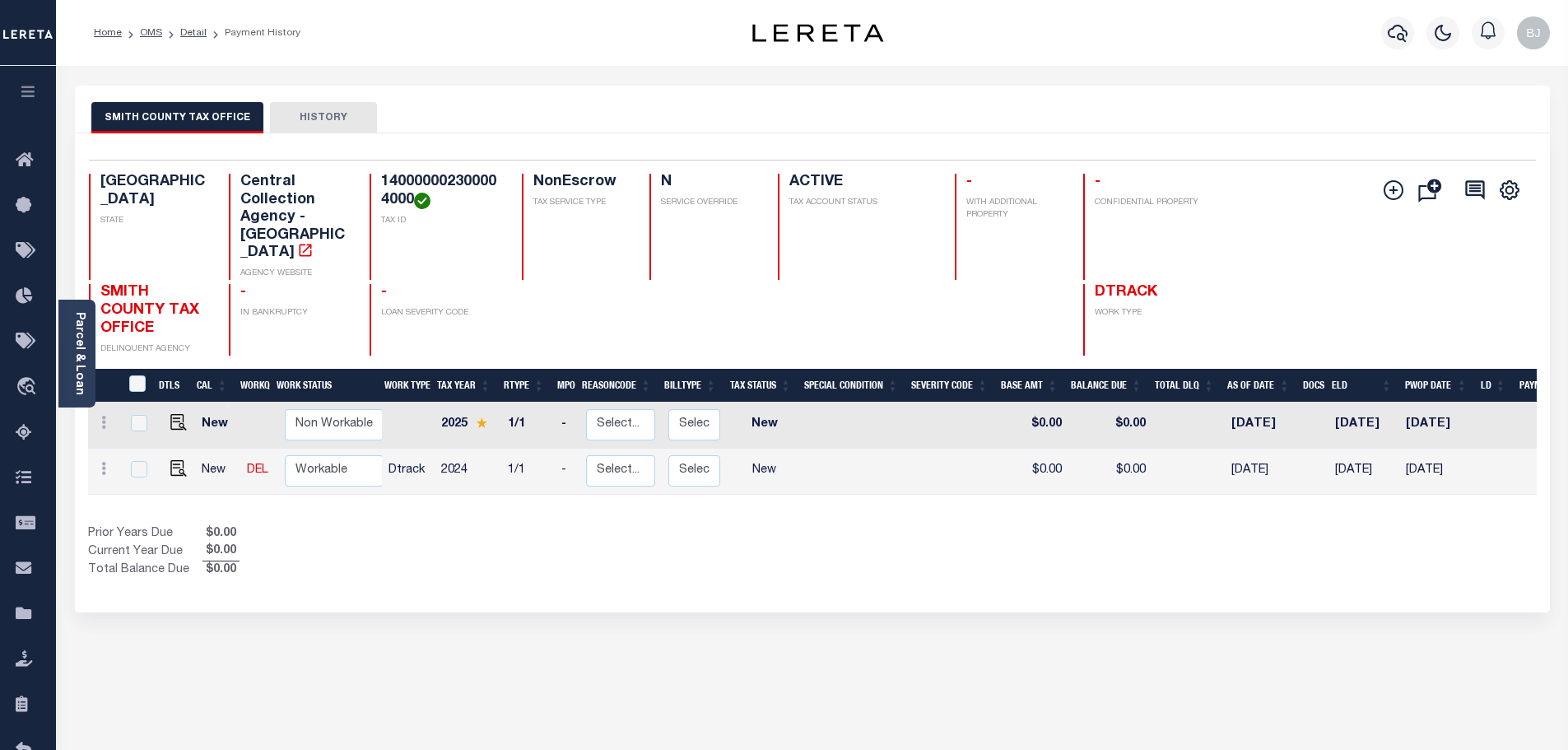
click at [458, 178] on h4 "140000002300004000" at bounding box center [442, 191] width 121 height 36
copy h4 "140000002300004000"
click at [174, 460] on img "" at bounding box center [179, 468] width 16 height 16
checkbox input "true"
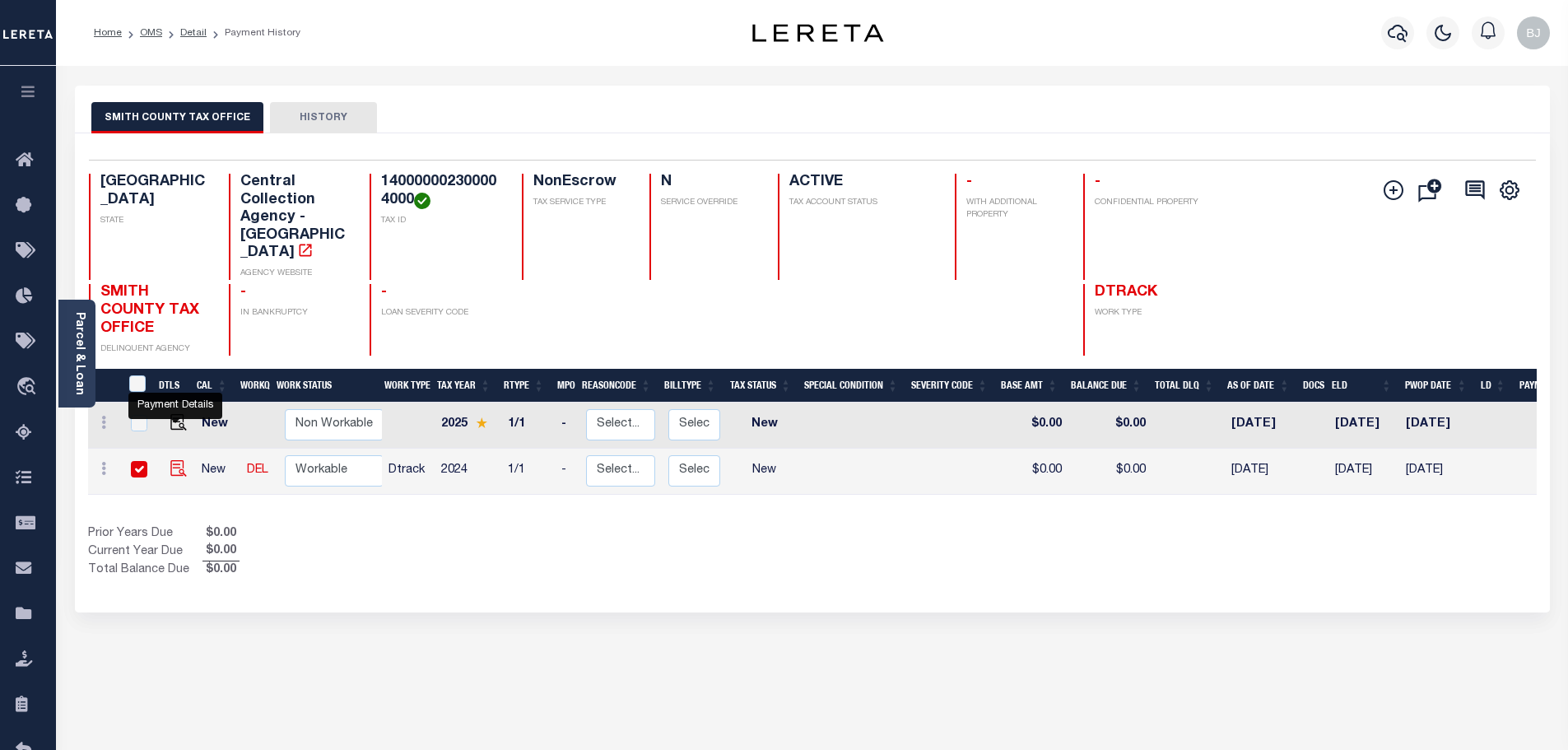
checkbox input "true"
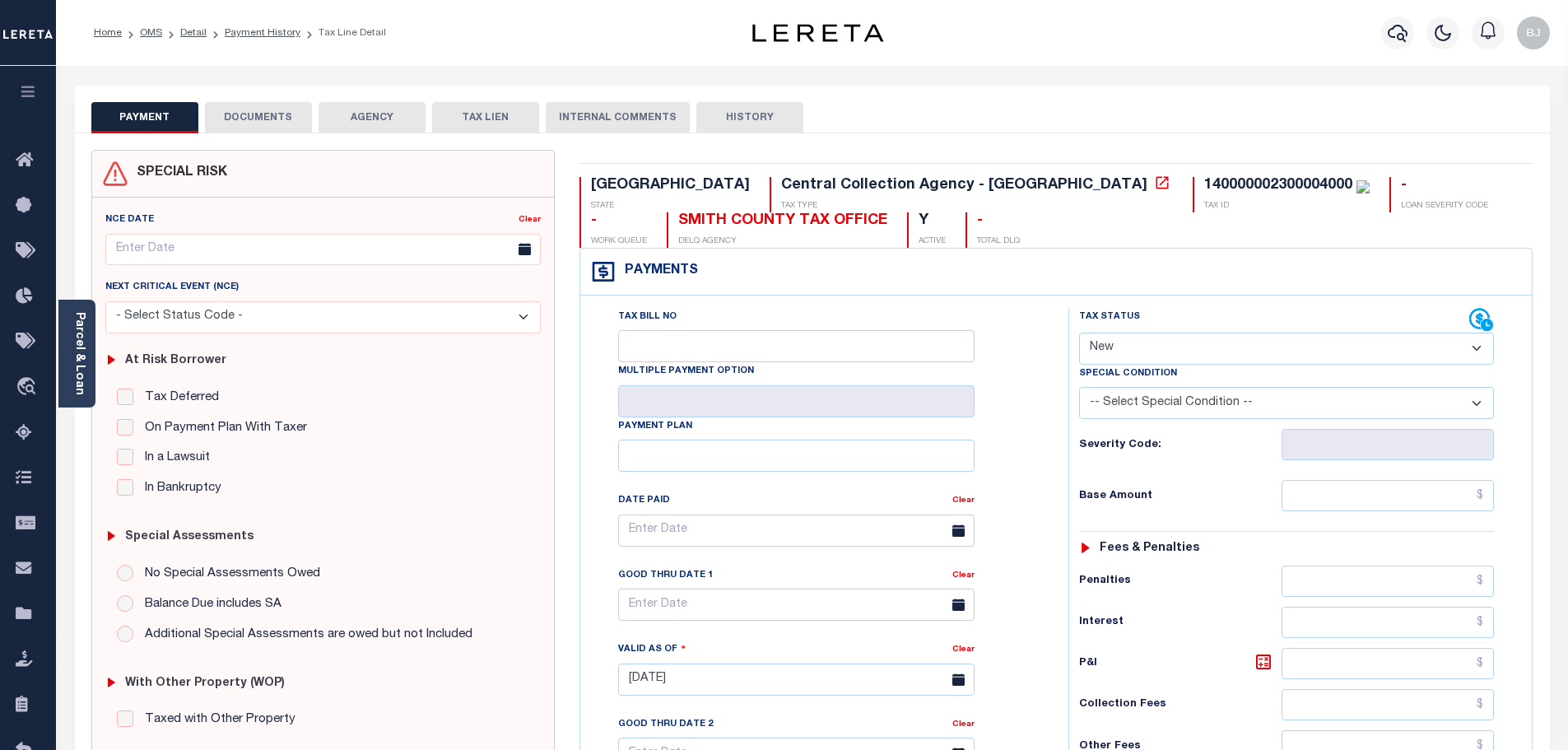
click at [294, 129] on button "DOCUMENTS" at bounding box center [257, 118] width 107 height 31
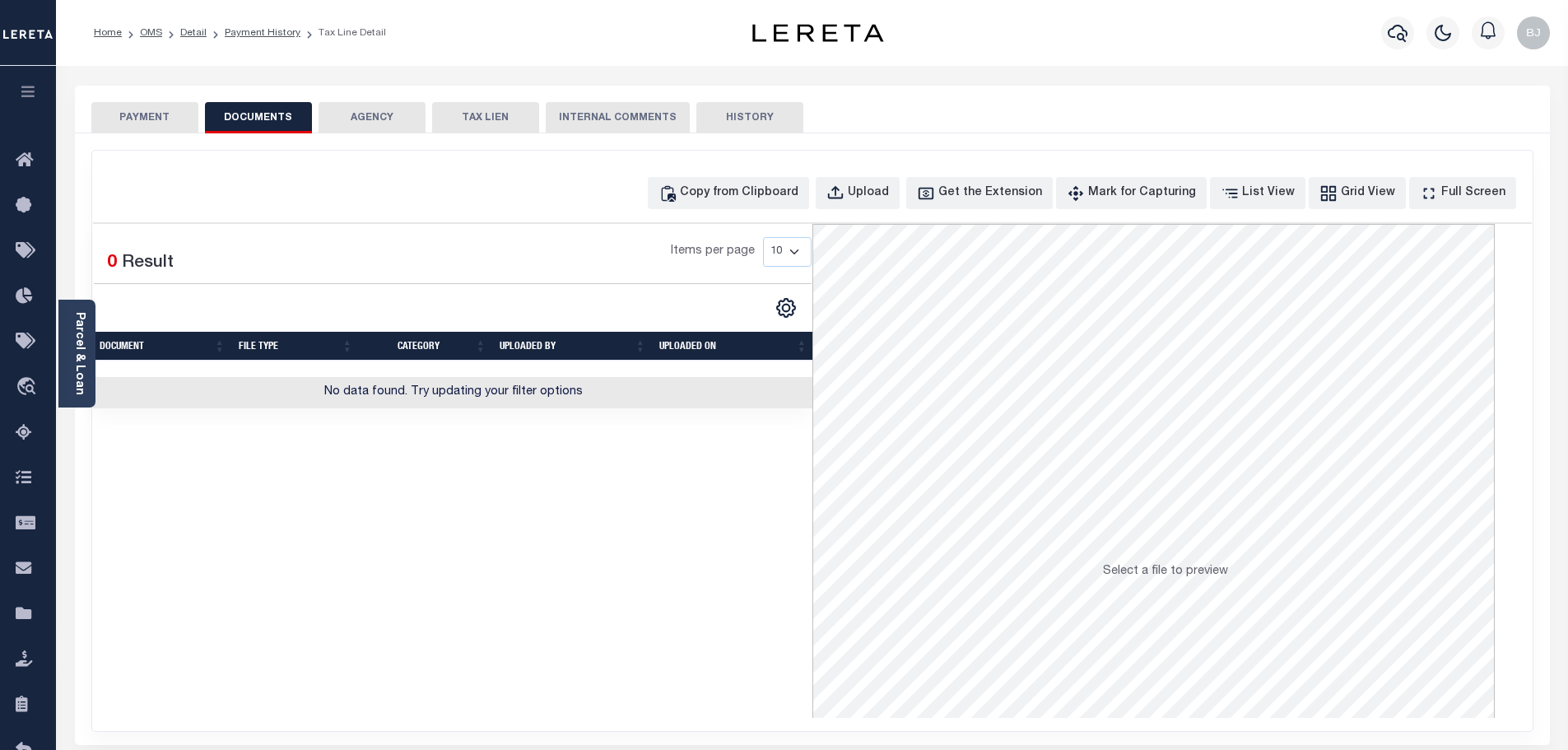
click at [745, 172] on div "Copy from Clipboard Upload Get the Extension Mark for Capturing Got it List Vie…" at bounding box center [812, 441] width 1441 height 581
click at [767, 192] on div "Copy from Clipboard" at bounding box center [738, 193] width 119 height 18
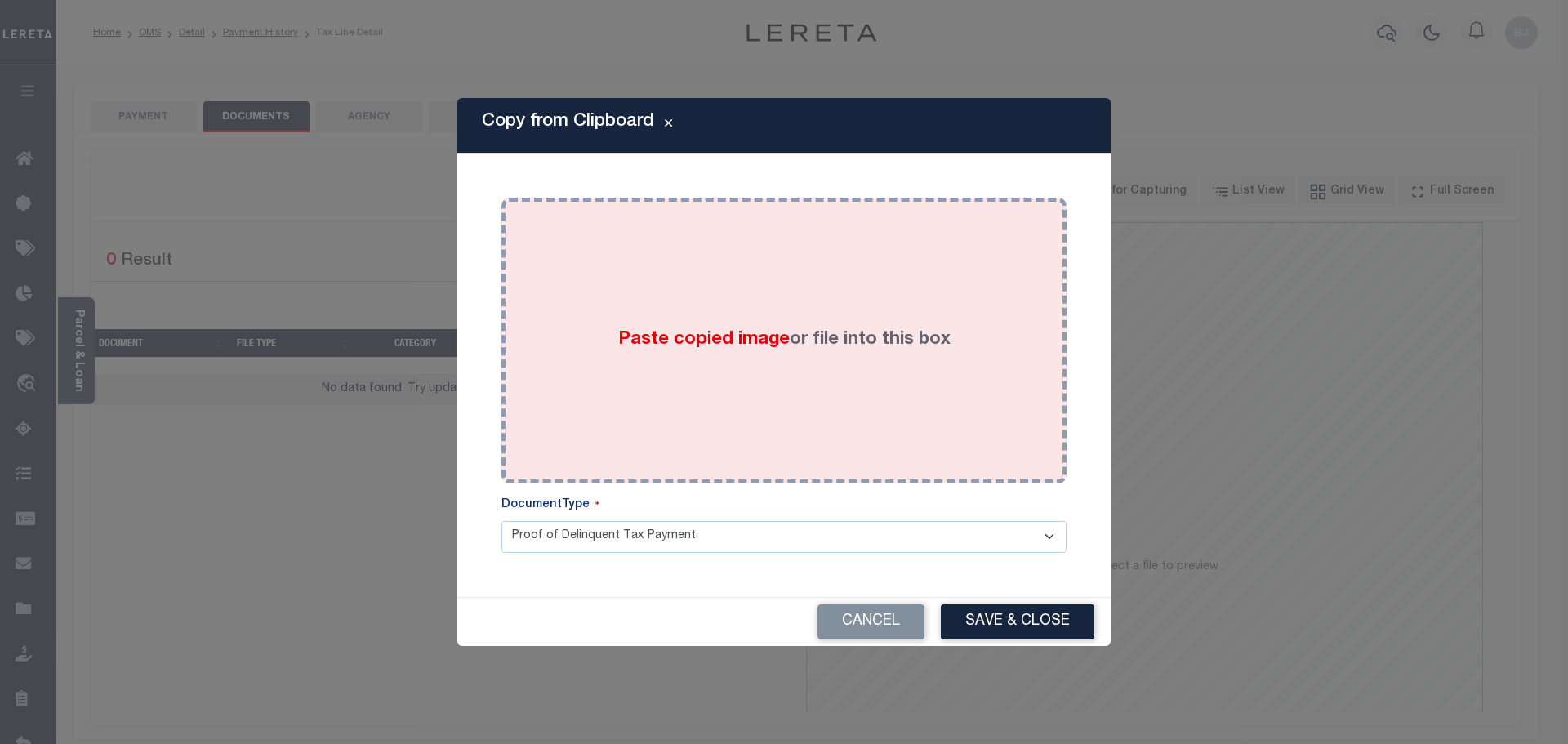
click at [838, 421] on div "Paste copied image or file into this box" at bounding box center [784, 341] width 541 height 261
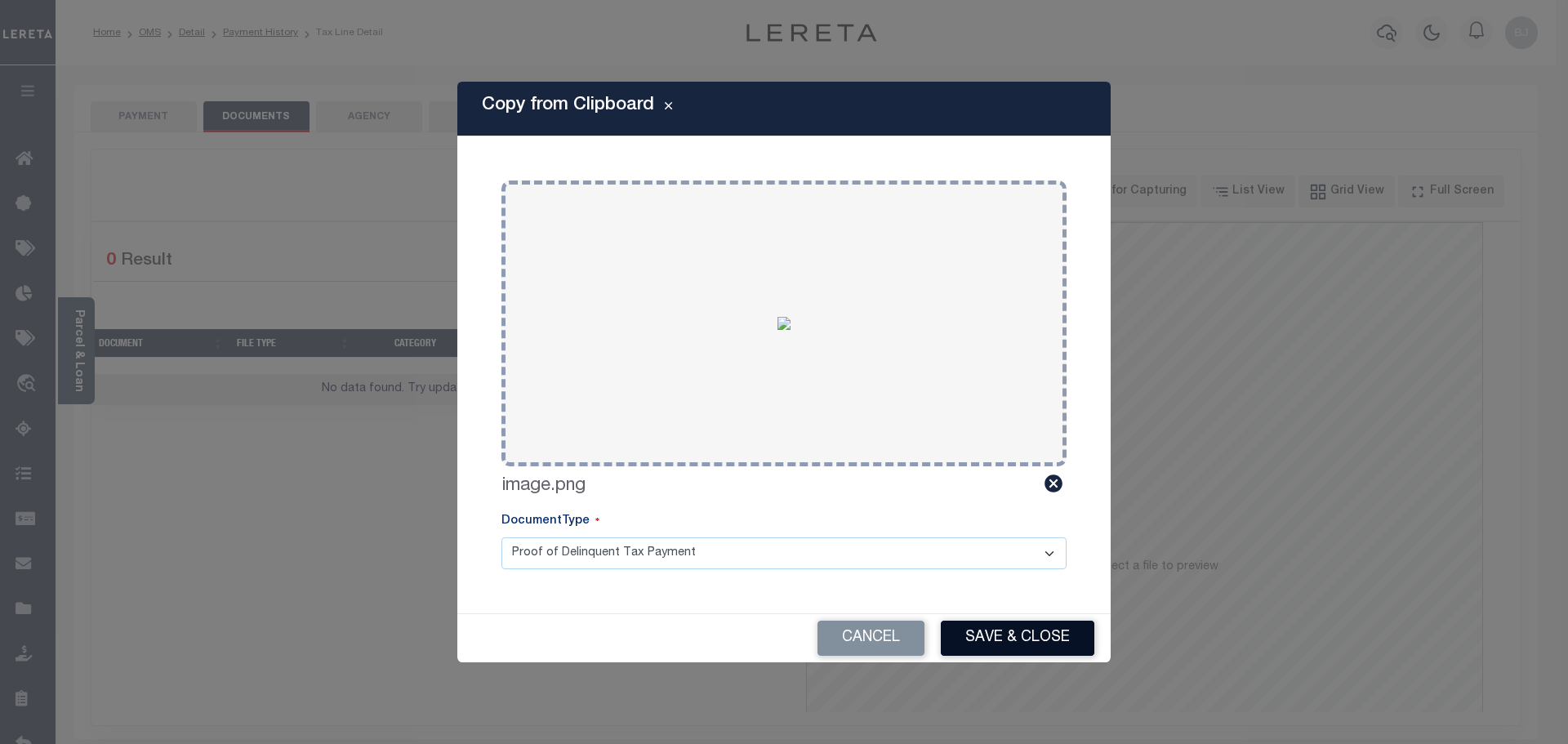
click at [1006, 626] on button "Save & Close" at bounding box center [1018, 638] width 154 height 35
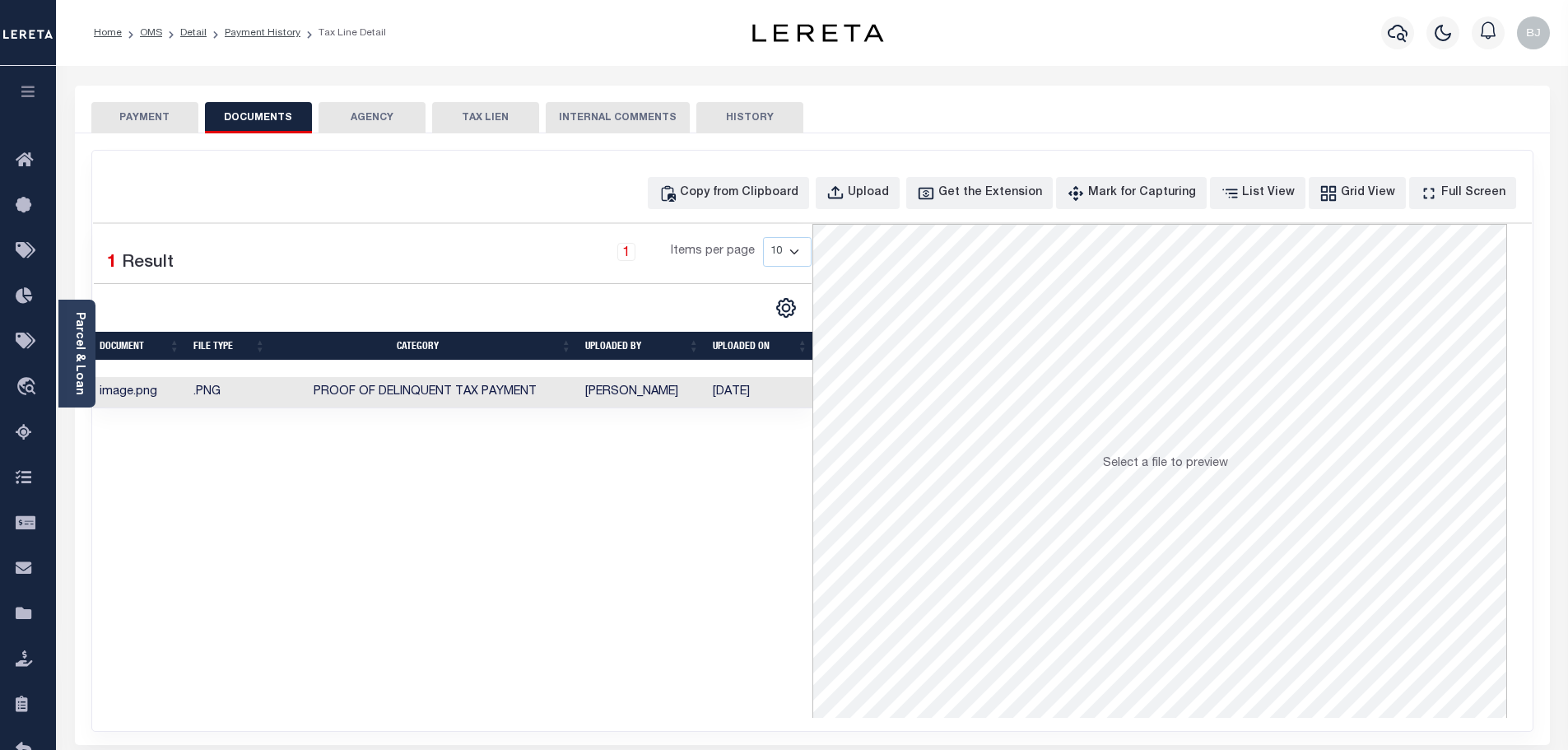
click at [140, 115] on button "PAYMENT" at bounding box center [144, 118] width 107 height 31
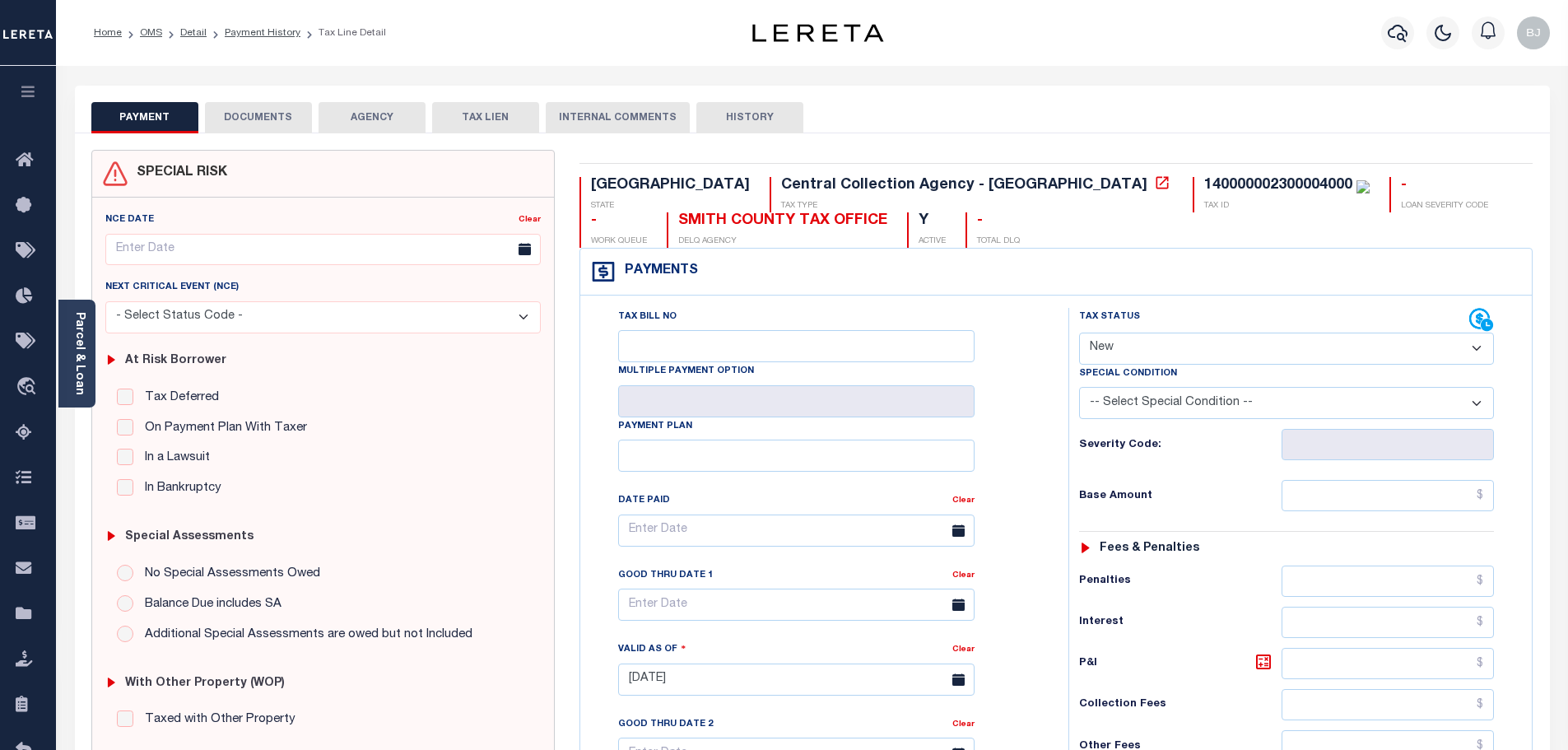
drag, startPoint x: 1088, startPoint y: 352, endPoint x: 1099, endPoint y: 362, distance: 14.9
click at [1088, 352] on select "- Select Status Code - Open Due/Unpaid Paid Incomplete No Tax Due Internal Refu…" at bounding box center [1286, 349] width 415 height 32
select select "PYD"
click at [1079, 334] on select "- Select Status Code - Open Due/Unpaid Paid Incomplete No Tax Due Internal Refu…" at bounding box center [1286, 349] width 415 height 32
type input "09/05/2025"
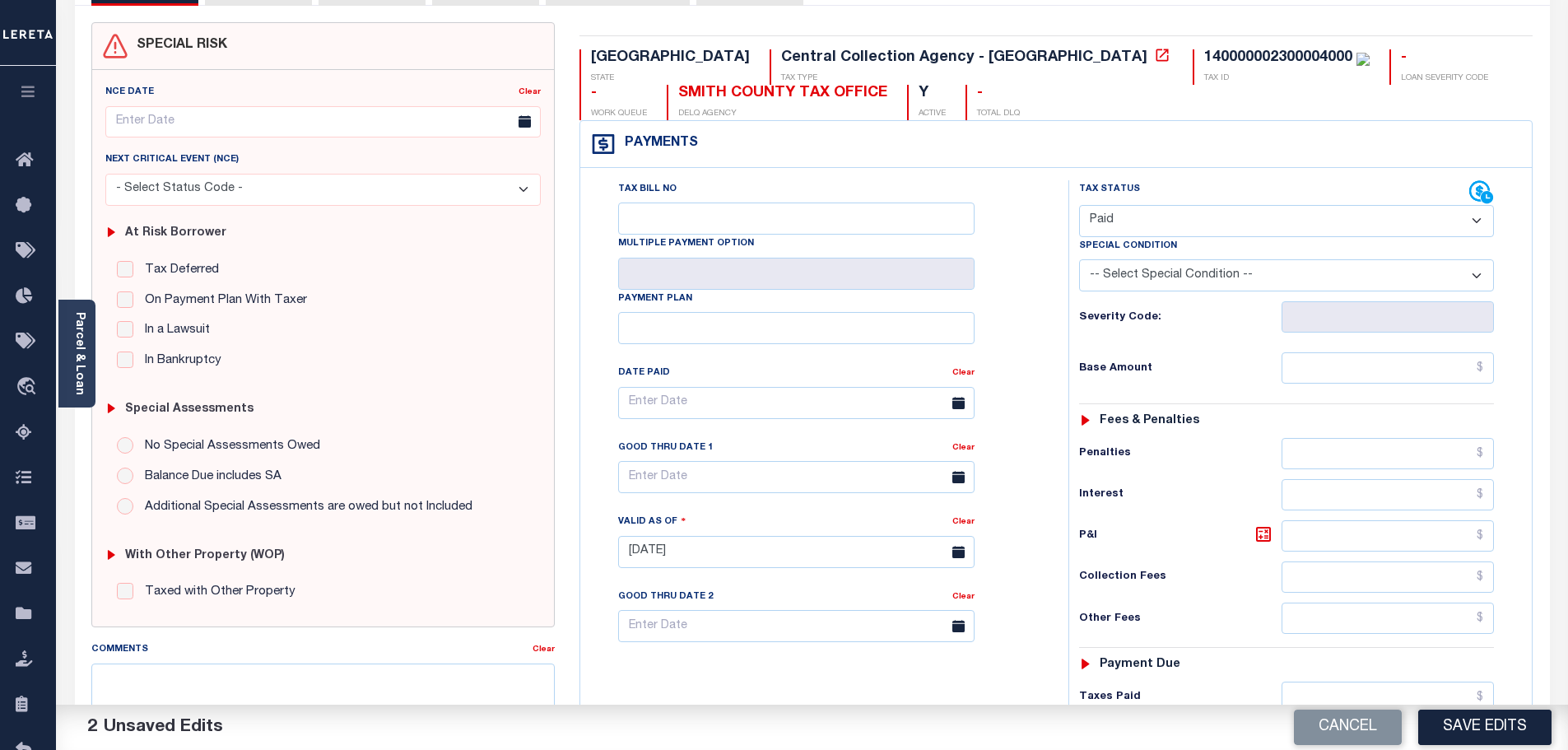
scroll to position [329, 0]
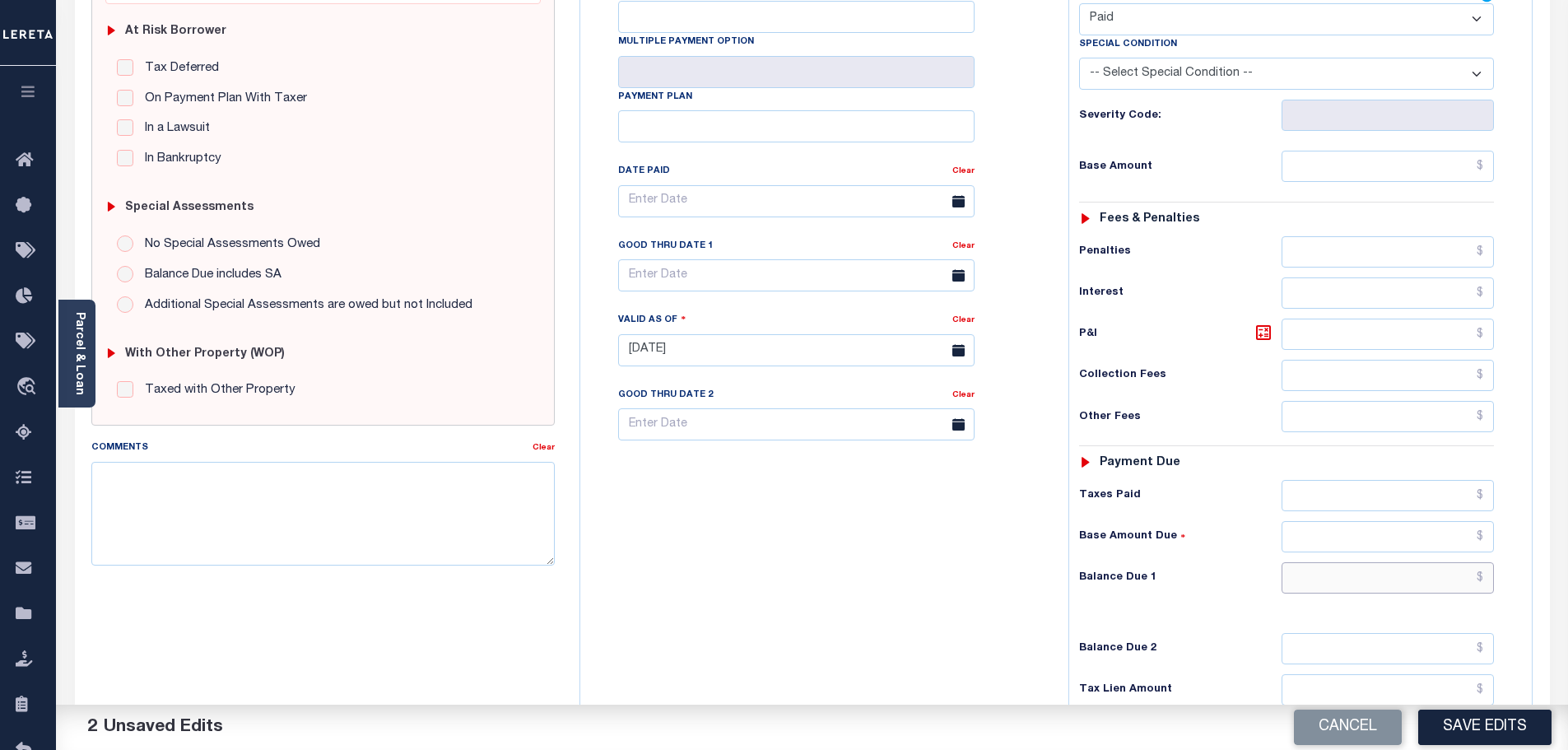
click at [1368, 594] on input "text" at bounding box center [1389, 578] width 213 height 31
type input "$0.00"
click at [1478, 721] on button "Save Edits" at bounding box center [1485, 727] width 133 height 36
checkbox input "false"
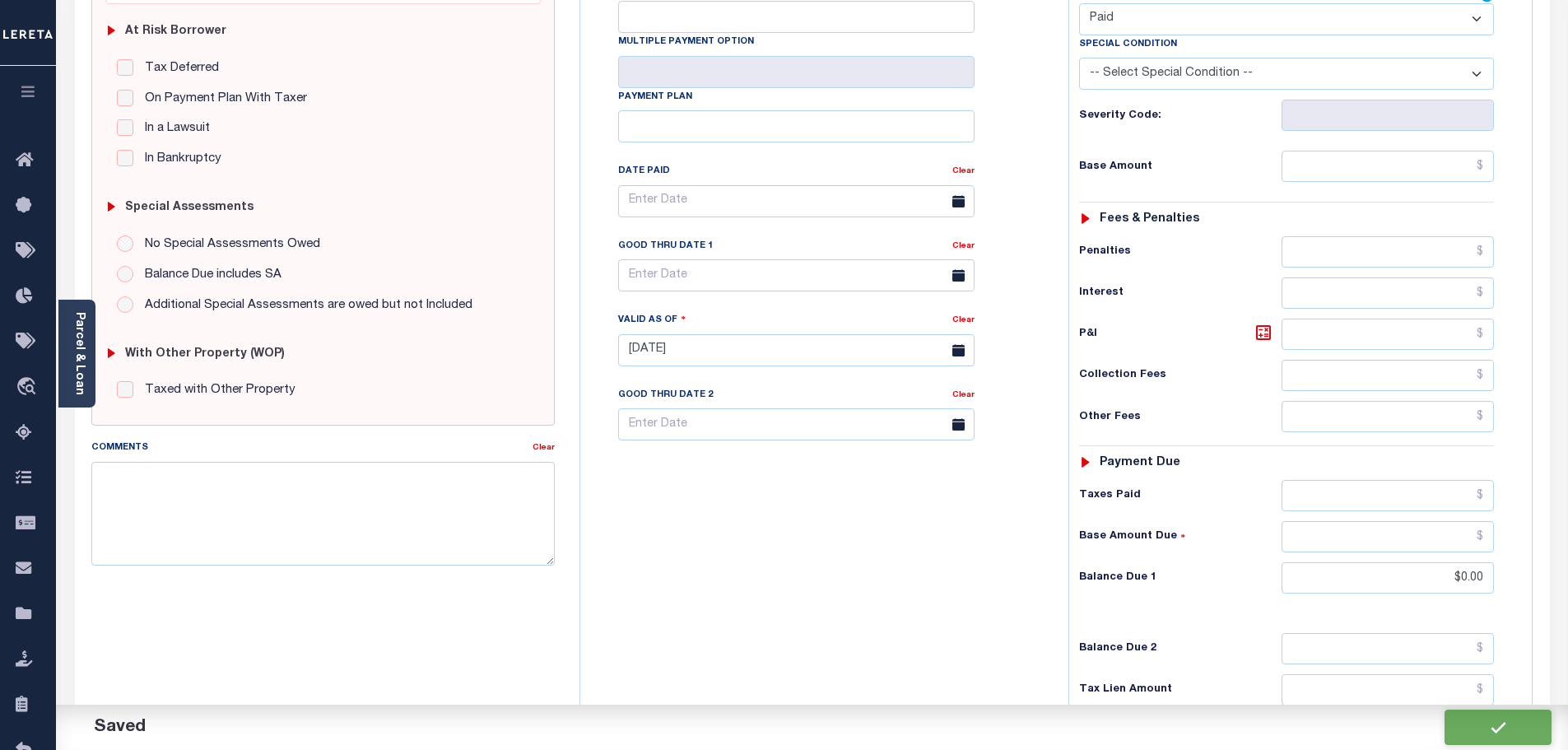
checkbox input "false"
type input "$0"
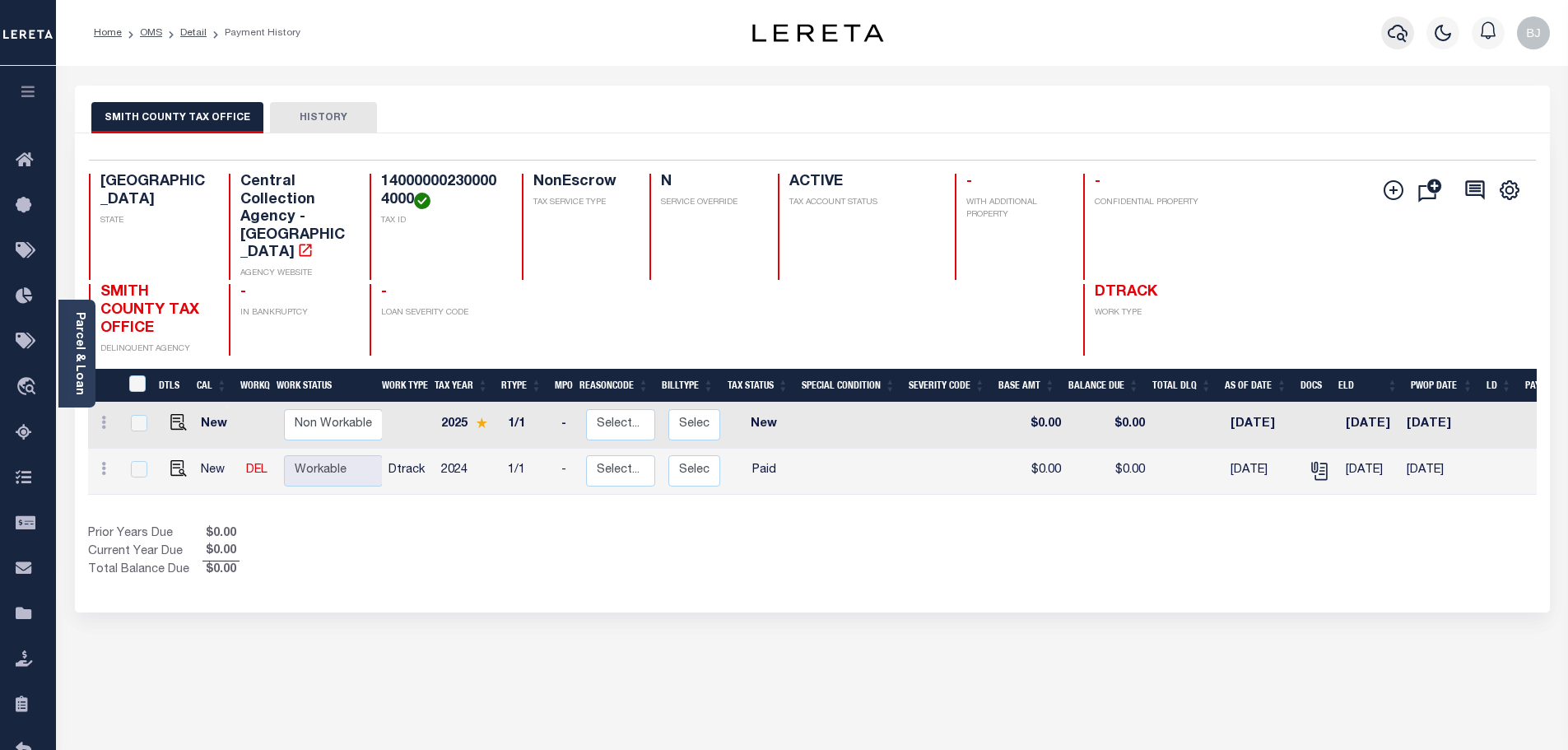
click at [1400, 42] on icon "button" at bounding box center [1397, 33] width 20 height 20
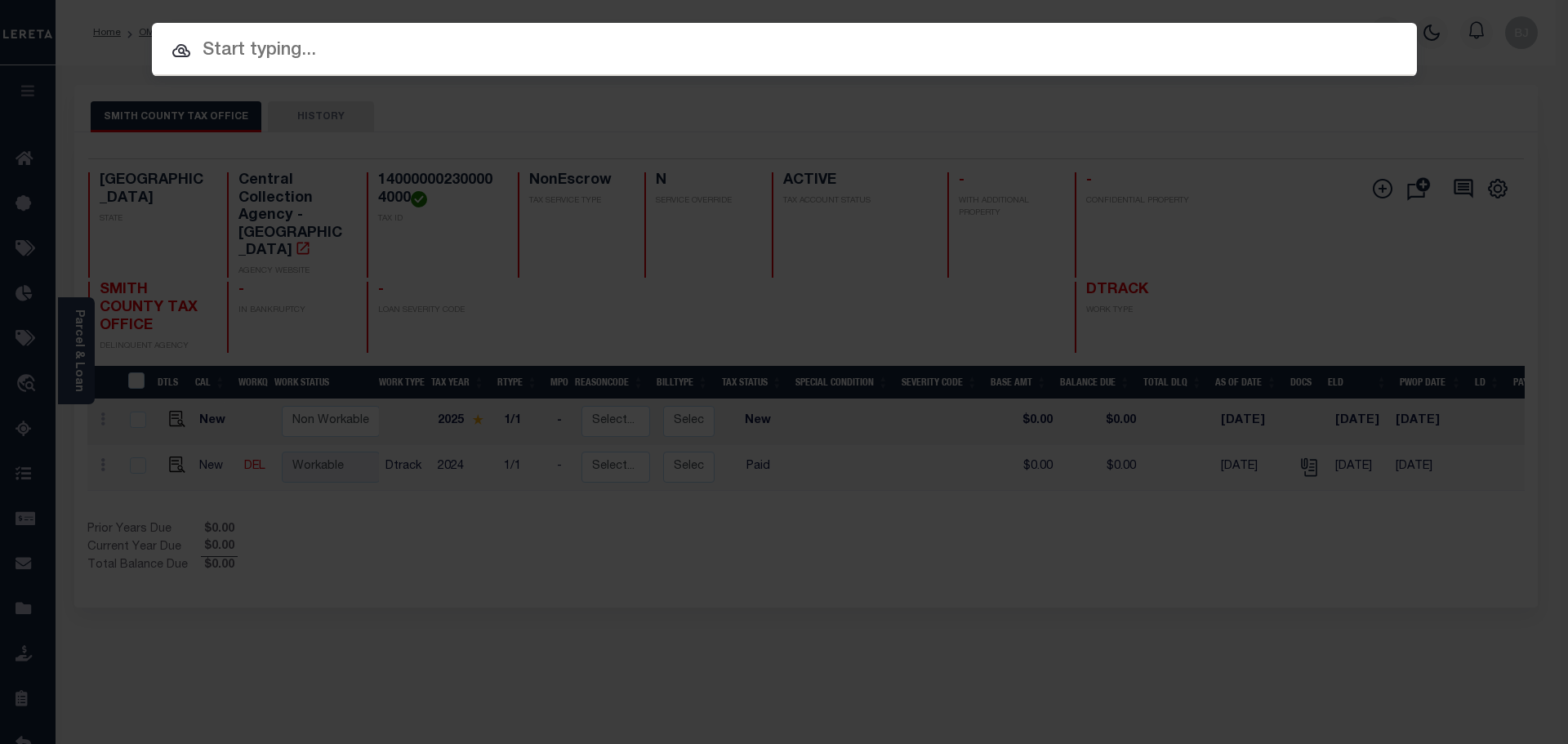
click at [972, 46] on input "text" at bounding box center [784, 51] width 1265 height 28
paste input "4324008865"
type input "4324008865"
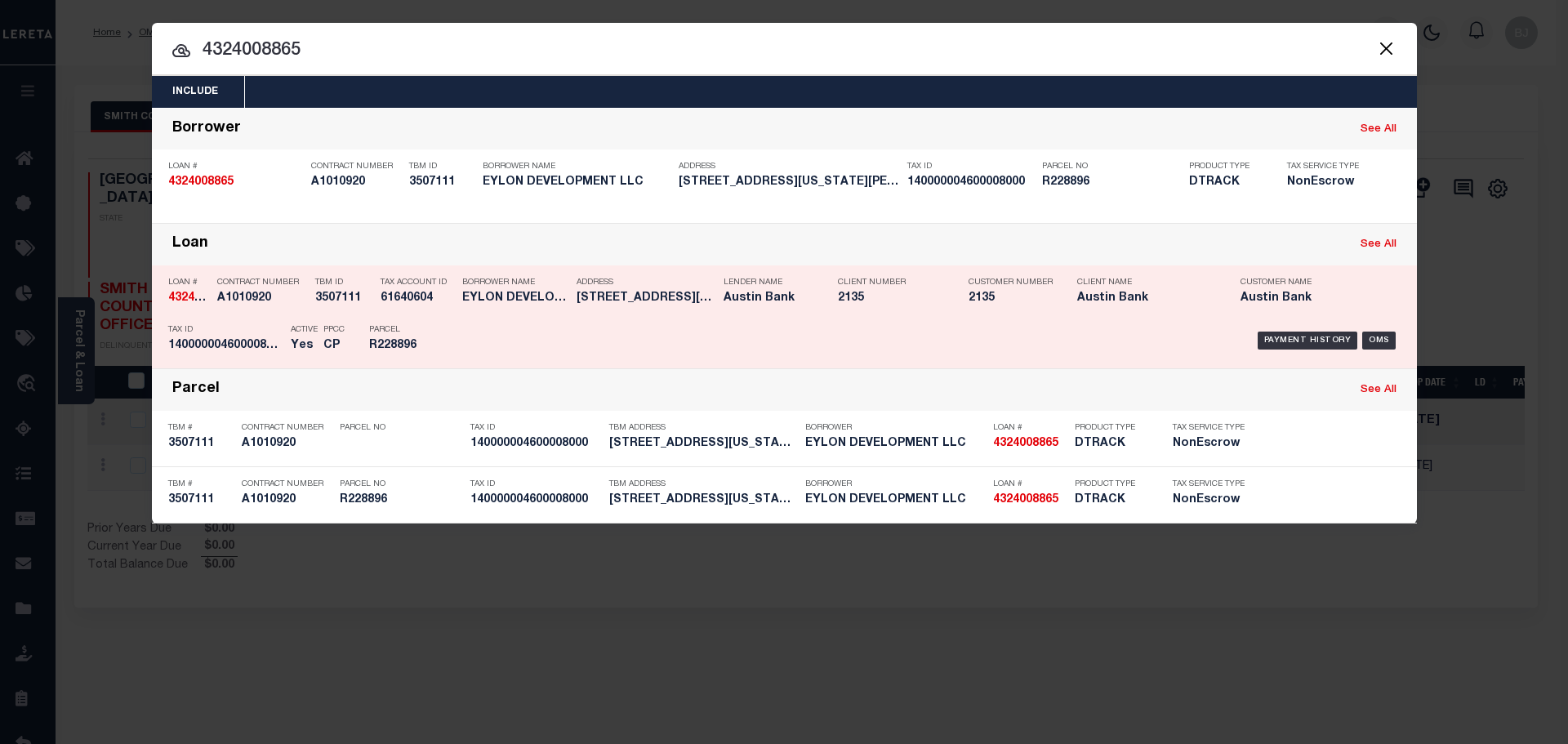
click at [453, 339] on div "Parcel R228896" at bounding box center [406, 340] width 98 height 47
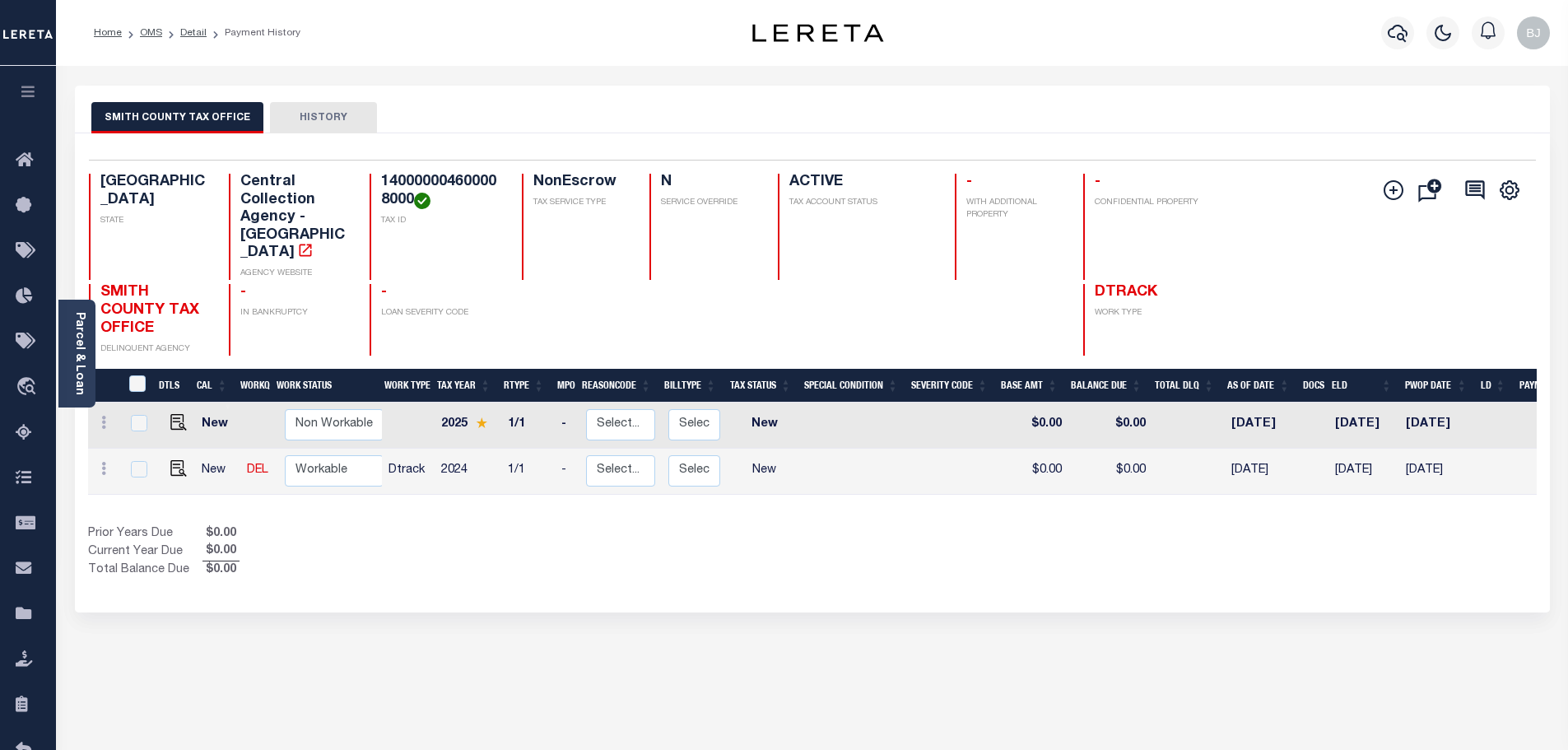
click at [420, 176] on h4 "140000004600008000" at bounding box center [442, 191] width 121 height 36
copy h4 "140000004600008000"
click at [173, 460] on img "" at bounding box center [179, 468] width 16 height 16
checkbox input "true"
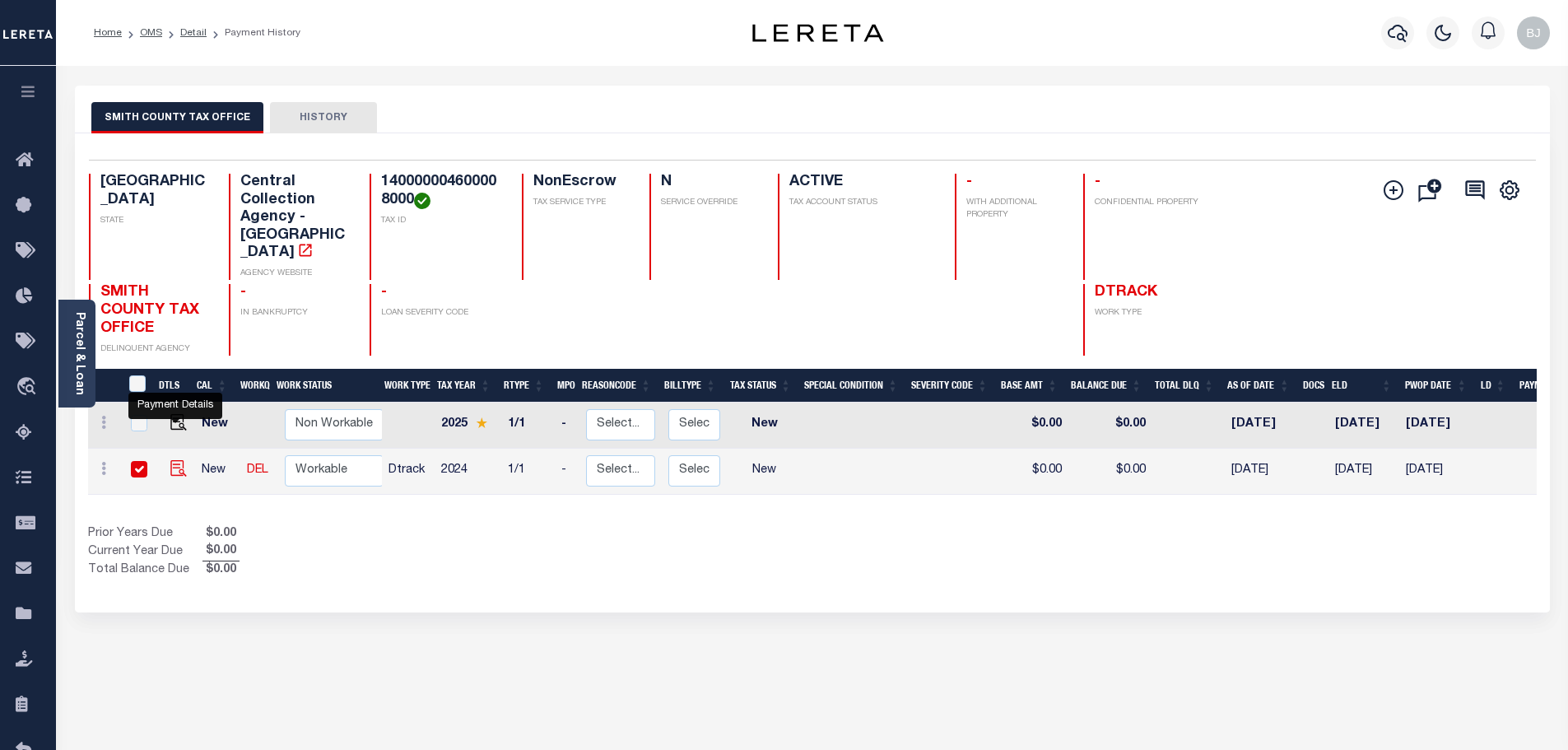
checkbox input "true"
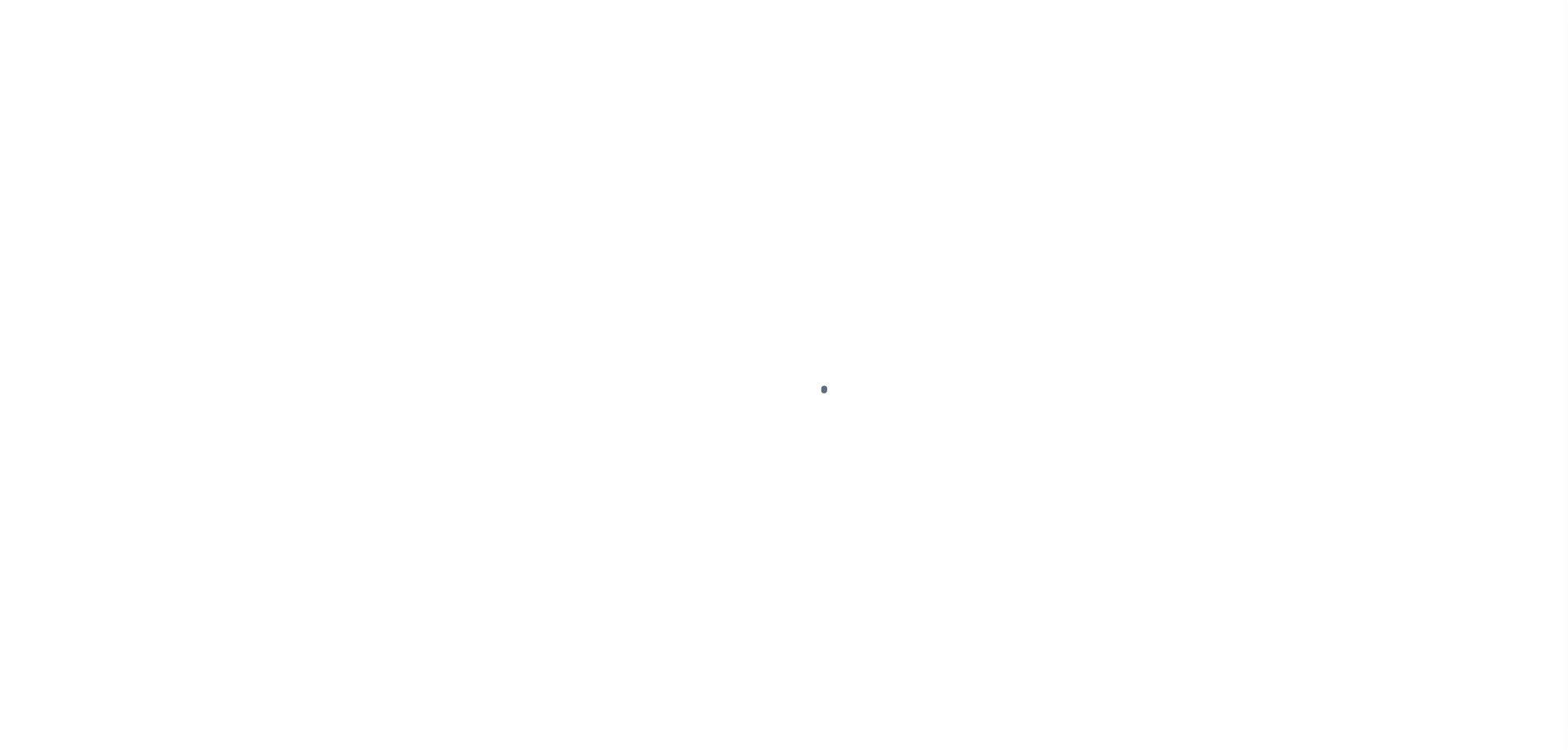
select select "NW2"
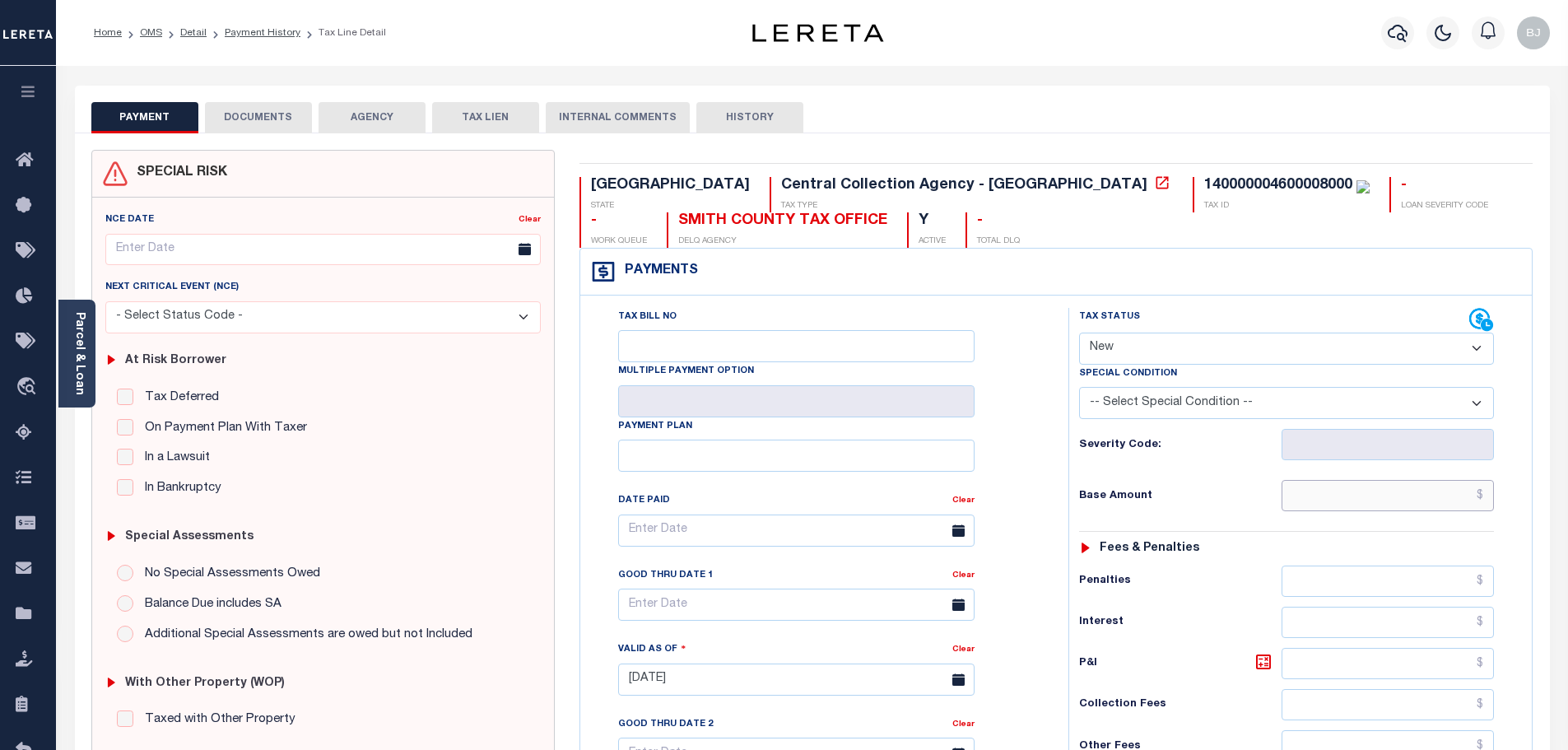
drag, startPoint x: 1409, startPoint y: 488, endPoint x: 1301, endPoint y: 416, distance: 129.8
click at [1409, 488] on input "text" at bounding box center [1389, 496] width 213 height 31
paste input "76.72"
type input "$76.72"
type input "[DATE]"
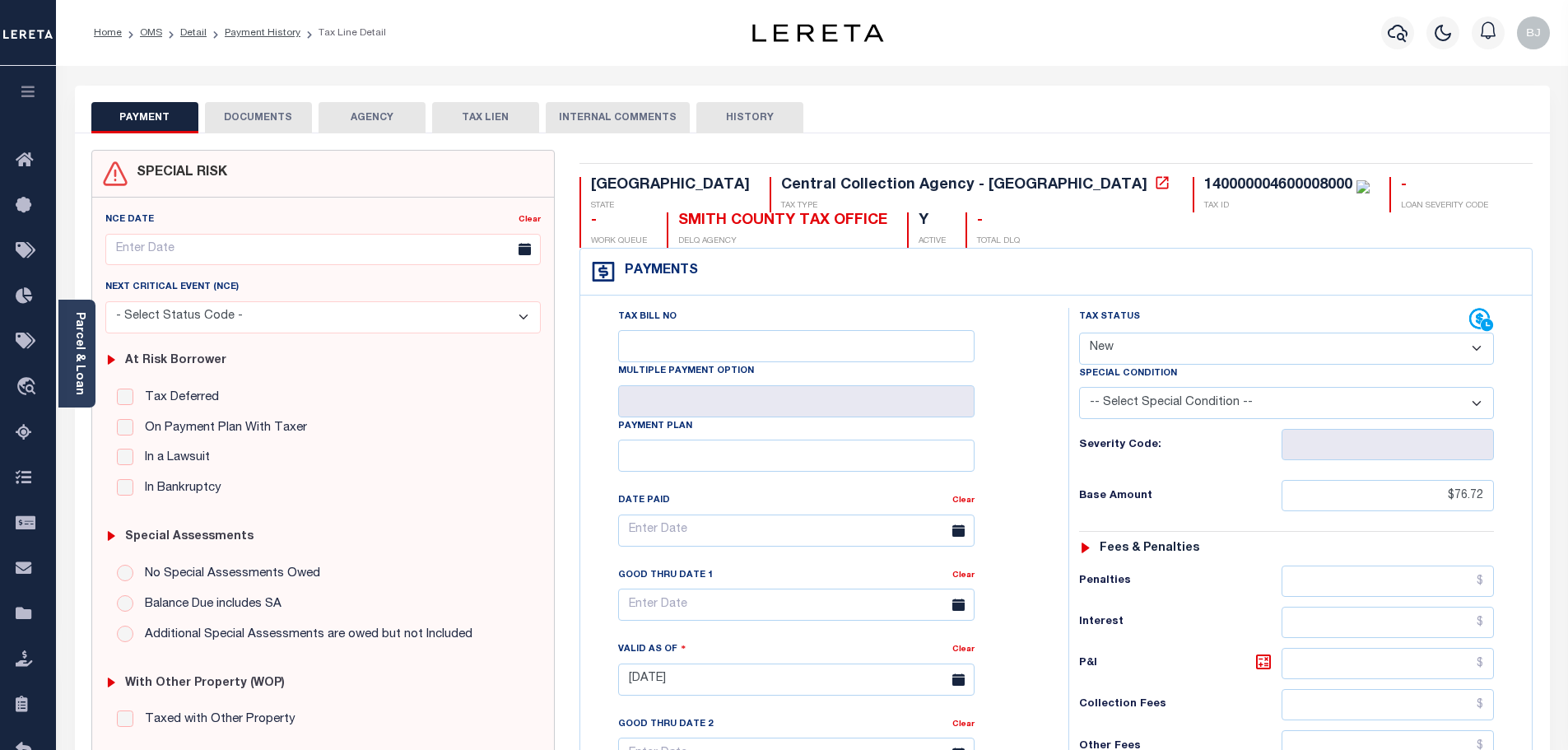
click at [1191, 347] on select "- Select Status Code - Open Due/Unpaid Paid Incomplete No Tax Due Internal Refu…" at bounding box center [1286, 349] width 415 height 32
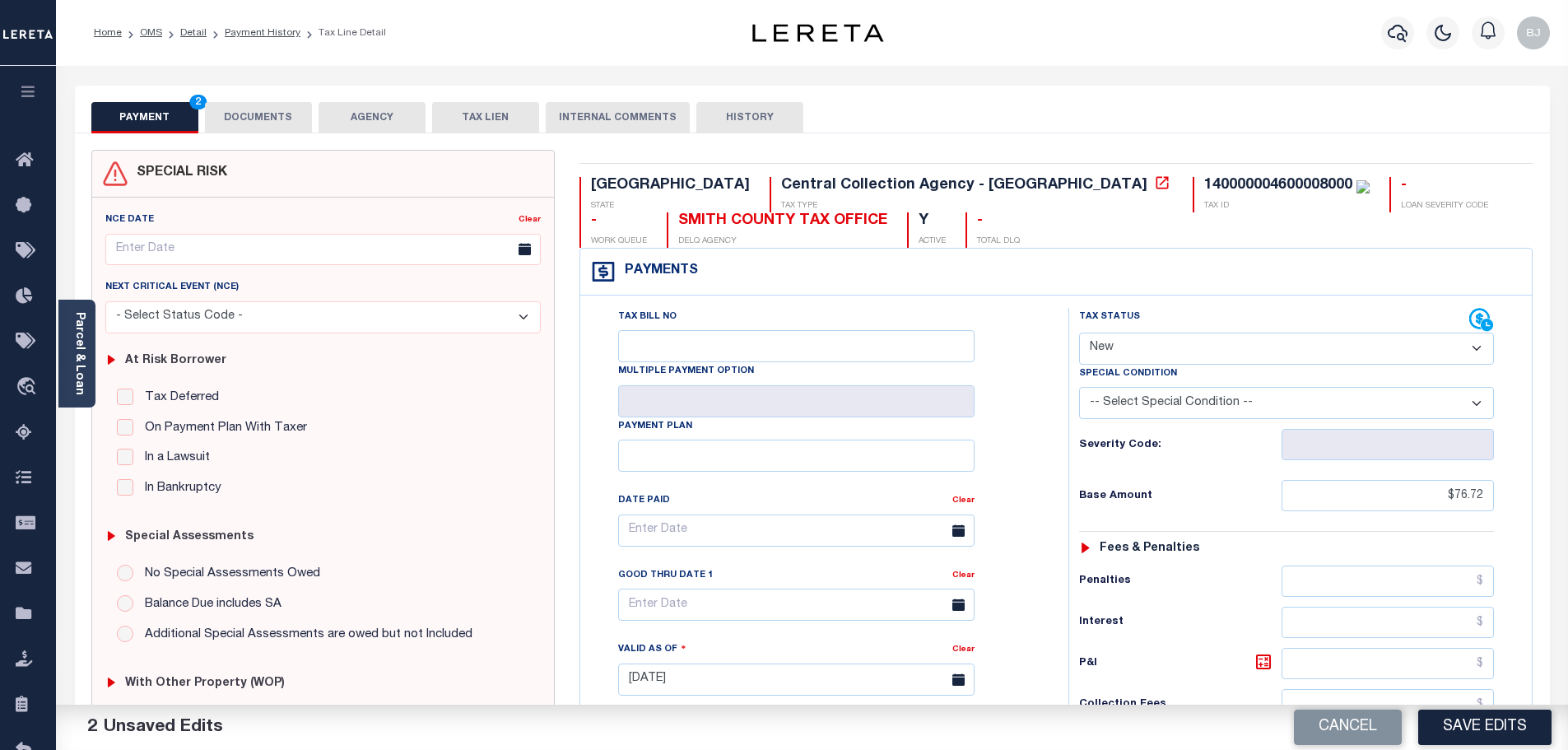
select select "DUE"
click at [1079, 334] on select "- Select Status Code - Open Due/Unpaid Paid Incomplete No Tax Due Internal Refu…" at bounding box center [1286, 349] width 415 height 32
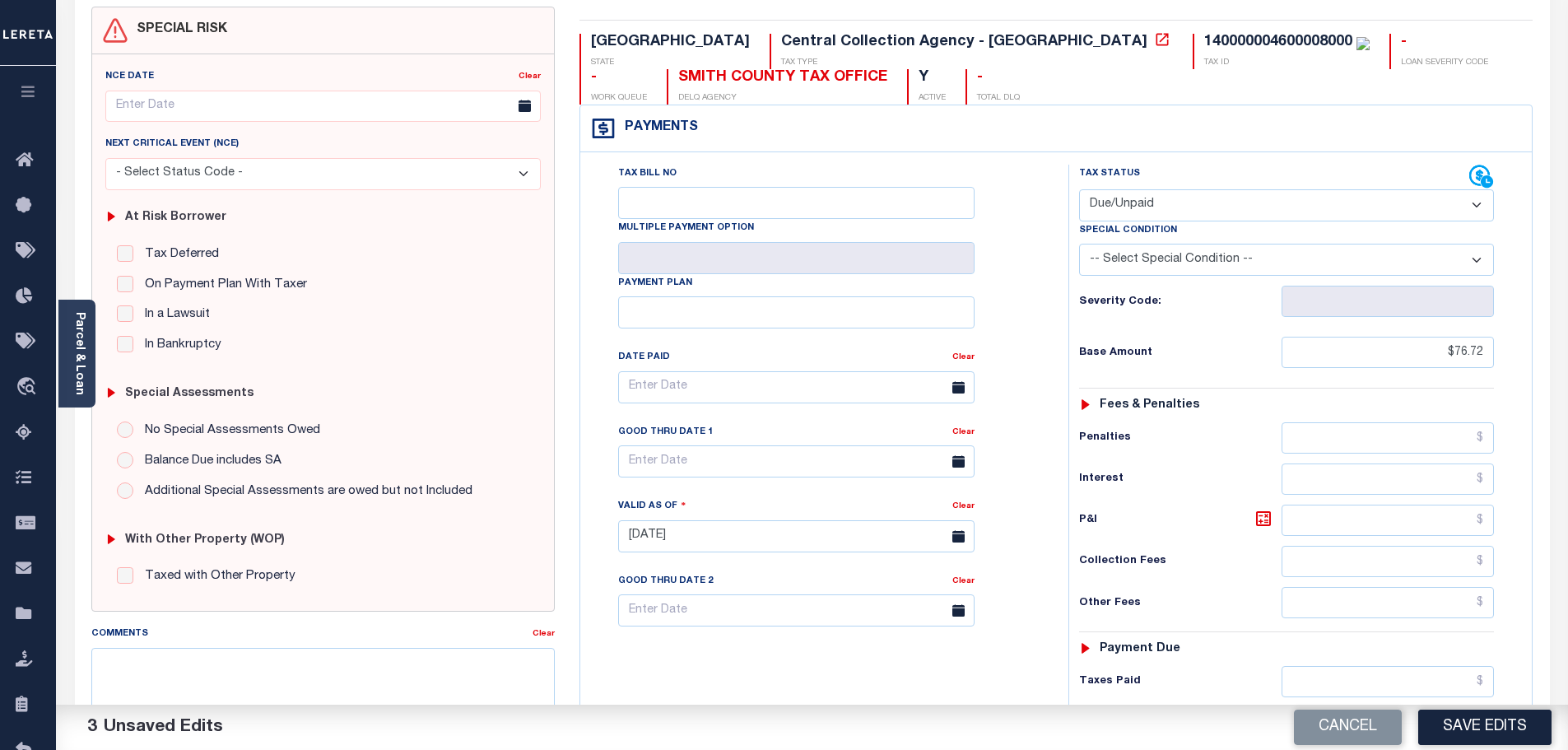
scroll to position [412, 0]
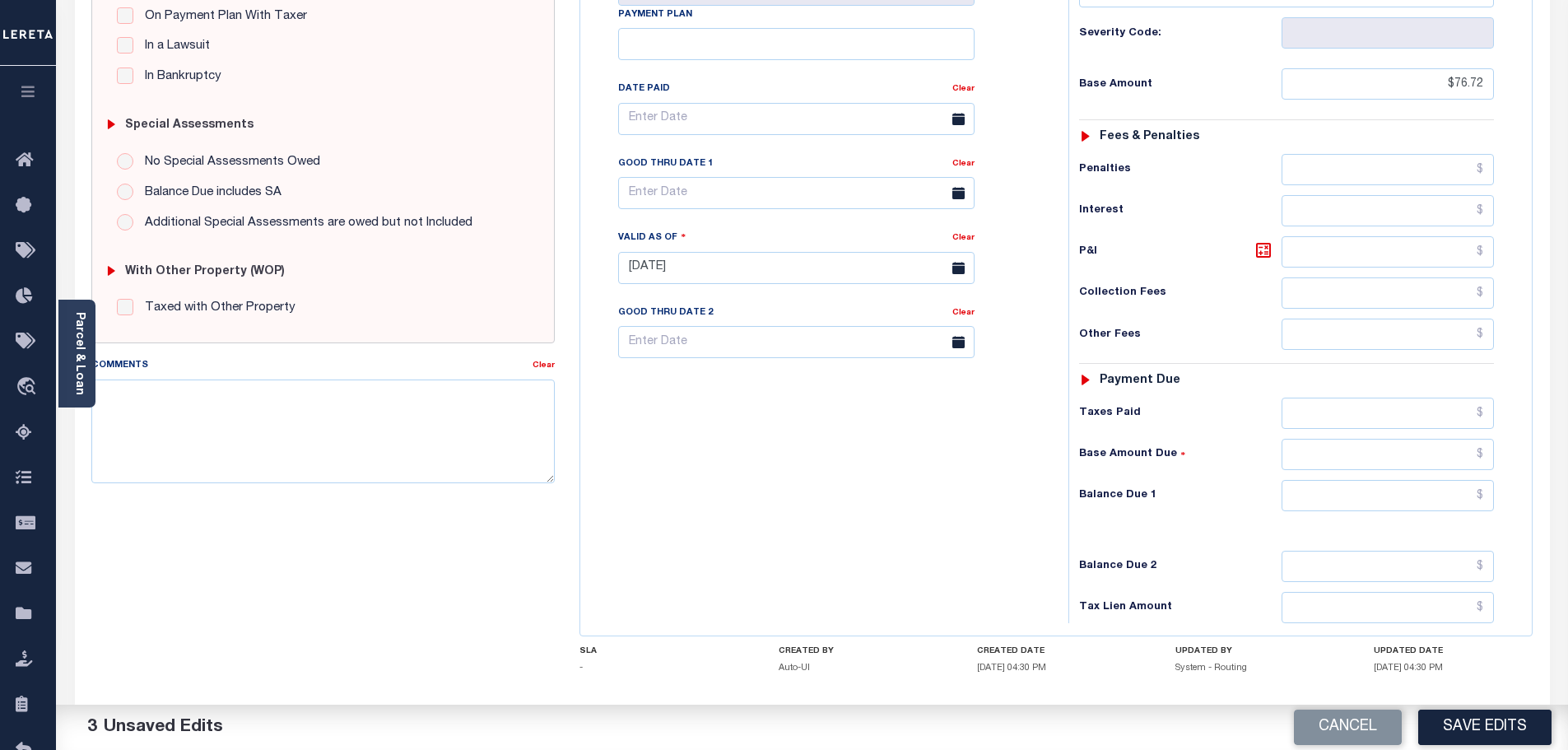
click at [1363, 473] on div "Tax Status Status - Select Status Code -" at bounding box center [1292, 259] width 447 height 727
click at [1376, 493] on input "text" at bounding box center [1389, 496] width 213 height 31
type input "$105.88"
click at [1267, 258] on icon at bounding box center [1263, 250] width 20 height 20
type input "$29.16"
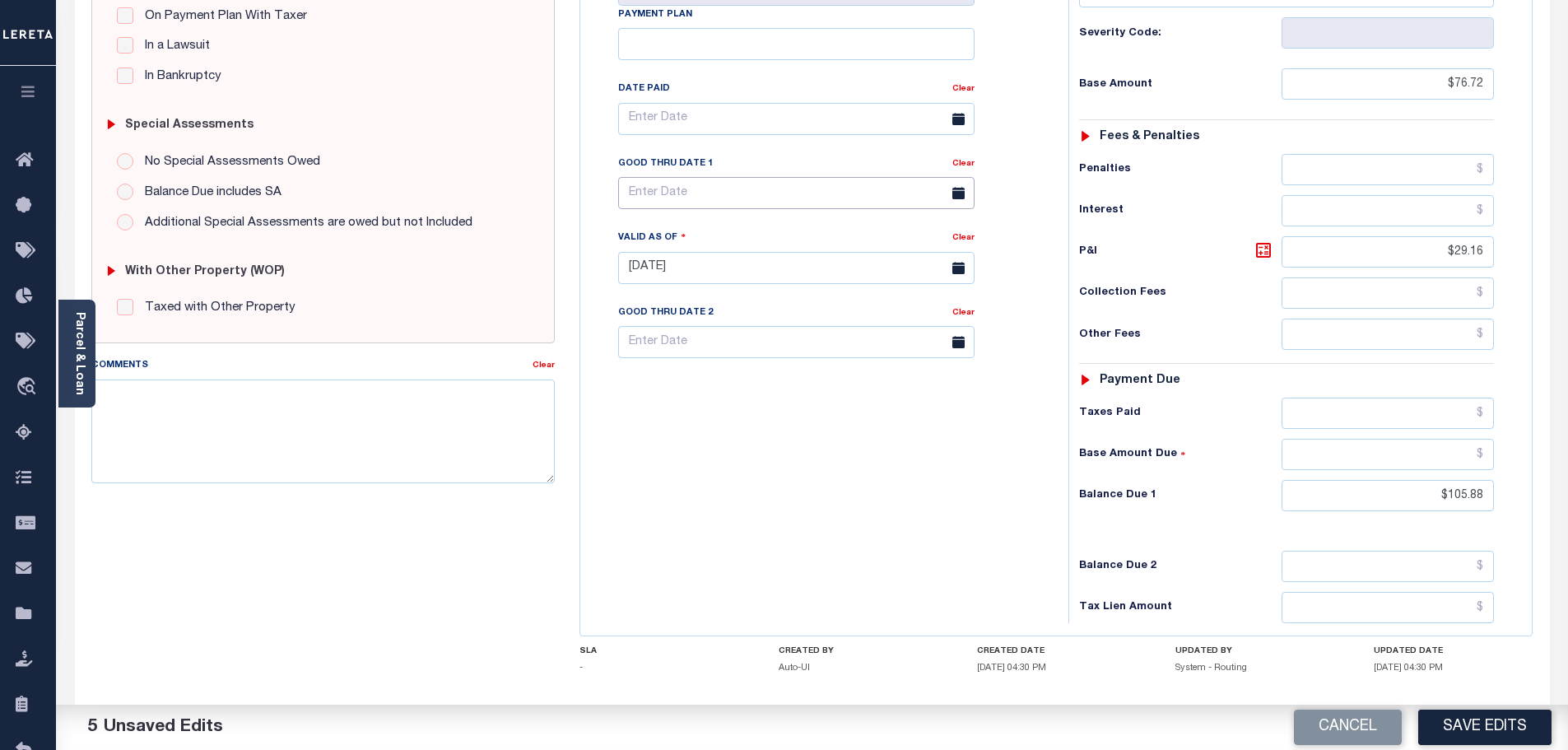
click at [758, 193] on input "text" at bounding box center [796, 192] width 356 height 32
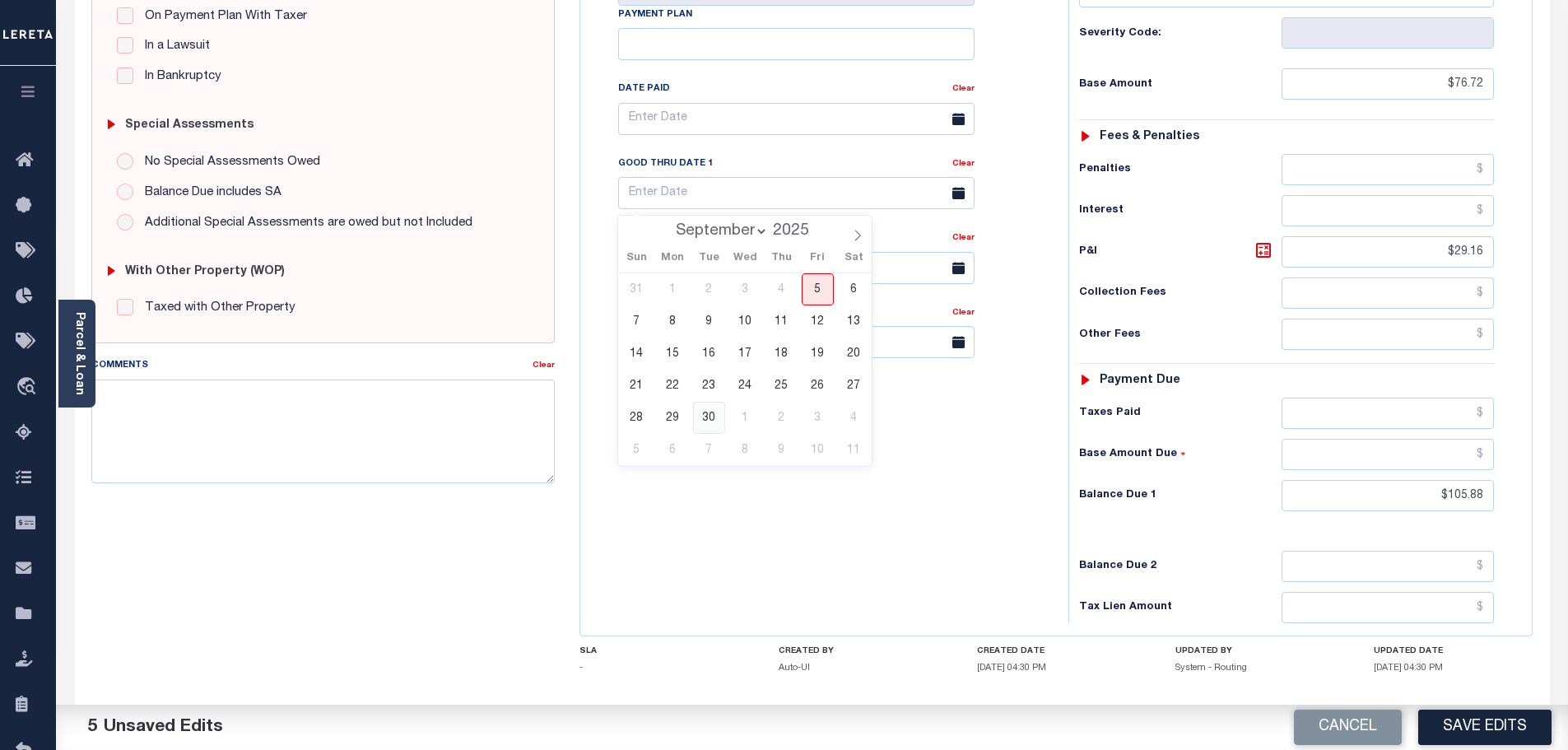
click at [724, 408] on span "30" at bounding box center [709, 417] width 32 height 32
type input "09/30/2025"
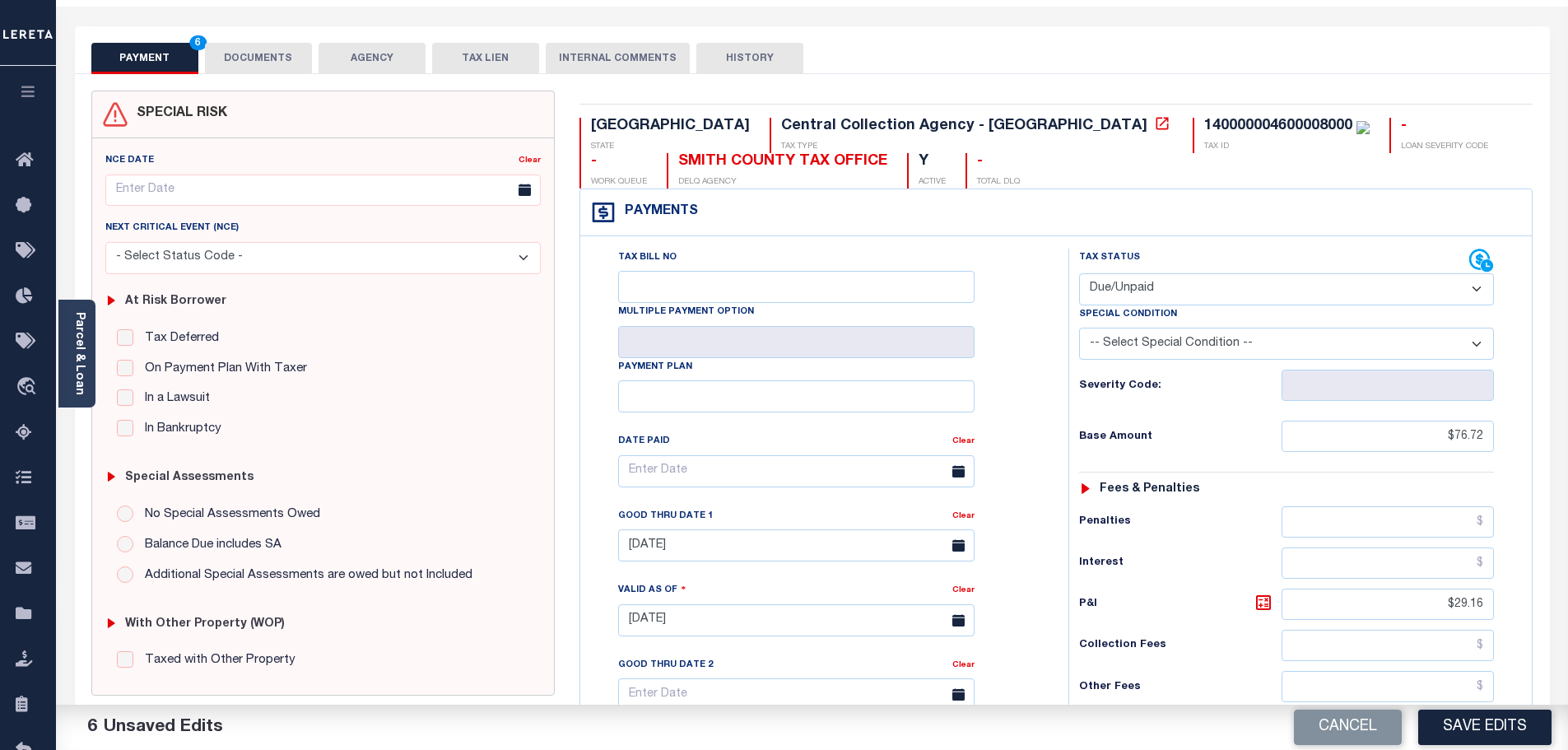
scroll to position [0, 0]
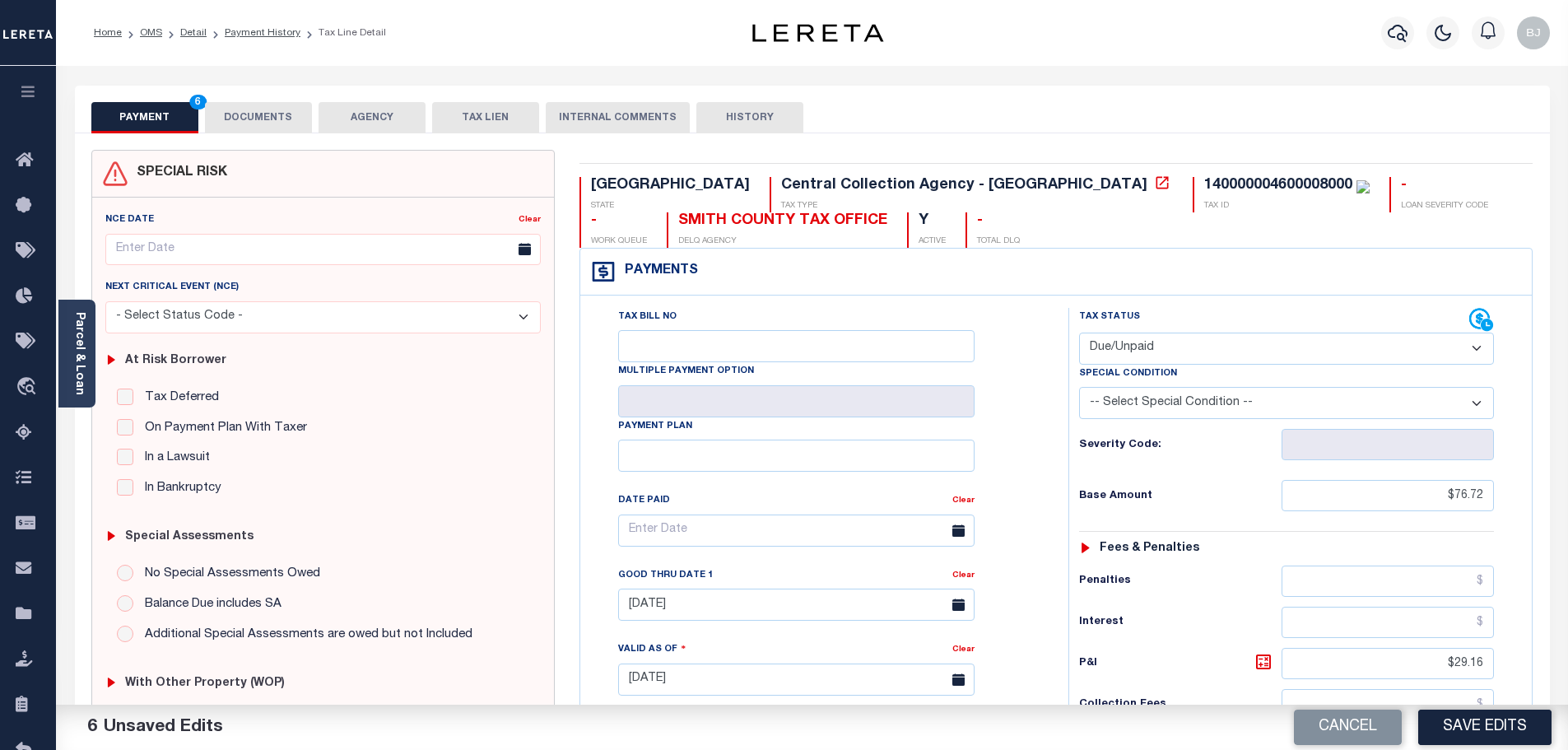
click at [251, 124] on button "DOCUMENTS" at bounding box center [257, 118] width 107 height 31
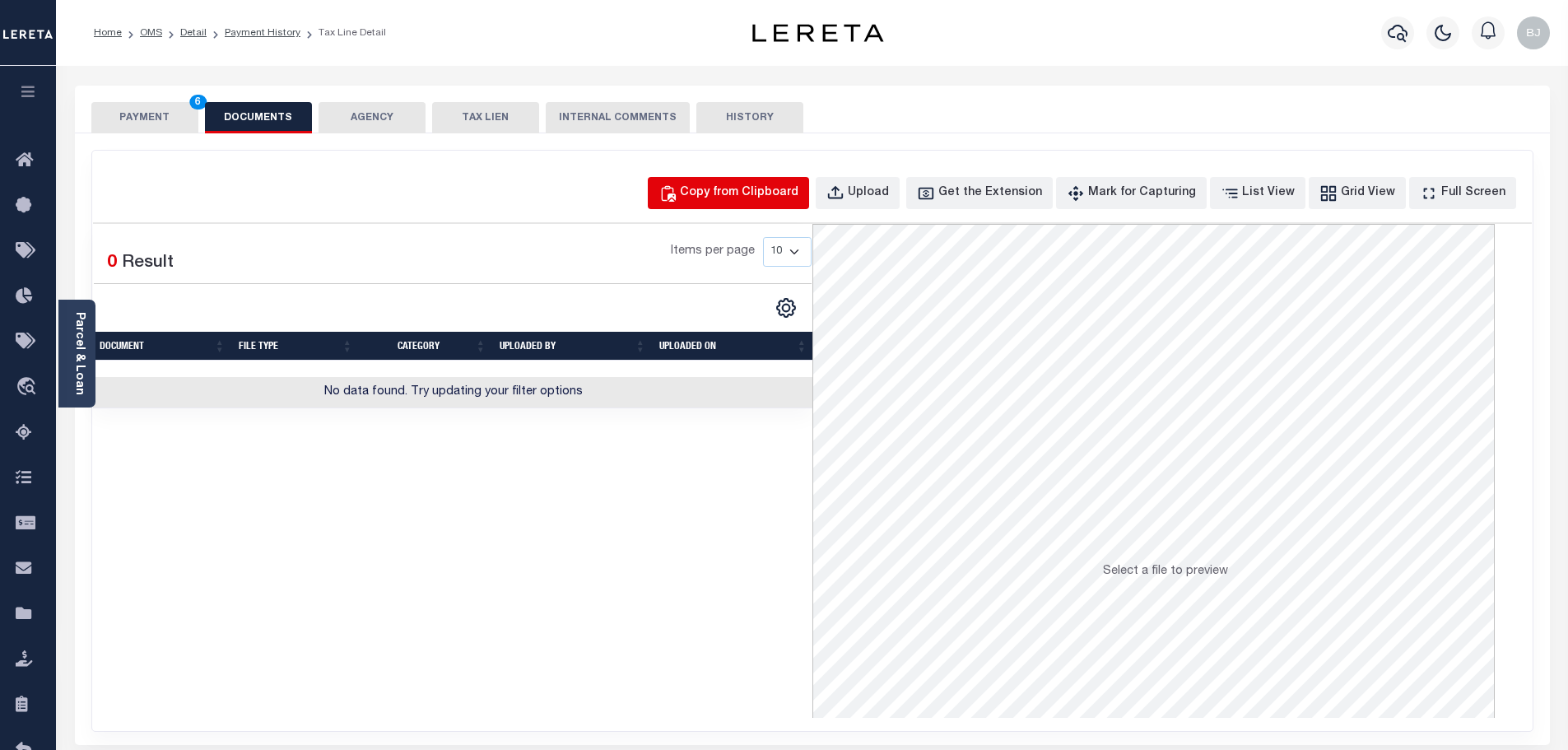
click at [767, 186] on div "Copy from Clipboard" at bounding box center [738, 193] width 119 height 18
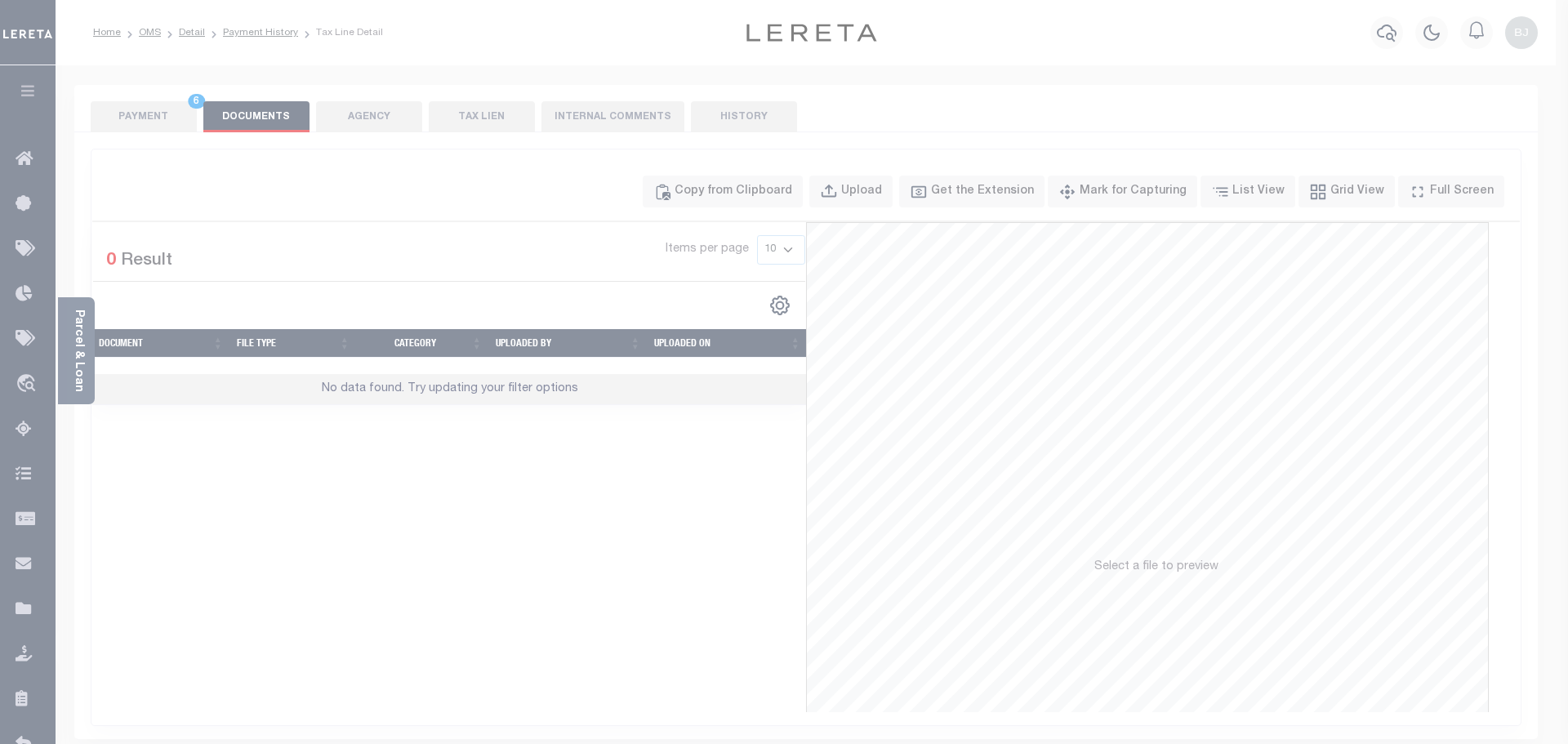
drag, startPoint x: 825, startPoint y: 353, endPoint x: 887, endPoint y: 439, distance: 106.0
click at [0, 0] on div "Paste copied image or file into this box" at bounding box center [0, 0] width 0 height 0
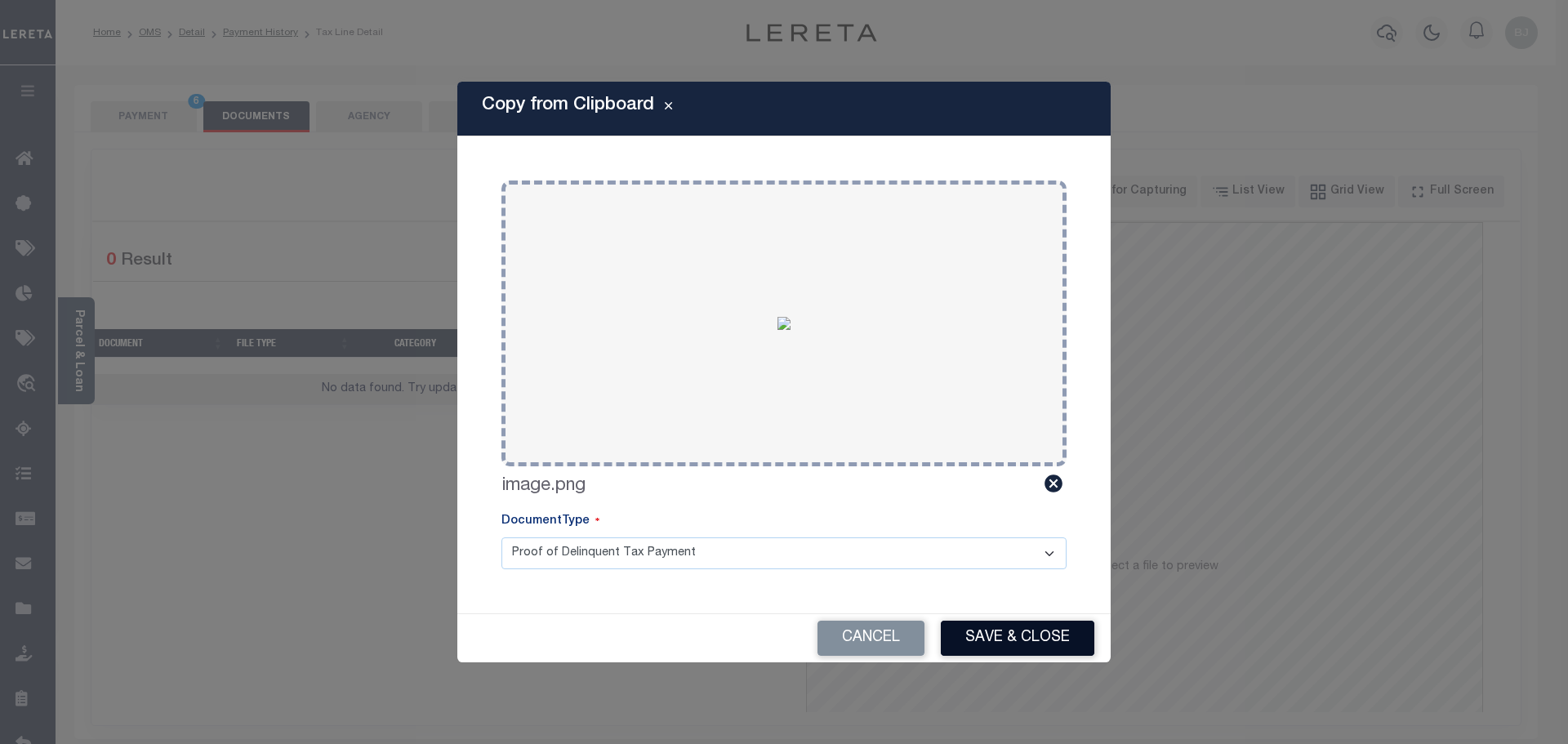
click at [1062, 630] on button "Save & Close" at bounding box center [1018, 638] width 154 height 35
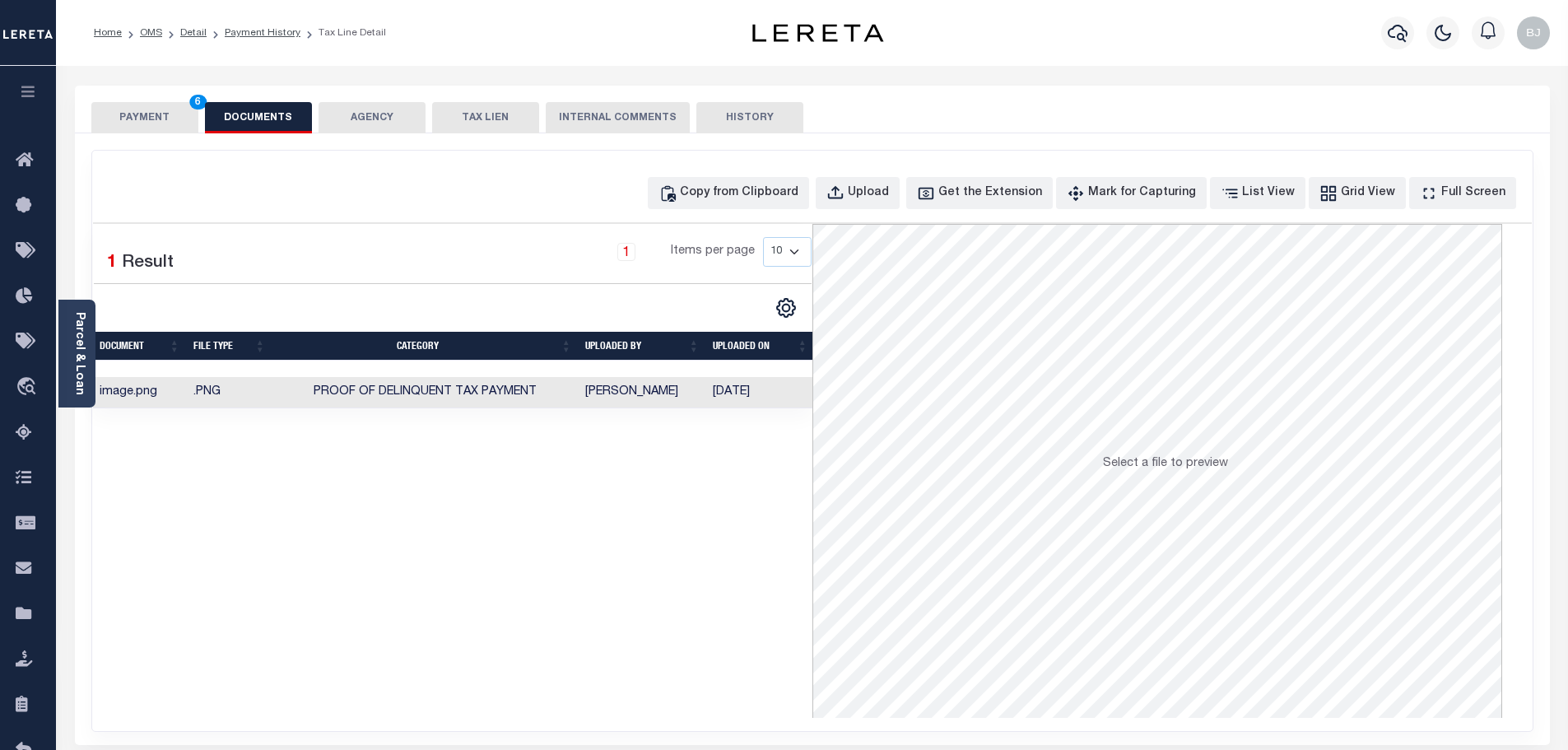
click at [134, 123] on button "PAYMENT 6" at bounding box center [144, 118] width 107 height 31
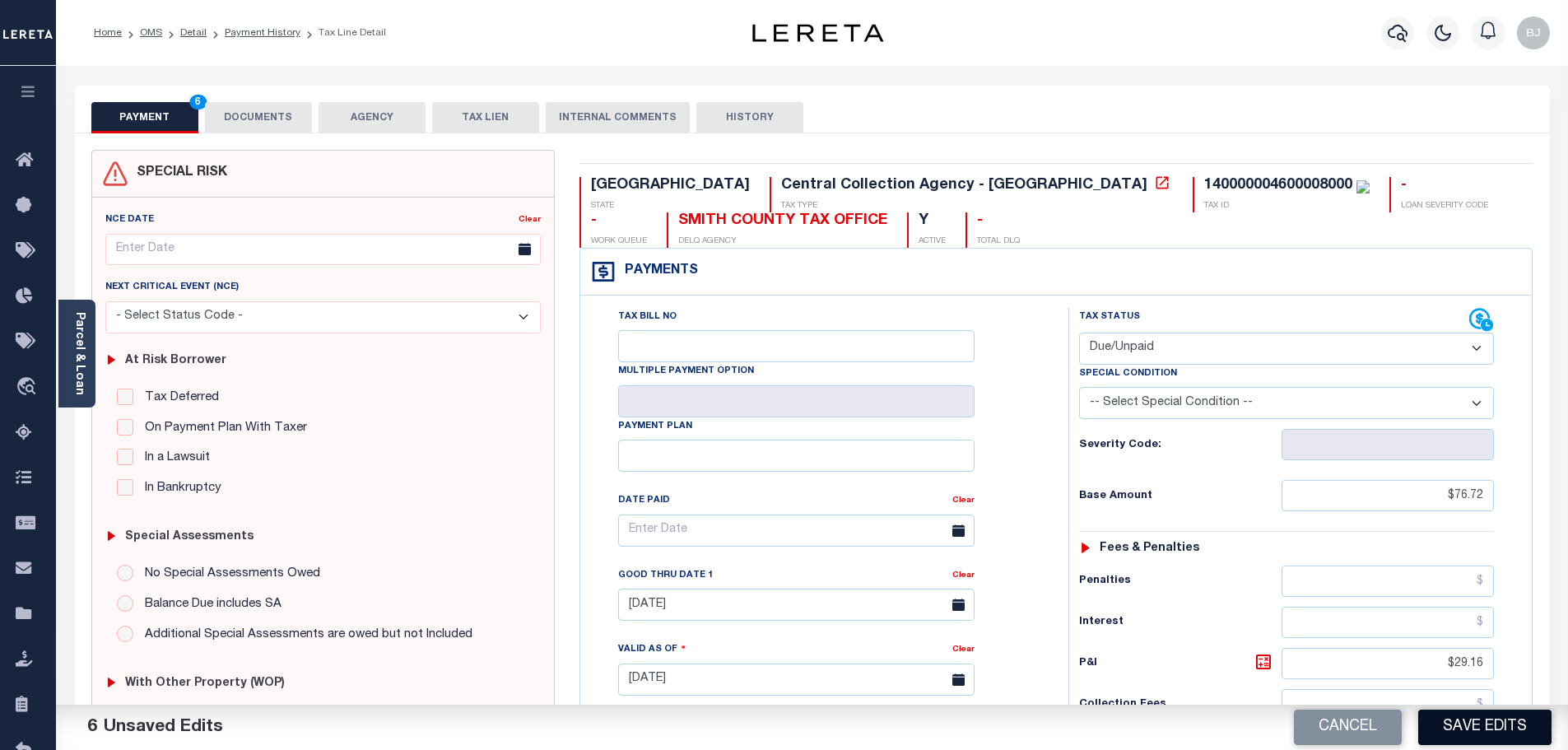
click at [1474, 733] on button "Save Edits" at bounding box center [1485, 727] width 133 height 36
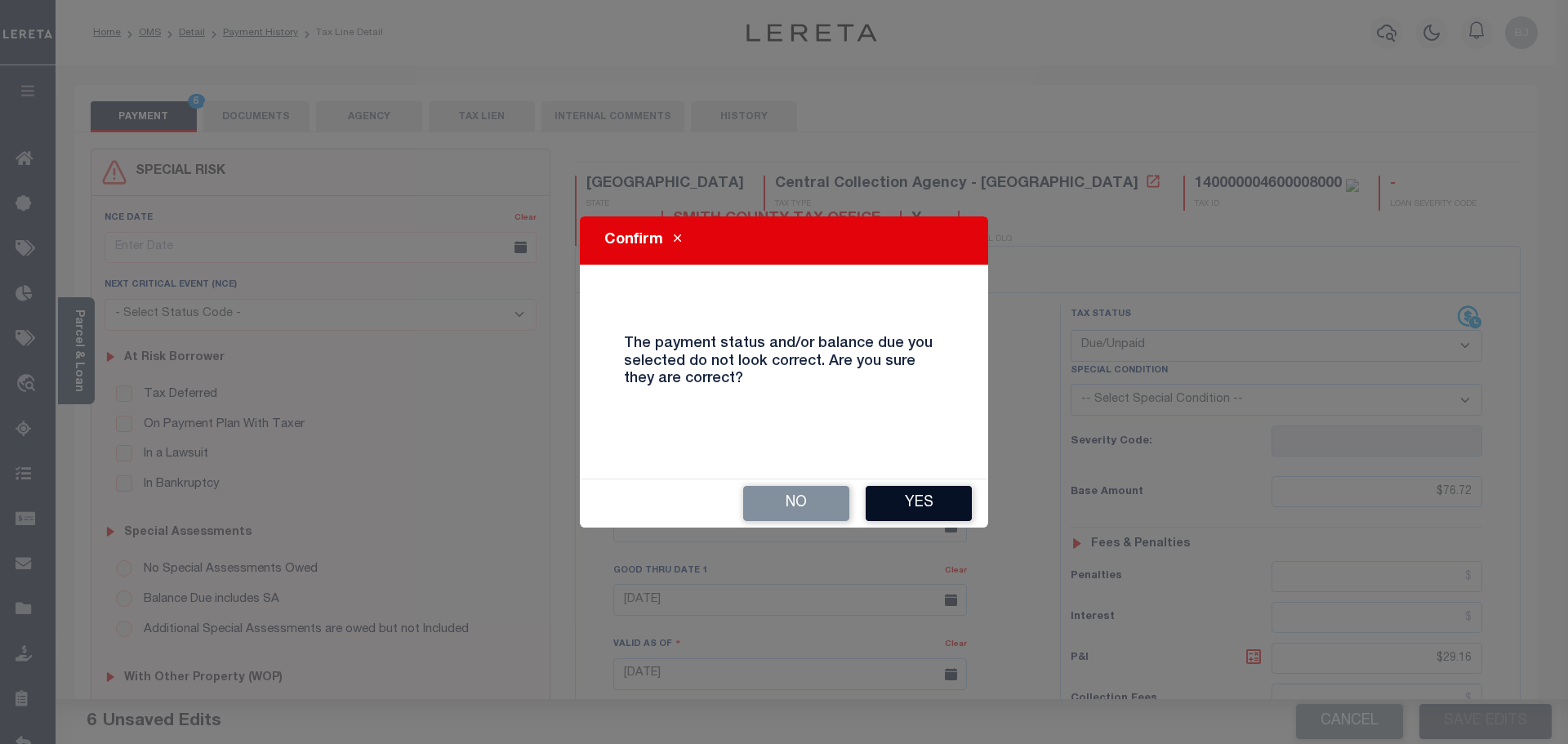
click at [937, 519] on button "Yes" at bounding box center [919, 503] width 106 height 35
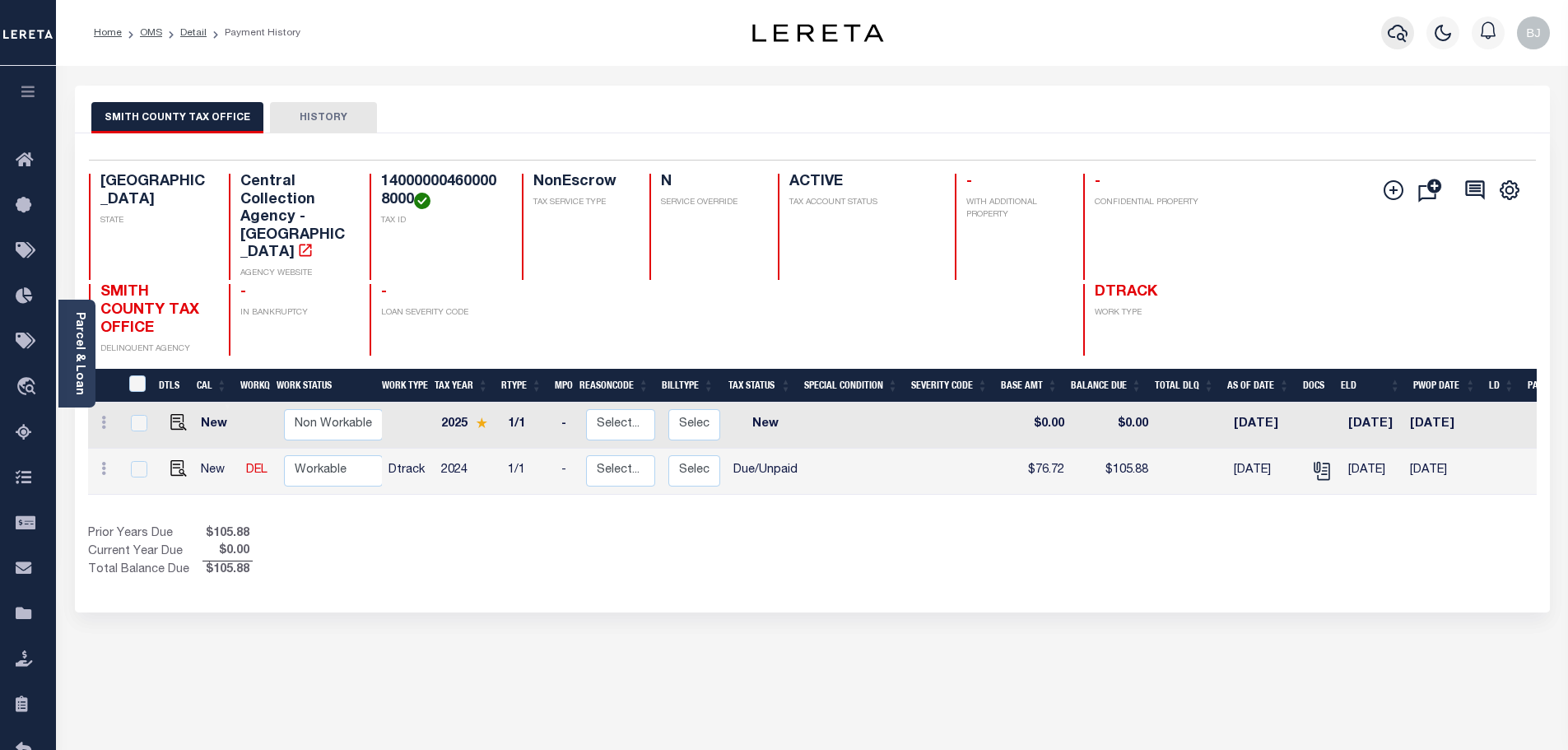
click at [1388, 36] on icon "button" at bounding box center [1397, 33] width 20 height 20
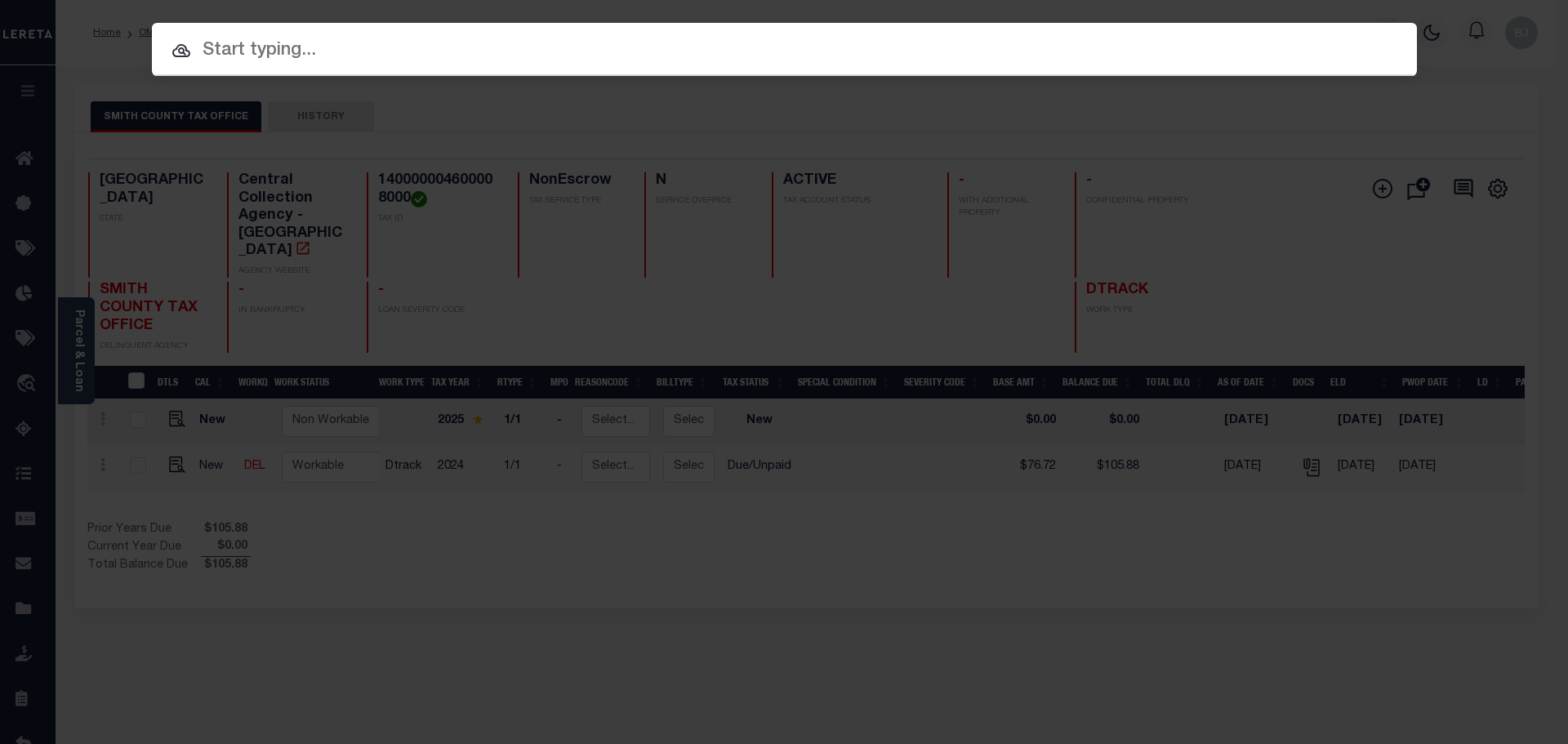
drag, startPoint x: 659, startPoint y: 16, endPoint x: 667, endPoint y: 48, distance: 33.0
click at [660, 17] on div "Include Loans TBM Customers Borrowers Payments (Lender Non-Disb) Payments (Lend…" at bounding box center [784, 372] width 1568 height 744
click at [668, 52] on input "text" at bounding box center [784, 51] width 1291 height 29
paste input "1923016769"
type input "1923016769"
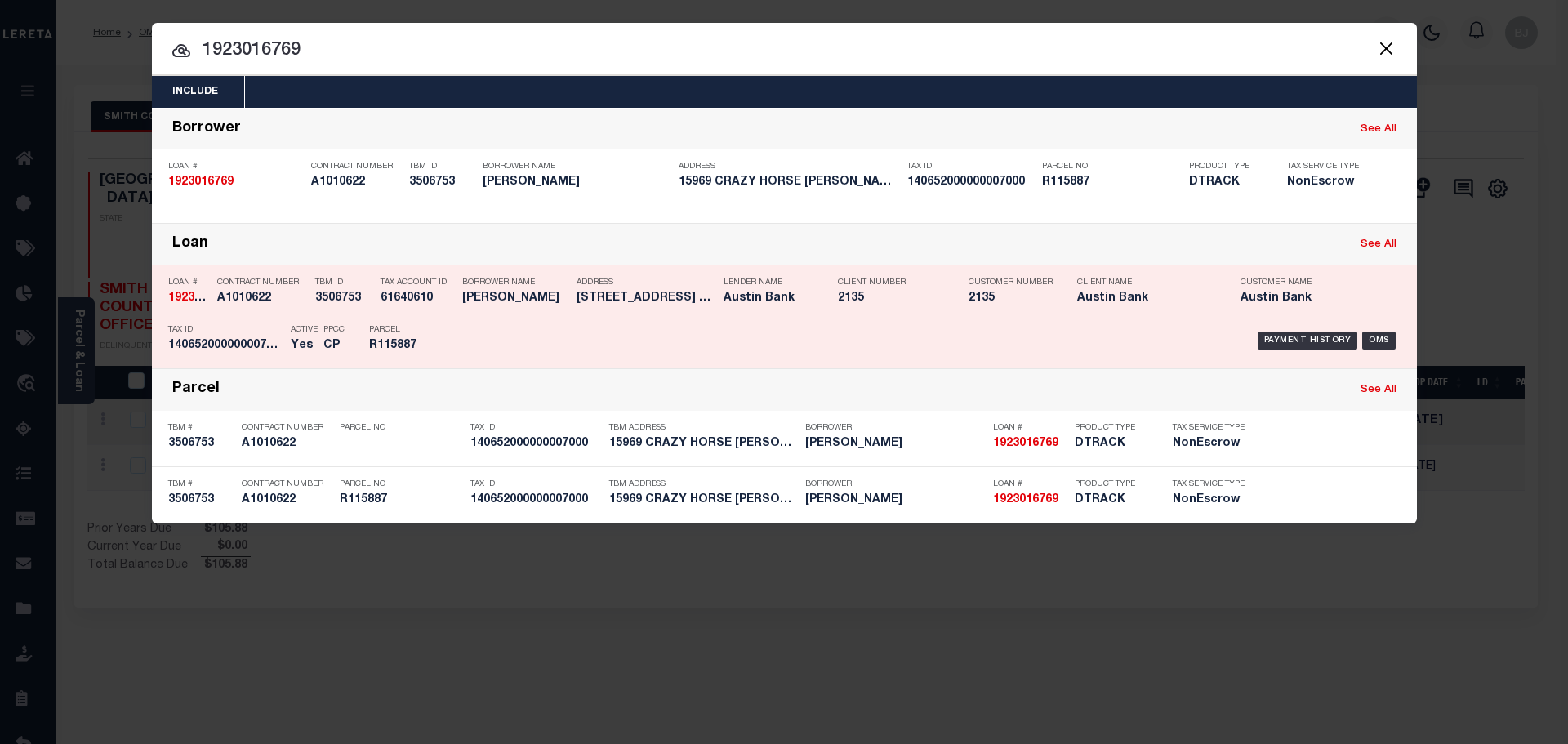
click at [466, 284] on p "Borrower Name" at bounding box center [515, 282] width 106 height 9
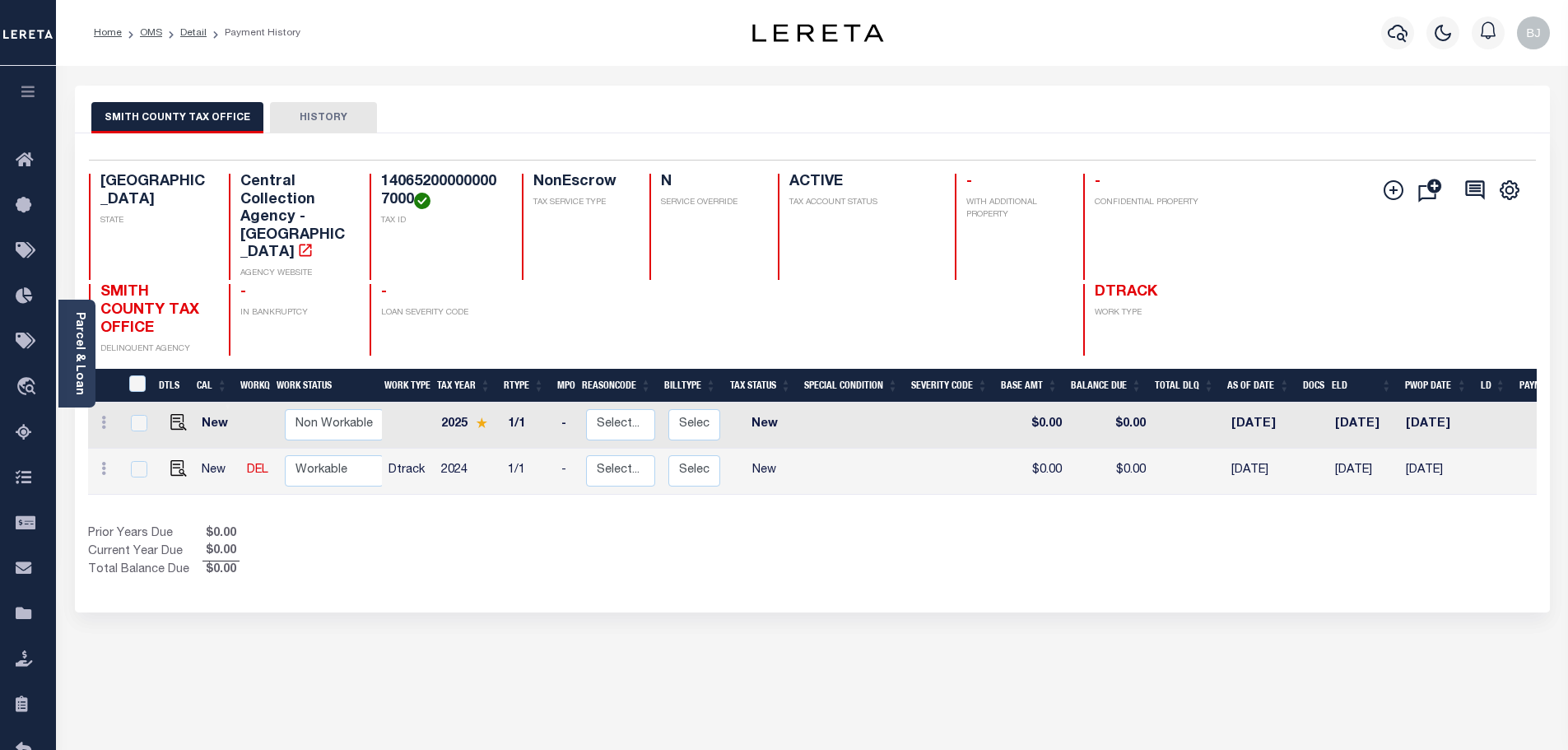
click at [468, 174] on h4 "140652000000007000" at bounding box center [442, 191] width 121 height 36
copy h4 "140652000000007000"
click at [178, 460] on img "" at bounding box center [179, 468] width 16 height 16
checkbox input "true"
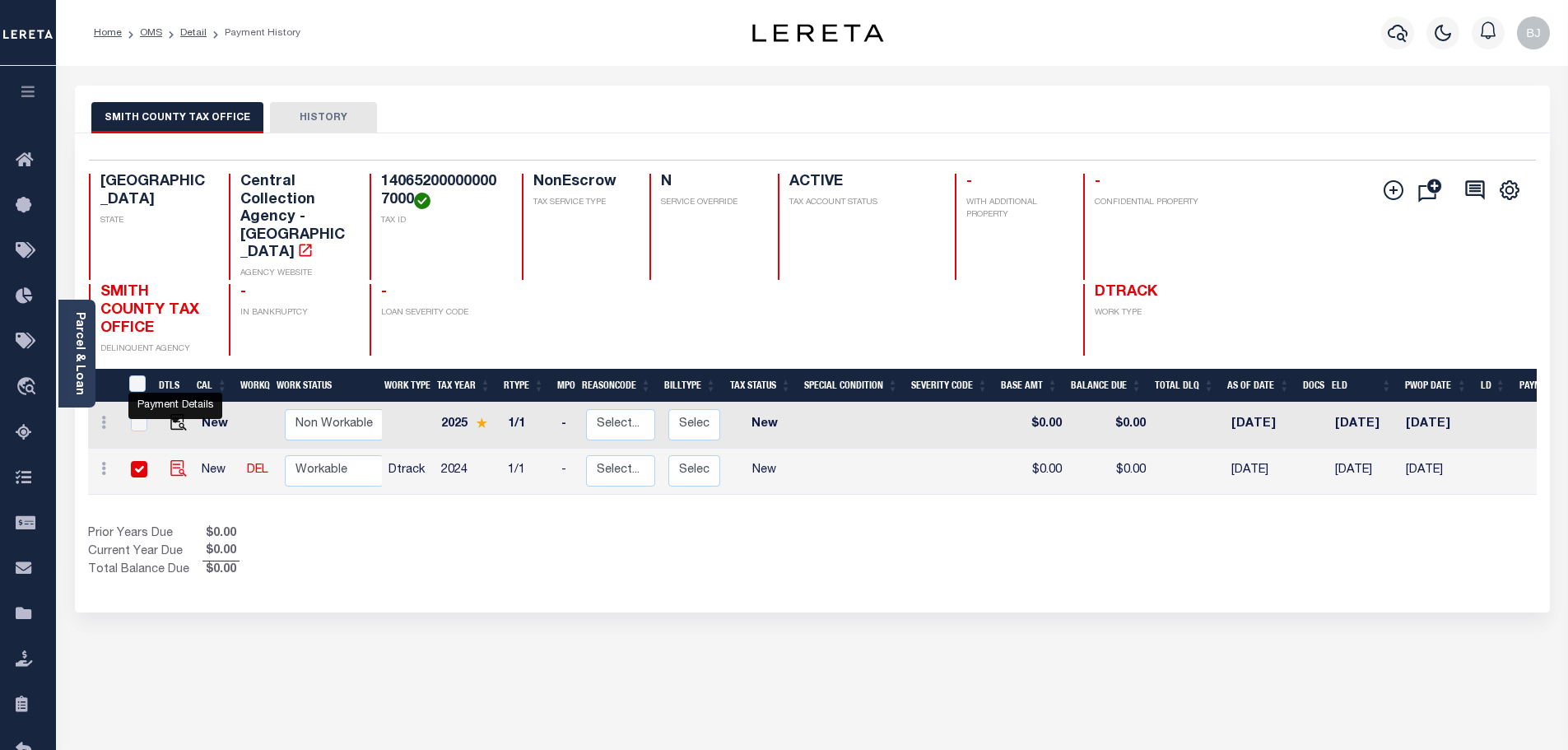
checkbox input "true"
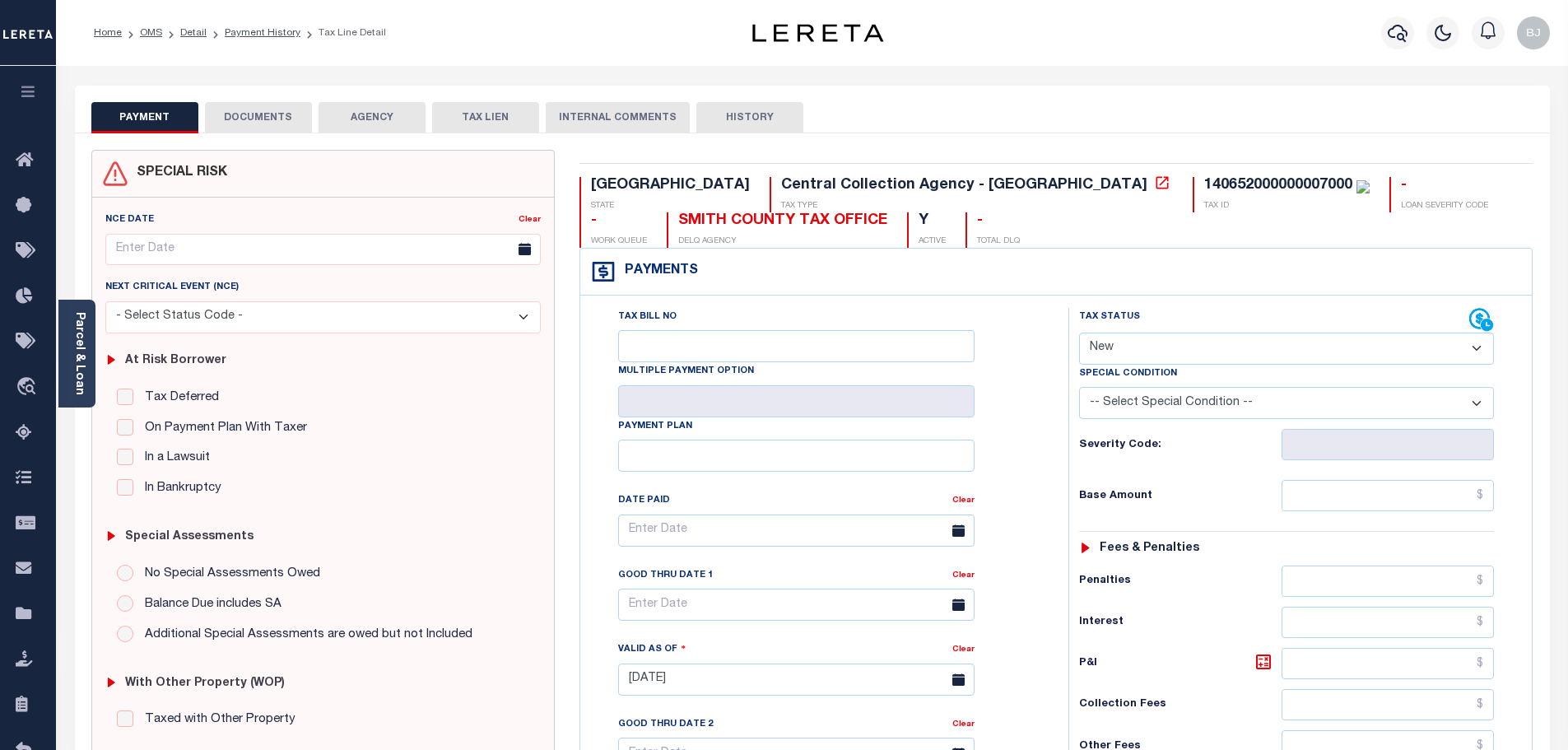
click at [1204, 339] on select "- Select Status Code - Open Due/Unpaid Paid Incomplete No Tax Due Internal Refu…" at bounding box center [1286, 349] width 415 height 32
select select "PYD"
click at [1079, 334] on select "- Select Status Code - Open Due/Unpaid Paid Incomplete No Tax Due Internal Refu…" at bounding box center [1286, 349] width 415 height 32
type input "[DATE]"
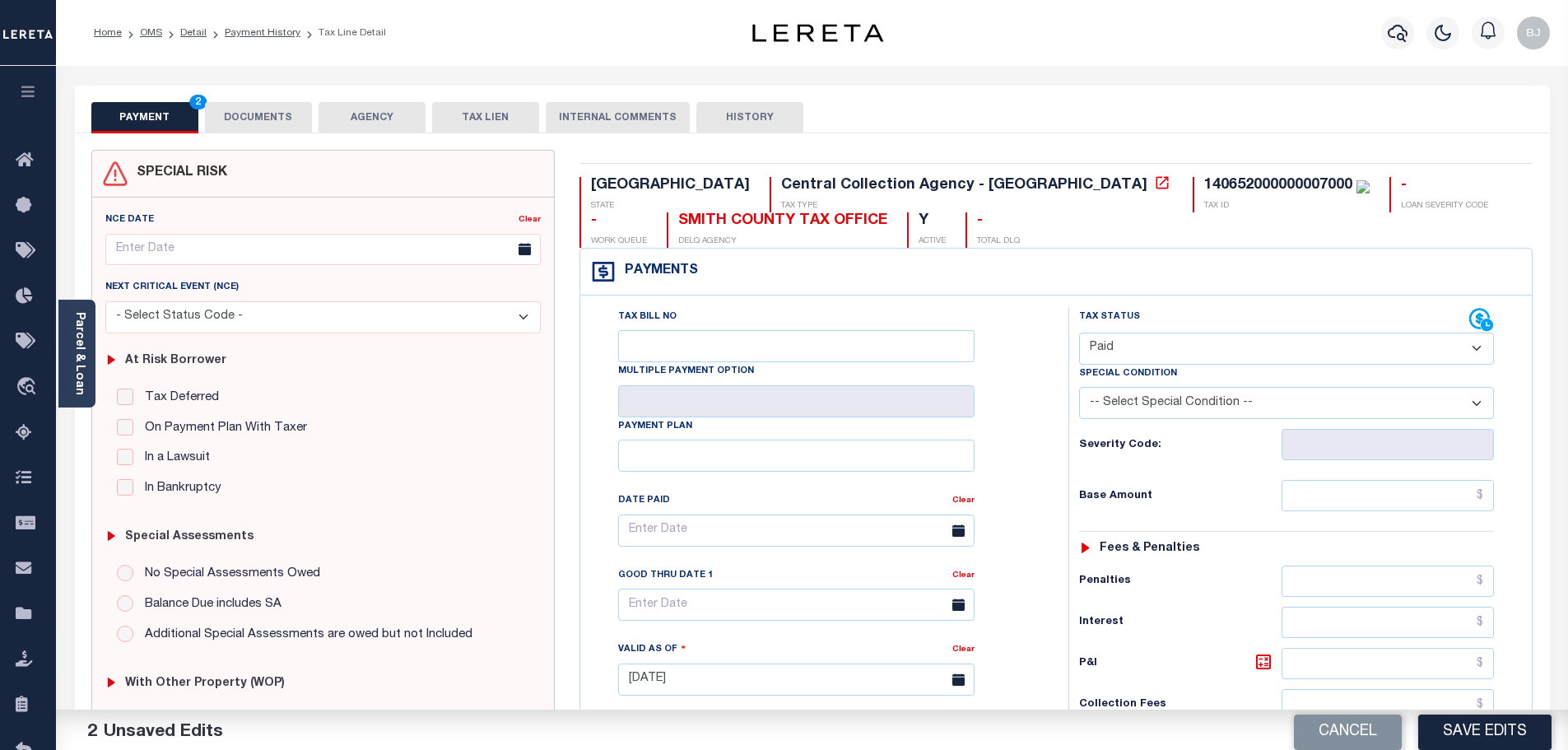
scroll to position [247, 0]
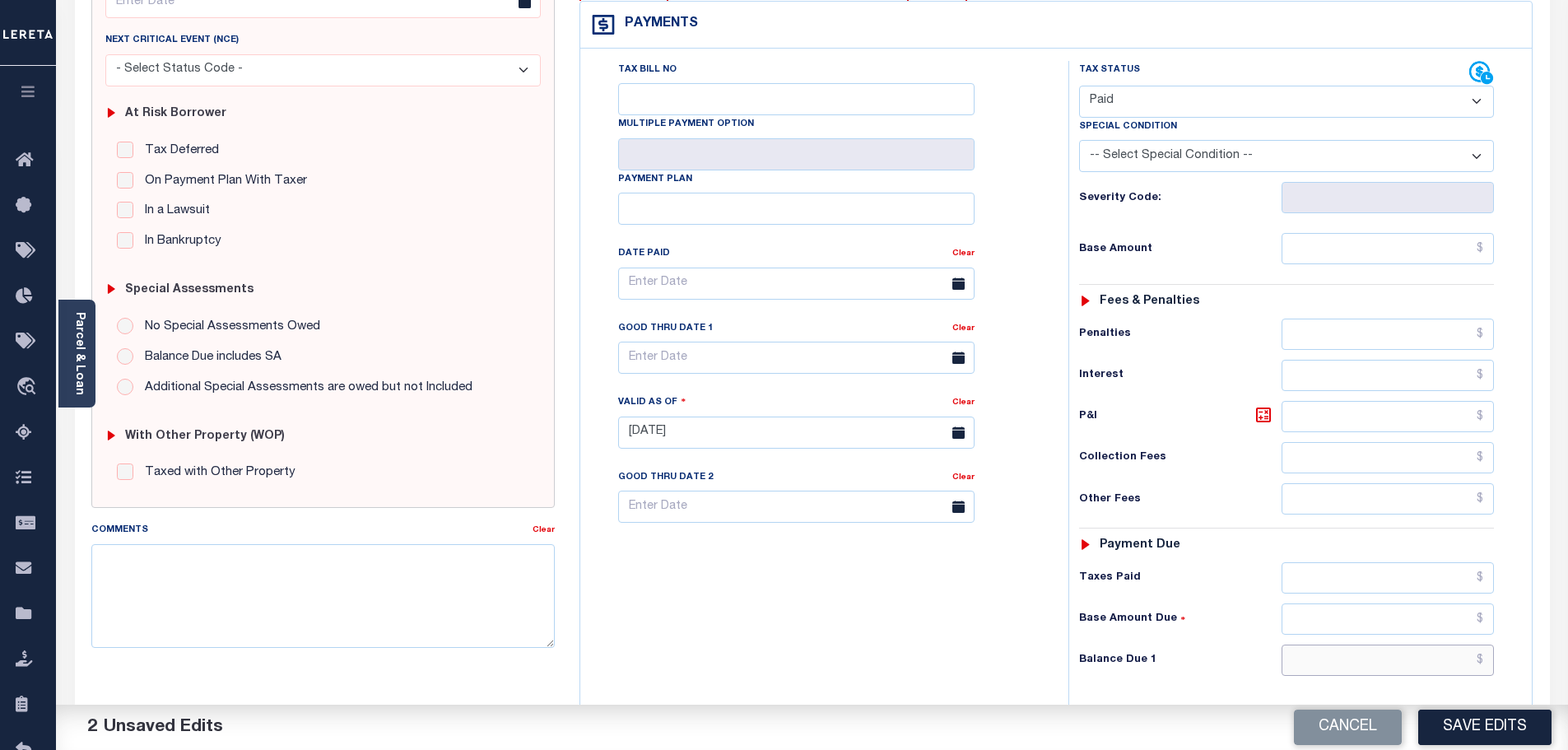
click at [1383, 664] on input "text" at bounding box center [1389, 661] width 213 height 31
type input "$0"
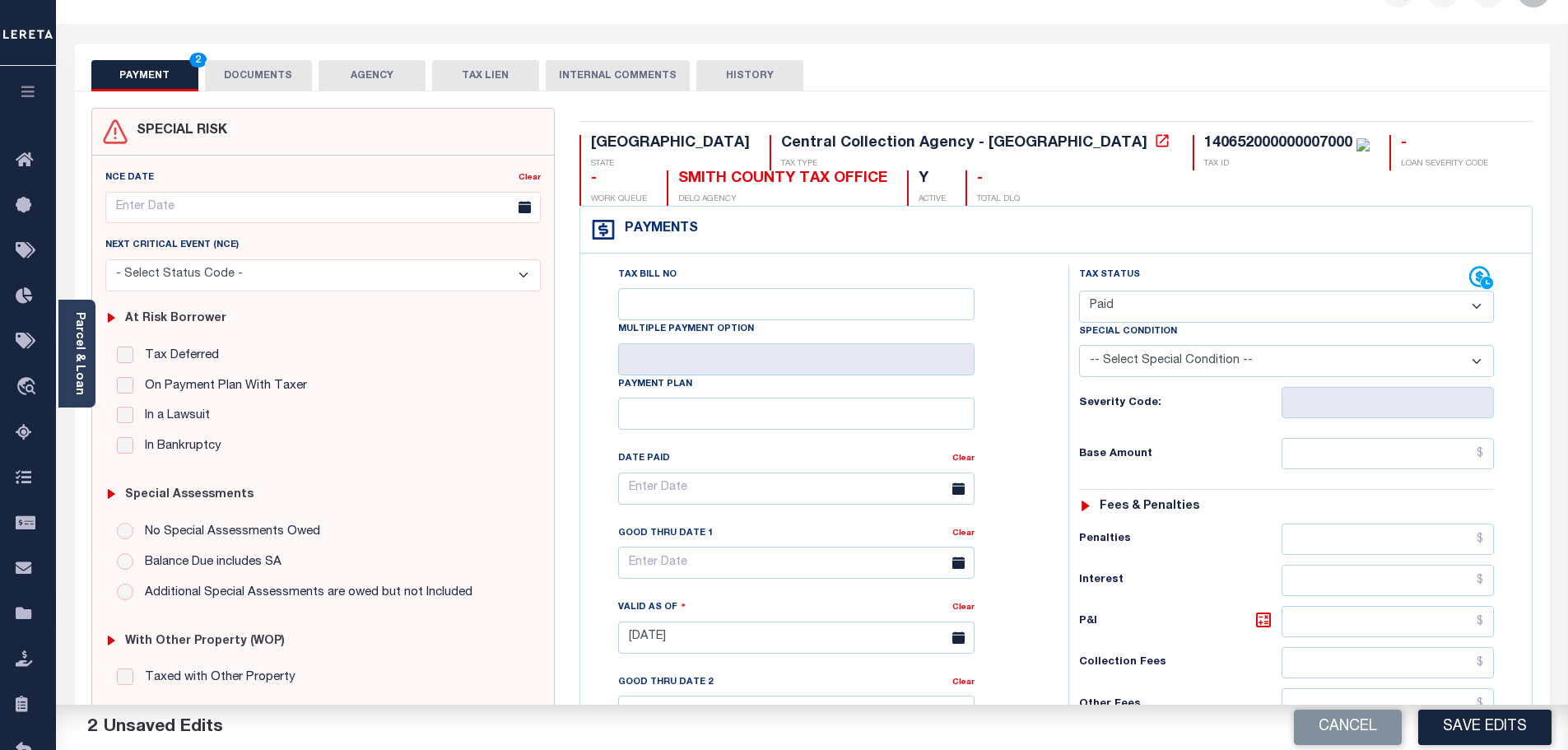
scroll to position [0, 0]
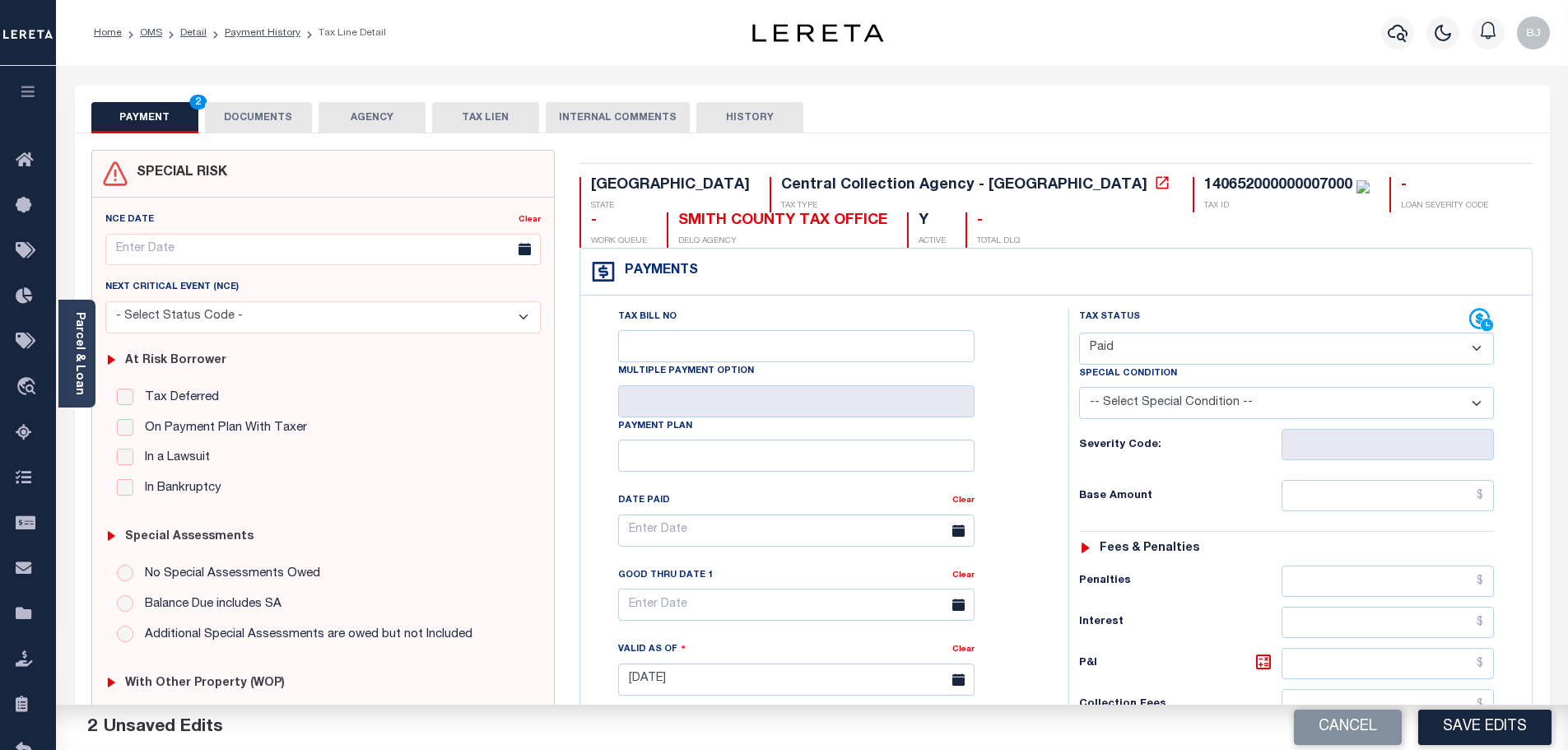
click at [250, 118] on button "DOCUMENTS" at bounding box center [257, 118] width 107 height 31
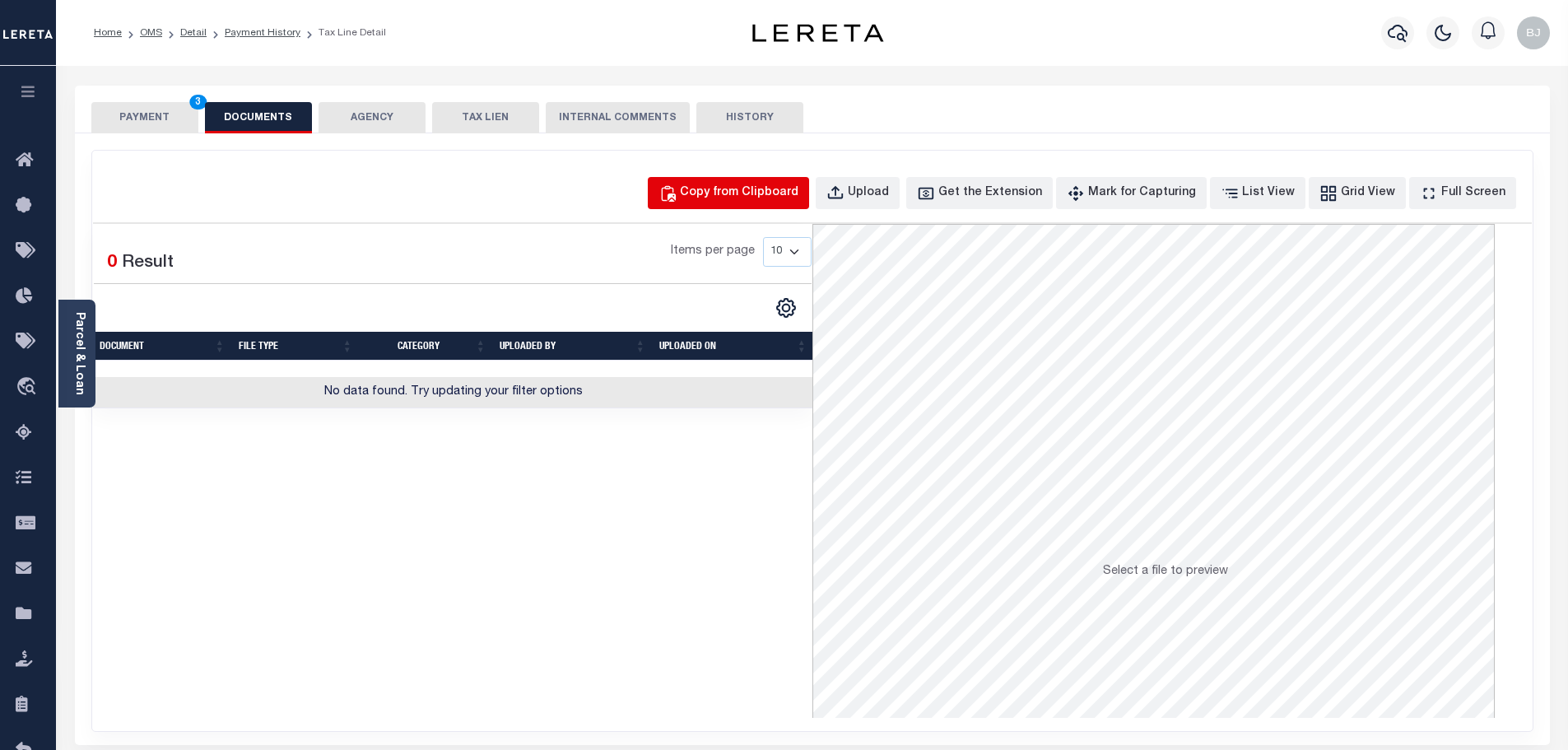
click at [751, 198] on div "Copy from Clipboard" at bounding box center [738, 193] width 119 height 18
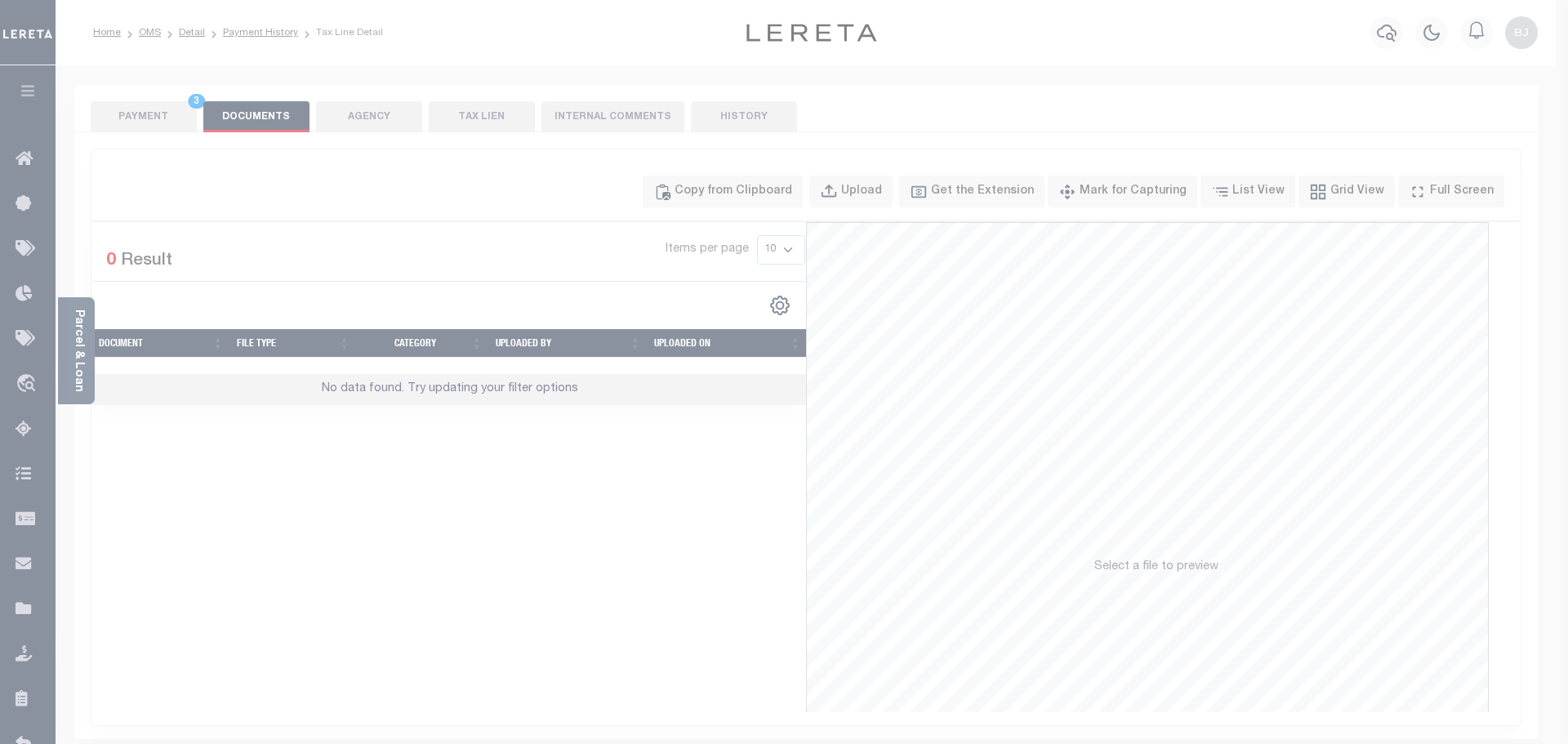
click at [0, 0] on div "Paste copied image or file into this box" at bounding box center [0, 0] width 0 height 0
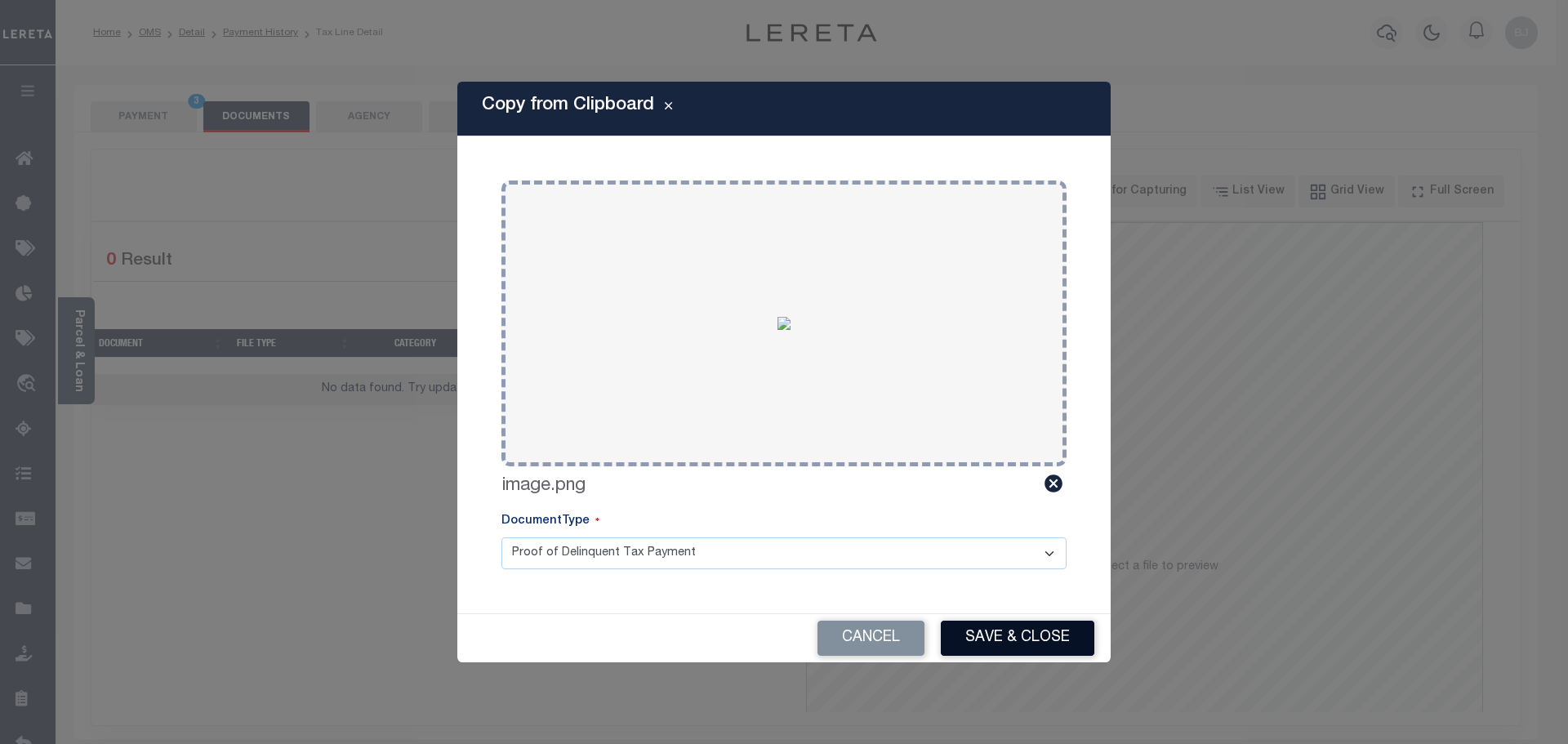
click at [1033, 621] on button "Save & Close" at bounding box center [1018, 638] width 154 height 35
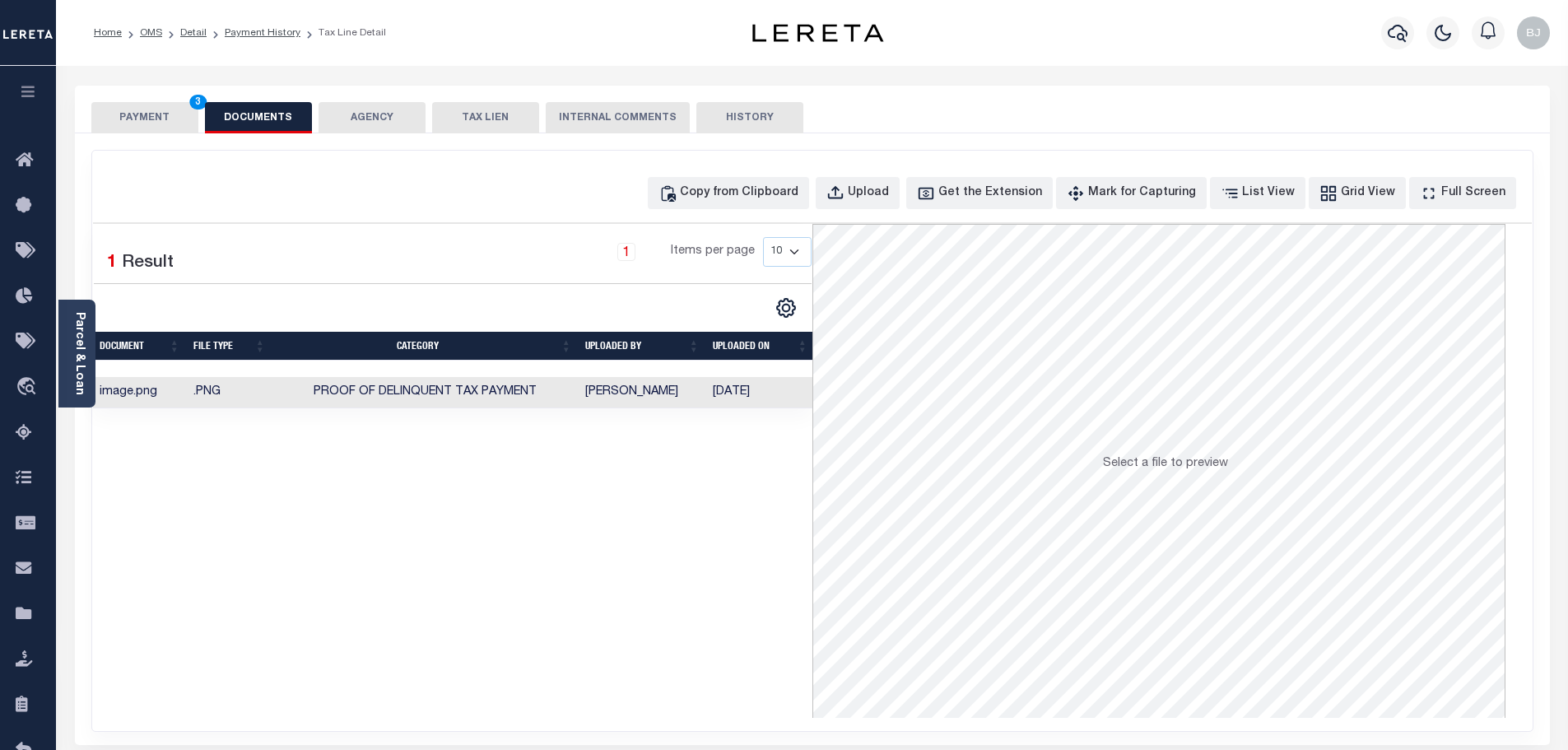
click at [200, 139] on div "SPECIAL RISK NCE Date Clear" at bounding box center [812, 440] width 1475 height 612
click at [153, 112] on button "PAYMENT 3" at bounding box center [144, 118] width 107 height 31
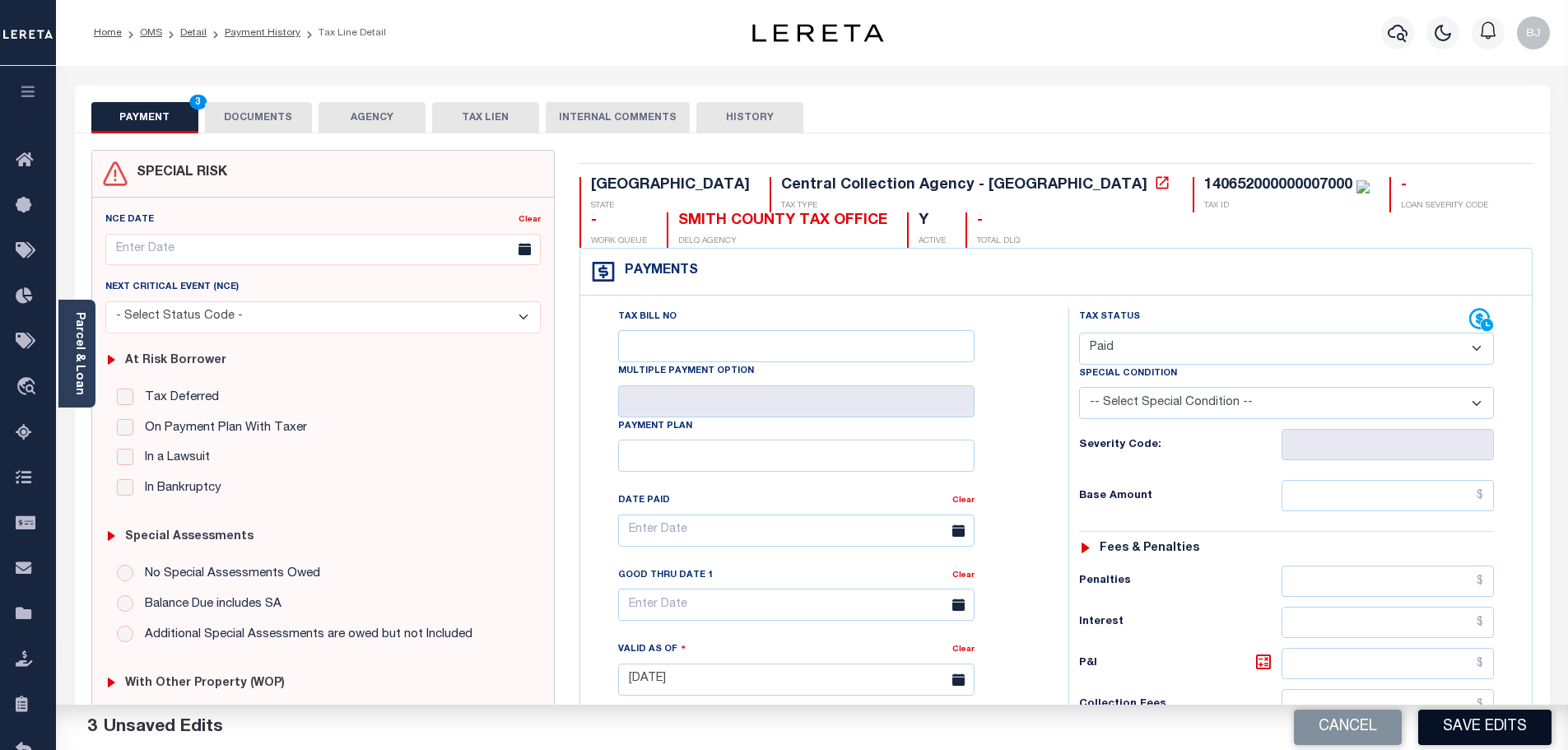
click at [1511, 727] on button "Save Edits" at bounding box center [1485, 727] width 133 height 36
checkbox input "false"
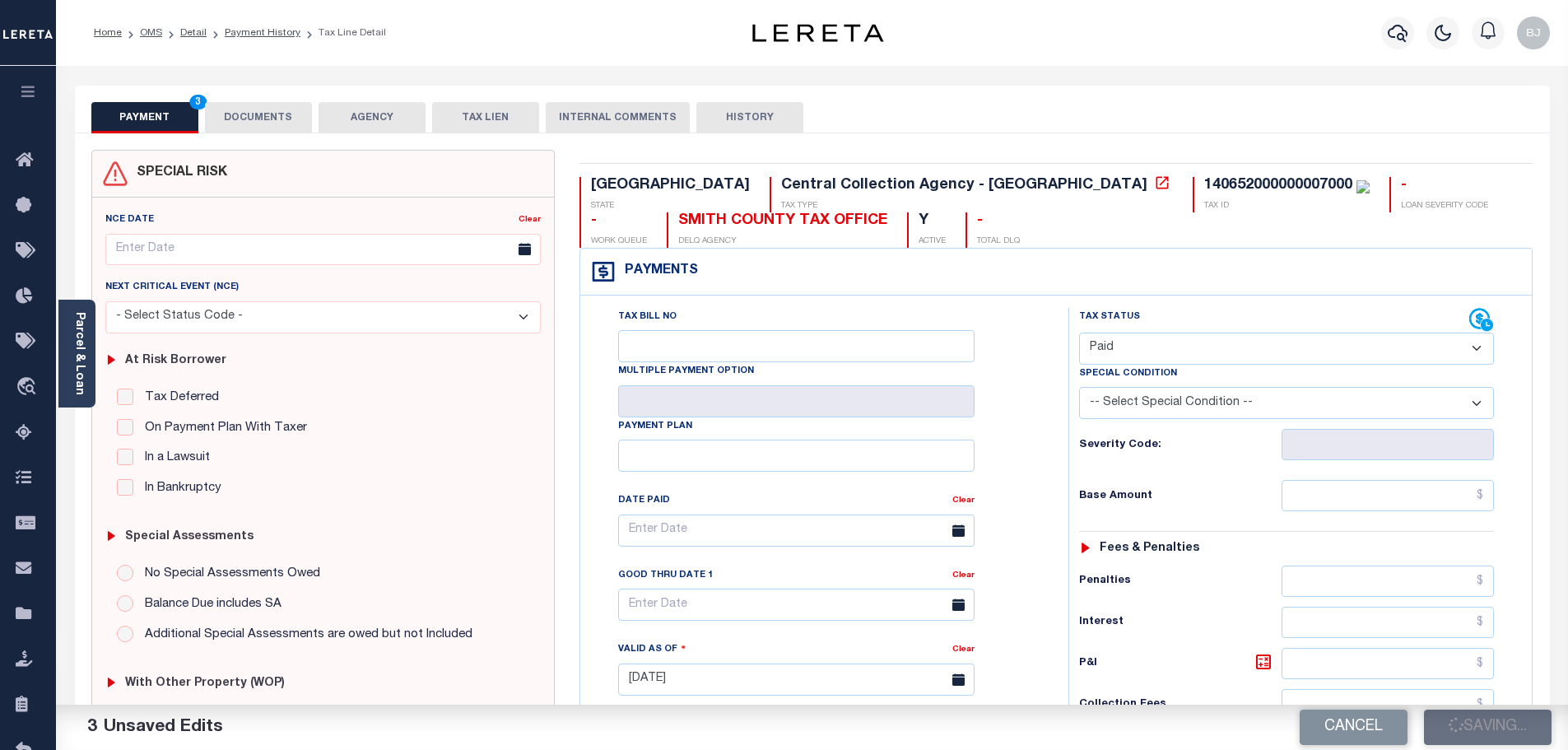
type input "$0"
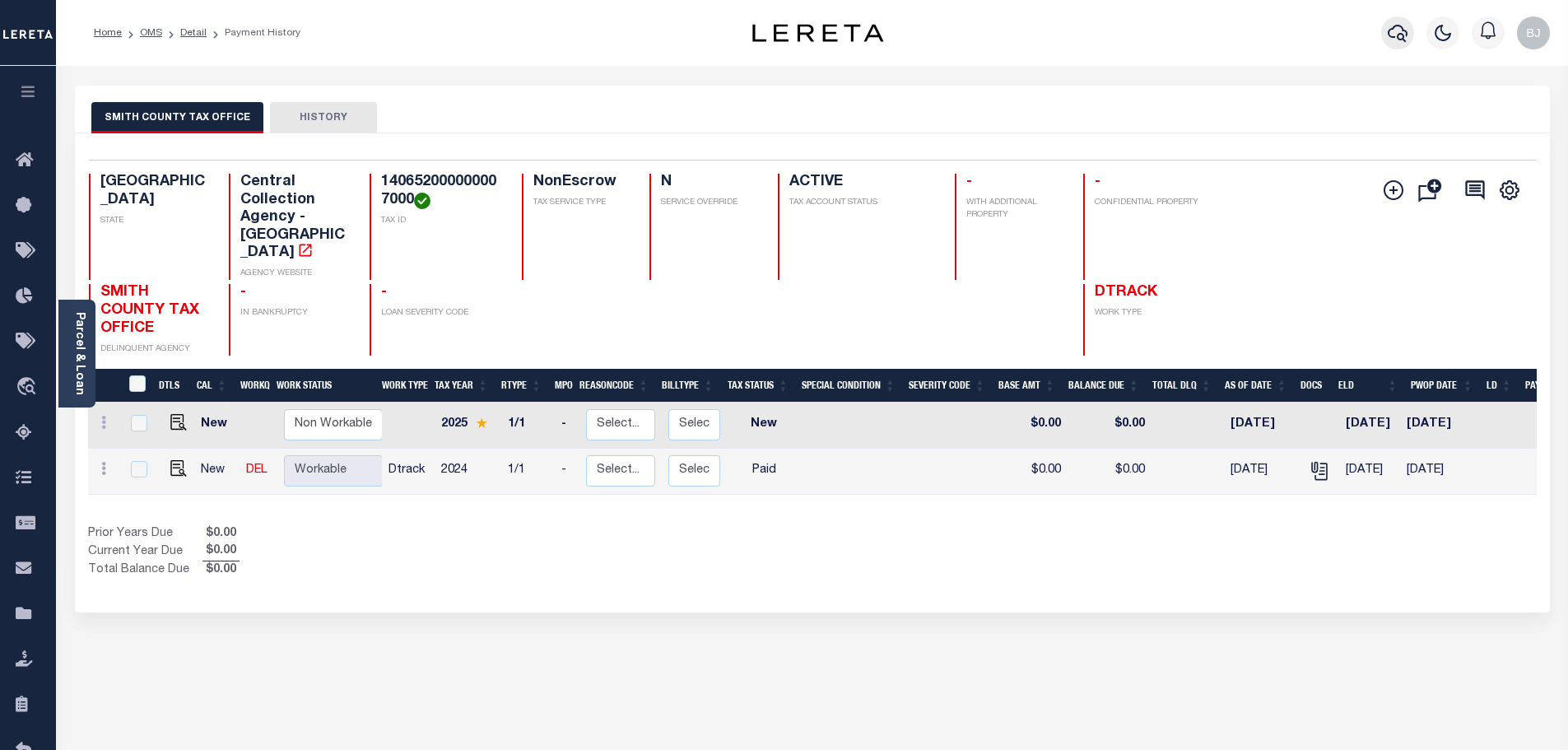
click at [1406, 31] on icon "button" at bounding box center [1397, 33] width 20 height 20
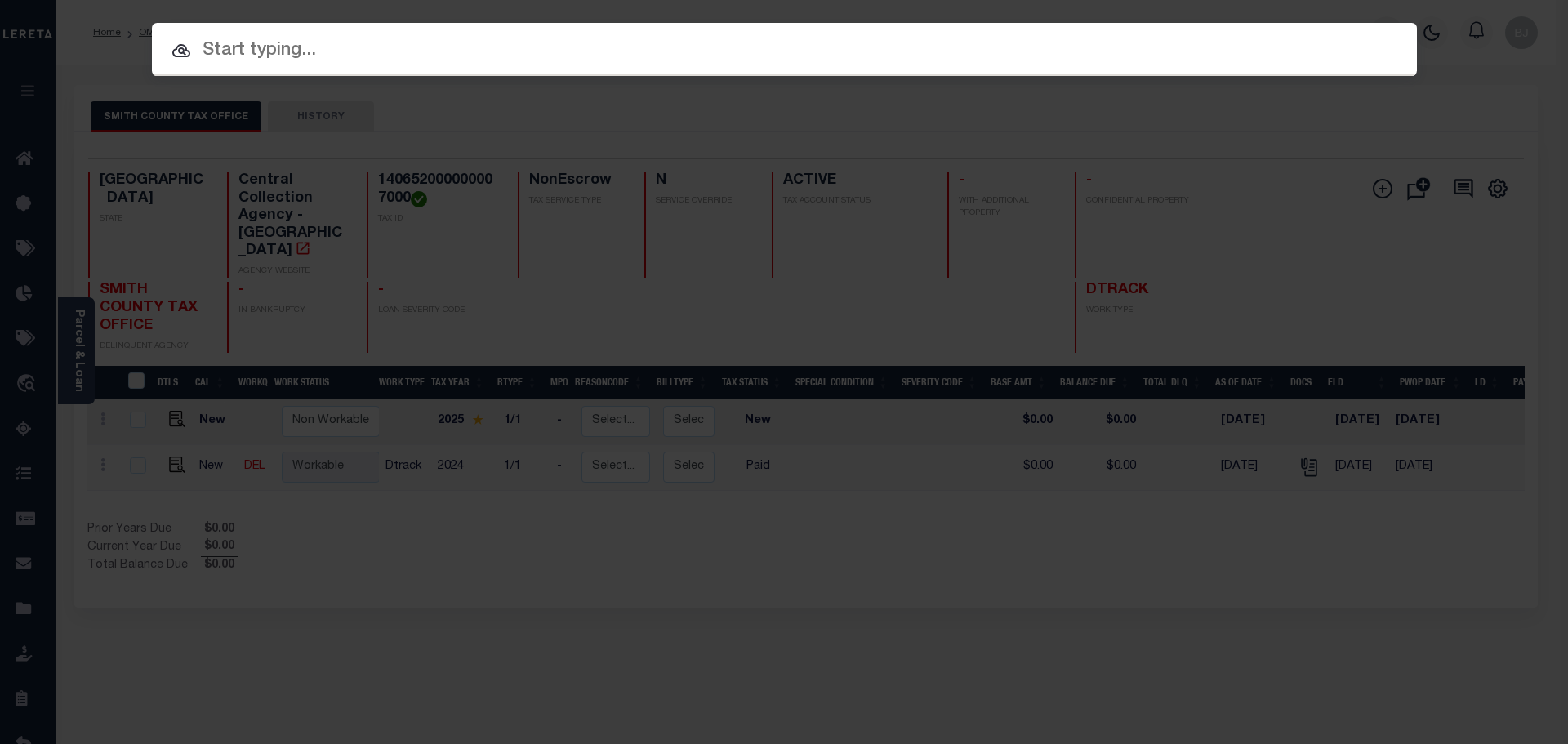
click at [723, 52] on input "text" at bounding box center [784, 51] width 1265 height 28
paste input "30006241"
type input "30006241"
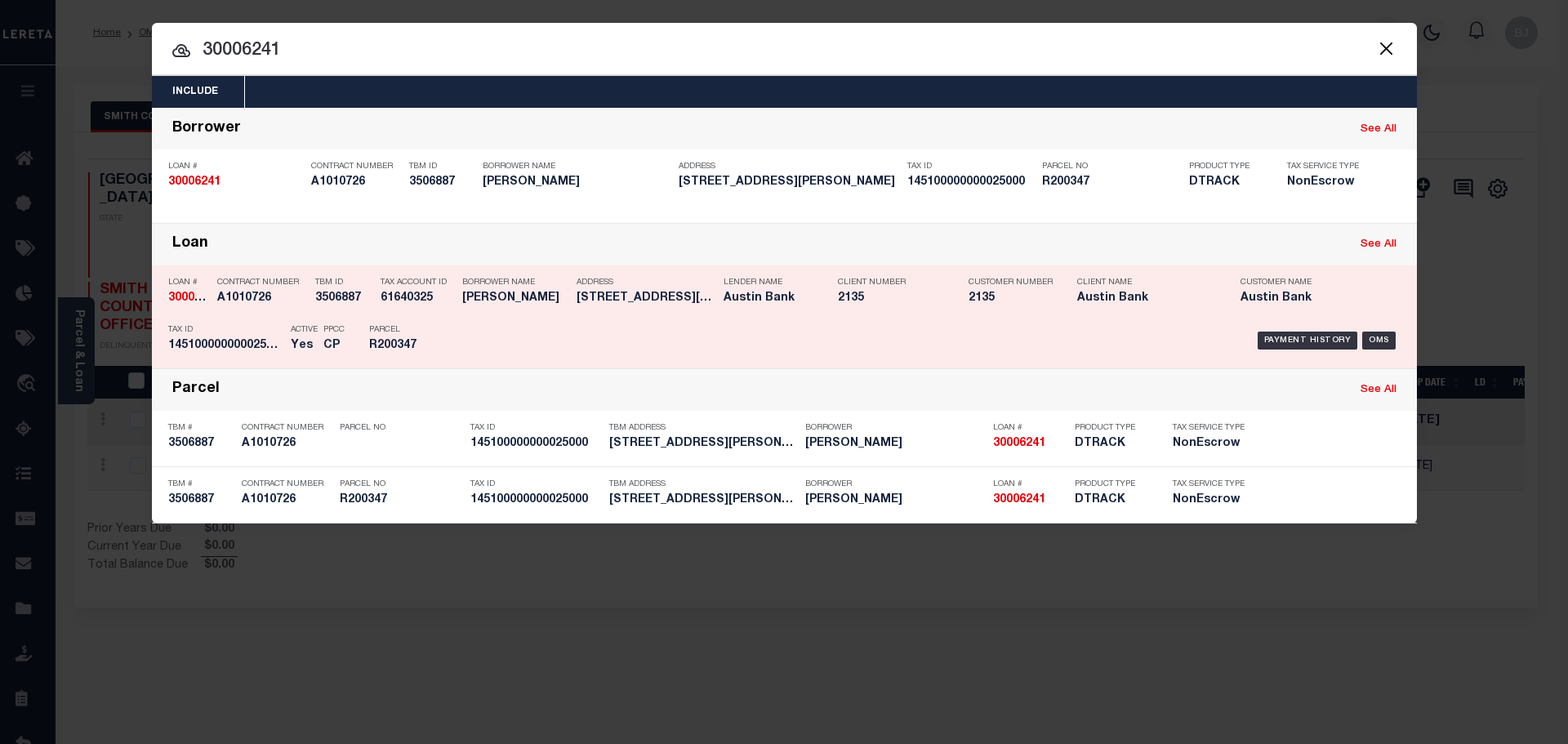
click at [423, 325] on div "Parcel R200347" at bounding box center [405, 340] width 73 height 47
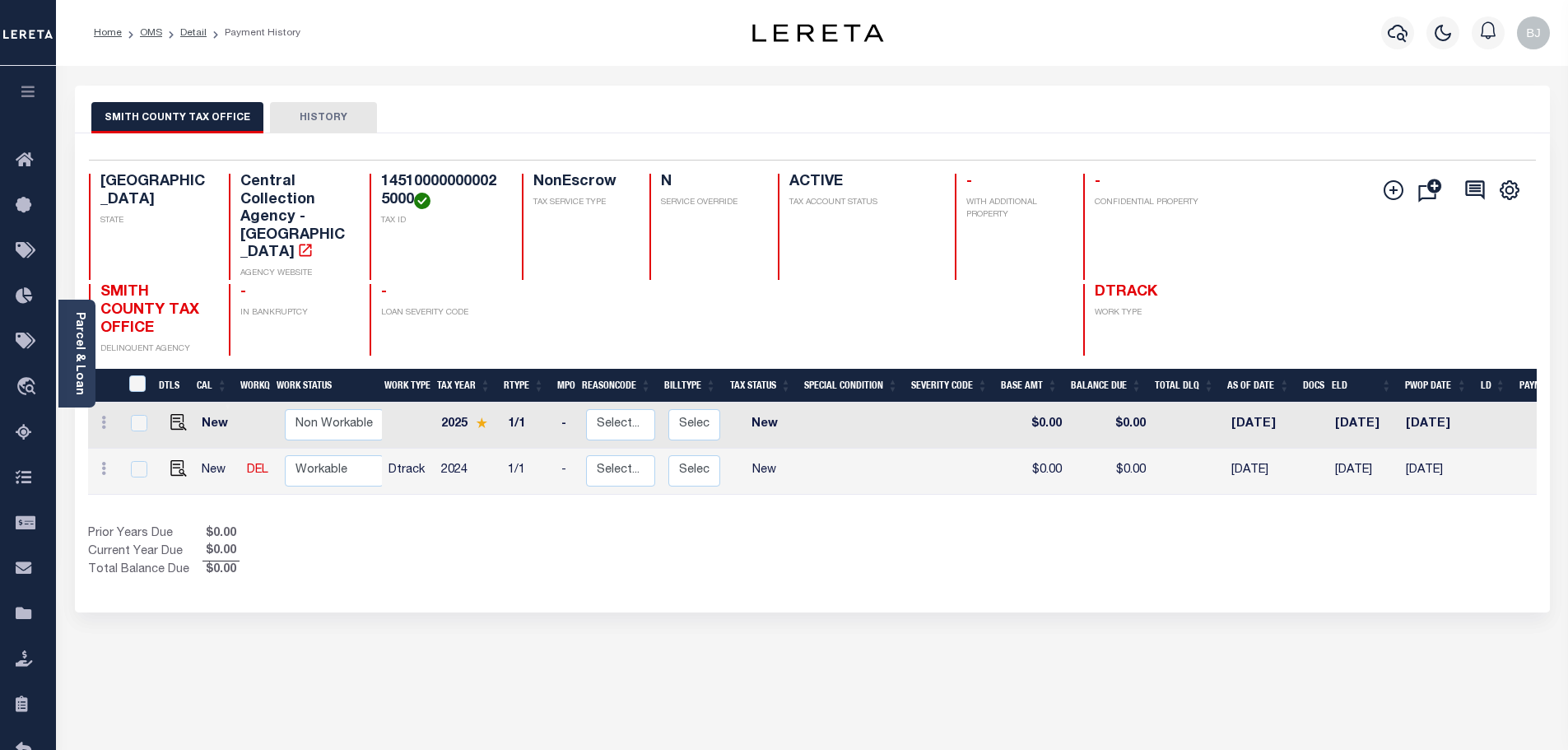
click at [418, 179] on h4 "145100000000025000" at bounding box center [442, 191] width 121 height 36
copy h4 "145100000000025000"
click at [172, 460] on img "" at bounding box center [179, 468] width 16 height 16
checkbox input "true"
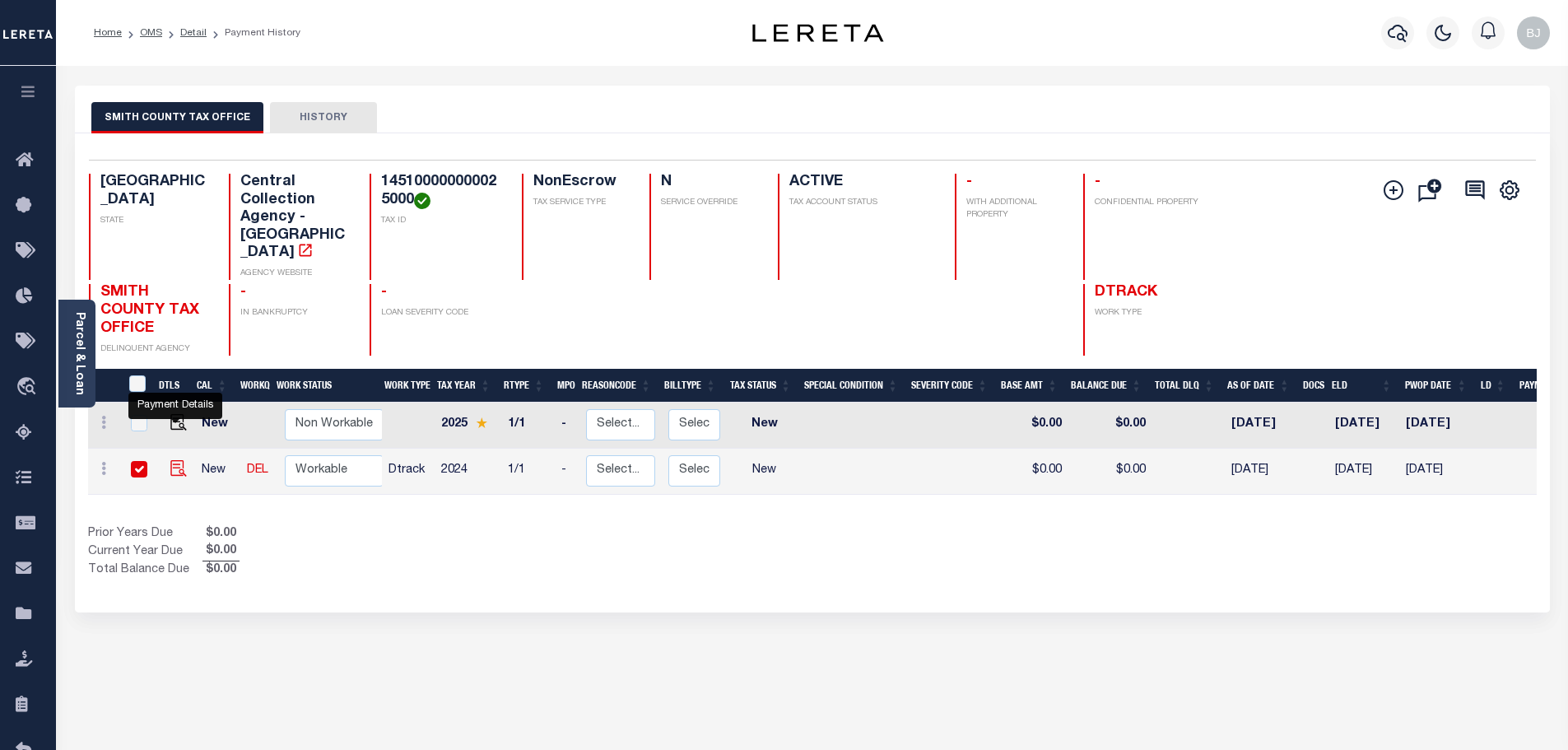
checkbox input "true"
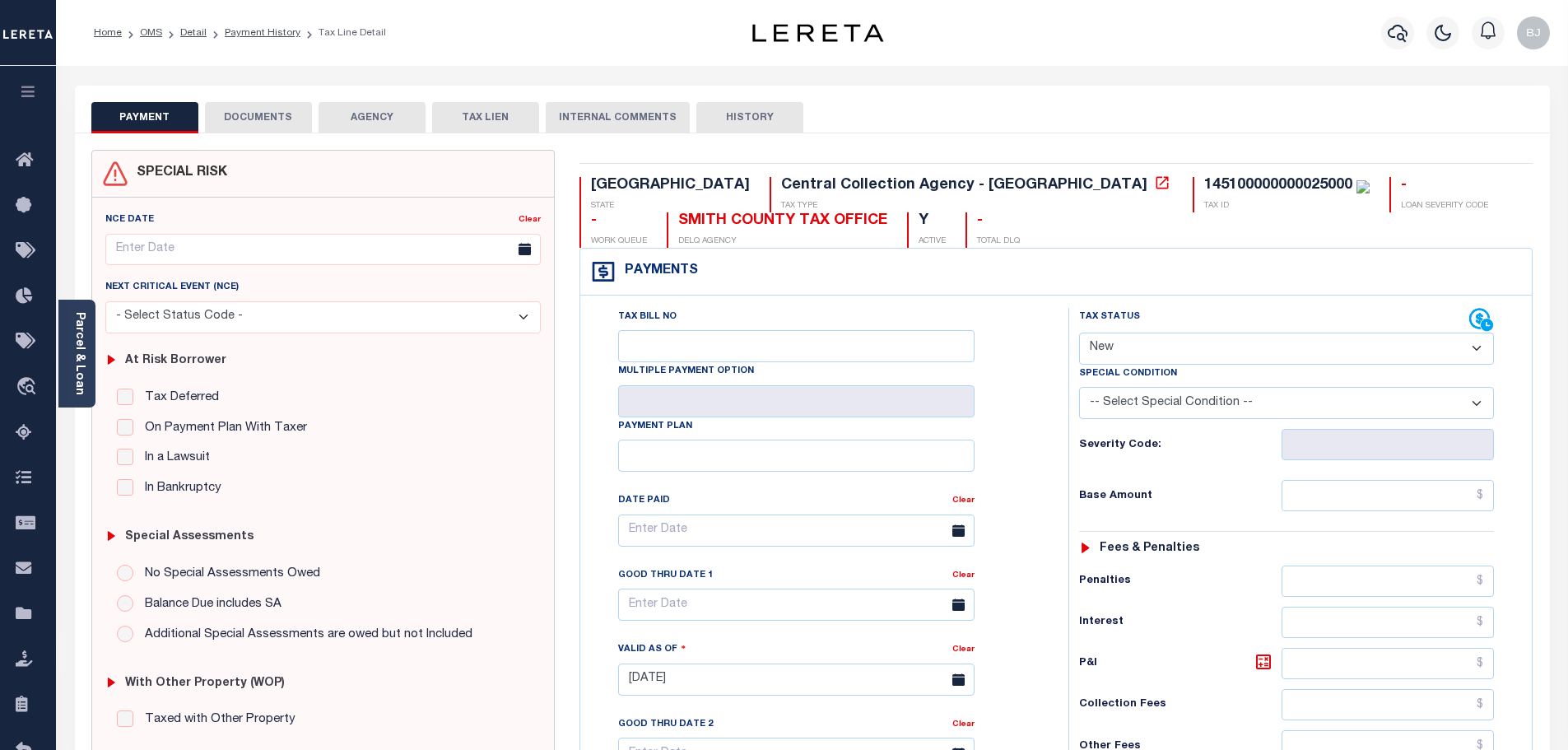
click at [1204, 178] on div "145100000000025000" at bounding box center [1278, 185] width 148 height 15
copy div "145100000000025000"
click at [1157, 353] on select "- Select Status Code - Open Due/Unpaid Paid Incomplete No Tax Due Internal Refu…" at bounding box center [1286, 349] width 415 height 32
select select "PYD"
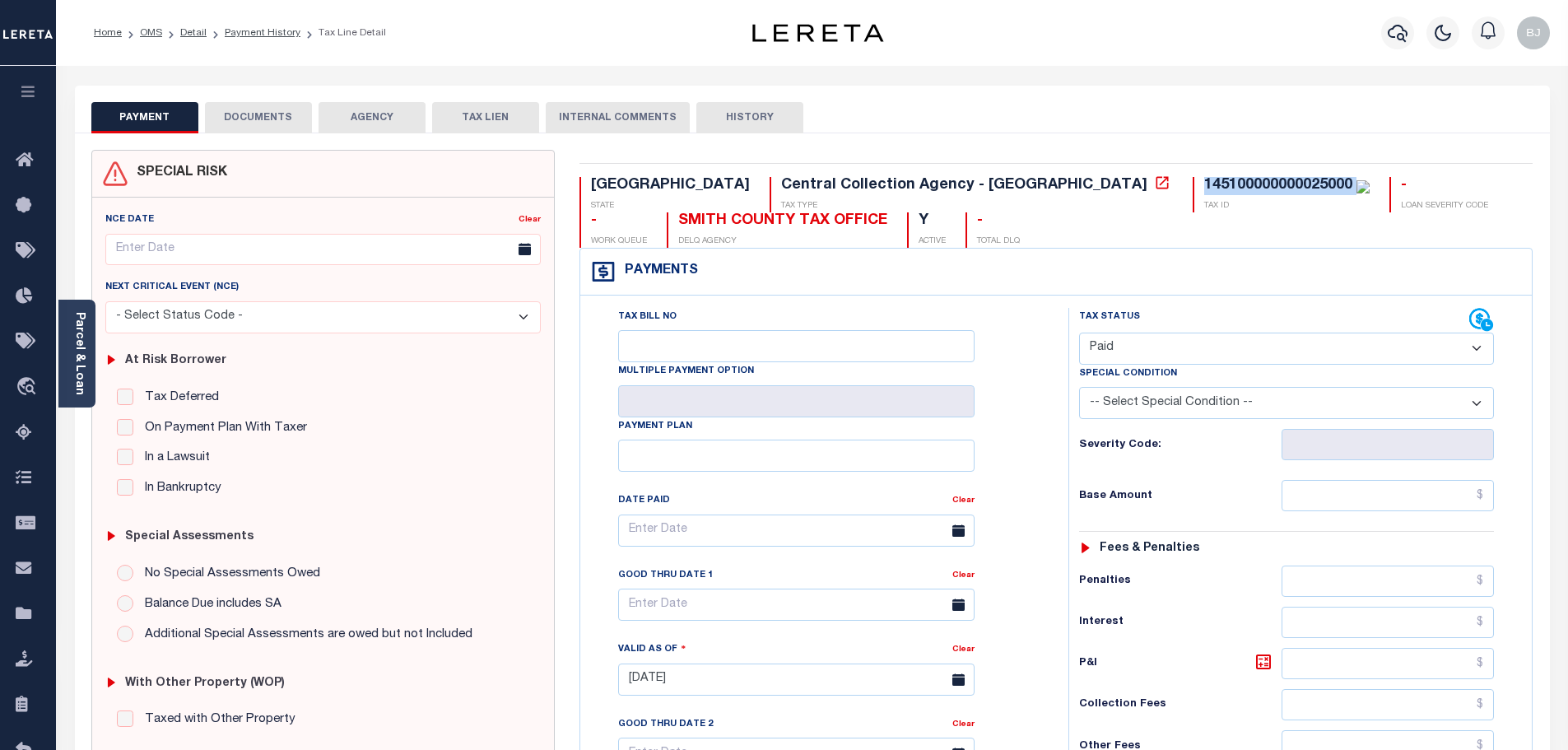
click at [1079, 334] on select "- Select Status Code - Open Due/Unpaid Paid Incomplete No Tax Due Internal Refu…" at bounding box center [1286, 349] width 415 height 32
type input "09/05/2025"
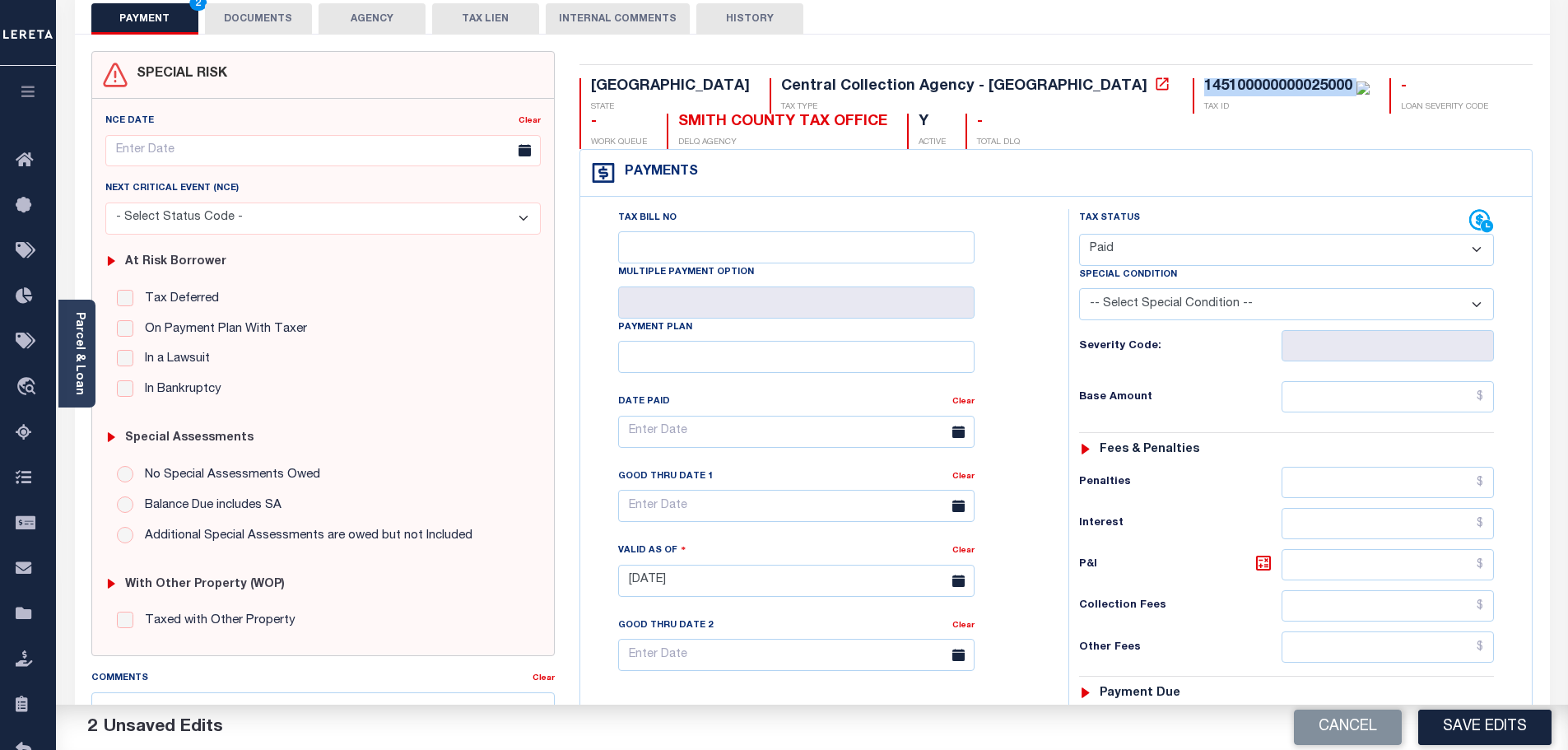
scroll to position [247, 0]
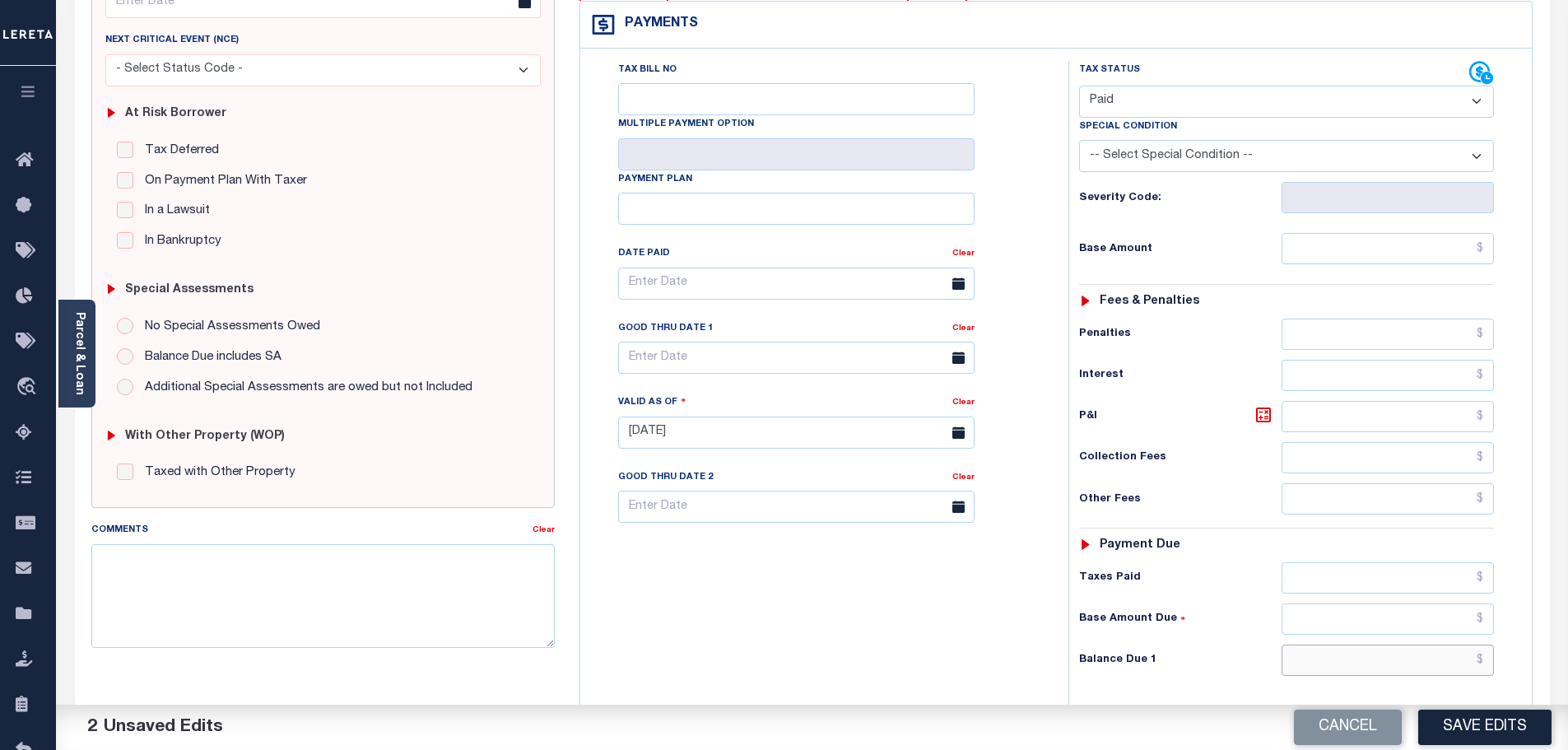
click at [1365, 654] on input "text" at bounding box center [1389, 661] width 213 height 31
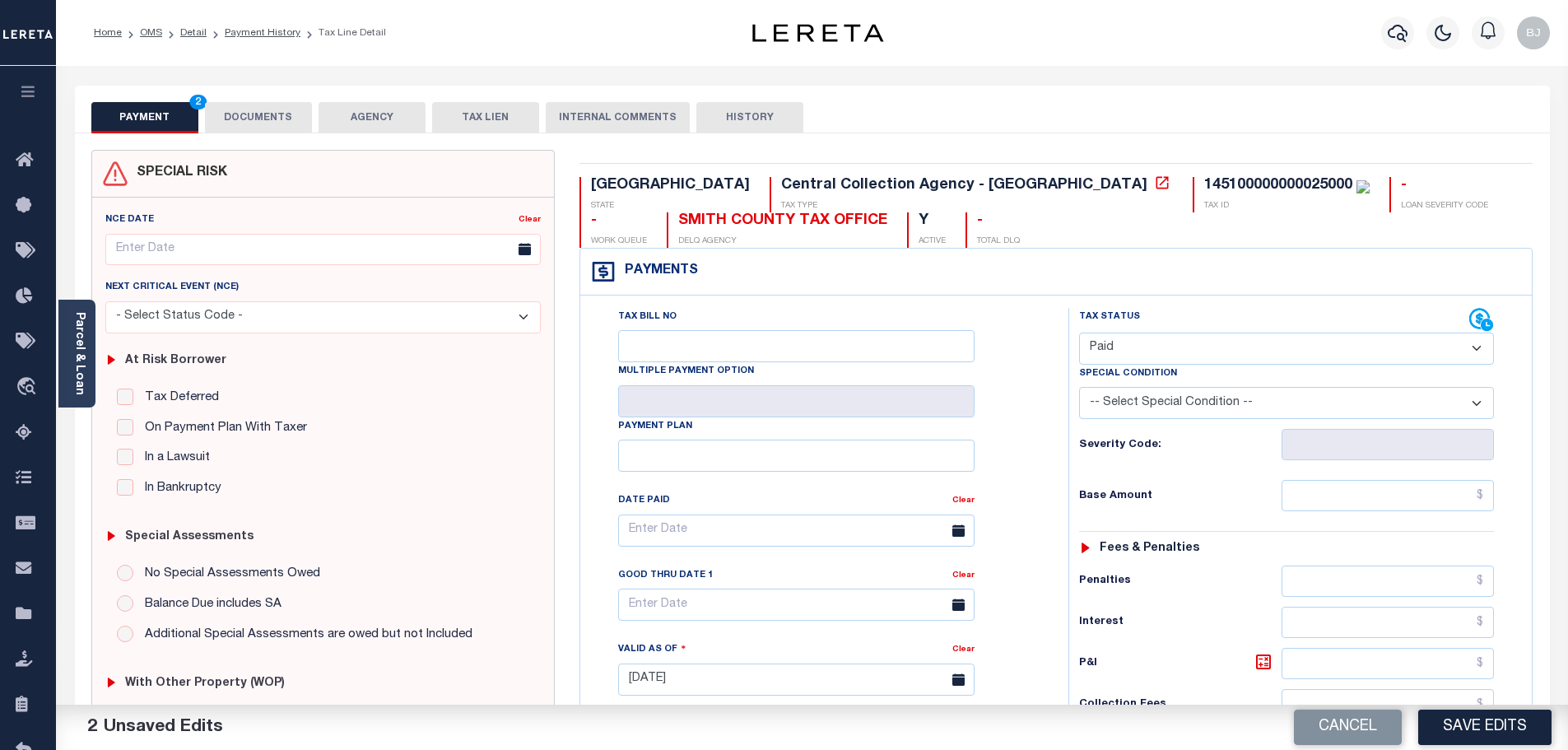
type input "$0.00"
click at [273, 132] on button "DOCUMENTS" at bounding box center [257, 118] width 107 height 31
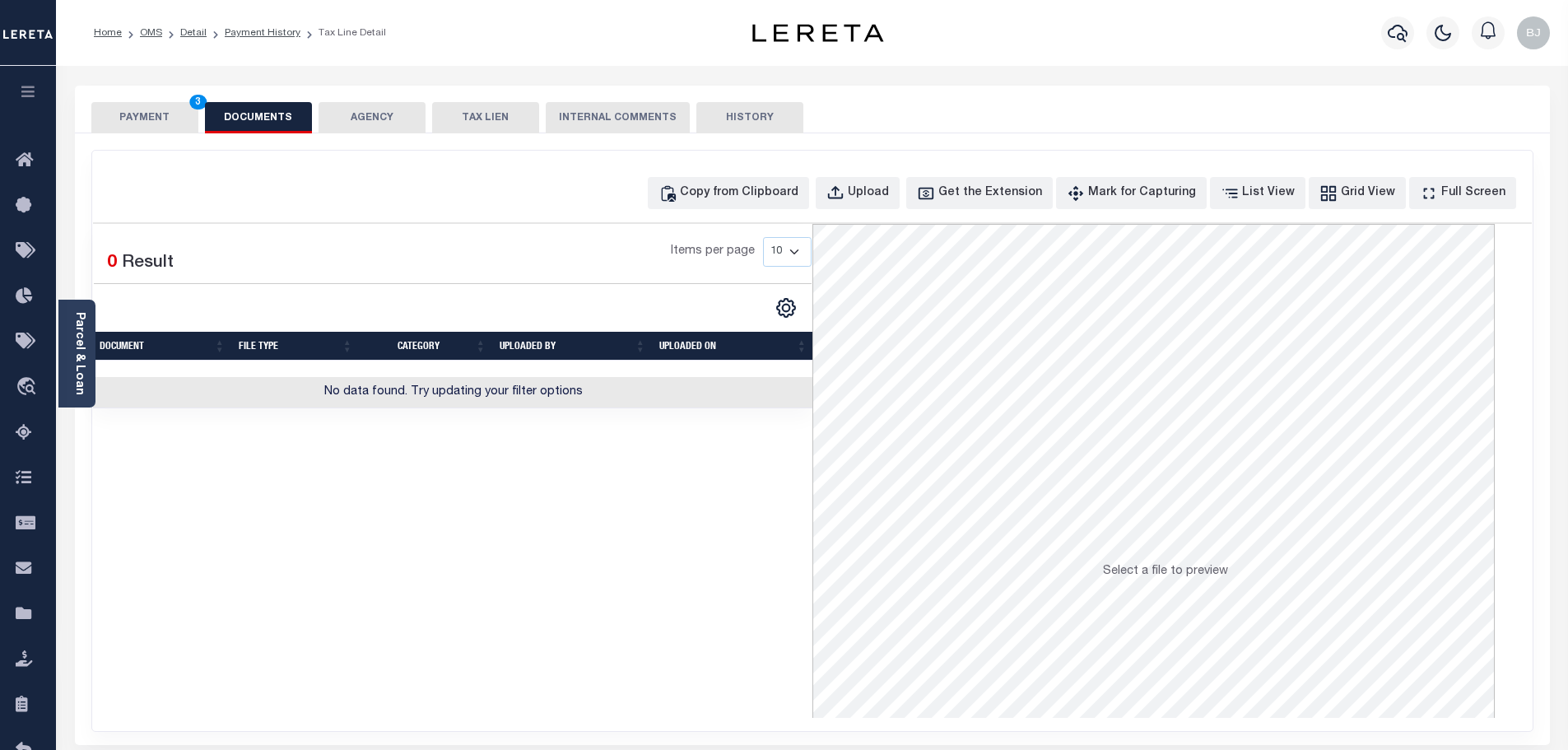
click at [760, 171] on div "Copy from Clipboard Upload Get the Extension Mark for Capturing Got it List Vie…" at bounding box center [812, 441] width 1441 height 581
click at [775, 192] on div "Copy from Clipboard" at bounding box center [738, 193] width 119 height 18
select select "POP"
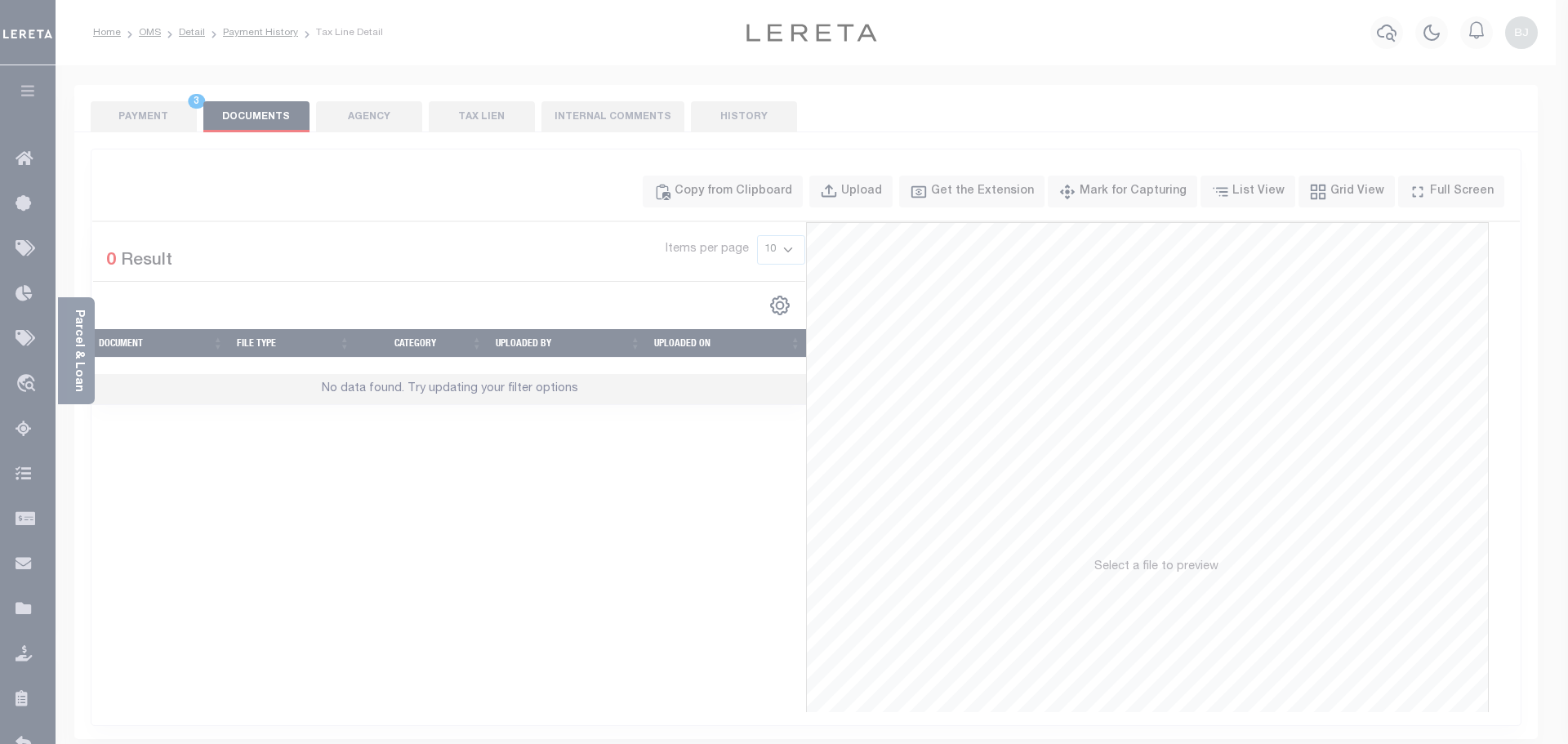
drag, startPoint x: 859, startPoint y: 309, endPoint x: 889, endPoint y: 366, distance: 64.4
click at [0, 0] on label "Paste copied image or file into this box" at bounding box center [0, 0] width 0 height 0
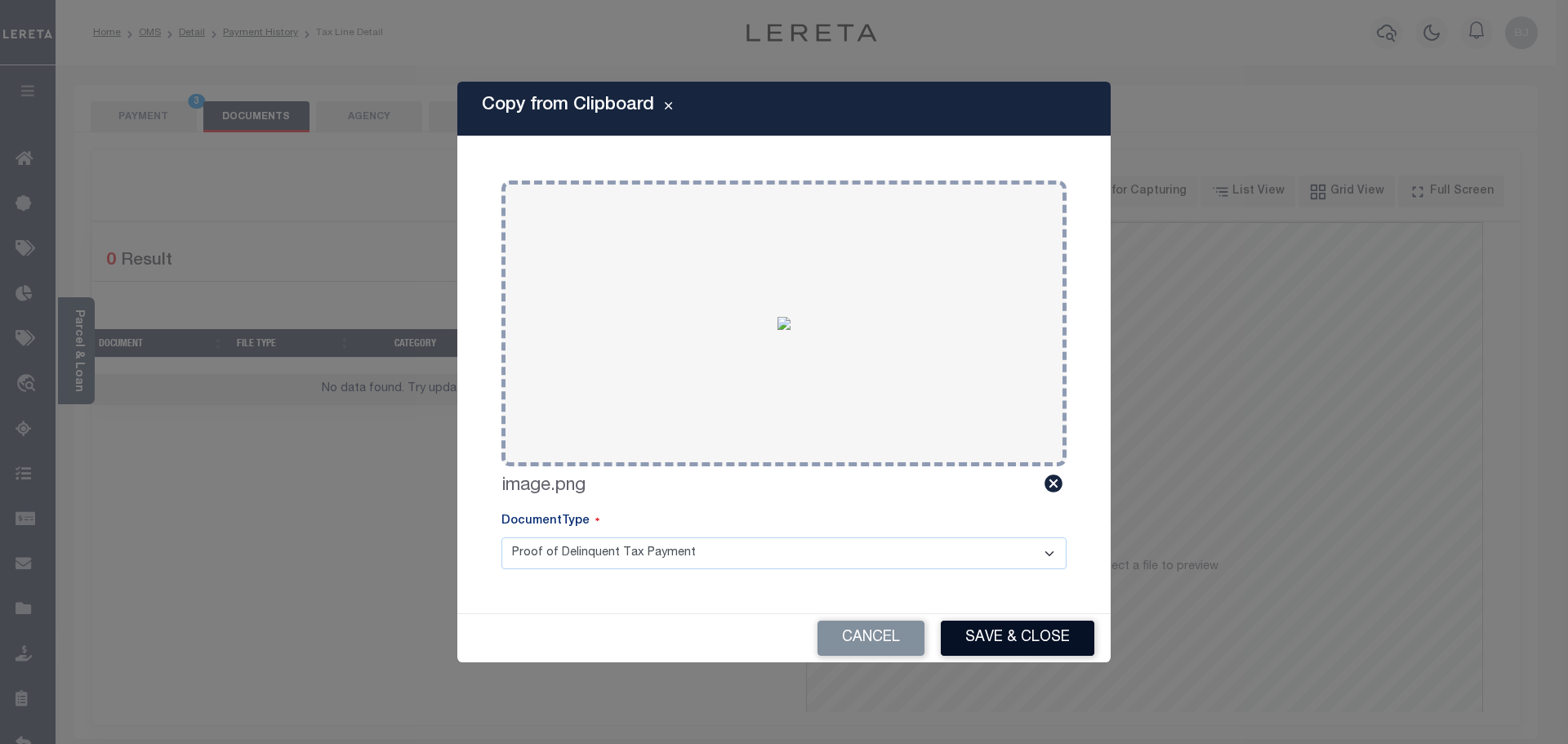
click at [1025, 625] on button "Save & Close" at bounding box center [1018, 638] width 154 height 35
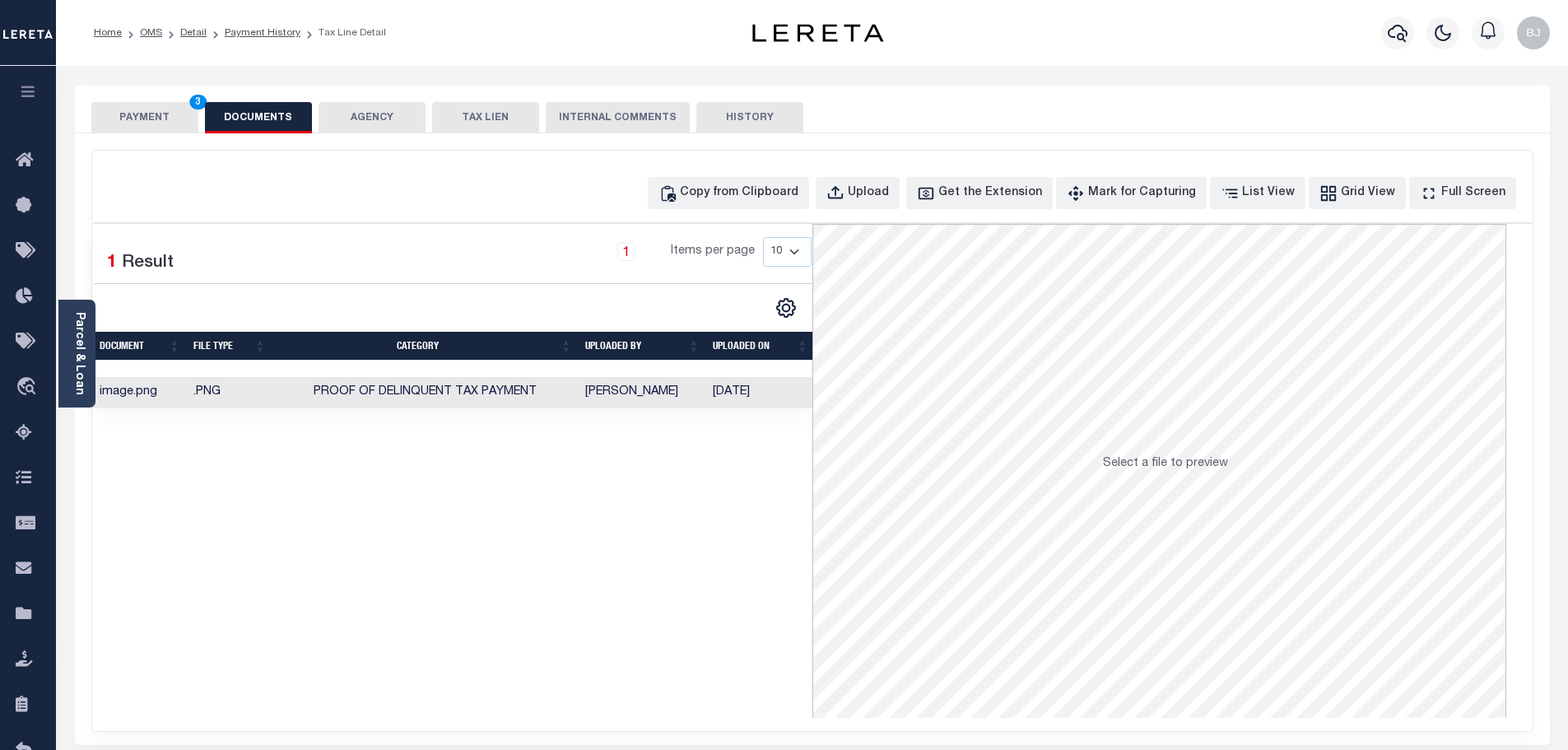
click at [127, 89] on div "PAYMENT 3 DOCUMENTS AGENCY DELINQUENT PAYEE TAX LIEN" at bounding box center [812, 109] width 1475 height 48
click at [170, 129] on button "PAYMENT 3" at bounding box center [144, 118] width 107 height 31
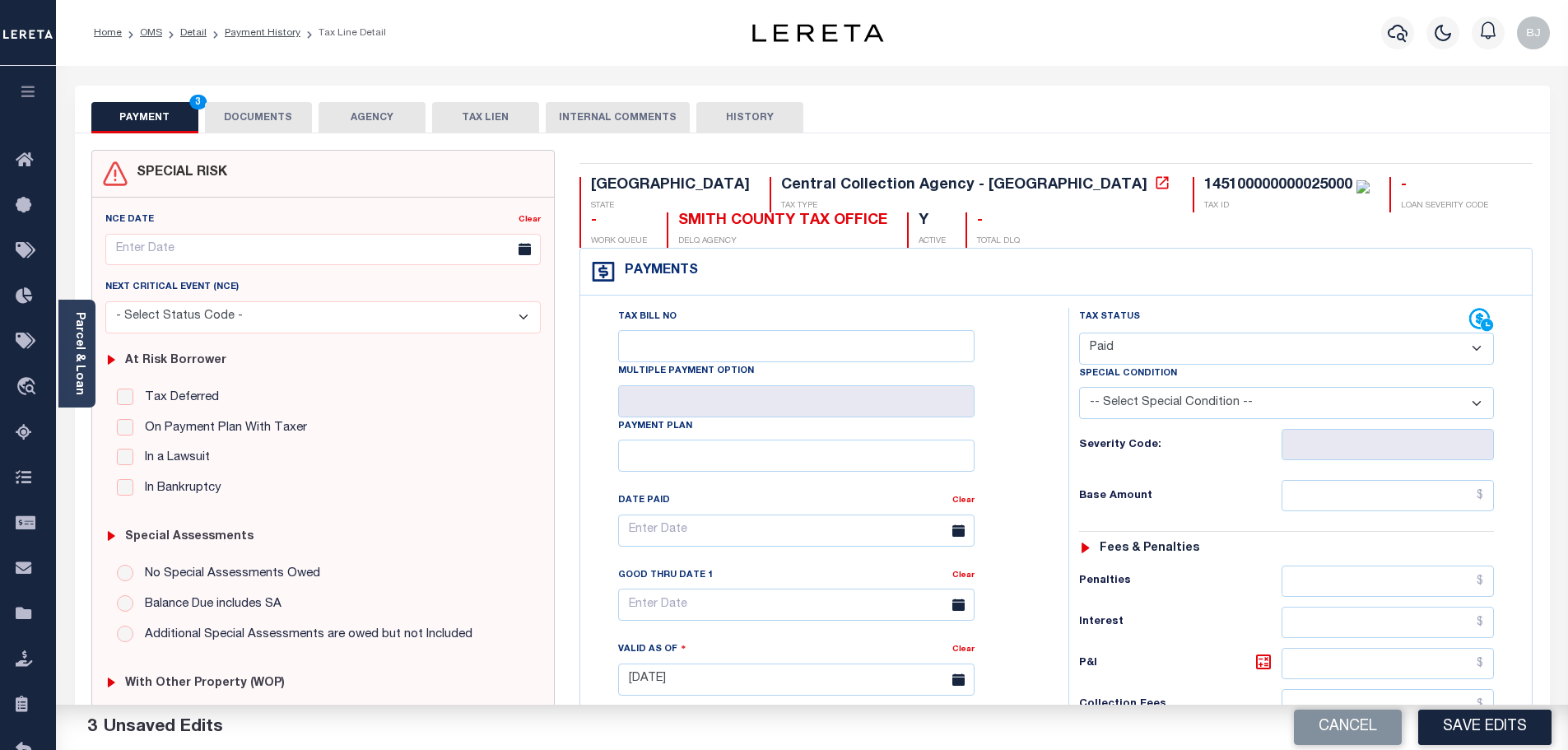
click at [1480, 705] on div "Cancel Save Edits" at bounding box center [1190, 727] width 757 height 46
click at [1484, 717] on button "Save Edits" at bounding box center [1485, 727] width 133 height 36
checkbox input "false"
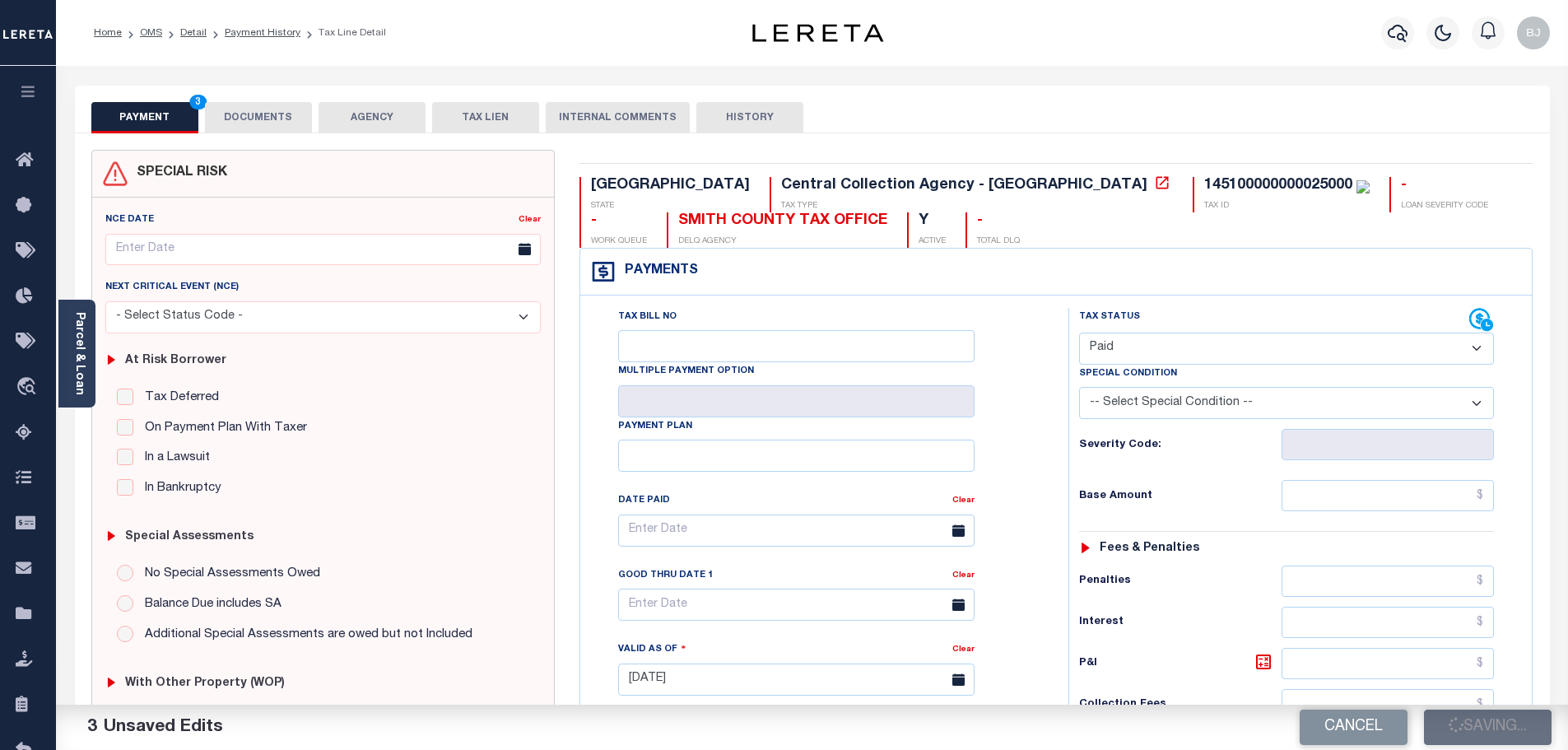
checkbox input "false"
type input "$0"
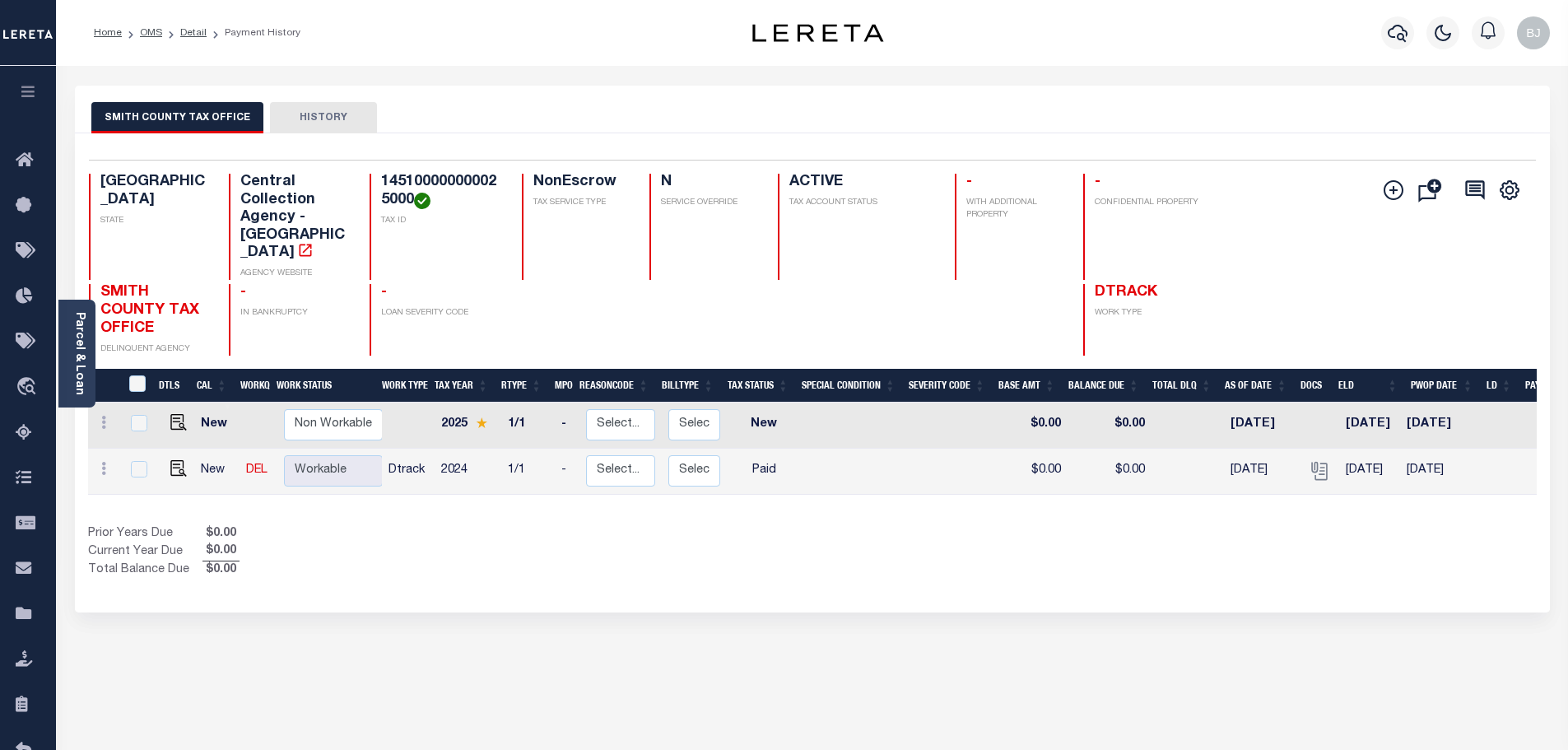
click at [1370, 27] on div "Profile Sign out" at bounding box center [1461, 33] width 188 height 57
click at [1388, 29] on icon "button" at bounding box center [1397, 33] width 20 height 20
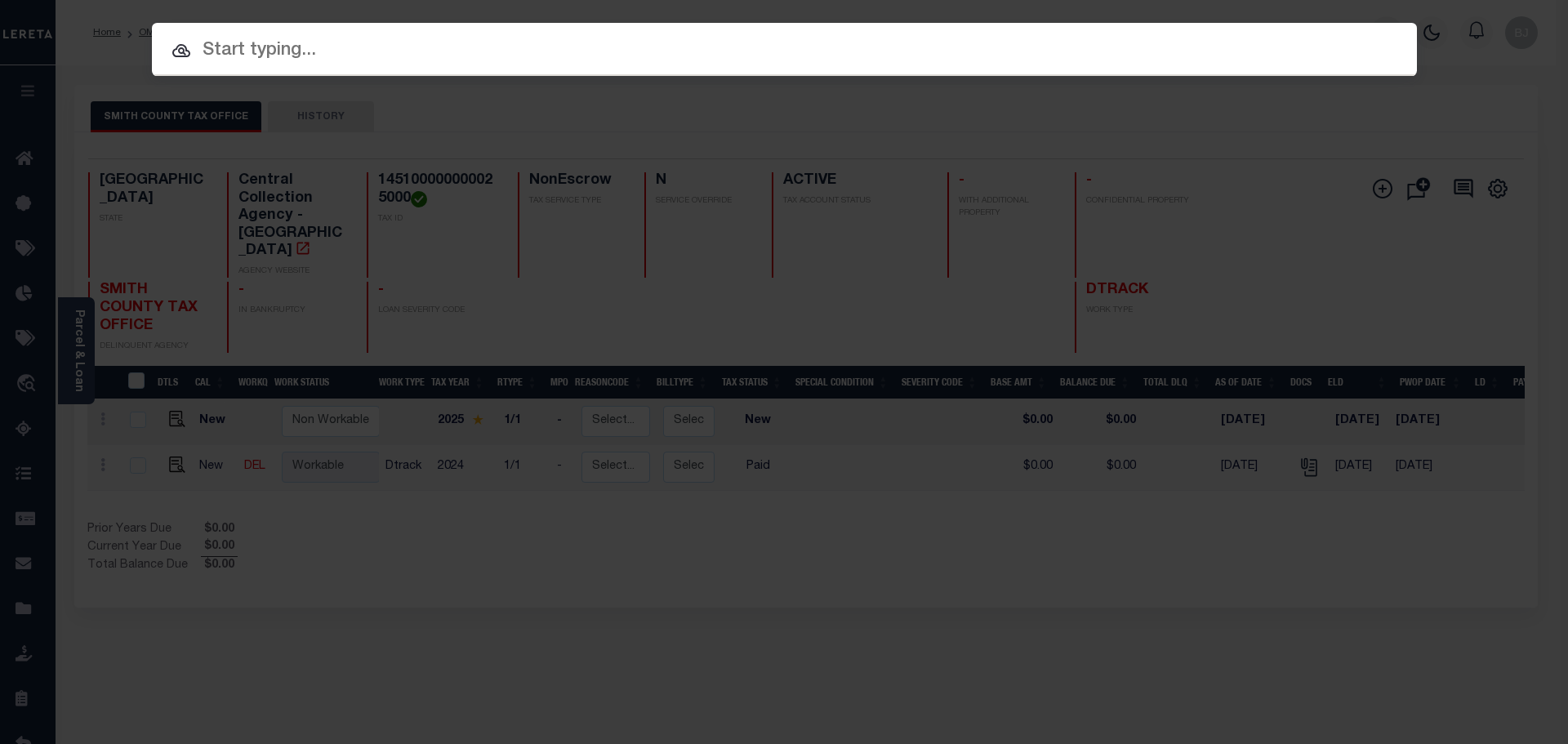
paste input "1123012593"
type input "1123012593"
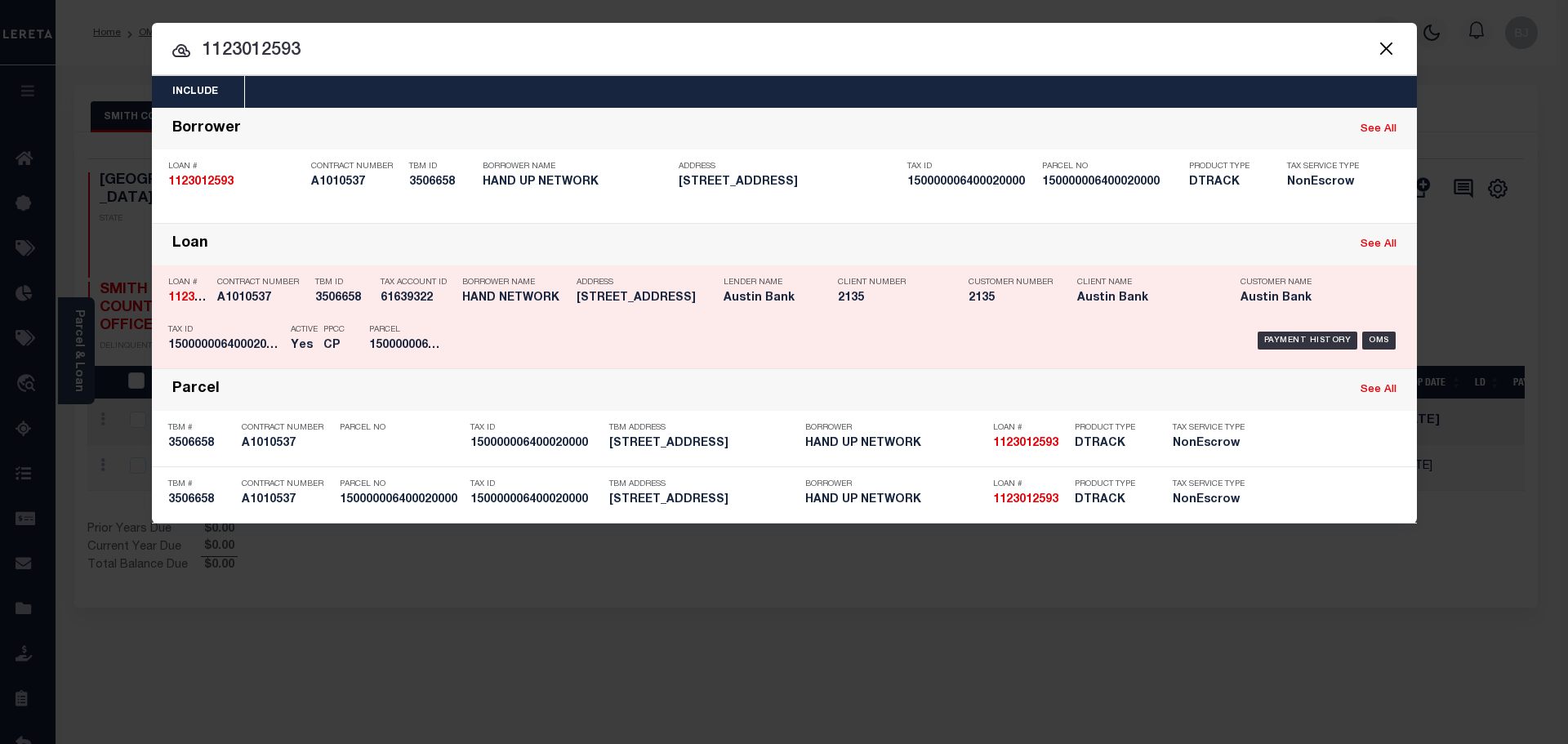
click at [541, 305] on h5 "HAND NETWORK" at bounding box center [515, 298] width 106 height 14
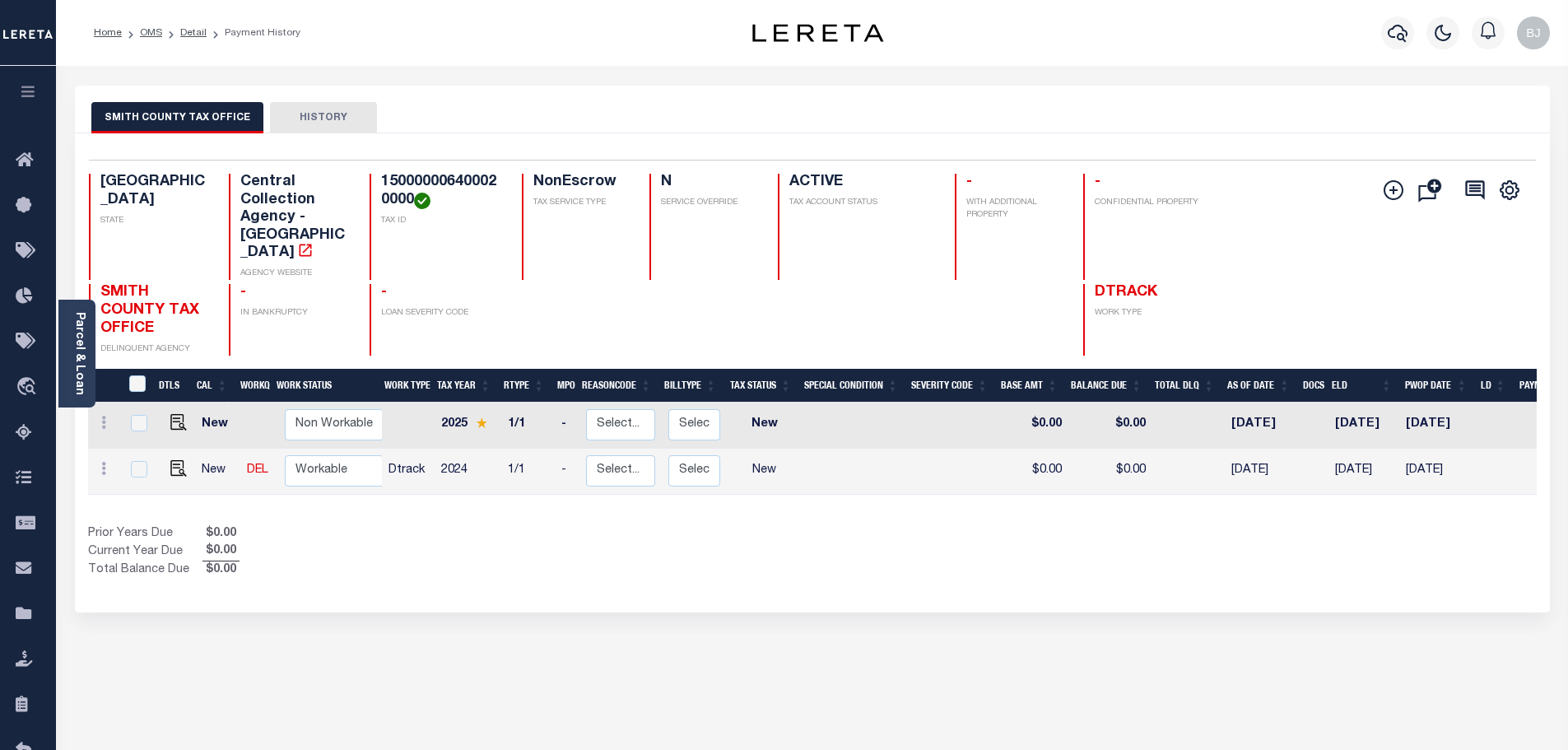
click at [464, 179] on h4 "150000006400020000" at bounding box center [442, 191] width 121 height 36
copy h4 "150000006400020000"
click at [172, 460] on img "" at bounding box center [179, 468] width 16 height 16
checkbox input "true"
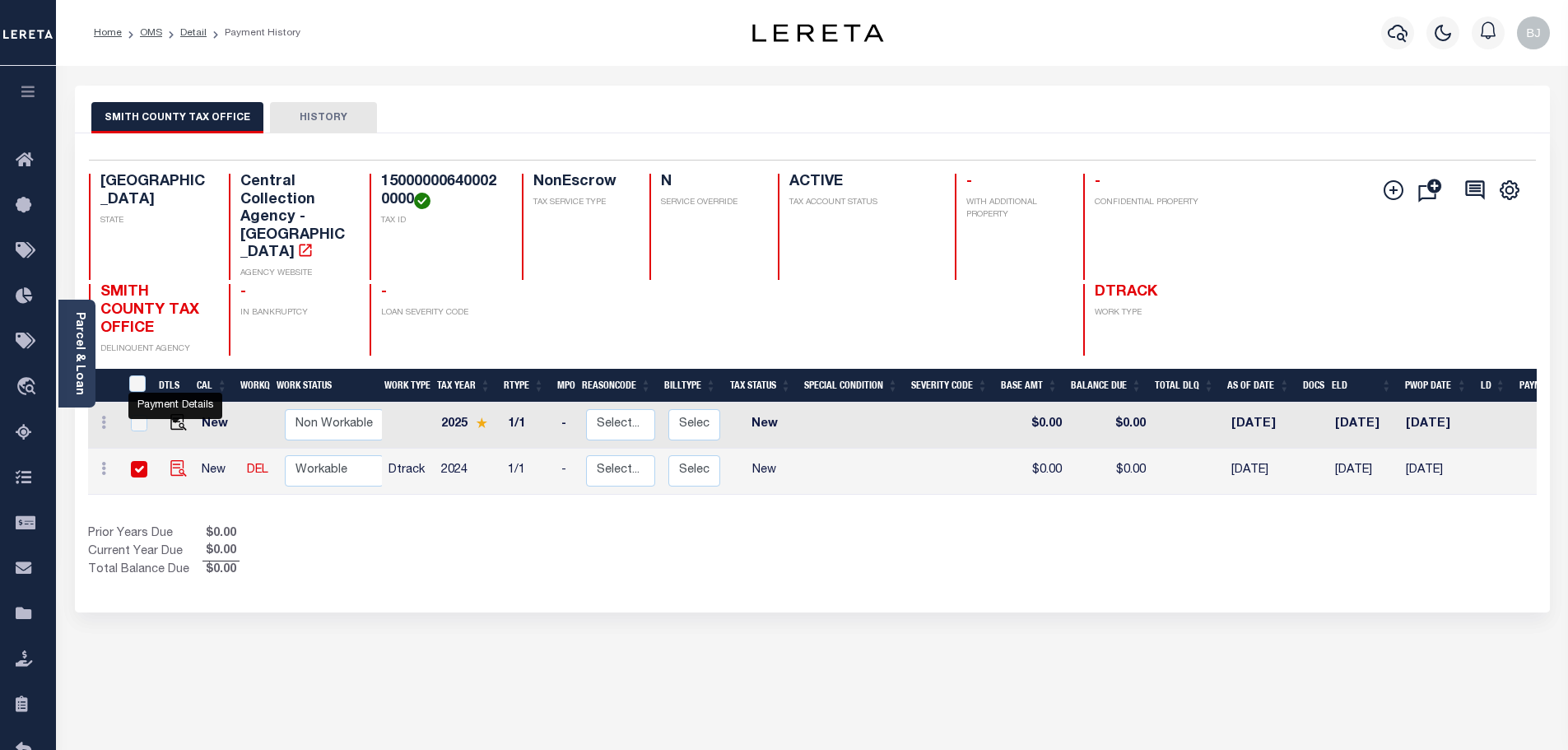
checkbox input "true"
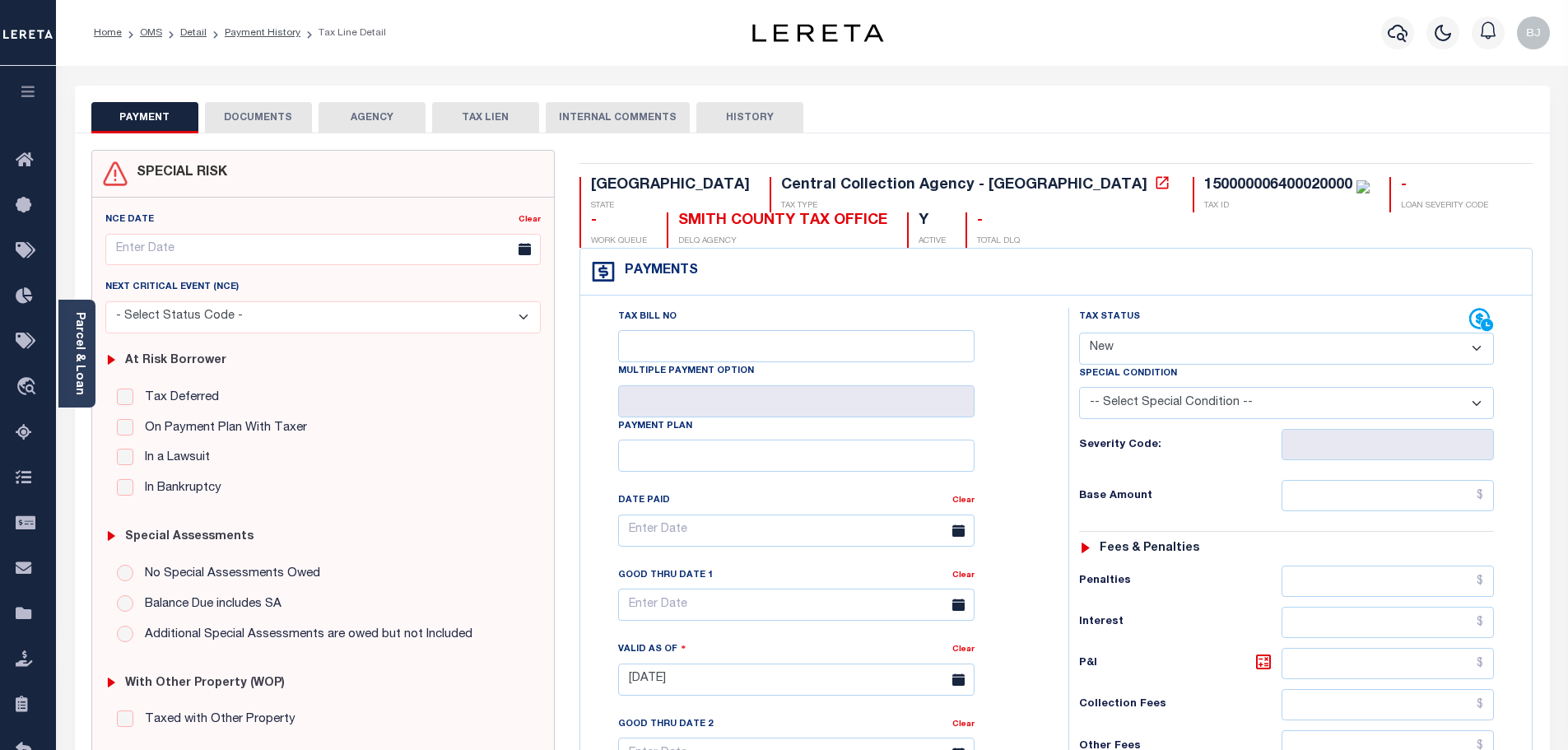
click at [1132, 347] on select "- Select Status Code - Open Due/Unpaid Paid Incomplete No Tax Due Internal Refu…" at bounding box center [1286, 349] width 415 height 32
select select "PYD"
click at [1079, 334] on select "- Select Status Code - Open Due/Unpaid Paid Incomplete No Tax Due Internal Refu…" at bounding box center [1286, 349] width 415 height 32
type input "09/05/2025"
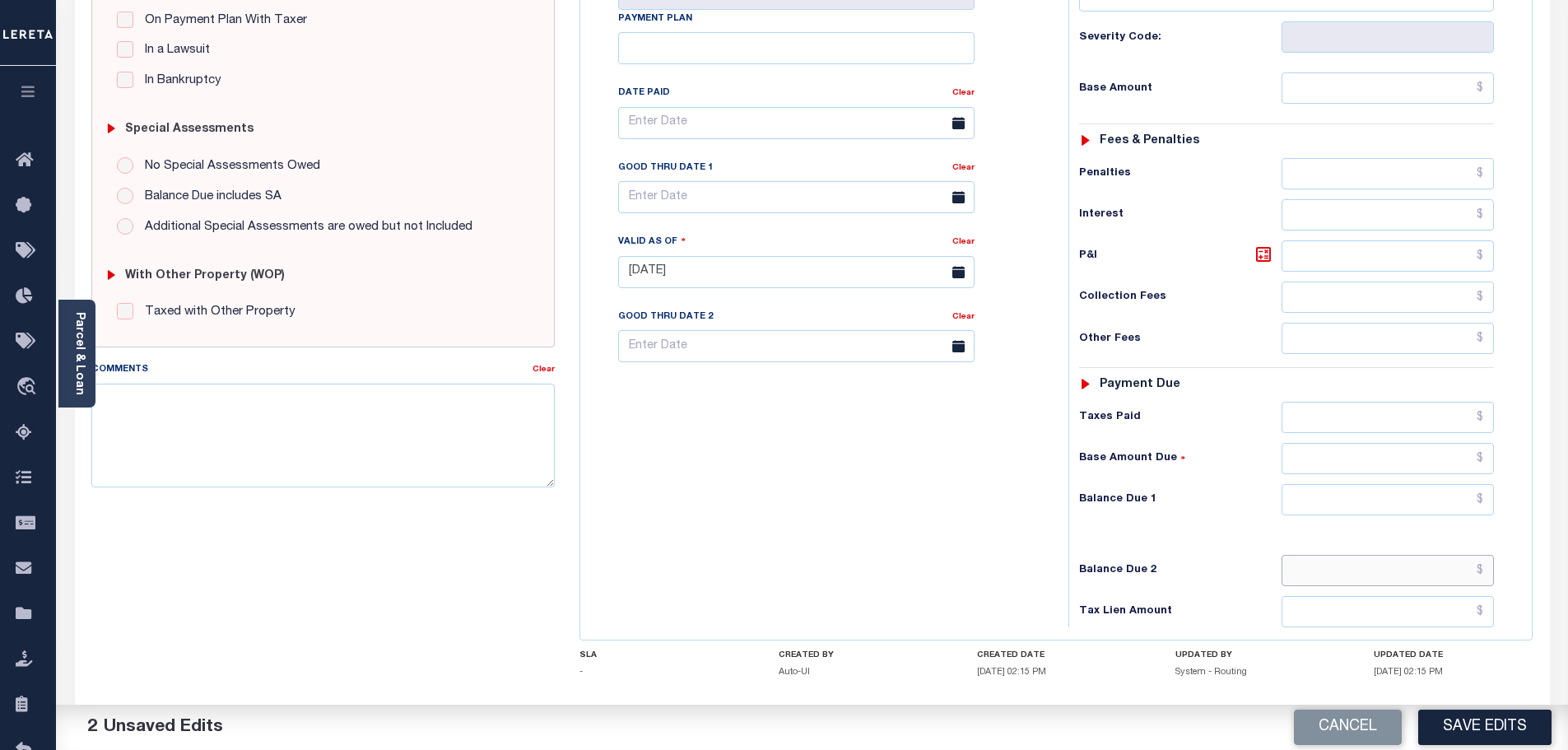
click at [1326, 583] on input "text" at bounding box center [1389, 571] width 213 height 31
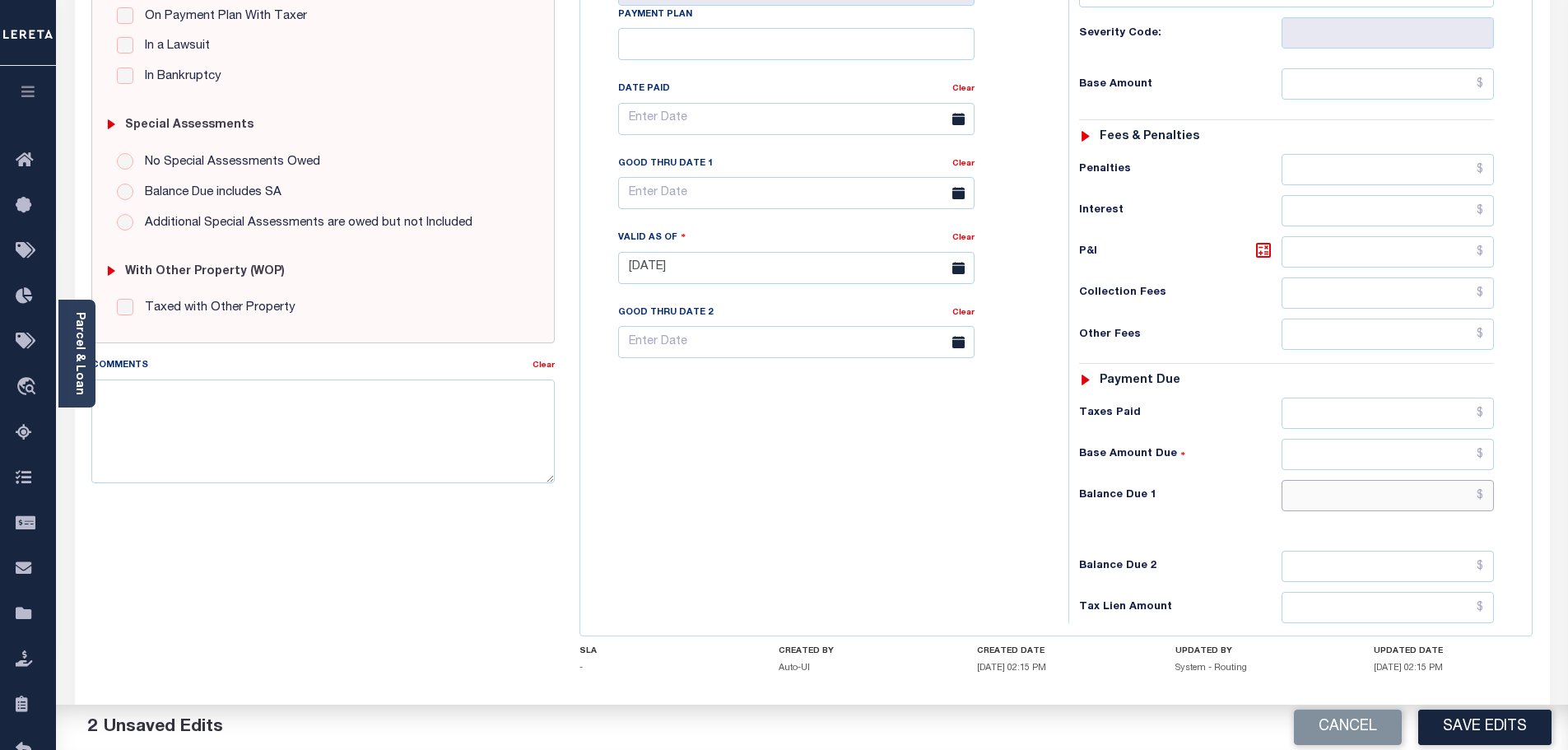
click at [1405, 503] on input "text" at bounding box center [1389, 496] width 213 height 31
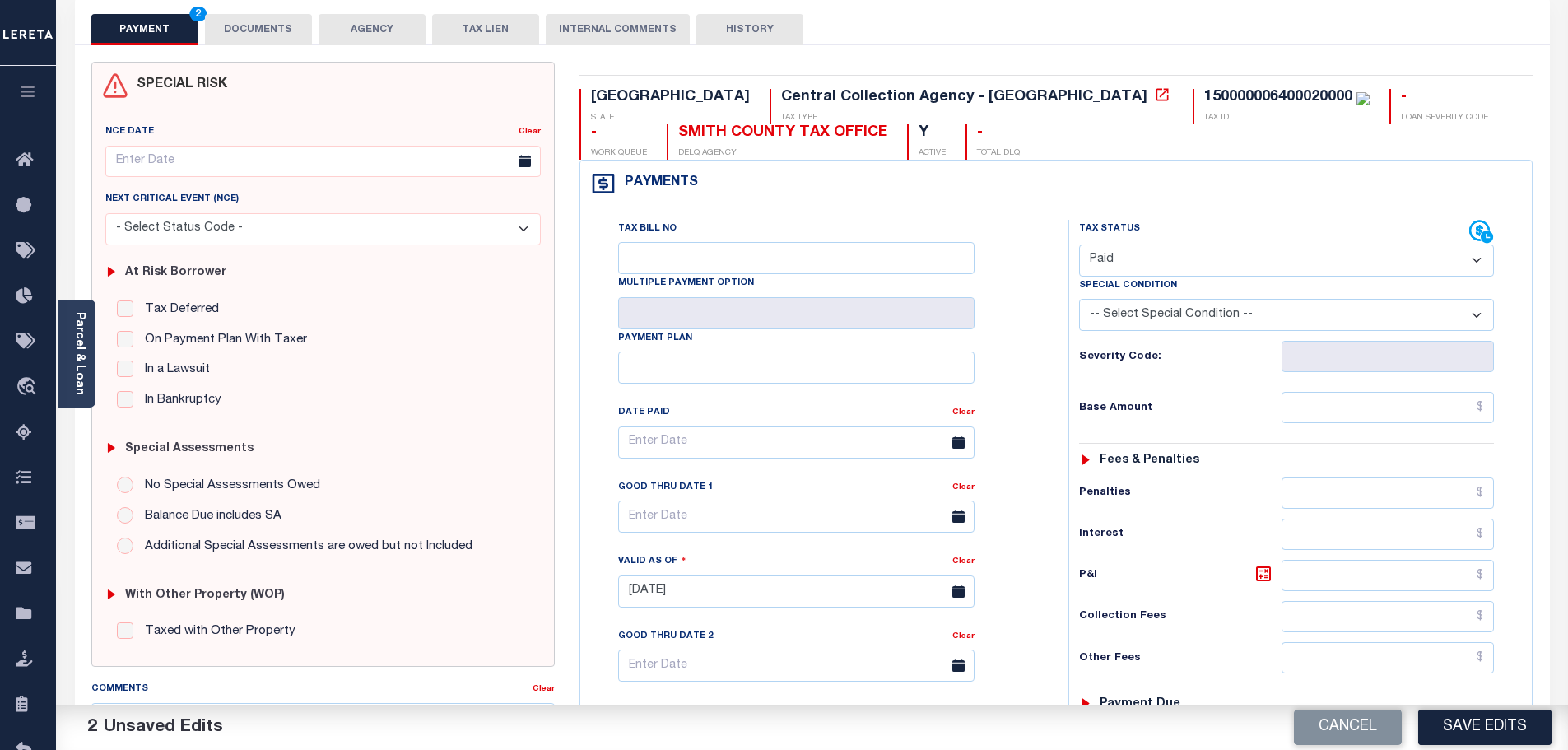
scroll to position [0, 0]
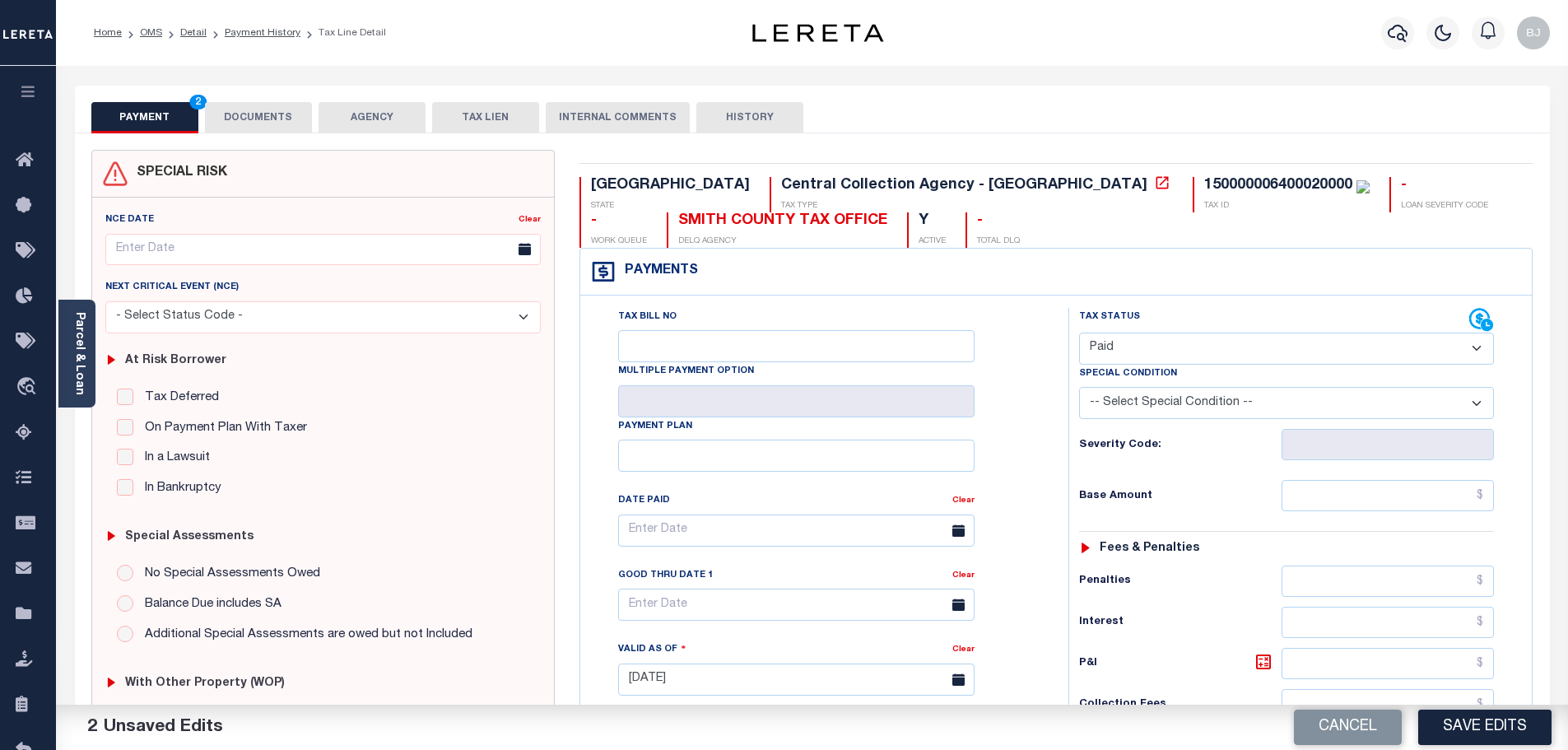
type input "$0.00"
click at [250, 122] on button "DOCUMENTS" at bounding box center [257, 118] width 107 height 31
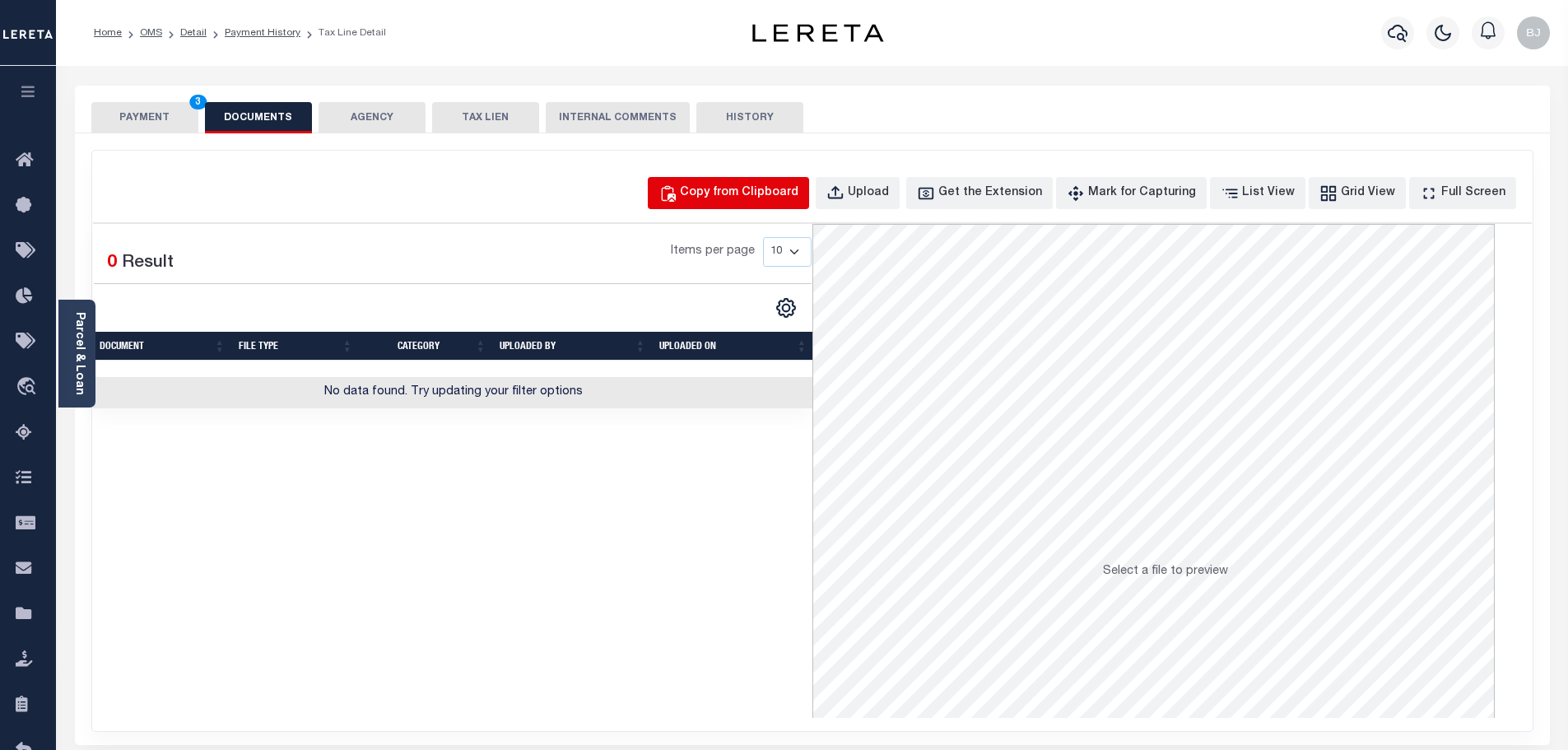
click at [695, 204] on button "Copy from Clipboard" at bounding box center [728, 192] width 161 height 32
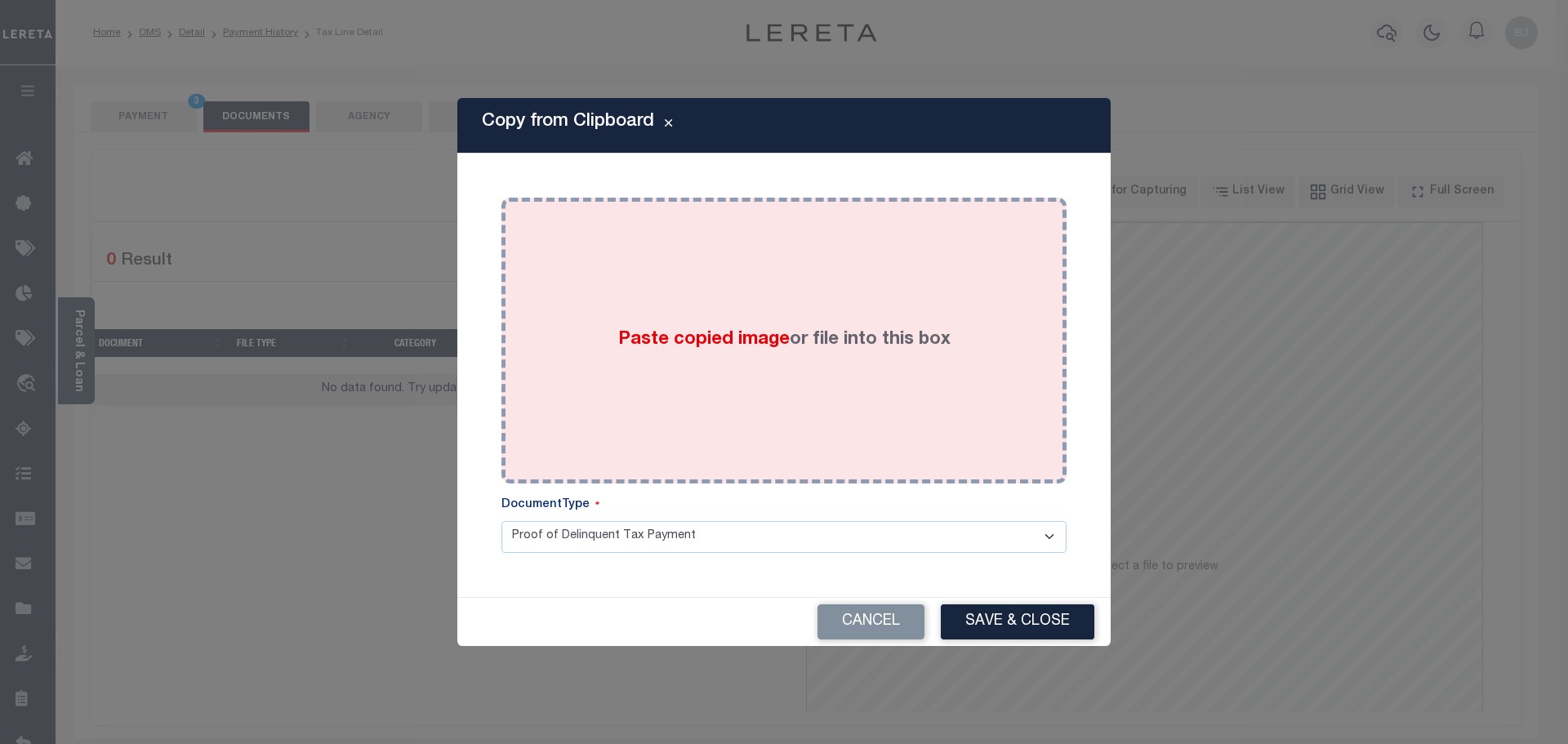
click at [780, 287] on div "Paste copied image or file into this box" at bounding box center [784, 341] width 541 height 261
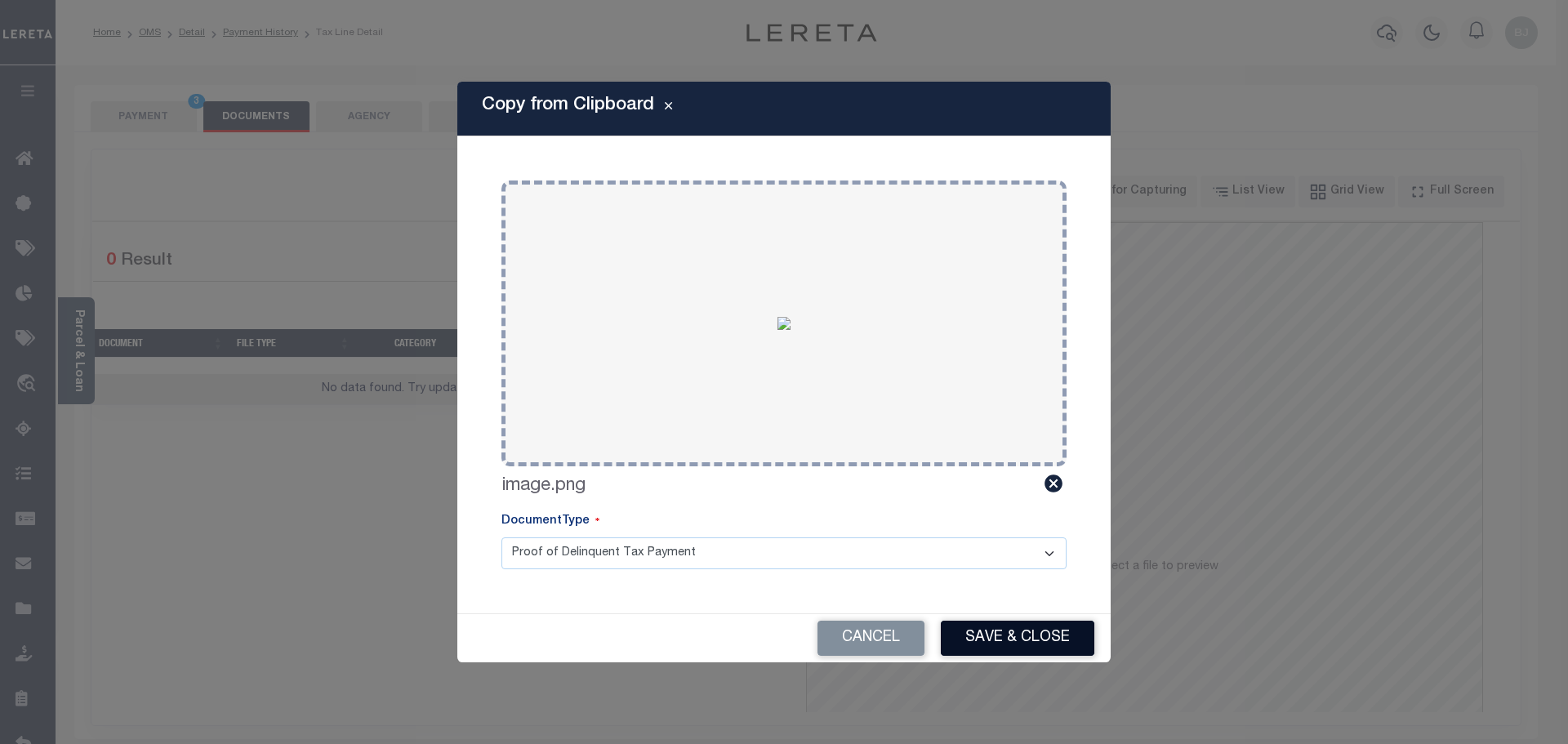
click at [1028, 636] on button "Save & Close" at bounding box center [1018, 638] width 154 height 35
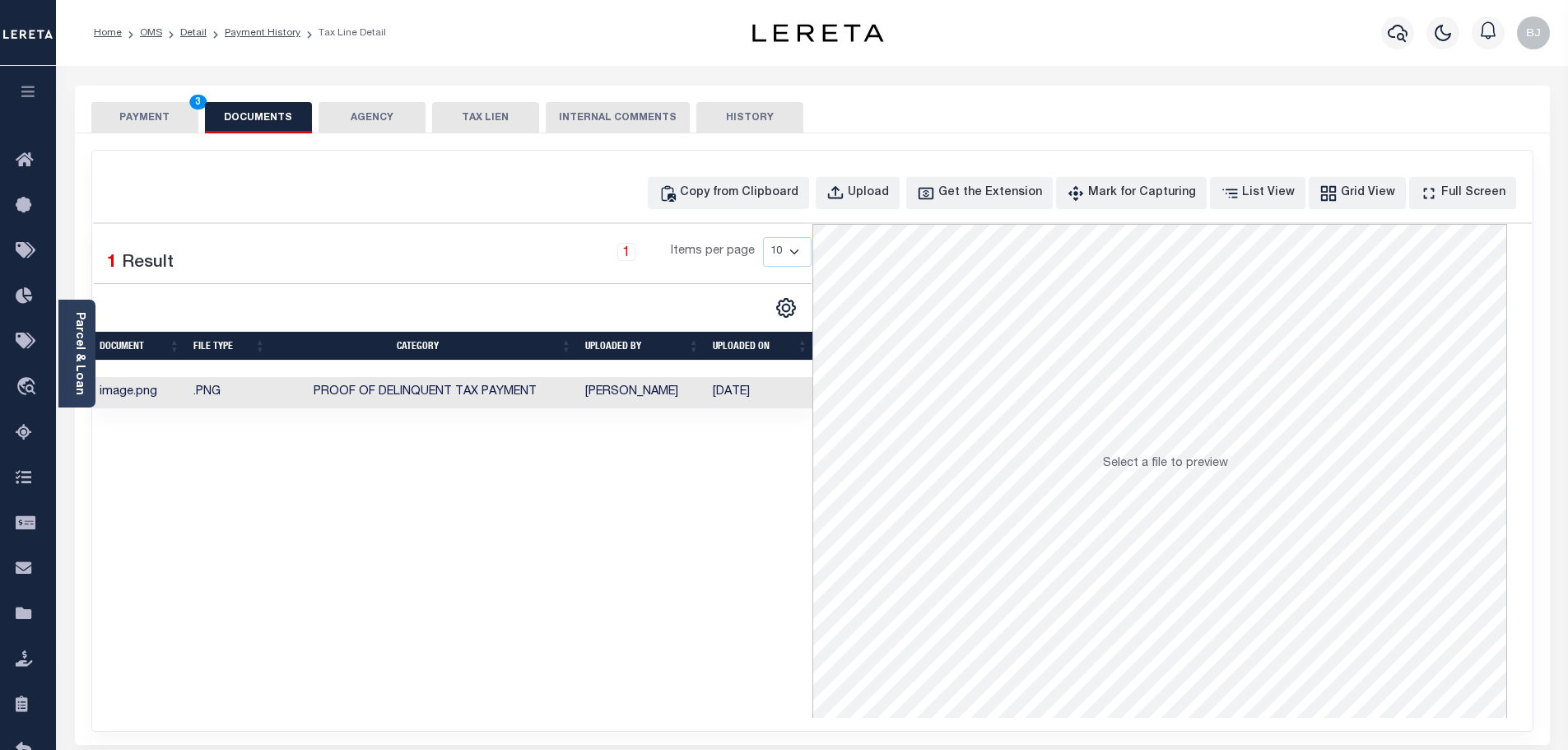
click at [165, 118] on button "PAYMENT 3" at bounding box center [144, 118] width 107 height 31
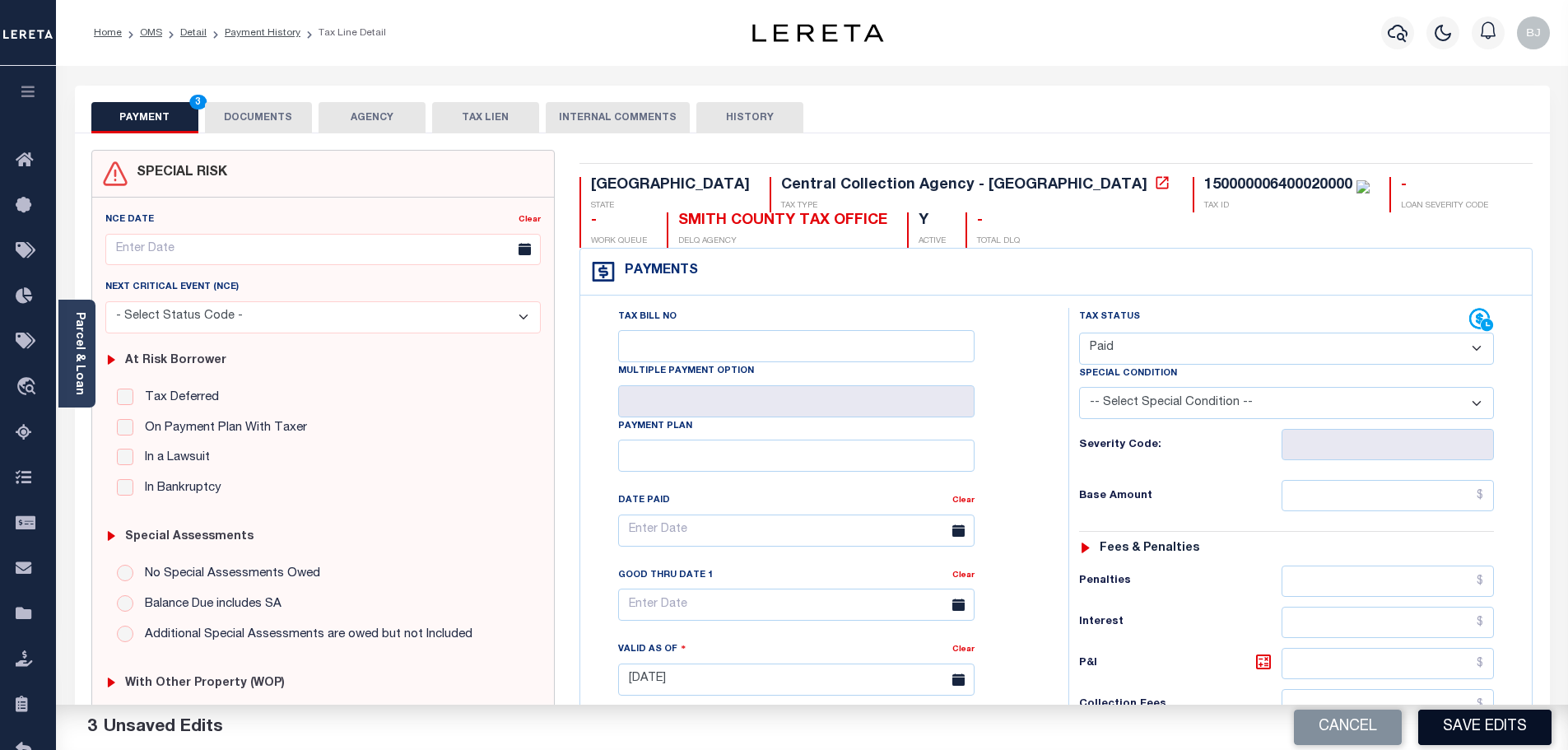
click at [1506, 729] on button "Save Edits" at bounding box center [1485, 727] width 133 height 36
checkbox input "false"
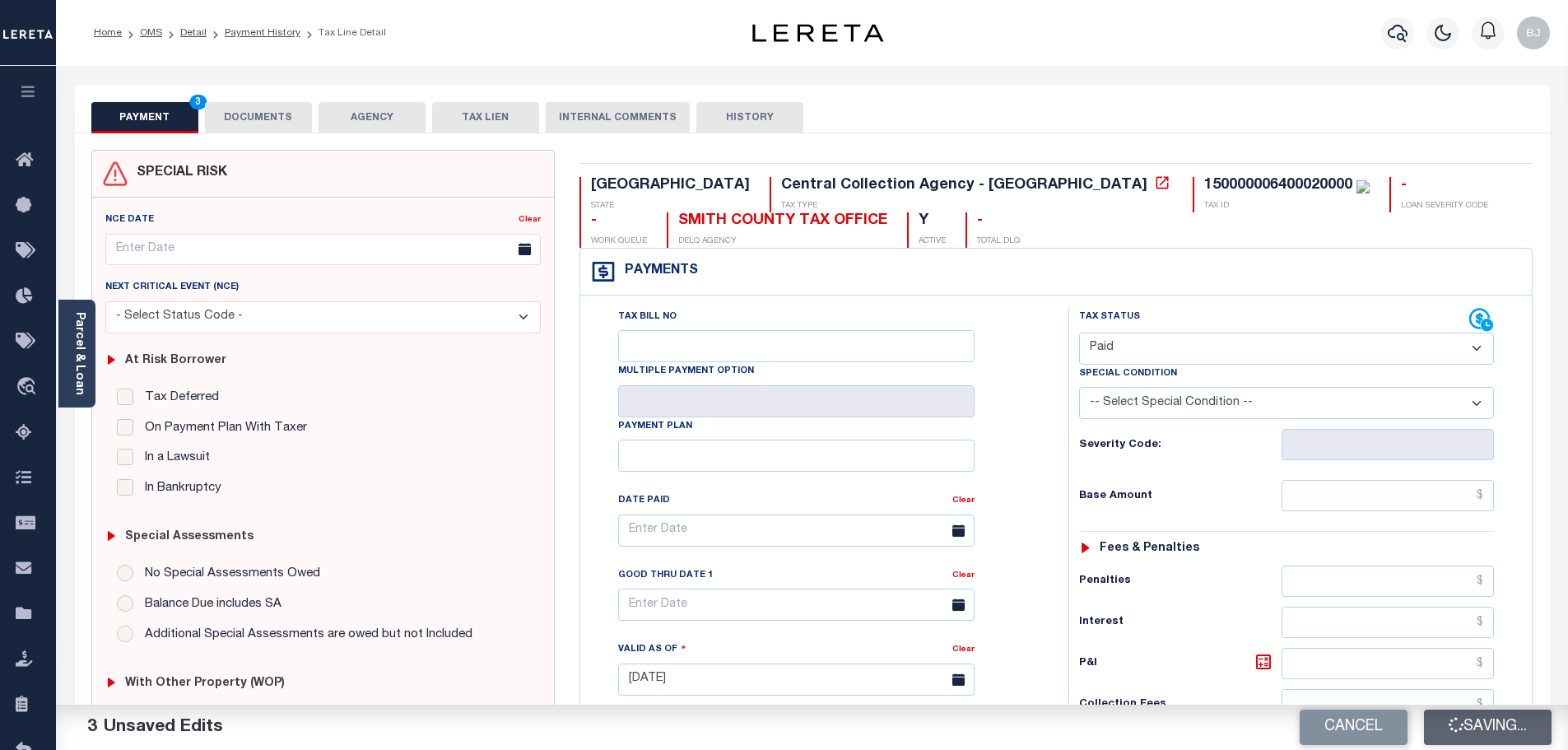
type input "$0"
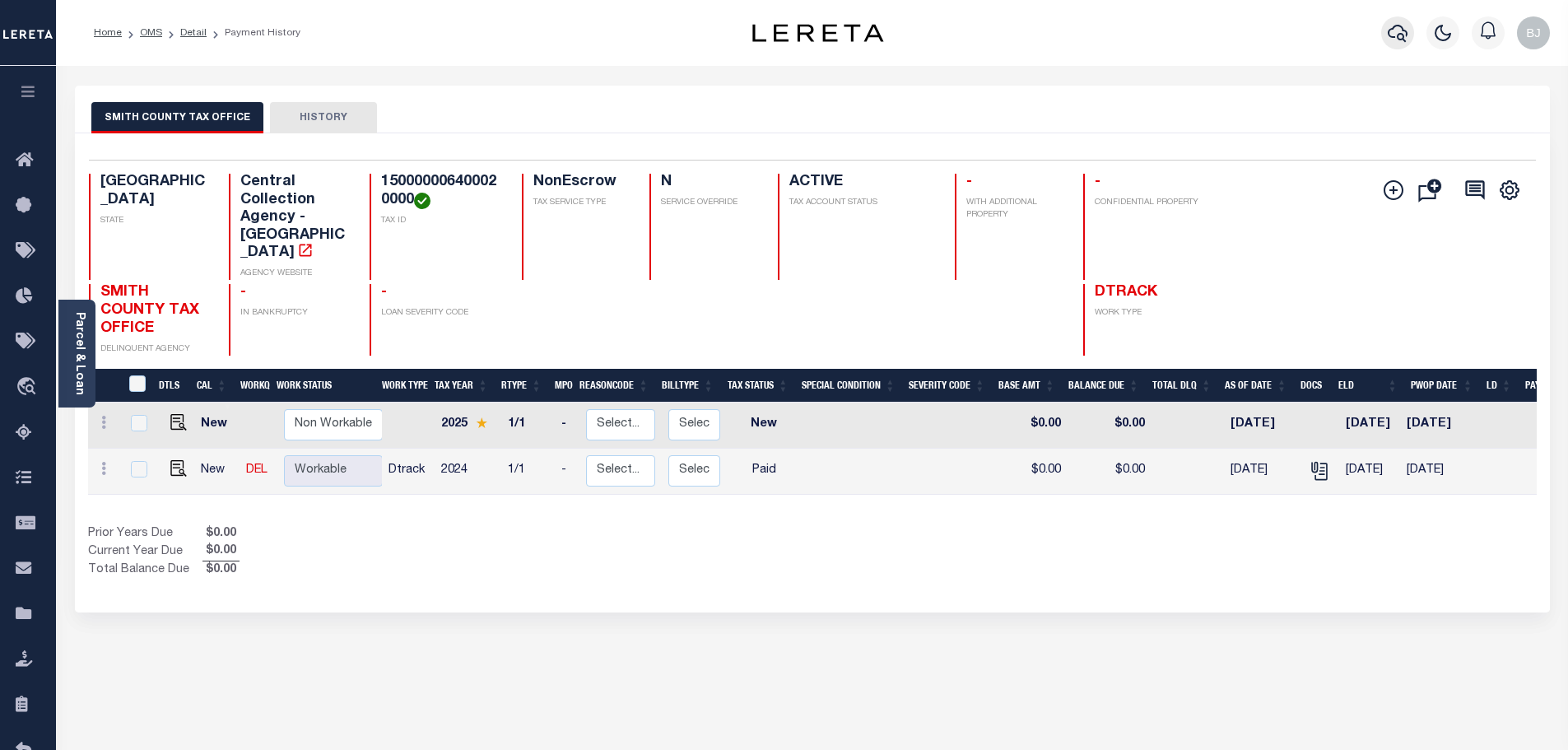
click at [1396, 36] on icon "button" at bounding box center [1397, 33] width 20 height 20
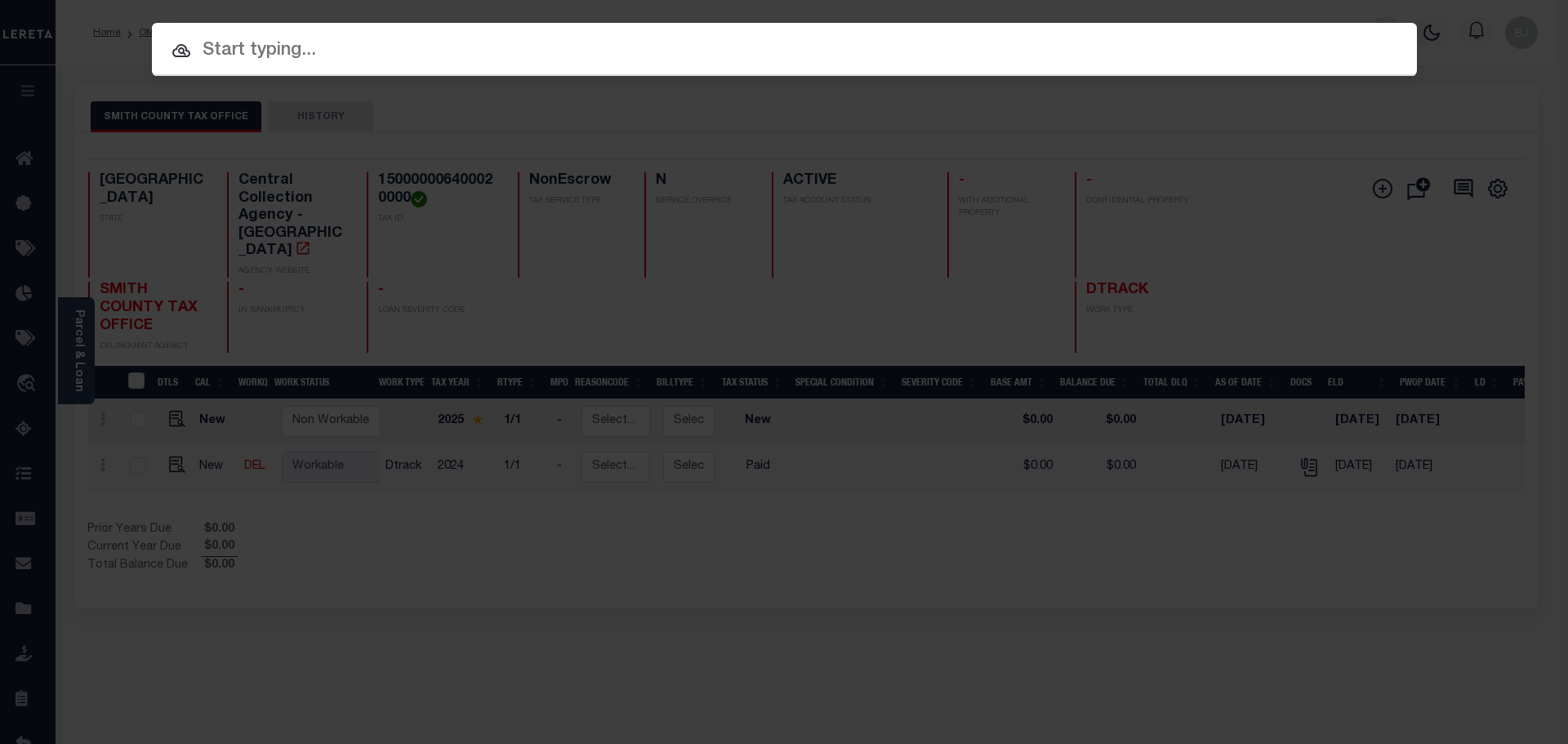
paste input "1924014569"
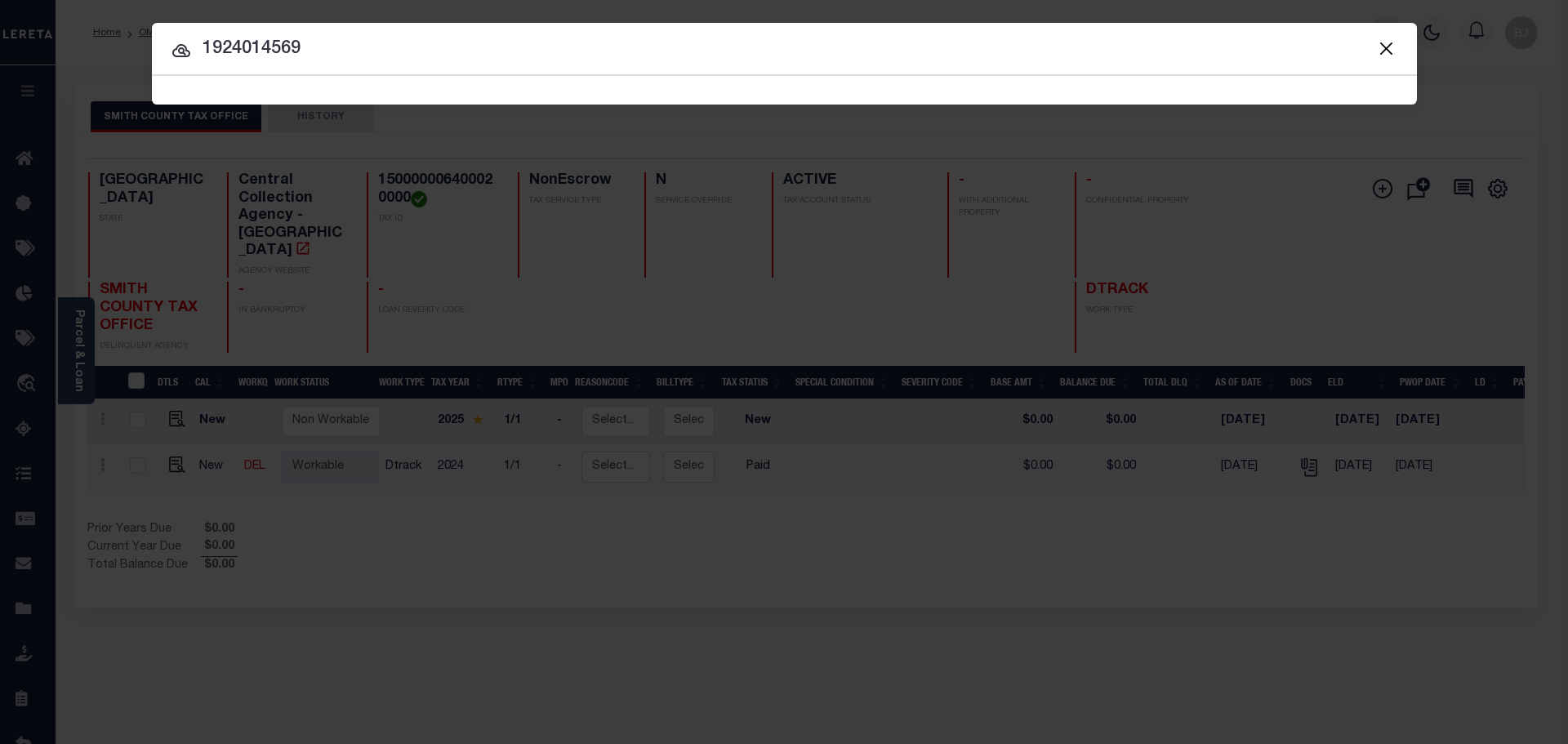
type input "1924014569"
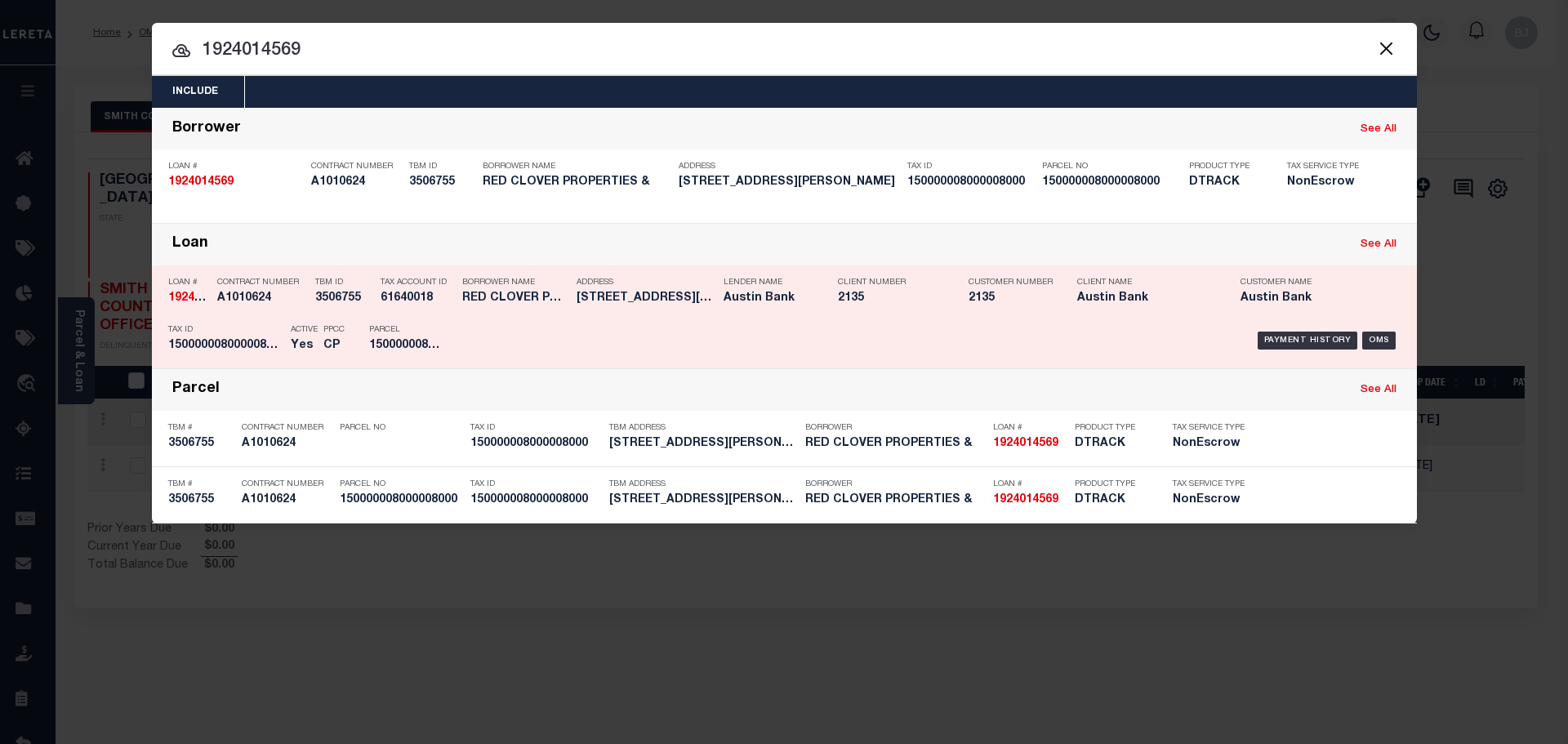
click at [747, 328] on div "Payment History OMS" at bounding box center [933, 340] width 933 height 47
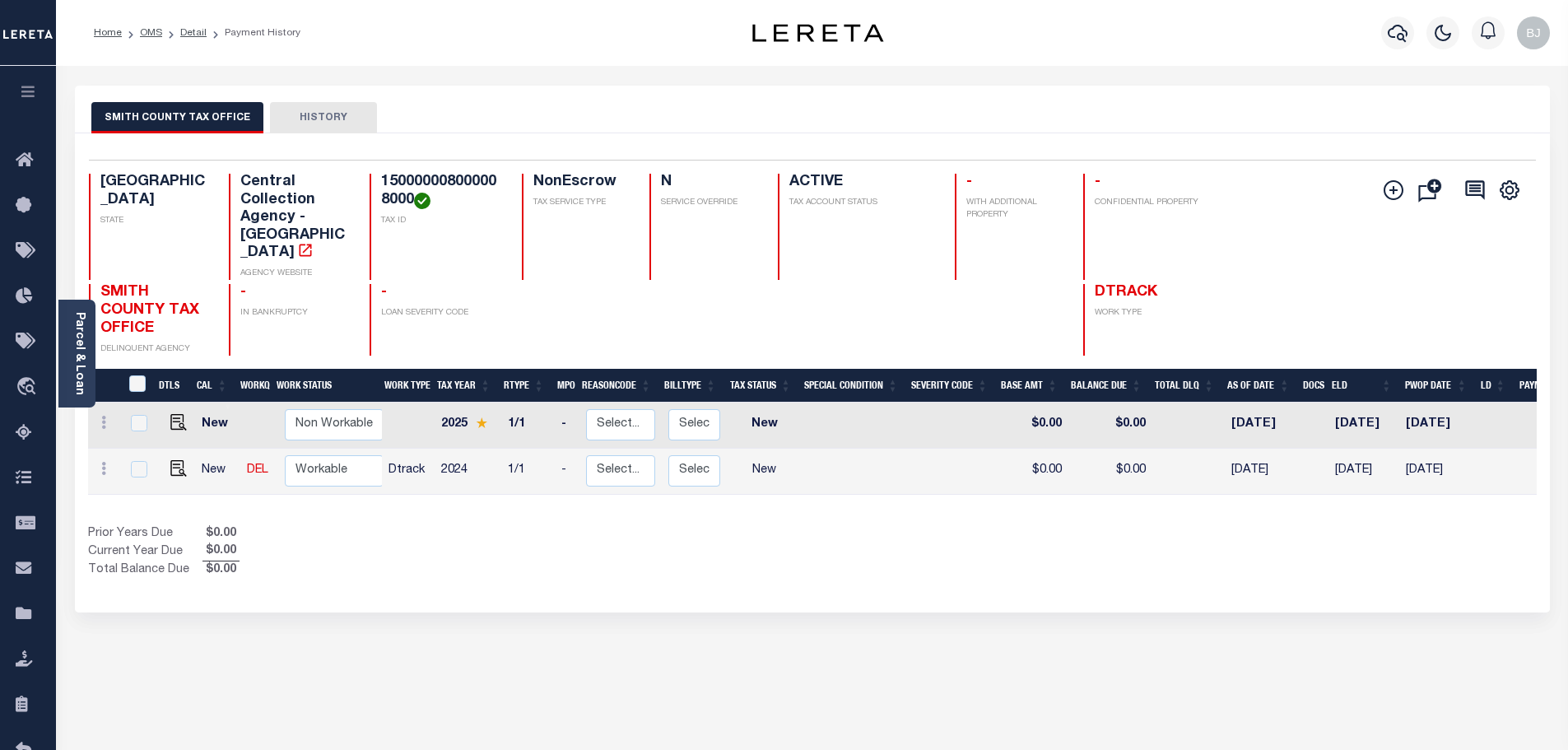
click at [426, 178] on h4 "150000008000008000" at bounding box center [442, 191] width 121 height 36
copy h4 "150000008000008000"
click at [178, 460] on img "" at bounding box center [179, 468] width 16 height 16
checkbox input "true"
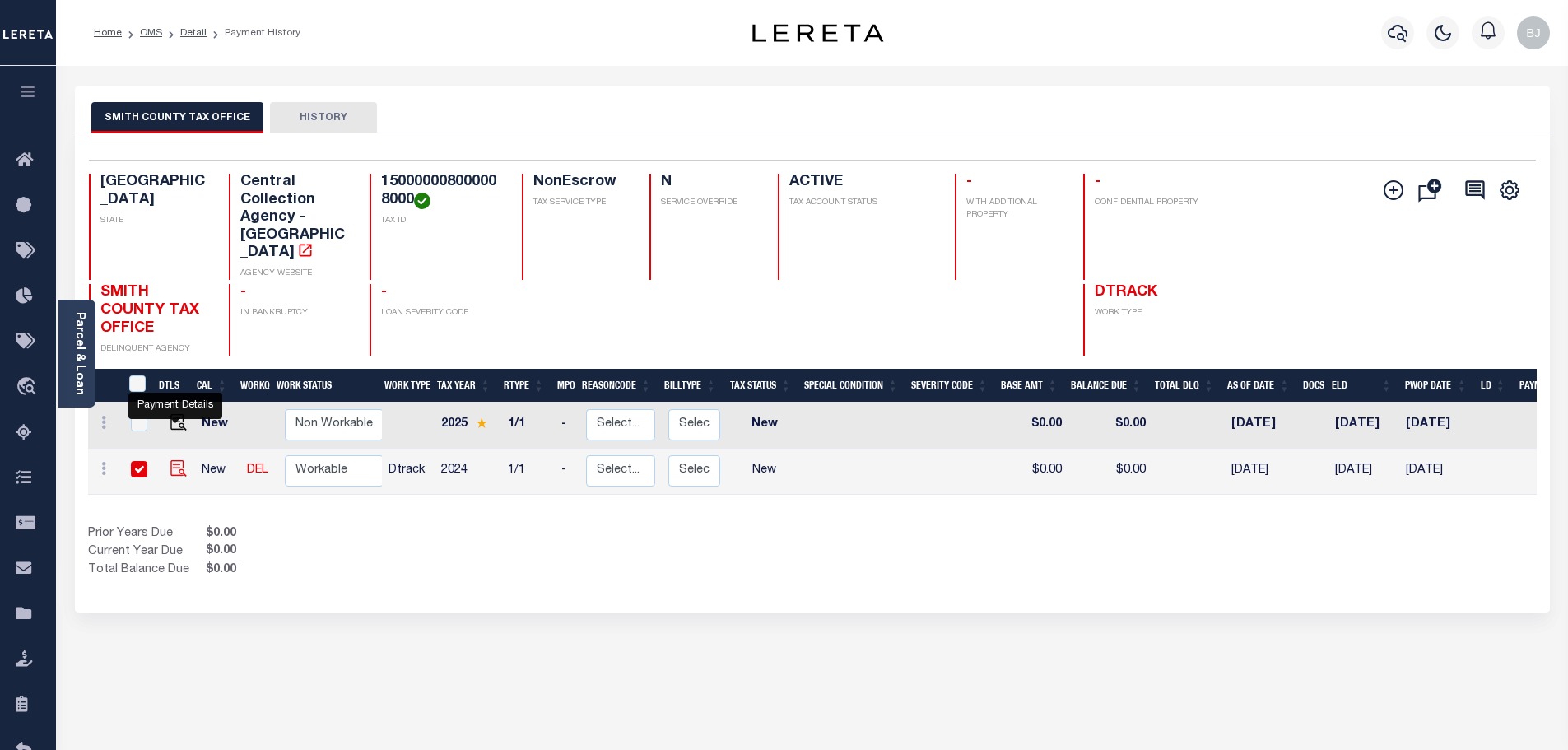
checkbox input "true"
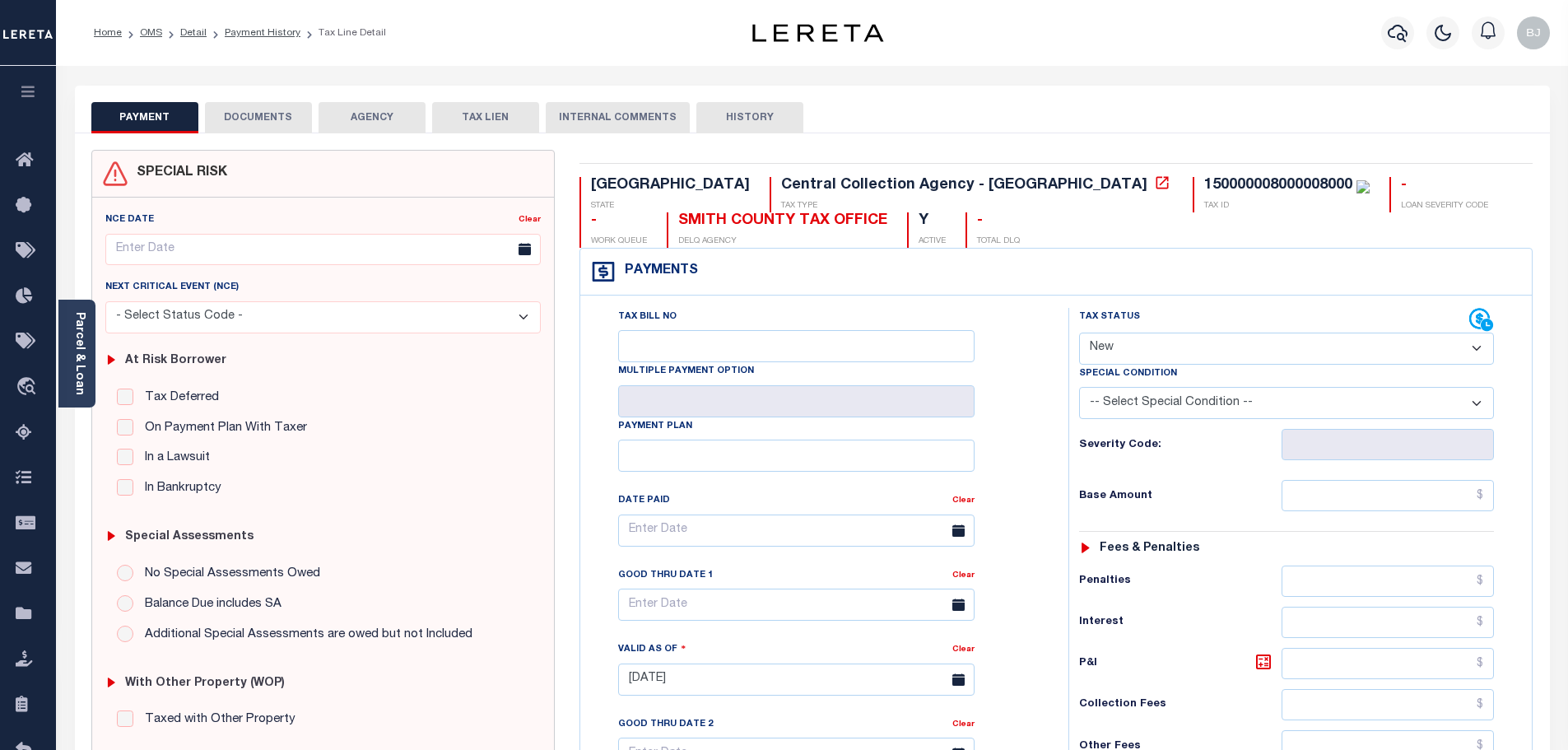
click at [1224, 339] on select "- Select Status Code - Open Due/Unpaid Paid Incomplete No Tax Due Internal Refu…" at bounding box center [1286, 349] width 415 height 32
select select "DUE"
click at [1079, 334] on select "- Select Status Code - Open Due/Unpaid Paid Incomplete No Tax Due Internal Refu…" at bounding box center [1286, 349] width 415 height 32
type input "[DATE]"
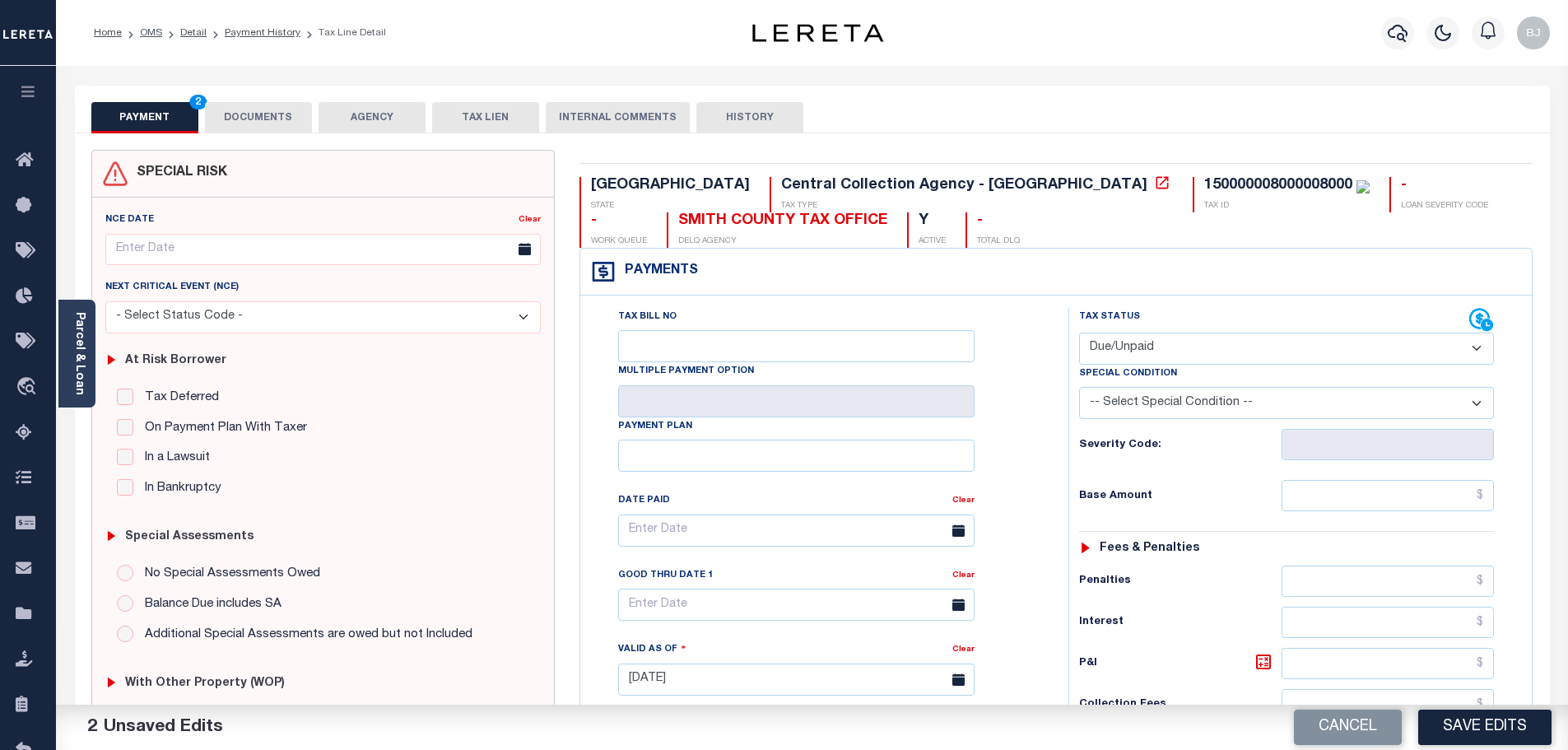
select select "PYD"
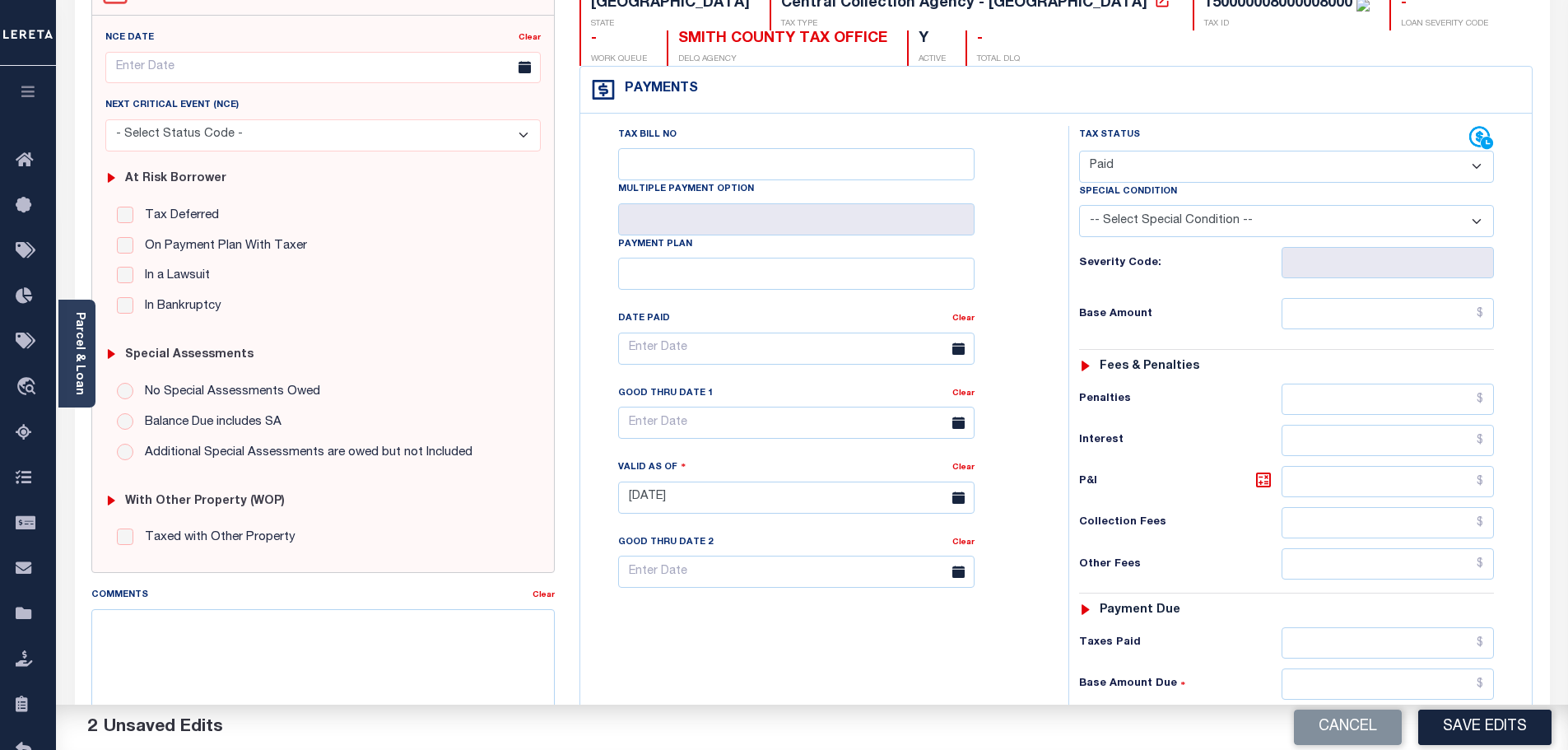
scroll to position [494, 0]
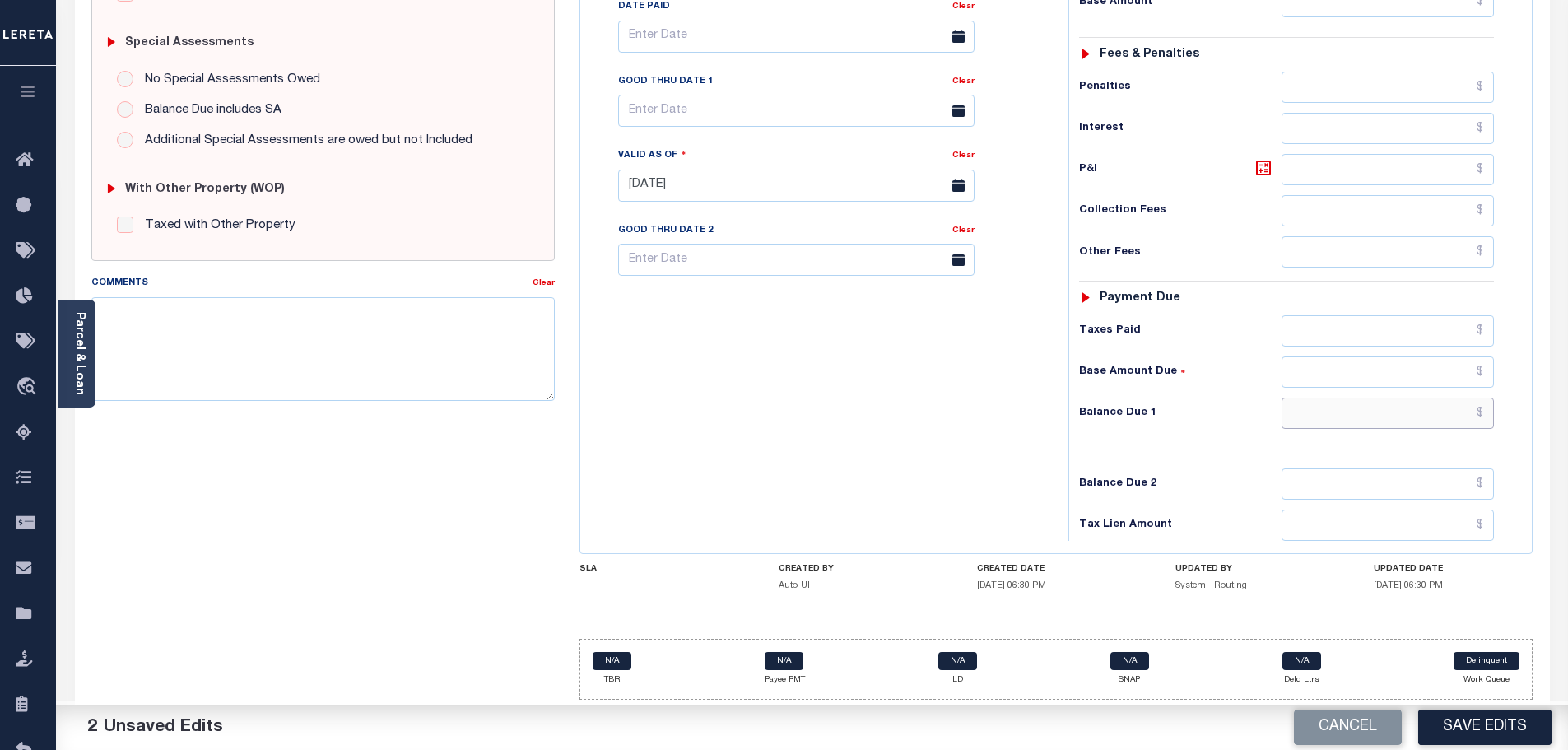
click at [1397, 424] on input "text" at bounding box center [1389, 414] width 213 height 31
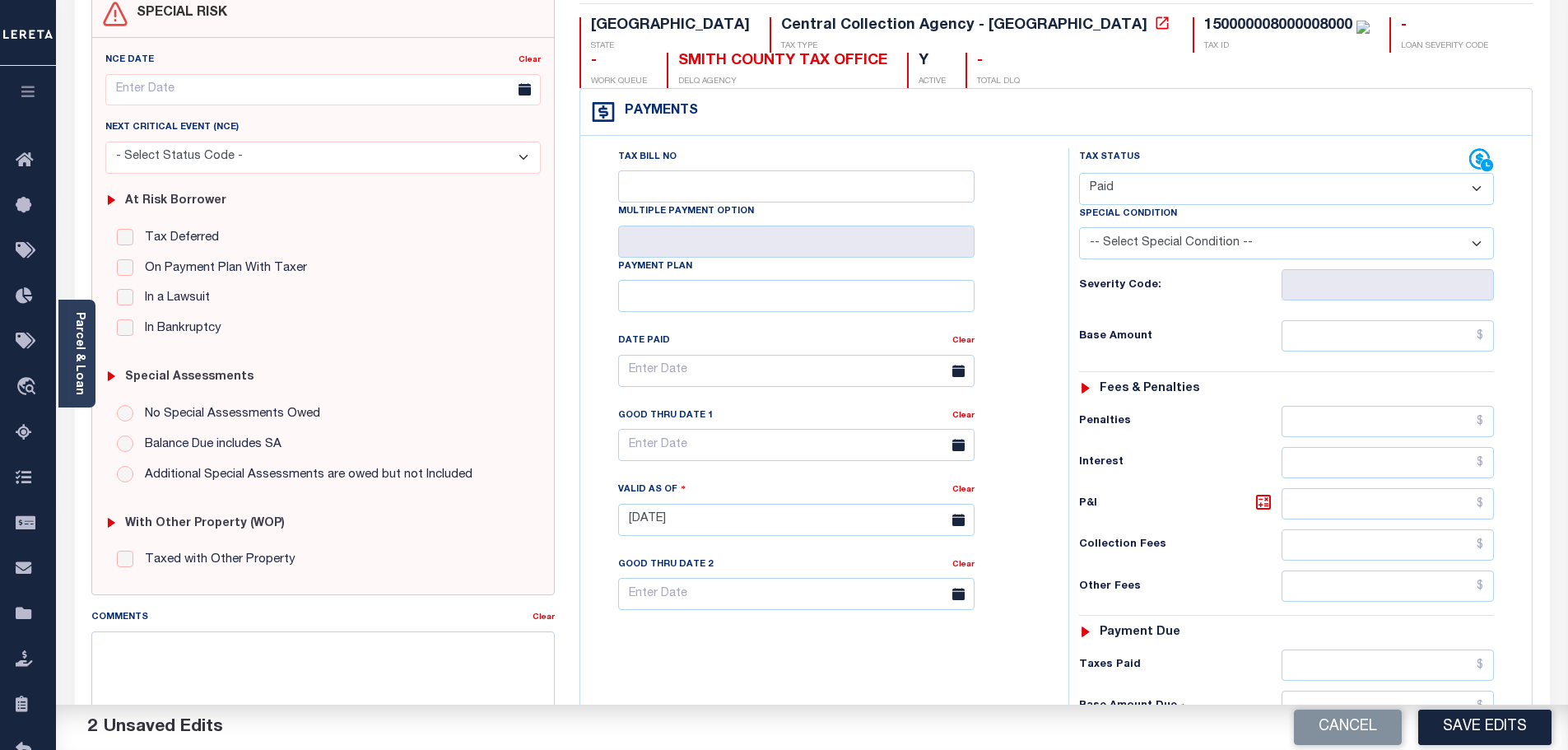
scroll to position [82, 0]
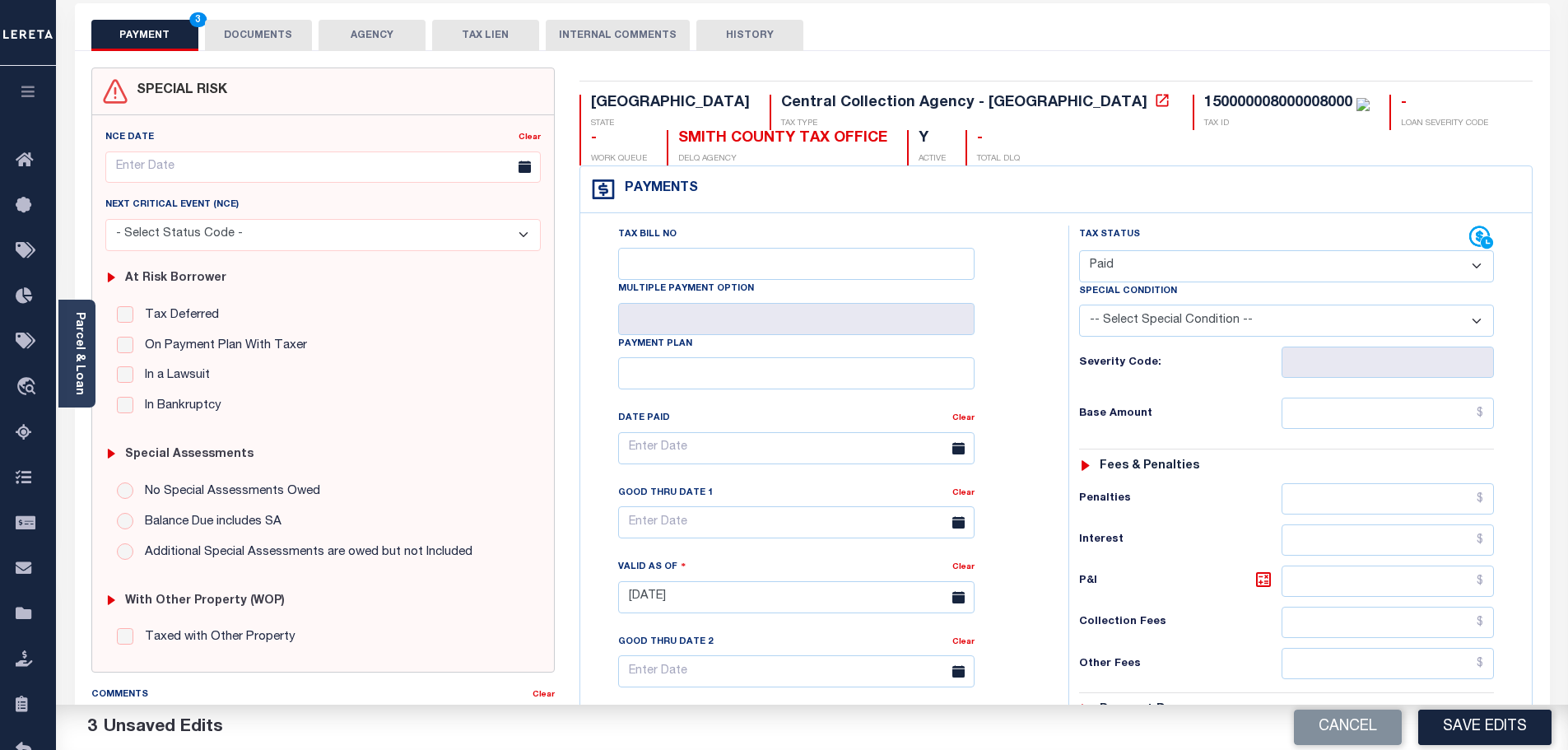
type input "$0.00"
click at [253, 38] on button "DOCUMENTS" at bounding box center [257, 36] width 107 height 31
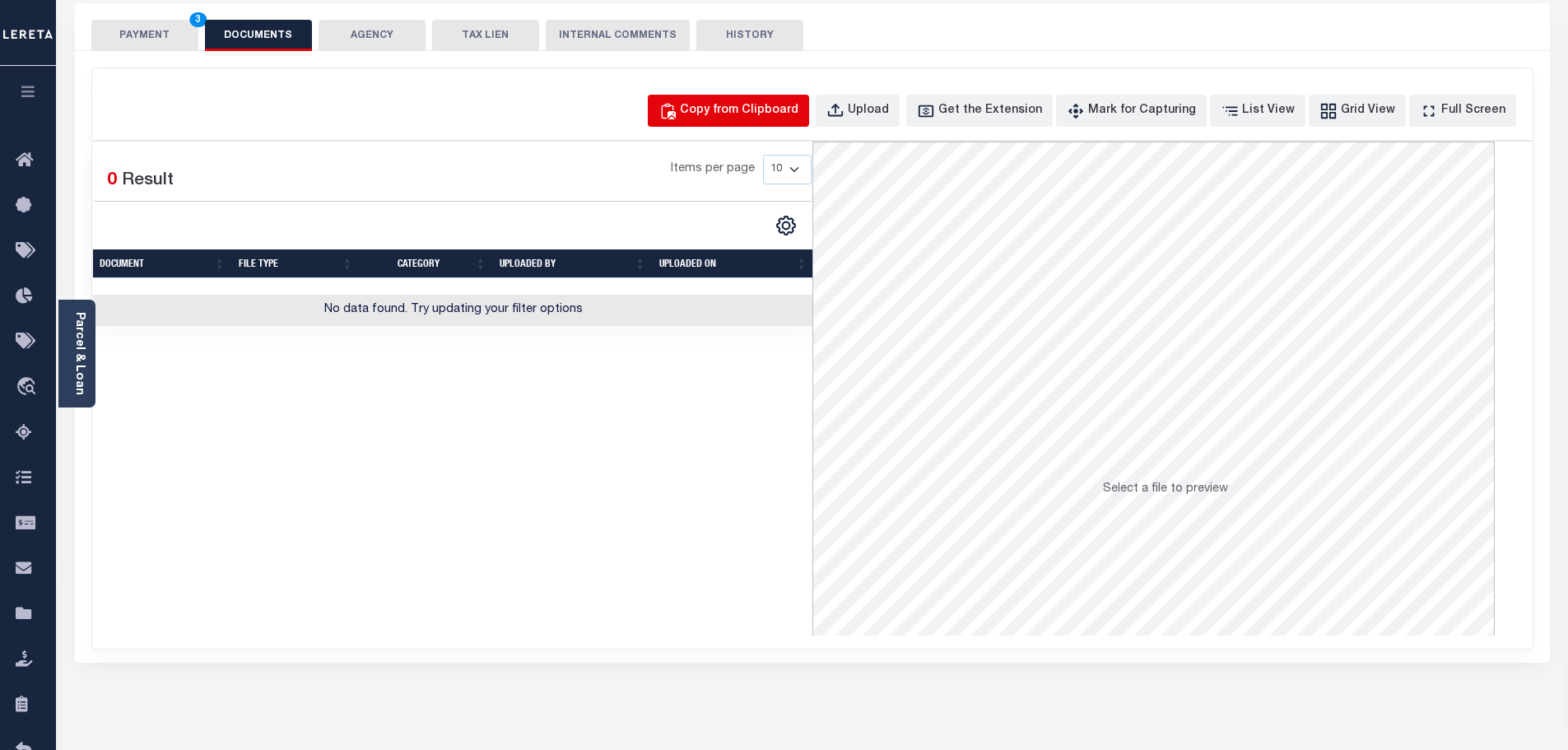
click at [768, 101] on button "Copy from Clipboard" at bounding box center [728, 110] width 161 height 32
select select "POP"
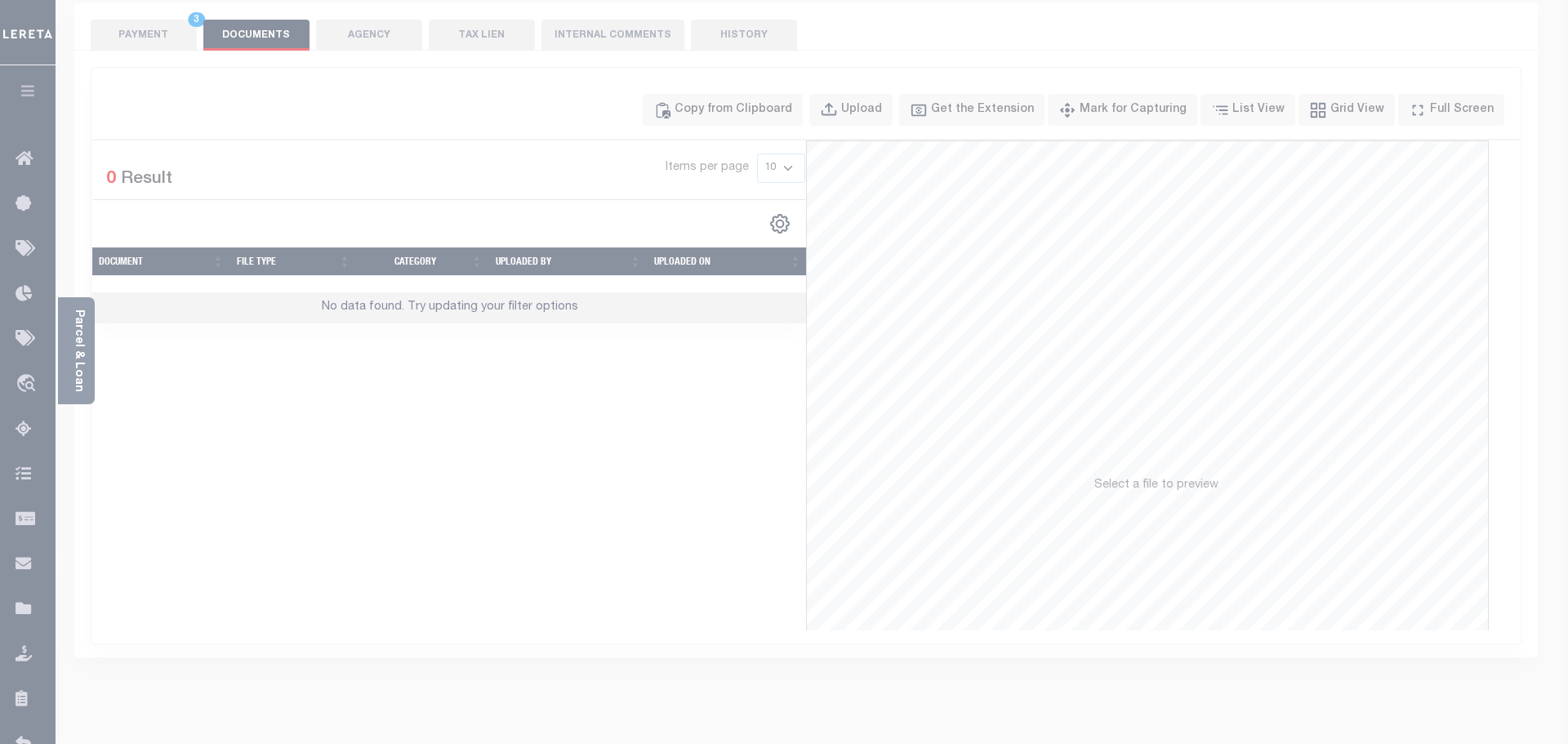
drag, startPoint x: 849, startPoint y: 228, endPoint x: 900, endPoint y: 311, distance: 97.4
click at [0, 0] on div "Paste copied image or file into this box" at bounding box center [0, 0] width 0 height 0
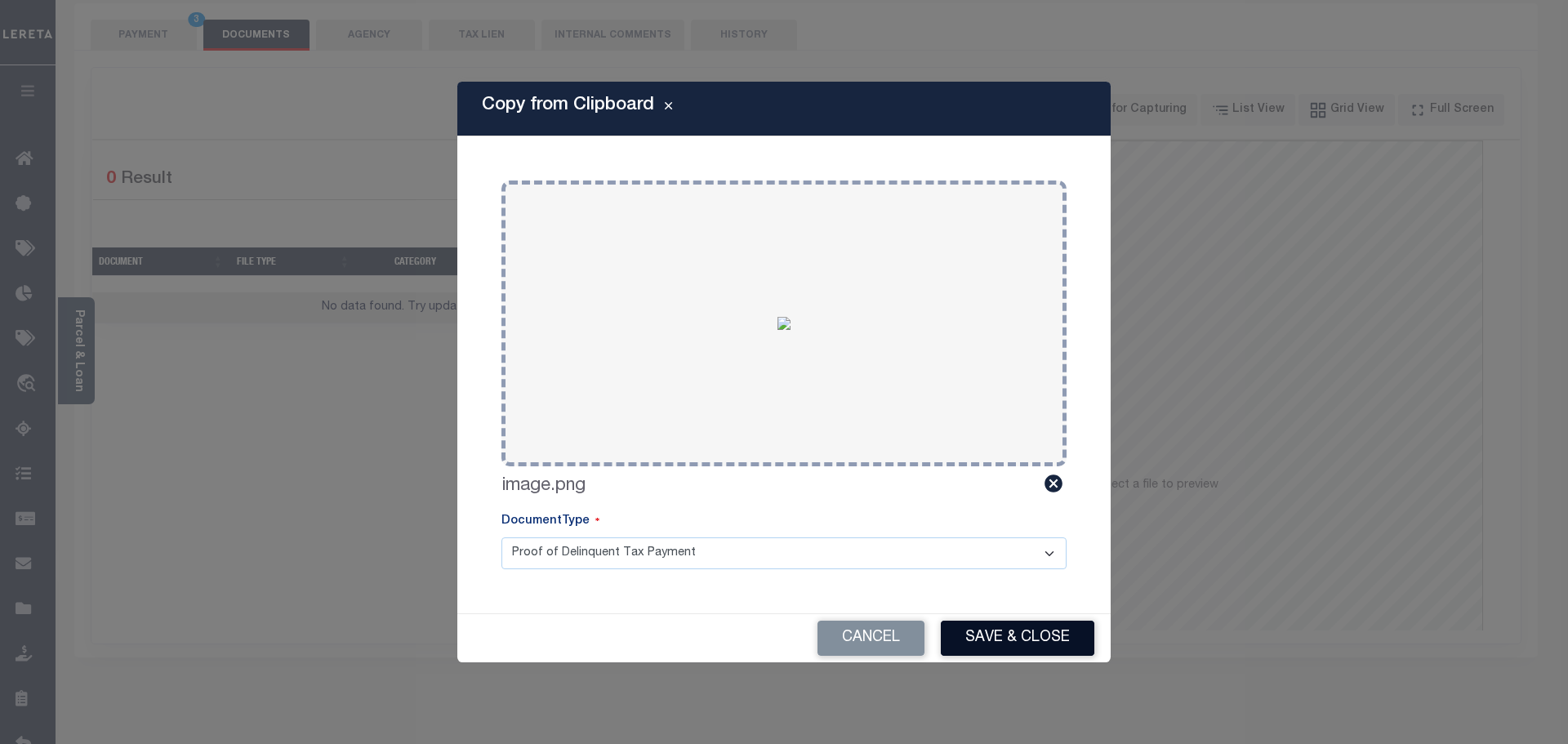
click at [1044, 637] on button "Save & Close" at bounding box center [1018, 638] width 154 height 35
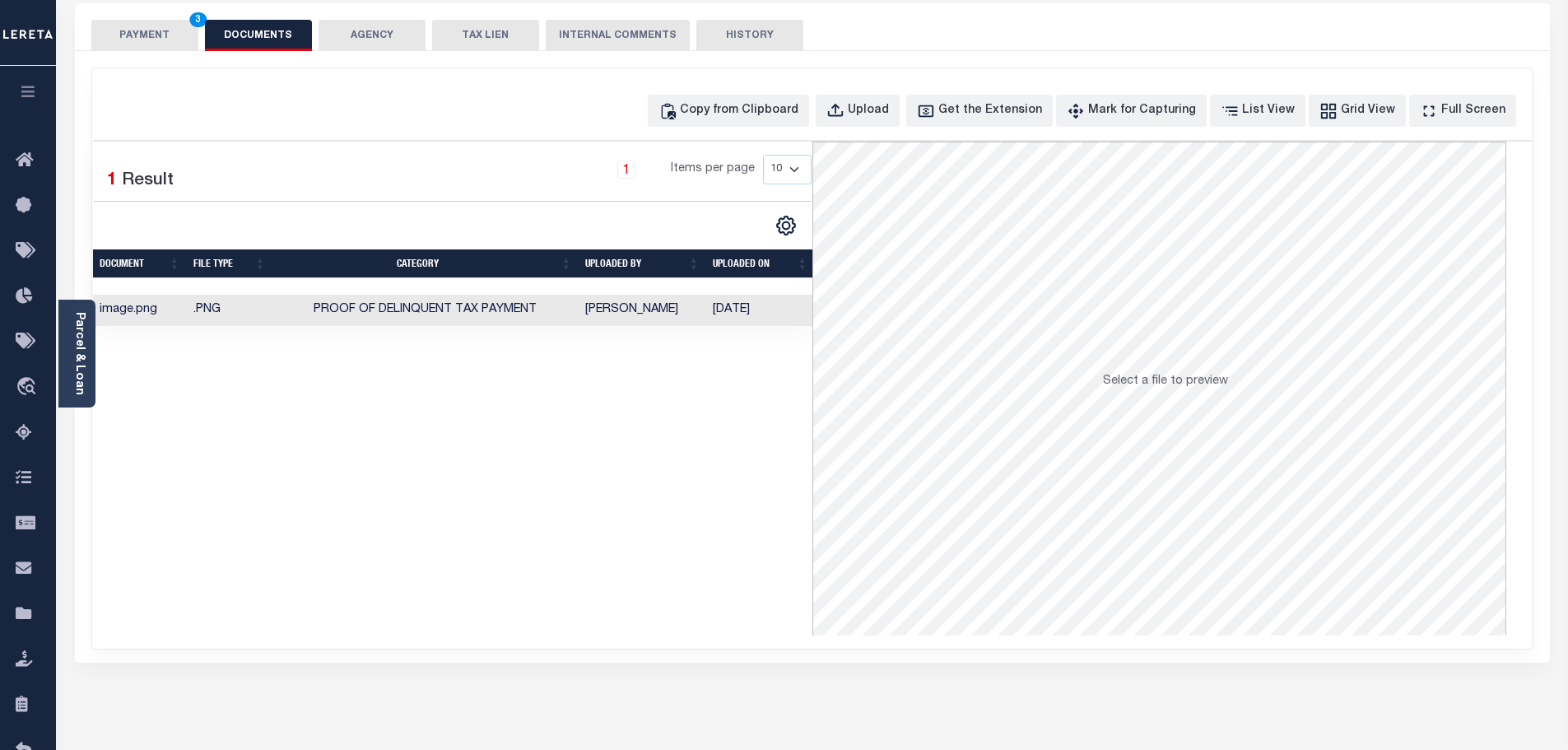
click at [165, 26] on button "PAYMENT 3" at bounding box center [144, 36] width 107 height 31
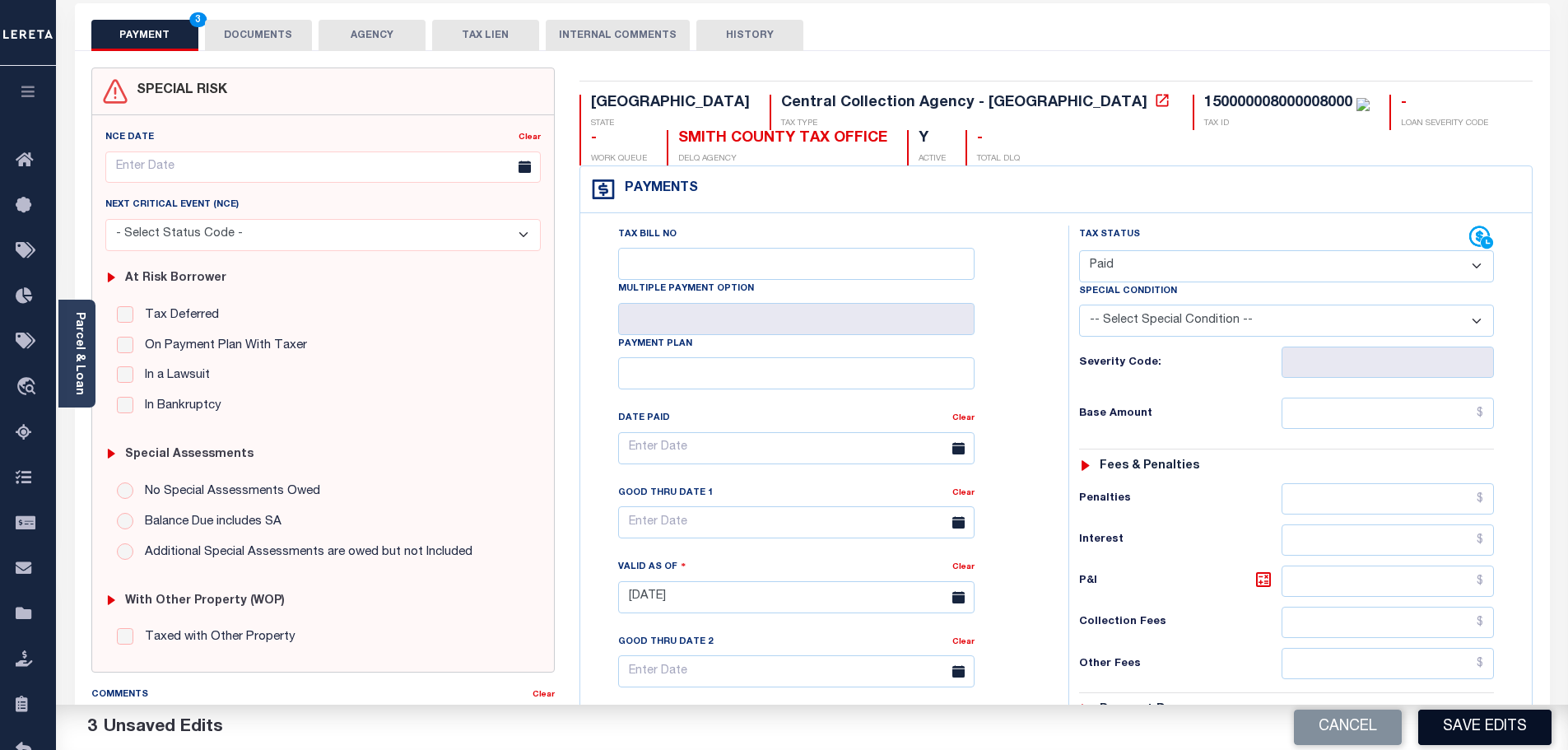
click at [1507, 724] on button "Save Edits" at bounding box center [1485, 727] width 133 height 36
checkbox input "false"
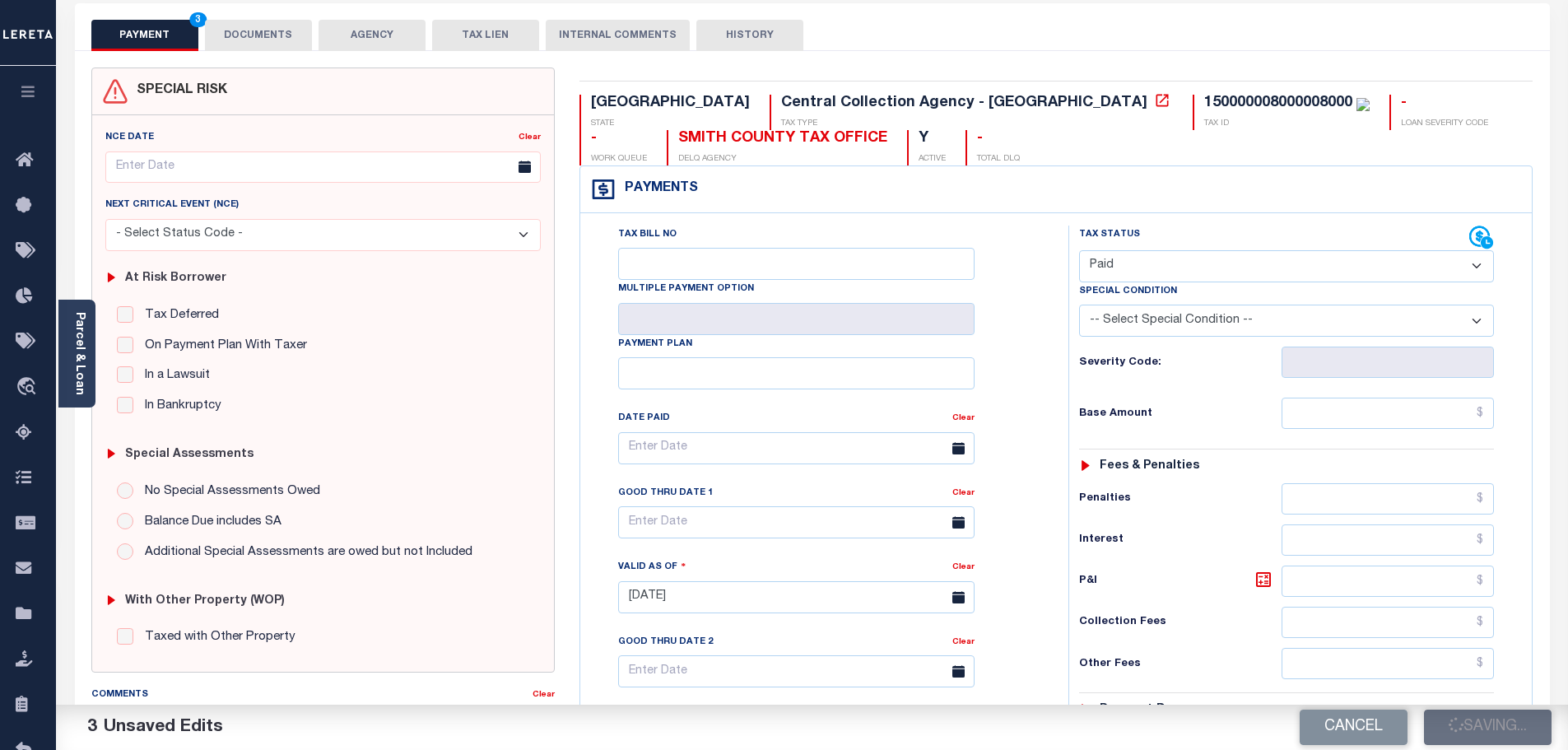
type input "$0"
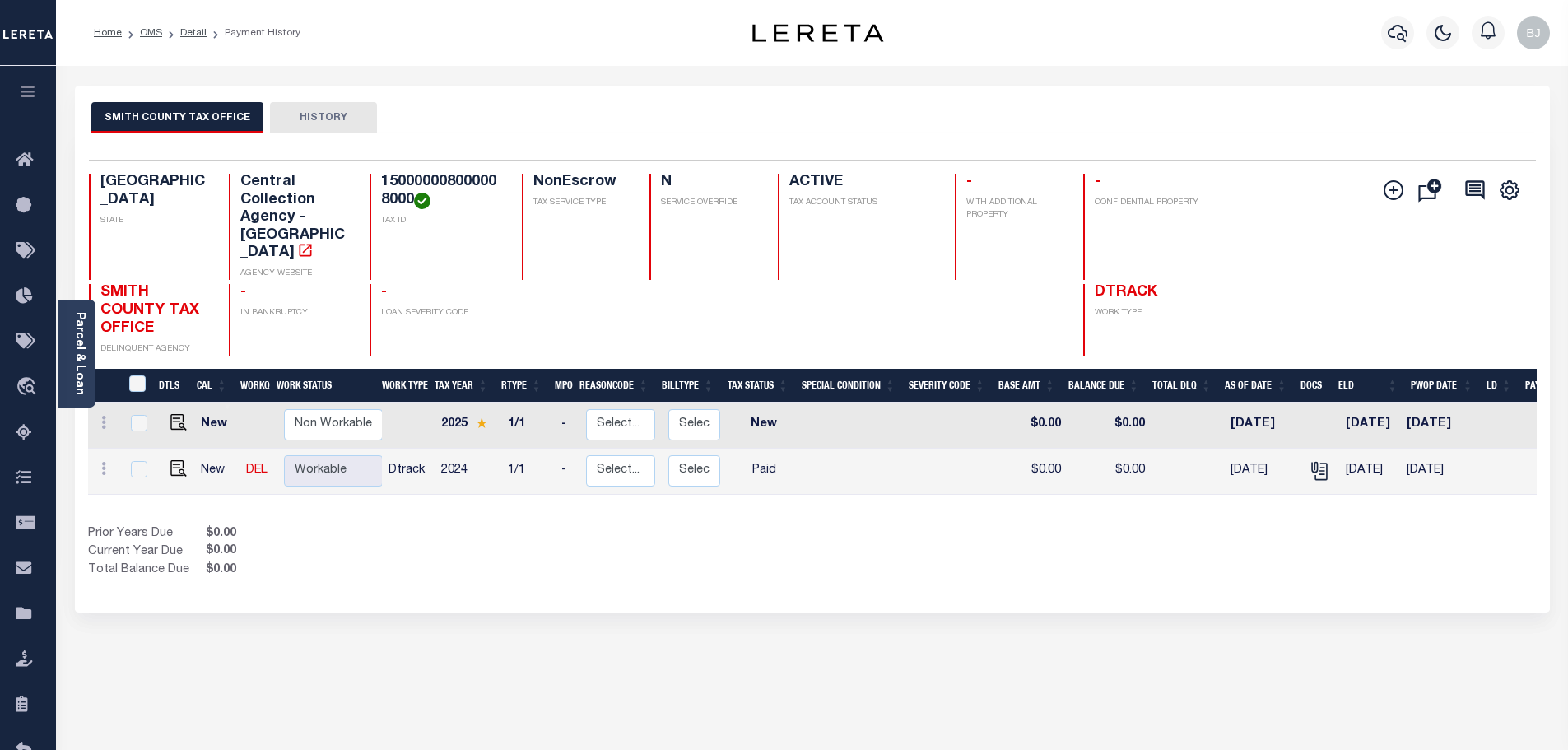
click at [1379, 49] on div at bounding box center [1397, 33] width 45 height 57
click at [1393, 35] on icon "button" at bounding box center [1397, 33] width 20 height 20
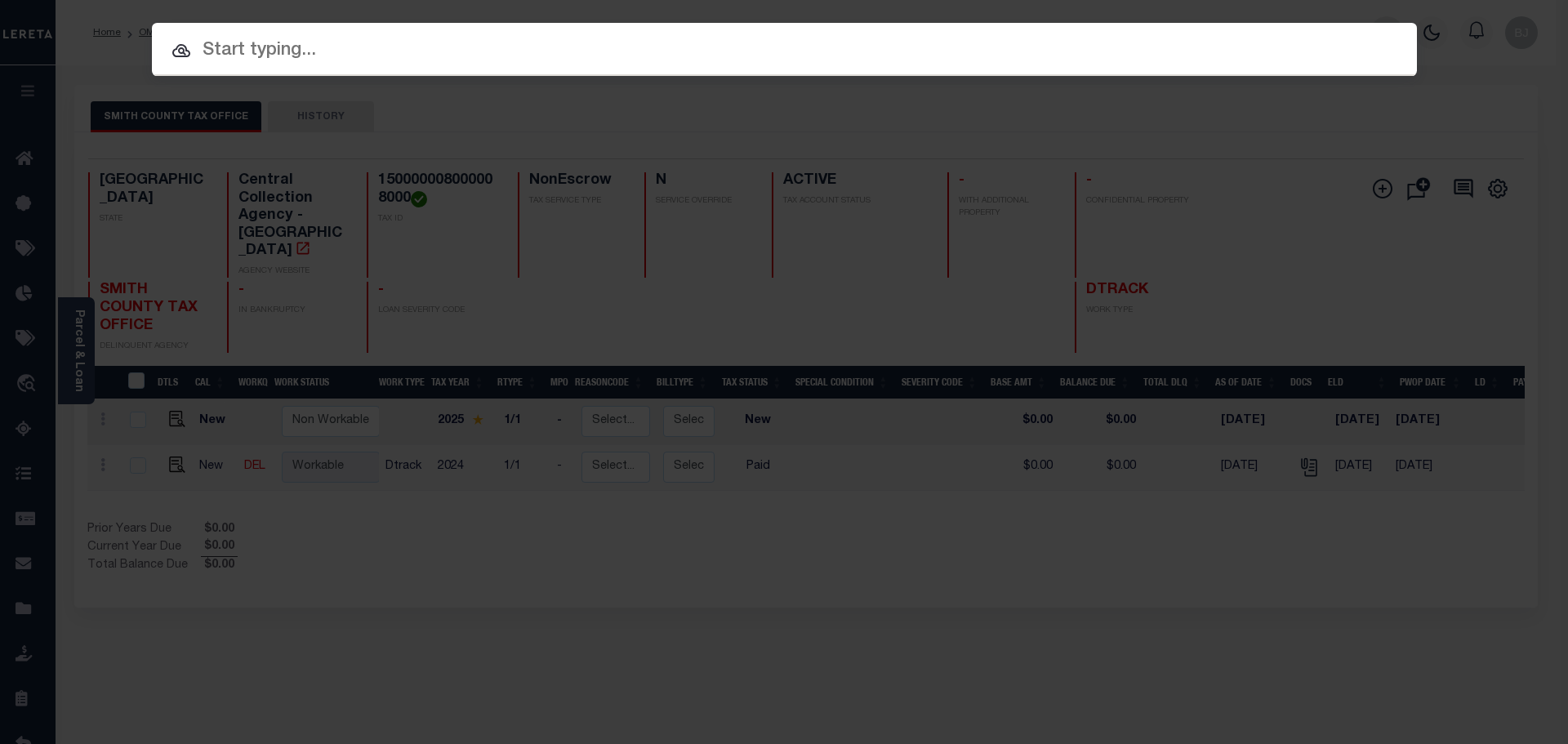
paste input "30013056"
type input "30013056"
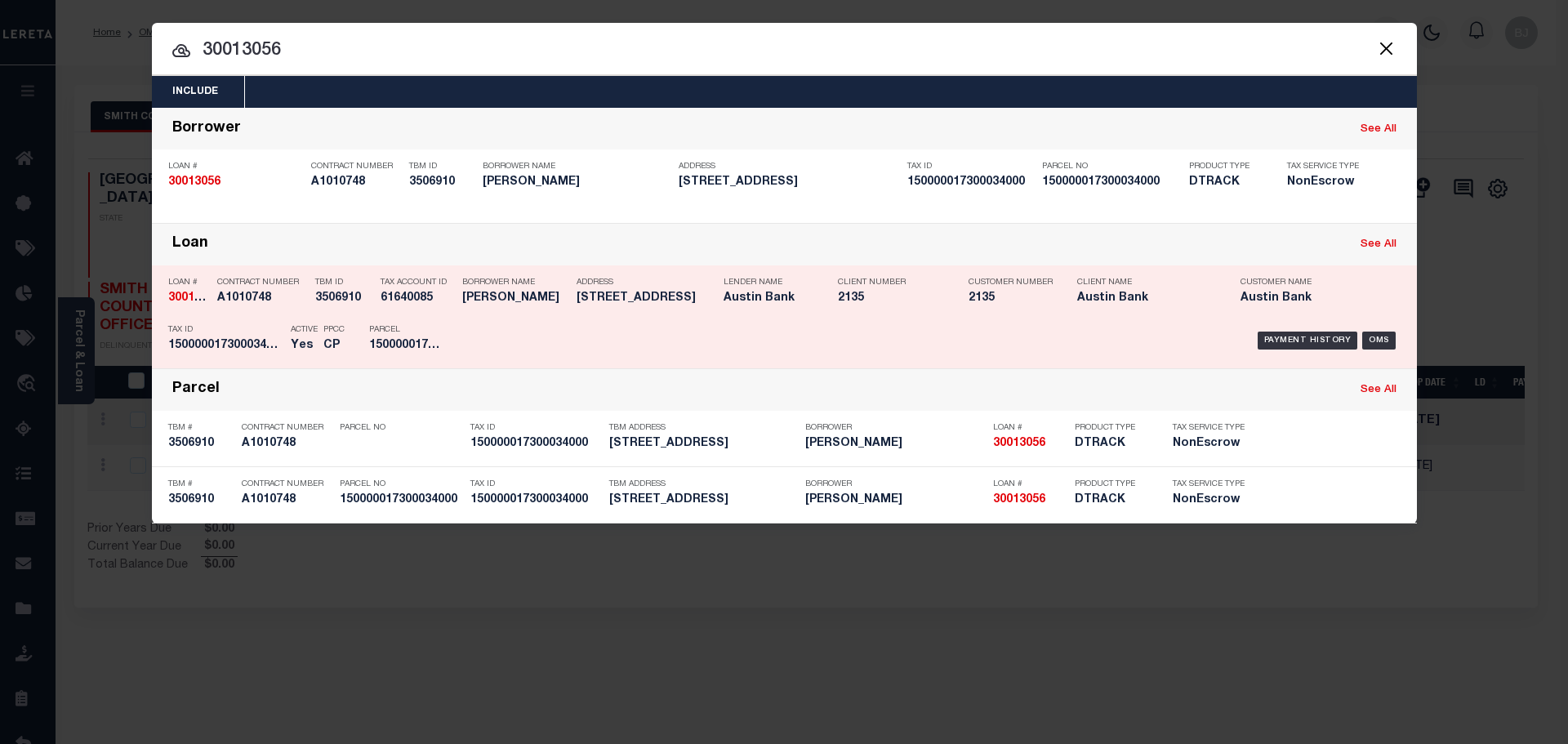
click at [596, 341] on div "Payment History OMS" at bounding box center [933, 340] width 933 height 47
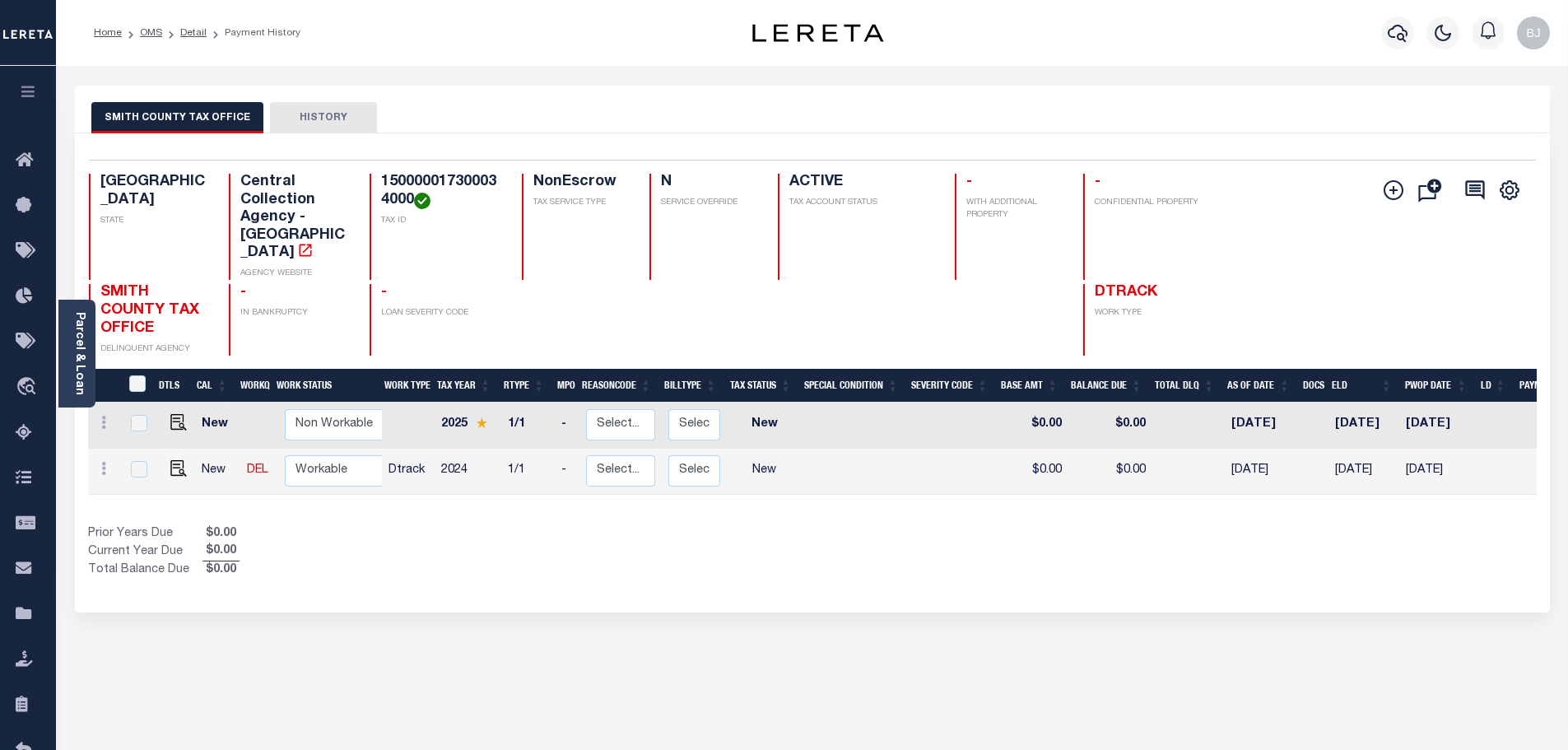
click at [457, 183] on h4 "150000017300034000" at bounding box center [442, 191] width 121 height 36
copy h4 "150000017300034000"
click at [171, 460] on img "" at bounding box center [179, 468] width 16 height 16
checkbox input "true"
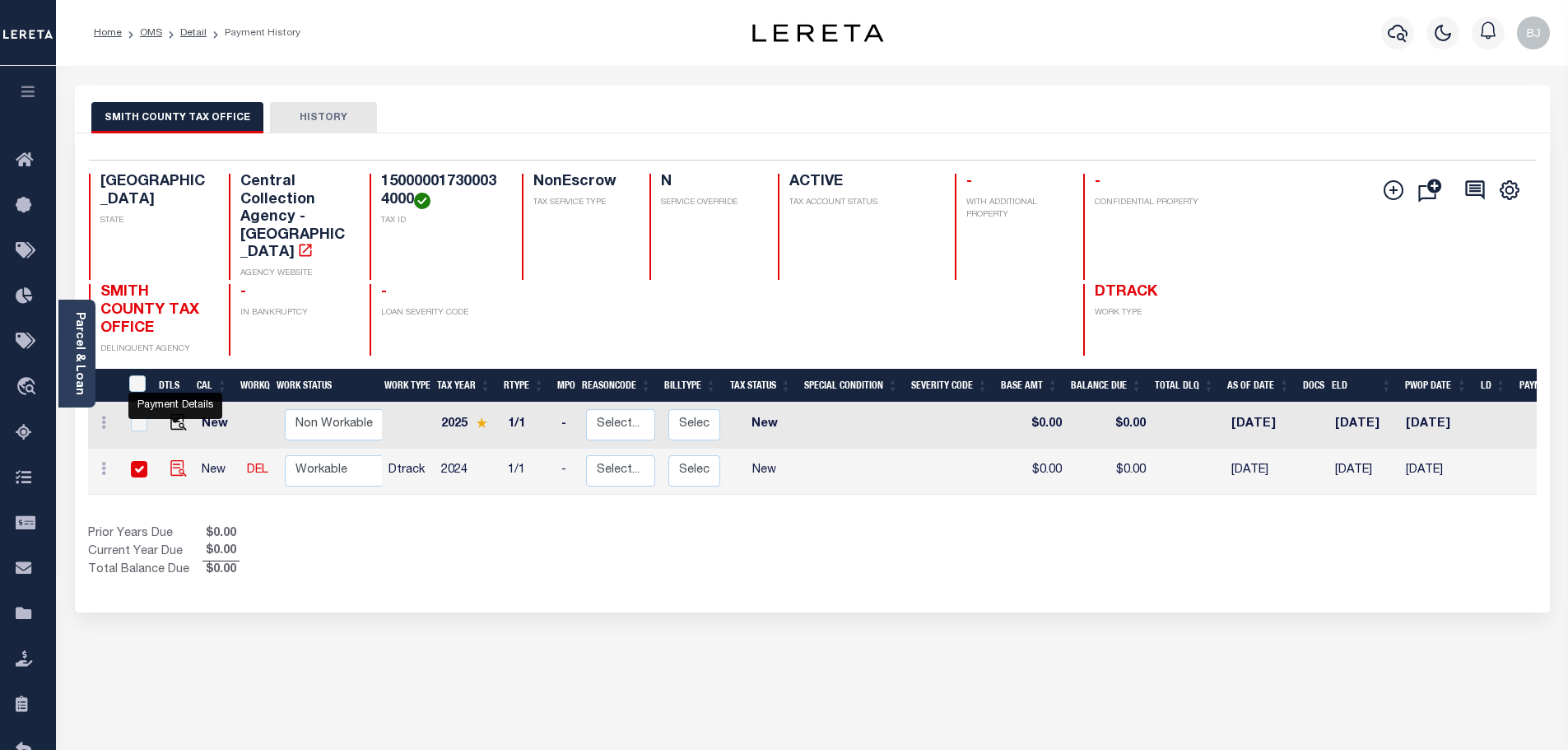
checkbox input "true"
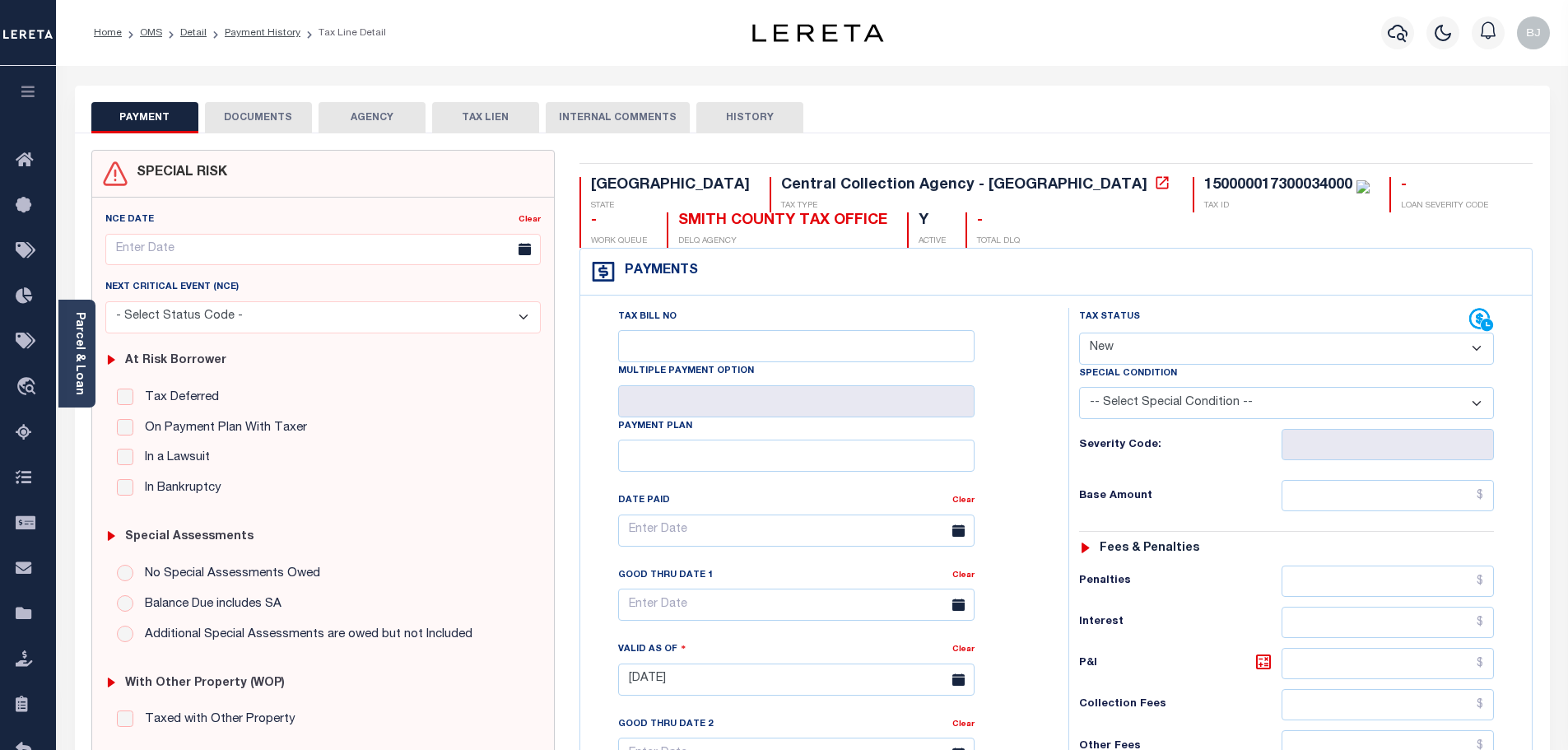
click at [1164, 362] on select "- Select Status Code - Open Due/Unpaid Paid Incomplete No Tax Due Internal Refu…" at bounding box center [1286, 349] width 415 height 32
select select "PYD"
click at [1079, 334] on select "- Select Status Code - Open Due/Unpaid Paid Incomplete No Tax Due Internal Refu…" at bounding box center [1286, 349] width 415 height 32
type input "[DATE]"
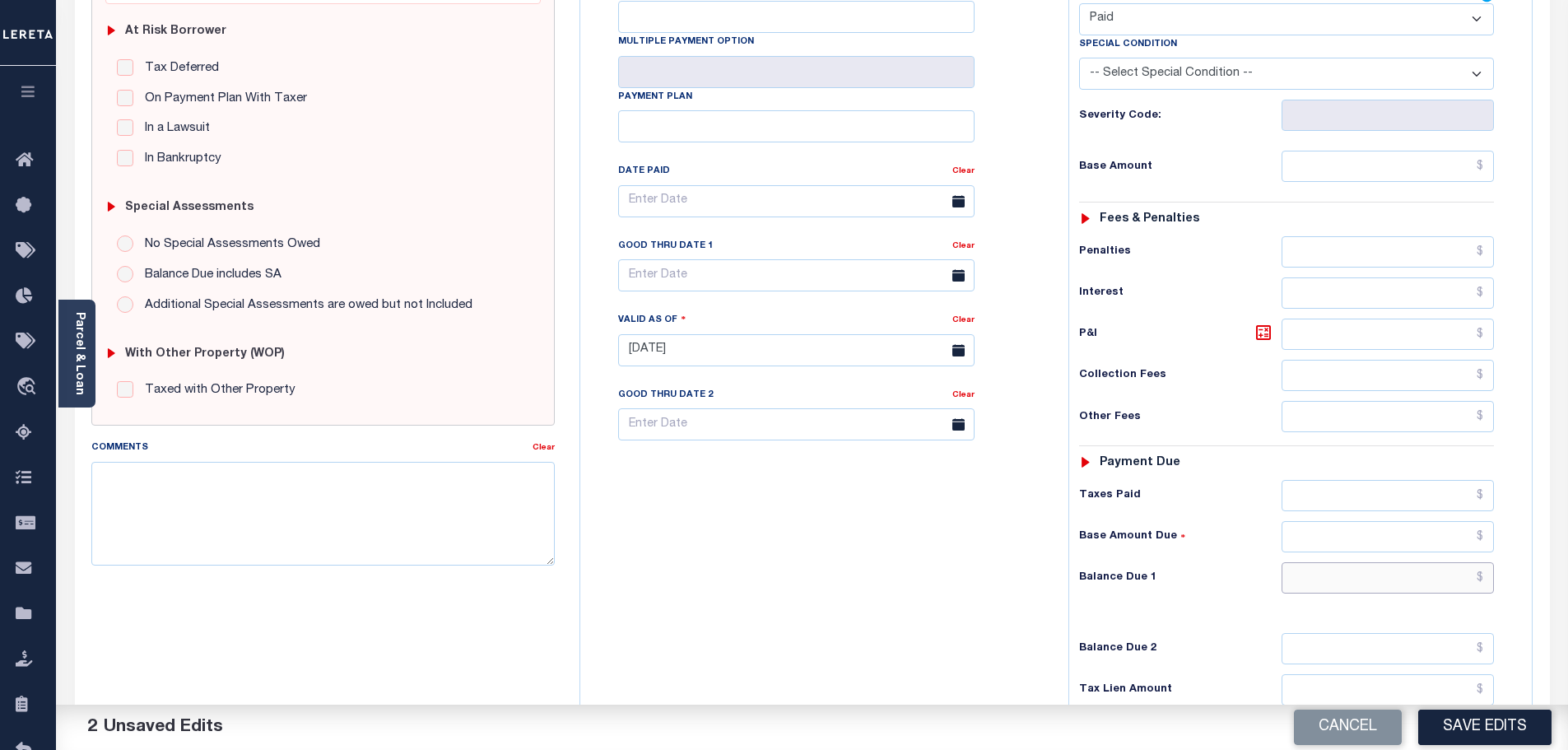
click at [1389, 580] on input "text" at bounding box center [1389, 578] width 213 height 31
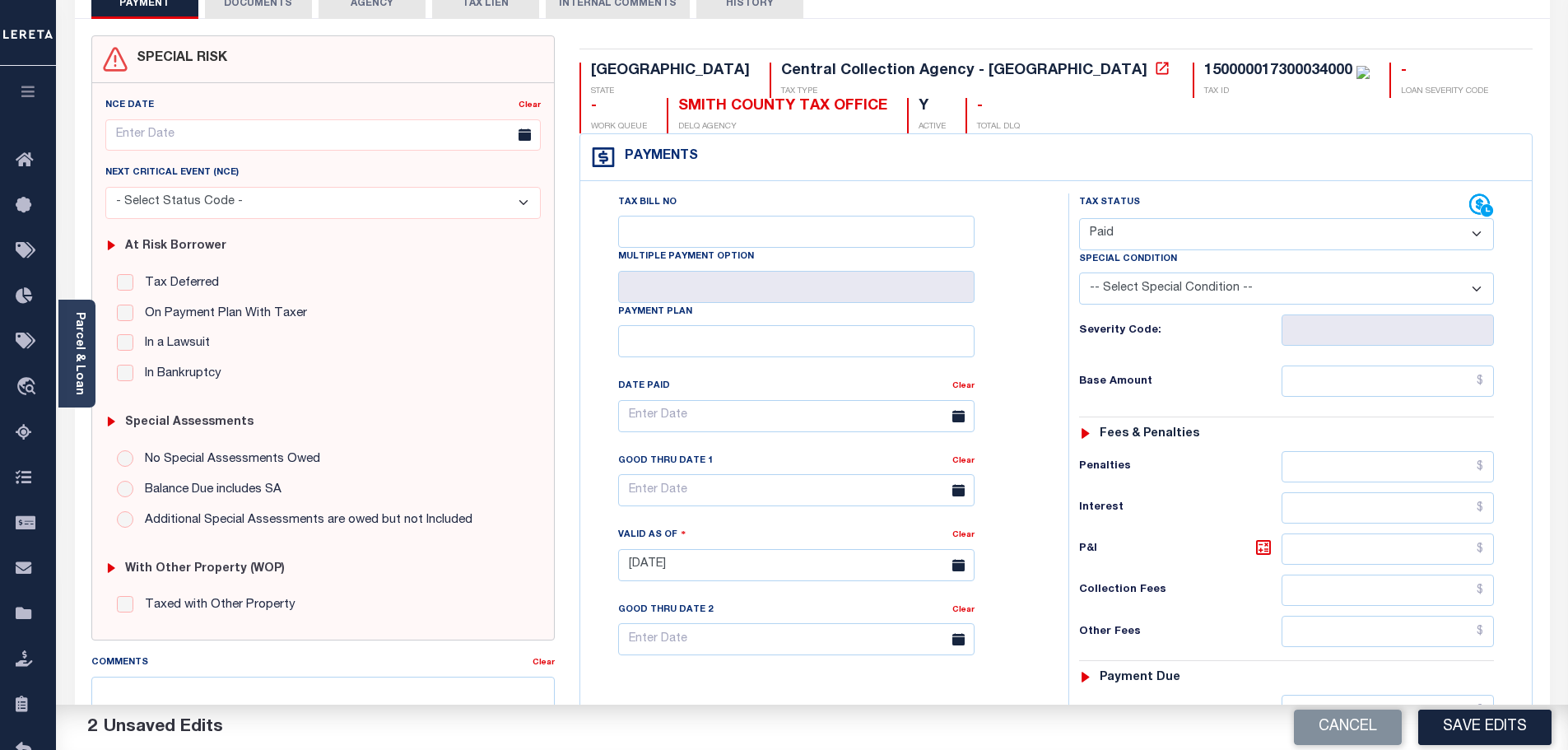
scroll to position [0, 0]
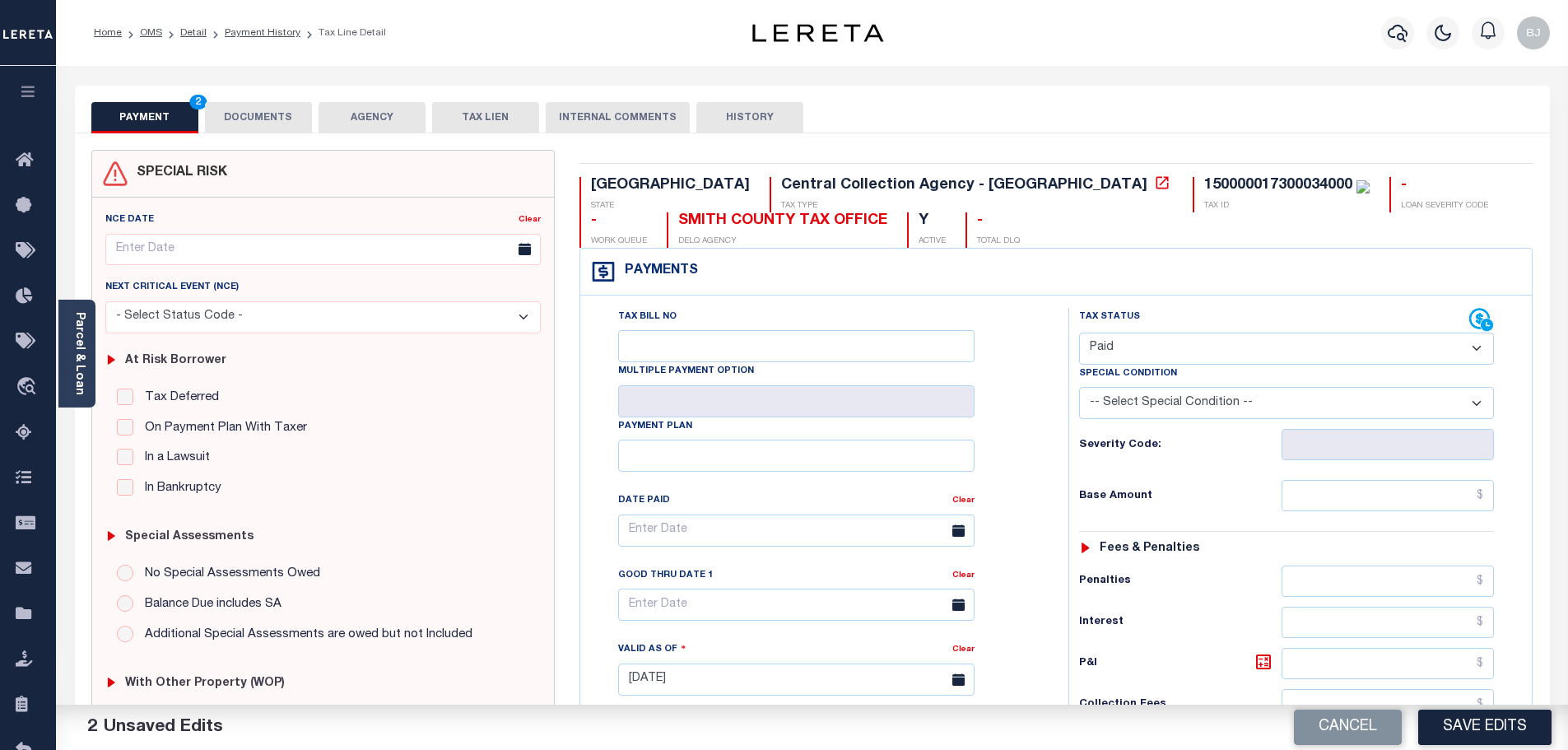
type input "$0.00"
click at [285, 127] on button "DOCUMENTS" at bounding box center [257, 118] width 107 height 31
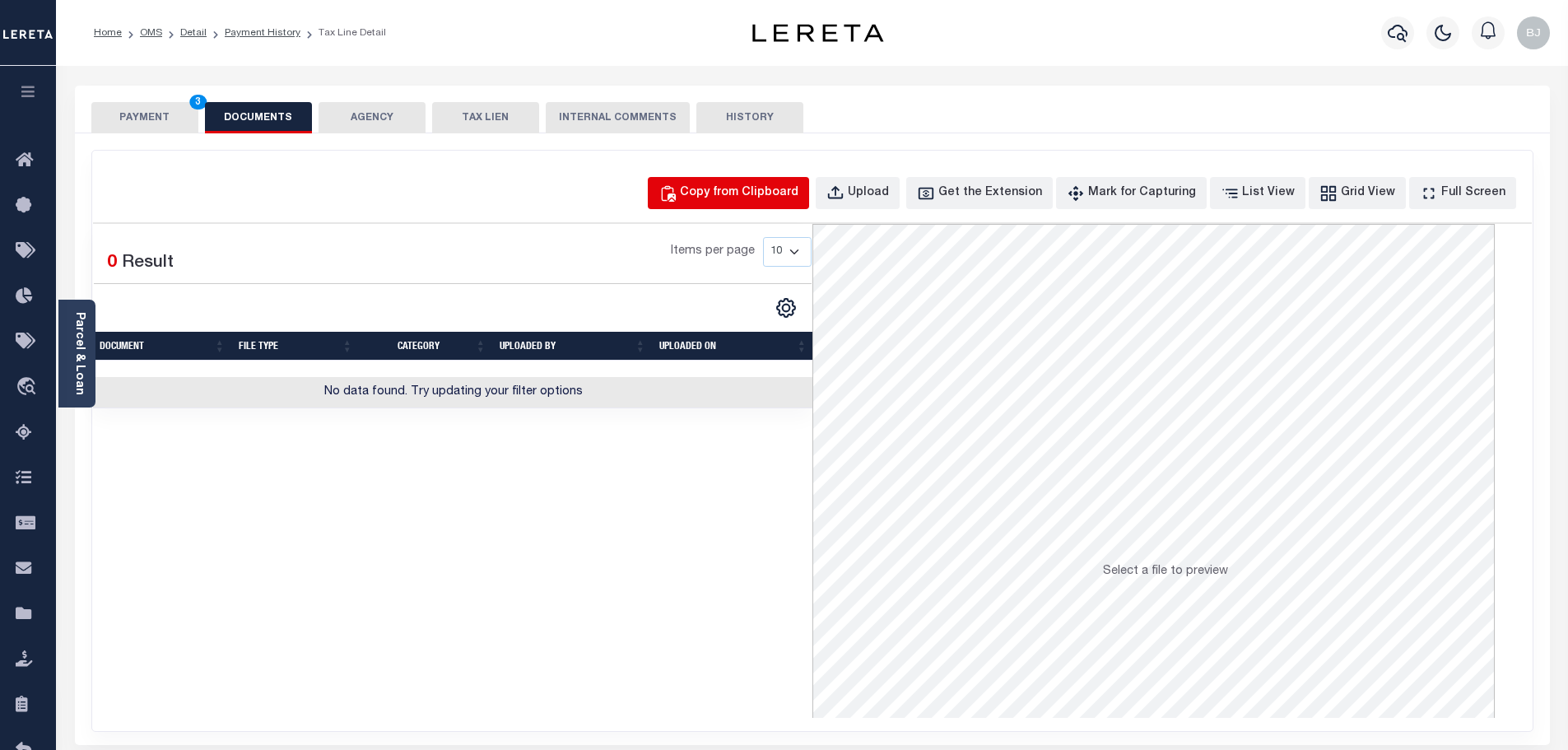
click at [791, 199] on div "Copy from Clipboard" at bounding box center [738, 193] width 119 height 18
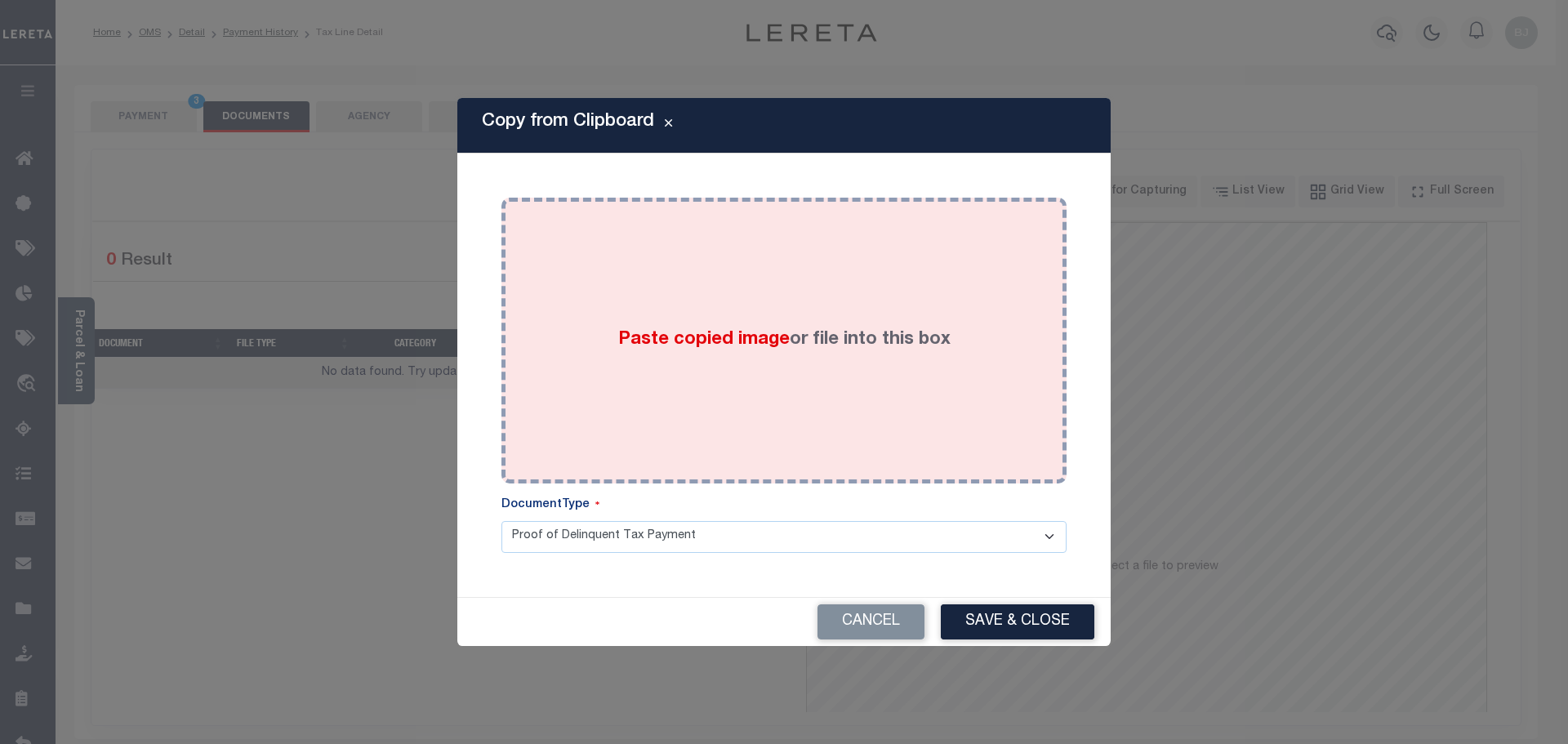
click at [875, 358] on div "Paste copied image or file into this box" at bounding box center [784, 341] width 541 height 261
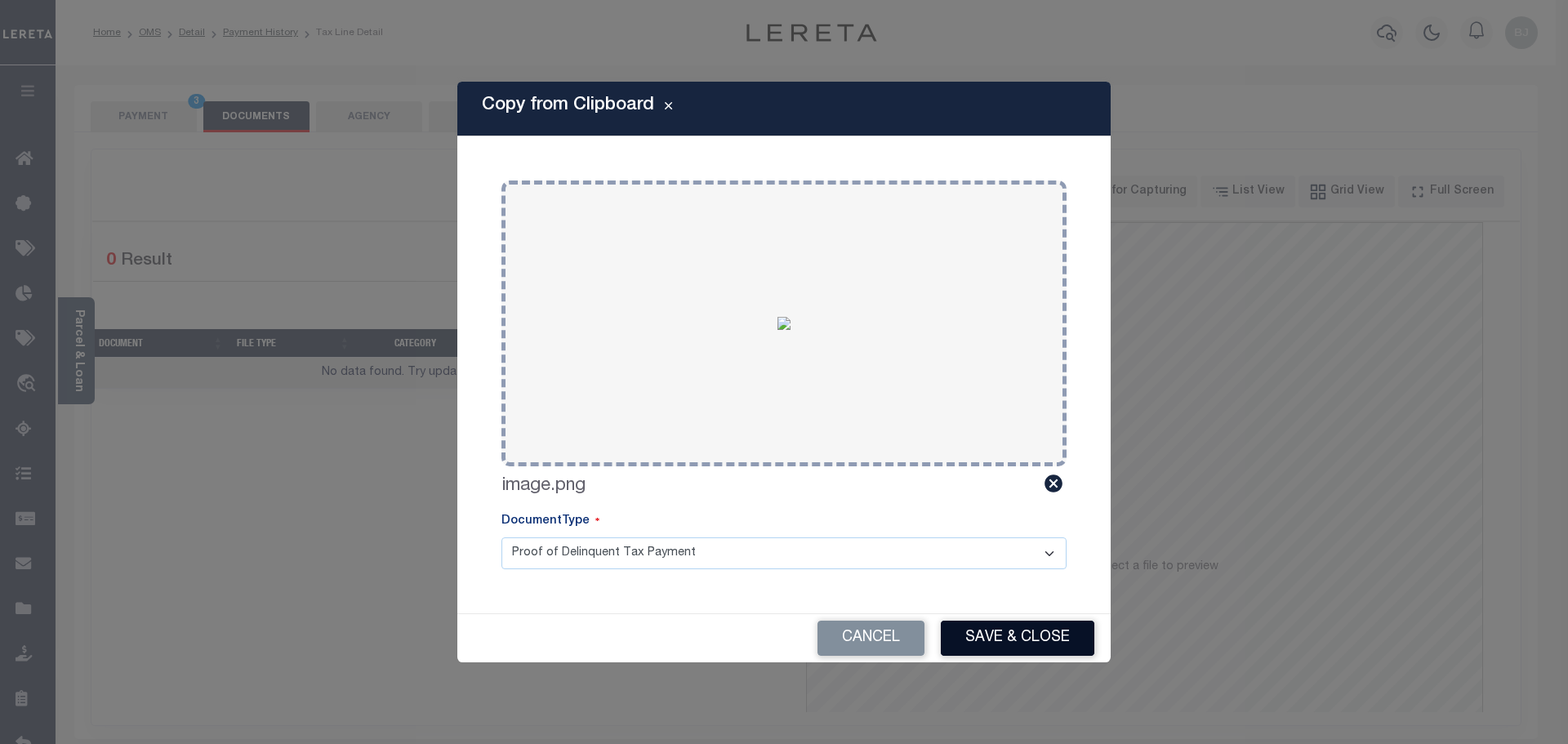
click at [1055, 637] on button "Save & Close" at bounding box center [1018, 638] width 154 height 35
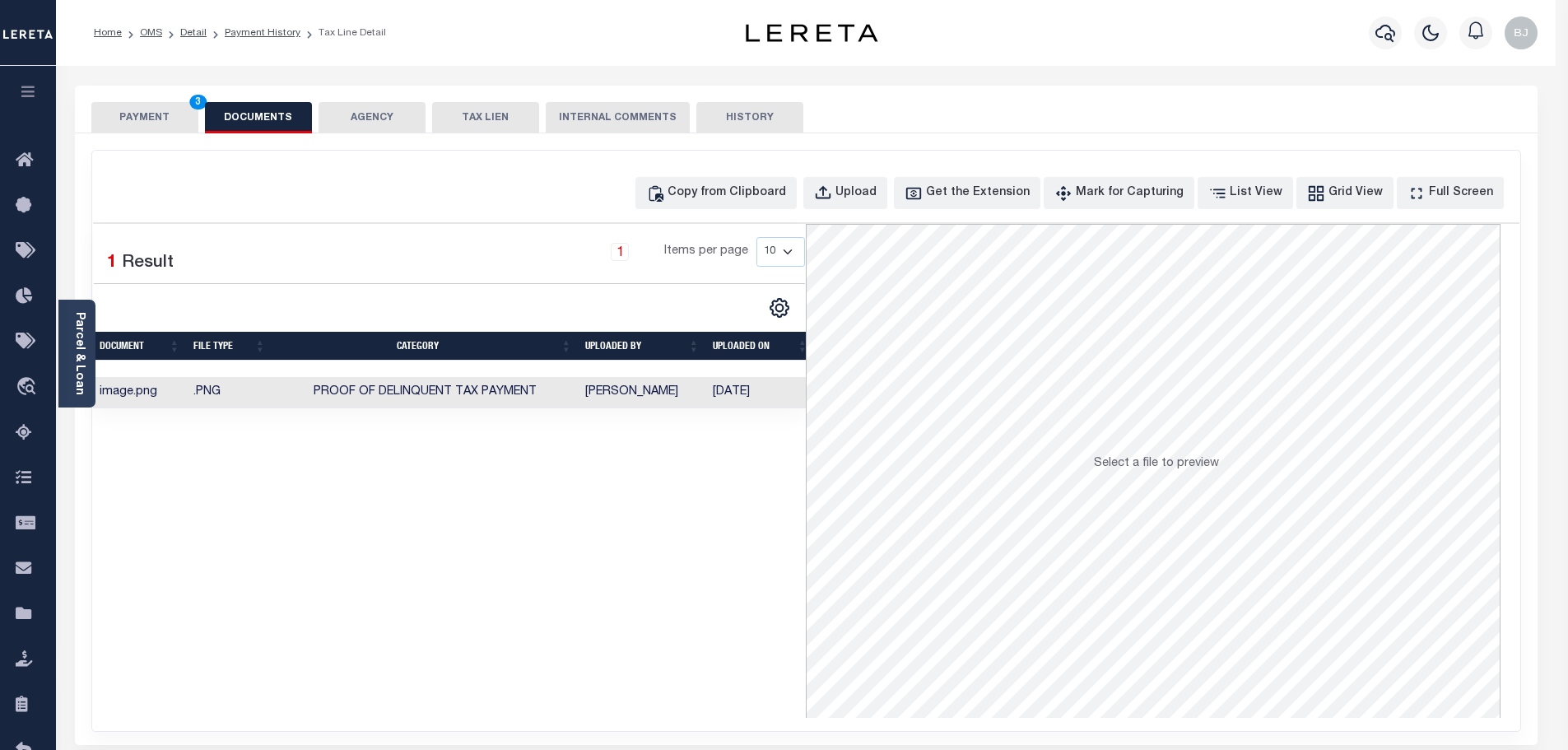
click at [188, 134] on div "SPECIAL RISK NCE Date Clear" at bounding box center [806, 440] width 1463 height 612
click at [172, 126] on button "PAYMENT 3" at bounding box center [144, 118] width 107 height 31
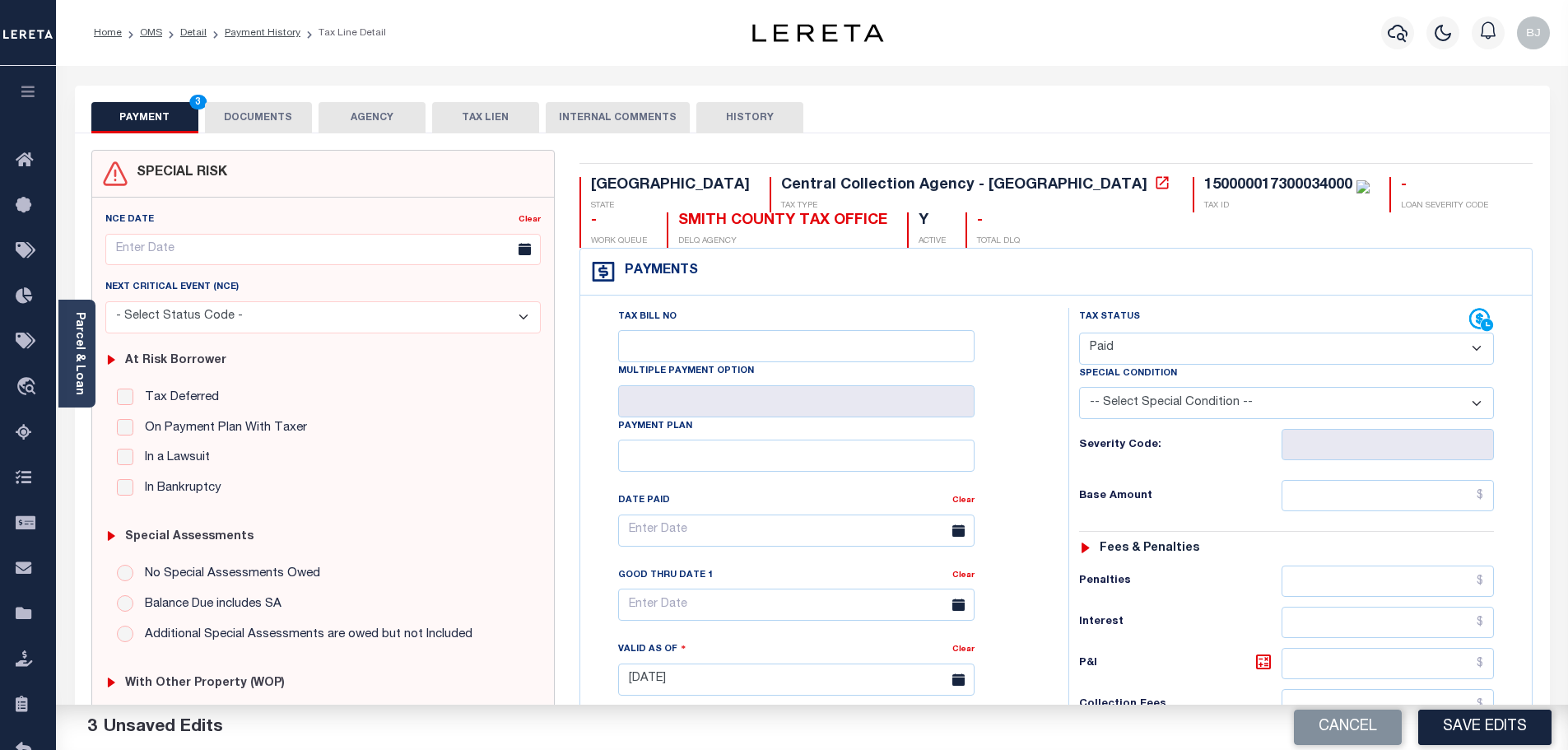
click at [1495, 748] on div "Cancel Save Edits" at bounding box center [1190, 727] width 757 height 46
click at [1503, 728] on button "Save Edits" at bounding box center [1485, 727] width 133 height 36
checkbox input "false"
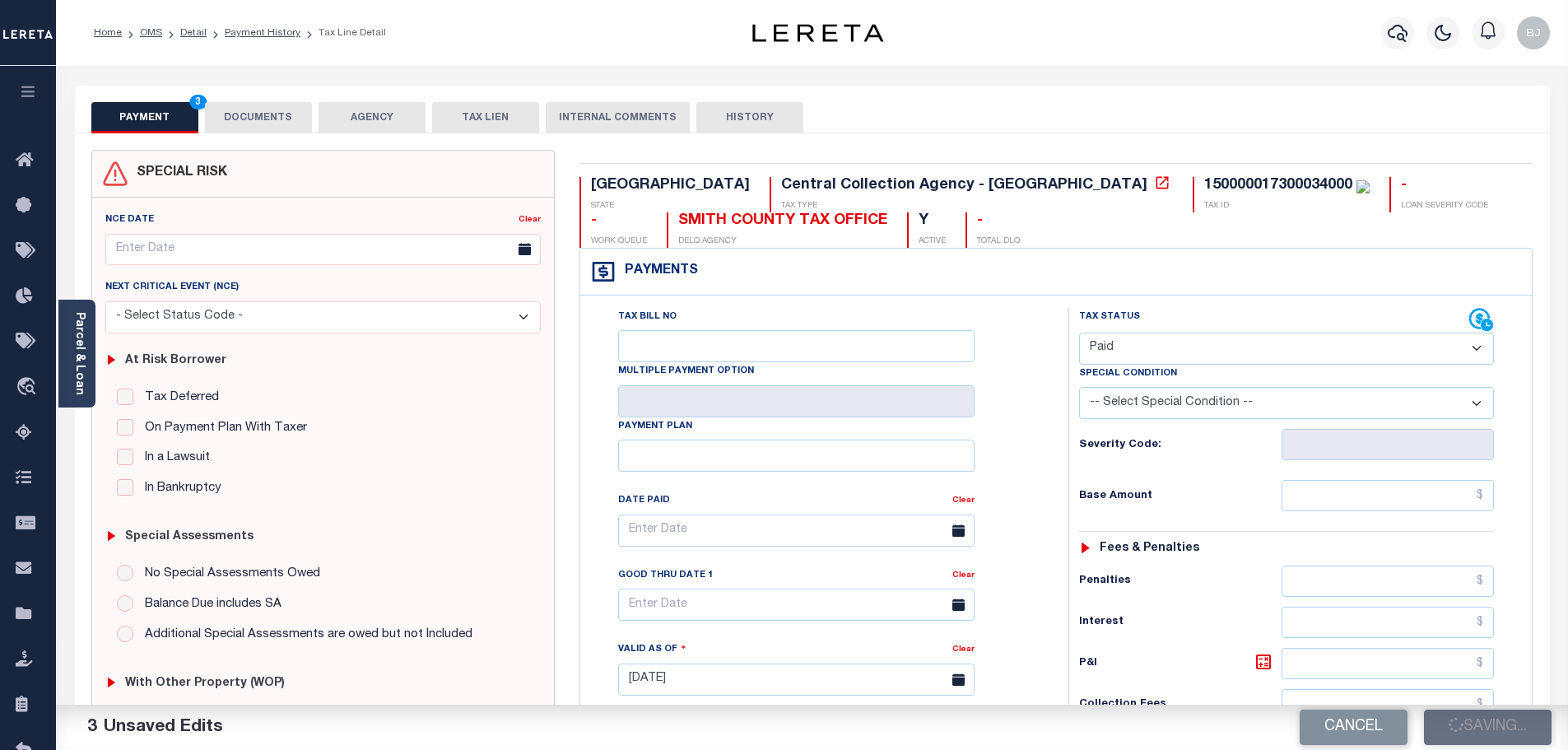
checkbox input "false"
type input "$0"
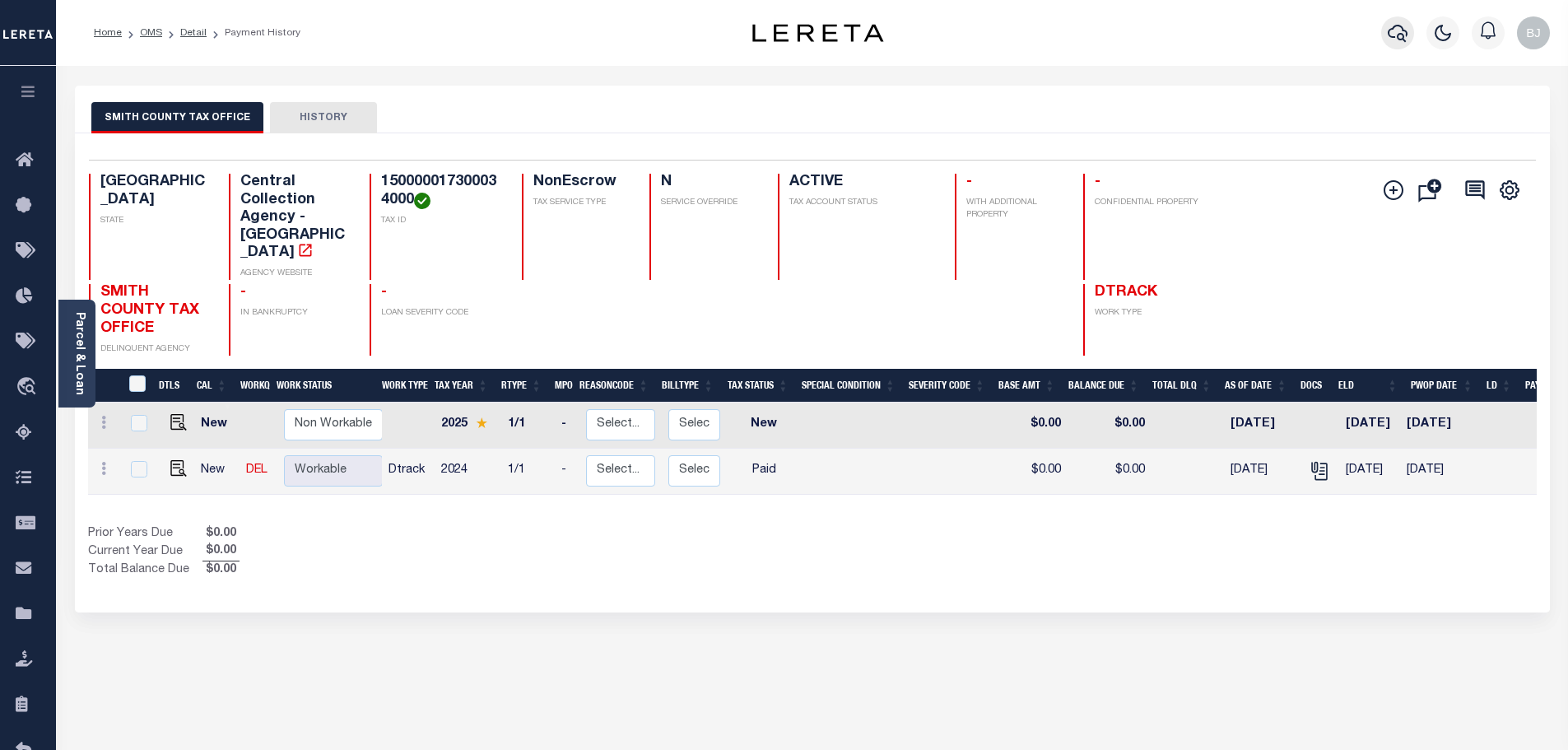
click at [1394, 30] on icon "button" at bounding box center [1397, 33] width 20 height 20
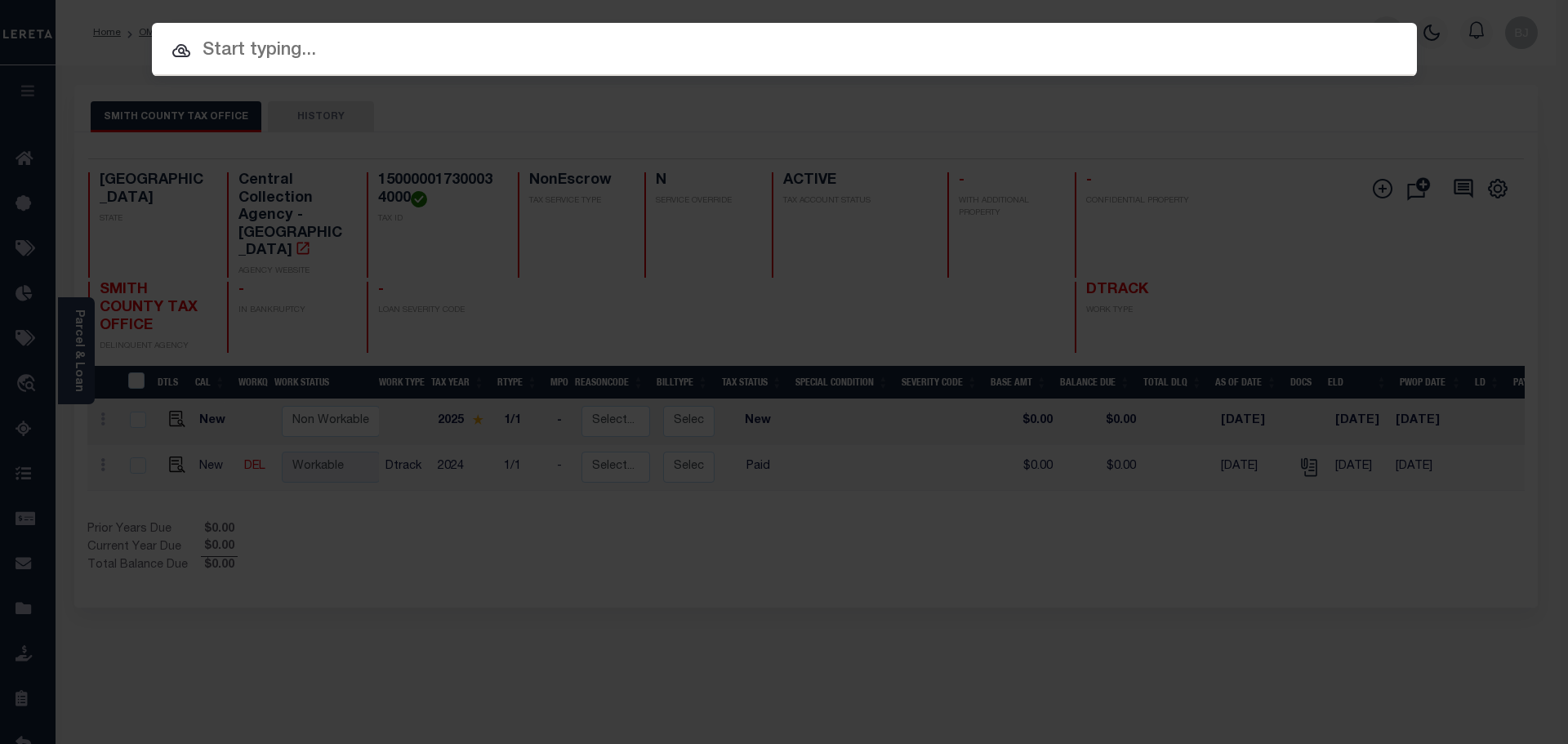
paste input "3819003897"
type input "3819003897"
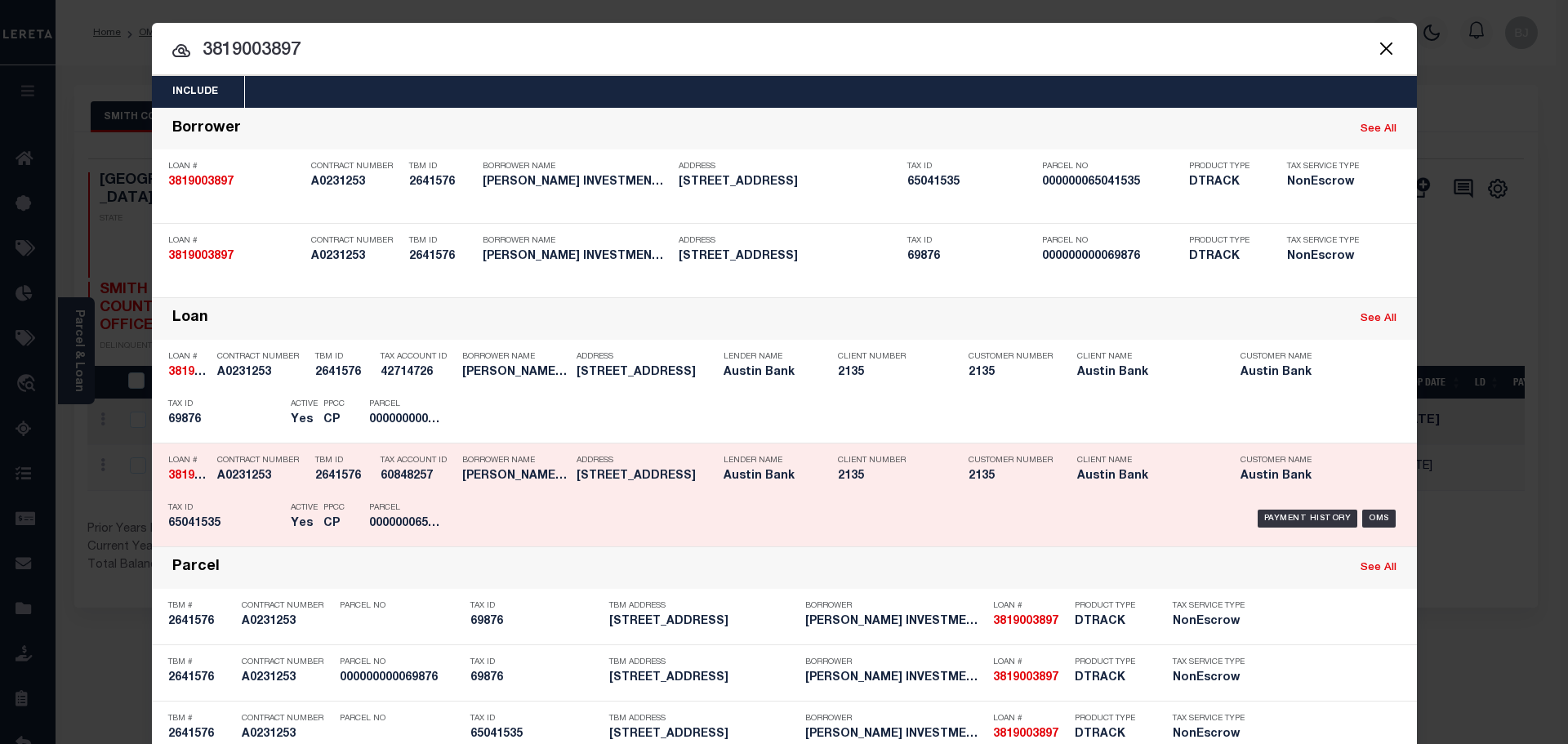
click at [312, 504] on div "PPCC CP" at bounding box center [334, 519] width 46 height 47
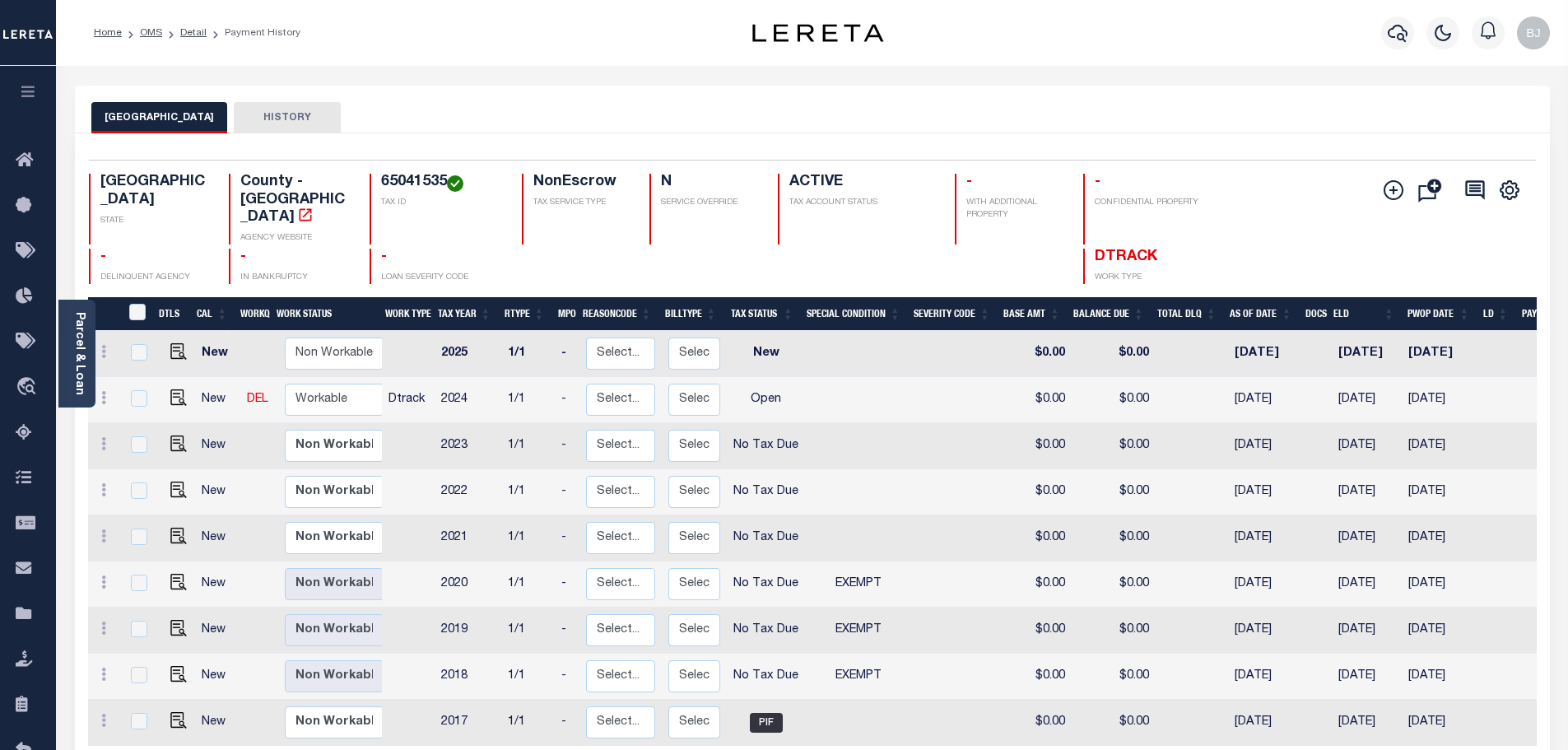
click at [415, 178] on h4 "65041535" at bounding box center [442, 182] width 121 height 18
copy h4 "65041535"
click at [175, 389] on img "" at bounding box center [179, 397] width 16 height 16
checkbox input "true"
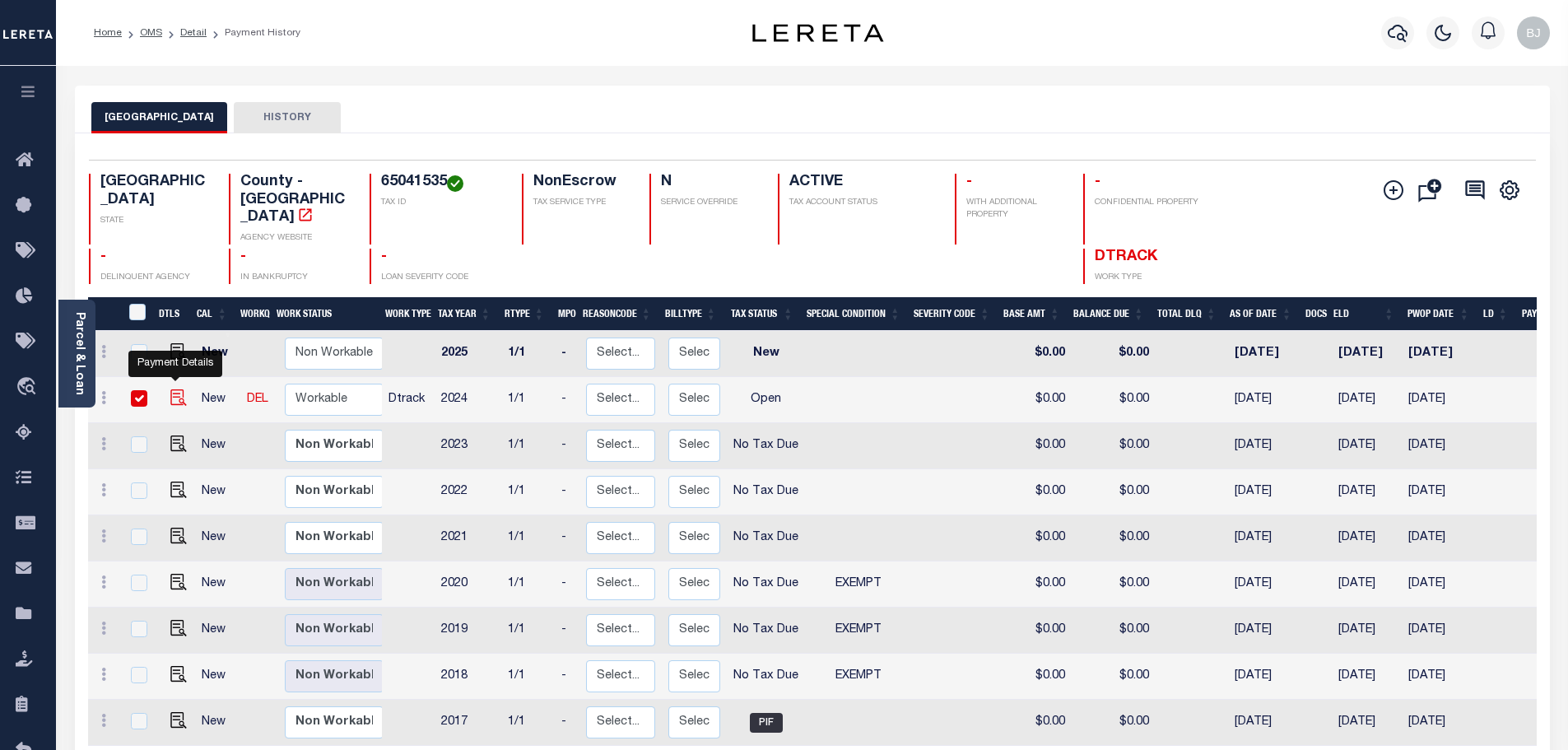
checkbox input "true"
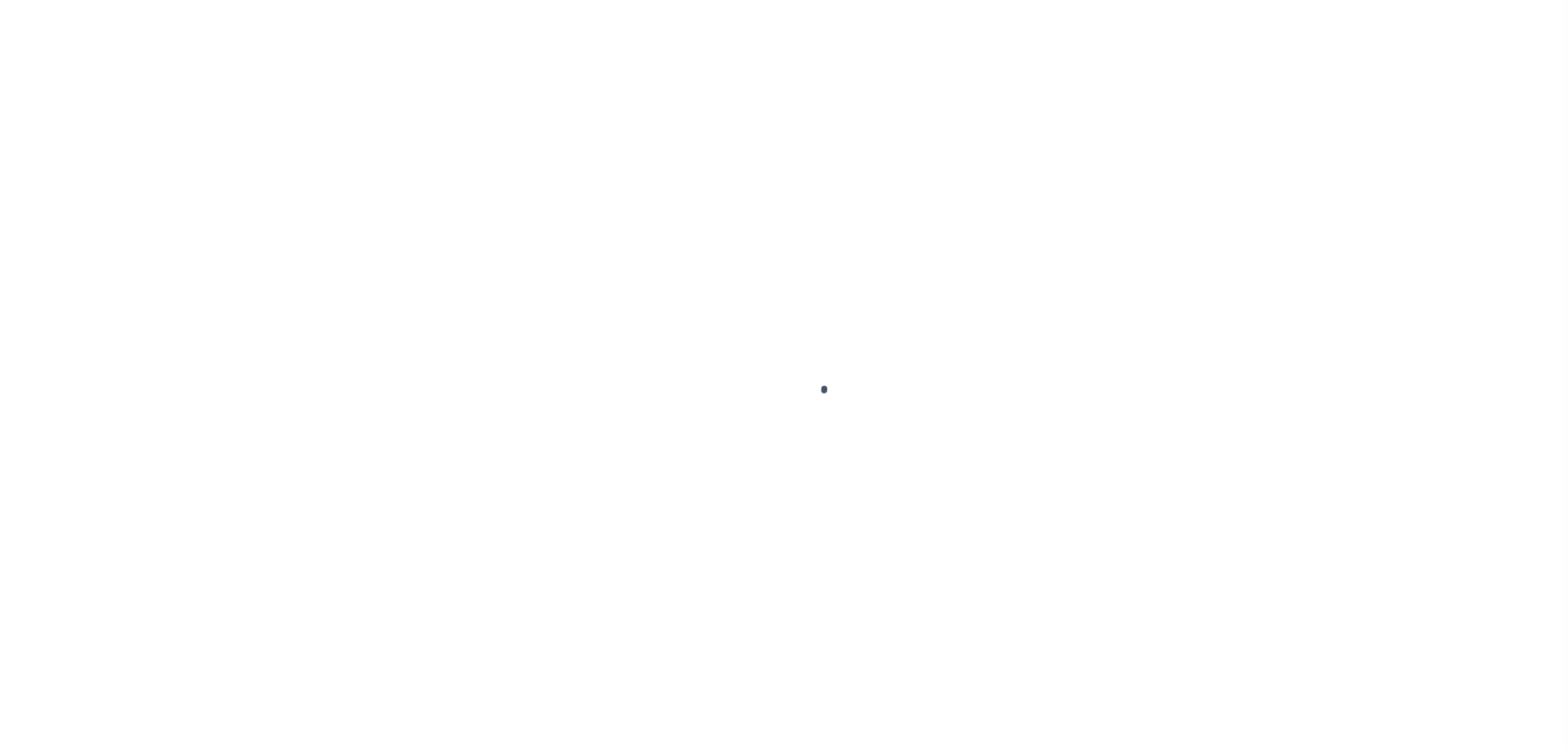
select select "OP2"
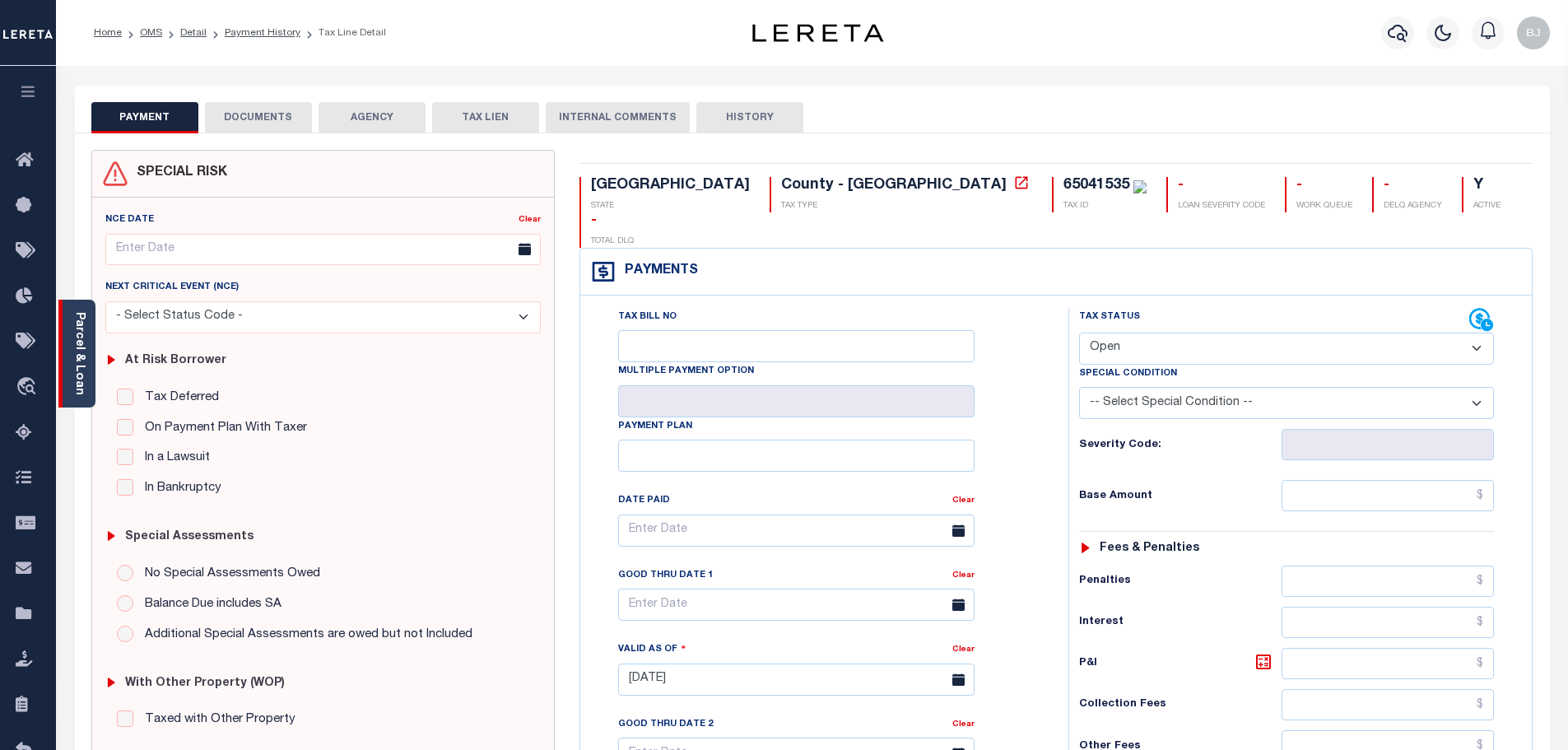
click at [75, 373] on link "Parcel & Loan" at bounding box center [79, 354] width 11 height 83
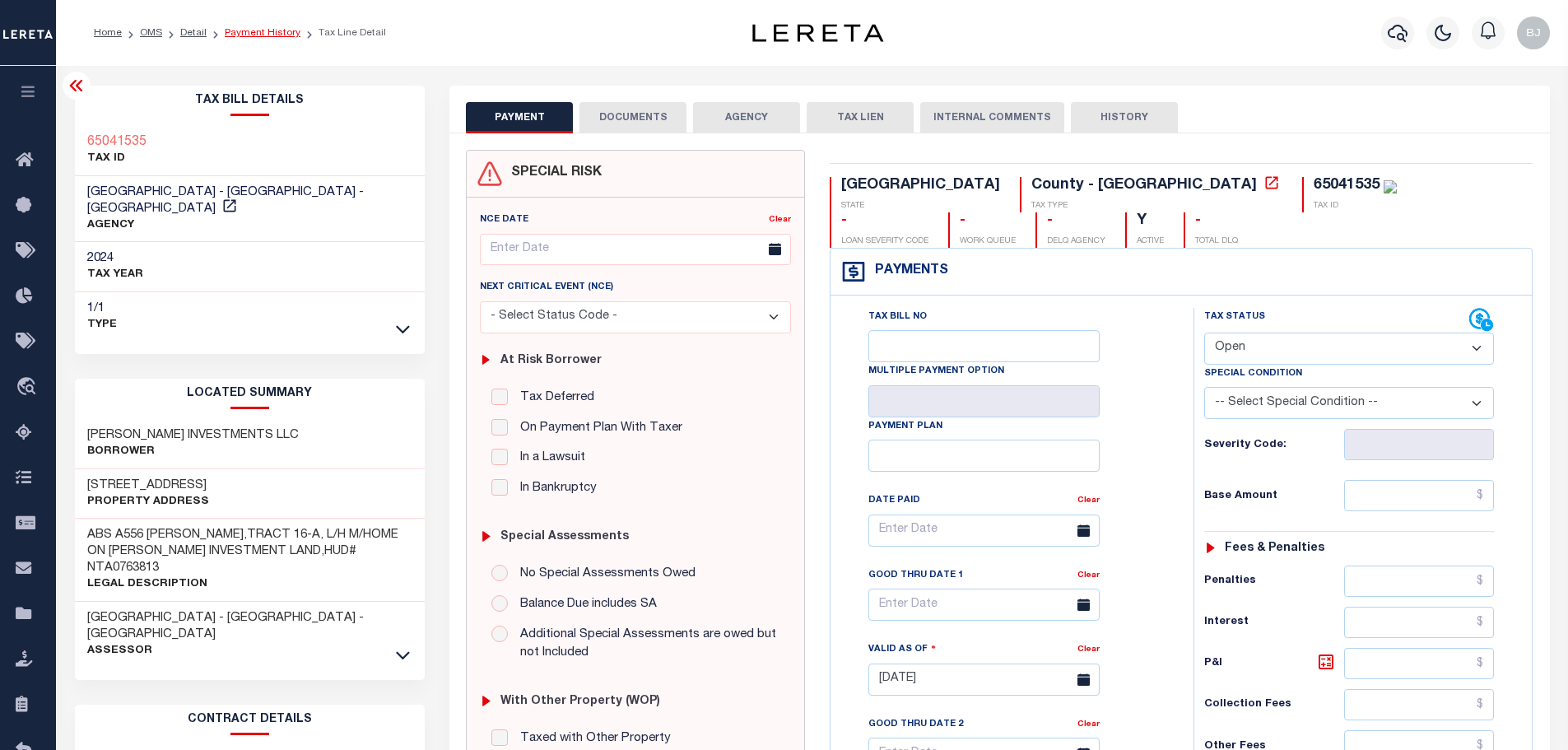
click at [235, 33] on link "Payment History" at bounding box center [262, 32] width 75 height 10
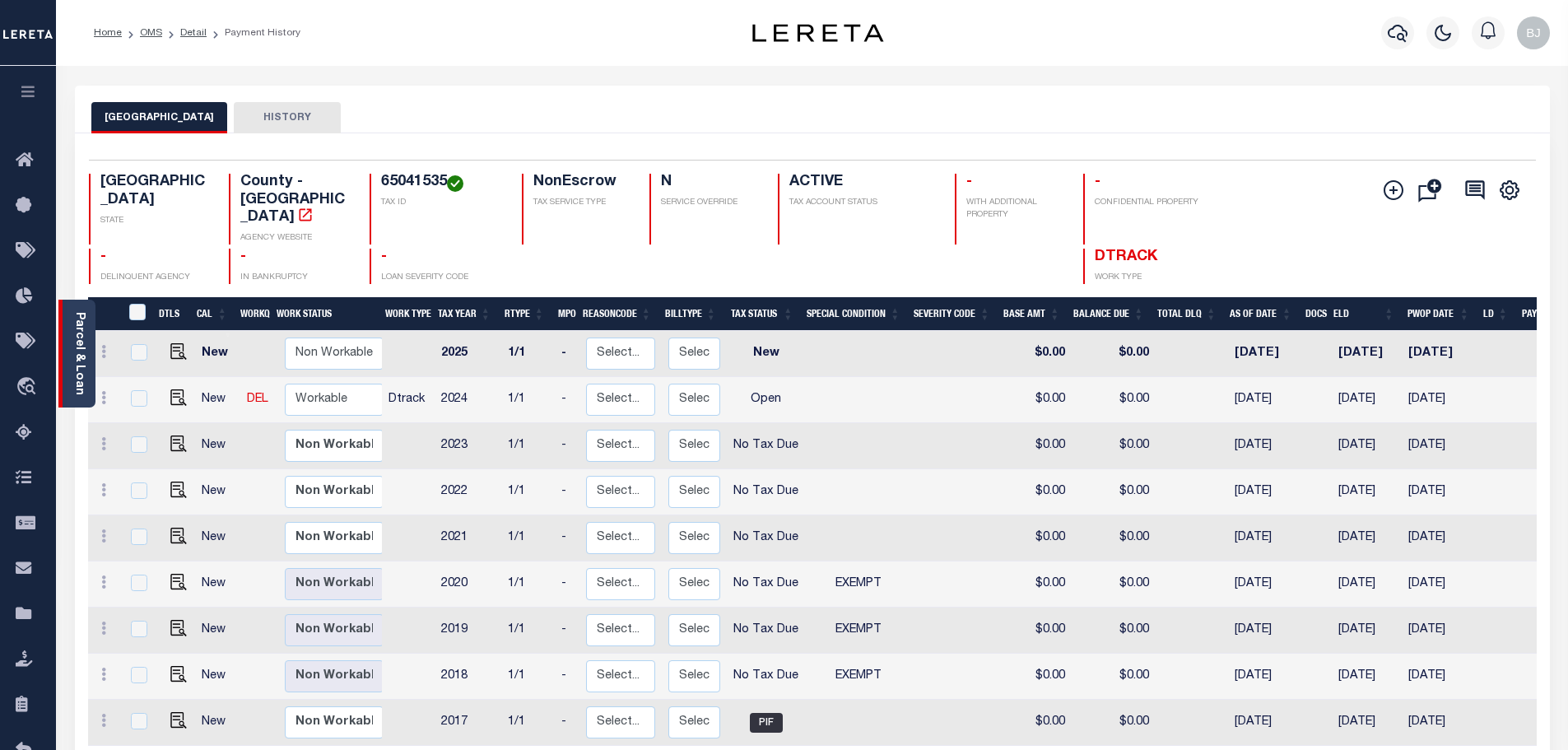
click at [83, 355] on link "Parcel & Loan" at bounding box center [79, 354] width 11 height 83
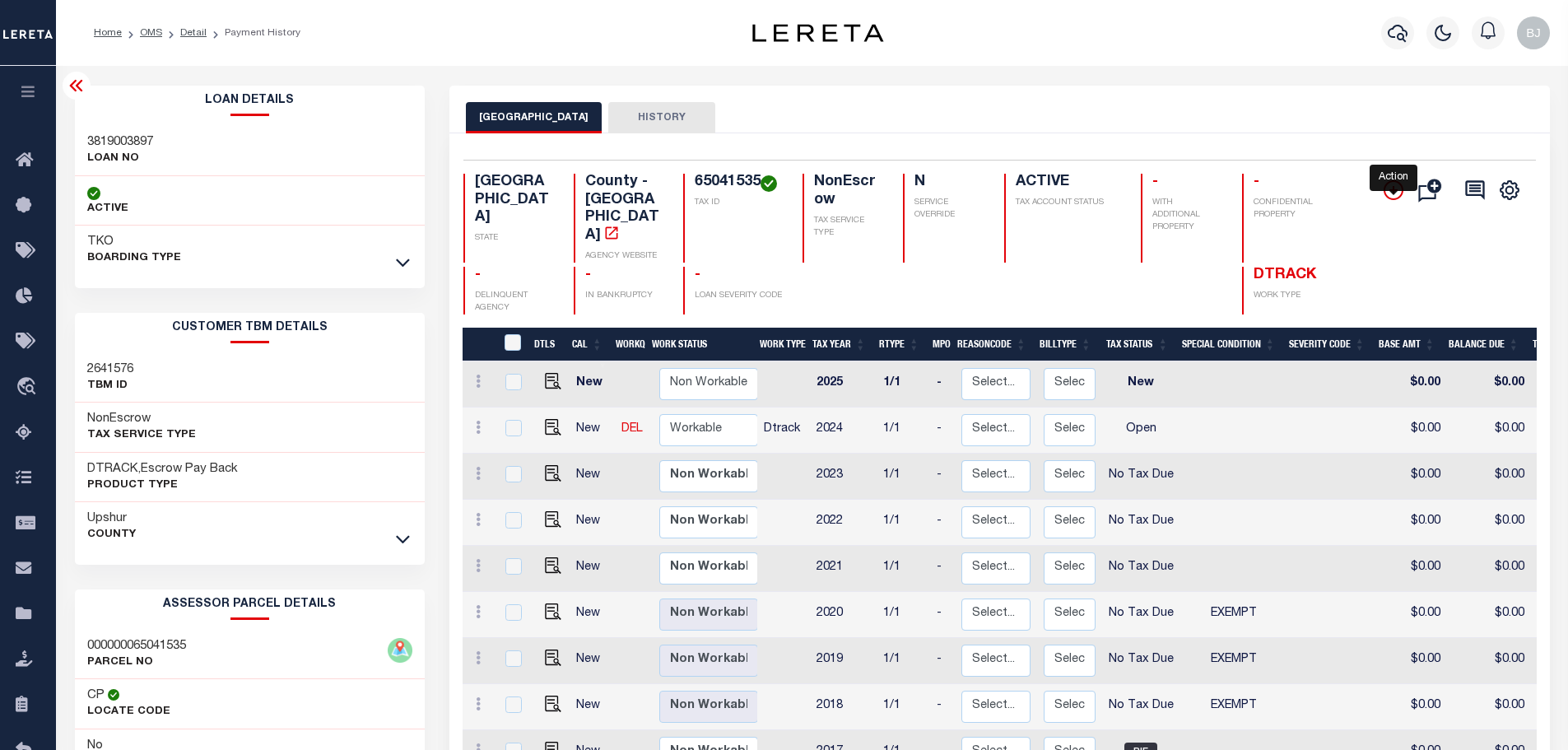
click at [1389, 188] on icon "" at bounding box center [1393, 190] width 20 height 20
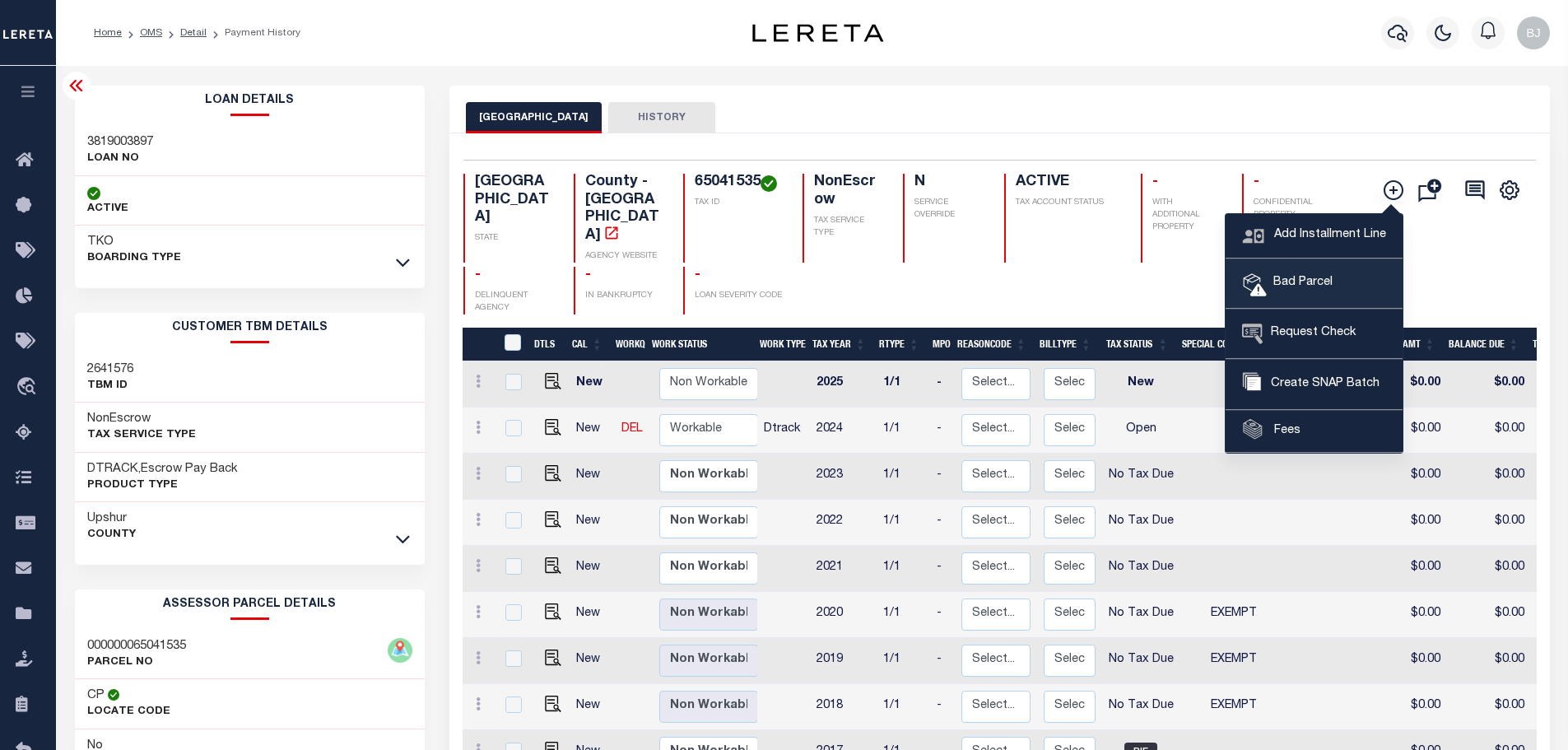
click at [1309, 276] on span "Bad Parcel" at bounding box center [1300, 283] width 66 height 18
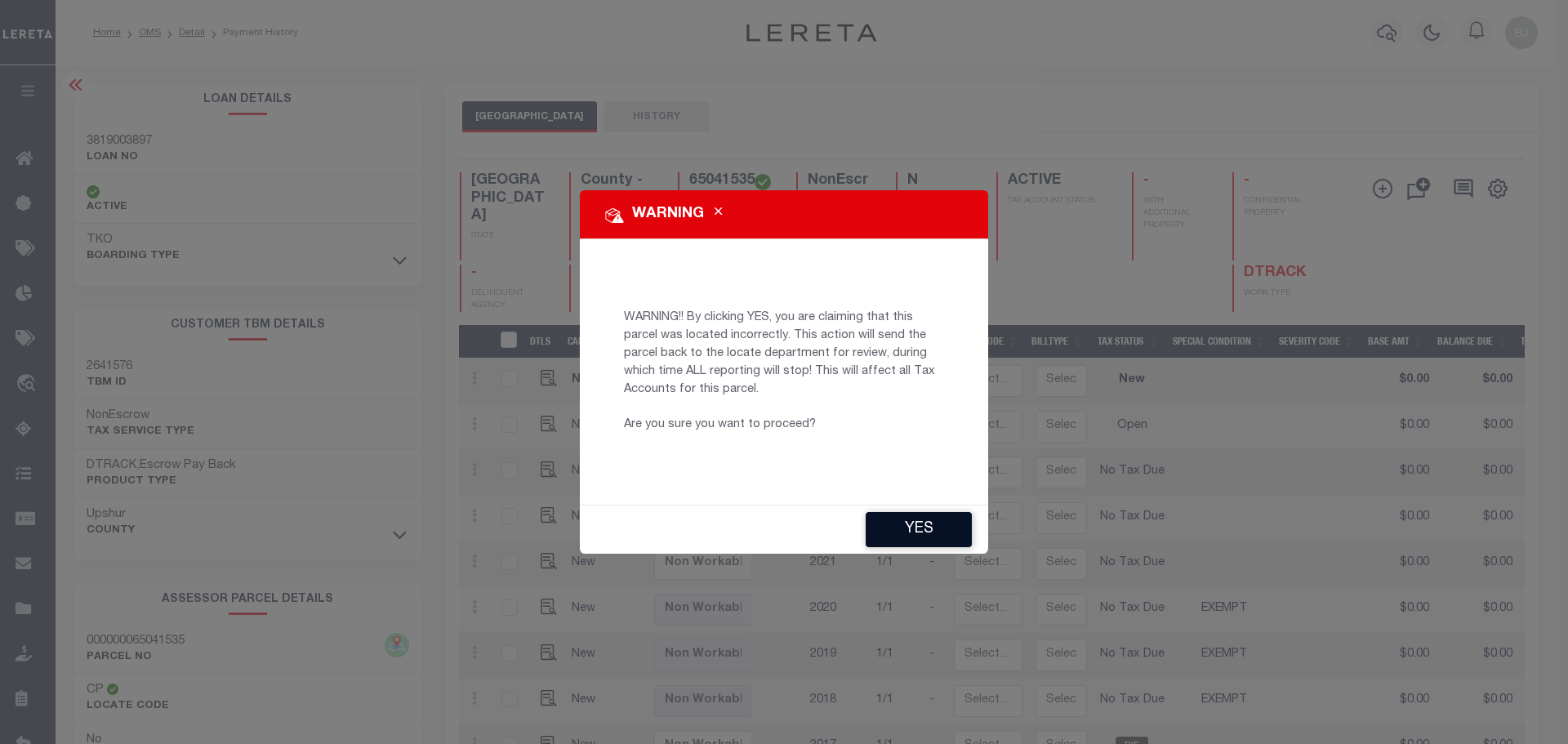
click at [917, 526] on button "YES" at bounding box center [919, 529] width 106 height 35
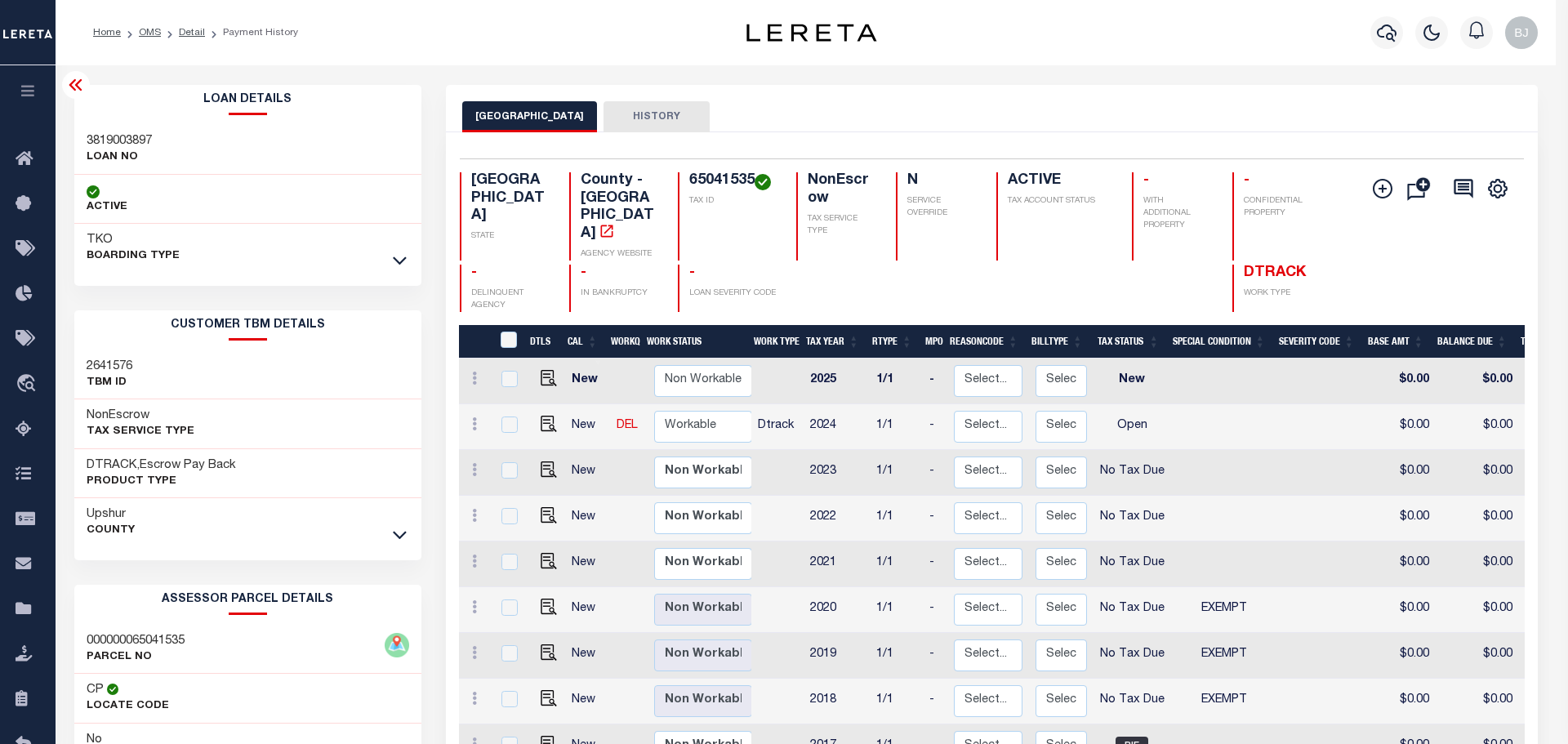
type input "[EMAIL_ADDRESS][DOMAIN_NAME]"
type input "[DATE]"
type input "CP"
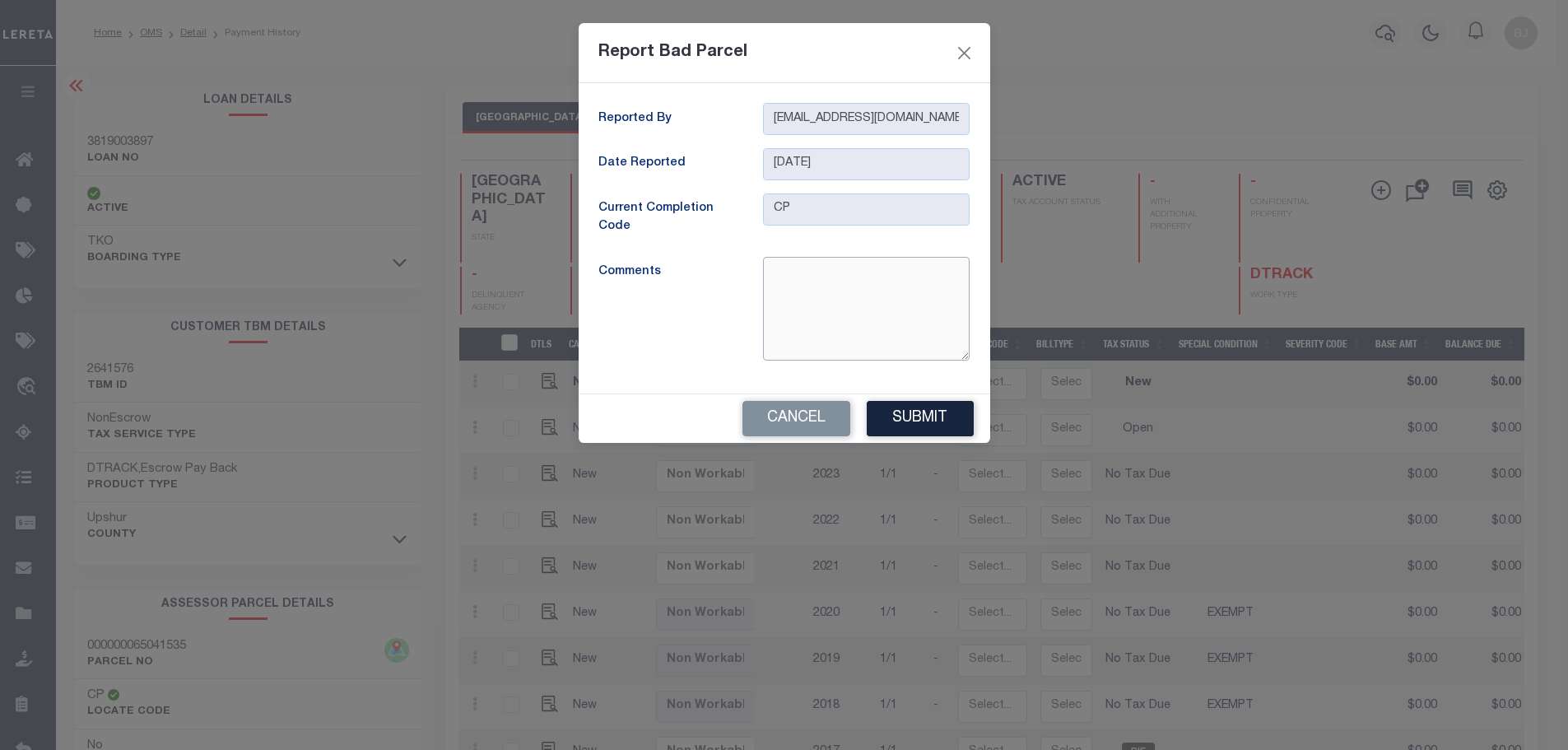
click at [856, 281] on textarea at bounding box center [866, 309] width 206 height 104
click at [908, 278] on textarea "correct parcel for proepty address is 69876" at bounding box center [866, 309] width 206 height 104
type textarea "correct parcel for property address is 69876"
click at [895, 434] on button "Submit" at bounding box center [920, 418] width 107 height 36
click at [908, 410] on div "Cancel" at bounding box center [784, 419] width 412 height 49
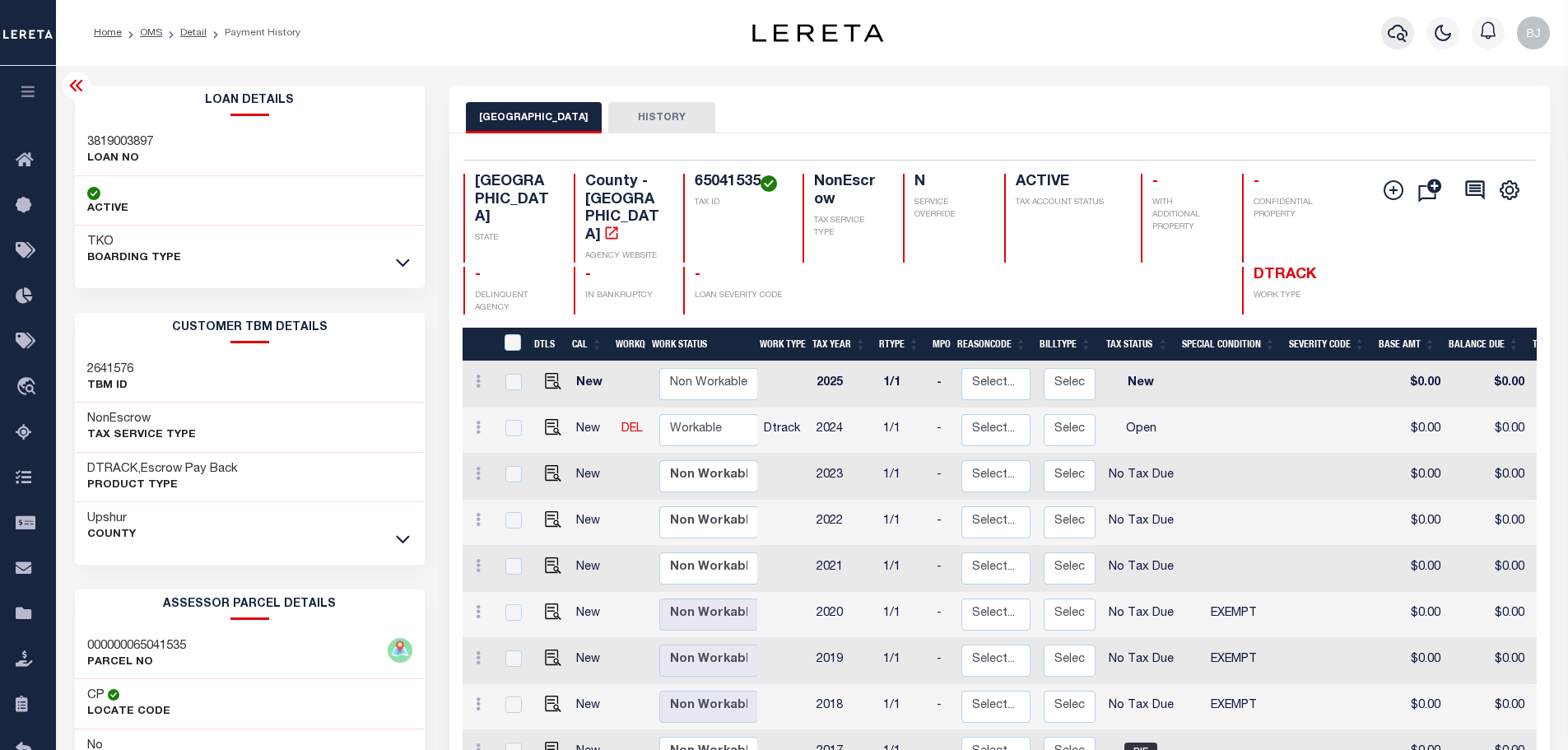
click at [1384, 41] on button "button" at bounding box center [1398, 33] width 33 height 33
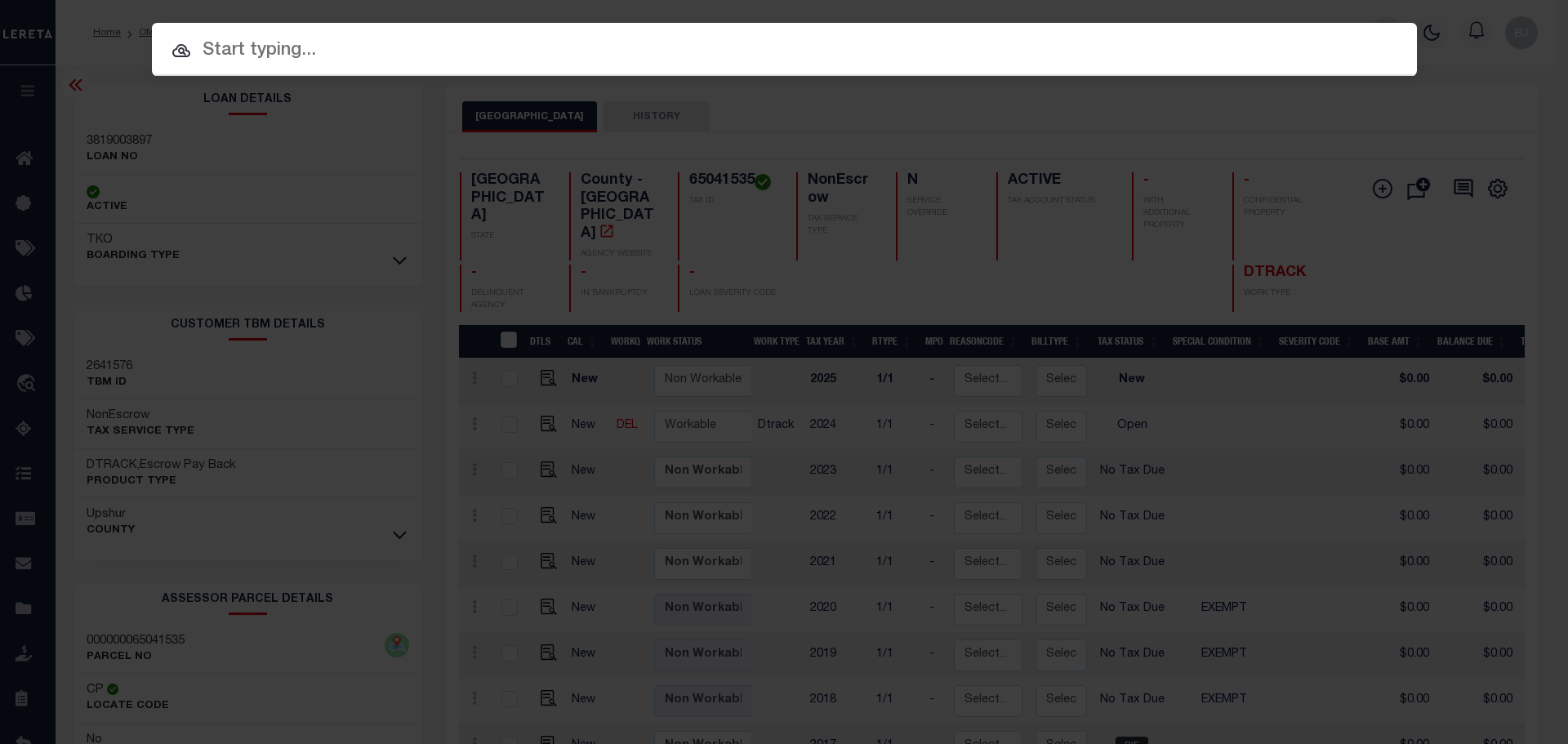
paste input "1922008185"
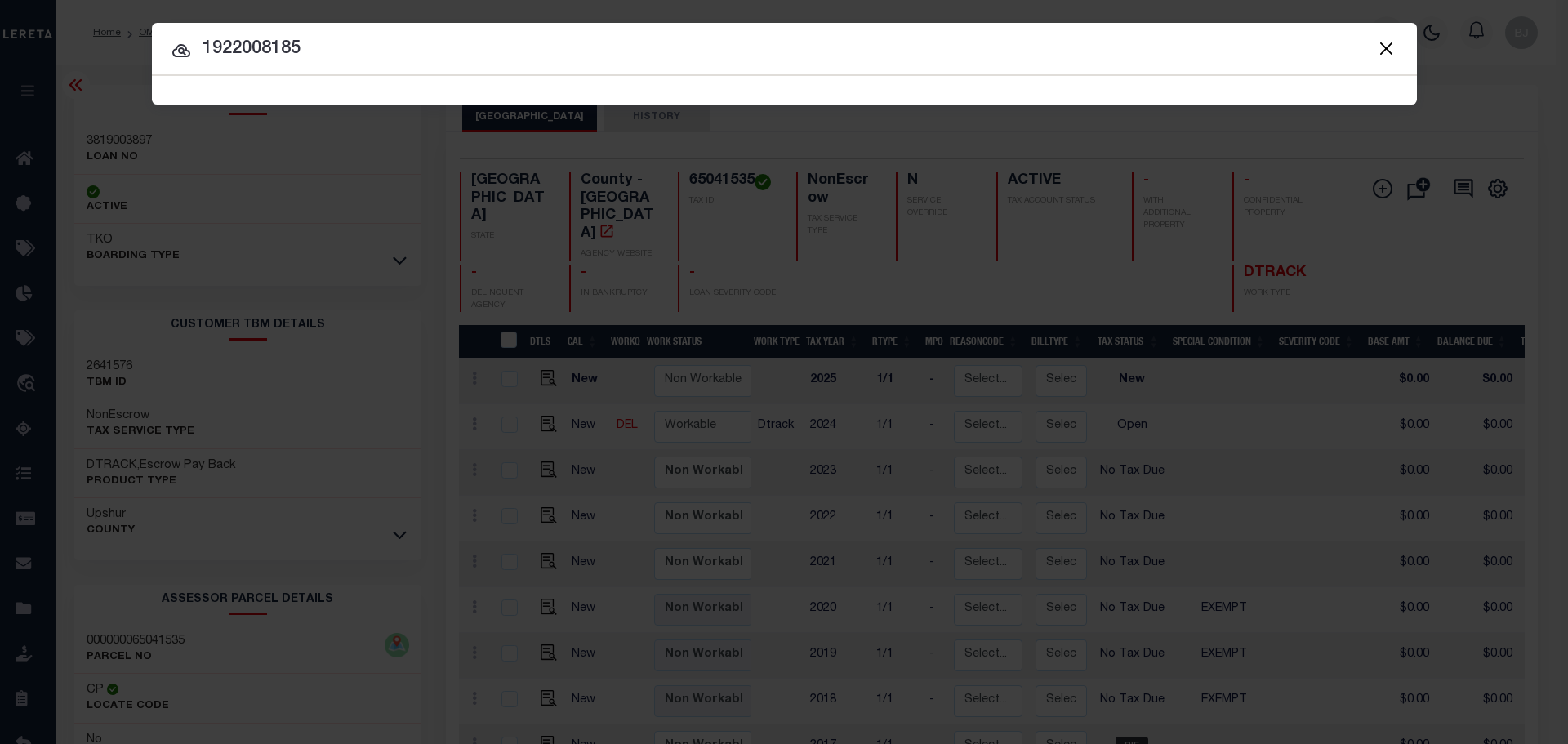
type input "1922008185"
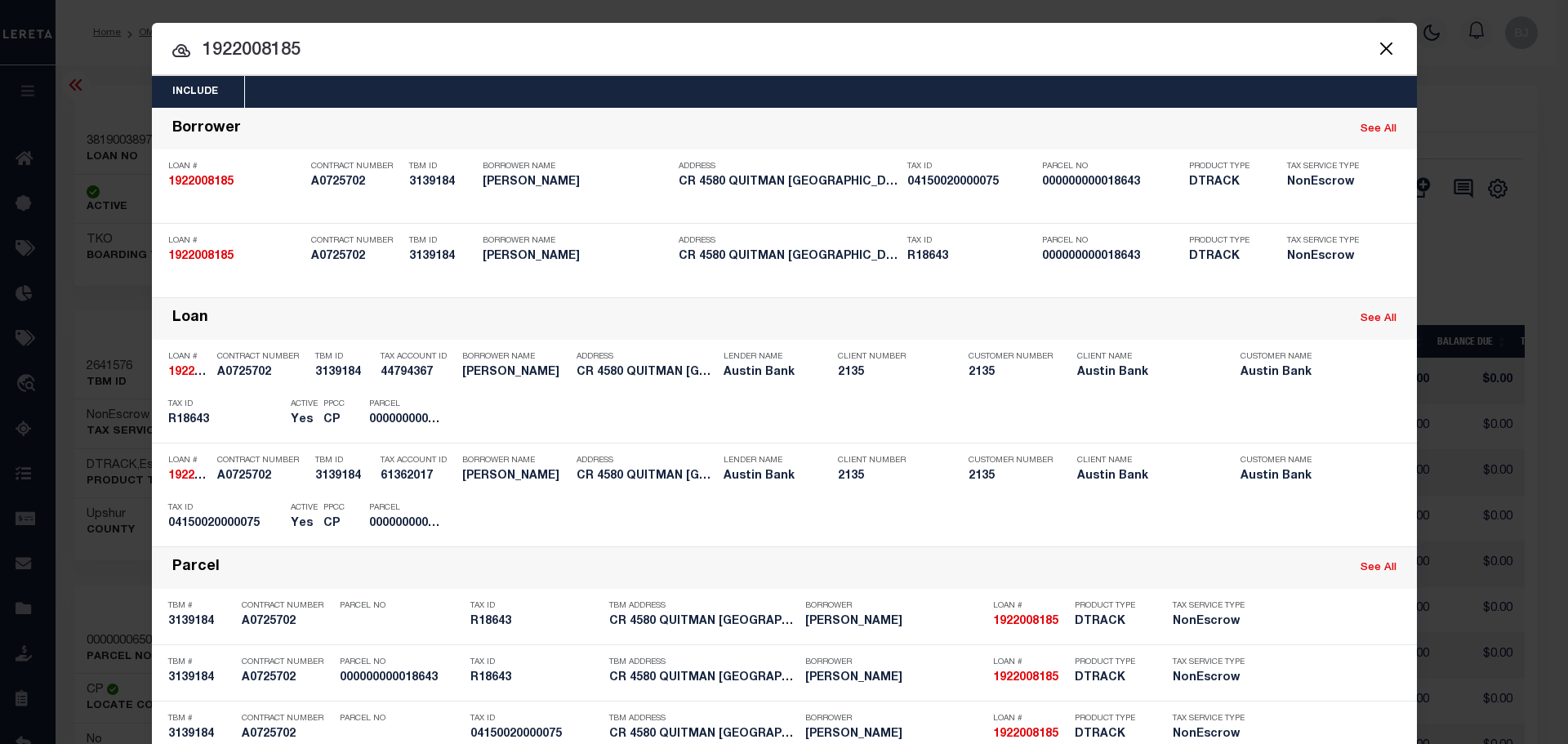
click at [1387, 53] on button "Close" at bounding box center [1387, 48] width 22 height 22
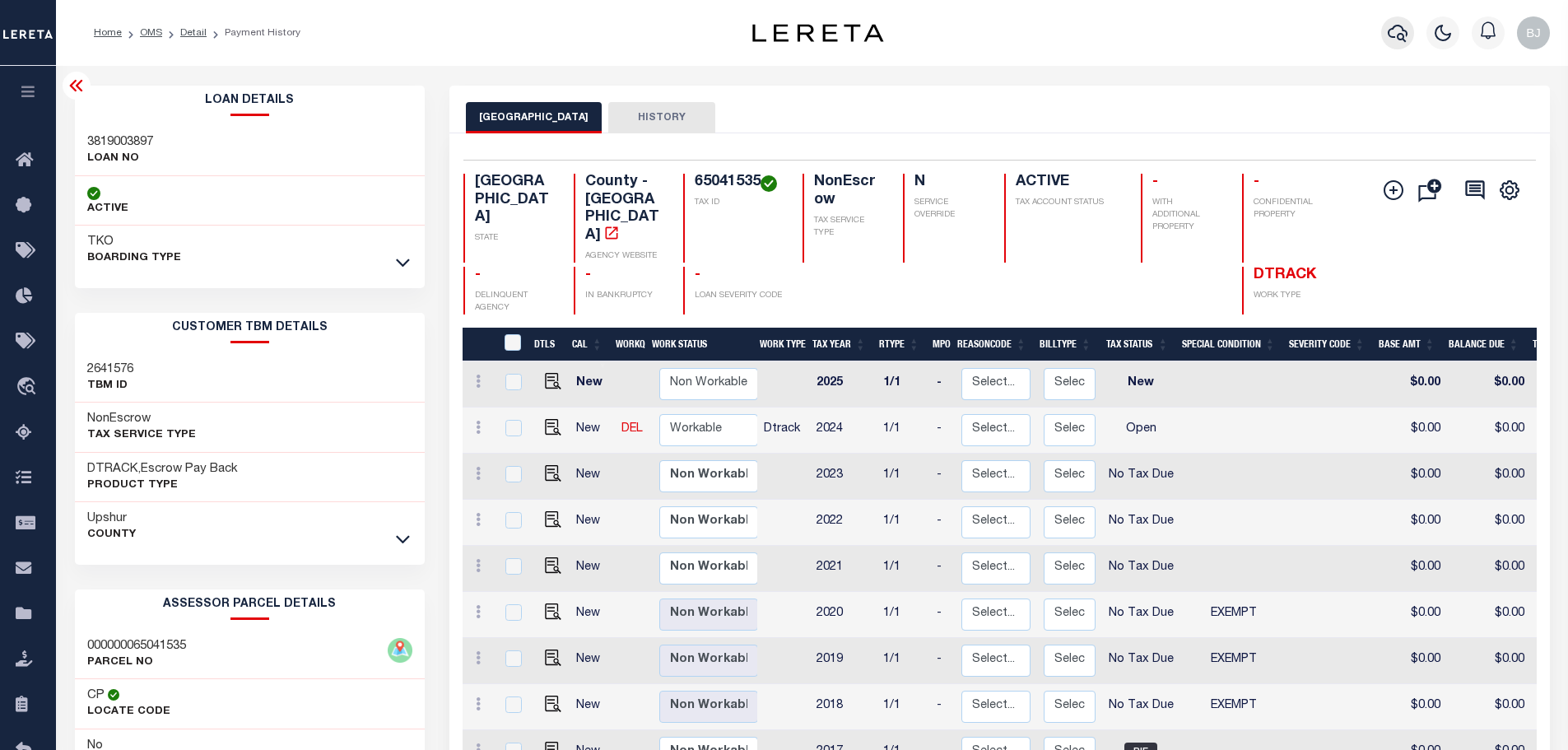
click at [1391, 40] on icon "button" at bounding box center [1397, 33] width 20 height 20
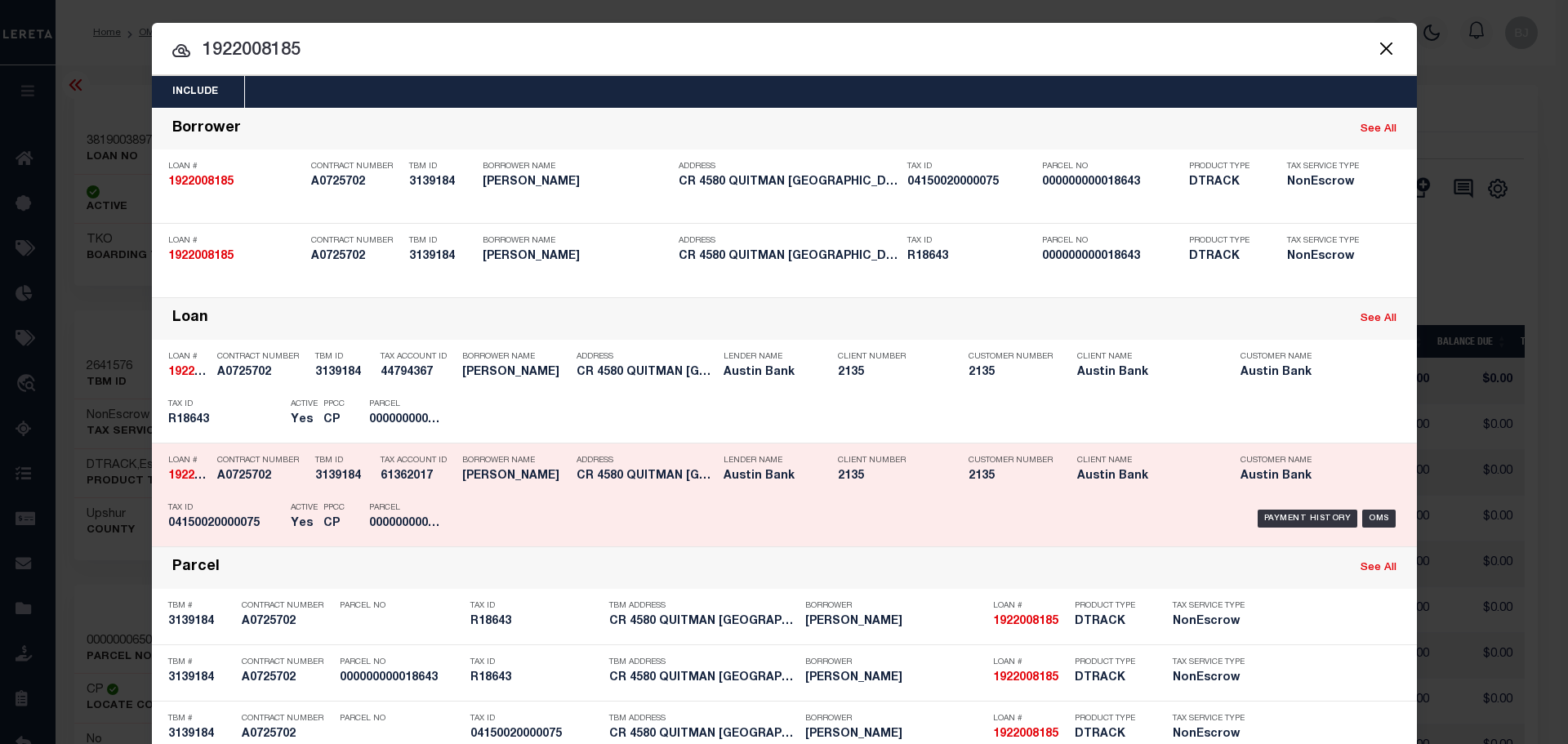
click at [470, 527] on div "Payment History OMS" at bounding box center [933, 519] width 933 height 47
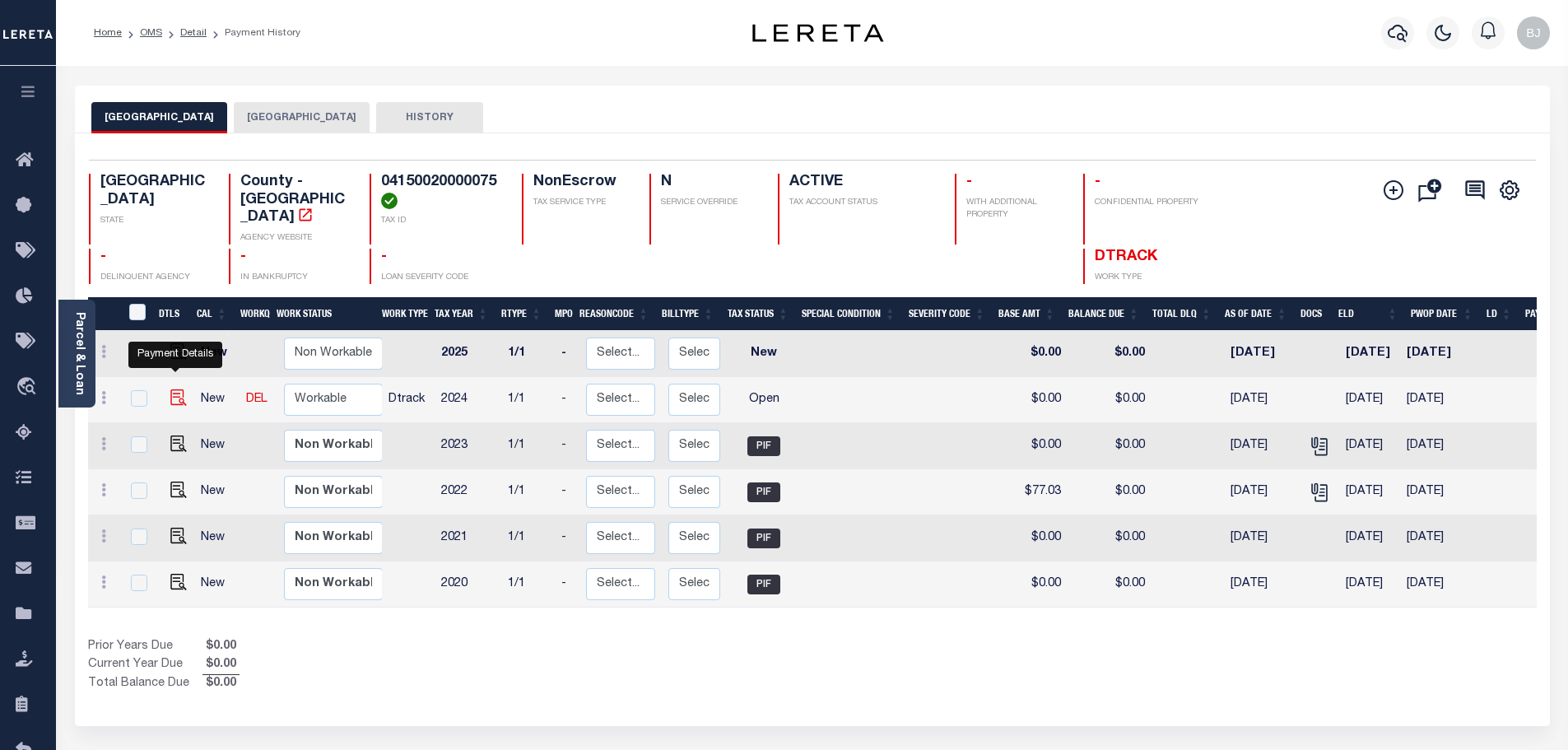
click at [179, 389] on img "" at bounding box center [179, 397] width 16 height 16
checkbox input "true"
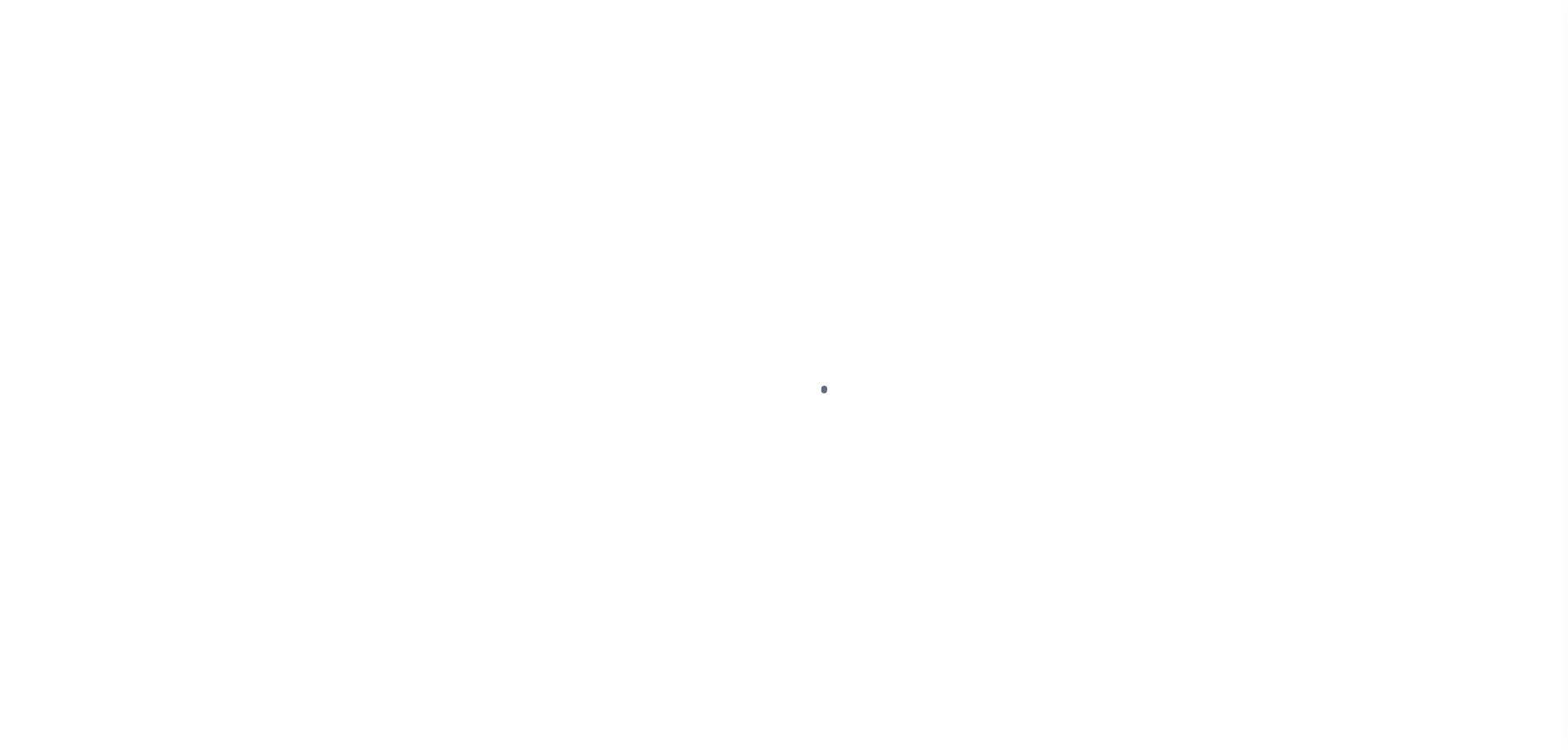
select select "OP2"
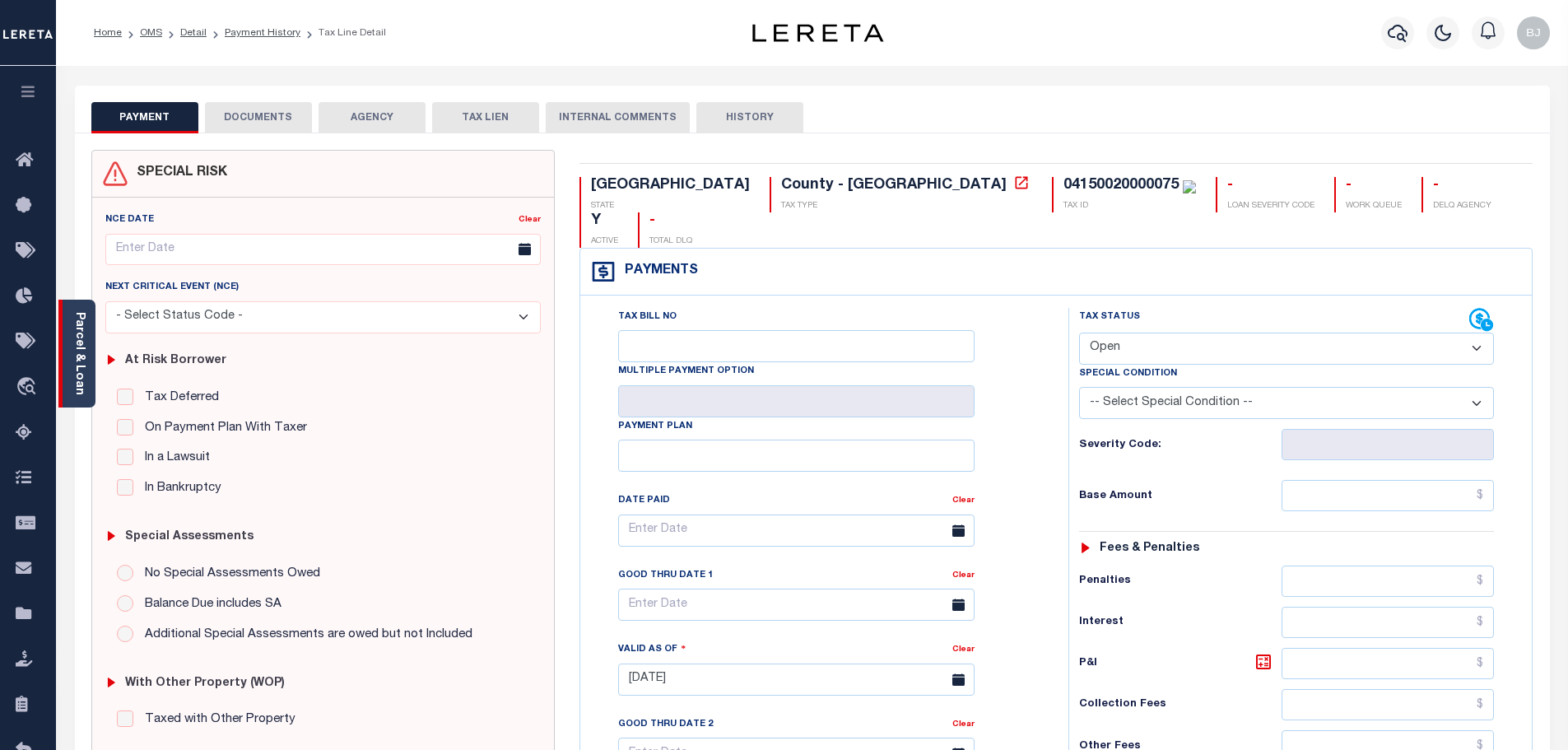
click at [92, 362] on div "Parcel & Loan" at bounding box center [76, 354] width 37 height 108
